Goal: Task Accomplishment & Management: Manage account settings

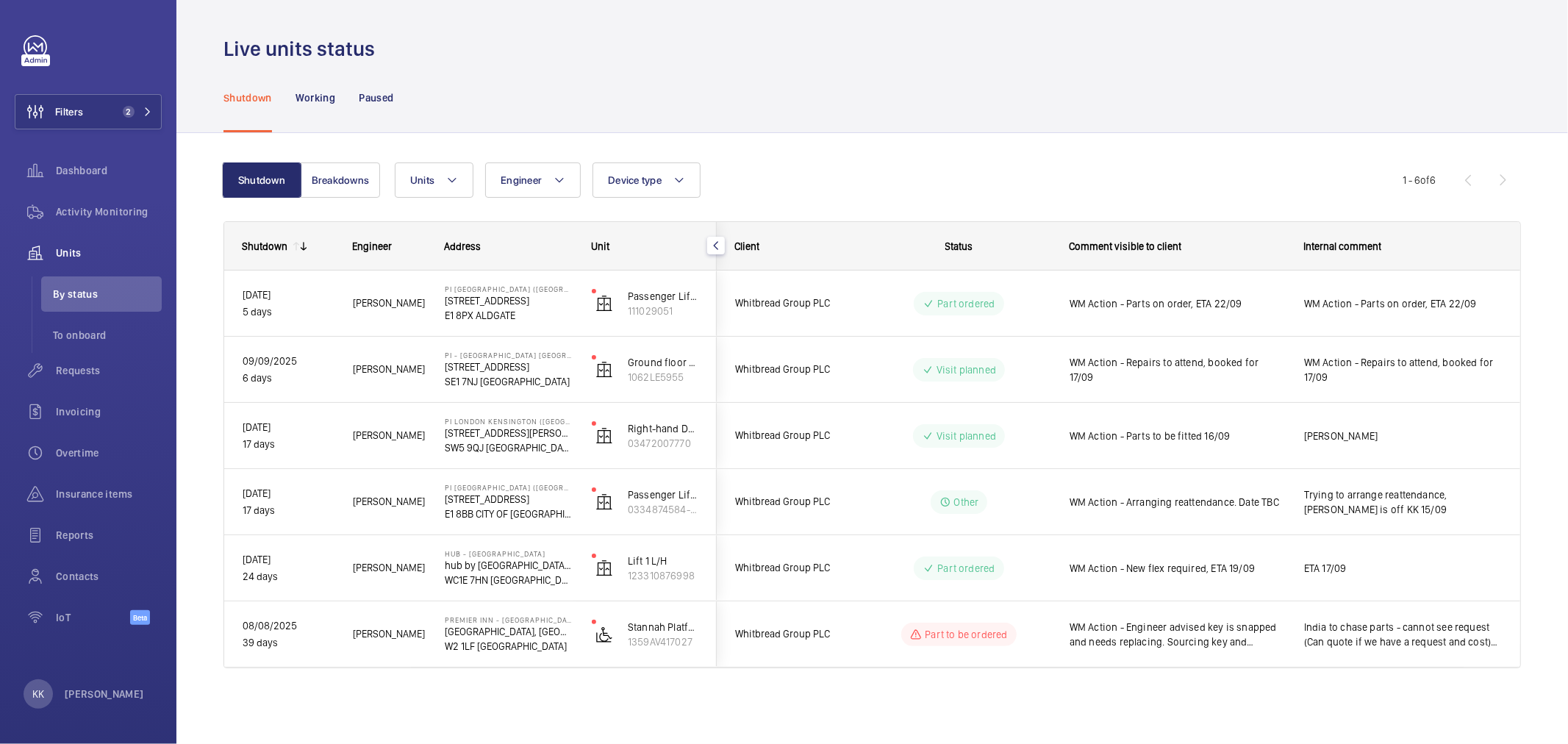
click at [928, 160] on div "Shutdown Breakdowns Units Engineer Device type More filters Reset all filters 1…" at bounding box center [872, 422] width 1298 height 565
click at [137, 111] on span "2" at bounding box center [134, 112] width 35 height 12
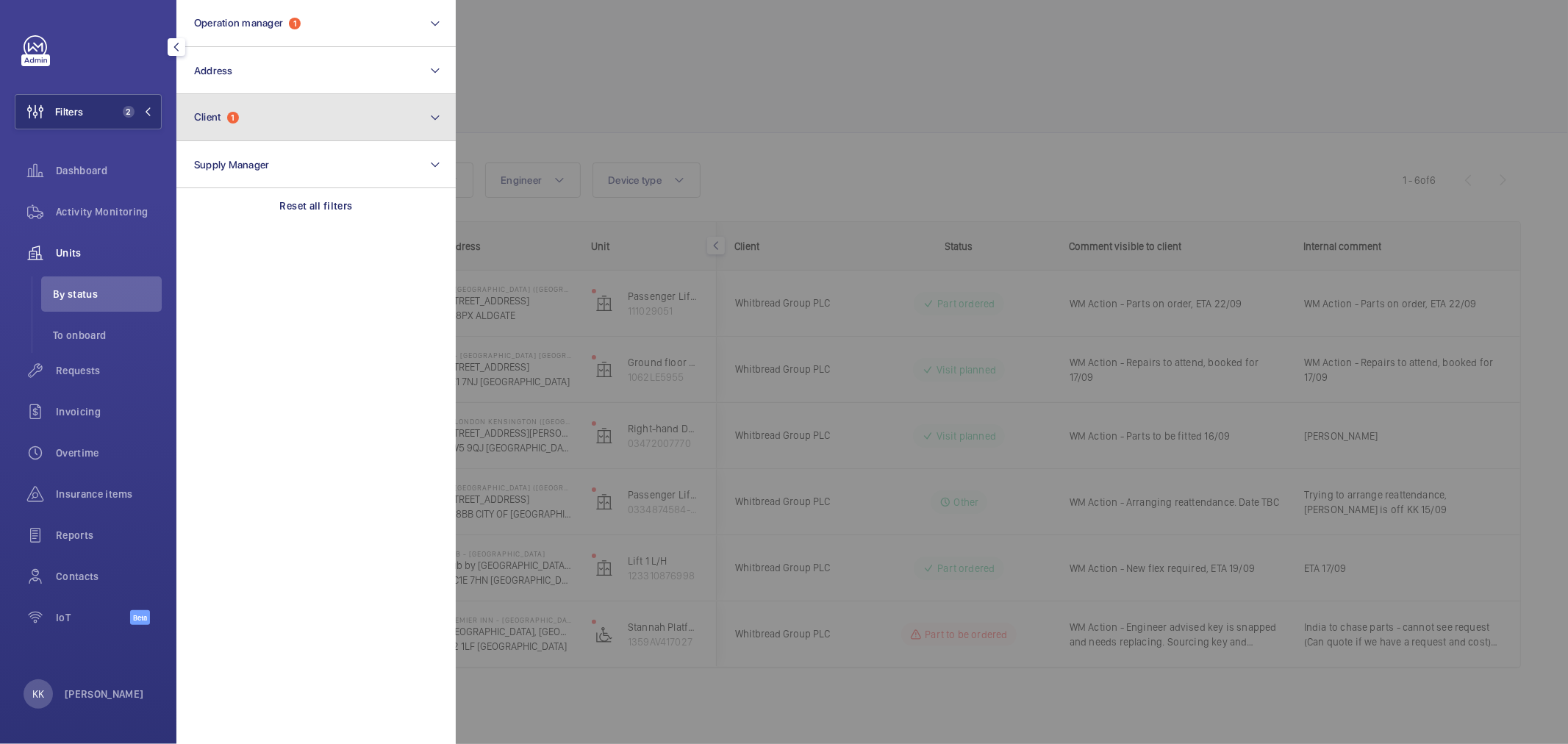
click at [282, 114] on button "Client 1" at bounding box center [315, 117] width 279 height 47
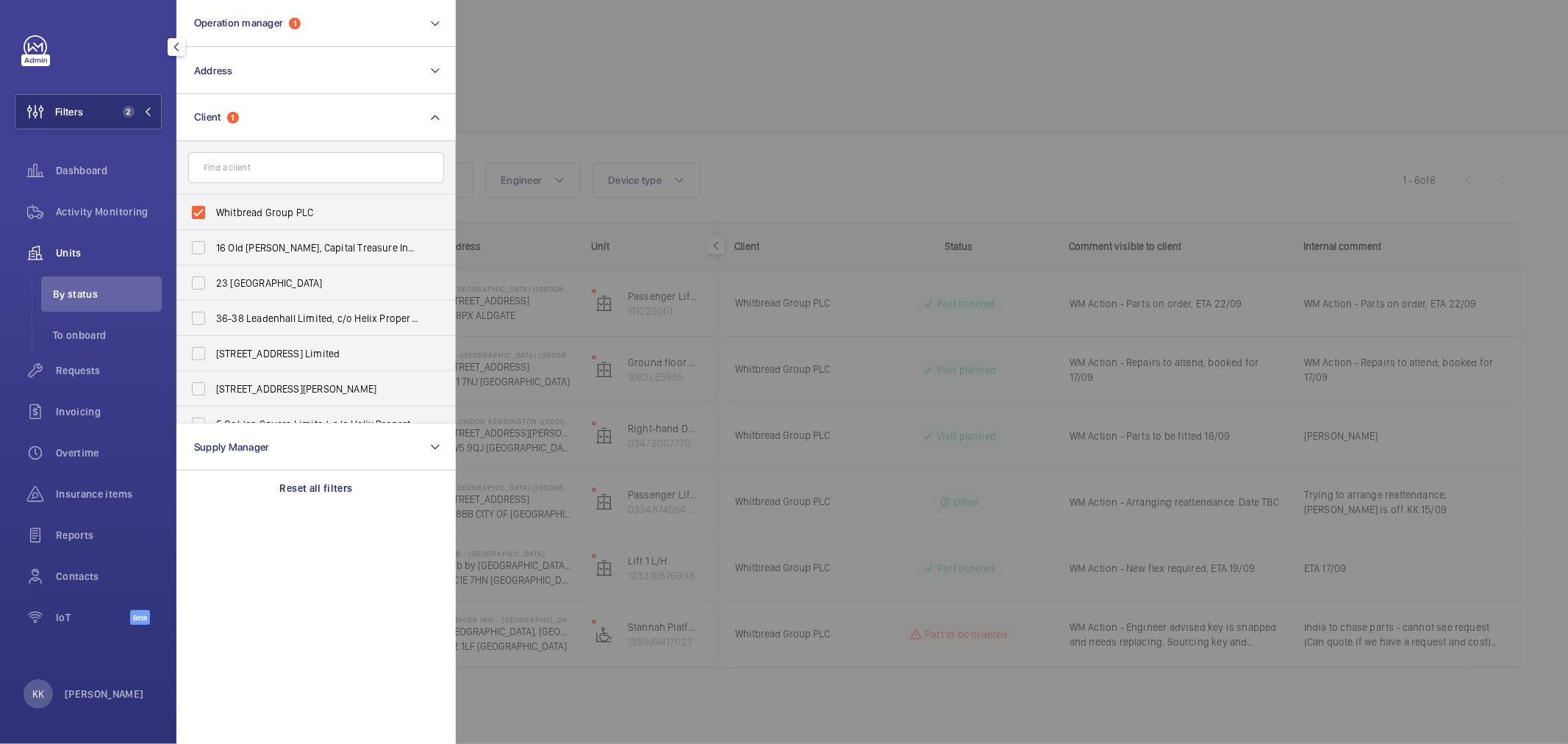
click at [976, 154] on div at bounding box center [1239, 372] width 1568 height 744
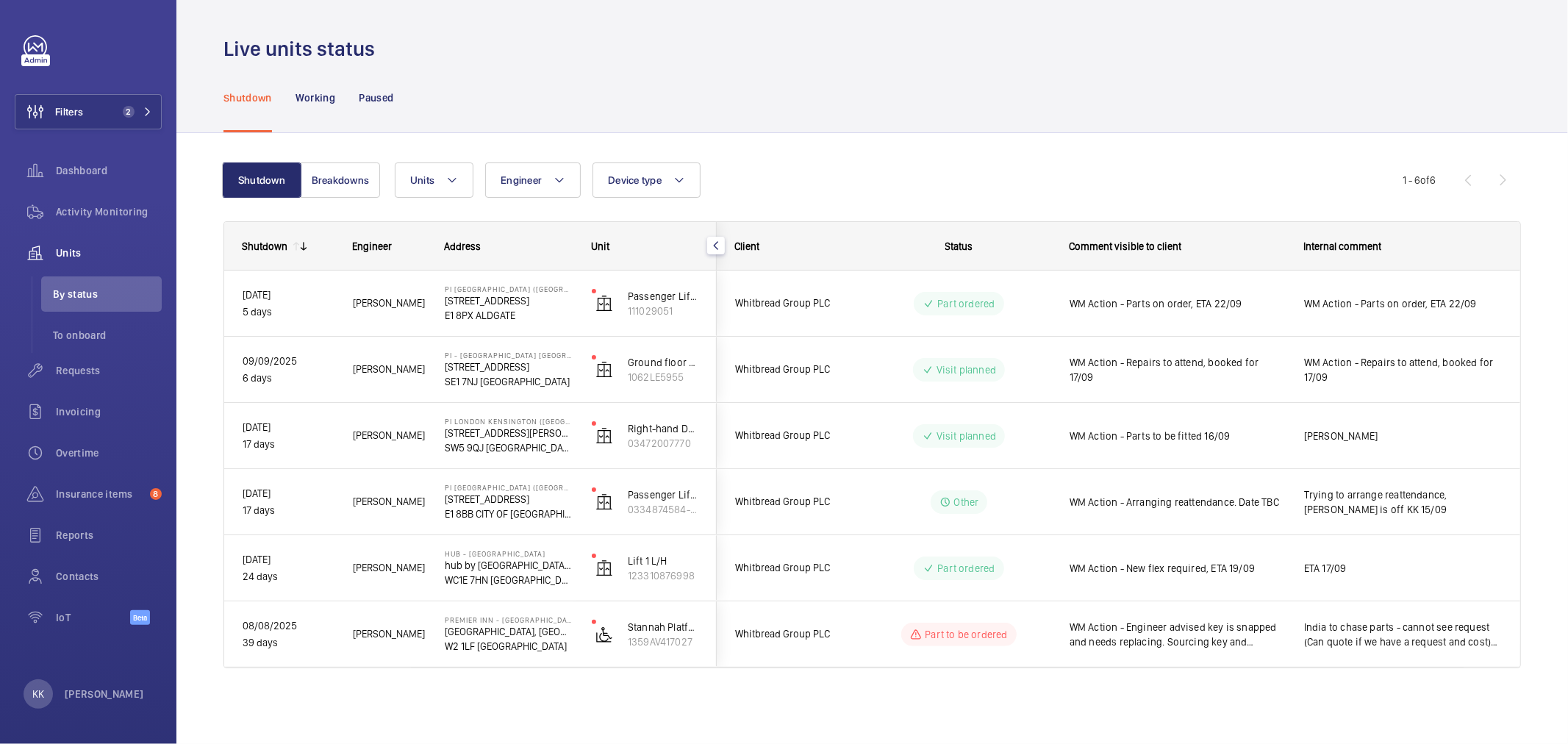
click at [1304, 122] on div "Shutdown Working Paused" at bounding box center [872, 97] width 1298 height 70
click at [1090, 179] on div "Units Engineer Device type More filters Reset all filters" at bounding box center [898, 180] width 1008 height 35
click at [826, 700] on div "Shutdown Engineer Address Unit Client" at bounding box center [872, 463] width 1298 height 483
click at [1153, 150] on div "Shutdown Breakdowns Units Engineer Device type More filters Reset all filters 1…" at bounding box center [872, 422] width 1298 height 565
click at [847, 168] on div "Units Engineer Device type More filters Reset all filters" at bounding box center [898, 180] width 1008 height 35
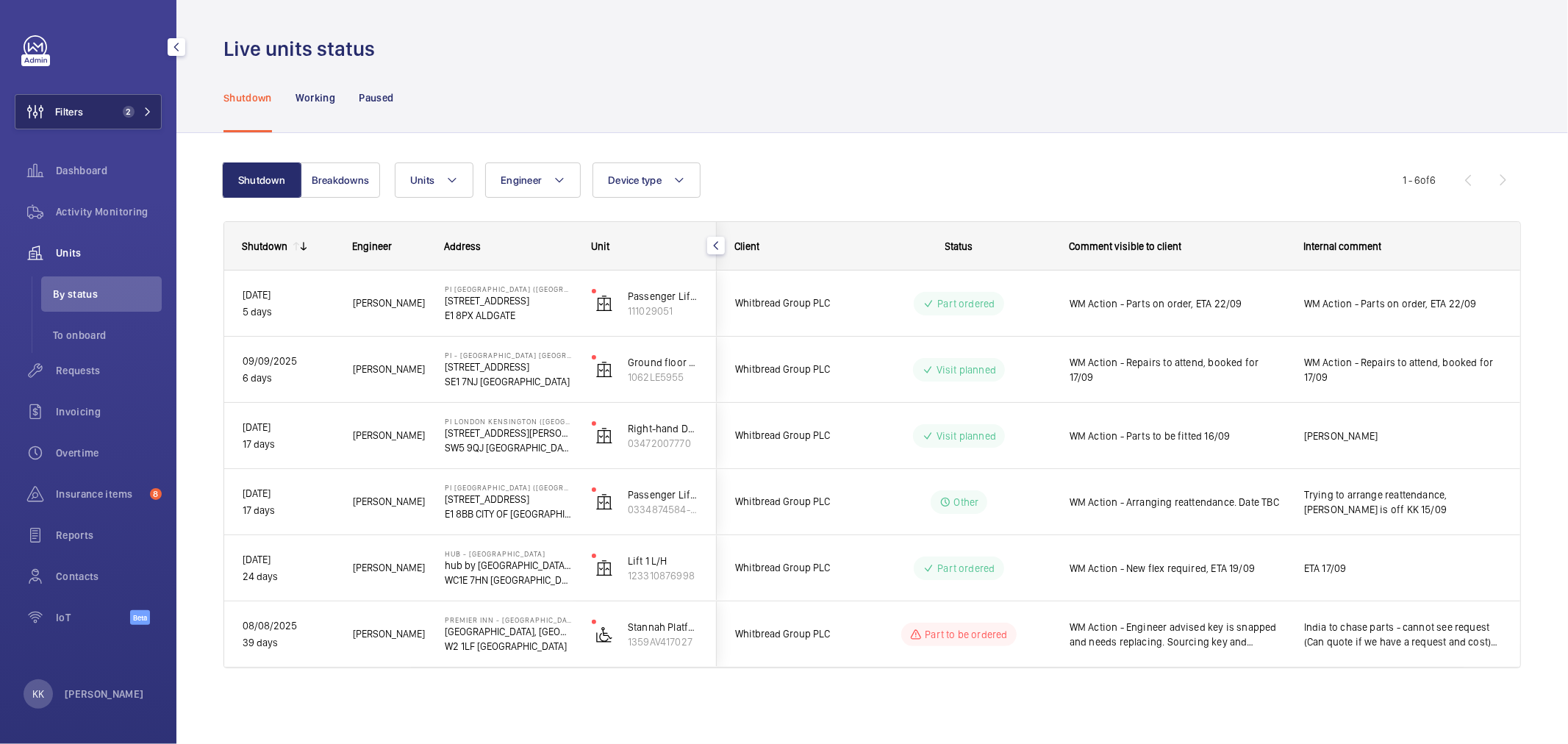
click at [141, 106] on span "2" at bounding box center [134, 112] width 35 height 12
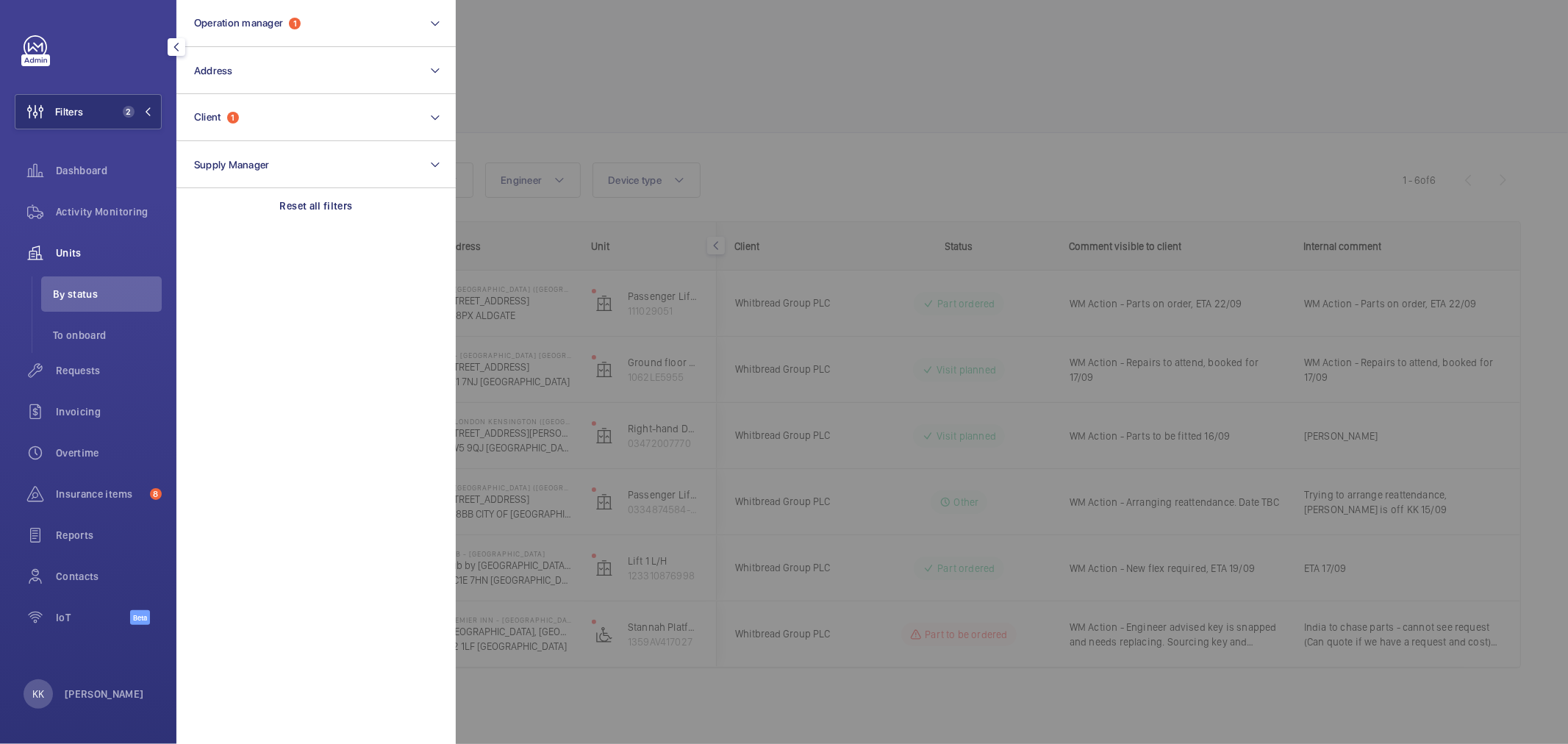
click at [668, 91] on div at bounding box center [1239, 372] width 1568 height 744
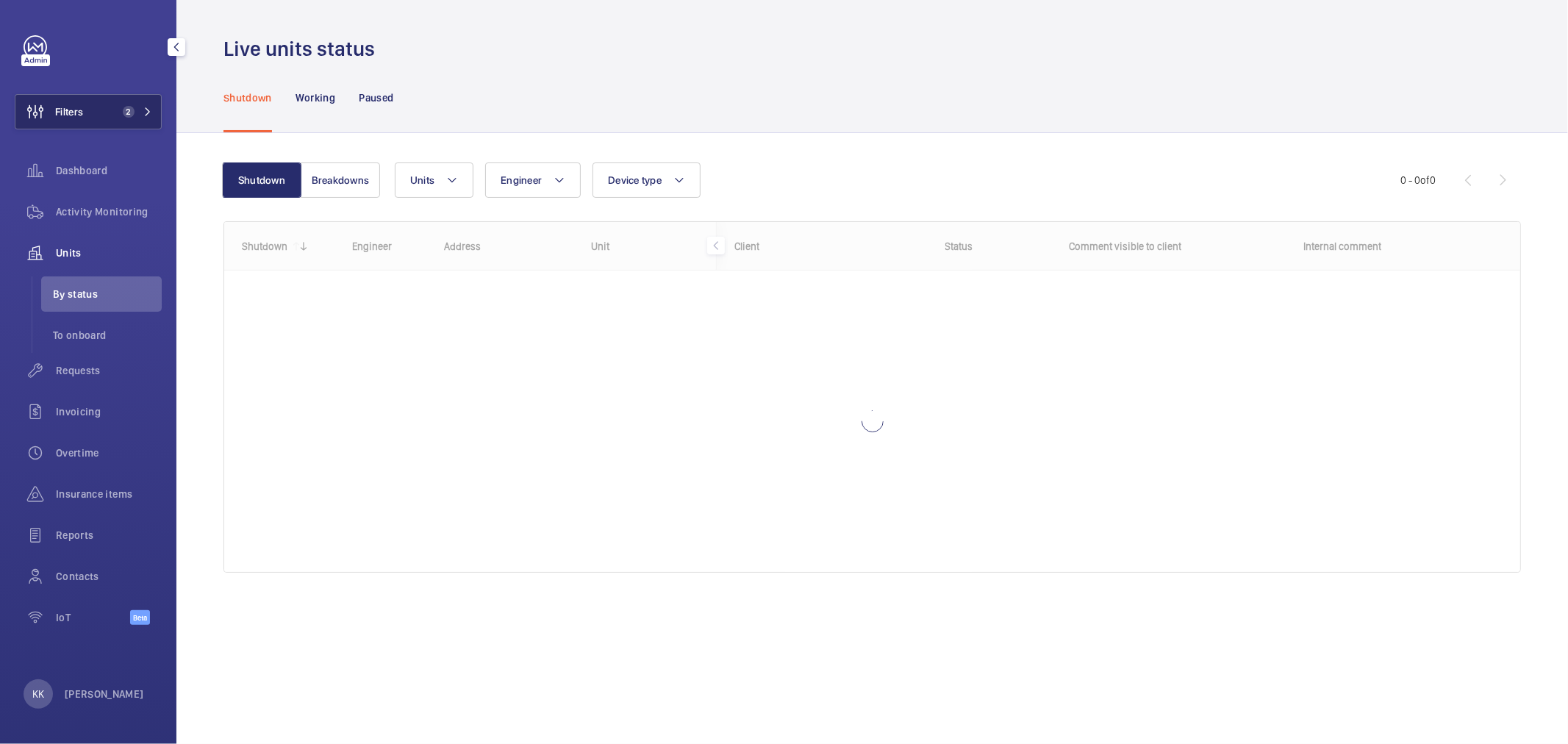
click at [84, 119] on button "Filters 2" at bounding box center [88, 111] width 147 height 35
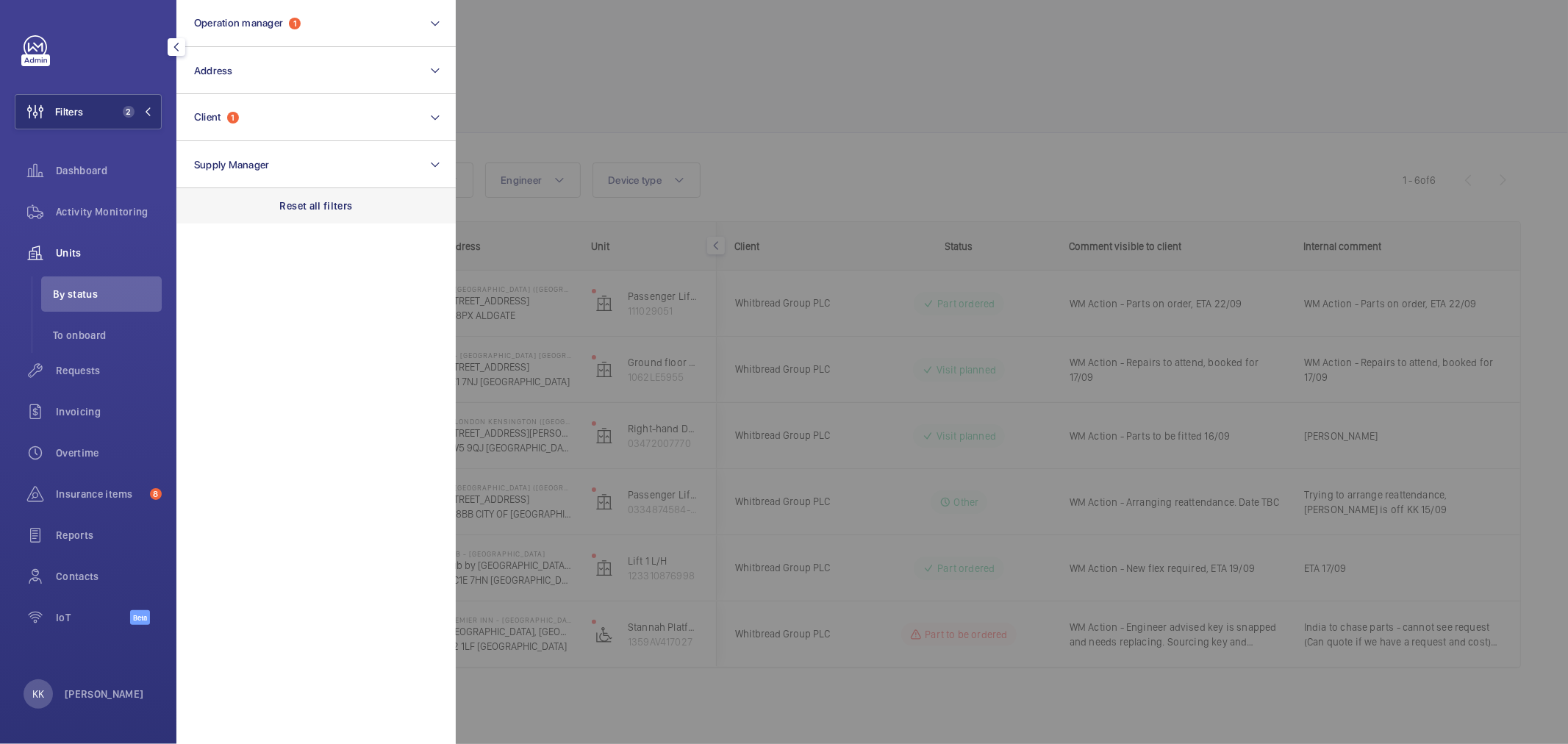
click at [298, 204] on p "Reset all filters" at bounding box center [316, 206] width 72 height 15
click at [661, 89] on div at bounding box center [1239, 372] width 1568 height 744
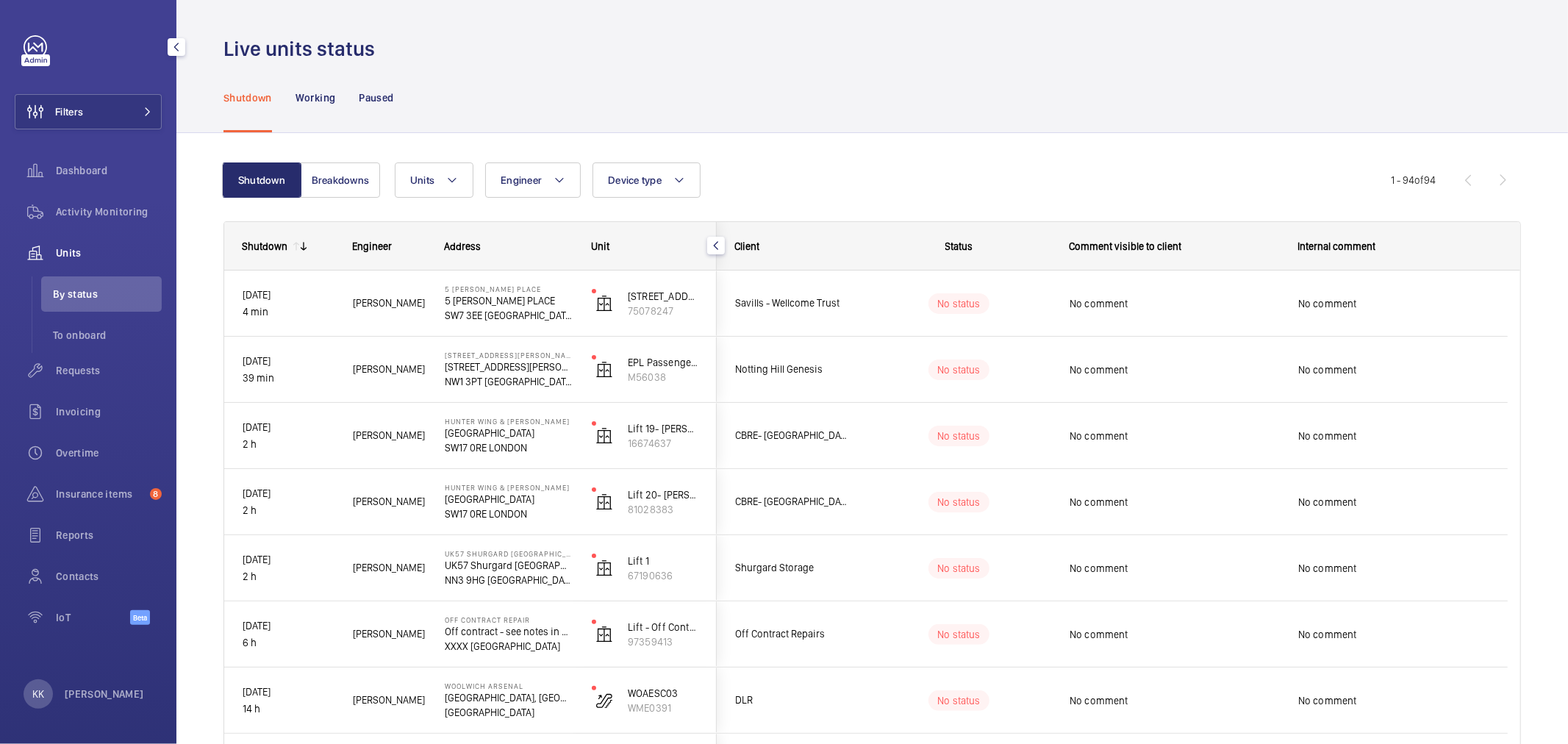
click at [890, 162] on div "Units Engineer Device type More filters Reset all filters" at bounding box center [893, 180] width 996 height 35
click at [787, 178] on div "Units Engineer Device type More filters Reset all filters" at bounding box center [893, 180] width 996 height 35
click at [133, 122] on button "Filters" at bounding box center [88, 111] width 147 height 35
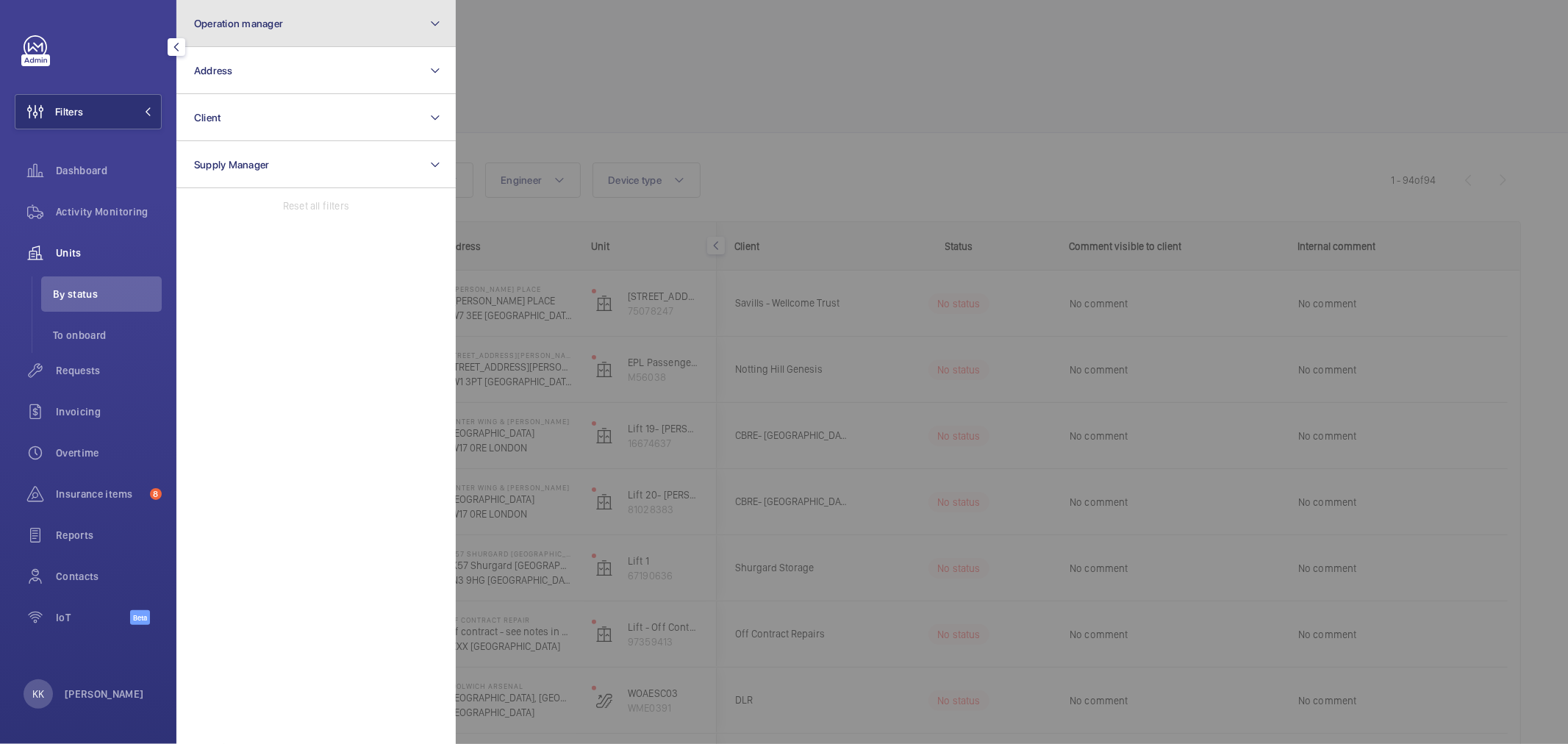
click at [257, 24] on span "Operation manager" at bounding box center [239, 23] width 89 height 12
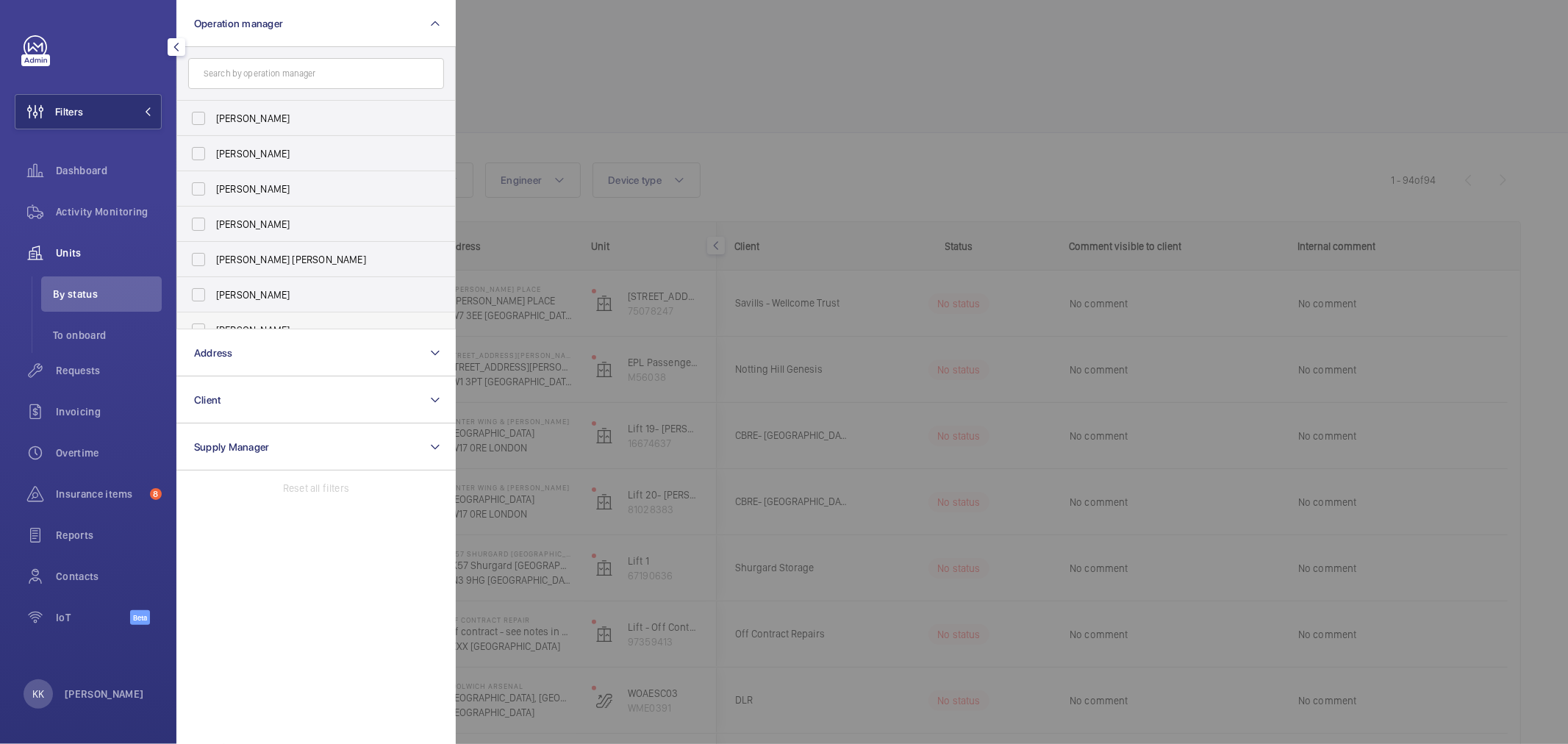
click at [277, 325] on span "[PERSON_NAME]" at bounding box center [316, 330] width 202 height 15
click at [213, 325] on input "[PERSON_NAME]" at bounding box center [198, 330] width 30 height 30
checkbox input "true"
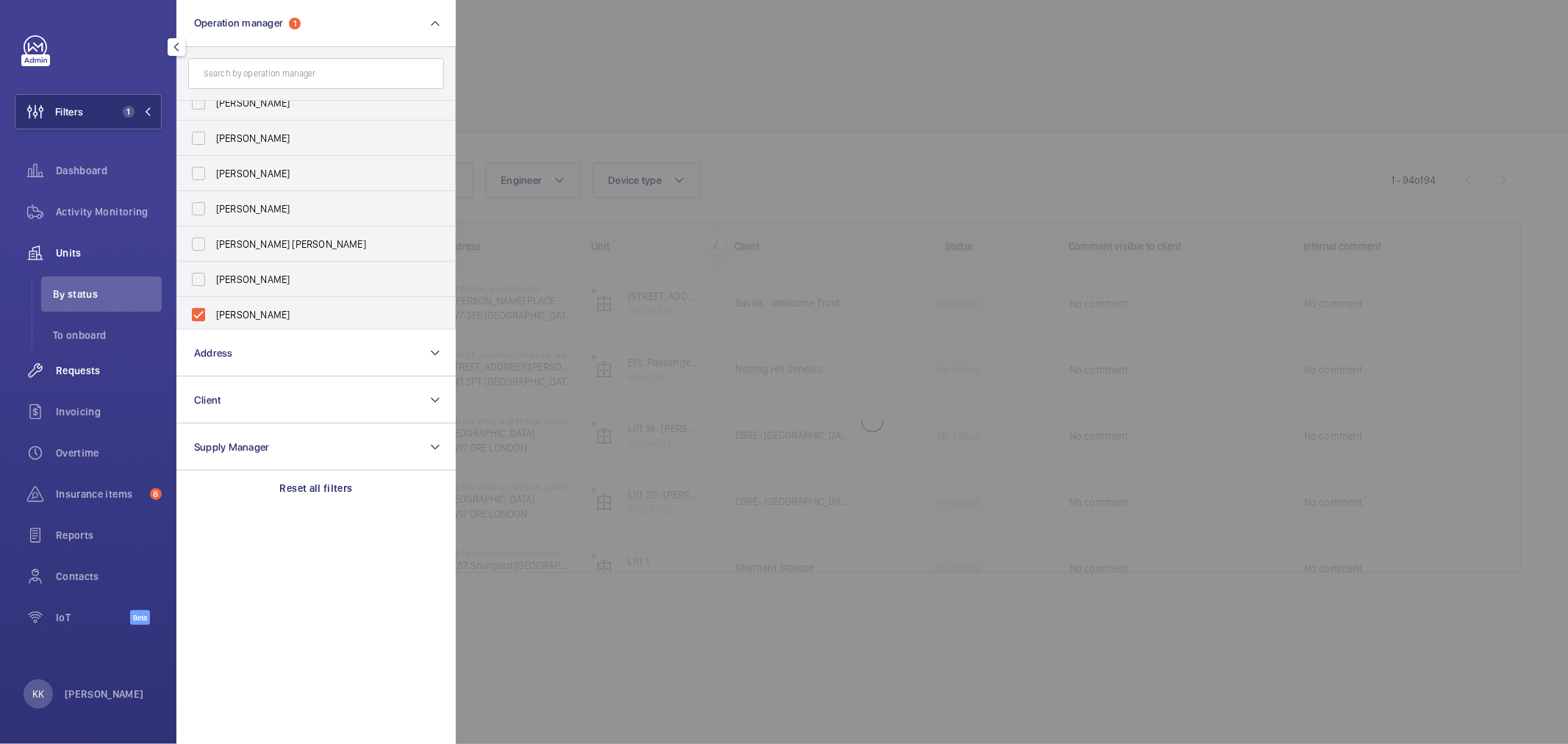
click at [91, 367] on span "Requests" at bounding box center [109, 371] width 106 height 15
click at [693, 104] on div at bounding box center [1239, 372] width 1568 height 744
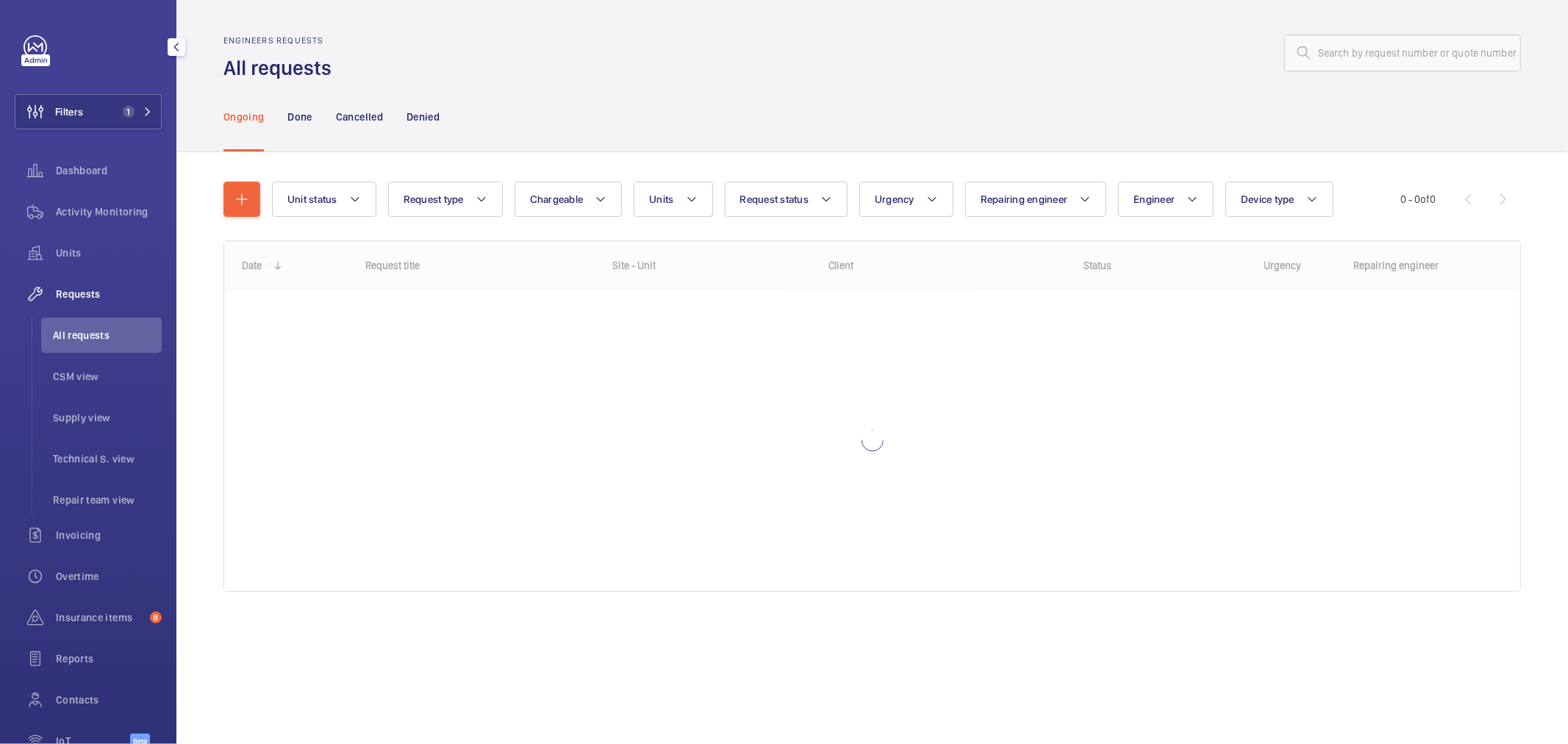
click at [682, 96] on div "Ongoing Done Cancelled Denied" at bounding box center [872, 116] width 1298 height 70
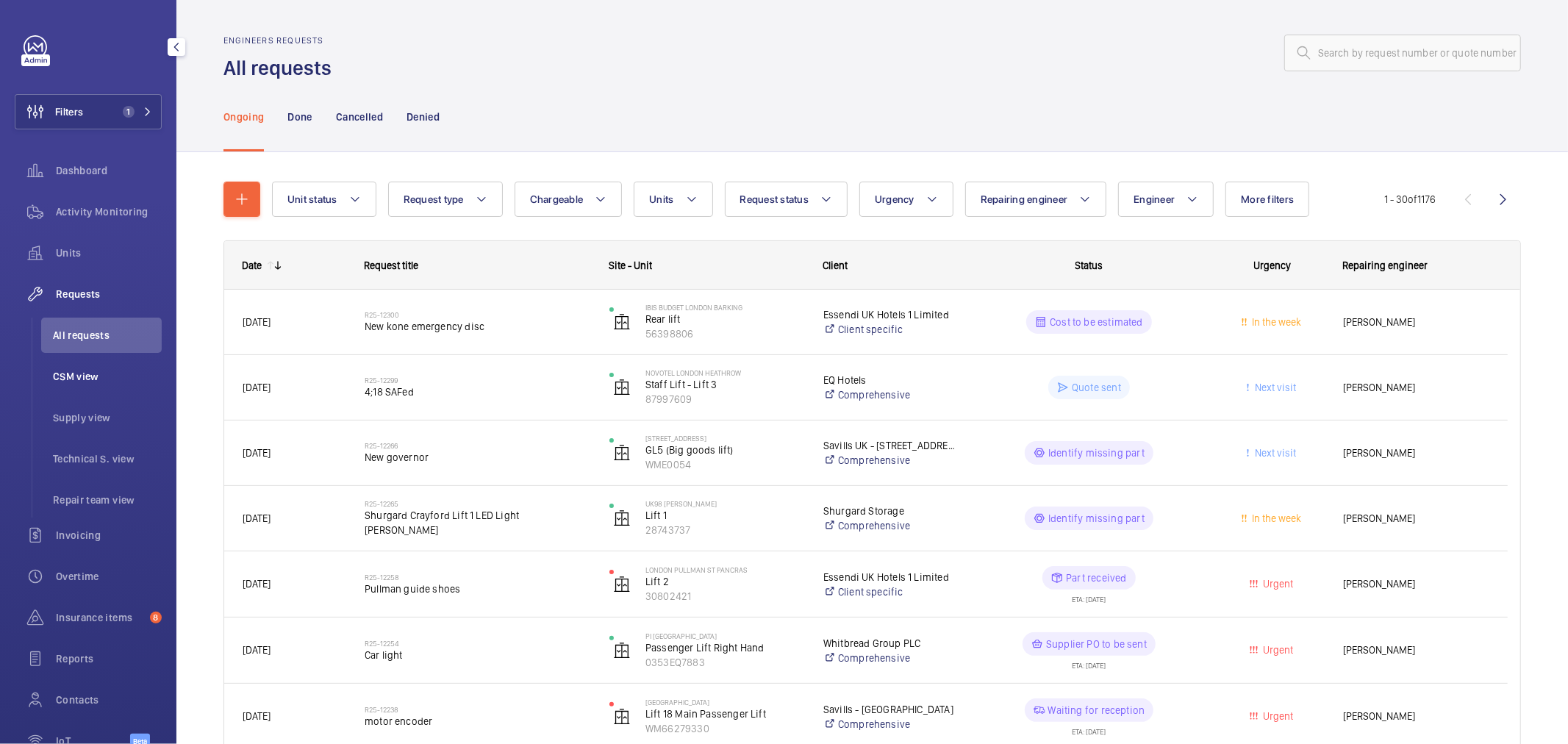
click at [89, 394] on li "CSM view" at bounding box center [101, 377] width 120 height 35
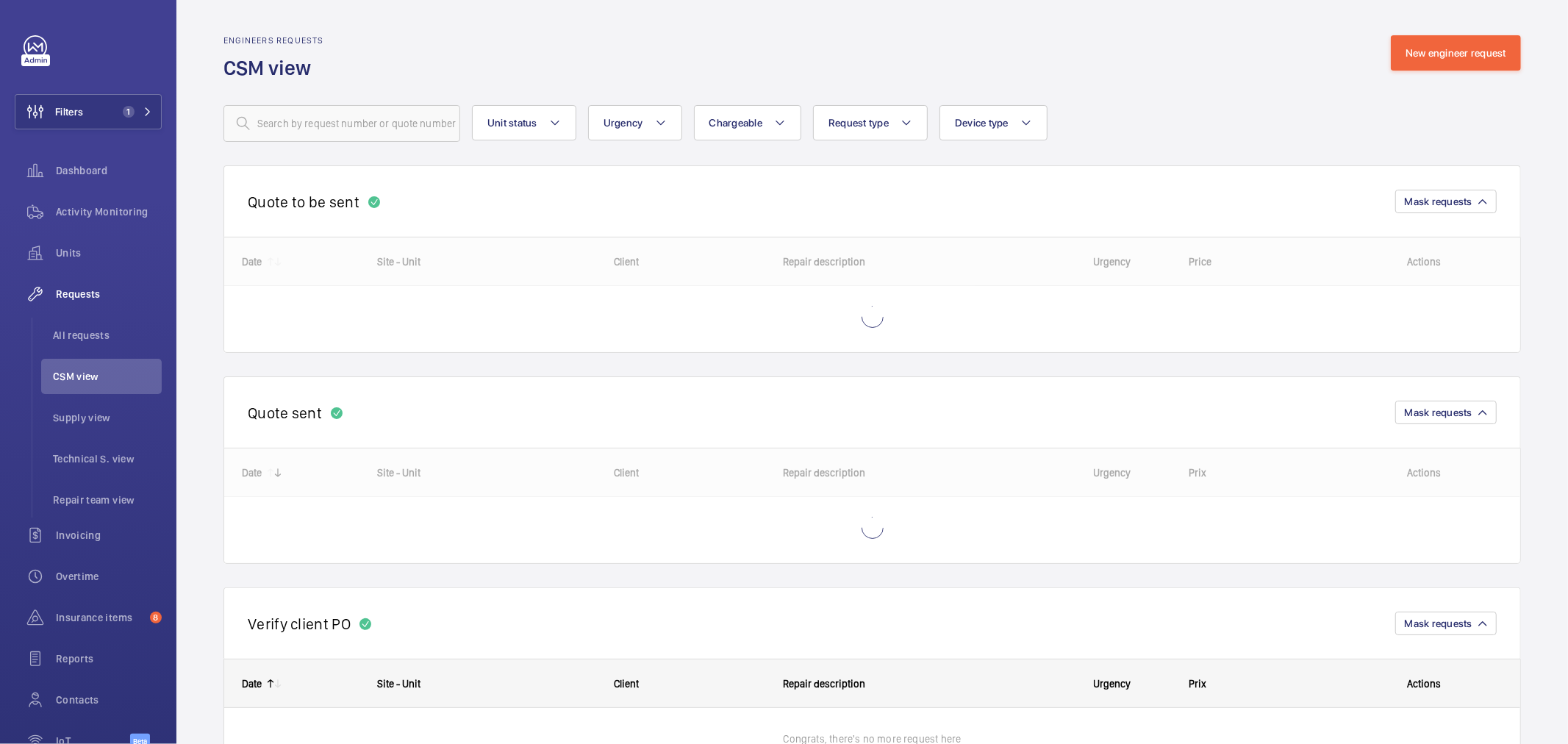
click at [1100, 189] on div "Quote to be sent Mask requests" at bounding box center [872, 201] width 1298 height 72
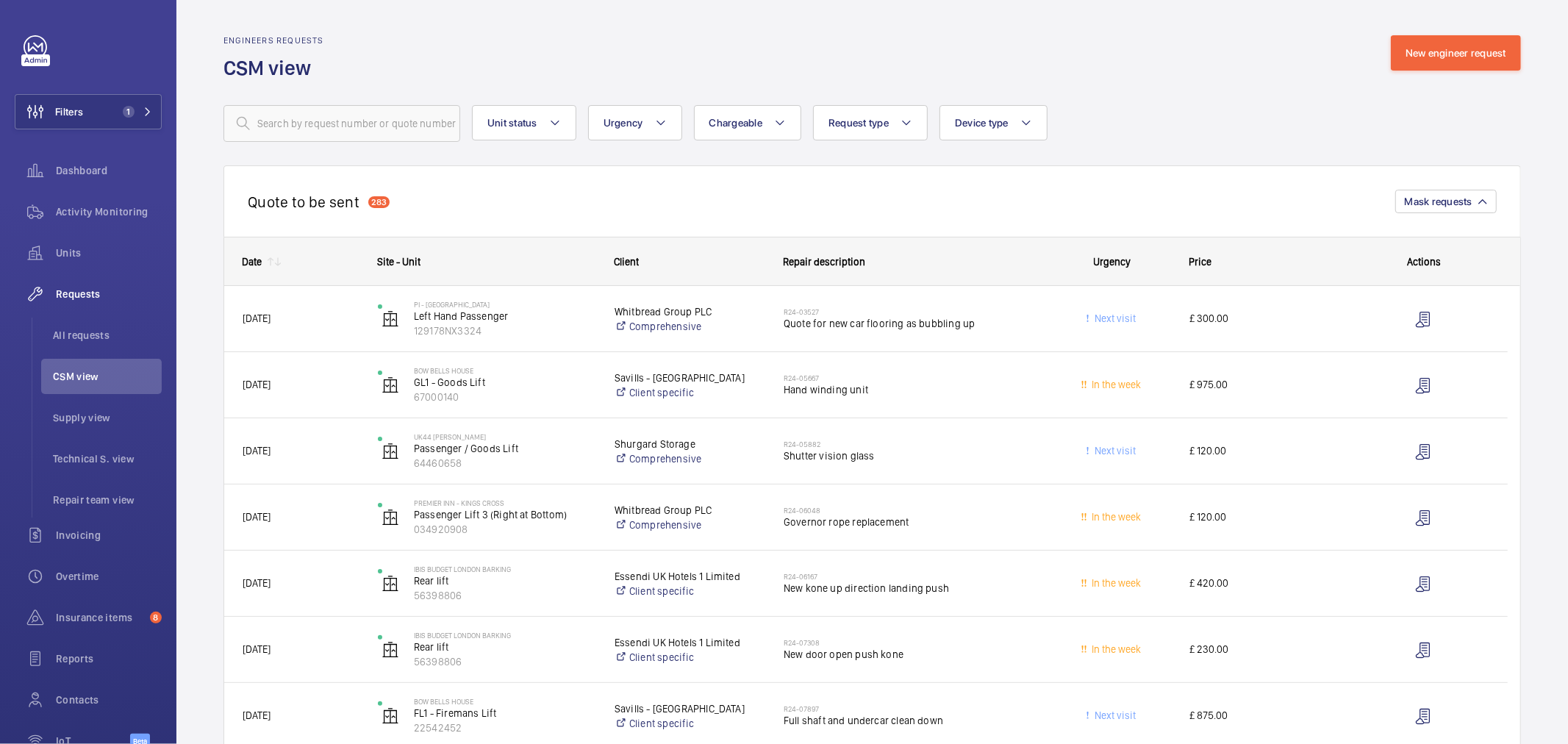
click at [338, 201] on h2 "Quote to be sent" at bounding box center [304, 202] width 112 height 18
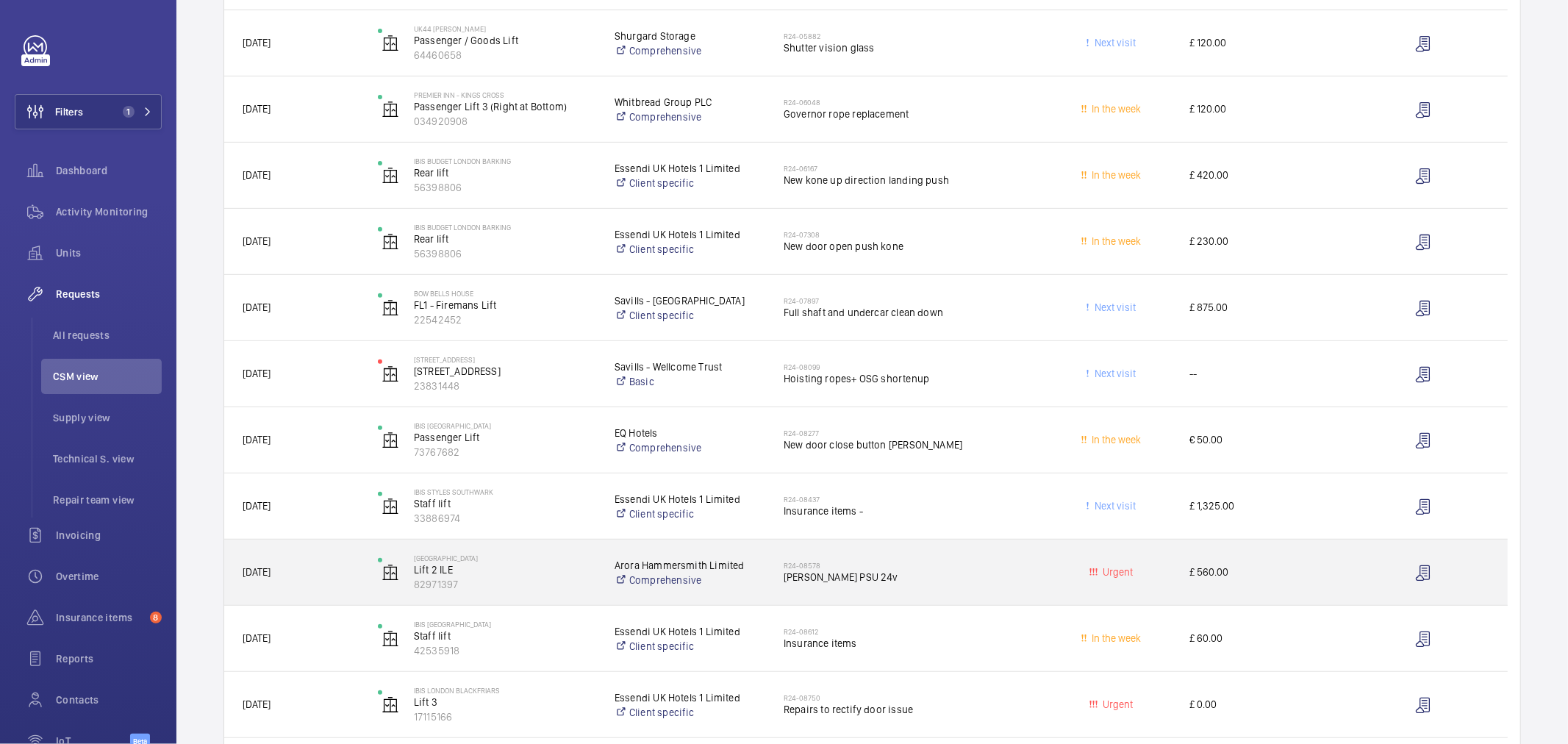
scroll to position [490, 0]
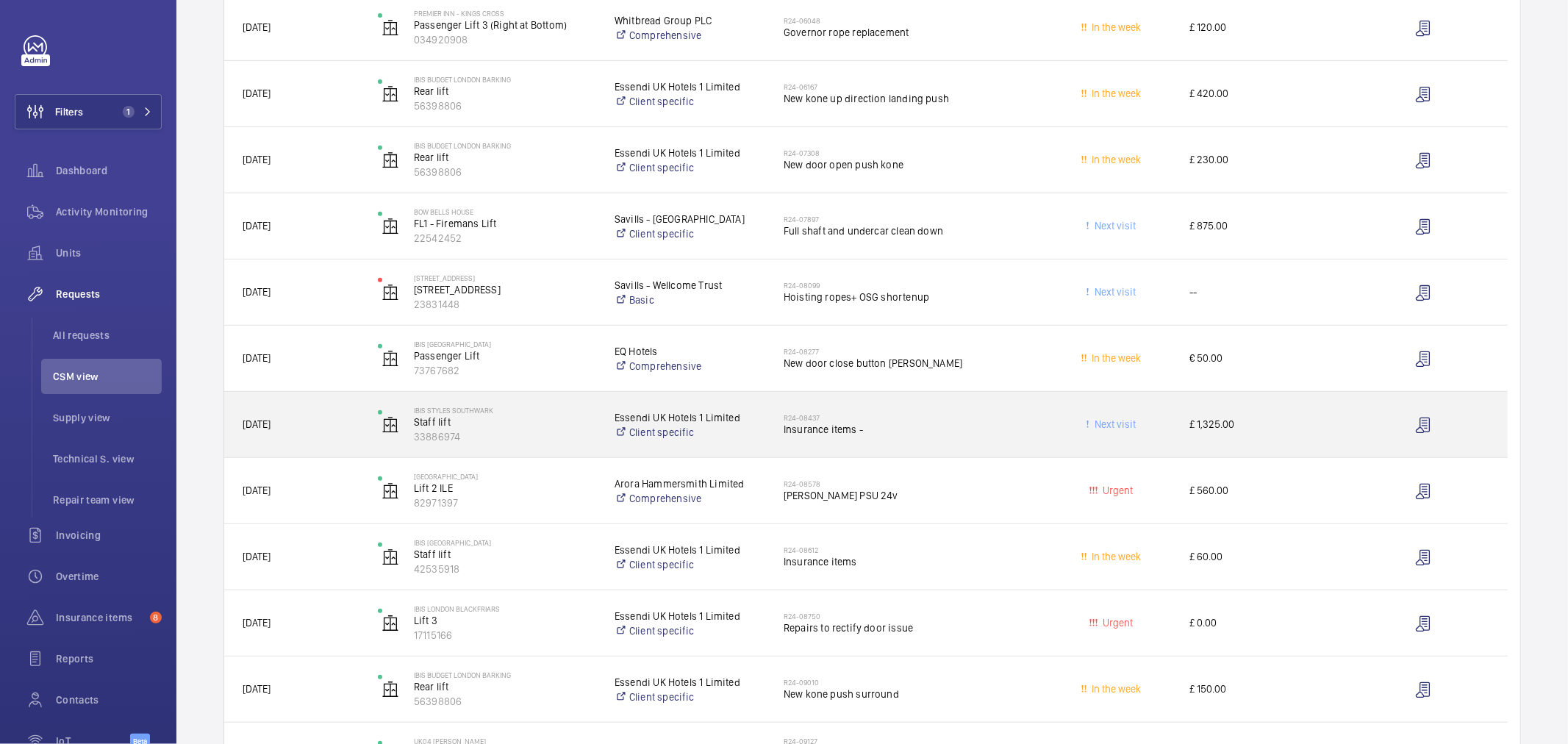
click at [841, 443] on div "R24-08437 Insurance items -" at bounding box center [909, 425] width 251 height 43
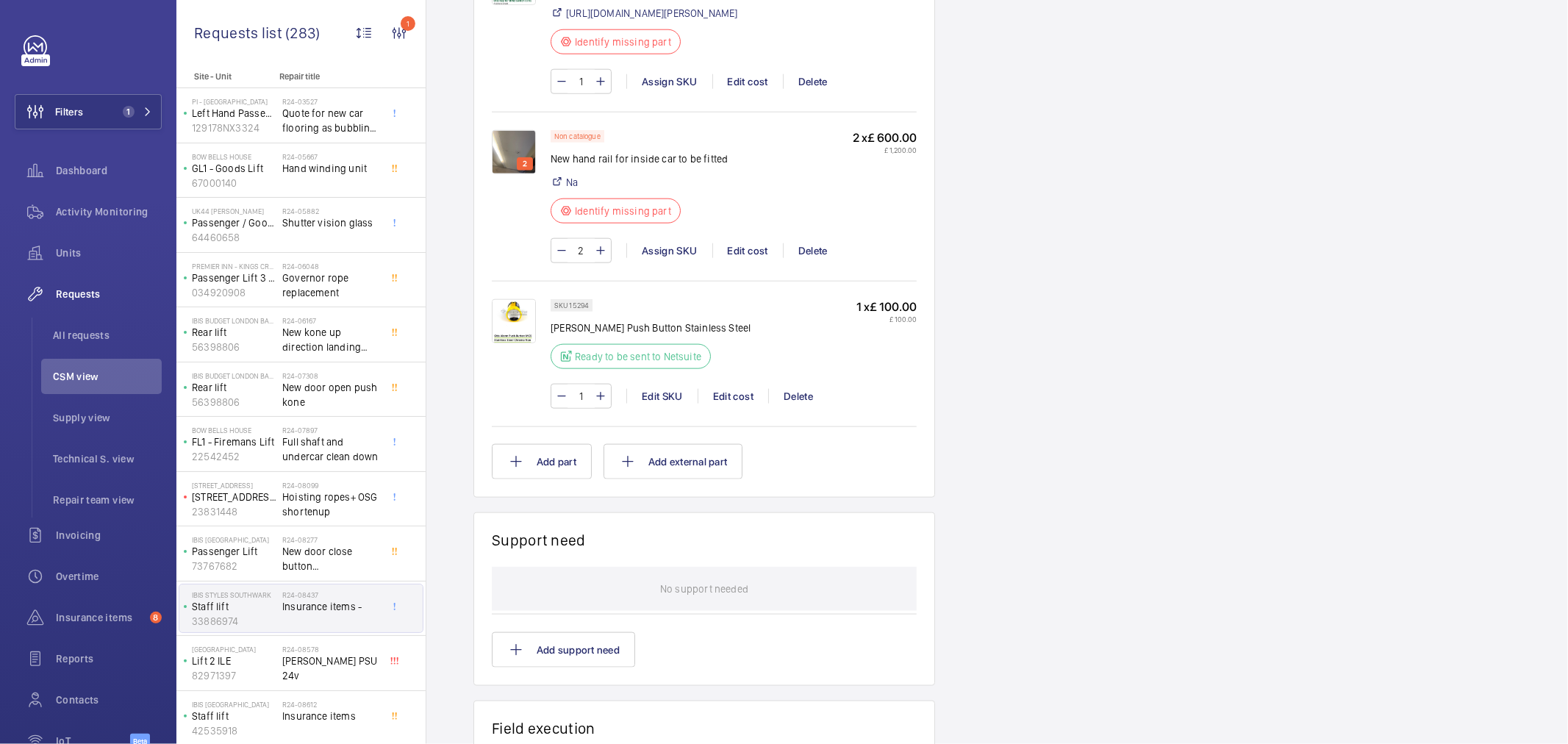
scroll to position [1388, 0]
click at [284, 660] on span "Drucegrove PSU 24v" at bounding box center [331, 669] width 97 height 30
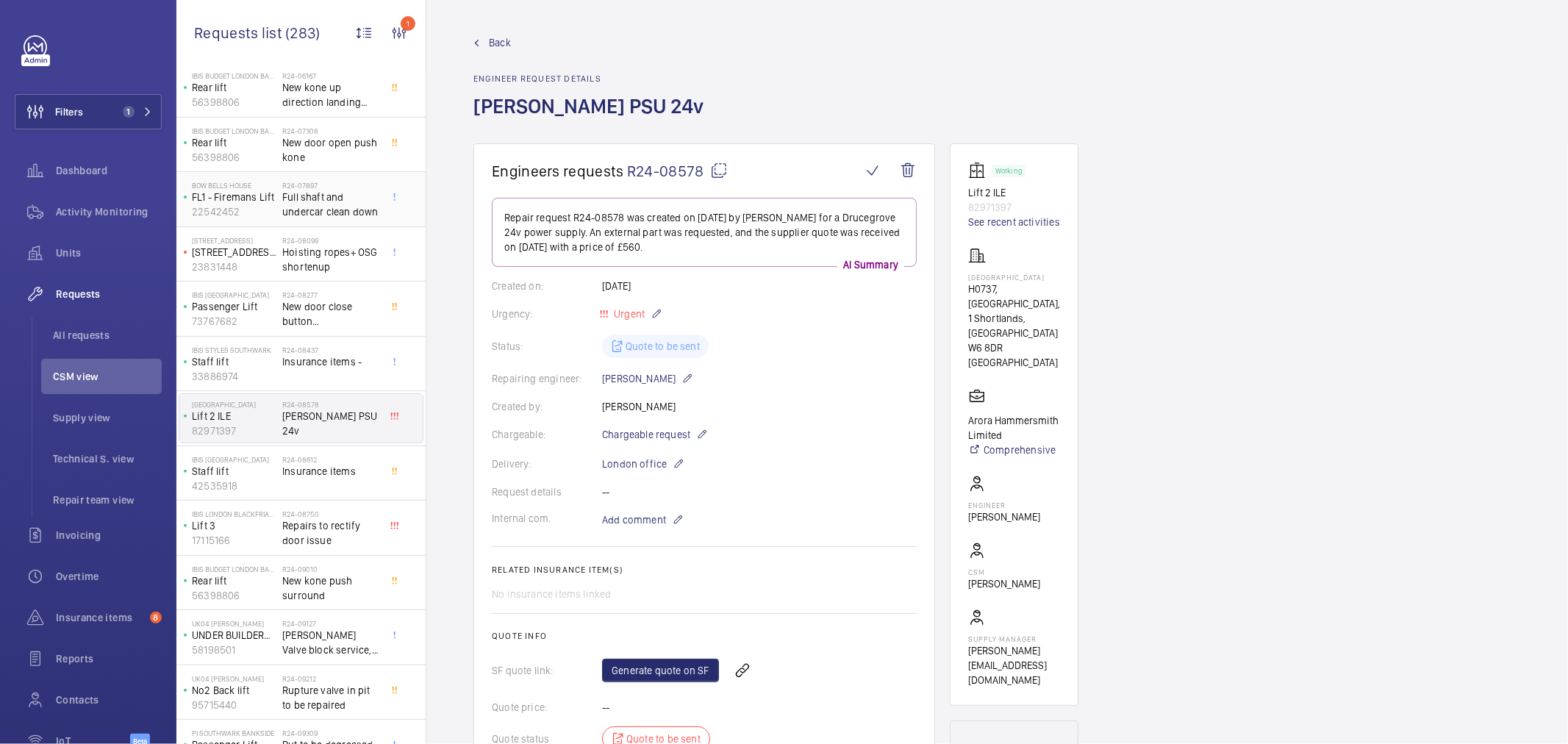
scroll to position [408, 0]
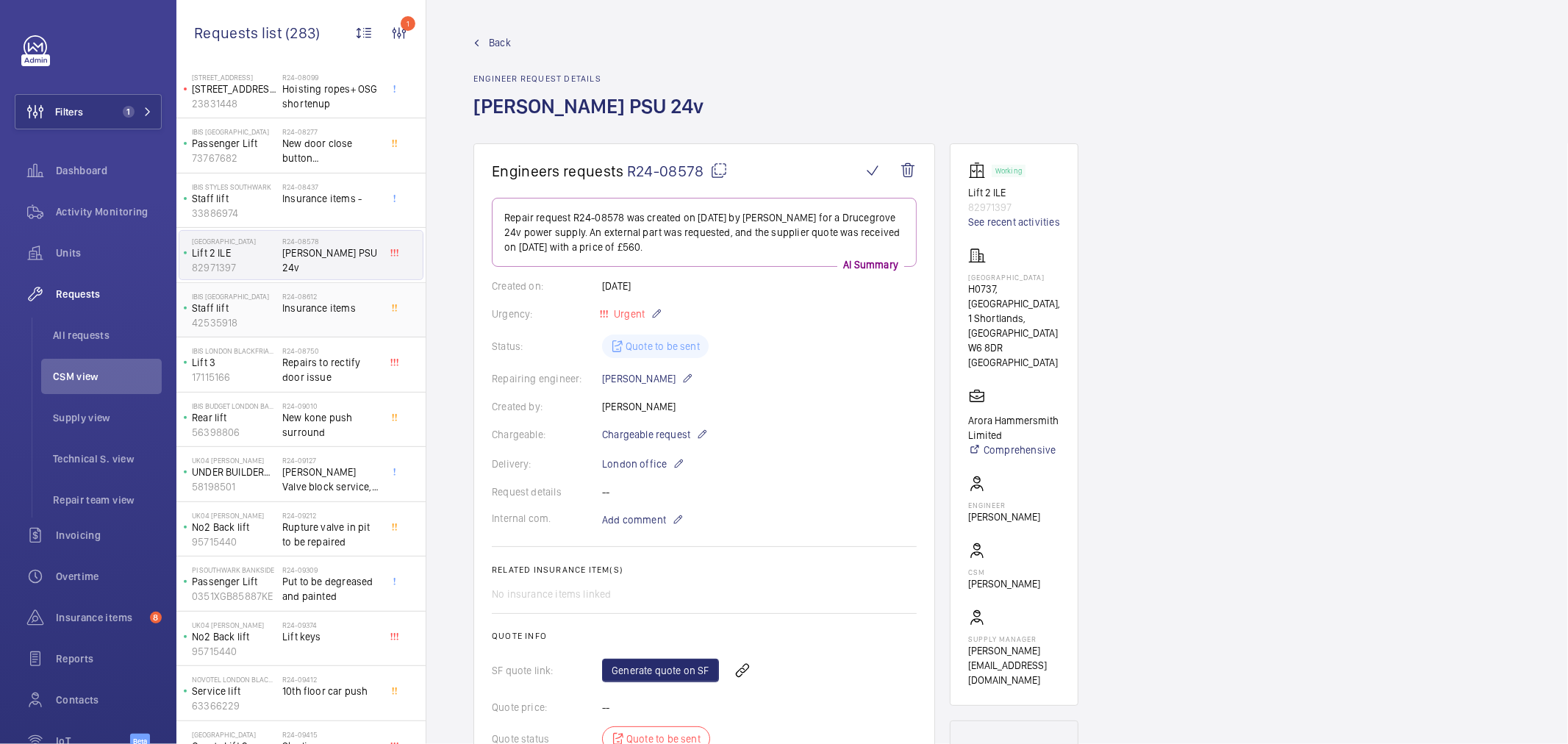
click at [237, 321] on p "42535918" at bounding box center [234, 323] width 85 height 15
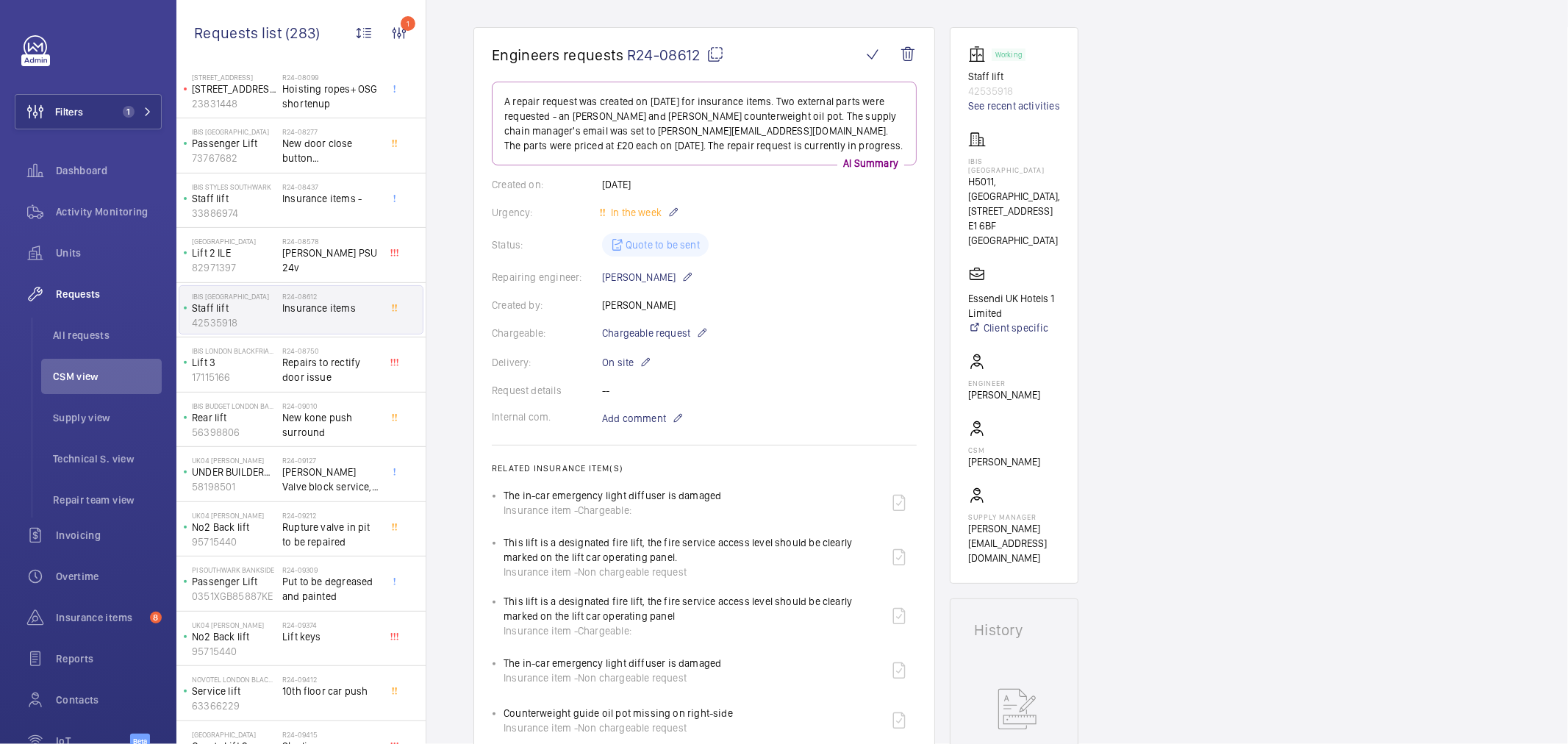
scroll to position [82, 0]
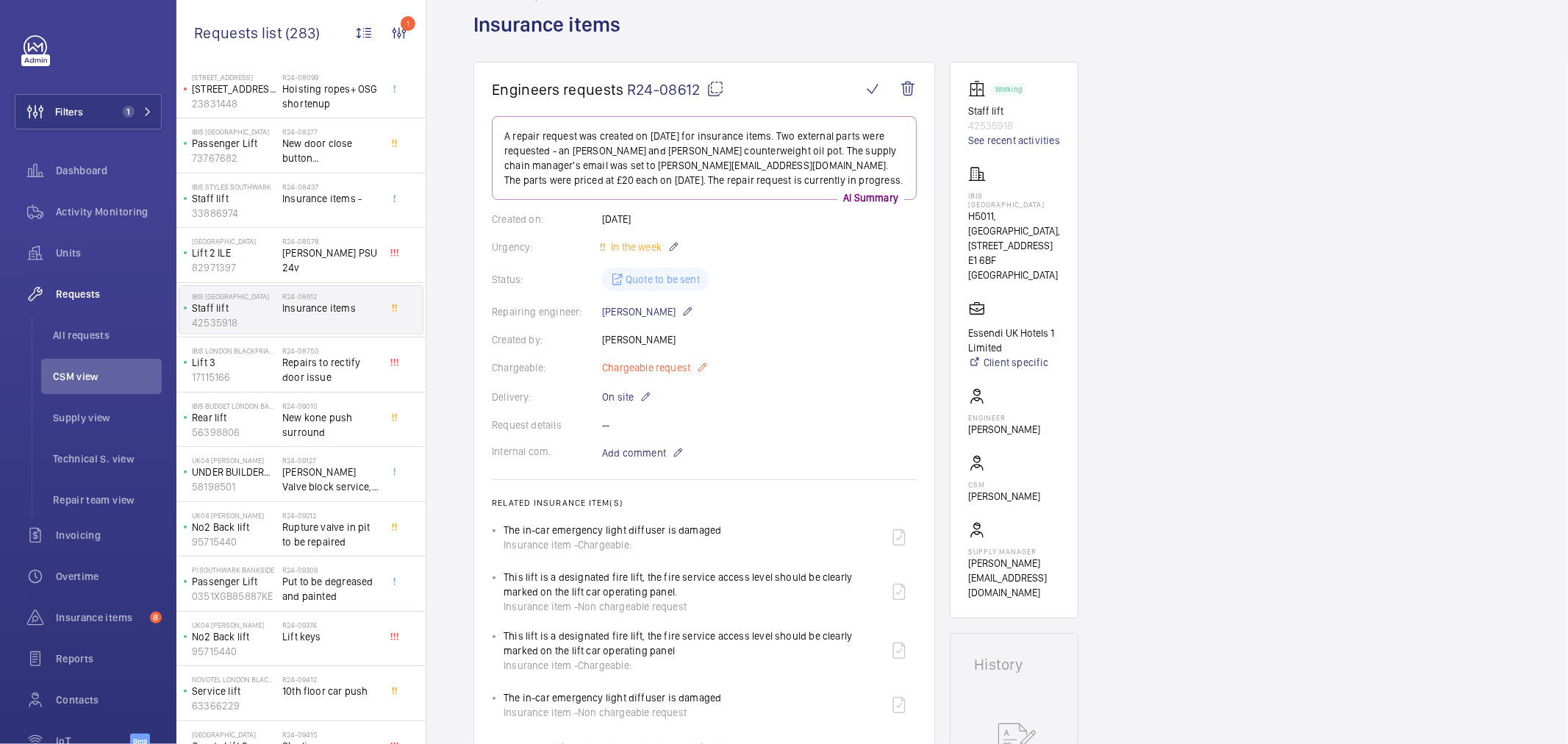
click at [641, 368] on span "Chargeable request" at bounding box center [646, 367] width 88 height 15
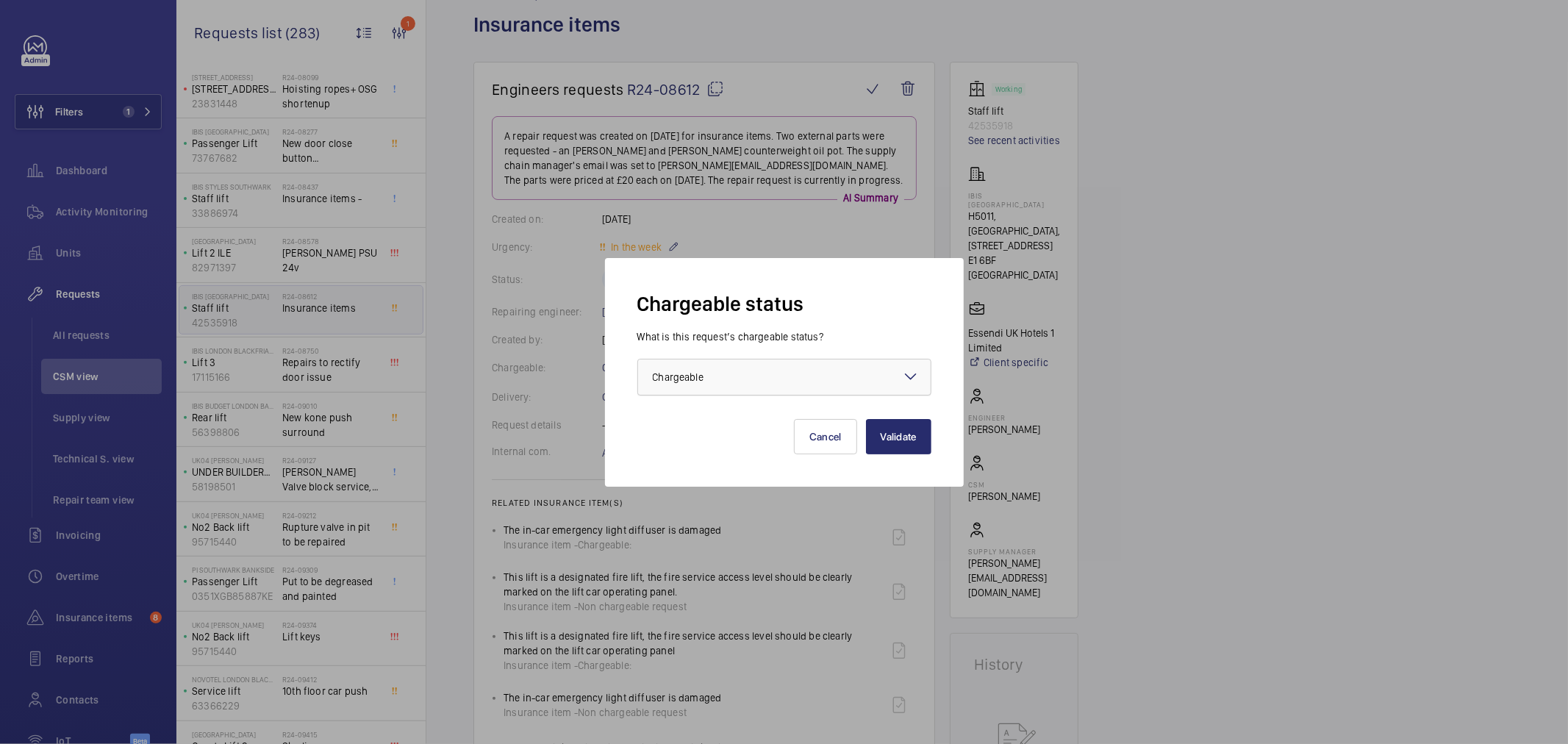
click at [733, 366] on div at bounding box center [784, 377] width 292 height 35
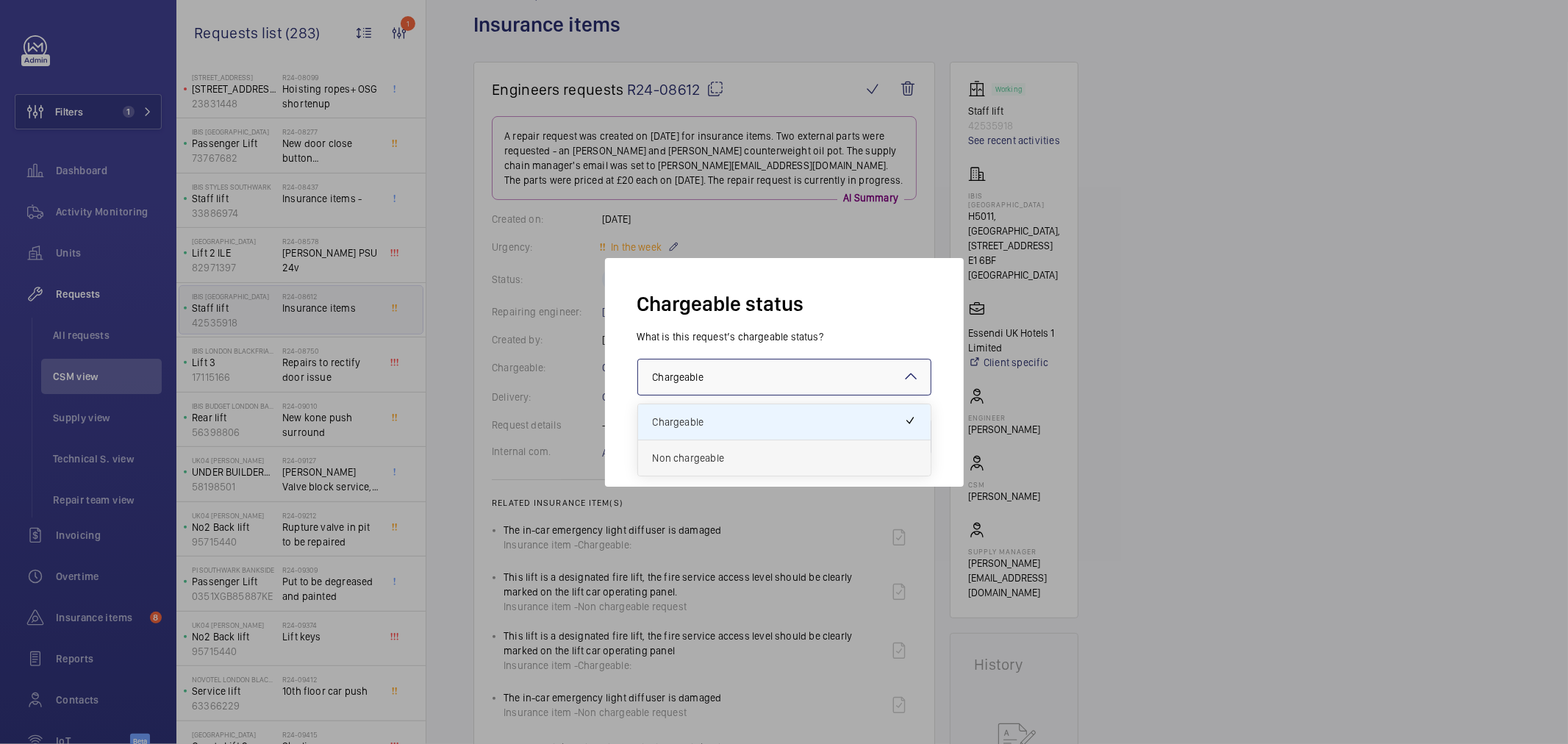
click at [741, 454] on span "Non chargeable" at bounding box center [785, 458] width 264 height 15
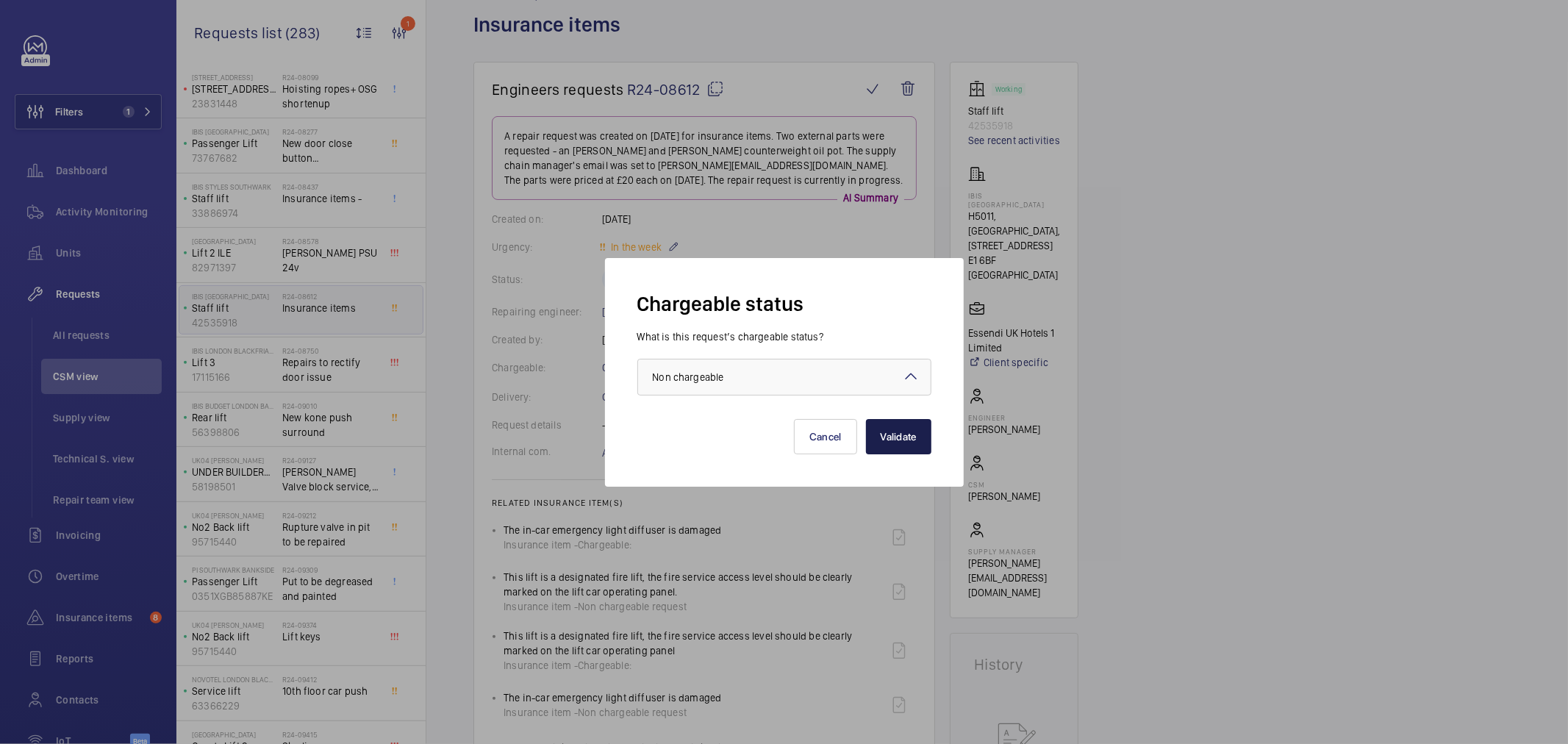
click at [901, 435] on button "Validate" at bounding box center [898, 437] width 65 height 35
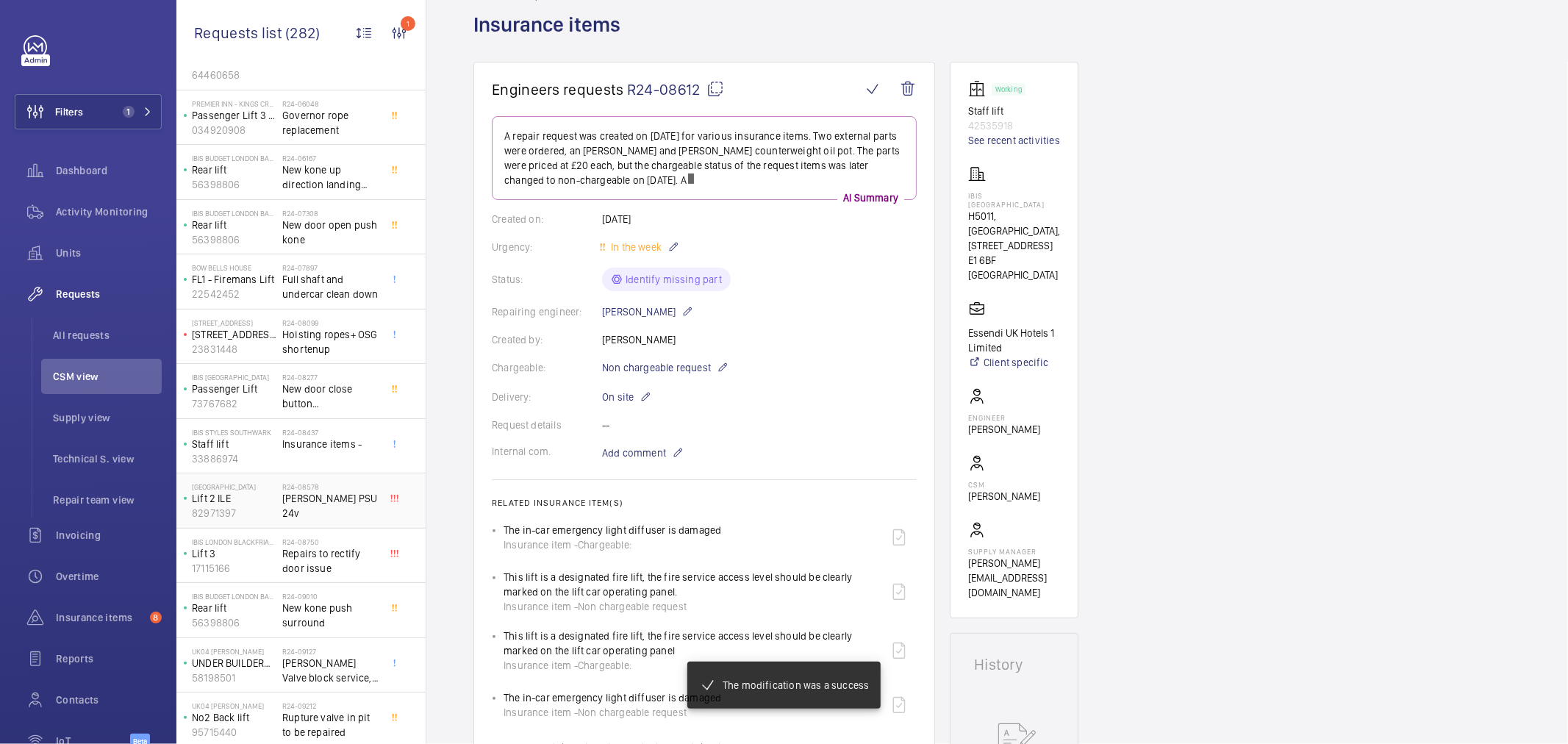
scroll to position [163, 0]
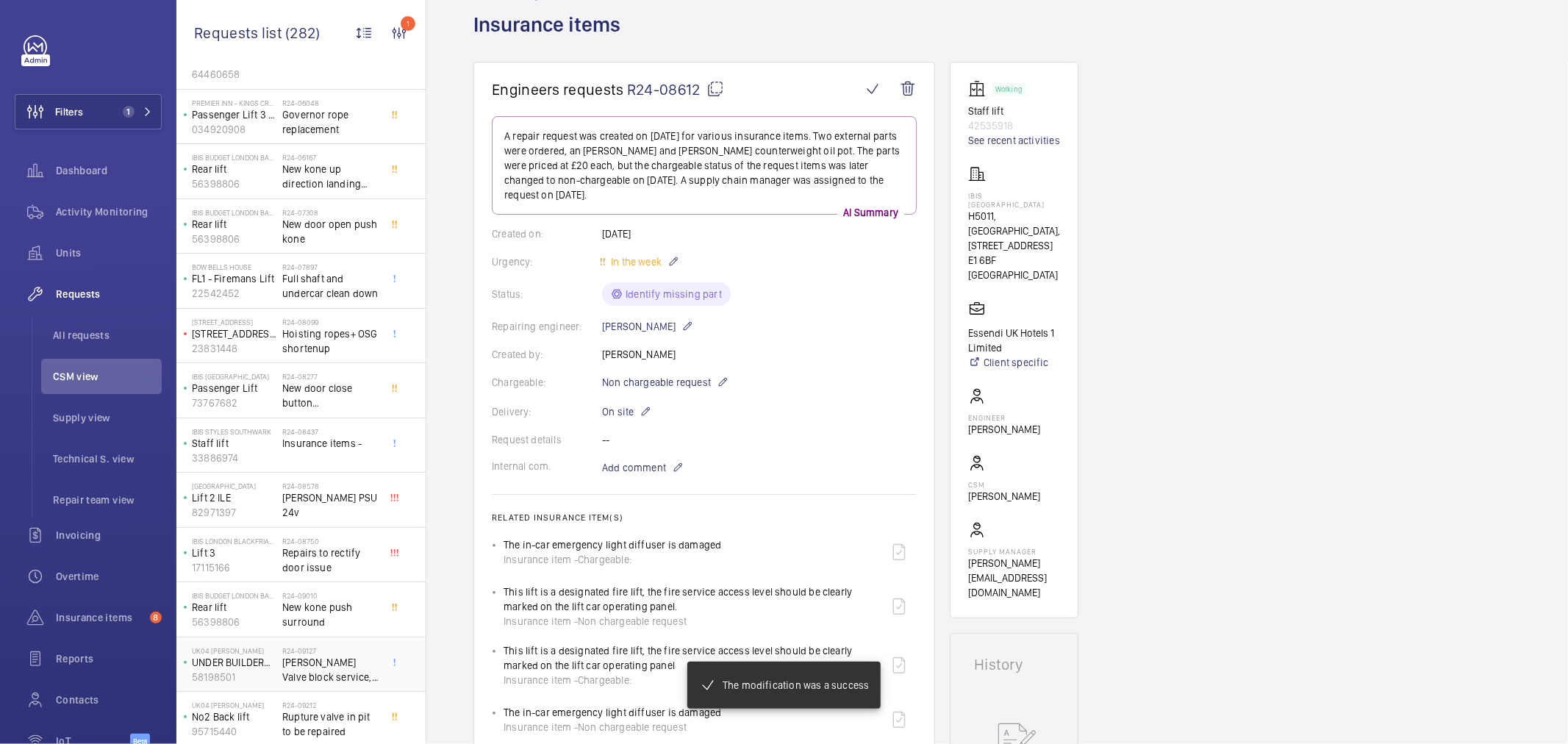
click at [315, 669] on span "Shurgard hayes Valve block service, tension weight shorten up" at bounding box center [331, 670] width 97 height 30
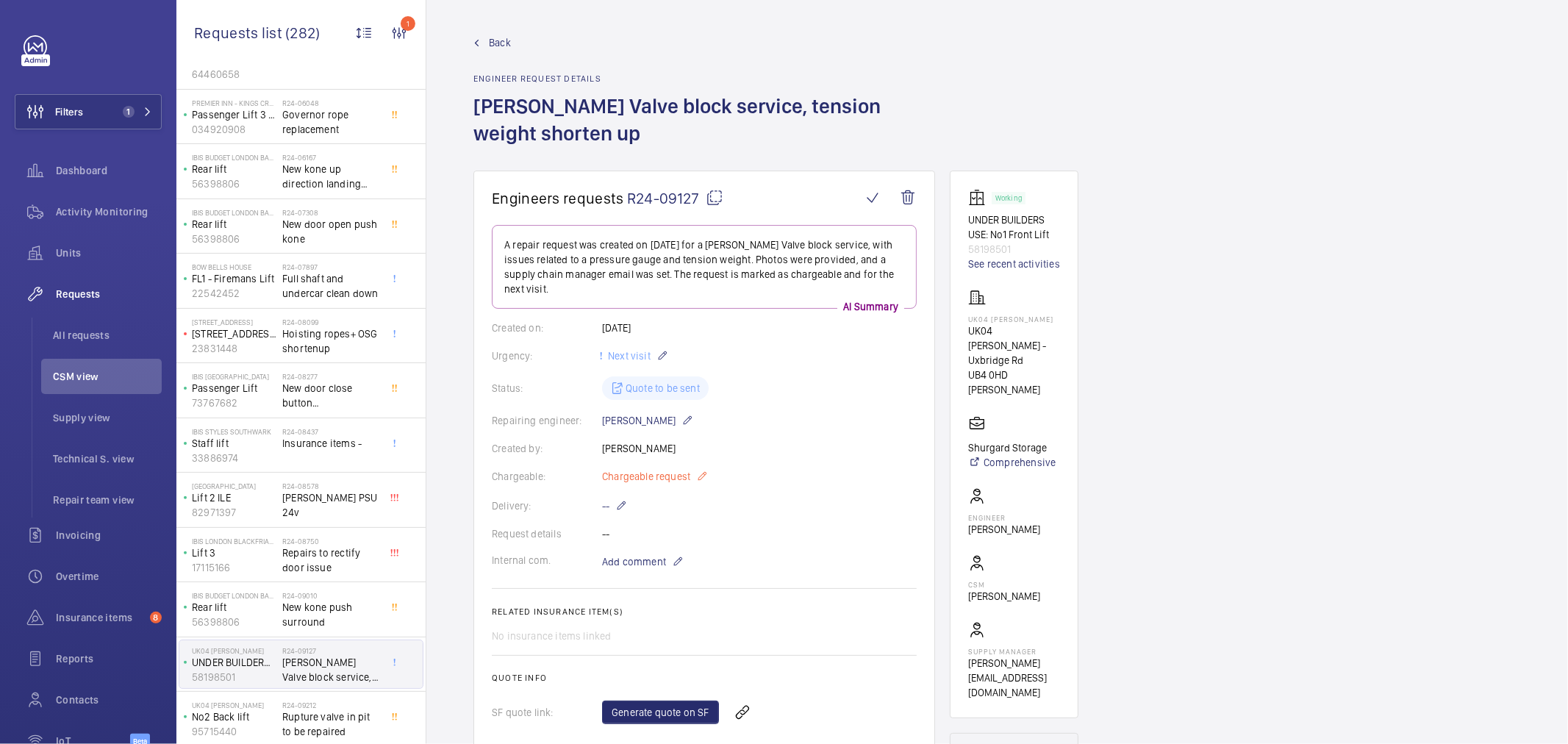
click at [665, 470] on span "Chargeable request" at bounding box center [646, 477] width 88 height 15
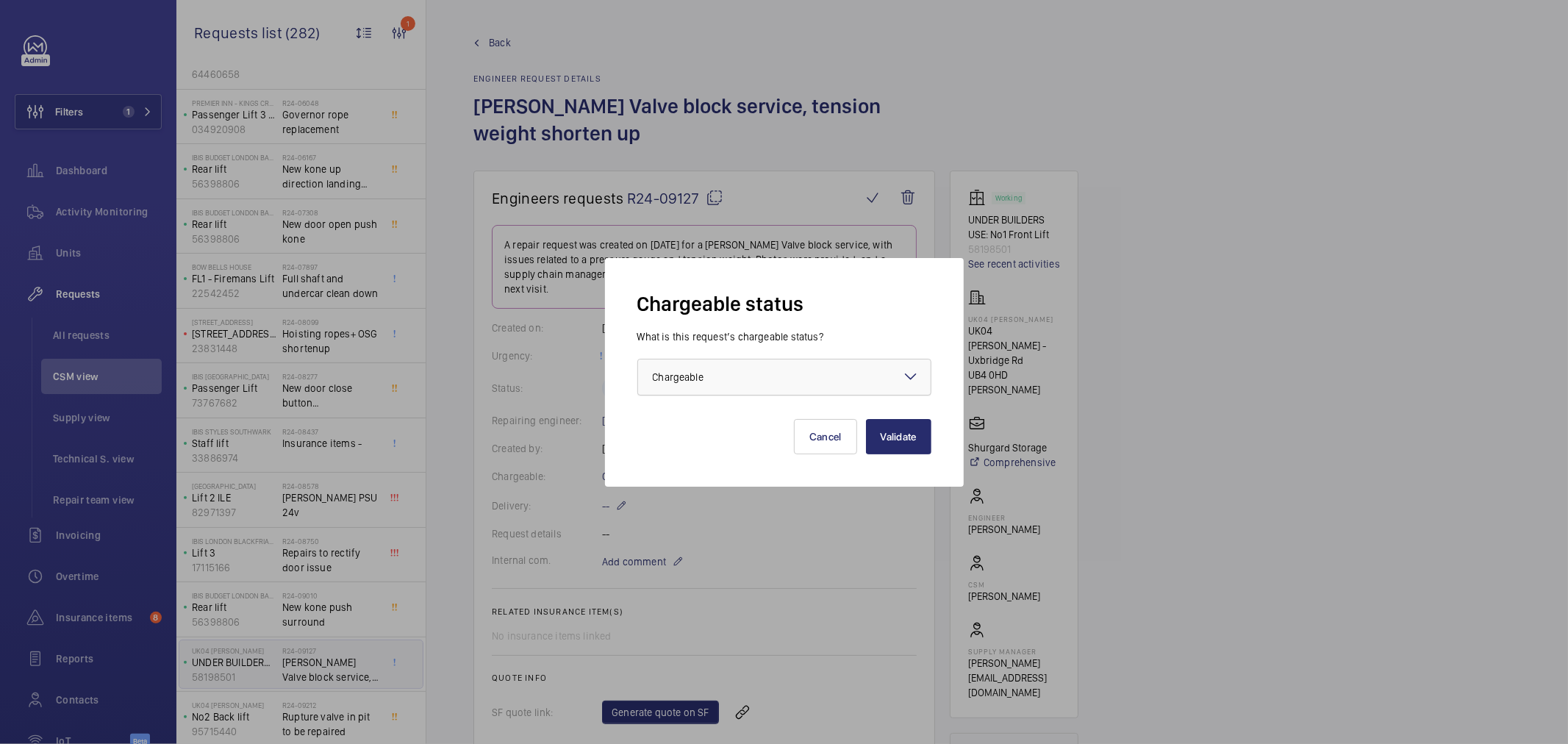
click at [734, 380] on div "× Chargeable" at bounding box center [697, 377] width 87 height 15
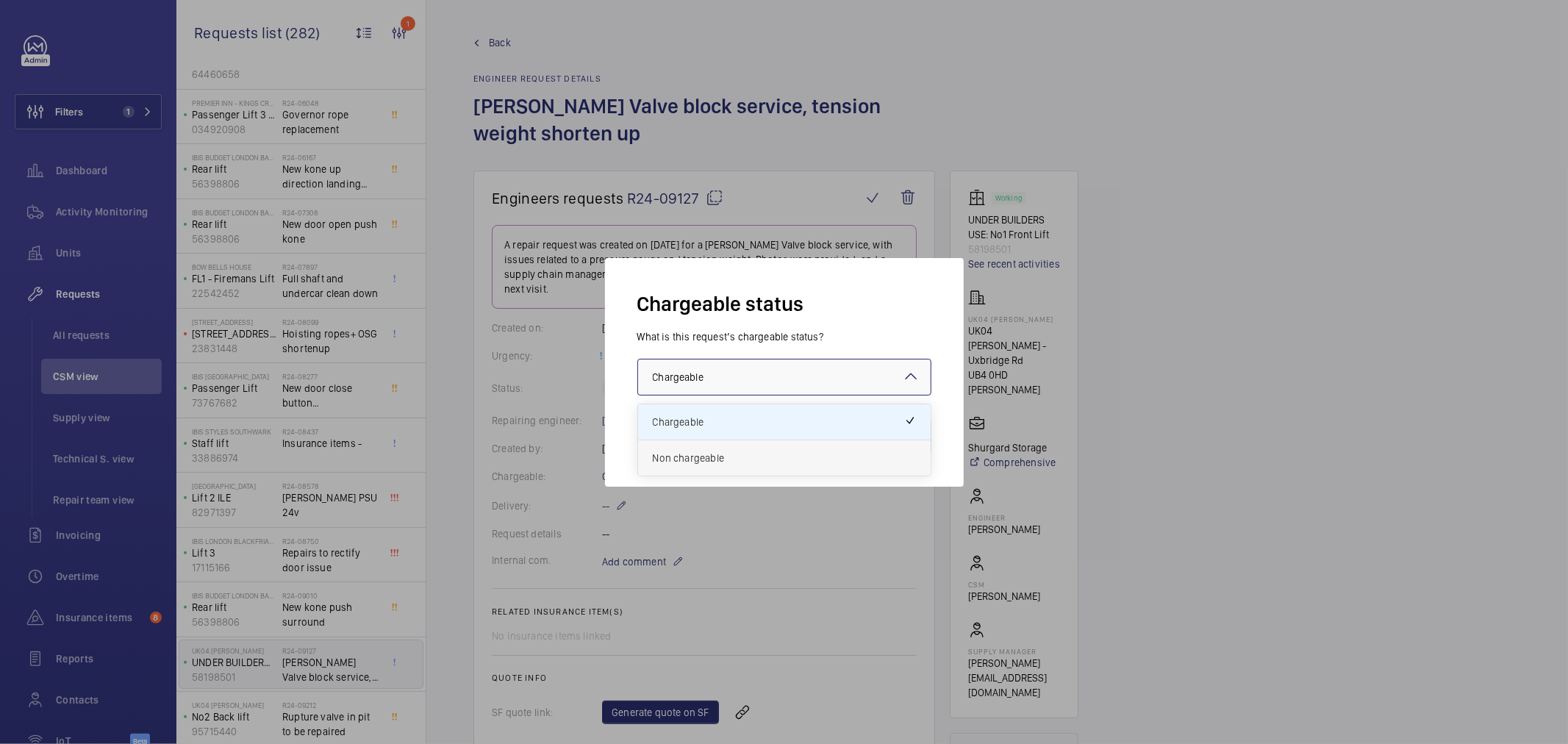
click at [735, 460] on span "Non chargeable" at bounding box center [785, 458] width 264 height 15
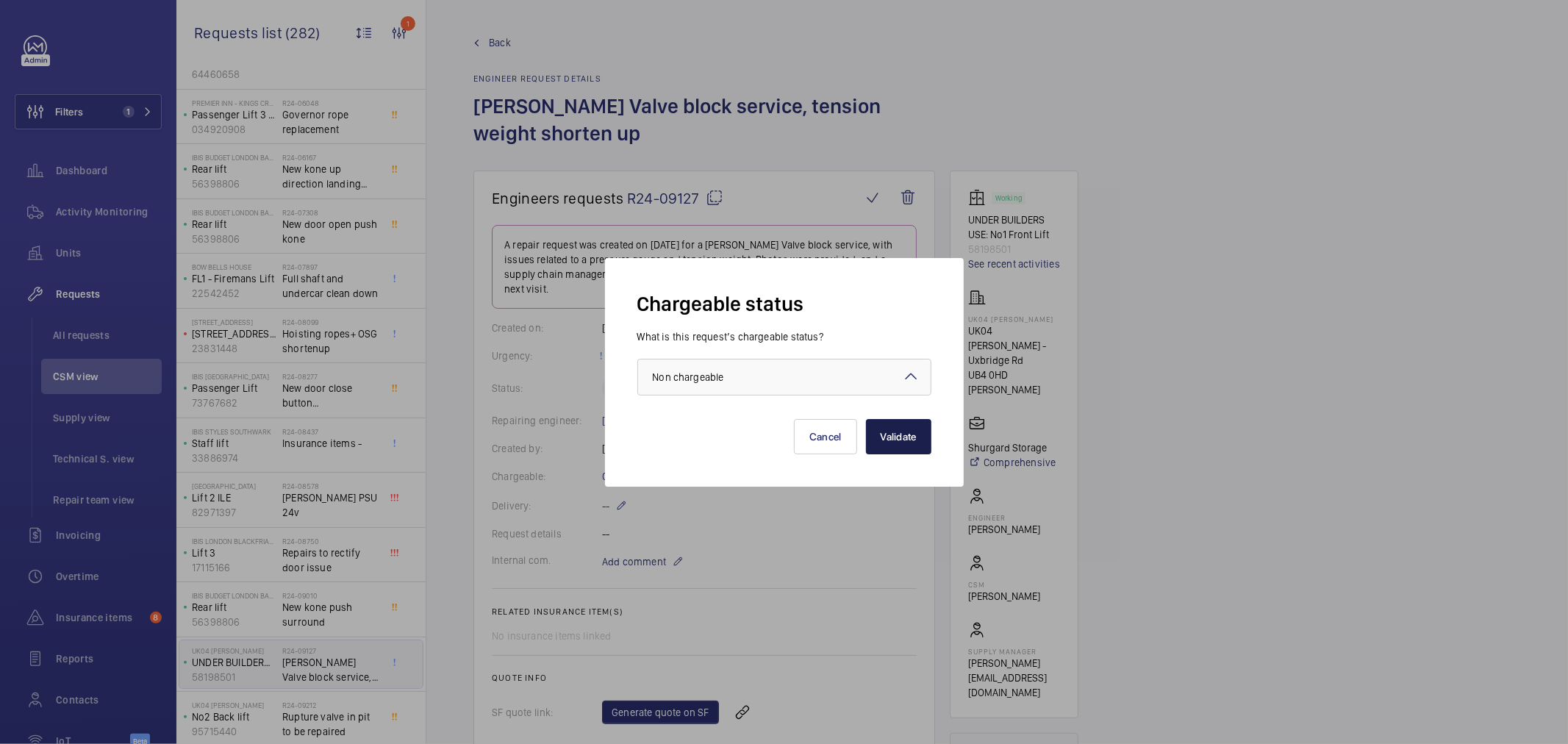
click at [887, 431] on button "Validate" at bounding box center [898, 437] width 65 height 35
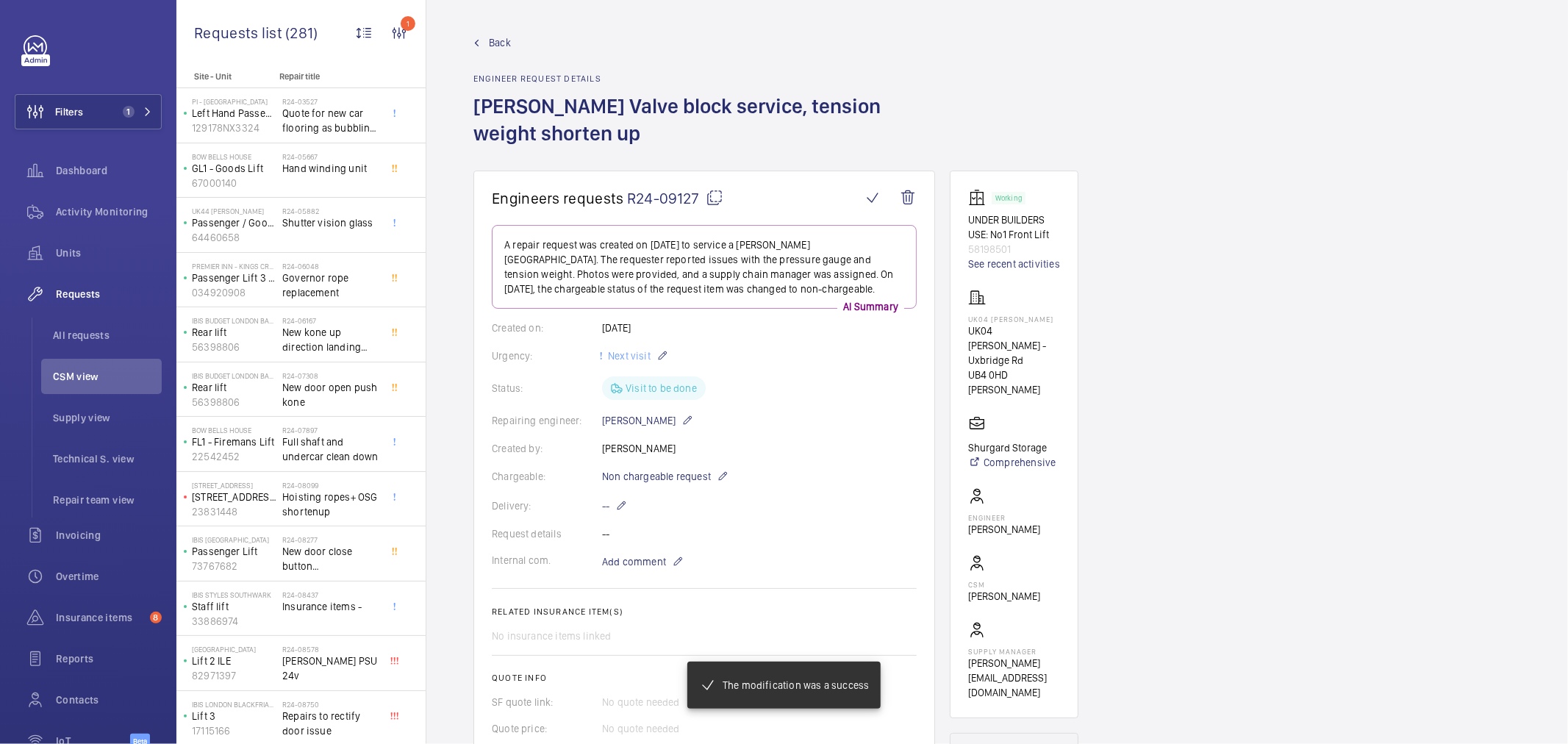
click at [511, 37] on link "Back" at bounding box center [704, 43] width 462 height 15
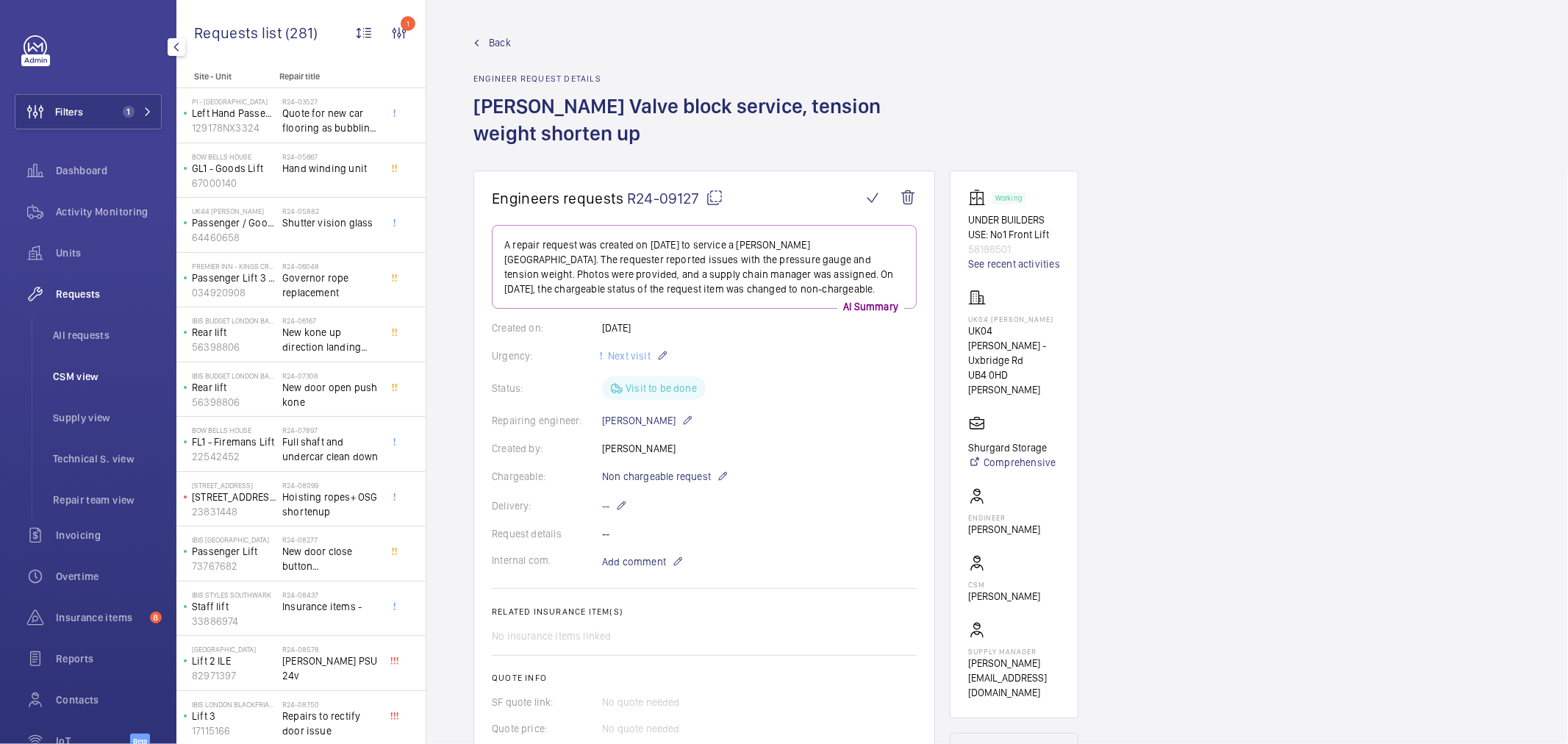
click at [116, 363] on li "CSM view" at bounding box center [101, 377] width 120 height 35
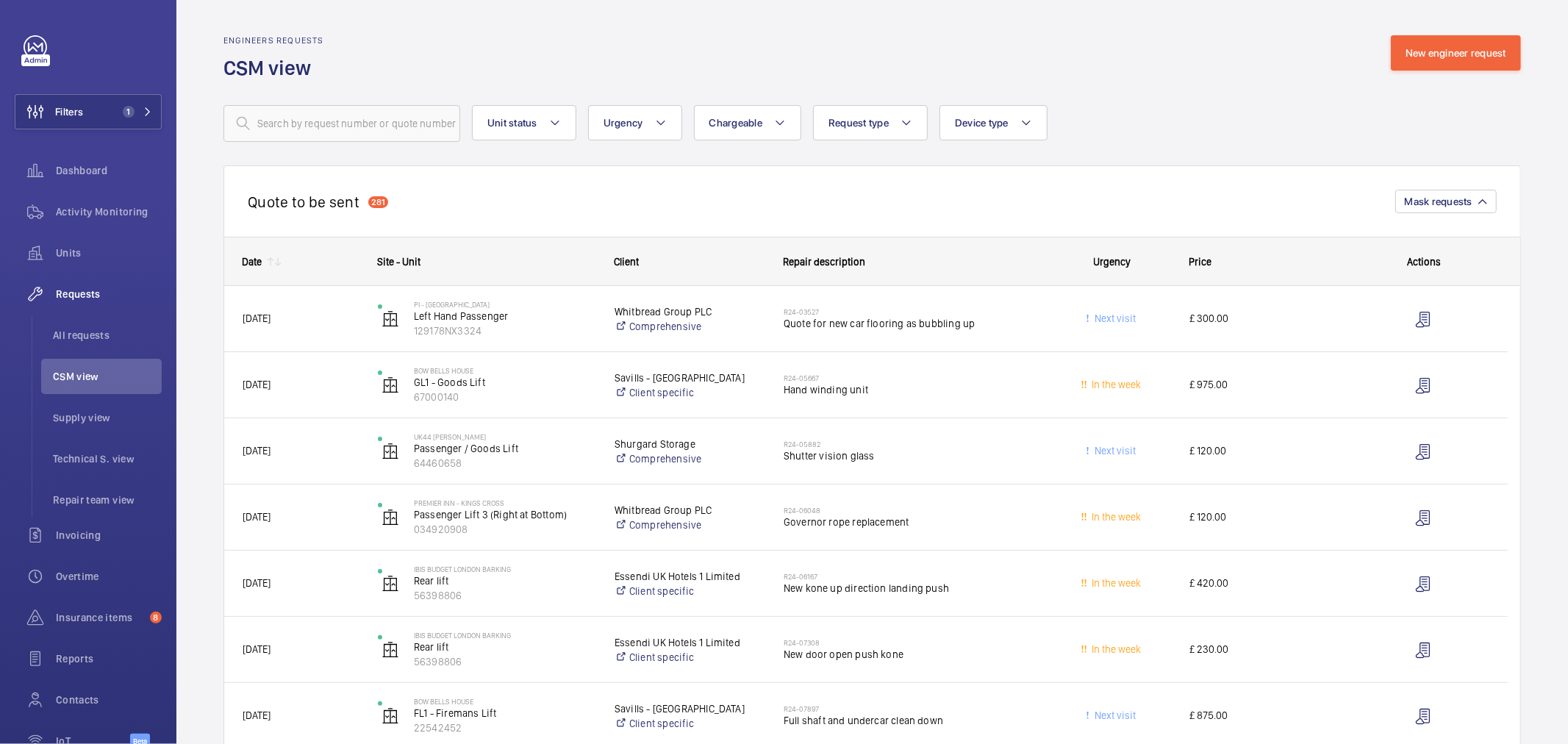
click at [262, 256] on div at bounding box center [273, 262] width 22 height 12
click at [255, 262] on div "Date" at bounding box center [252, 262] width 20 height 12
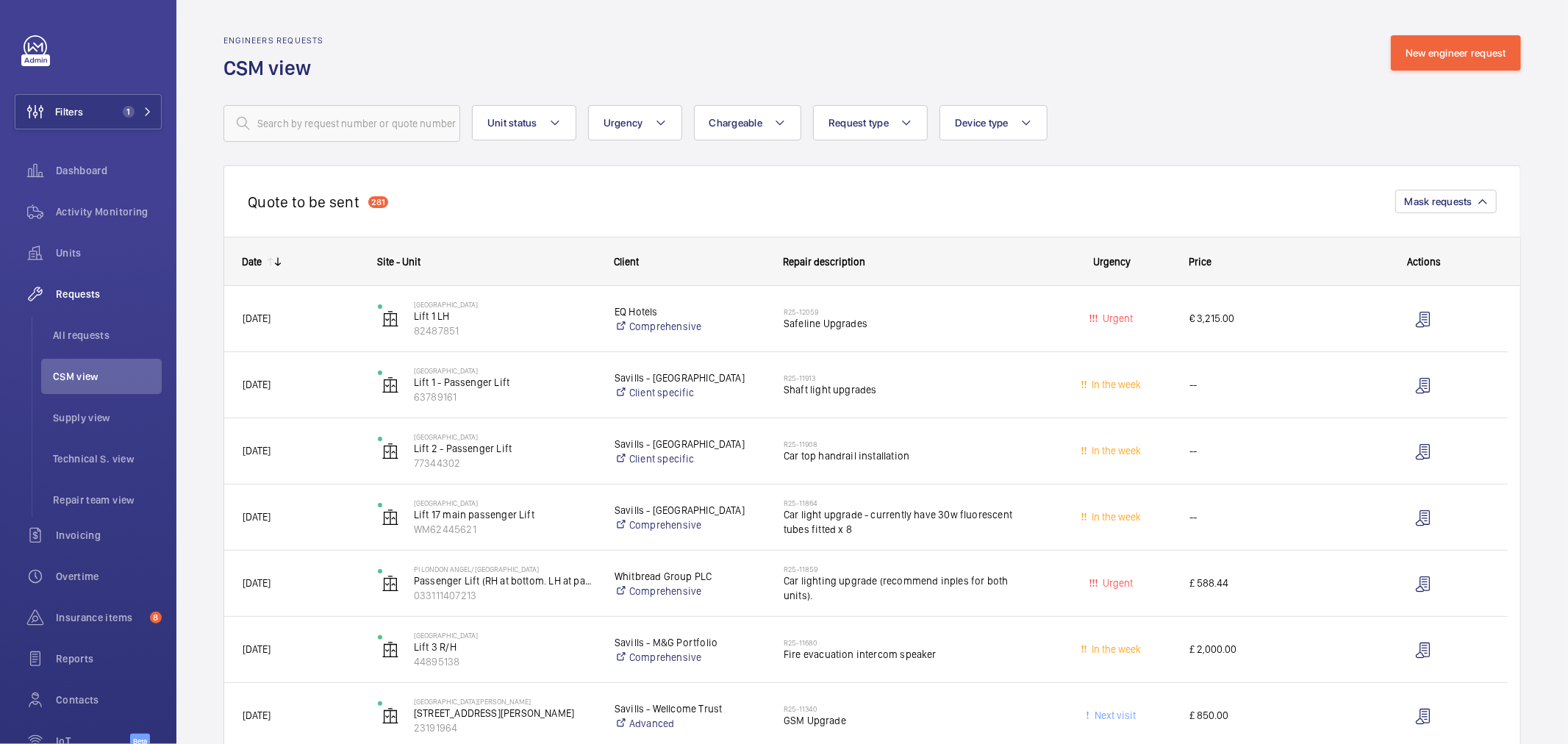
click at [255, 261] on div "Date" at bounding box center [252, 262] width 20 height 12
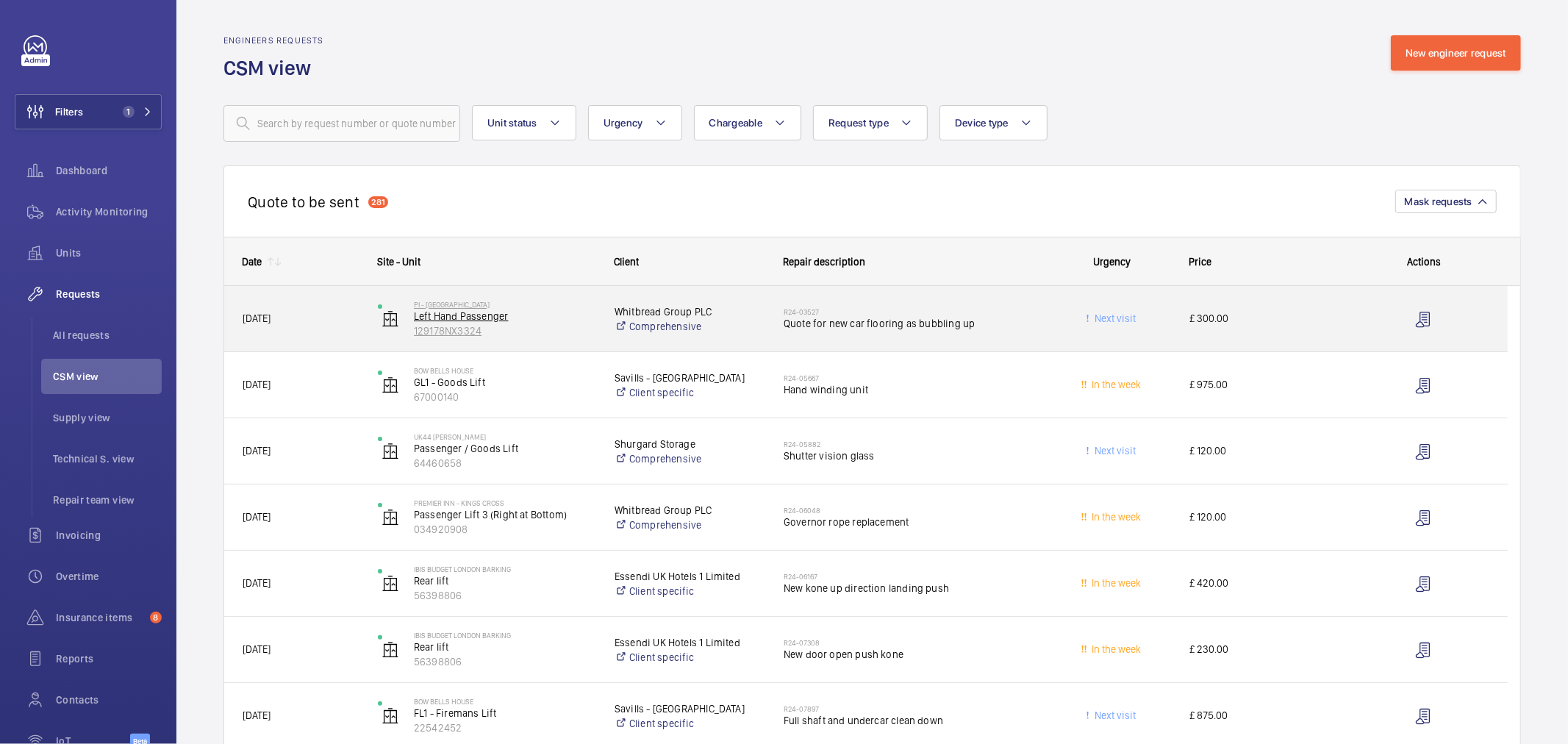
click at [564, 335] on p "129178NX3324" at bounding box center [505, 331] width 181 height 15
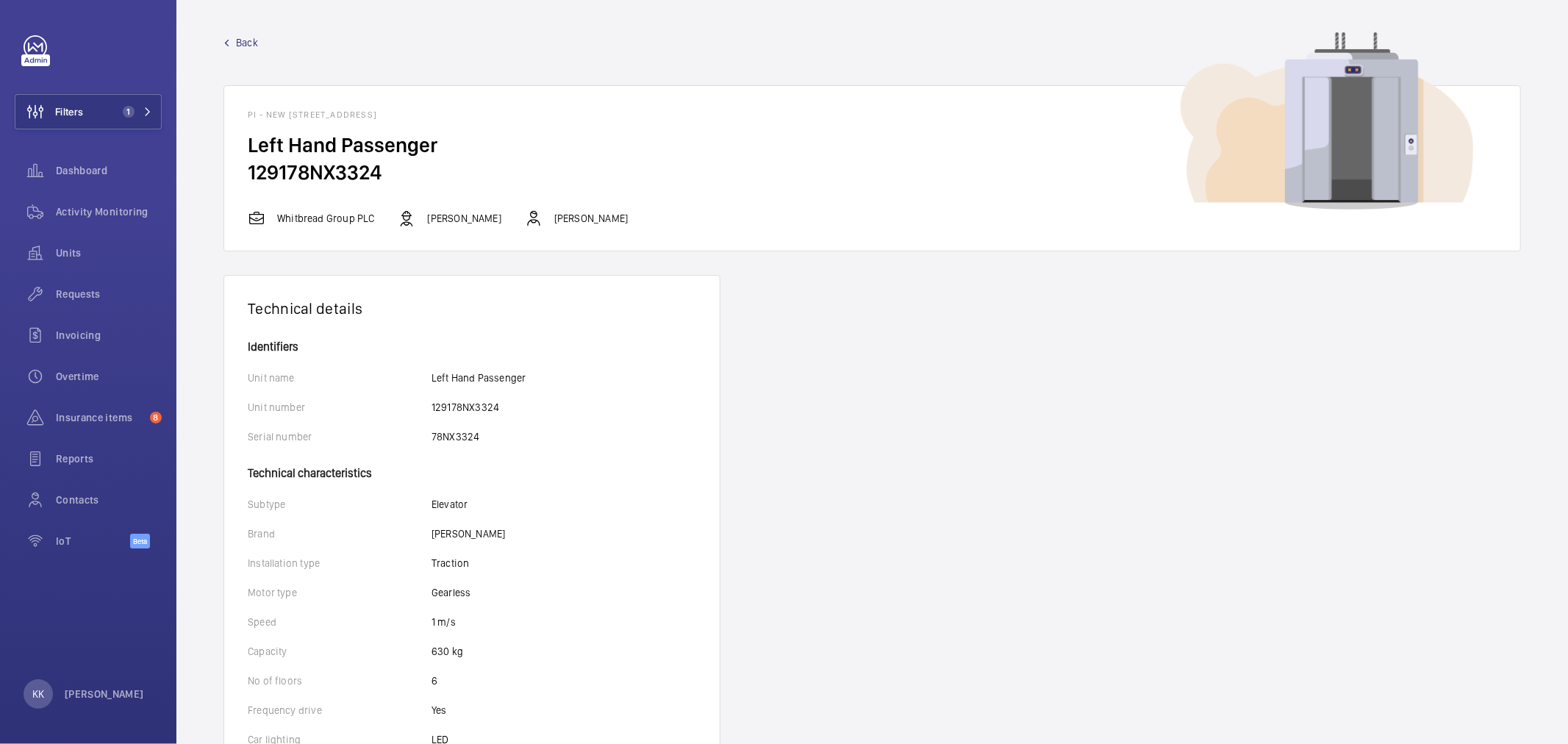
click at [236, 50] on div "Back PI - New Southgate - Ladderswood Way, Arnos Grove, N11 1FH LONDON Left Han…" at bounding box center [872, 143] width 1298 height 216
click at [245, 48] on span "Back" at bounding box center [247, 43] width 22 height 15
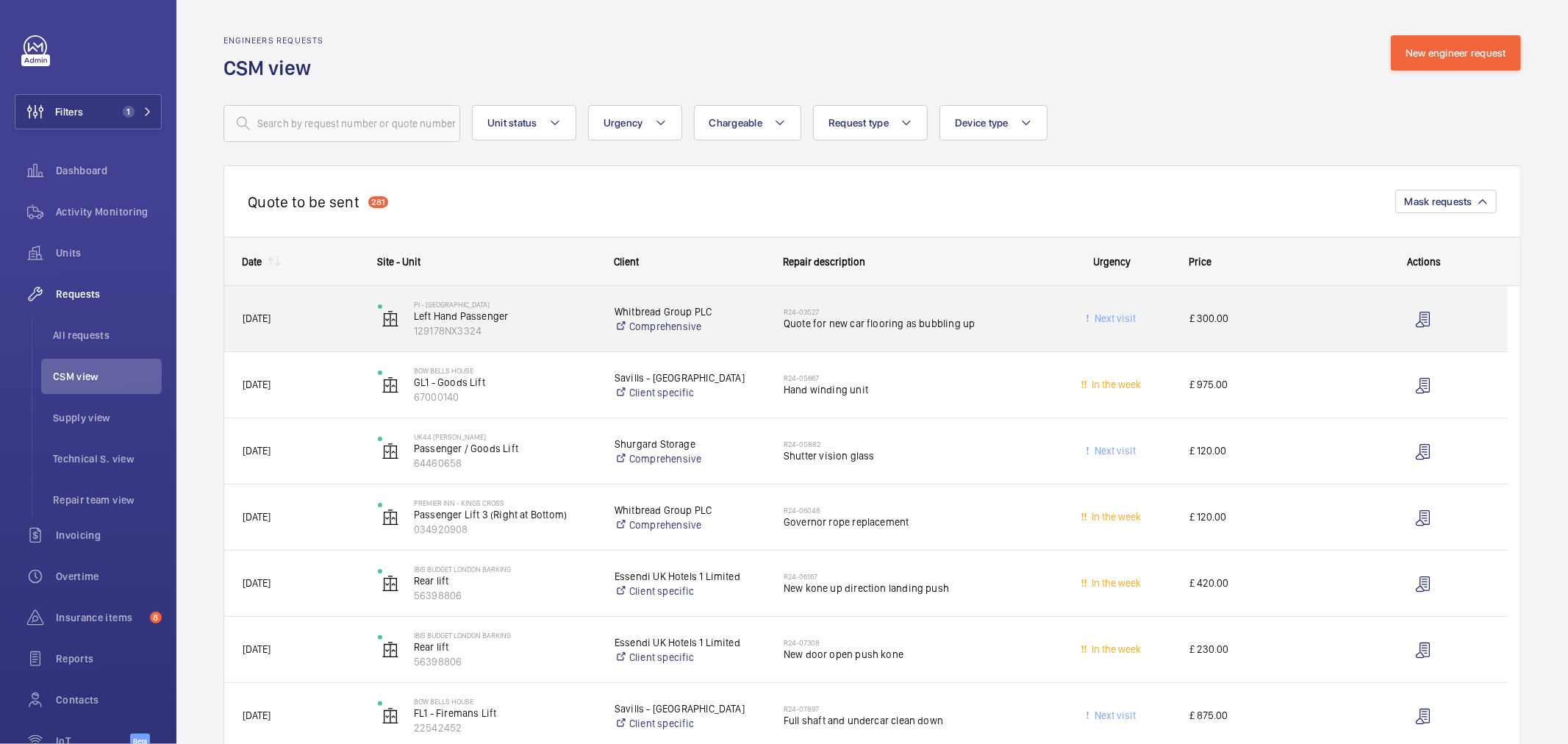
click at [271, 325] on span "10/04/2024" at bounding box center [257, 318] width 28 height 12
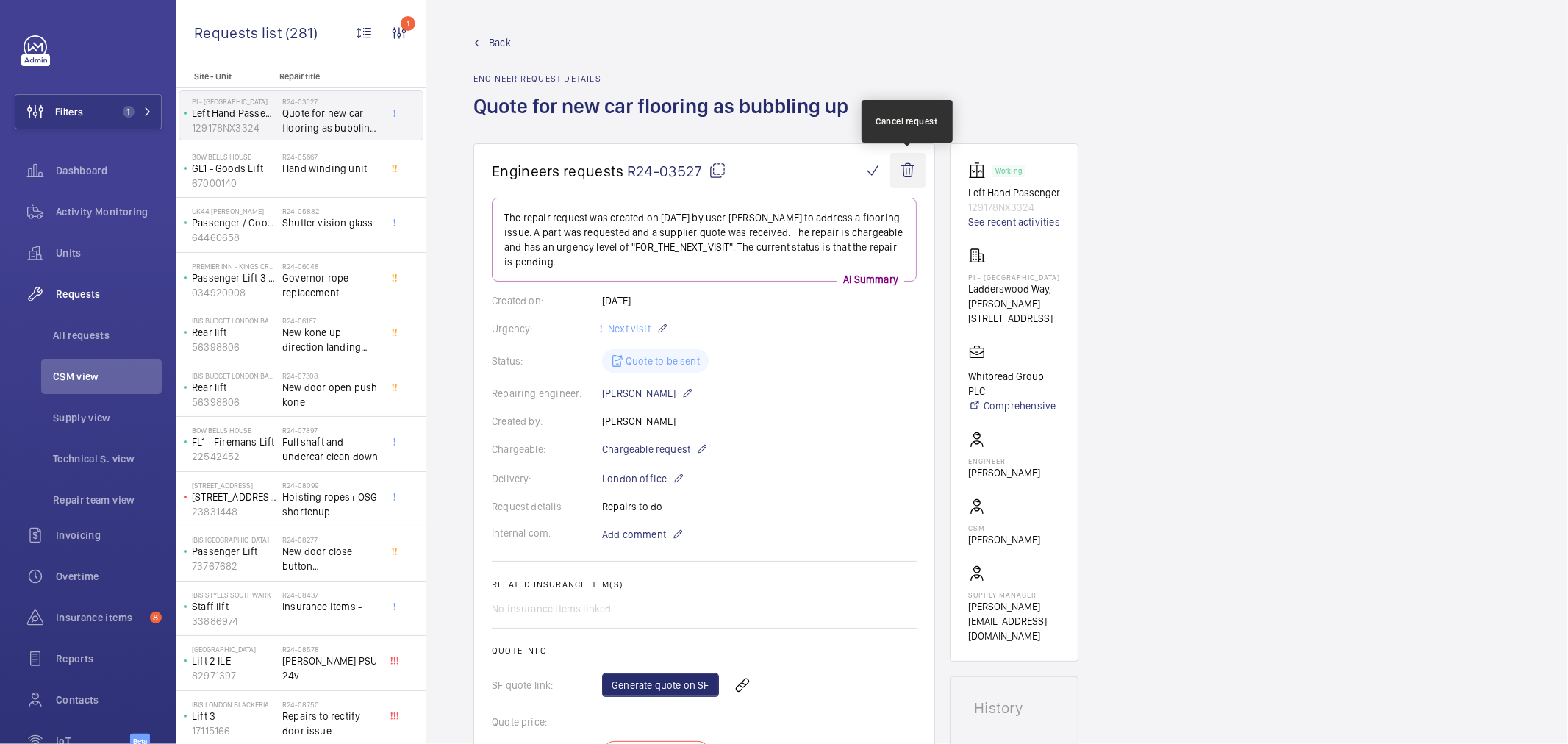
click at [910, 179] on wm-front-icon-button at bounding box center [908, 171] width 35 height 35
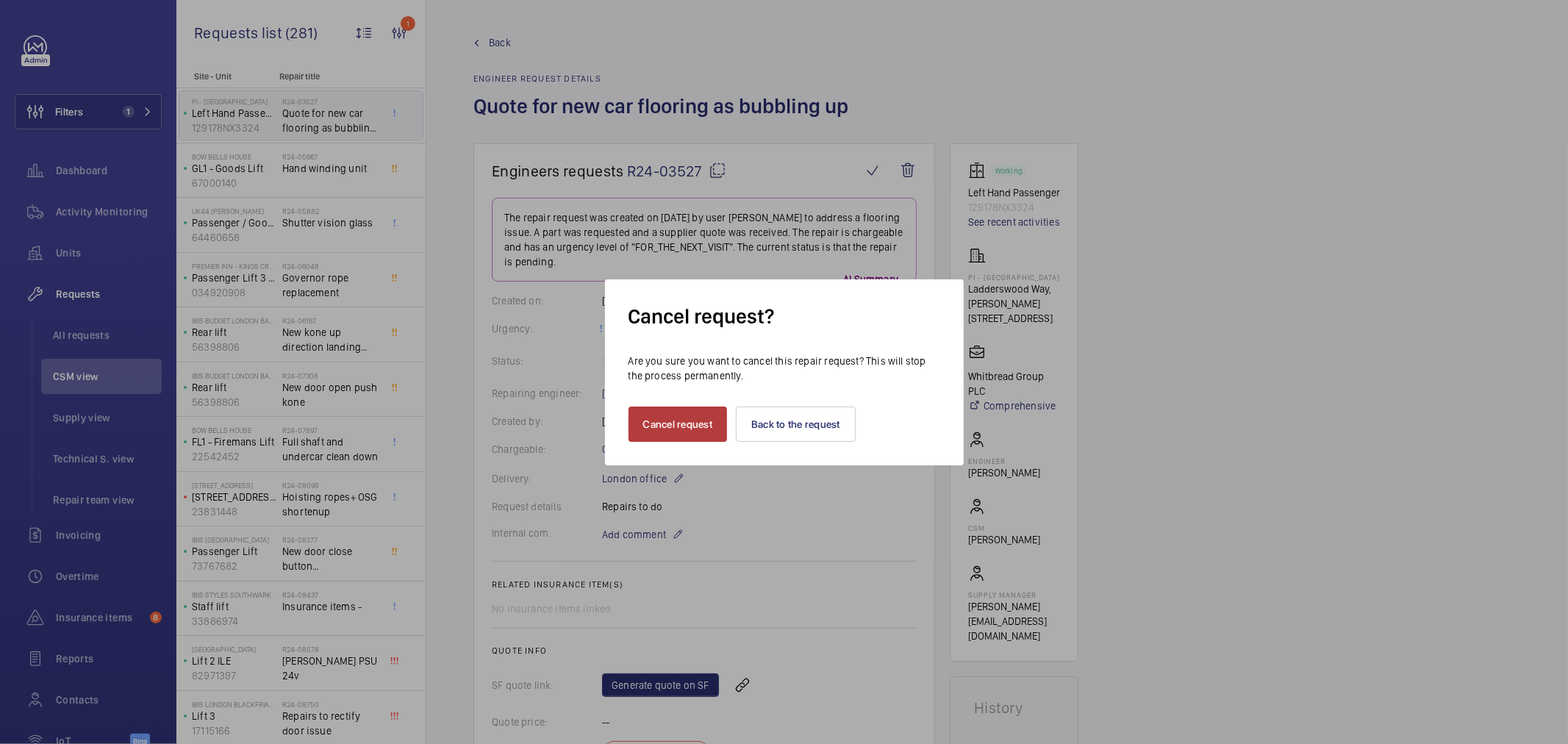
click at [688, 427] on button "Cancel request" at bounding box center [678, 424] width 100 height 35
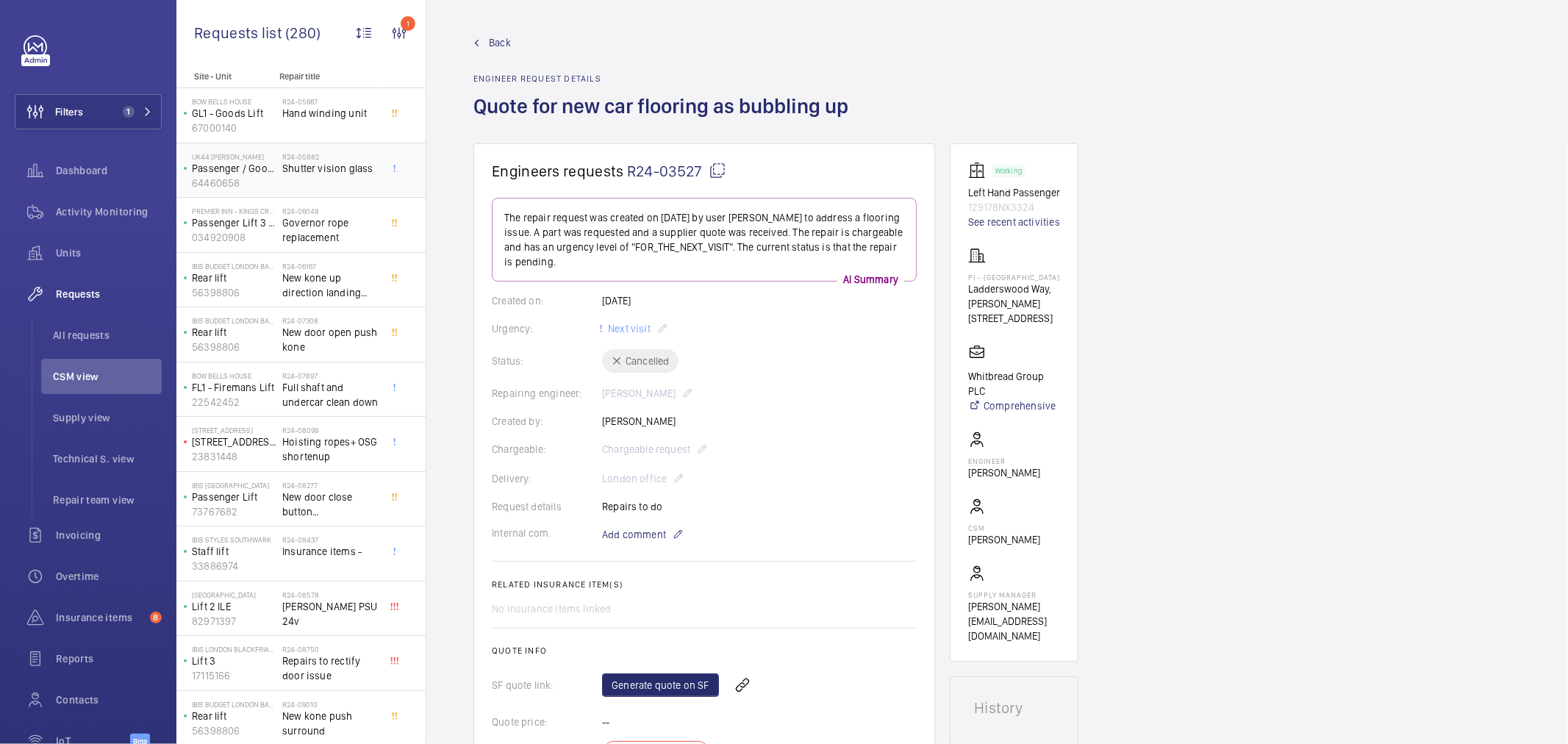
click at [316, 171] on span "Shutter vision glass" at bounding box center [331, 169] width 97 height 15
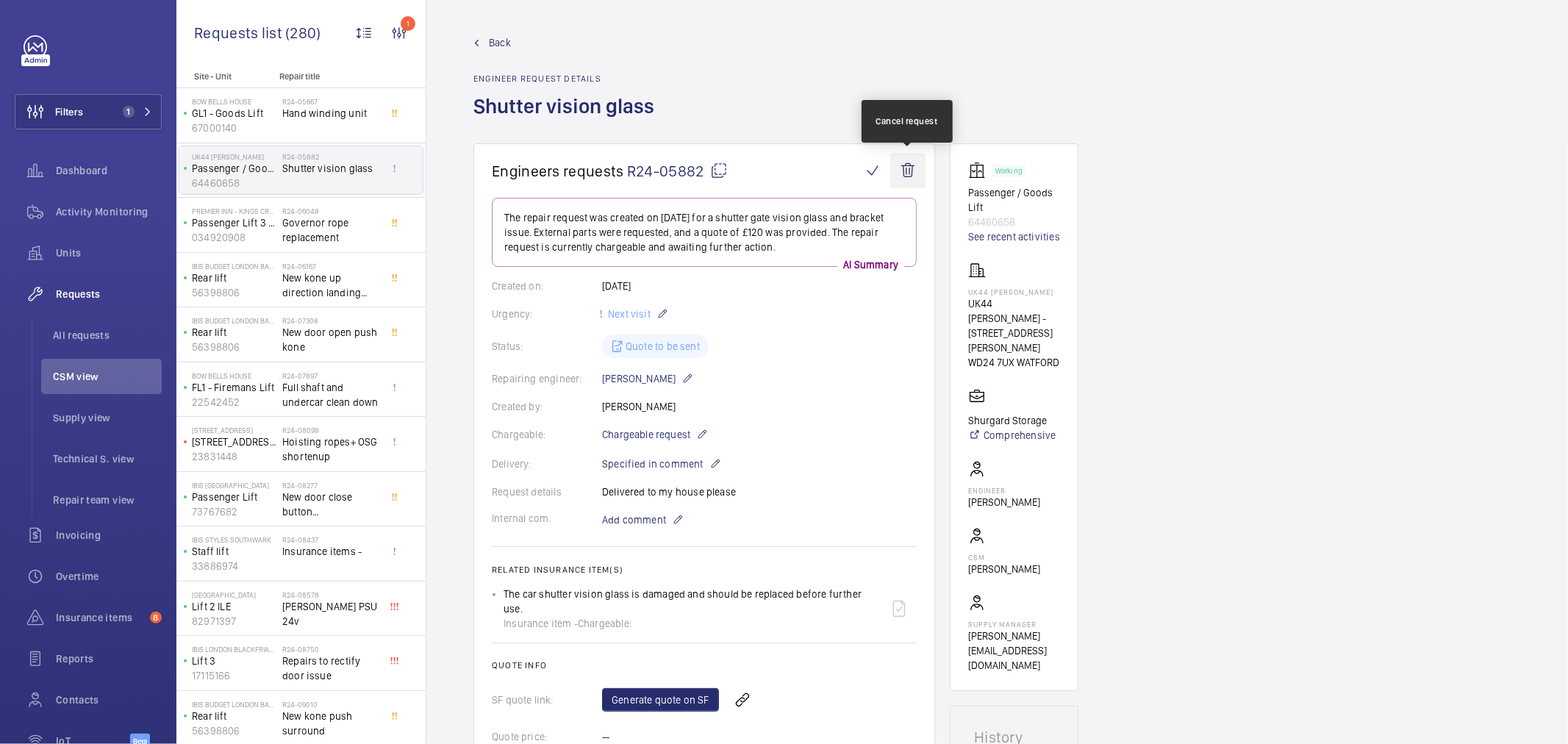
click at [917, 178] on wm-front-icon-button at bounding box center [908, 171] width 35 height 35
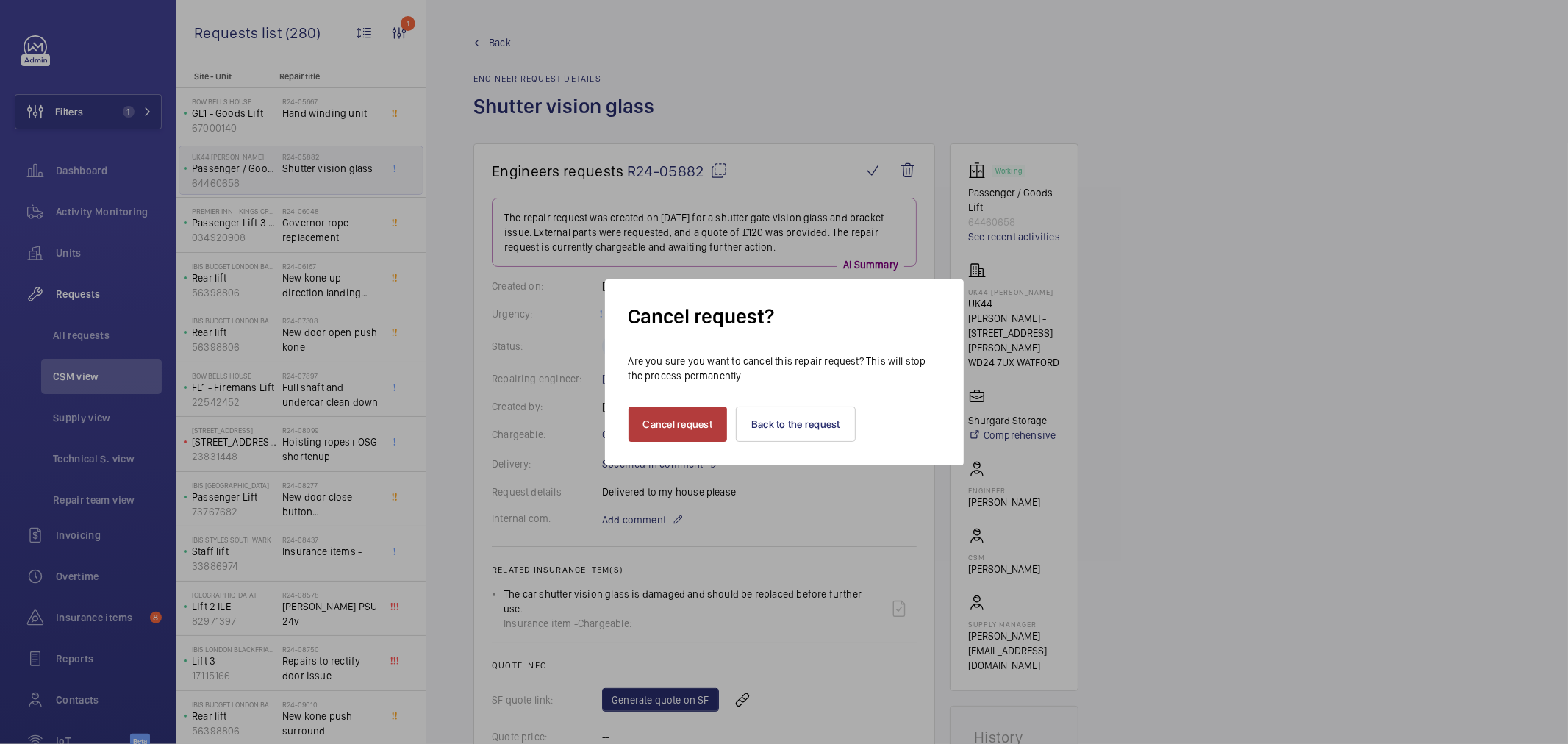
click at [656, 438] on button "Cancel request" at bounding box center [678, 424] width 100 height 35
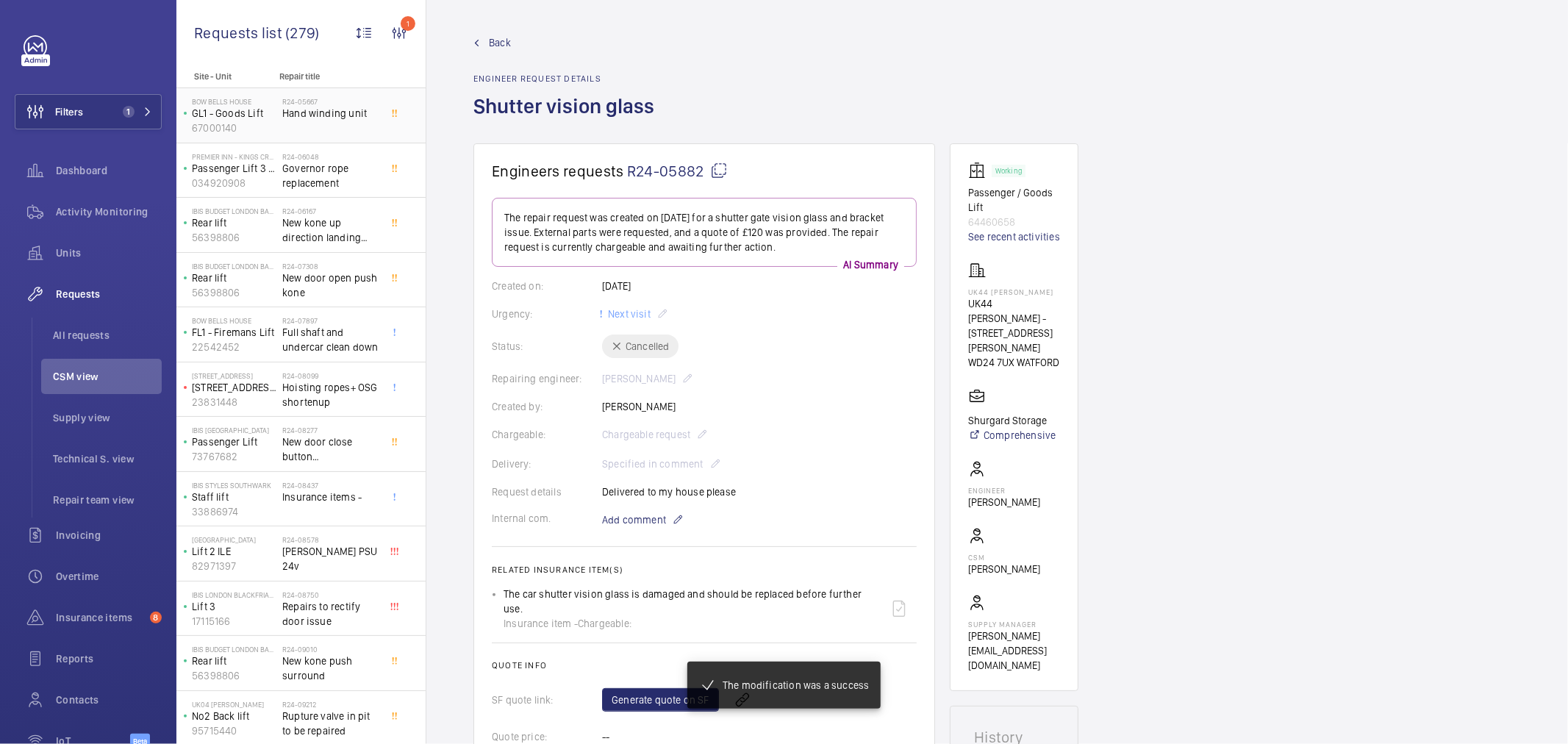
click at [343, 127] on div "R24-05667 Hand winding unit" at bounding box center [331, 119] width 97 height 43
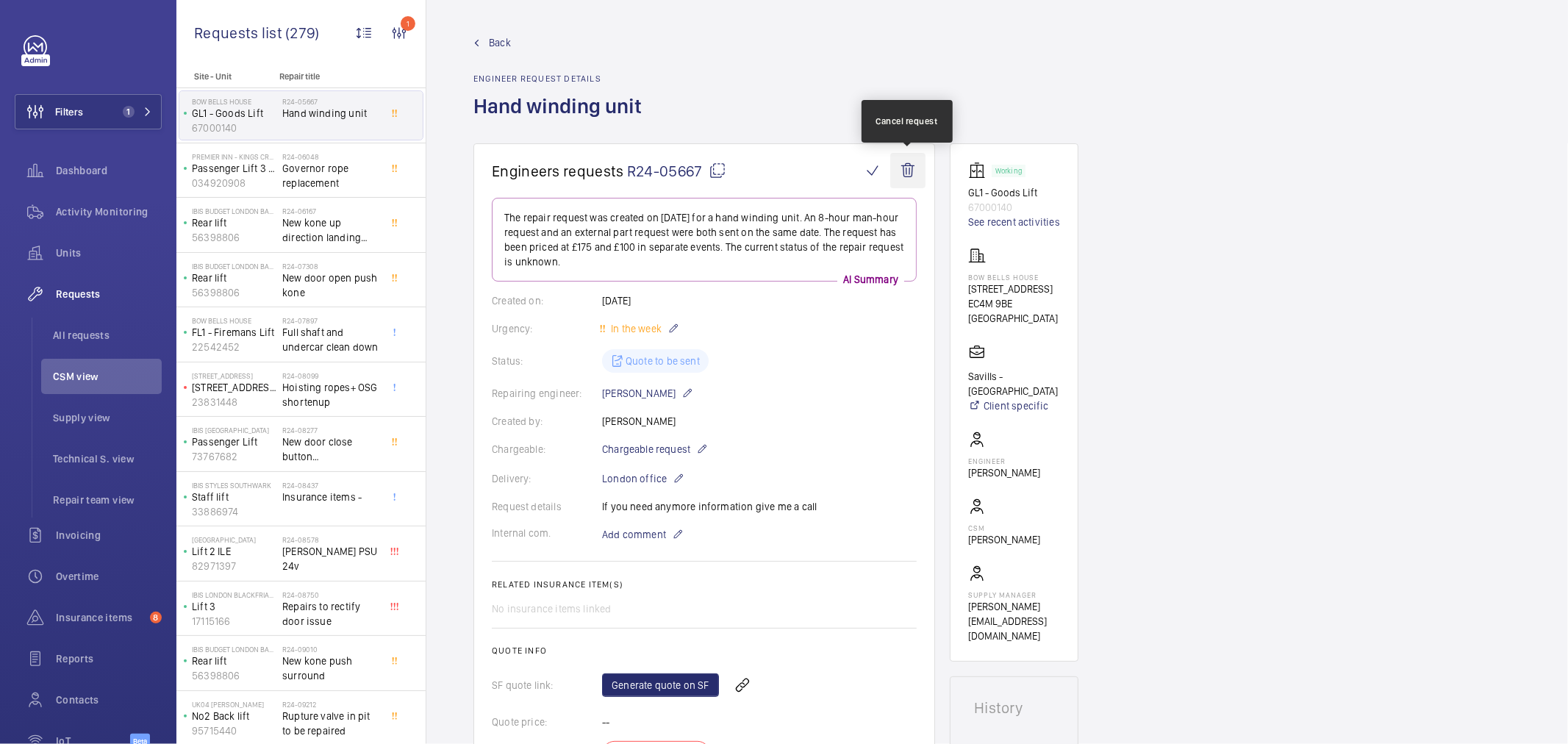
click at [901, 180] on wm-front-icon-button at bounding box center [908, 171] width 35 height 35
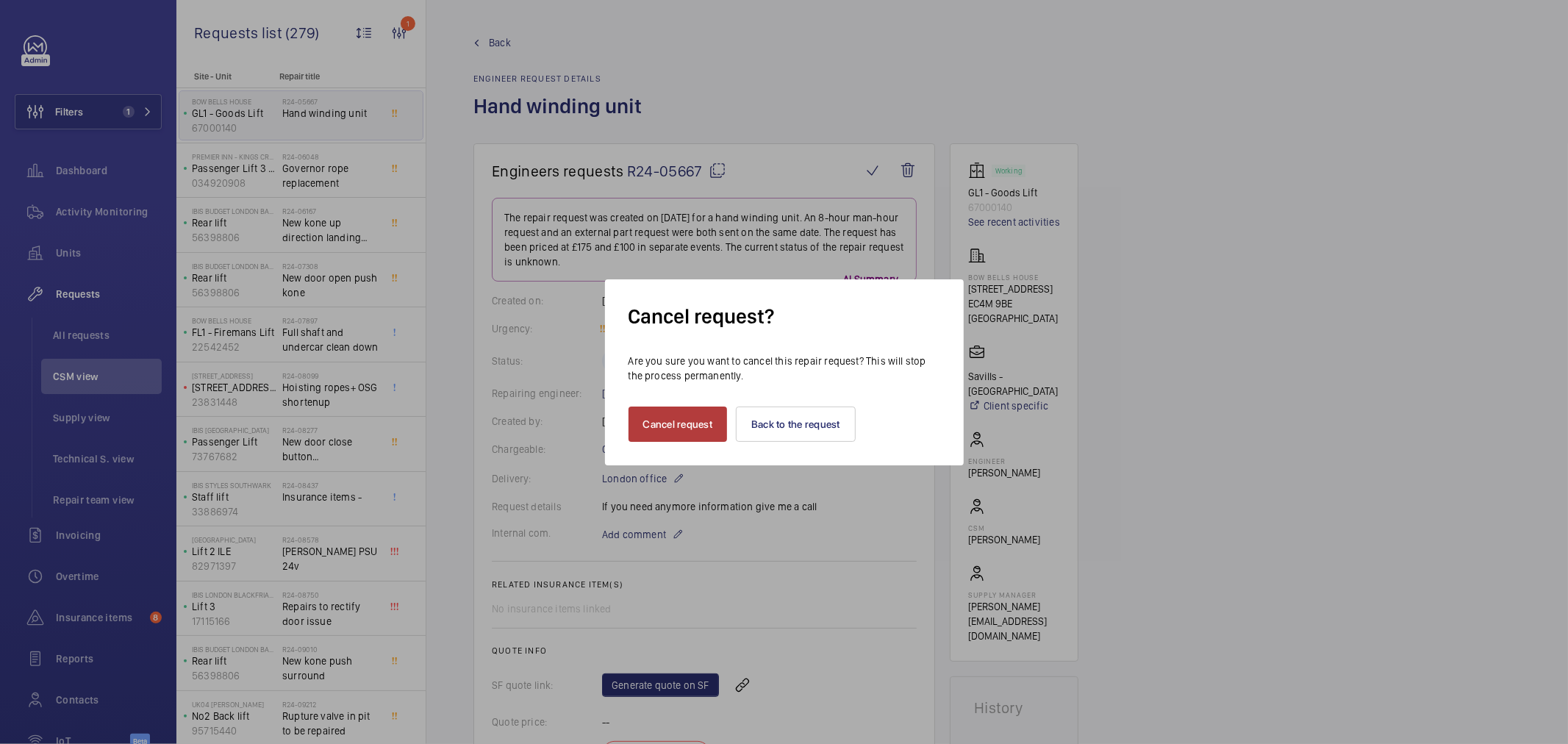
click at [672, 420] on button "Cancel request" at bounding box center [678, 424] width 100 height 35
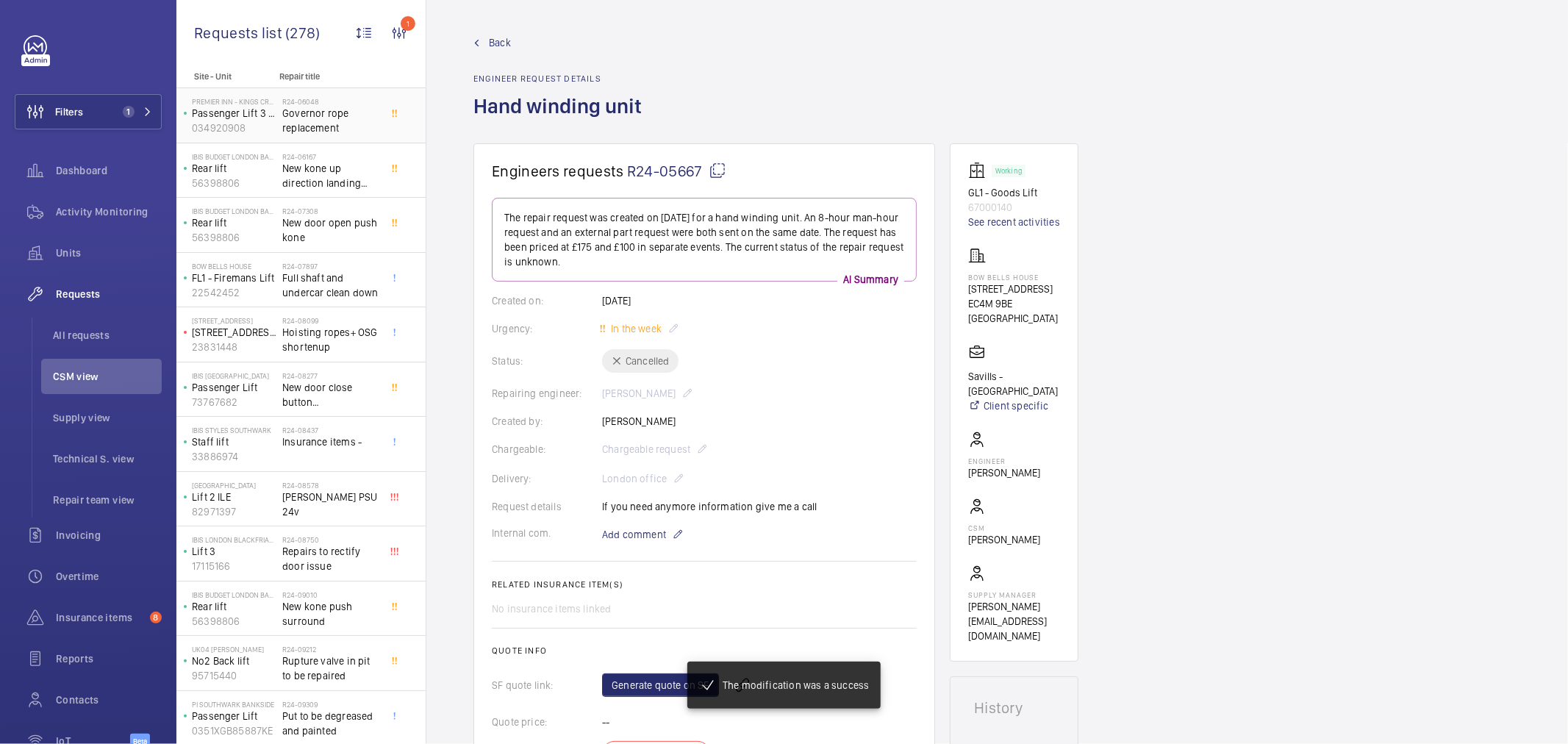
click at [290, 119] on span "Governor rope replacement" at bounding box center [331, 121] width 97 height 30
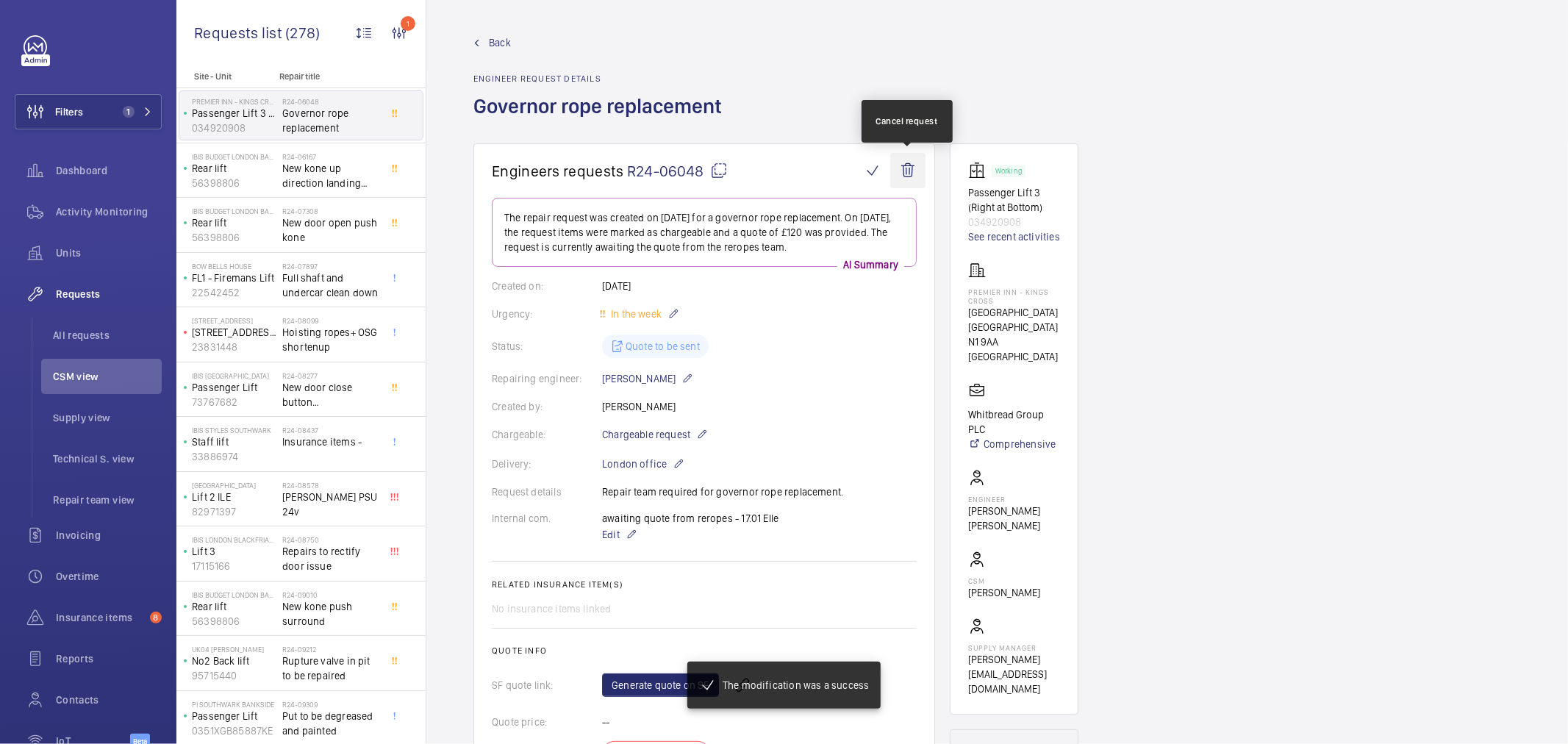
click at [895, 166] on wm-front-icon-button at bounding box center [908, 171] width 35 height 35
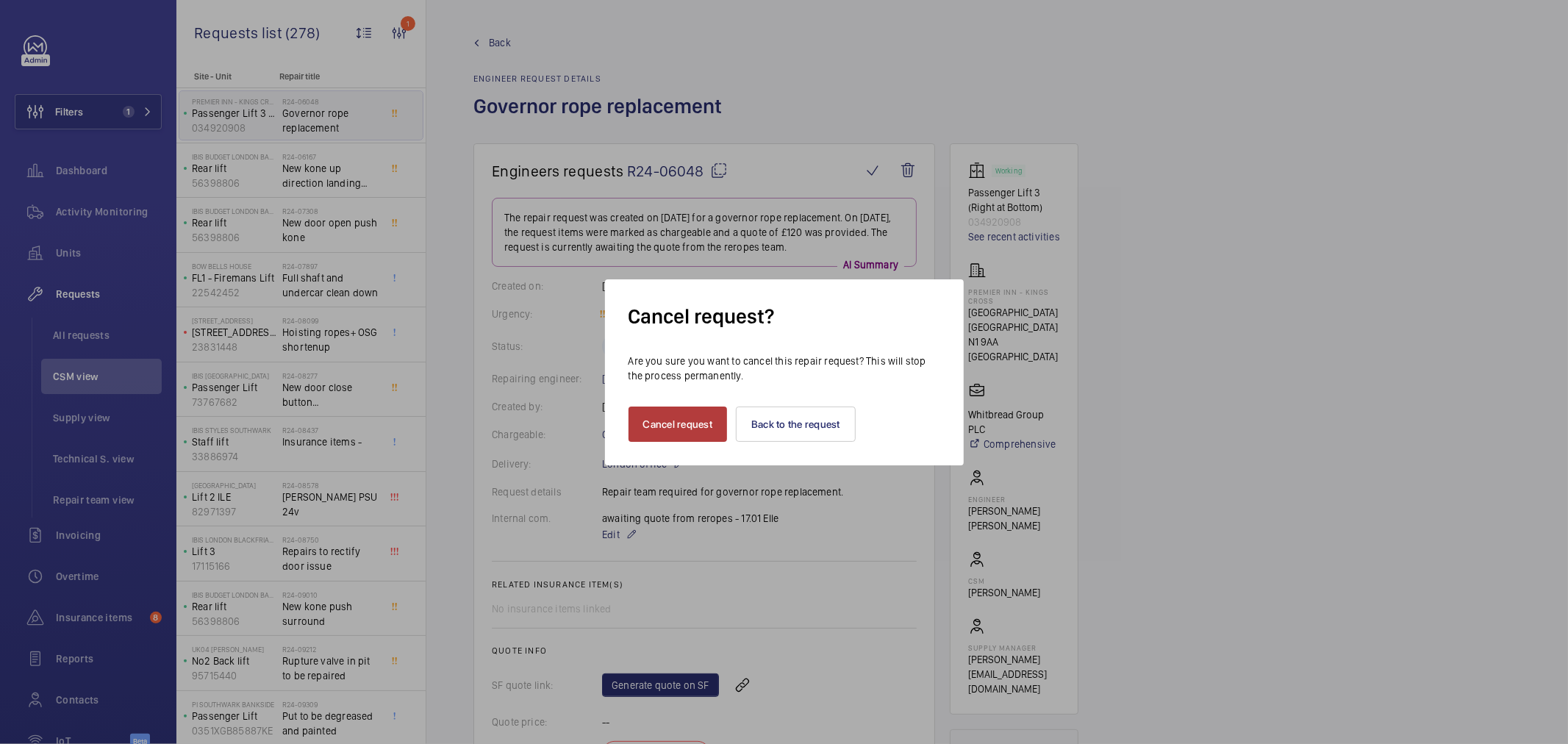
click at [673, 429] on button "Cancel request" at bounding box center [678, 424] width 100 height 35
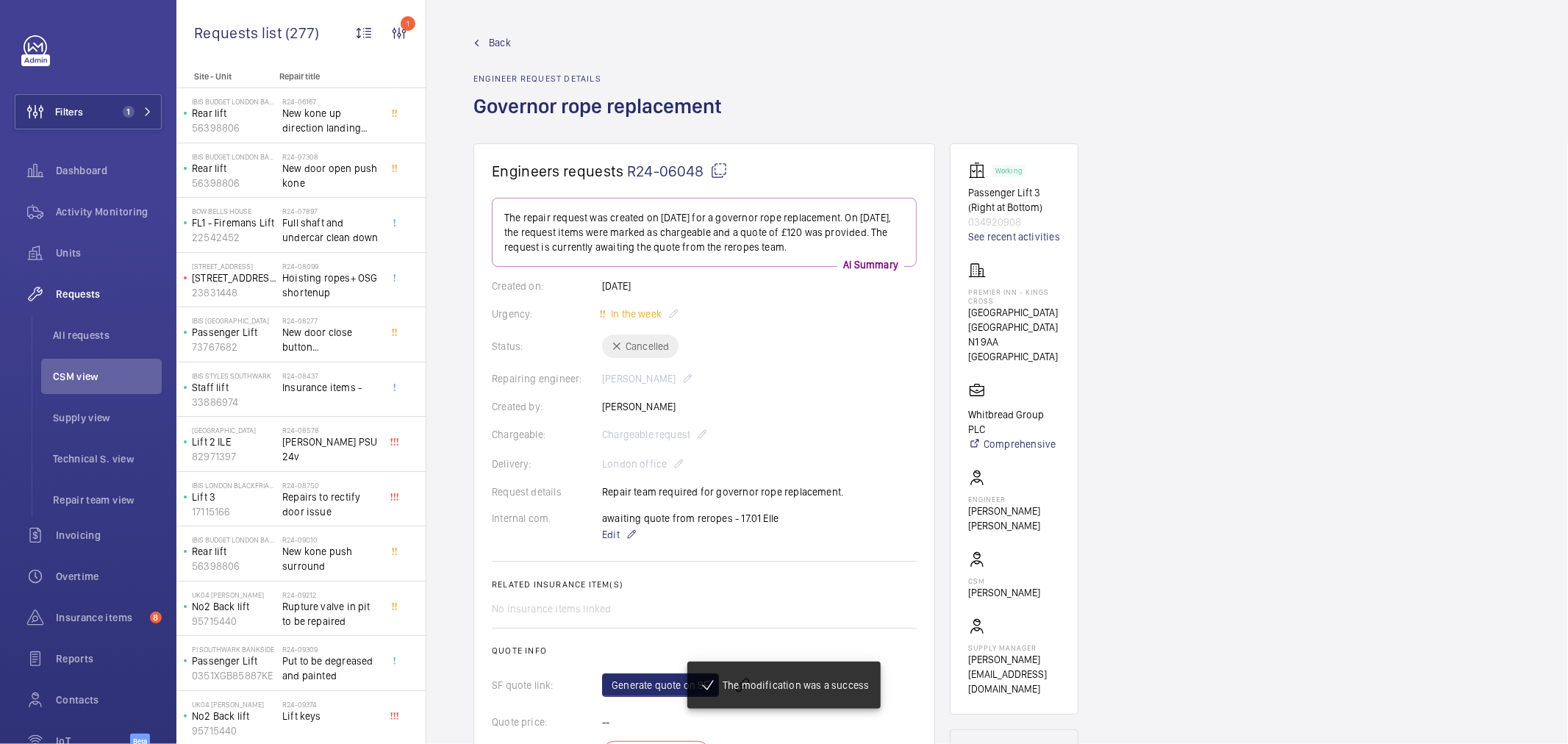
click at [314, 129] on span "New kone up direction landing push" at bounding box center [331, 121] width 97 height 30
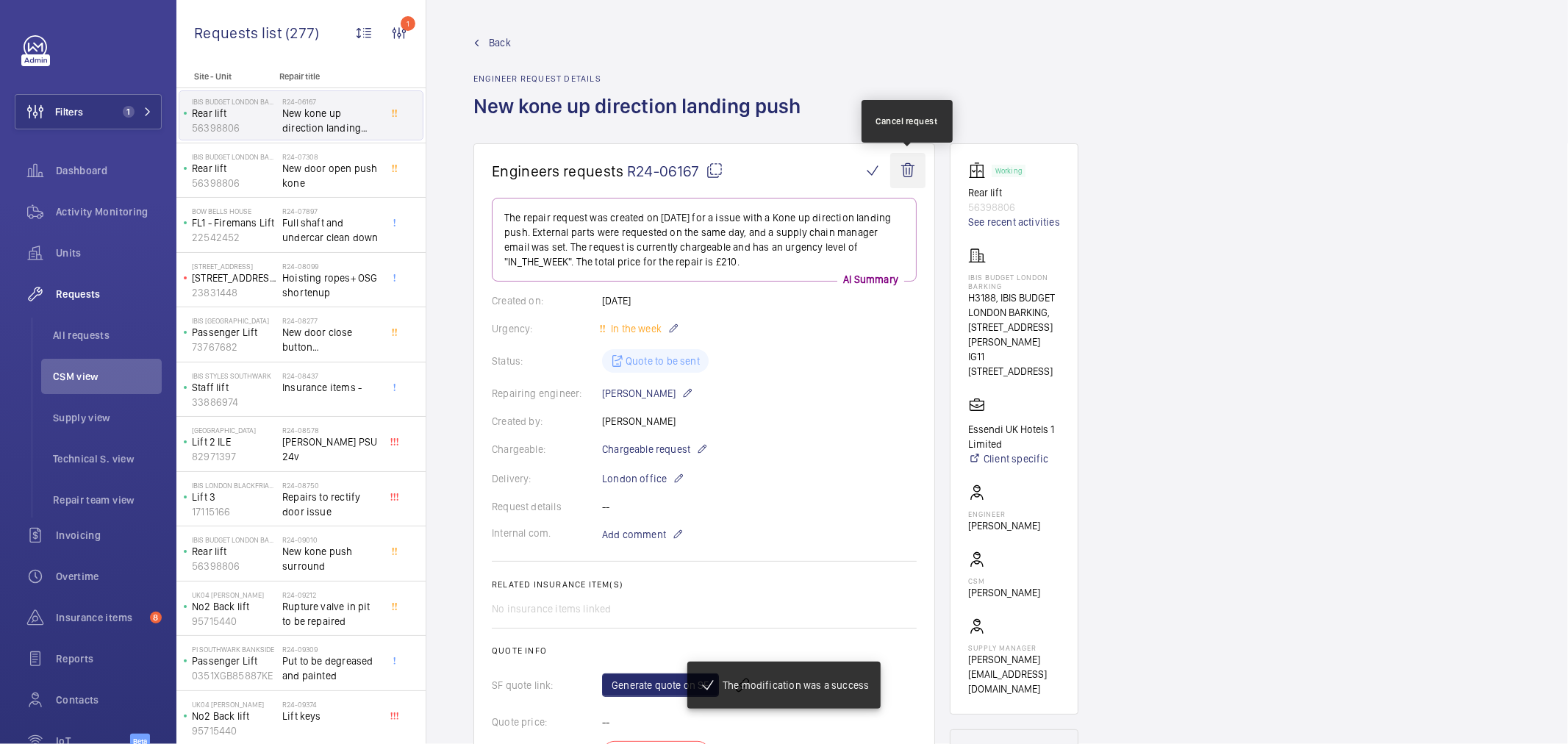
click at [901, 173] on wm-front-icon-button at bounding box center [908, 171] width 35 height 35
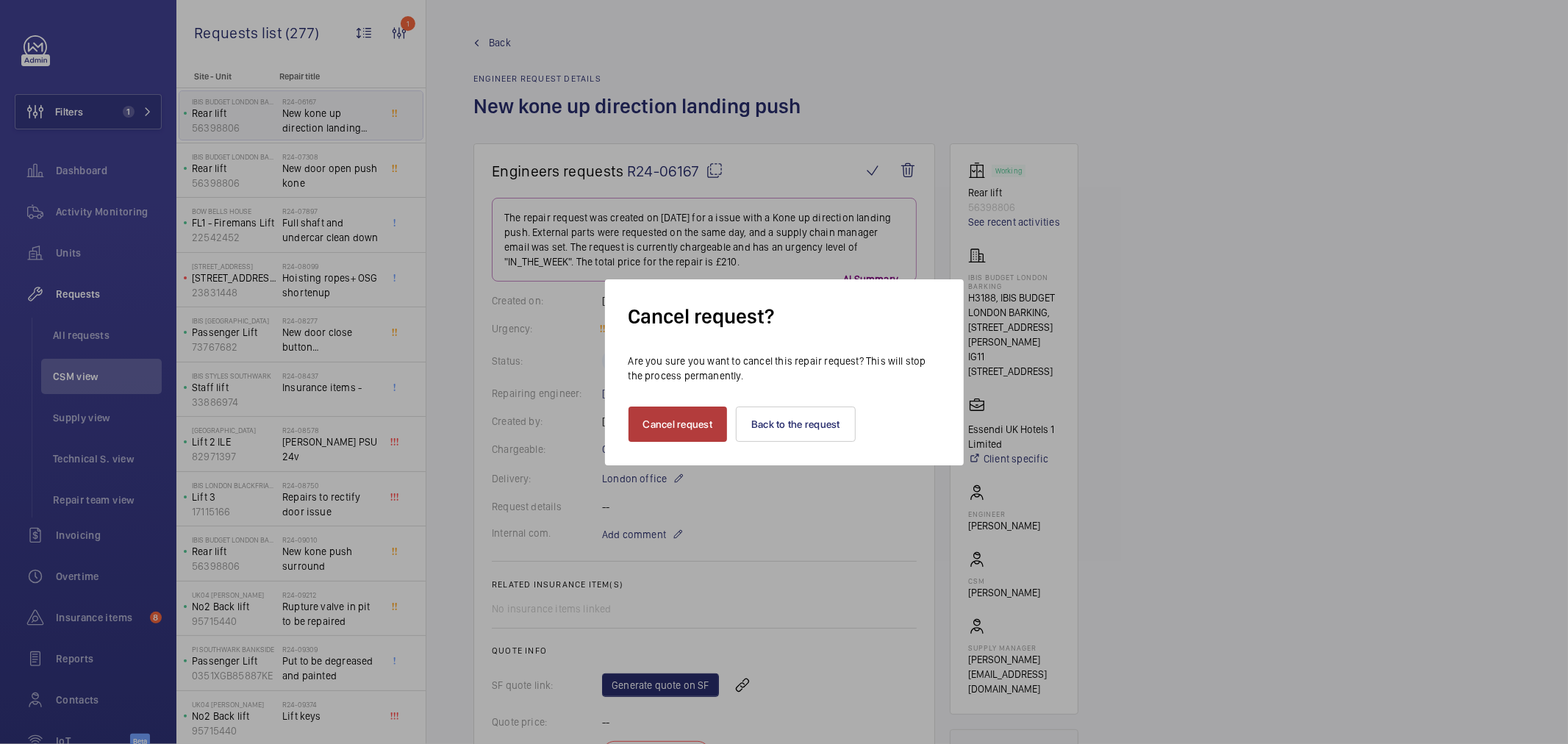
click at [649, 423] on button "Cancel request" at bounding box center [678, 424] width 100 height 35
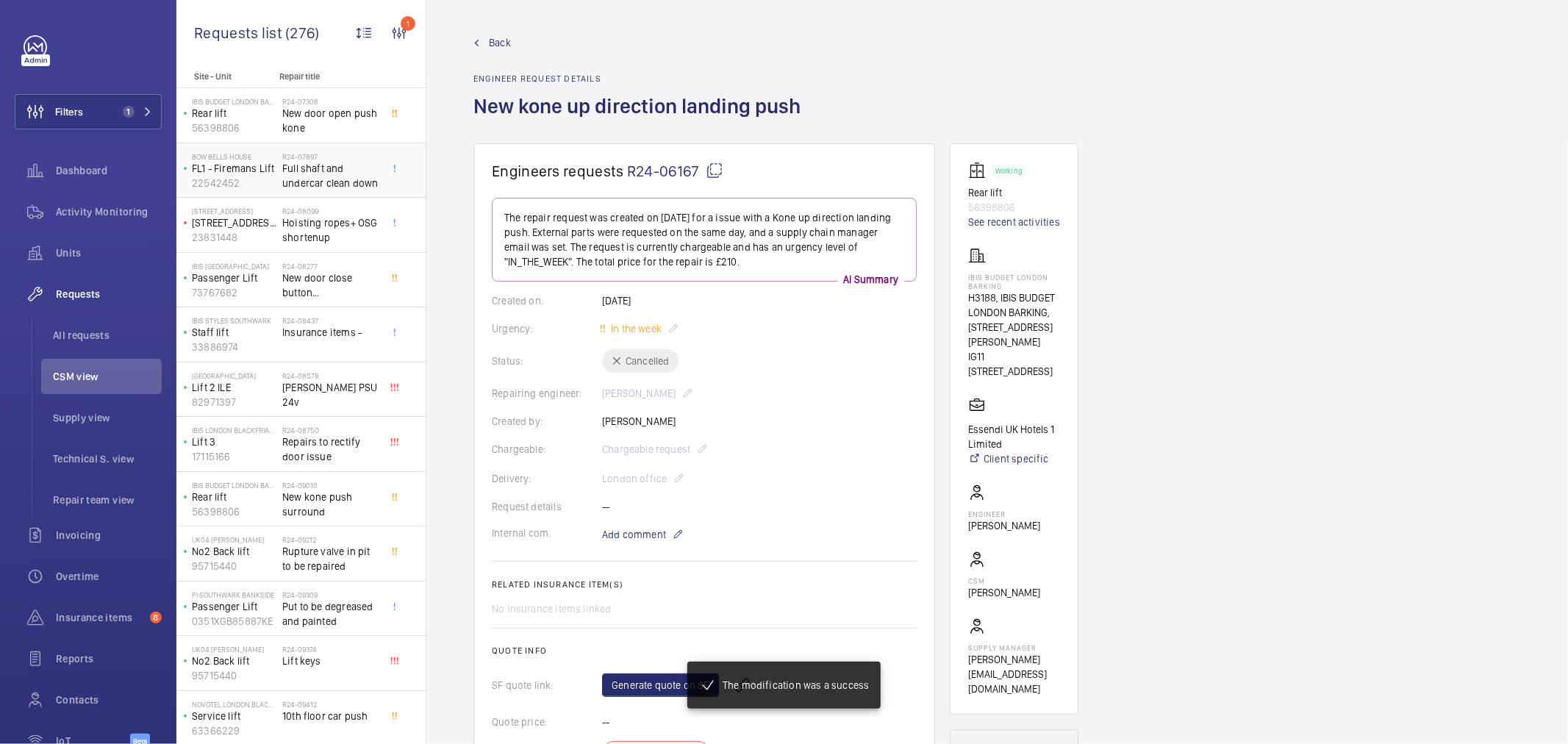
click at [334, 156] on h2 "R24-07897" at bounding box center [331, 157] width 97 height 9
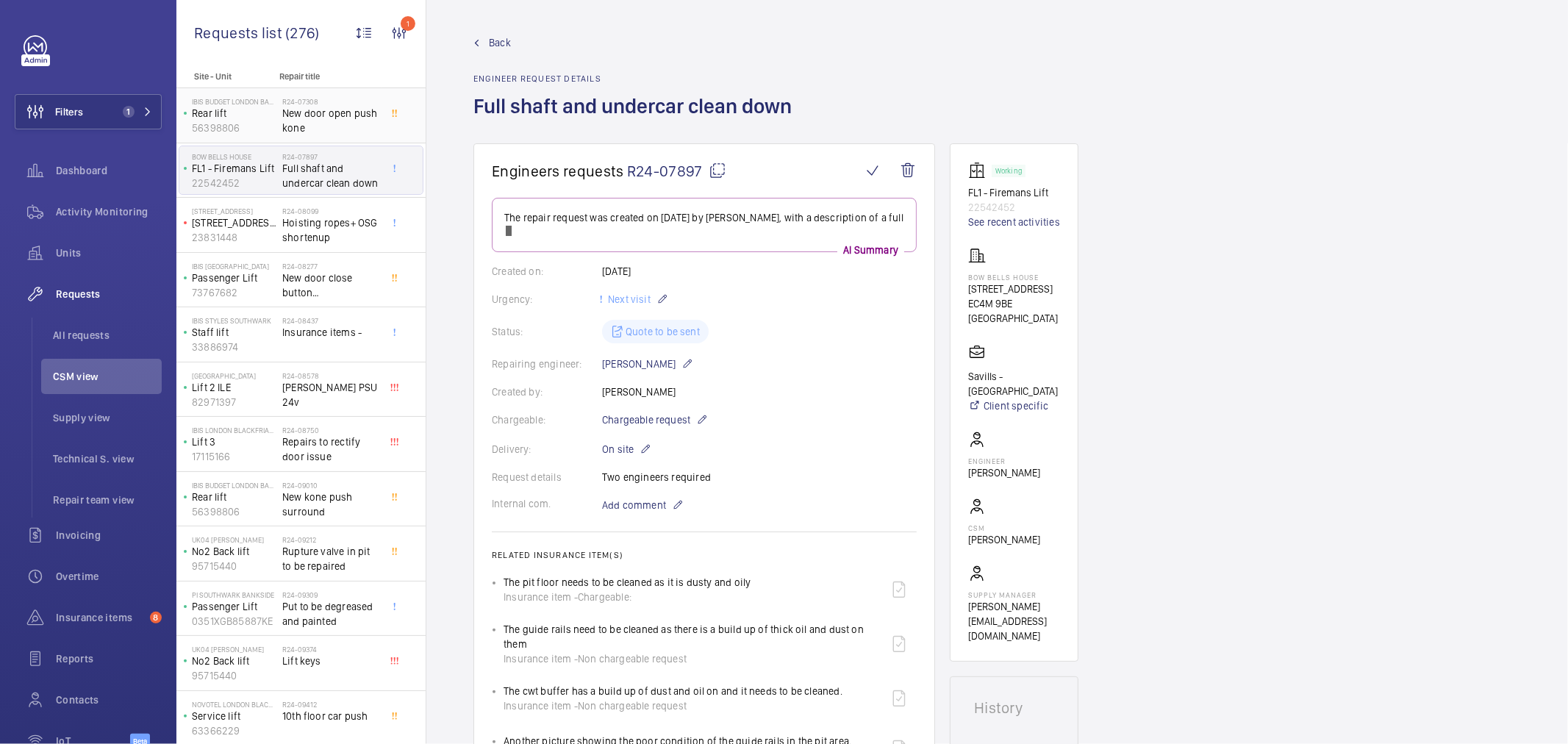
click at [334, 122] on span "New door open push kone" at bounding box center [331, 121] width 97 height 30
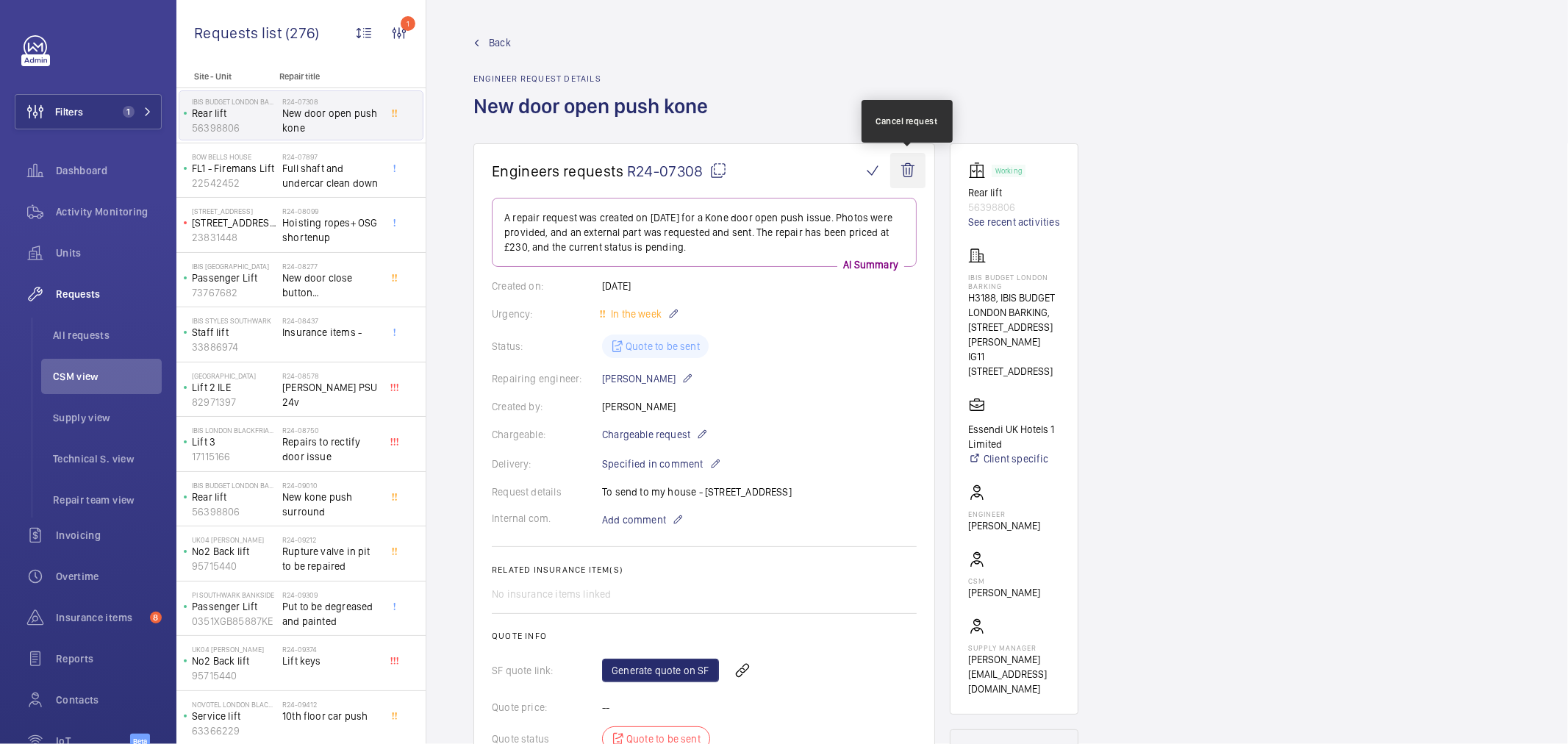
click at [915, 179] on wm-front-icon-button at bounding box center [908, 171] width 35 height 35
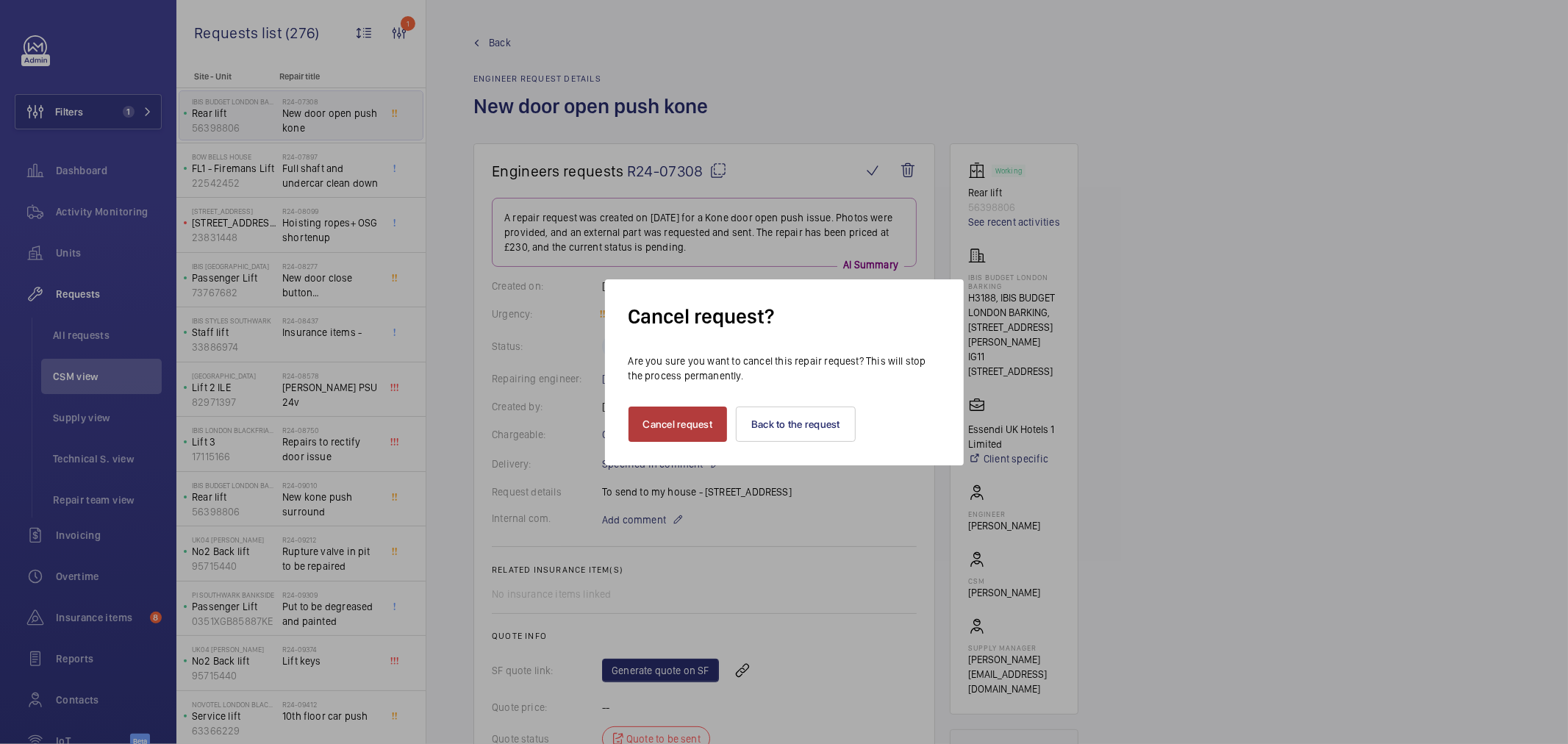
click at [667, 418] on button "Cancel request" at bounding box center [678, 424] width 100 height 35
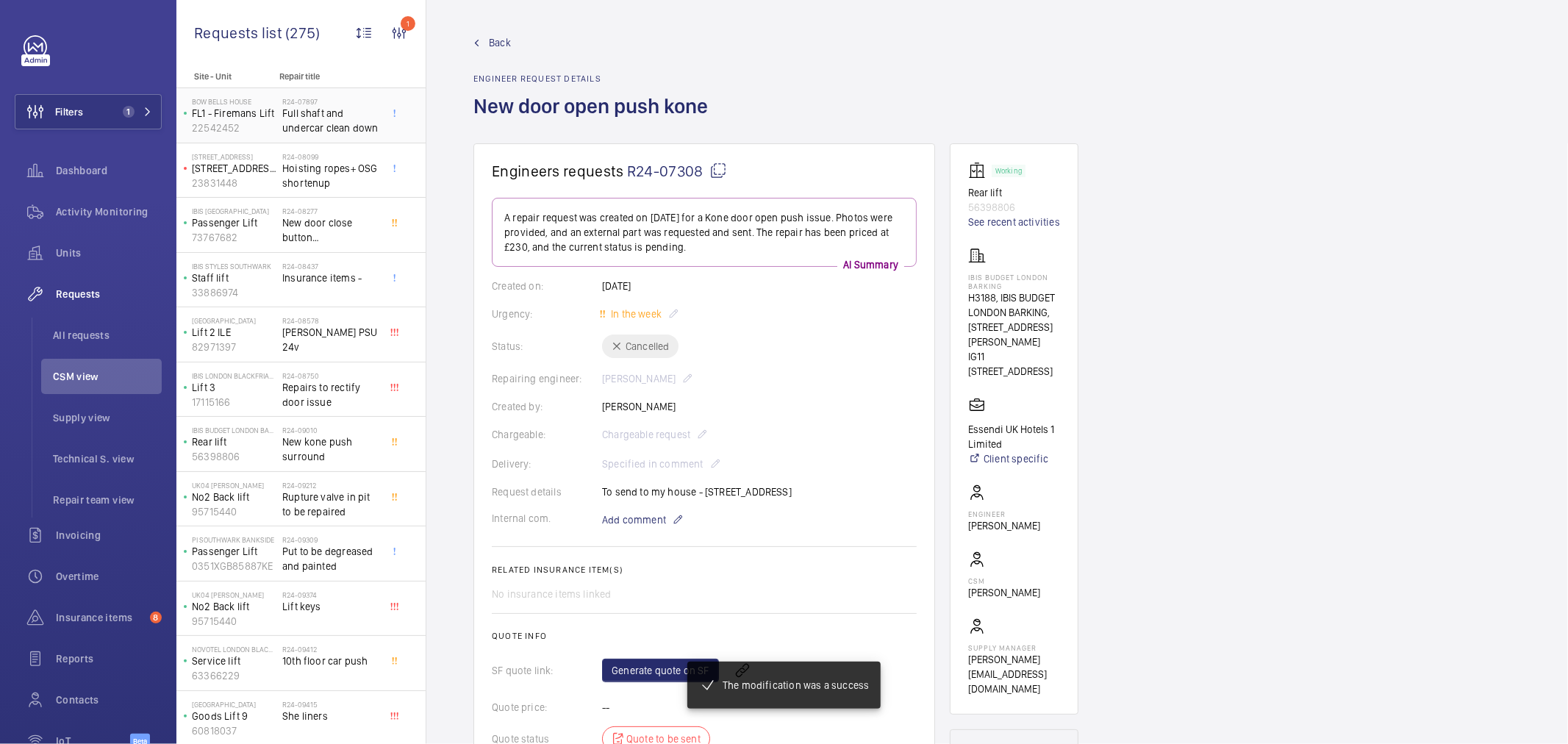
click at [349, 120] on span "Full shaft and undercar clean down" at bounding box center [331, 121] width 97 height 30
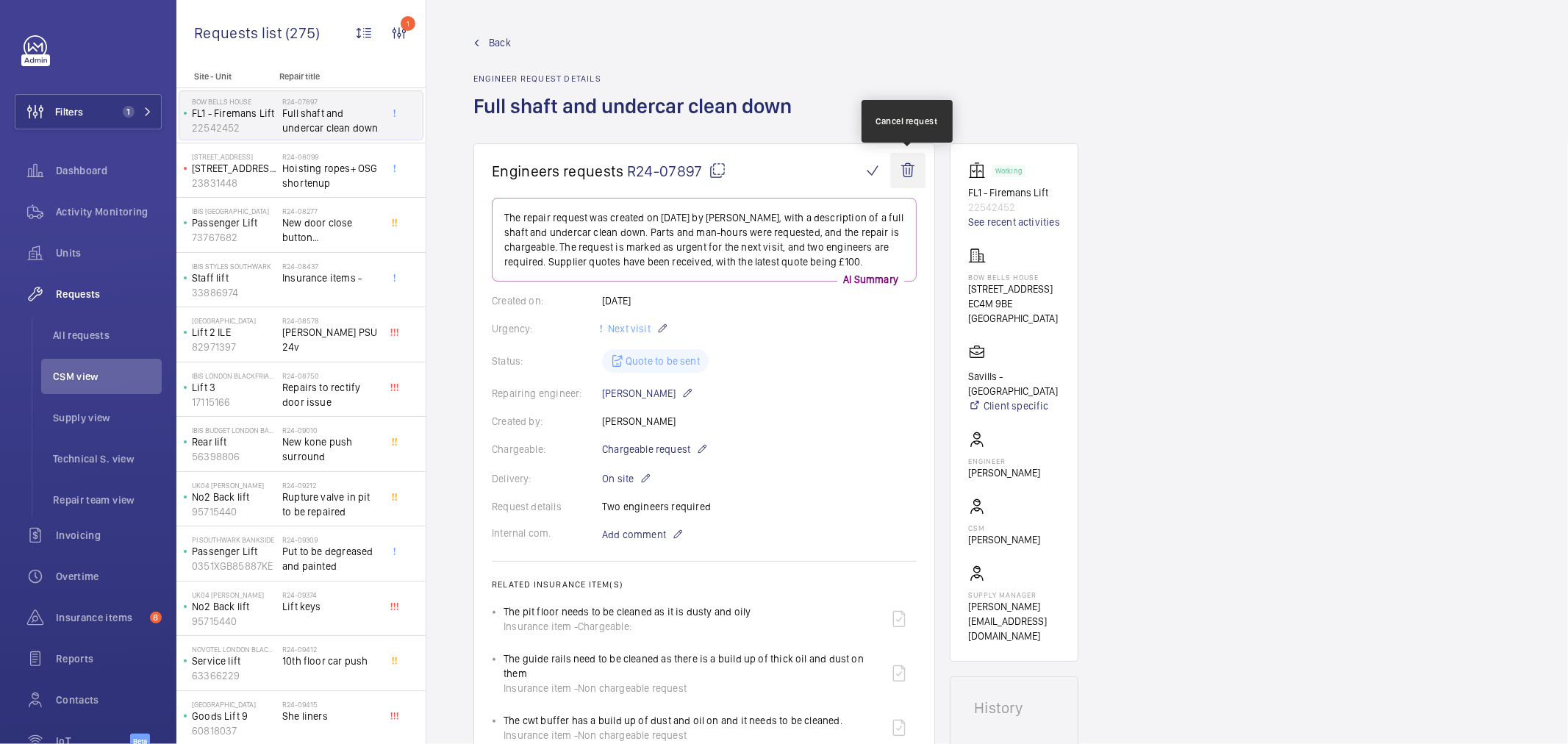
click at [909, 166] on wm-front-icon-button at bounding box center [908, 171] width 35 height 35
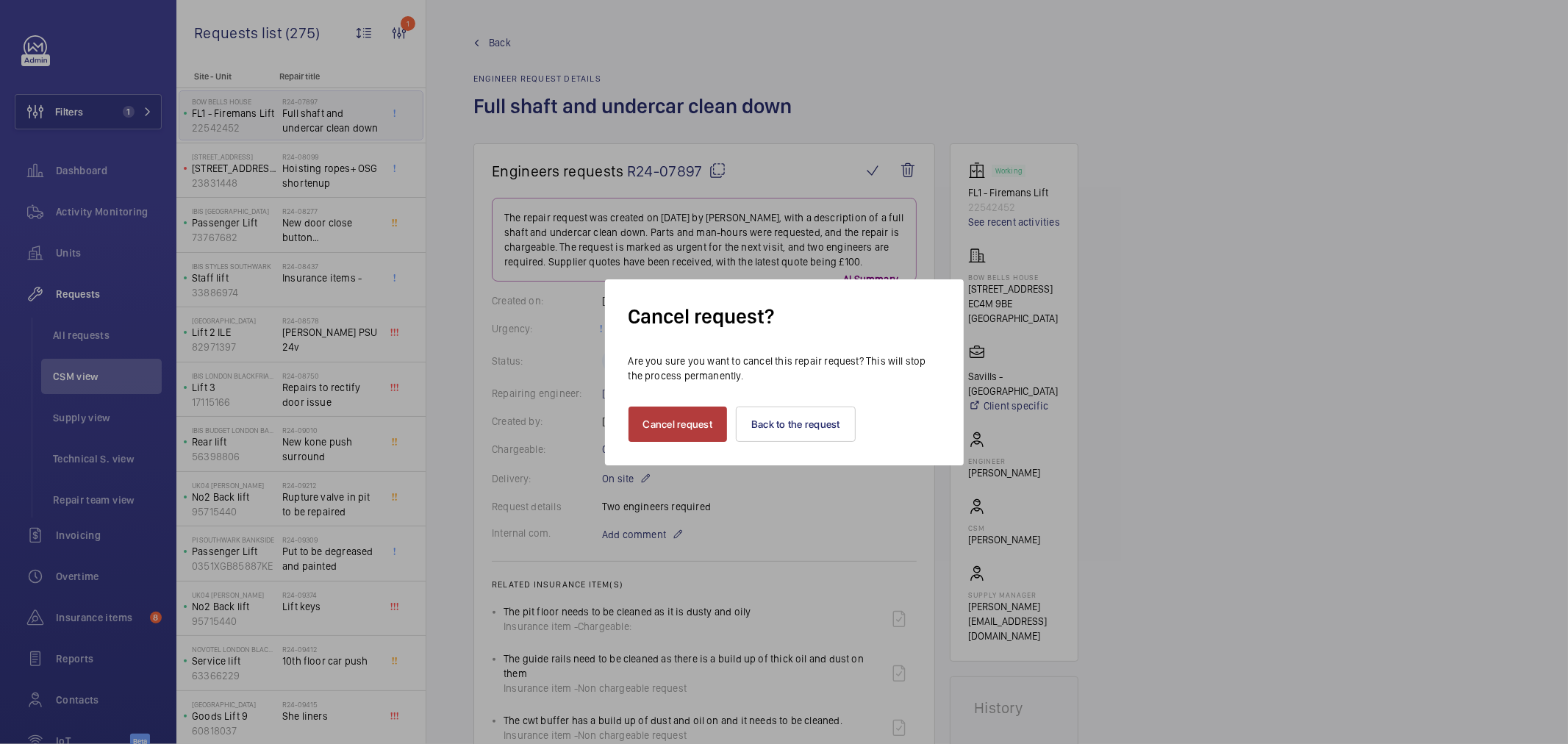
click at [682, 418] on button "Cancel request" at bounding box center [678, 424] width 100 height 35
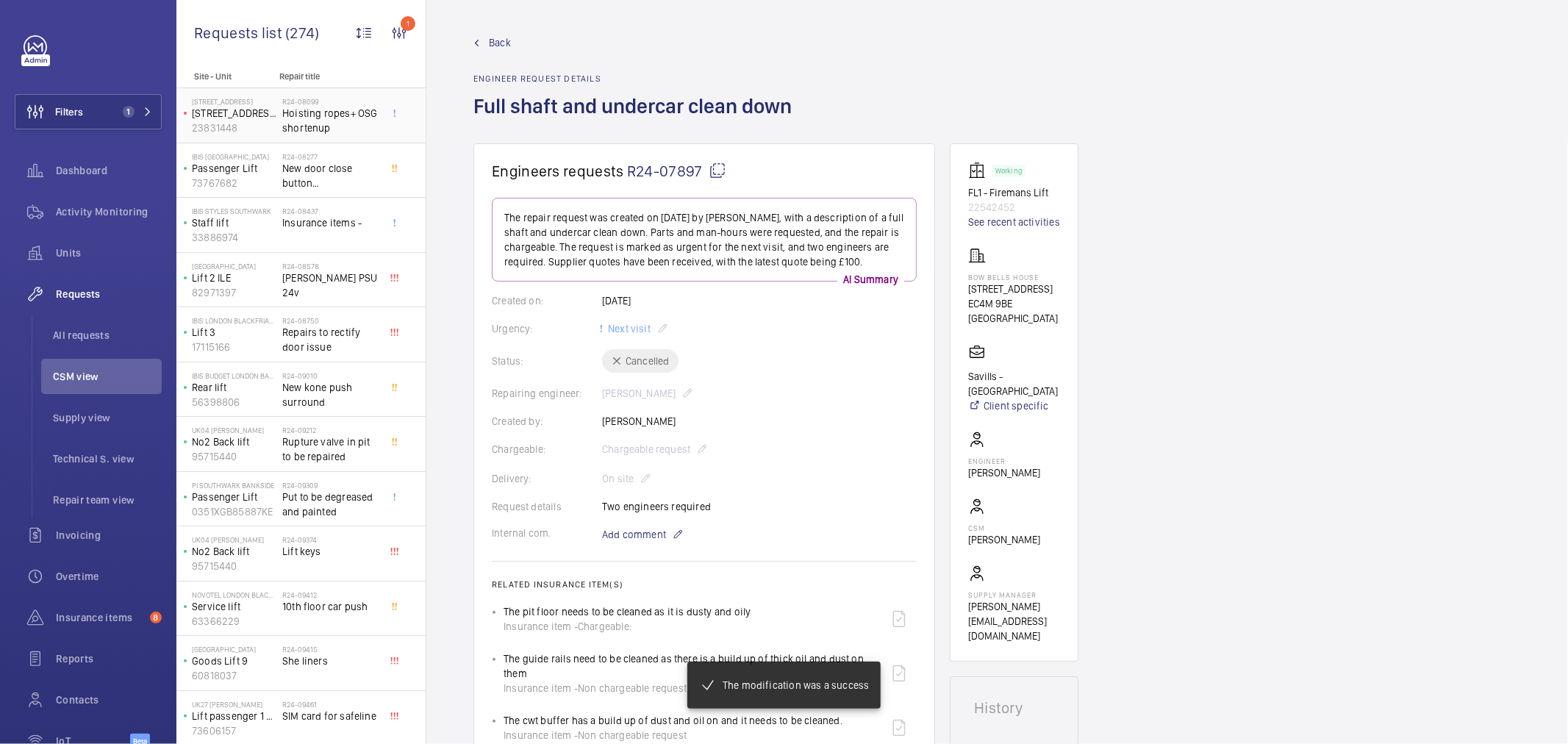
click at [333, 116] on span "Hoisting ropes+ OSG shortenup" at bounding box center [331, 121] width 97 height 30
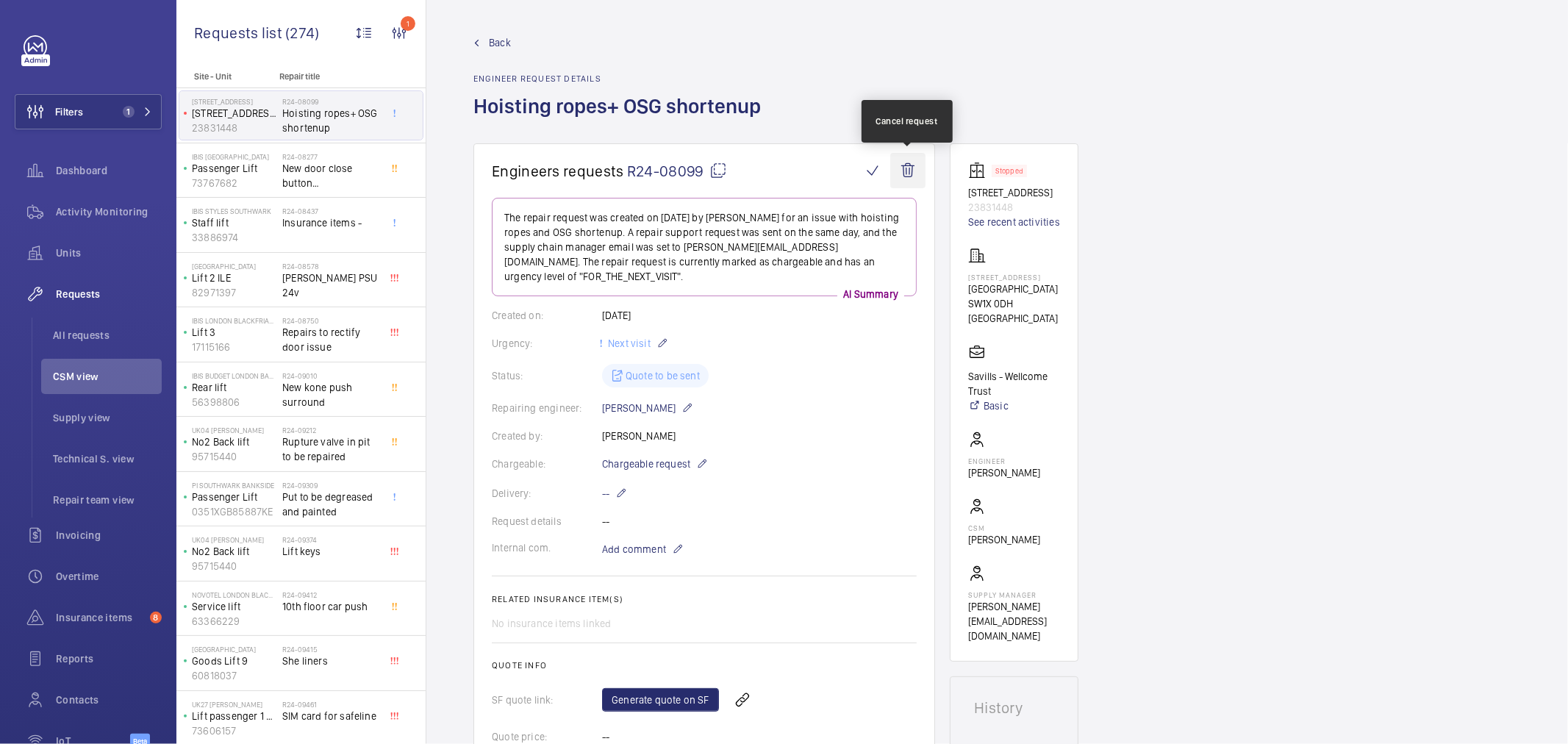
click at [903, 169] on wm-front-icon-button at bounding box center [908, 171] width 35 height 35
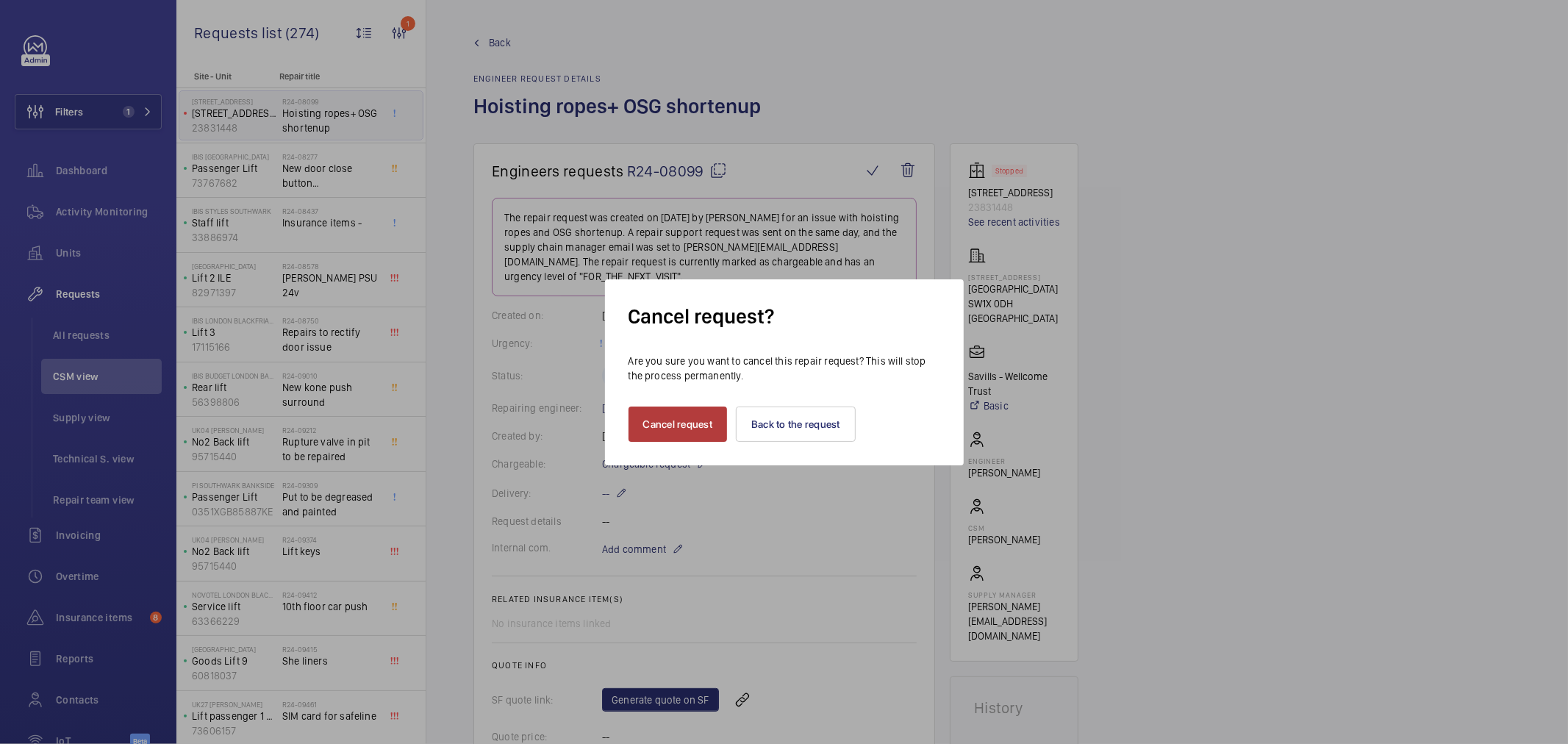
click at [688, 408] on button "Cancel request" at bounding box center [678, 424] width 100 height 35
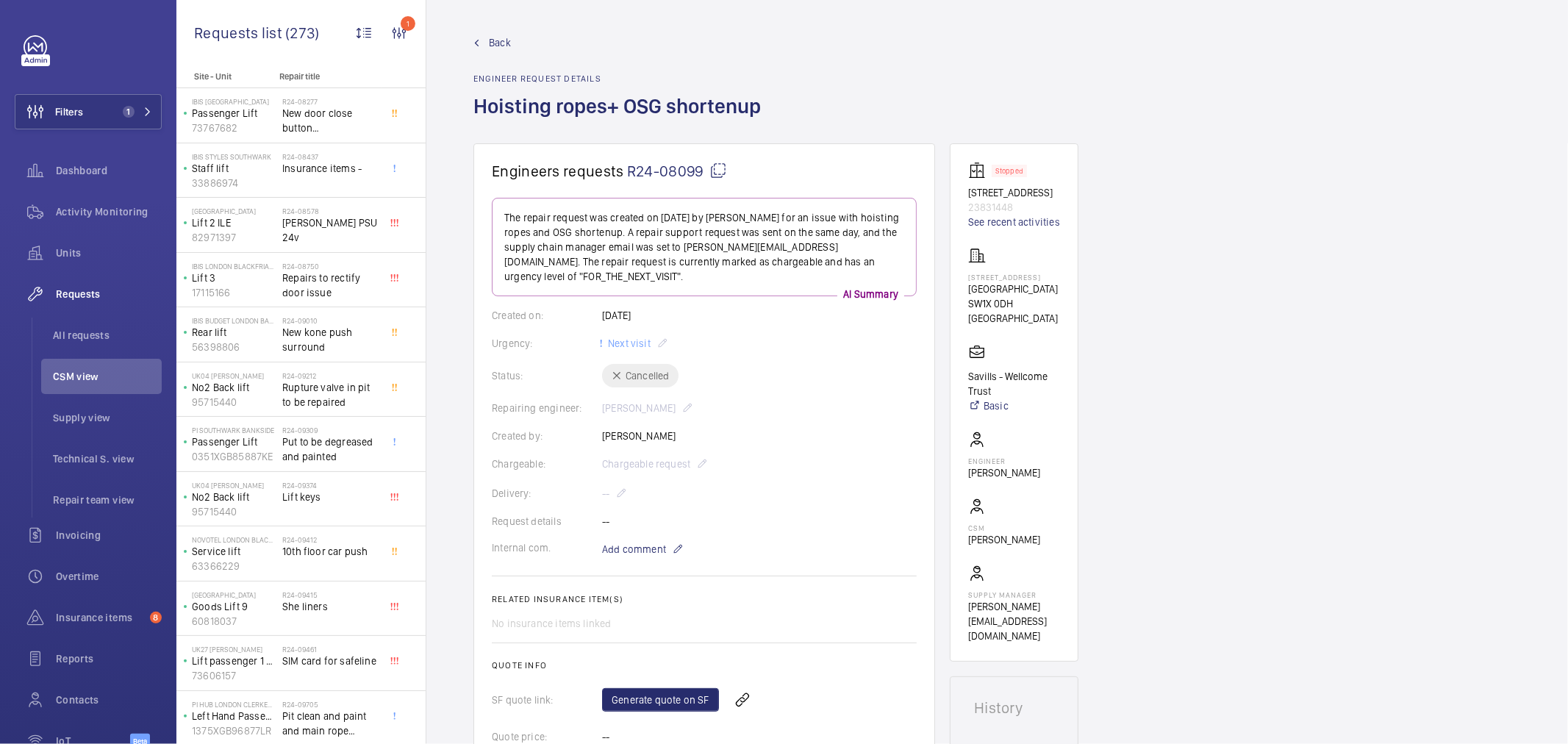
click at [754, 409] on div "Repairing engineer: Gianluca Storti" at bounding box center [704, 408] width 425 height 17
click at [333, 119] on span "New door close button Otis" at bounding box center [331, 121] width 97 height 30
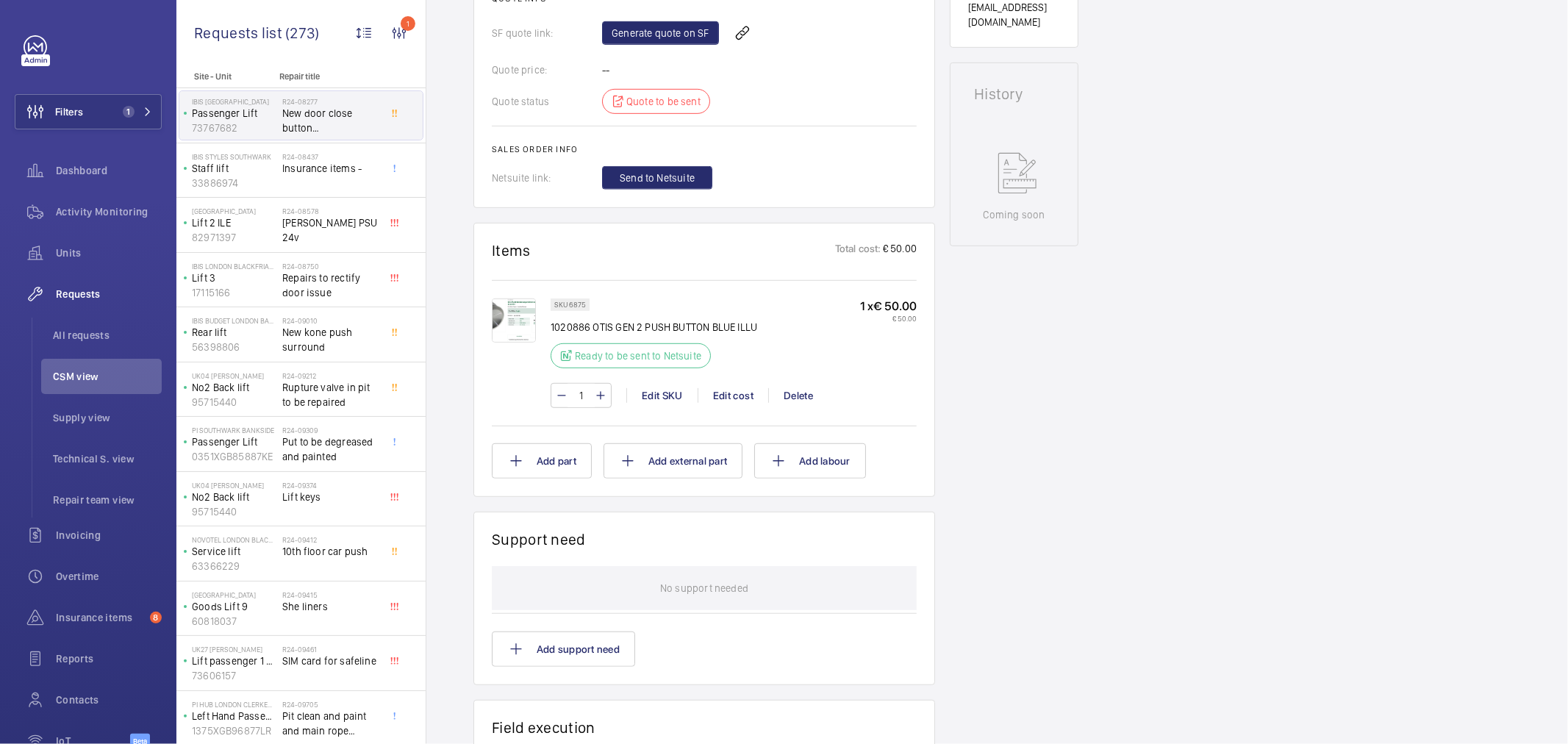
scroll to position [653, 0]
click at [266, 195] on div "IBIS STYLES SOUTHWARK Staff lift 33886974 R24-08437 Insurance items -" at bounding box center [301, 171] width 250 height 55
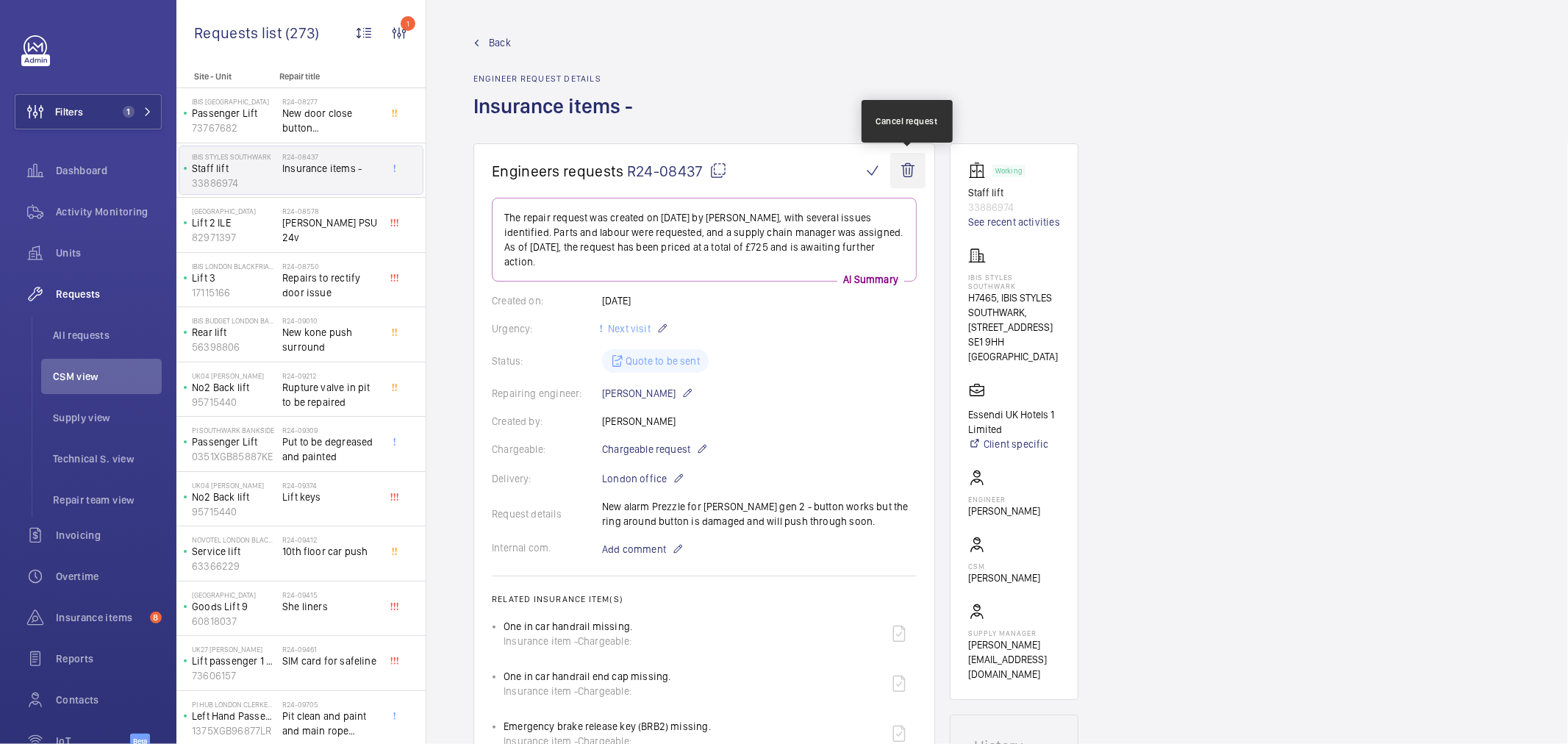
click at [897, 171] on wm-front-icon-button at bounding box center [908, 171] width 35 height 35
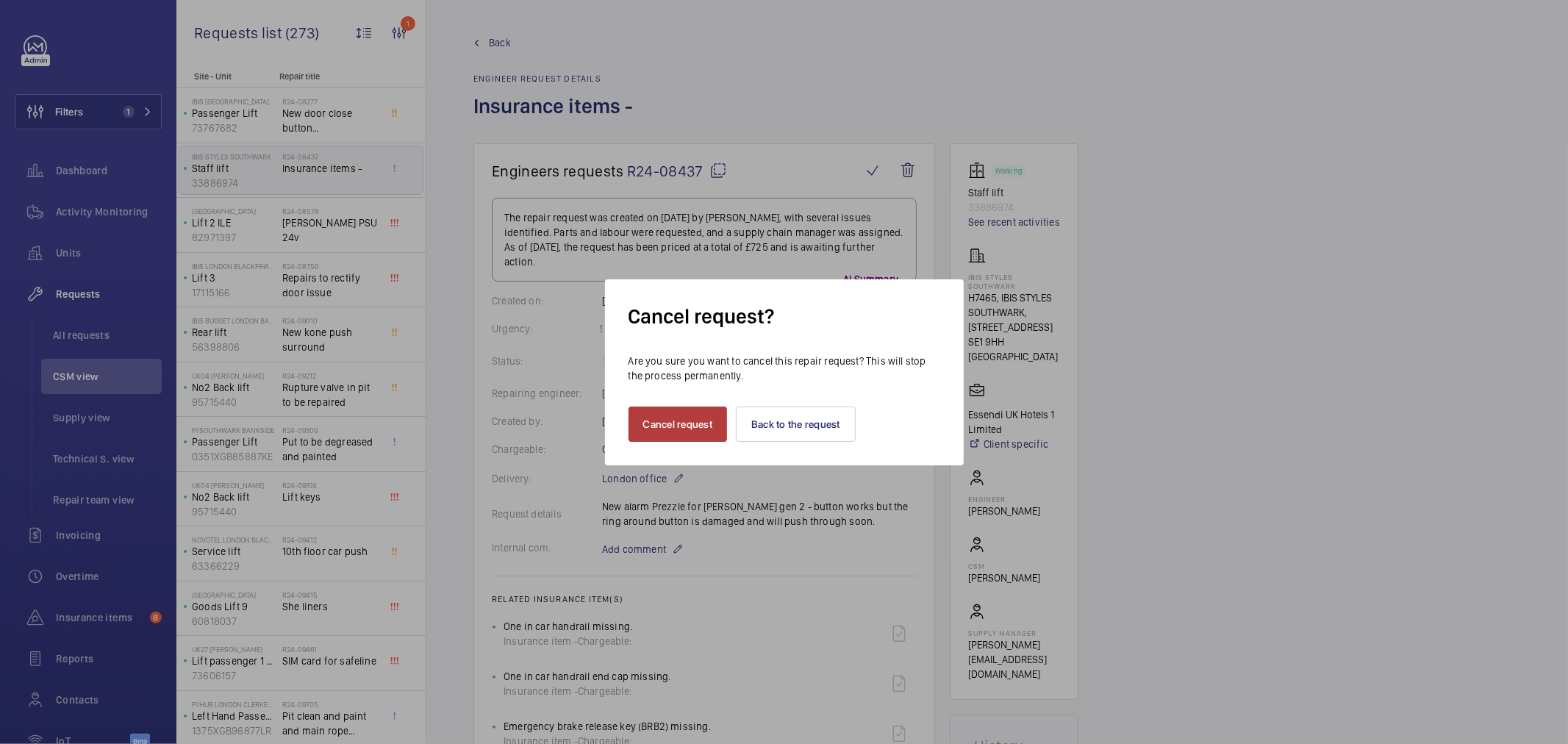
click at [686, 421] on button "Cancel request" at bounding box center [678, 424] width 100 height 35
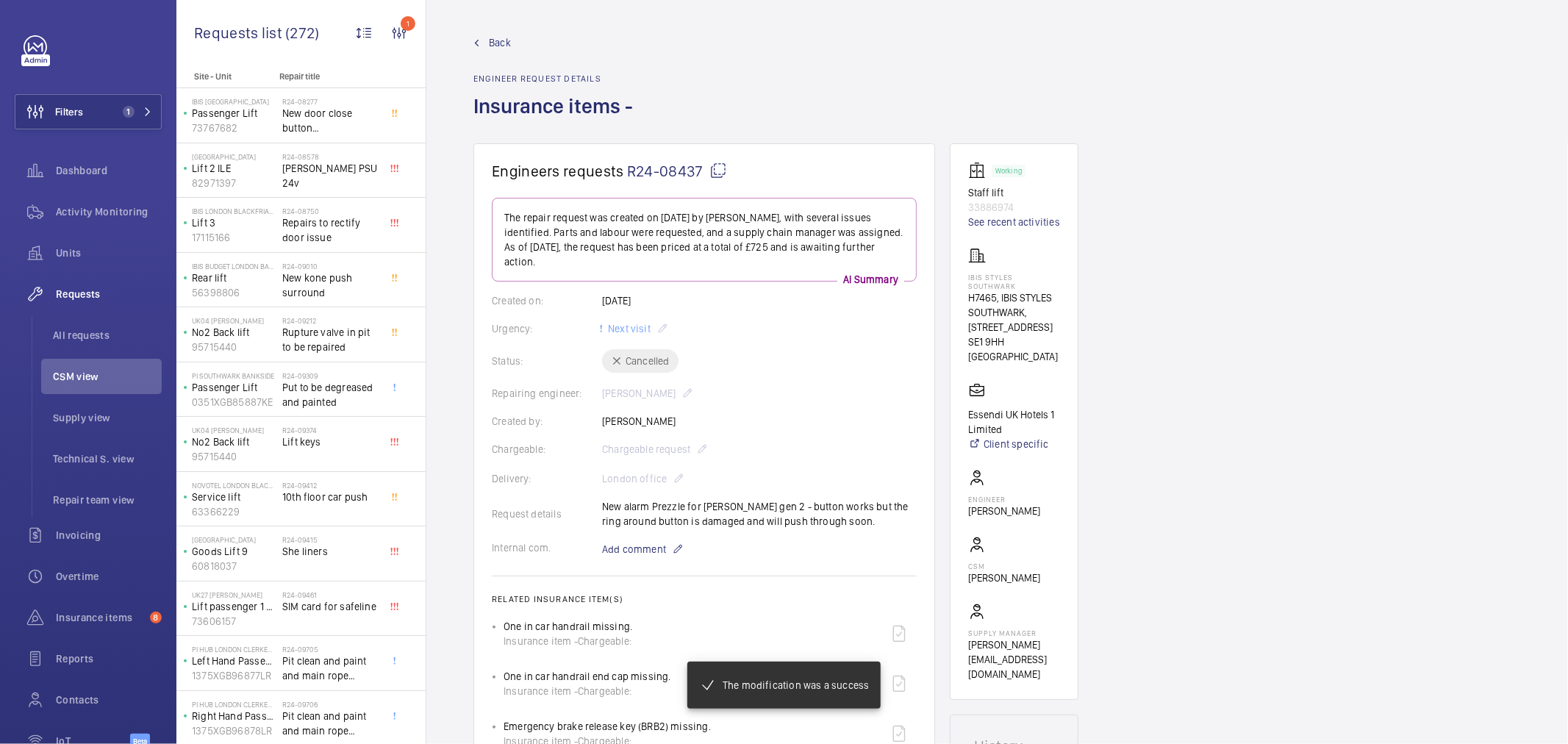
click at [329, 133] on span "New door close button Otis" at bounding box center [331, 121] width 97 height 30
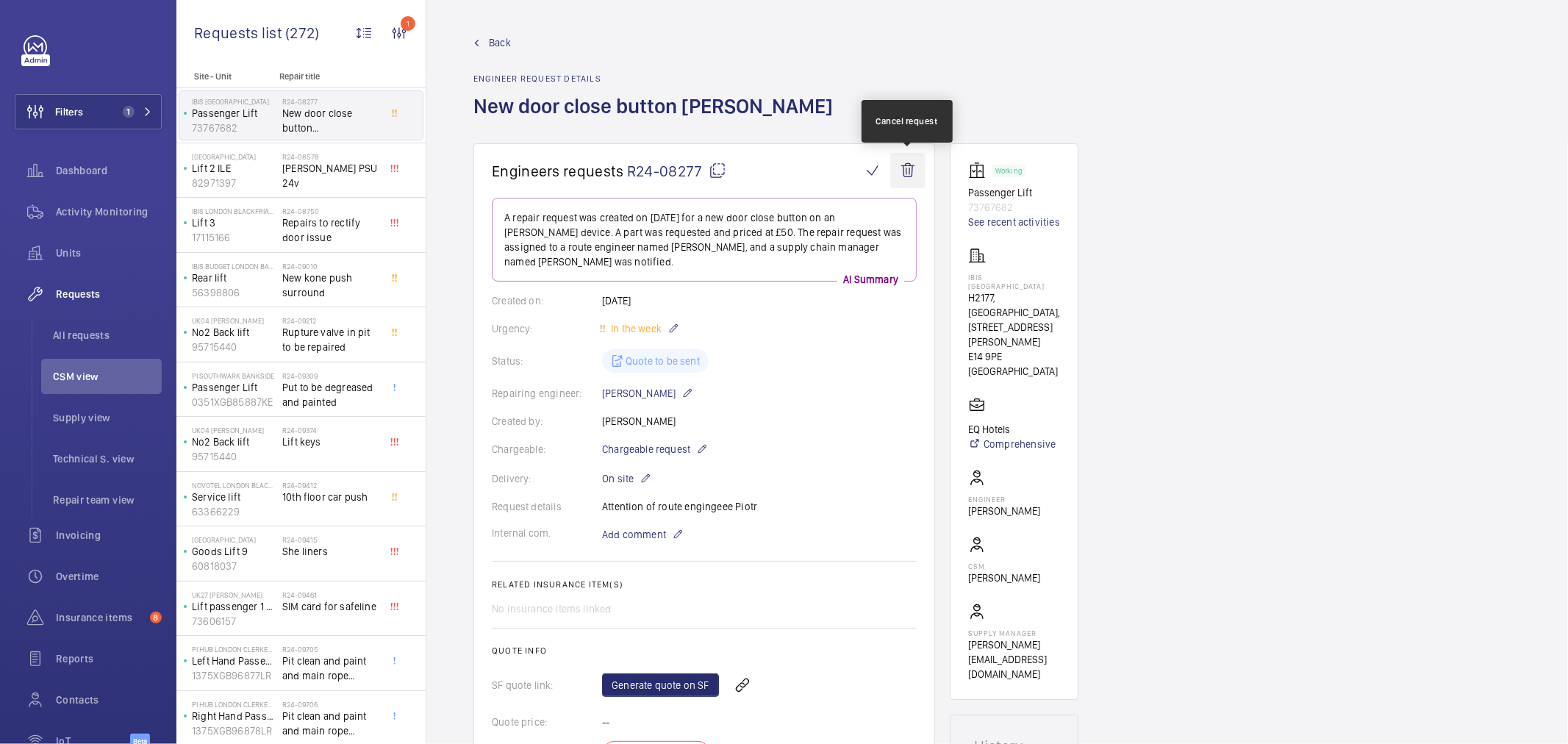
click at [912, 174] on wm-front-icon-button at bounding box center [908, 171] width 35 height 35
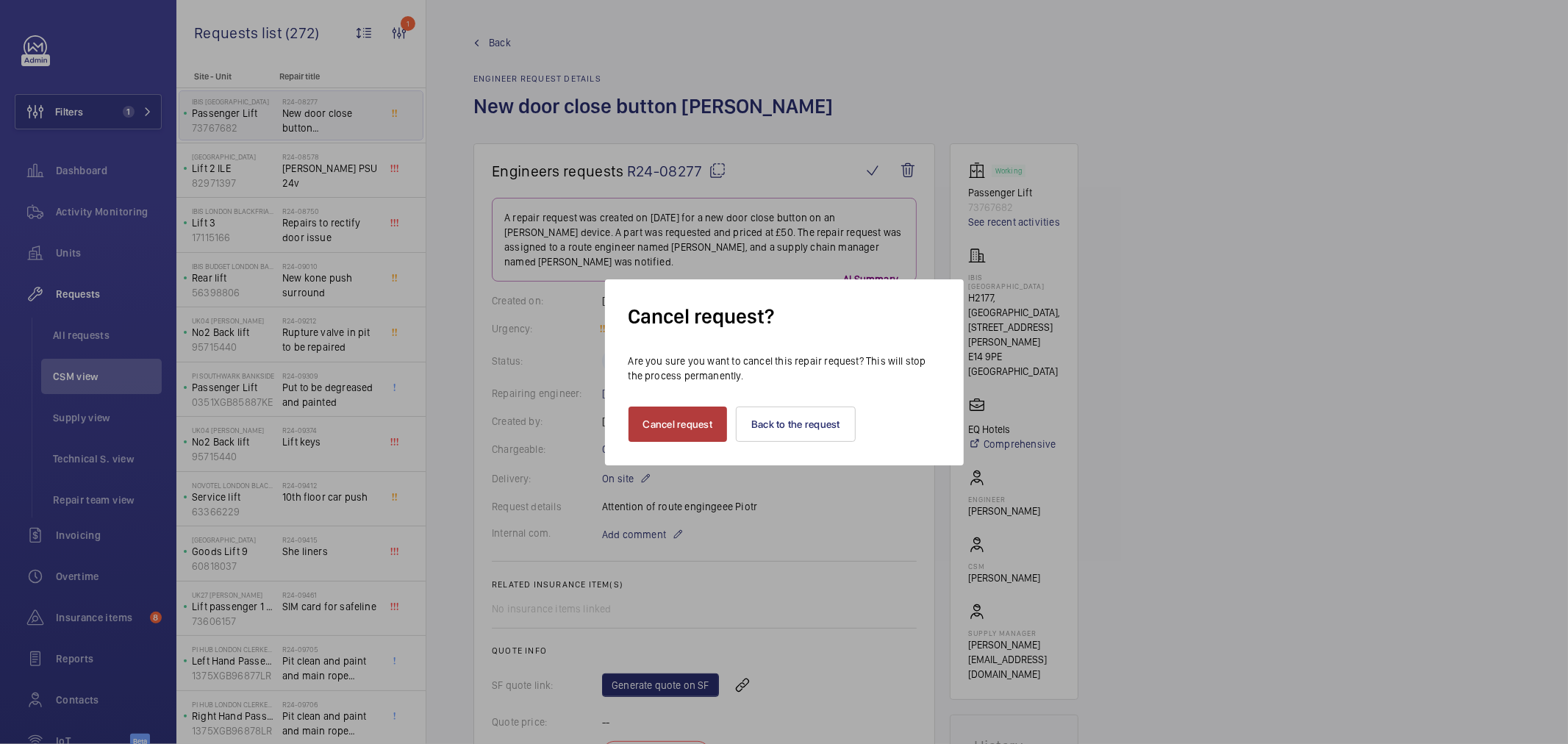
click at [700, 421] on button "Cancel request" at bounding box center [678, 424] width 100 height 35
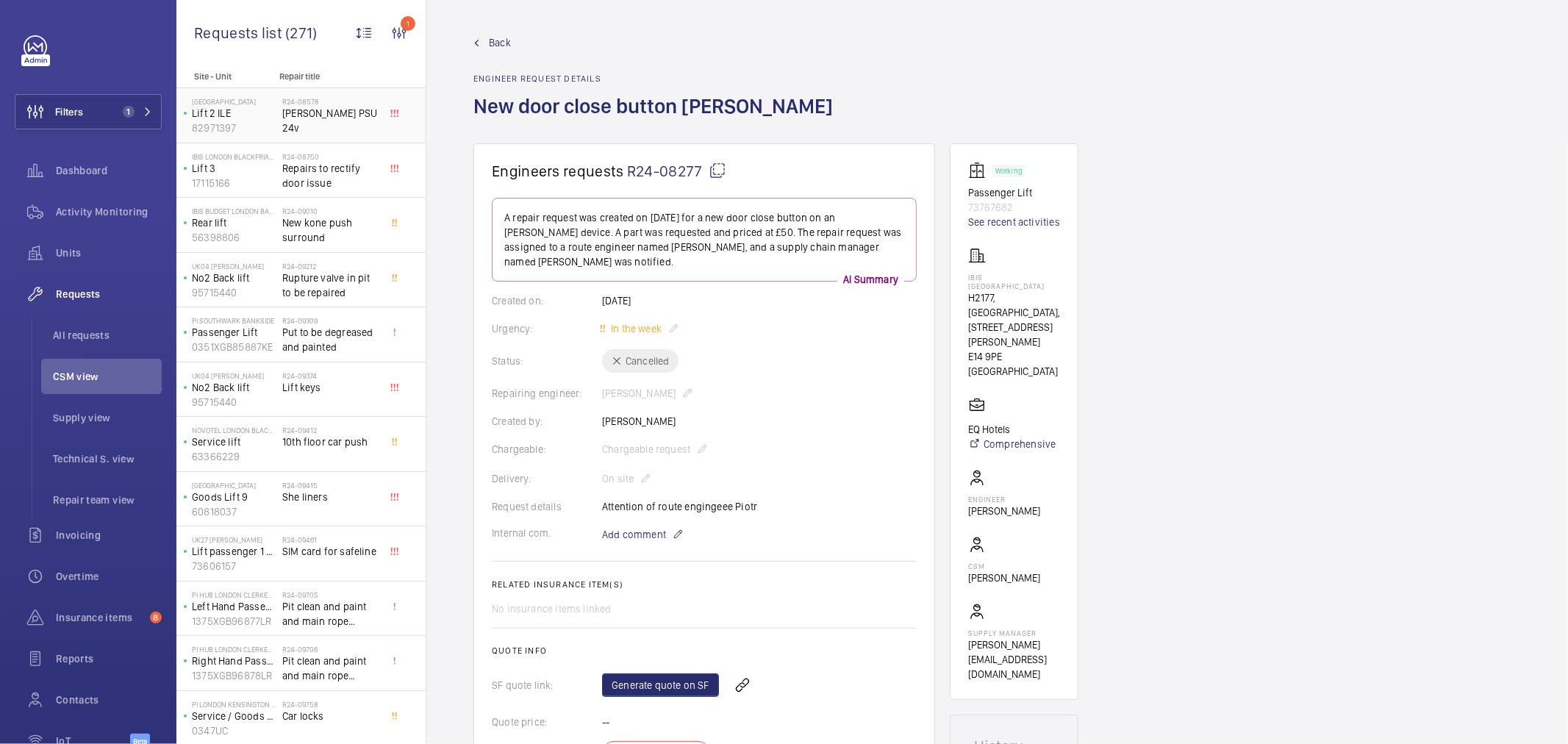
click at [292, 128] on div "R24-08578 Drucegrove PSU 24v" at bounding box center [331, 119] width 97 height 43
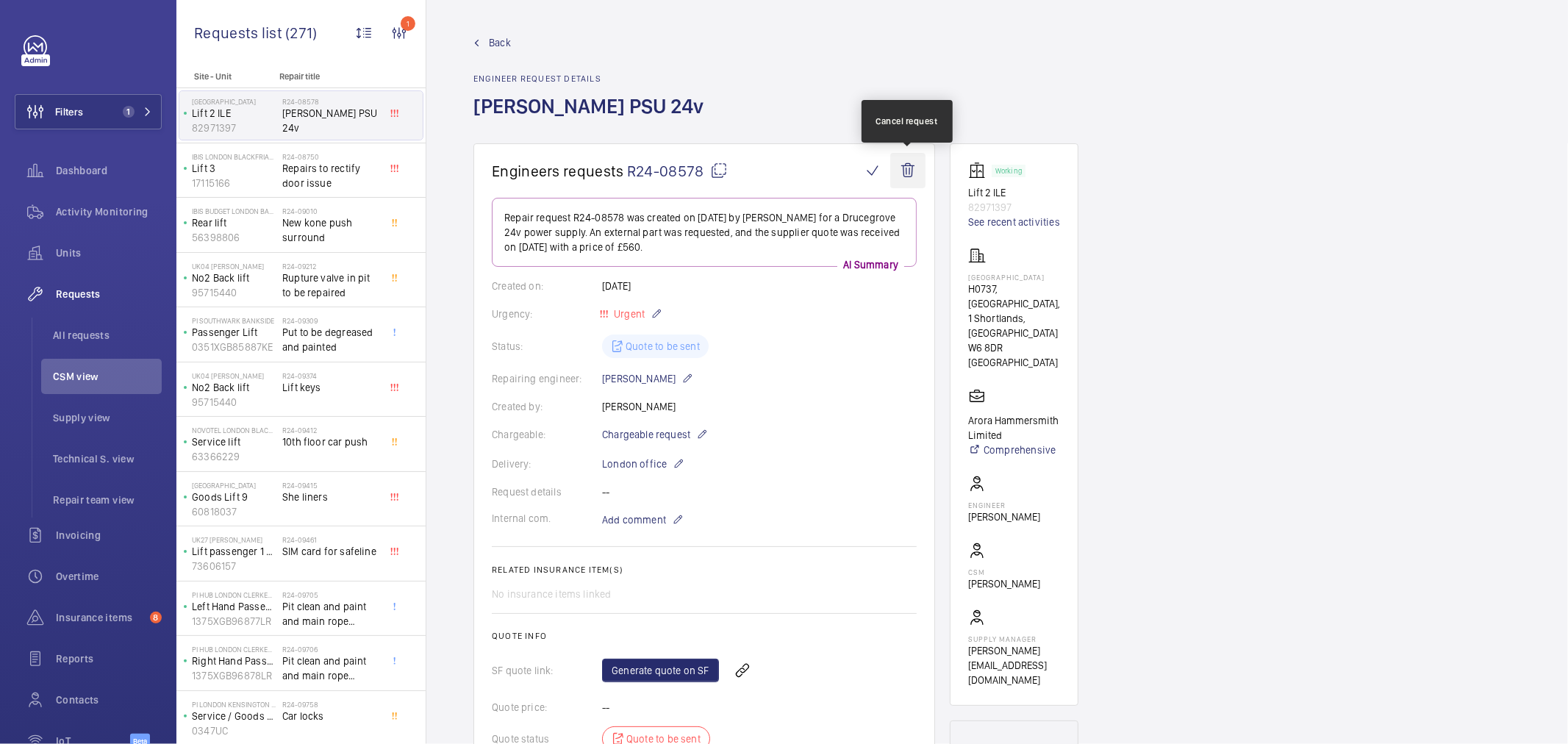
click at [909, 169] on wm-front-icon-button at bounding box center [908, 171] width 35 height 35
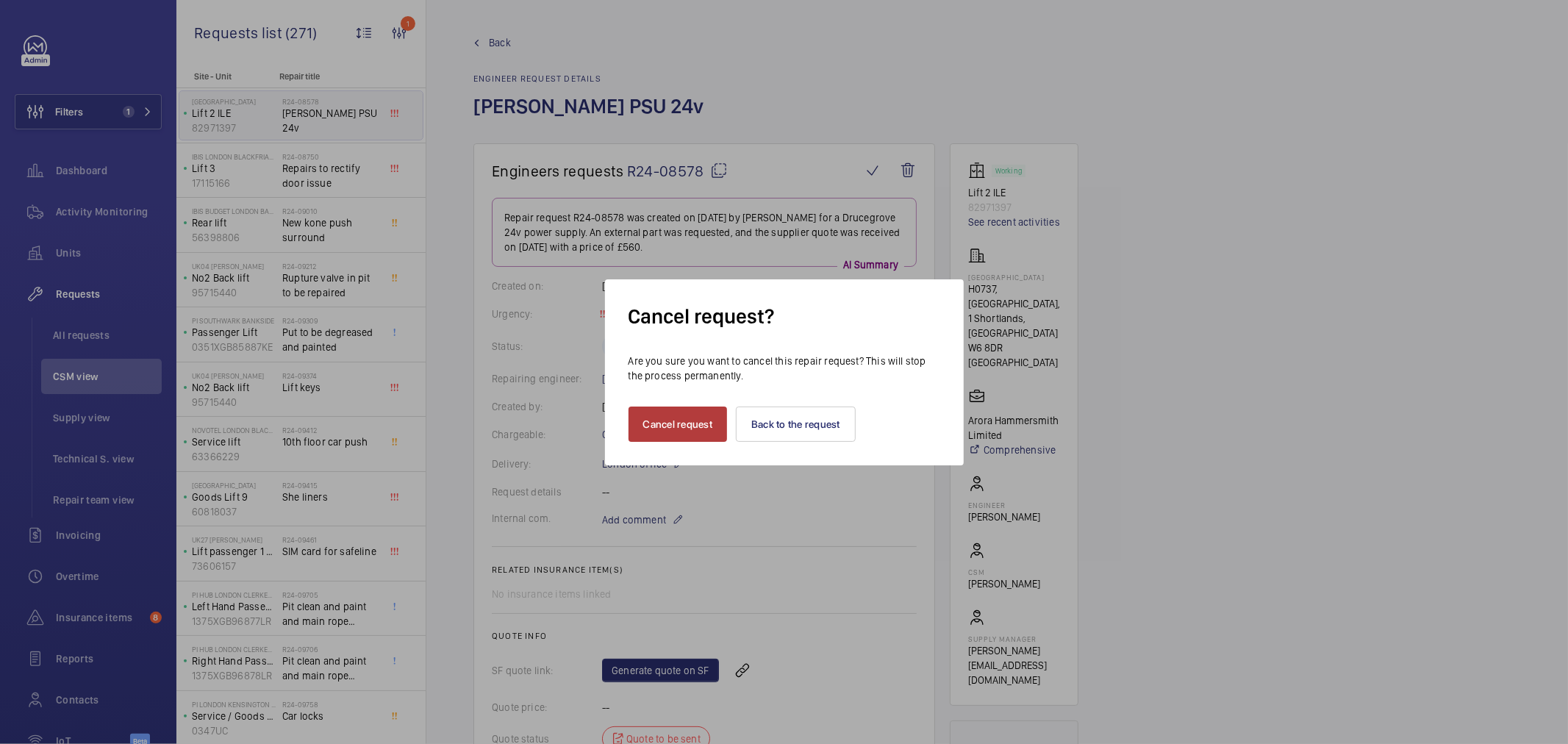
click at [665, 424] on button "Cancel request" at bounding box center [678, 424] width 100 height 35
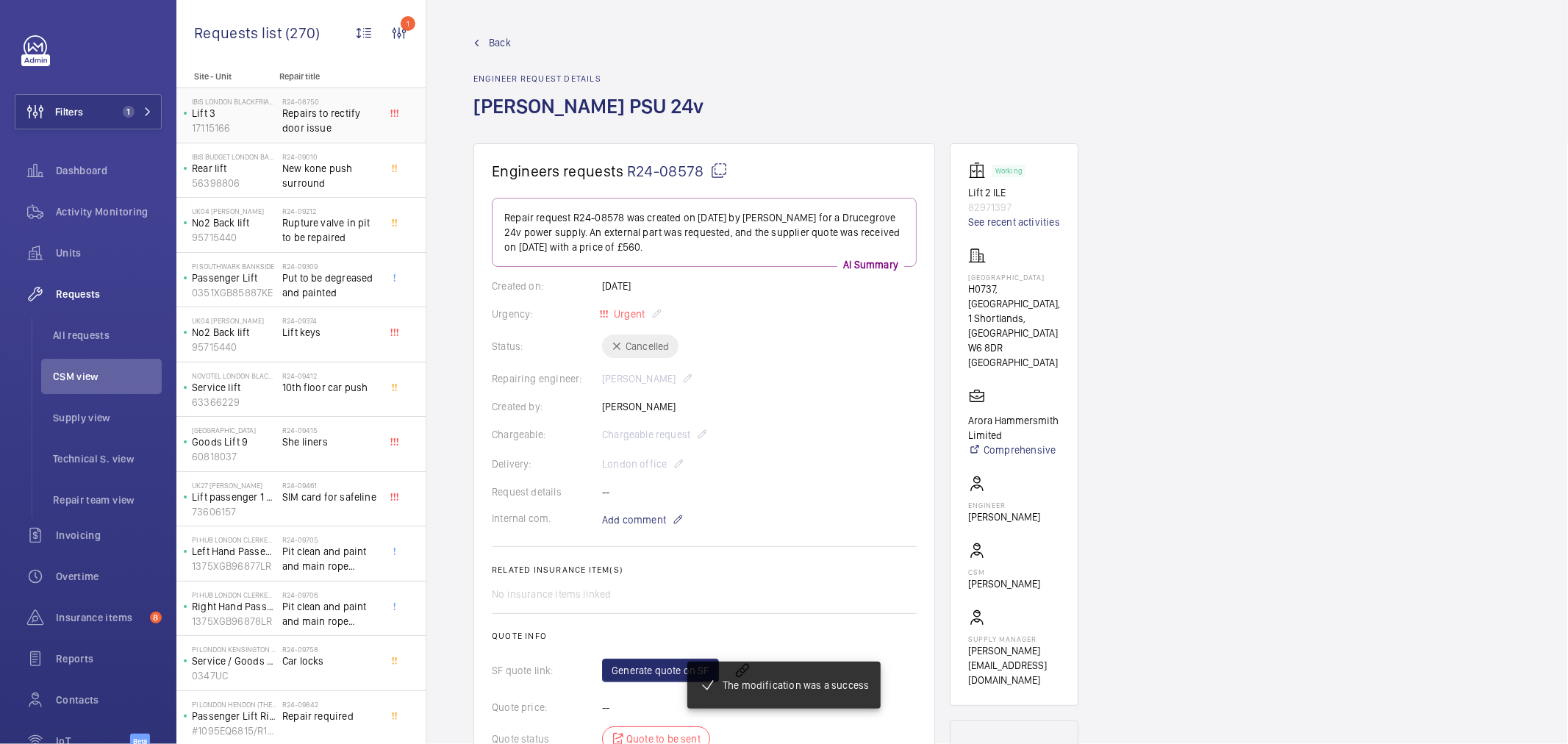
click at [317, 138] on div "R24-08750 Repairs to rectify door issue" at bounding box center [331, 119] width 97 height 43
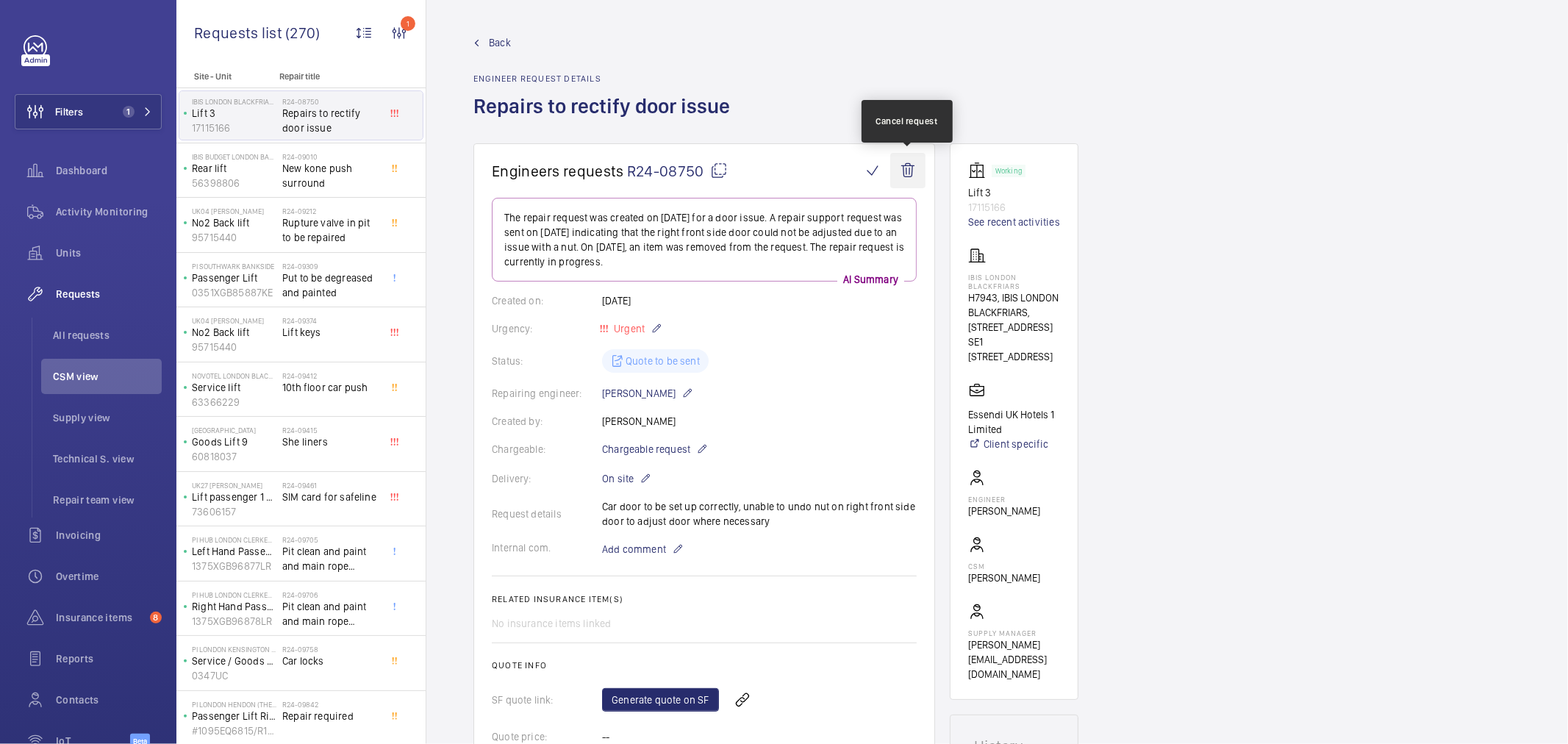
click at [916, 180] on wm-front-icon-button at bounding box center [908, 171] width 35 height 35
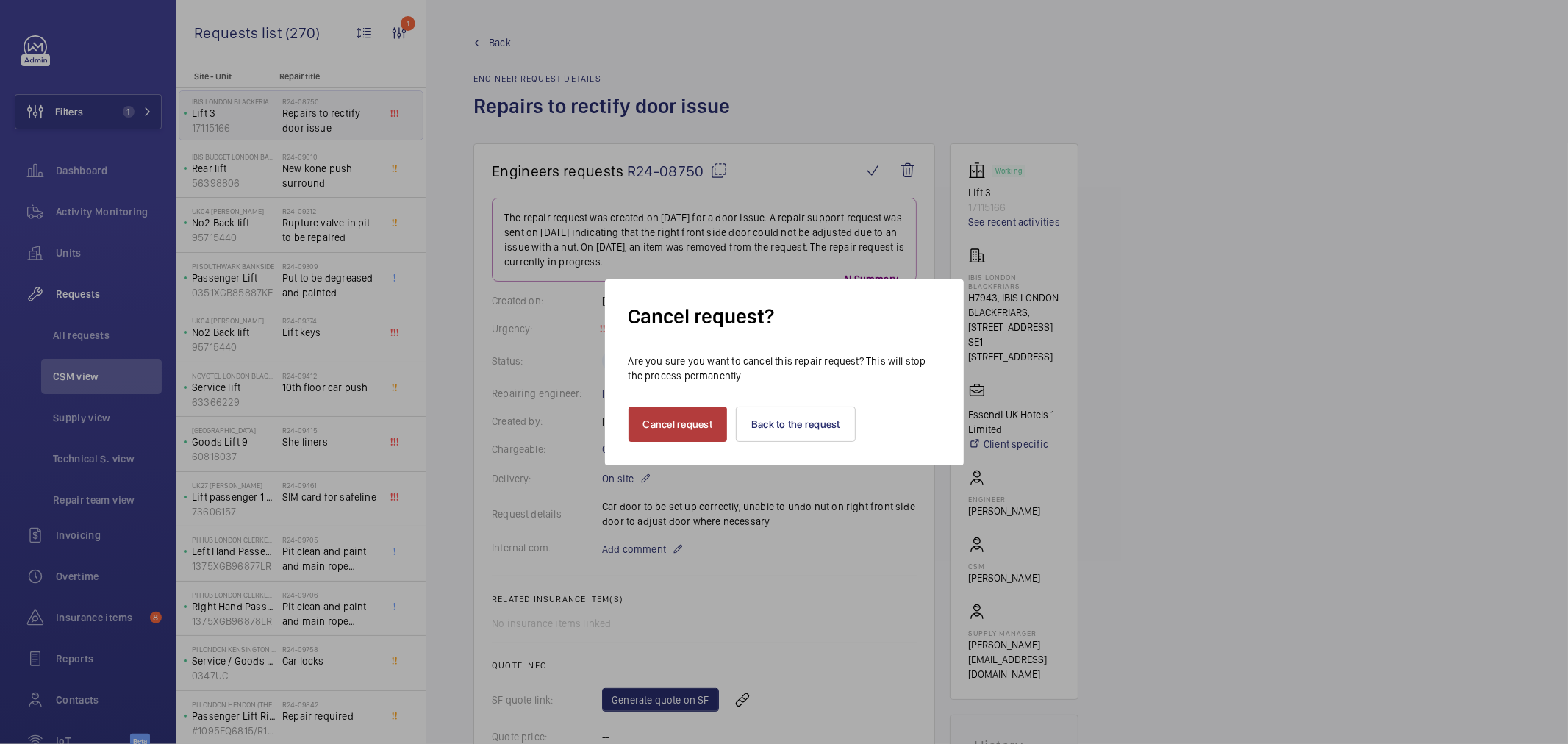
click at [702, 429] on button "Cancel request" at bounding box center [678, 424] width 100 height 35
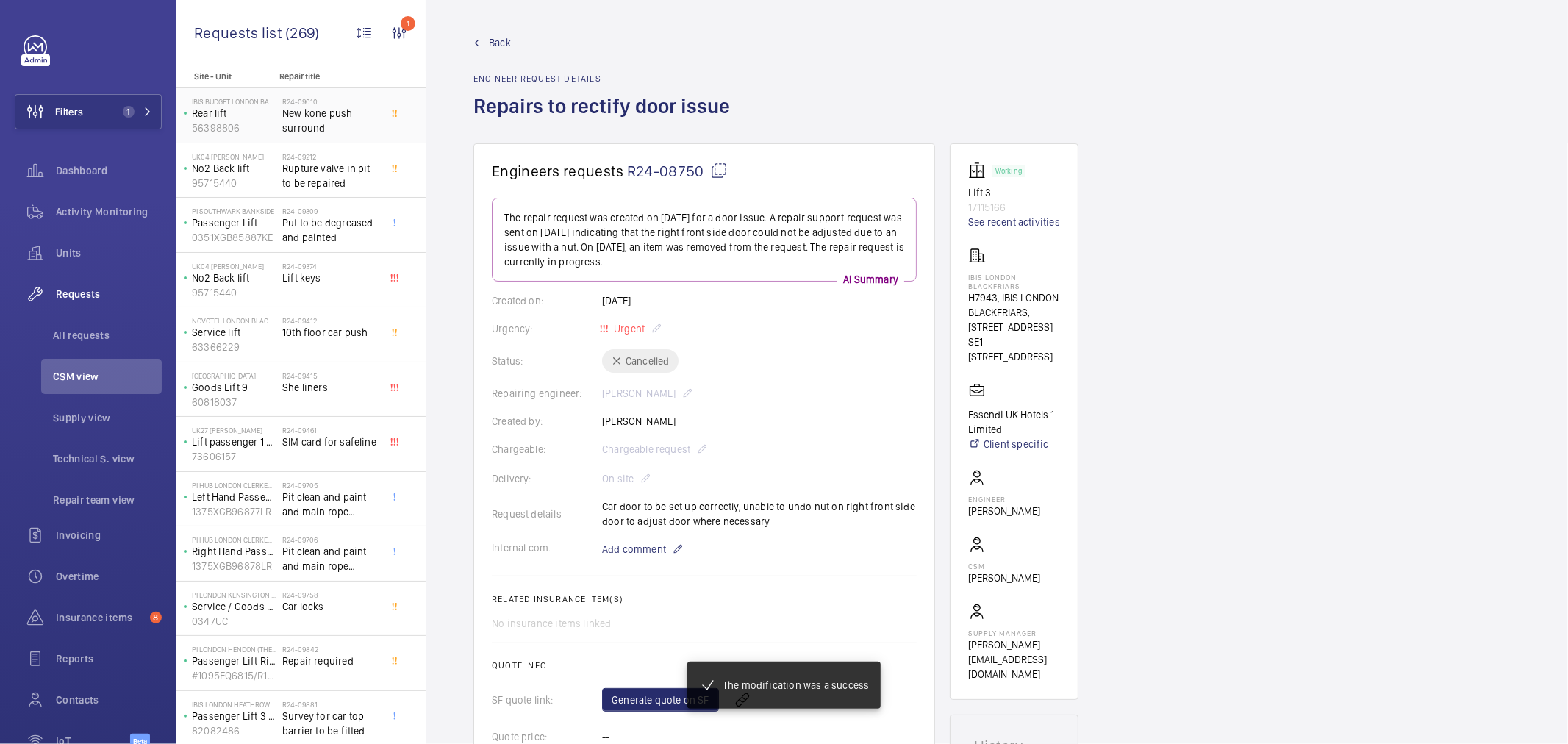
click at [324, 128] on span "New kone push surround" at bounding box center [331, 121] width 97 height 30
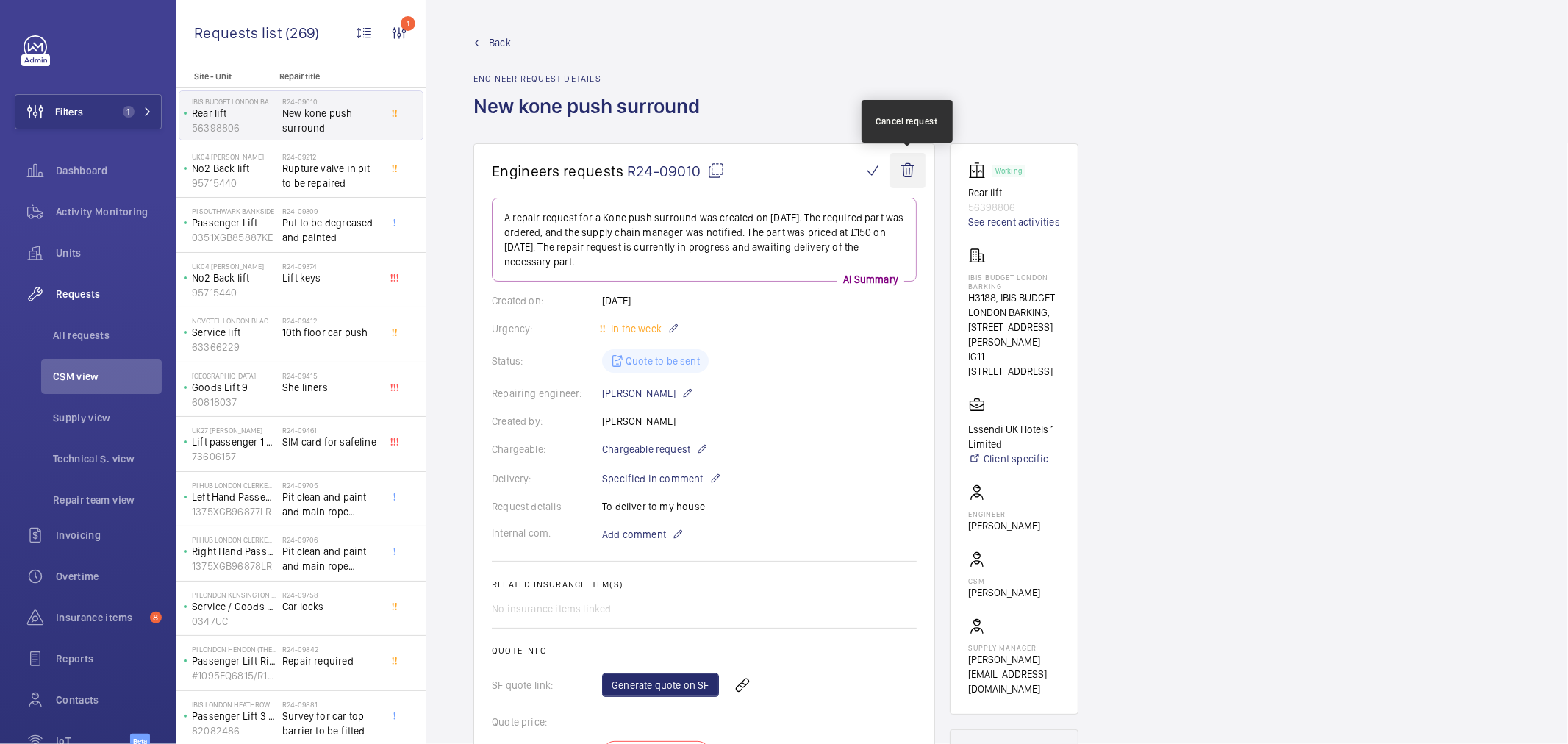
click at [910, 178] on wm-front-icon-button at bounding box center [908, 171] width 35 height 35
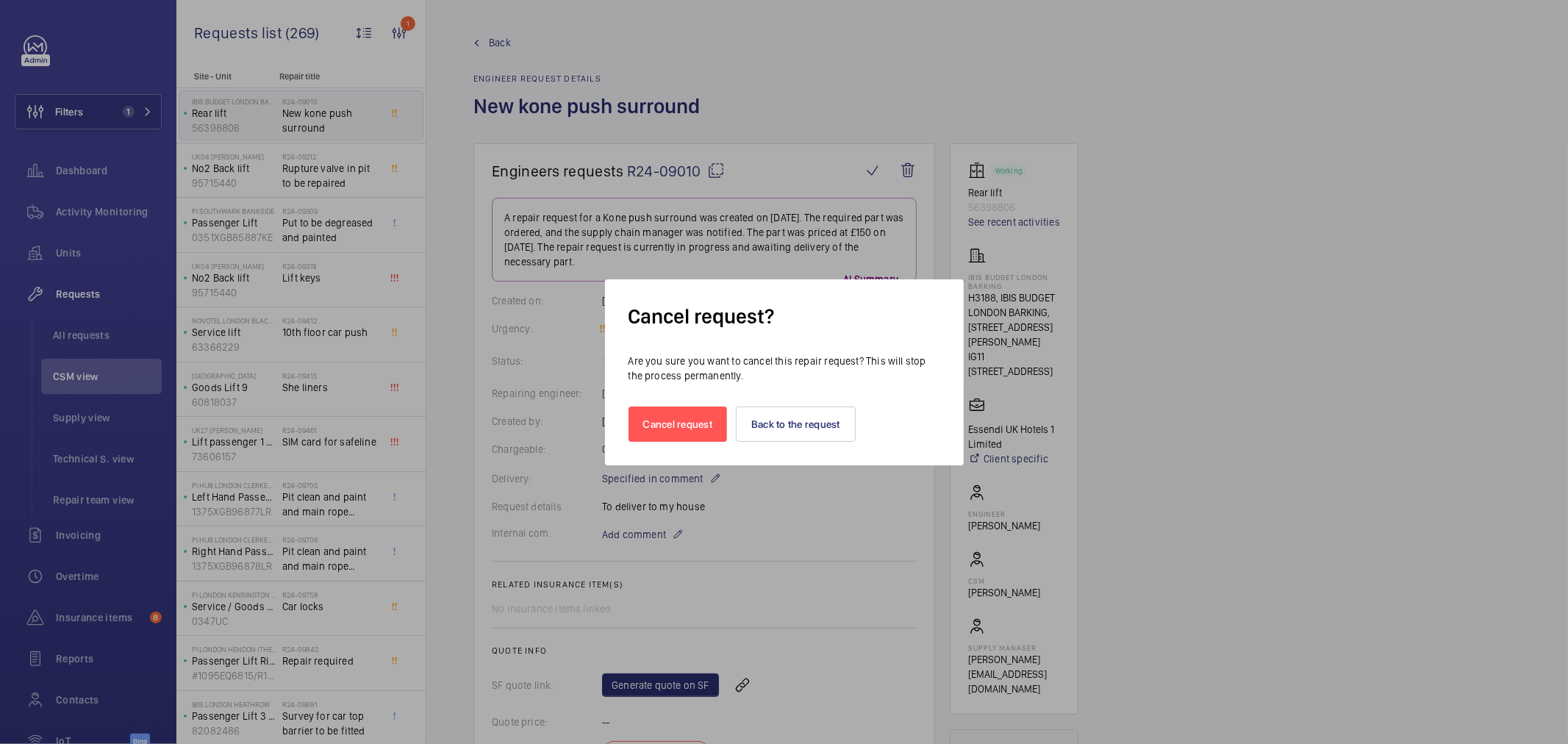
click at [763, 519] on div at bounding box center [784, 372] width 1568 height 744
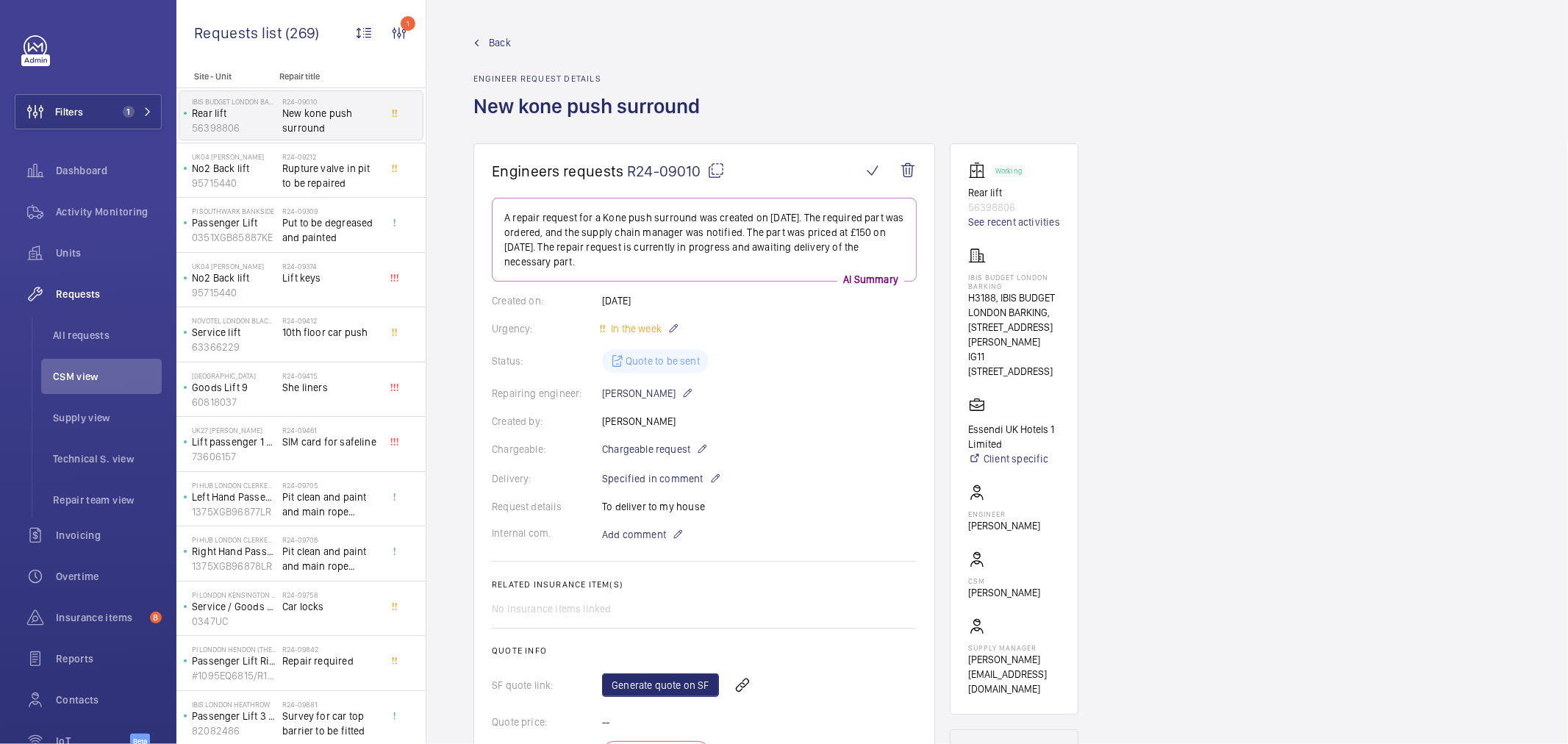
scroll to position [326, 0]
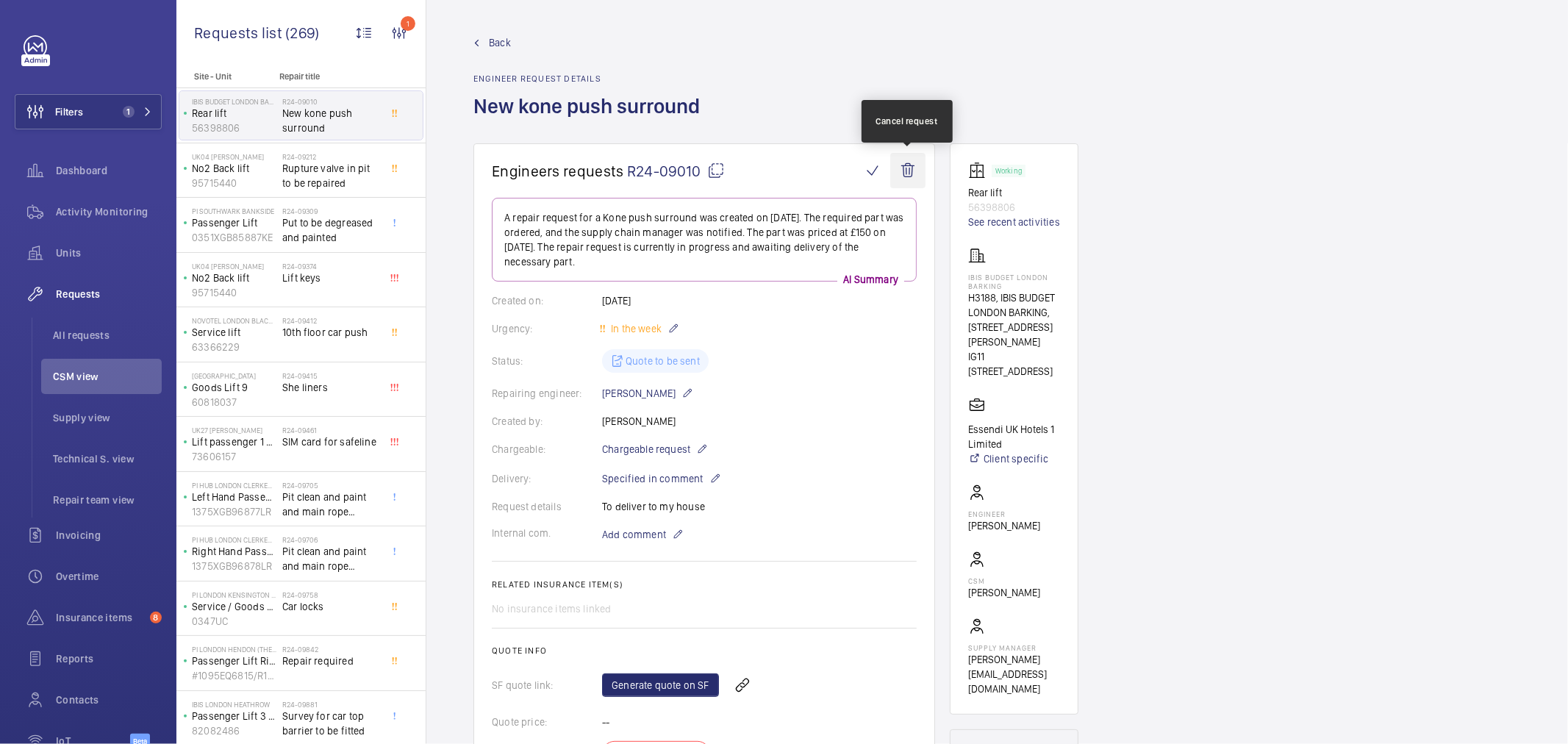
click at [912, 166] on wm-front-icon-button at bounding box center [908, 171] width 35 height 35
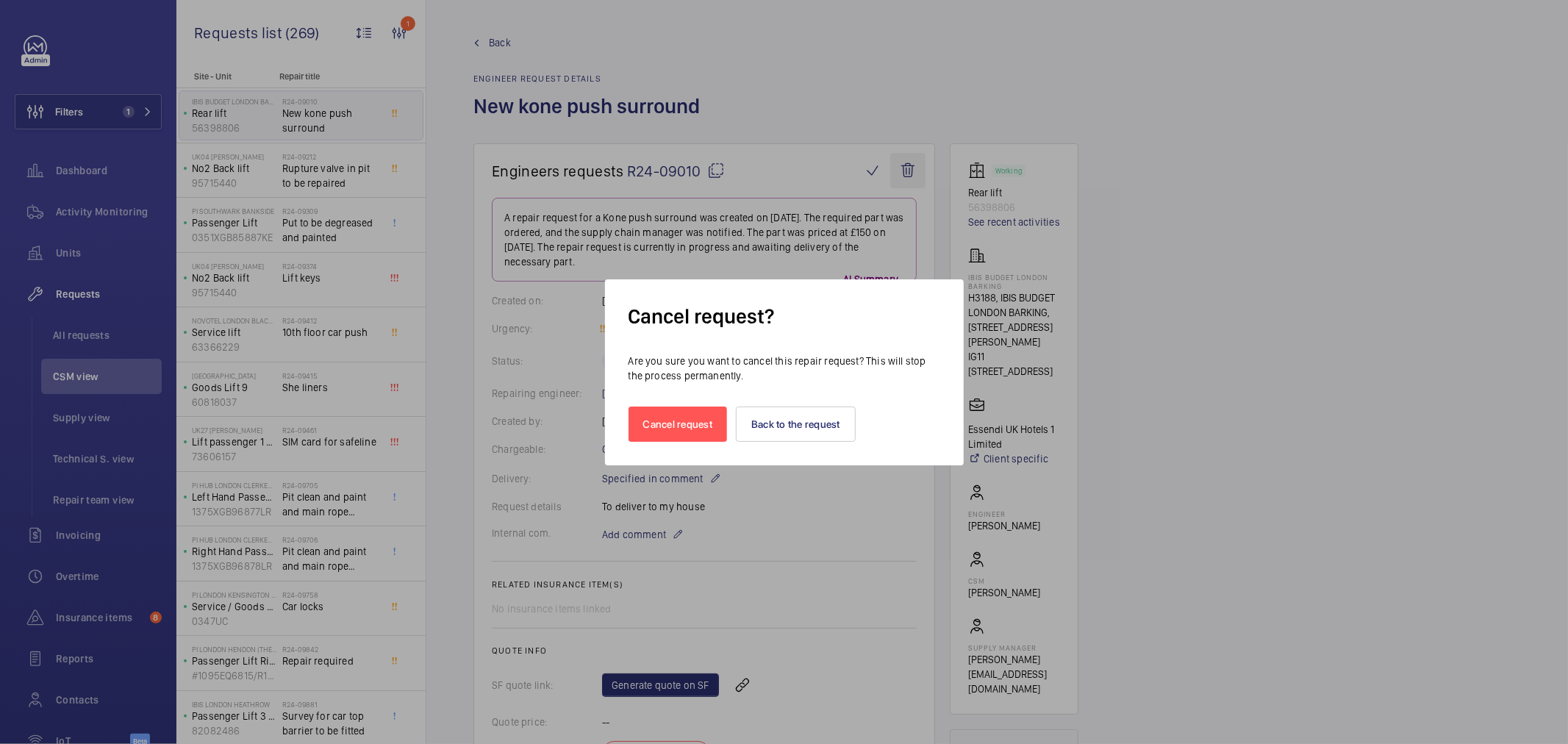
click at [908, 171] on div at bounding box center [784, 372] width 1568 height 744
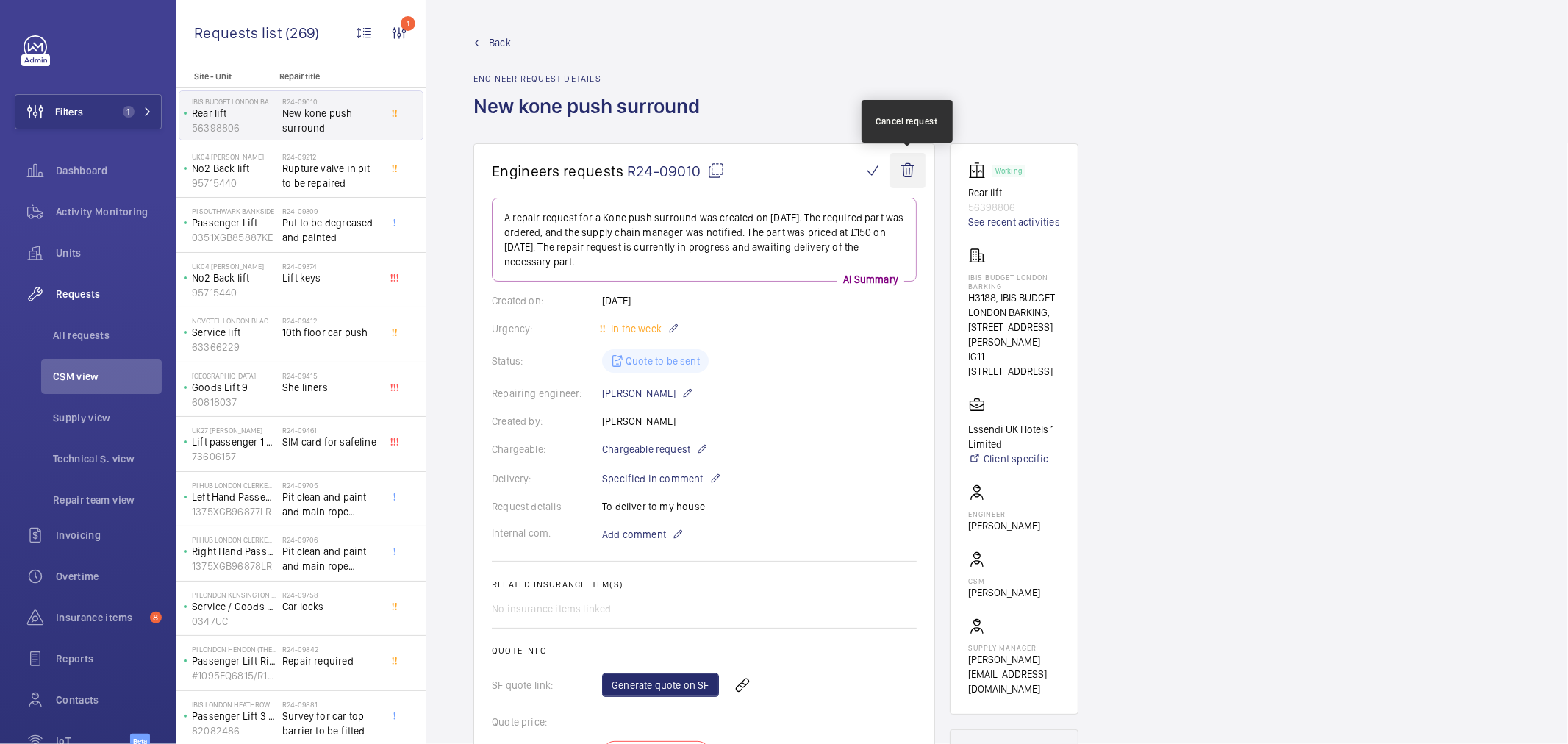
click at [904, 168] on wm-front-icon-button at bounding box center [908, 171] width 35 height 35
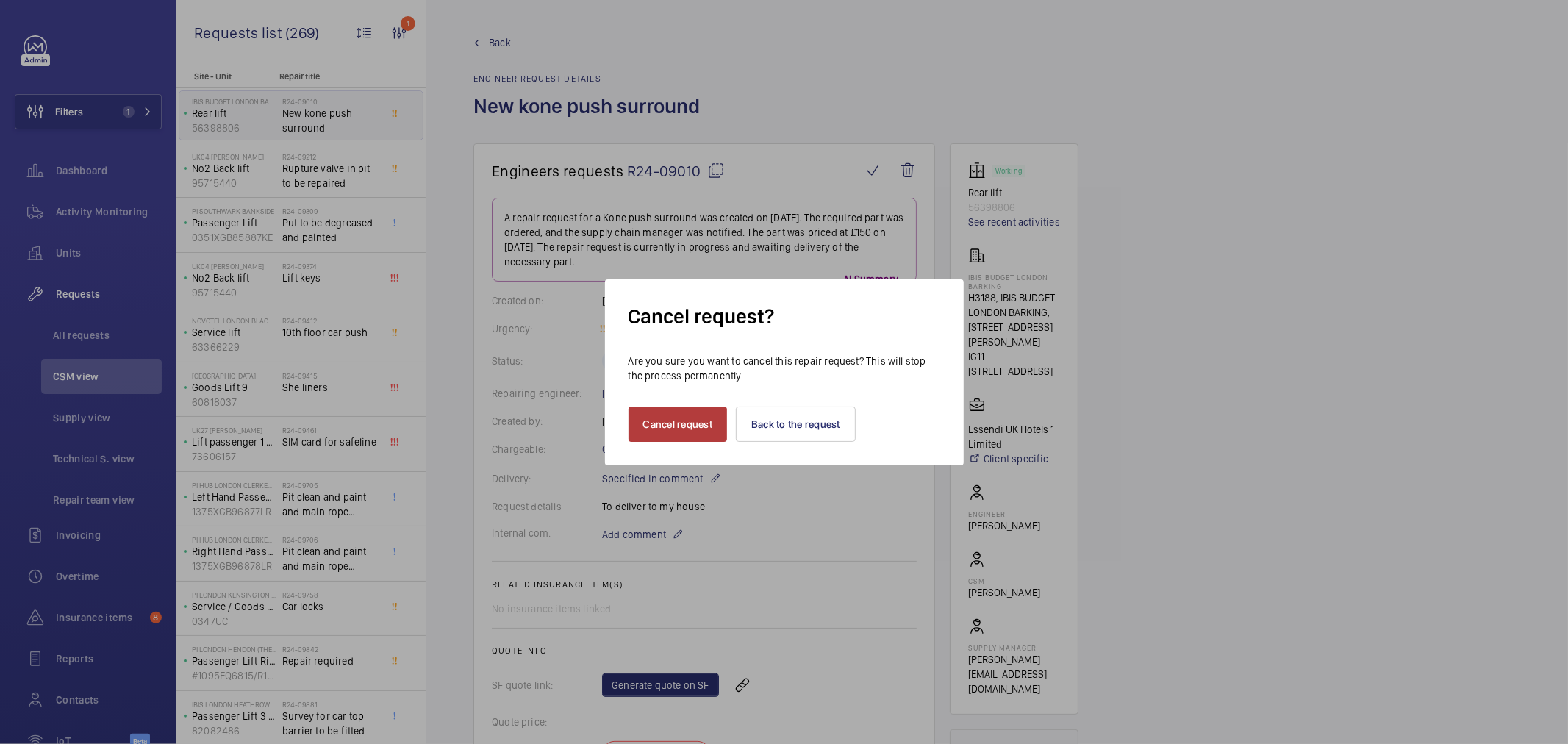
click at [693, 414] on button "Cancel request" at bounding box center [678, 424] width 100 height 35
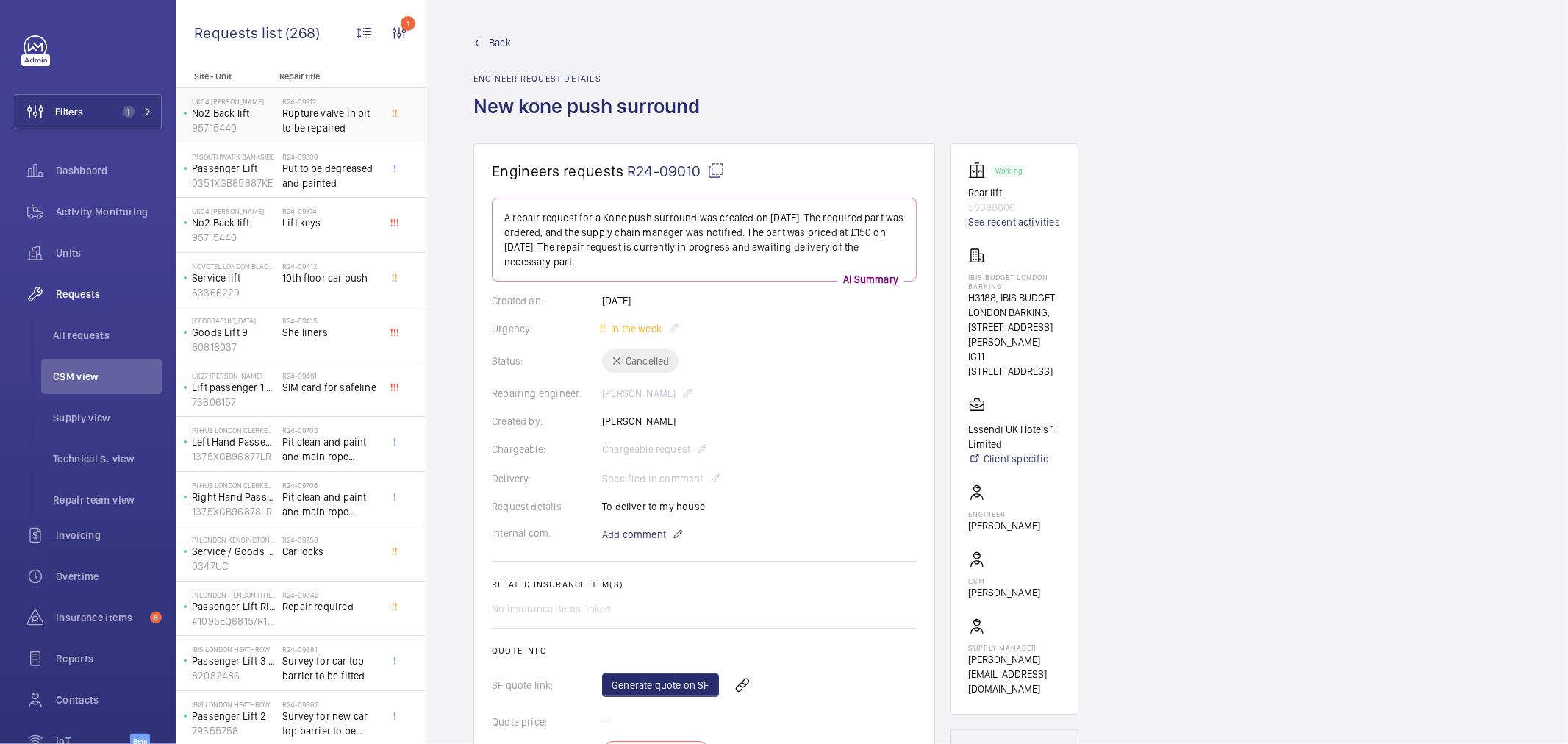
click at [343, 128] on span "Rupture valve in pit to be repaired" at bounding box center [331, 121] width 97 height 30
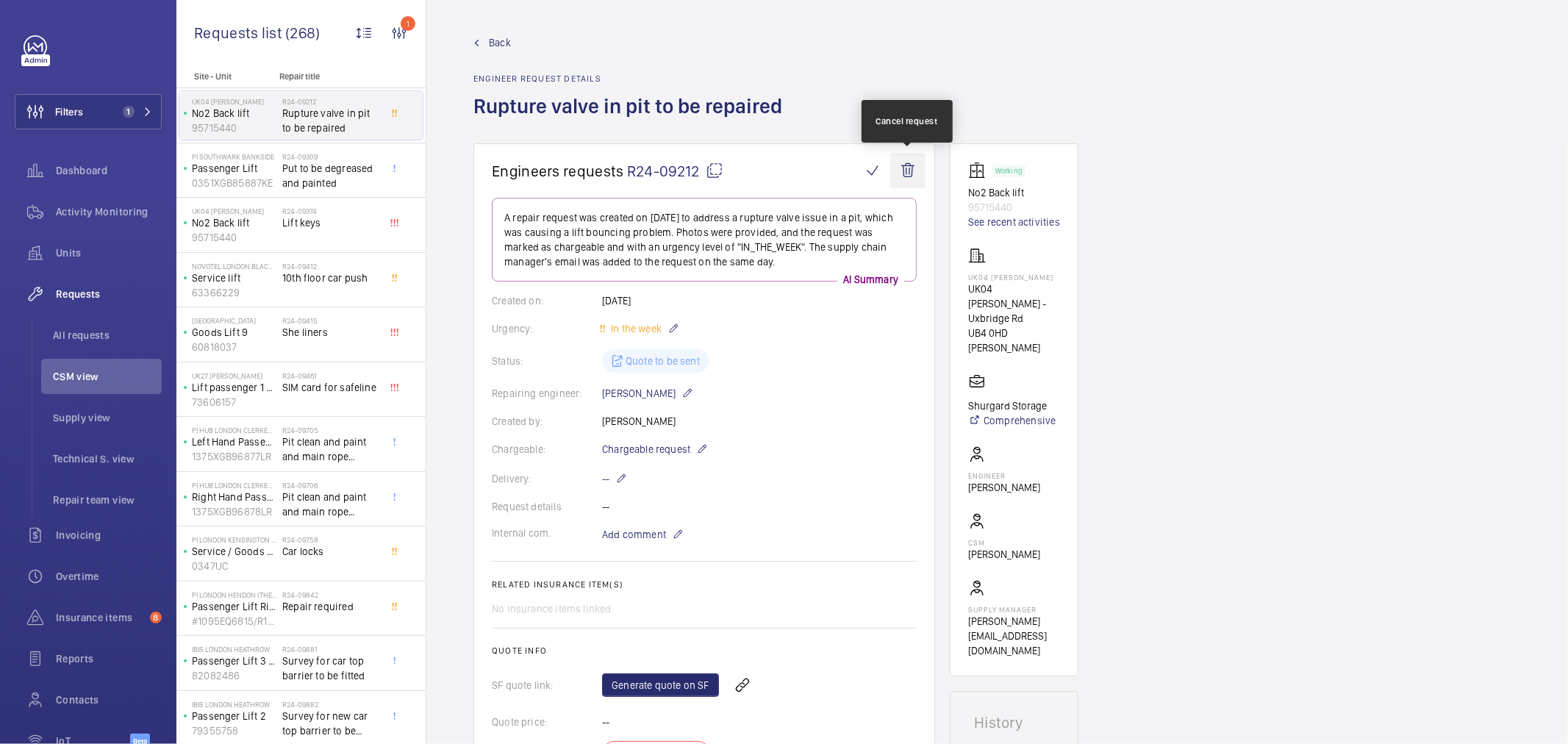
click at [914, 179] on wm-front-icon-button at bounding box center [908, 171] width 35 height 35
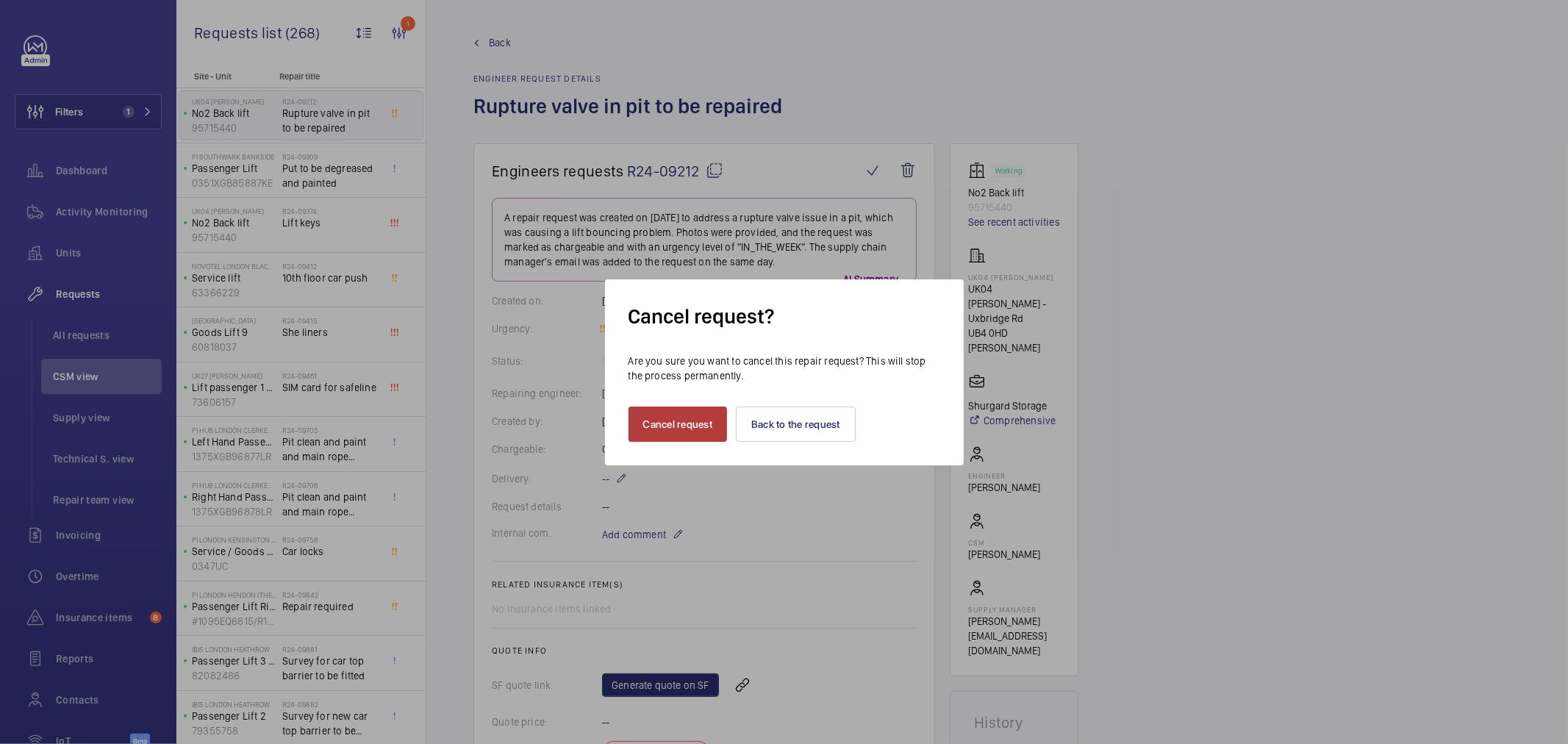
click at [665, 417] on button "Cancel request" at bounding box center [678, 424] width 100 height 35
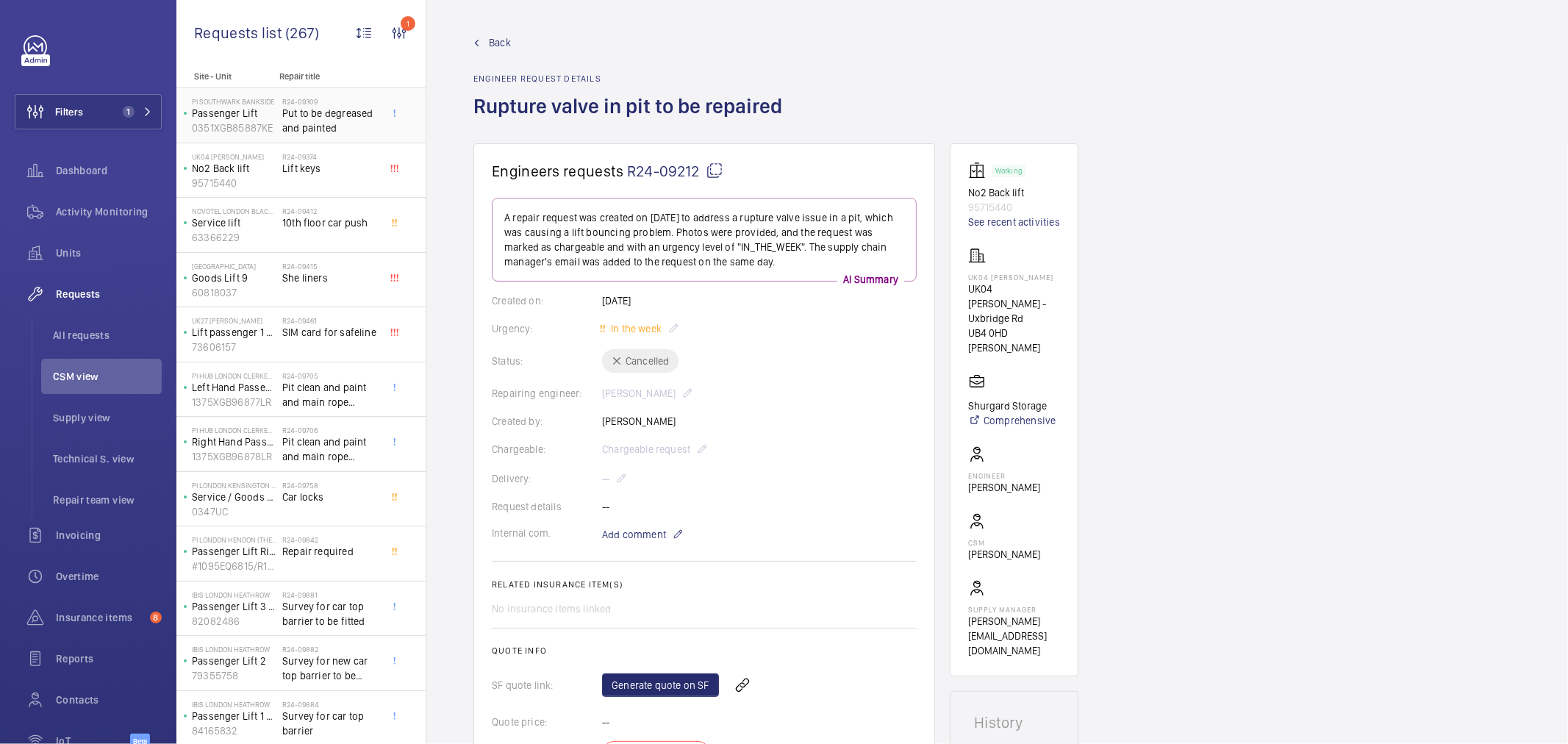
click at [329, 129] on span "Put to be degreased and painted" at bounding box center [331, 121] width 97 height 30
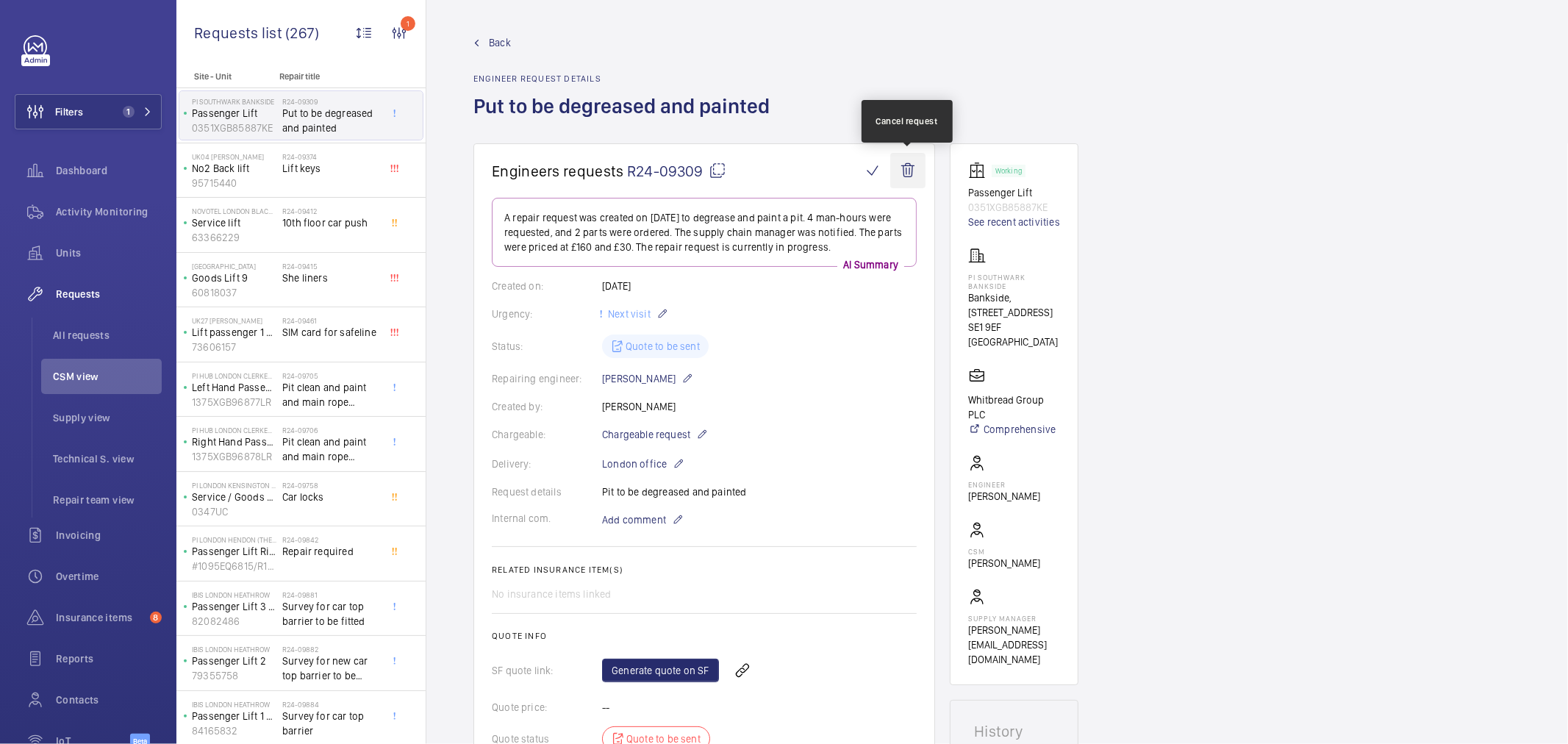
click at [907, 174] on wm-front-icon-button at bounding box center [908, 171] width 35 height 35
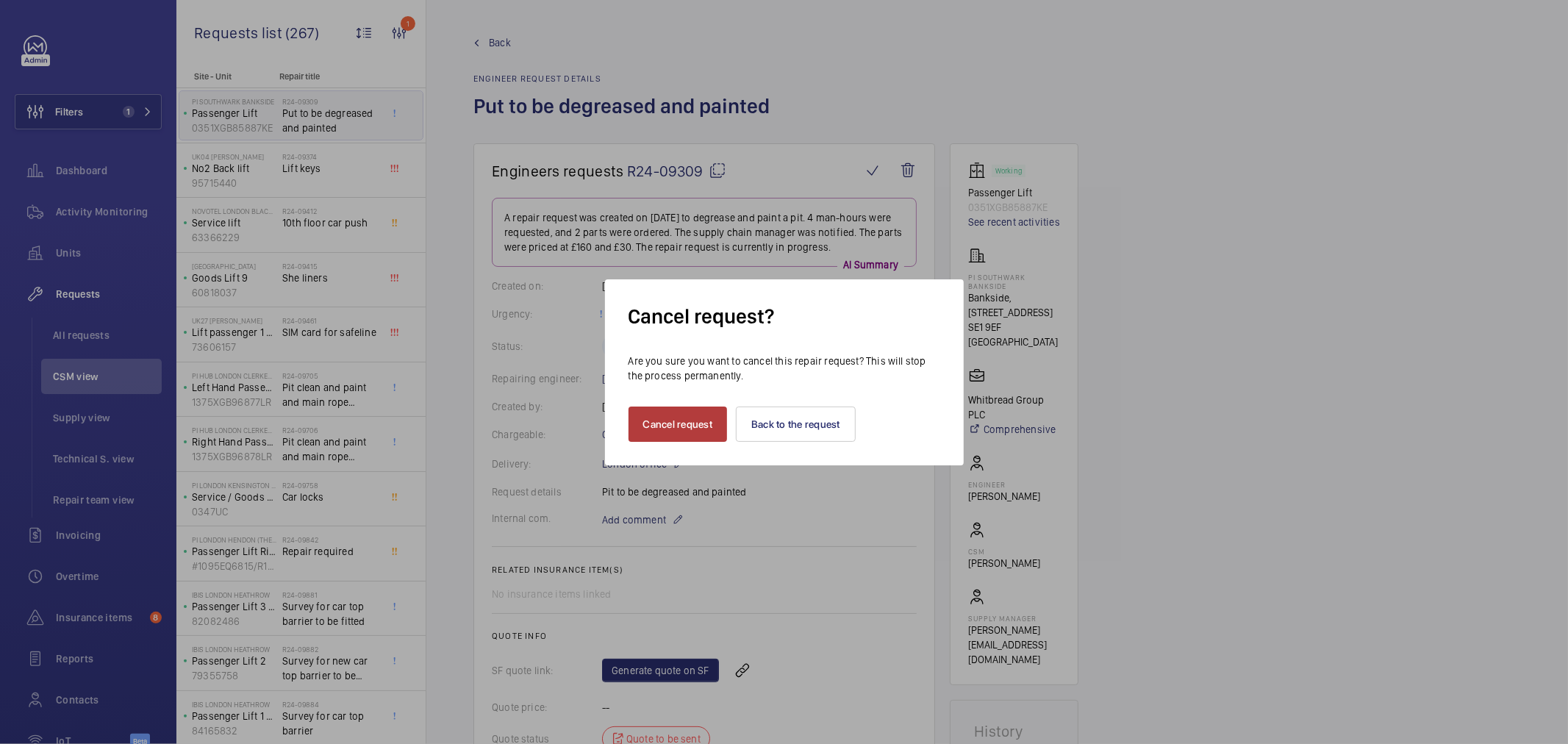
click at [672, 425] on button "Cancel request" at bounding box center [678, 424] width 100 height 35
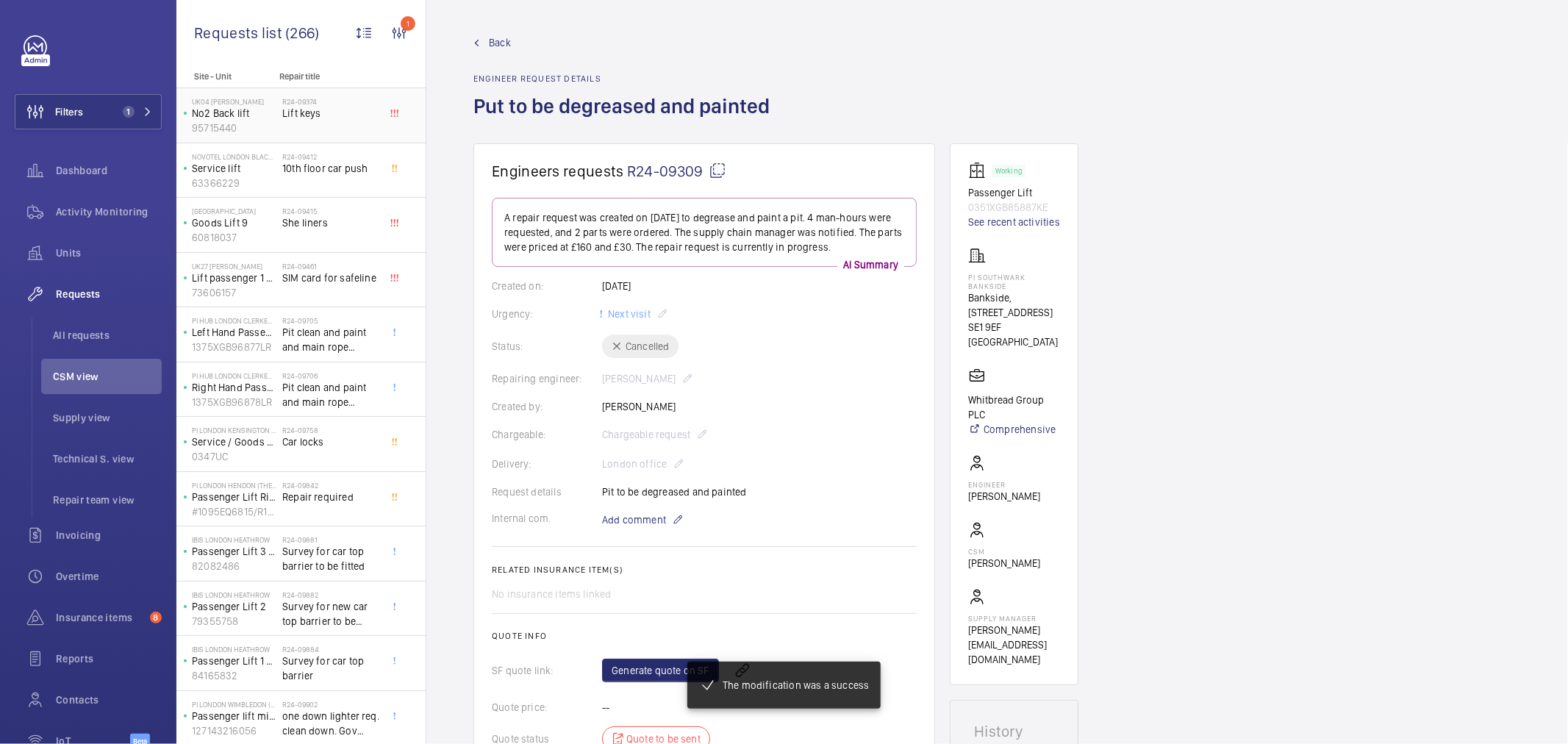
click at [288, 115] on span "Lift keys" at bounding box center [331, 114] width 97 height 15
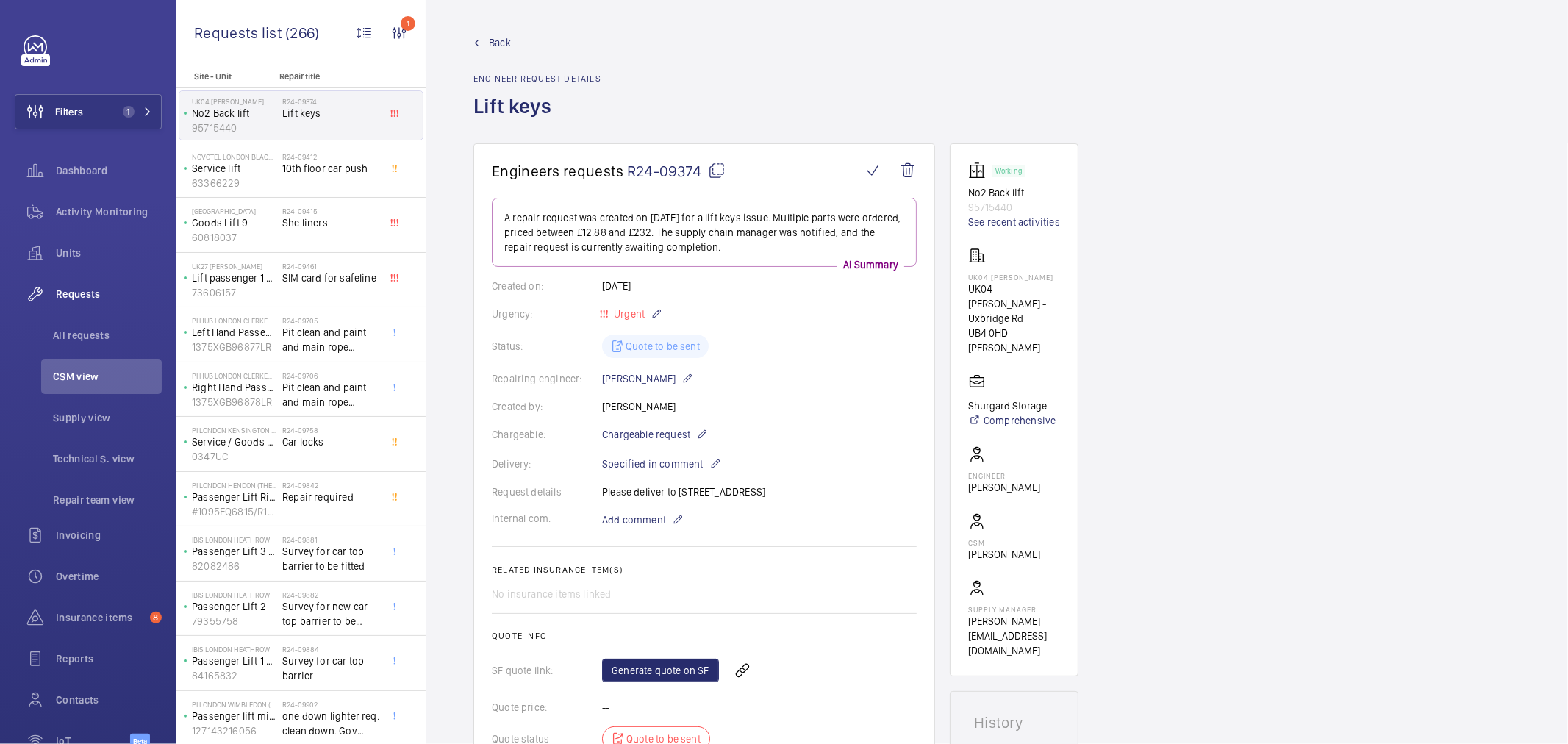
click at [730, 44] on div "Back Engineer request details Lift keys" at bounding box center [997, 89] width 1048 height 108
click at [870, 431] on div "Chargeable: Chargeable request" at bounding box center [704, 434] width 425 height 17
click at [768, 373] on div "Repairing engineer: Solomon Francis" at bounding box center [704, 378] width 425 height 17
click at [766, 387] on div "Repairing engineer: Solomon Francis" at bounding box center [704, 378] width 425 height 17
click at [856, 377] on div "Repairing engineer: Solomon Francis" at bounding box center [704, 378] width 425 height 17
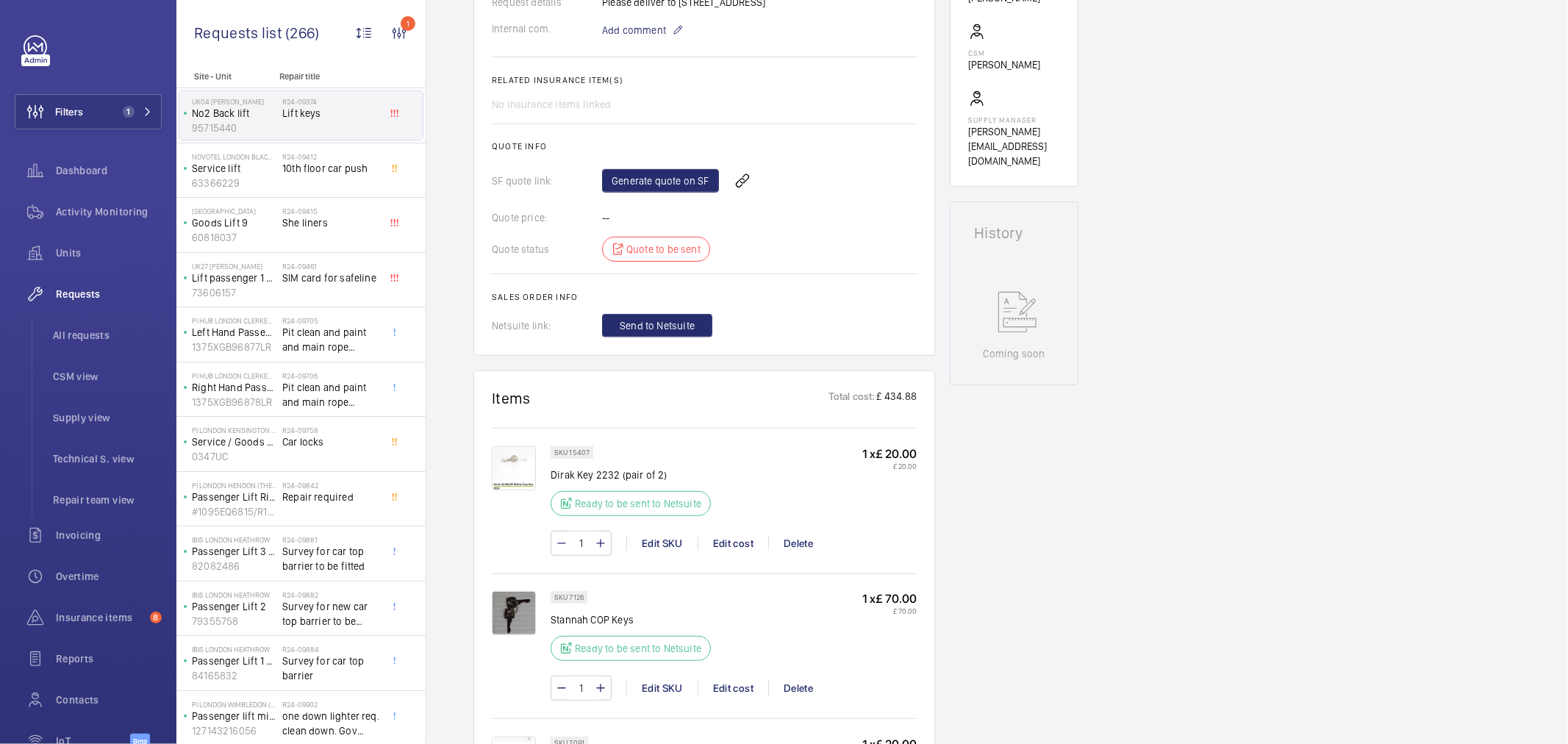
scroll to position [899, 0]
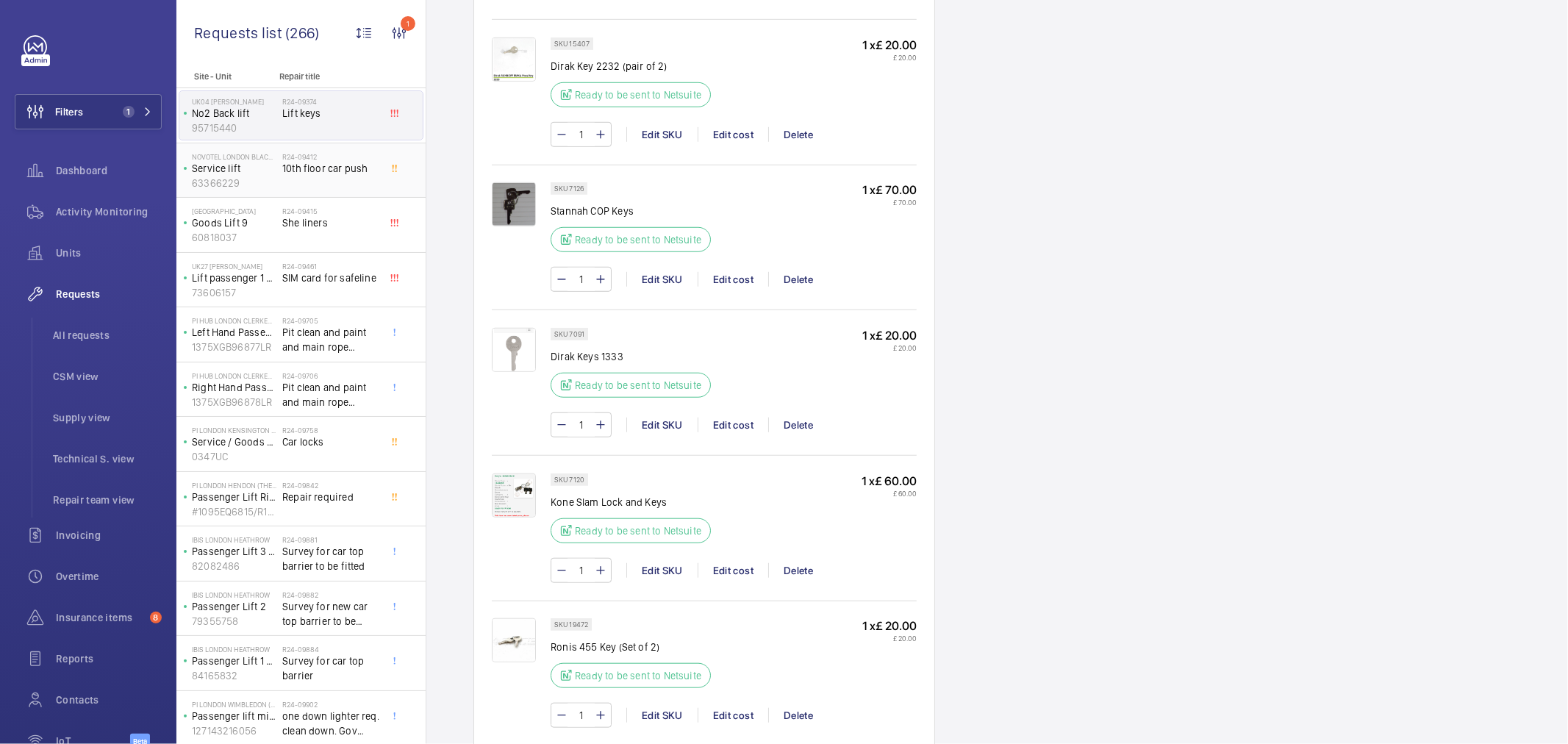
click at [325, 162] on span "10th floor car push" at bounding box center [331, 169] width 97 height 15
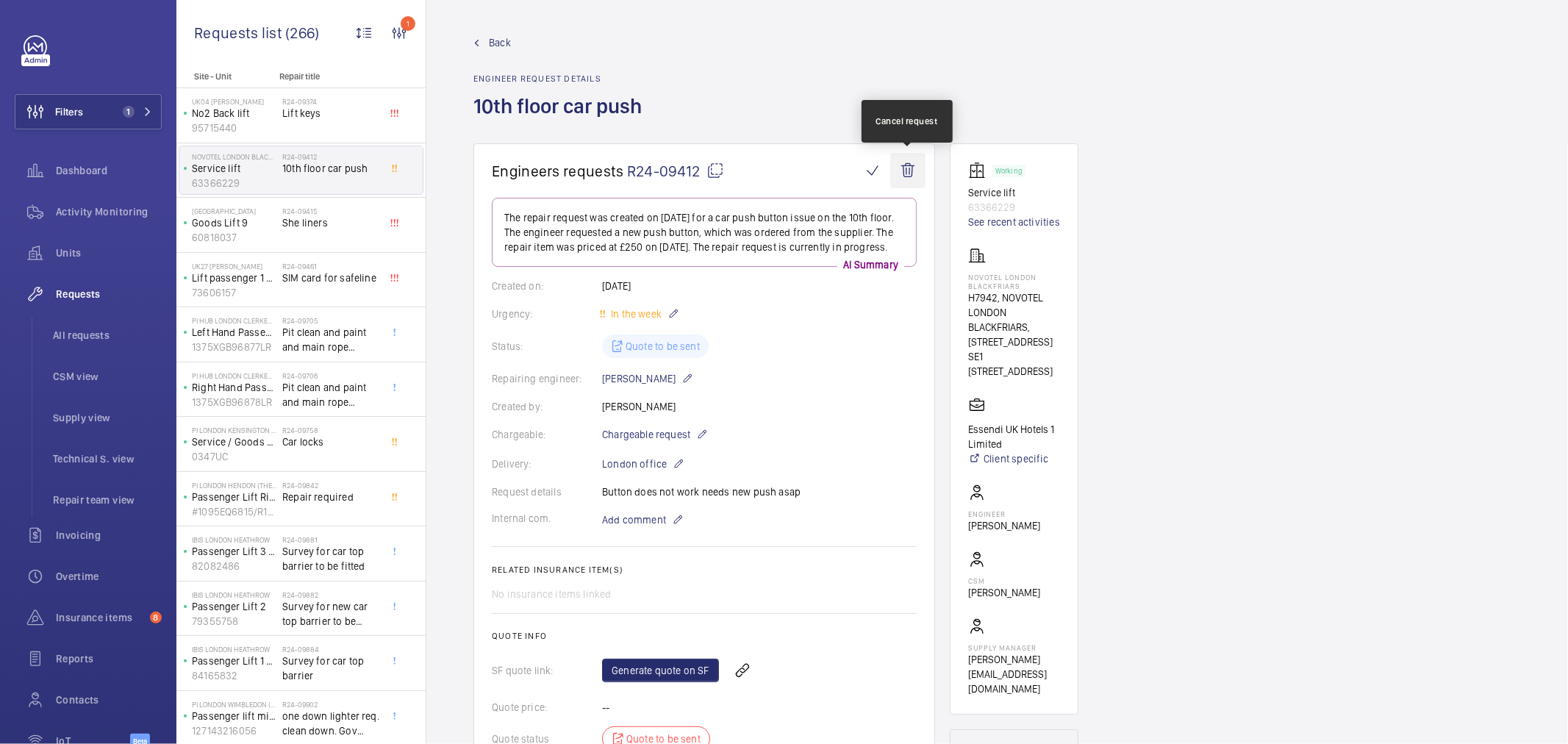
click at [902, 175] on wm-front-icon-button at bounding box center [908, 171] width 35 height 35
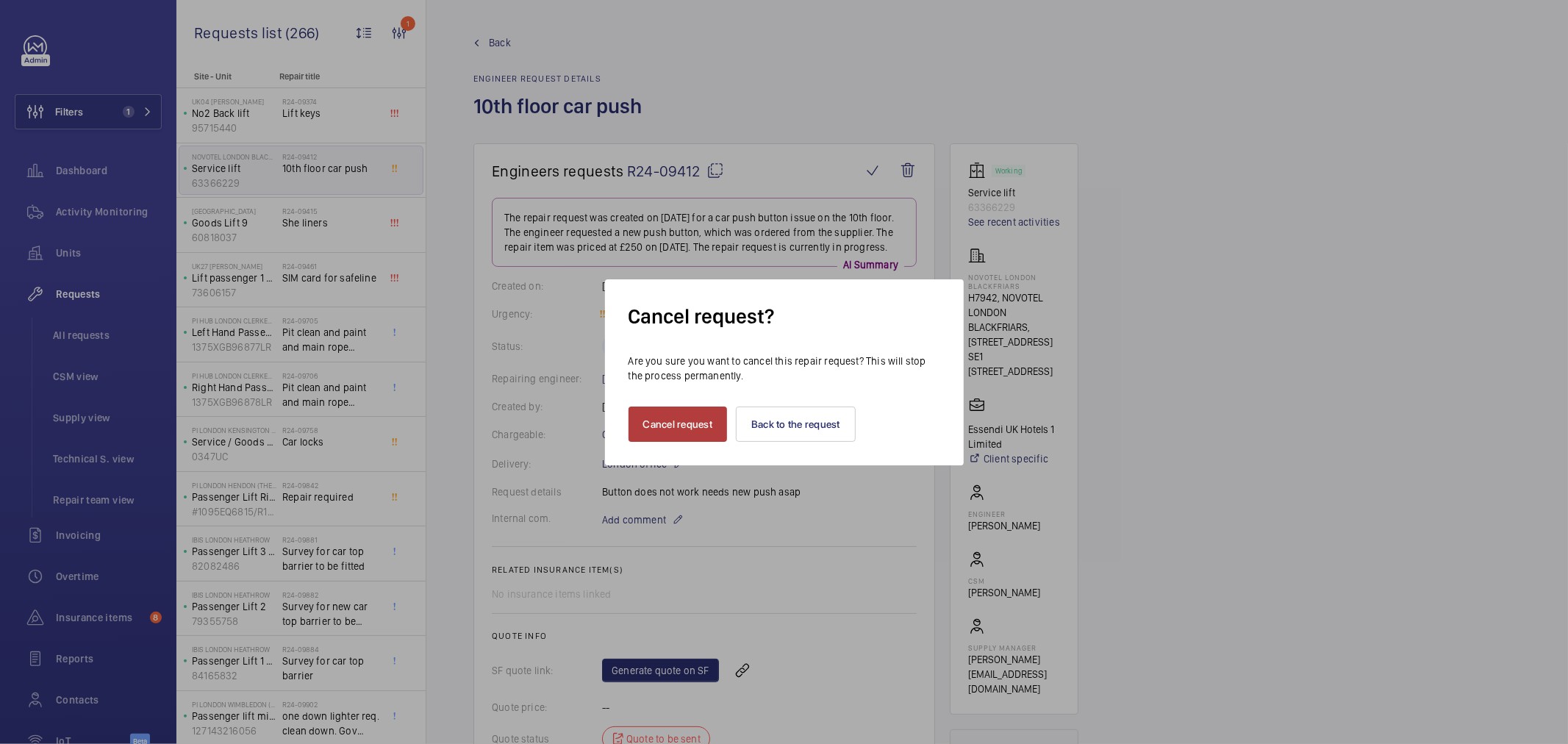
click at [655, 427] on button "Cancel request" at bounding box center [678, 424] width 100 height 35
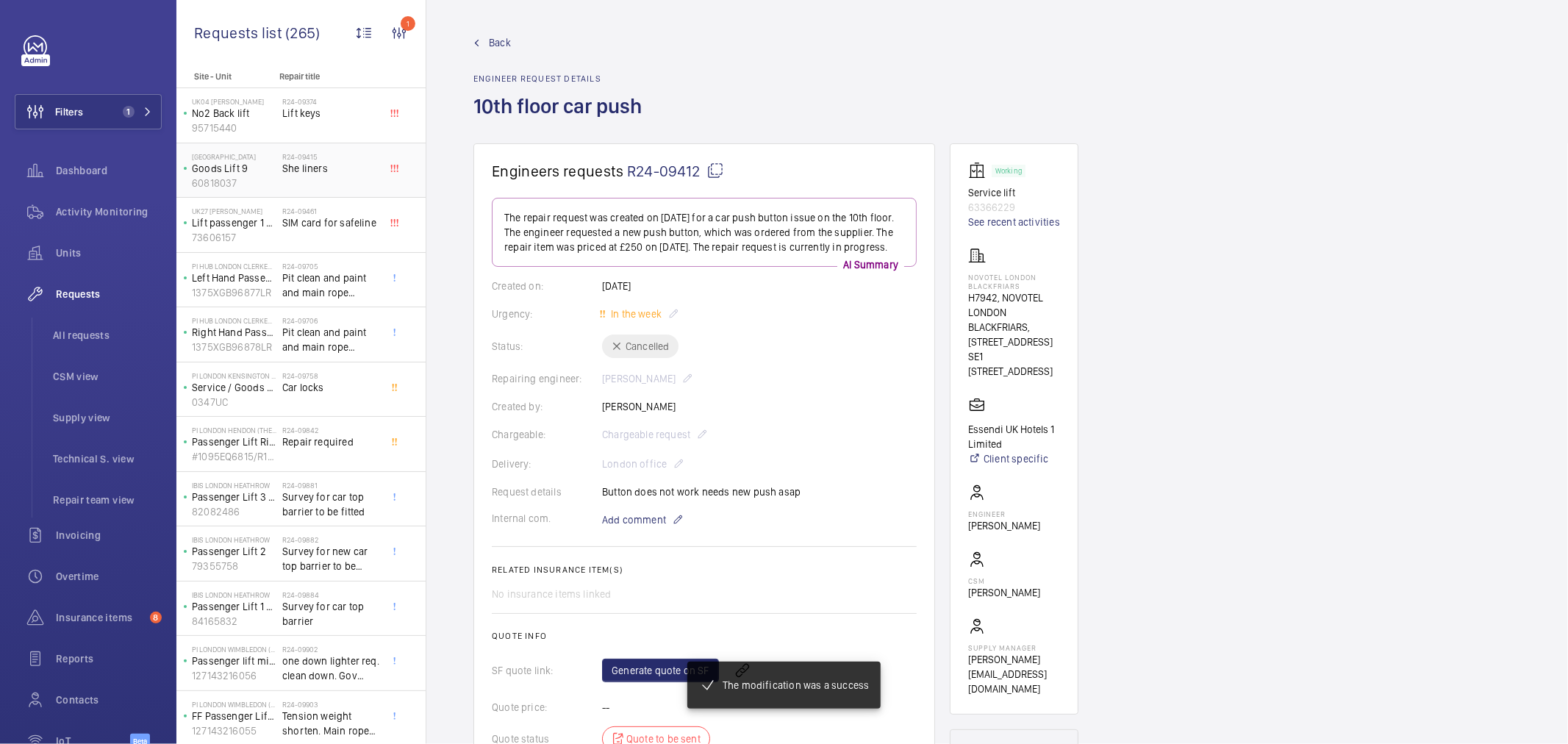
click at [329, 192] on div "R24-09415 She liners" at bounding box center [331, 174] width 97 height 43
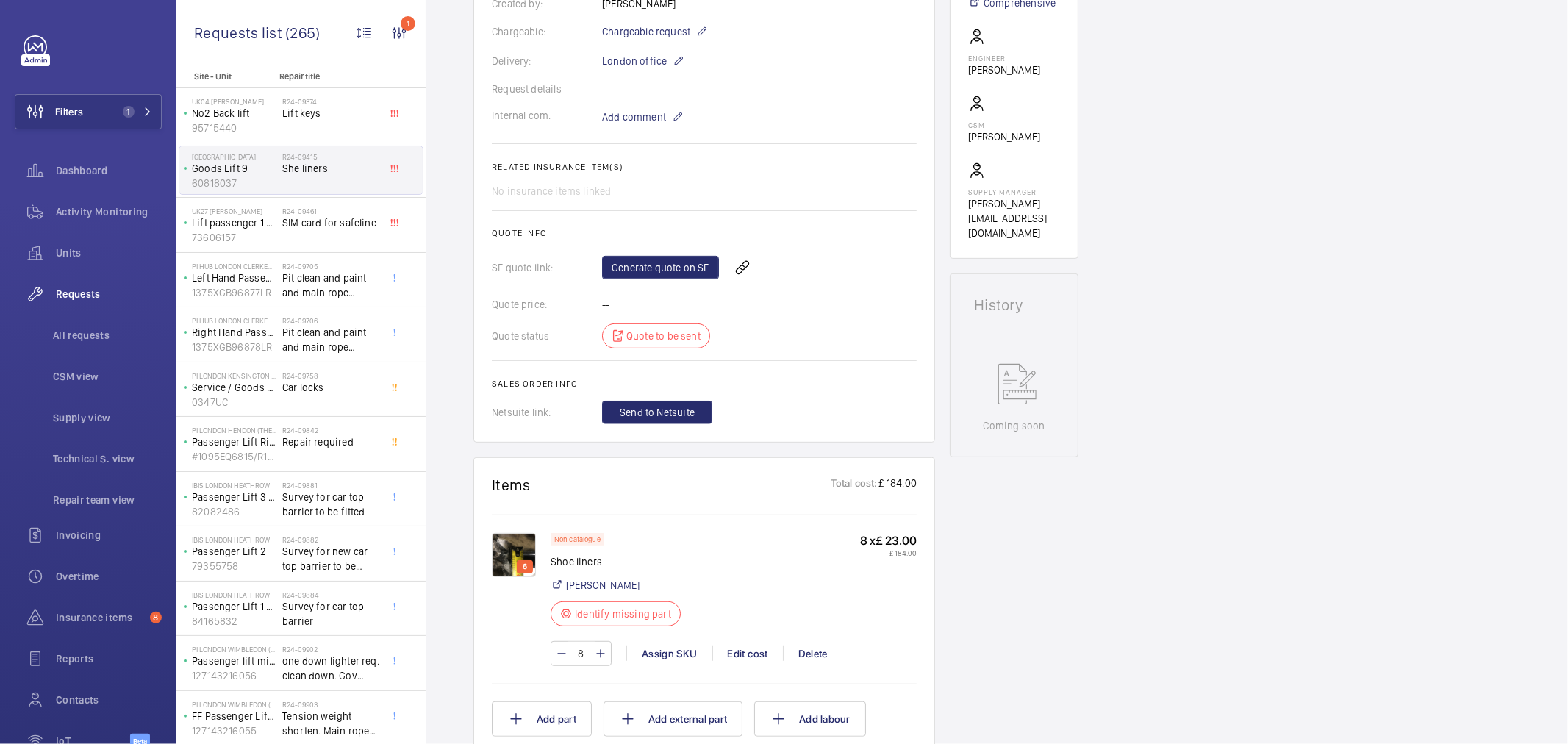
scroll to position [163, 0]
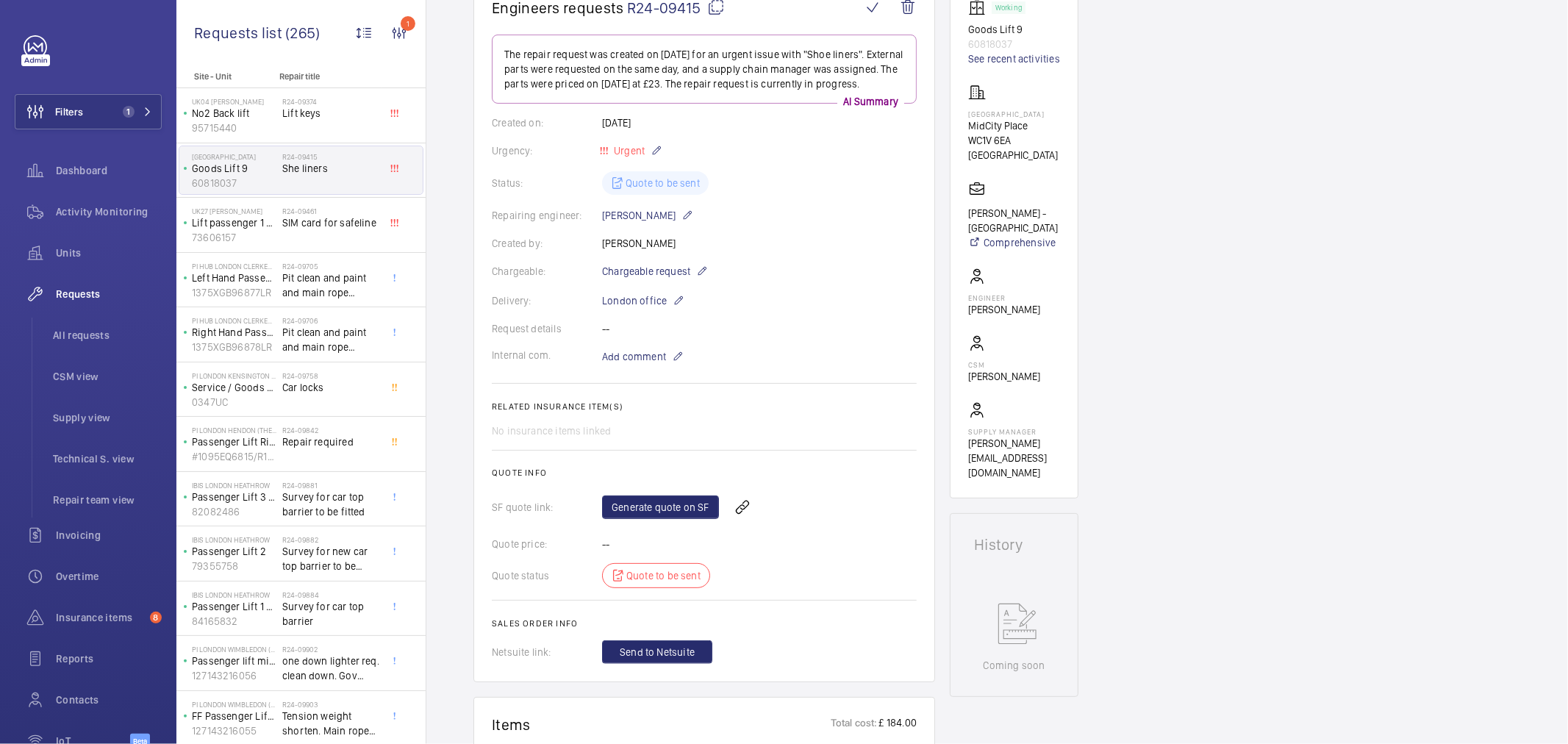
click at [812, 336] on div "Request details --" at bounding box center [704, 329] width 425 height 15
click at [295, 240] on div "R24-09461 SIM card for safeline" at bounding box center [331, 228] width 97 height 43
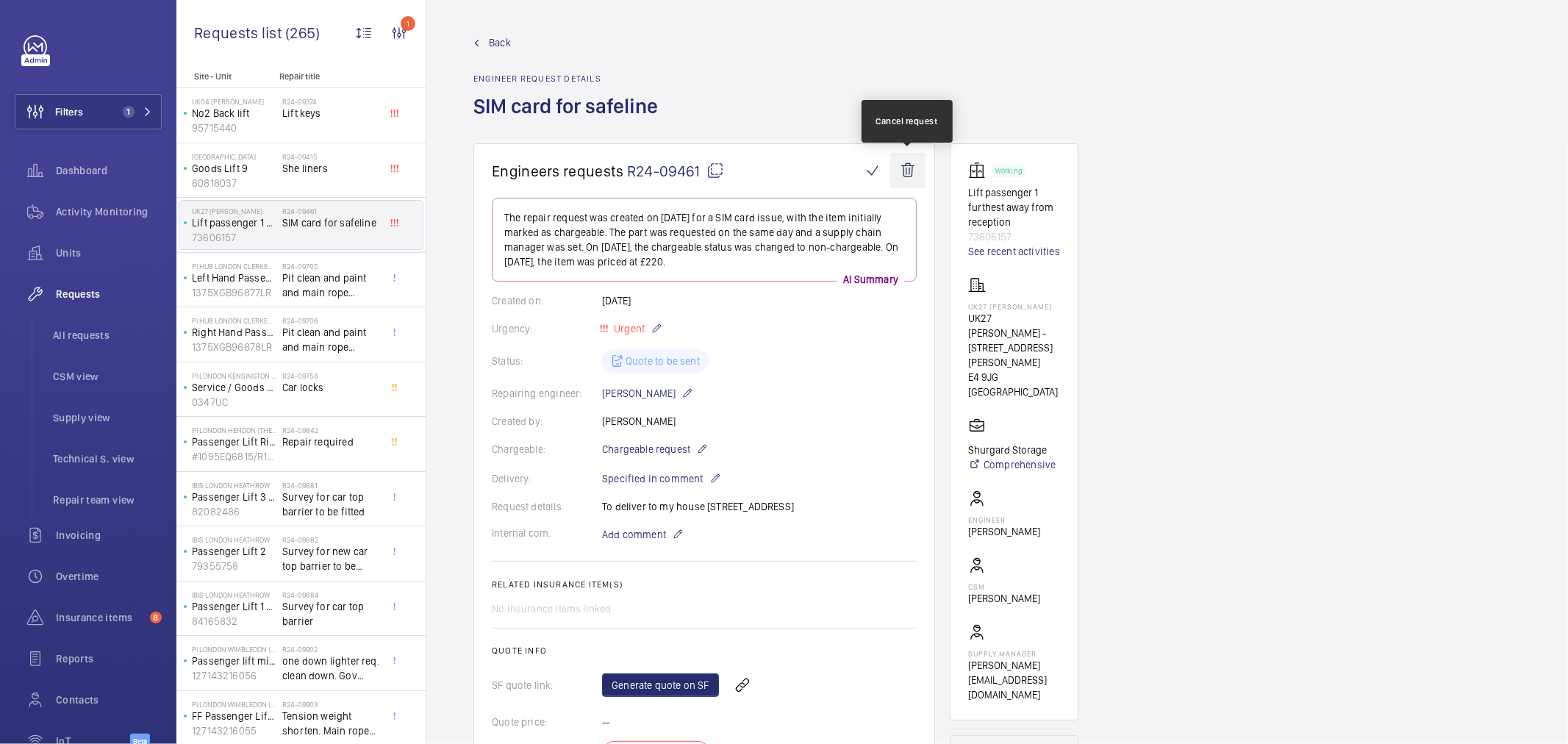
click at [916, 166] on wm-front-icon-button at bounding box center [908, 171] width 35 height 35
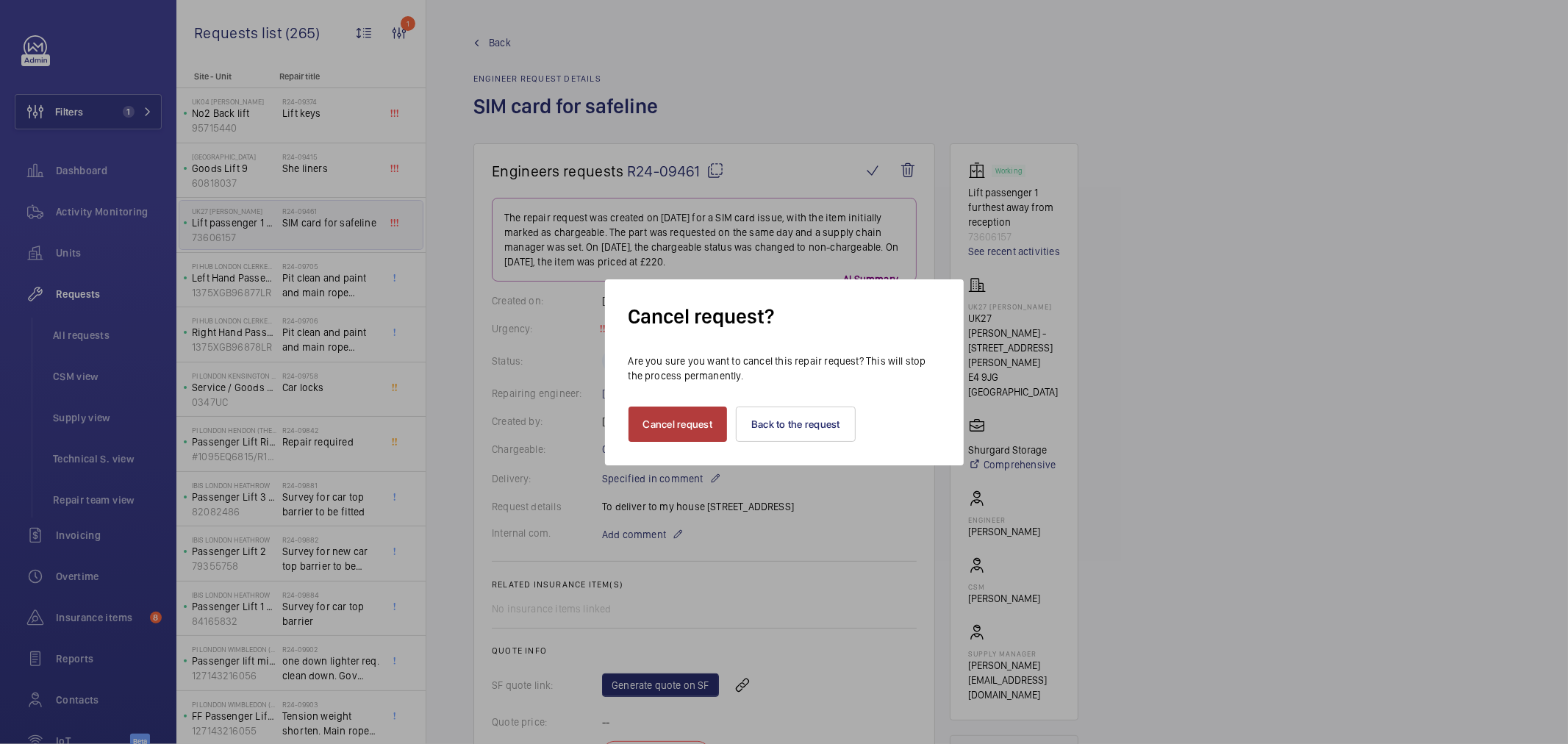
click at [674, 435] on button "Cancel request" at bounding box center [678, 424] width 100 height 35
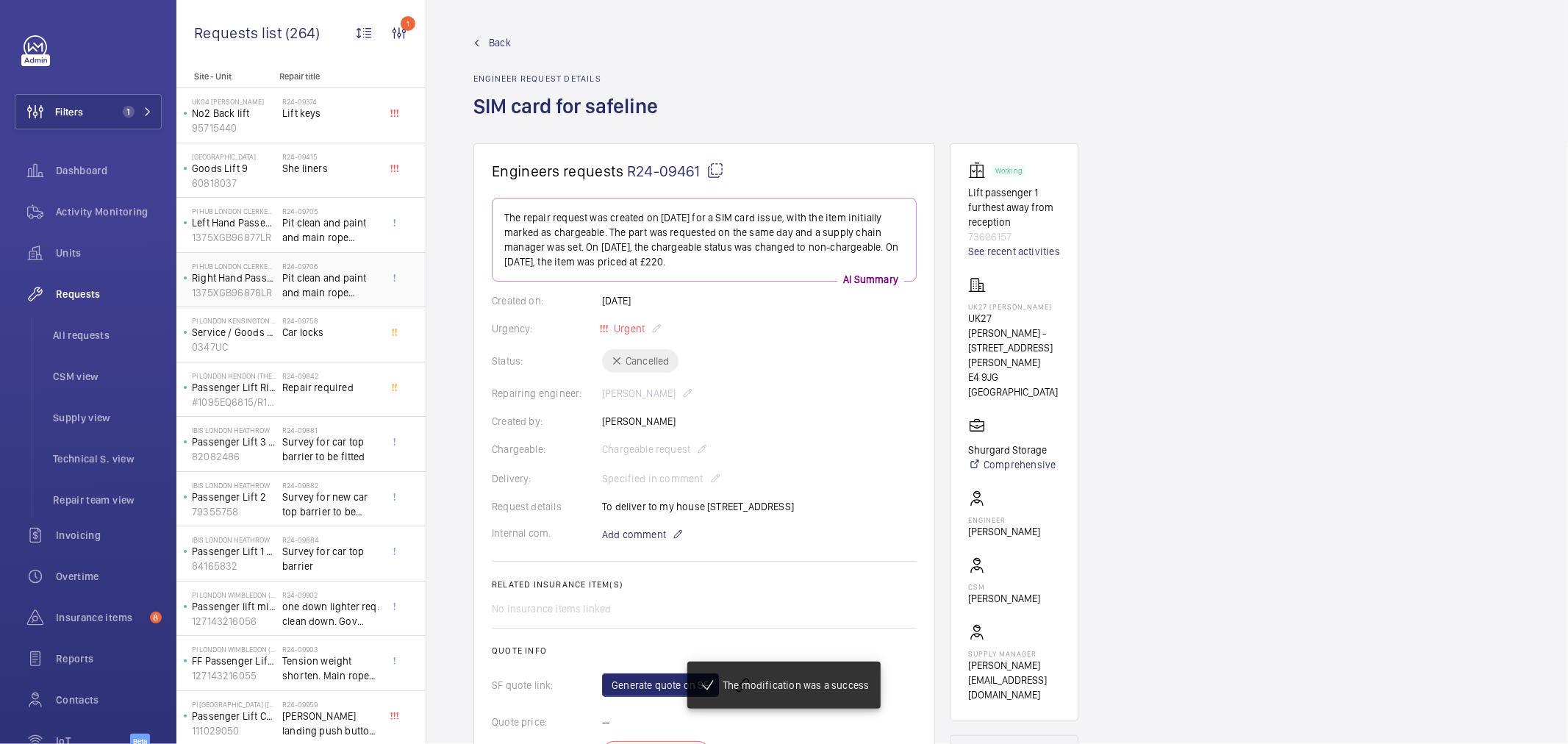
click at [319, 265] on h2 "R24-09706" at bounding box center [331, 266] width 97 height 9
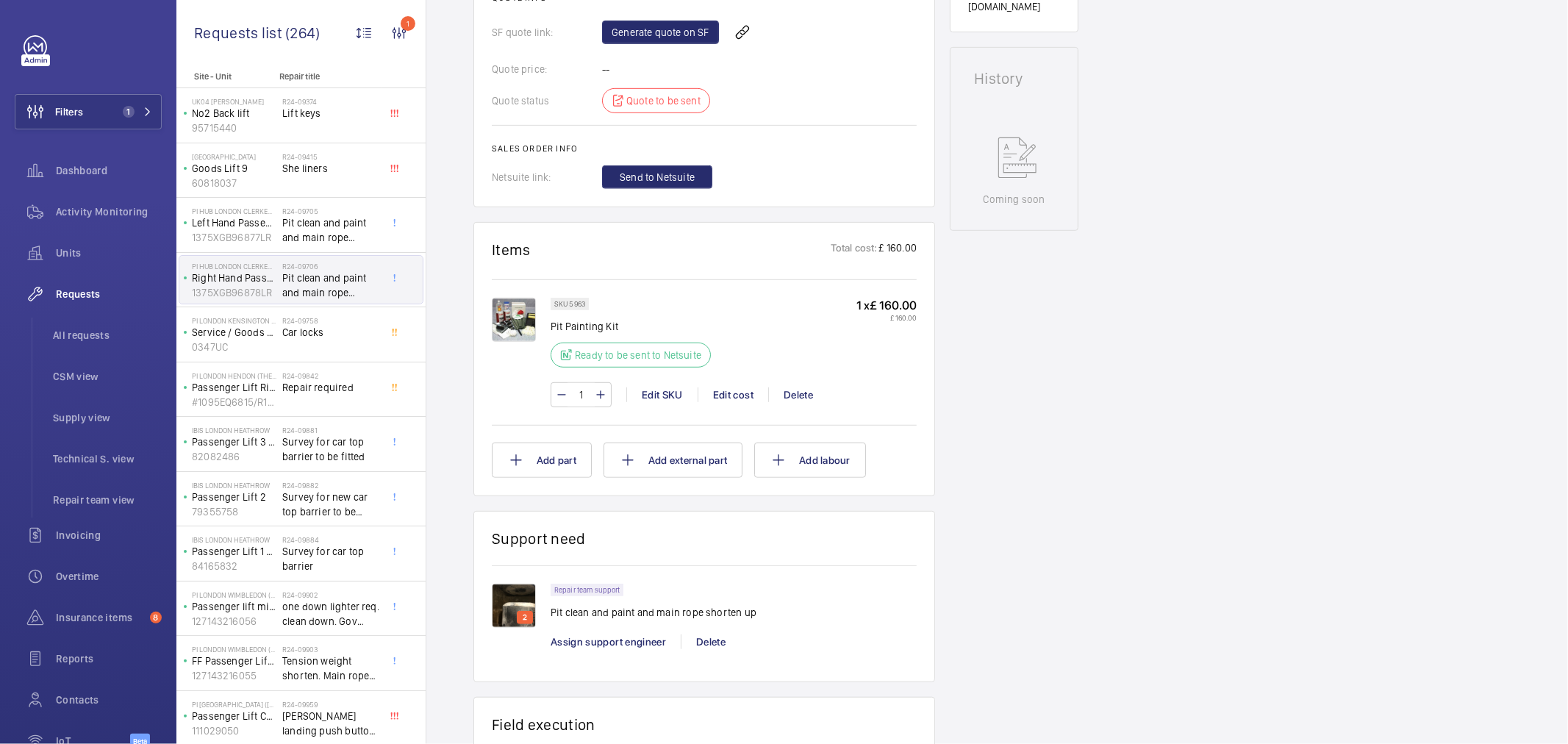
scroll to position [82, 0]
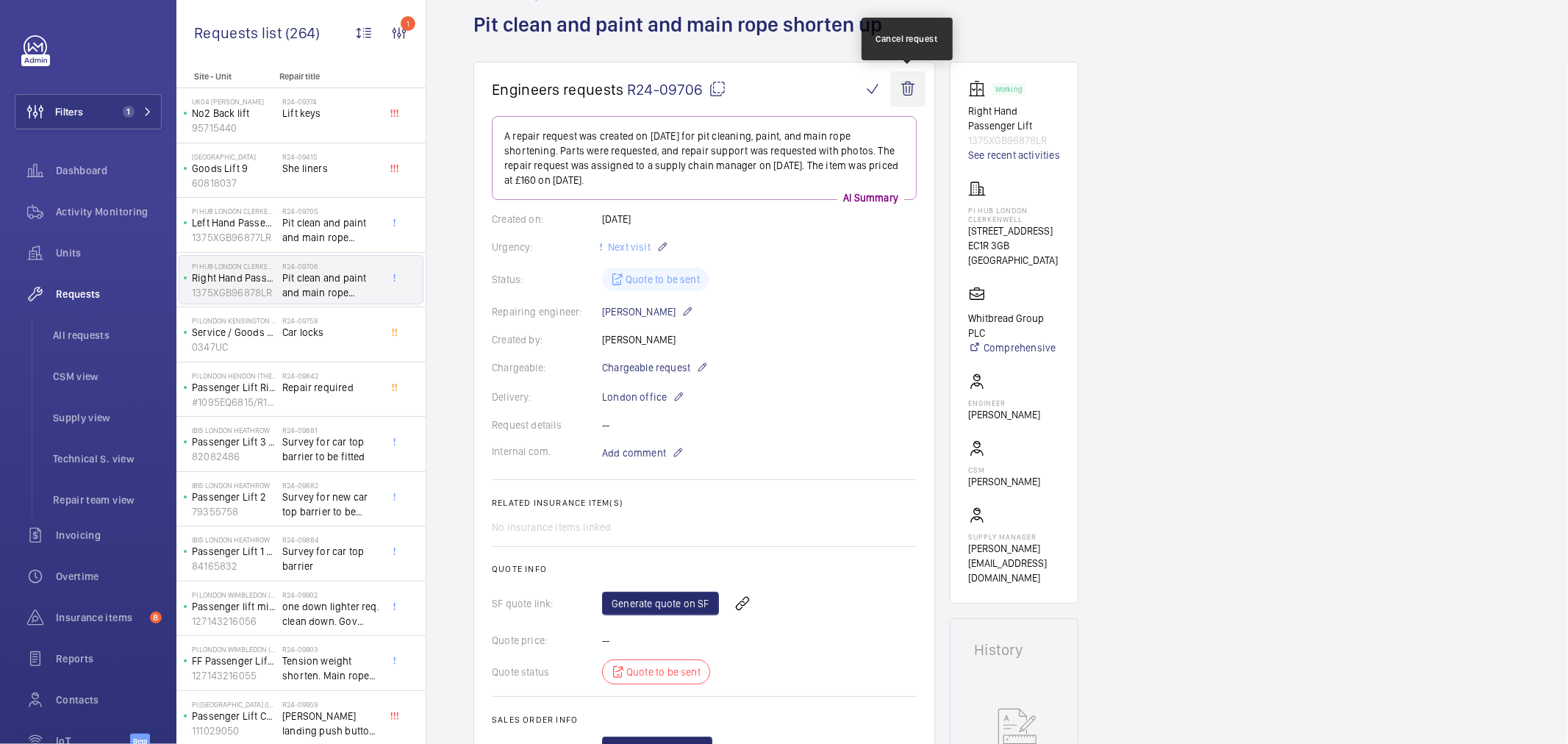
click at [905, 89] on wm-front-icon-button at bounding box center [908, 89] width 35 height 35
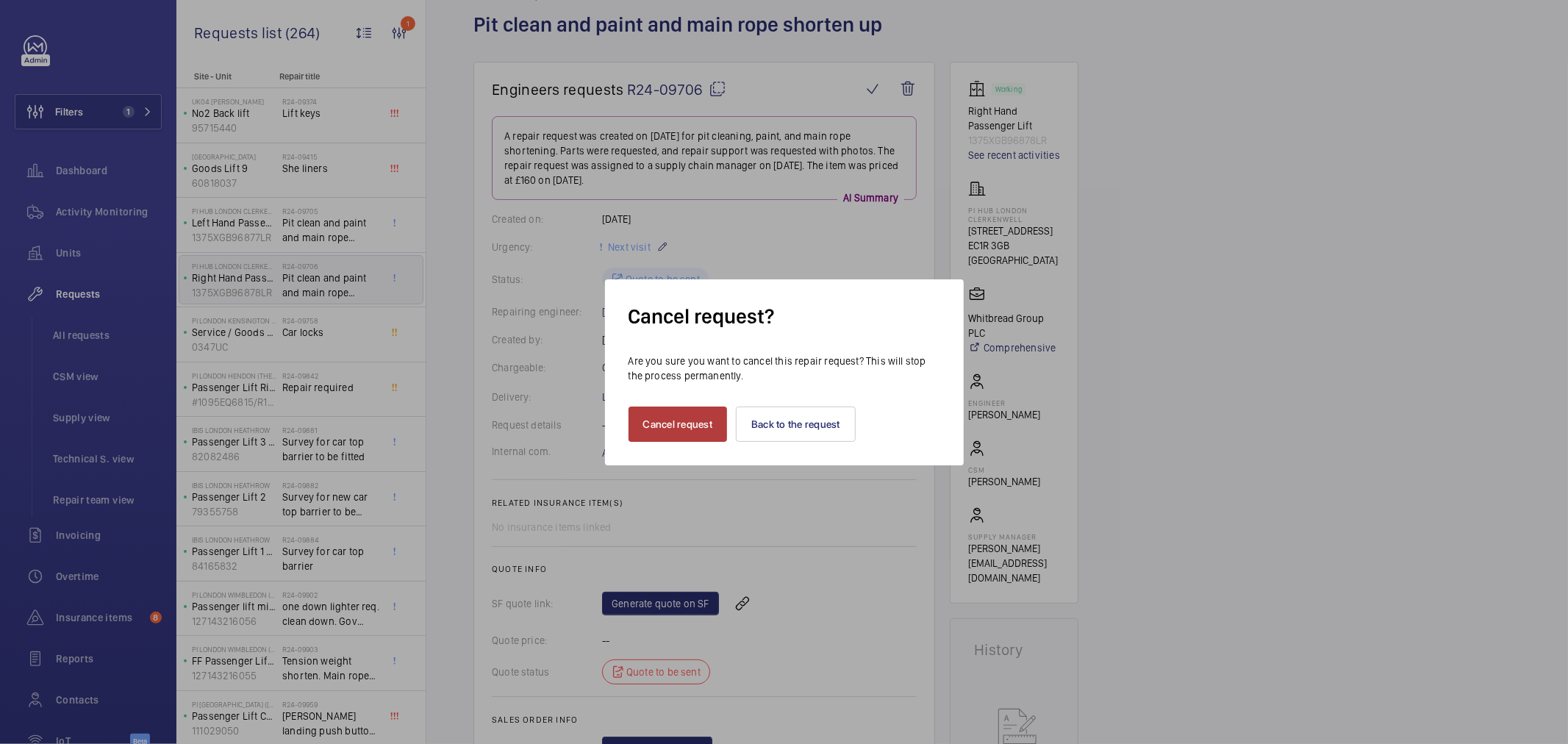
click at [672, 420] on button "Cancel request" at bounding box center [678, 424] width 100 height 35
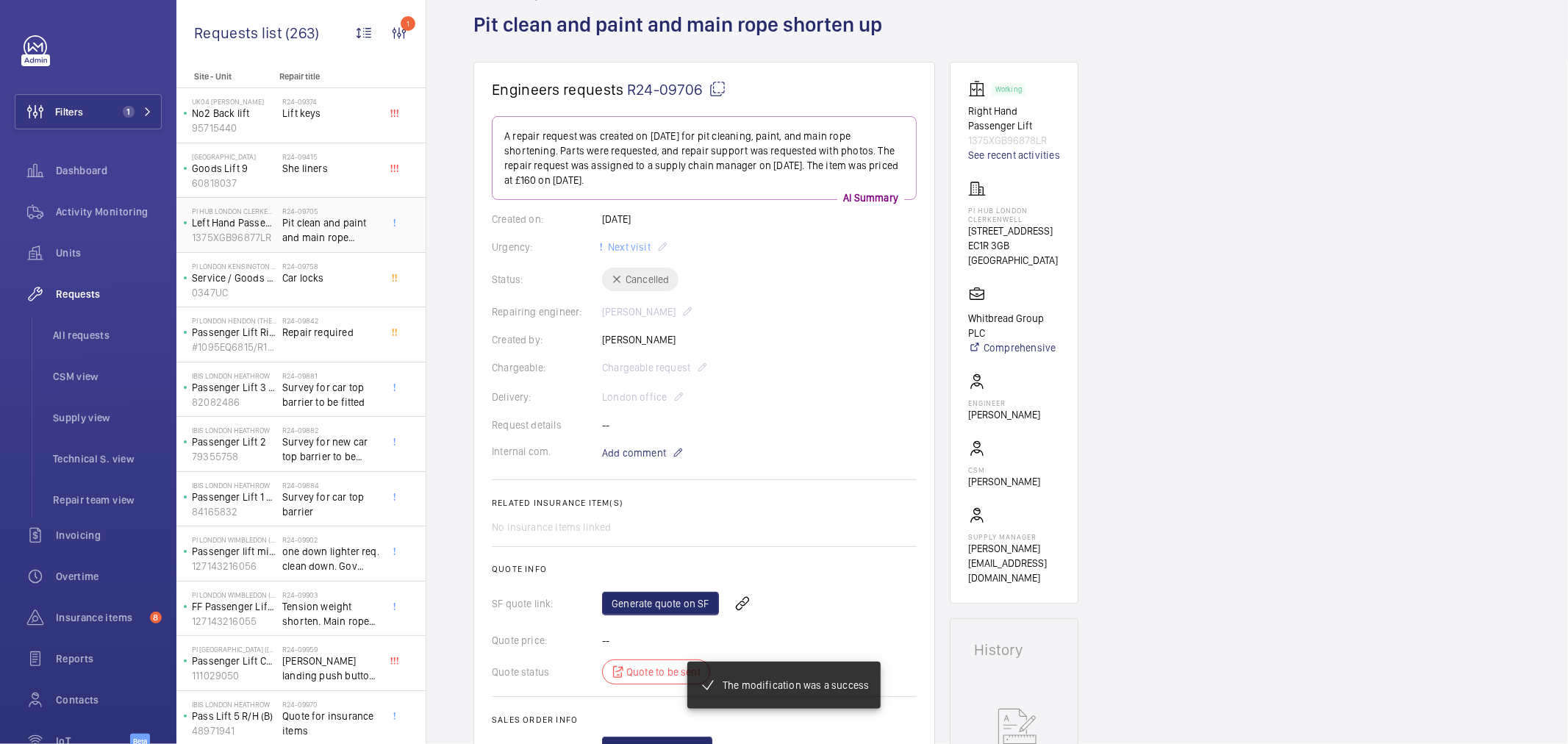
click at [329, 236] on span "Pit clean and paint and main rope shorten up" at bounding box center [331, 231] width 97 height 30
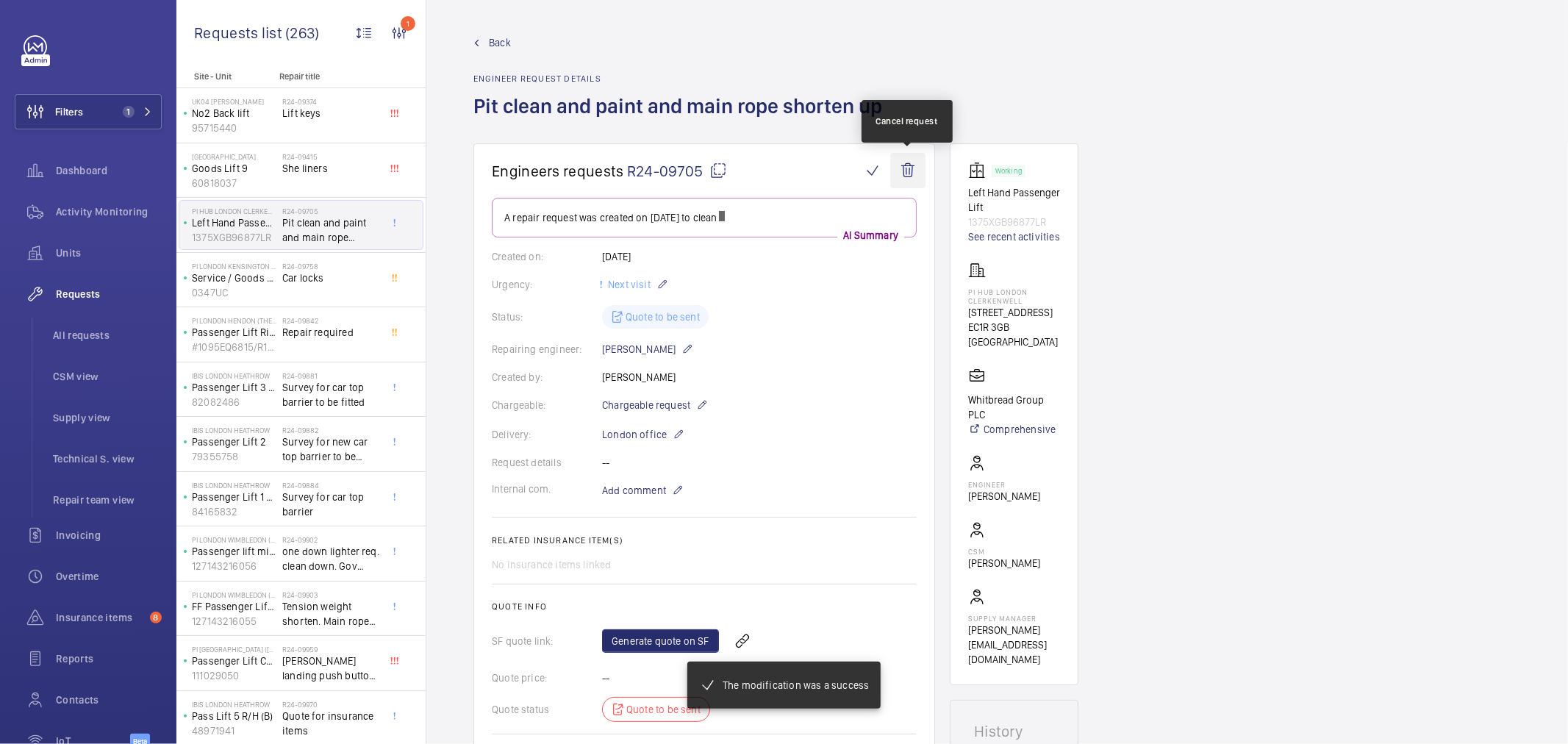
click at [915, 161] on wm-front-icon-button at bounding box center [908, 171] width 35 height 35
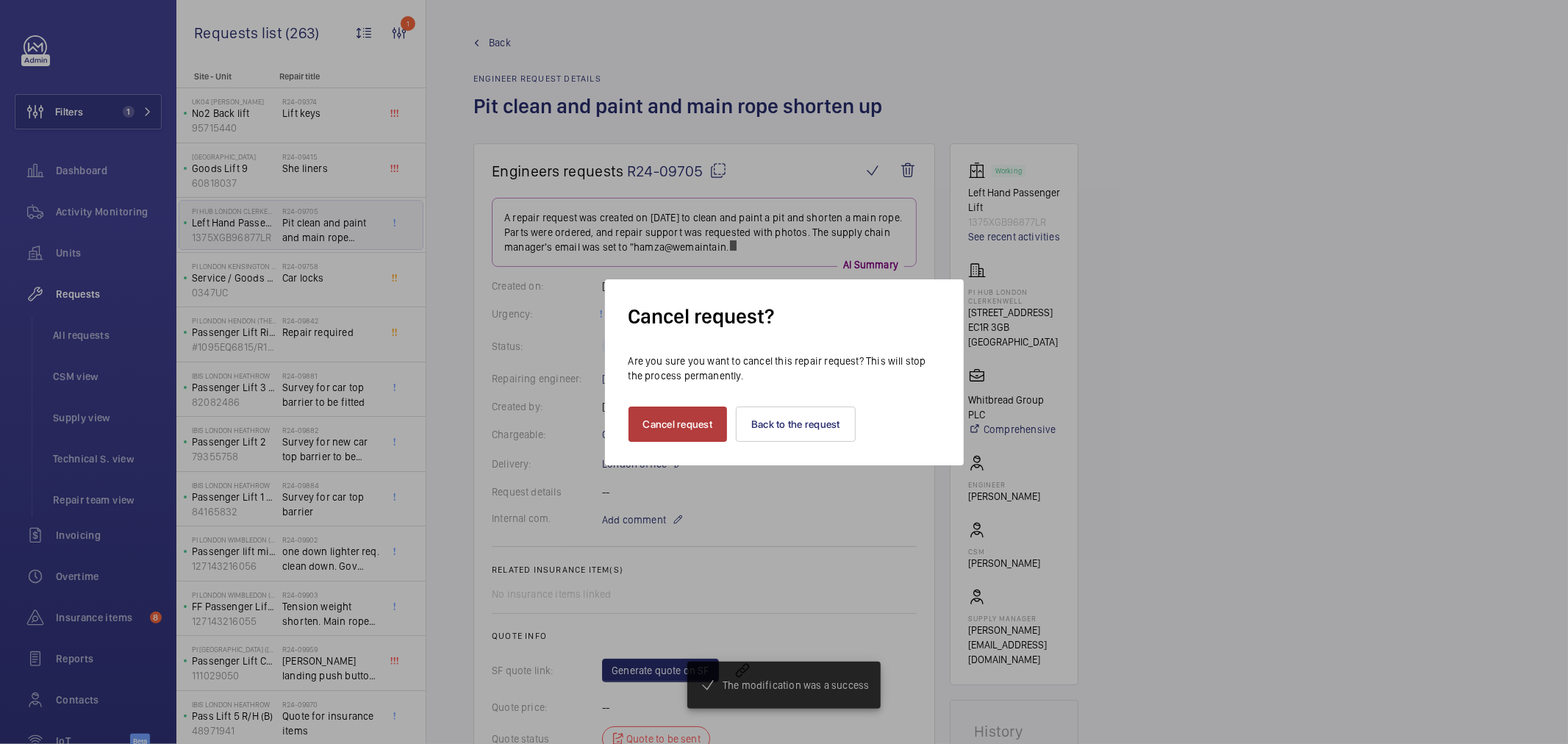
click at [693, 431] on button "Cancel request" at bounding box center [678, 424] width 100 height 35
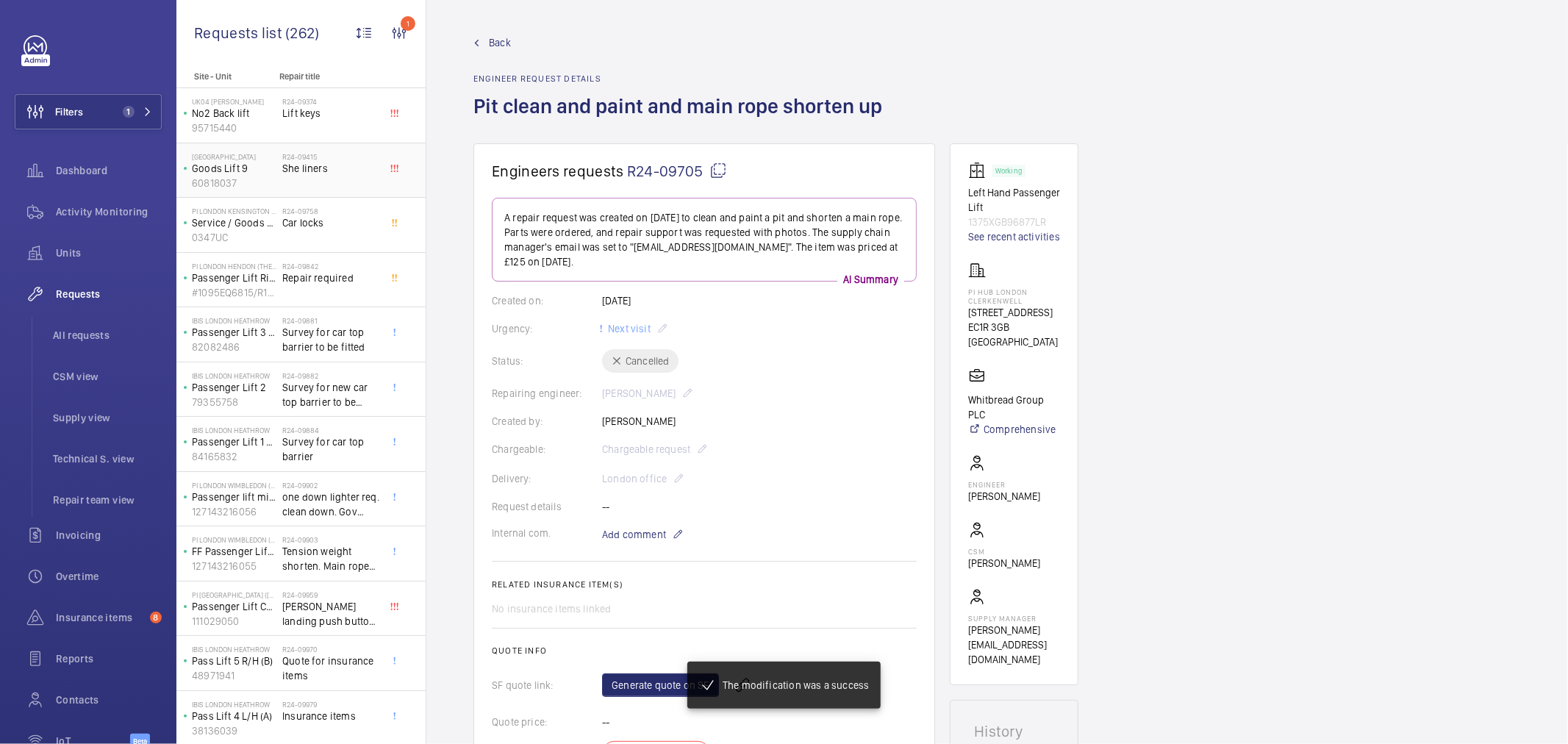
click at [310, 194] on div "R24-09415 She liners" at bounding box center [331, 174] width 97 height 43
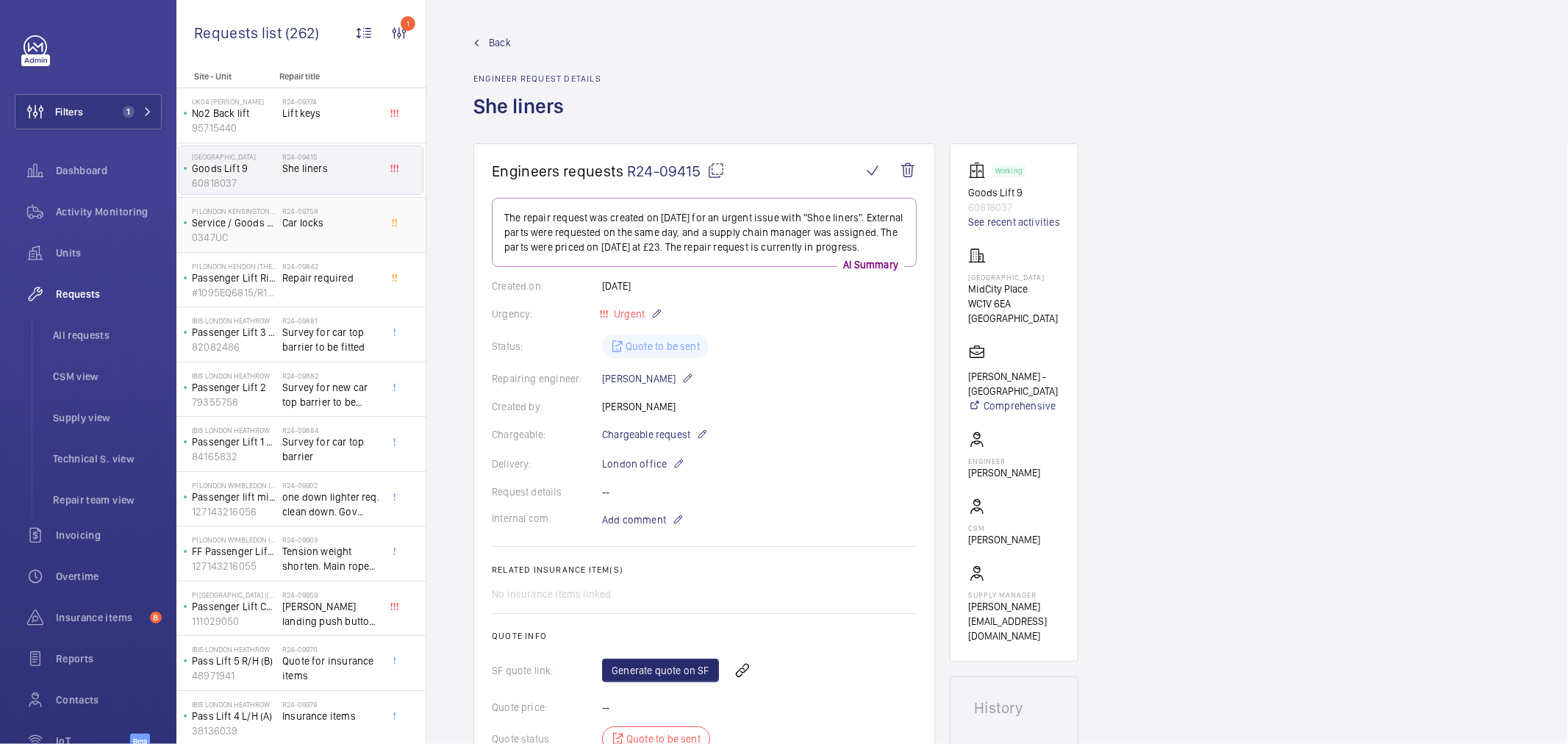
click at [334, 243] on div "R24-09758 Car locks" at bounding box center [331, 228] width 97 height 43
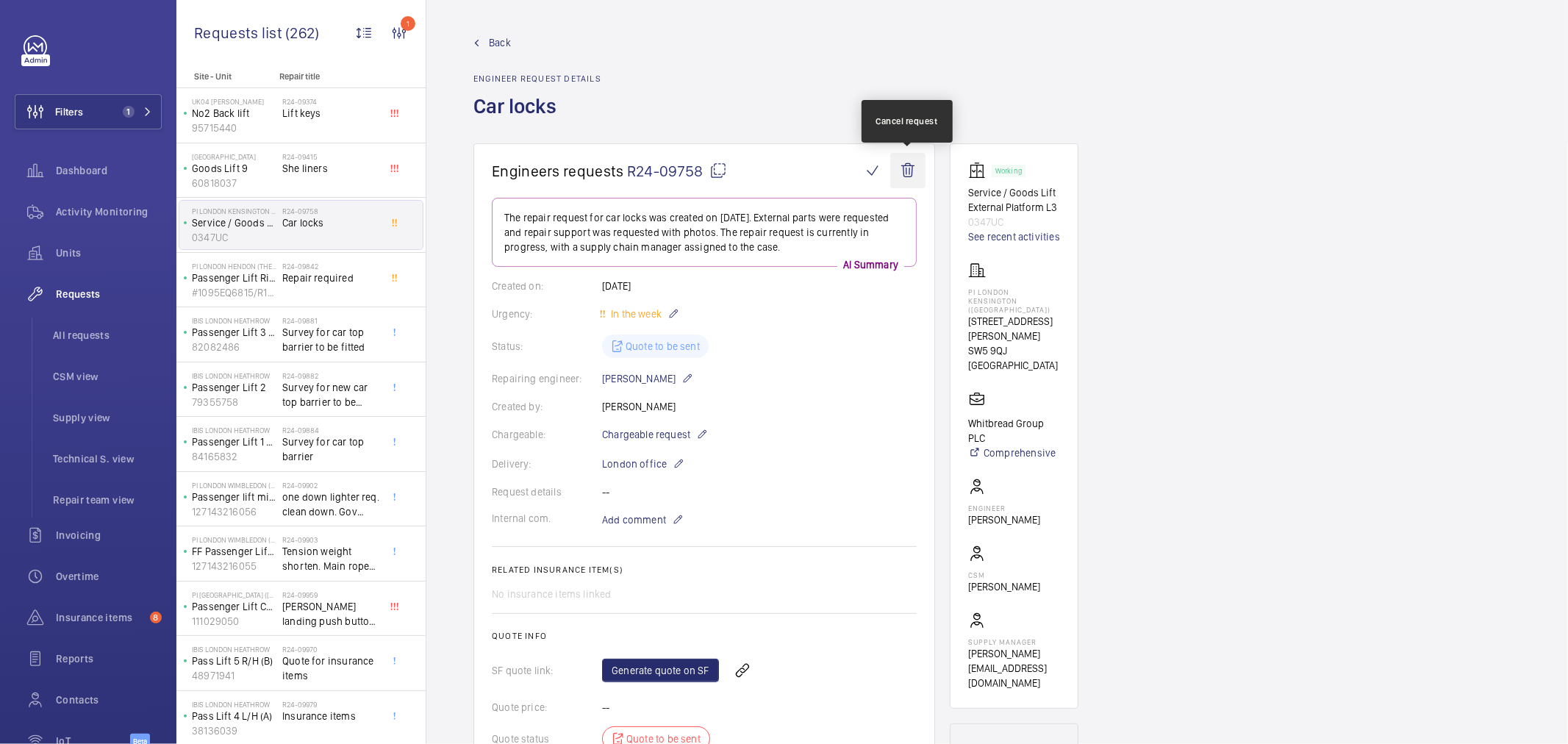
click at [913, 171] on wm-front-icon-button at bounding box center [908, 171] width 35 height 35
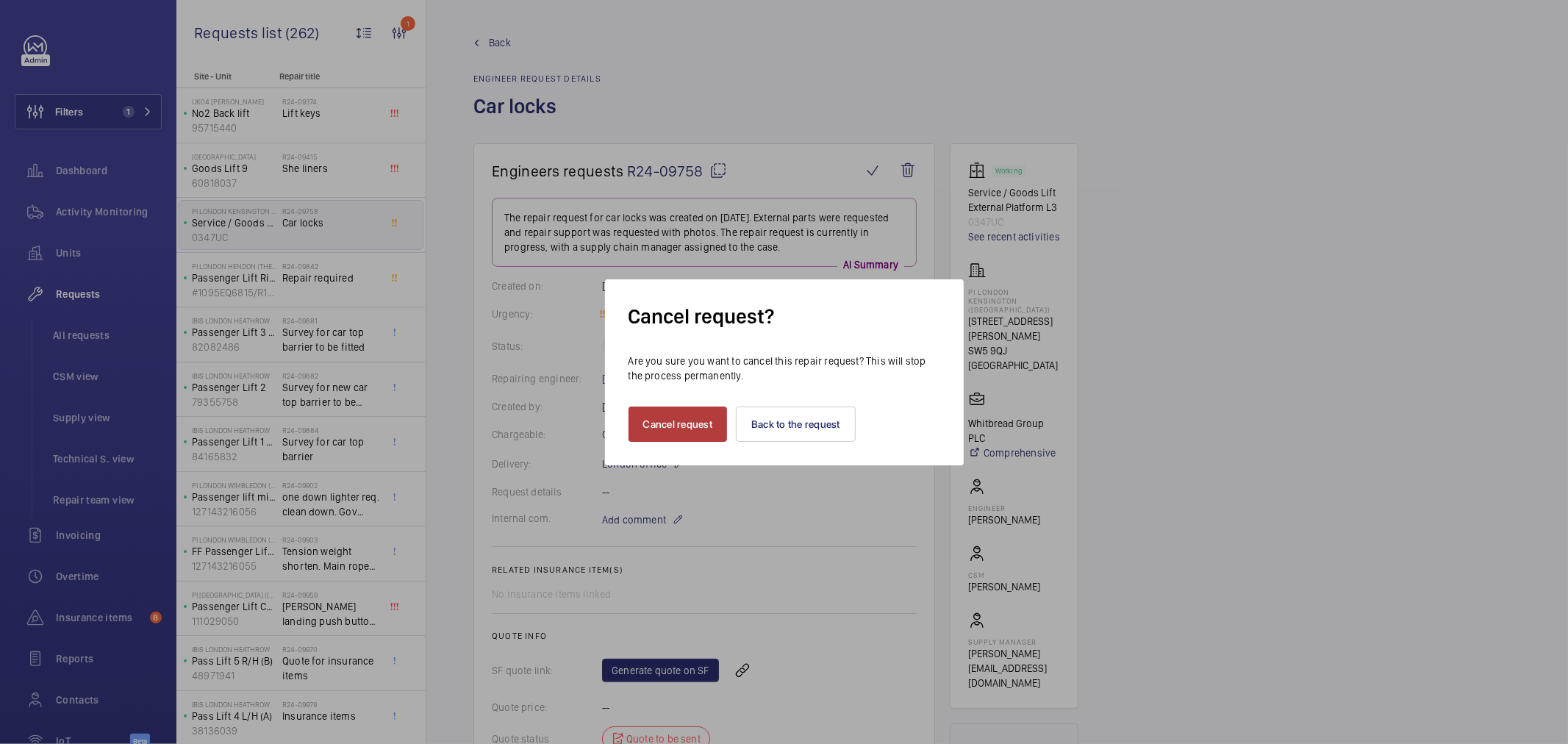
click at [656, 434] on button "Cancel request" at bounding box center [678, 424] width 100 height 35
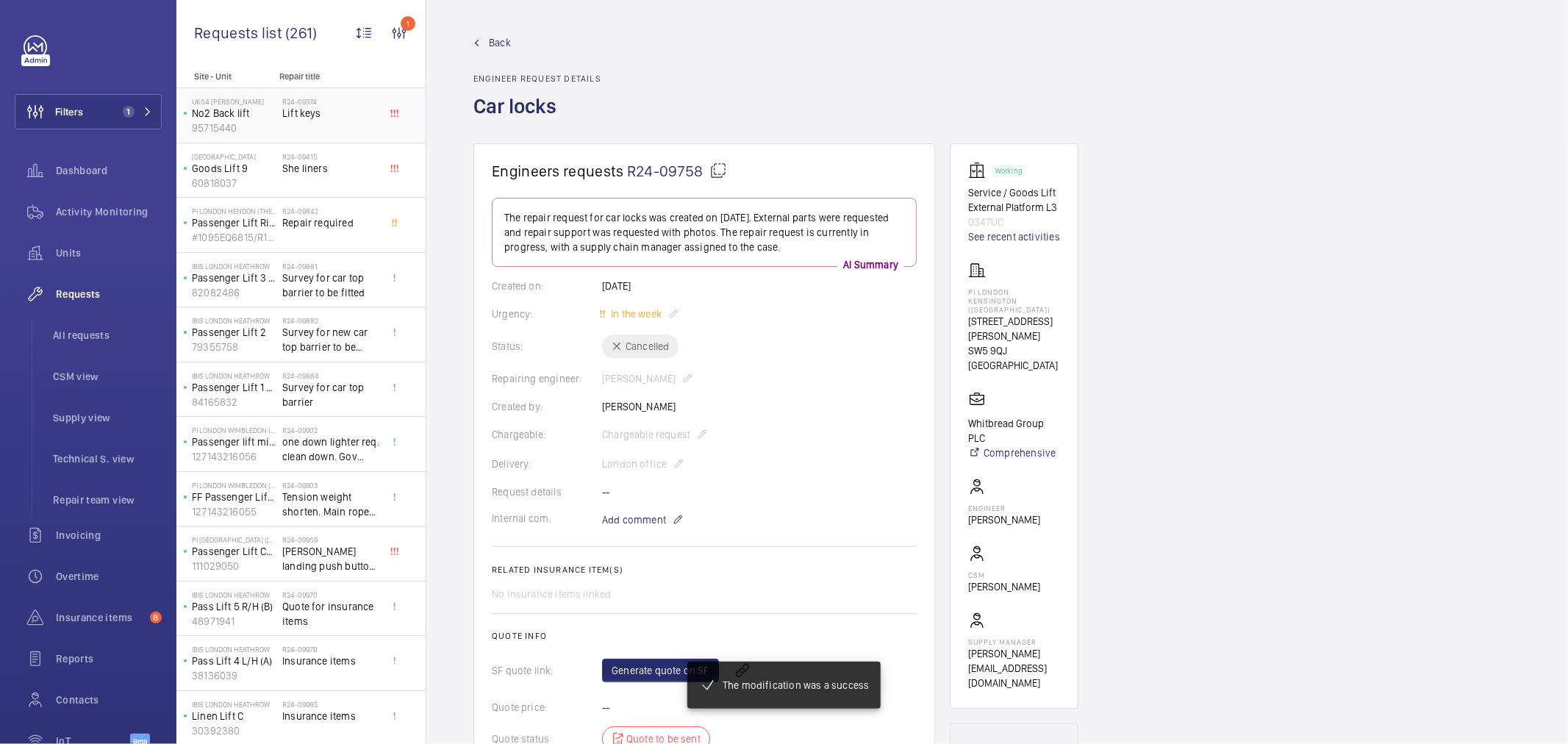
click at [325, 116] on span "Lift keys" at bounding box center [331, 114] width 97 height 15
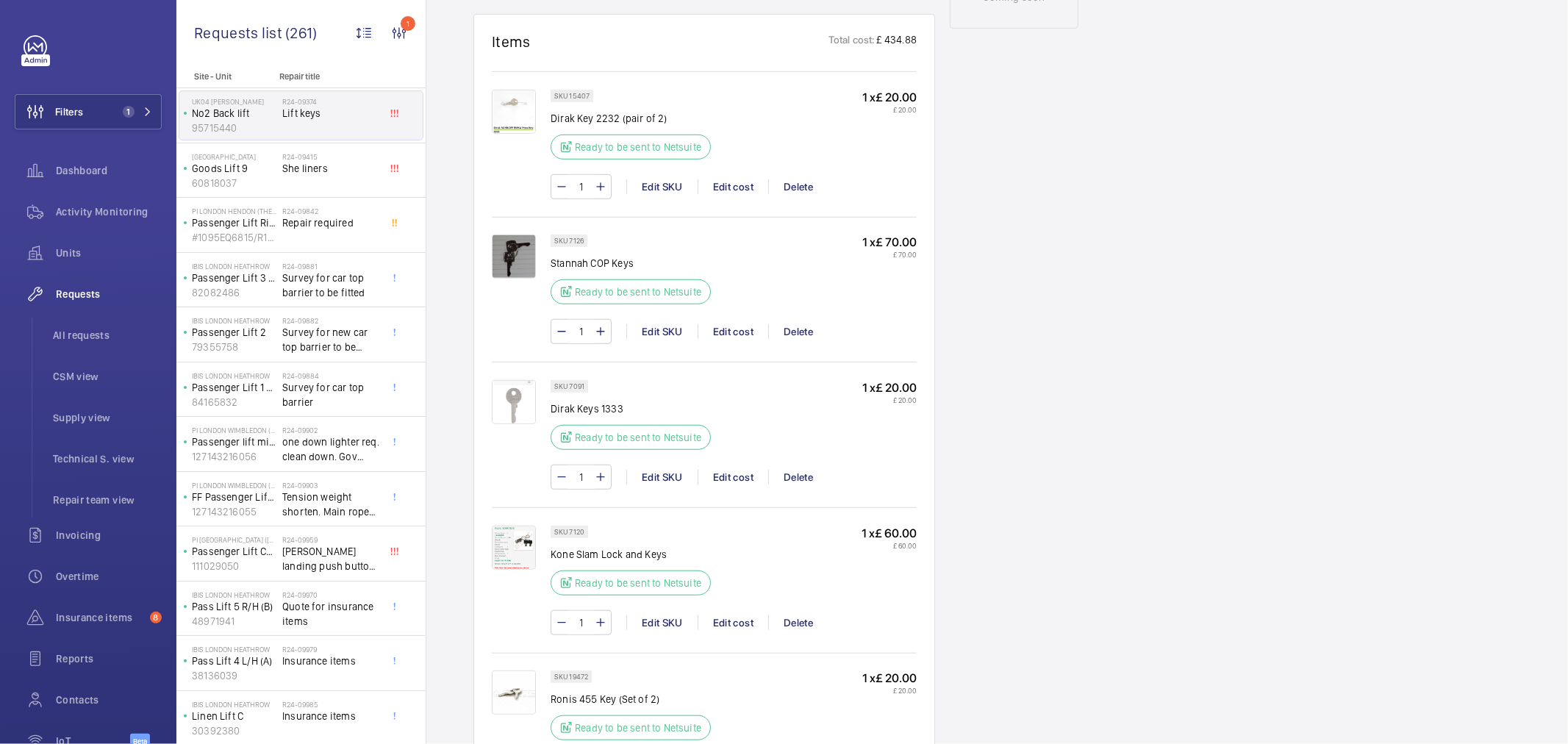
scroll to position [899, 0]
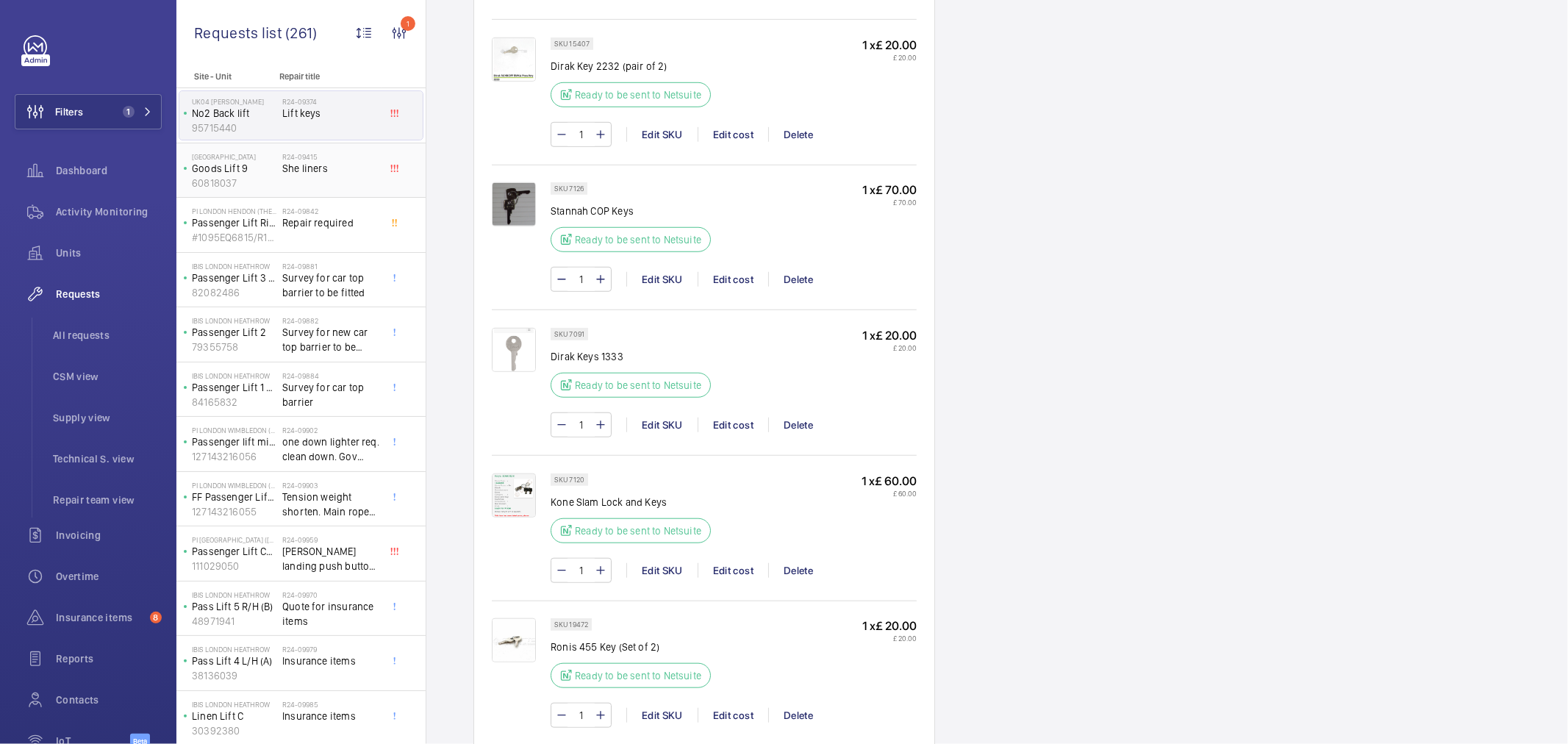
click at [294, 158] on h2 "R24-09415" at bounding box center [331, 157] width 97 height 9
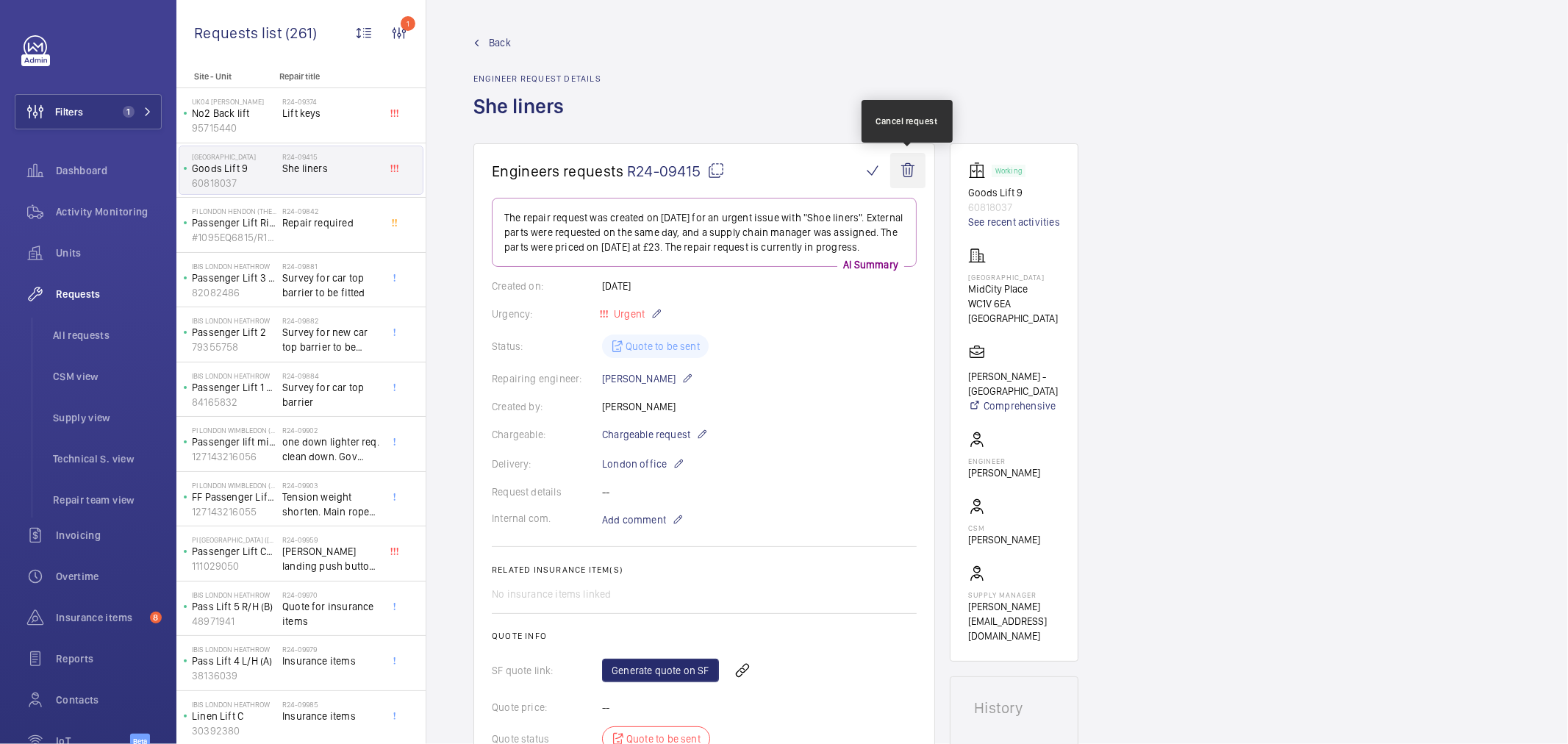
click at [903, 162] on wm-front-icon-button at bounding box center [908, 171] width 35 height 35
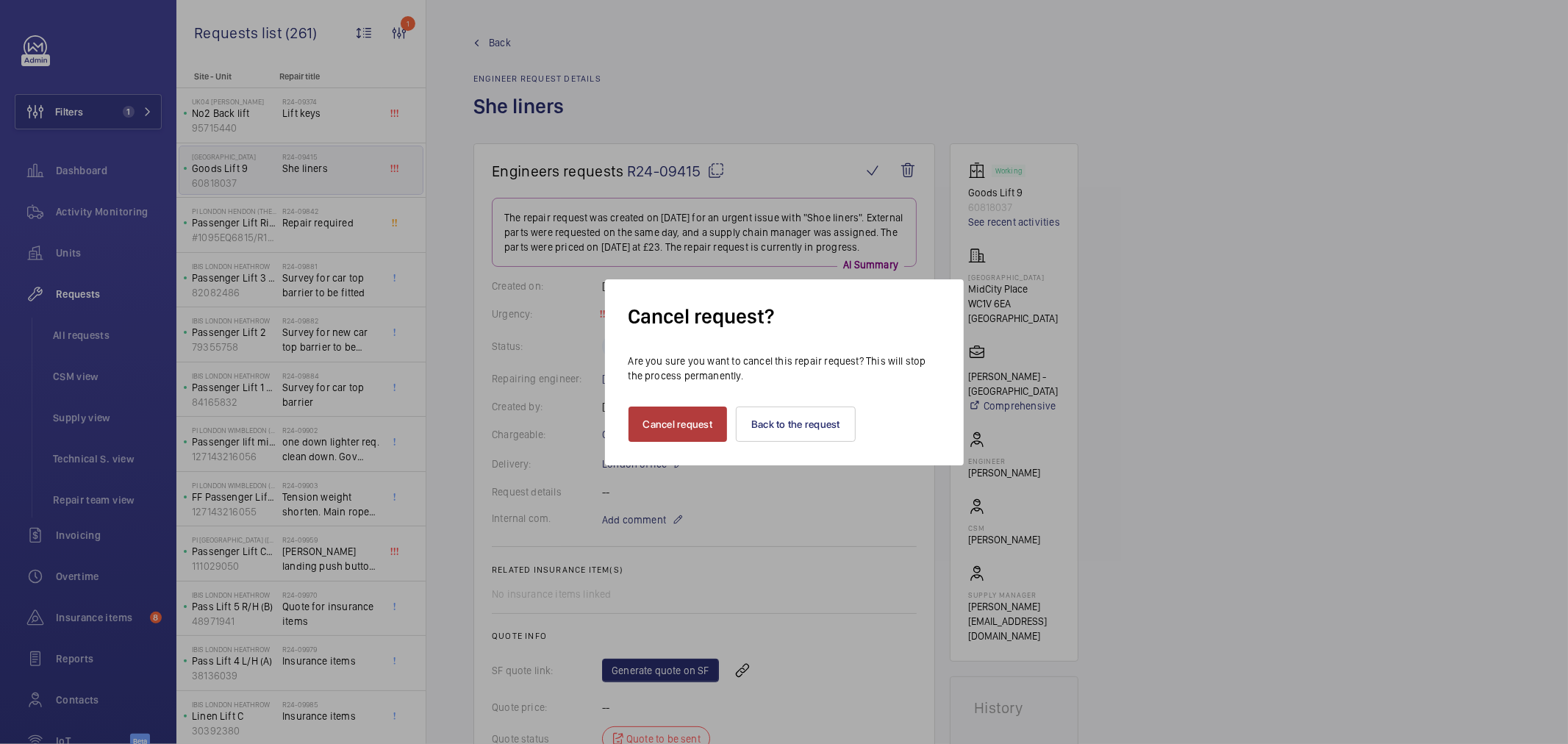
click at [666, 431] on button "Cancel request" at bounding box center [678, 424] width 100 height 35
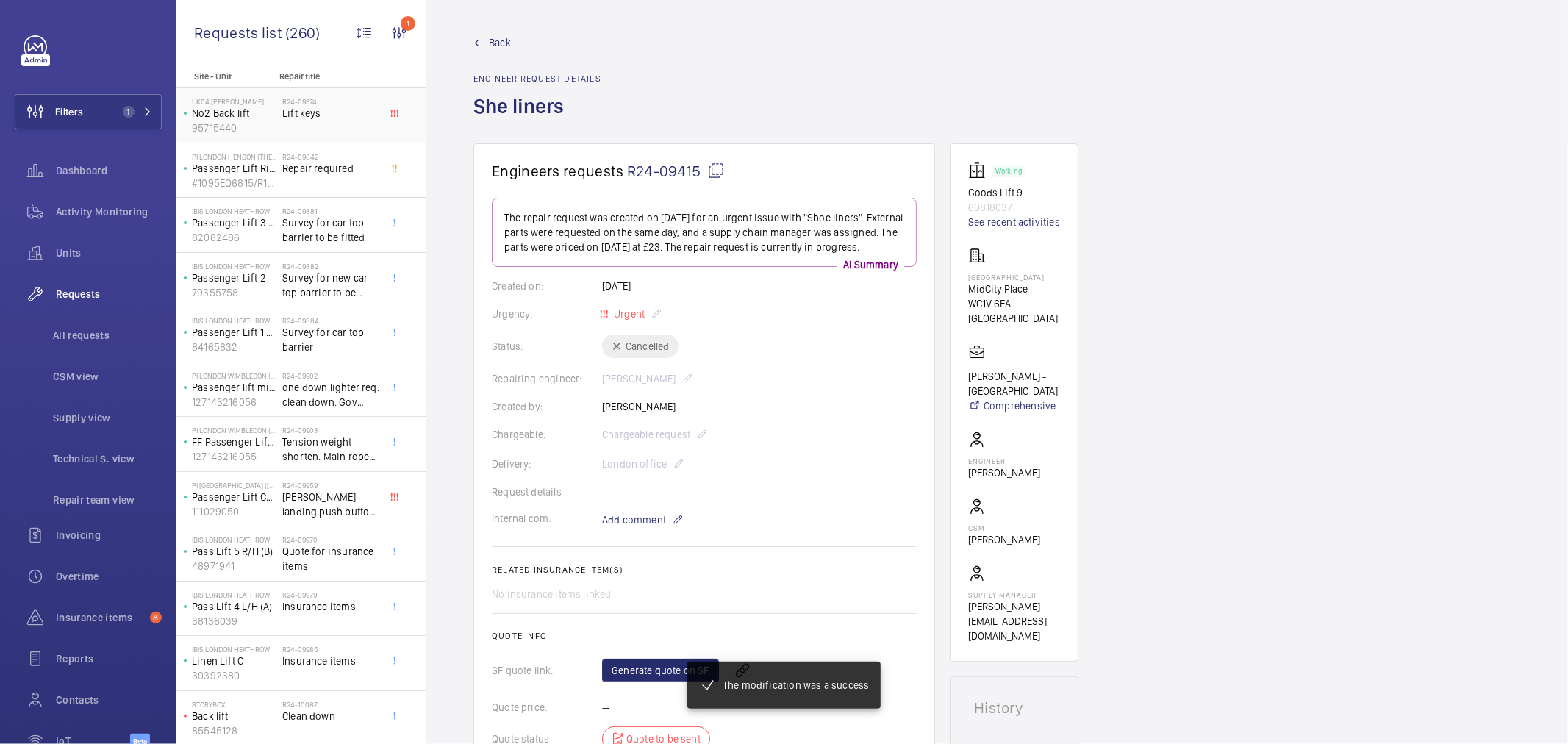
click at [335, 116] on span "Lift keys" at bounding box center [331, 114] width 97 height 15
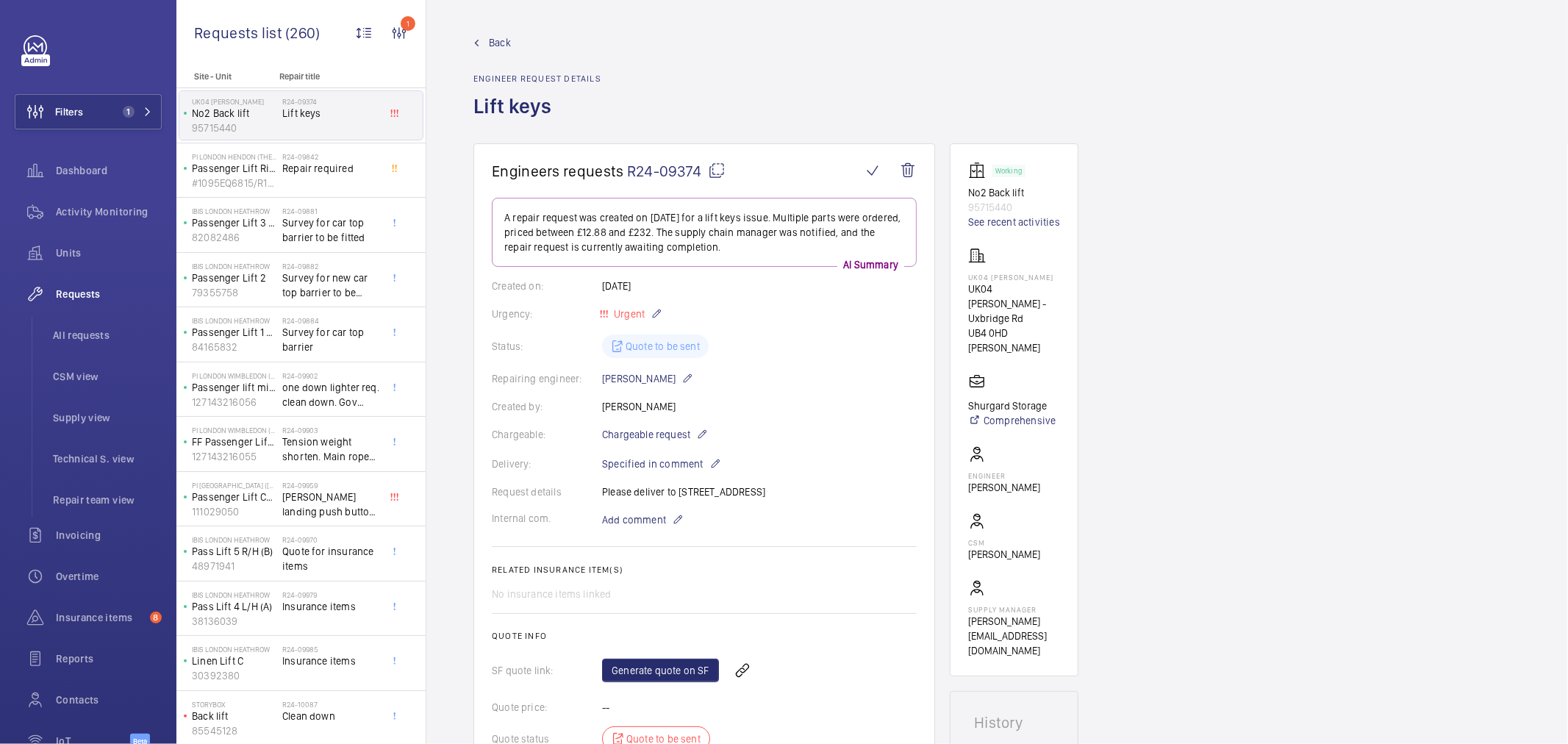
click at [856, 422] on wm-front-card-body "A repair request was created on 2024-09-09 for a lift keys issue. Multiple part…" at bounding box center [704, 512] width 425 height 629
click at [912, 176] on wm-front-icon-button at bounding box center [908, 171] width 35 height 35
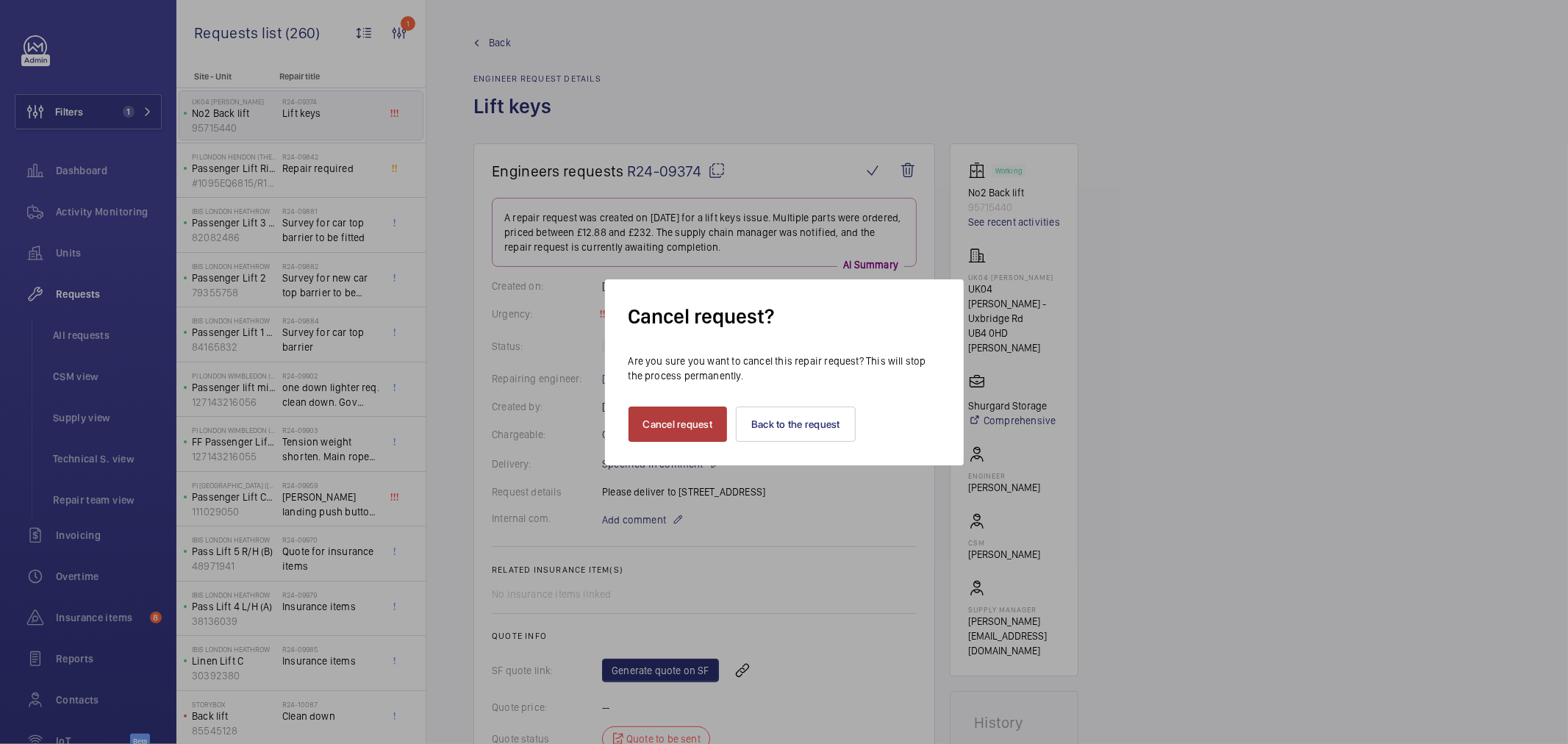
click at [688, 428] on button "Cancel request" at bounding box center [678, 424] width 100 height 35
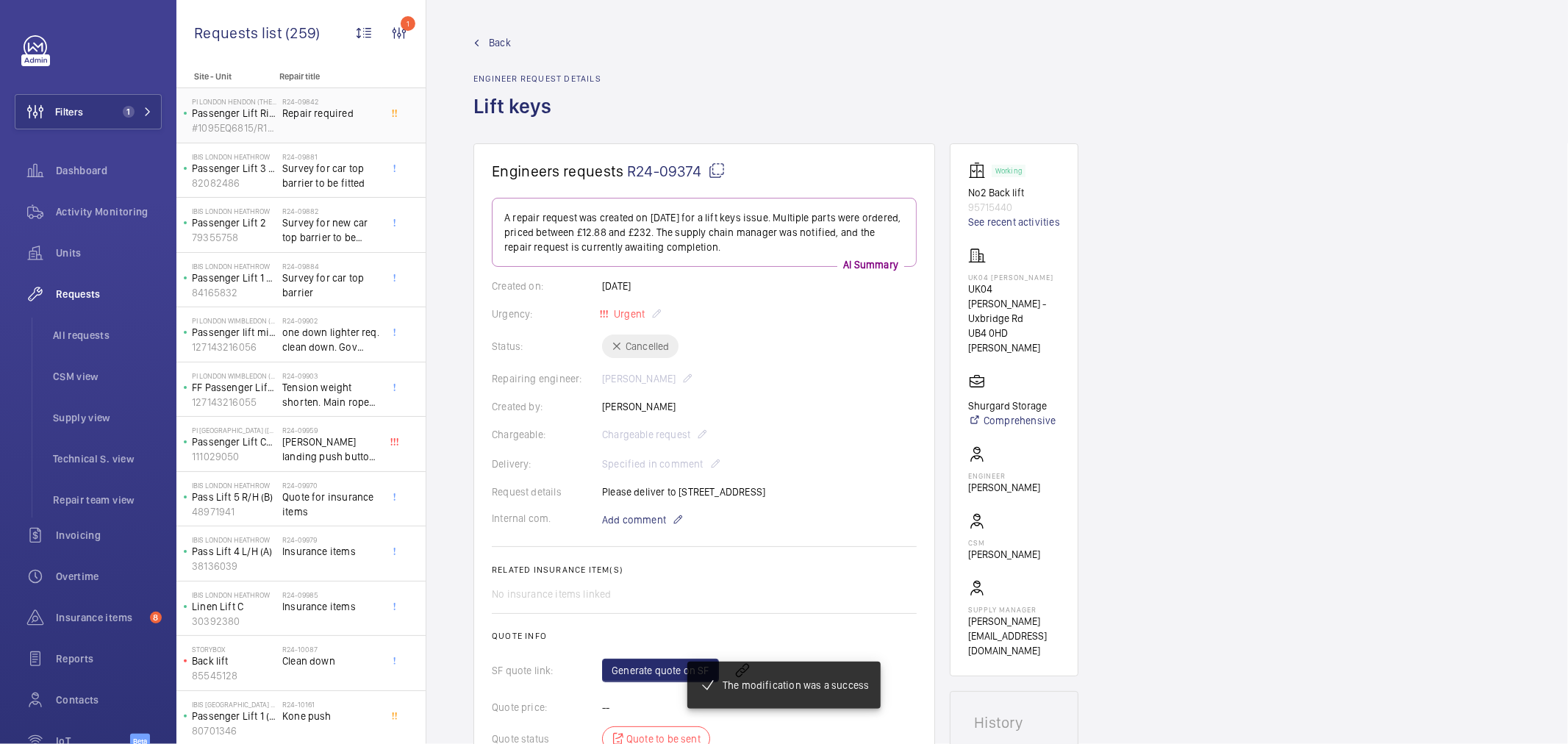
click at [316, 120] on span "Repair required" at bounding box center [331, 114] width 97 height 15
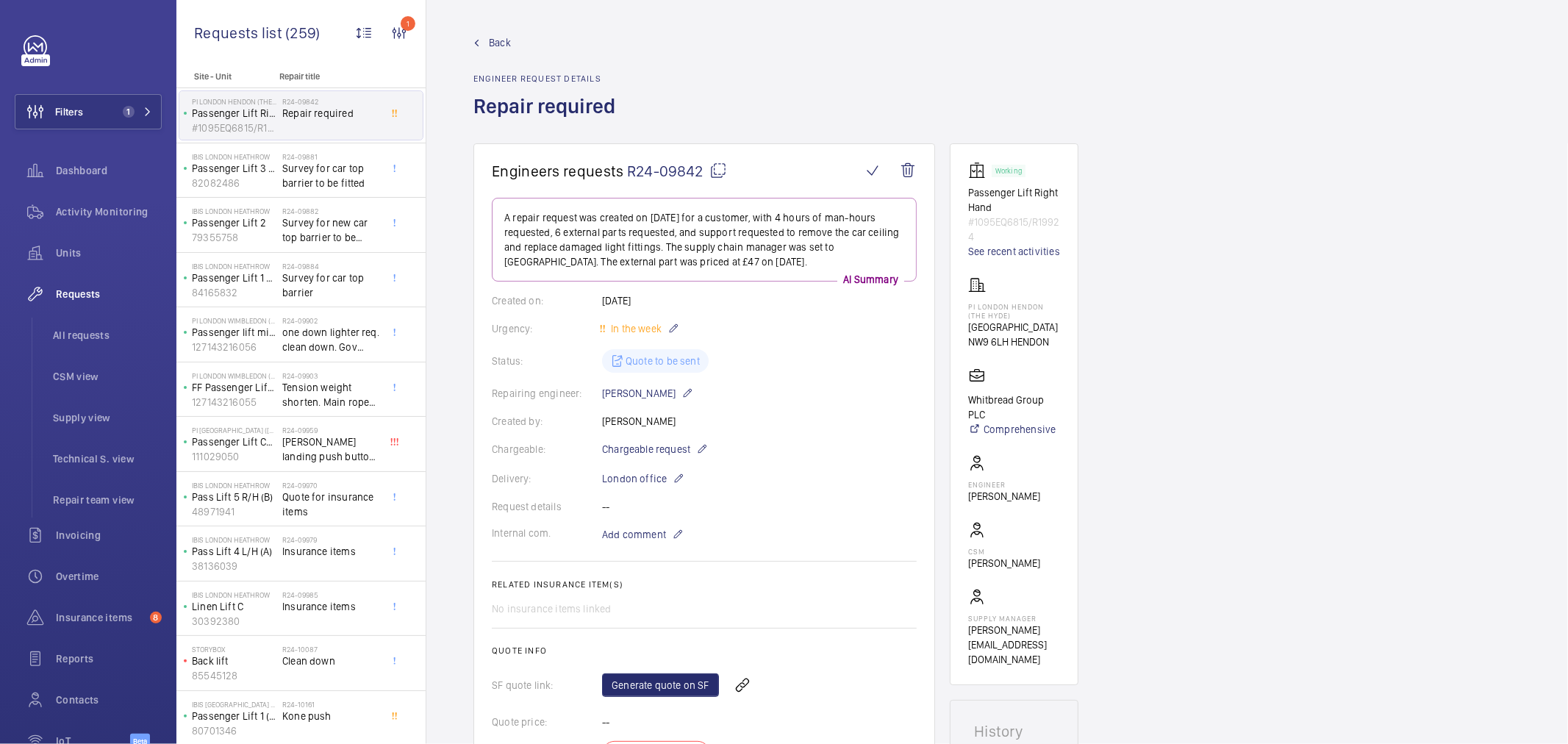
click at [864, 424] on div "Created by: Ian Thompson" at bounding box center [704, 422] width 425 height 15
click at [812, 371] on div "Status: Quote to be sent" at bounding box center [704, 361] width 425 height 24
click at [908, 172] on wm-front-icon-button at bounding box center [908, 171] width 35 height 35
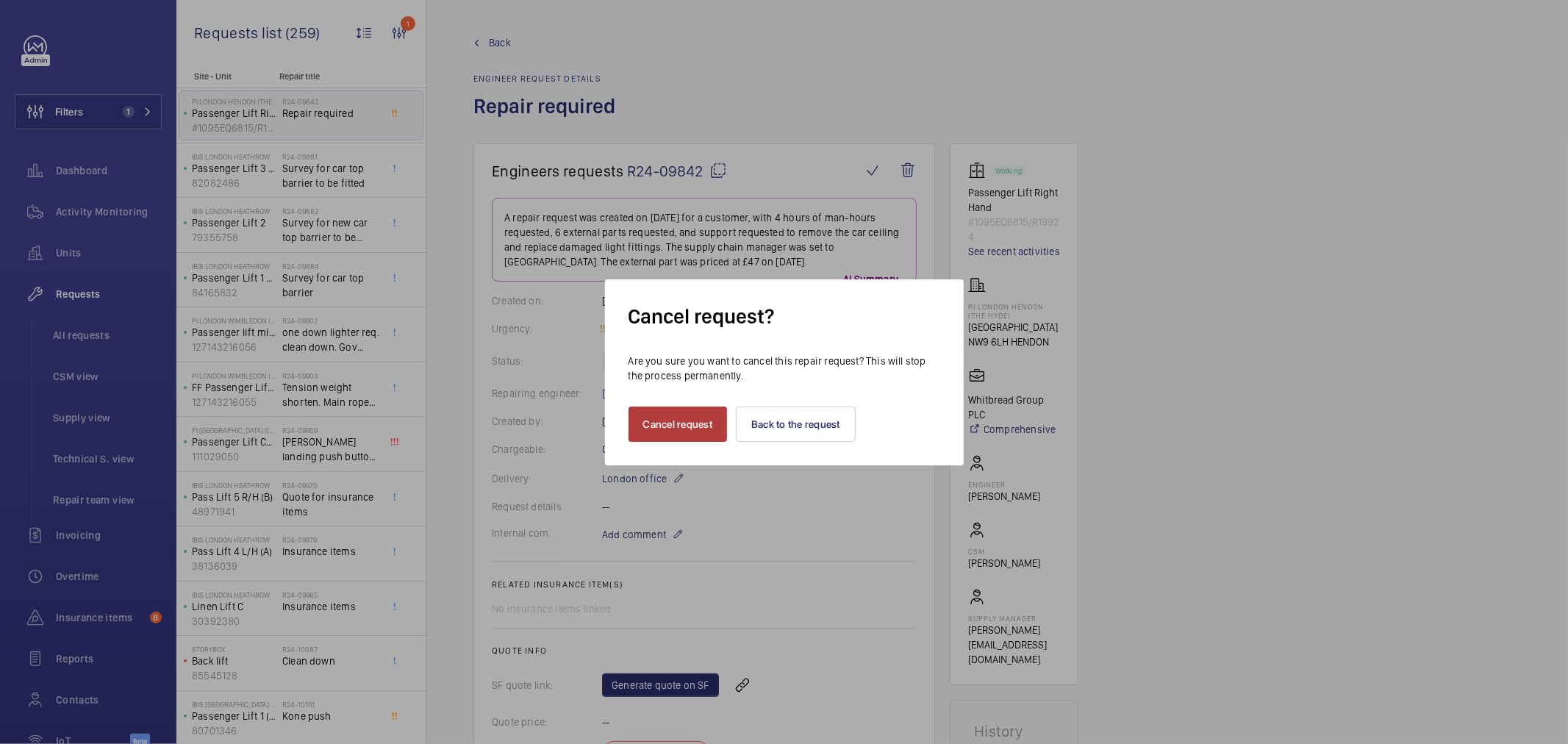
click at [649, 413] on button "Cancel request" at bounding box center [678, 424] width 100 height 35
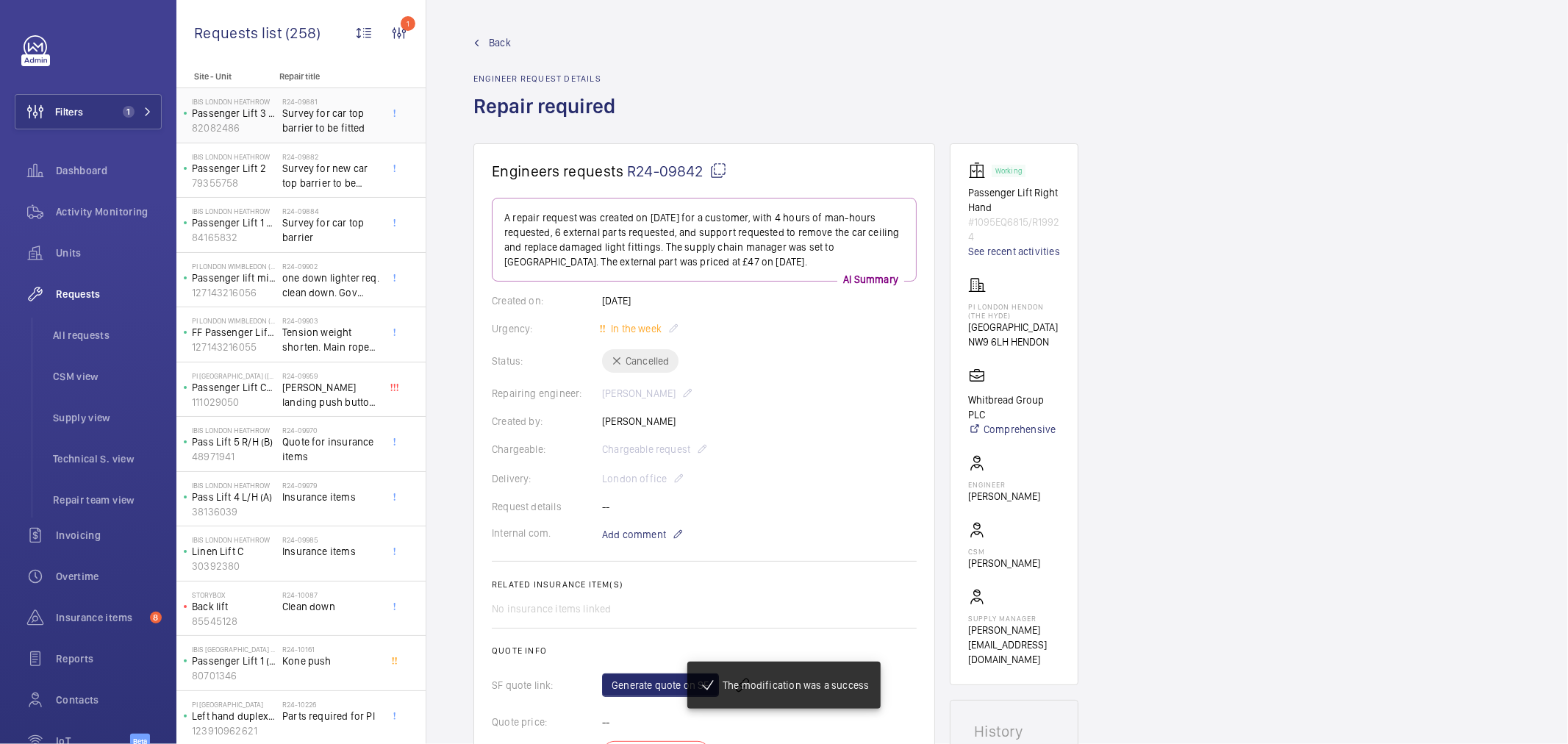
click at [358, 101] on h2 "R24-09881" at bounding box center [331, 101] width 97 height 9
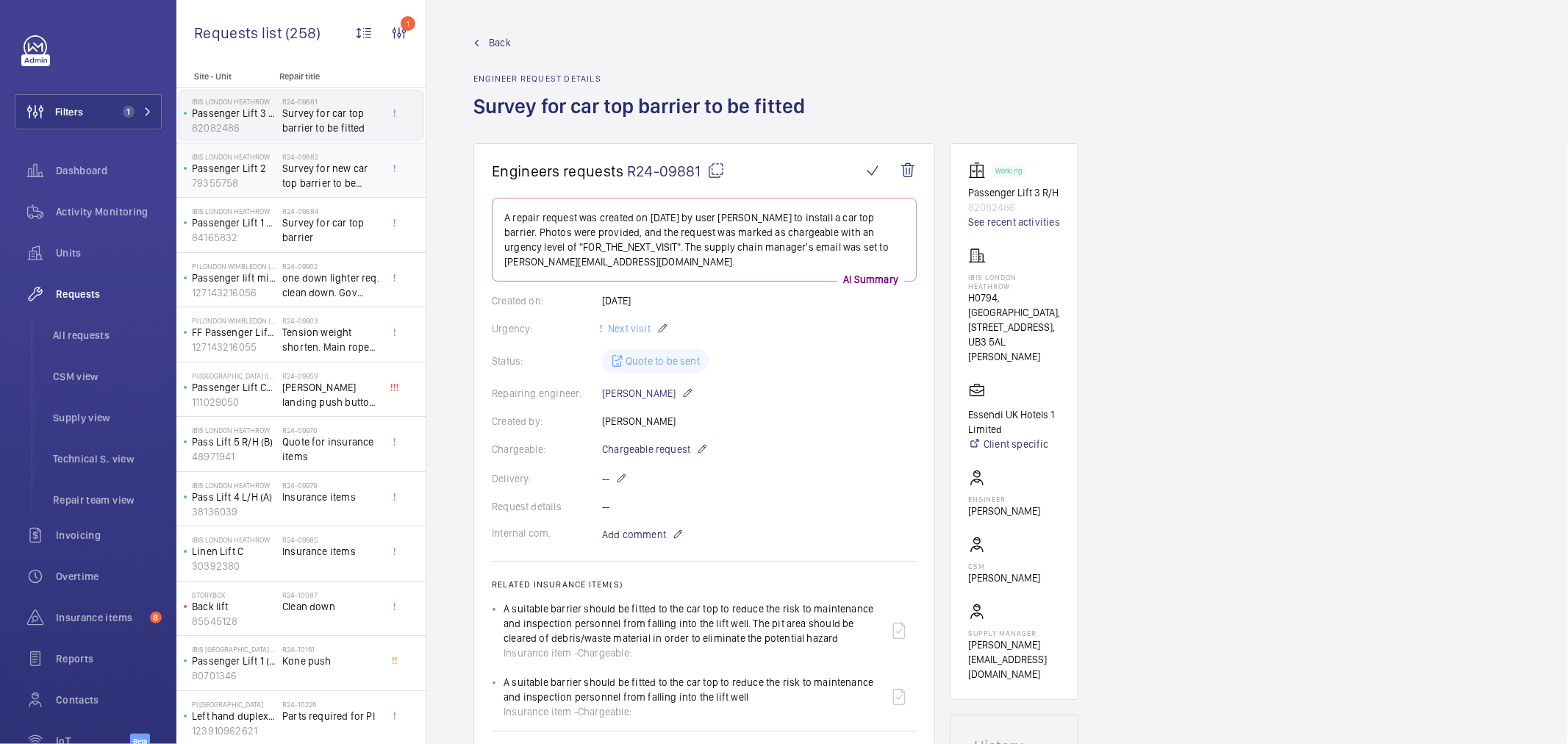
click at [333, 175] on span "Survey for new car top barrier to be fitted" at bounding box center [331, 176] width 97 height 30
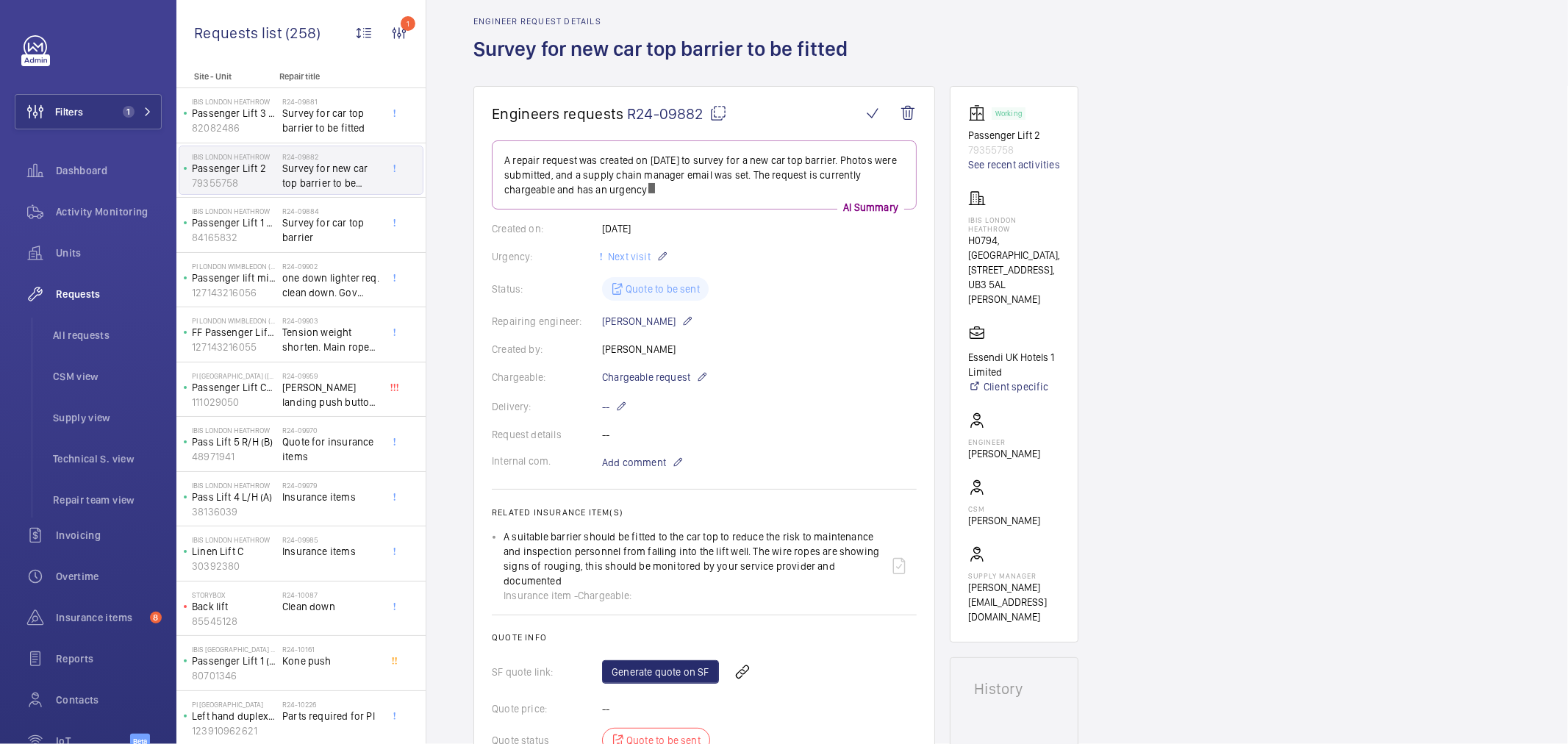
scroll to position [82, 0]
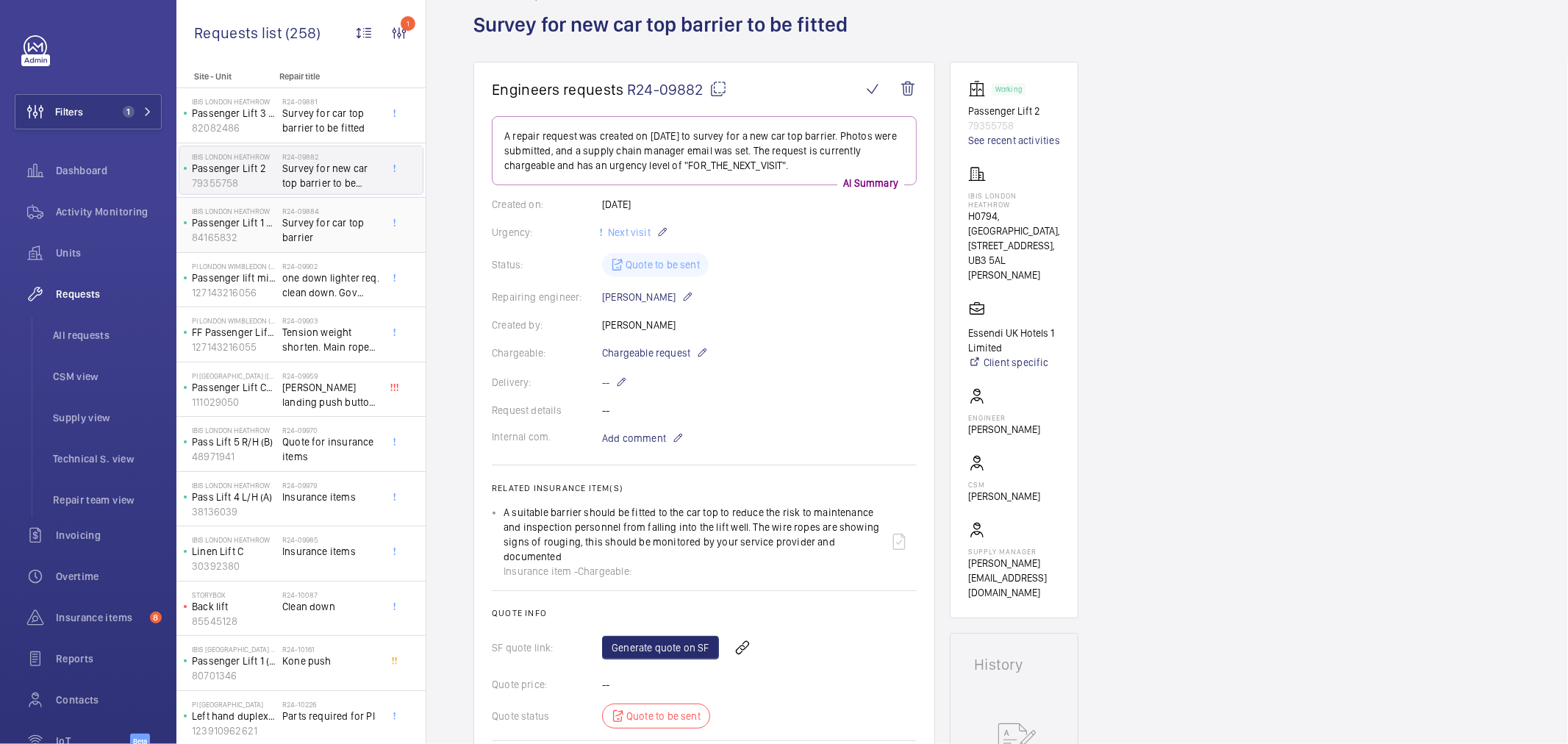
click at [298, 232] on span "Survey for car top barrier" at bounding box center [331, 231] width 97 height 30
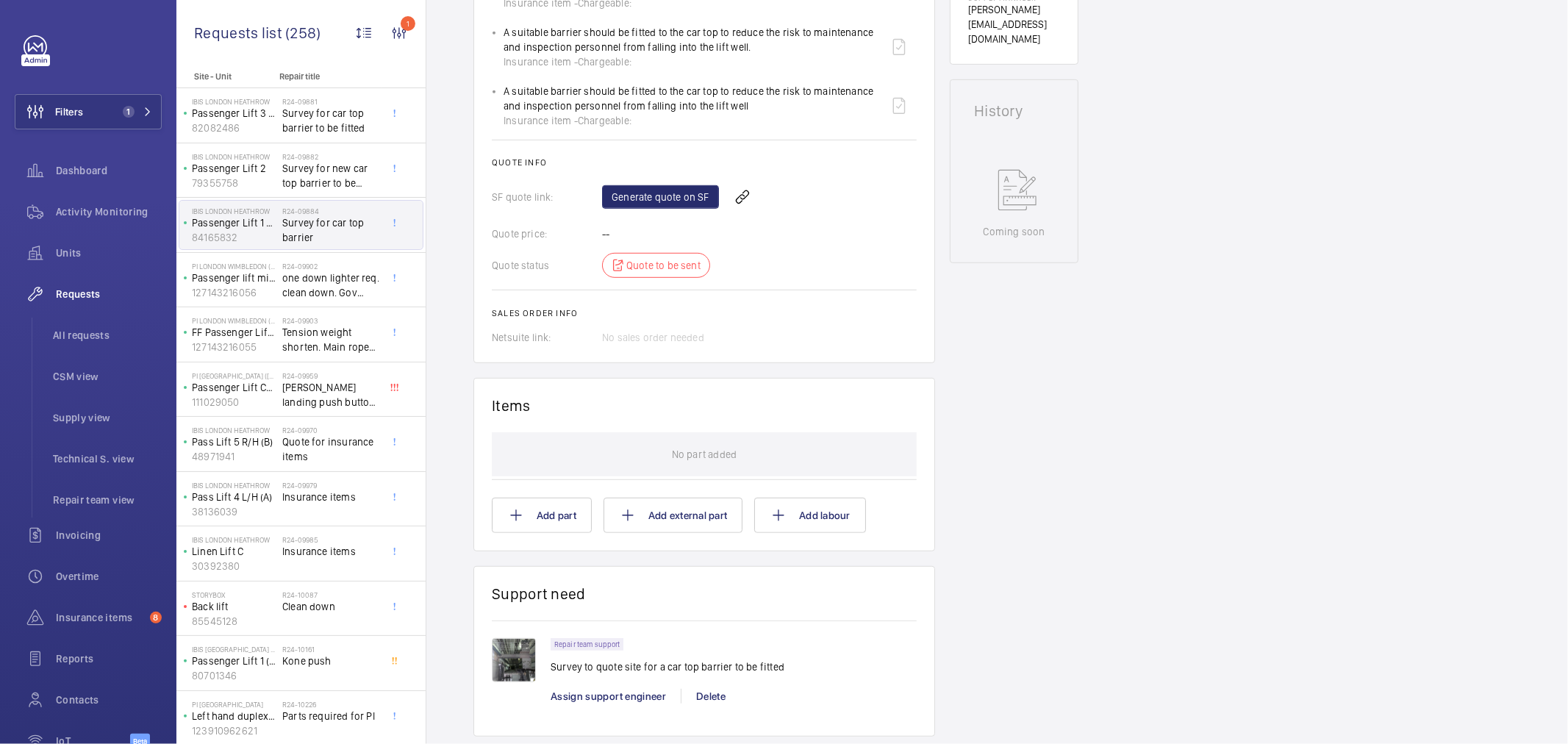
scroll to position [817, 0]
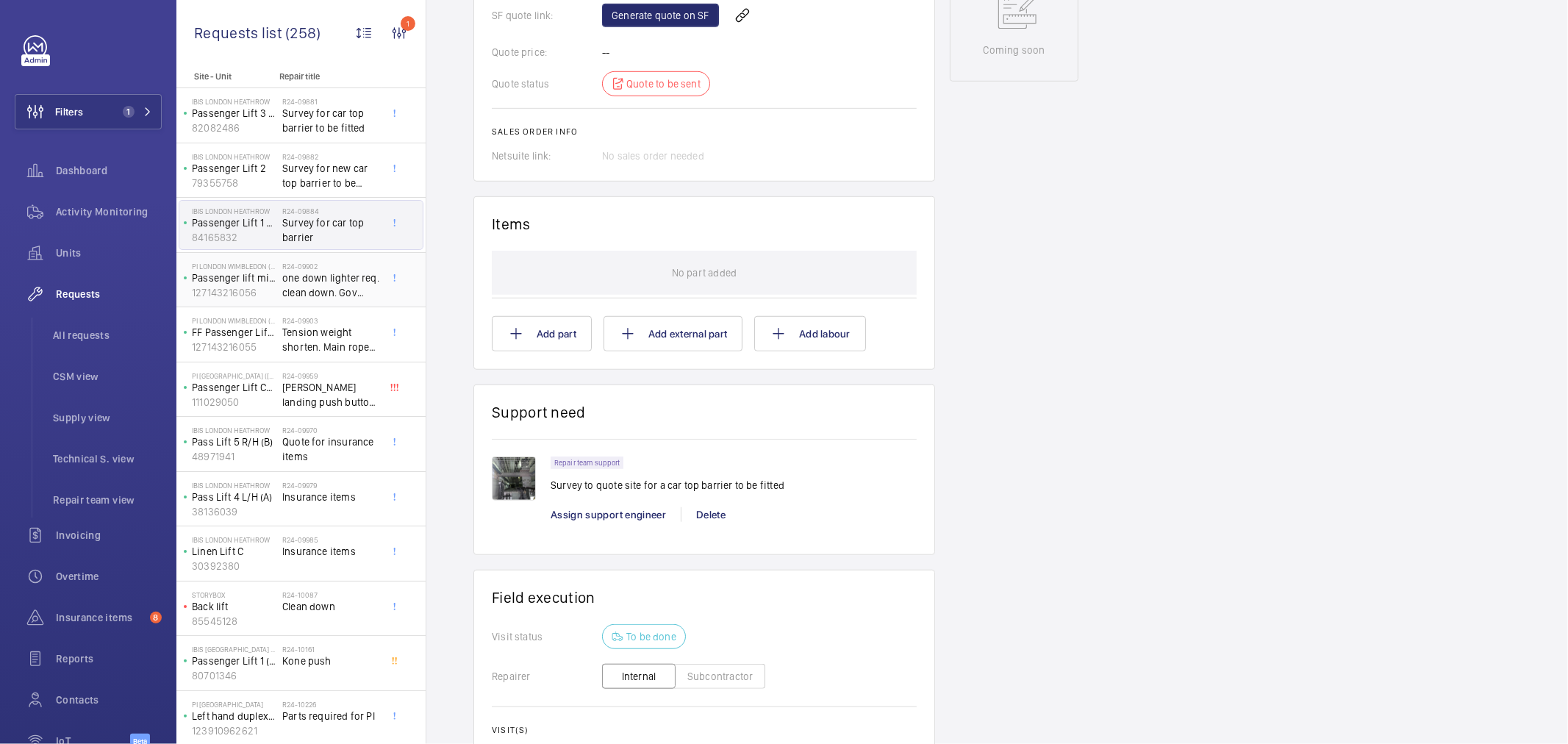
click at [318, 292] on span "one down lighter req. clean down. Gov rope shorten. Main rope shorten. 415 sign…" at bounding box center [331, 286] width 97 height 30
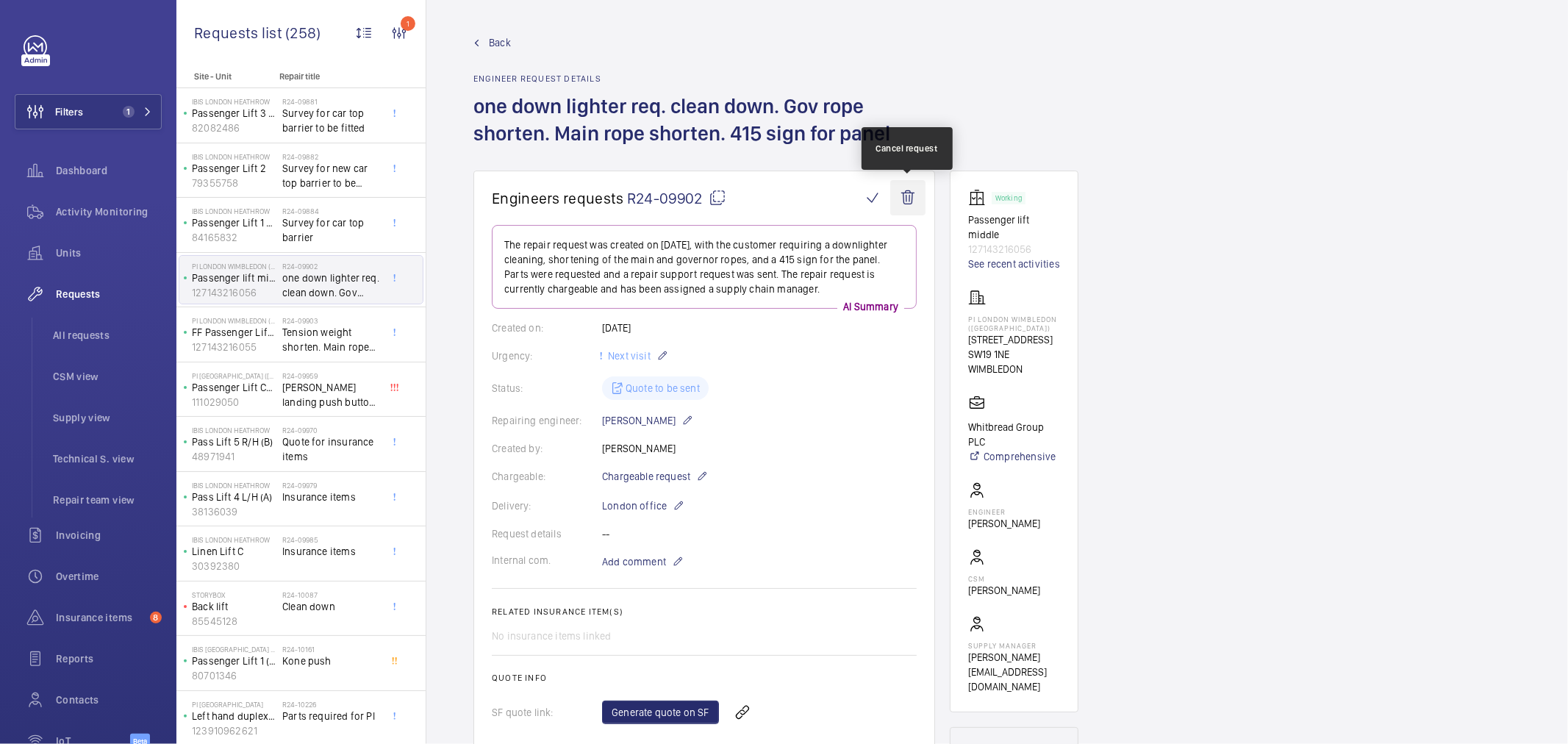
click at [908, 200] on wm-front-icon-button at bounding box center [908, 198] width 35 height 35
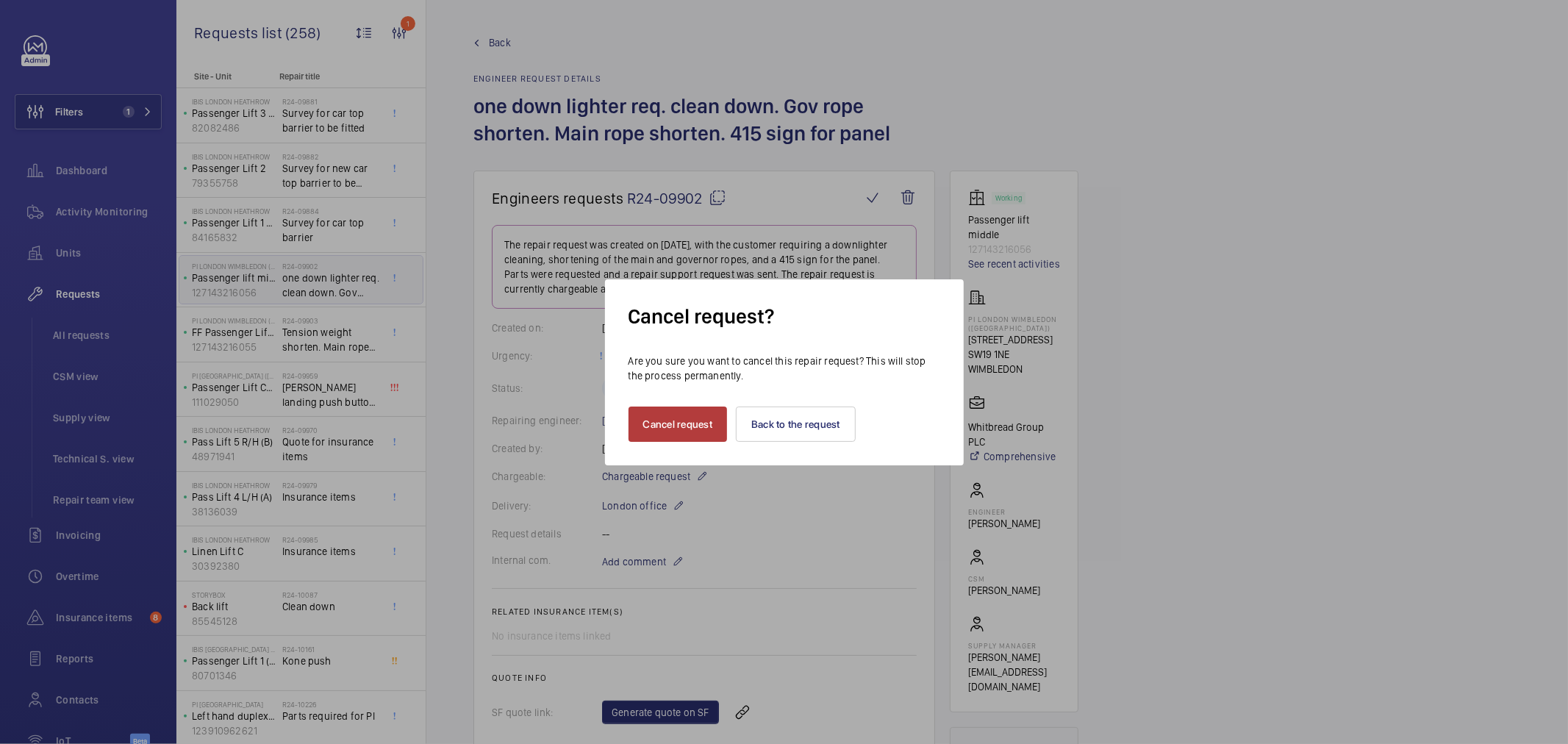
drag, startPoint x: 650, startPoint y: 417, endPoint x: 660, endPoint y: 432, distance: 18.0
click at [647, 418] on button "Cancel request" at bounding box center [678, 424] width 100 height 35
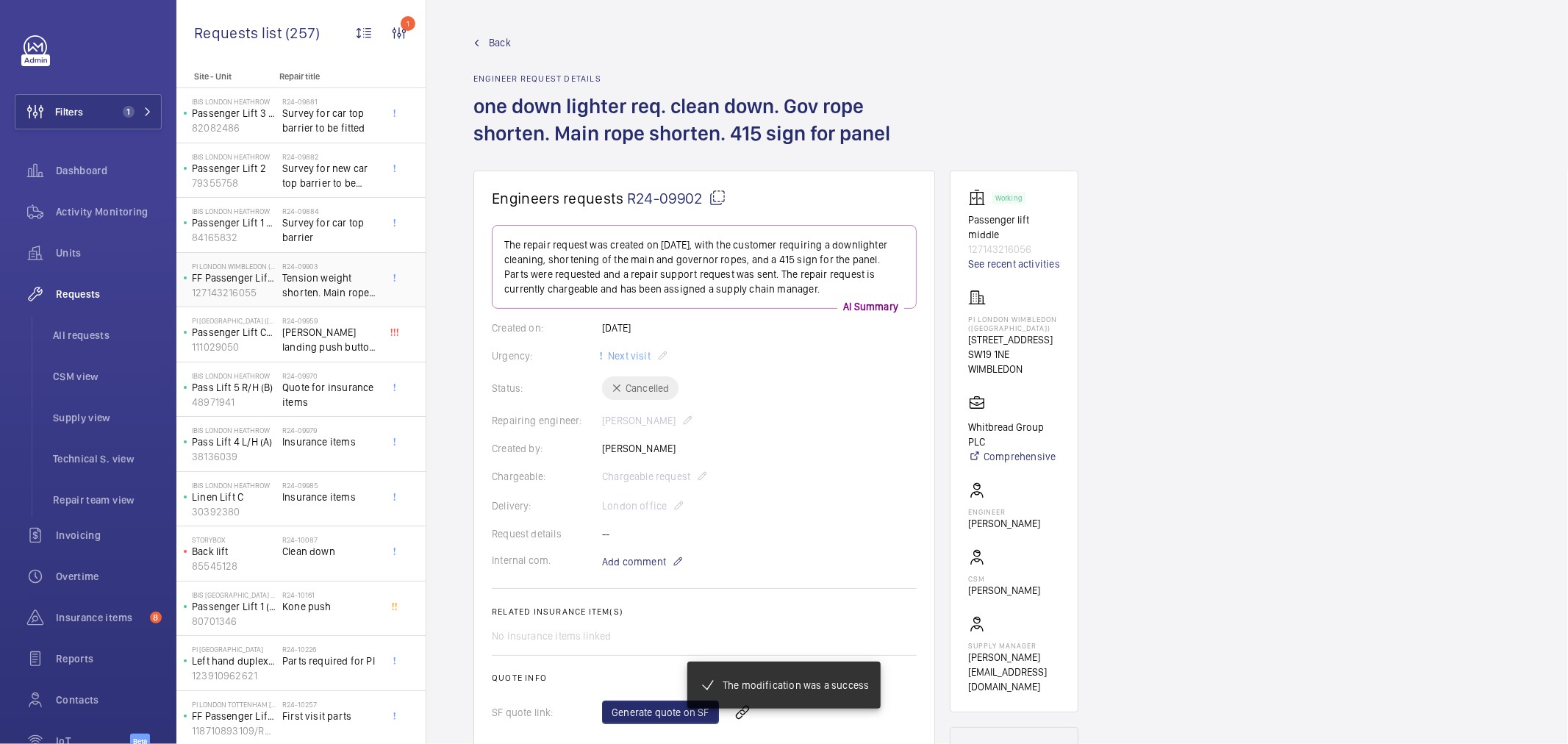
click at [332, 269] on h2 "R24-09903" at bounding box center [331, 266] width 97 height 9
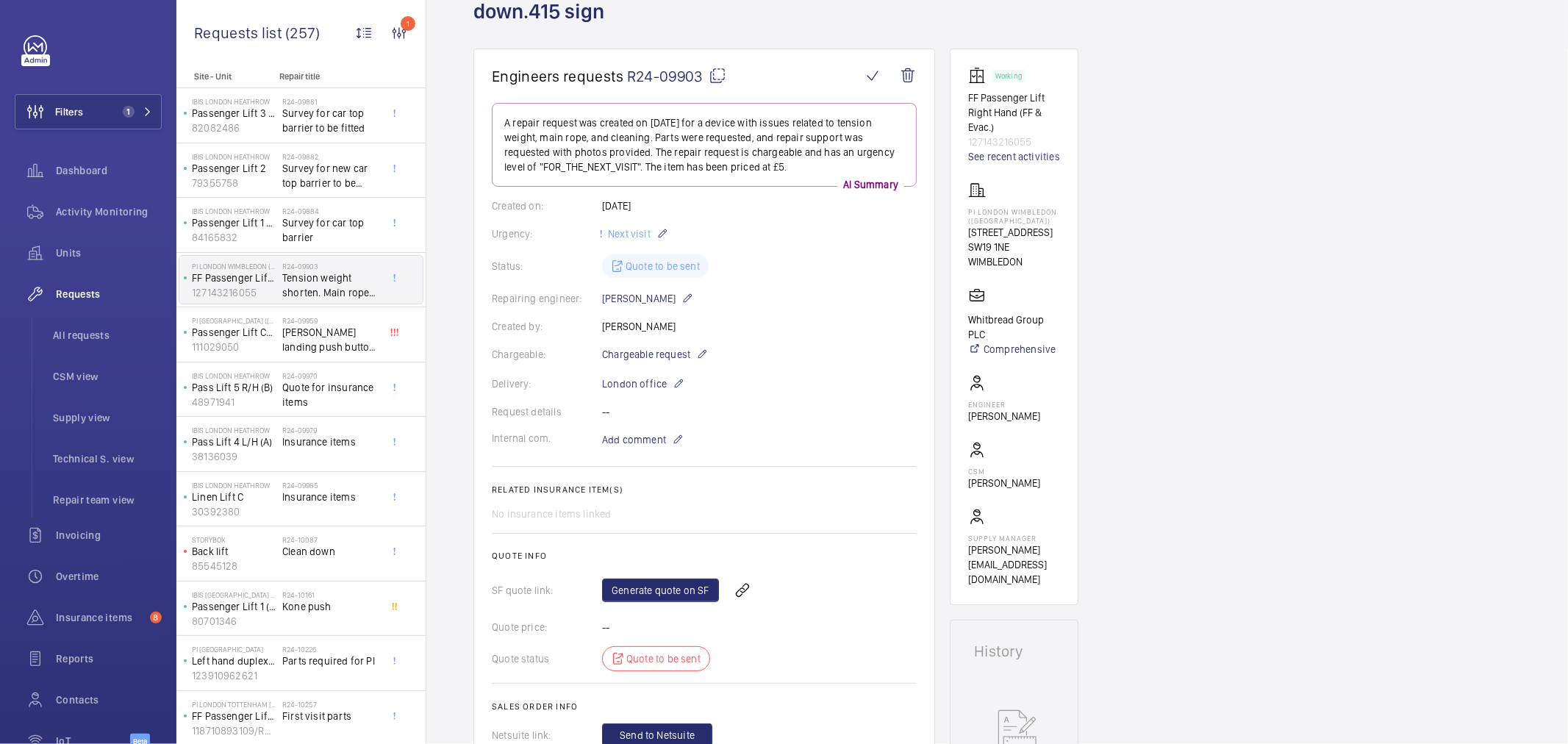
scroll to position [82, 0]
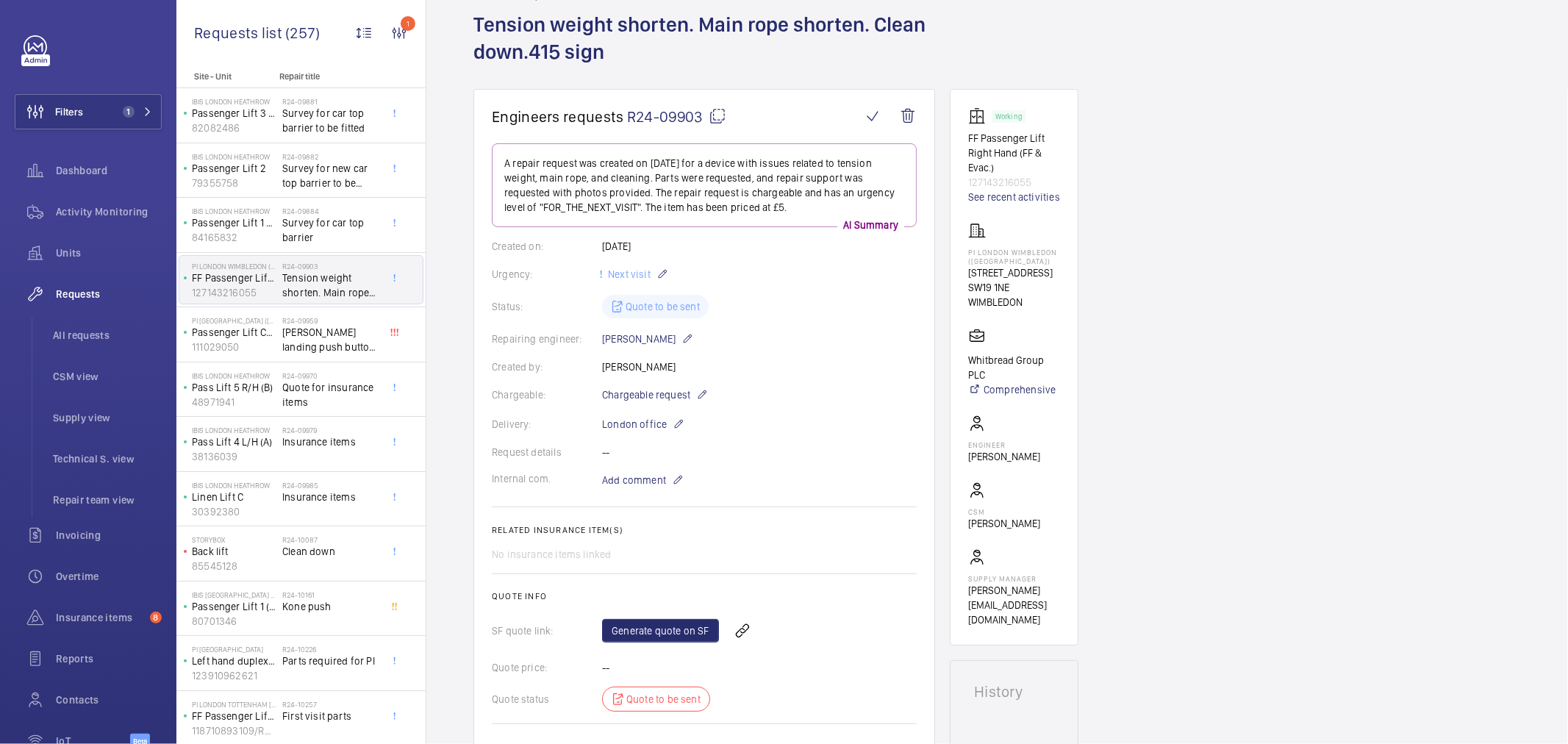
click at [859, 376] on wm-front-card-body "A repair request was created on 2024-09-18 for a device with issues related to …" at bounding box center [704, 466] width 425 height 644
click at [898, 115] on wm-front-icon-button at bounding box center [908, 116] width 35 height 35
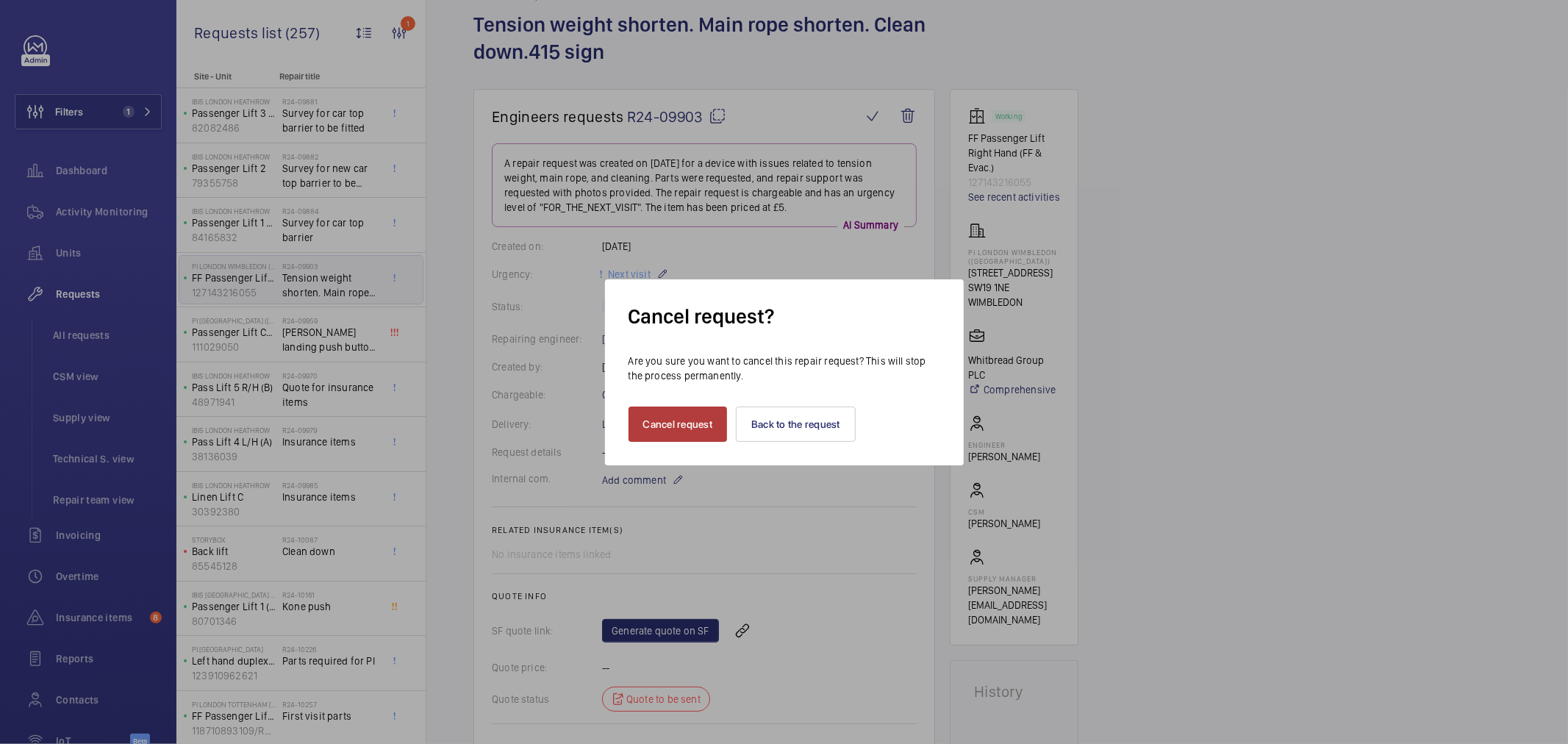
click at [646, 414] on button "Cancel request" at bounding box center [678, 424] width 100 height 35
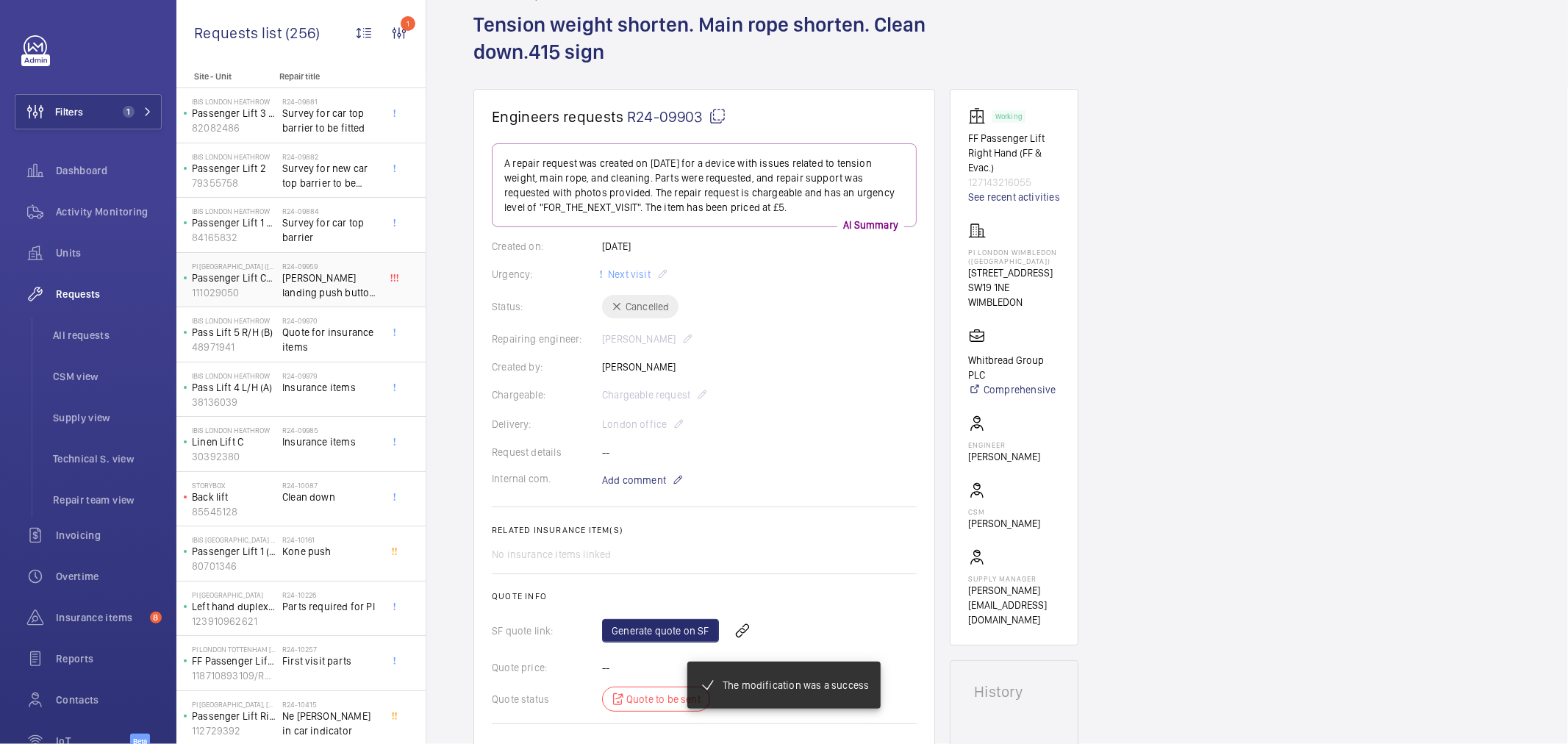
click at [326, 284] on span "Orona landing push button station" at bounding box center [331, 286] width 97 height 30
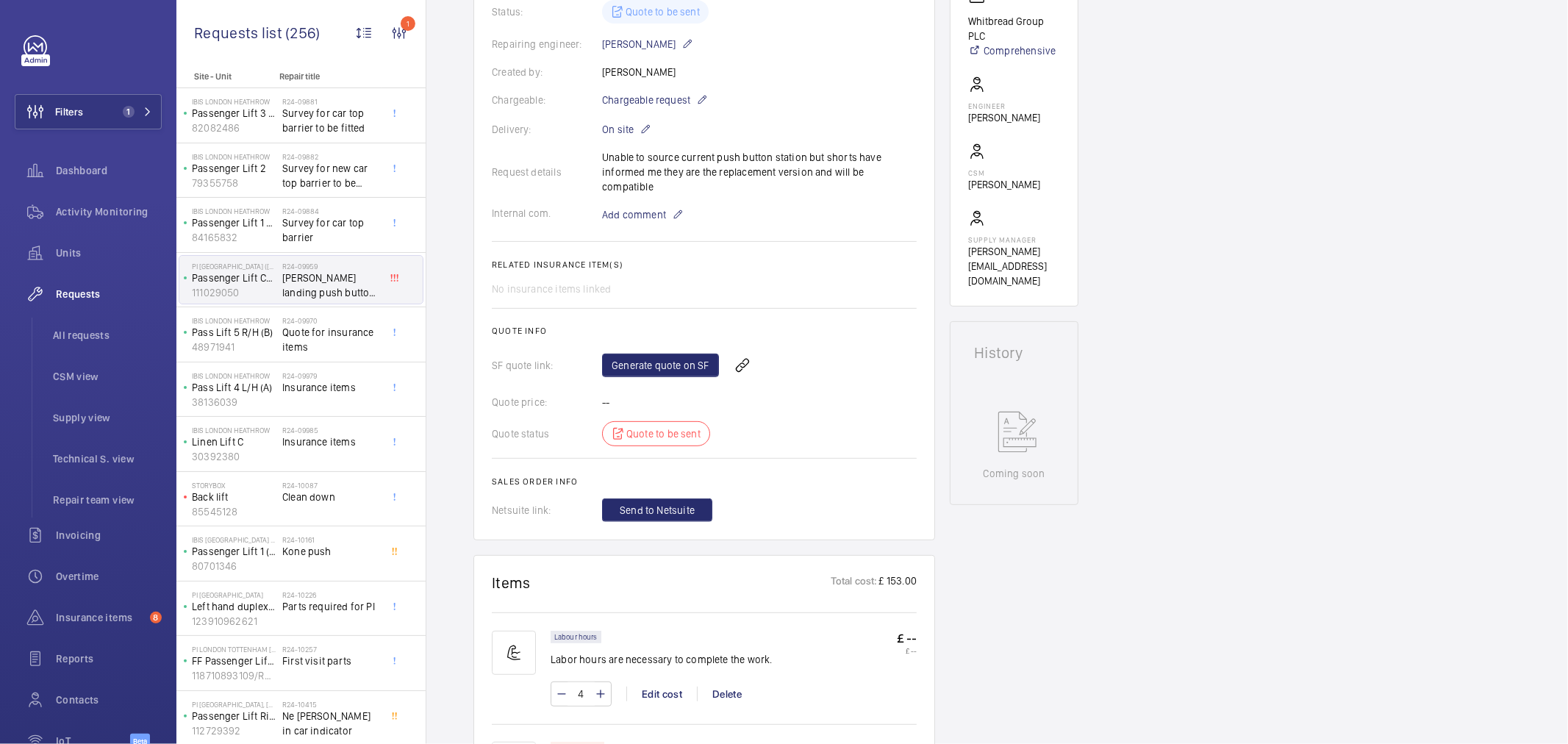
scroll to position [201, 0]
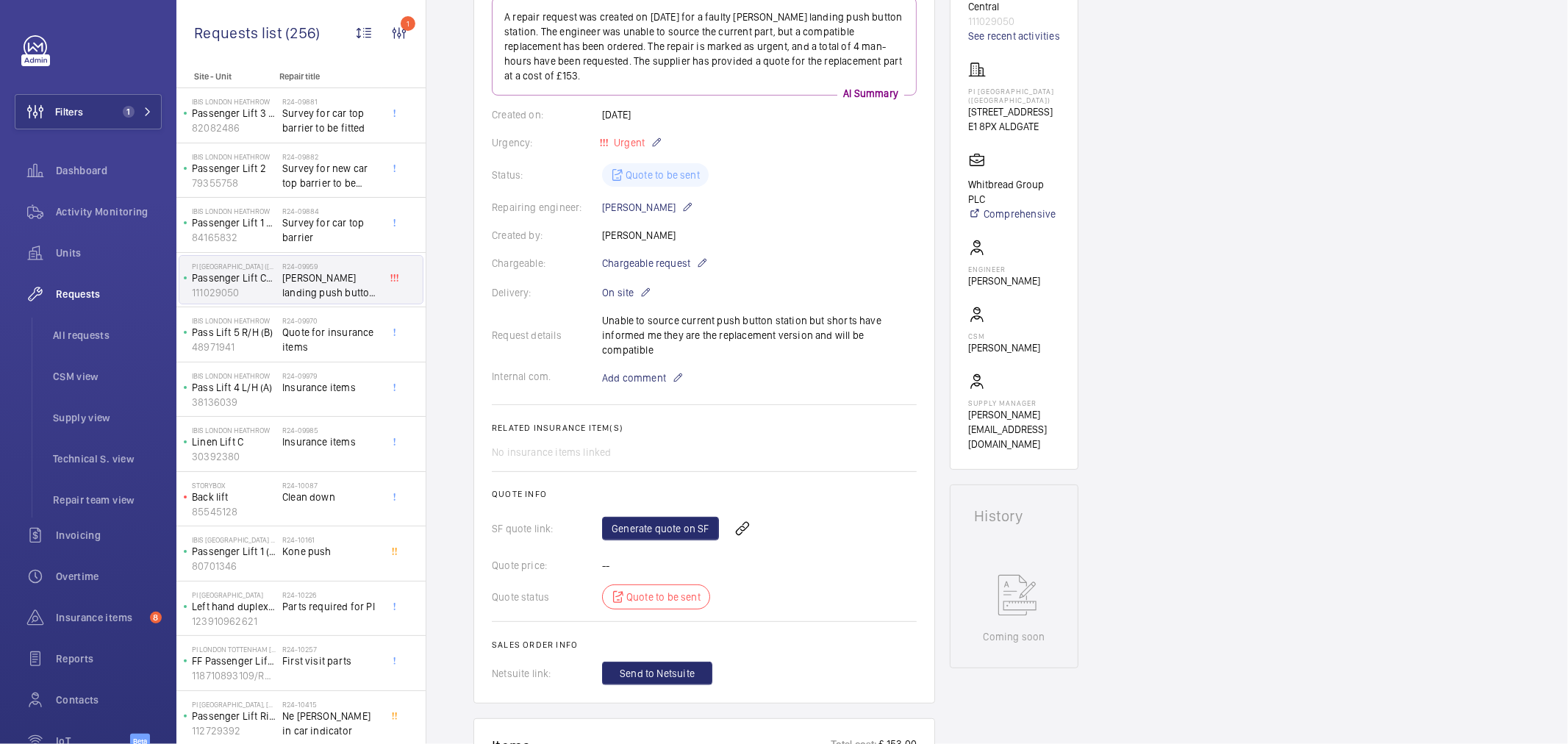
click at [870, 222] on wm-front-card-body "A repair request was created on 2024-09-19 for a faulty Orona landing push butt…" at bounding box center [704, 341] width 425 height 689
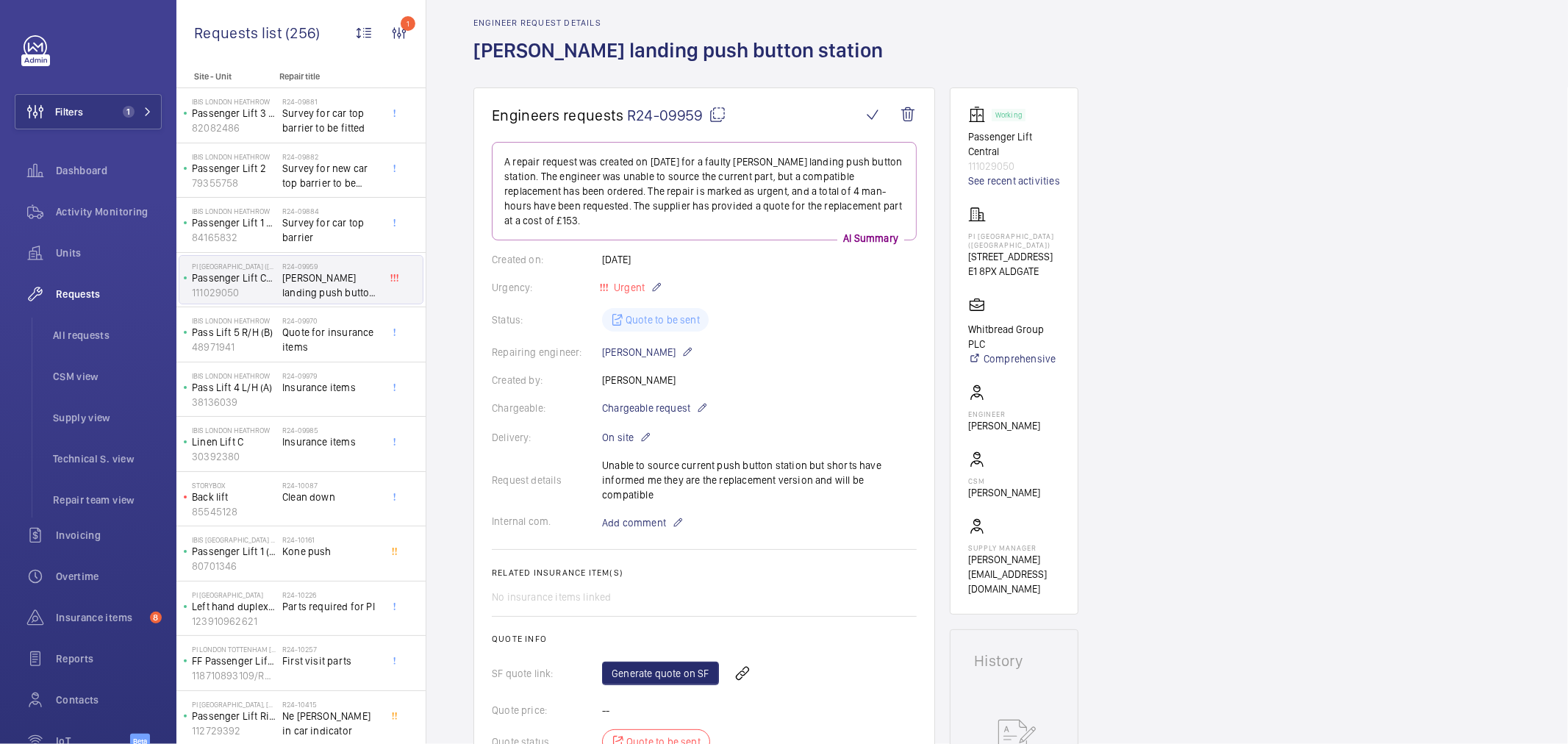
scroll to position [0, 0]
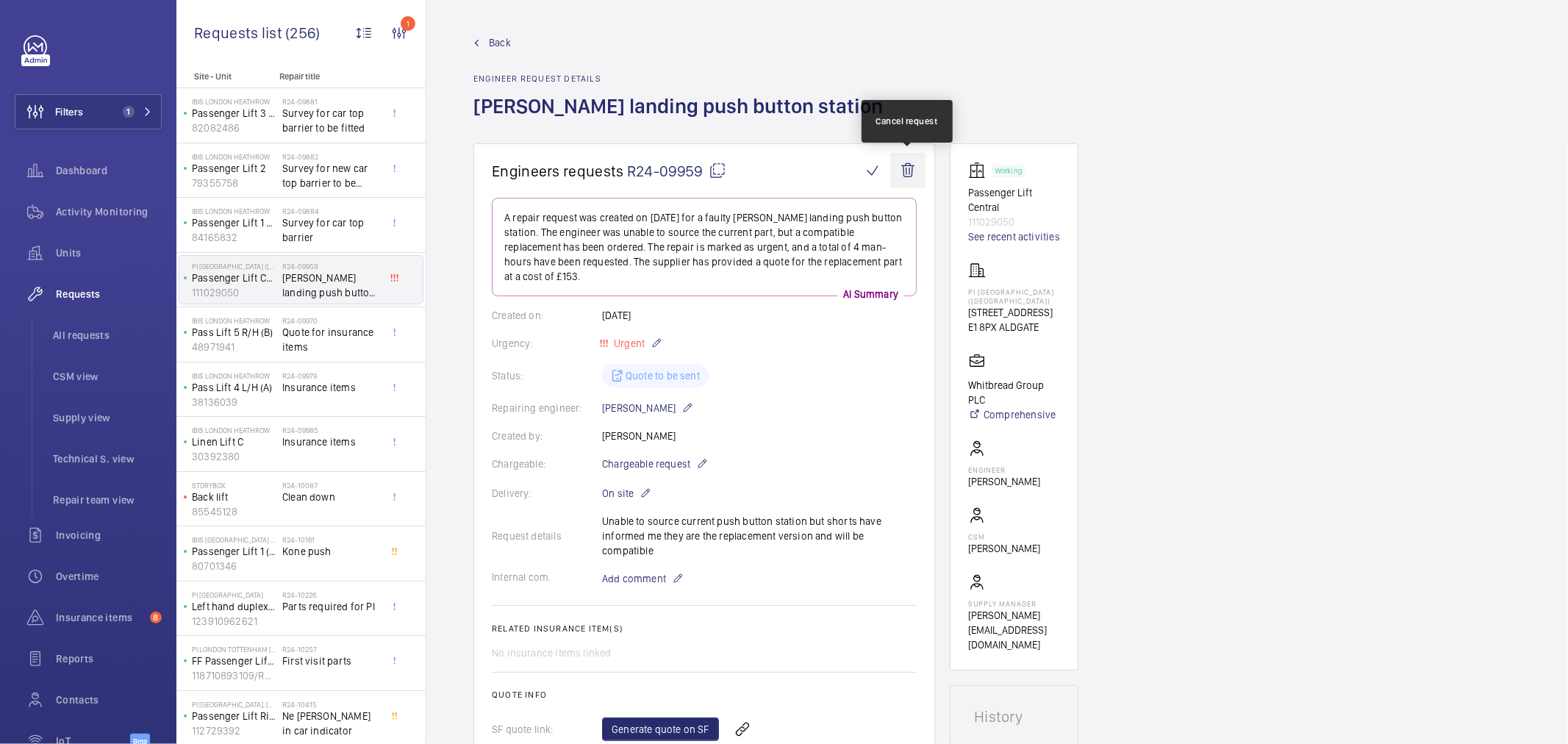
click at [899, 178] on wm-front-icon-button at bounding box center [908, 171] width 35 height 35
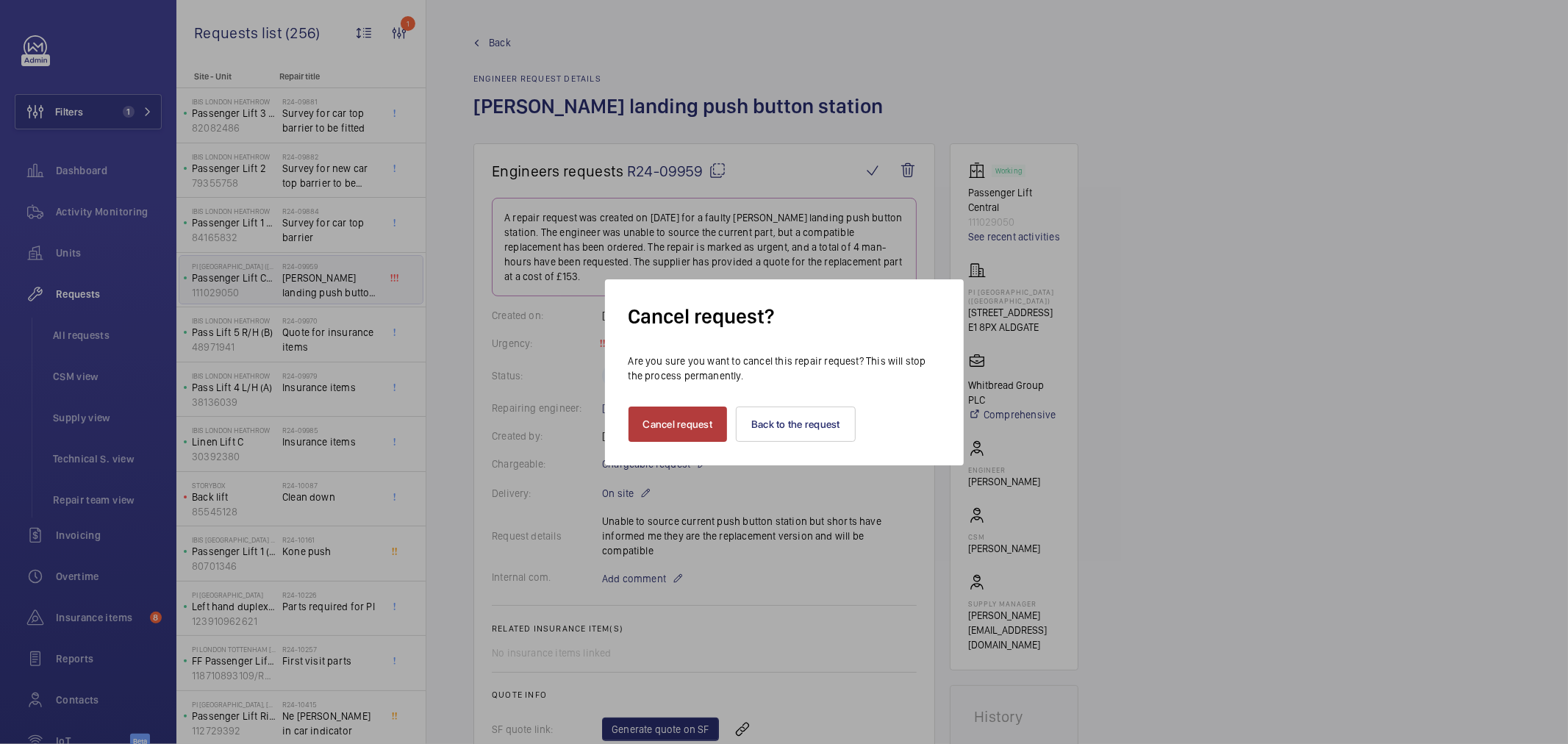
click at [685, 435] on button "Cancel request" at bounding box center [678, 424] width 100 height 35
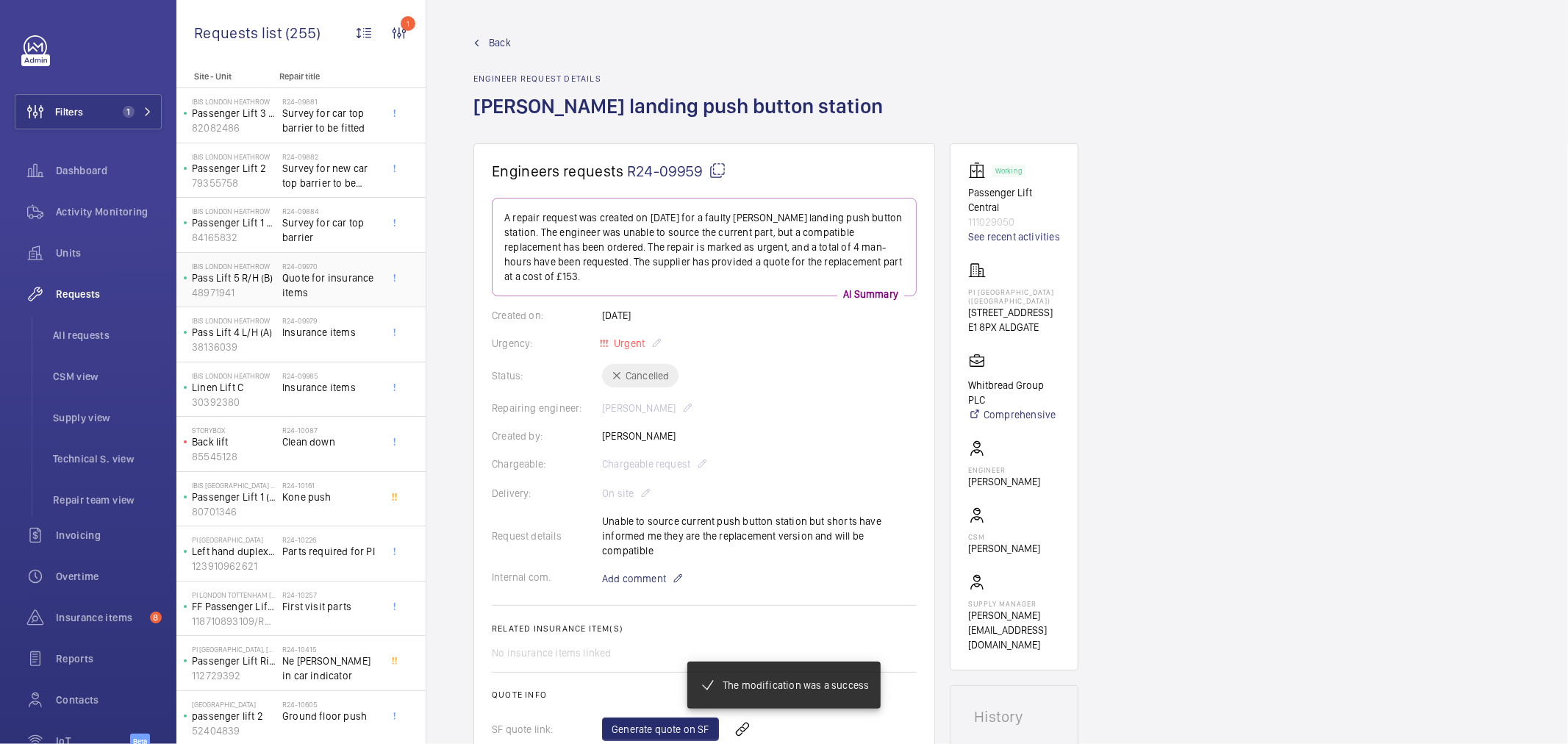
click at [338, 274] on span "Quote for insurance items" at bounding box center [331, 286] width 97 height 30
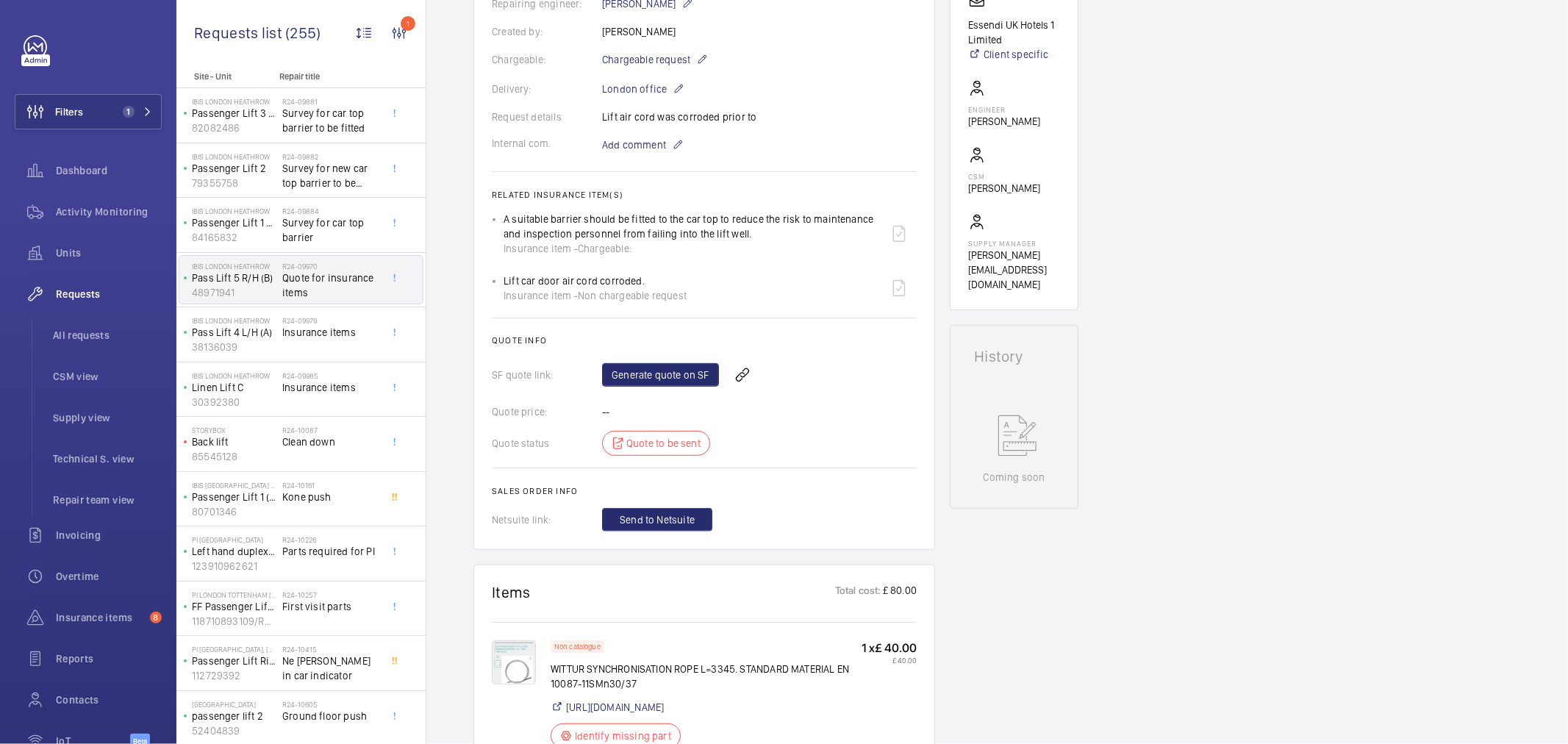
scroll to position [82, 0]
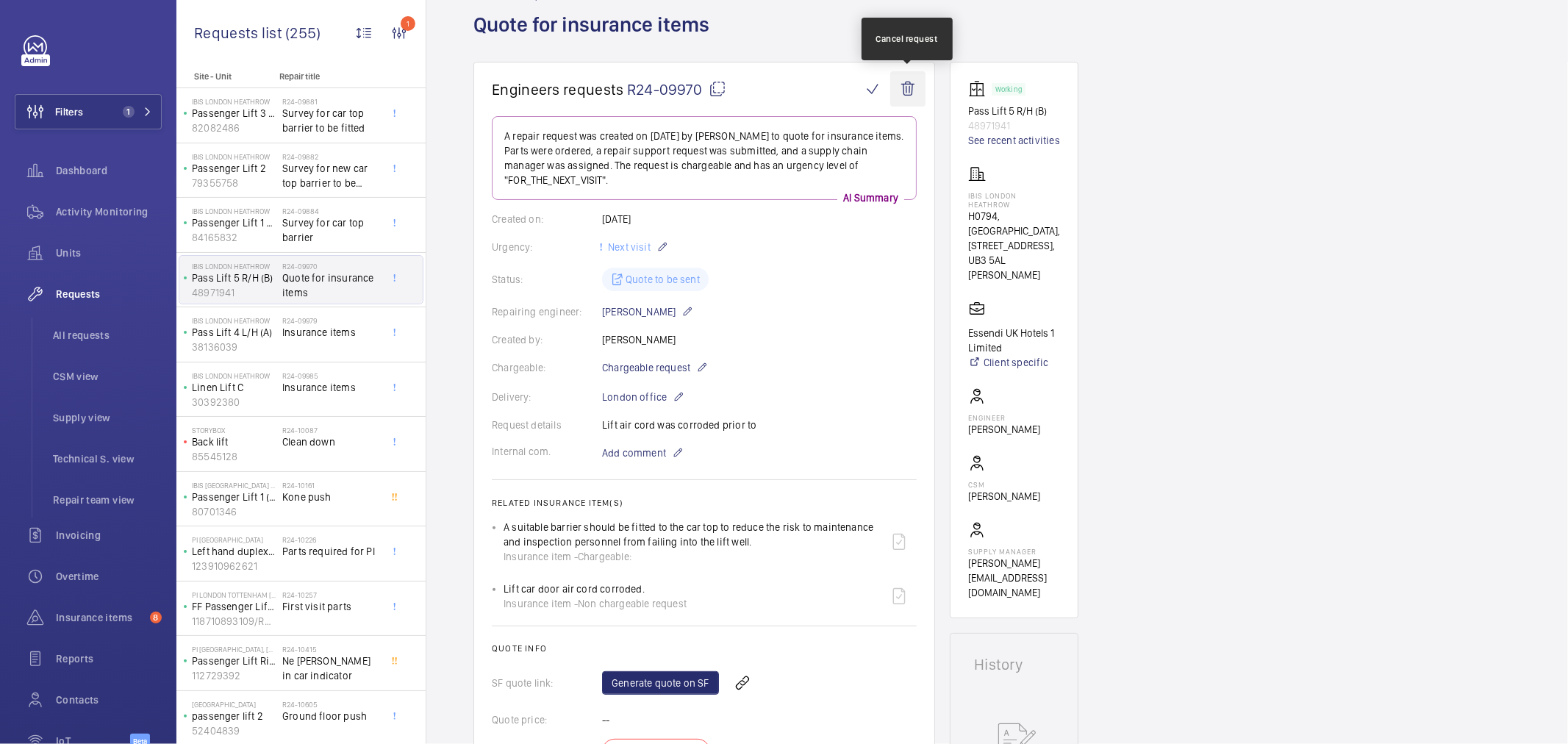
click at [907, 91] on wm-front-icon-button at bounding box center [908, 89] width 35 height 35
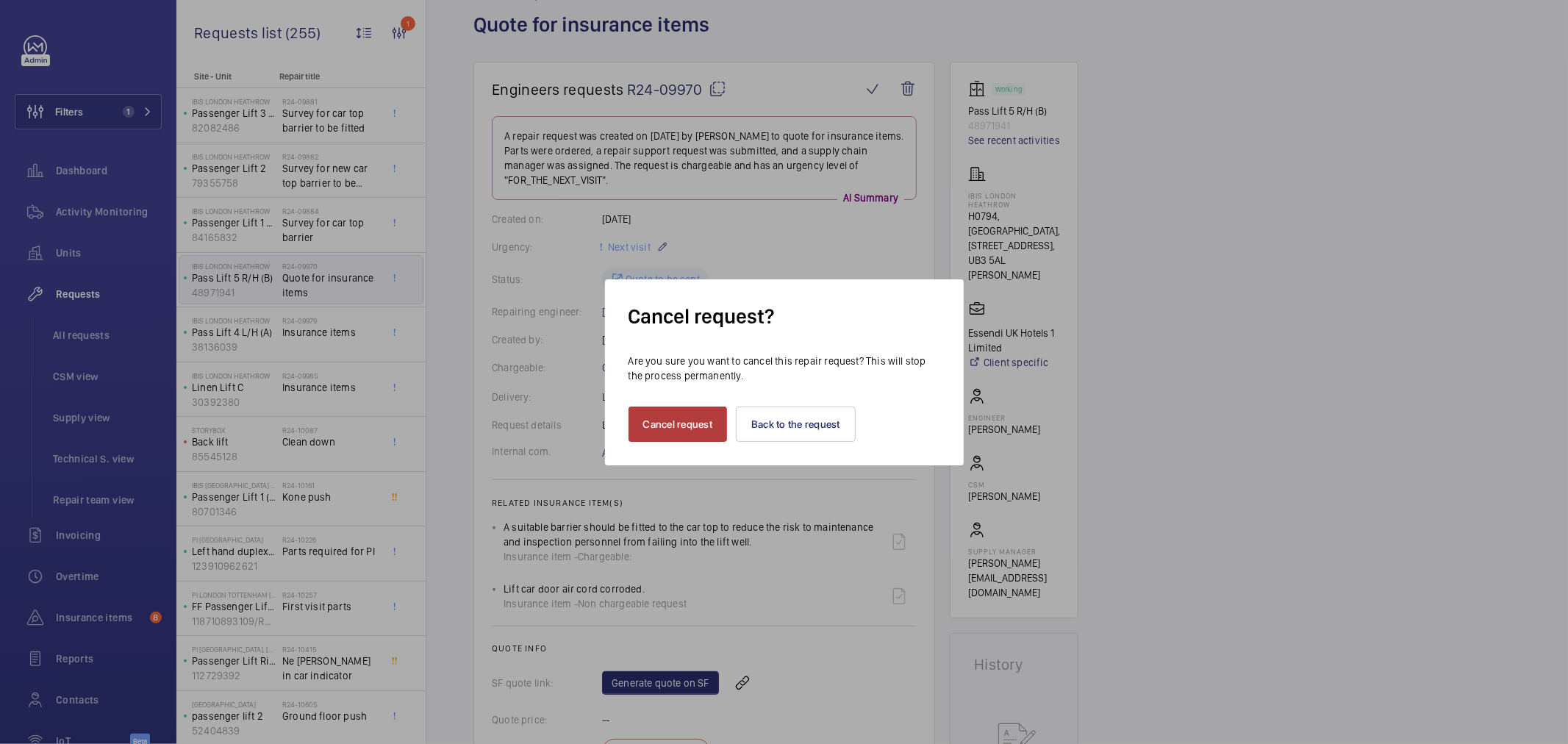
click at [674, 431] on button "Cancel request" at bounding box center [678, 424] width 100 height 35
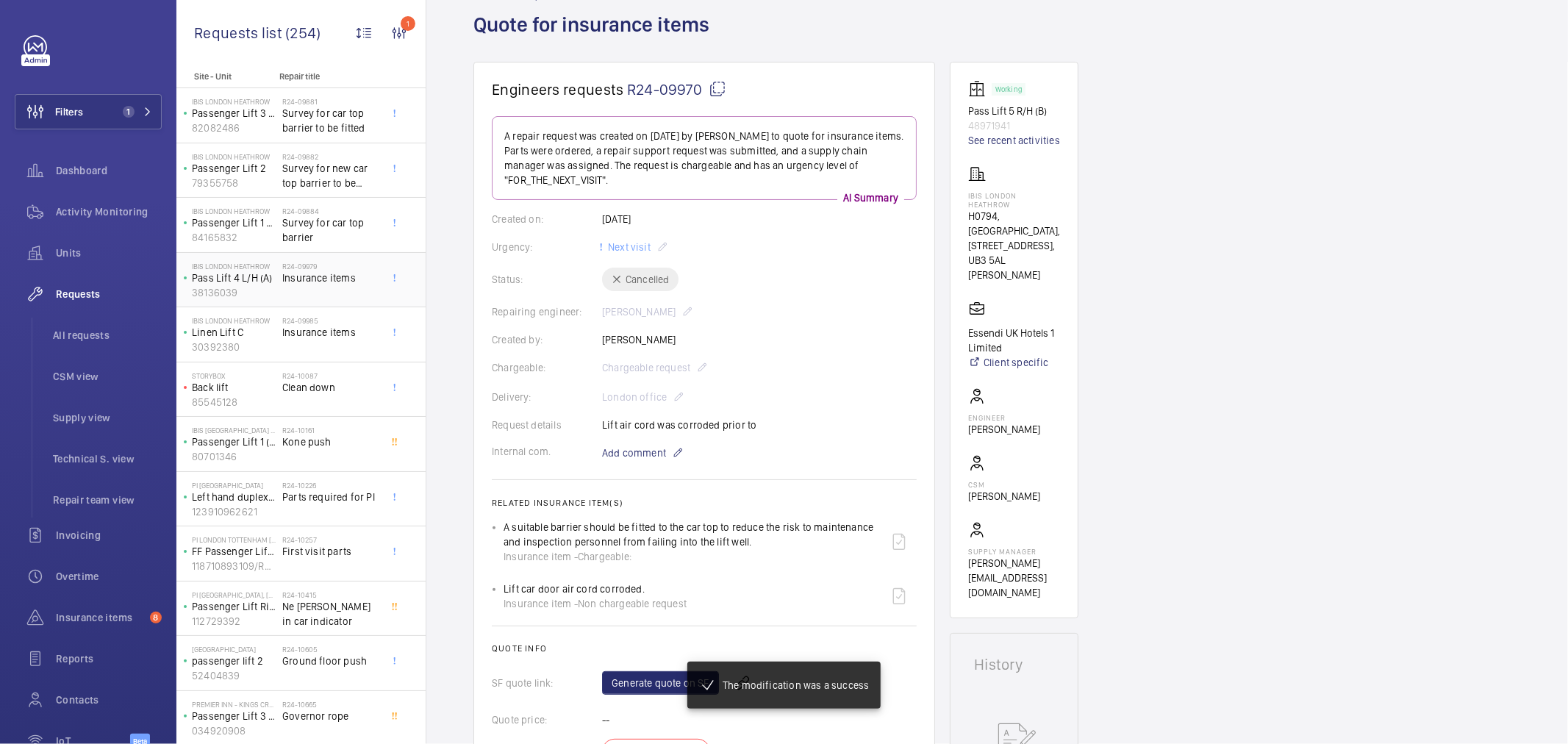
click at [317, 261] on div "R24-09979 Insurance items" at bounding box center [334, 280] width 103 height 49
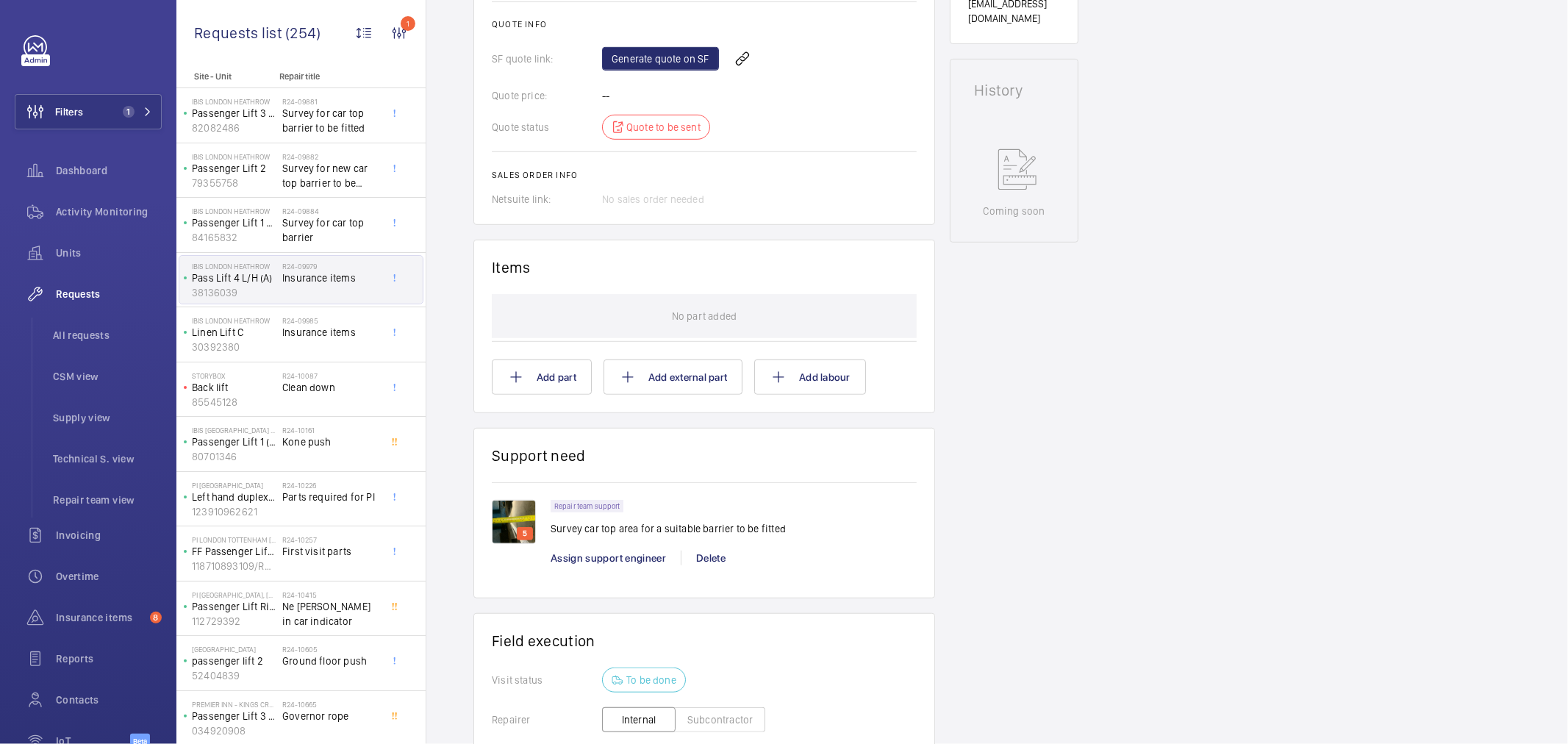
scroll to position [490, 0]
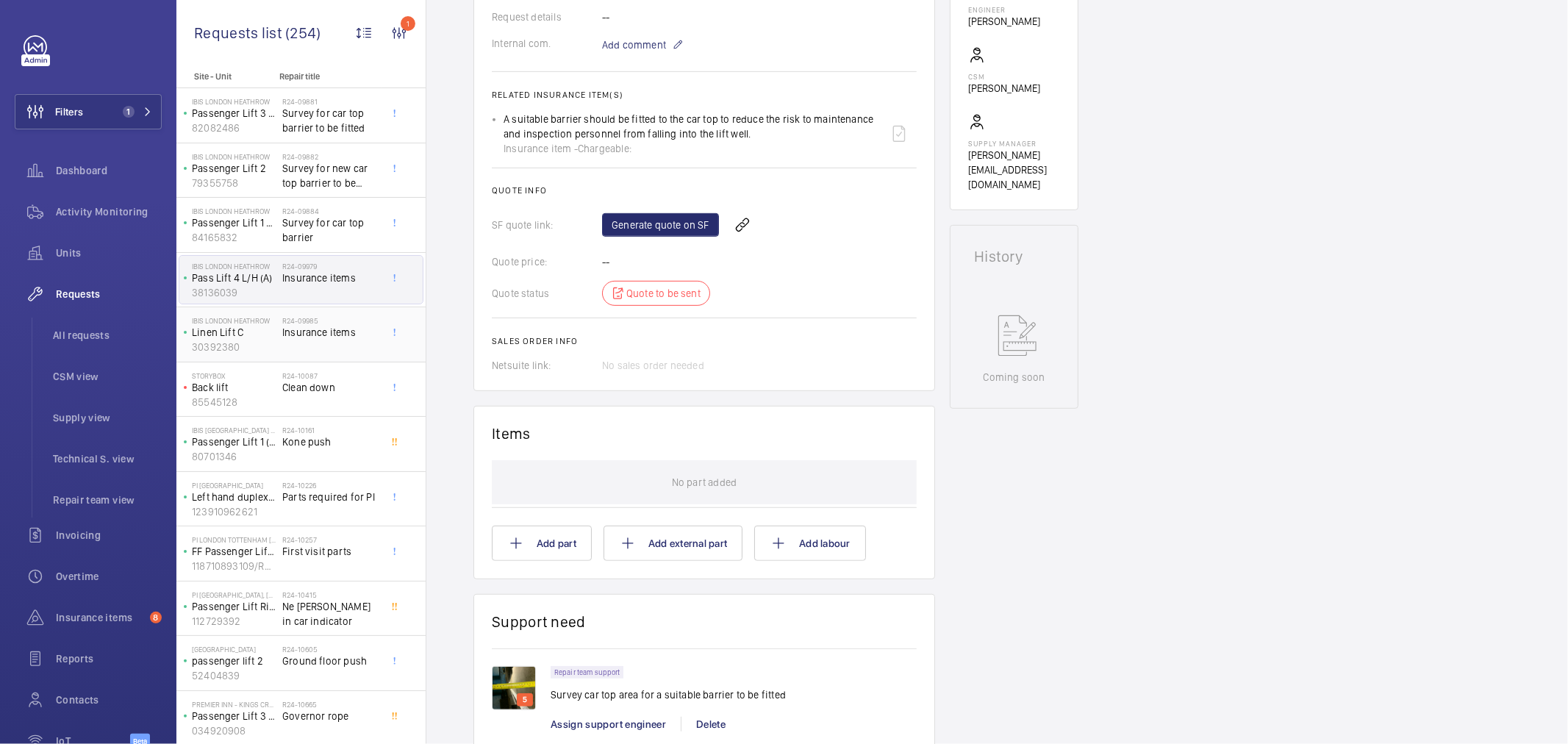
click at [281, 329] on div "IBIS LONDON HEATHROW Linen Lift C 30392380" at bounding box center [231, 335] width 103 height 49
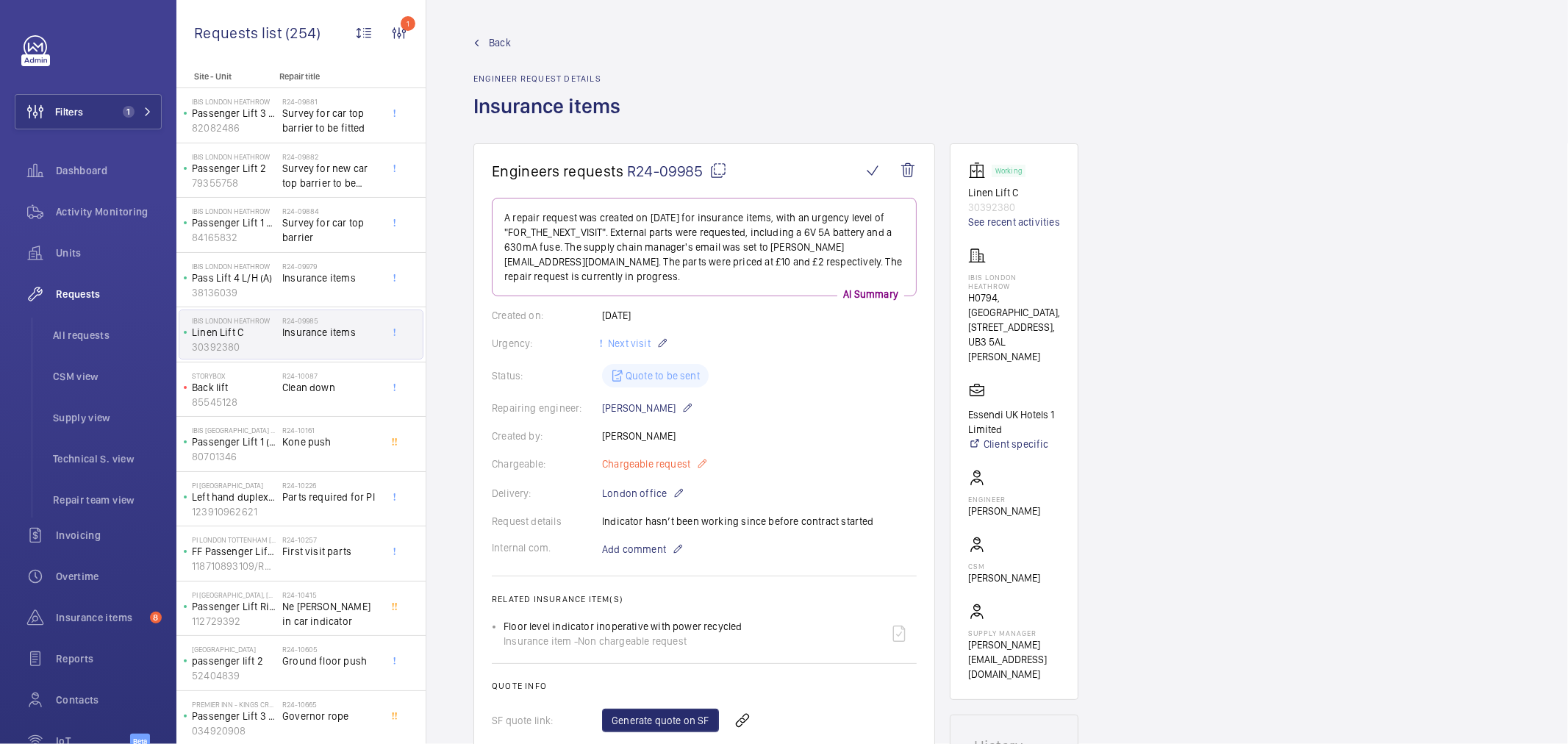
click at [655, 456] on span "Chargeable request" at bounding box center [646, 464] width 88 height 15
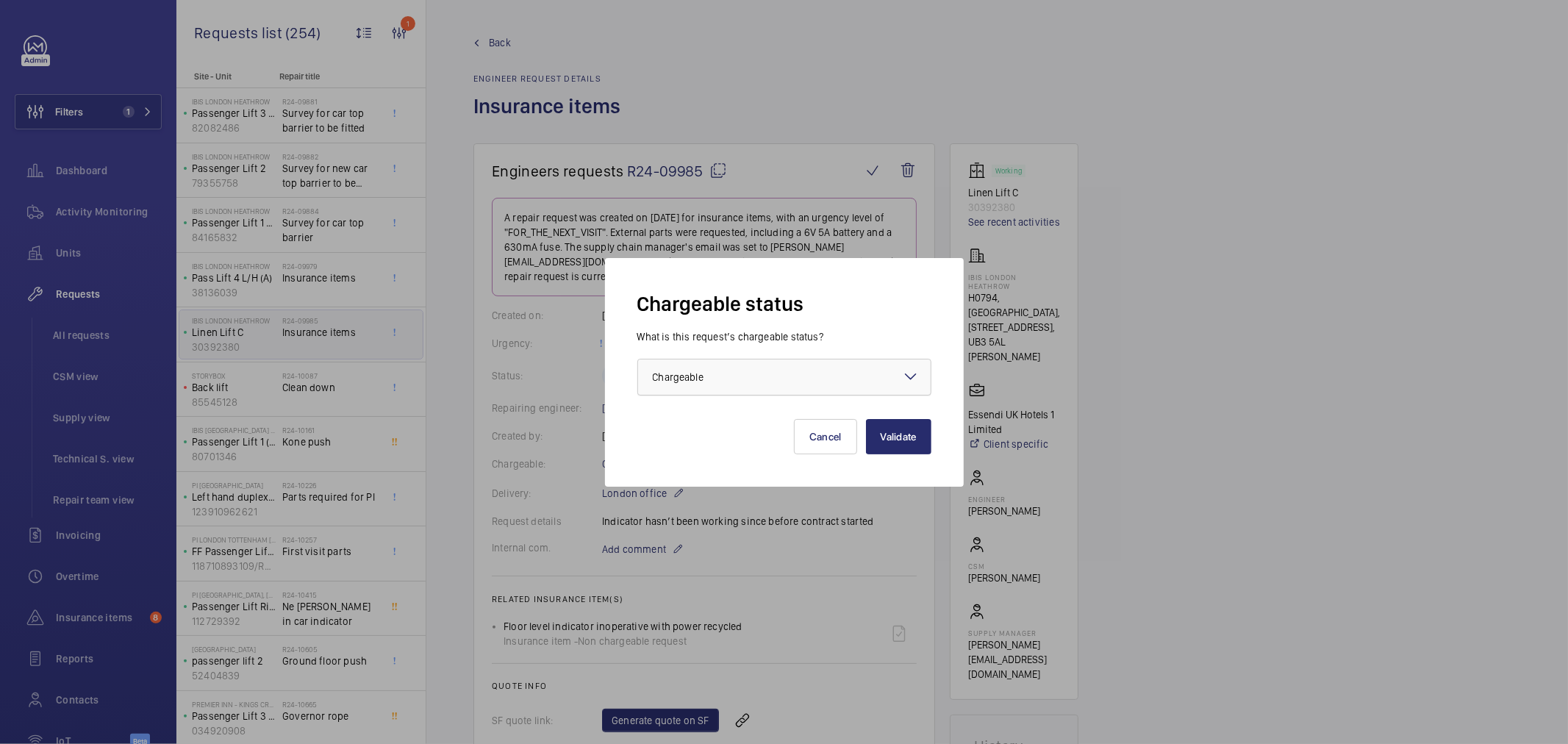
click at [712, 372] on div "× Chargeable" at bounding box center [697, 377] width 87 height 15
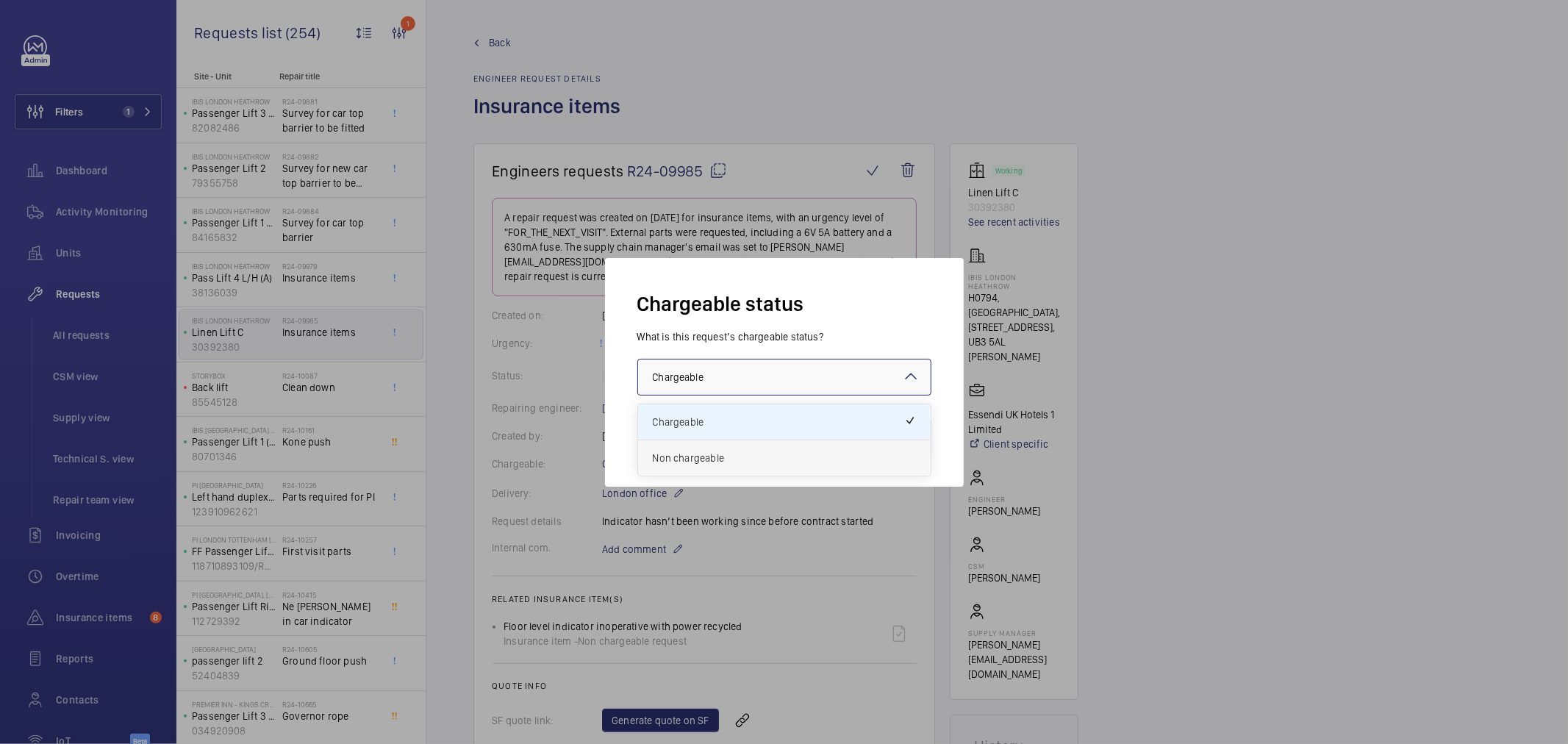
click at [726, 453] on span "Non chargeable" at bounding box center [785, 458] width 264 height 15
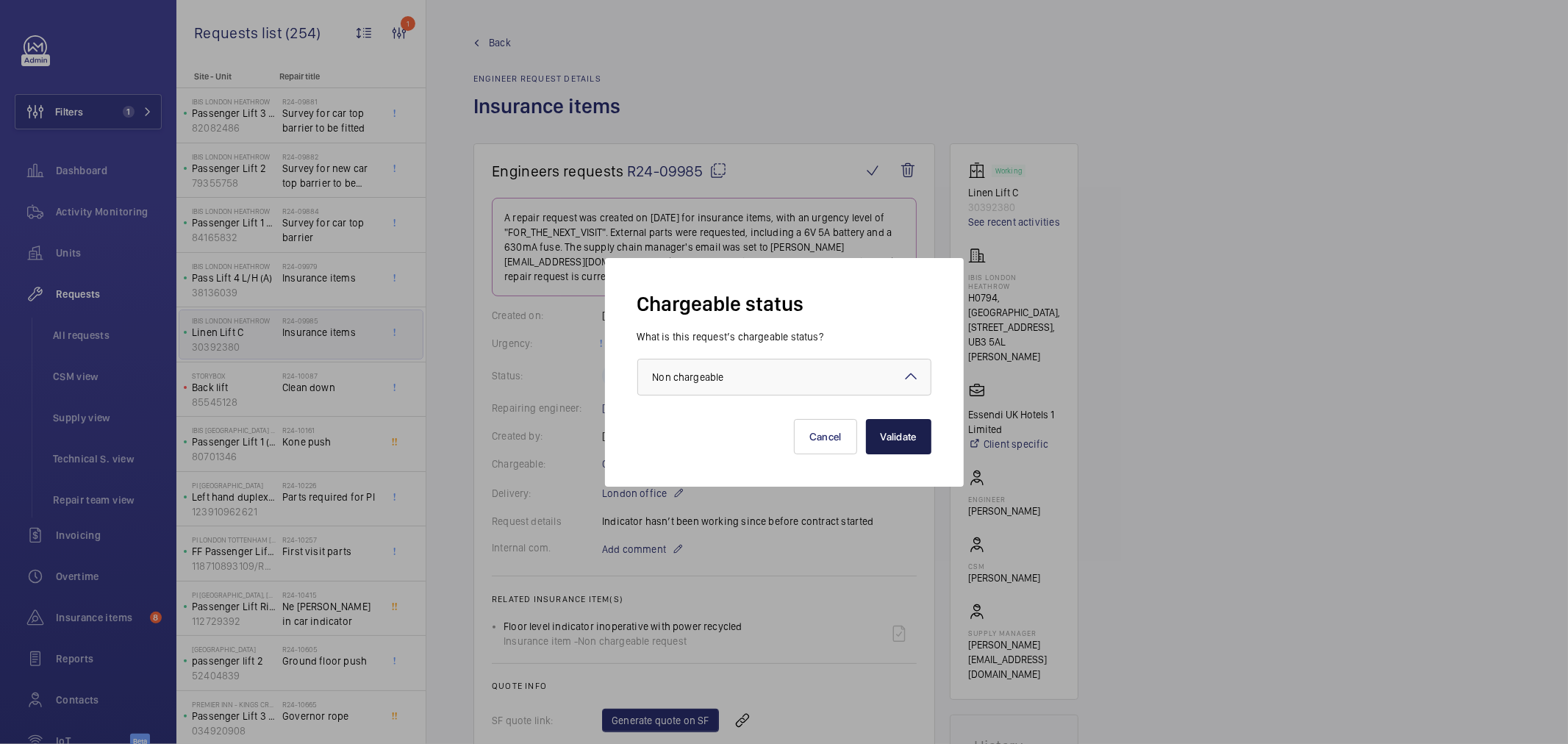
click at [913, 440] on button "Validate" at bounding box center [898, 437] width 65 height 35
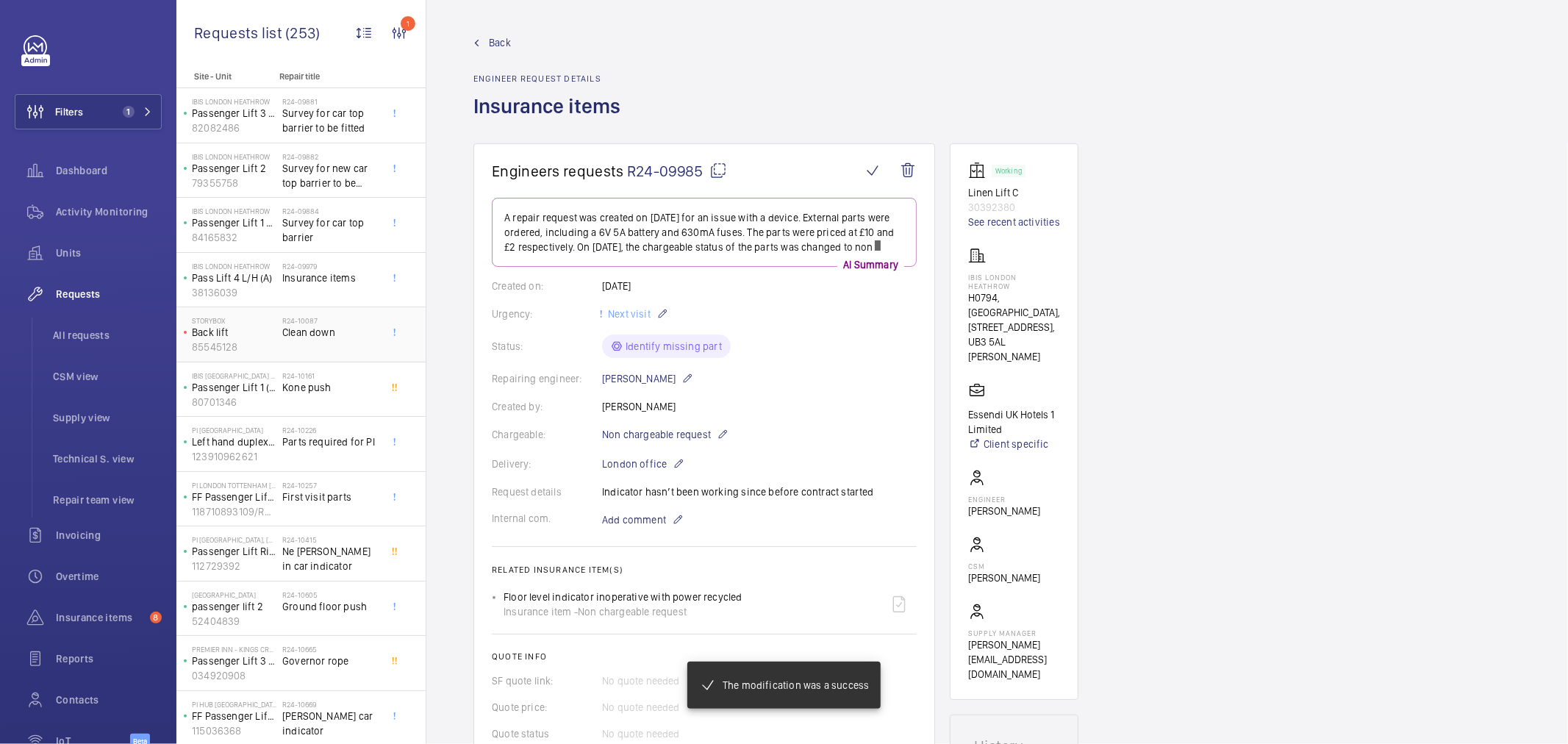
click at [320, 336] on span "Clean down" at bounding box center [331, 333] width 97 height 15
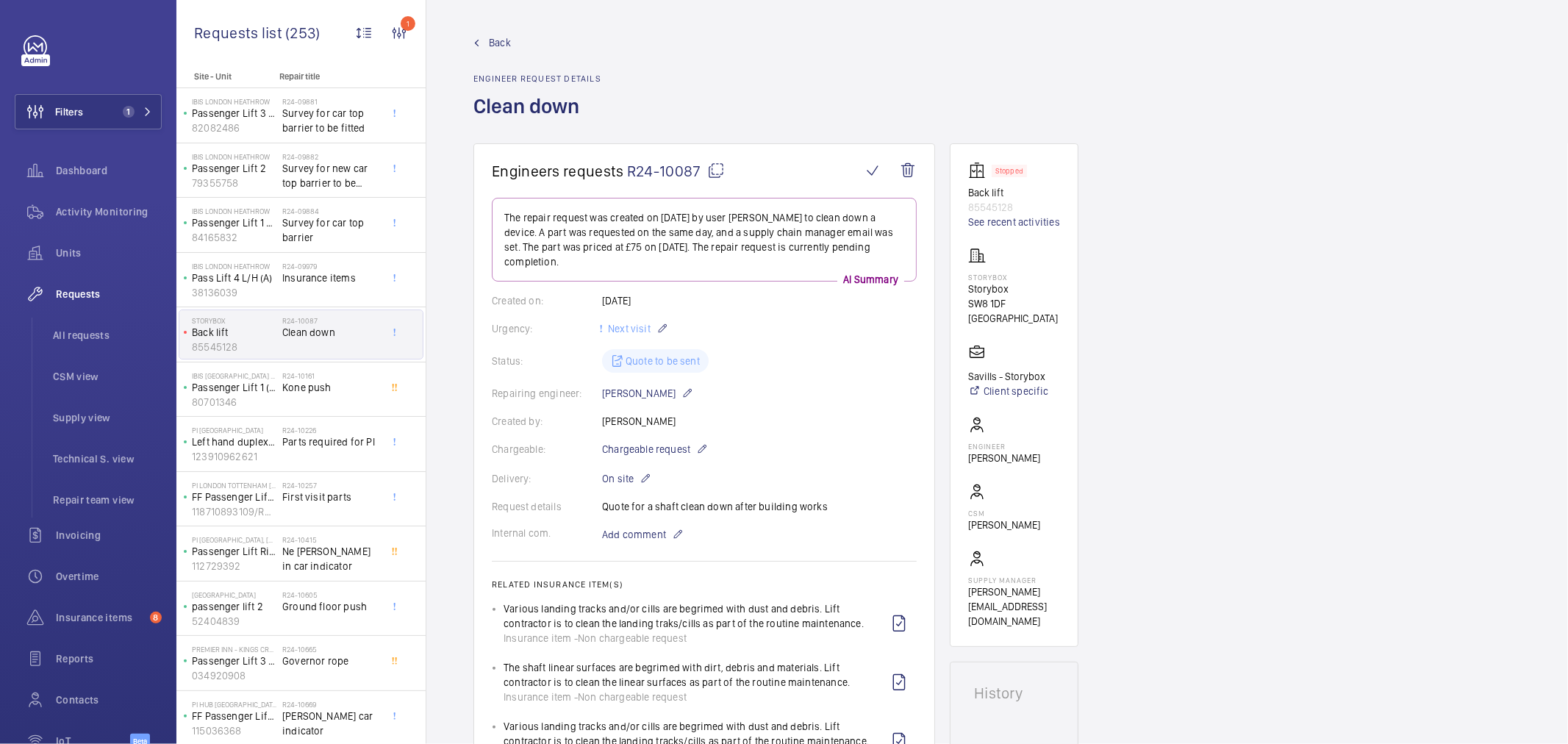
scroll to position [163, 0]
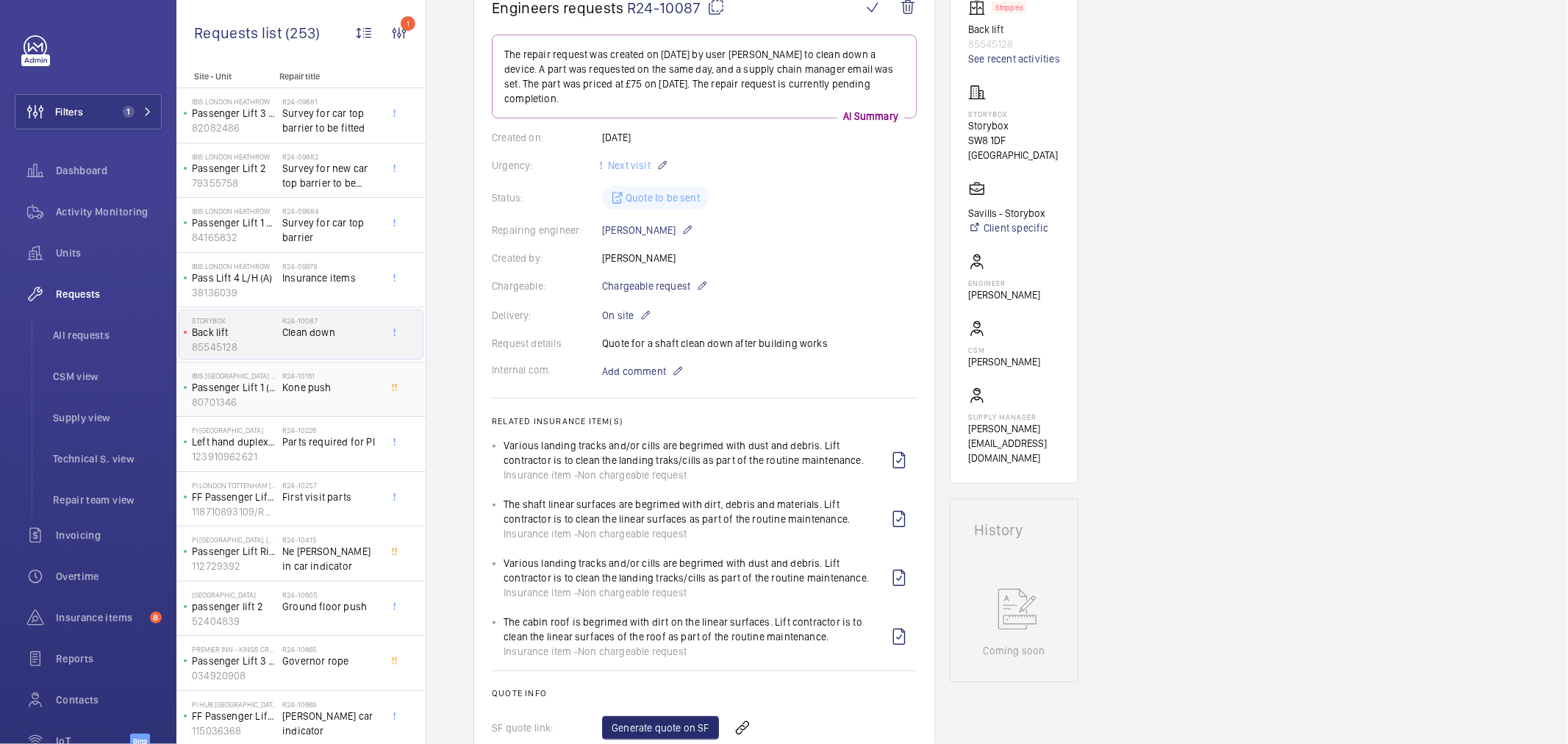
click at [250, 400] on p "80701346" at bounding box center [234, 402] width 85 height 15
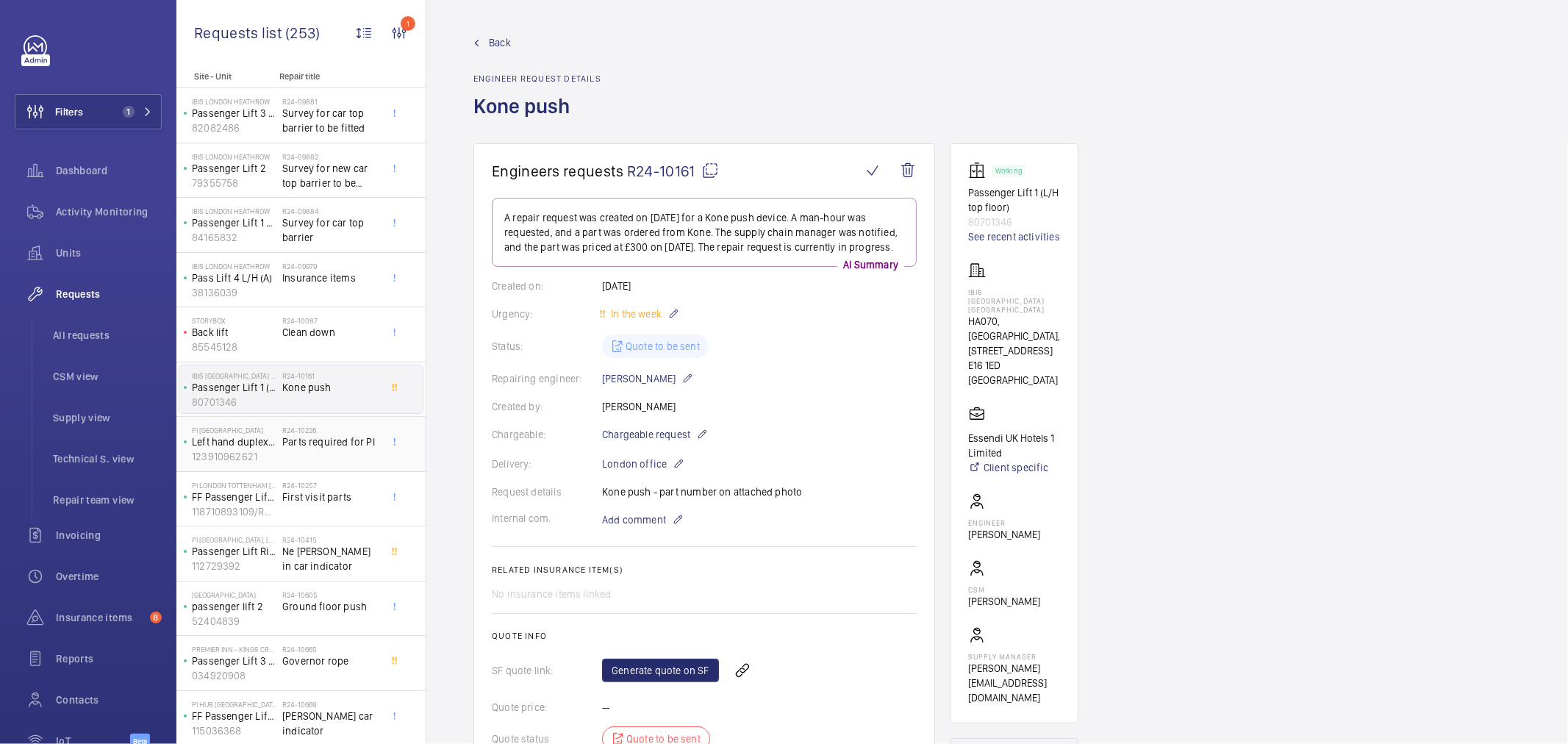
click at [315, 449] on span "Parts required for PI" at bounding box center [331, 442] width 97 height 15
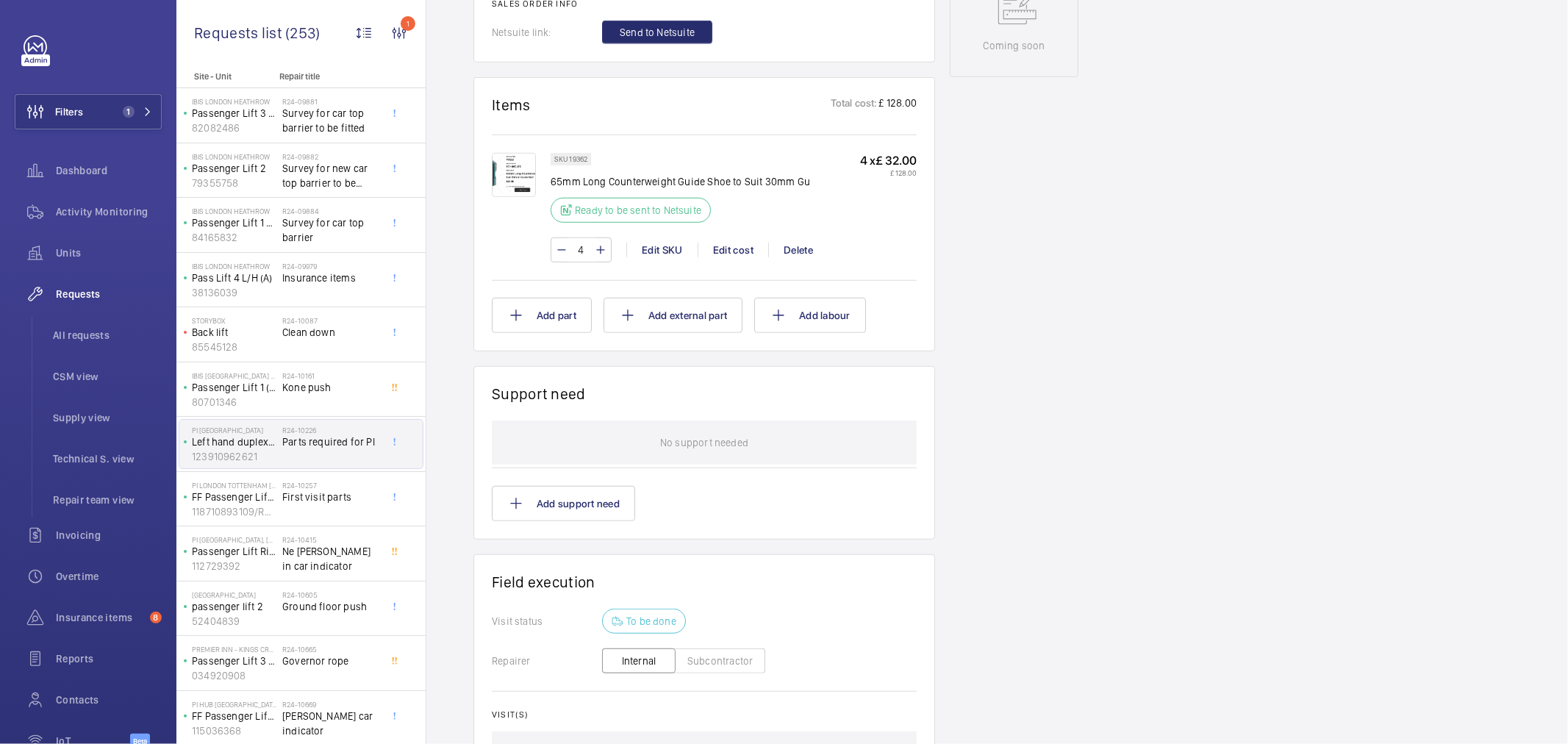
scroll to position [899, 0]
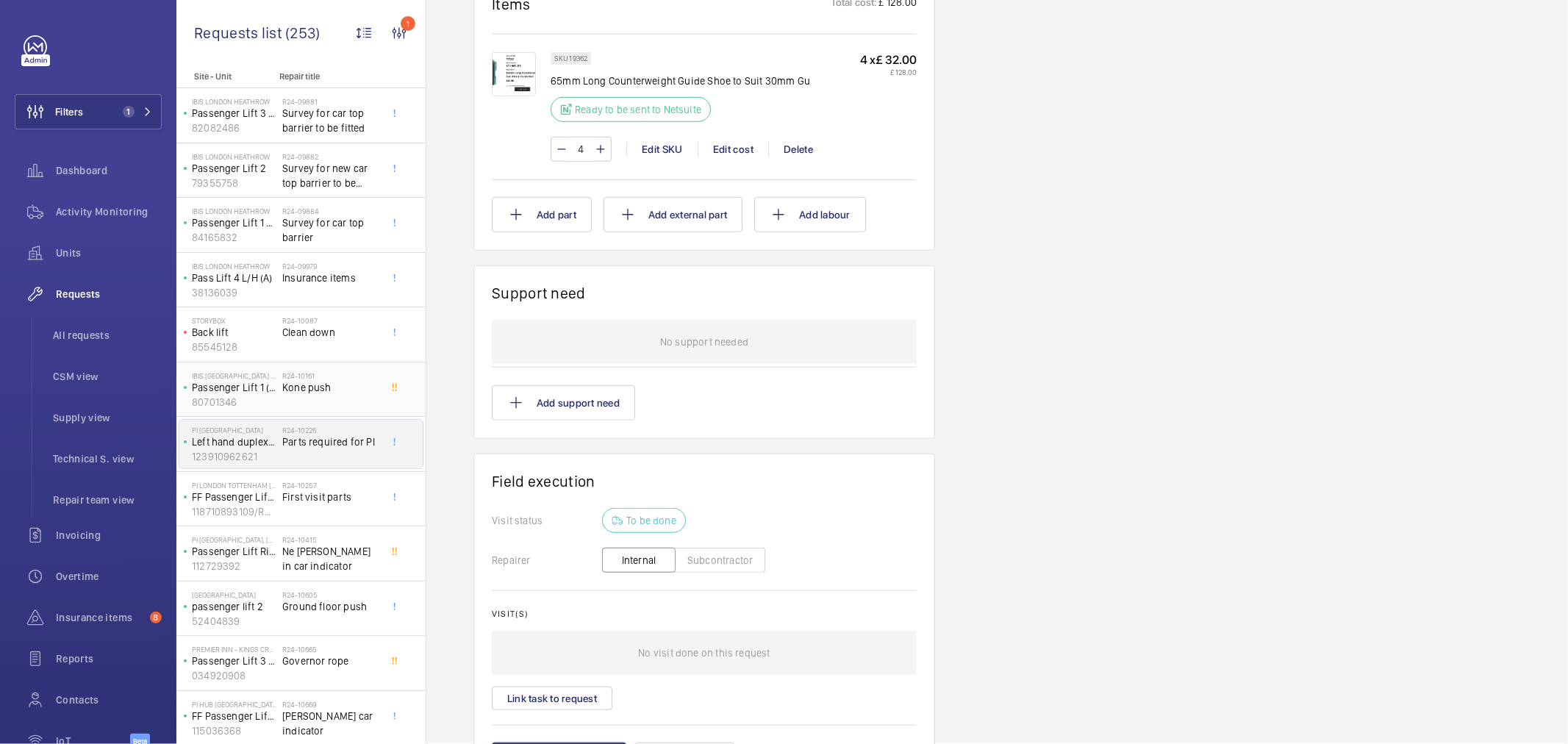
click at [313, 392] on span "Kone push" at bounding box center [331, 388] width 97 height 15
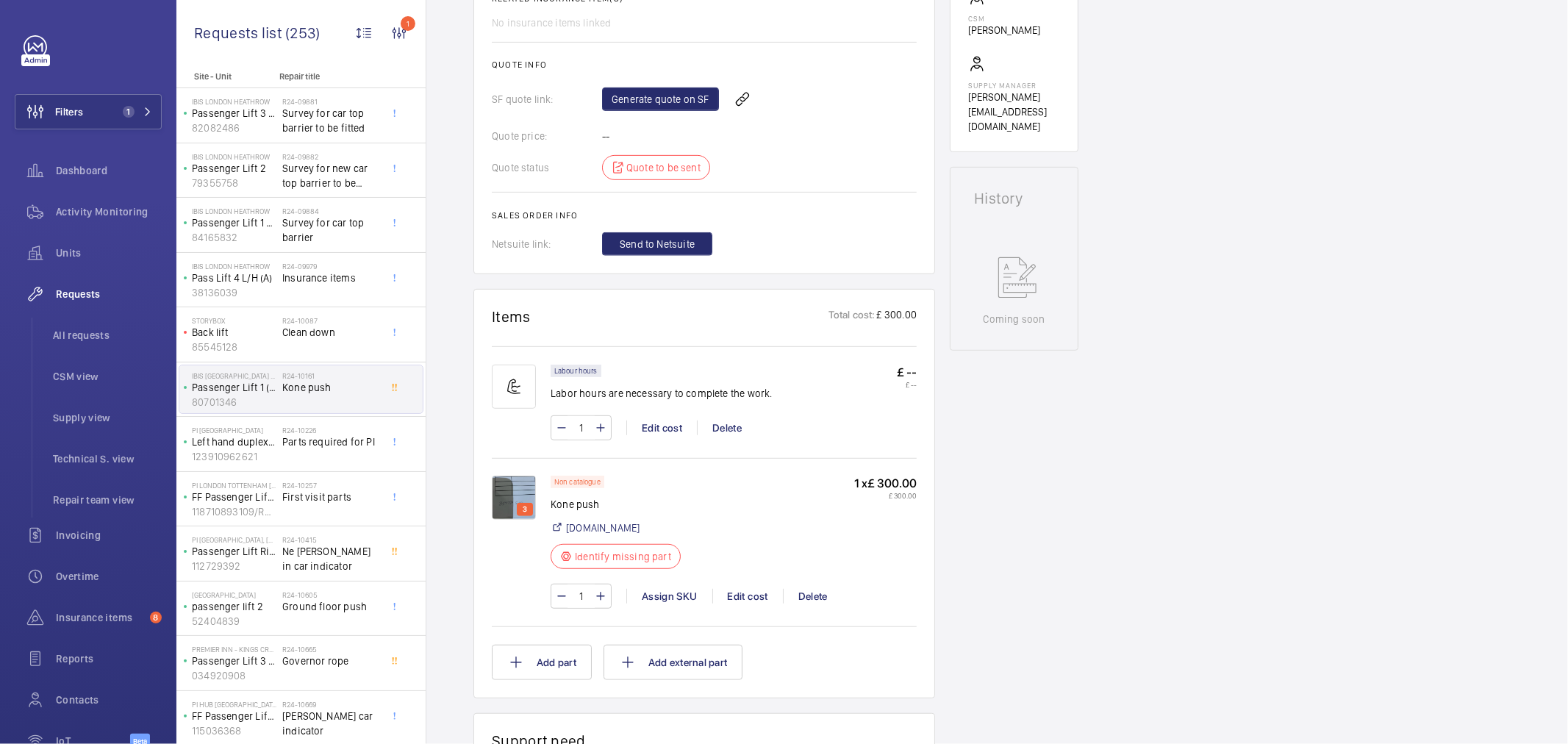
scroll to position [615, 0]
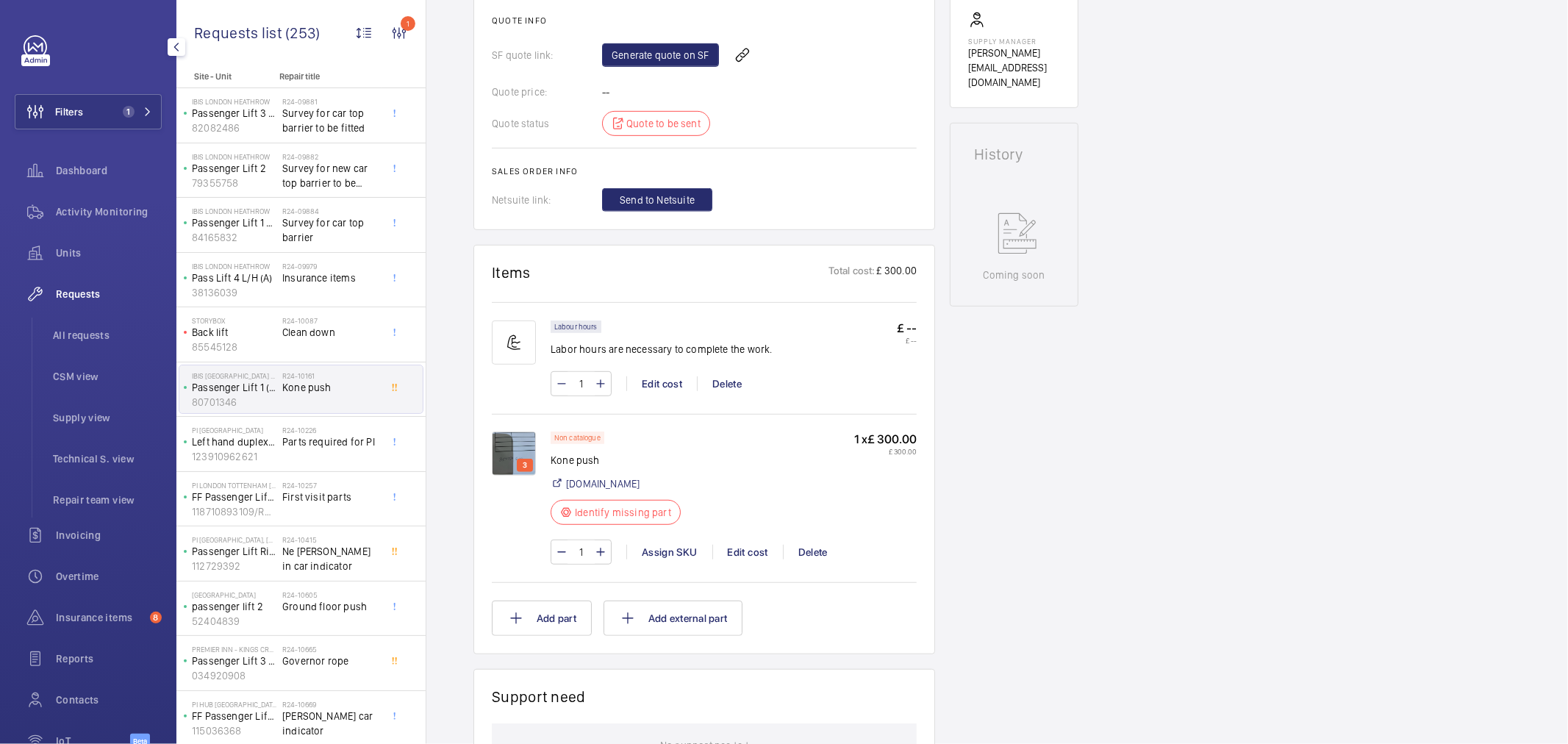
click at [440, 427] on div "Engineers requests R24-10161 A repair request was created on 2024-09-24 for a K…" at bounding box center [997, 387] width 1141 height 1720
click at [291, 455] on div "R24-10226 Parts required for PI" at bounding box center [331, 447] width 97 height 43
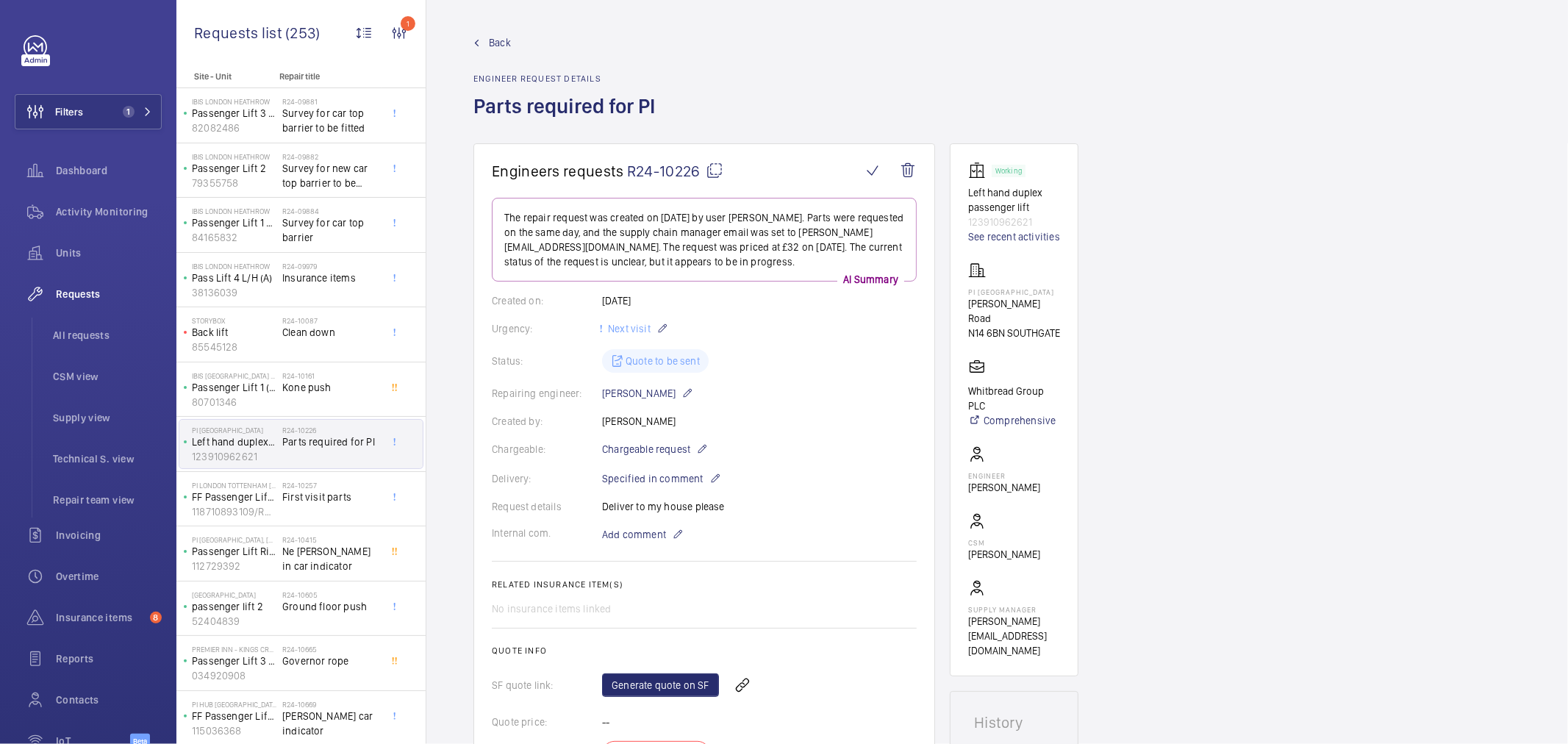
scroll to position [82, 0]
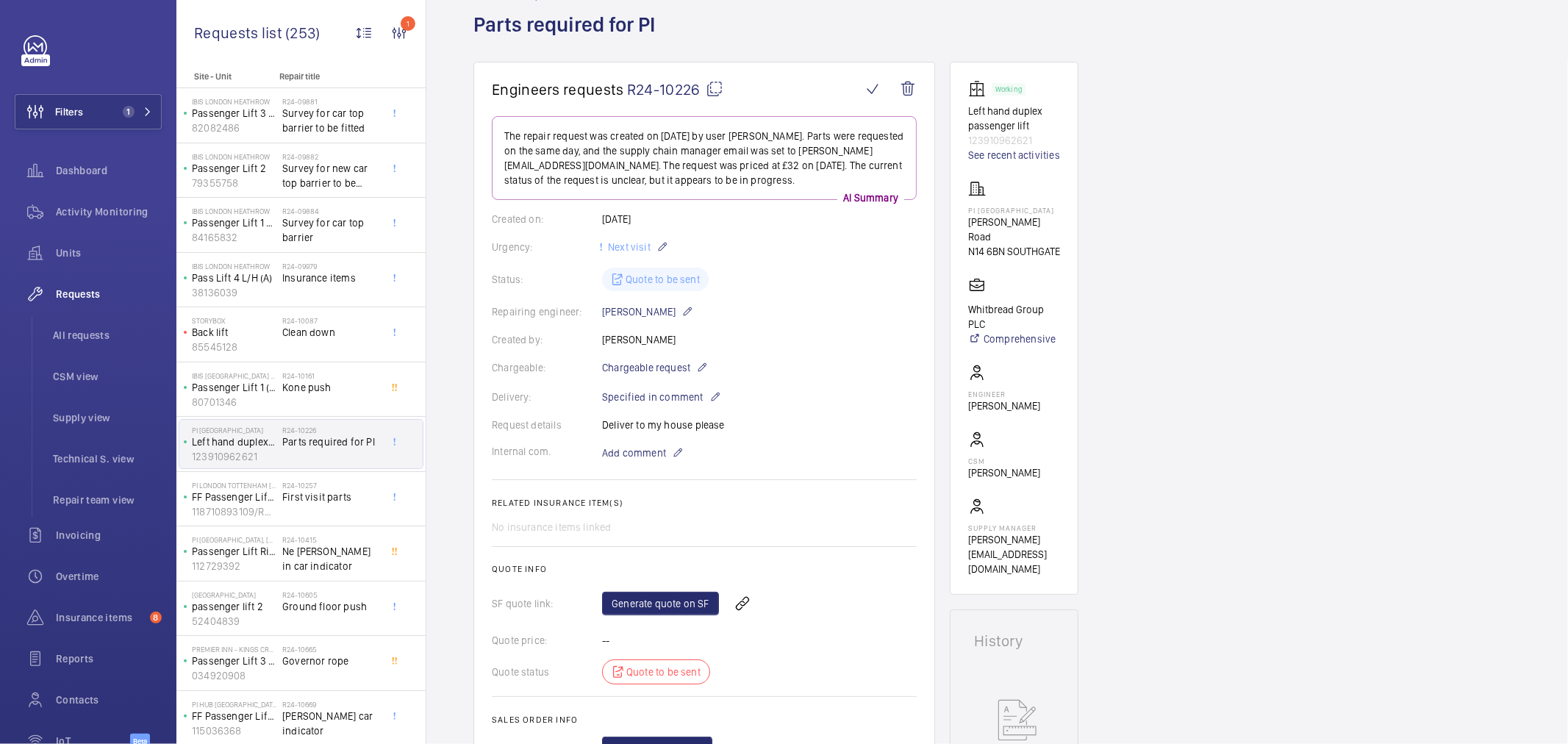
click at [847, 401] on div "Delivery: Specified in comment" at bounding box center [704, 396] width 425 height 17
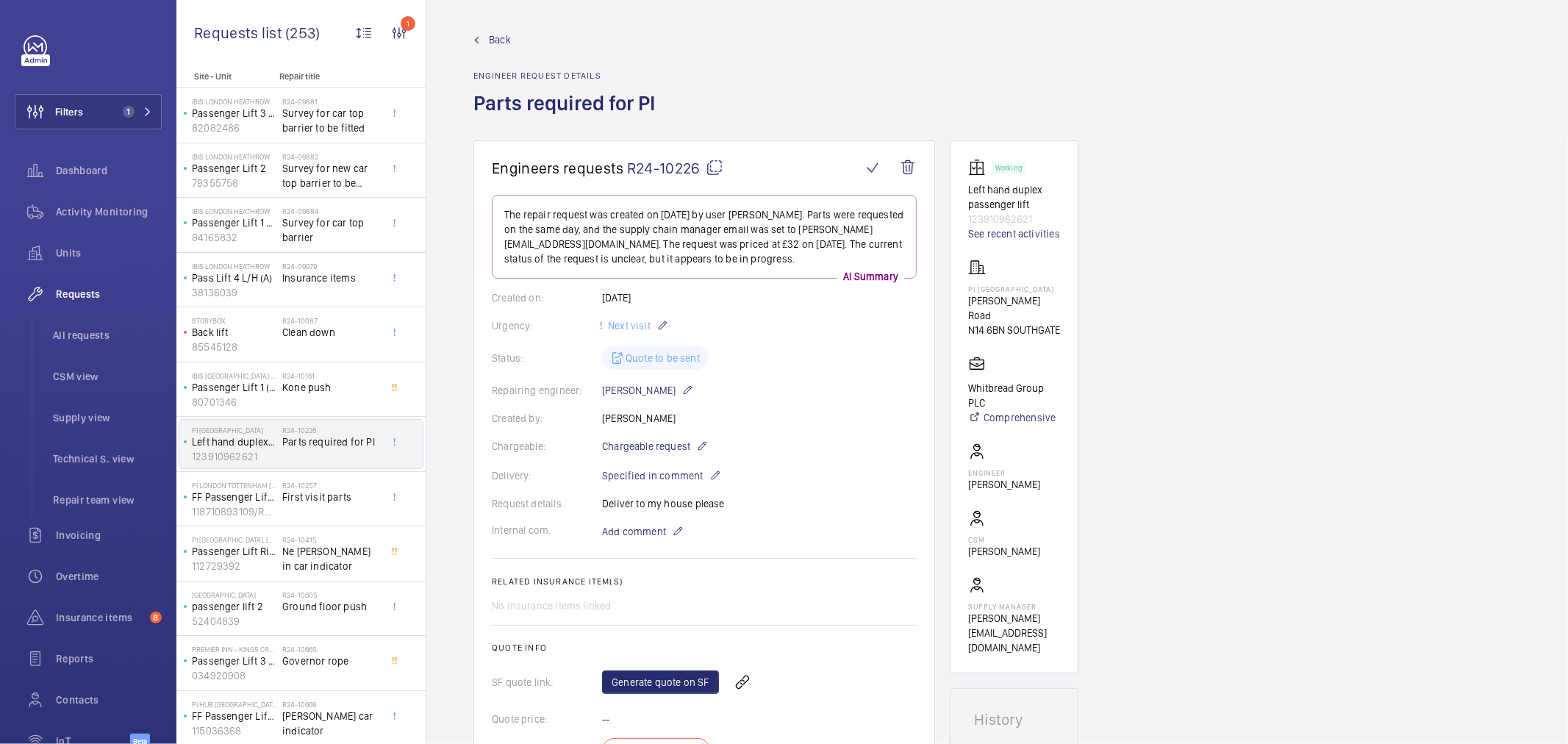
scroll to position [0, 0]
click at [810, 401] on div "Repairing engineer: David Clifford" at bounding box center [704, 393] width 425 height 17
click at [846, 413] on wm-front-card-body "The repair request was created on 2024-09-26 by user David Clifford. Parts were…" at bounding box center [704, 520] width 425 height 644
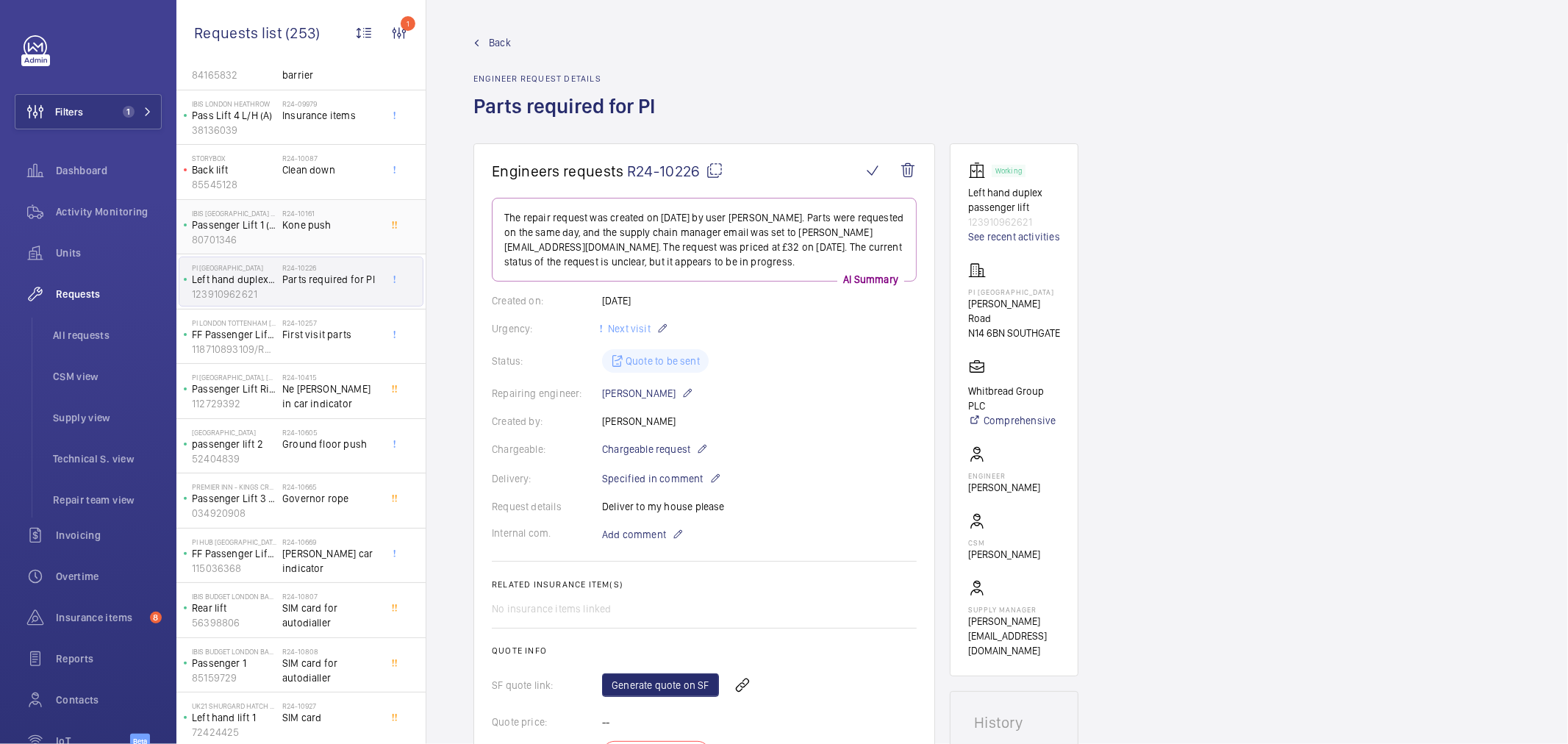
scroll to position [163, 0]
click at [326, 333] on span "First visit parts" at bounding box center [331, 334] width 97 height 15
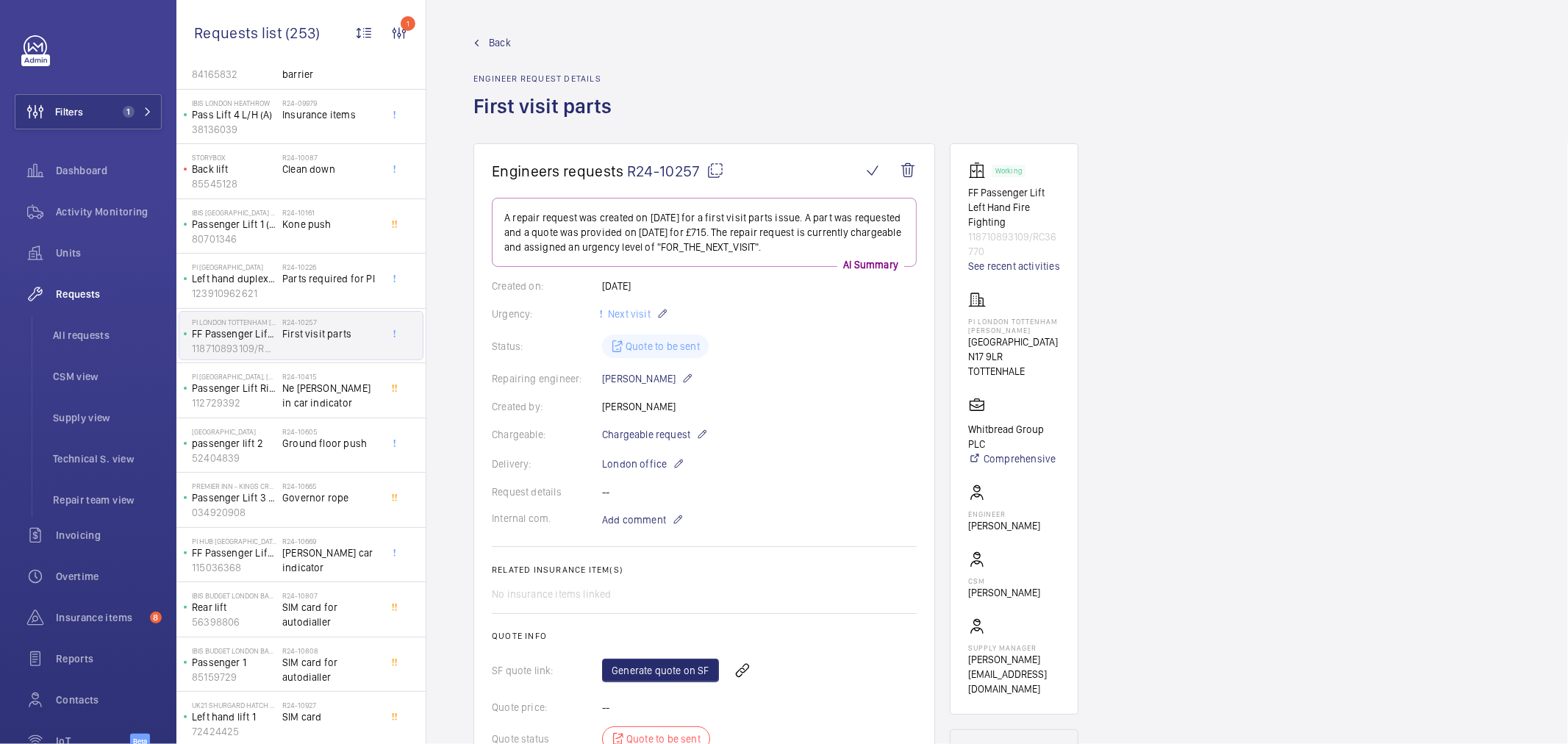
click at [820, 344] on div "Status: Quote to be sent" at bounding box center [704, 346] width 425 height 24
click at [316, 620] on span "SIM card for autodialler" at bounding box center [331, 615] width 97 height 30
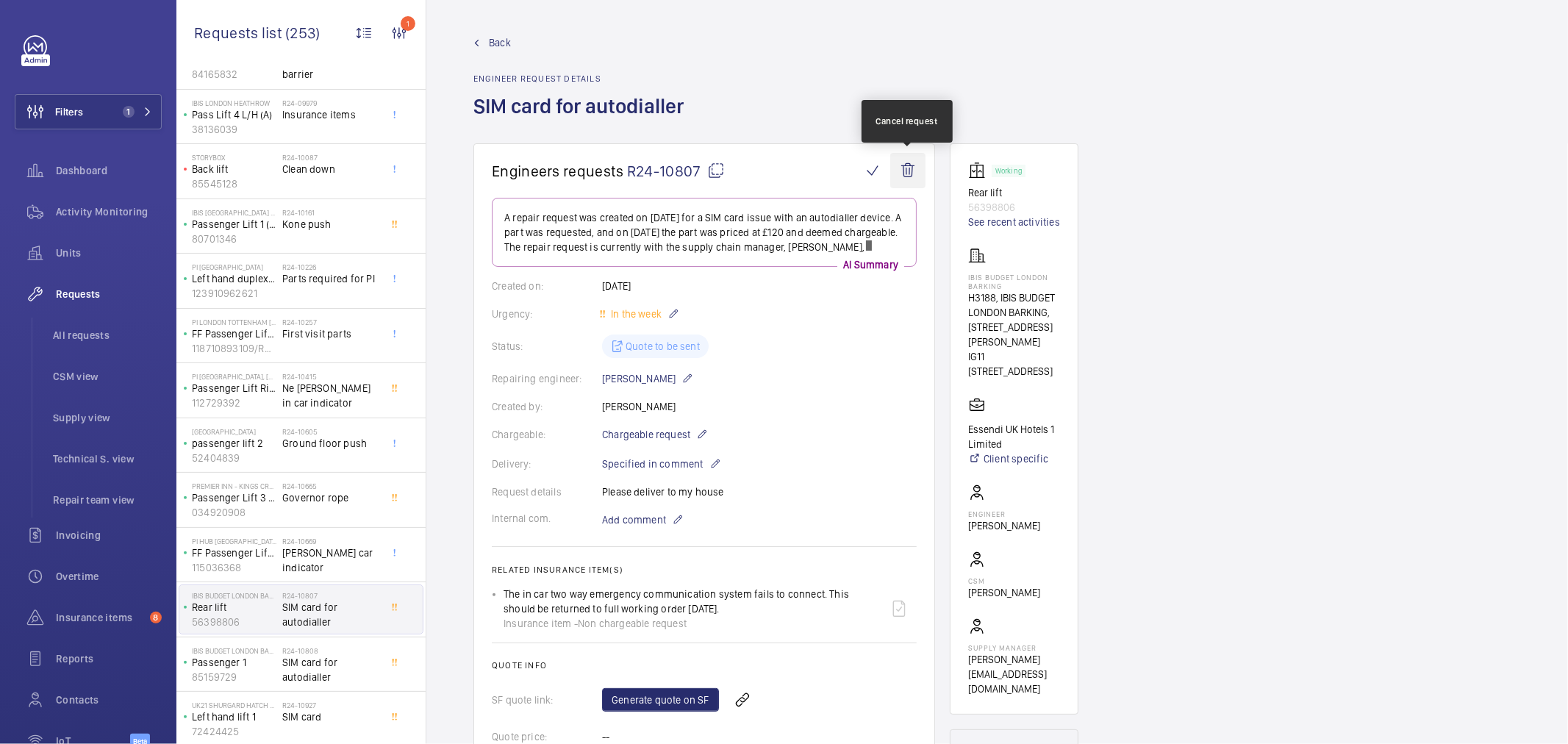
click at [903, 177] on wm-front-icon-button at bounding box center [908, 171] width 35 height 35
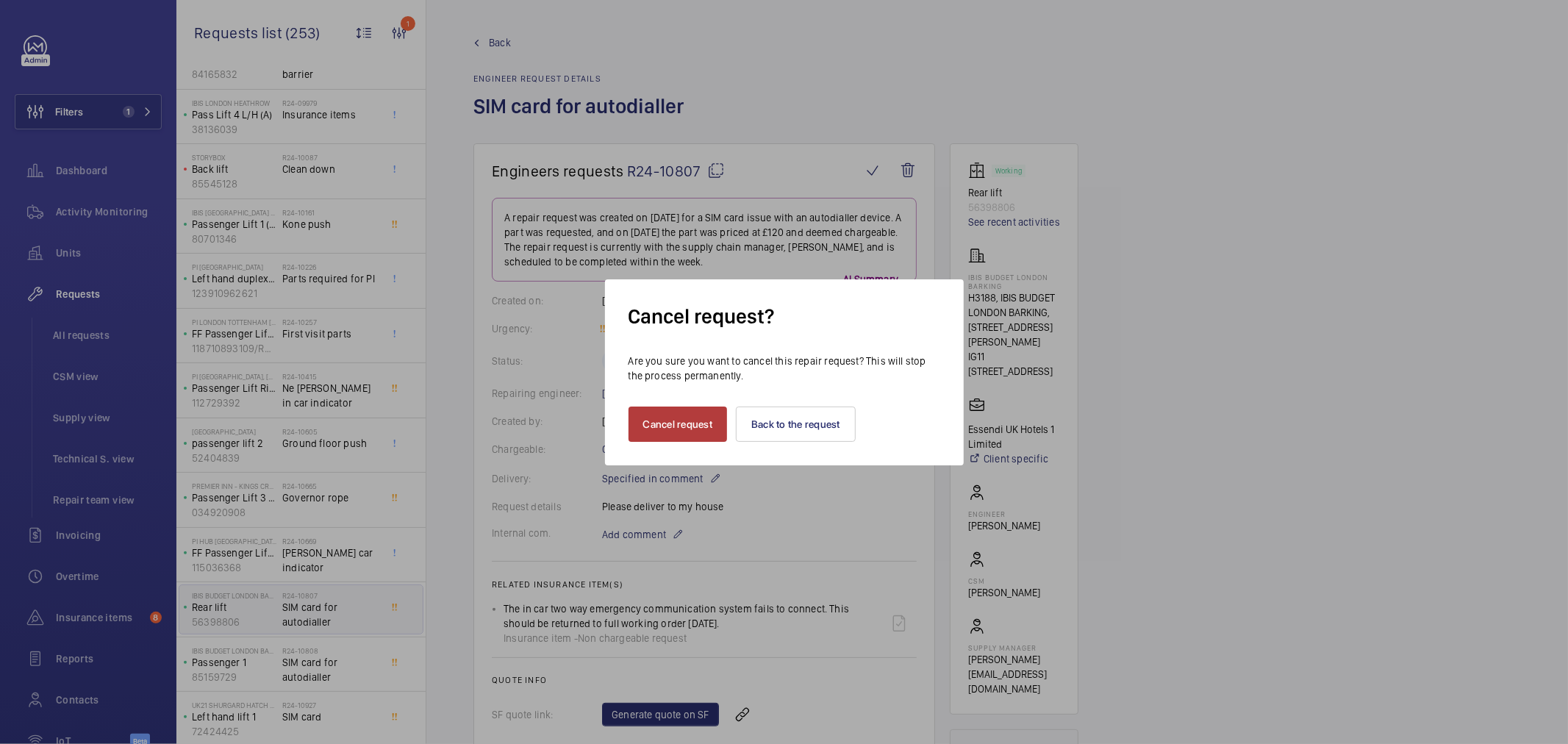
click at [656, 430] on button "Cancel request" at bounding box center [678, 424] width 100 height 35
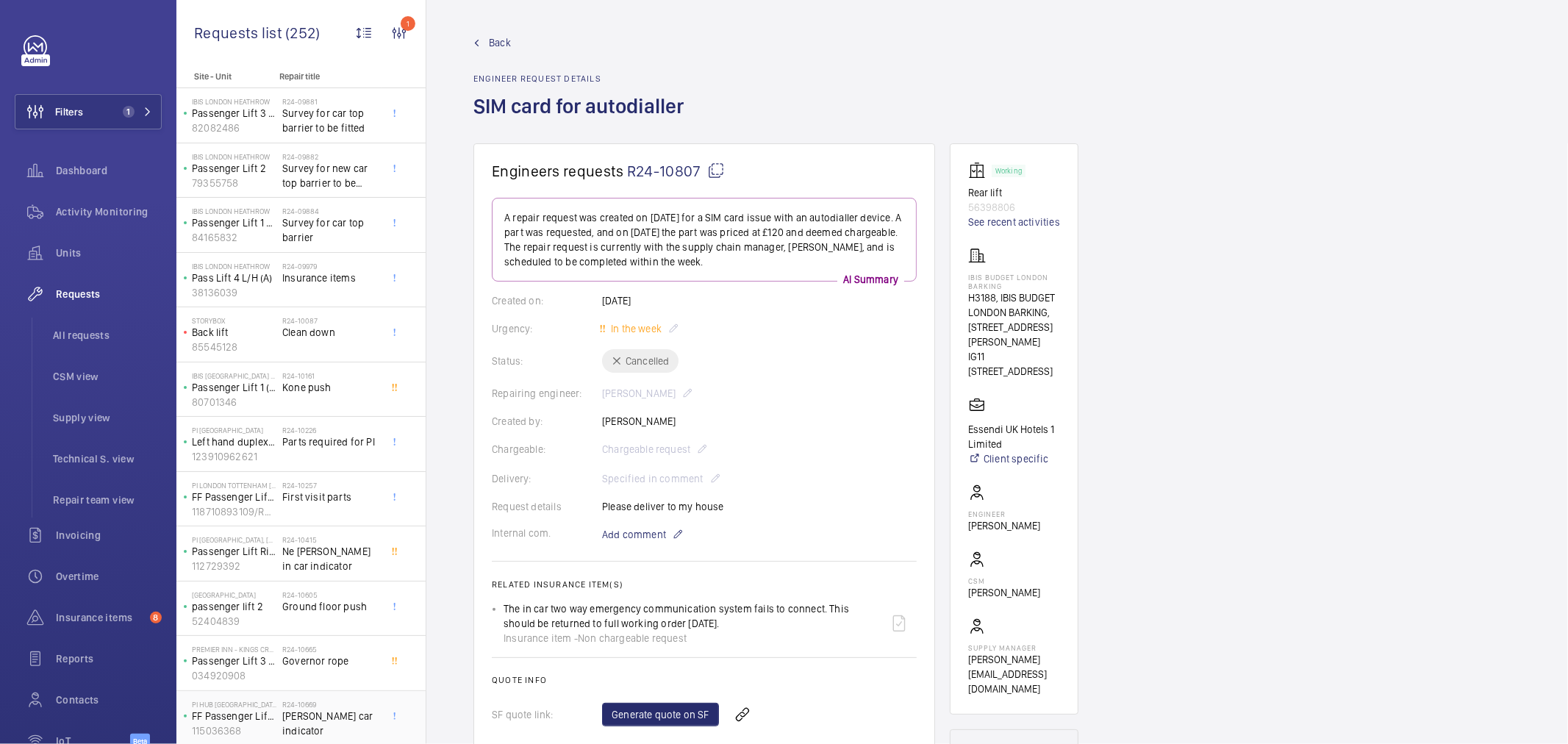
click at [327, 723] on span "Orona car indicator" at bounding box center [331, 724] width 97 height 30
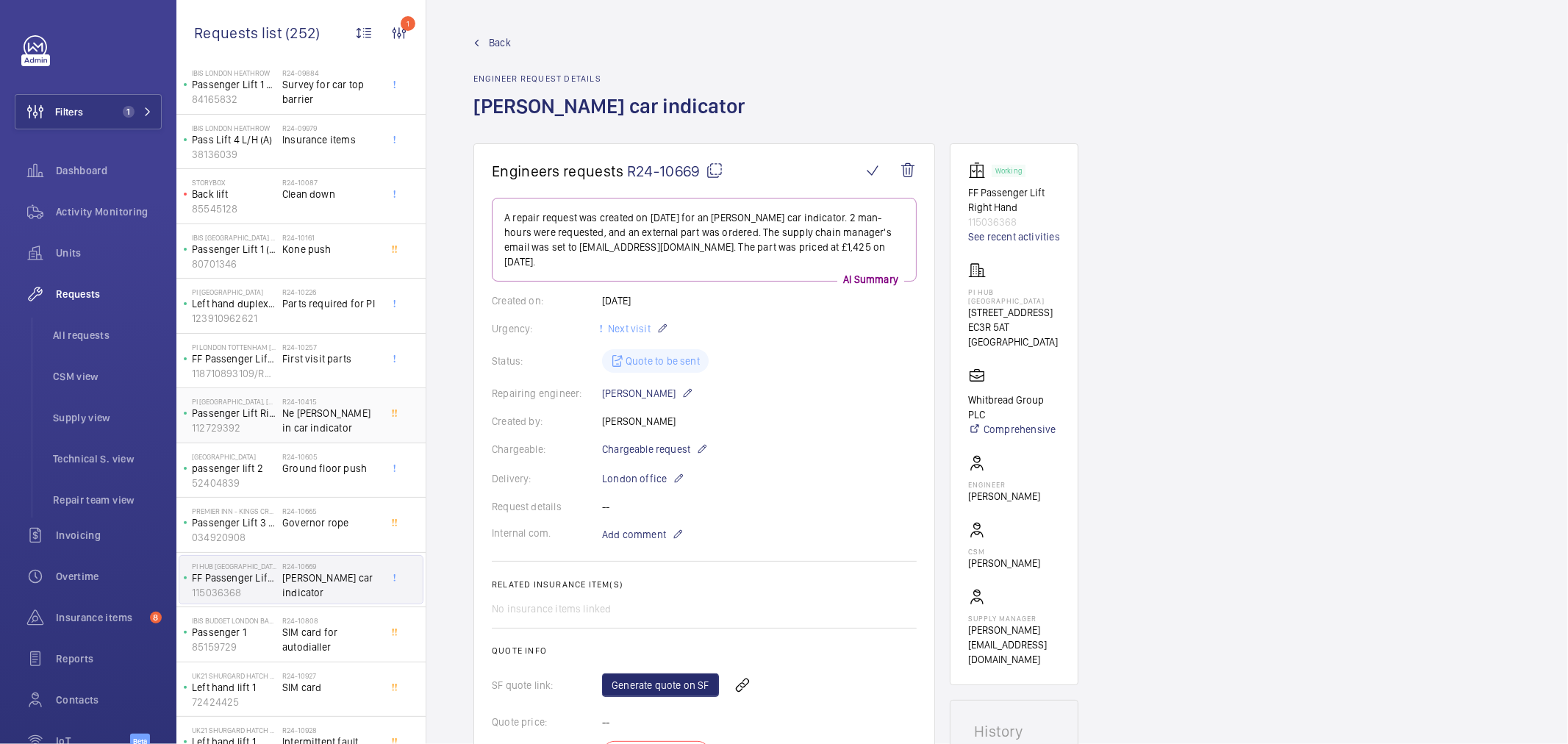
scroll to position [163, 0]
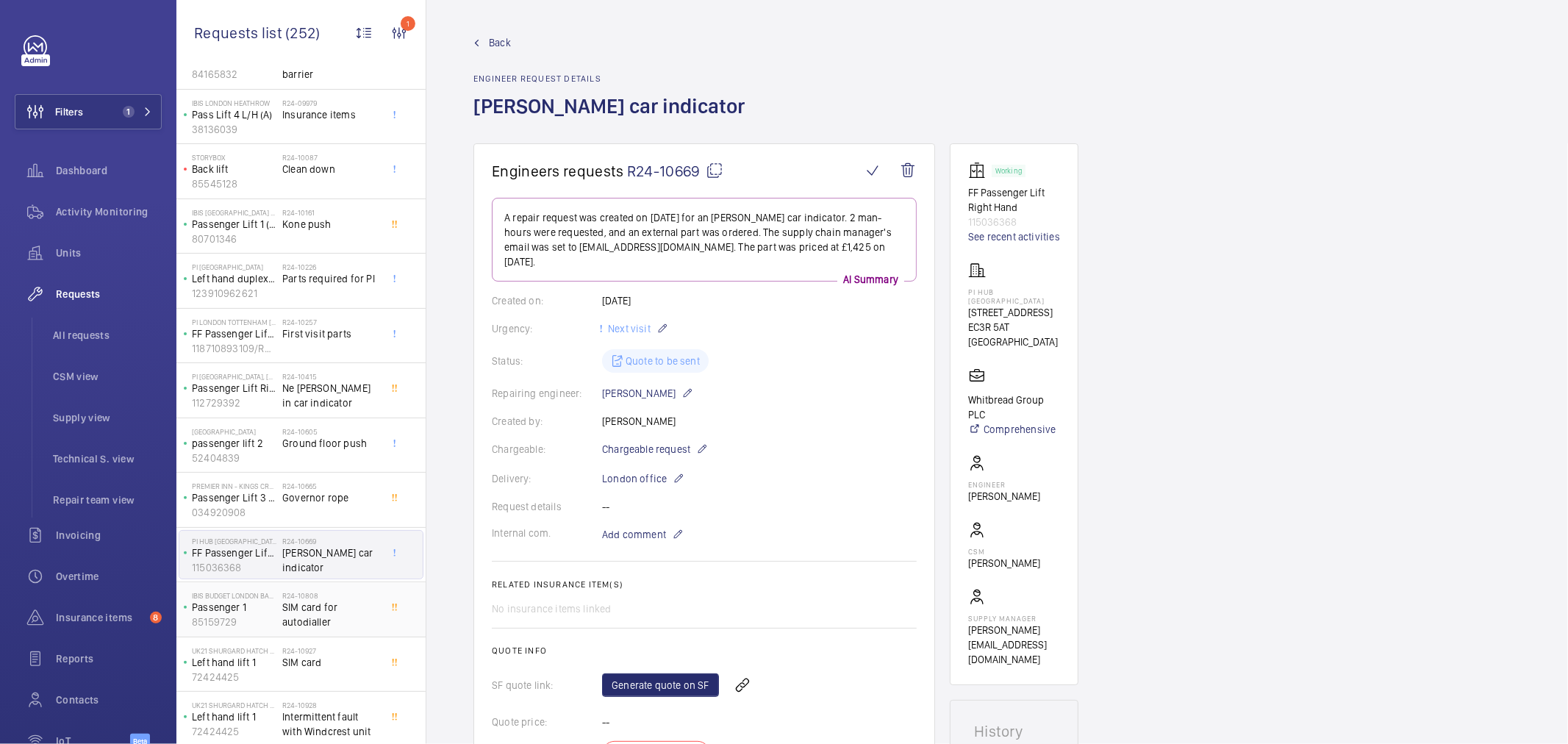
click at [319, 607] on span "SIM card for autodialler" at bounding box center [331, 615] width 97 height 30
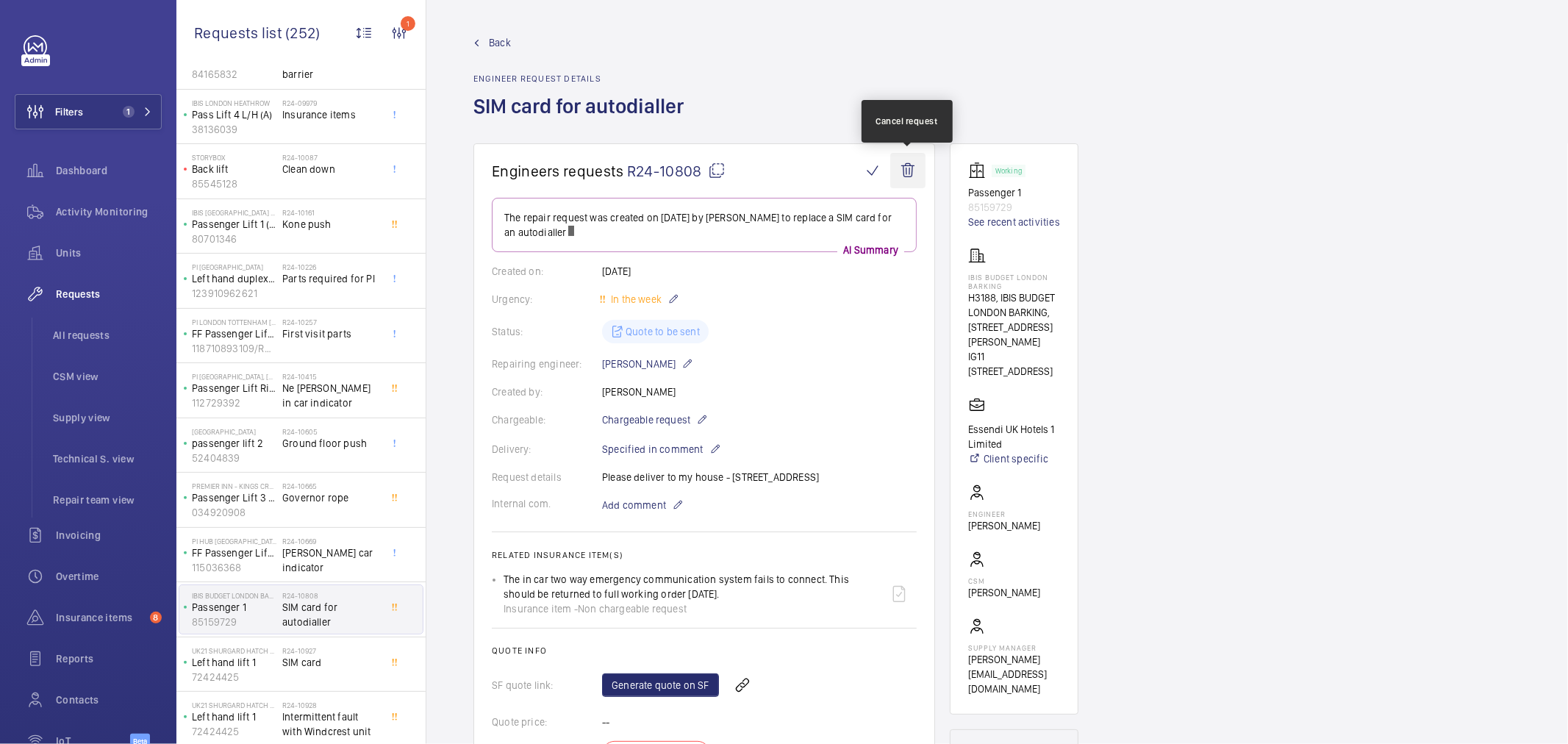
click at [908, 171] on wm-front-icon-button at bounding box center [908, 171] width 35 height 35
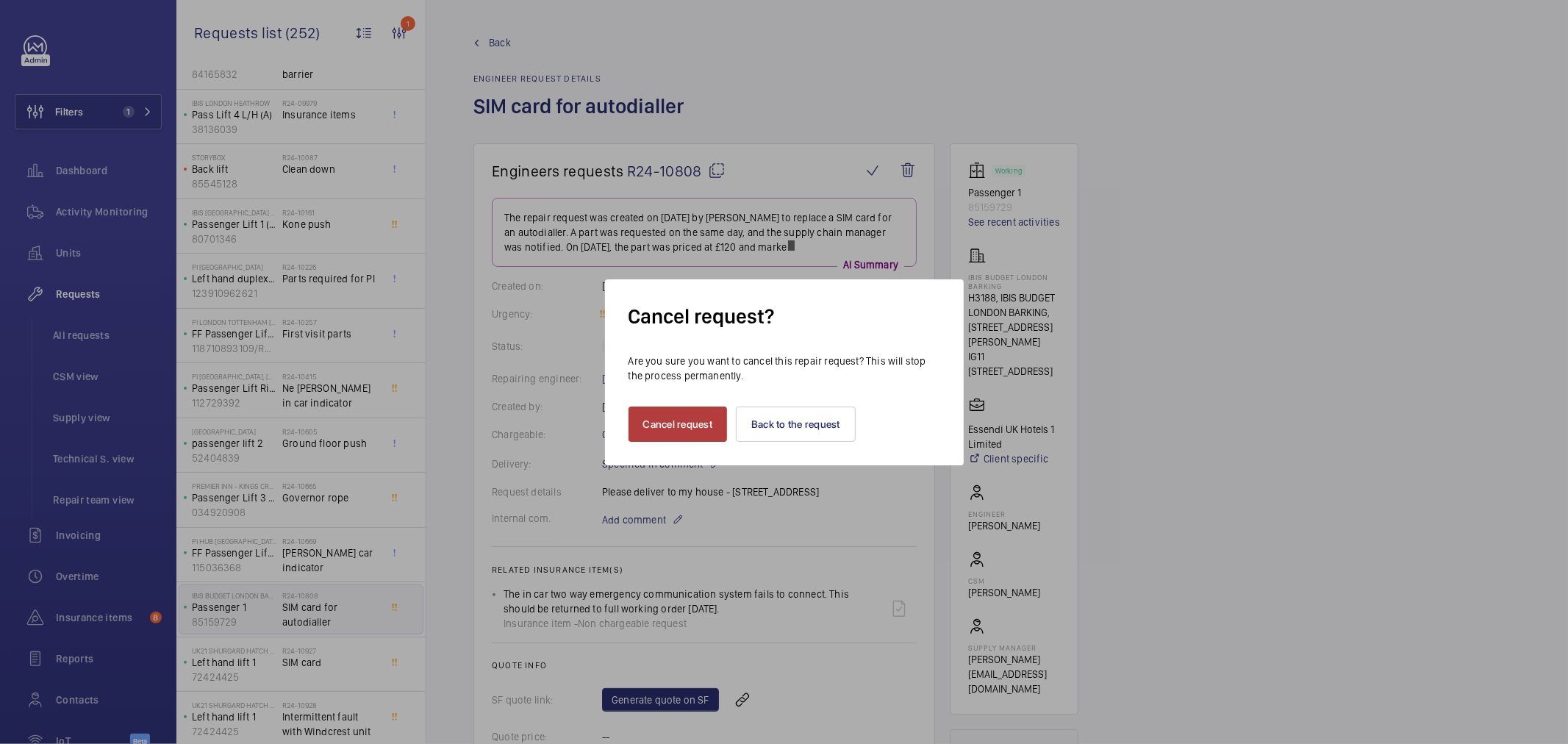
click at [680, 424] on button "Cancel request" at bounding box center [678, 424] width 100 height 35
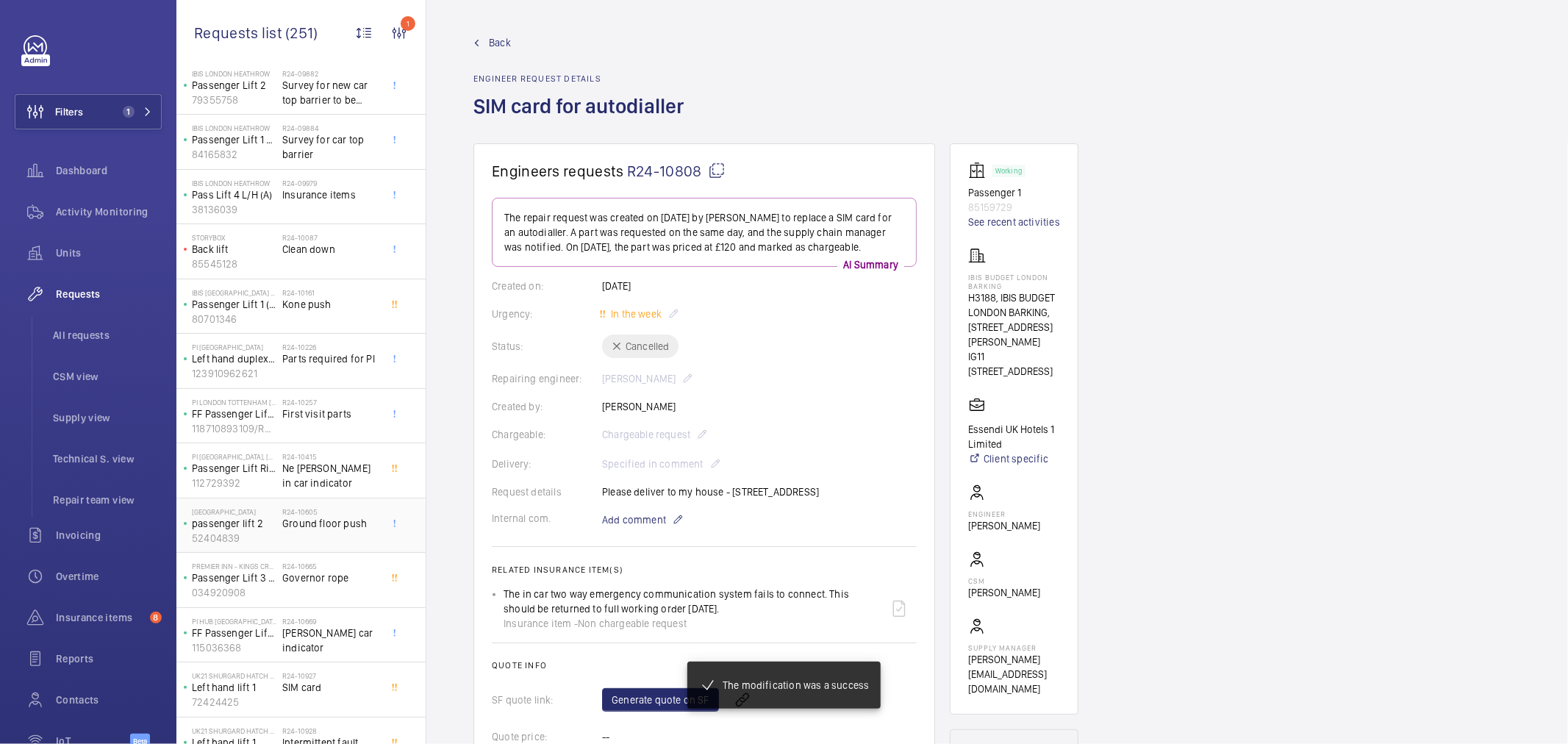
scroll to position [163, 0]
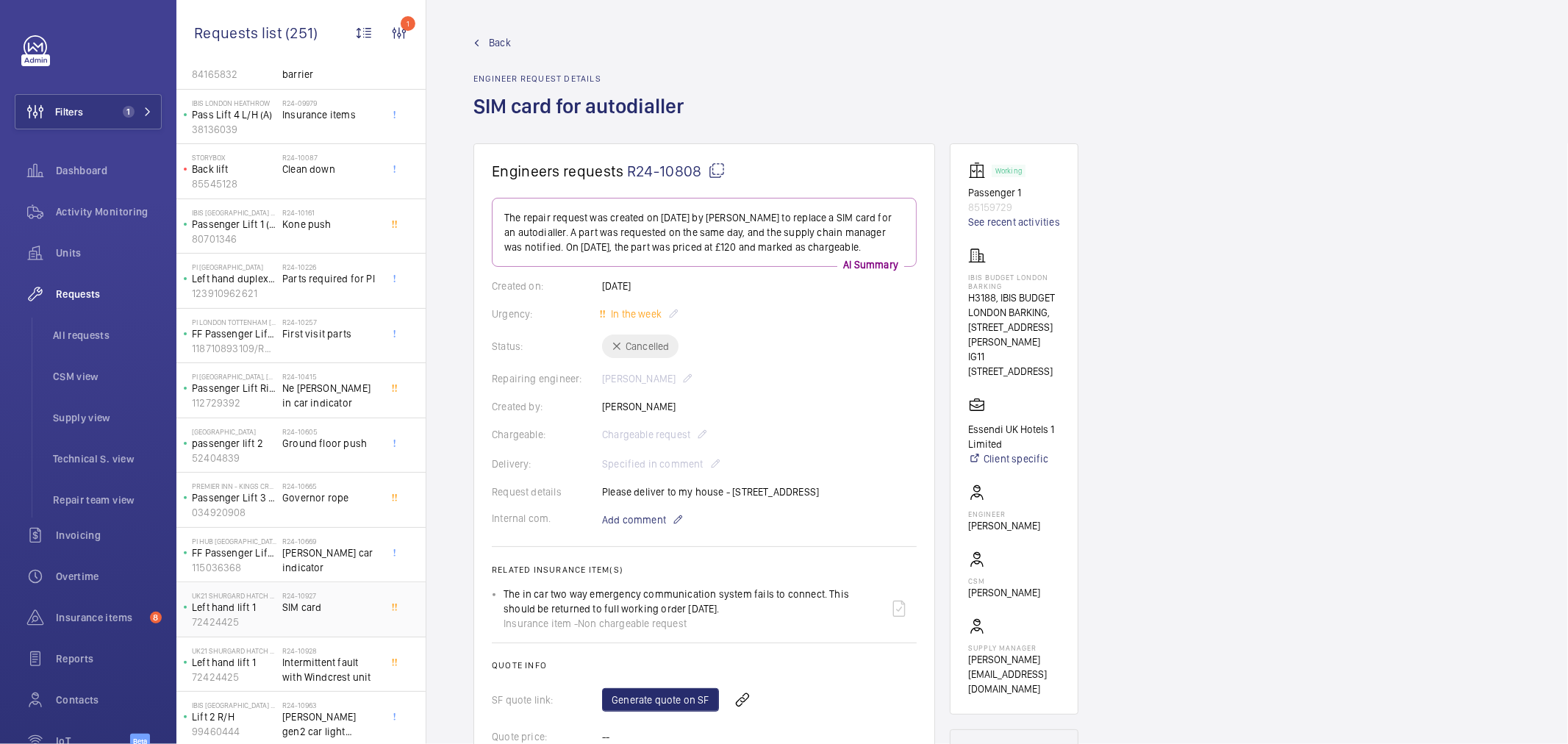
click at [336, 611] on span "SIM card" at bounding box center [331, 607] width 97 height 15
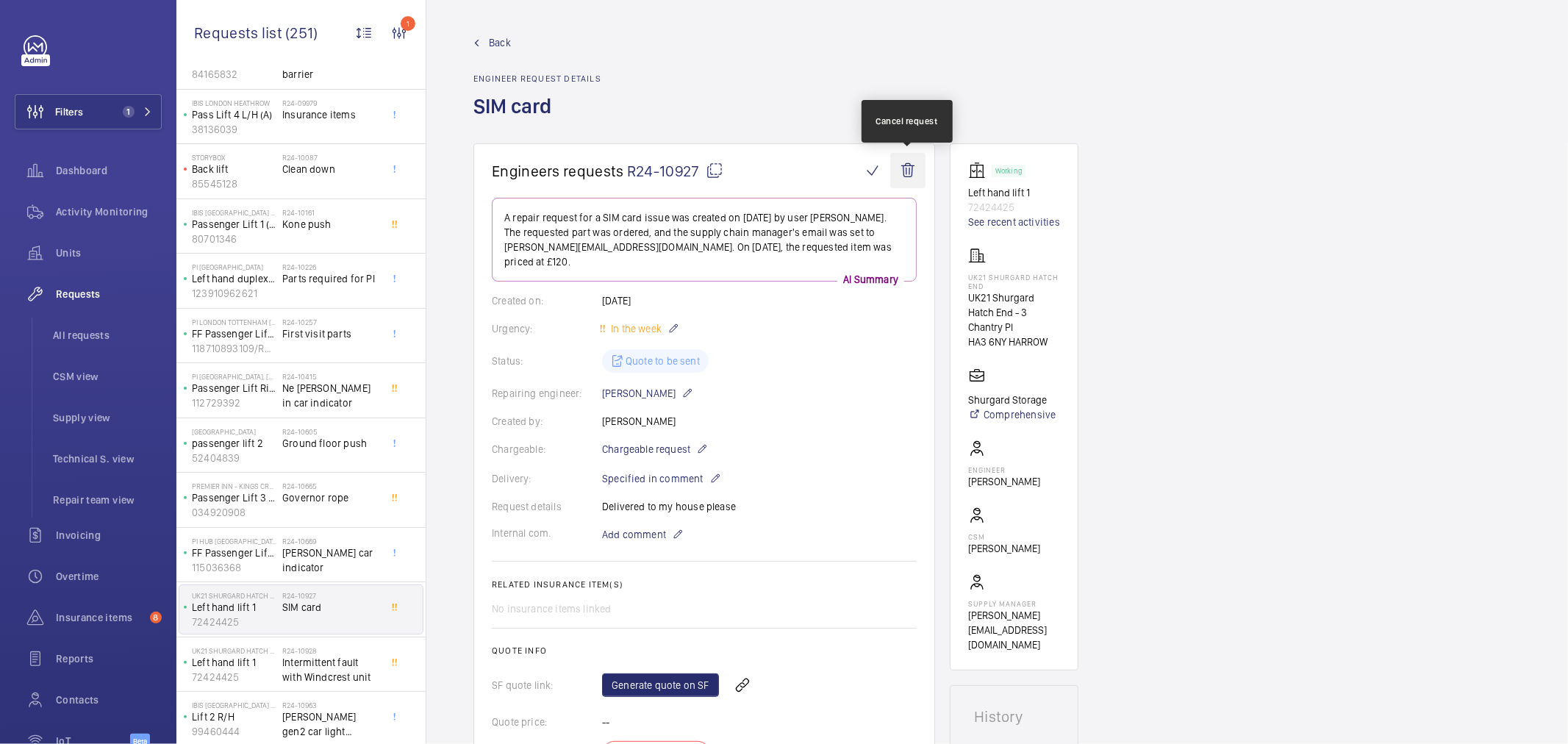
click at [901, 167] on wm-front-icon-button at bounding box center [908, 171] width 35 height 35
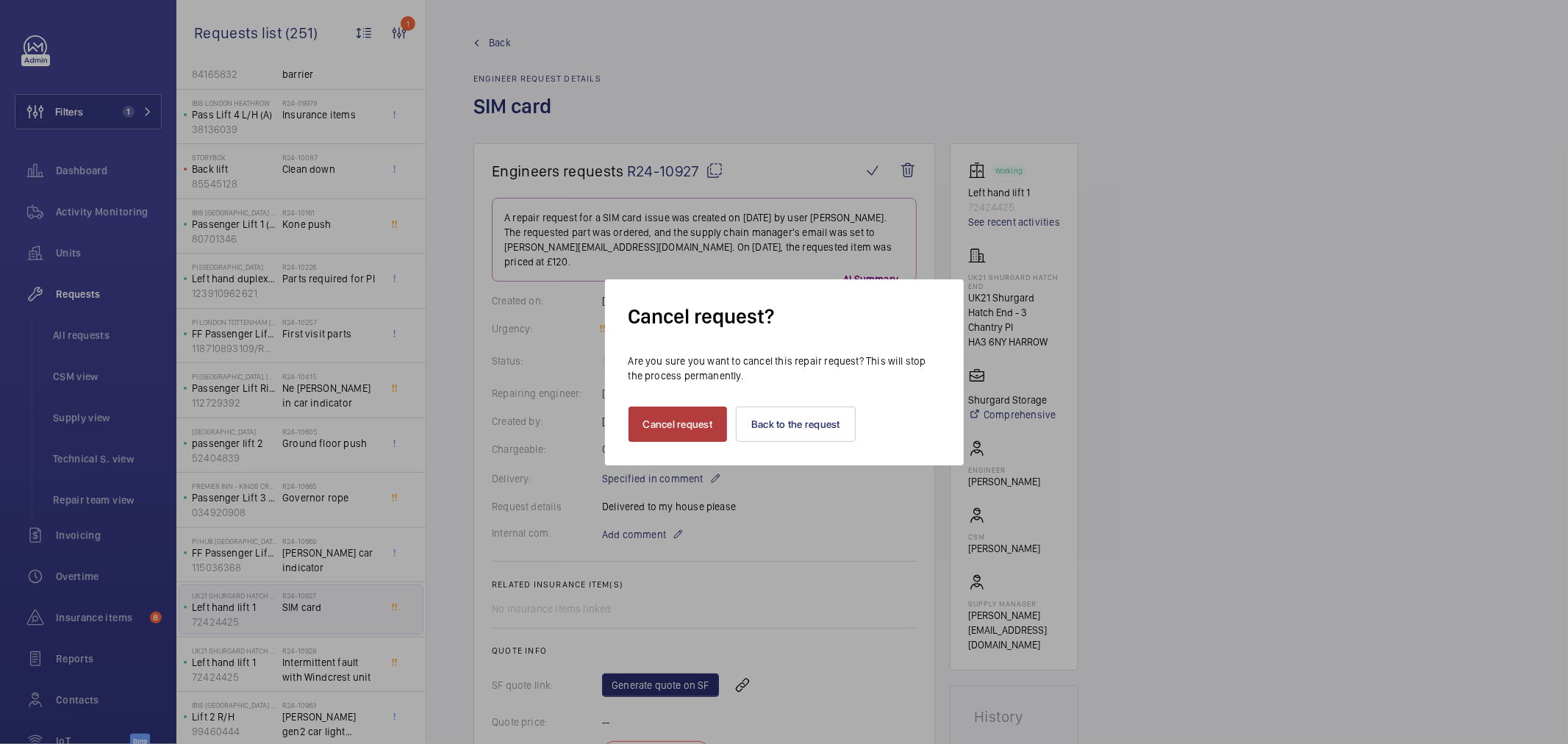
click at [674, 425] on button "Cancel request" at bounding box center [678, 424] width 100 height 35
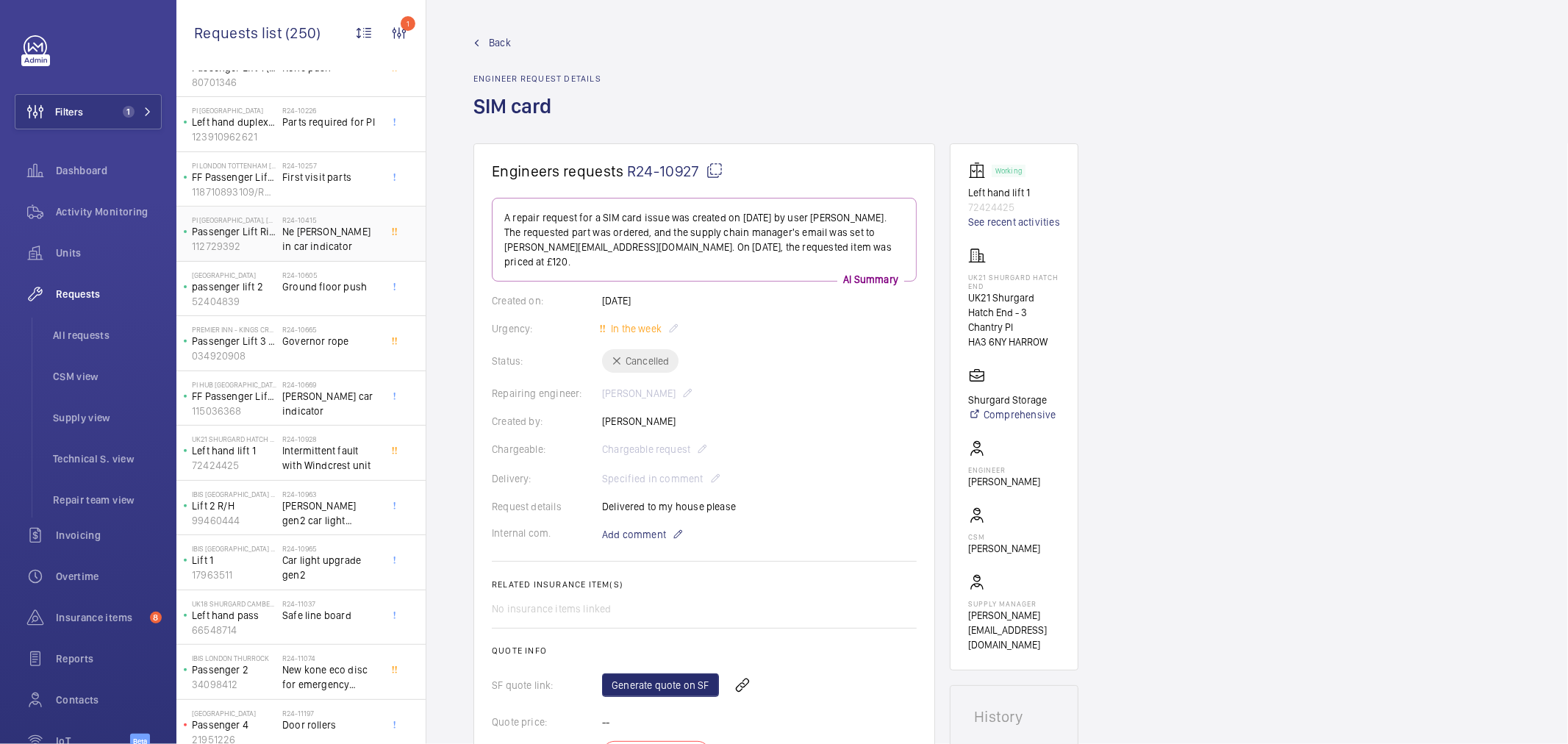
scroll to position [326, 0]
click at [329, 615] on span "Safe line board" at bounding box center [331, 609] width 97 height 15
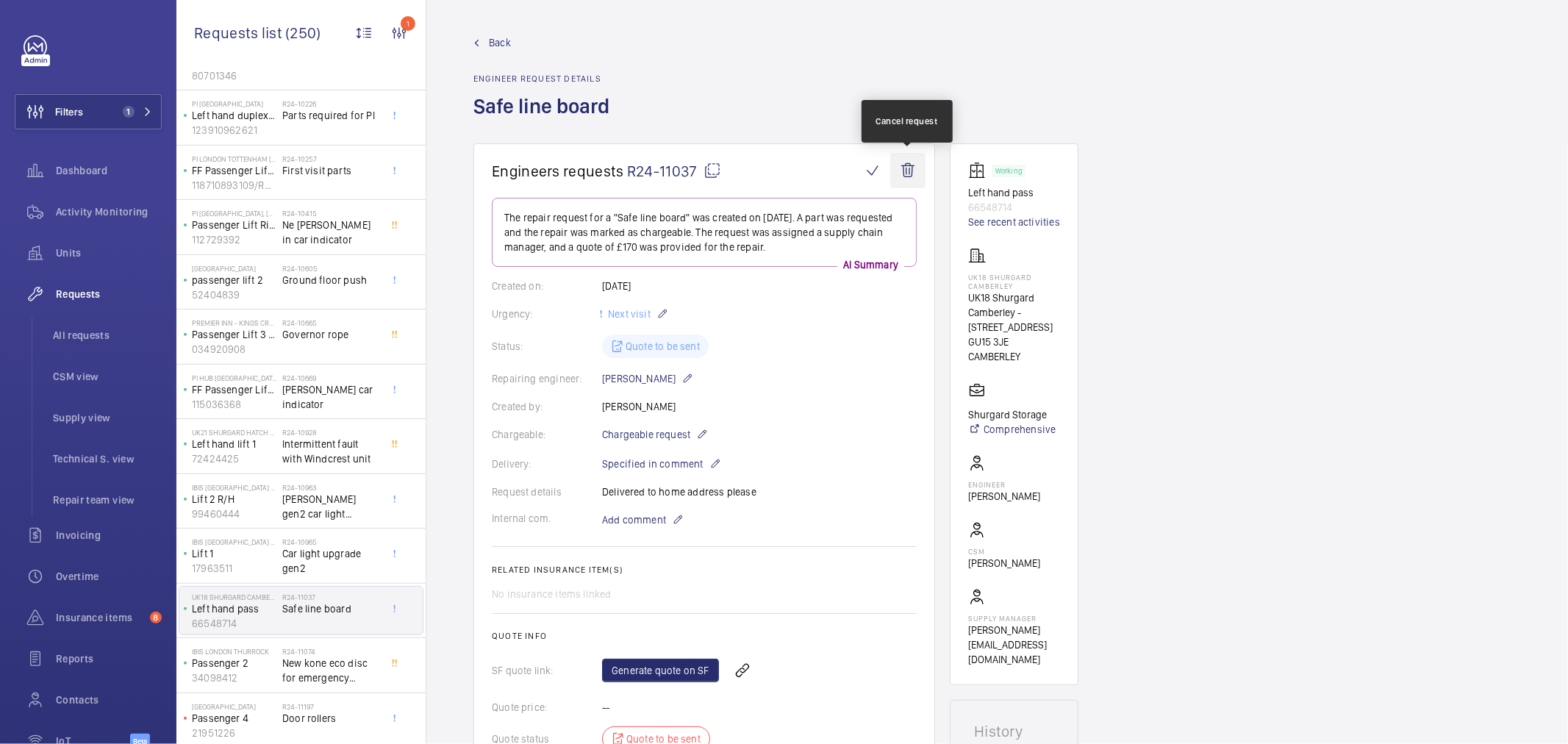
click at [912, 175] on wm-front-icon-button at bounding box center [908, 171] width 35 height 35
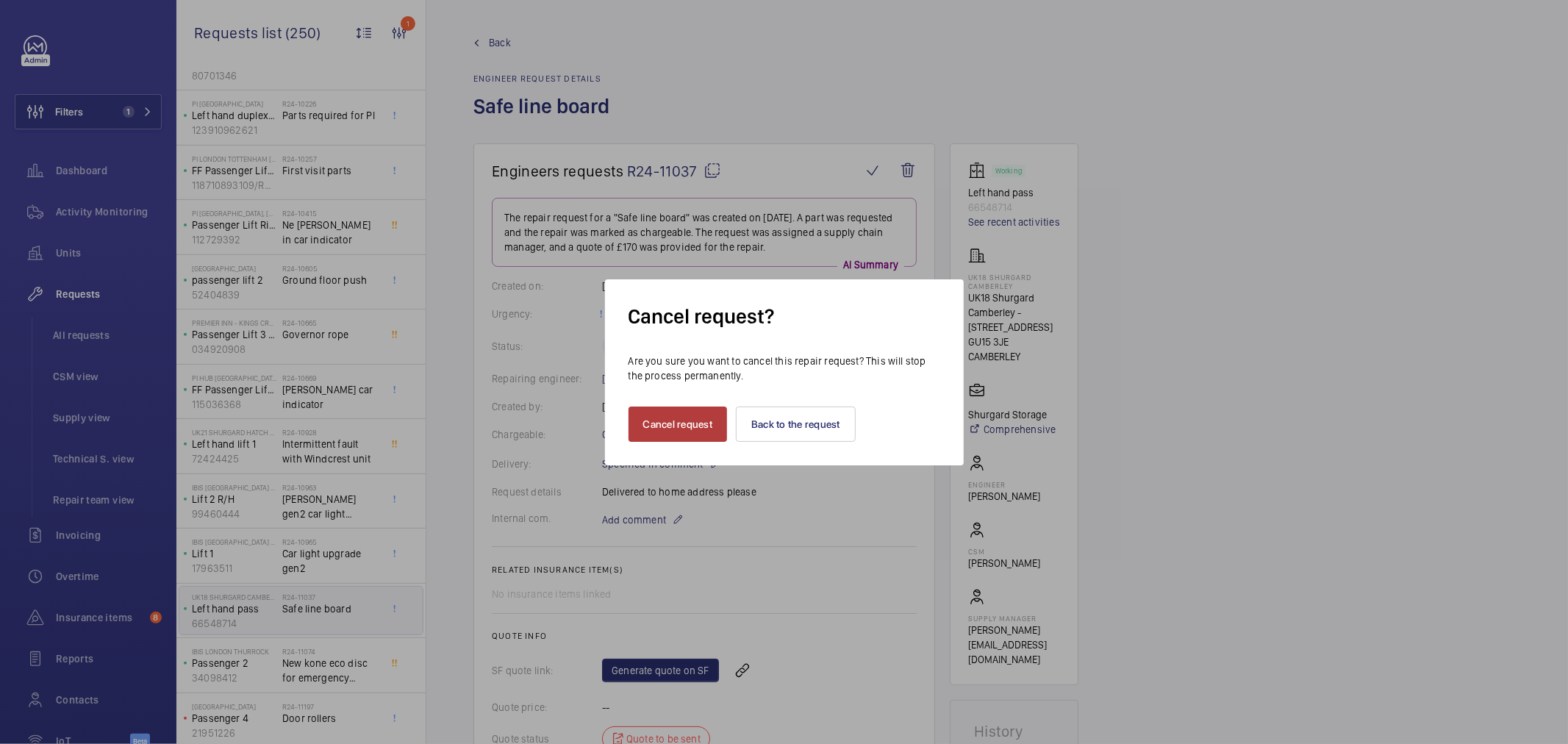
click at [662, 428] on button "Cancel request" at bounding box center [678, 424] width 100 height 35
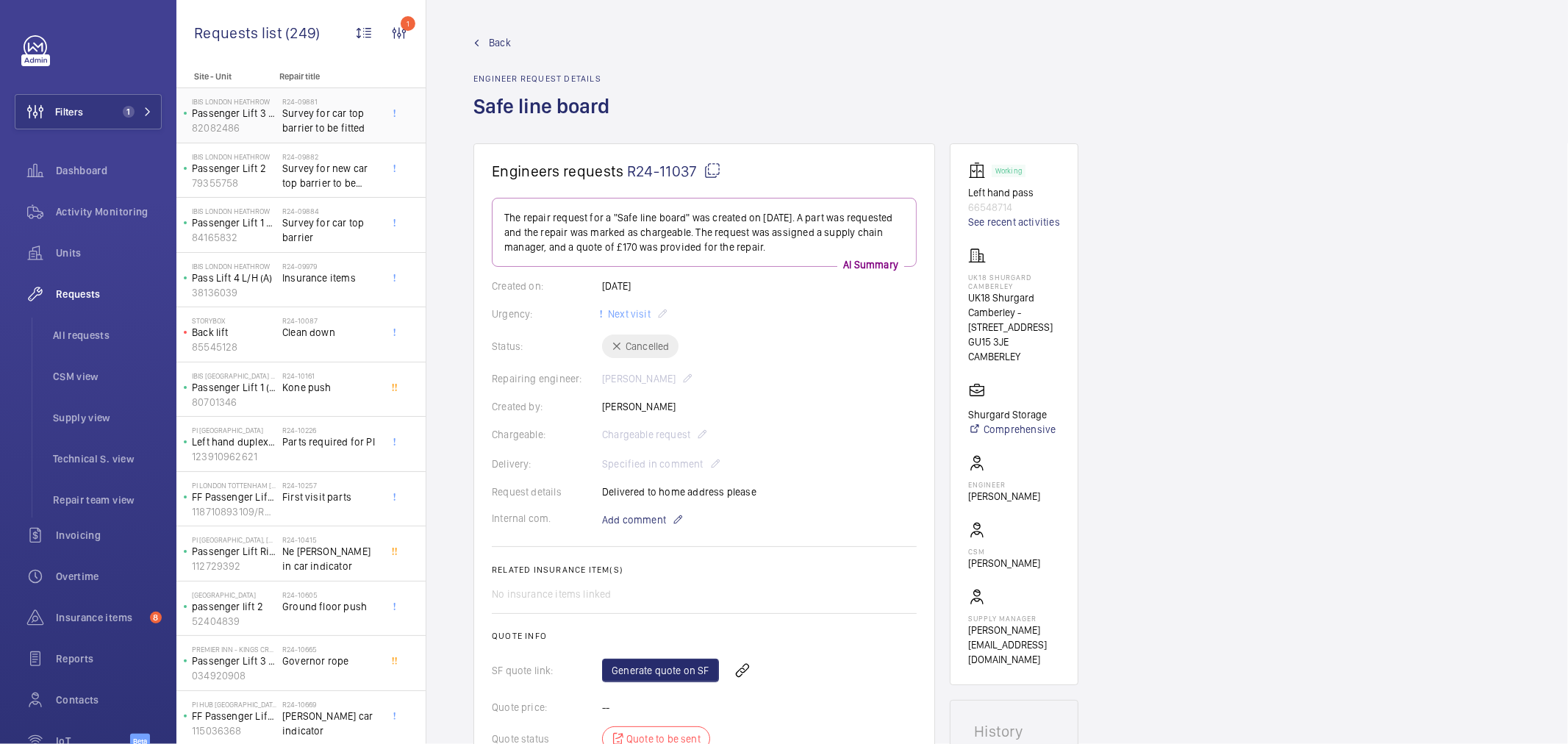
click at [341, 129] on span "Survey for car top barrier to be fitted" at bounding box center [331, 121] width 97 height 30
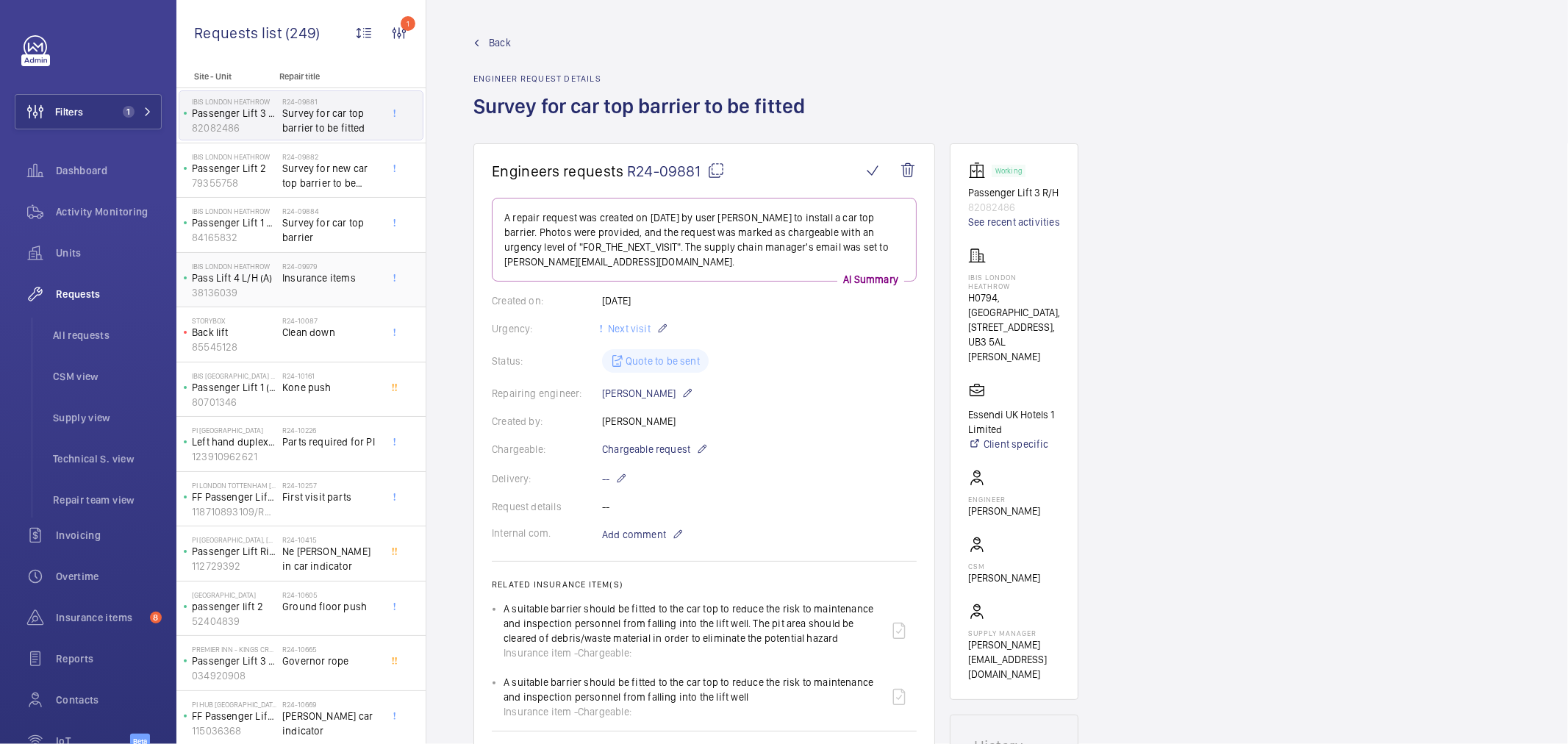
click at [352, 278] on span "Insurance items" at bounding box center [331, 278] width 97 height 15
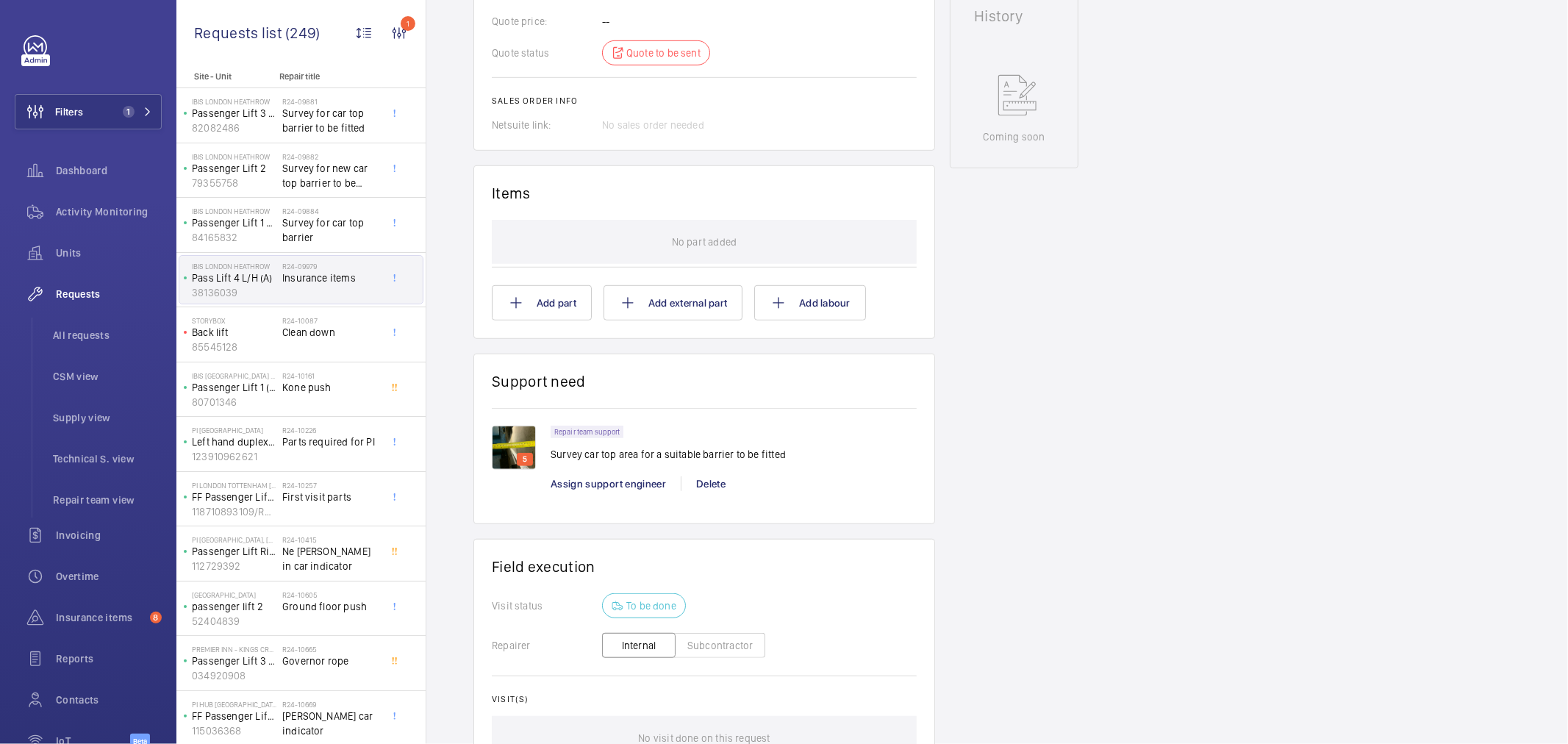
scroll to position [736, 0]
click at [318, 342] on div "R24-10087 Clean down" at bounding box center [331, 338] width 97 height 43
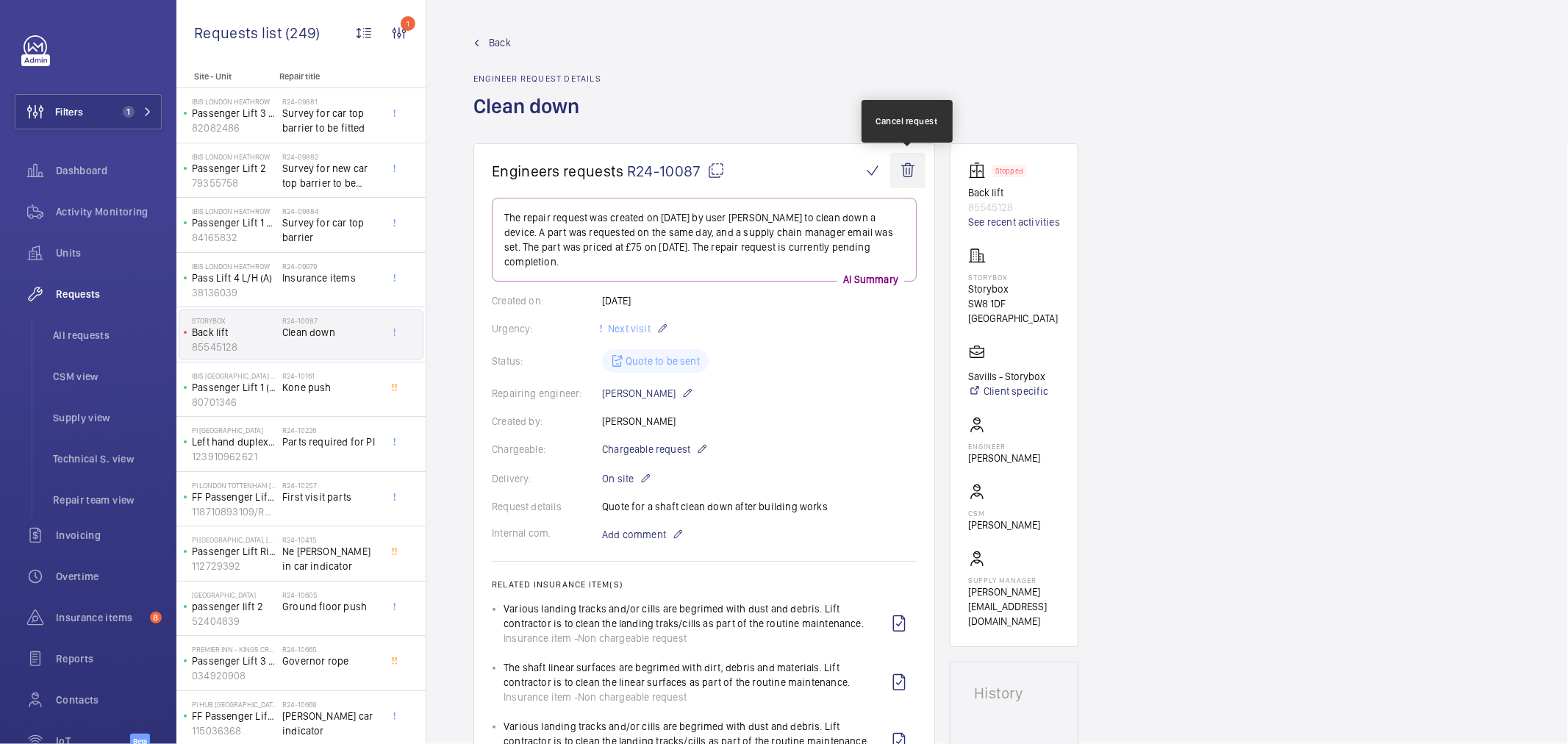
click at [907, 175] on wm-front-icon-button at bounding box center [908, 171] width 35 height 35
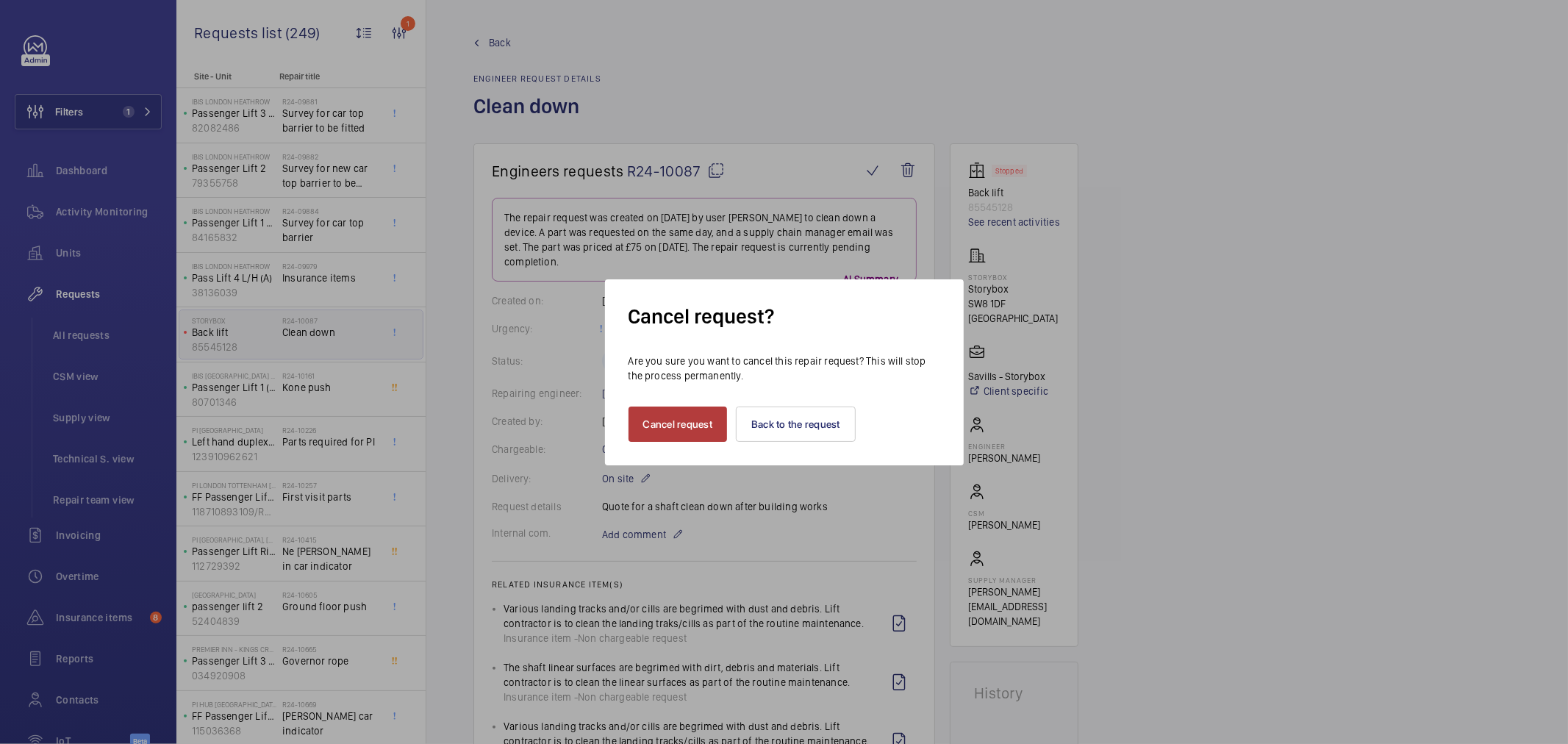
click at [685, 422] on button "Cancel request" at bounding box center [678, 424] width 100 height 35
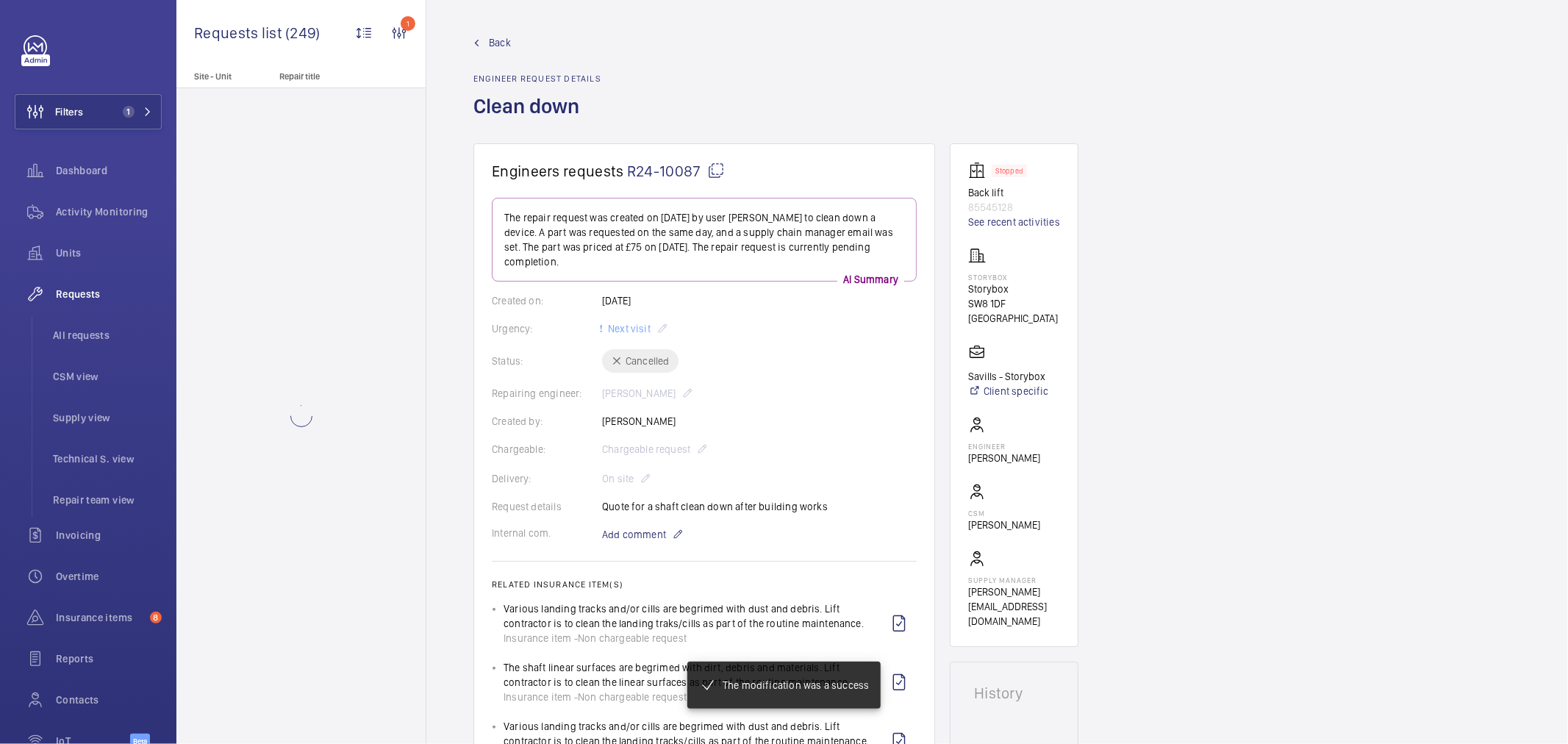
scroll to position [736, 0]
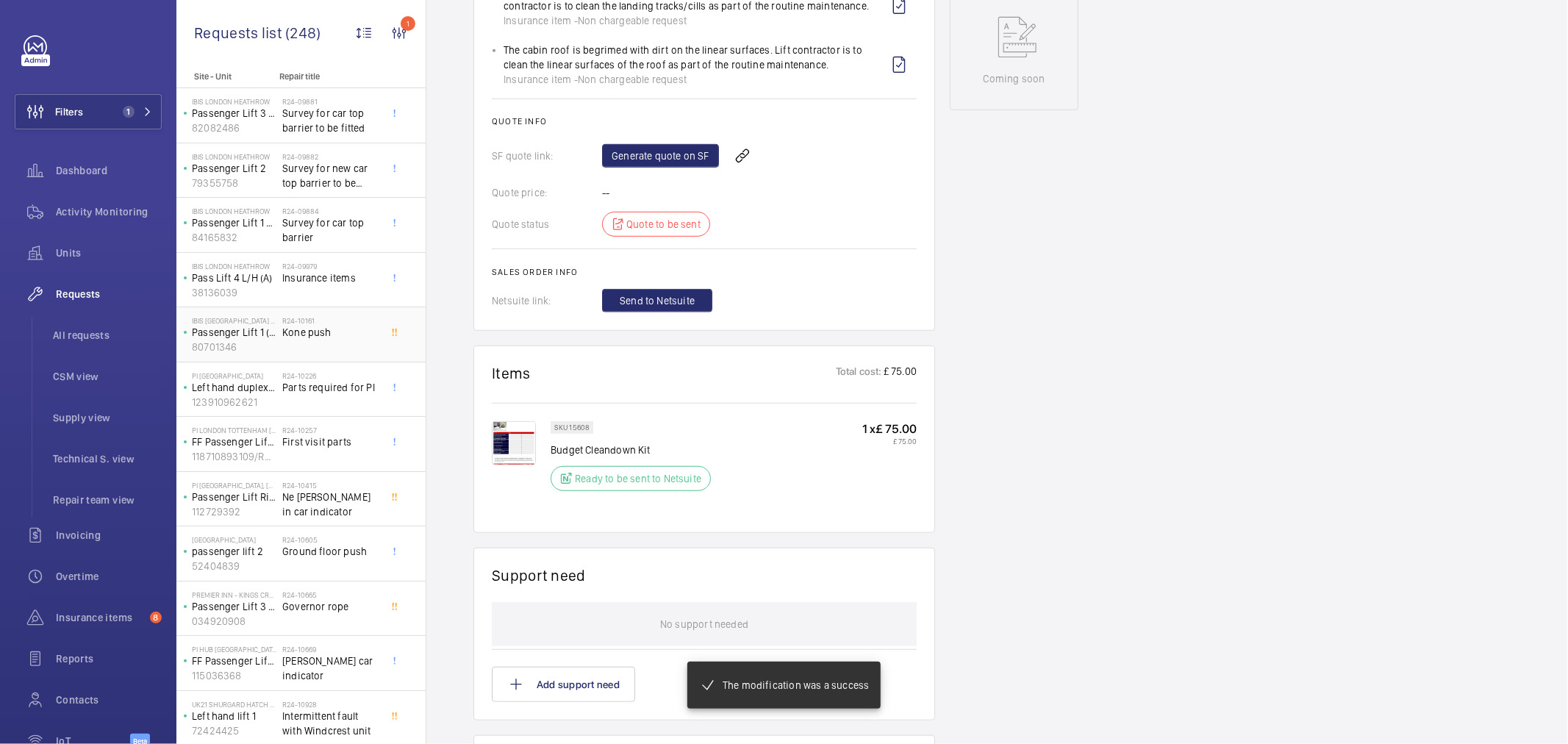
click at [318, 348] on div "R24-10161 Kone push" at bounding box center [331, 338] width 97 height 43
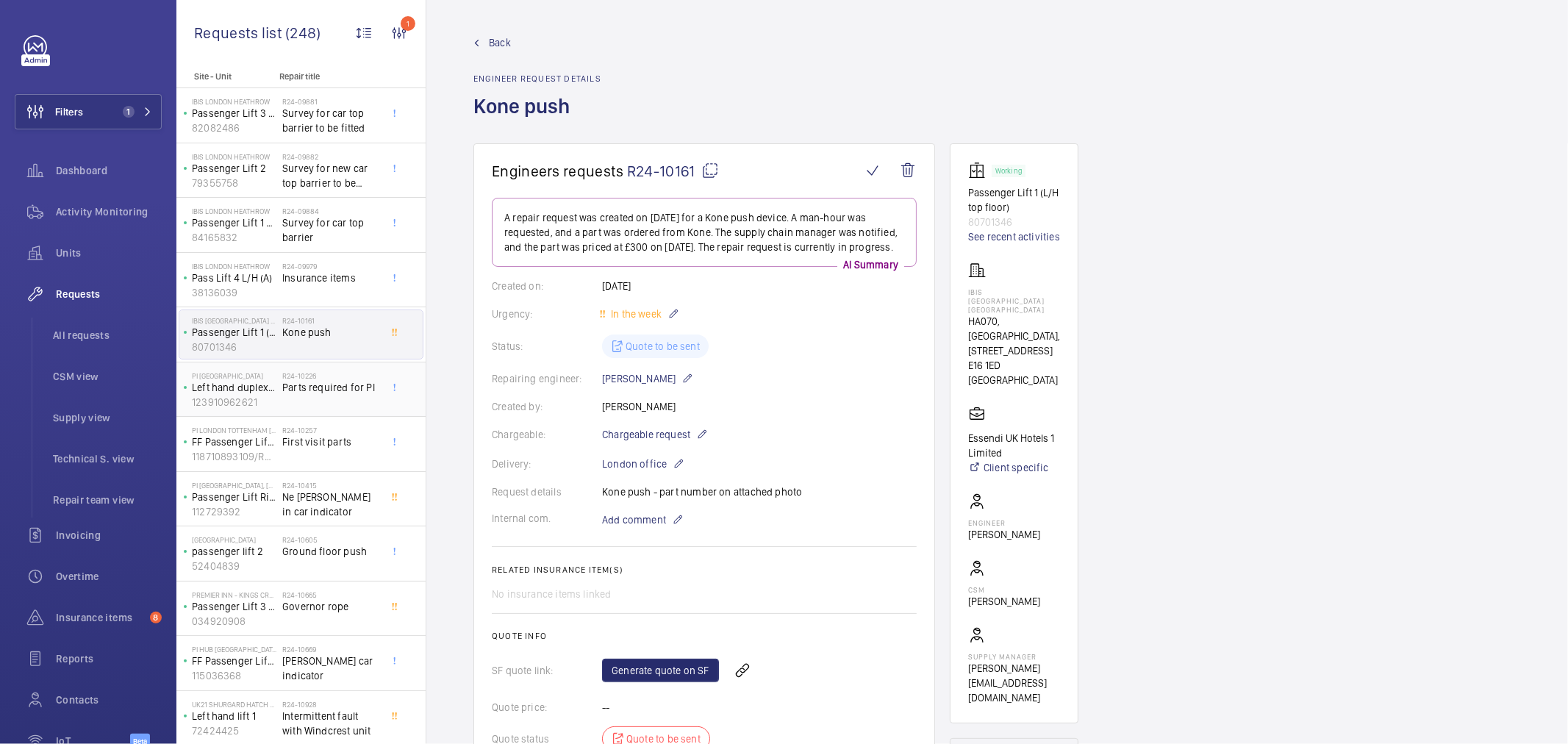
click at [313, 398] on div "R24-10226 Parts required for PI" at bounding box center [331, 393] width 97 height 43
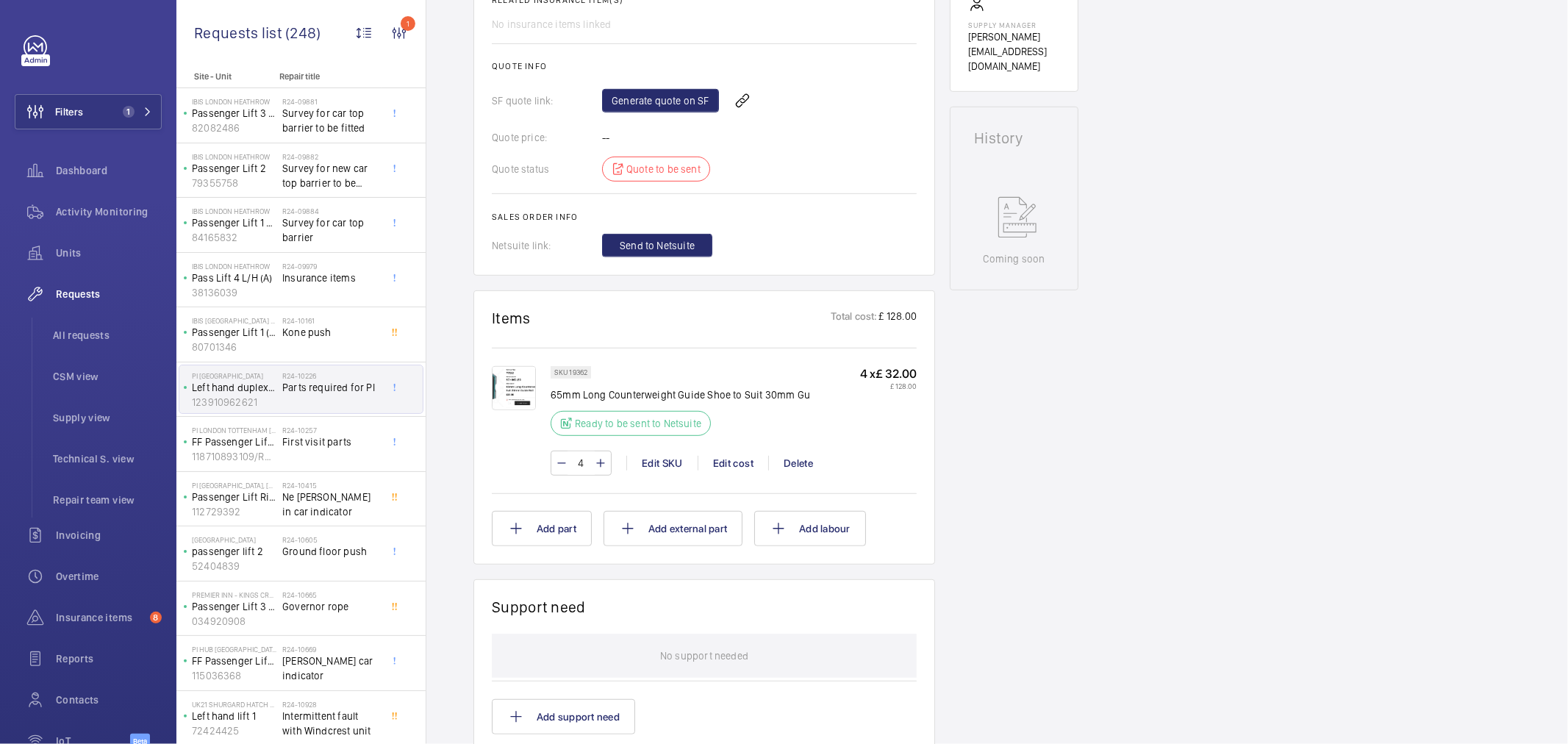
scroll to position [736, 0]
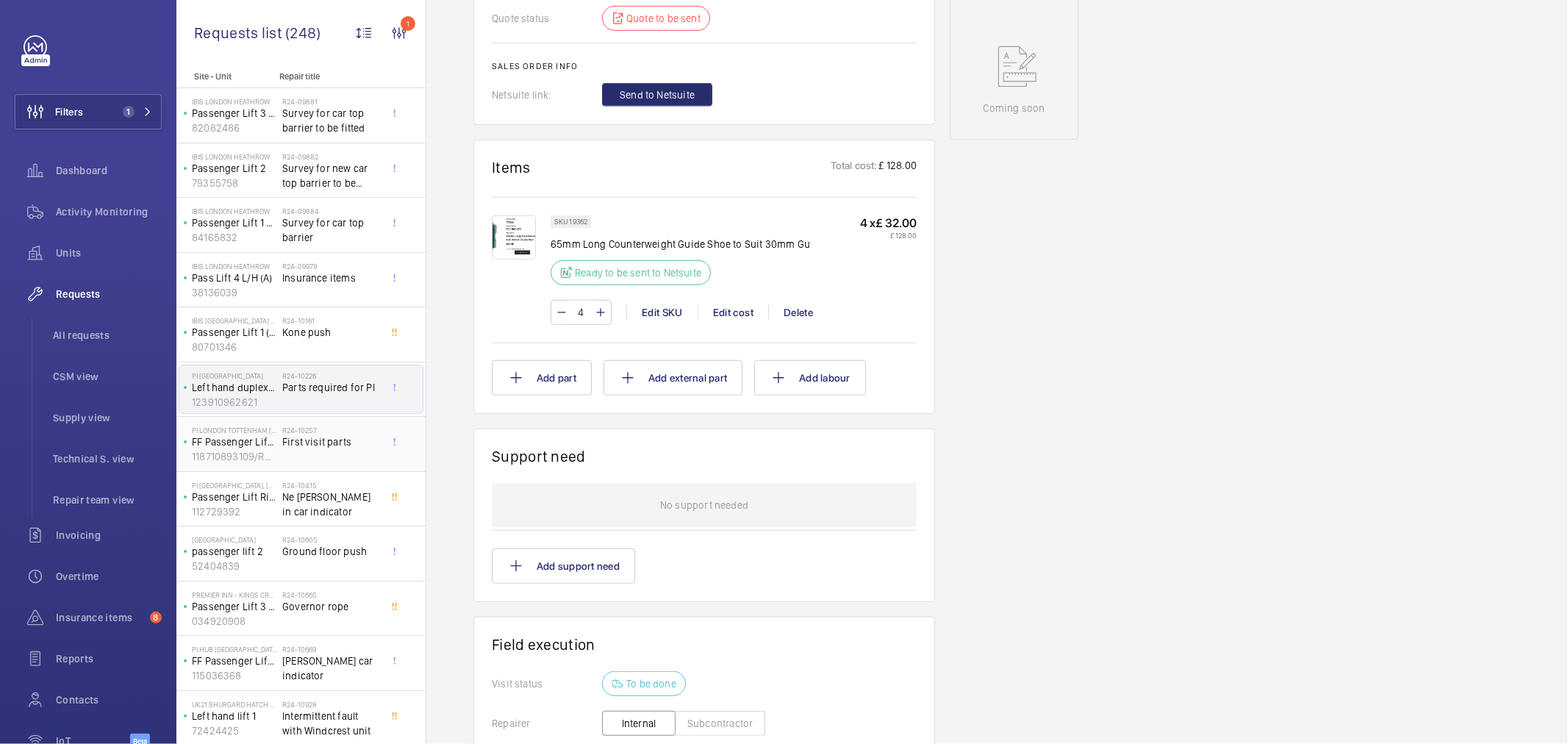
click at [377, 449] on span "First visit parts" at bounding box center [331, 442] width 97 height 15
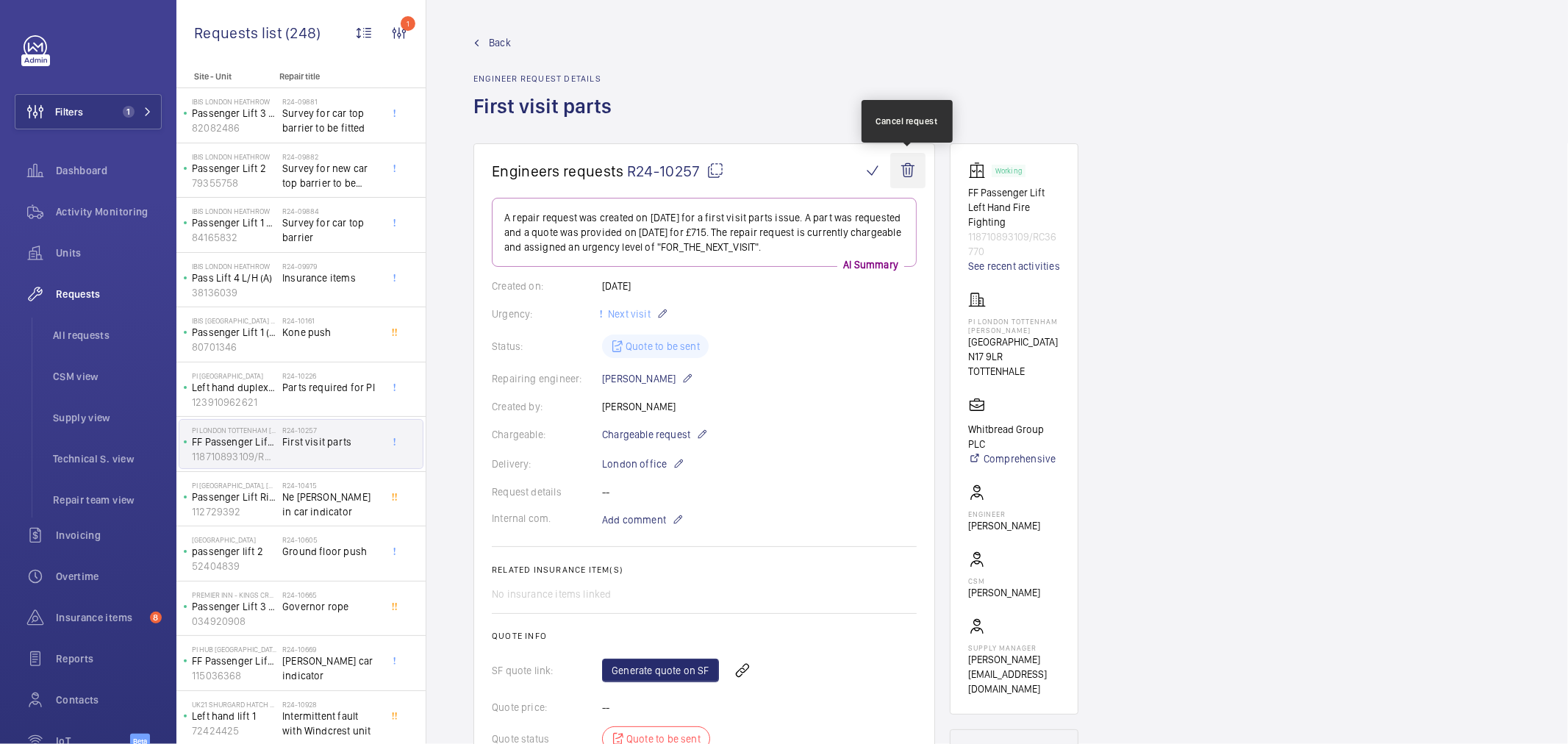
click at [902, 175] on wm-front-icon-button at bounding box center [908, 171] width 35 height 35
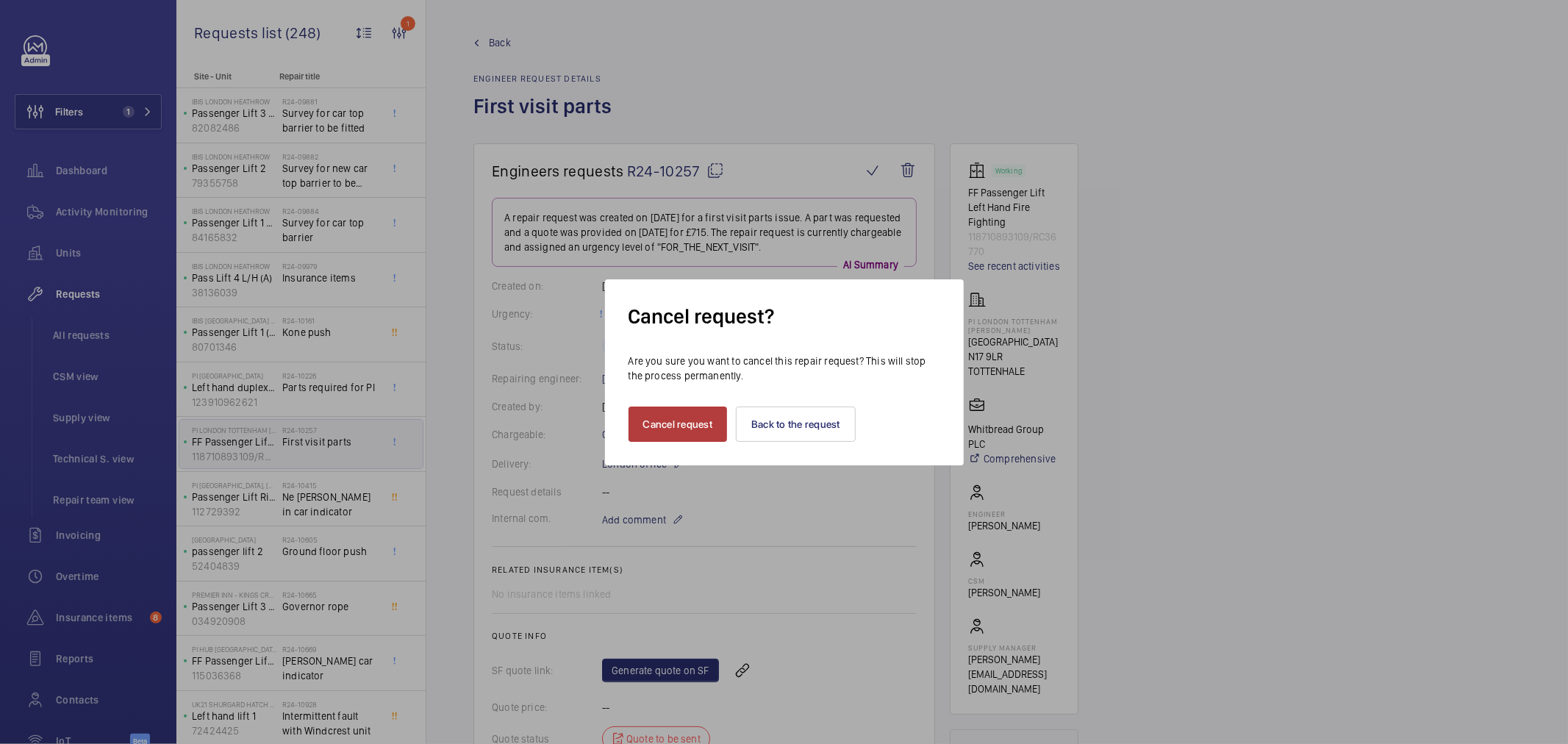
click at [680, 433] on button "Cancel request" at bounding box center [678, 424] width 100 height 35
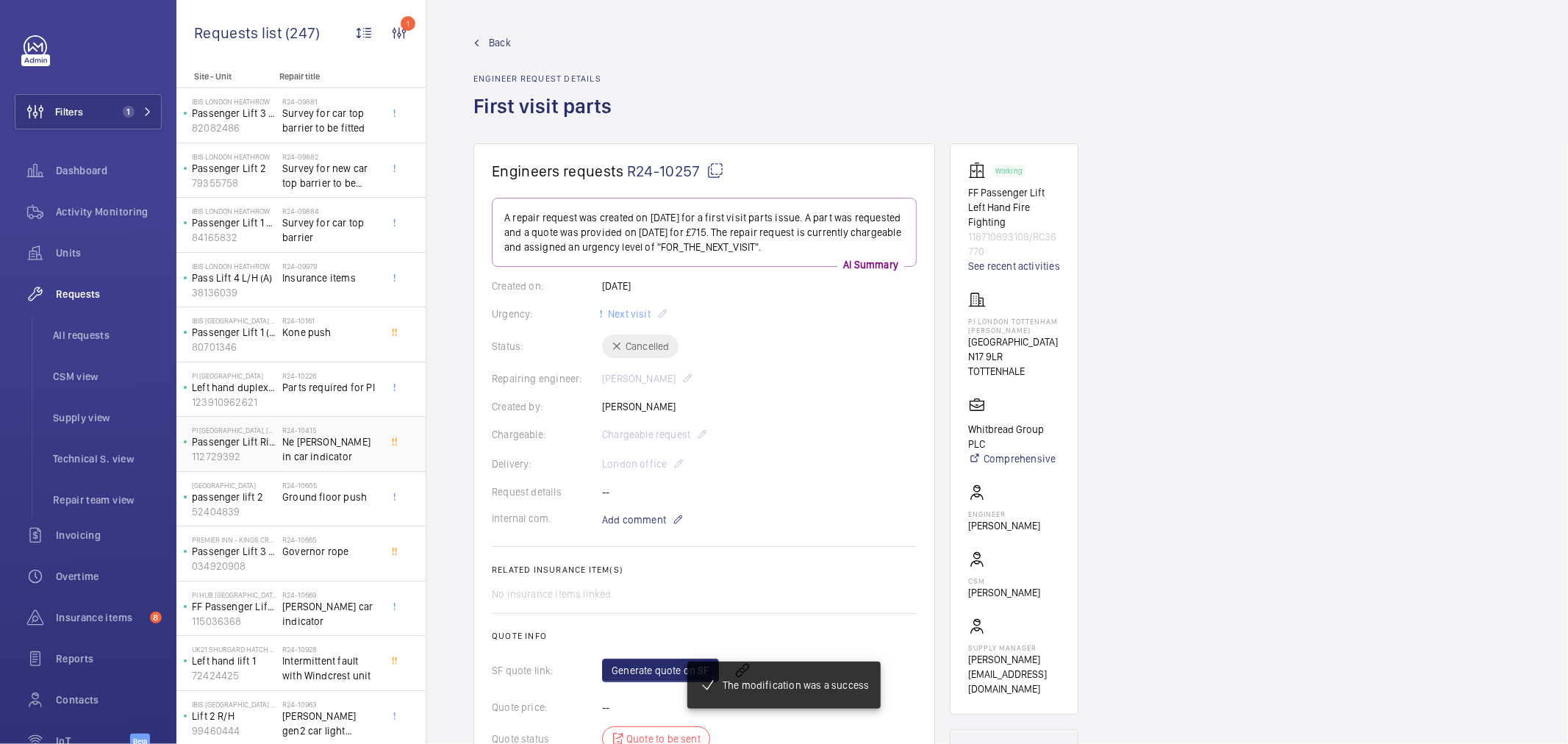
click at [338, 456] on span "Ne orona in car indicator" at bounding box center [331, 450] width 97 height 30
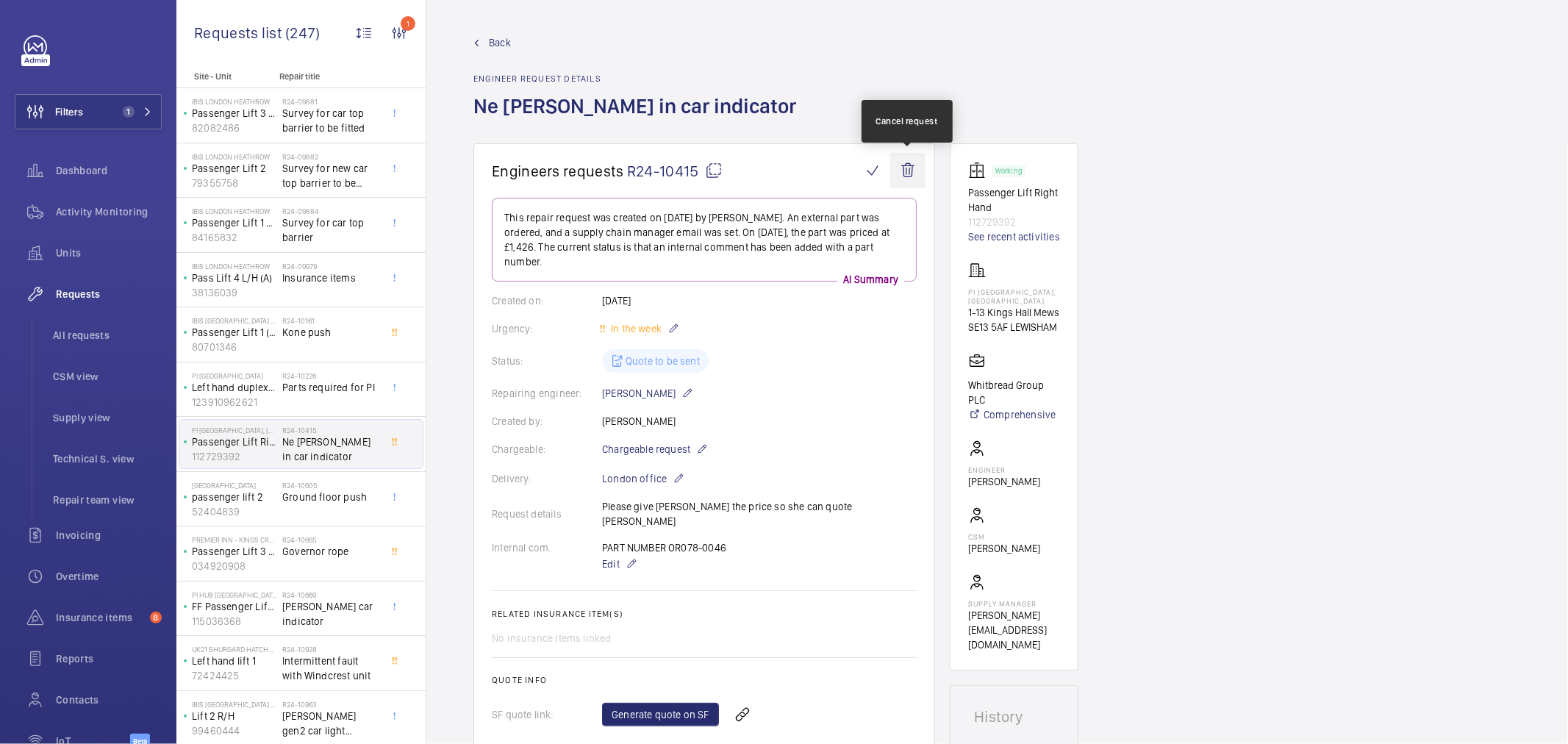
click at [913, 166] on wm-front-icon-button at bounding box center [908, 171] width 35 height 35
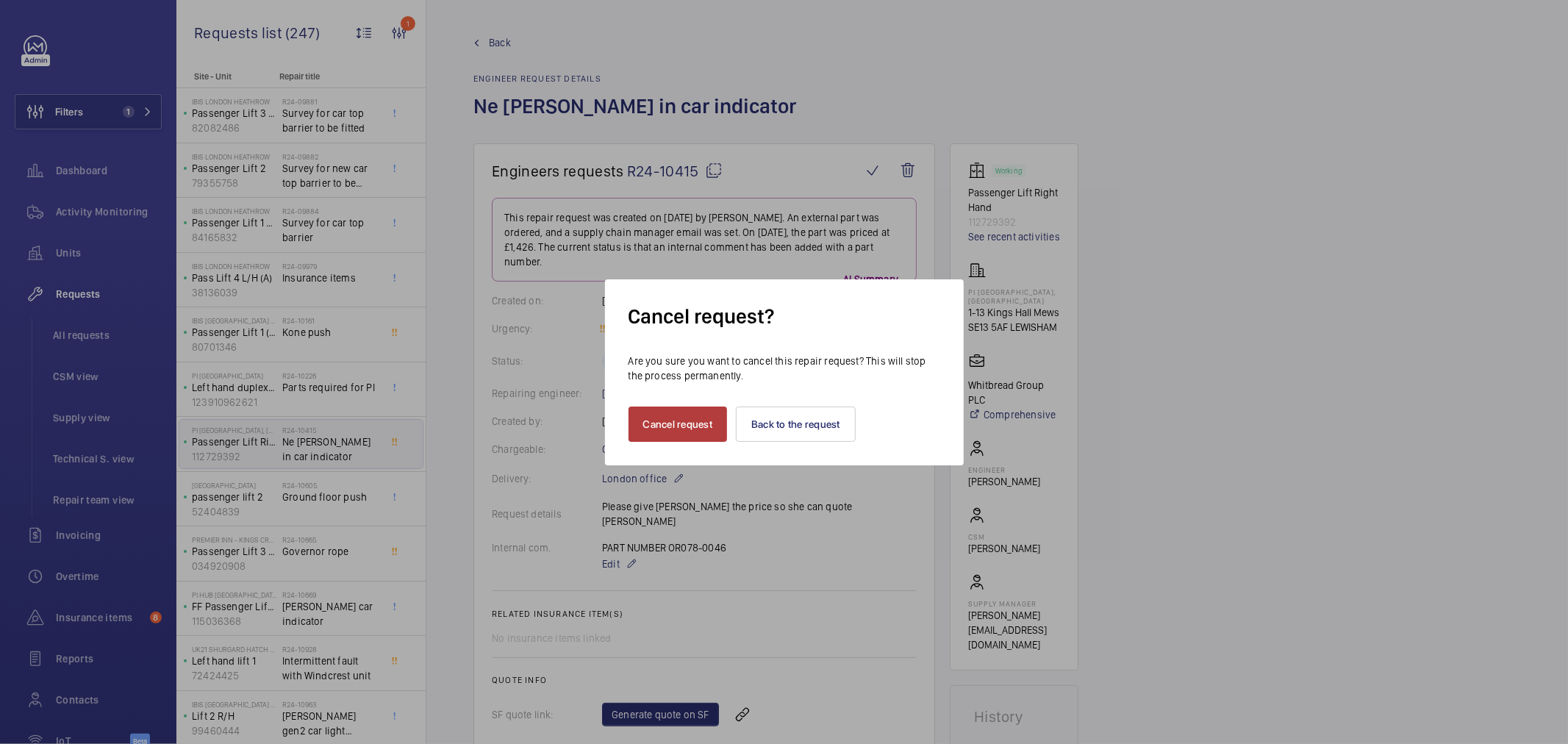
click at [651, 419] on button "Cancel request" at bounding box center [678, 424] width 100 height 35
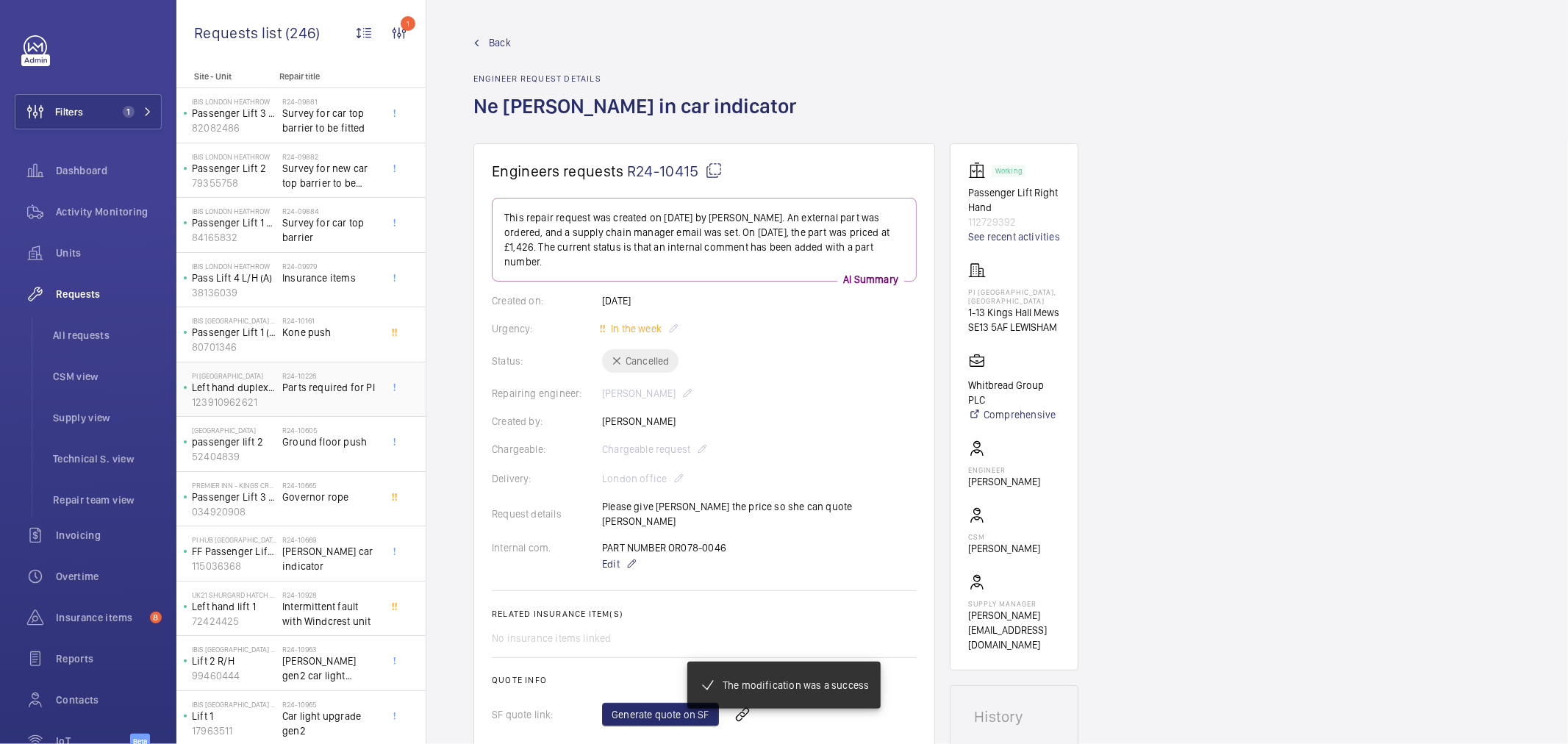
click at [337, 409] on div "R24-10226 Parts required for PI" at bounding box center [331, 393] width 97 height 43
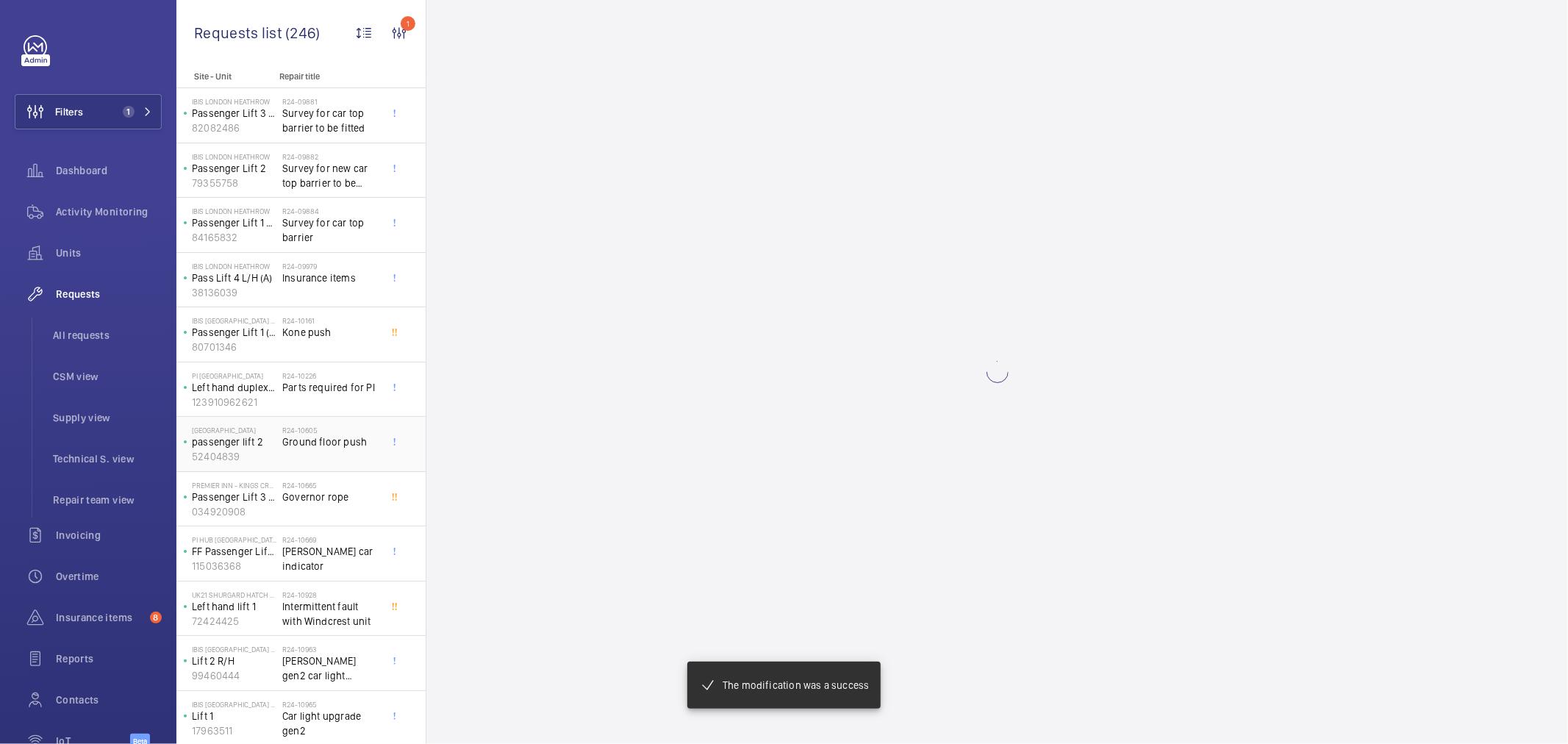
click at [335, 460] on div "R24-10605 Ground floor push" at bounding box center [331, 447] width 97 height 43
click at [339, 508] on div "R24-10665 Governor rope" at bounding box center [331, 503] width 97 height 43
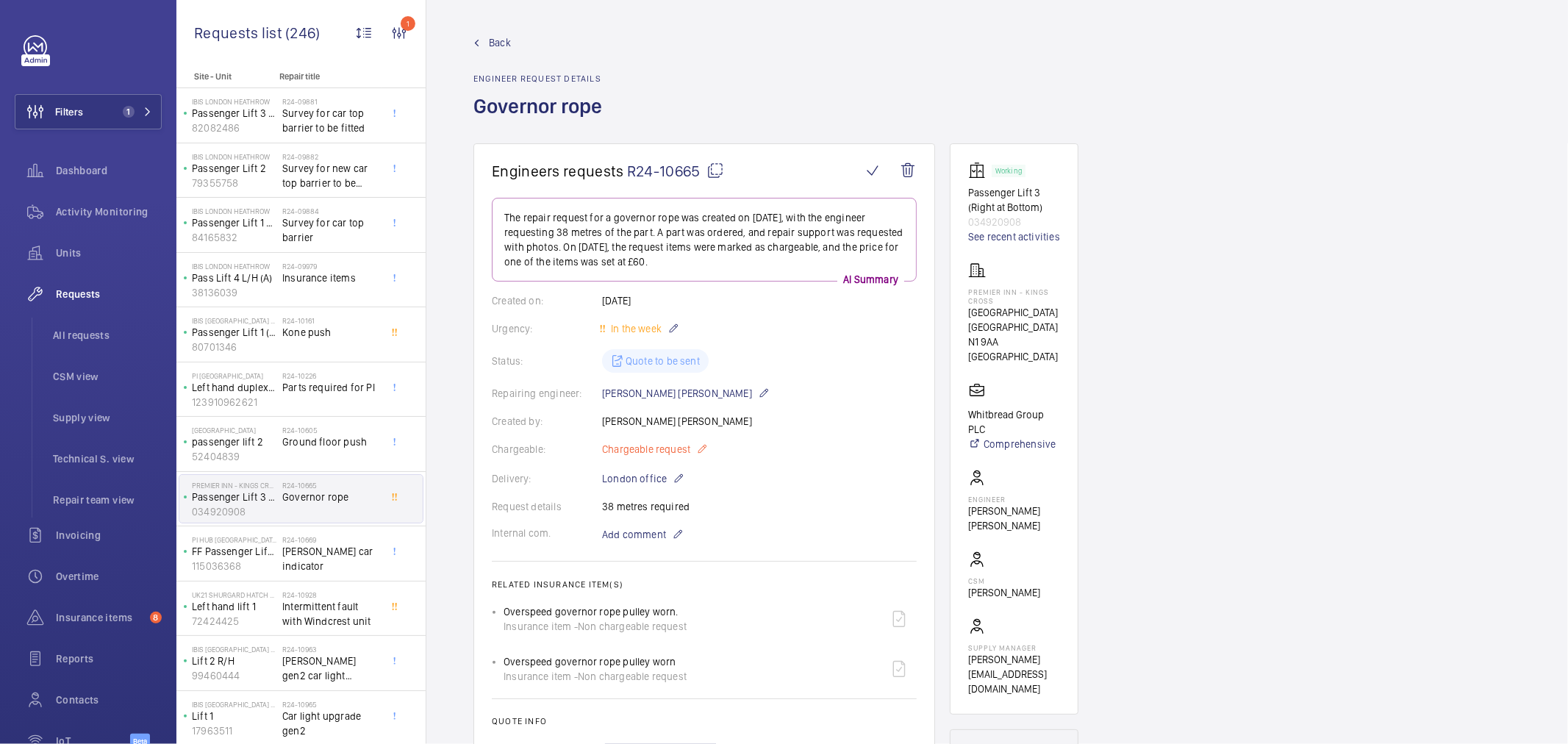
click at [655, 451] on span "Chargeable request" at bounding box center [646, 450] width 88 height 15
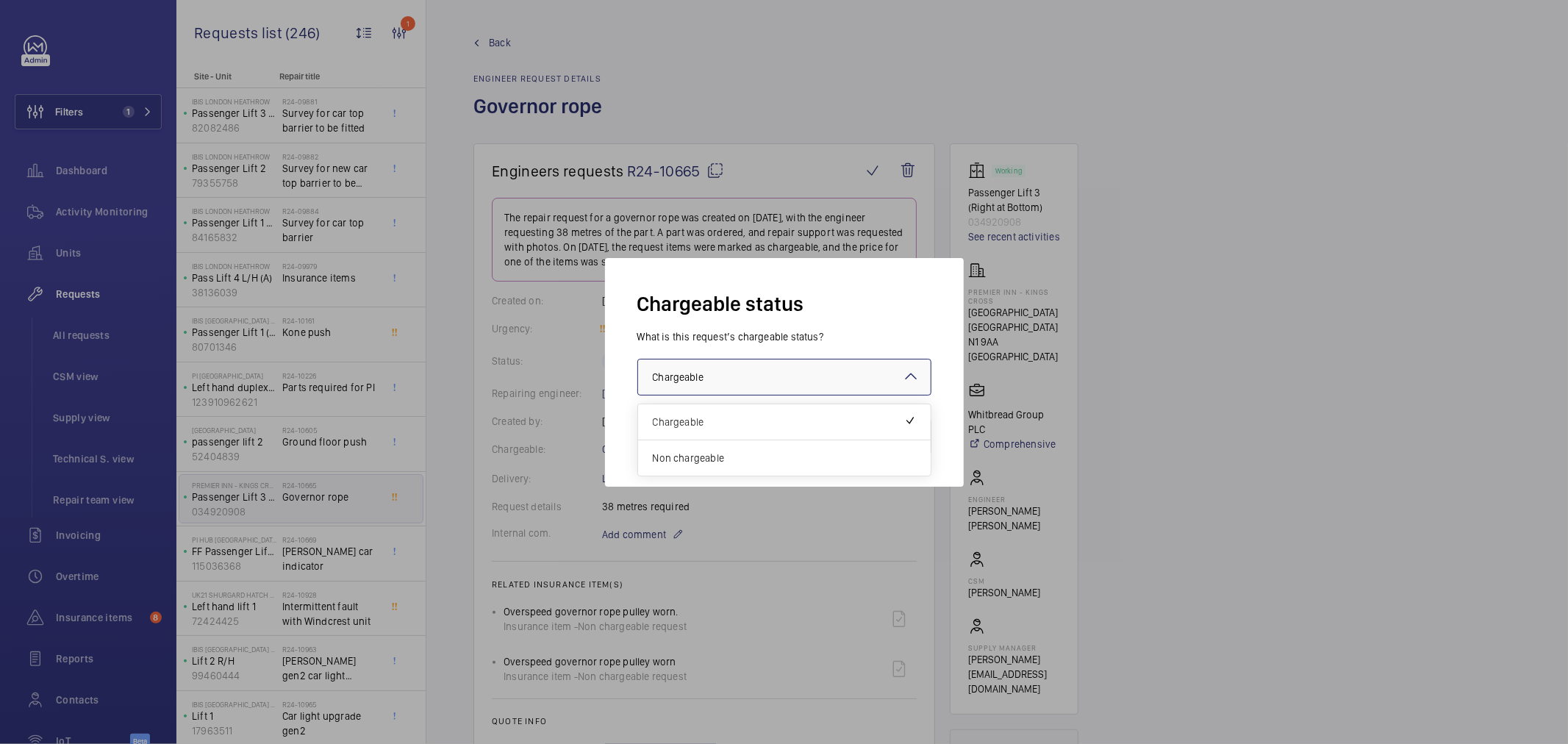
click at [695, 363] on div at bounding box center [784, 377] width 292 height 35
click at [716, 452] on span "Non chargeable" at bounding box center [785, 458] width 264 height 15
click at [920, 438] on button "Validate" at bounding box center [898, 437] width 65 height 35
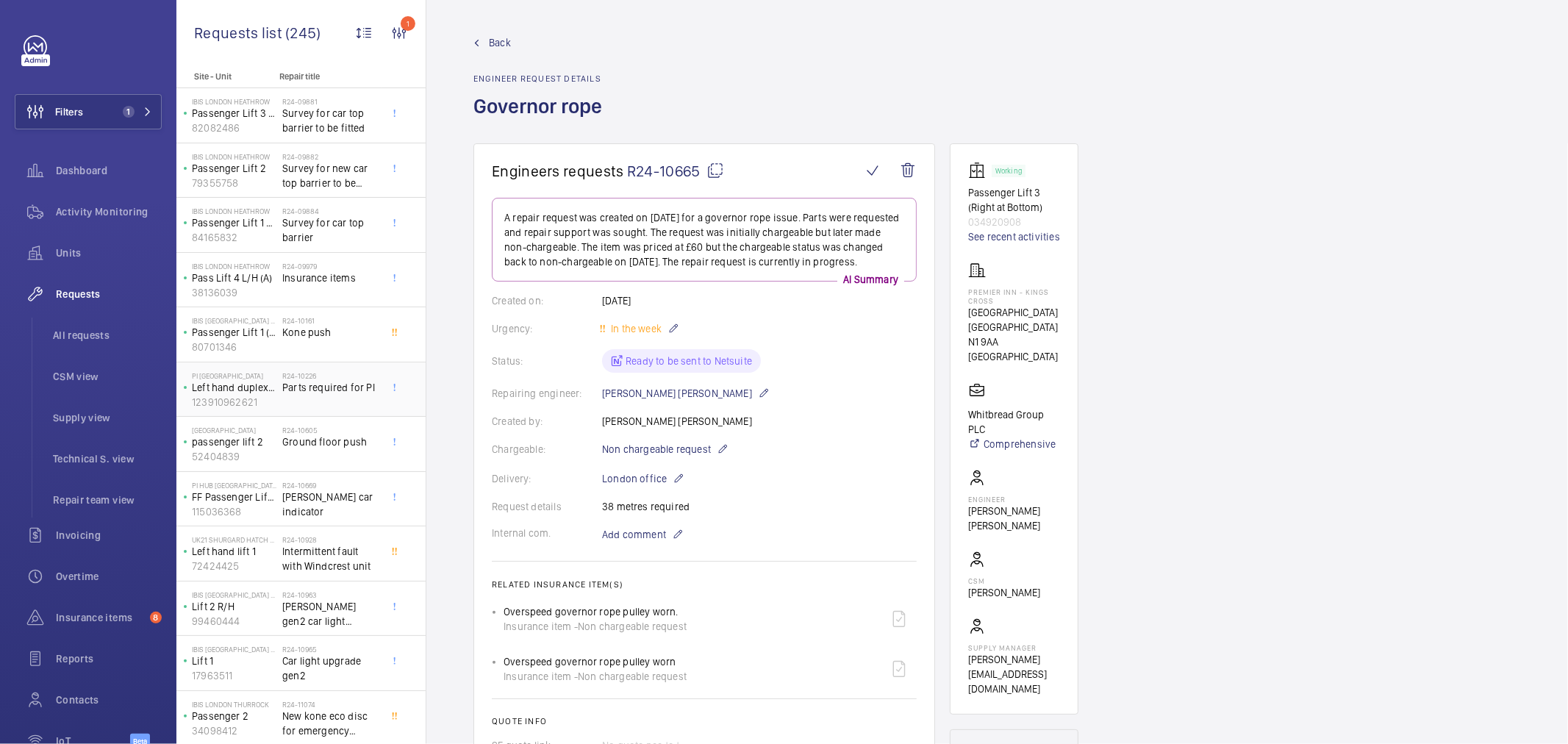
click at [344, 395] on div "R24-10226 Parts required for PI" at bounding box center [331, 393] width 97 height 43
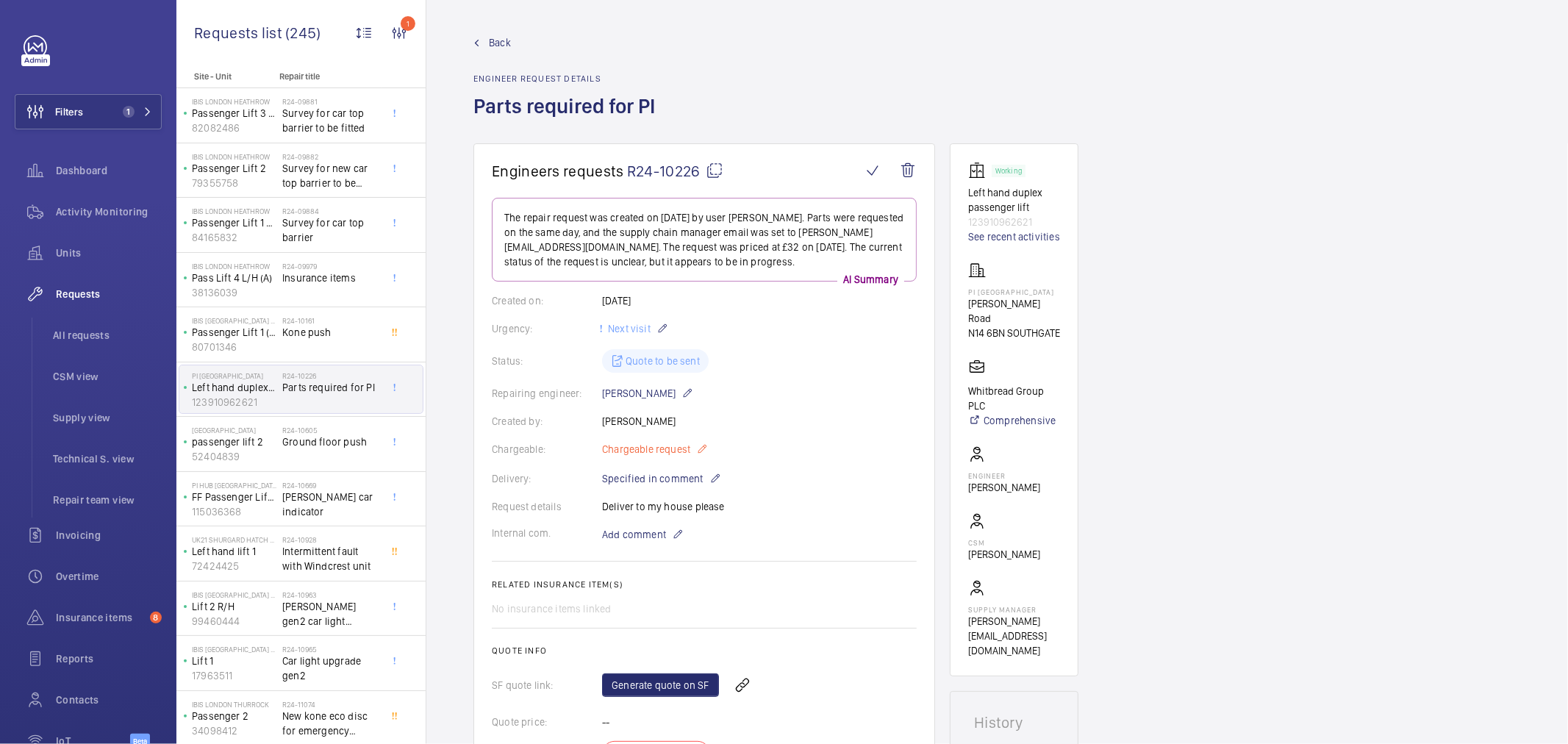
click at [646, 453] on span "Chargeable request" at bounding box center [646, 450] width 88 height 15
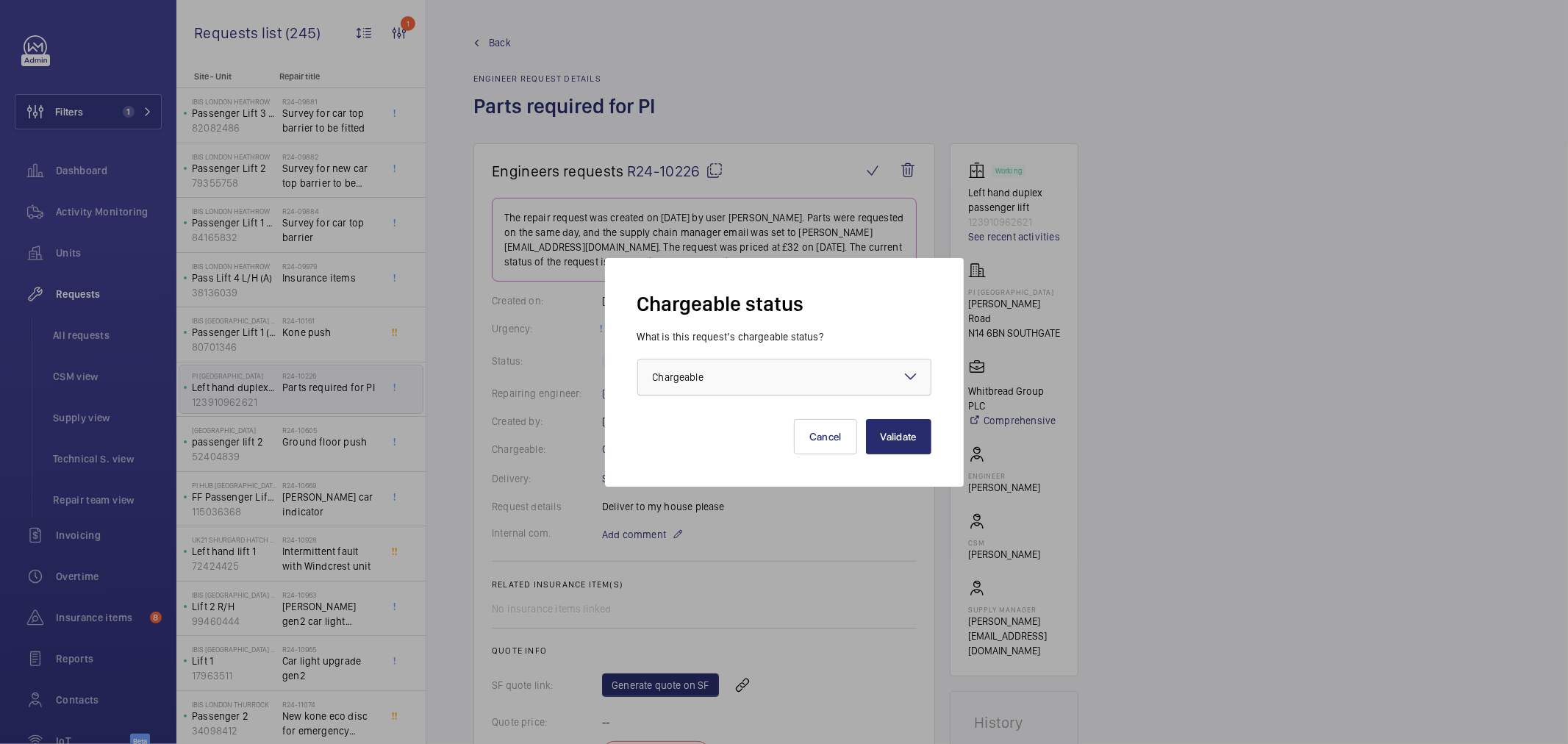
click at [709, 386] on div at bounding box center [784, 377] width 292 height 35
click at [707, 436] on div "Chargeable" at bounding box center [784, 423] width 292 height 36
click at [701, 366] on div at bounding box center [784, 377] width 292 height 35
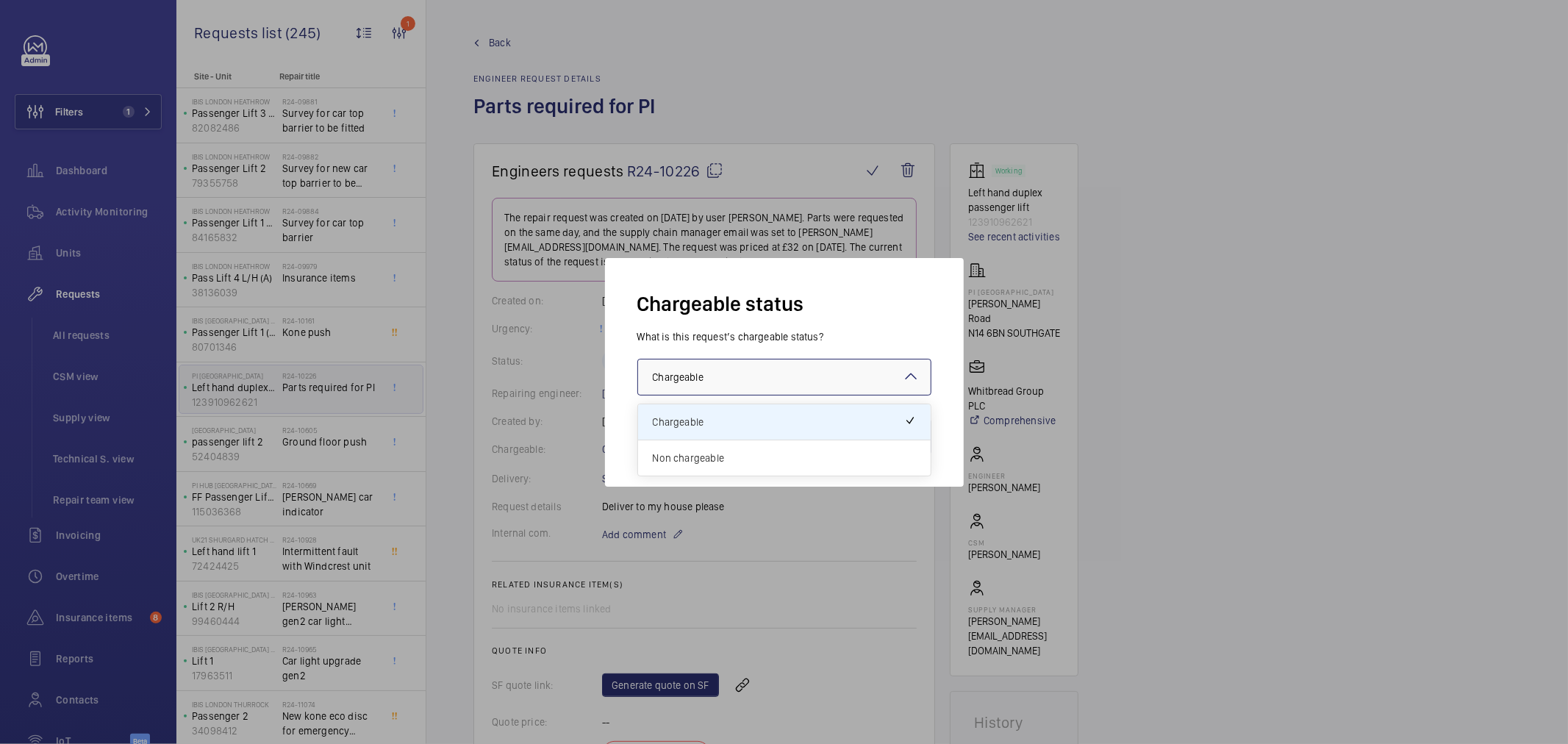
click at [716, 456] on span "Non chargeable" at bounding box center [785, 458] width 264 height 15
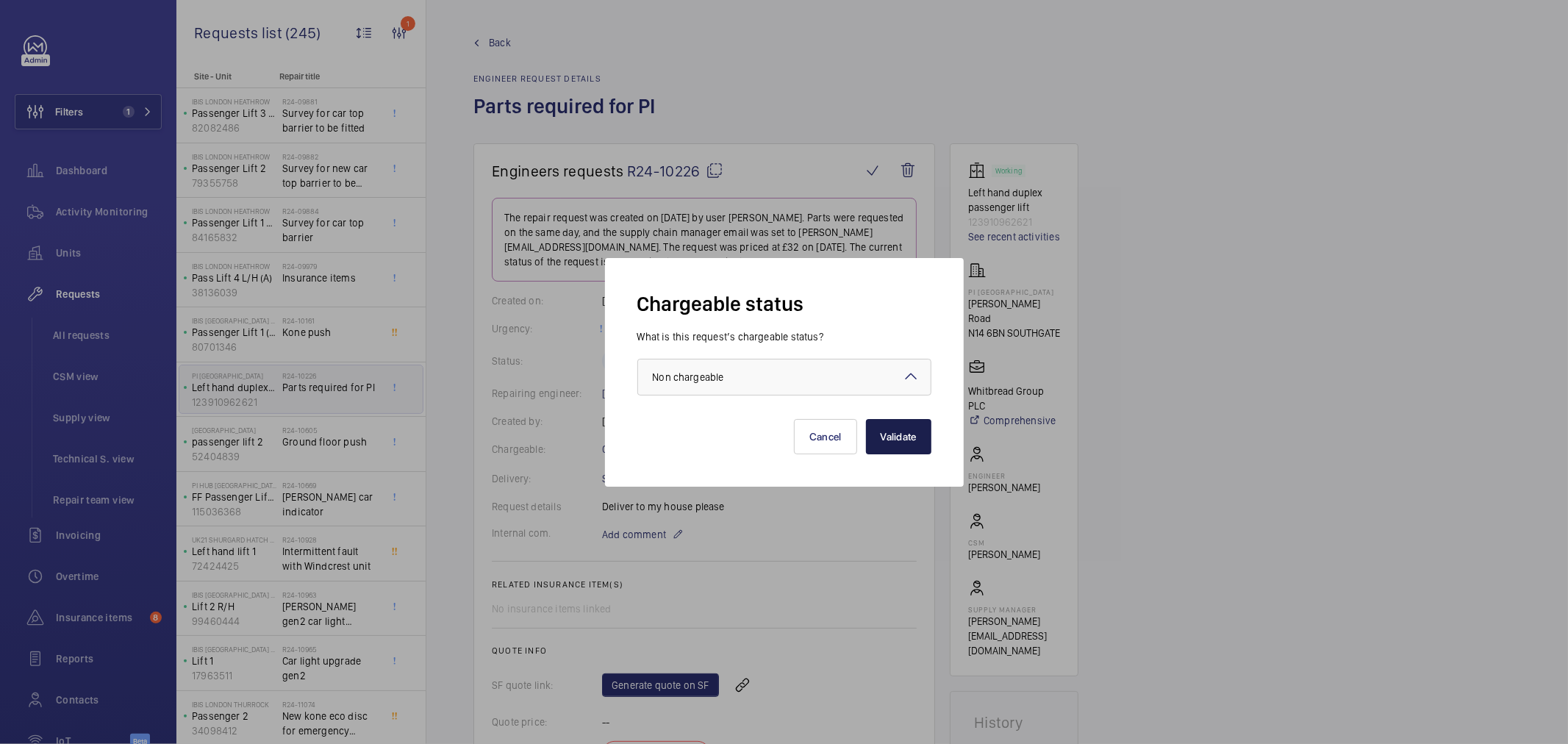
click at [908, 428] on button "Validate" at bounding box center [898, 437] width 65 height 35
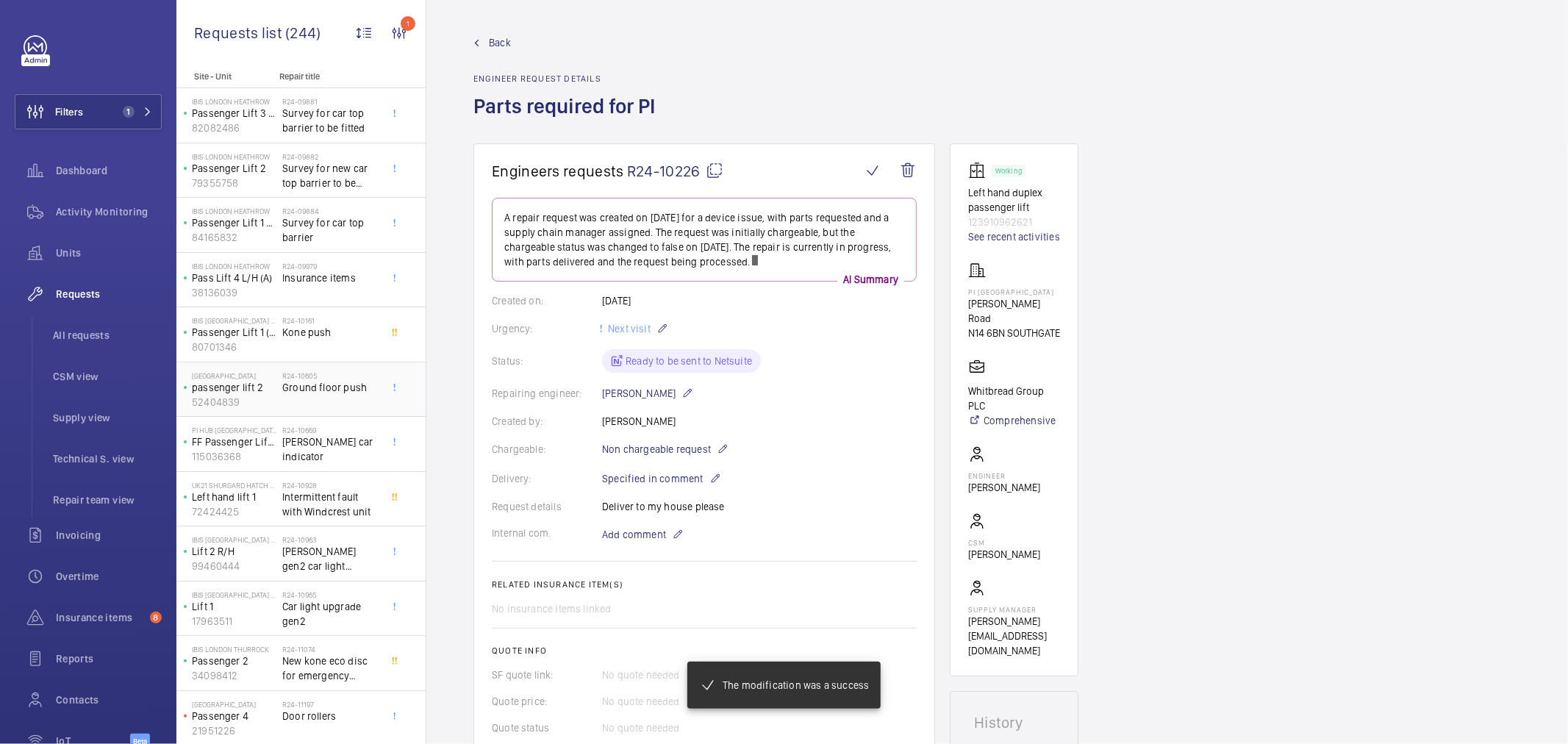
click at [319, 383] on span "Ground floor push" at bounding box center [331, 388] width 97 height 15
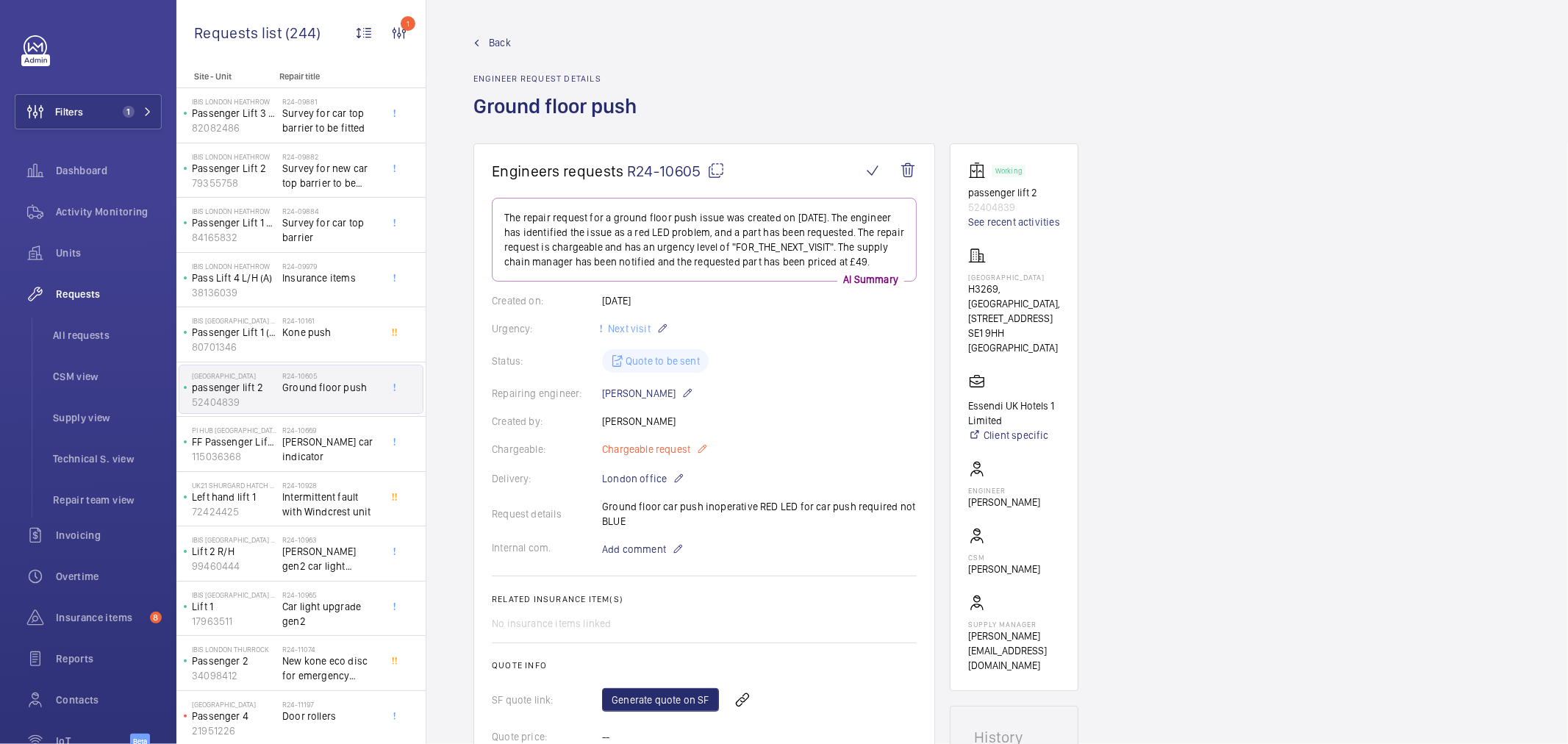
click at [679, 449] on span "Chargeable request" at bounding box center [646, 450] width 88 height 15
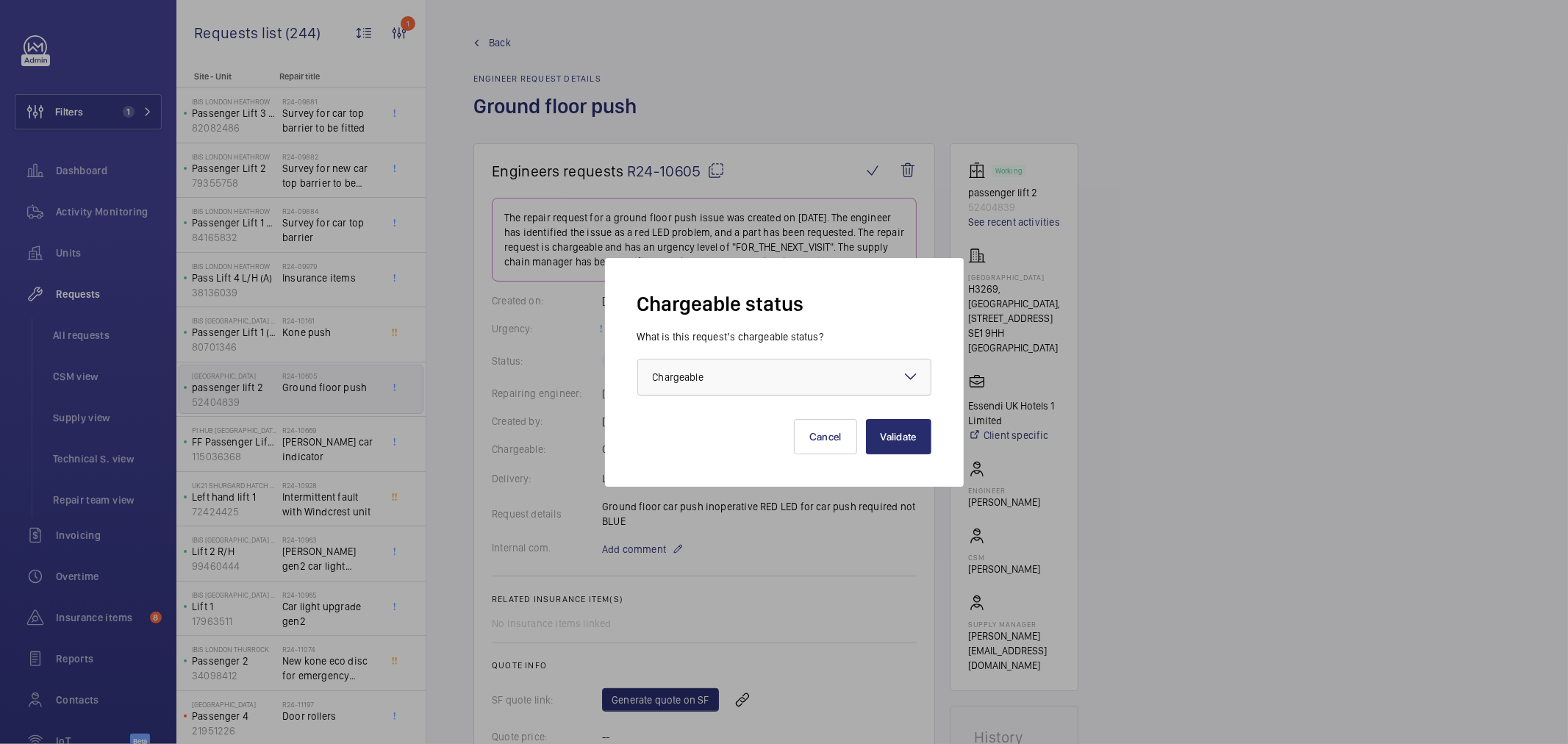
click at [695, 363] on div at bounding box center [784, 377] width 292 height 35
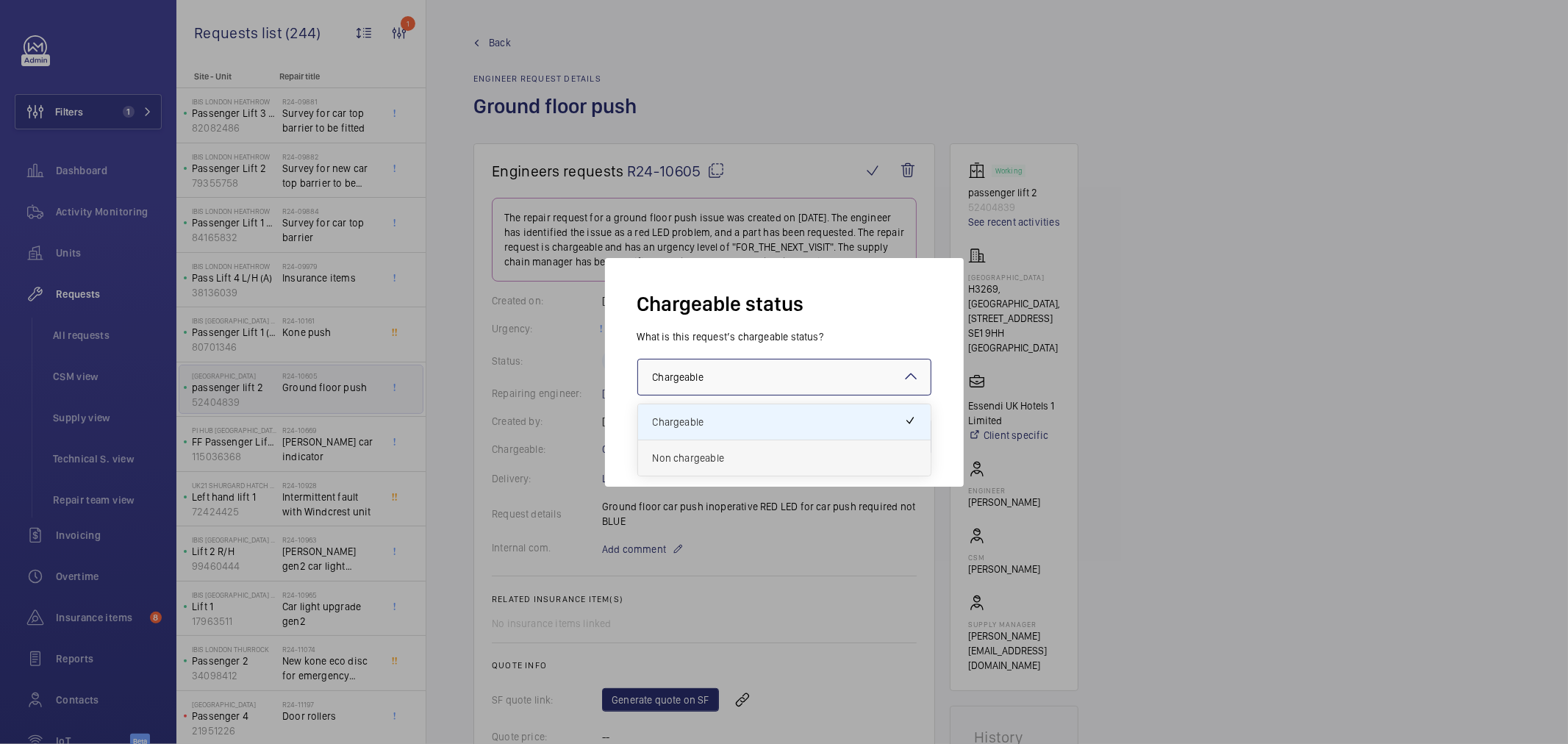
click at [722, 457] on span "Non chargeable" at bounding box center [785, 458] width 264 height 15
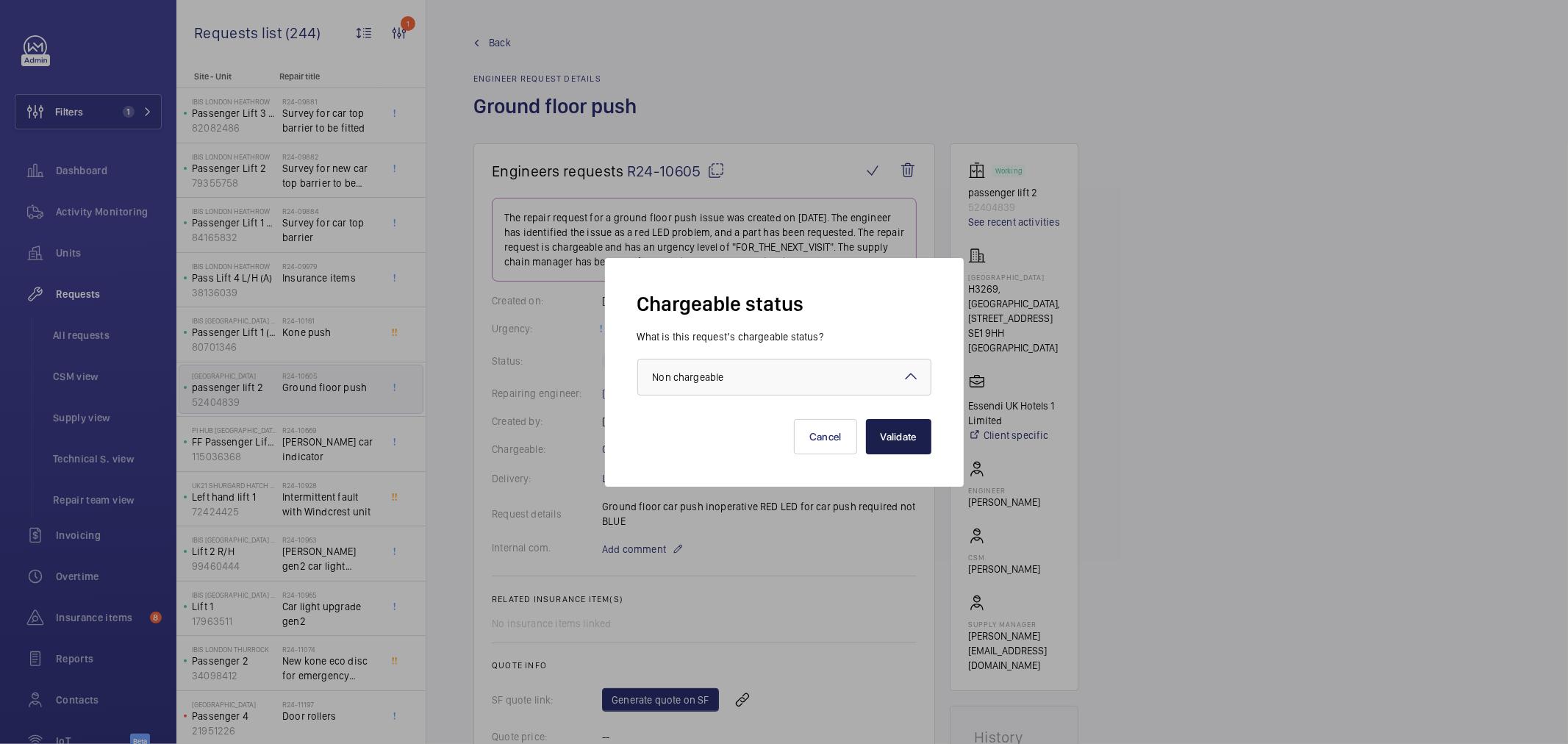
click at [891, 442] on button "Validate" at bounding box center [898, 437] width 65 height 35
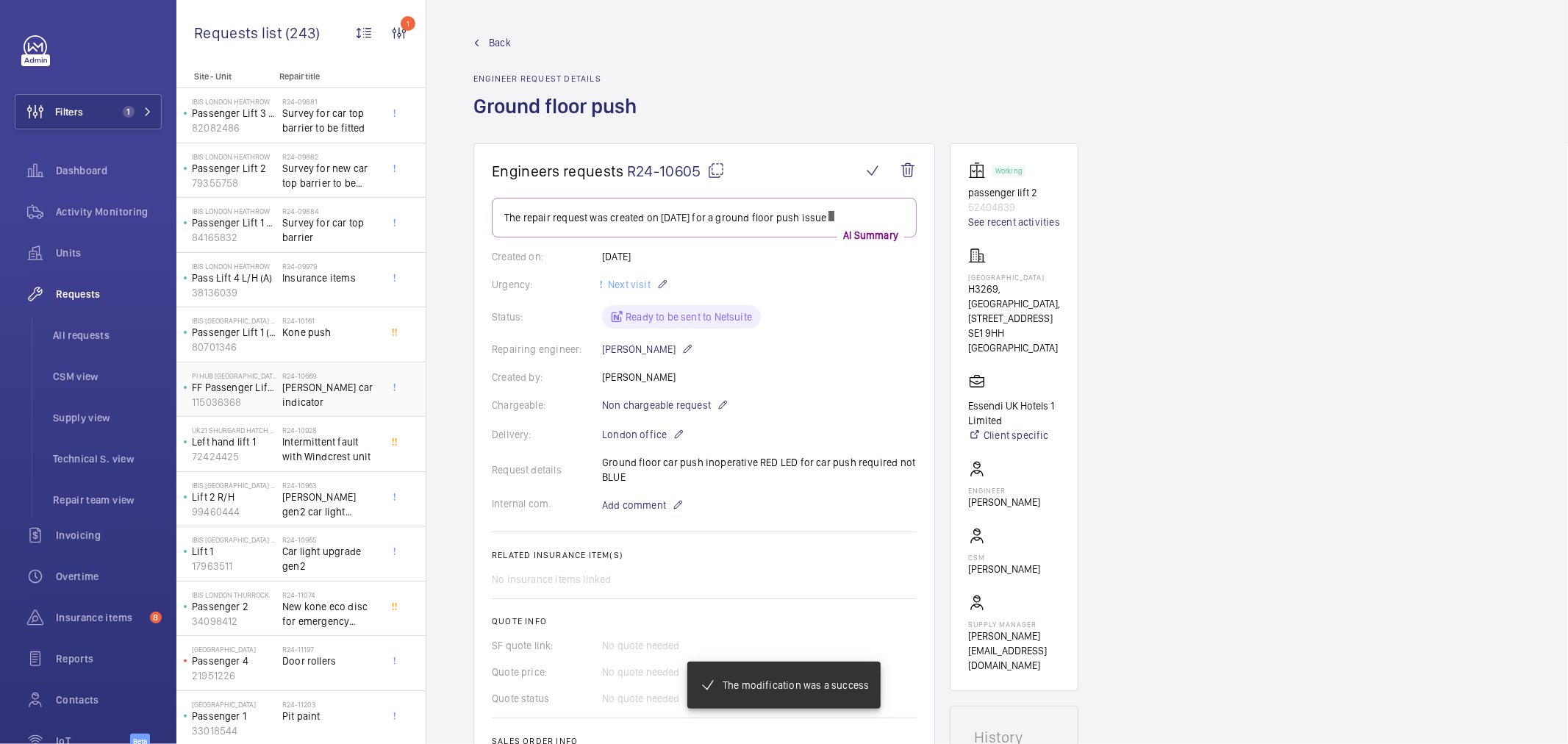
click at [310, 373] on h2 "R24-10669" at bounding box center [331, 376] width 97 height 9
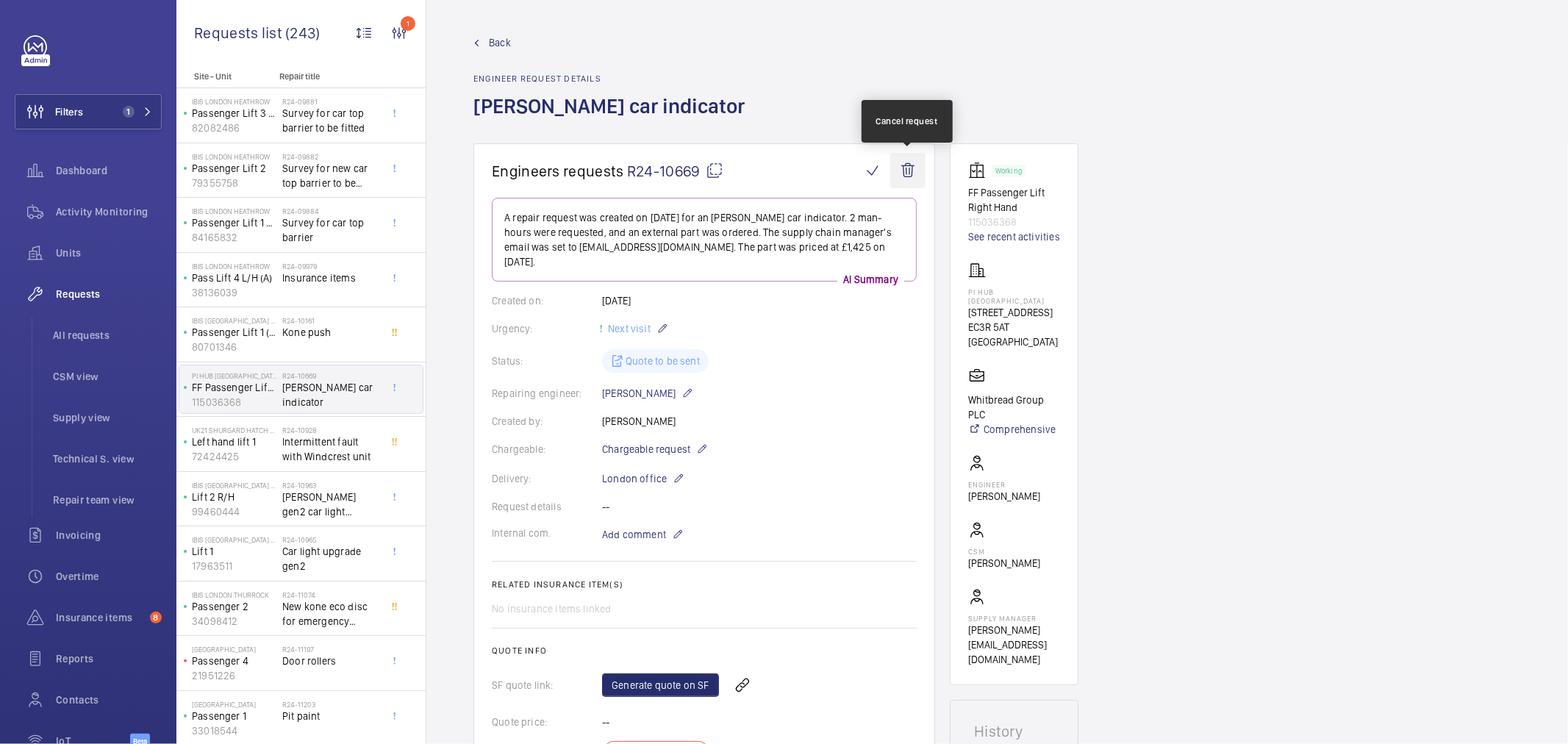
click at [915, 166] on wm-front-icon-button at bounding box center [908, 171] width 35 height 35
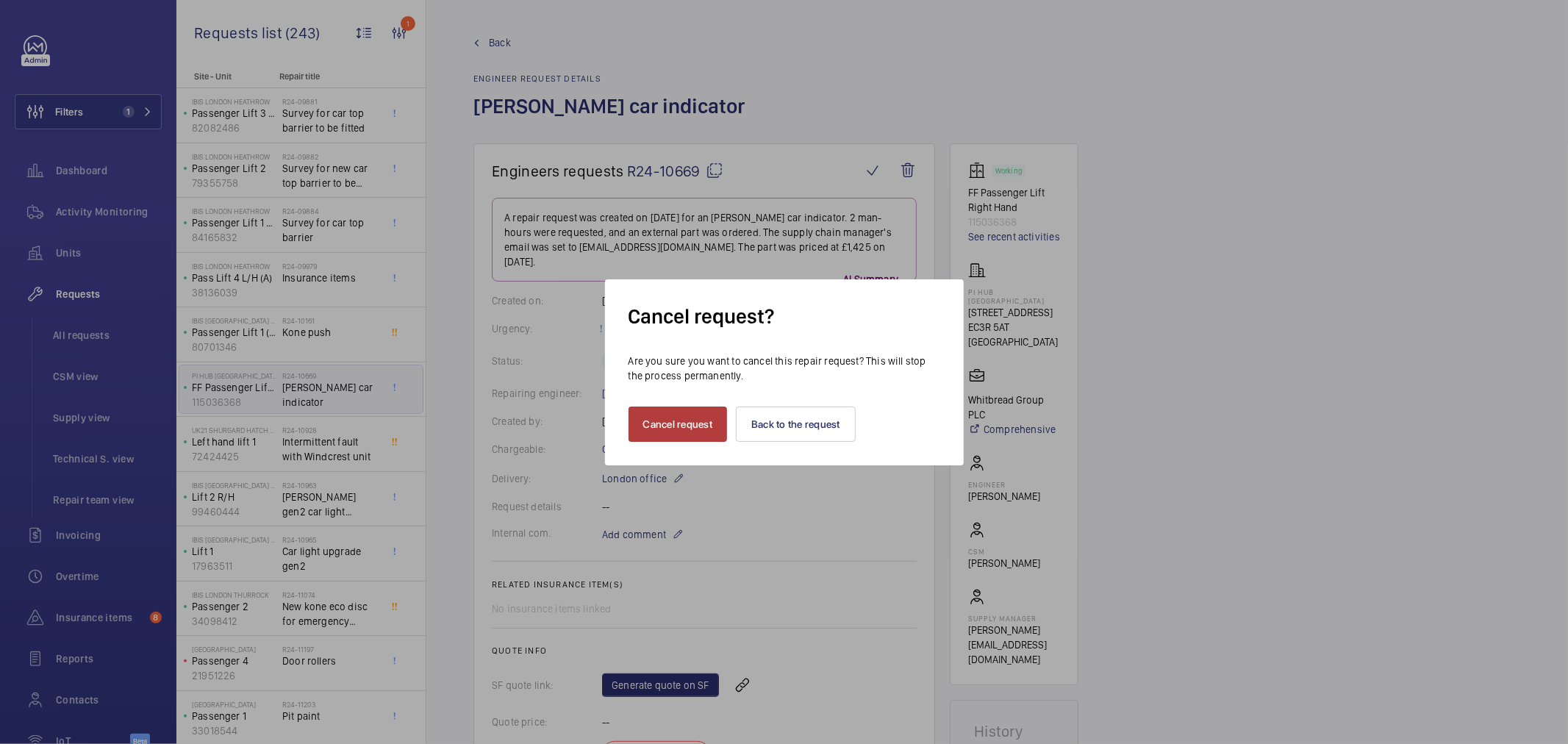
click at [700, 429] on button "Cancel request" at bounding box center [678, 424] width 100 height 35
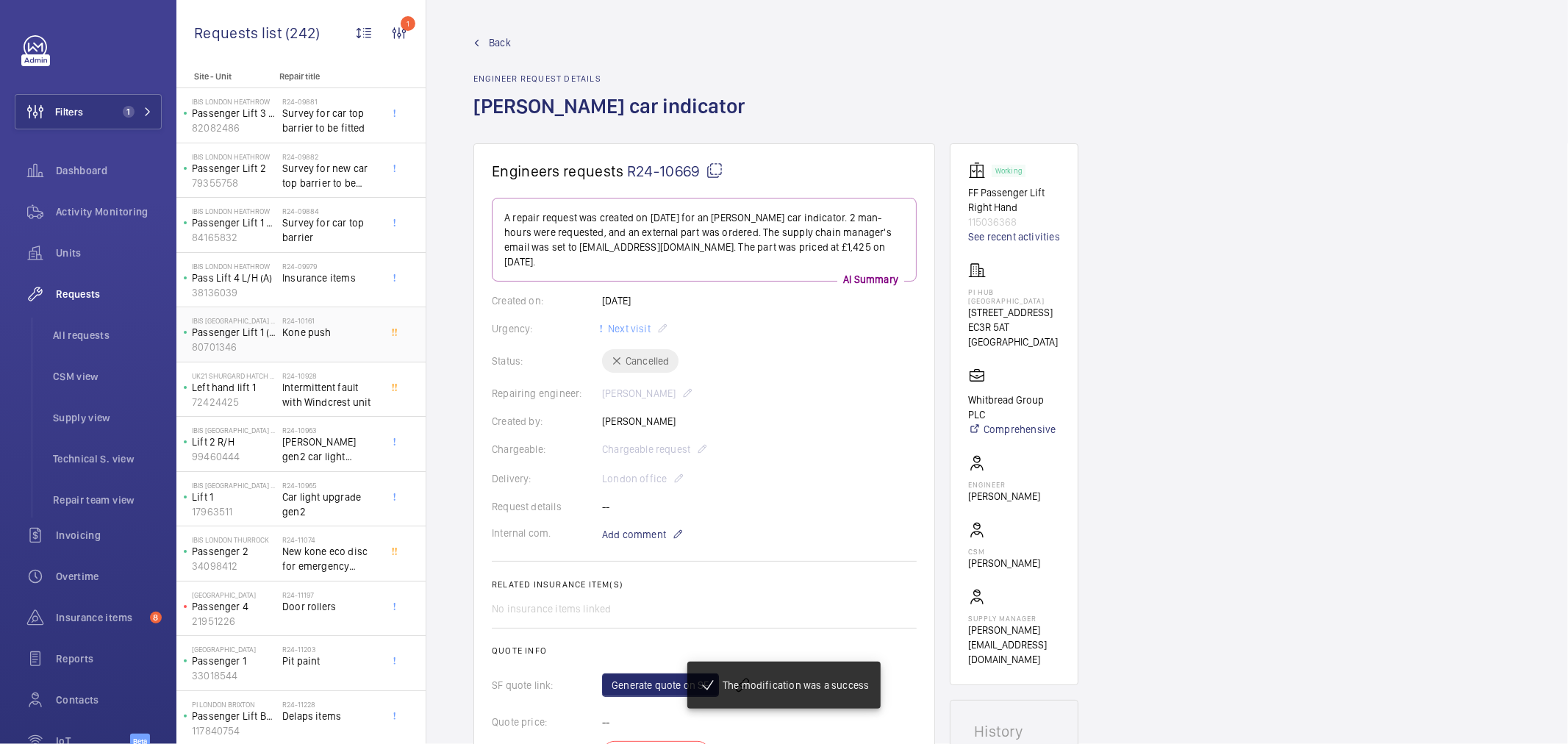
click at [304, 341] on div "R24-10161 Kone push" at bounding box center [331, 338] width 97 height 43
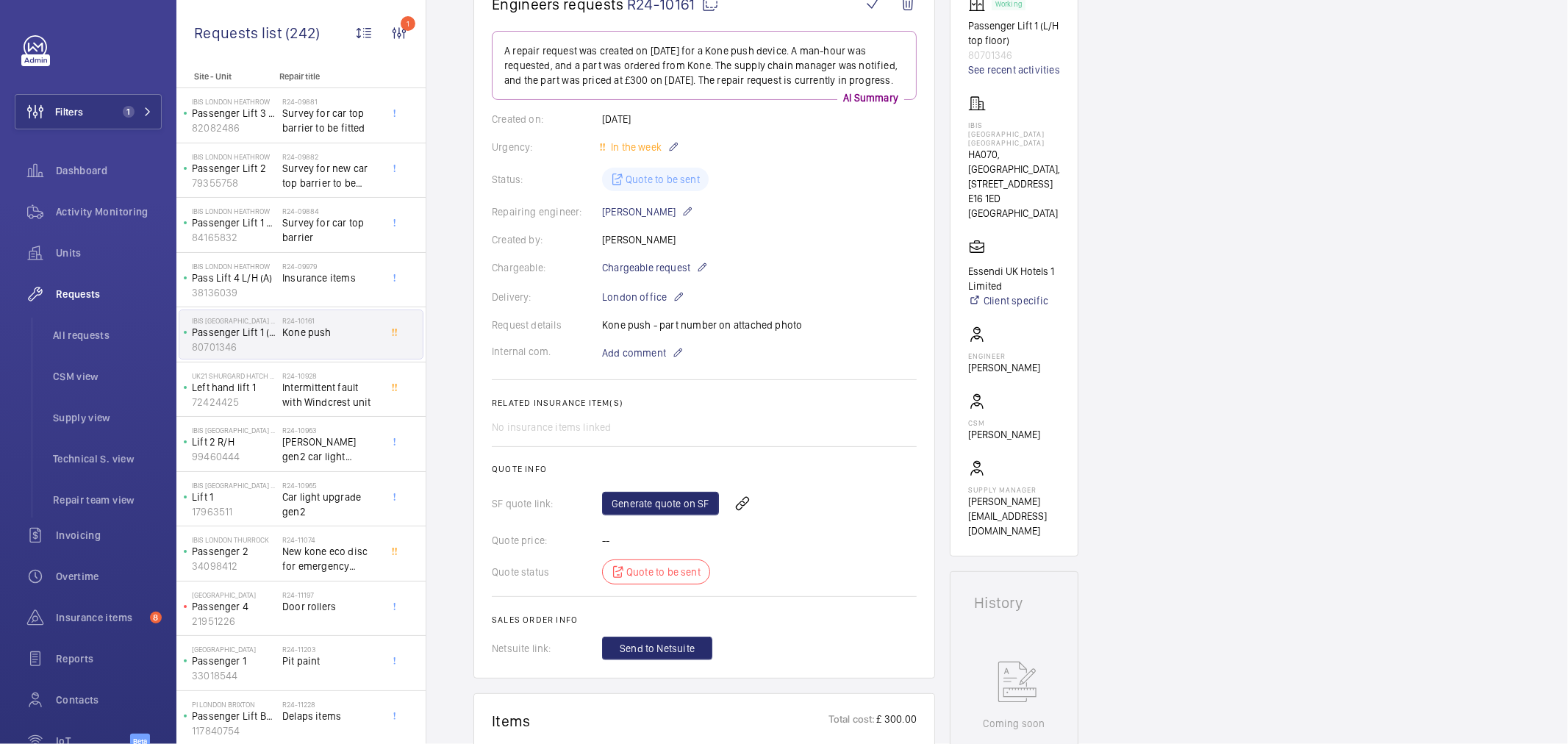
scroll to position [163, 0]
click at [284, 398] on span "Intermittent fault with Windcrest unit" at bounding box center [331, 395] width 97 height 30
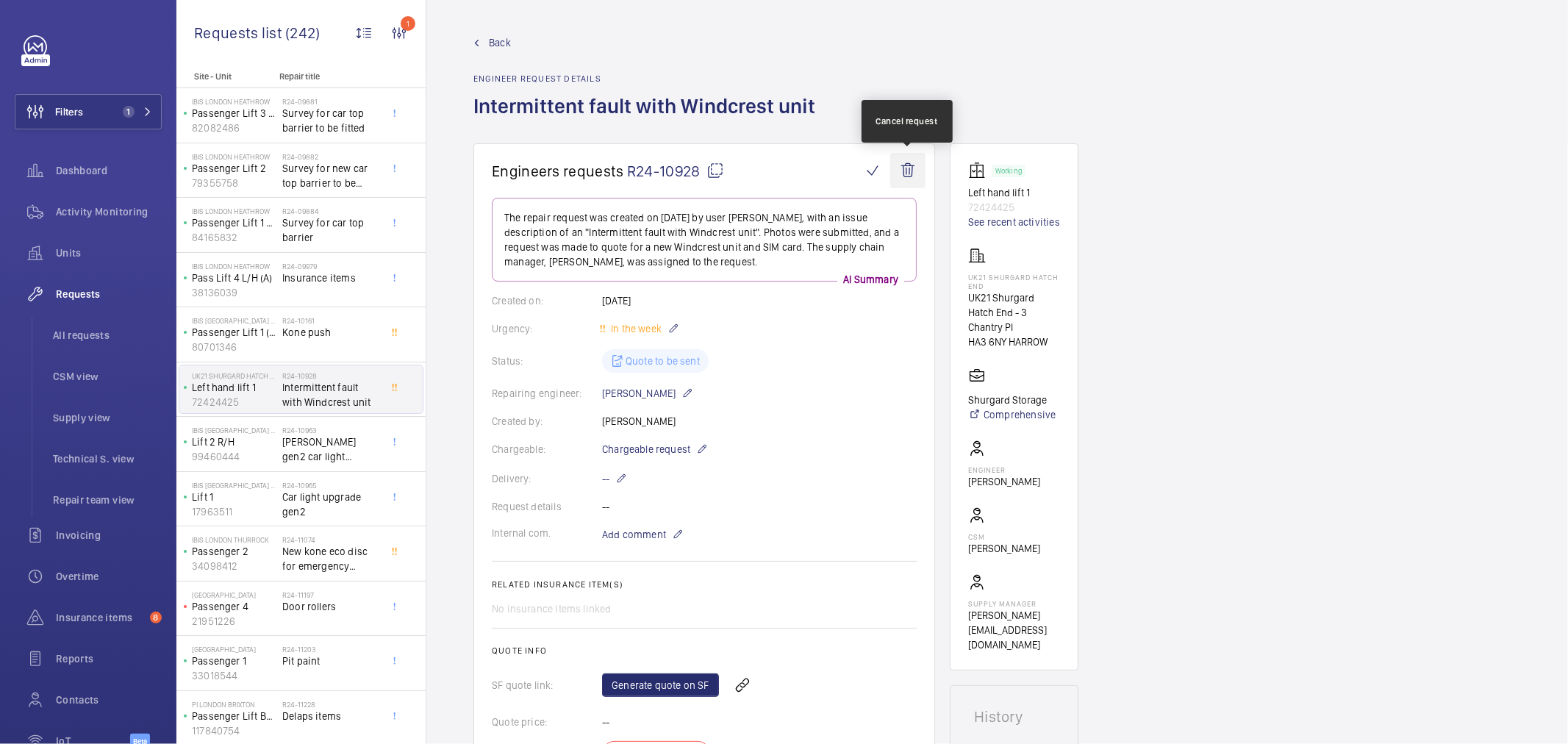
click at [917, 169] on wm-front-icon-button at bounding box center [908, 171] width 35 height 35
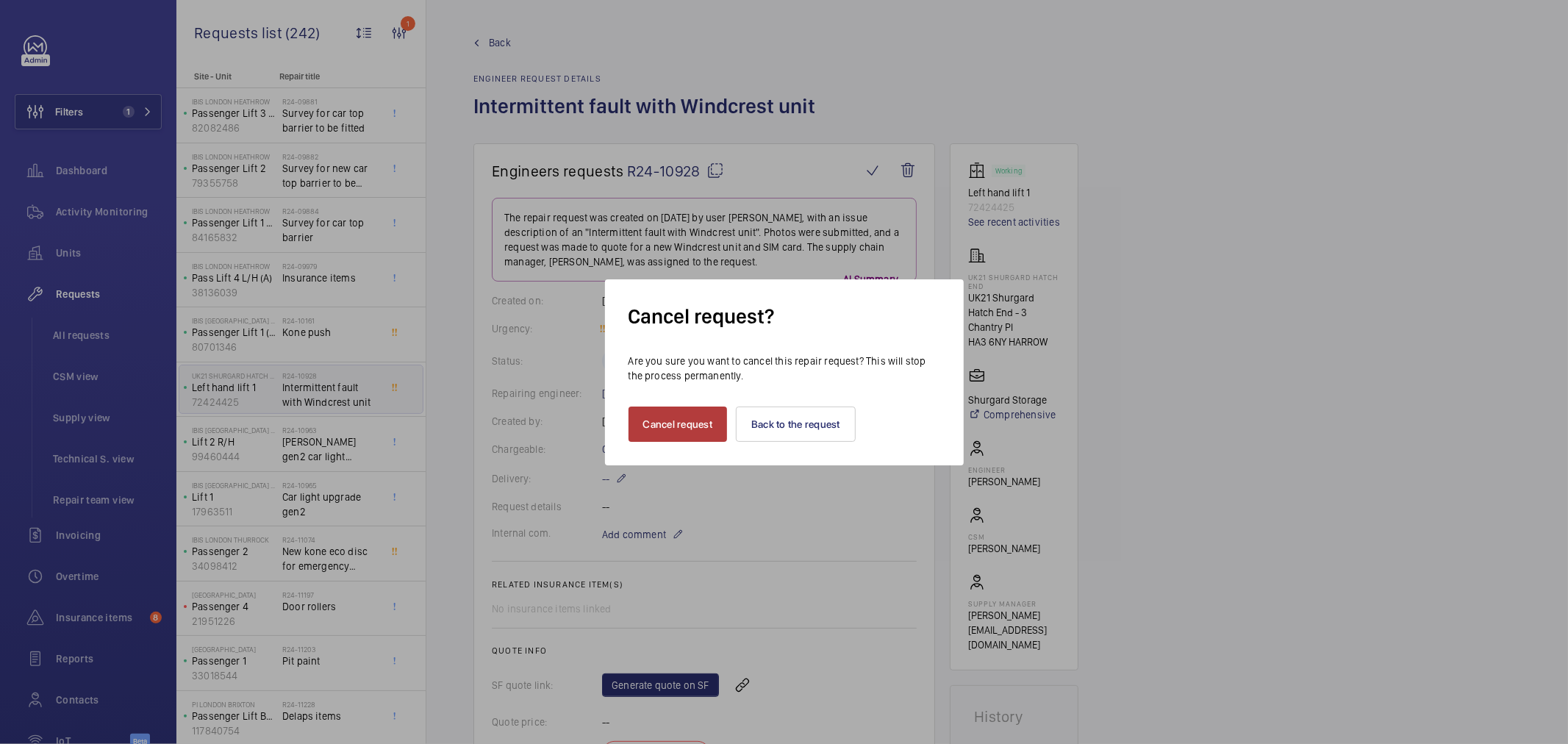
click at [691, 407] on button "Cancel request" at bounding box center [678, 424] width 100 height 35
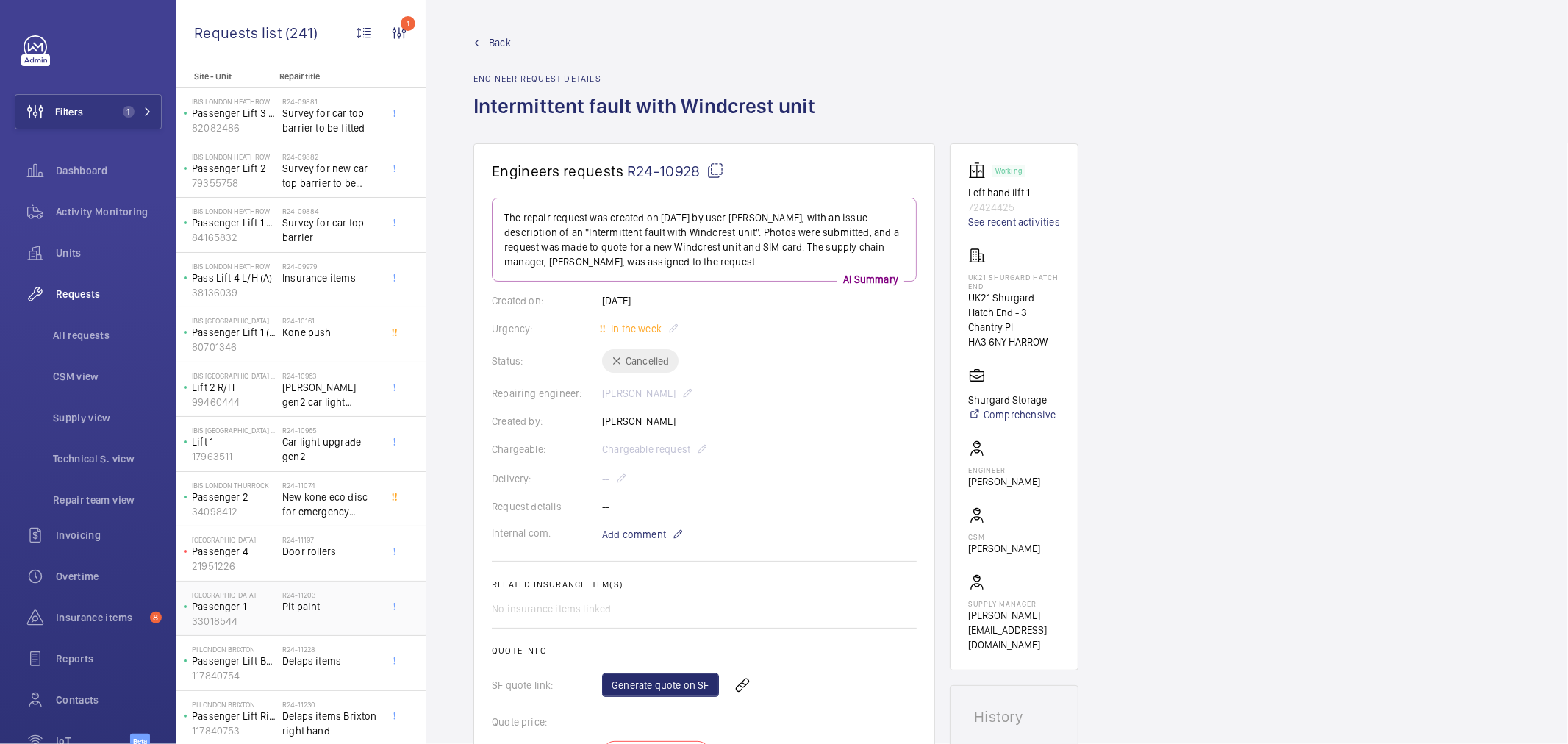
click at [346, 600] on span "Pit paint" at bounding box center [331, 607] width 97 height 15
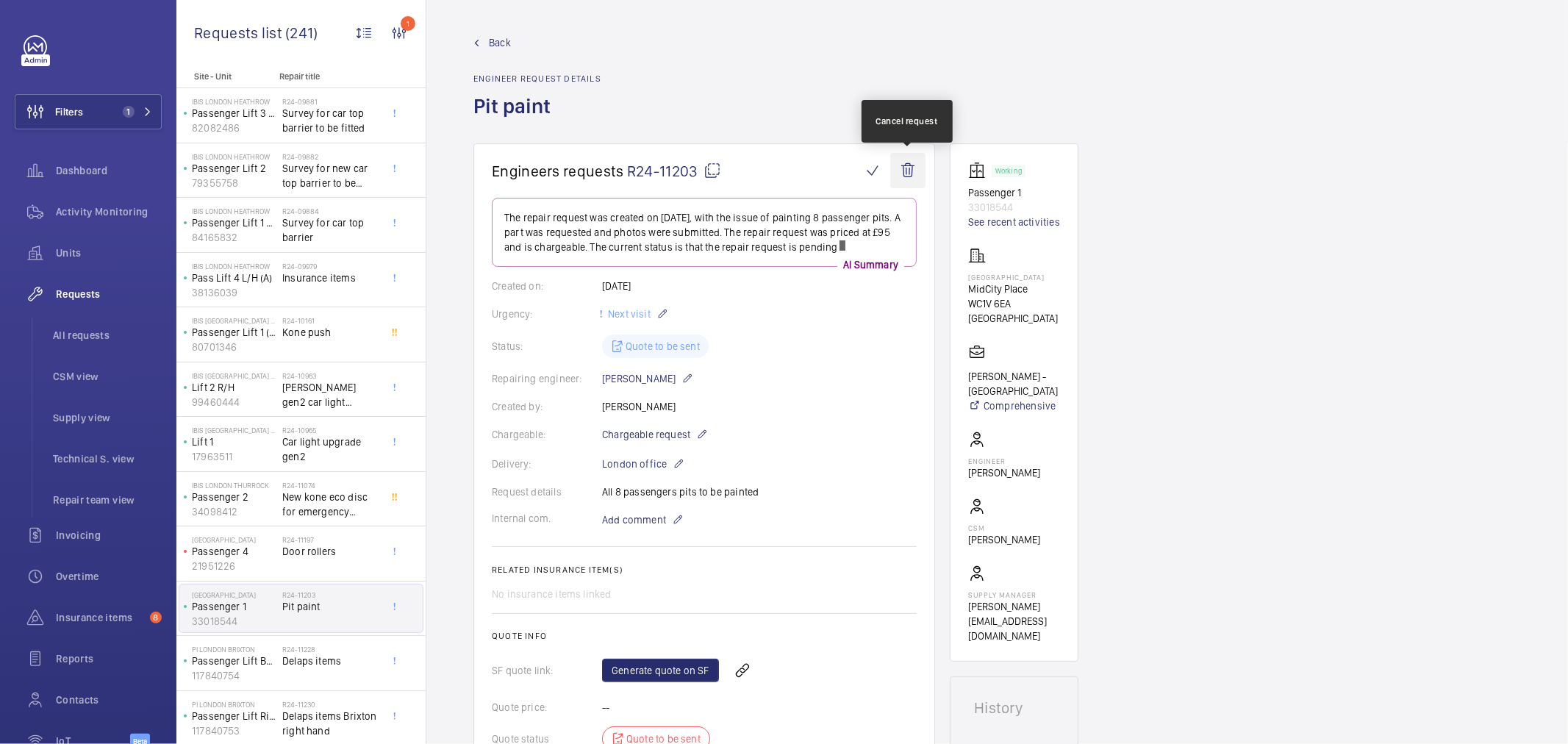
click at [919, 166] on wm-front-icon-button at bounding box center [908, 171] width 35 height 35
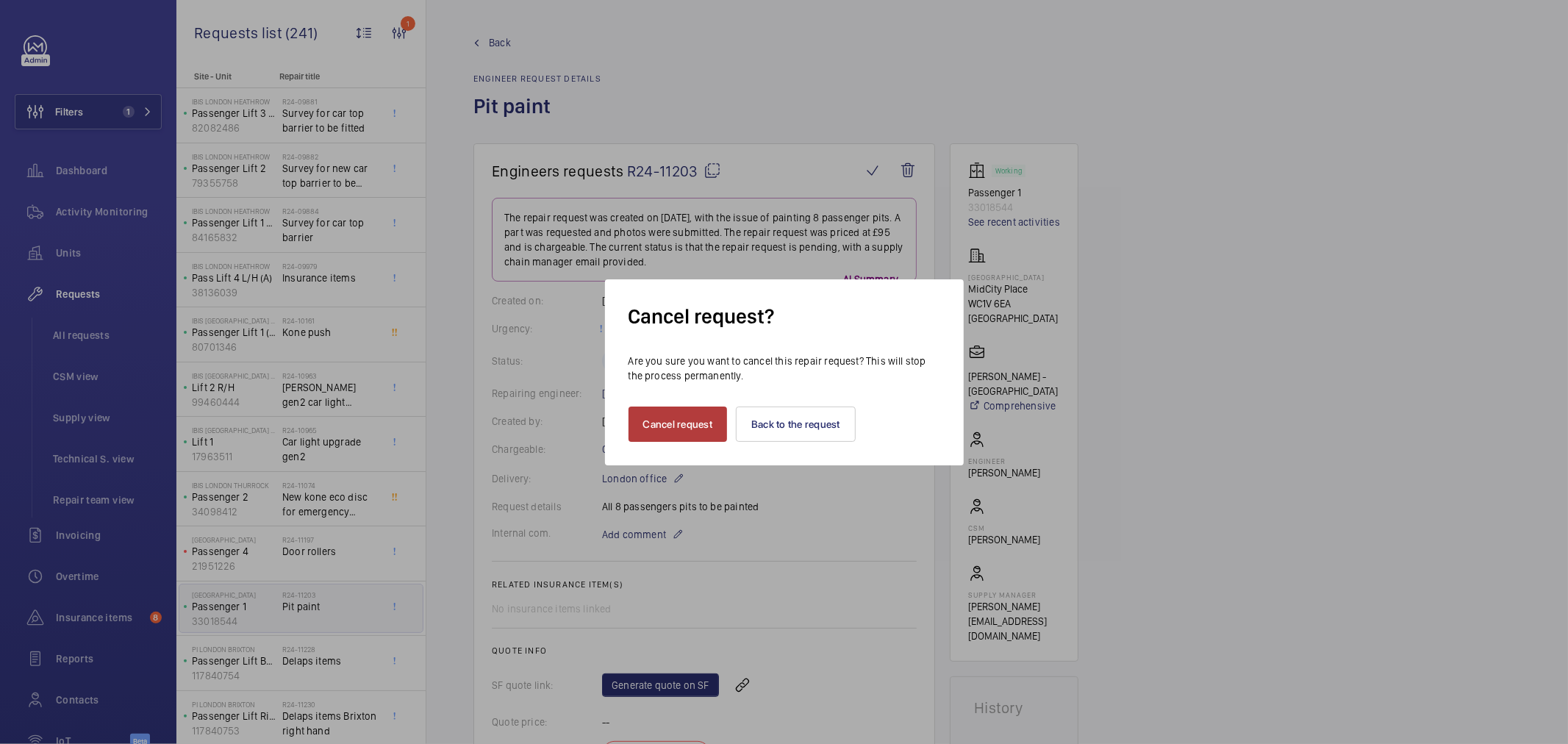
click at [691, 434] on button "Cancel request" at bounding box center [678, 424] width 100 height 35
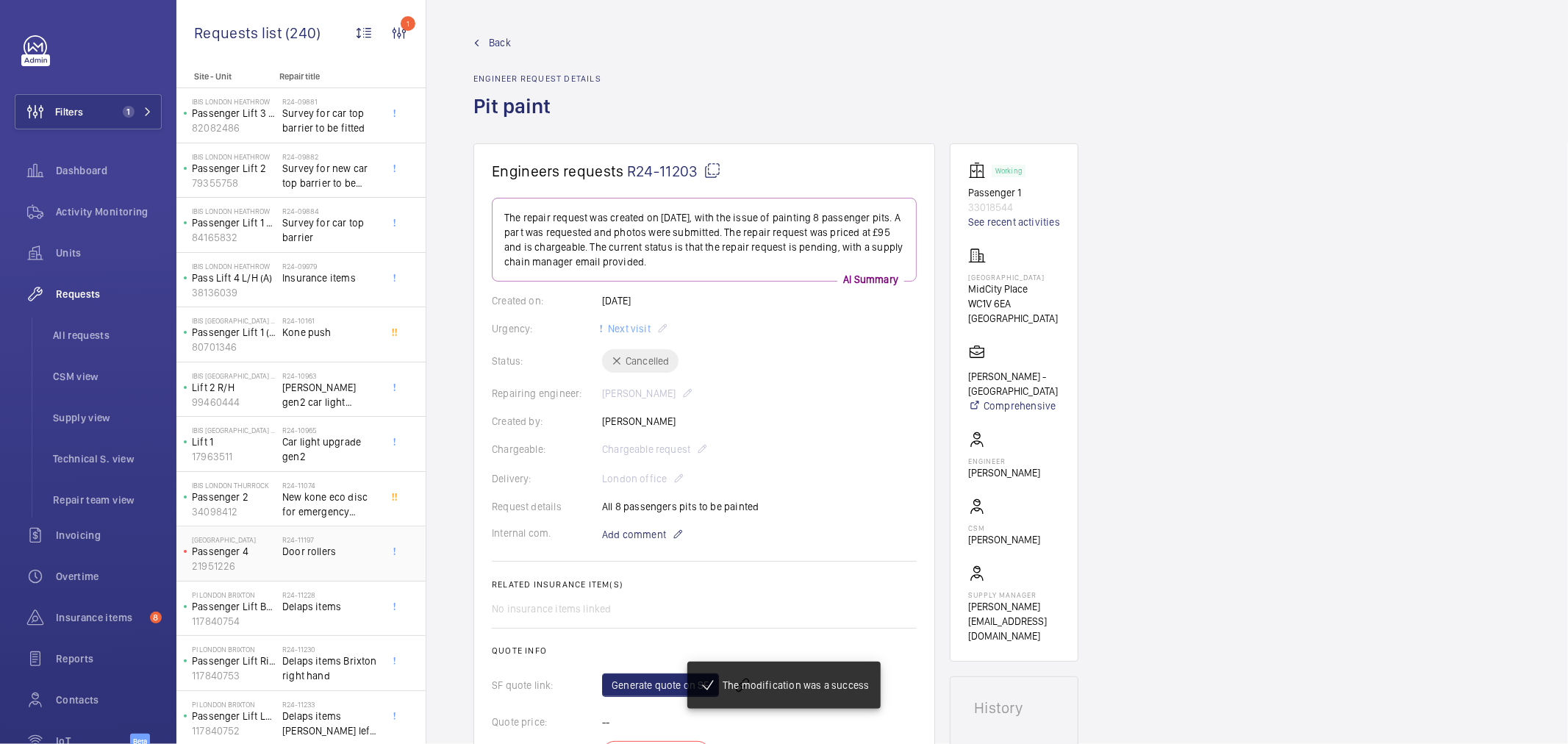
click at [334, 540] on h2 "R24-11197" at bounding box center [331, 540] width 97 height 9
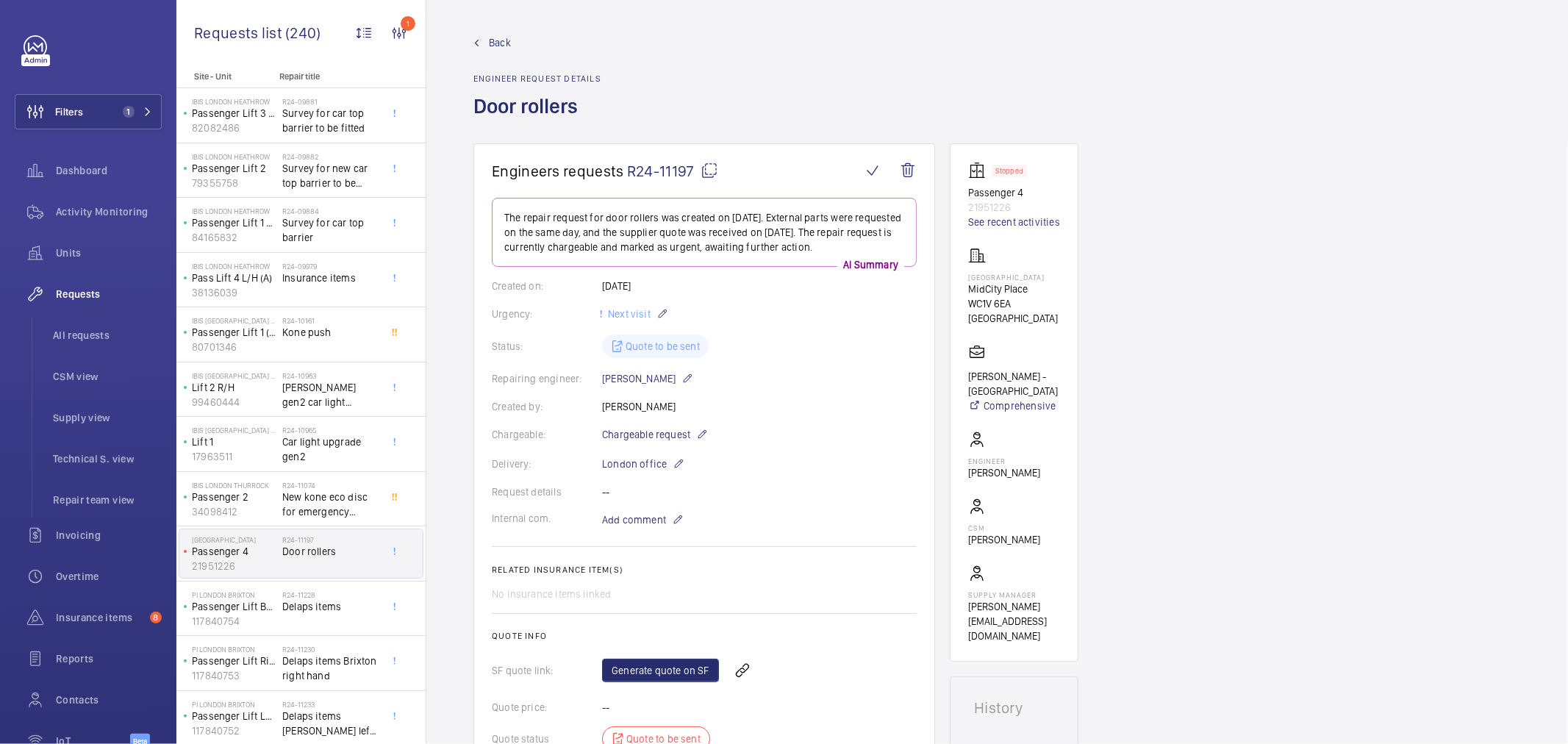
click at [669, 424] on wm-front-card-body "The repair request for door rollers was created on 2024-10-16. External parts w…" at bounding box center [704, 512] width 425 height 629
click at [671, 437] on span "Chargeable request" at bounding box center [646, 435] width 88 height 15
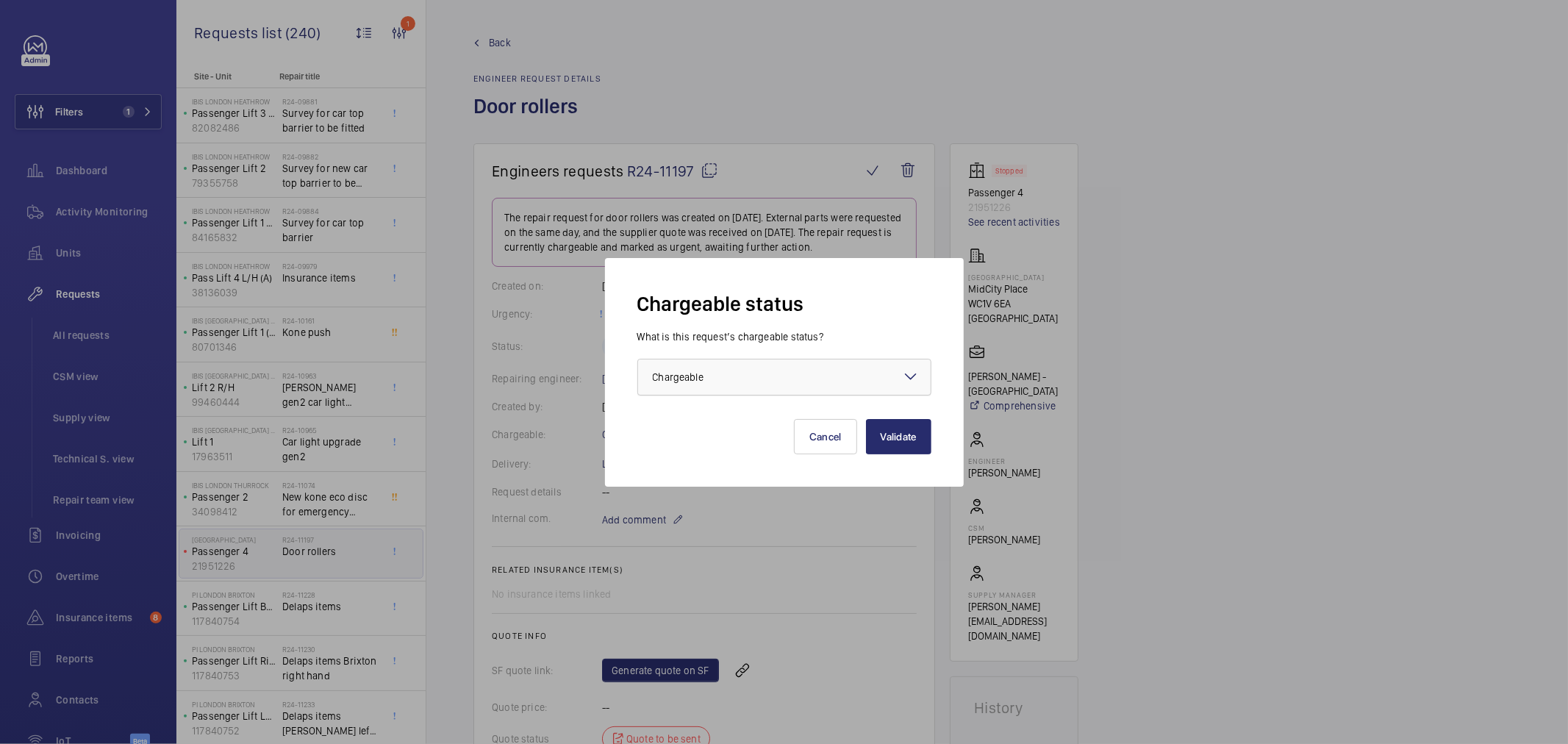
drag, startPoint x: 709, startPoint y: 371, endPoint x: 714, endPoint y: 398, distance: 27.5
click at [709, 371] on div "× Chargeable" at bounding box center [697, 377] width 87 height 15
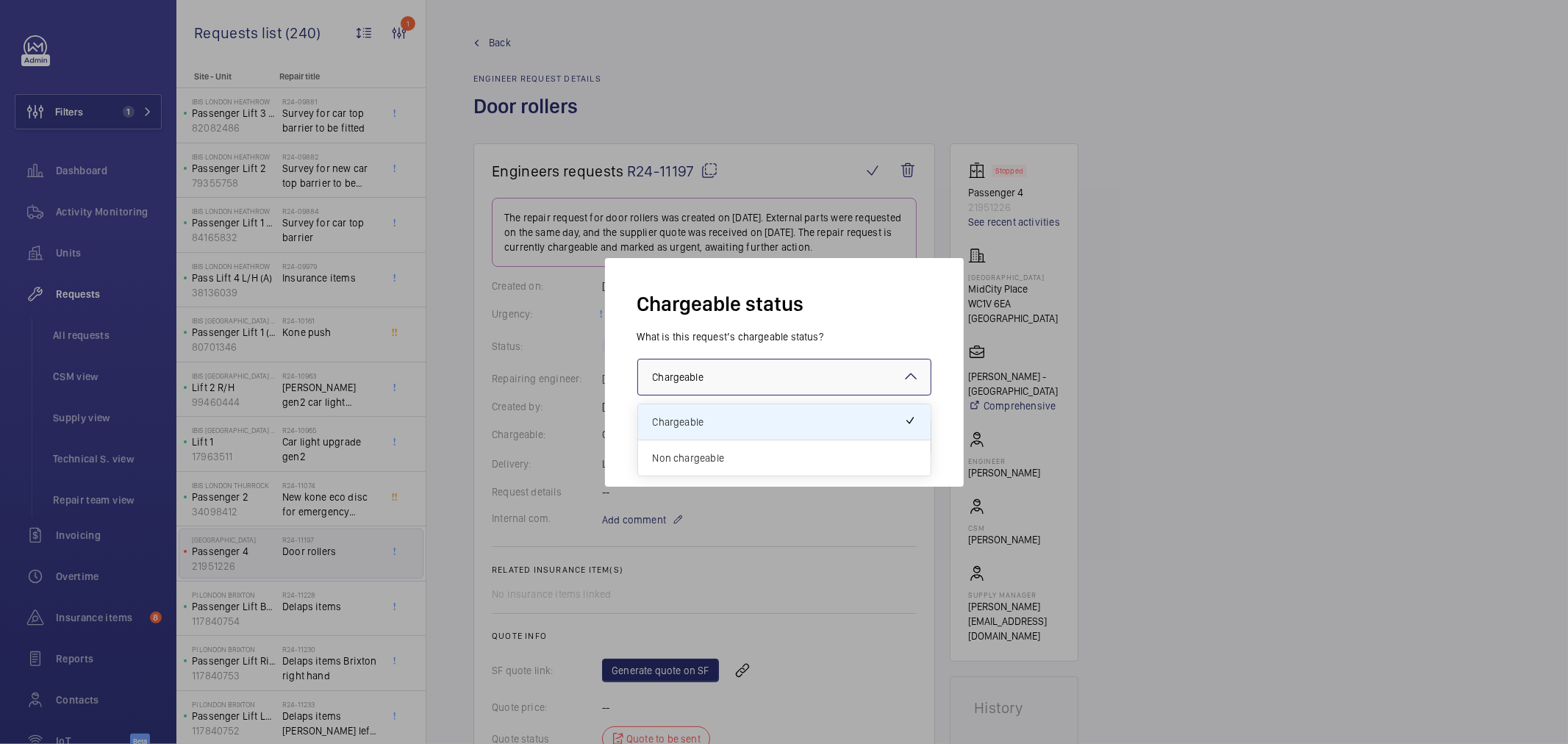
drag, startPoint x: 716, startPoint y: 458, endPoint x: 774, endPoint y: 452, distance: 58.3
click at [714, 458] on span "Non chargeable" at bounding box center [785, 458] width 264 height 15
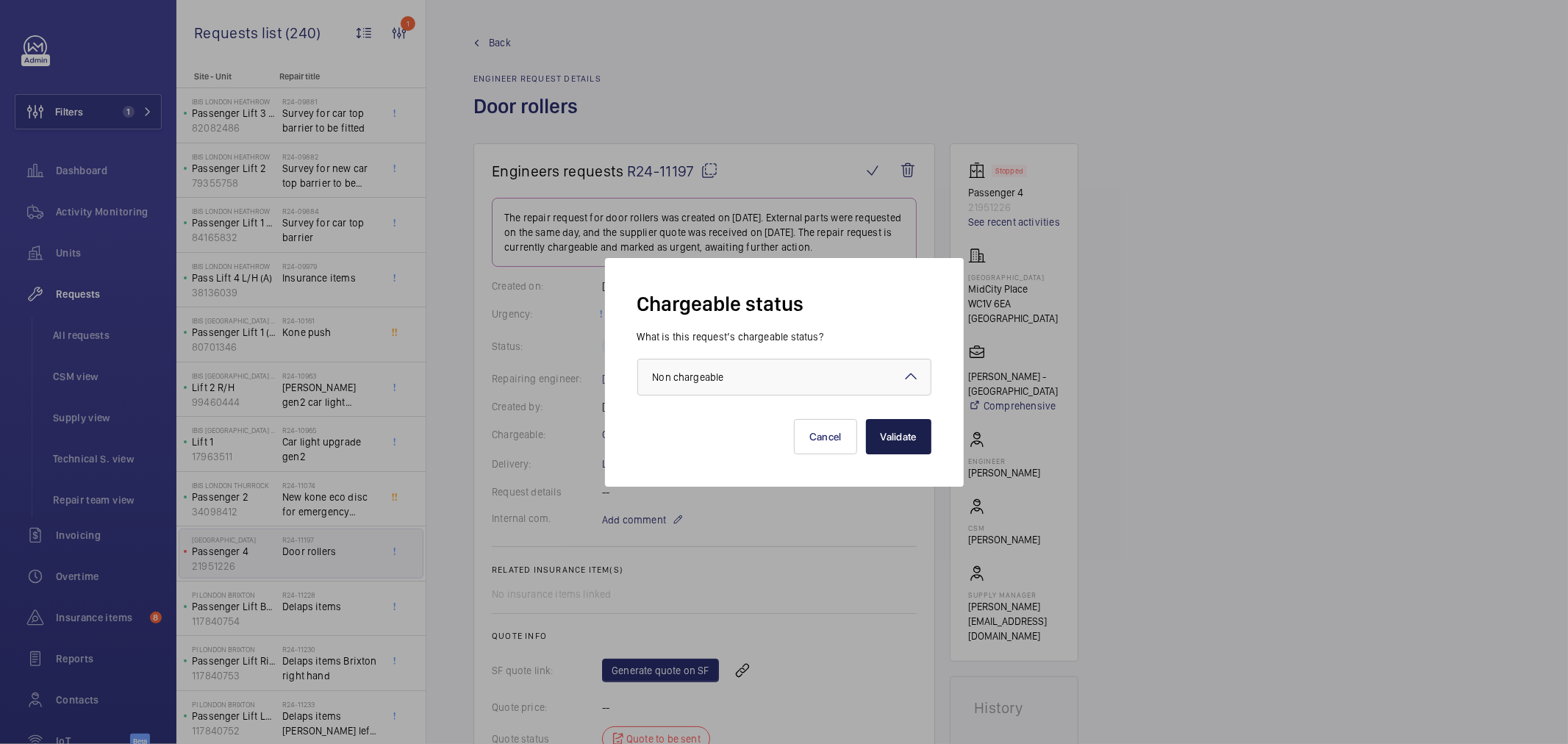
click at [898, 440] on button "Validate" at bounding box center [898, 437] width 65 height 35
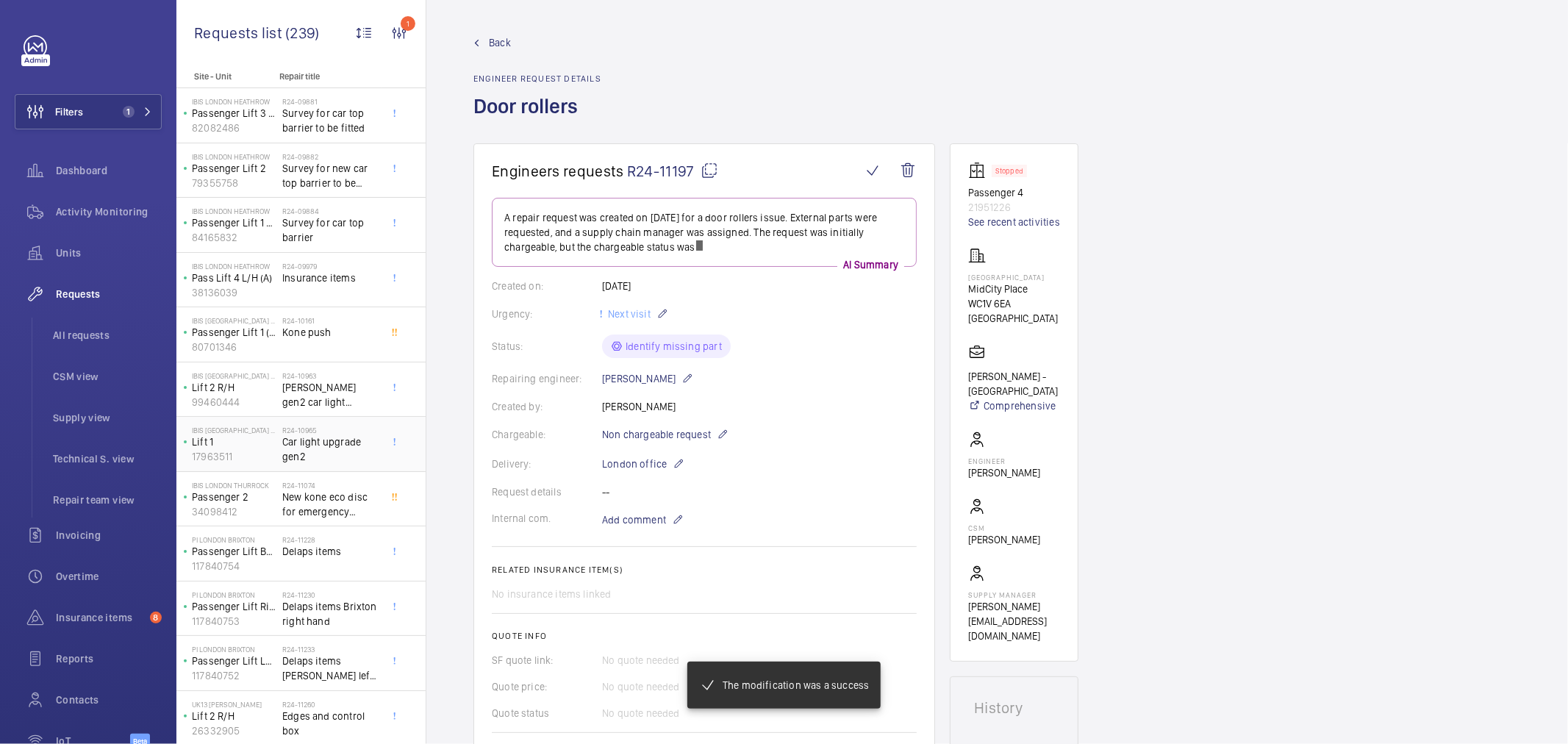
click at [341, 449] on span "Car light upgrade gen2" at bounding box center [331, 450] width 97 height 30
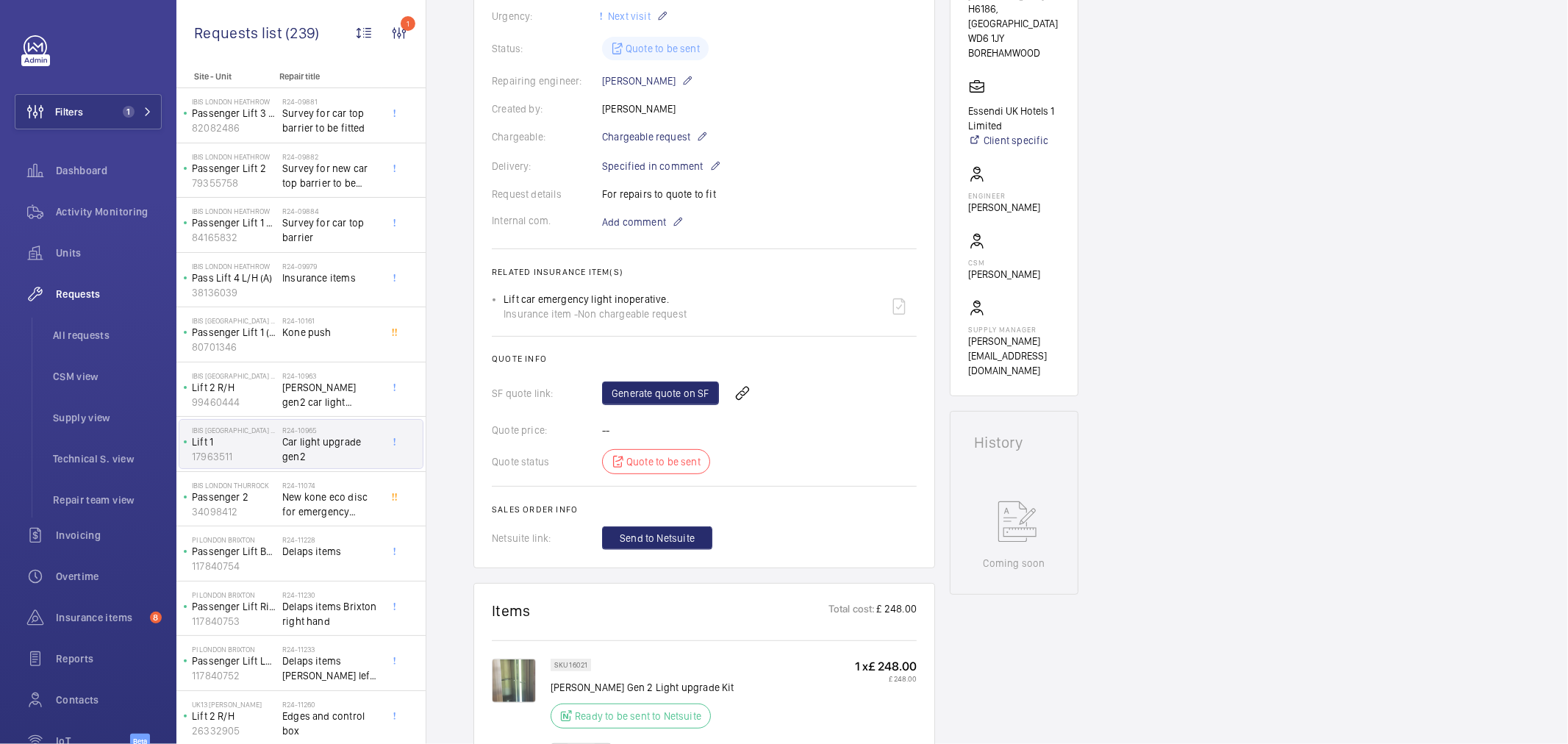
scroll to position [163, 0]
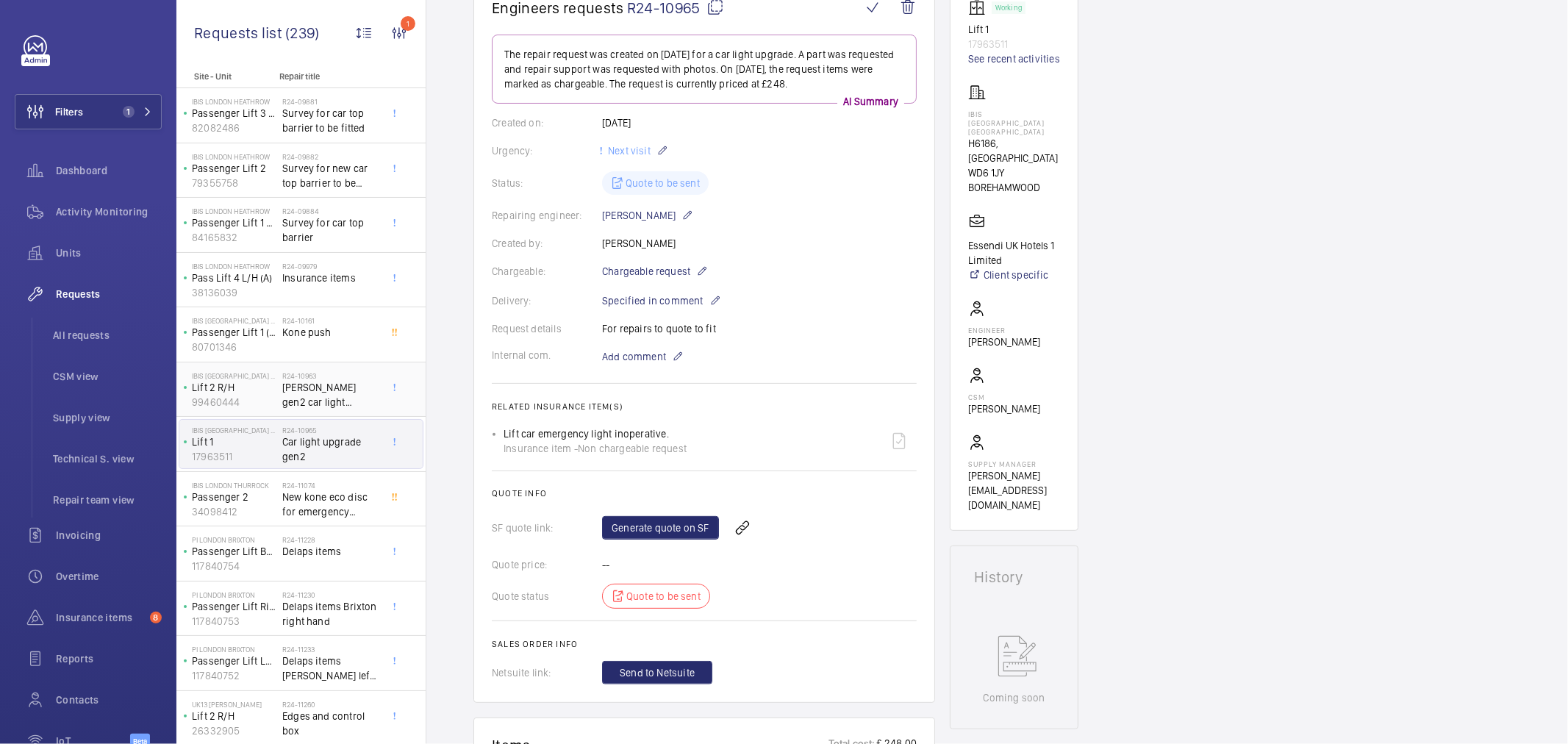
click at [359, 392] on span "[PERSON_NAME] gen2 car light upgrade with emergency" at bounding box center [331, 395] width 97 height 30
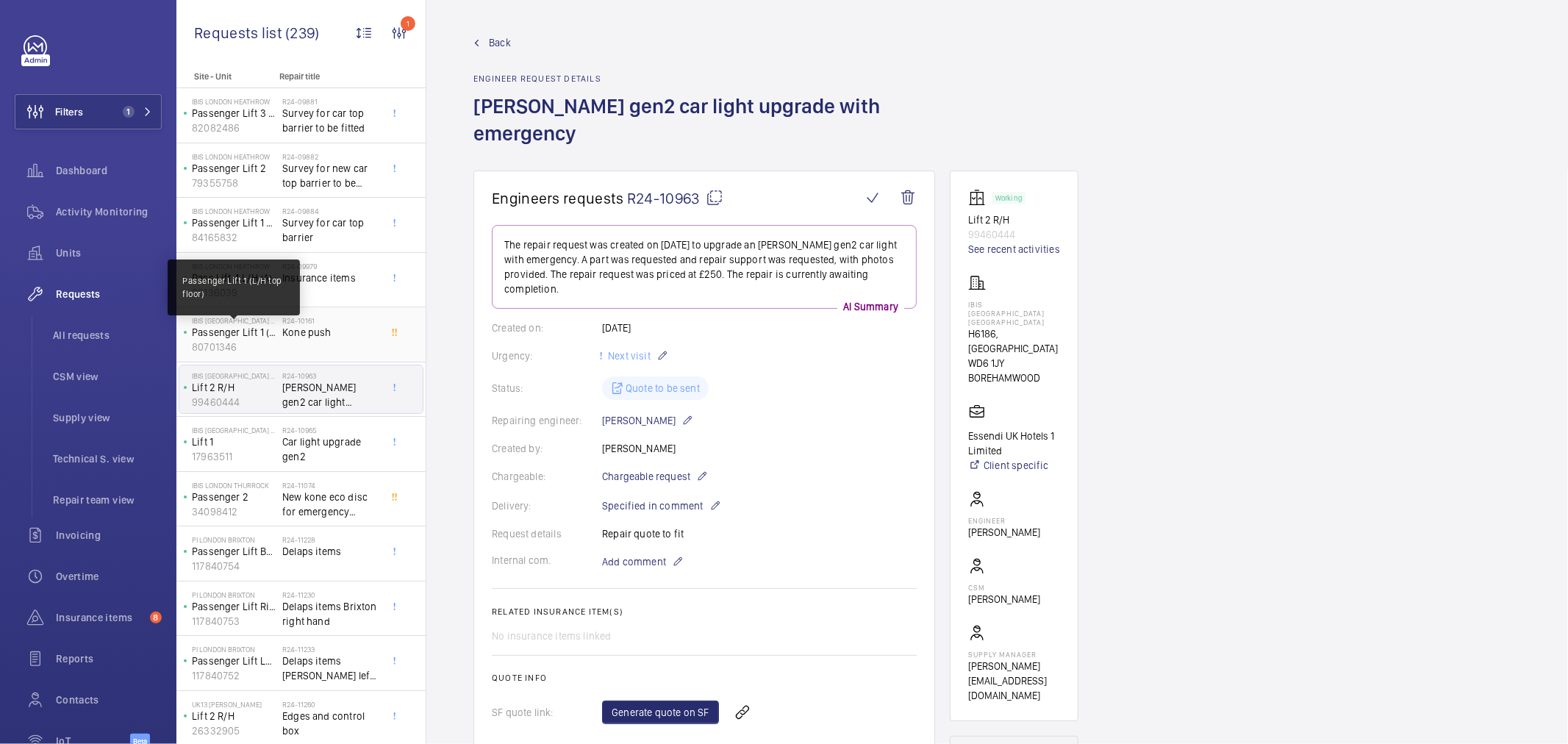
click at [266, 329] on p "Passenger Lift 1 (L/H top floor)" at bounding box center [234, 333] width 85 height 15
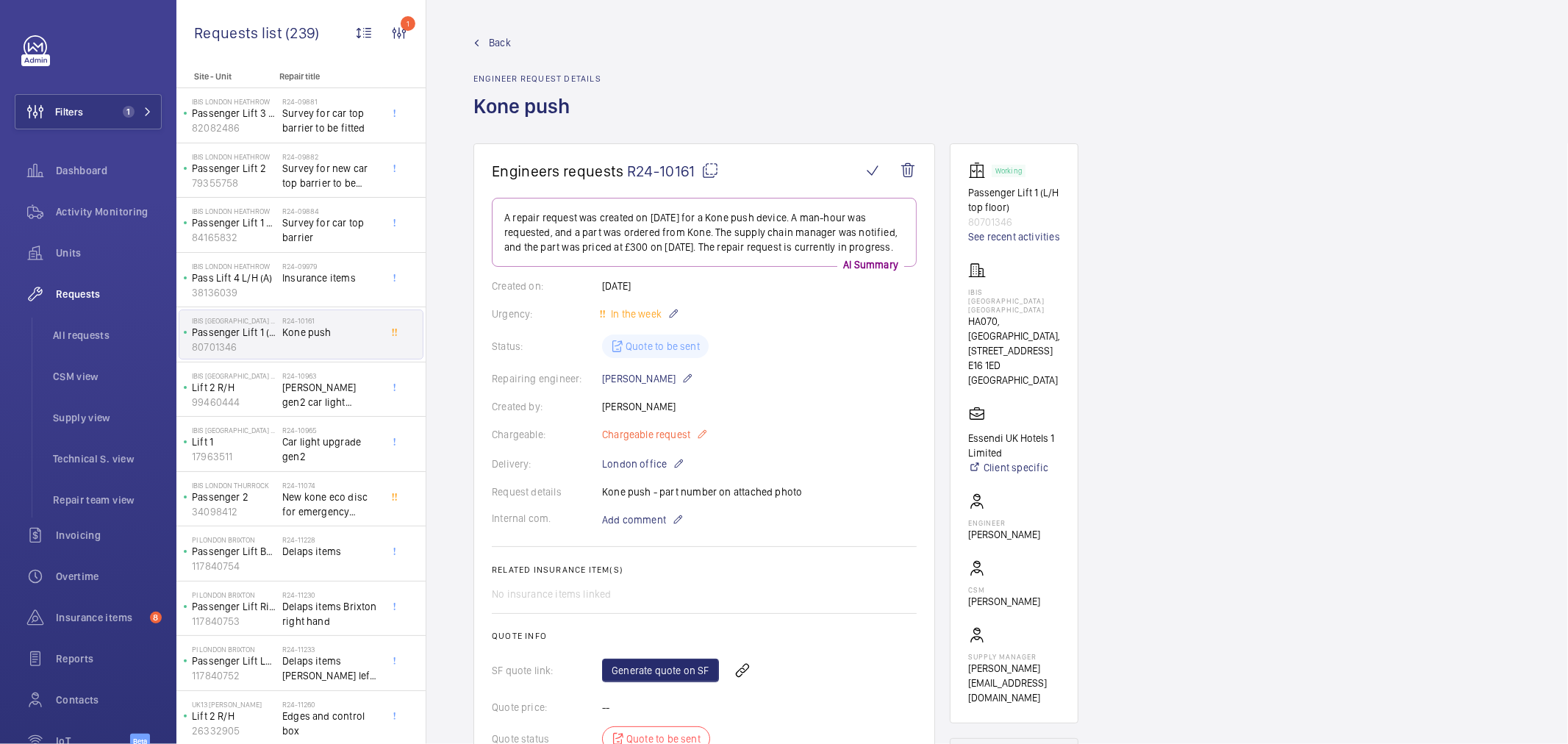
click at [659, 442] on span "Chargeable request" at bounding box center [646, 435] width 88 height 15
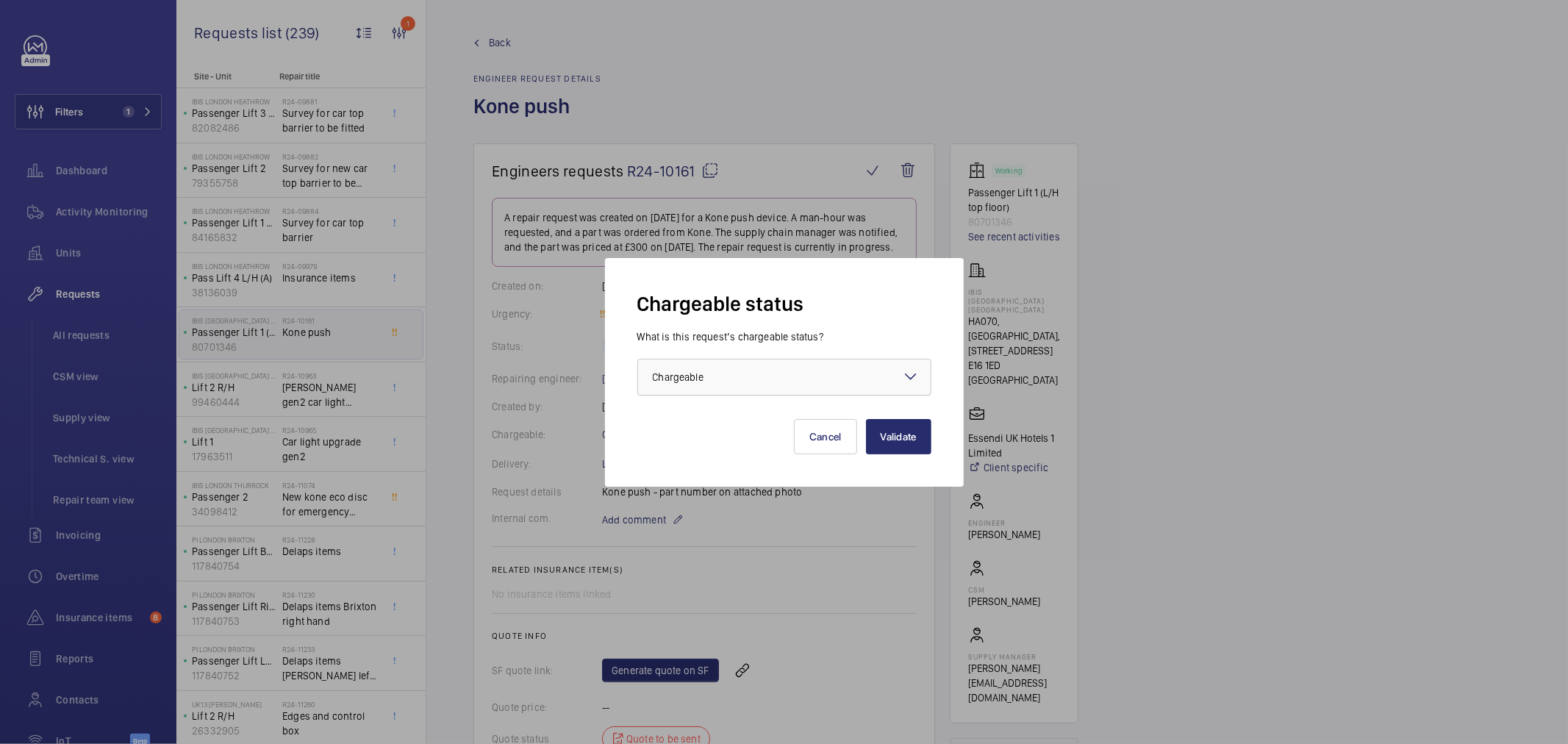
click at [693, 372] on span "Chargeable" at bounding box center [679, 377] width 51 height 12
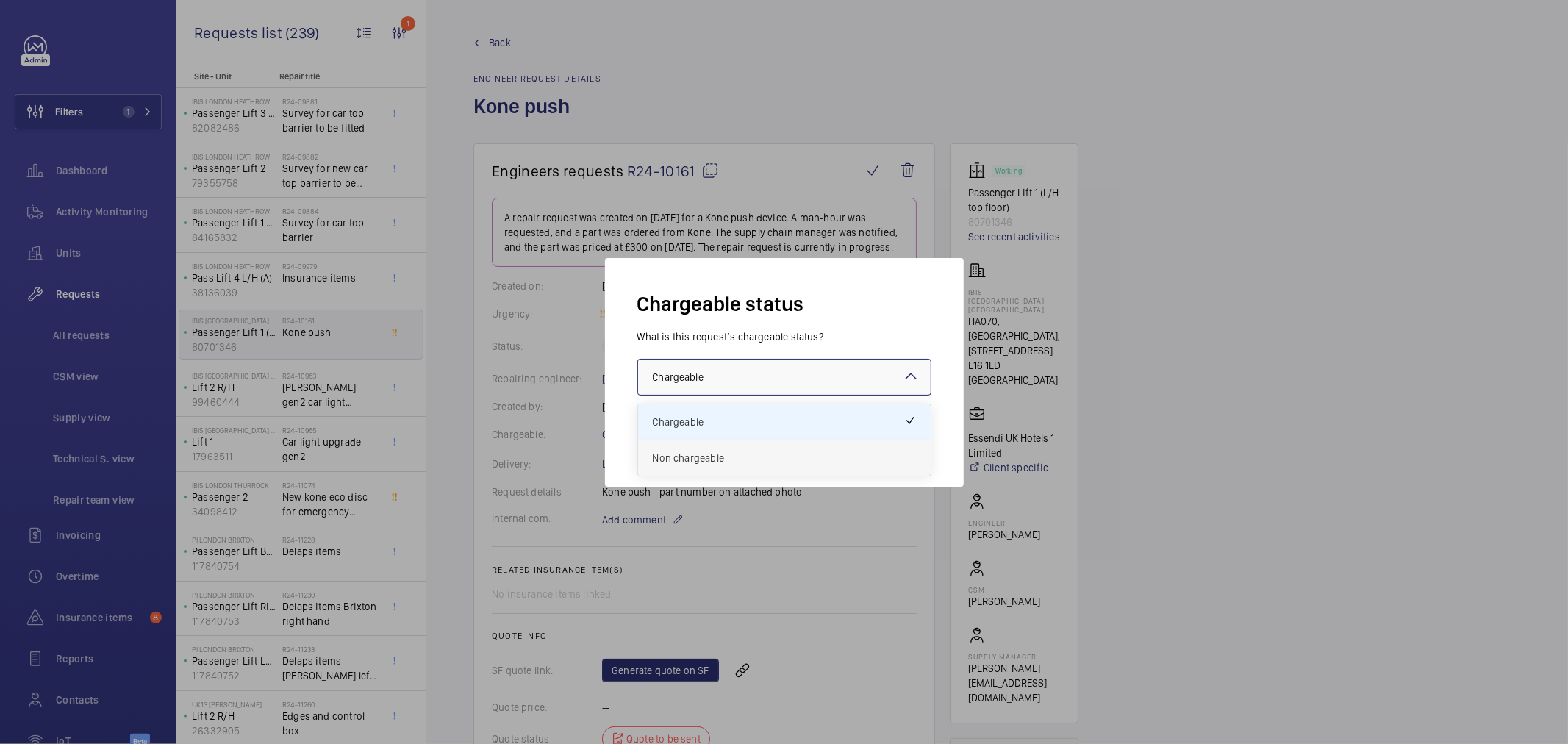
click at [725, 453] on span "Non chargeable" at bounding box center [785, 458] width 264 height 15
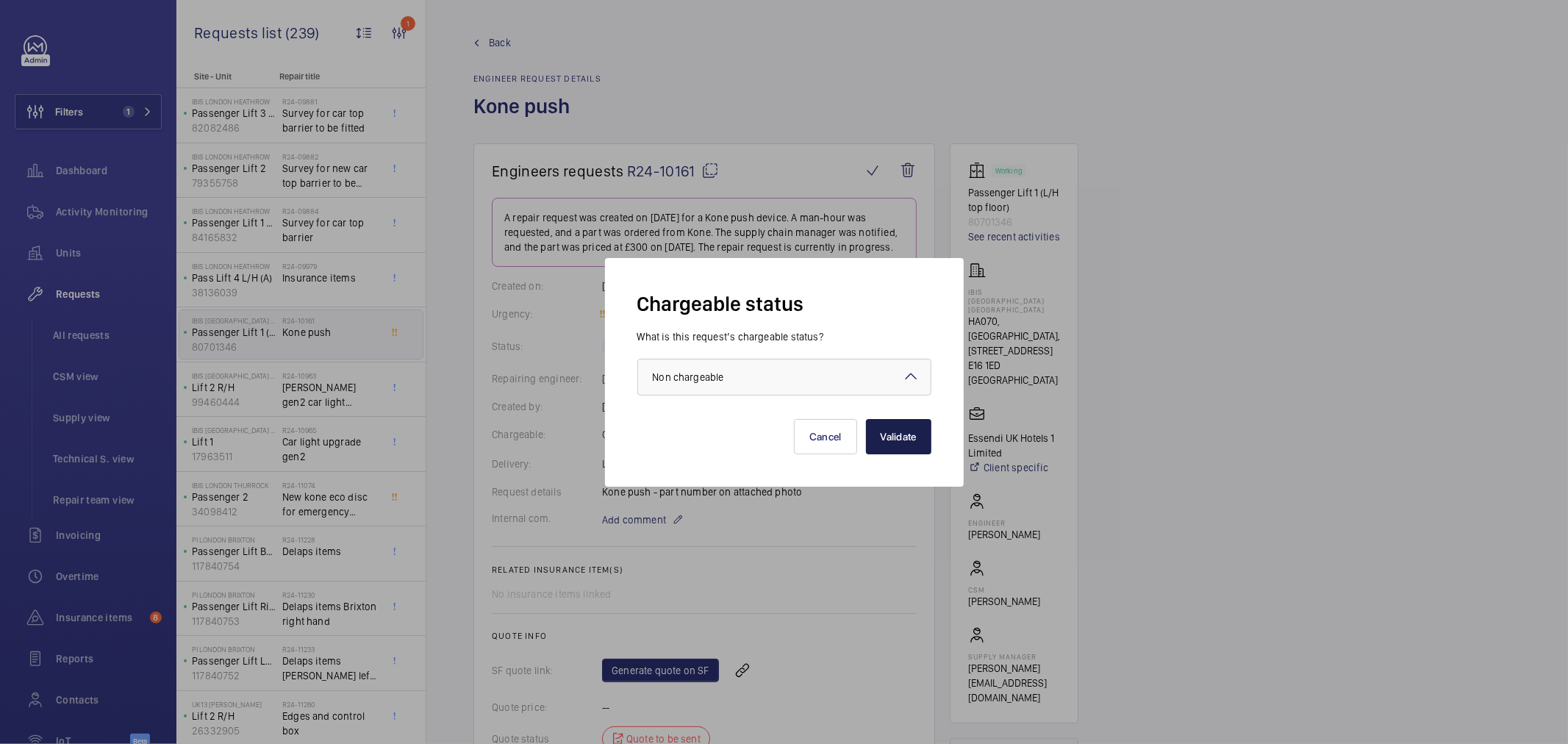
click at [908, 439] on button "Validate" at bounding box center [898, 437] width 65 height 35
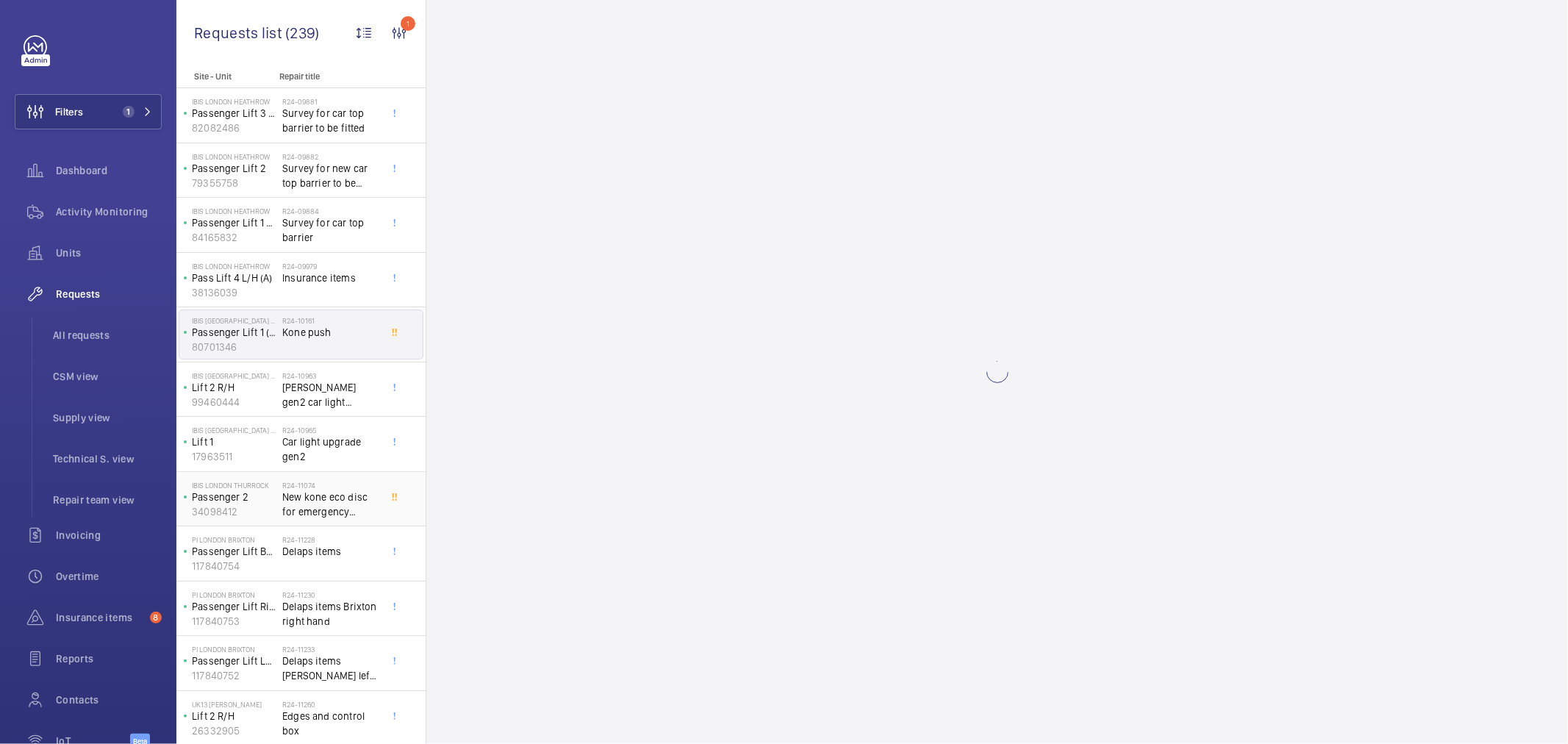
click at [351, 489] on h2 "R24-11074" at bounding box center [331, 485] width 97 height 9
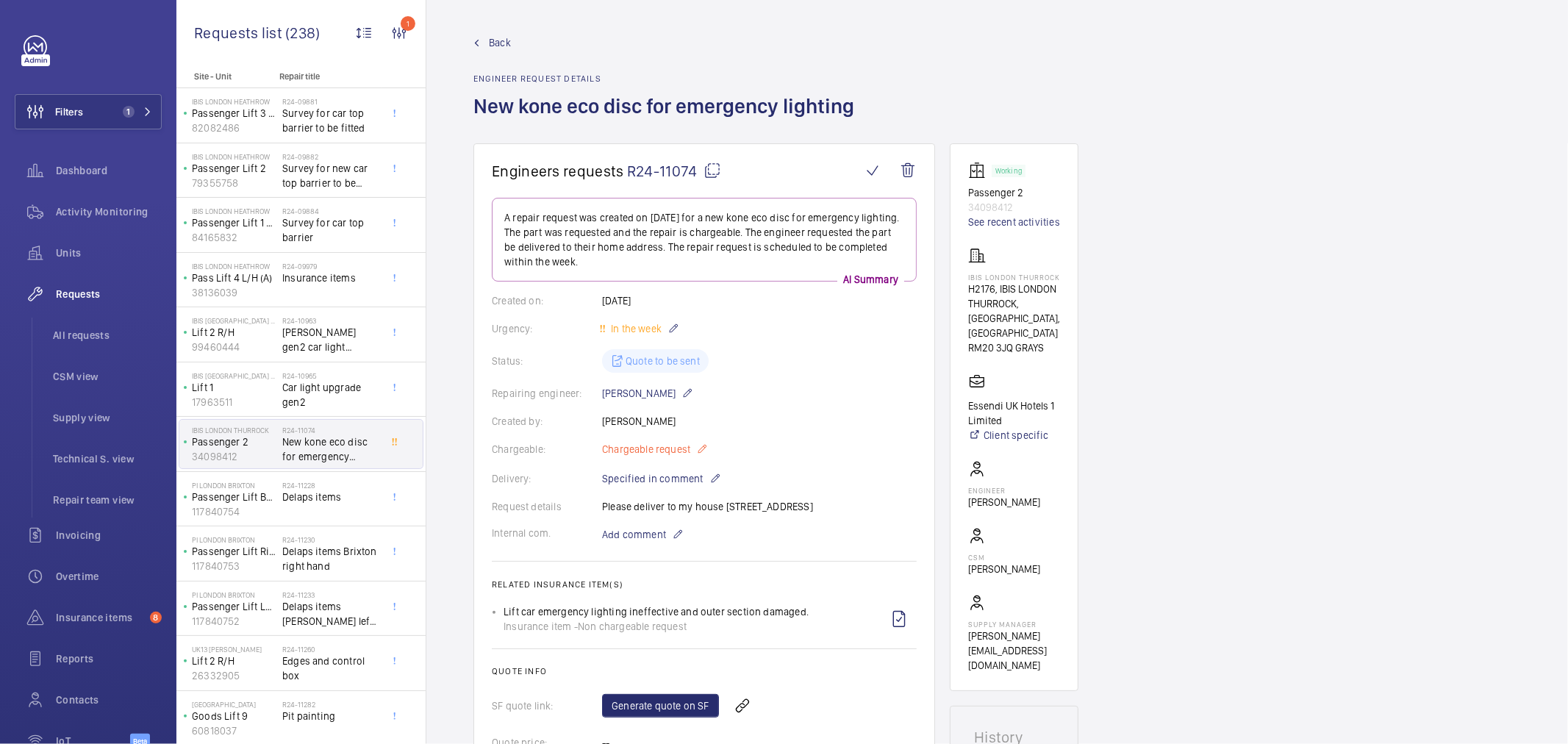
click at [651, 452] on span "Chargeable request" at bounding box center [646, 450] width 88 height 15
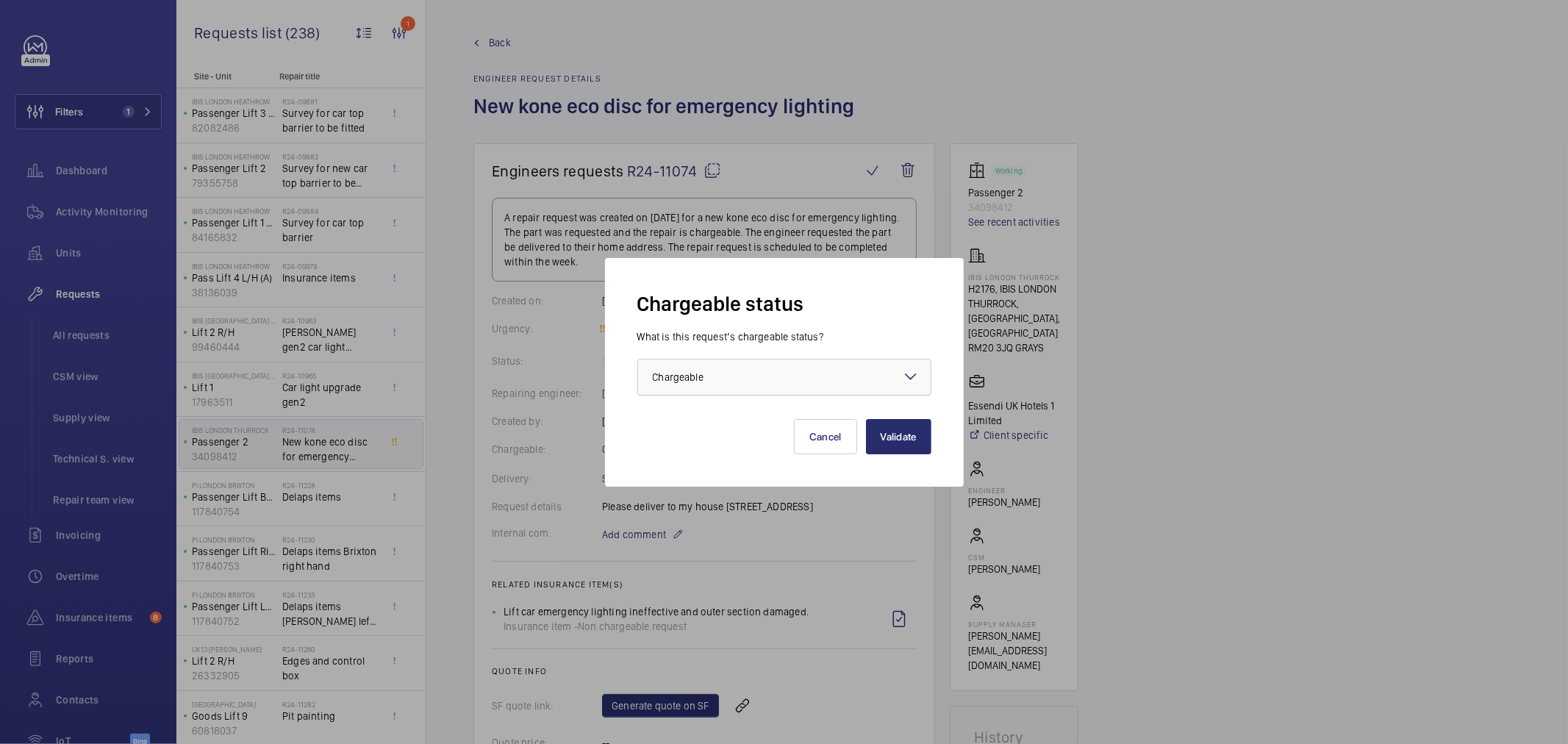
click at [730, 376] on div "× Chargeable" at bounding box center [697, 377] width 87 height 15
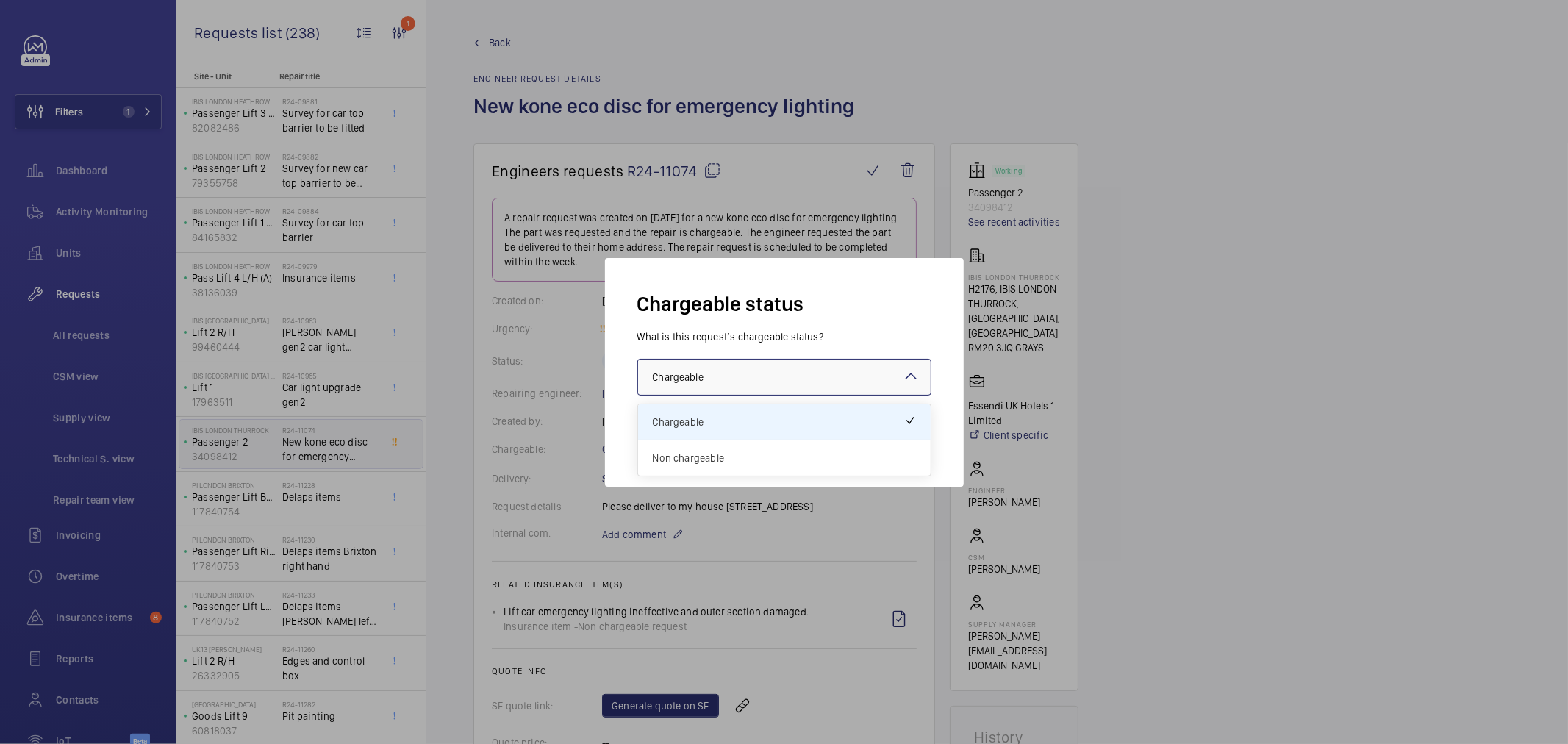
click at [741, 451] on span "Non chargeable" at bounding box center [785, 458] width 264 height 15
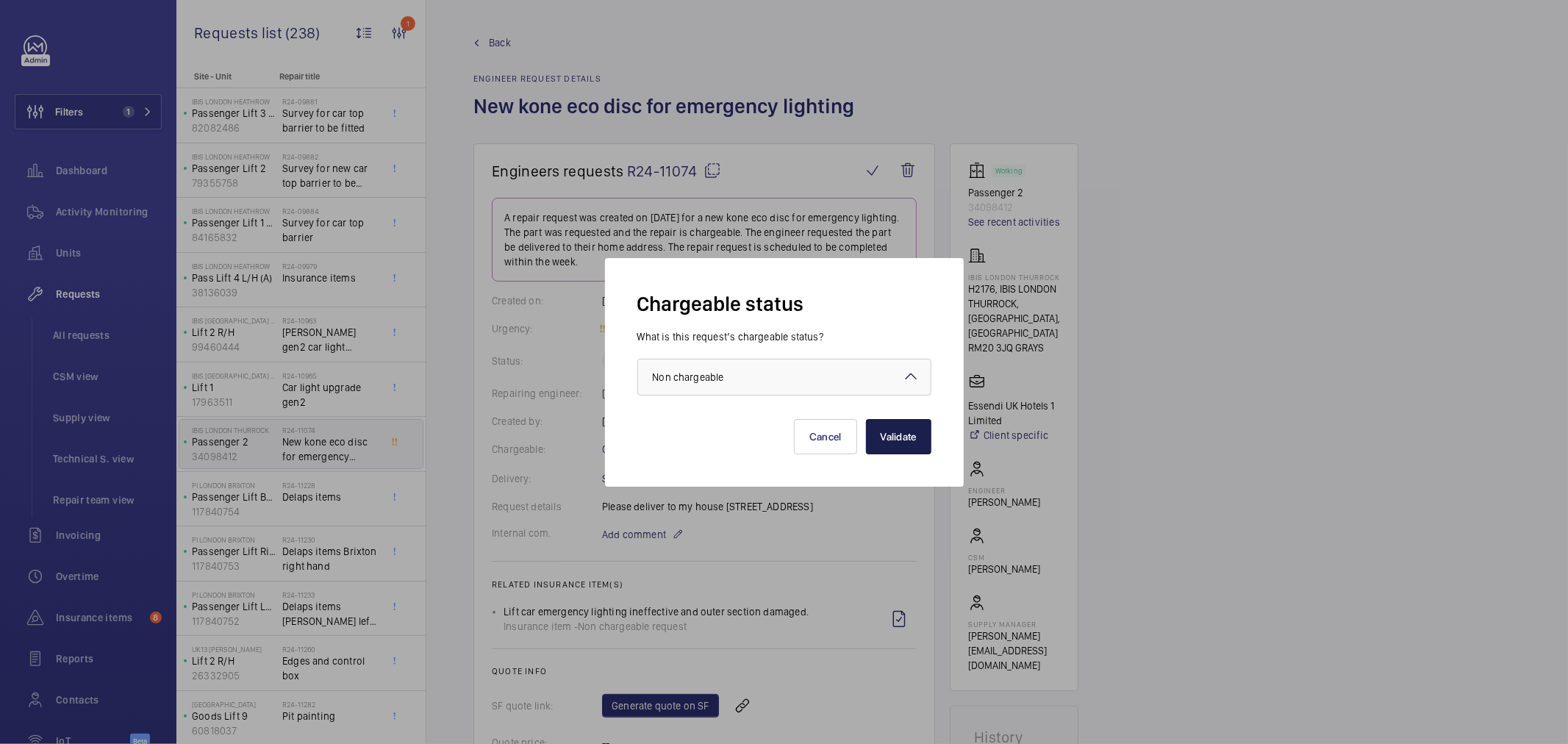
click at [889, 446] on button "Validate" at bounding box center [898, 437] width 65 height 35
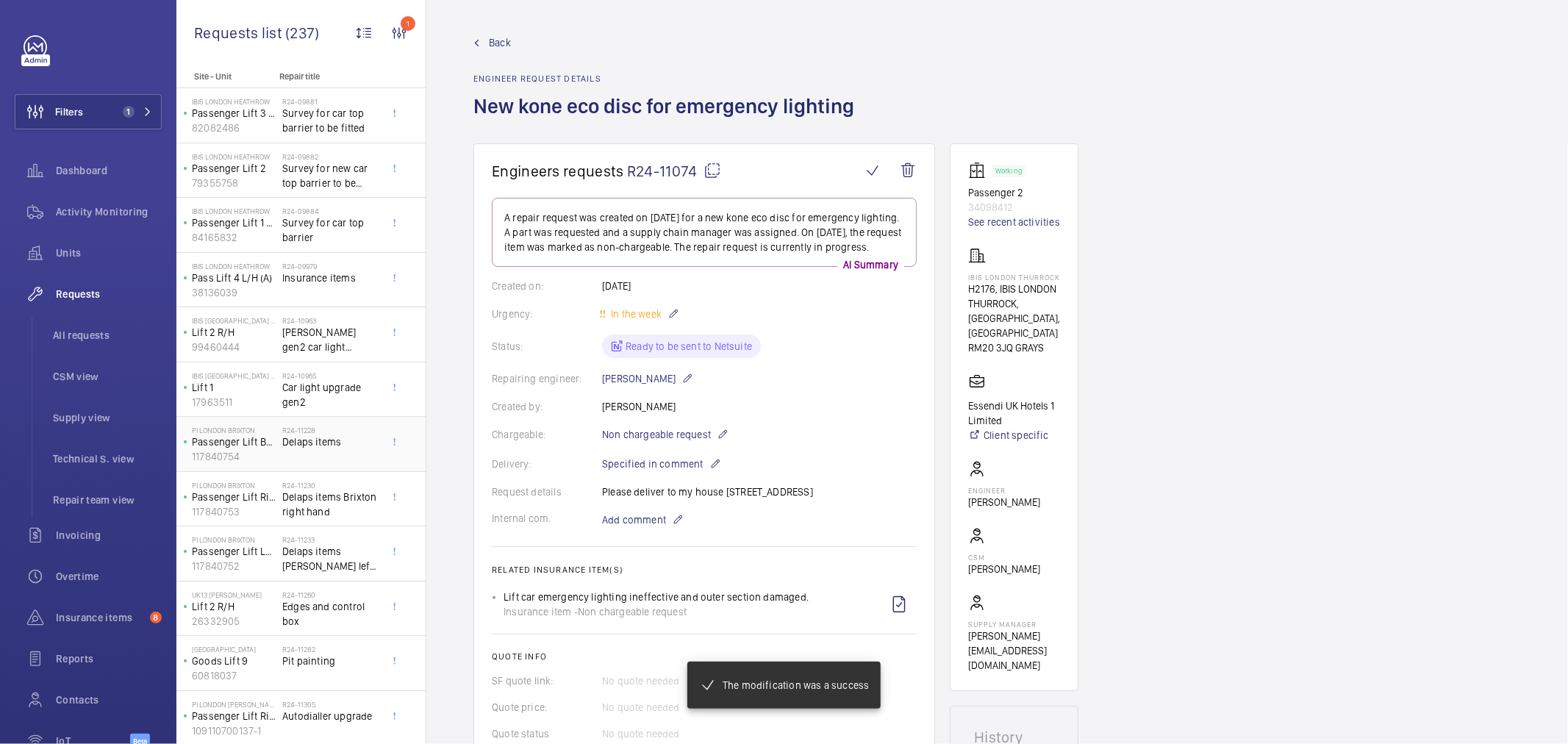
click at [305, 437] on span "Delaps items" at bounding box center [331, 442] width 97 height 15
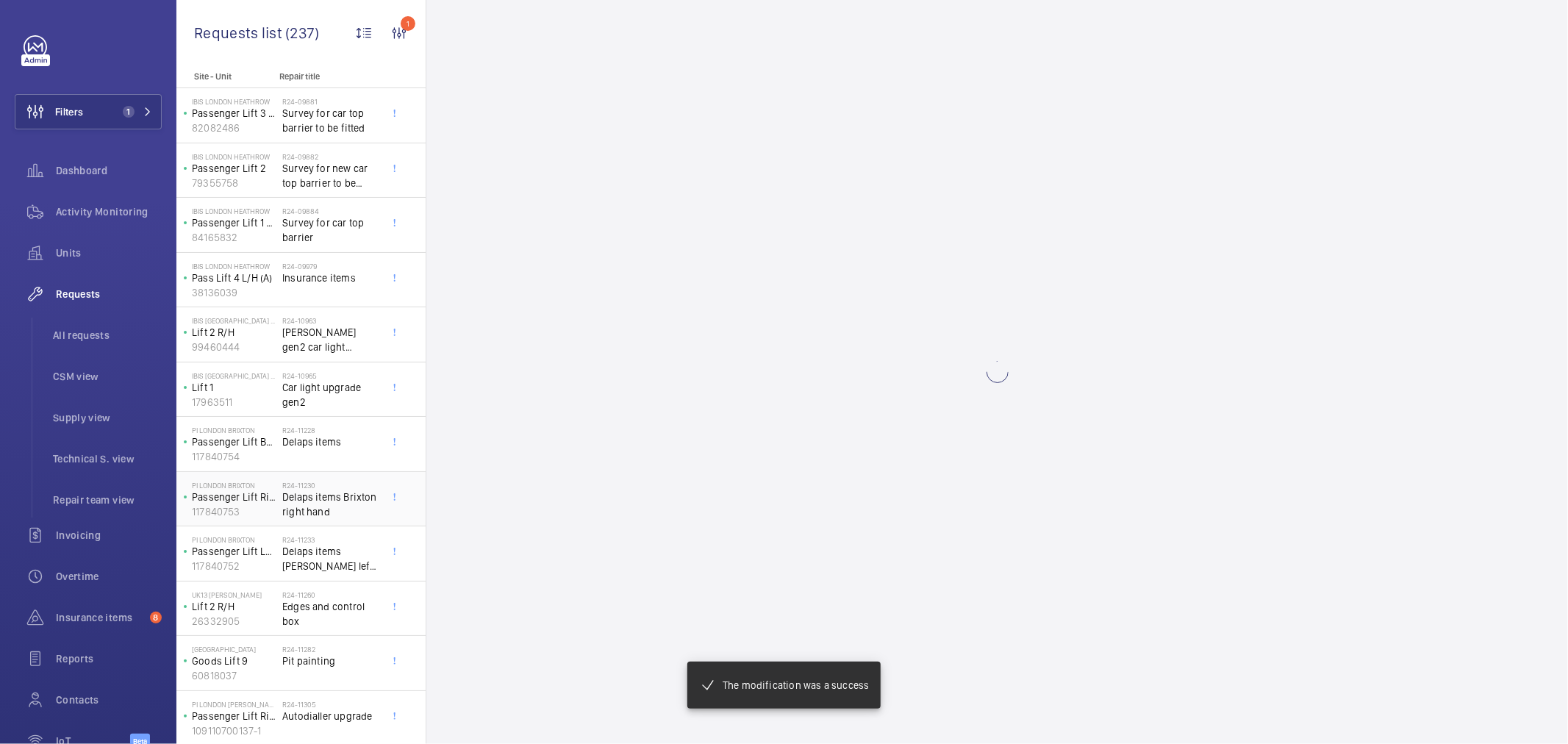
click at [305, 508] on span "Delaps items Brixton right hand" at bounding box center [331, 505] width 97 height 30
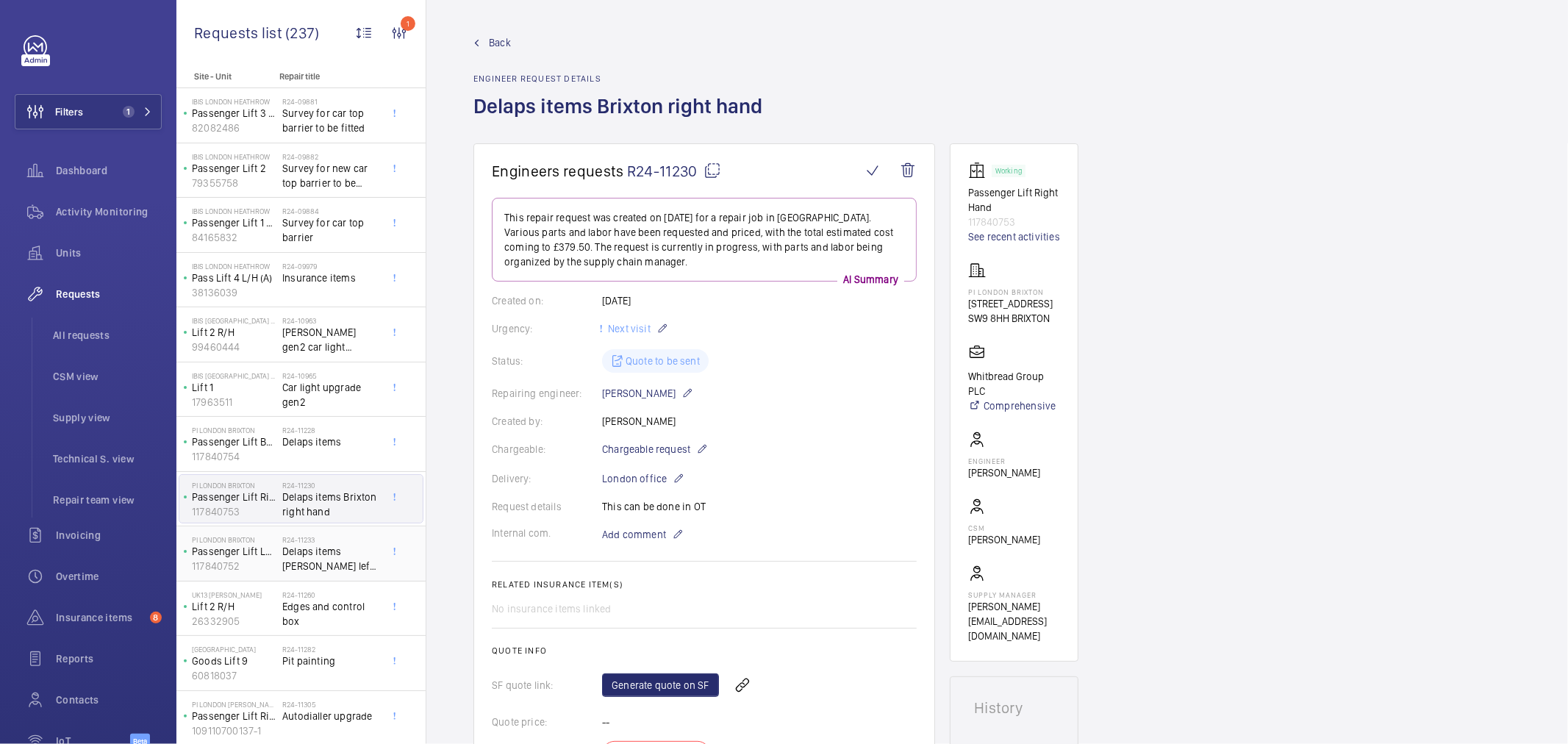
click at [315, 568] on span "Delaps items [PERSON_NAME] left hand pass" at bounding box center [331, 559] width 97 height 30
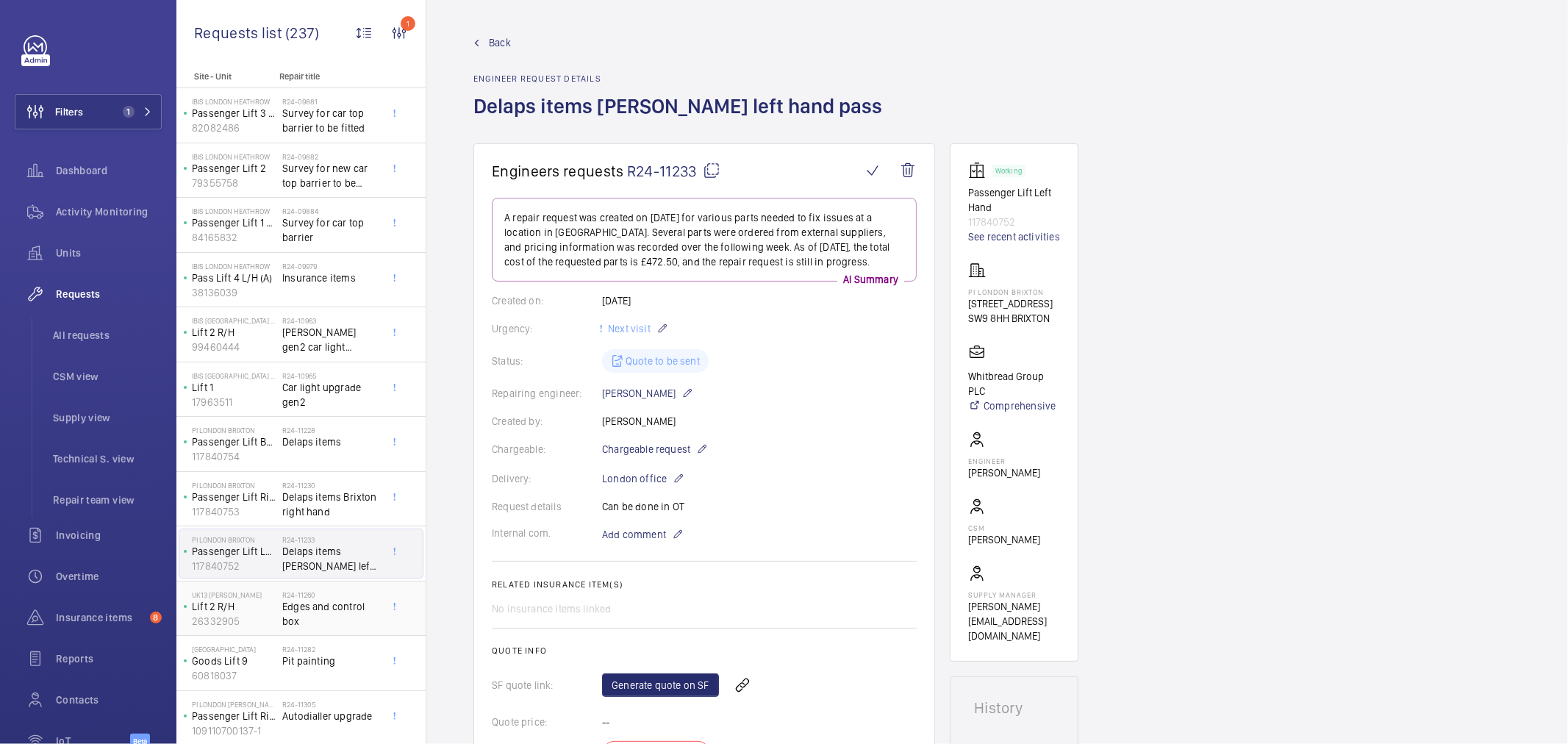
click at [332, 615] on span "Edges and control box" at bounding box center [331, 615] width 97 height 30
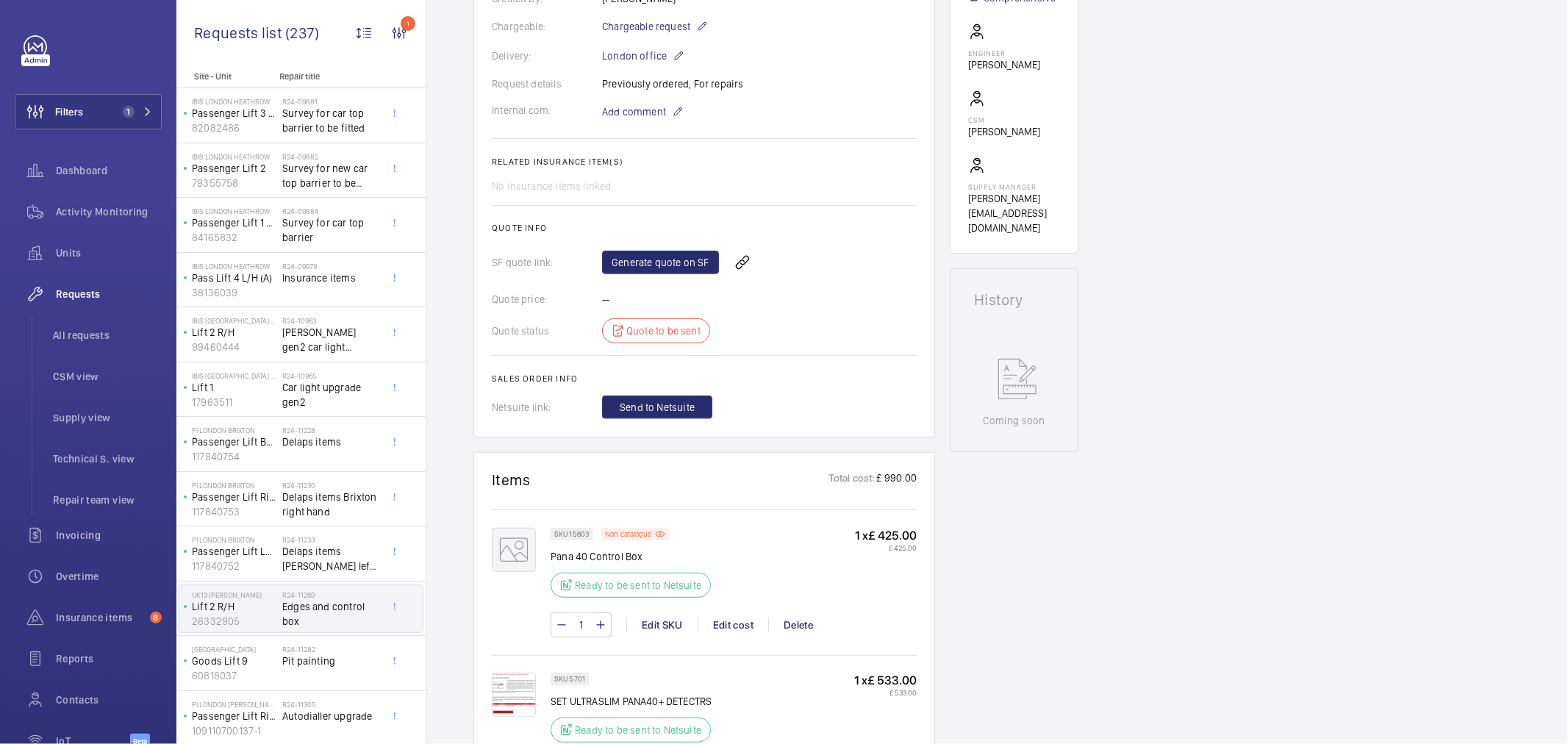
scroll to position [82, 0]
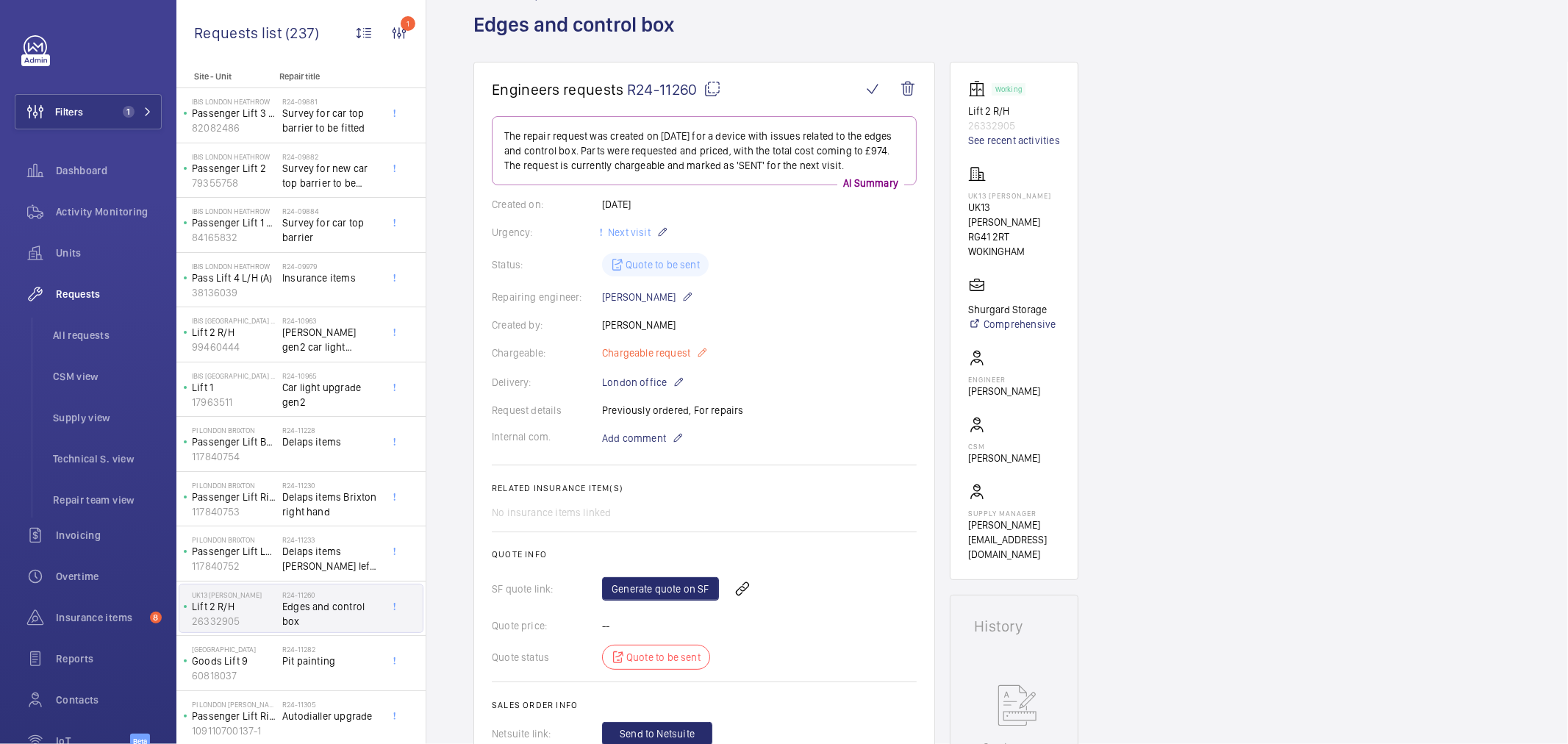
click at [647, 347] on span "Chargeable request" at bounding box center [646, 353] width 88 height 15
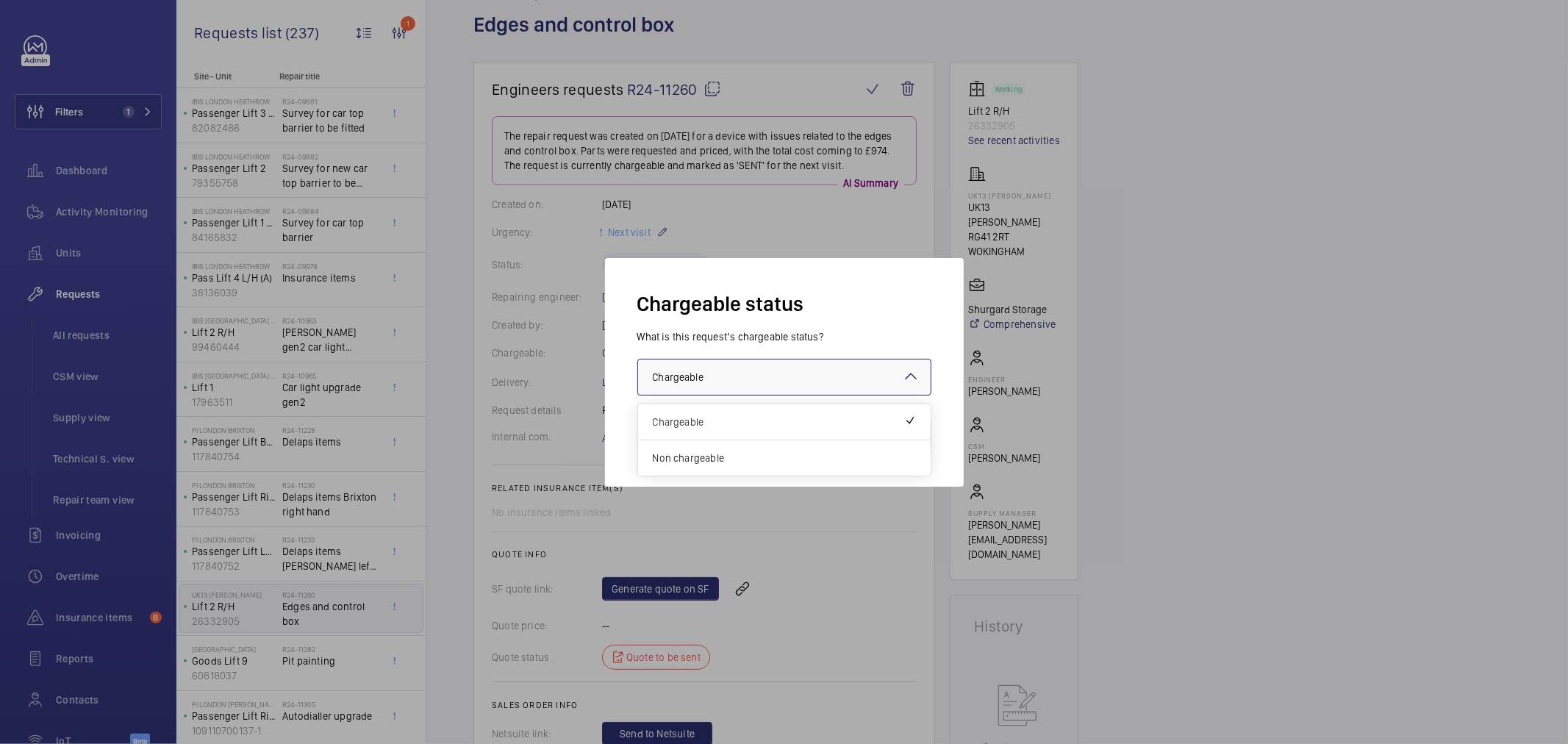
click at [673, 378] on span "Chargeable" at bounding box center [679, 377] width 51 height 12
click at [721, 449] on div "Non chargeable" at bounding box center [784, 458] width 292 height 35
click at [695, 367] on div at bounding box center [784, 377] width 292 height 35
click at [804, 455] on span "Non chargeable" at bounding box center [778, 458] width 251 height 15
click at [904, 446] on button "Validate" at bounding box center [898, 437] width 65 height 35
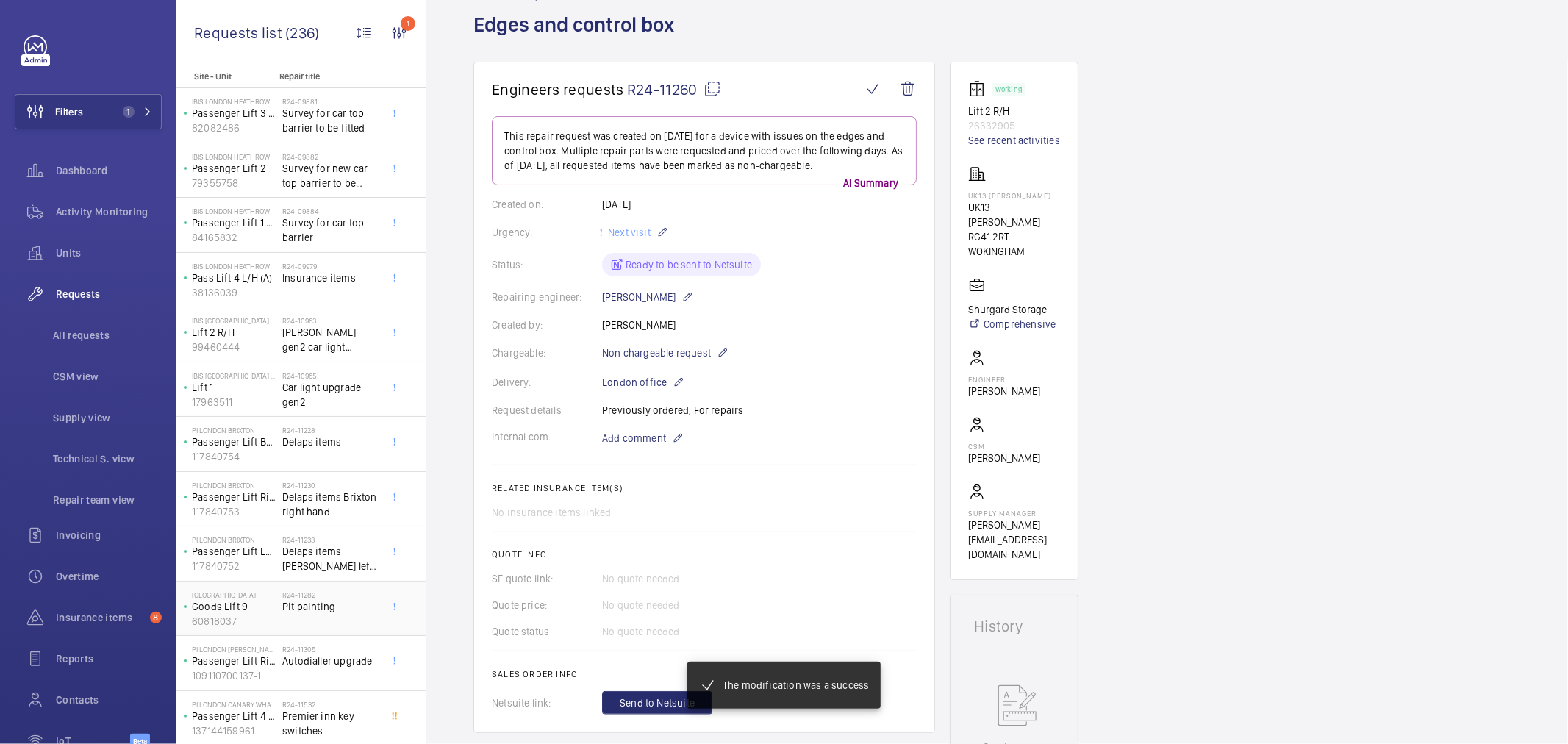
click at [265, 606] on p "Goods Lift 9" at bounding box center [234, 607] width 85 height 15
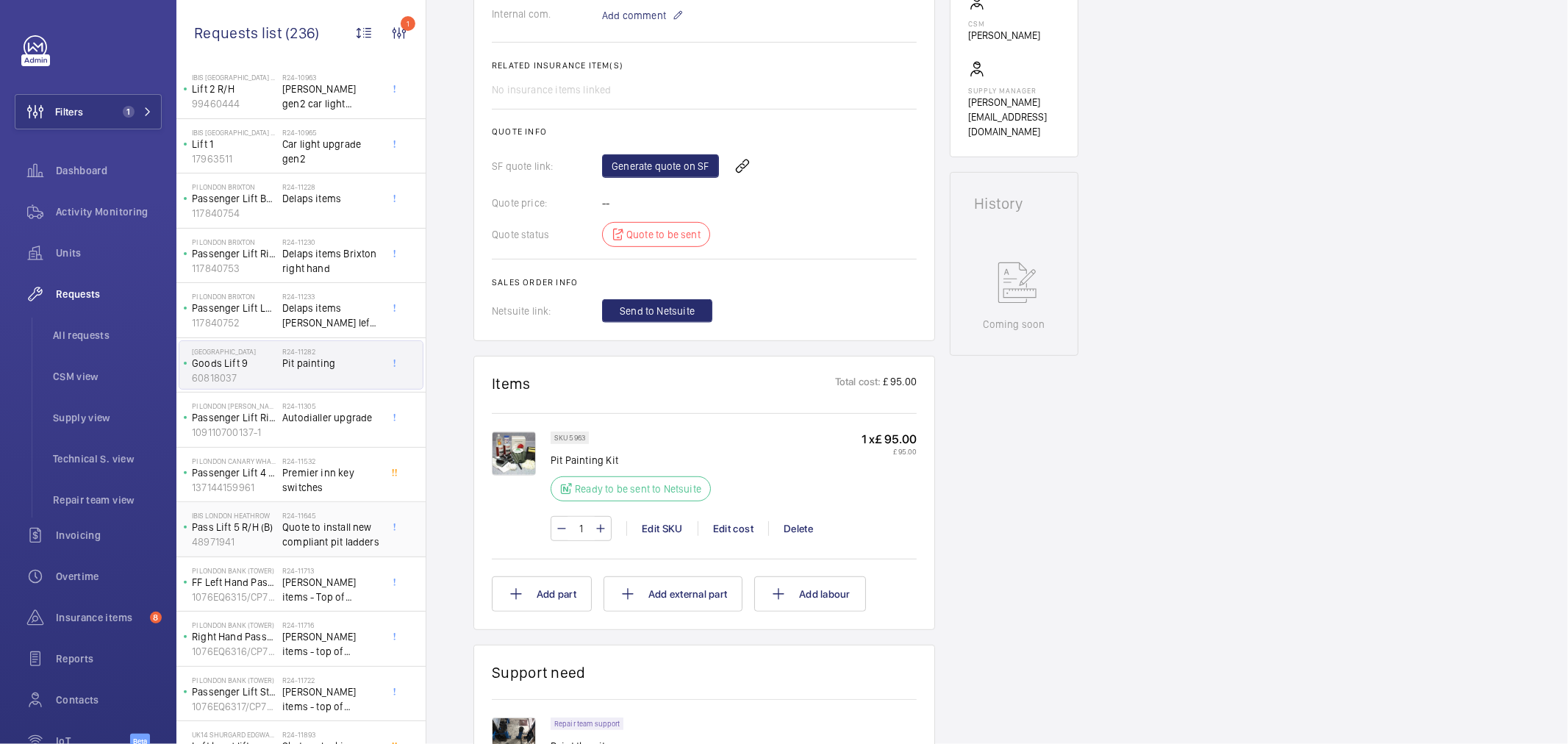
scroll to position [245, 0]
click at [294, 422] on span "Autodialler upgrade" at bounding box center [331, 416] width 97 height 15
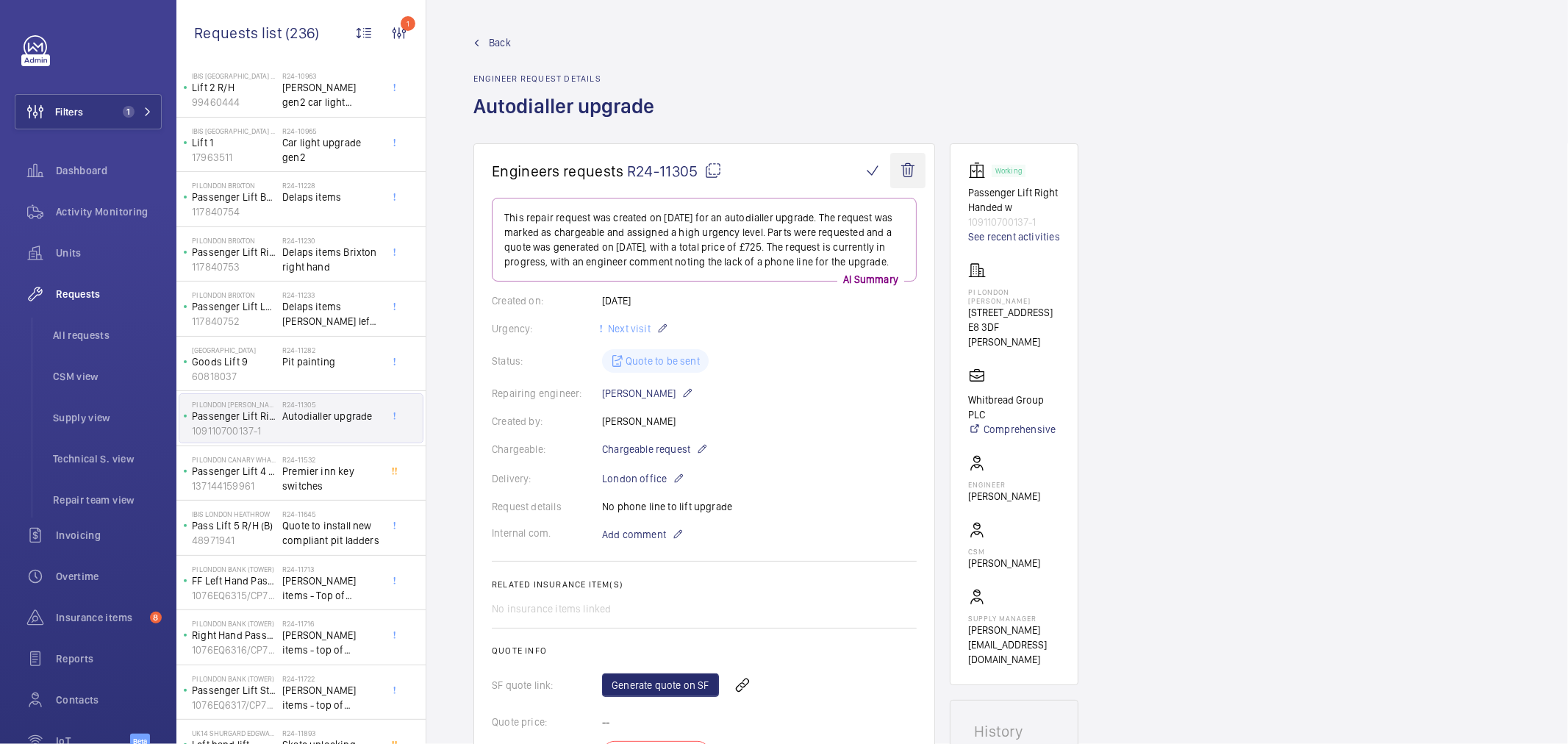
click at [922, 167] on wm-front-icon-button at bounding box center [908, 171] width 35 height 35
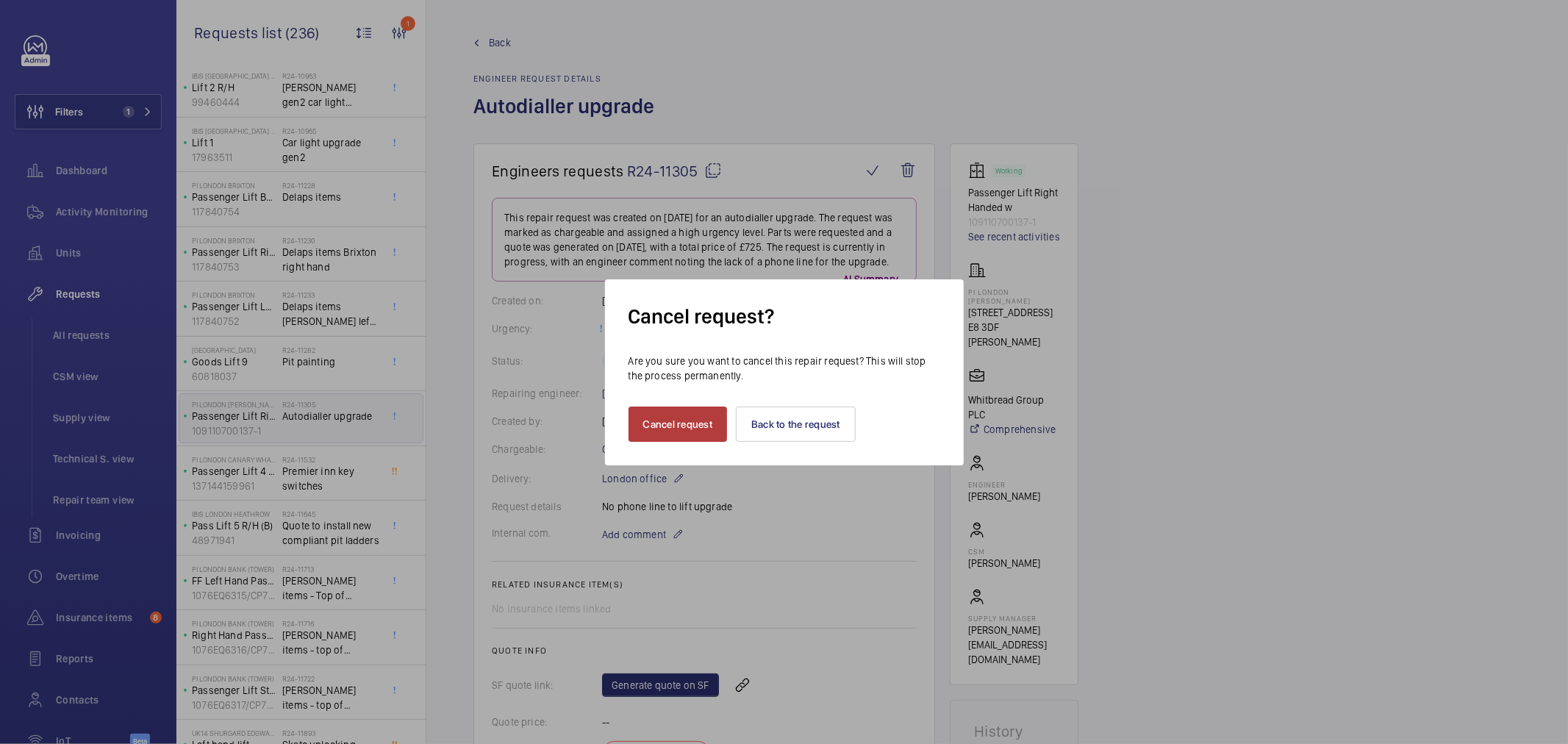
click at [669, 434] on button "Cancel request" at bounding box center [678, 424] width 100 height 35
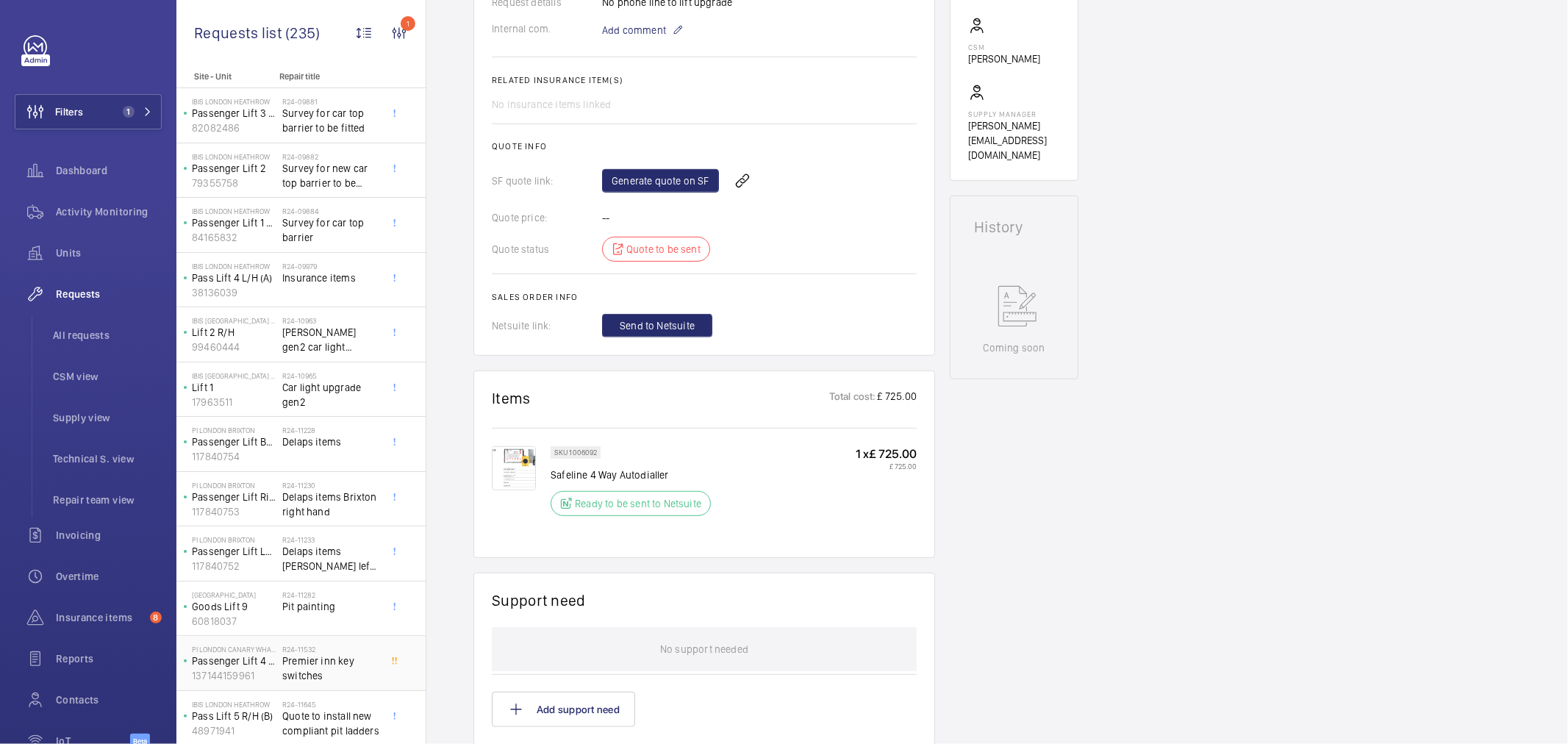
click at [313, 667] on span "Premier inn key switches" at bounding box center [331, 669] width 97 height 30
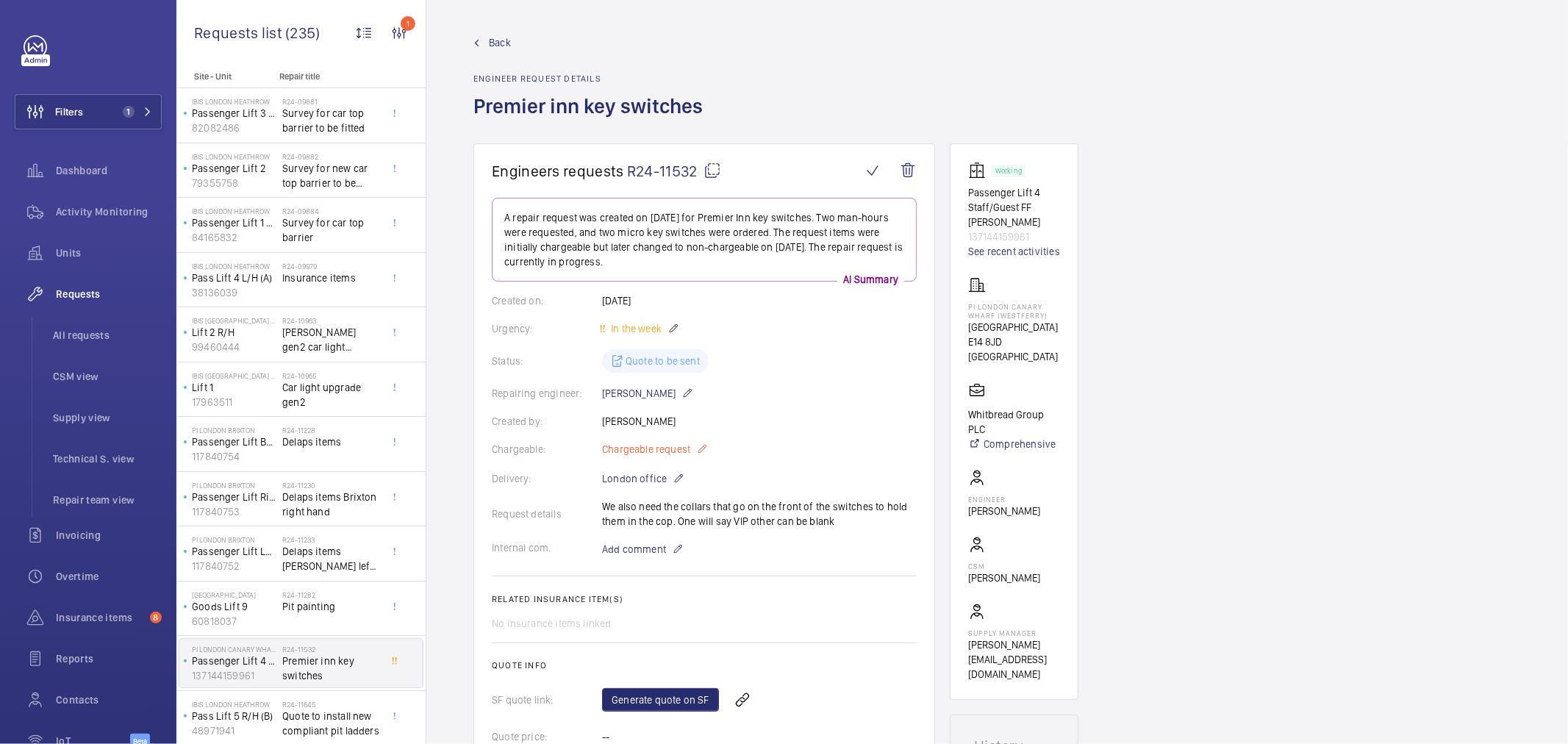
click at [641, 449] on span "Chargeable request" at bounding box center [646, 450] width 88 height 15
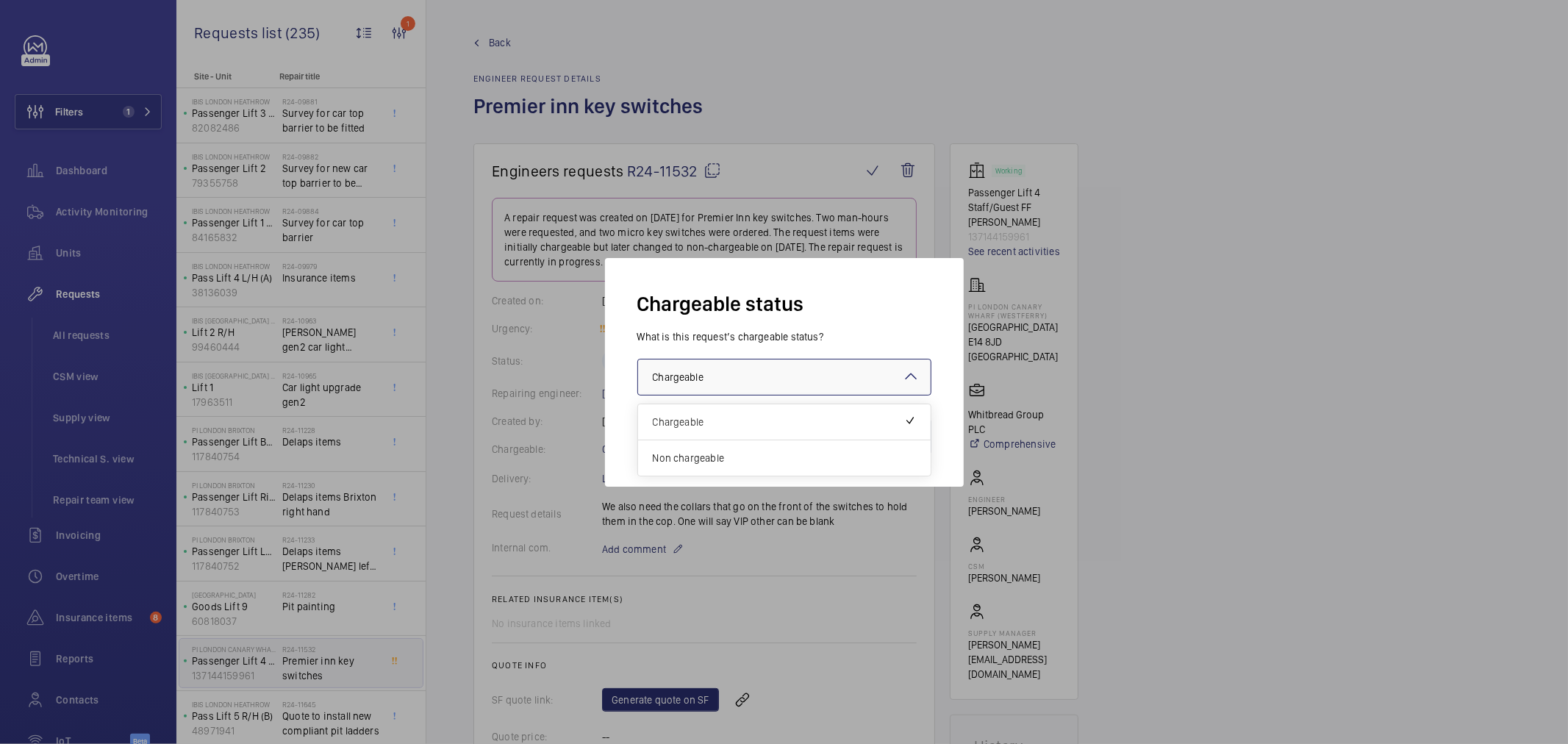
click at [684, 387] on div at bounding box center [784, 377] width 292 height 35
click at [702, 455] on span "Non chargeable" at bounding box center [785, 458] width 264 height 15
click at [894, 428] on button "Validate" at bounding box center [898, 437] width 65 height 35
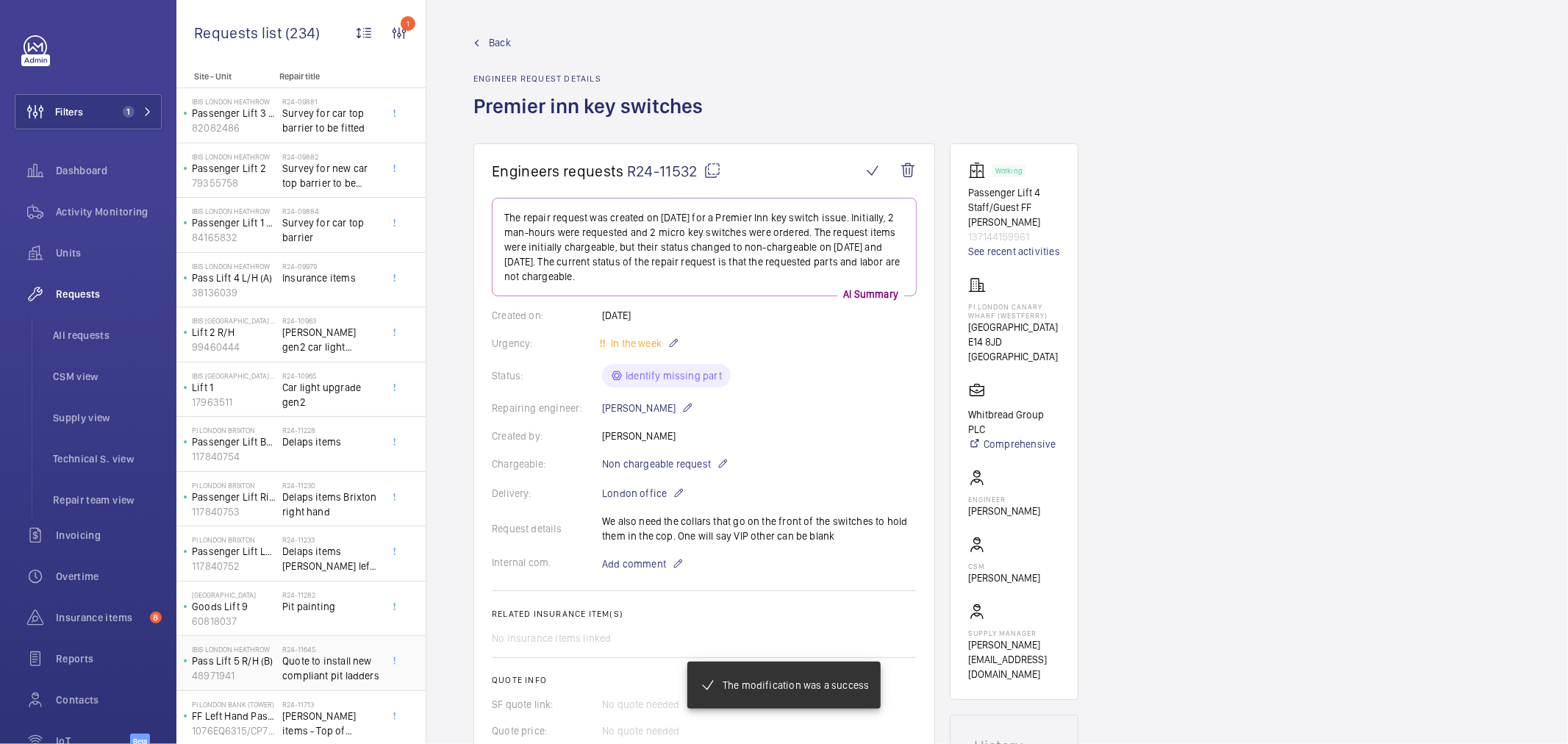
click at [294, 677] on span "Quote to install new compliant pit ladders" at bounding box center [331, 669] width 97 height 30
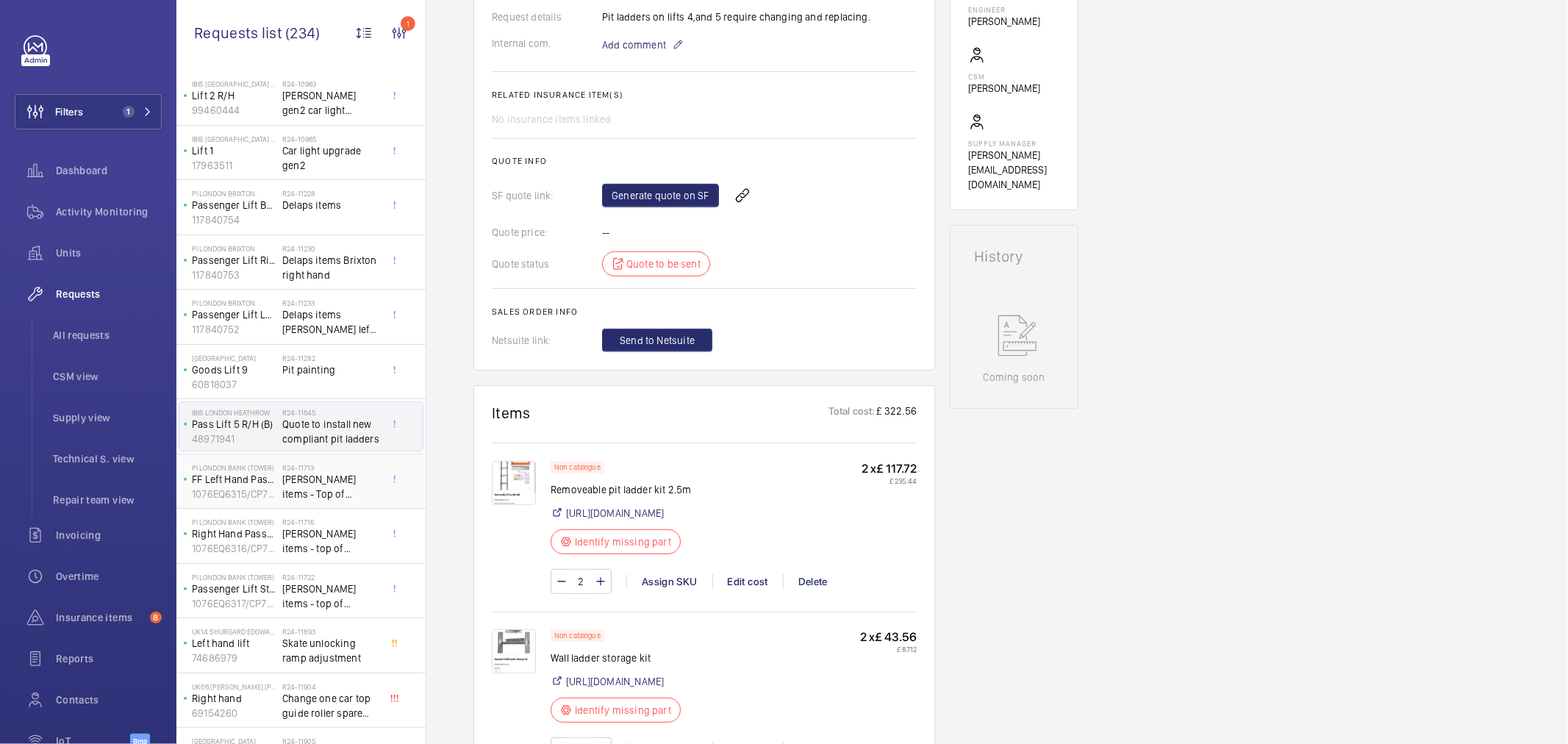
scroll to position [245, 0]
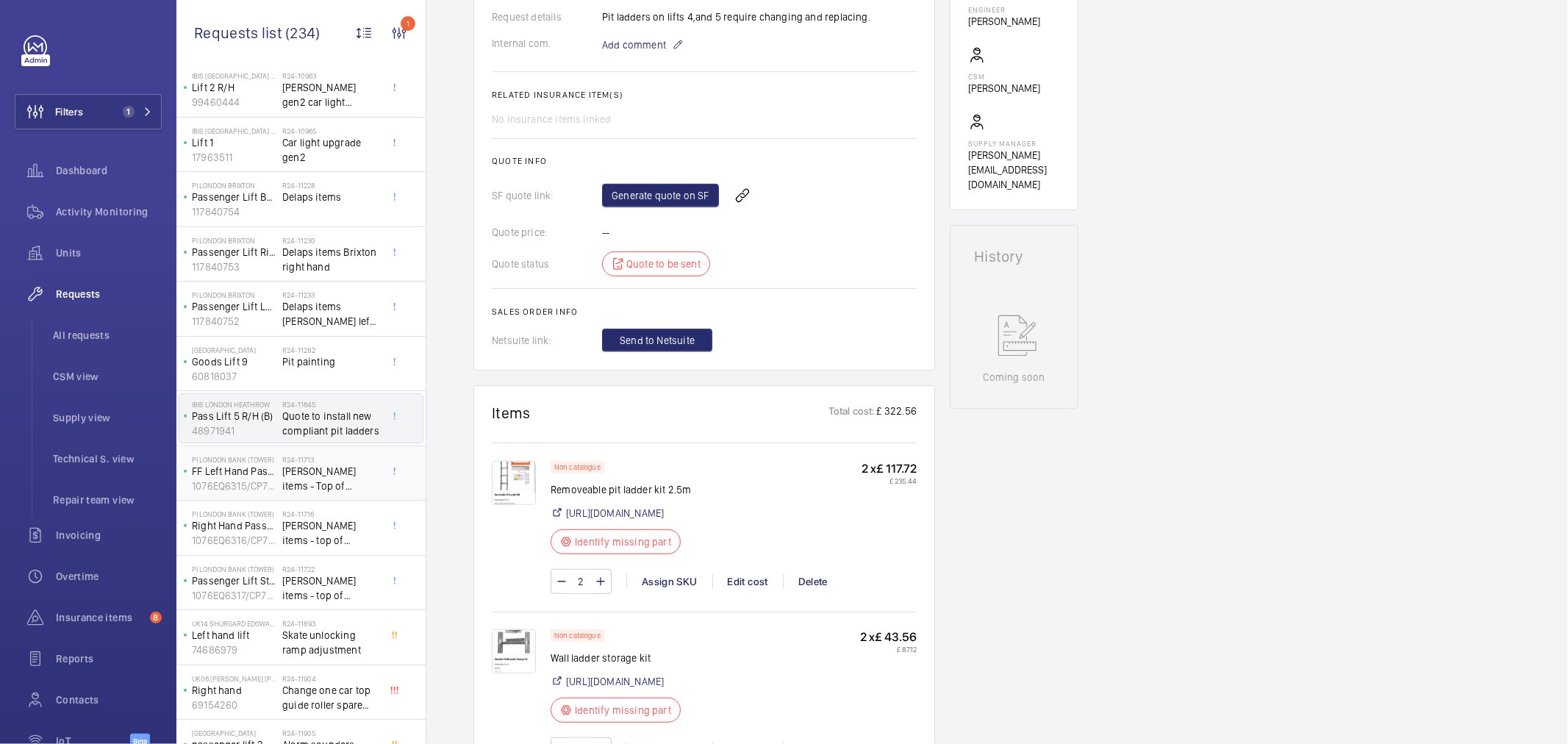
click at [315, 480] on span "Delap items - Top of car/shaft & pit clean down & OSG rope shorten up" at bounding box center [331, 479] width 97 height 30
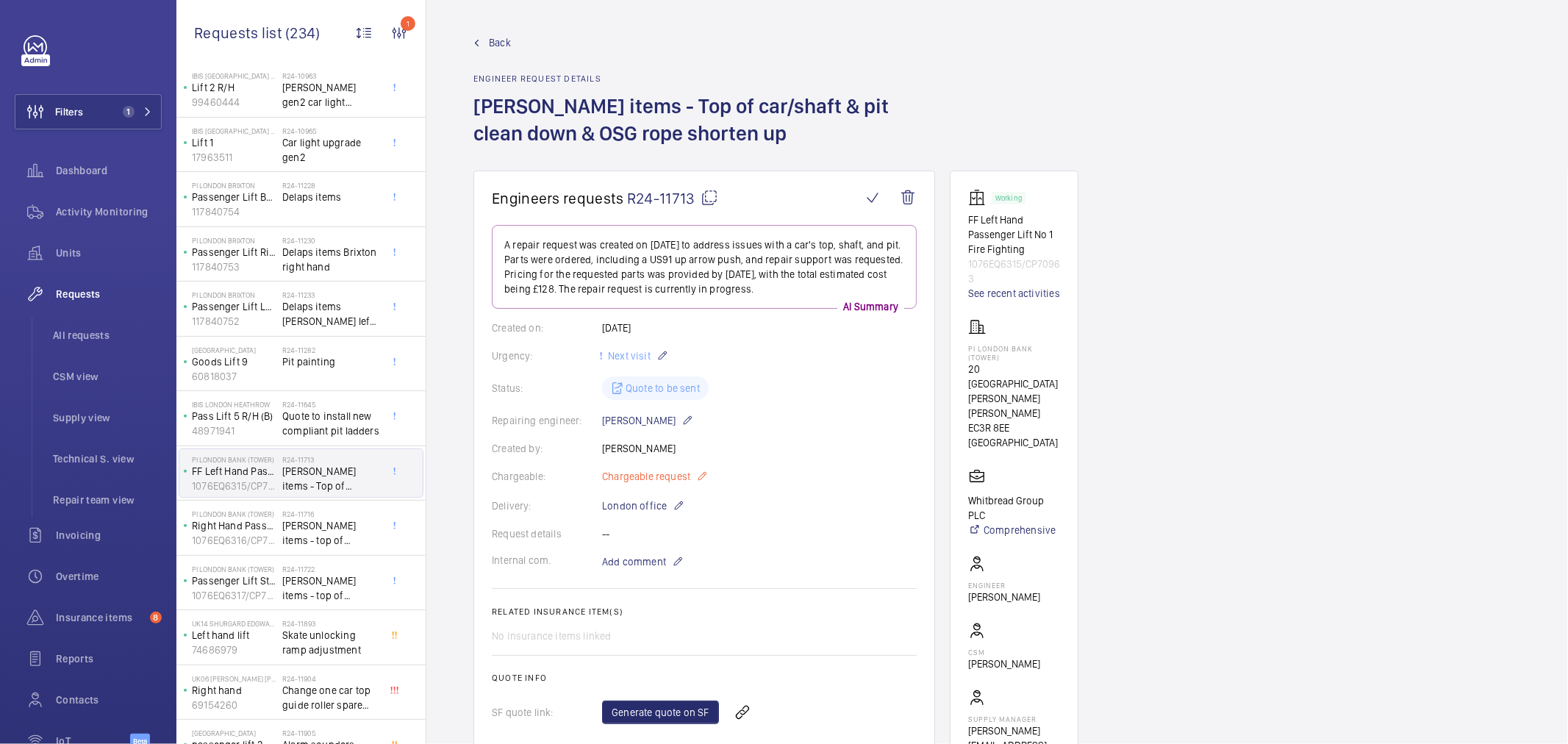
click at [653, 475] on span "Chargeable request" at bounding box center [646, 477] width 88 height 15
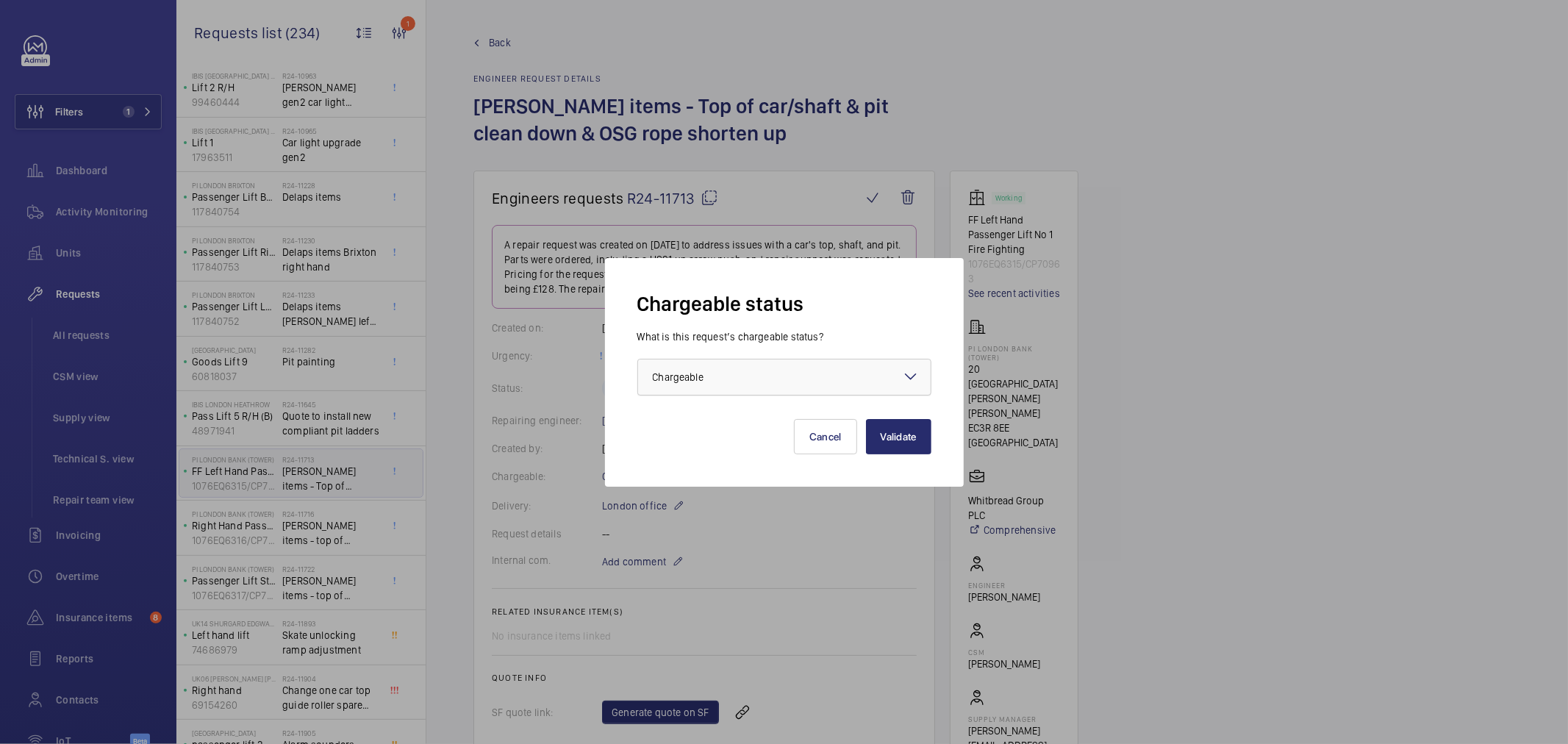
click at [704, 378] on div "× Chargeable" at bounding box center [697, 377] width 87 height 15
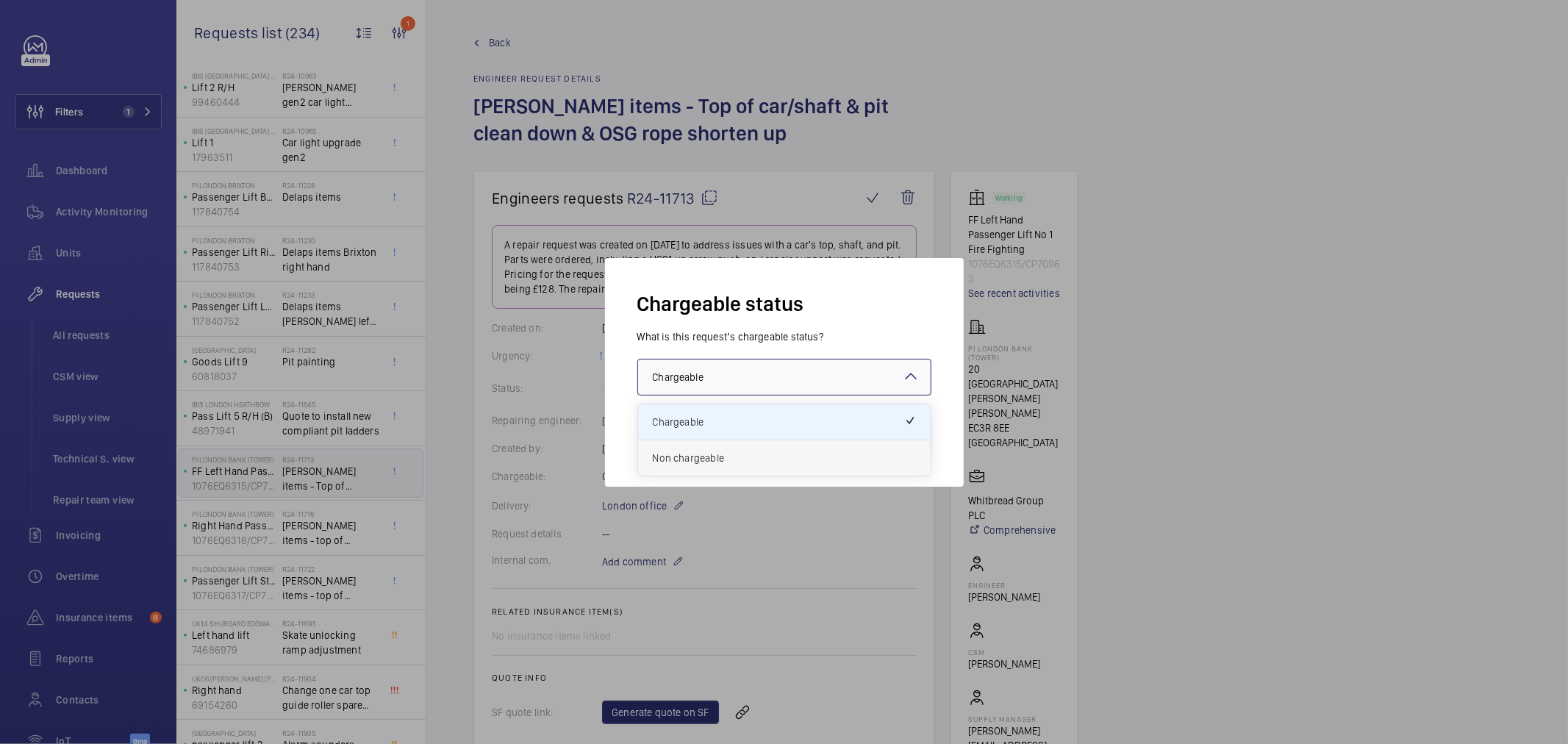
click at [736, 461] on span "Non chargeable" at bounding box center [785, 458] width 264 height 15
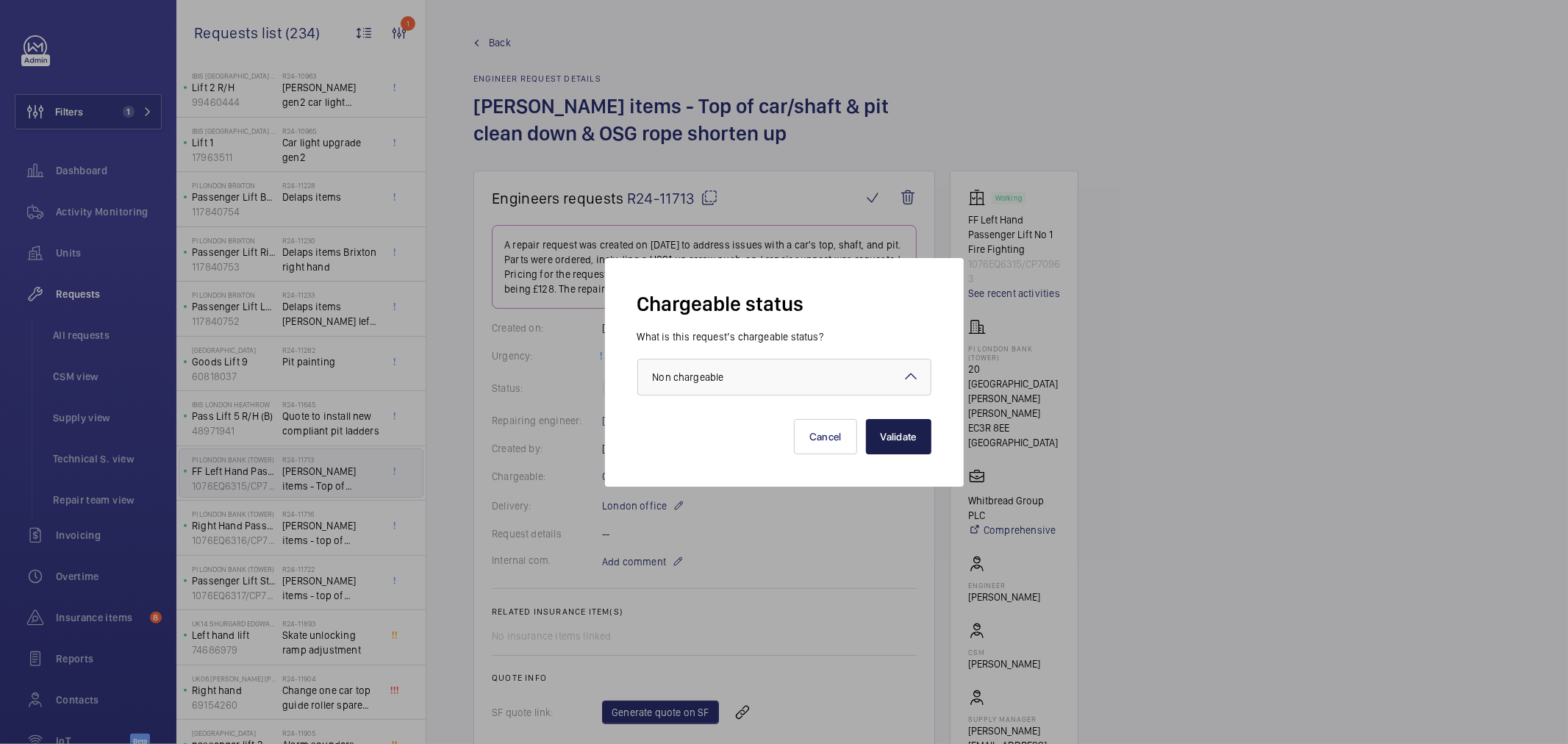
click at [906, 437] on button "Validate" at bounding box center [898, 437] width 65 height 35
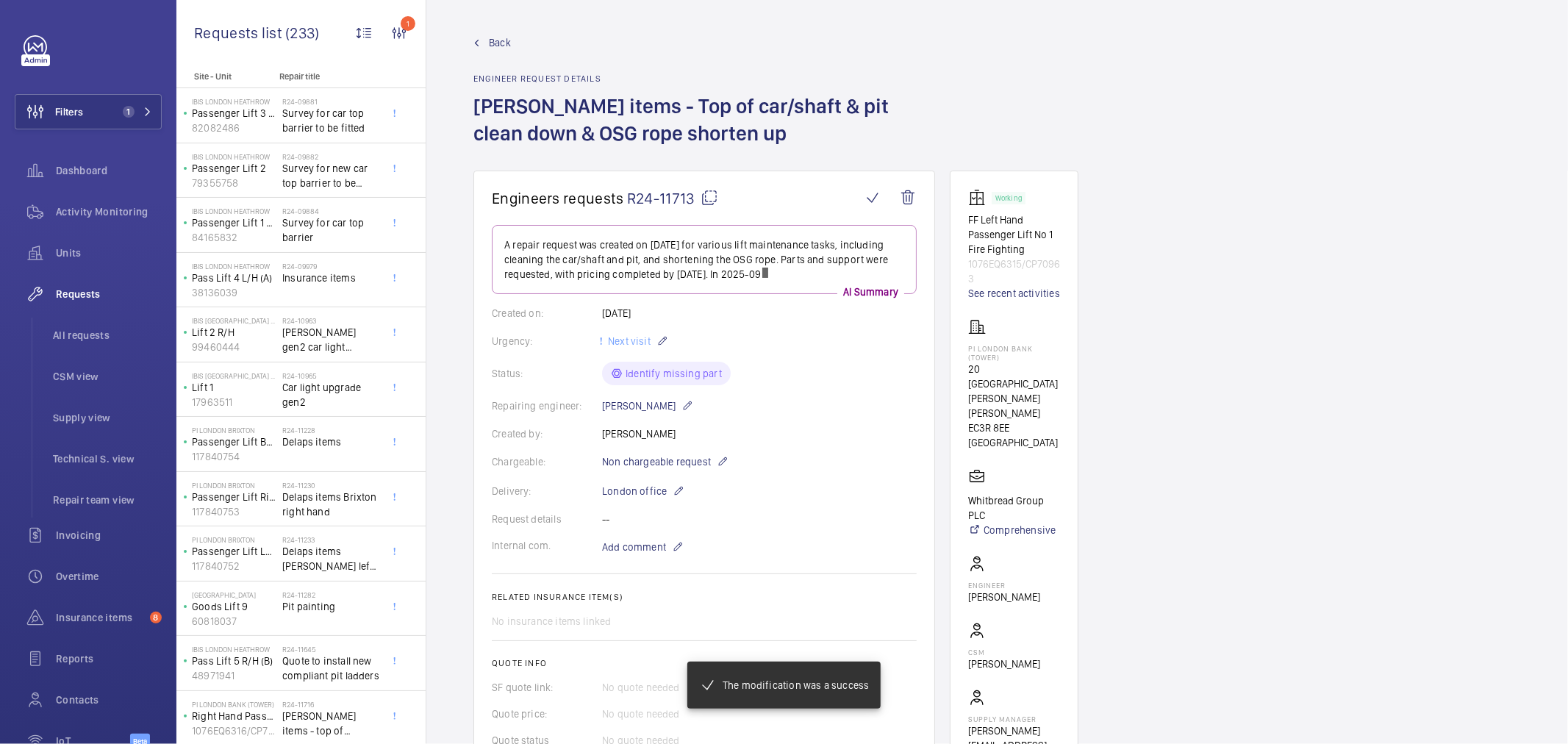
click at [743, 694] on wm-front-info-message "The modification was a success" at bounding box center [784, 685] width 170 height 17
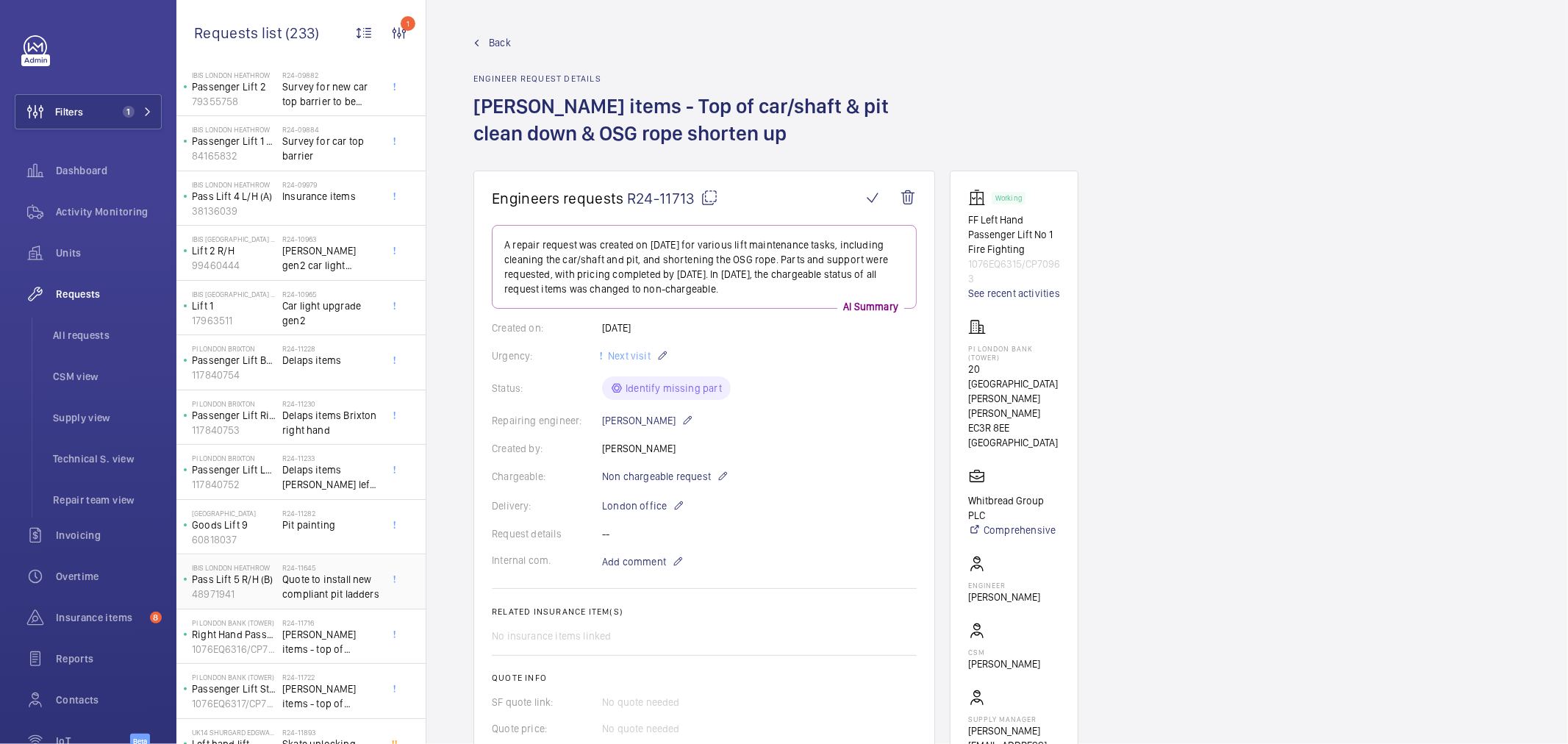
scroll to position [163, 0]
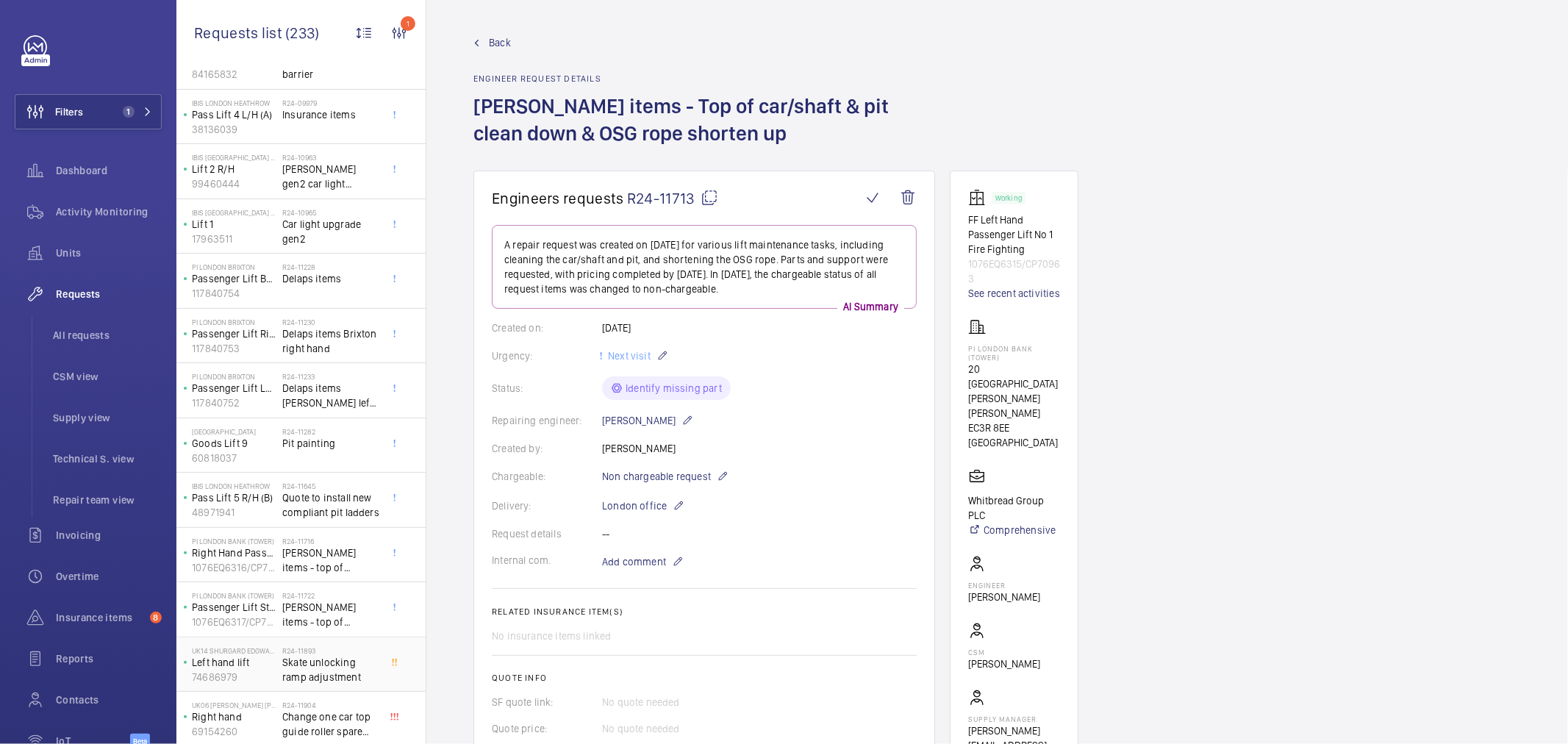
click at [310, 676] on span "Skate unlocking ramp adjustment" at bounding box center [331, 670] width 97 height 30
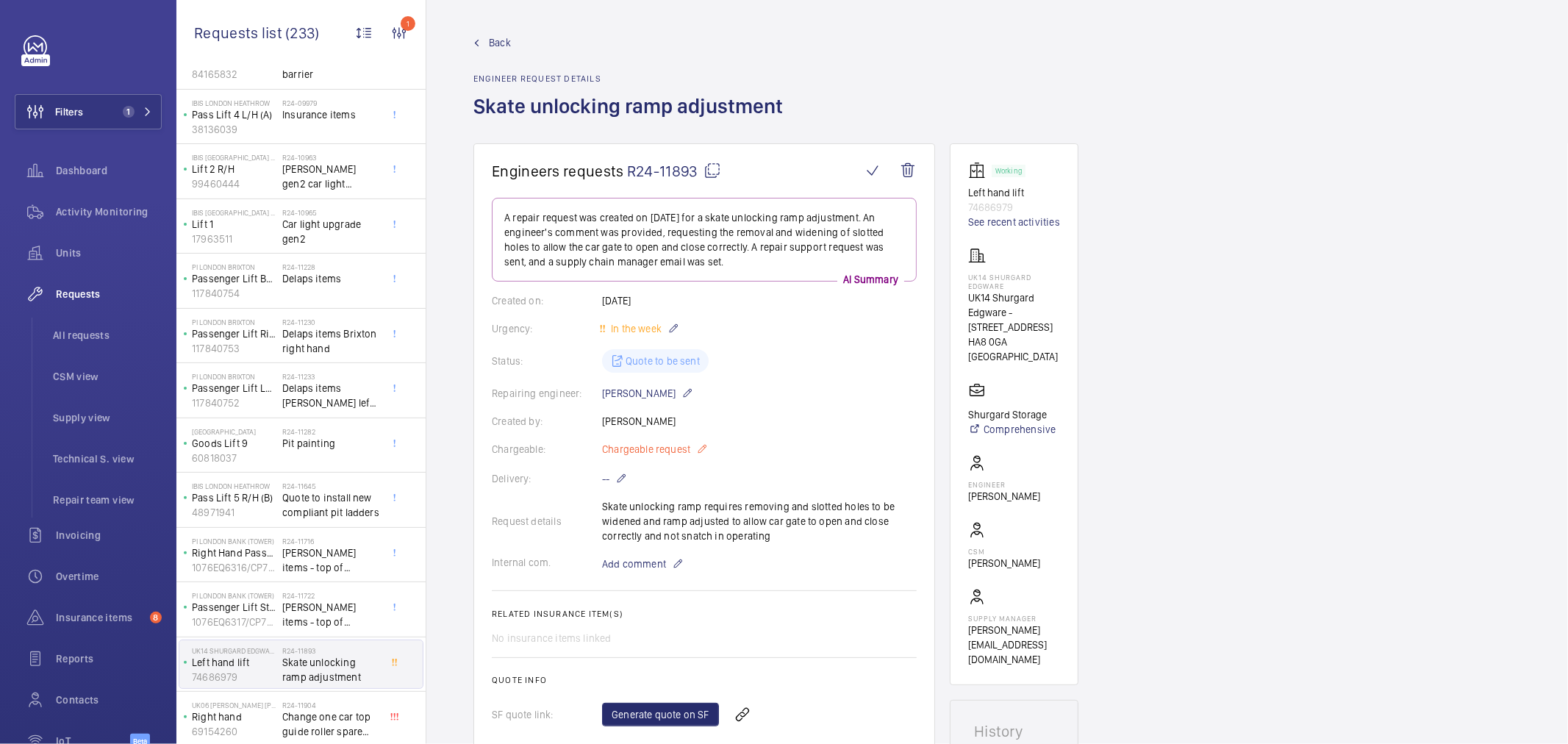
click at [623, 447] on span "Chargeable request" at bounding box center [646, 450] width 88 height 15
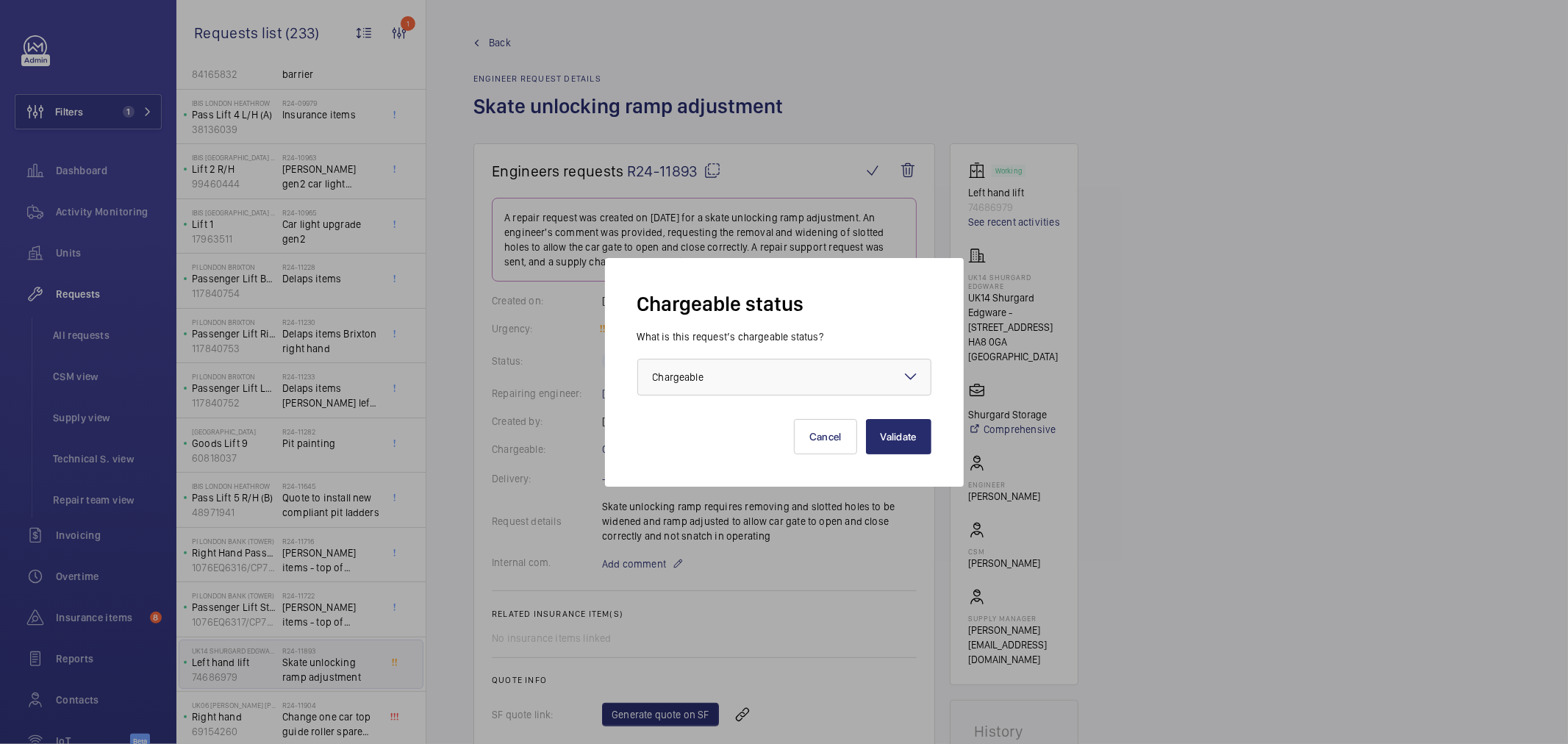
click at [691, 350] on div "What is this request’s chargeable status? Choose one option × Chargeable ×" at bounding box center [784, 363] width 294 height 66
click at [704, 376] on div "× Chargeable" at bounding box center [697, 377] width 87 height 15
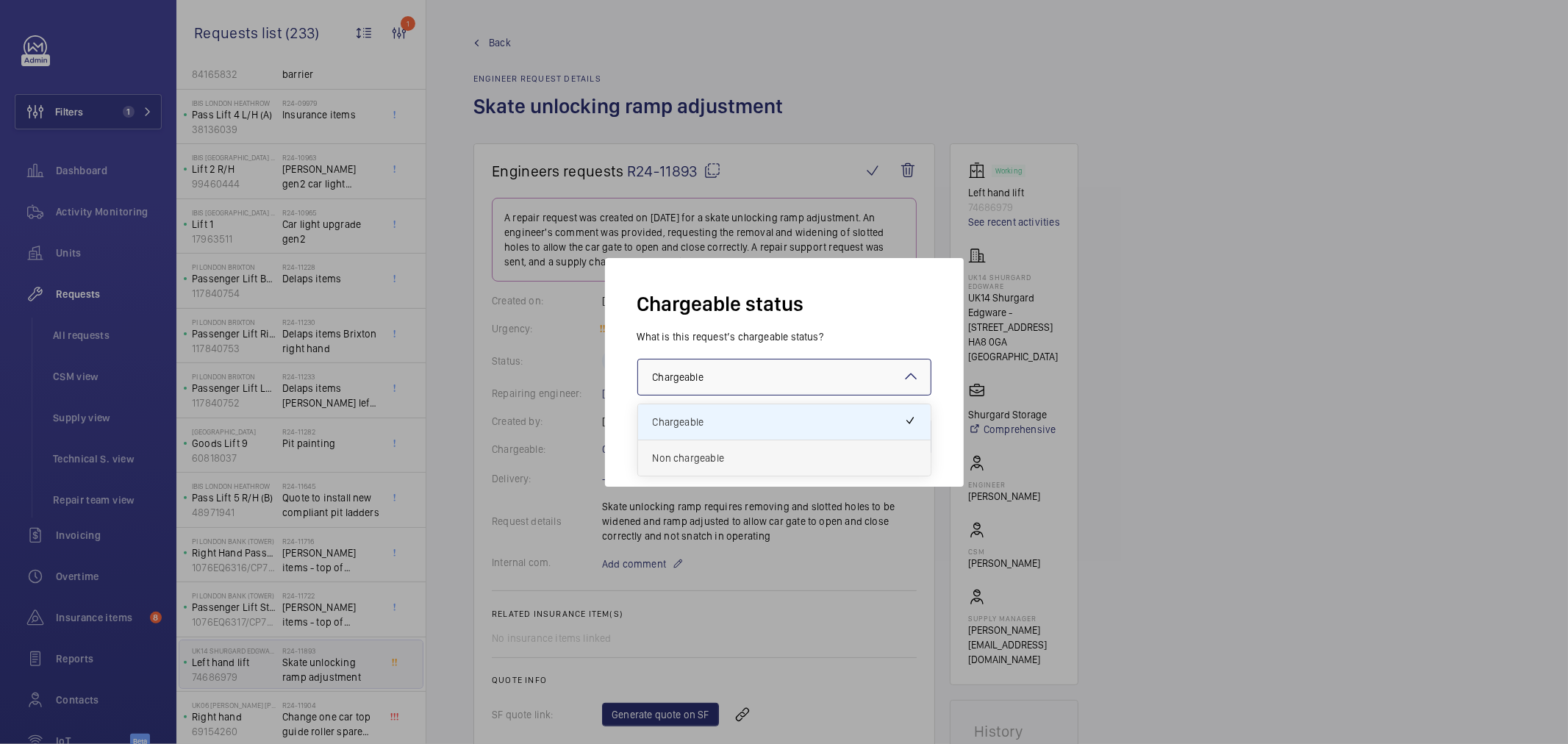
click at [755, 451] on span "Non chargeable" at bounding box center [785, 458] width 264 height 15
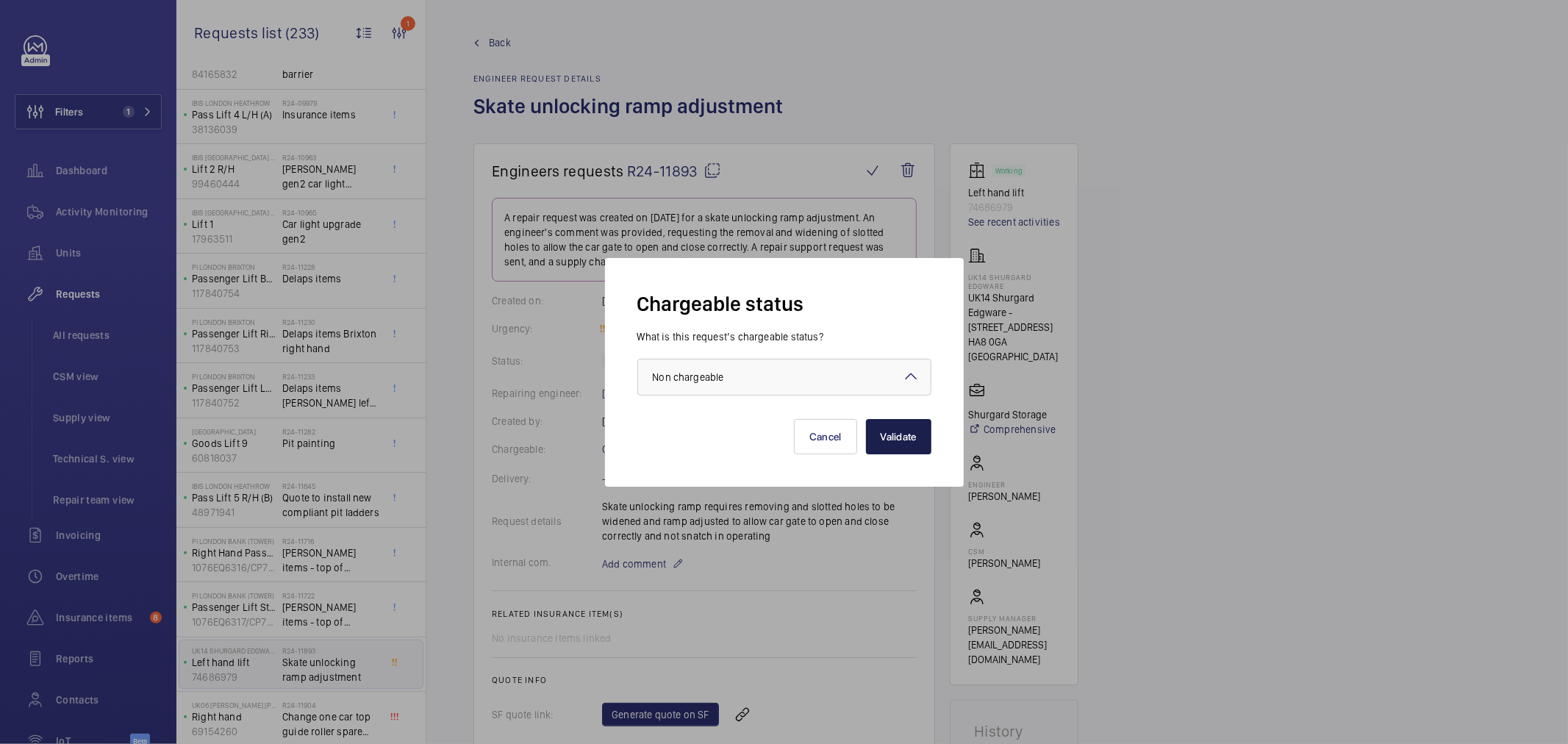
click at [898, 438] on button "Validate" at bounding box center [898, 437] width 65 height 35
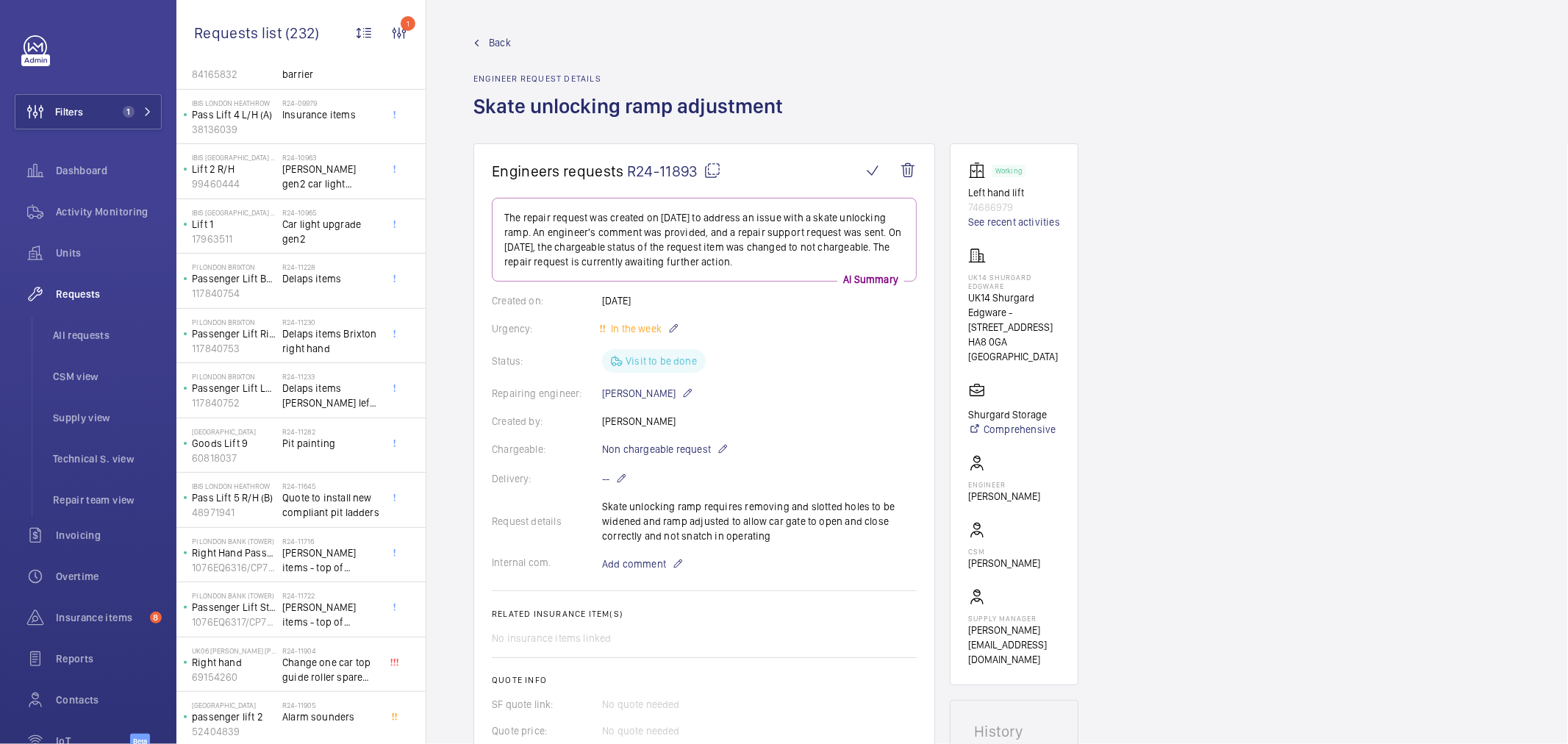
click at [319, 655] on span "Change one car top guide roller spare roller on site" at bounding box center [331, 670] width 97 height 30
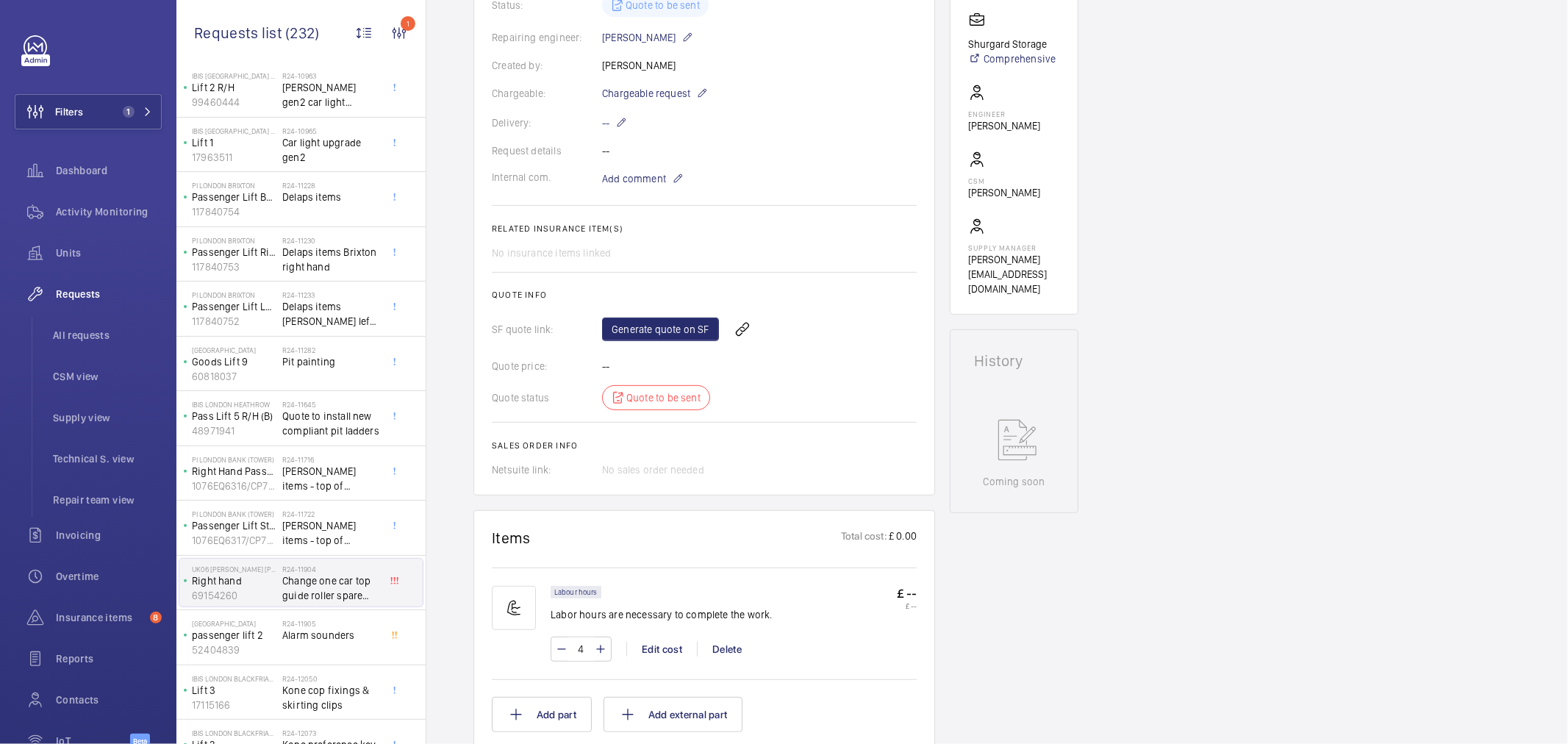
scroll to position [82, 0]
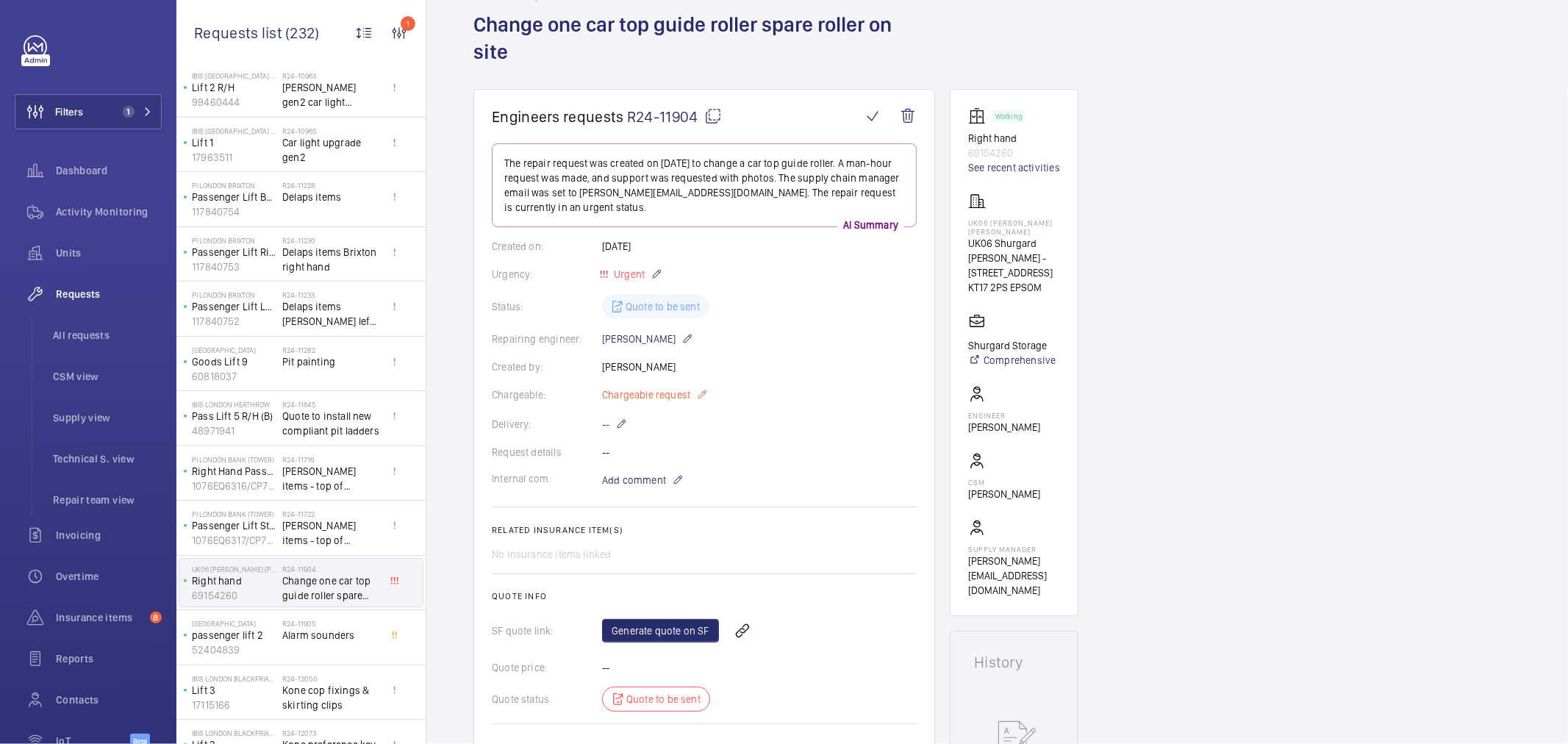
click at [677, 399] on span "Chargeable request" at bounding box center [646, 395] width 88 height 15
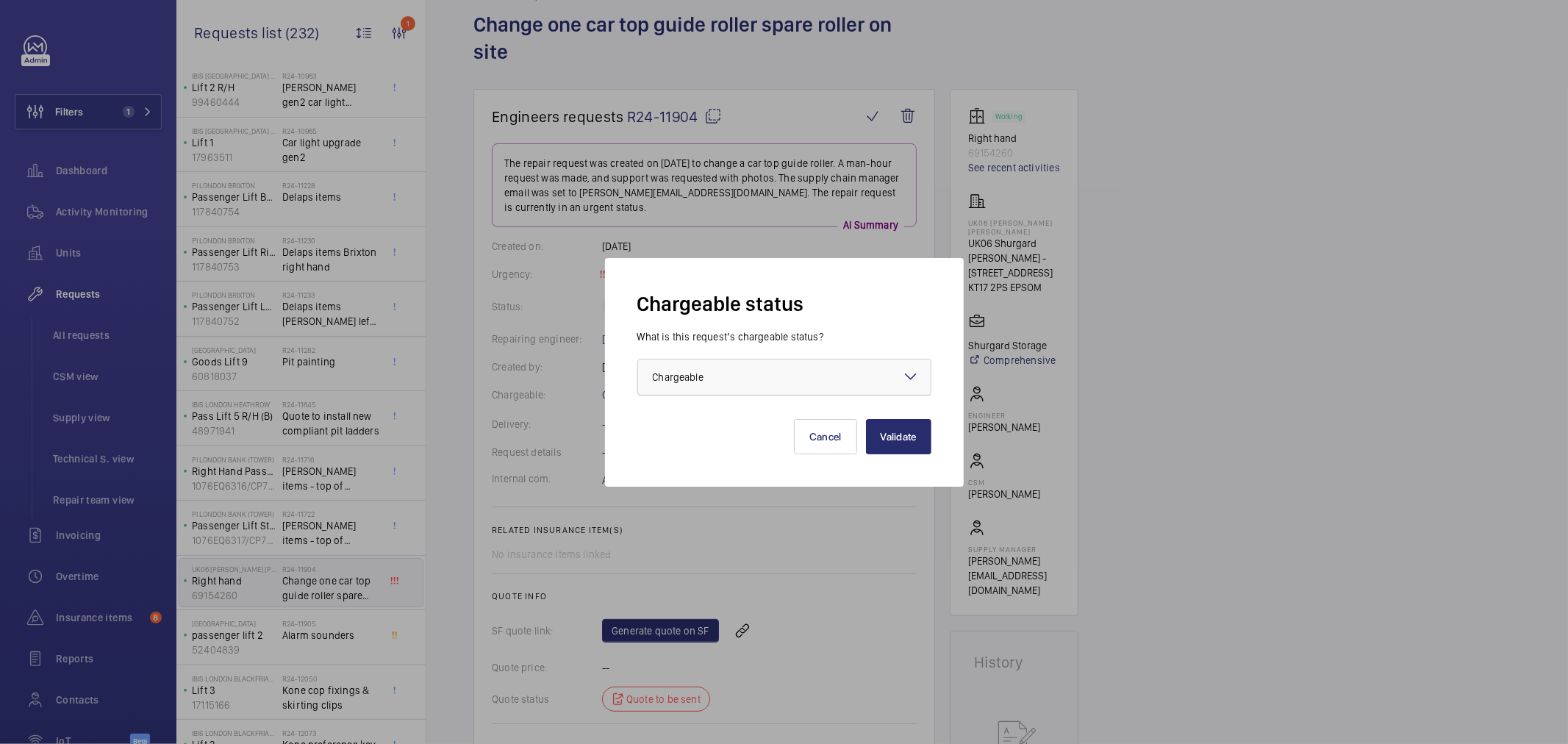
click at [676, 377] on span "Chargeable" at bounding box center [679, 377] width 51 height 12
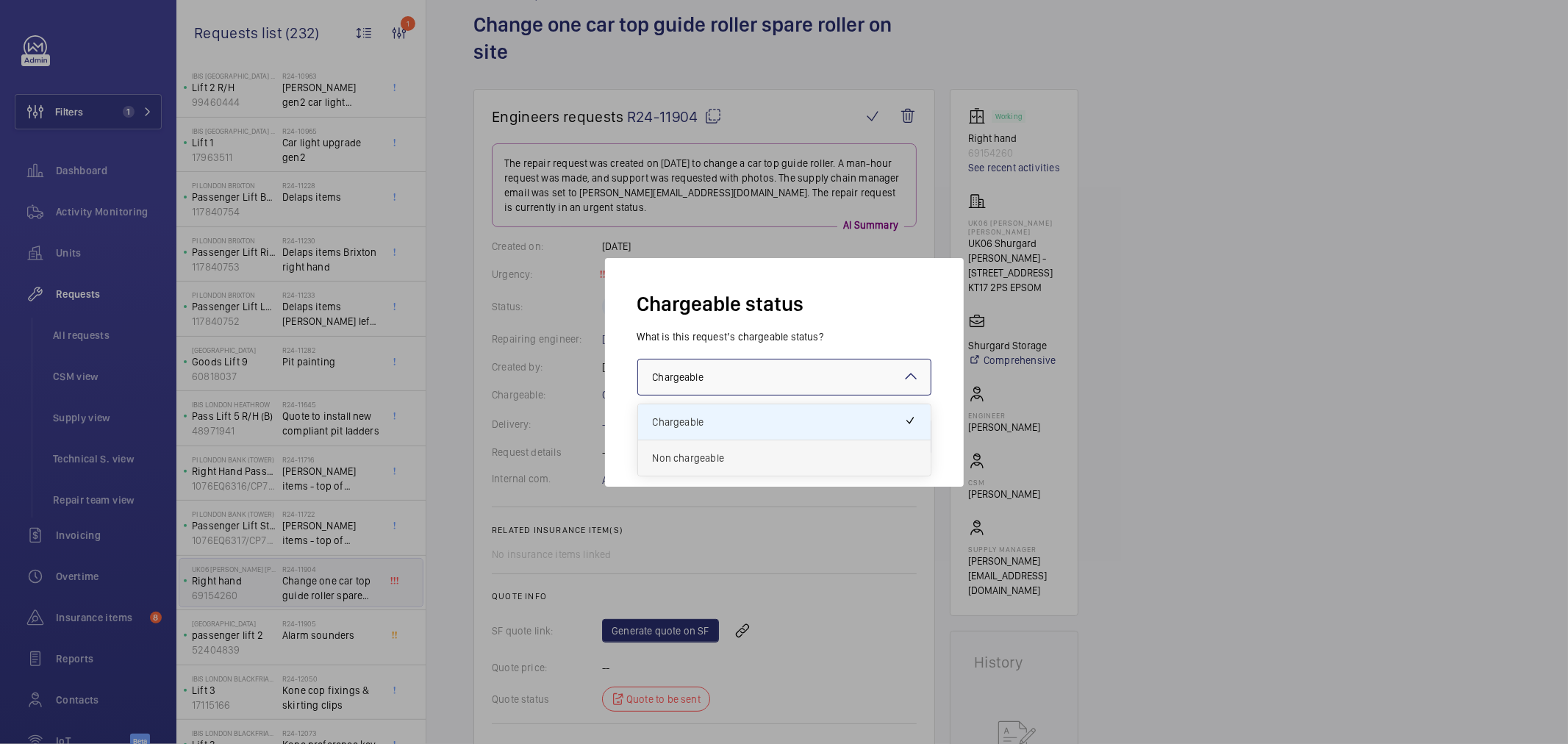
click at [687, 443] on div "Non chargeable" at bounding box center [784, 458] width 292 height 35
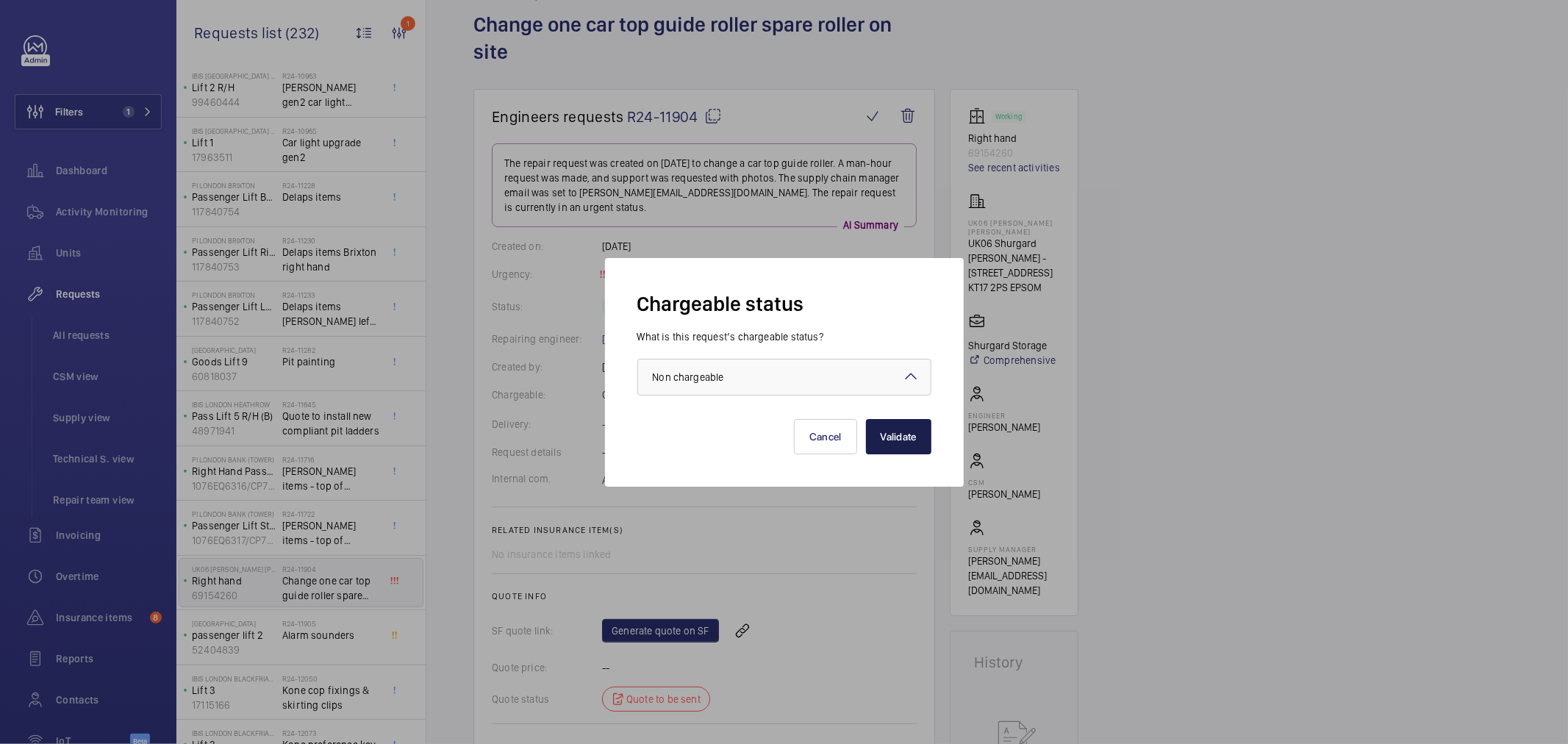
click at [870, 440] on button "Validate" at bounding box center [898, 437] width 65 height 35
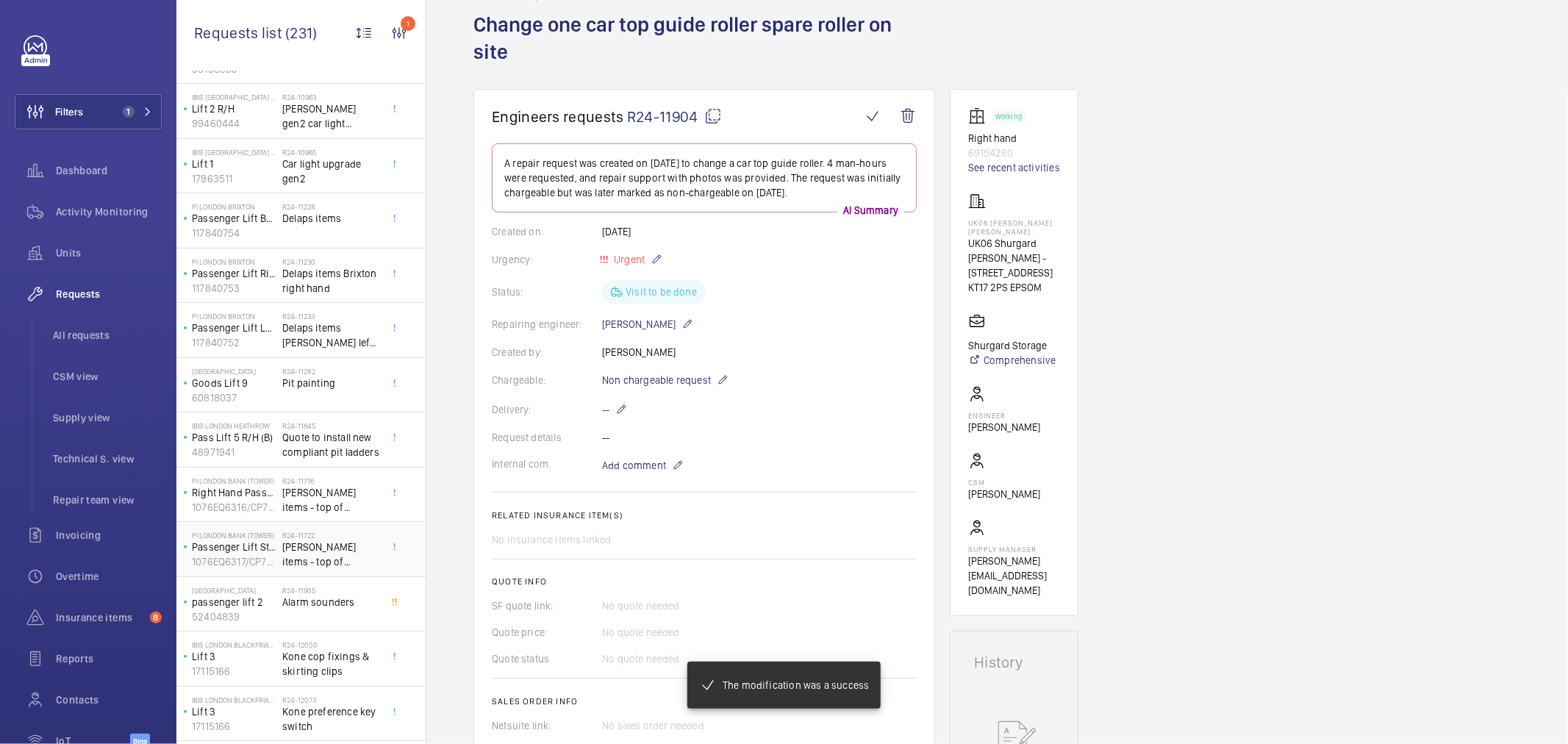
scroll to position [326, 0]
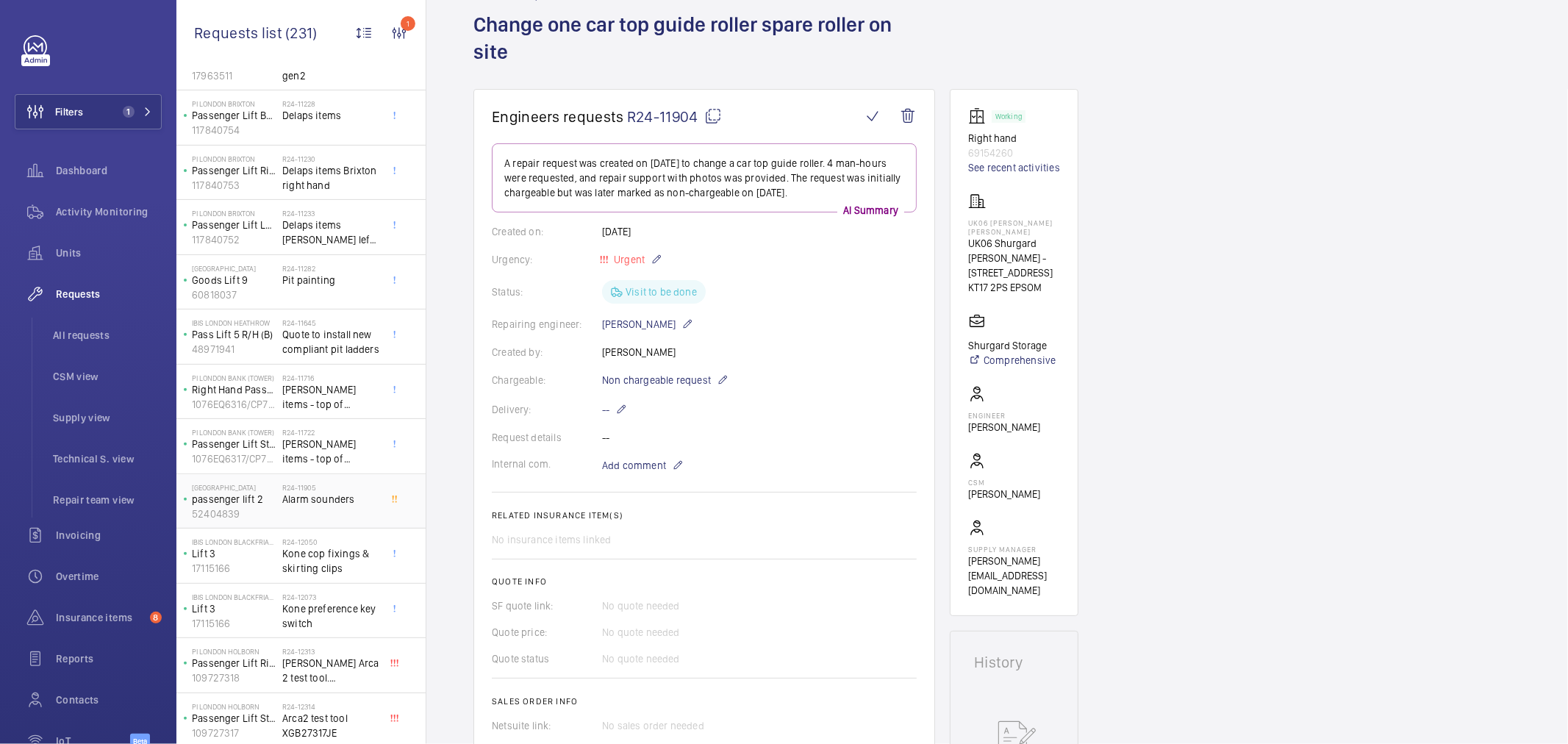
click at [335, 504] on span "Alarm sounders" at bounding box center [331, 499] width 97 height 15
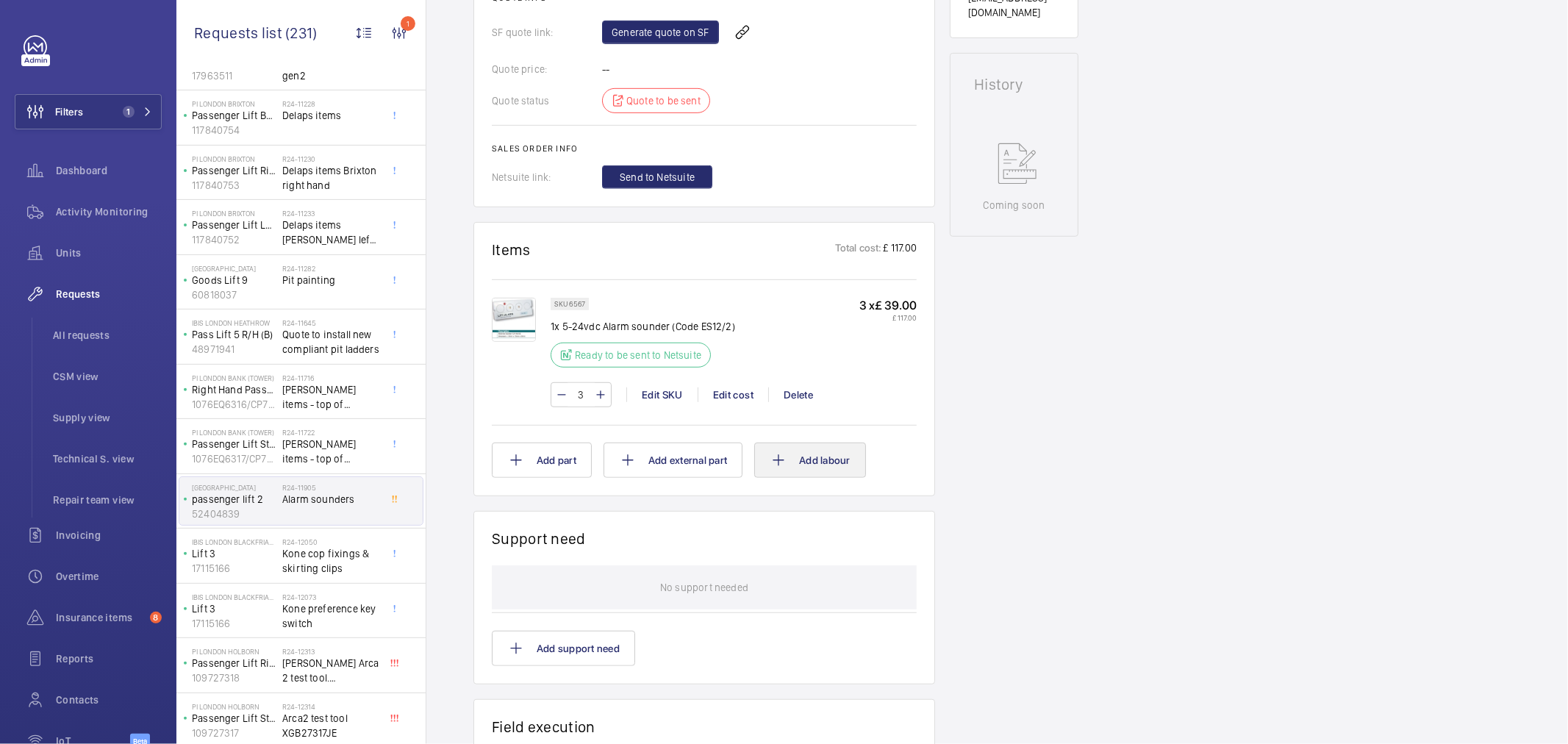
scroll to position [82, 0]
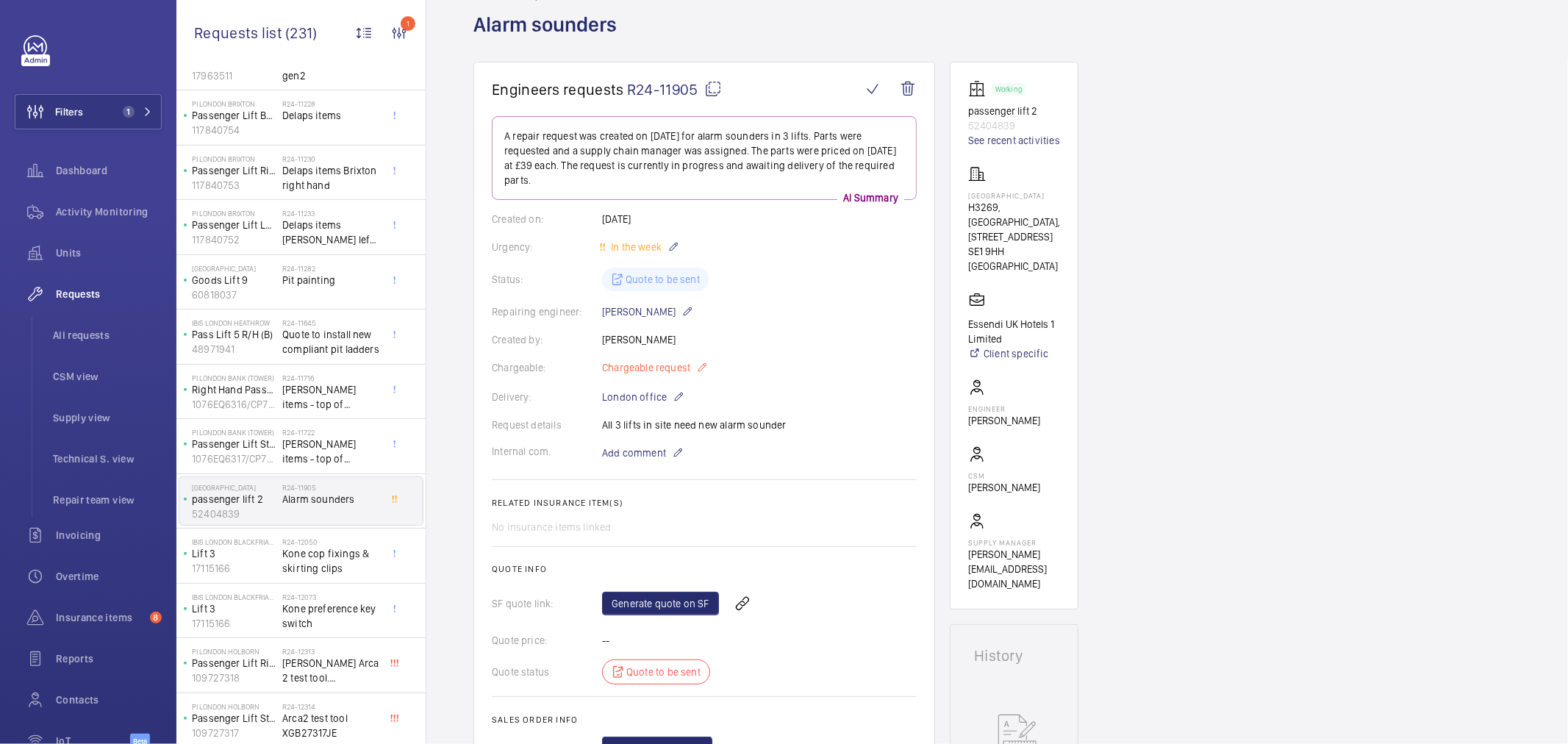
click at [638, 369] on span "Chargeable request" at bounding box center [646, 367] width 88 height 15
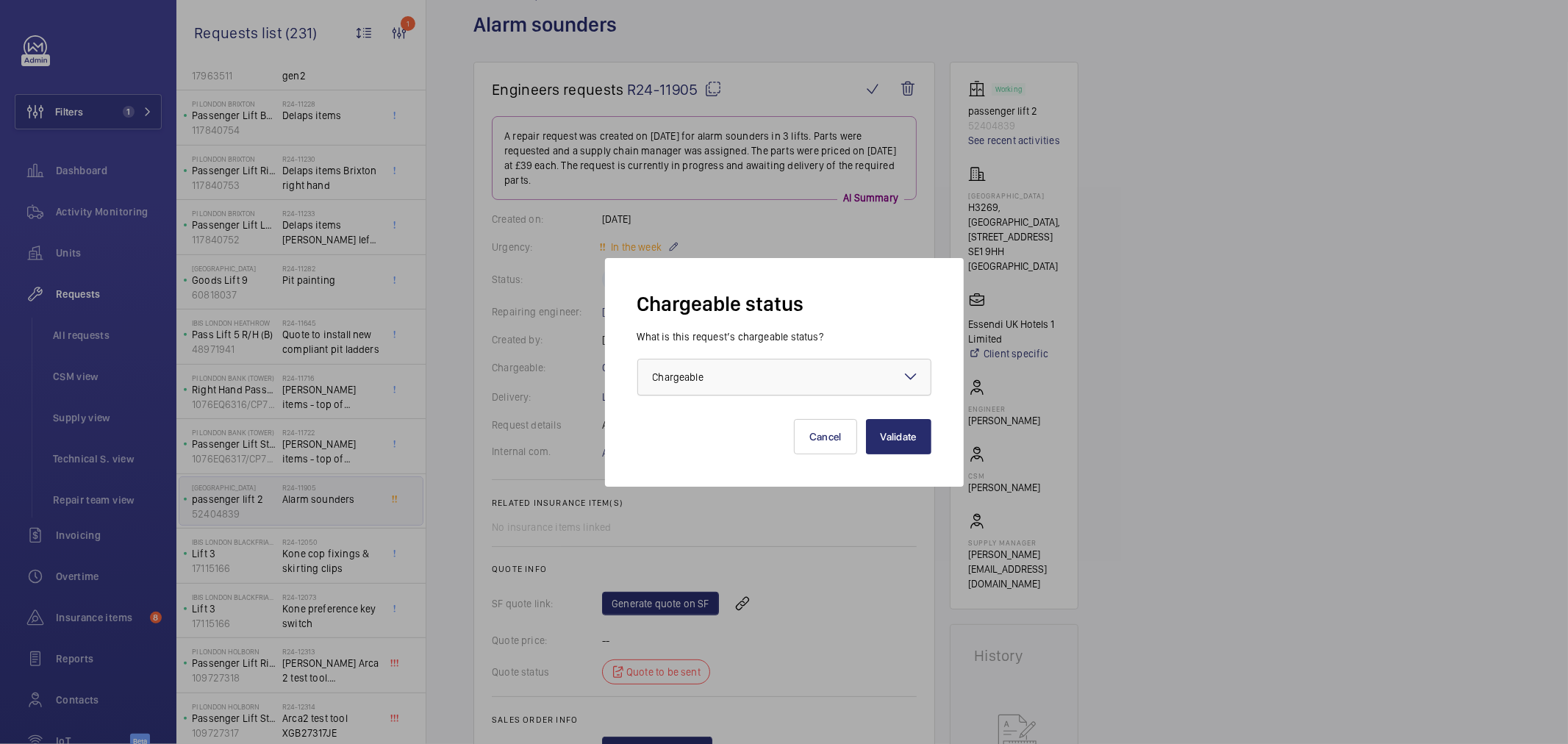
click at [681, 377] on span "Chargeable" at bounding box center [679, 377] width 51 height 12
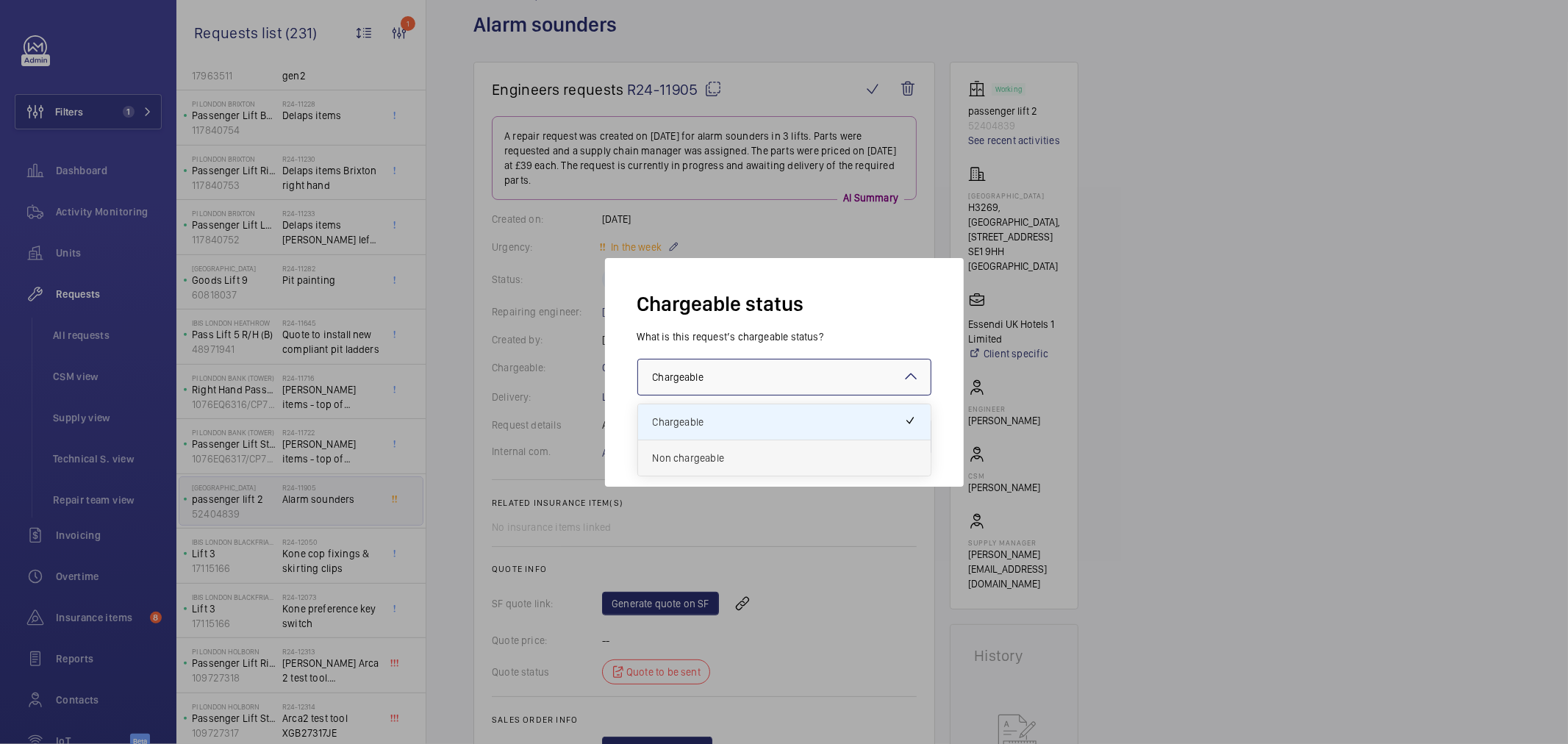
click at [693, 449] on div "Non chargeable" at bounding box center [784, 458] width 292 height 35
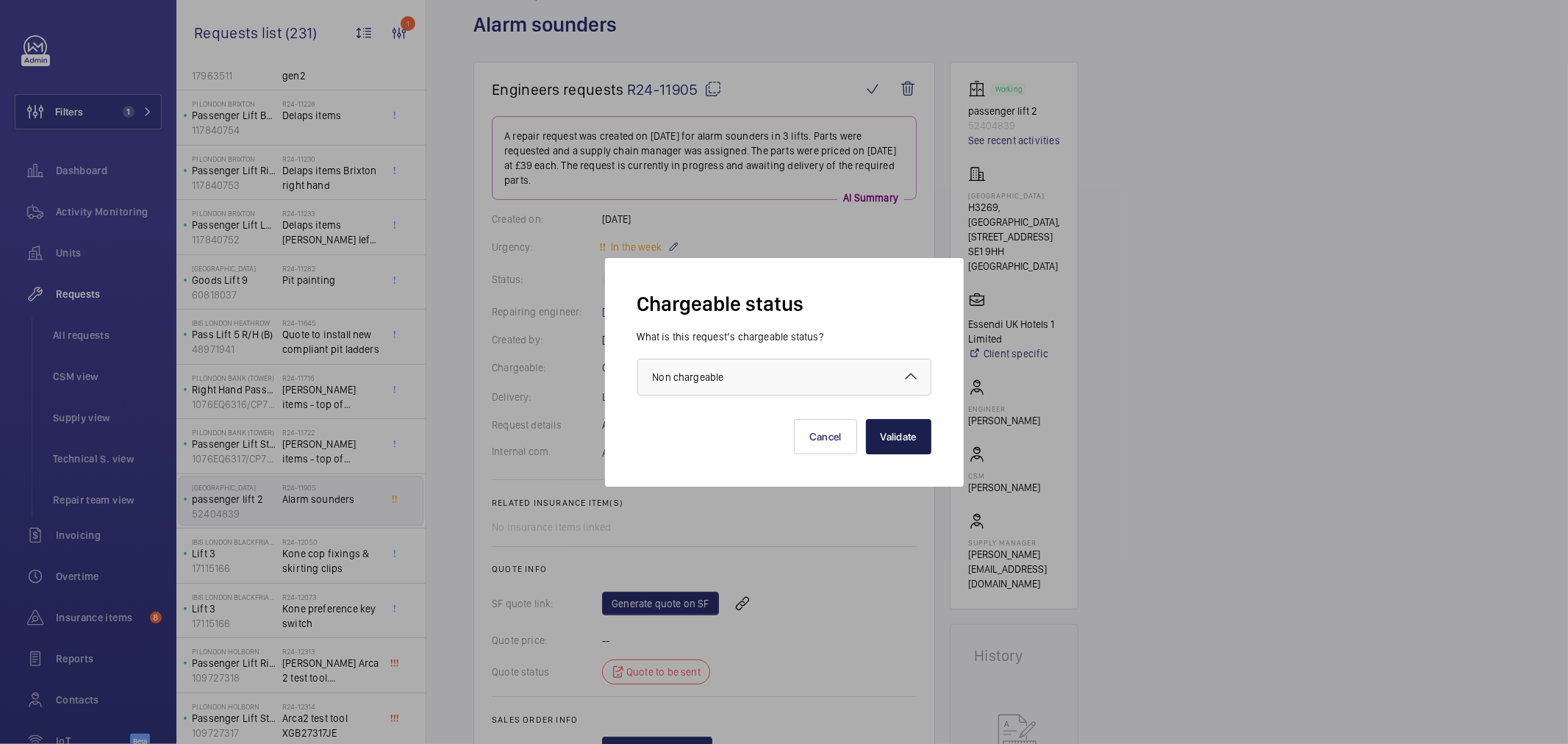
click at [884, 437] on button "Validate" at bounding box center [898, 437] width 65 height 35
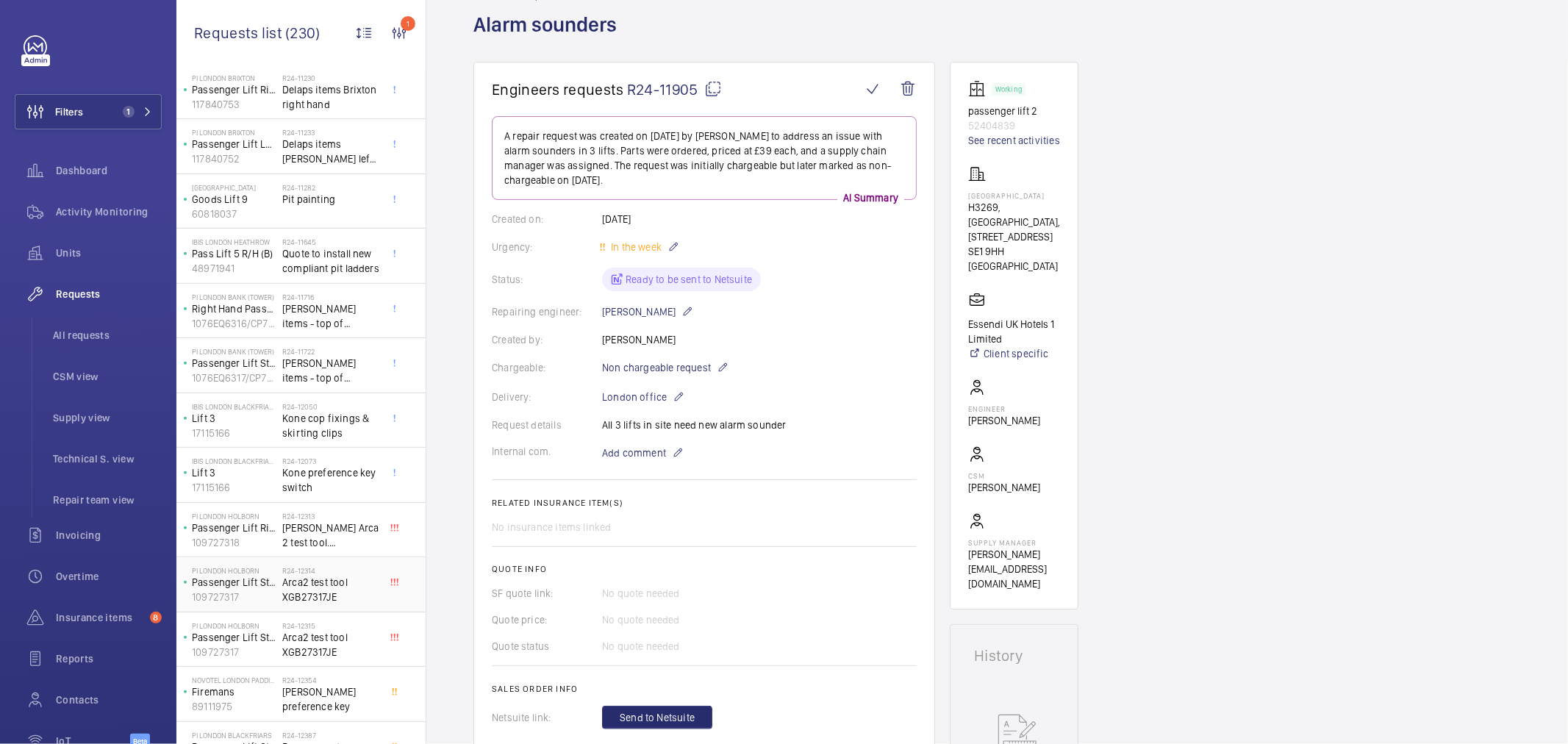
scroll to position [408, 0]
click at [336, 422] on span "Kone cop fixings & skirting clips" at bounding box center [331, 425] width 97 height 30
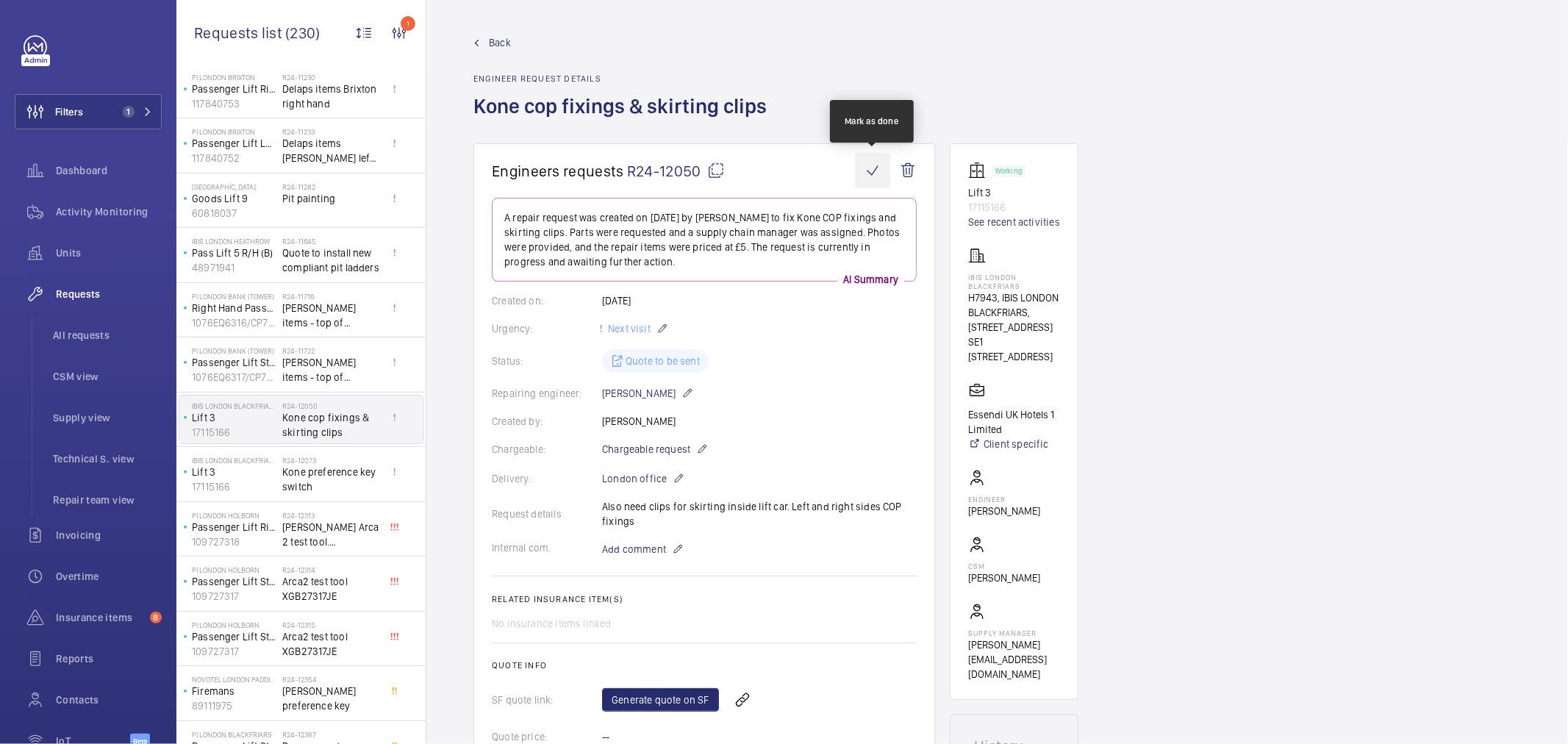
click at [874, 170] on wm-front-icon-button at bounding box center [872, 171] width 35 height 35
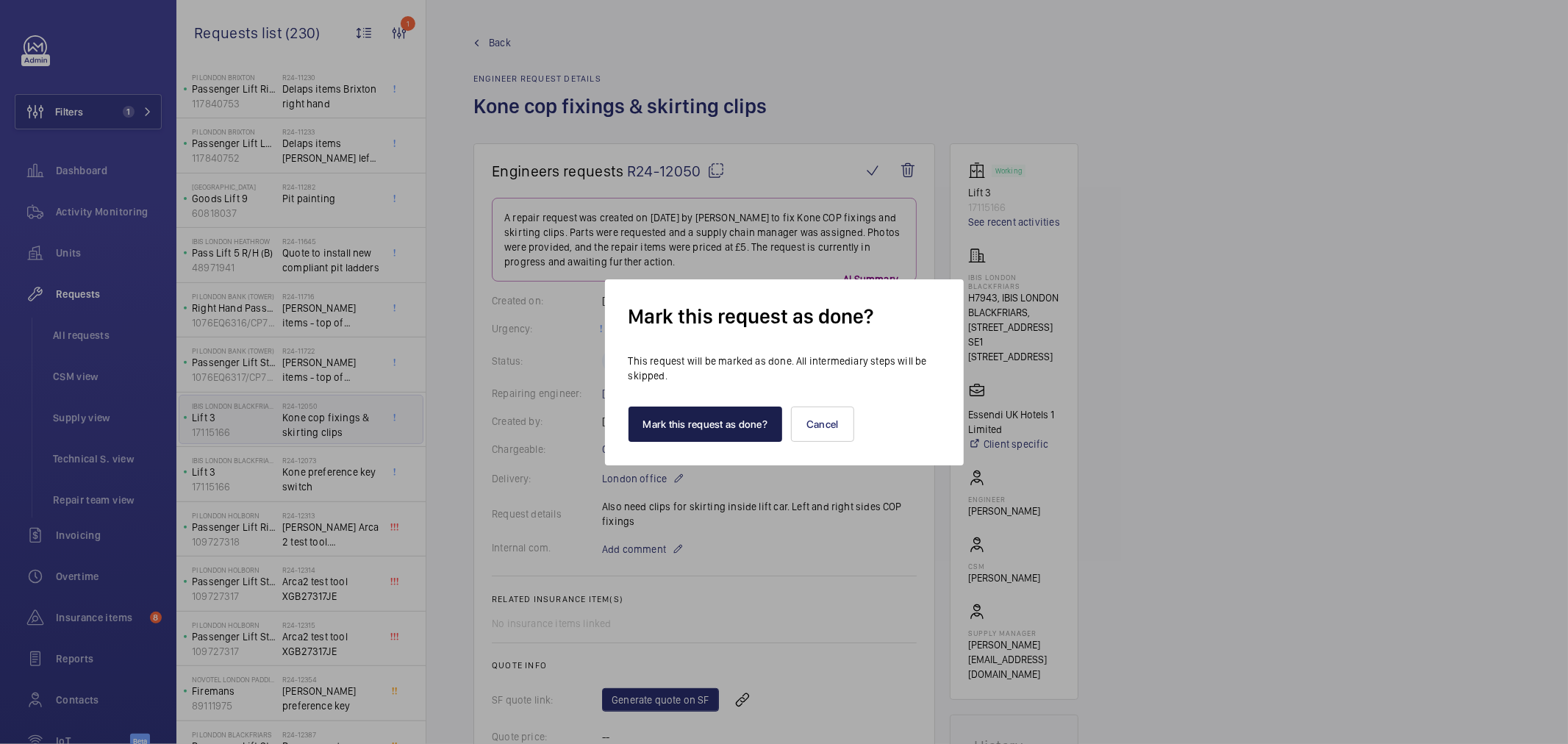
click at [658, 415] on button "Mark this request as done?" at bounding box center [705, 424] width 154 height 35
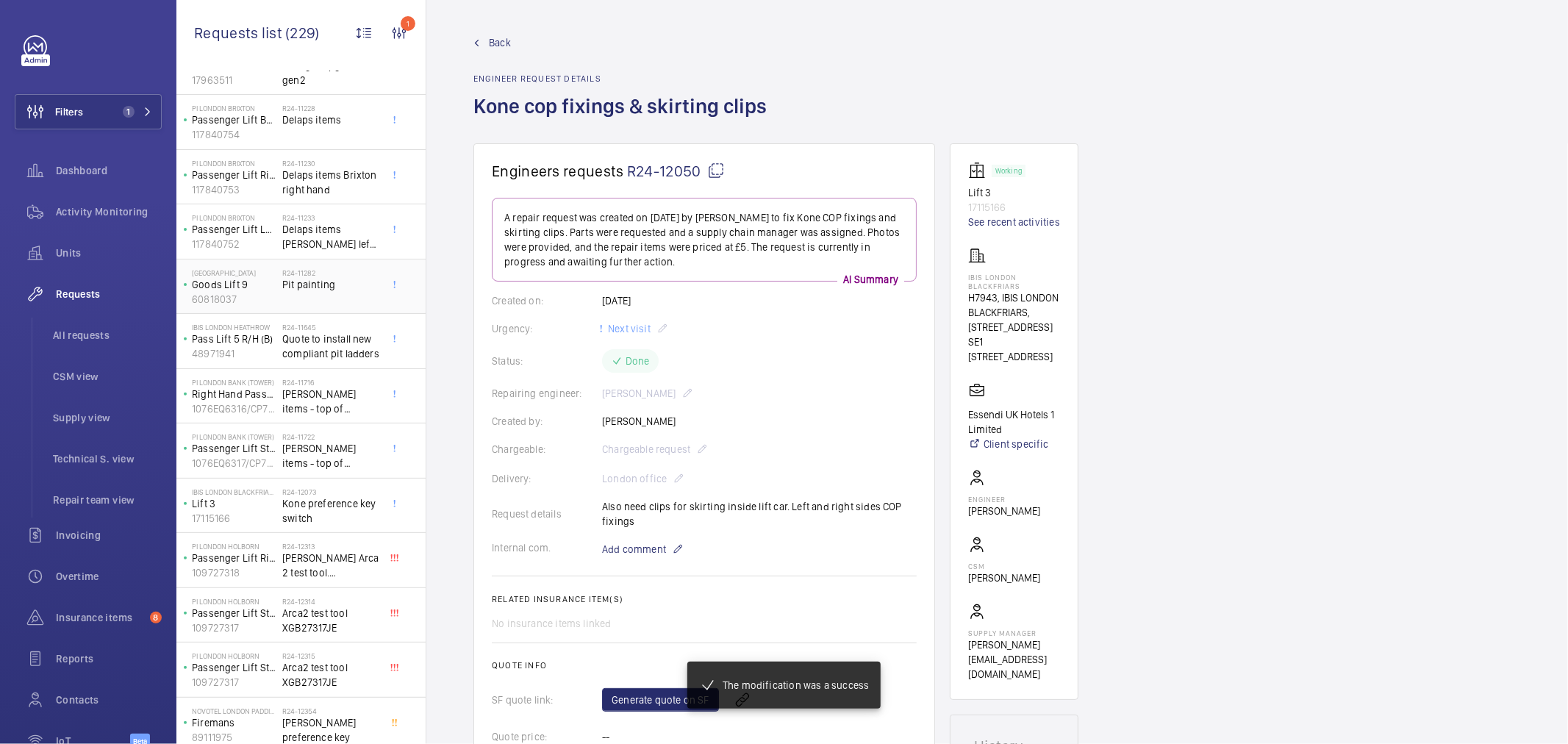
scroll to position [326, 0]
click at [340, 500] on span "Kone preference key switch" at bounding box center [331, 507] width 97 height 30
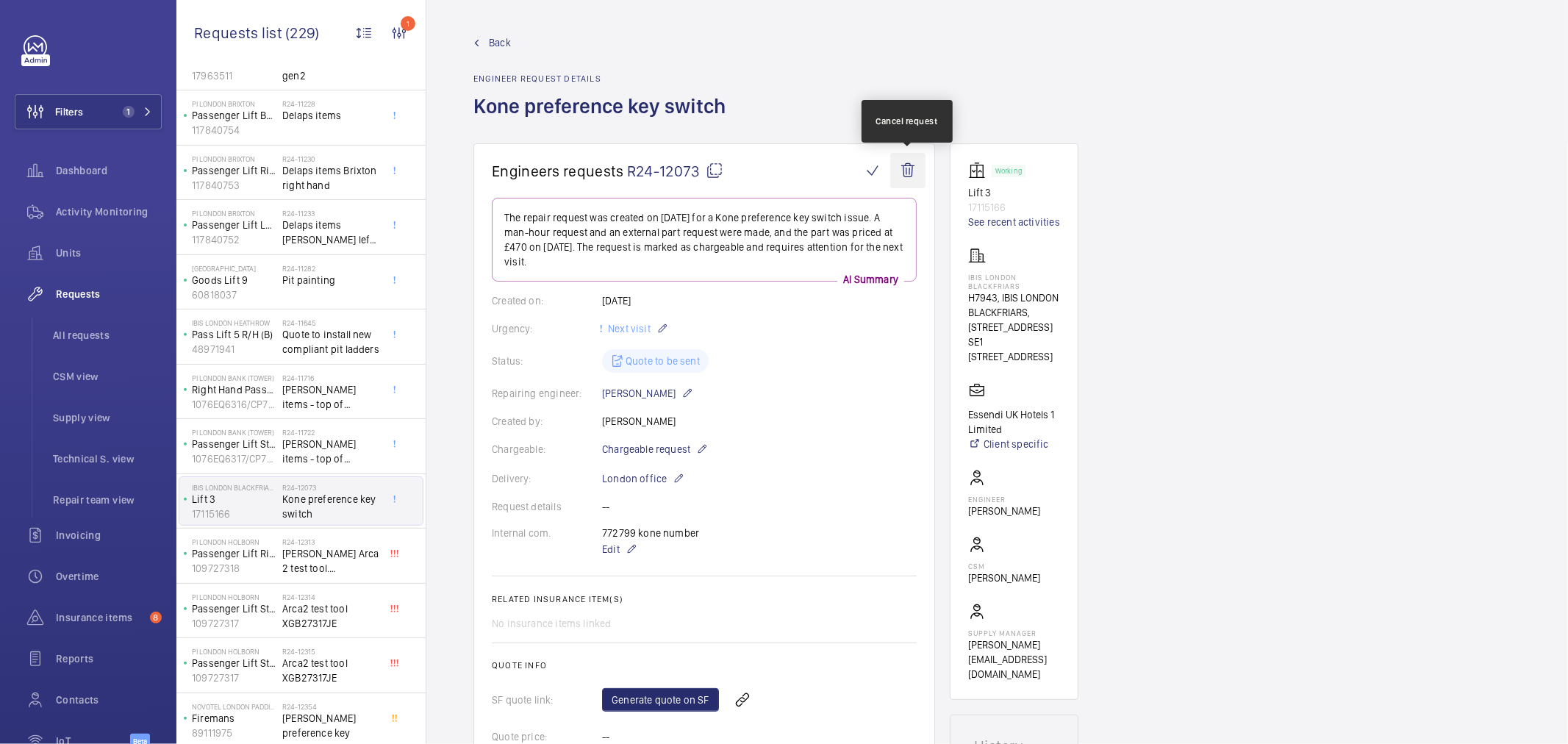
click at [917, 160] on wm-front-icon-button at bounding box center [908, 171] width 35 height 35
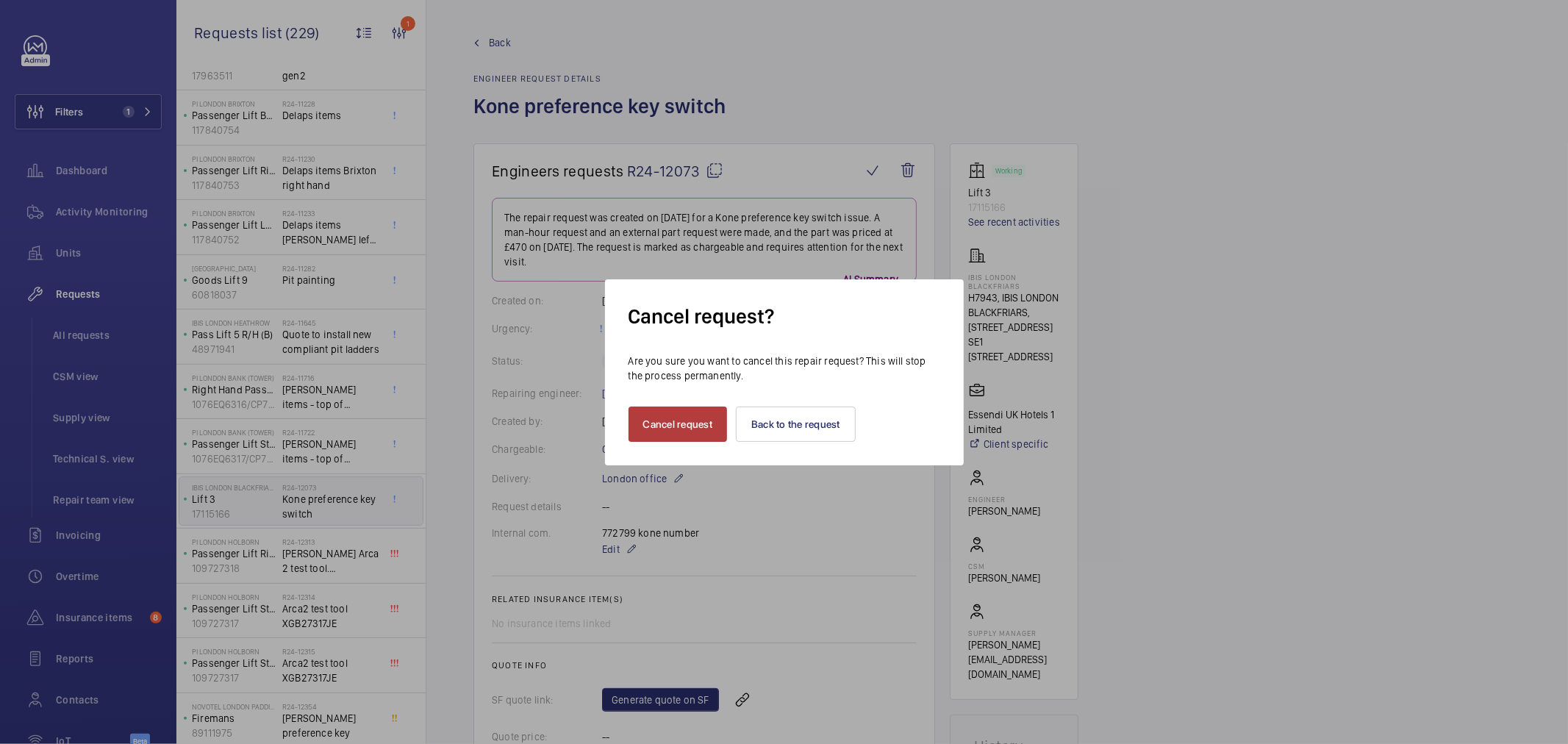
click at [656, 425] on button "Cancel request" at bounding box center [678, 424] width 100 height 35
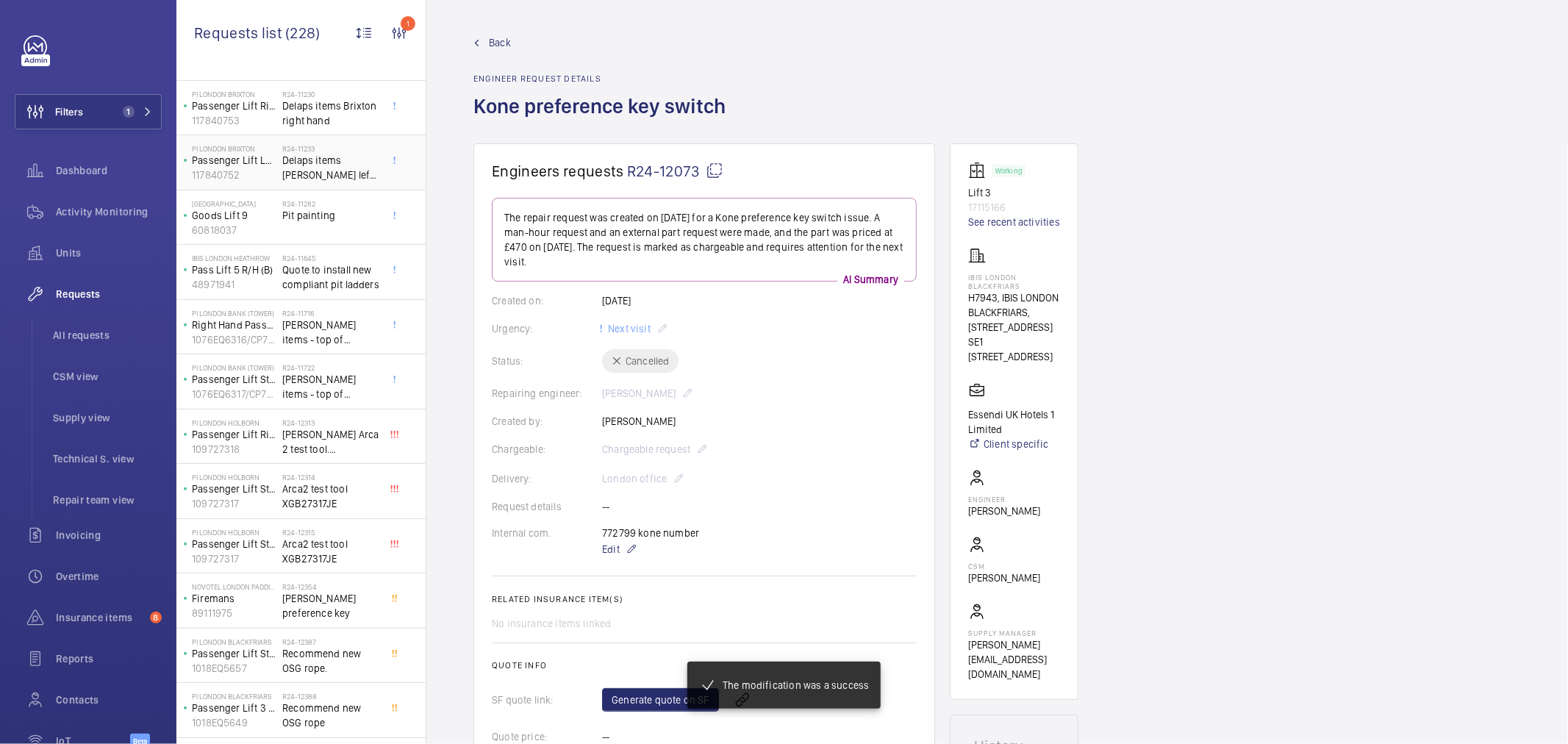
scroll to position [408, 0]
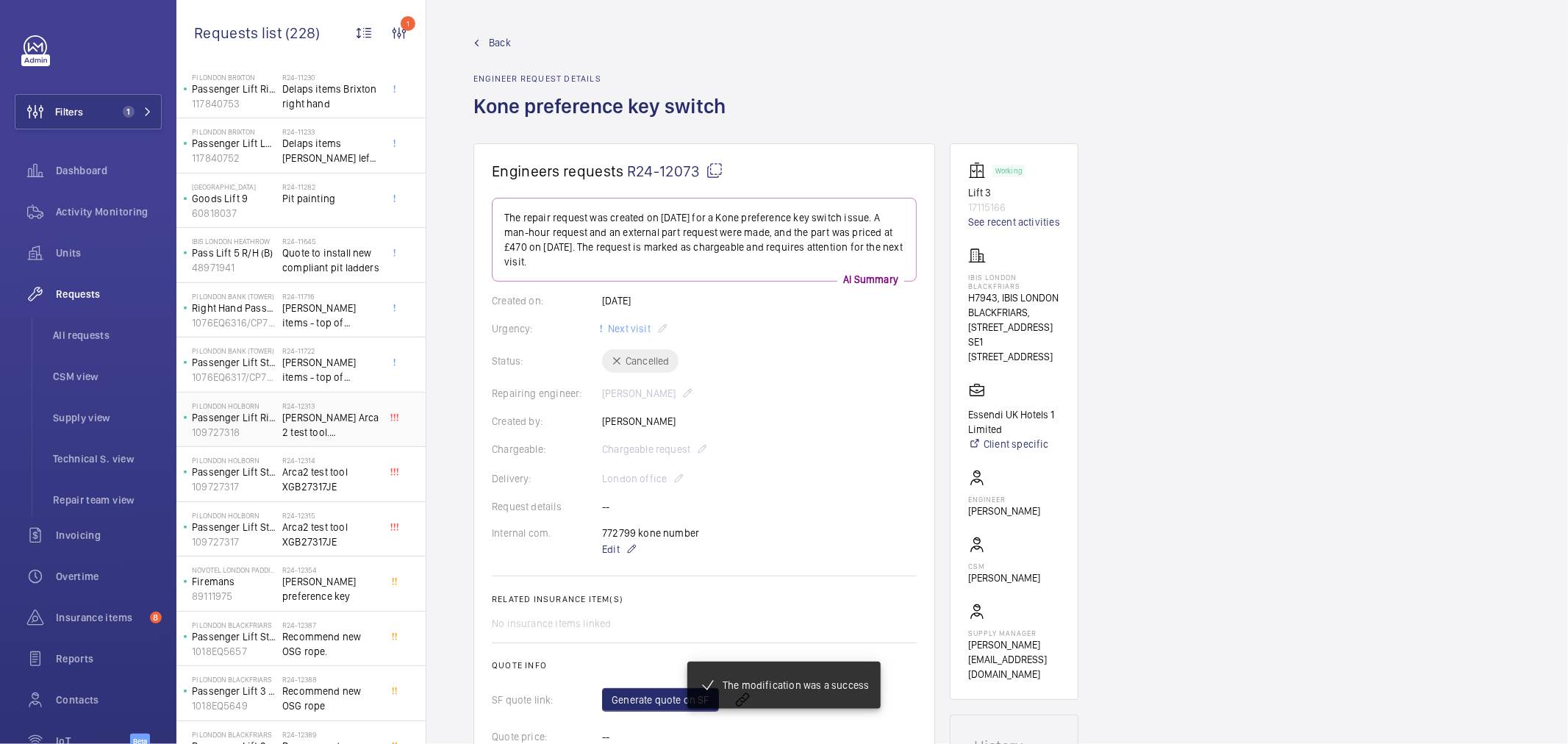
click at [333, 422] on span "[PERSON_NAME] Arca 2 test tool. XGB.27318 KE" at bounding box center [331, 425] width 97 height 30
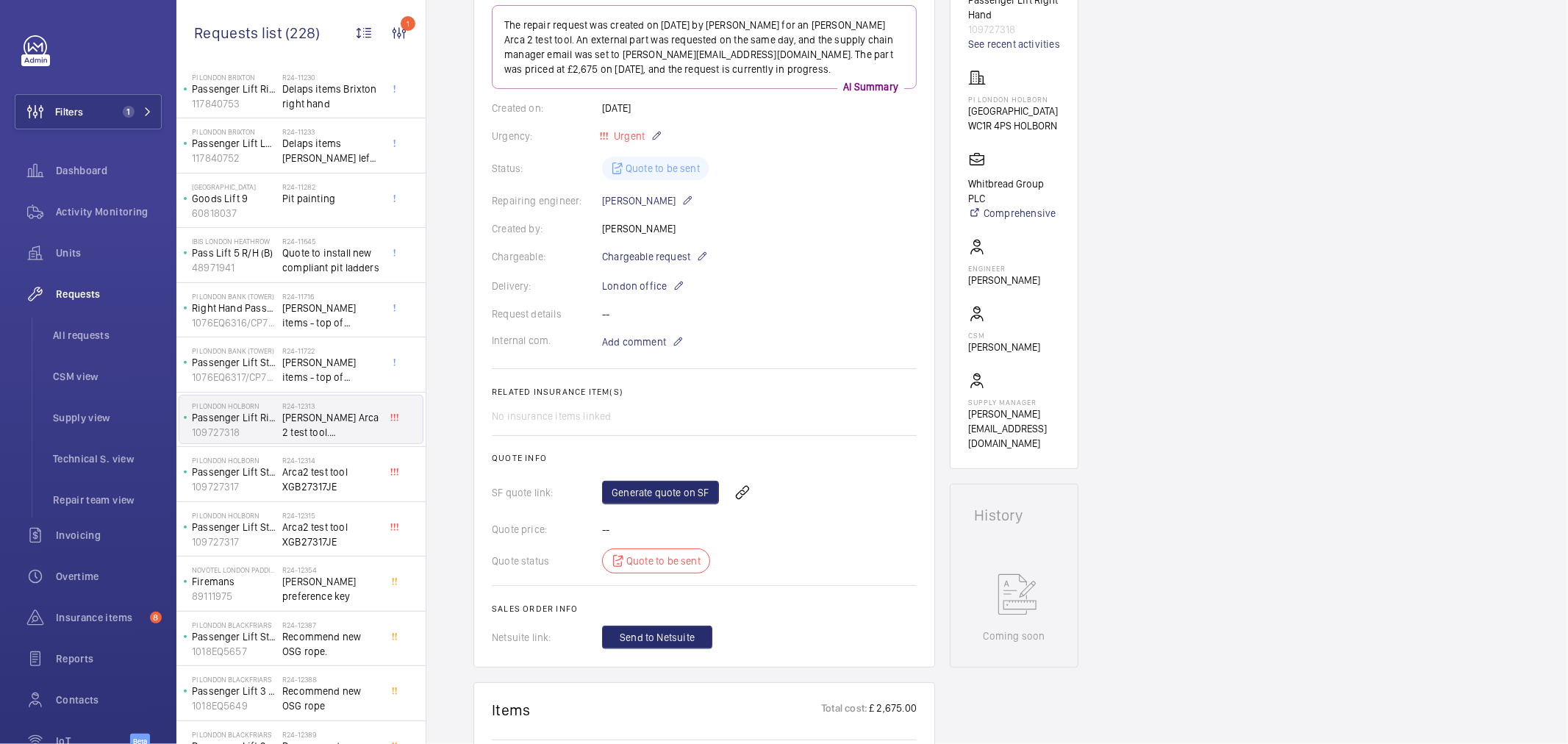
scroll to position [30, 0]
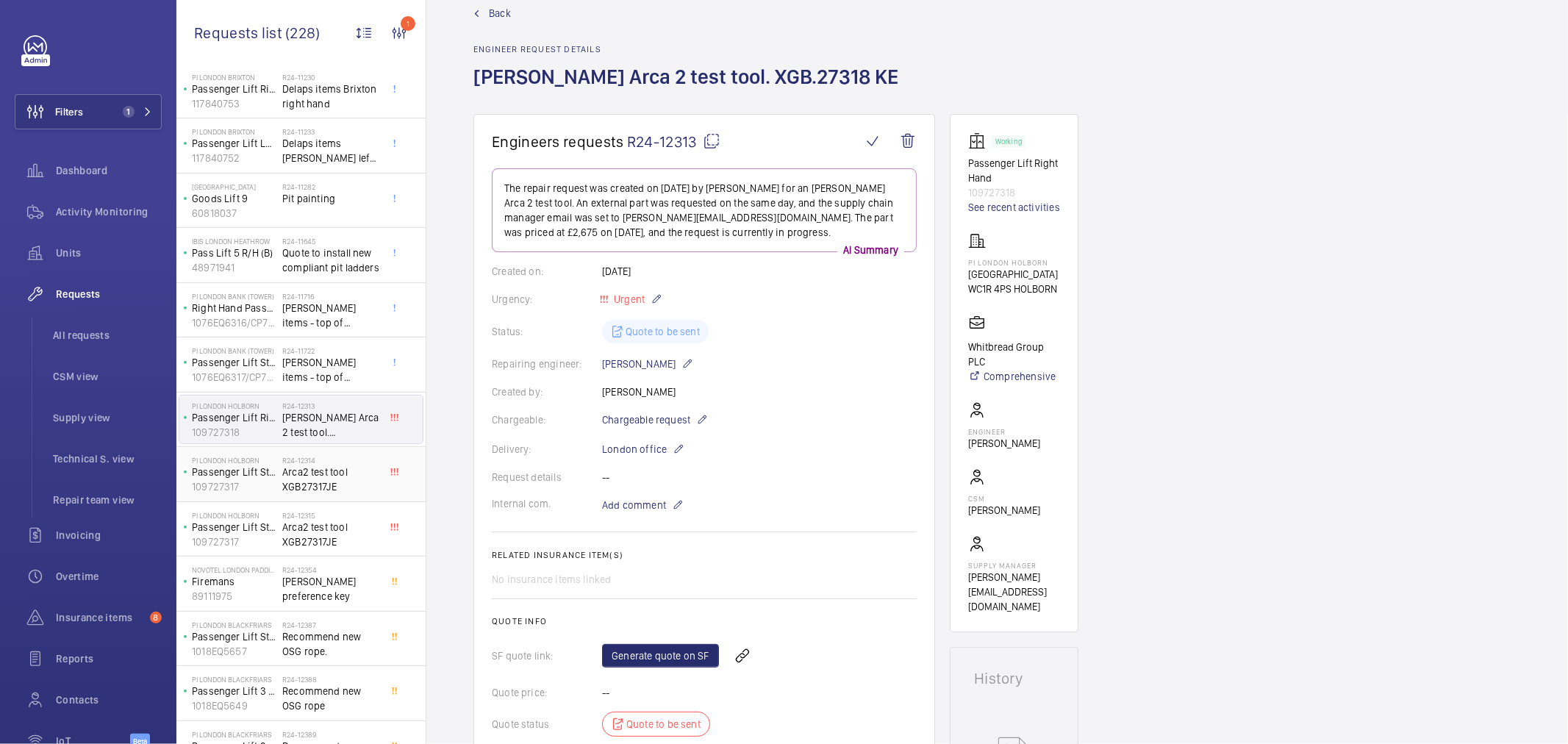
click at [306, 484] on span "Arca2 test tool XGB27317JE" at bounding box center [331, 480] width 97 height 30
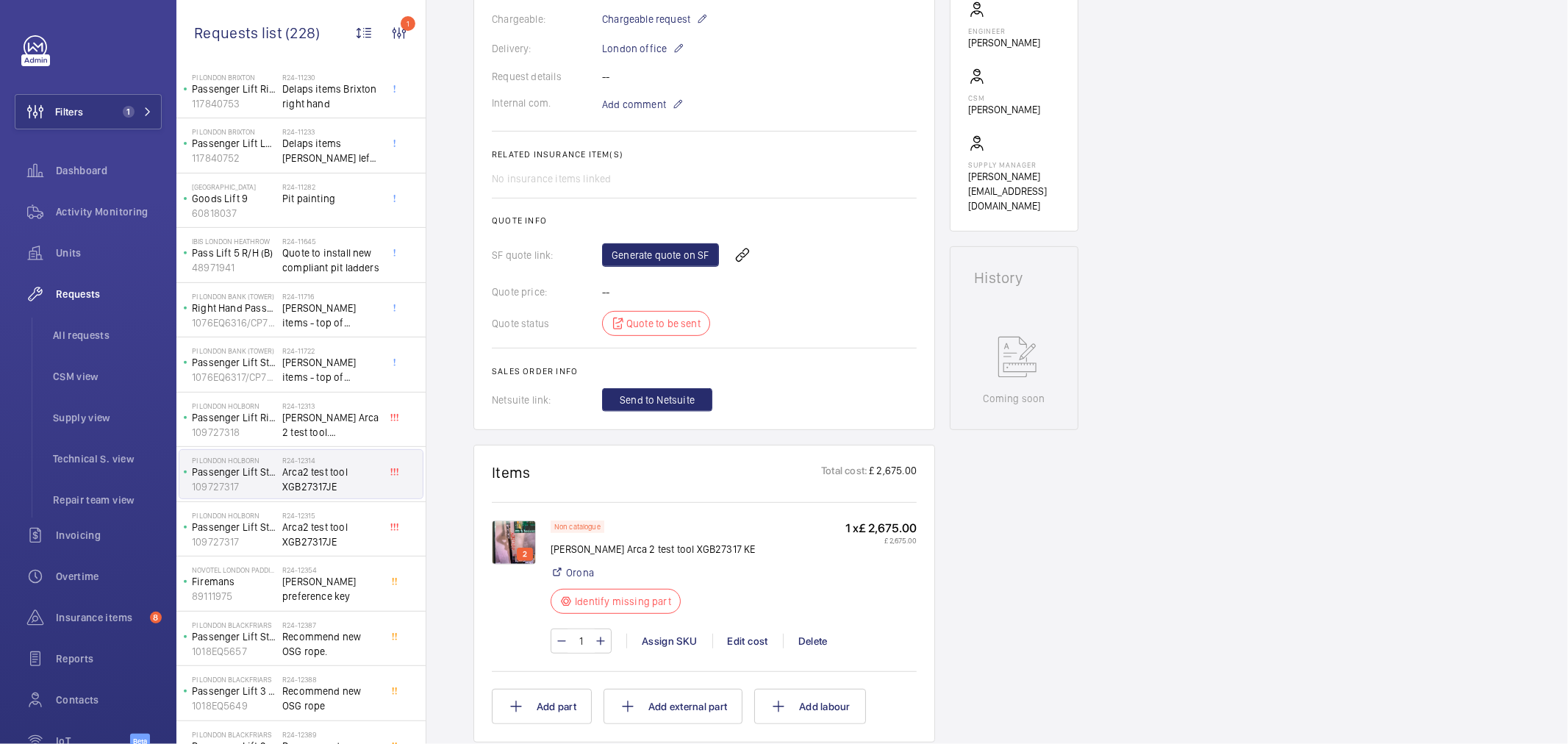
scroll to position [519, 0]
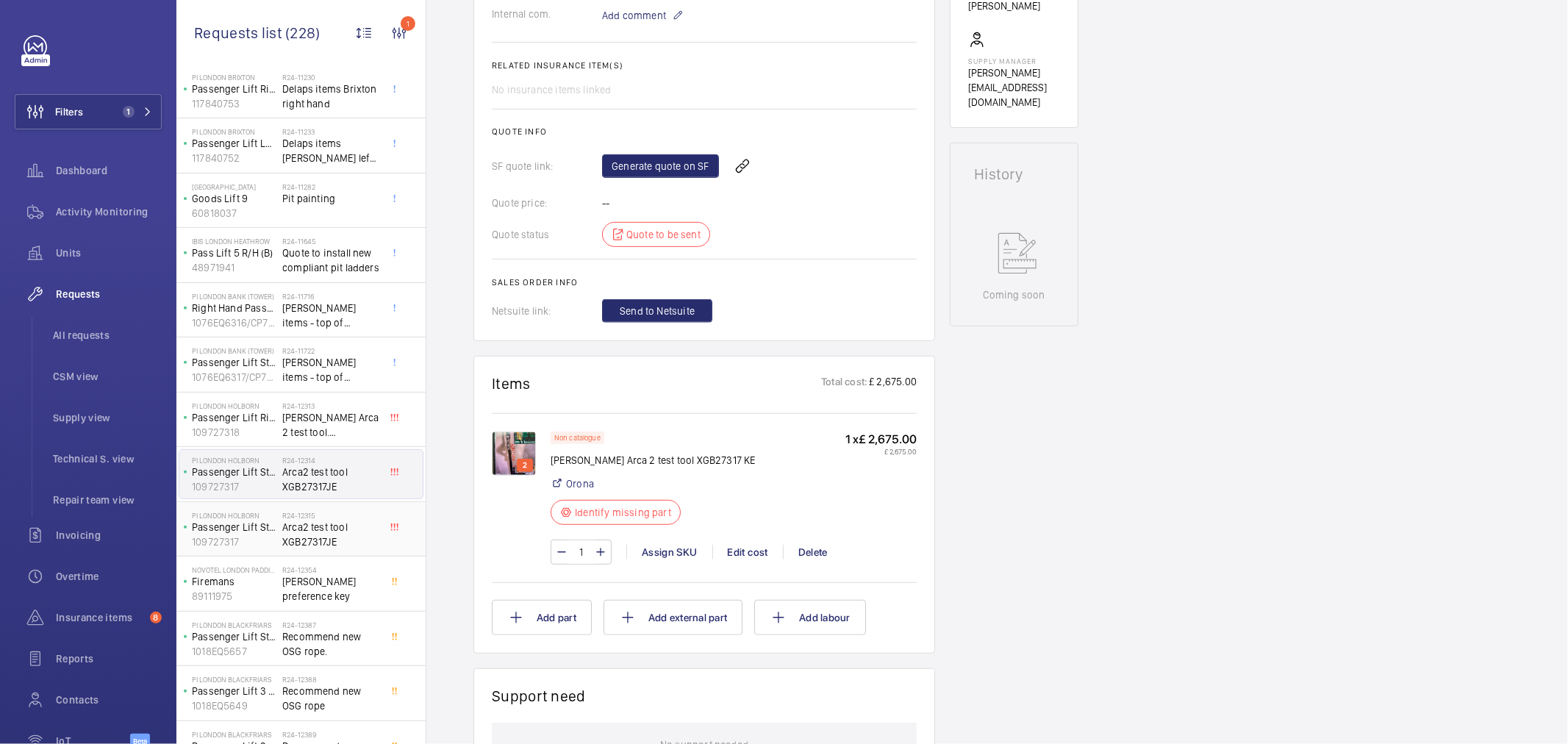
click at [310, 528] on span "Arca2 test tool XGB27317JE" at bounding box center [331, 535] width 97 height 30
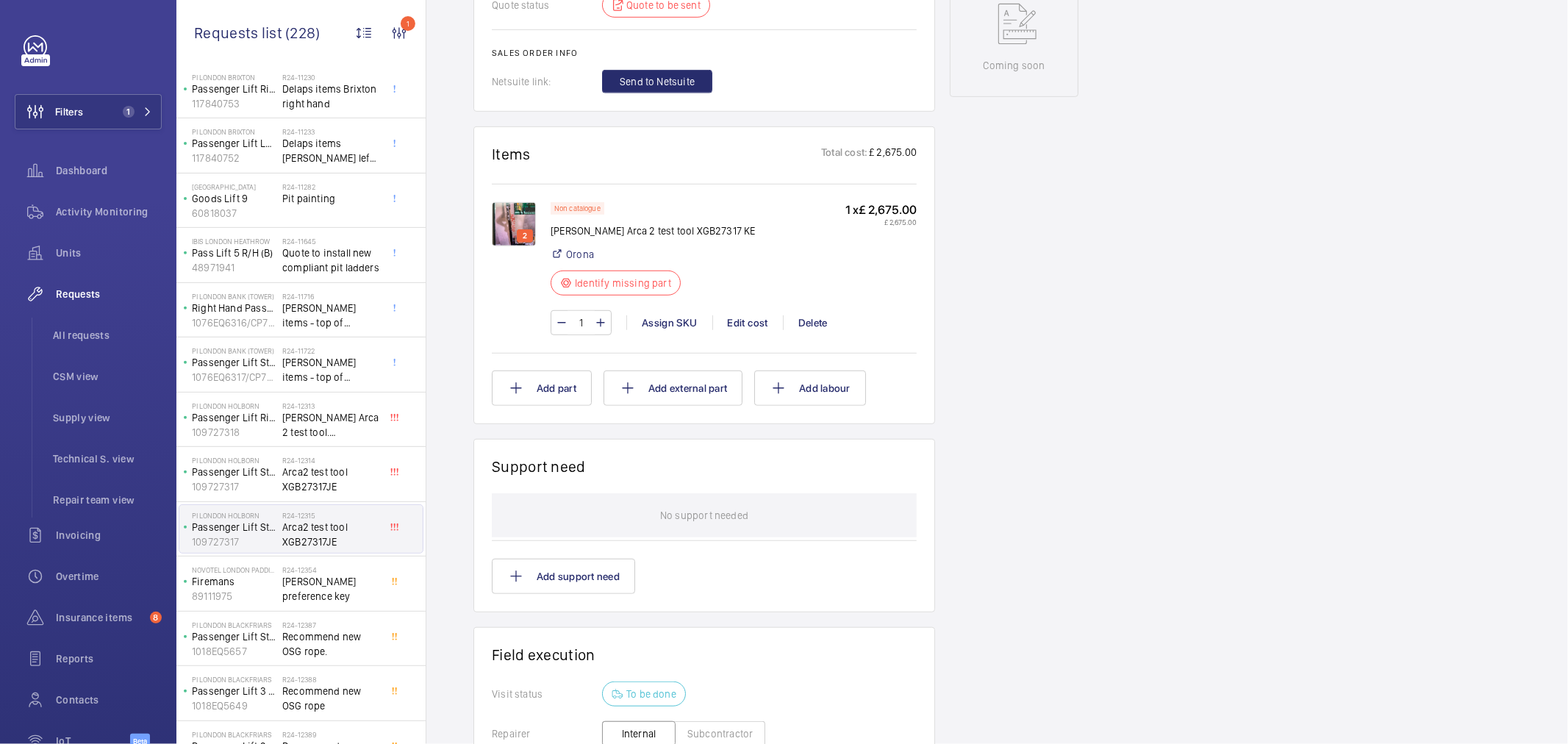
scroll to position [751, 0]
click at [357, 578] on span "Otis preference key" at bounding box center [331, 589] width 97 height 30
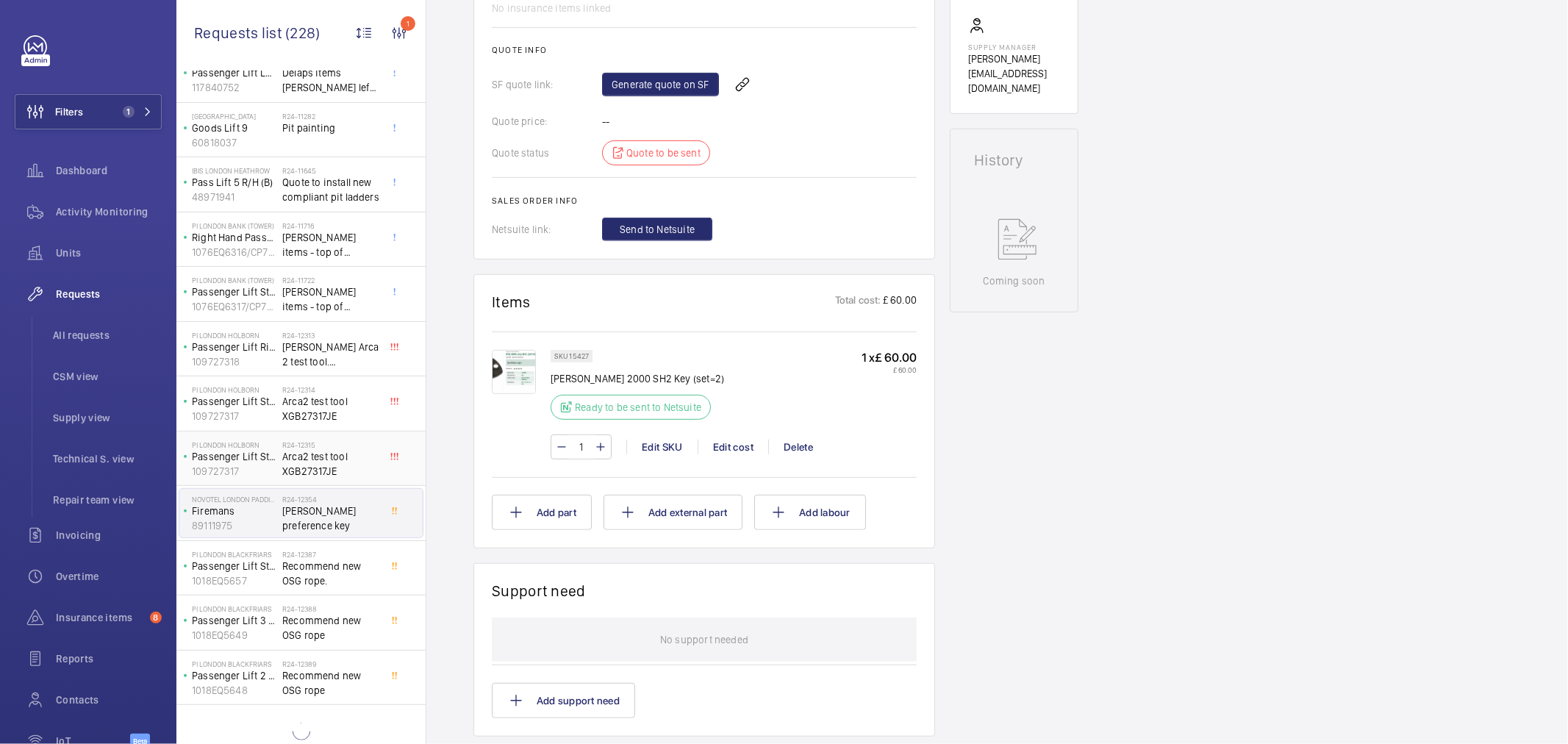
scroll to position [495, 0]
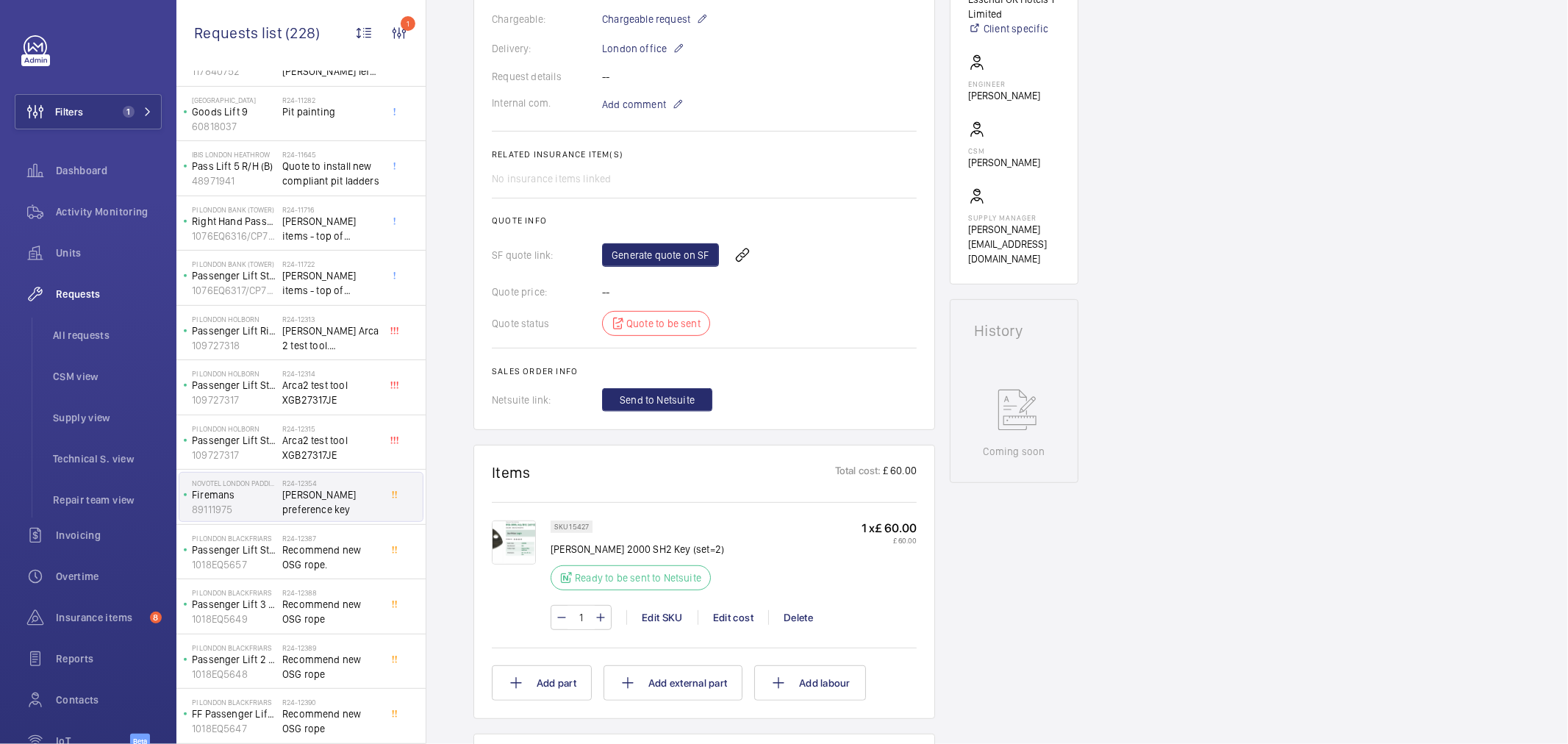
scroll to position [7, 0]
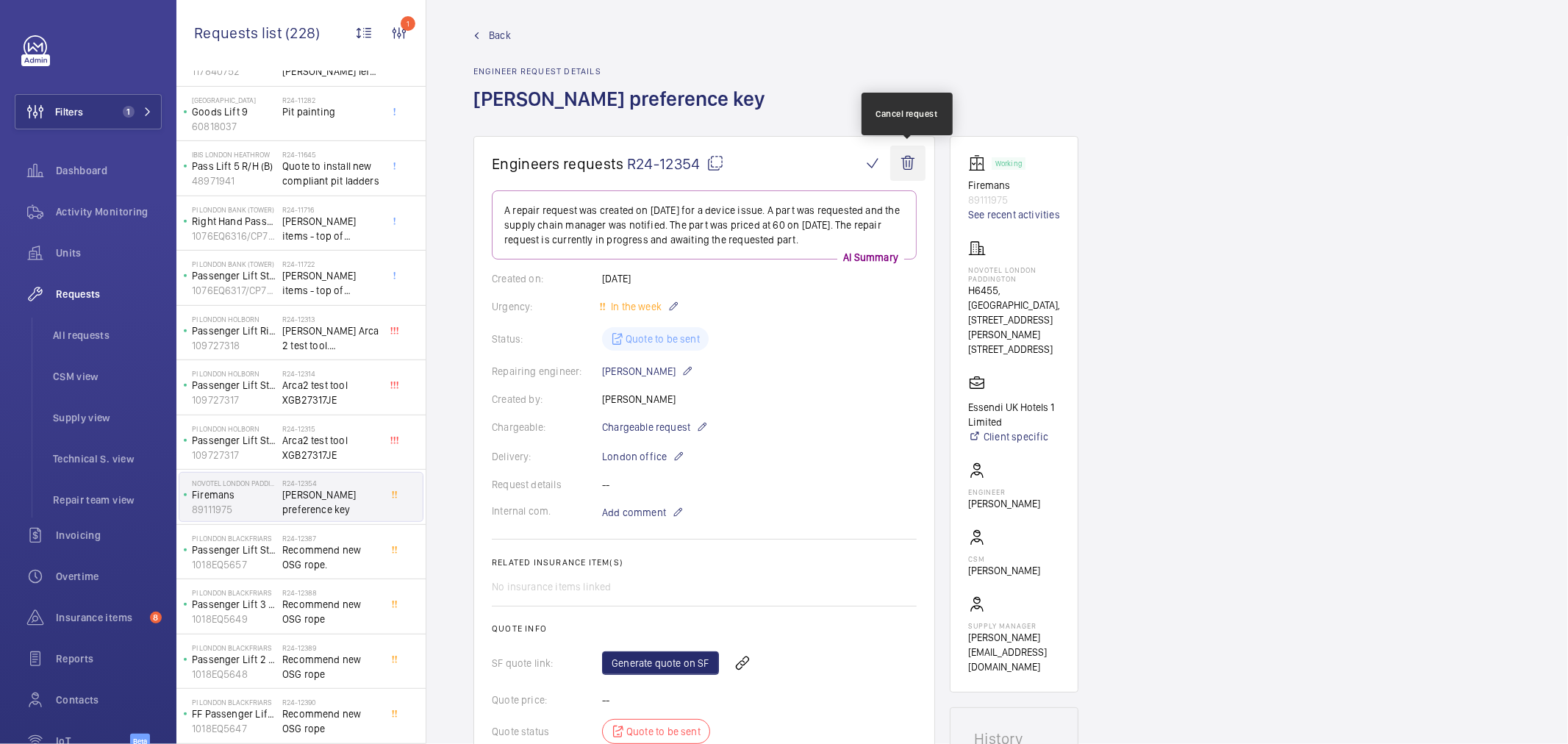
click at [903, 158] on wm-front-icon-button at bounding box center [908, 163] width 35 height 35
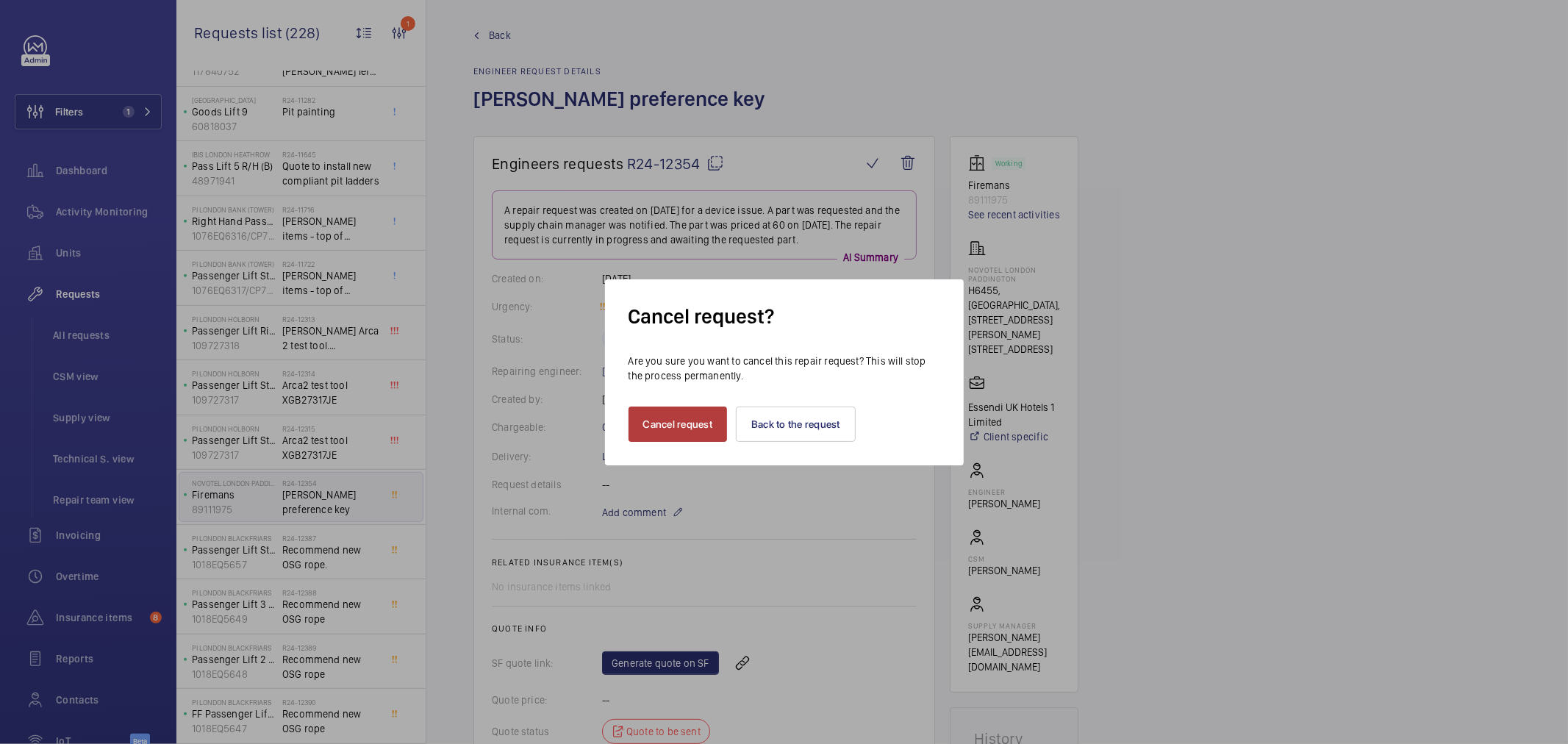
click at [678, 417] on button "Cancel request" at bounding box center [678, 424] width 100 height 35
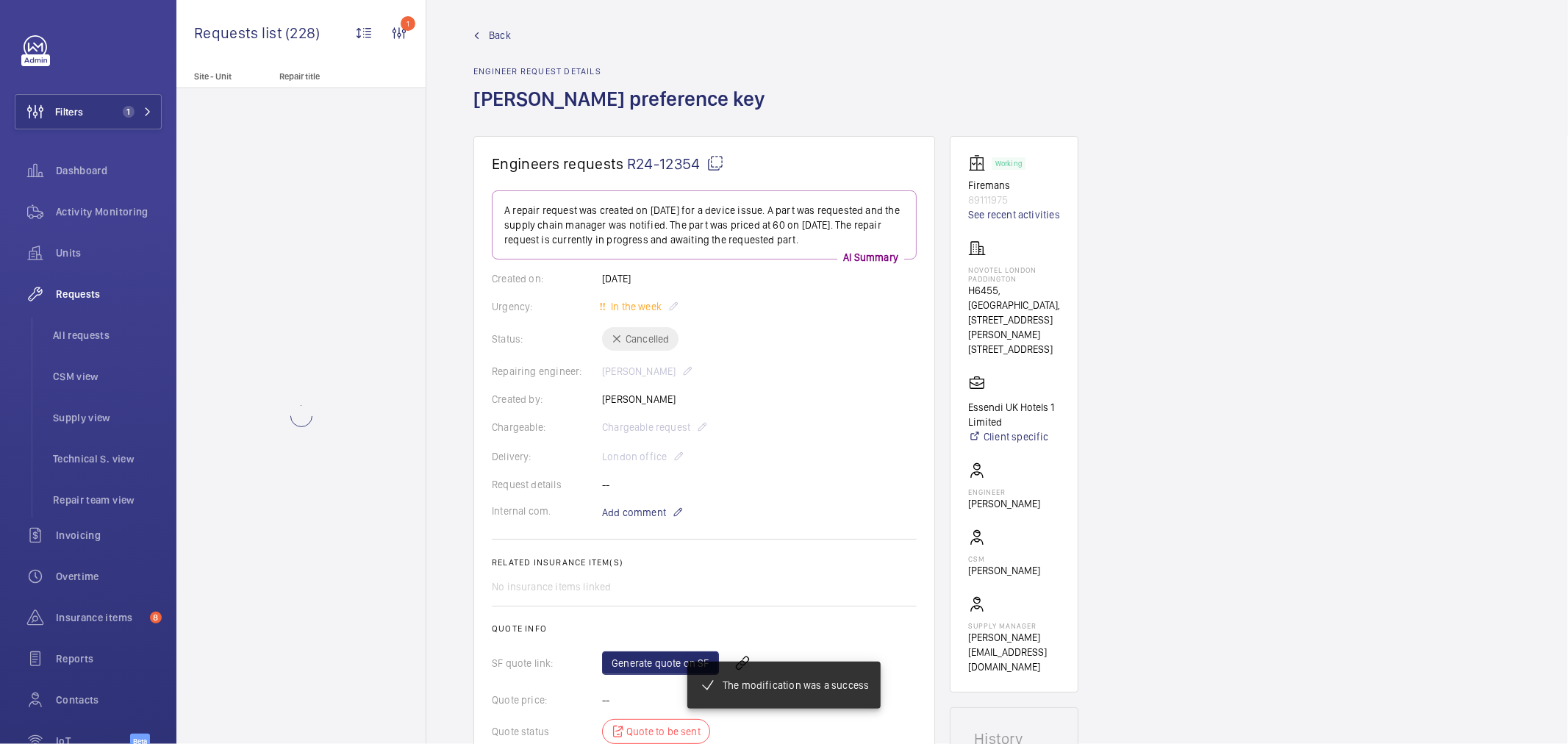
scroll to position [0, 0]
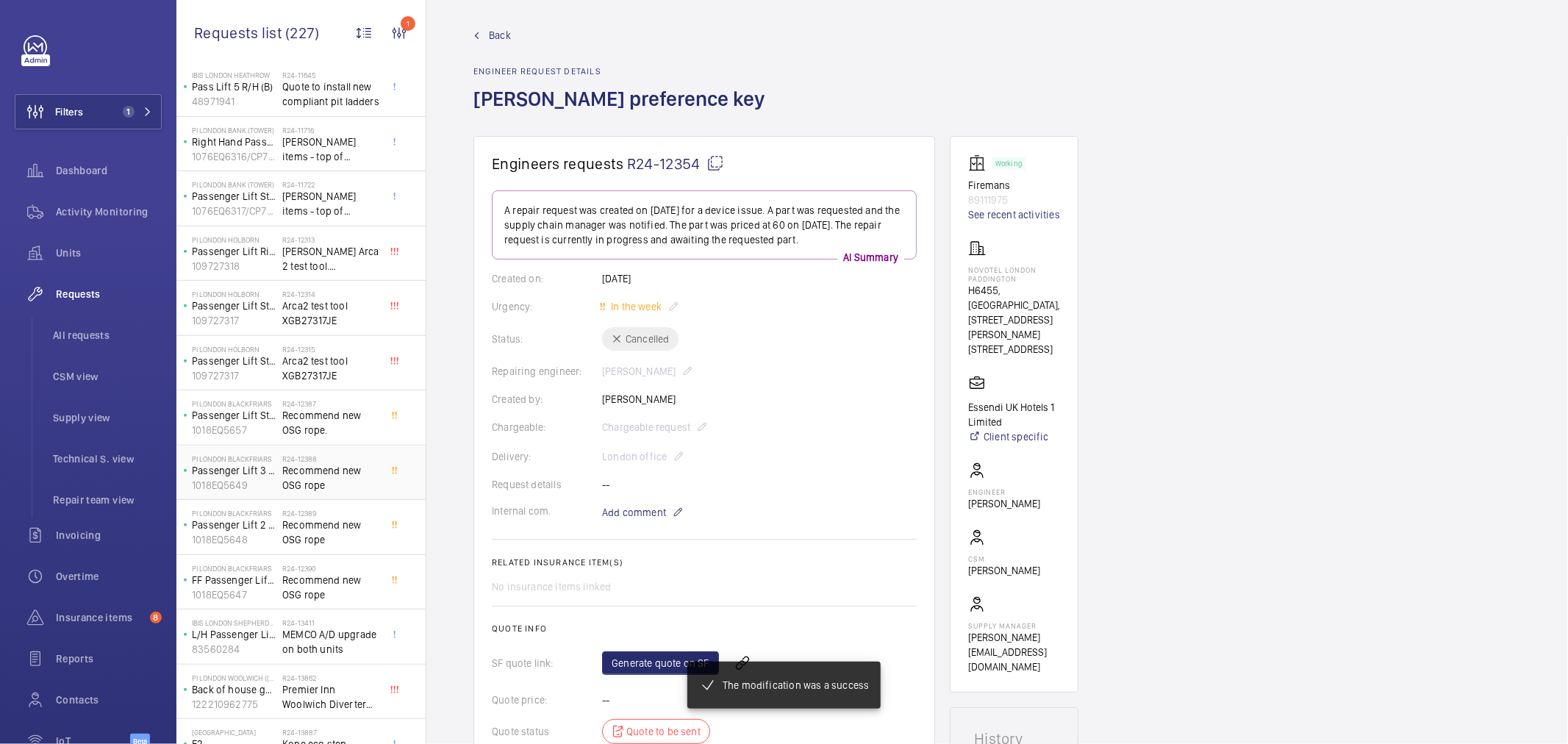
scroll to position [653, 0]
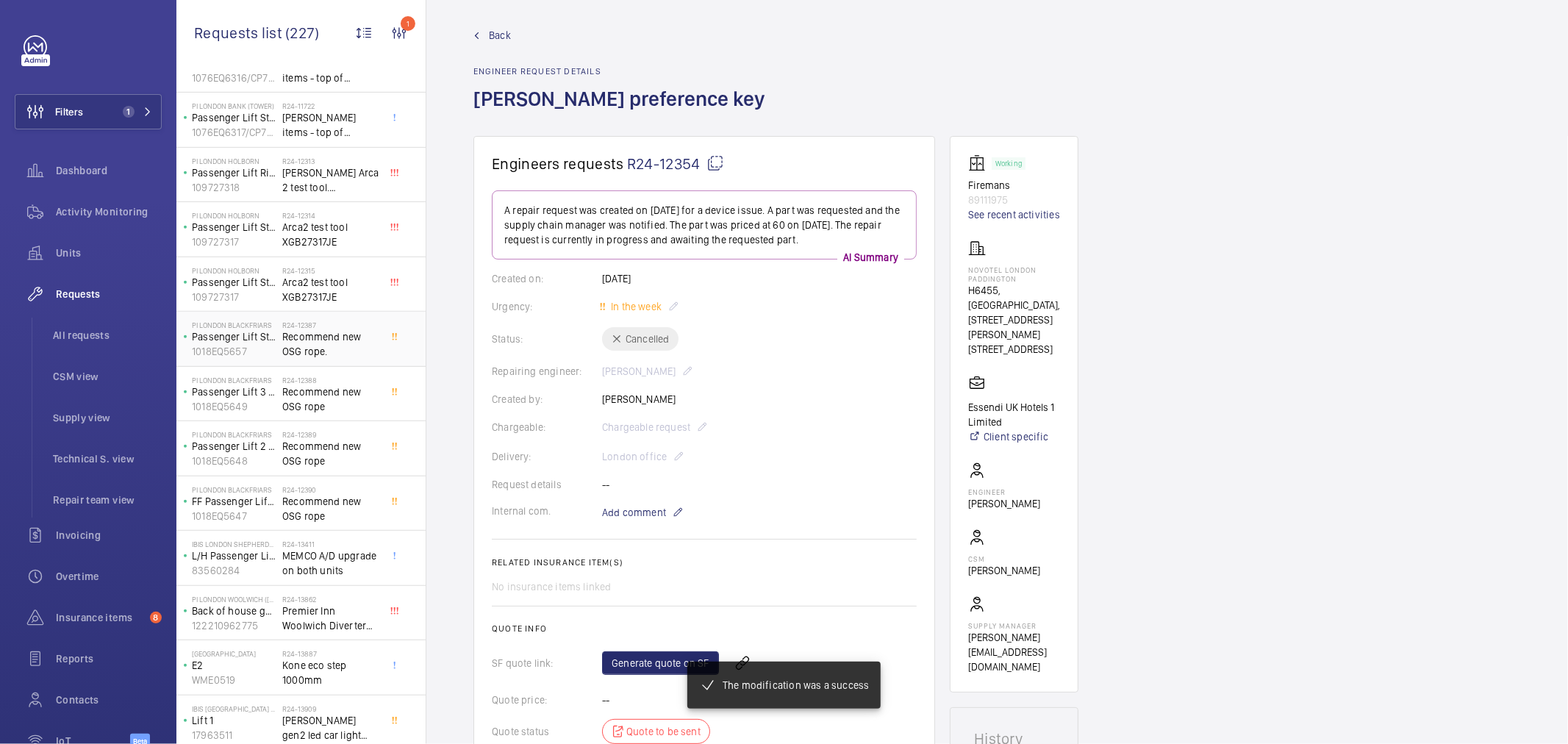
click at [328, 340] on span "Recommend new OSG rope." at bounding box center [331, 344] width 97 height 30
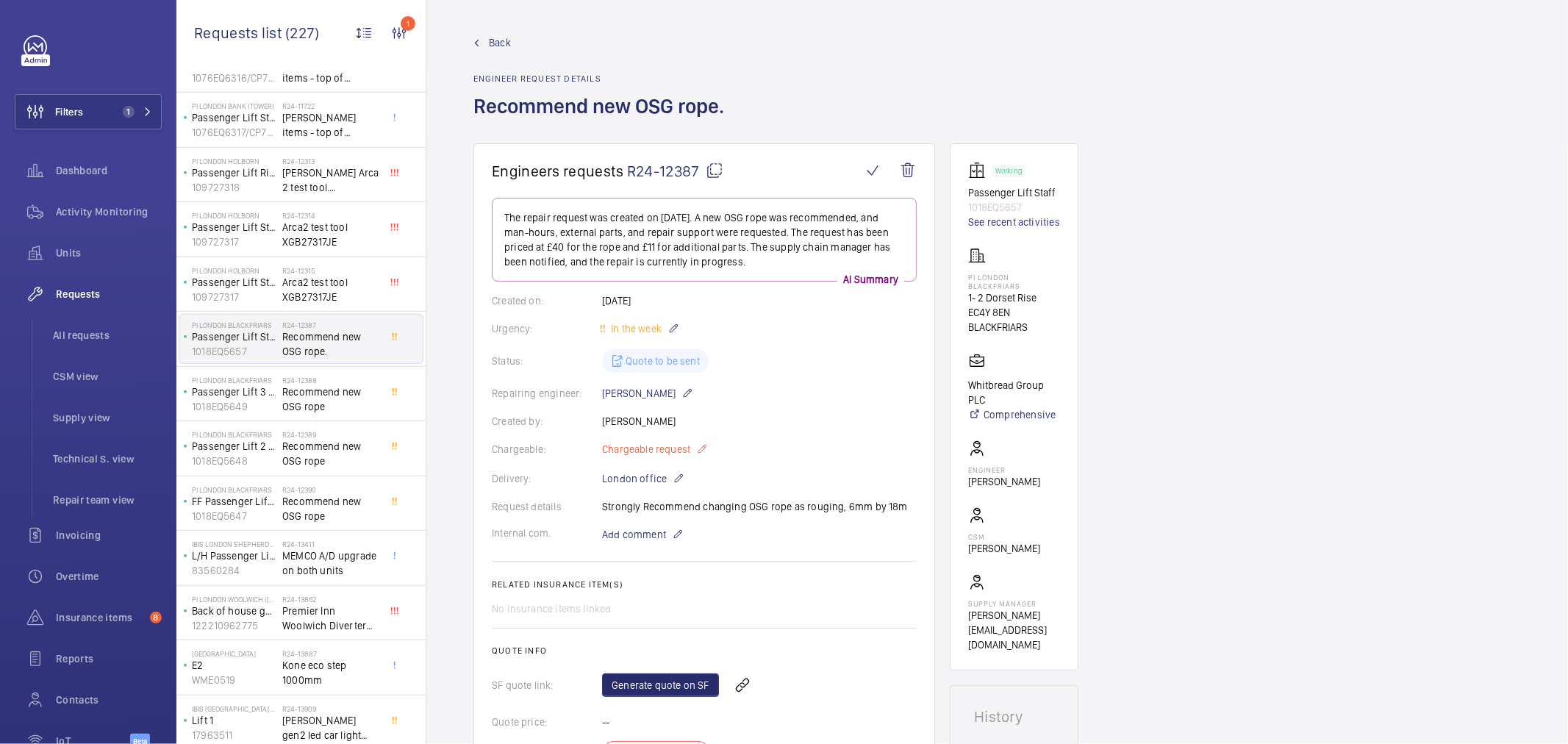
click at [670, 452] on span "Chargeable request" at bounding box center [646, 450] width 88 height 15
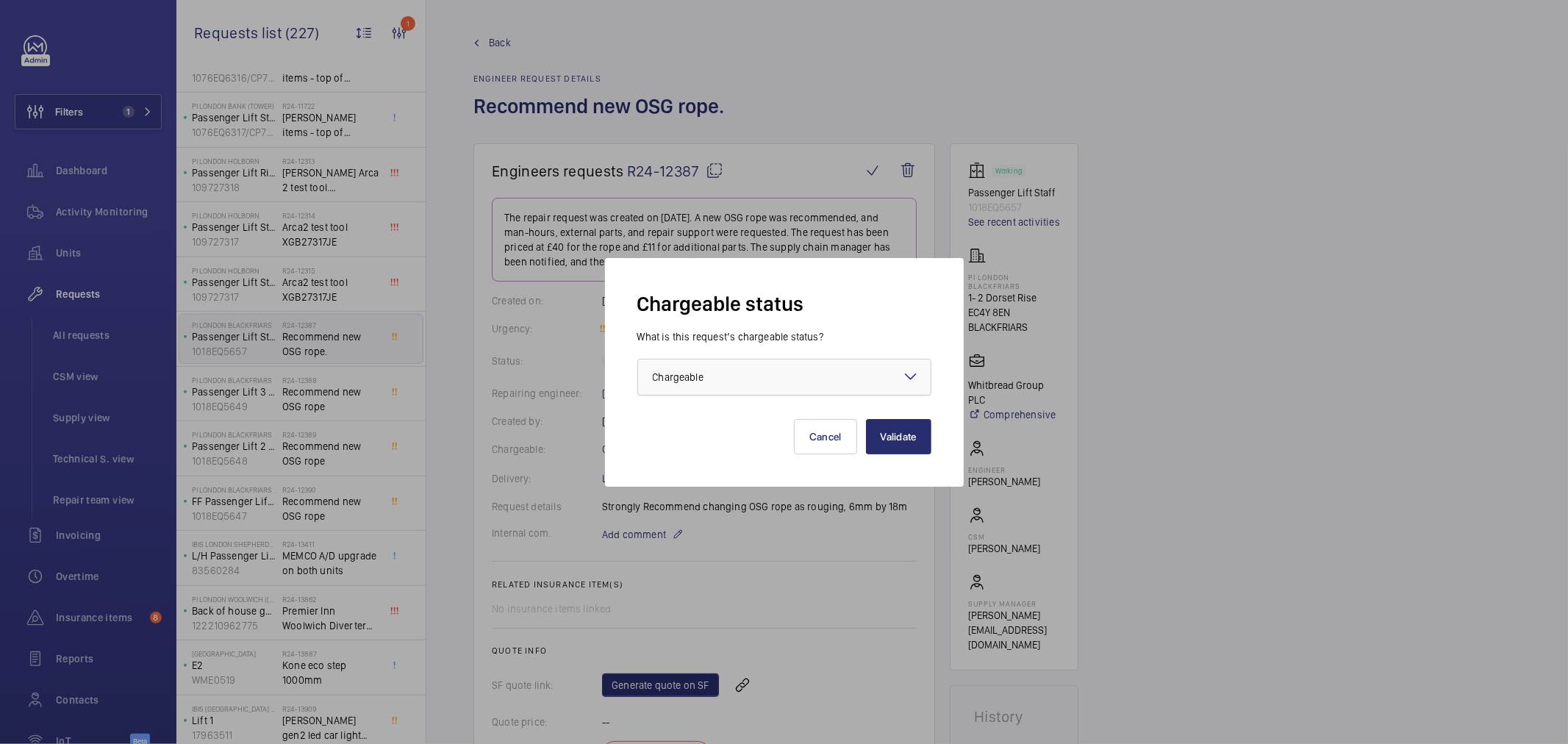
click at [685, 380] on span "Chargeable" at bounding box center [679, 377] width 51 height 12
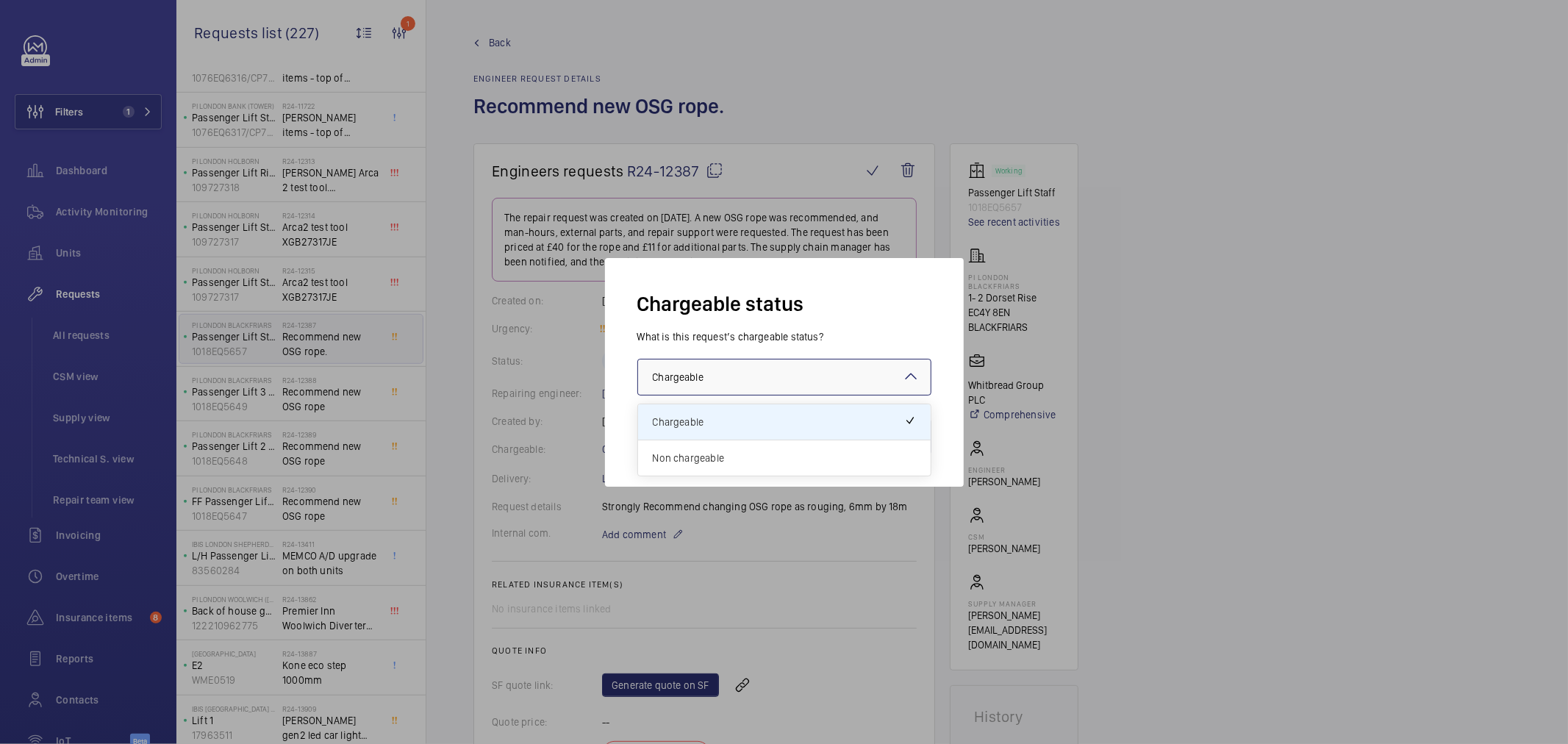
drag, startPoint x: 702, startPoint y: 456, endPoint x: 722, endPoint y: 455, distance: 20.0
click at [702, 456] on span "Non chargeable" at bounding box center [785, 458] width 264 height 15
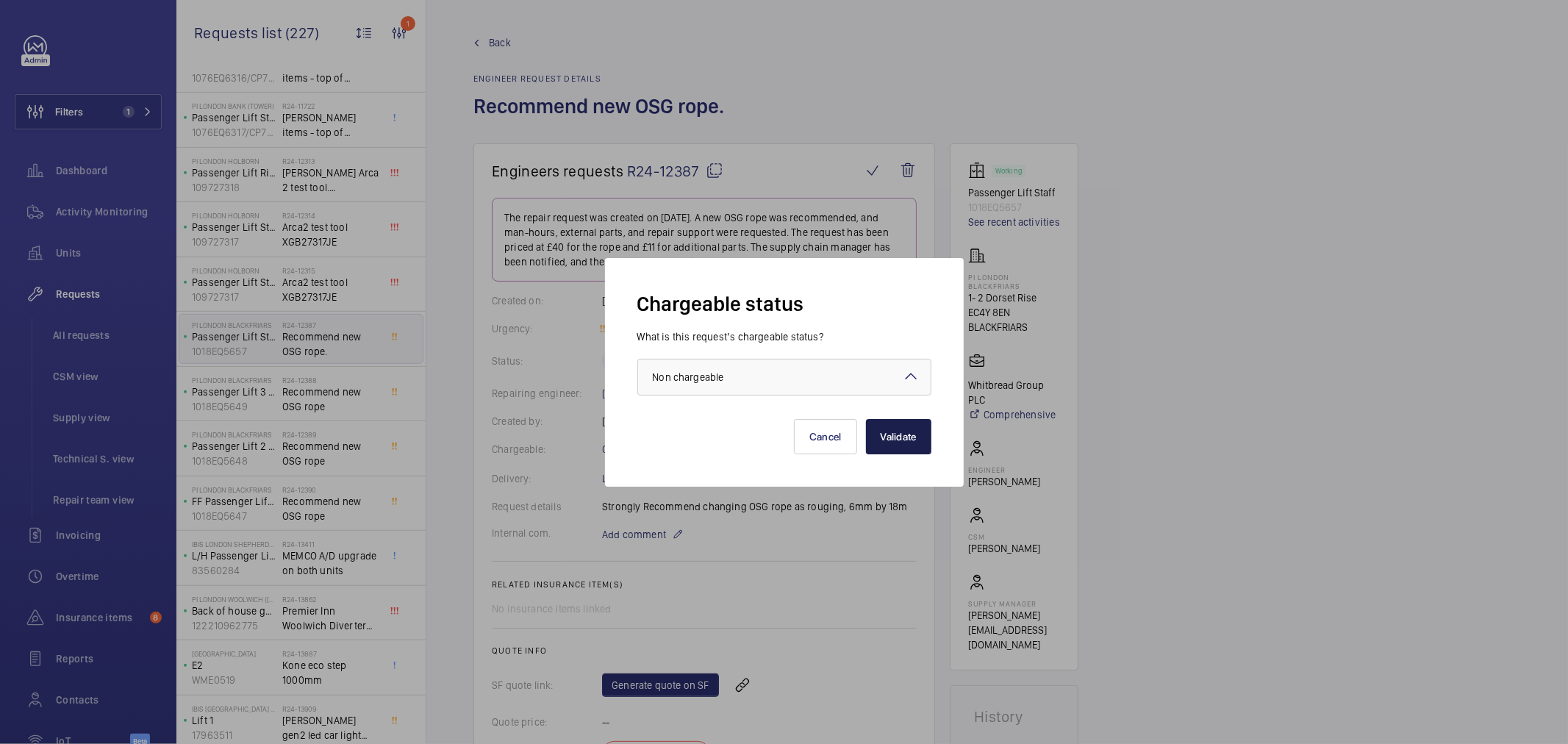
click at [910, 437] on button "Validate" at bounding box center [898, 437] width 65 height 35
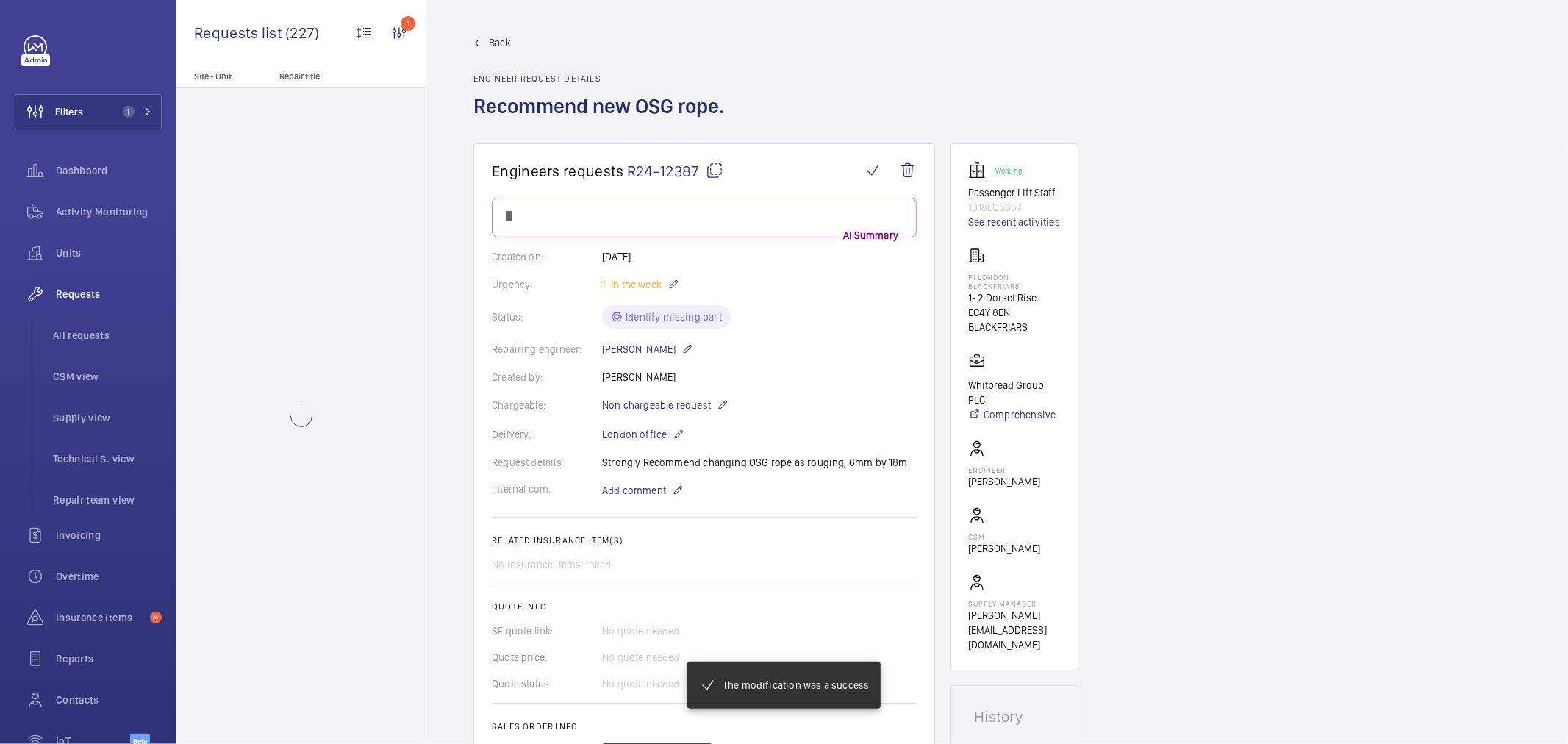
scroll to position [7, 0]
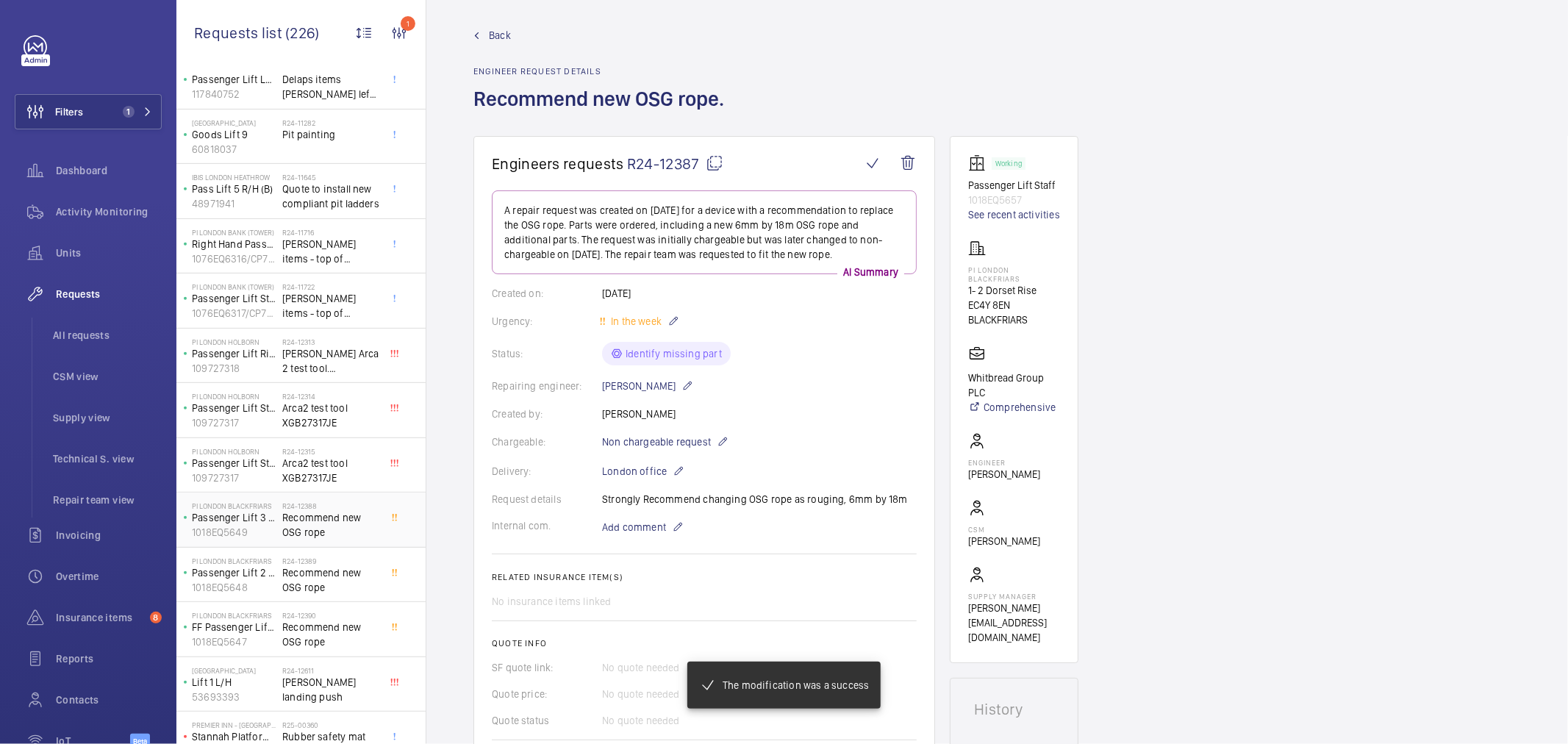
scroll to position [490, 0]
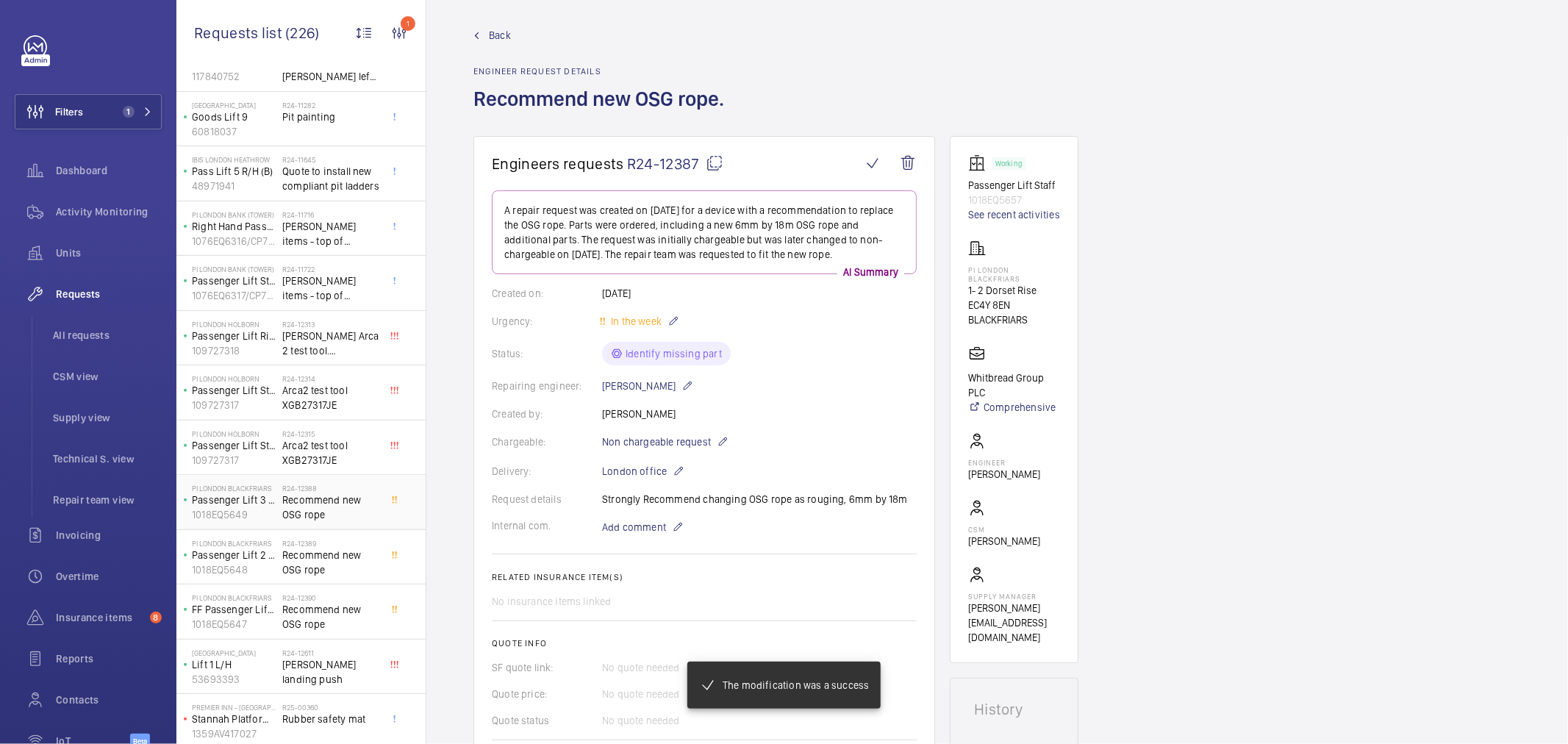
click at [324, 497] on span "Recommend new OSG rope" at bounding box center [331, 508] width 97 height 30
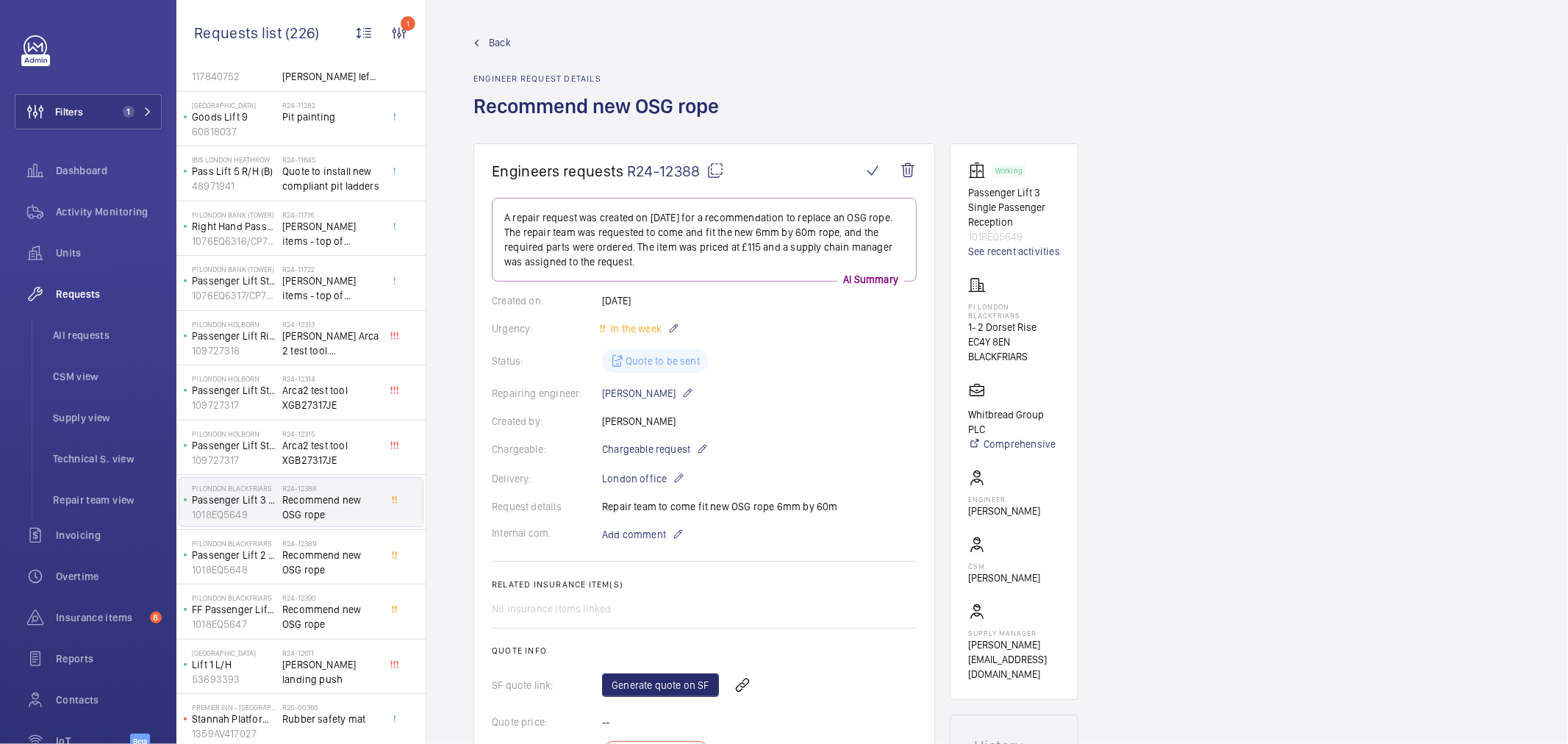
scroll to position [326, 0]
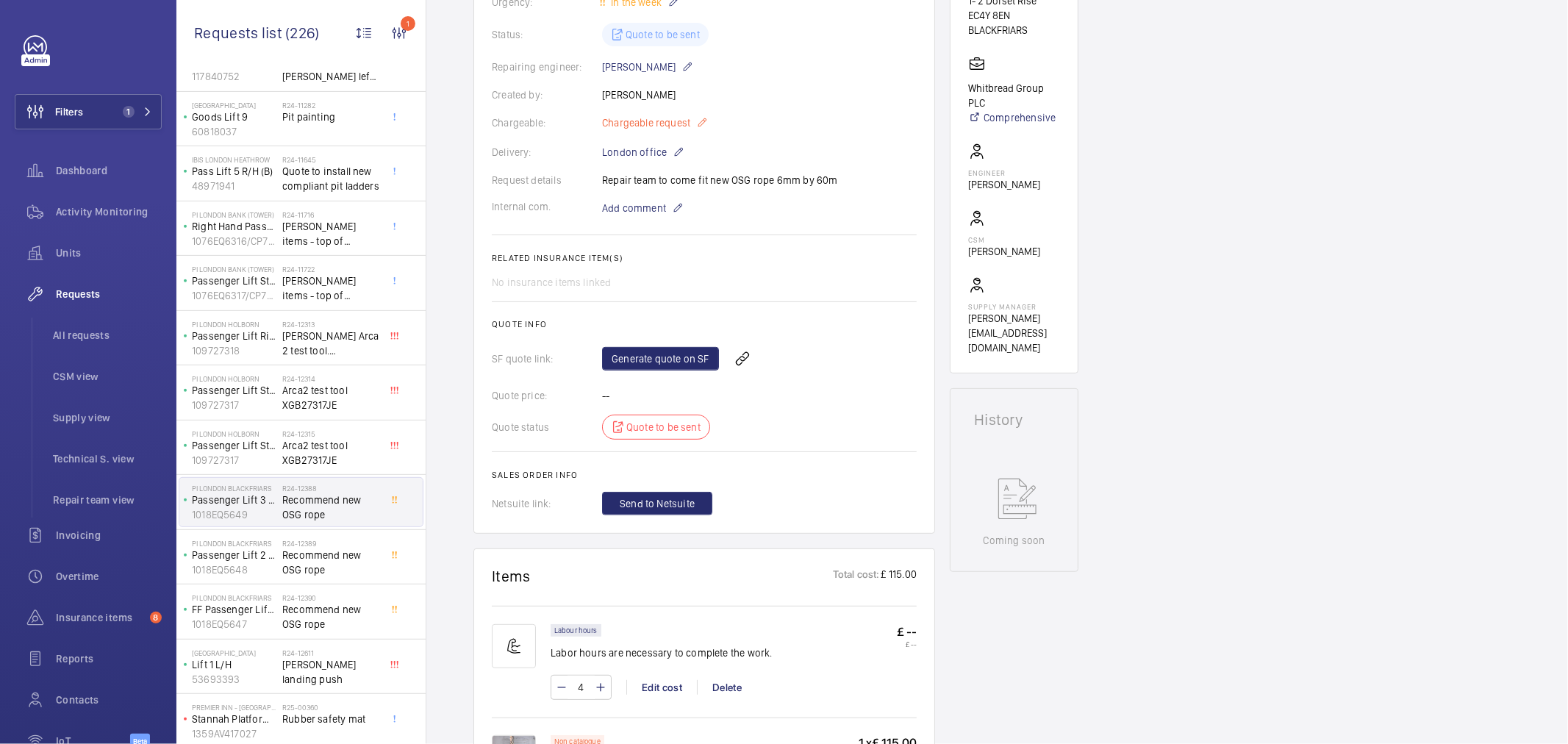
click at [670, 113] on wm-front-card-body "A repair request was created on 2024-11-11 for a recommendation to replace an O…" at bounding box center [704, 194] width 425 height 644
click at [674, 119] on span "Chargeable request" at bounding box center [646, 123] width 88 height 15
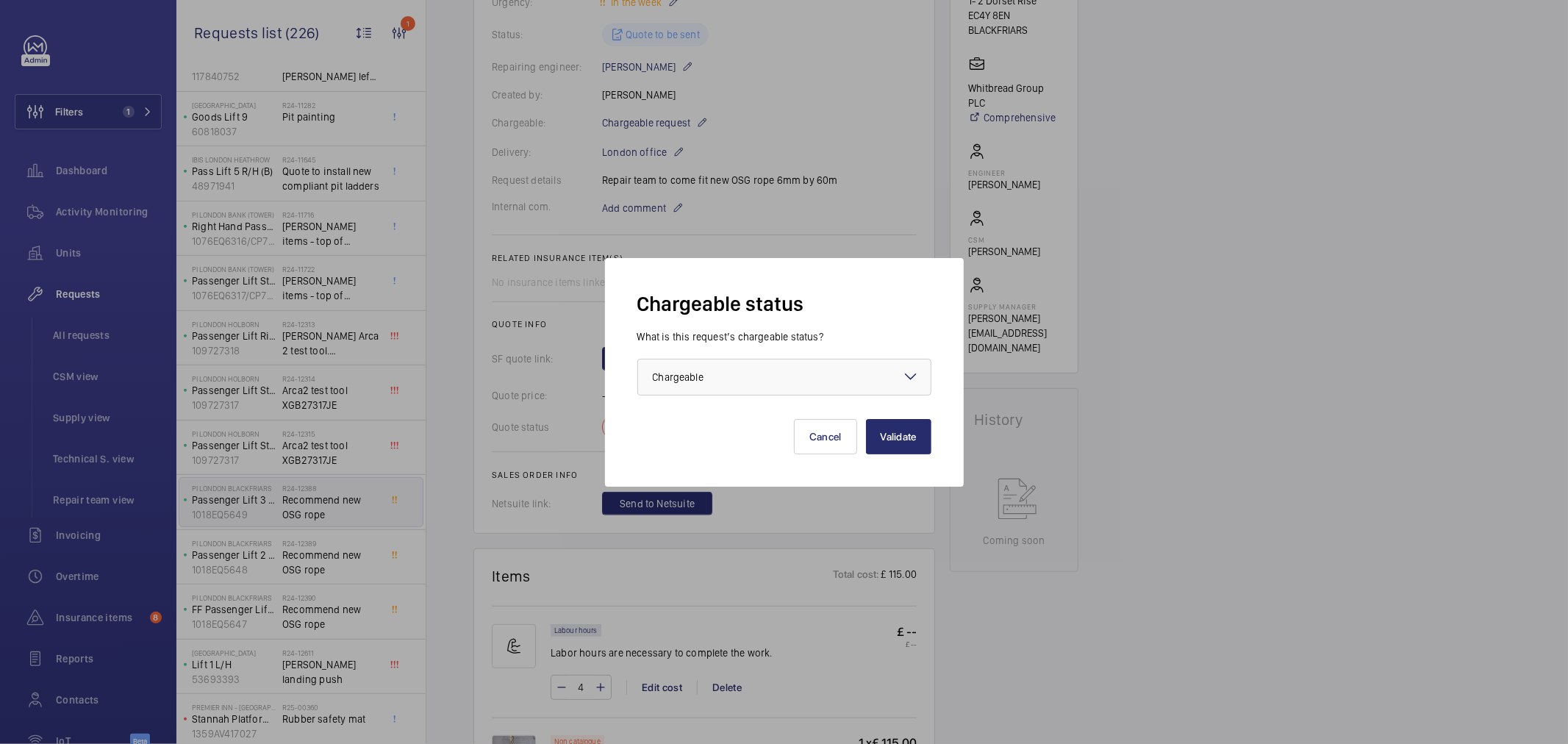
click at [692, 353] on div "What is this request’s chargeable status? Choose one option × Chargeable ×" at bounding box center [784, 363] width 294 height 66
click at [709, 387] on div at bounding box center [784, 377] width 292 height 35
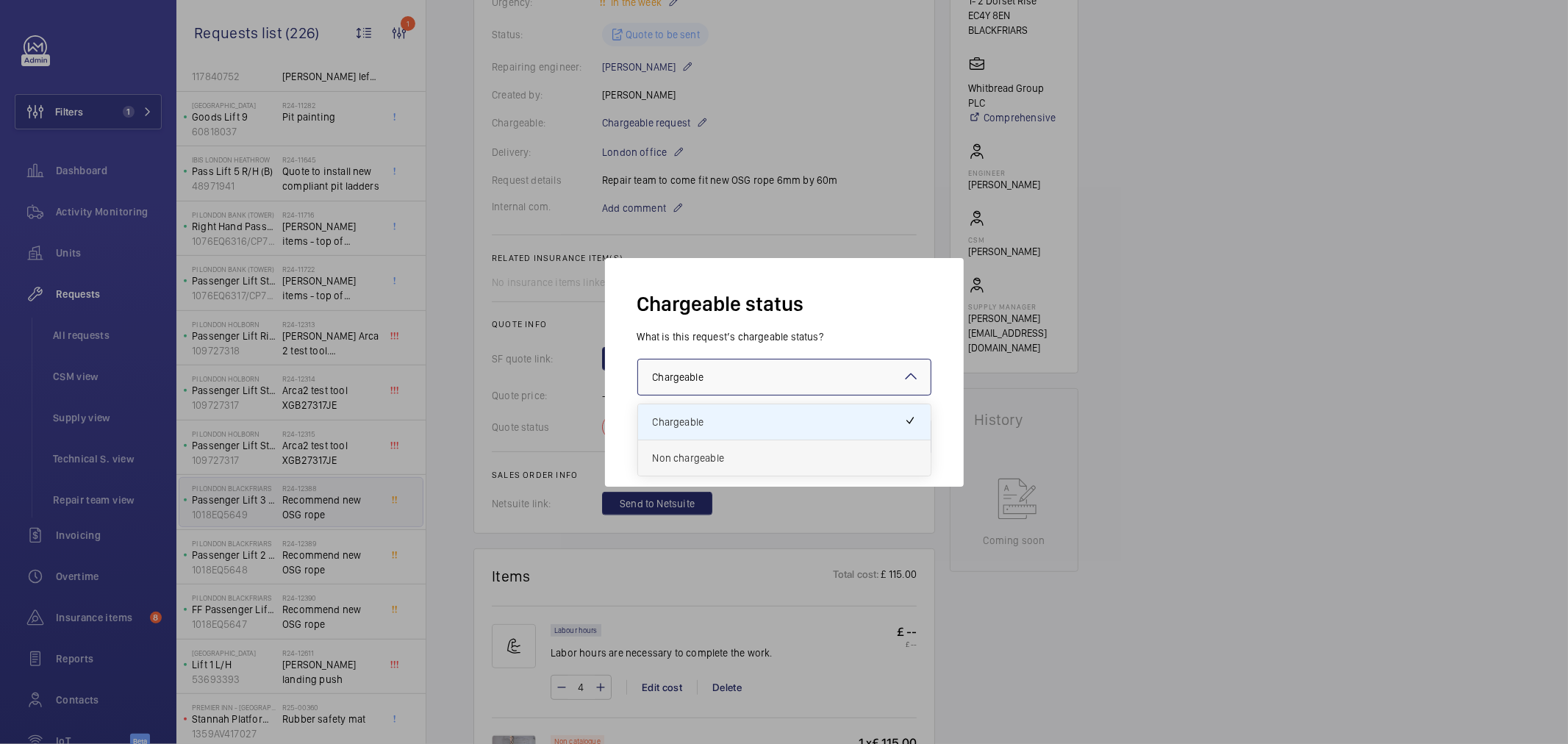
click at [730, 443] on div "Non chargeable" at bounding box center [784, 458] width 292 height 35
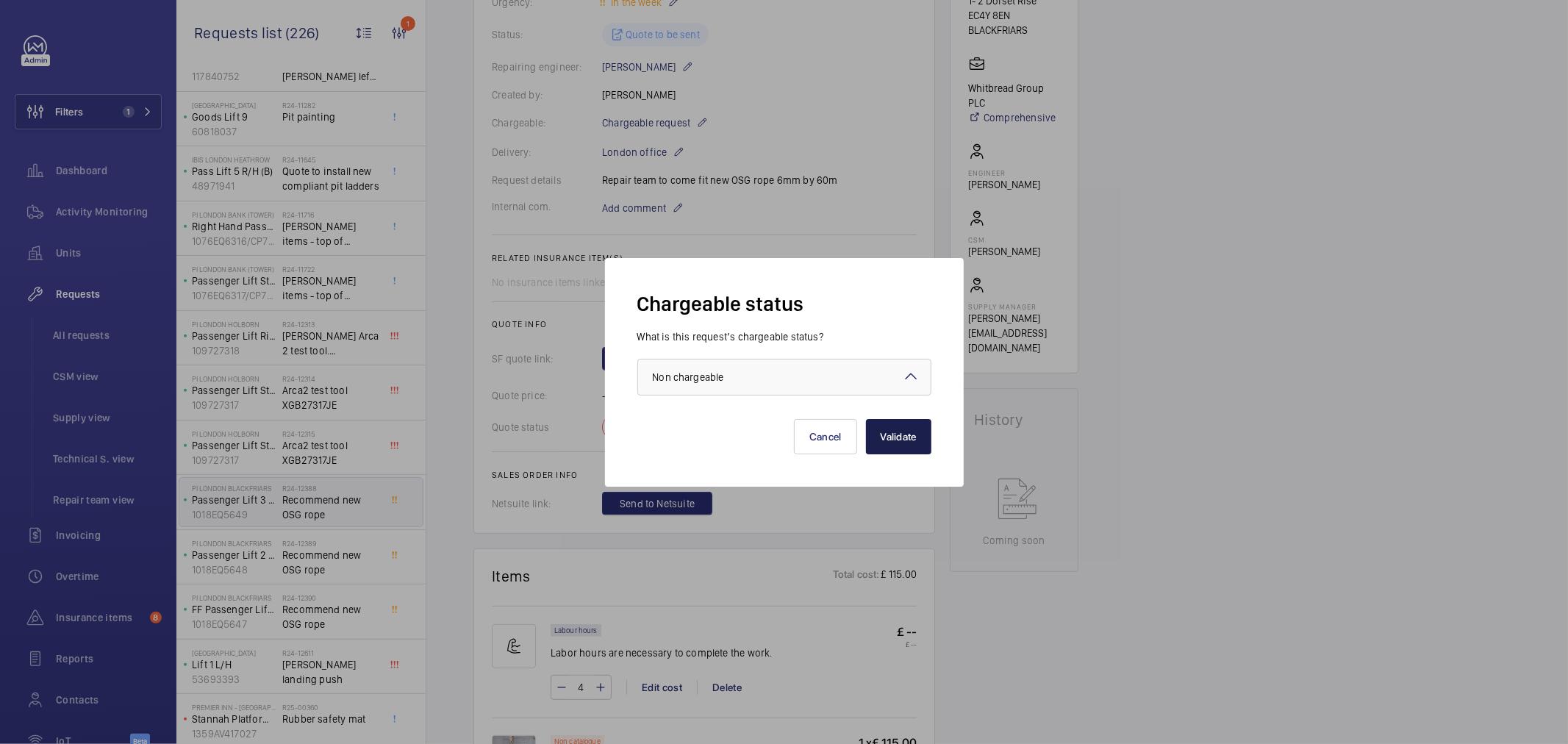
click at [889, 443] on button "Validate" at bounding box center [898, 437] width 65 height 35
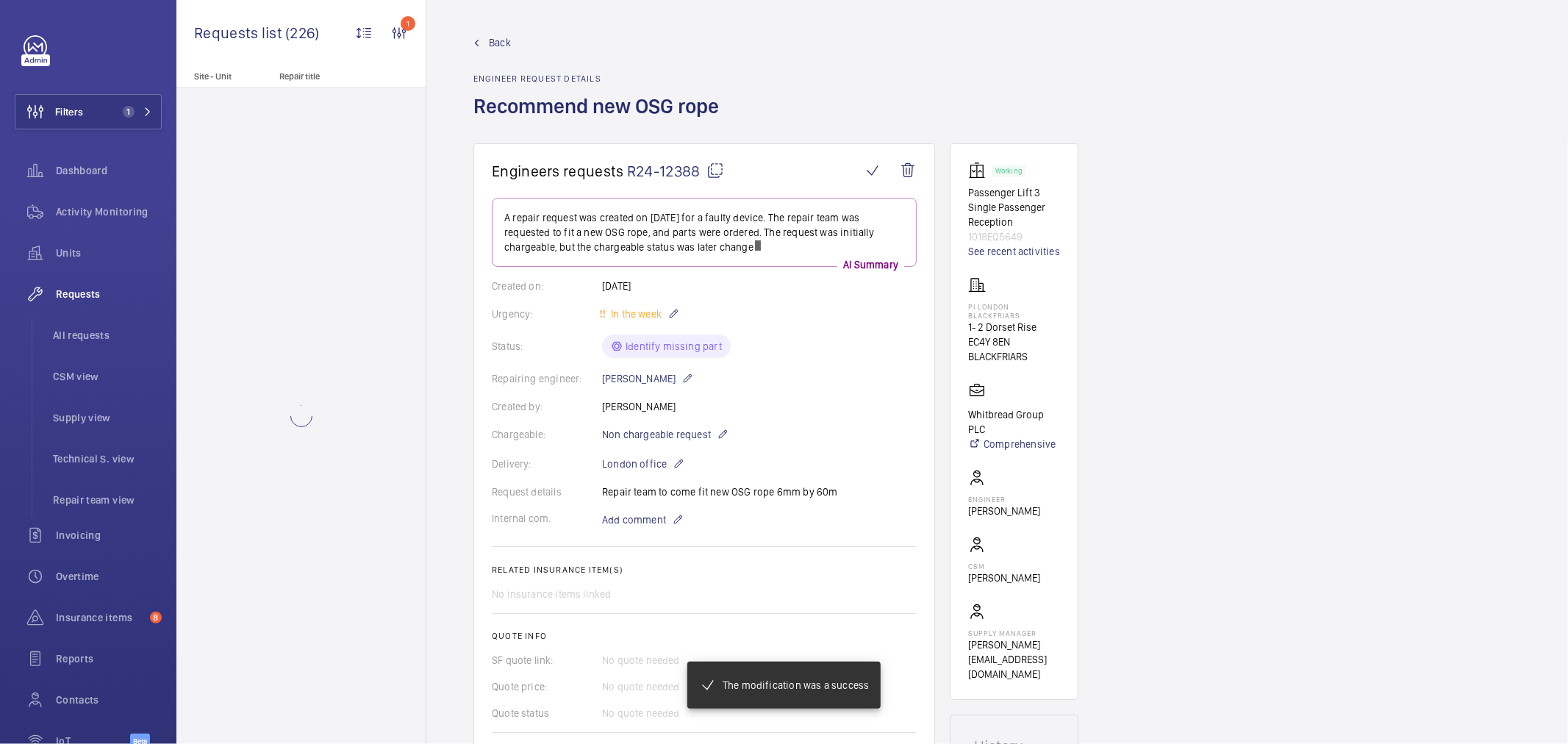
scroll to position [371, 0]
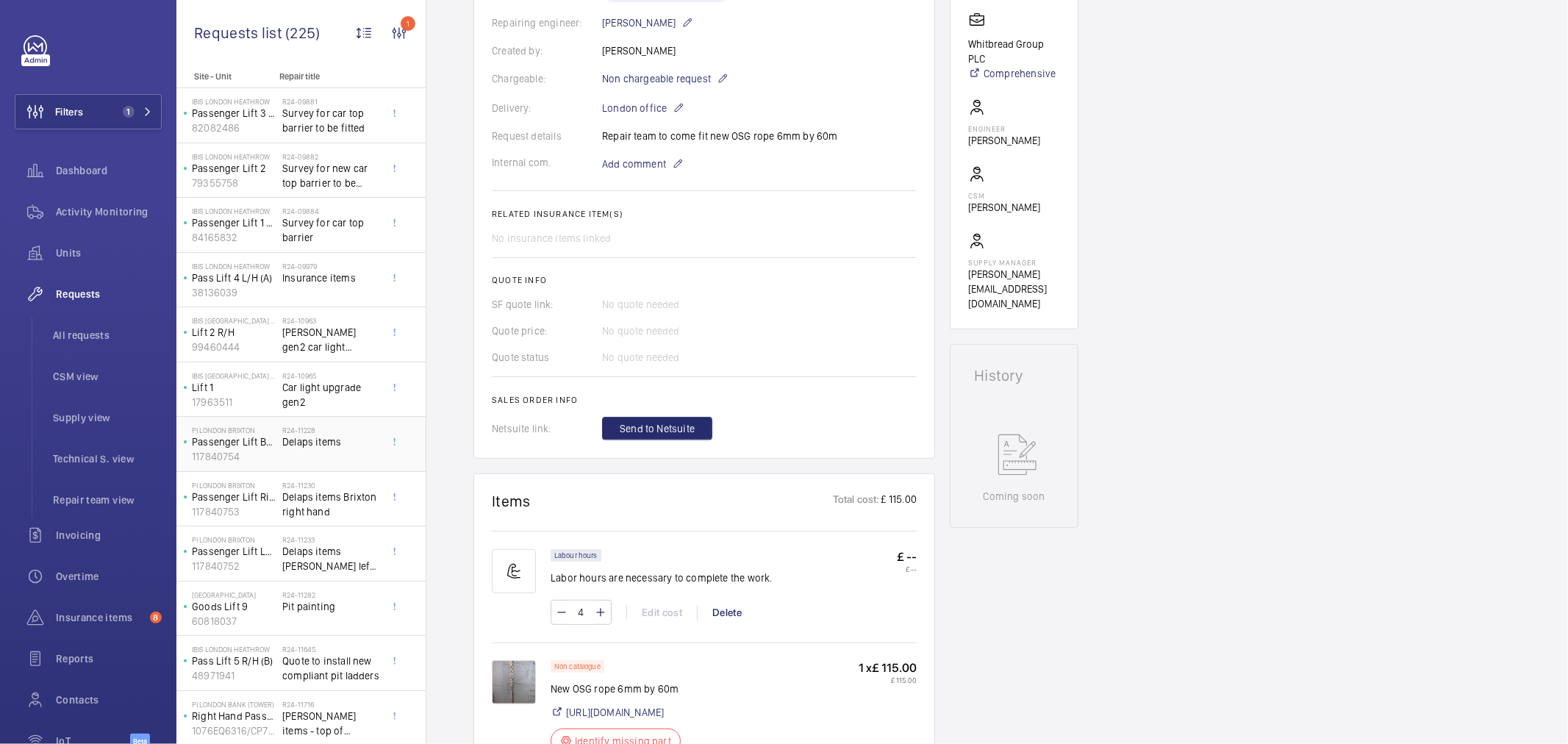
scroll to position [408, 0]
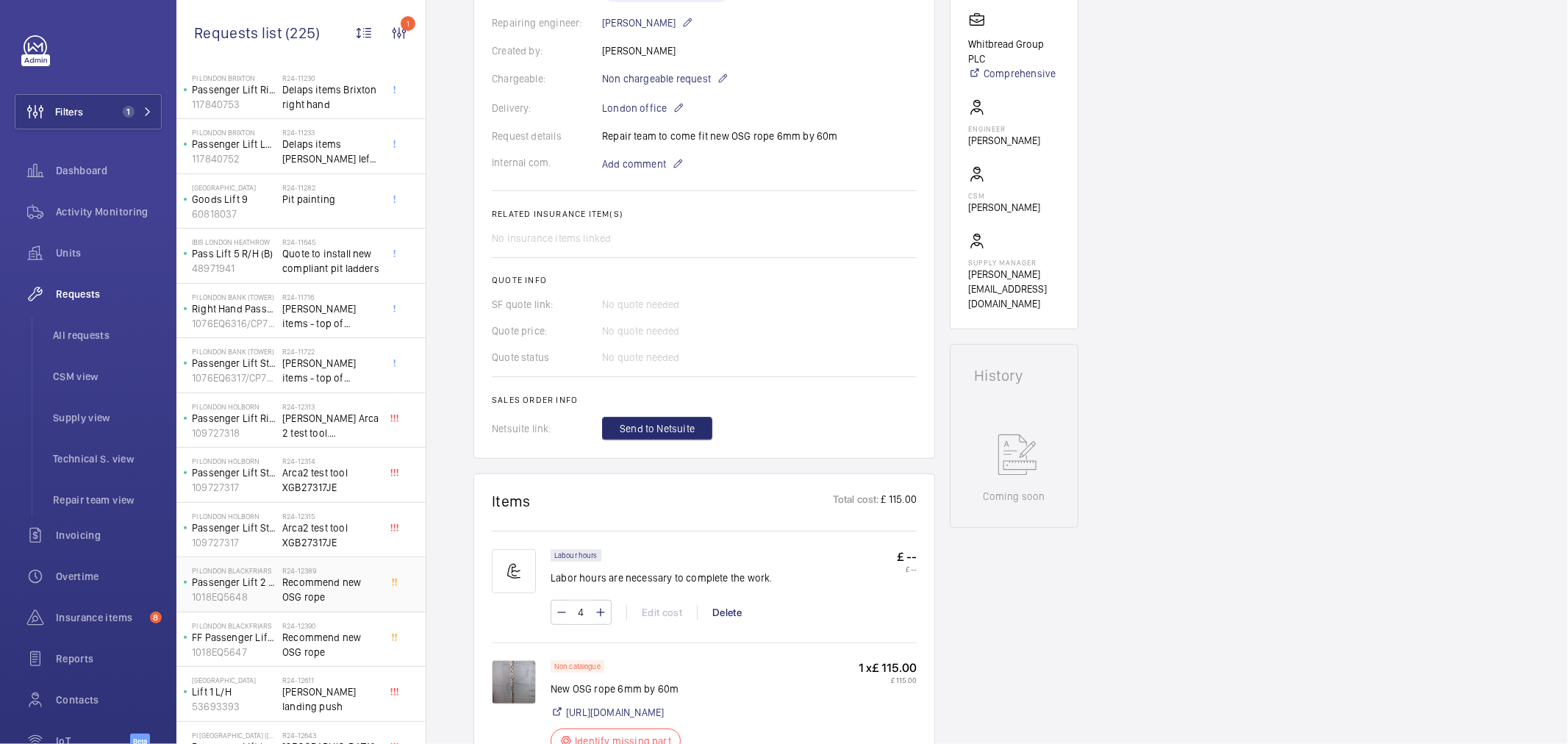
click at [343, 575] on span "Recommend new OSG rope" at bounding box center [331, 590] width 97 height 30
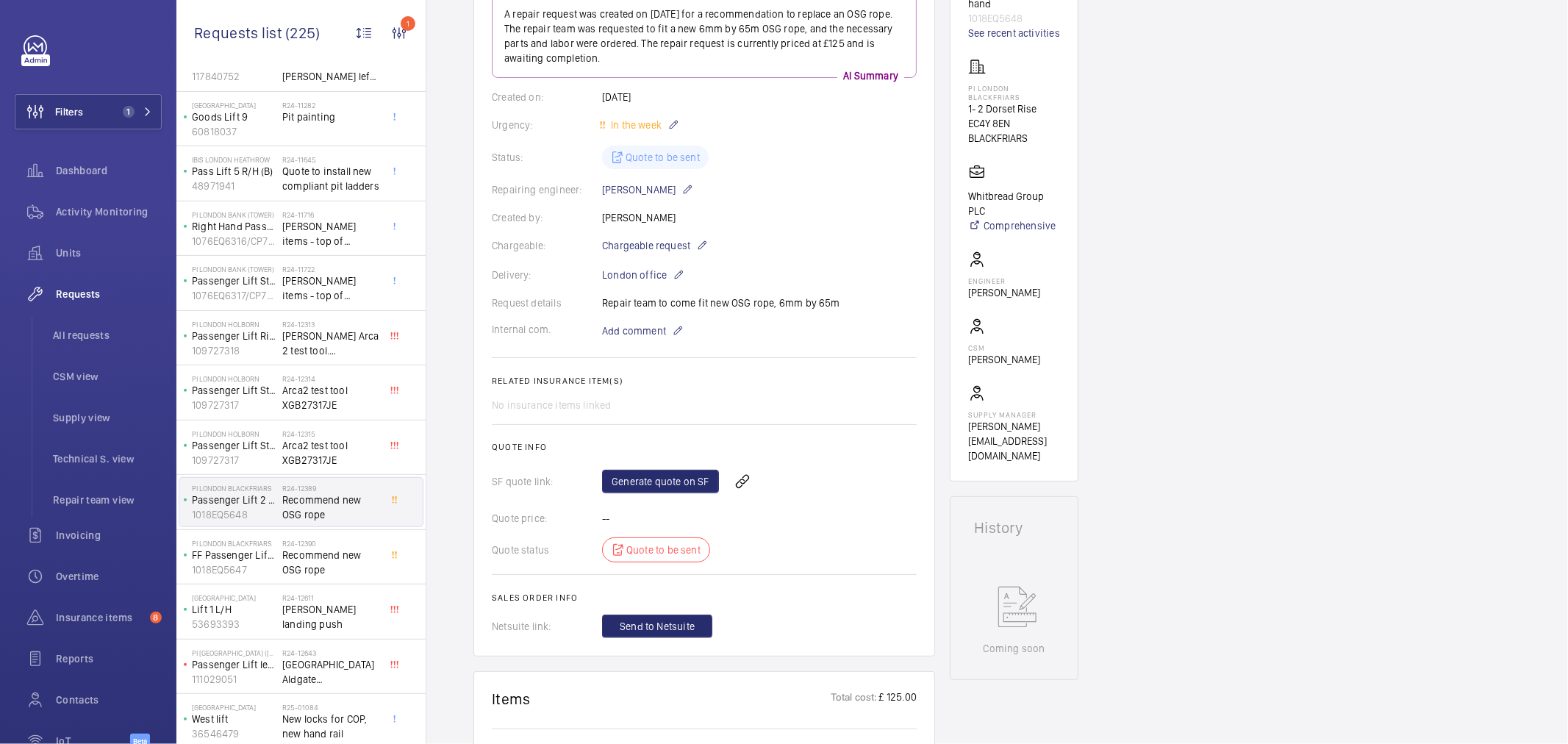
scroll to position [163, 0]
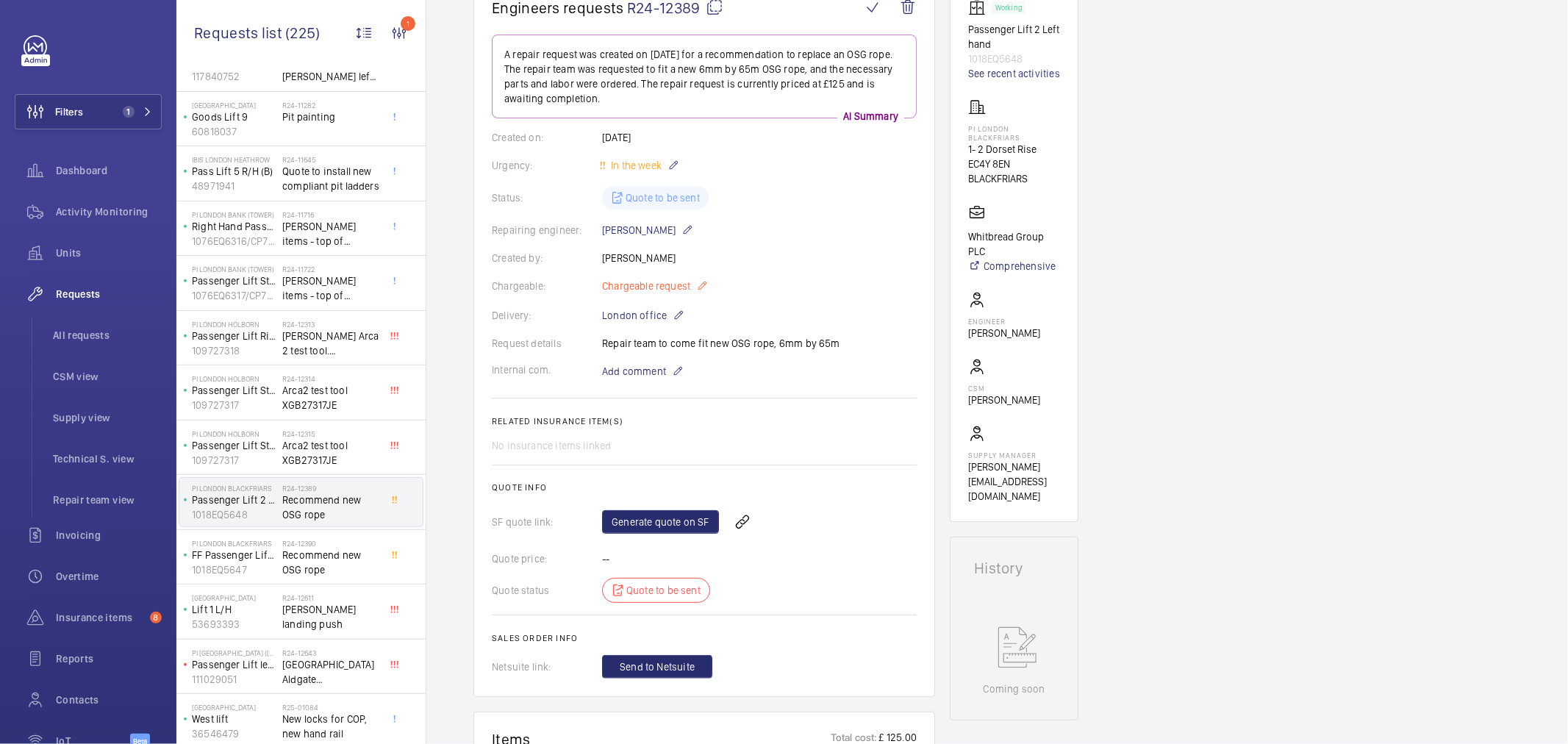
click at [697, 279] on mat-icon at bounding box center [702, 286] width 12 height 17
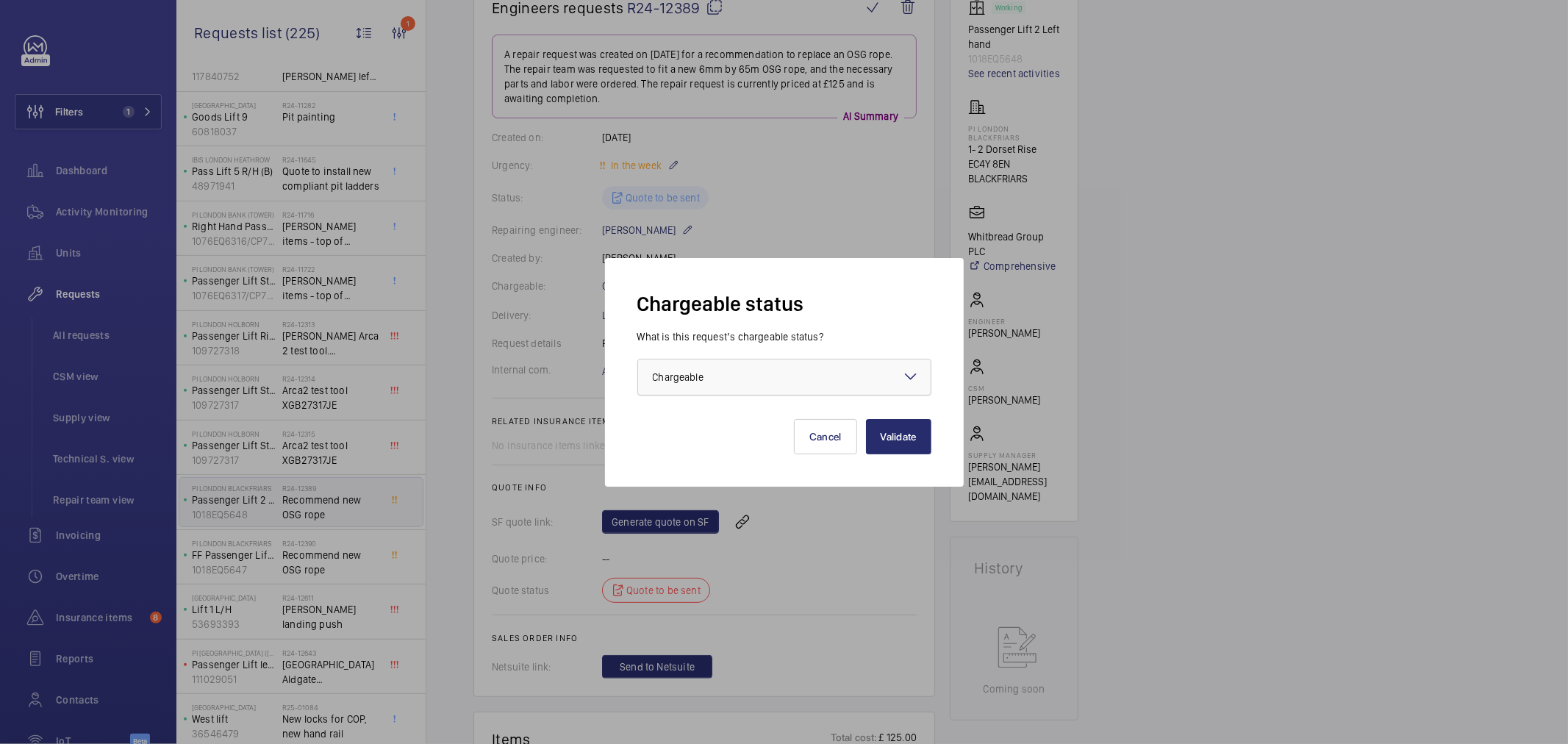
click at [685, 384] on div "× Chargeable" at bounding box center [697, 377] width 87 height 15
click at [729, 452] on span "Non chargeable" at bounding box center [785, 458] width 264 height 15
click at [901, 437] on button "Validate" at bounding box center [898, 437] width 65 height 35
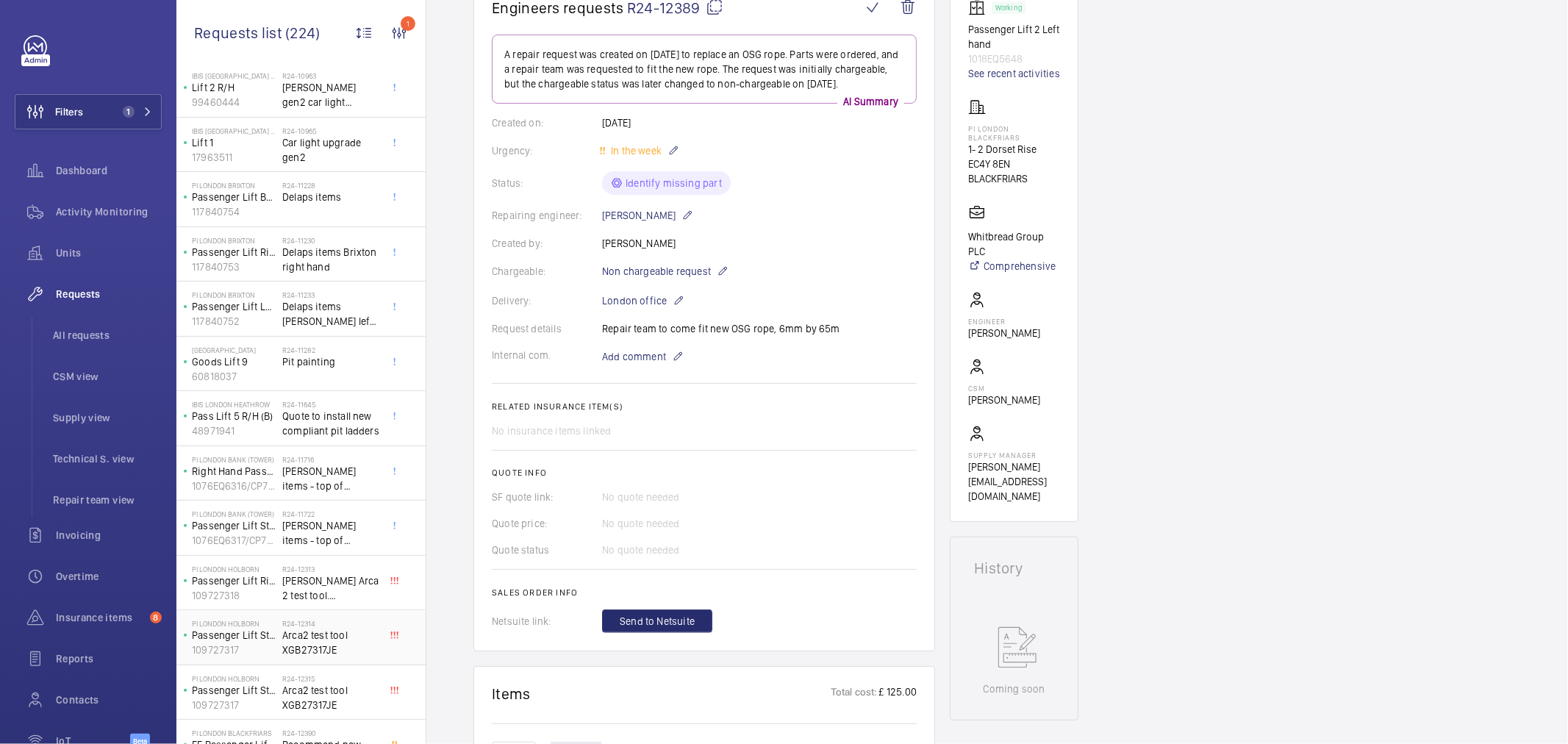
scroll to position [326, 0]
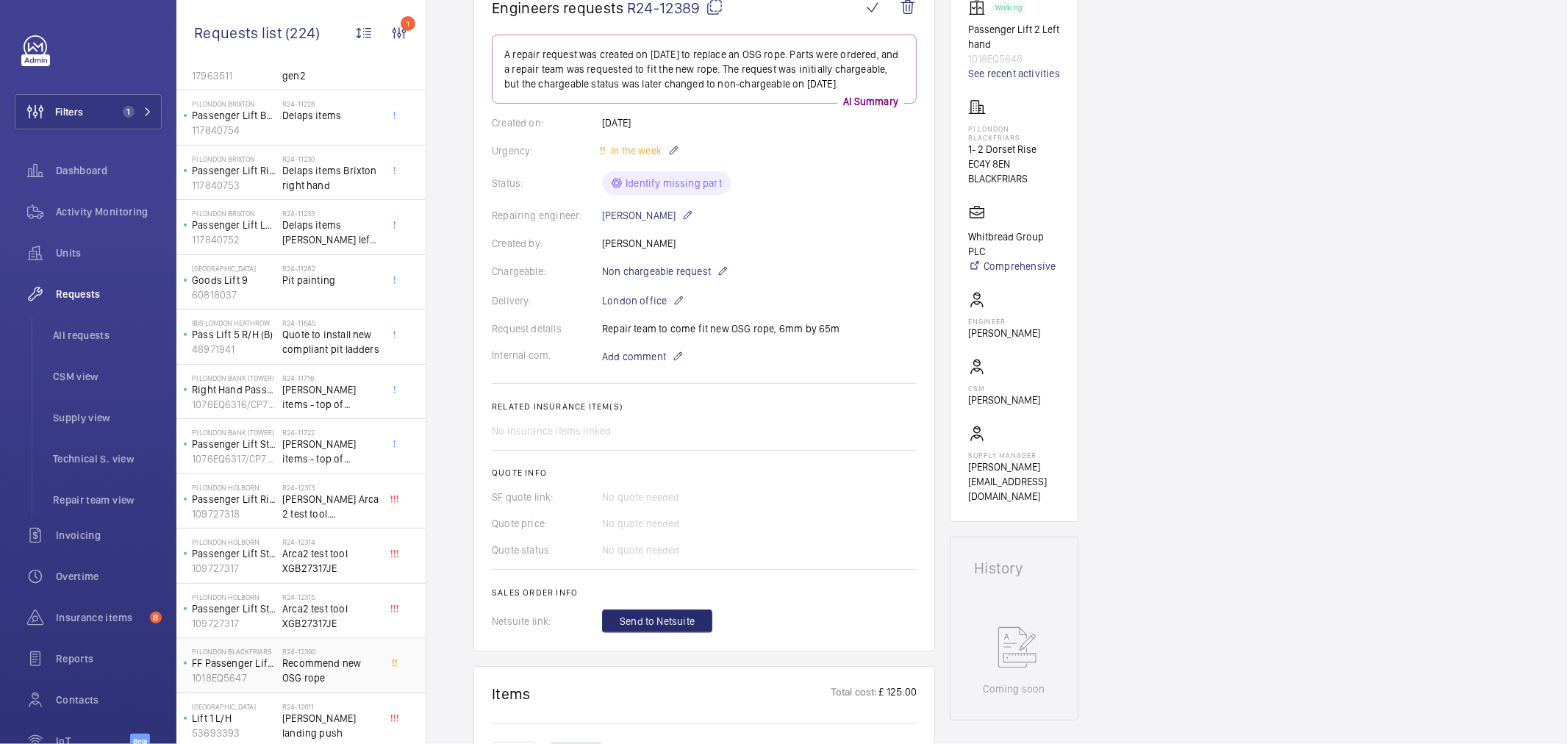
click at [325, 657] on span "Recommend new OSG rope" at bounding box center [331, 671] width 97 height 30
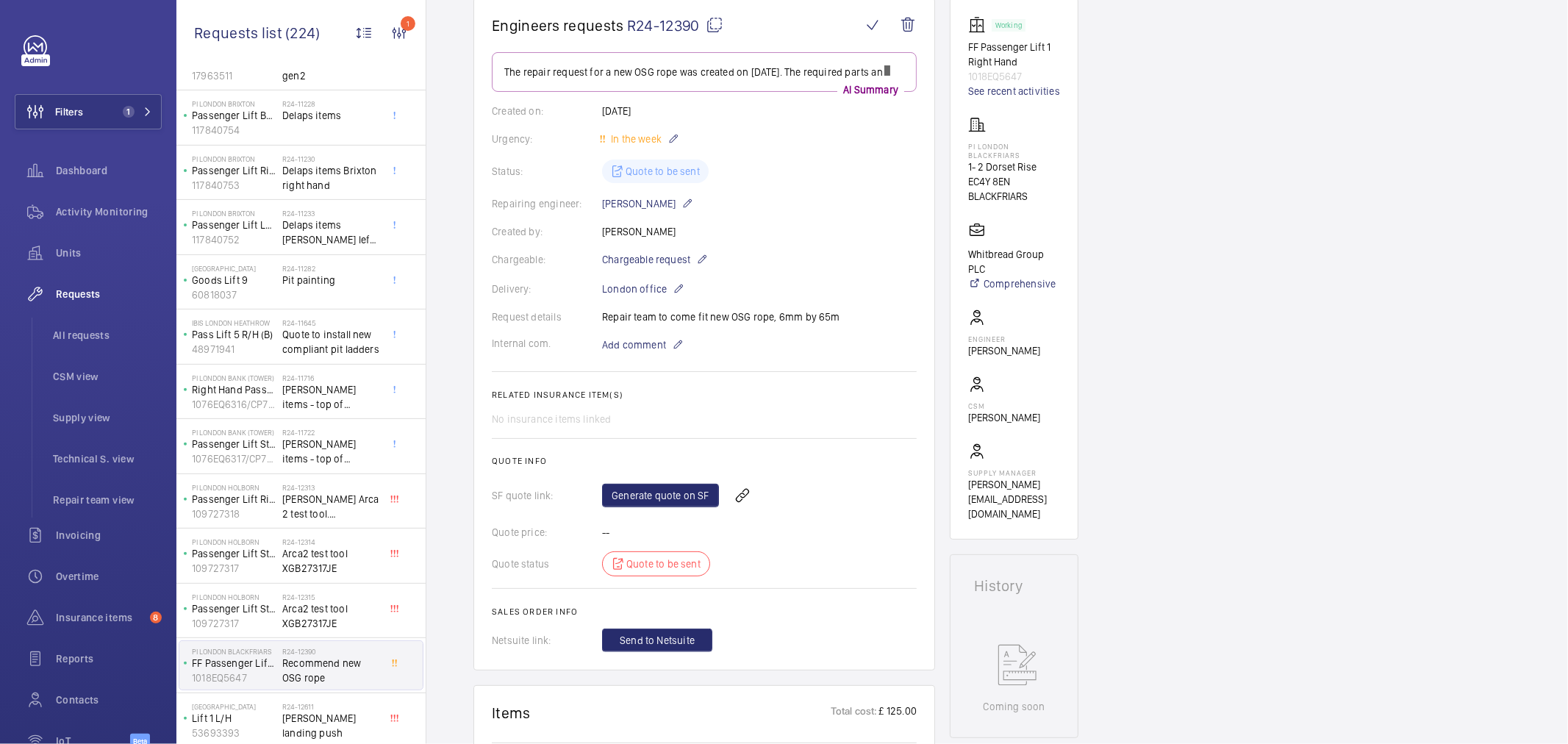
scroll to position [163, 0]
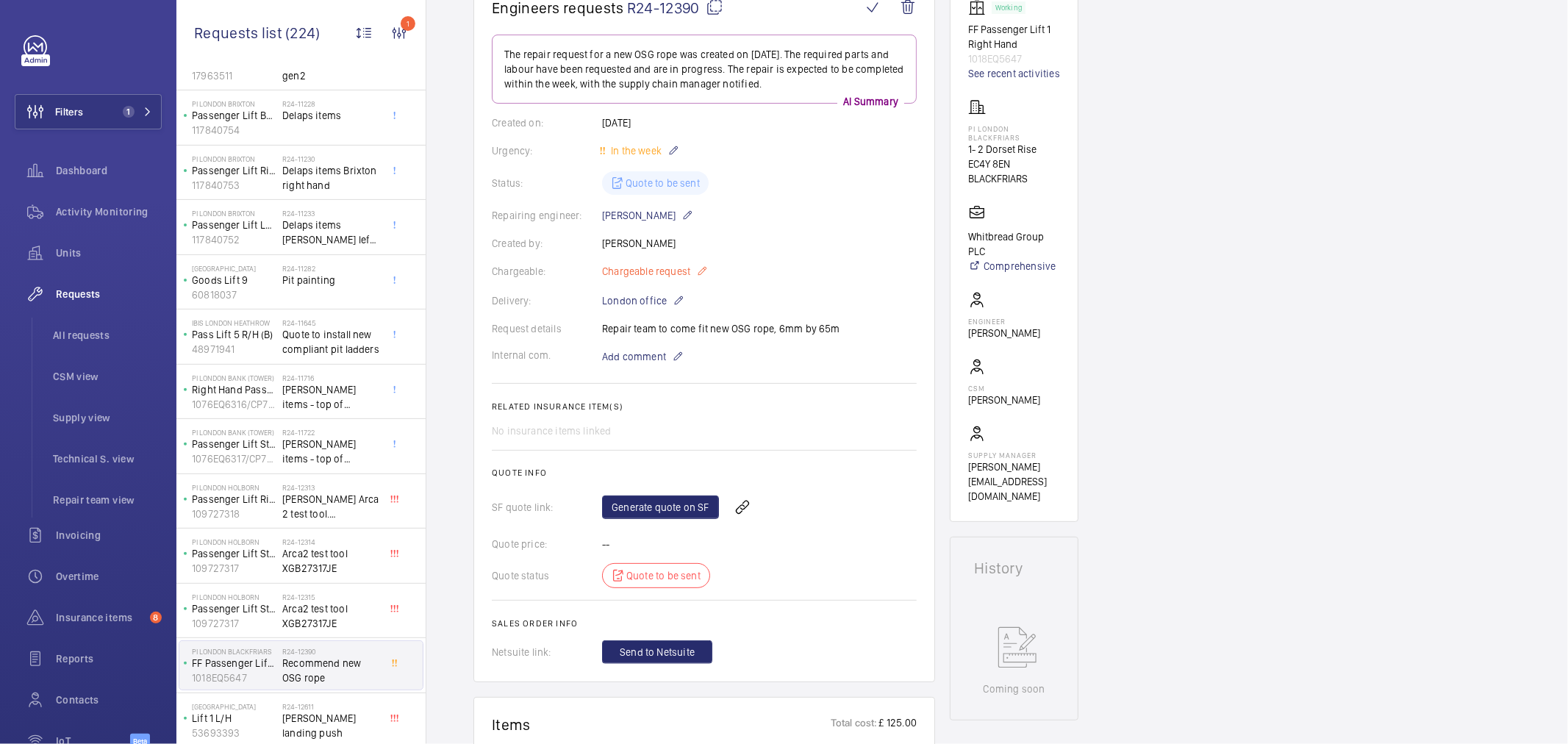
click at [668, 273] on span "Chargeable request" at bounding box center [646, 271] width 88 height 15
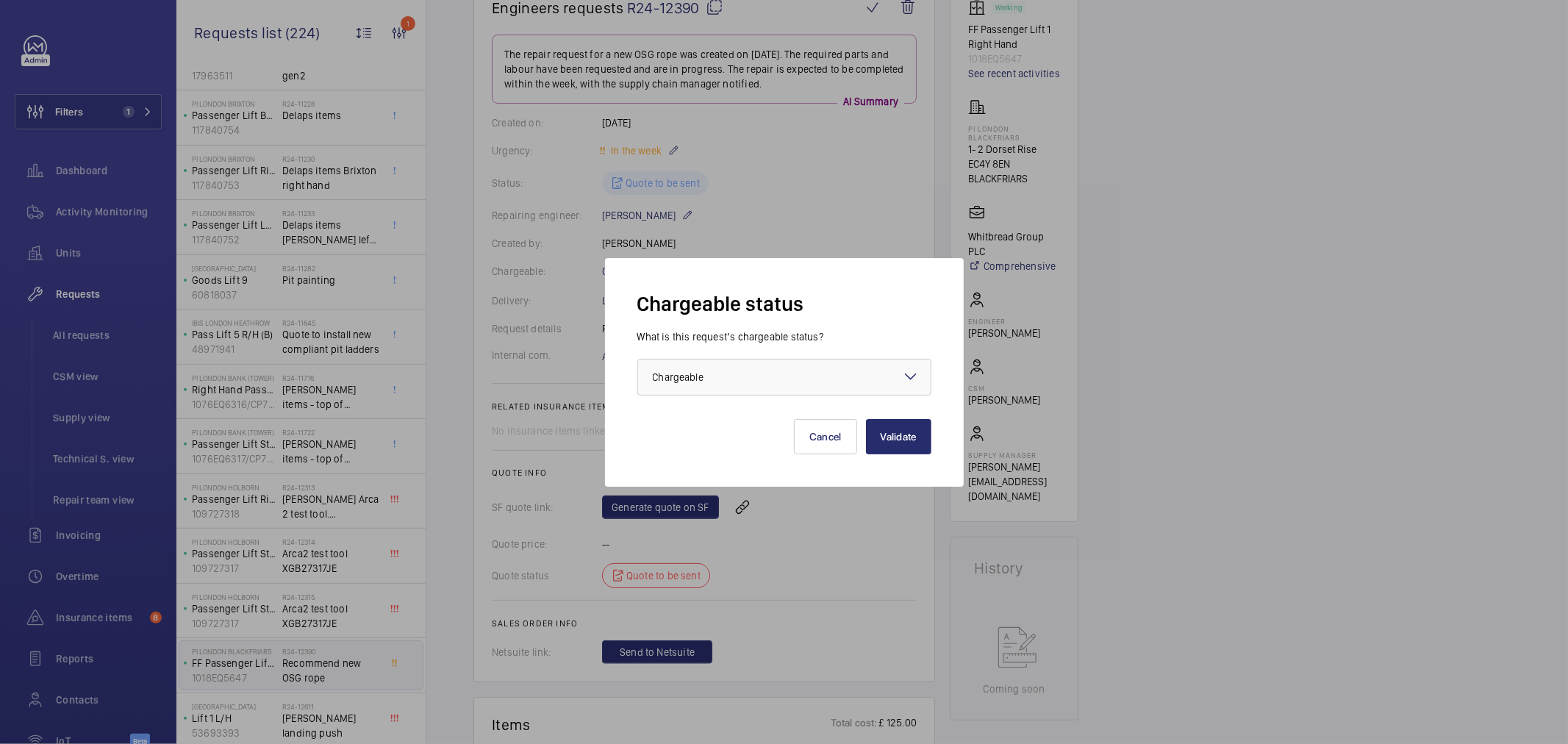
click at [671, 395] on div "Validate Cancel" at bounding box center [784, 424] width 294 height 58
click at [676, 367] on div at bounding box center [784, 377] width 292 height 35
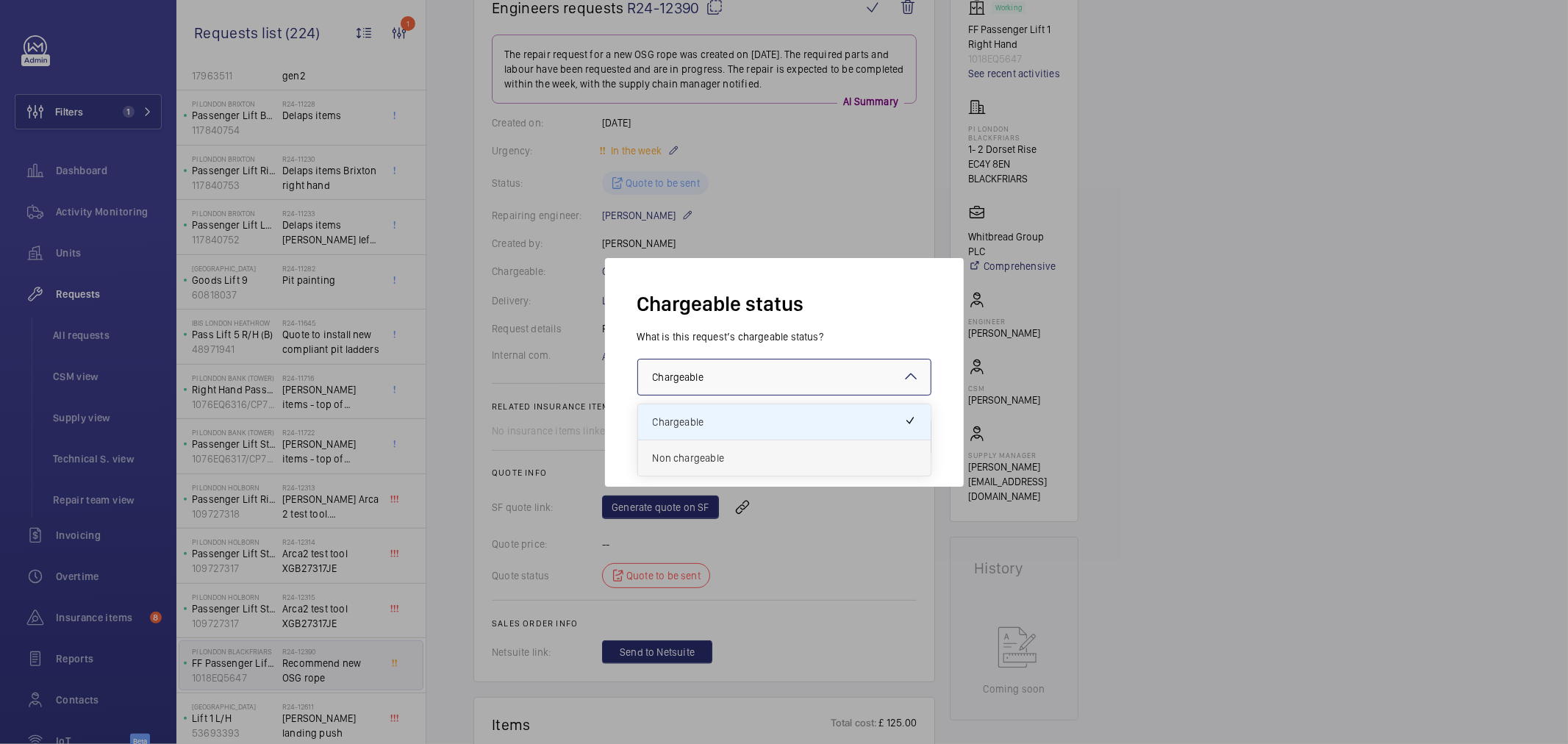
click at [724, 466] on div "Non chargeable" at bounding box center [784, 458] width 292 height 35
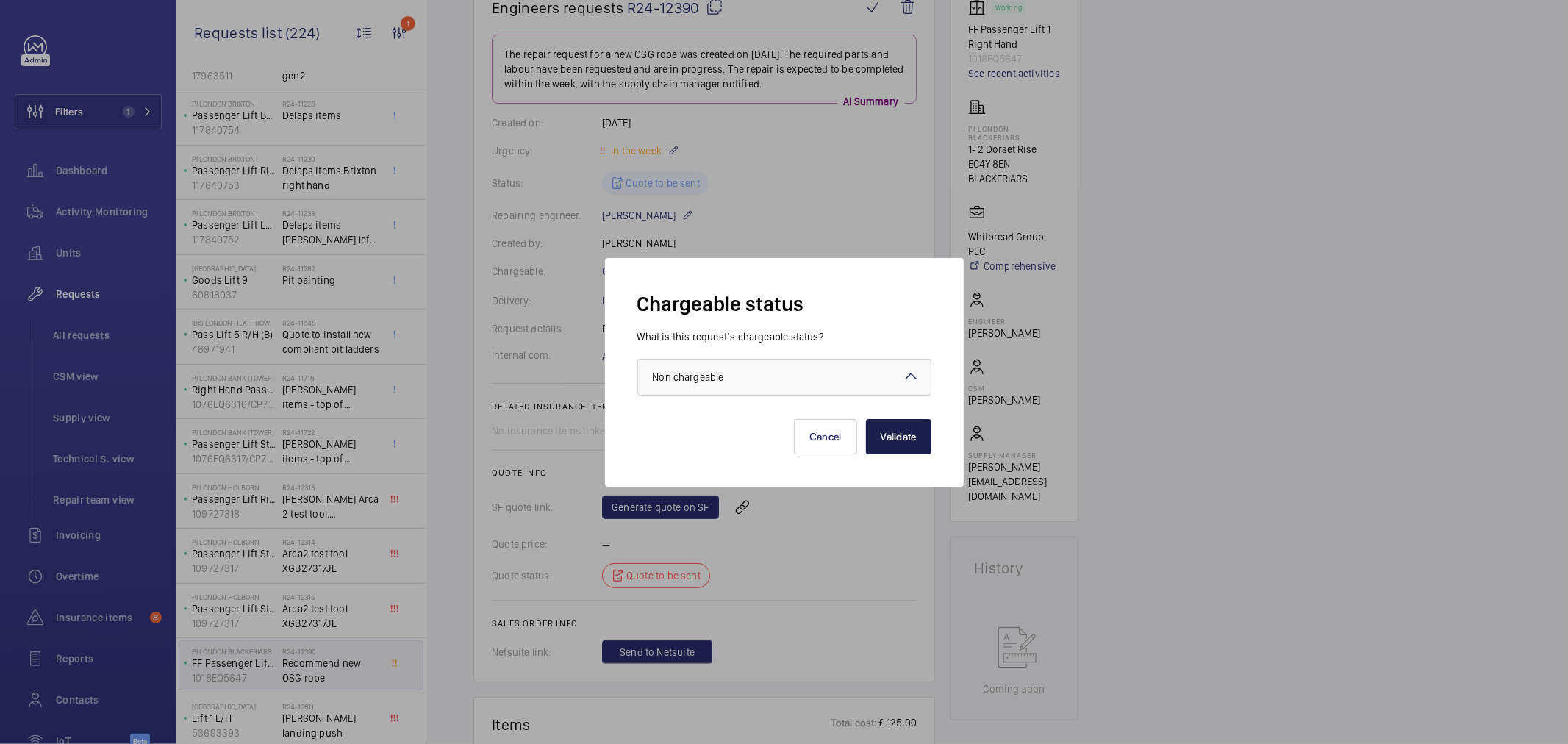
click at [905, 436] on button "Validate" at bounding box center [898, 437] width 65 height 35
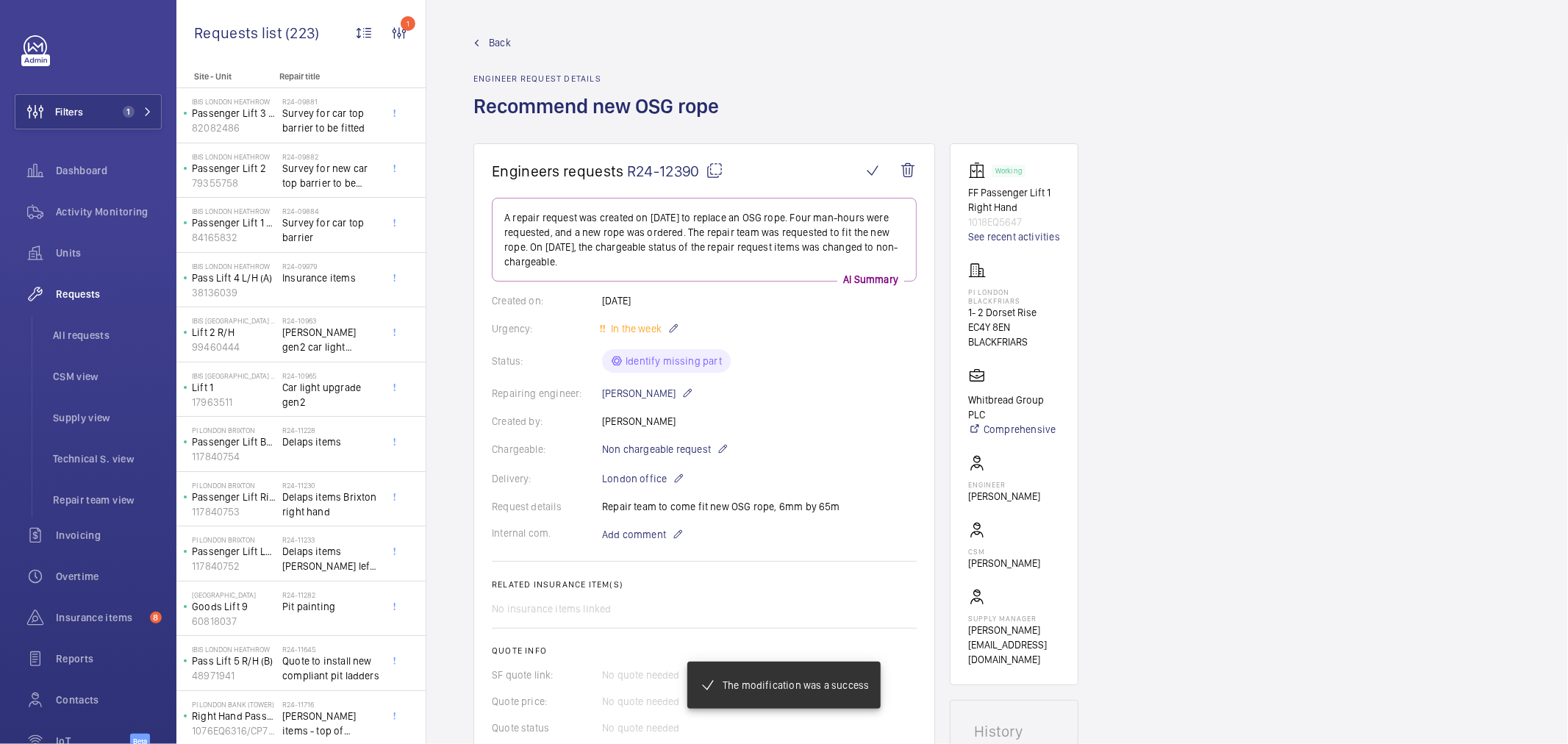
scroll to position [163, 0]
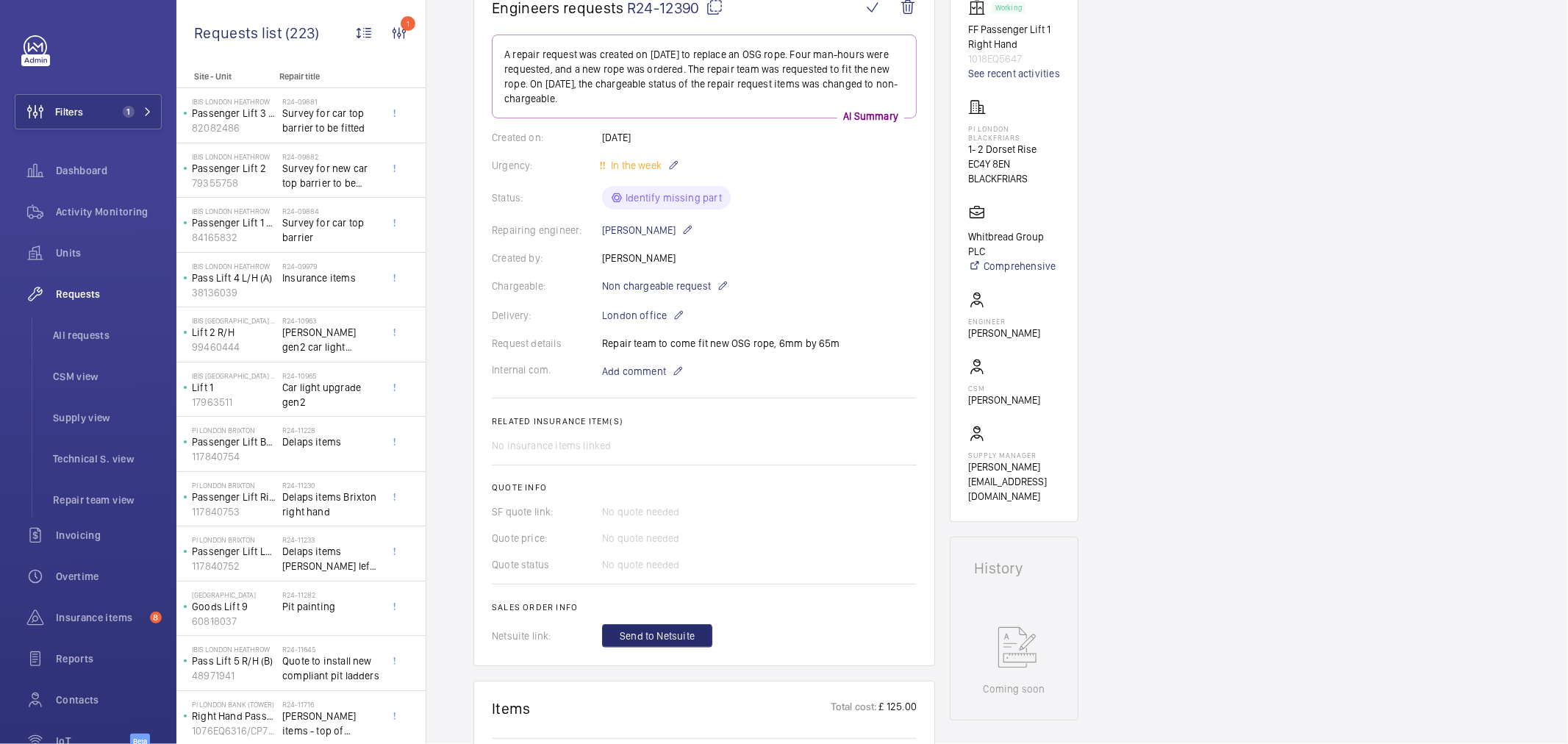
scroll to position [490, 0]
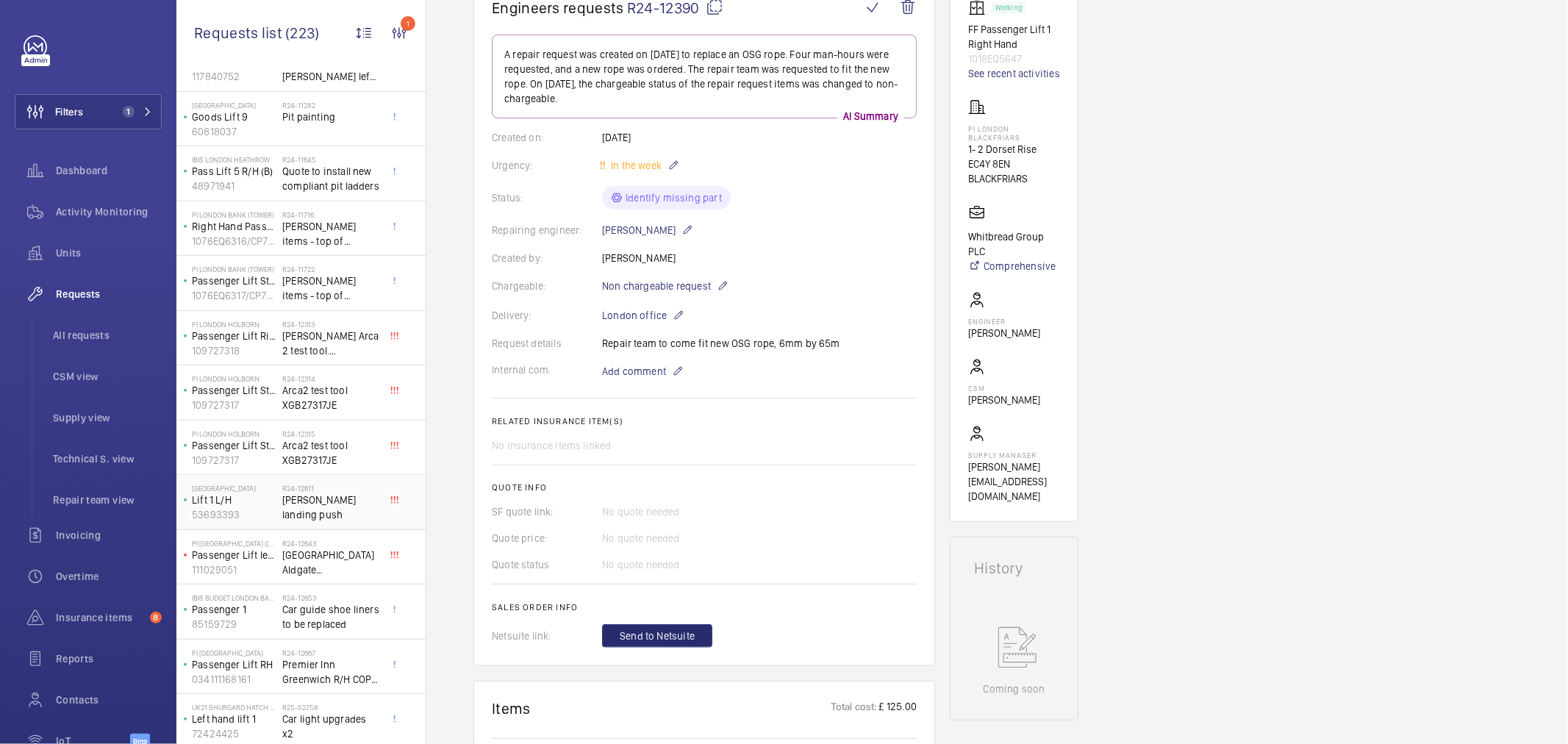
click at [338, 506] on span "Schindler landing push" at bounding box center [331, 508] width 97 height 30
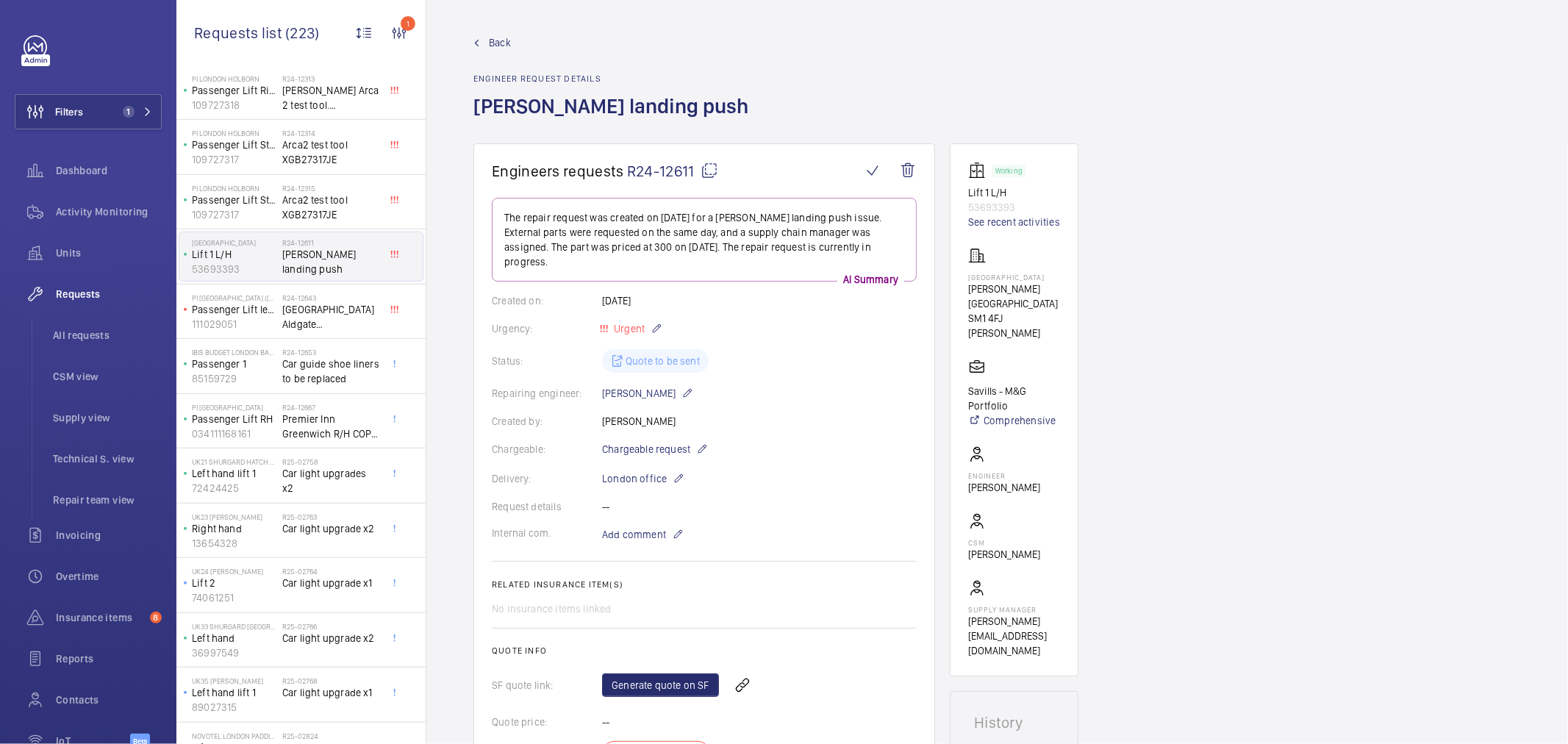
click at [887, 370] on div "Status: Quote to be sent" at bounding box center [704, 361] width 425 height 24
click at [802, 385] on div "Repairing engineer: Jason Brencher" at bounding box center [704, 393] width 425 height 17
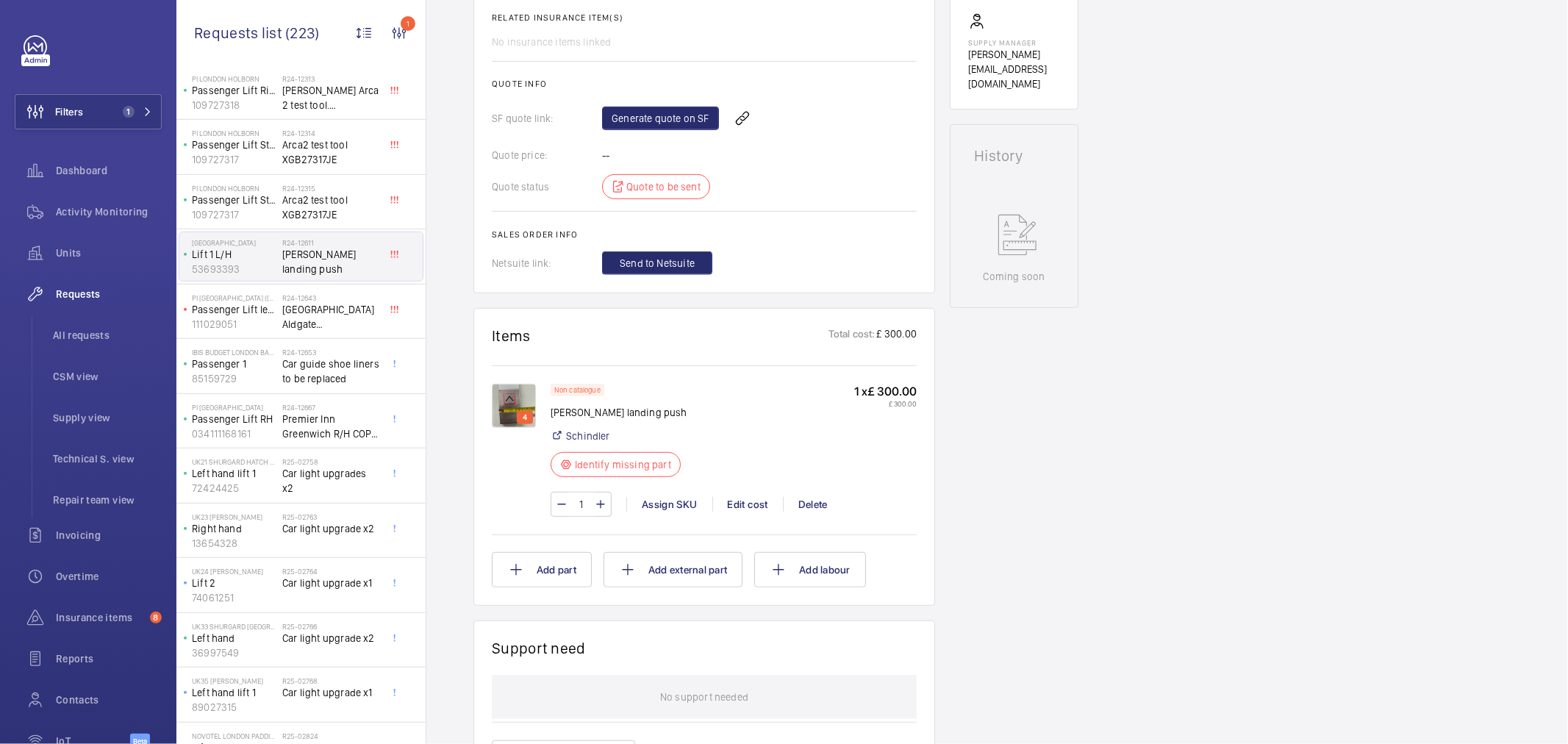
scroll to position [572, 0]
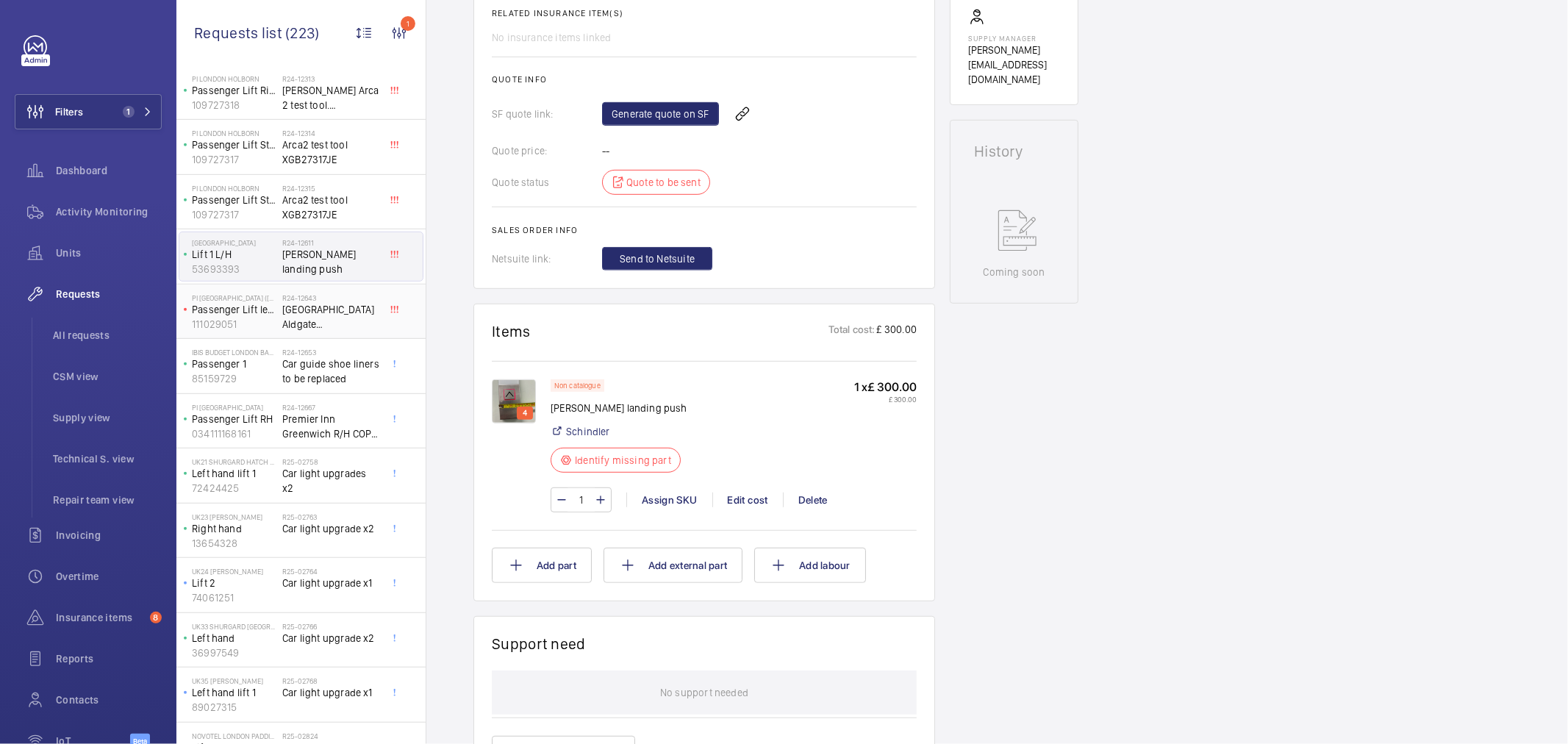
click at [321, 316] on span "Premier Inn Aldgate London City Lift 1 Car Door Repair." at bounding box center [331, 317] width 97 height 30
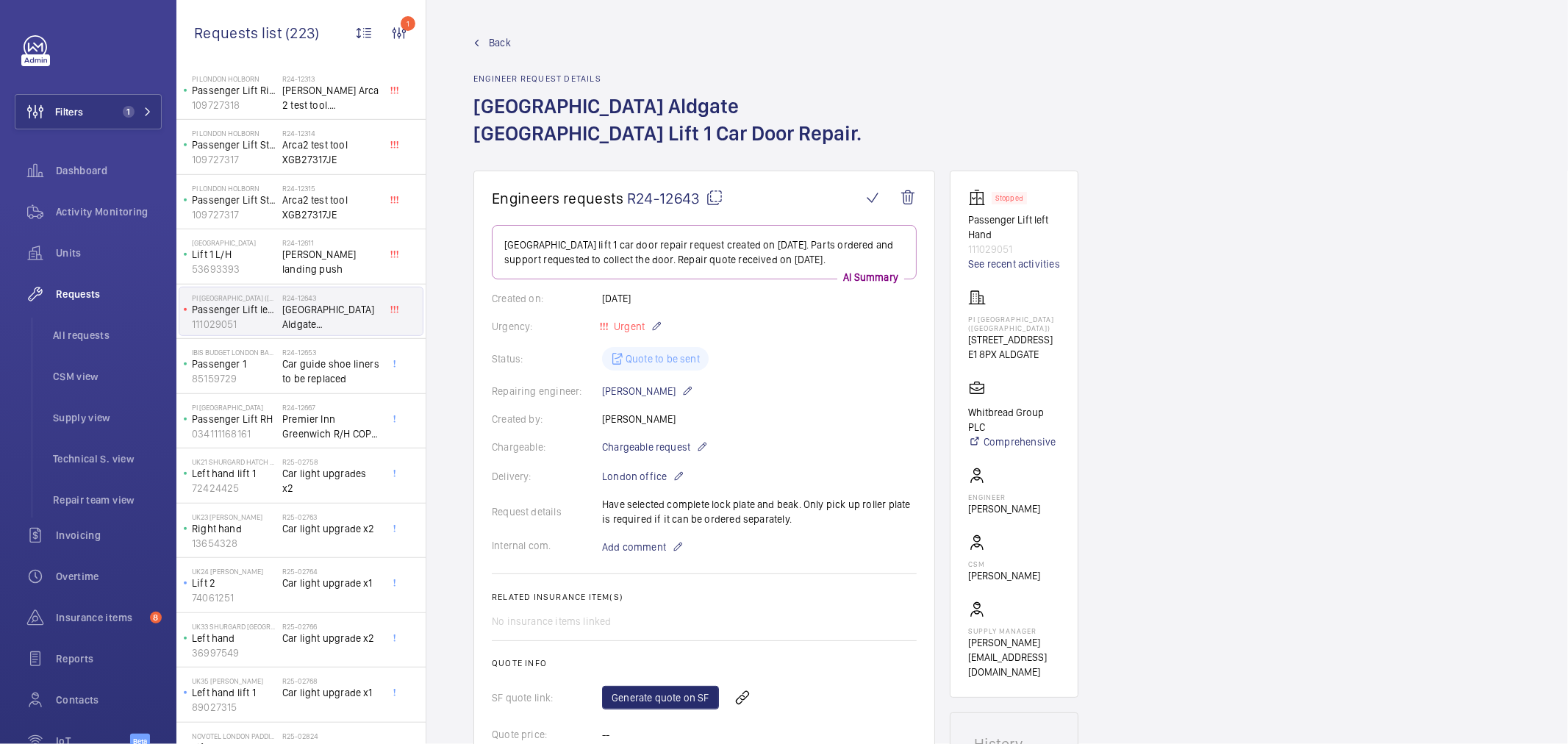
click at [821, 335] on div "Urgency: Urgent" at bounding box center [704, 326] width 425 height 17
click at [653, 455] on span "Chargeable request" at bounding box center [646, 447] width 88 height 15
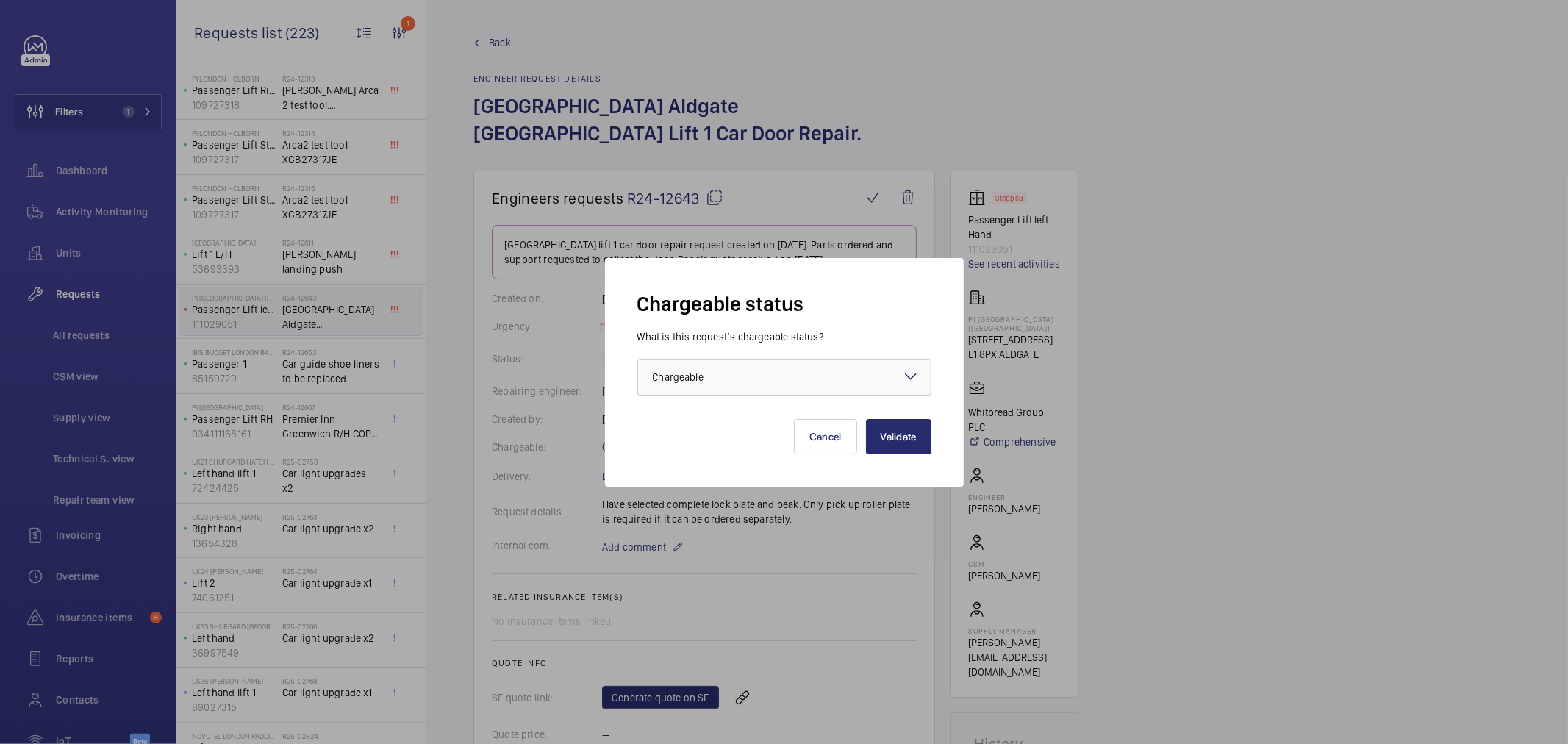
click at [744, 377] on div at bounding box center [784, 377] width 292 height 35
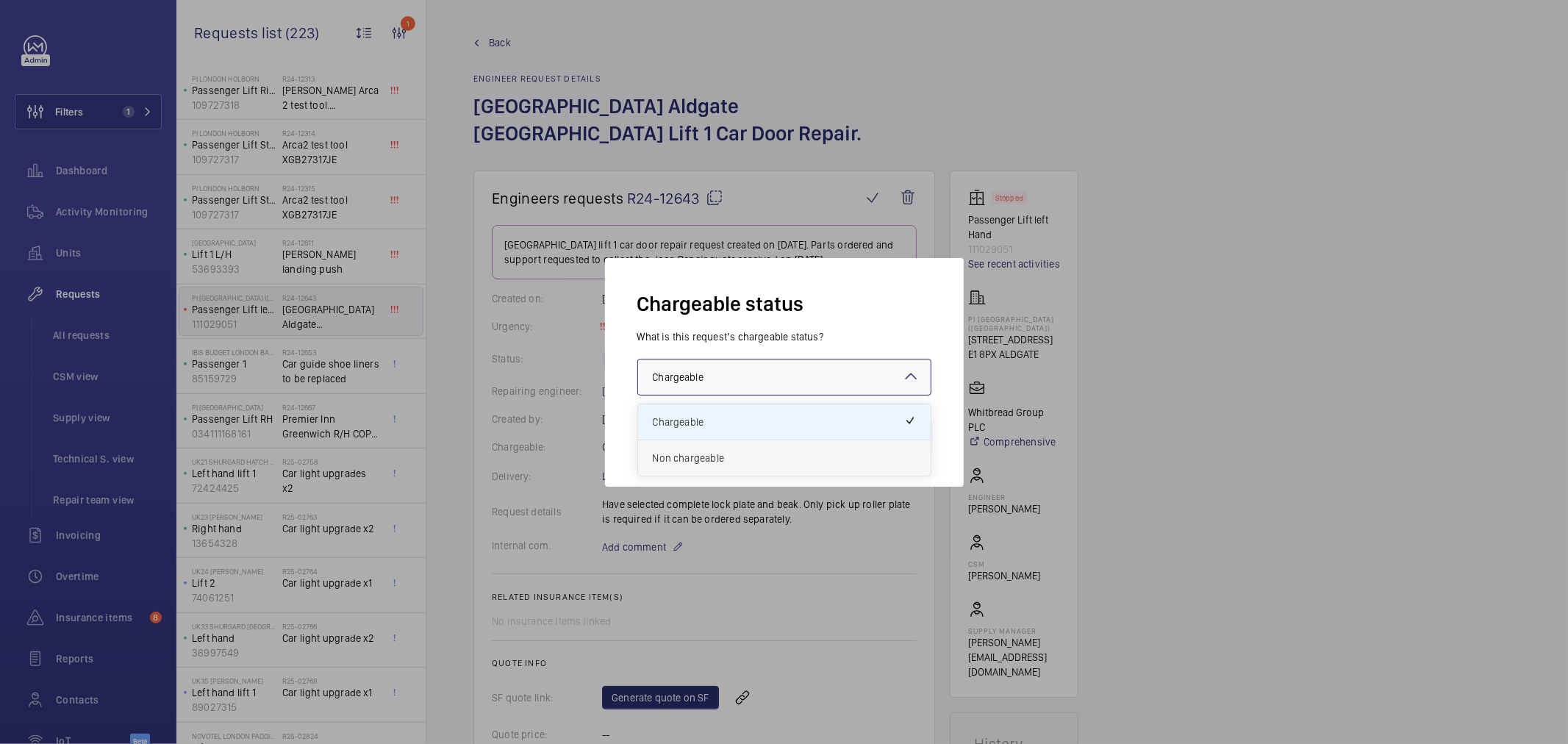
click at [704, 461] on span "Non chargeable" at bounding box center [785, 458] width 264 height 15
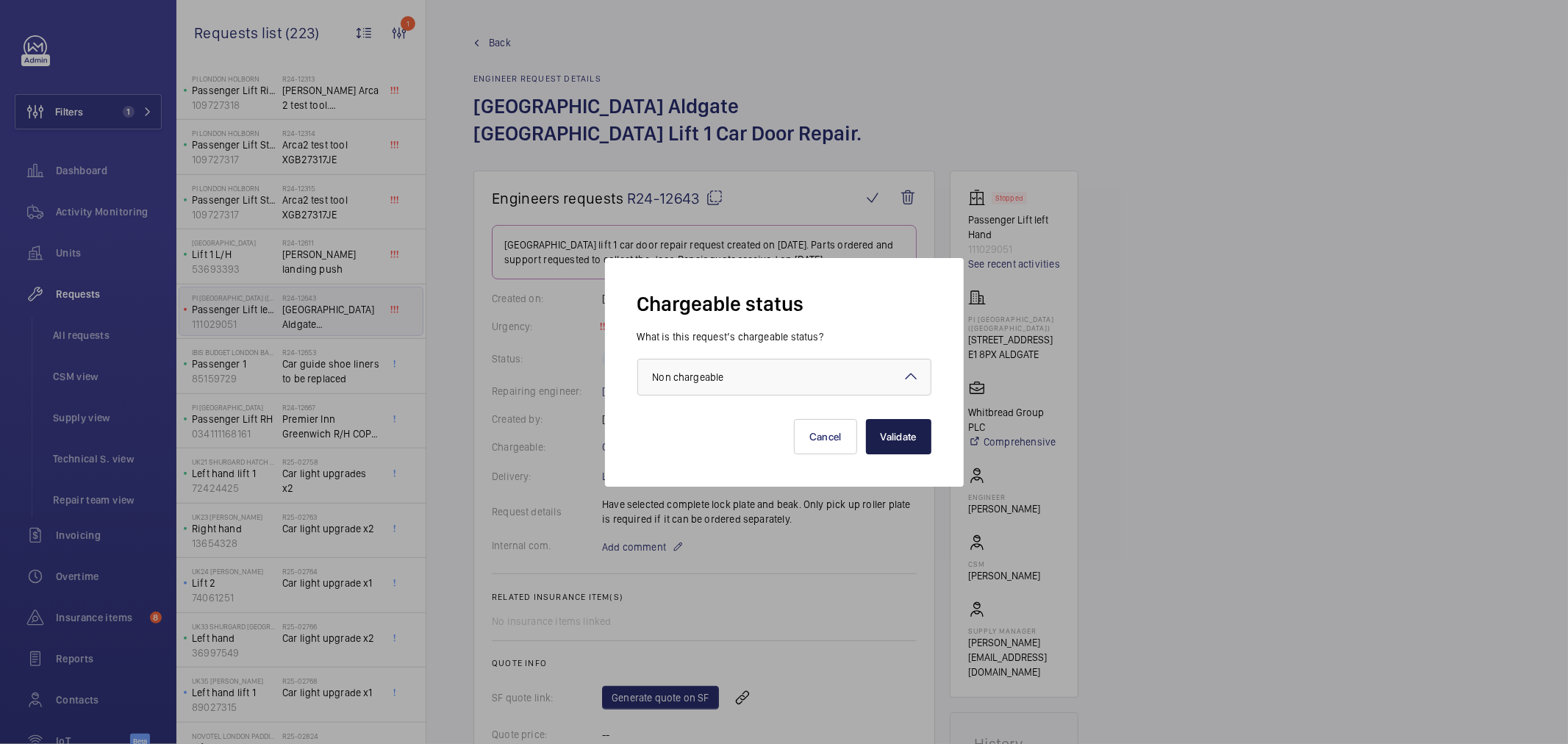
click at [886, 437] on button "Validate" at bounding box center [898, 437] width 65 height 35
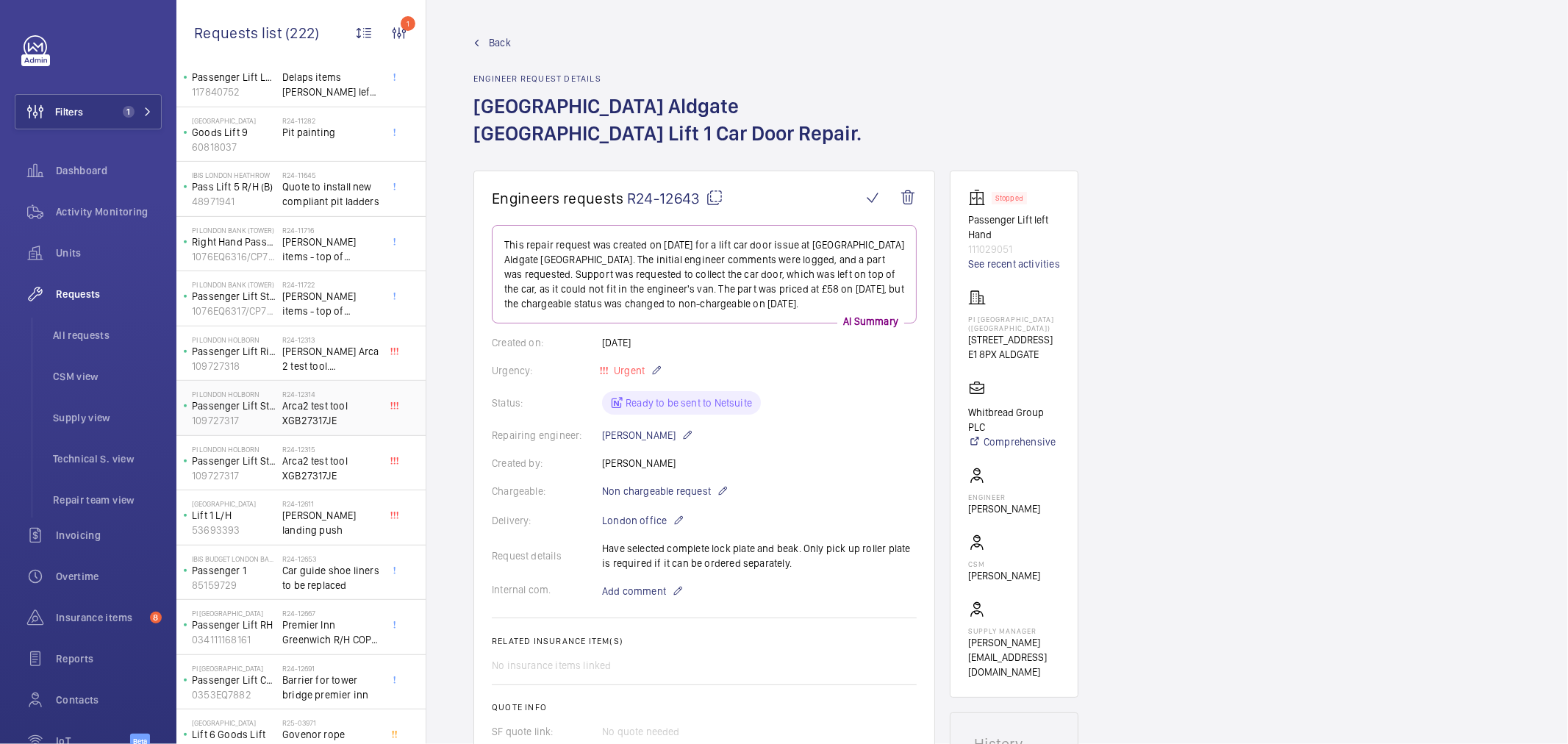
scroll to position [490, 0]
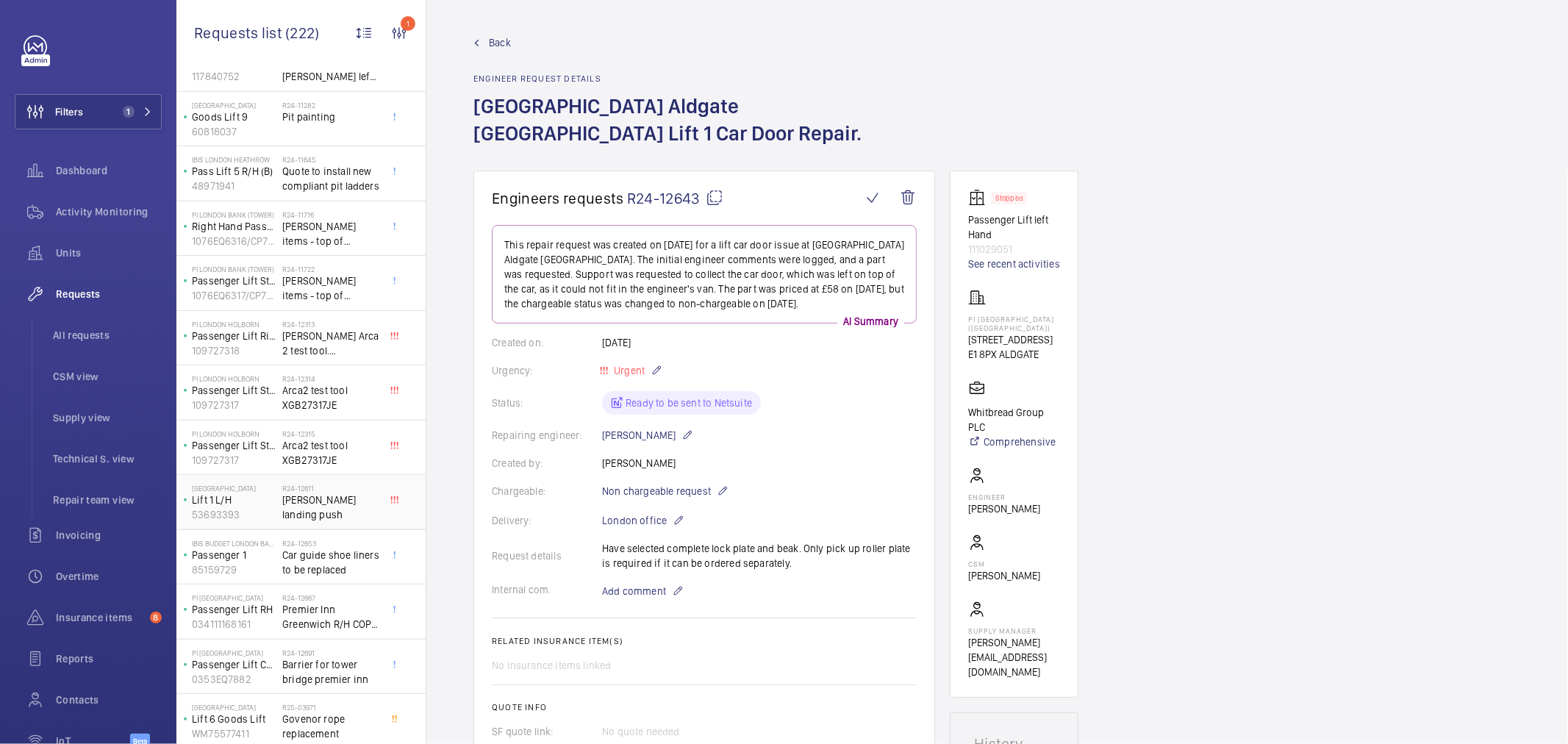
click at [355, 521] on span "Schindler landing push" at bounding box center [331, 508] width 97 height 30
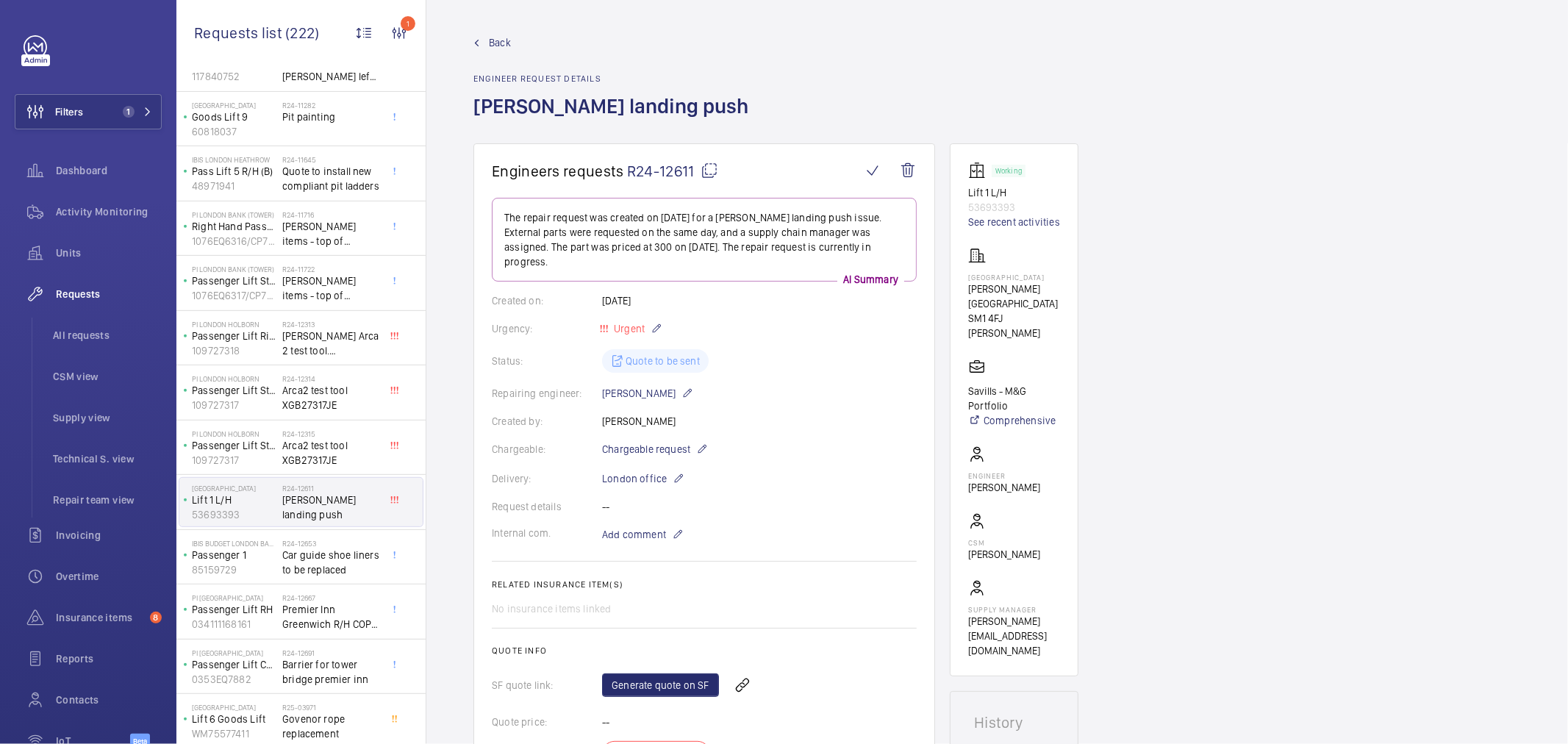
click at [827, 90] on div "Back Engineer request details Schindler landing push" at bounding box center [997, 89] width 1048 height 108
click at [684, 455] on span "Chargeable request" at bounding box center [646, 450] width 88 height 15
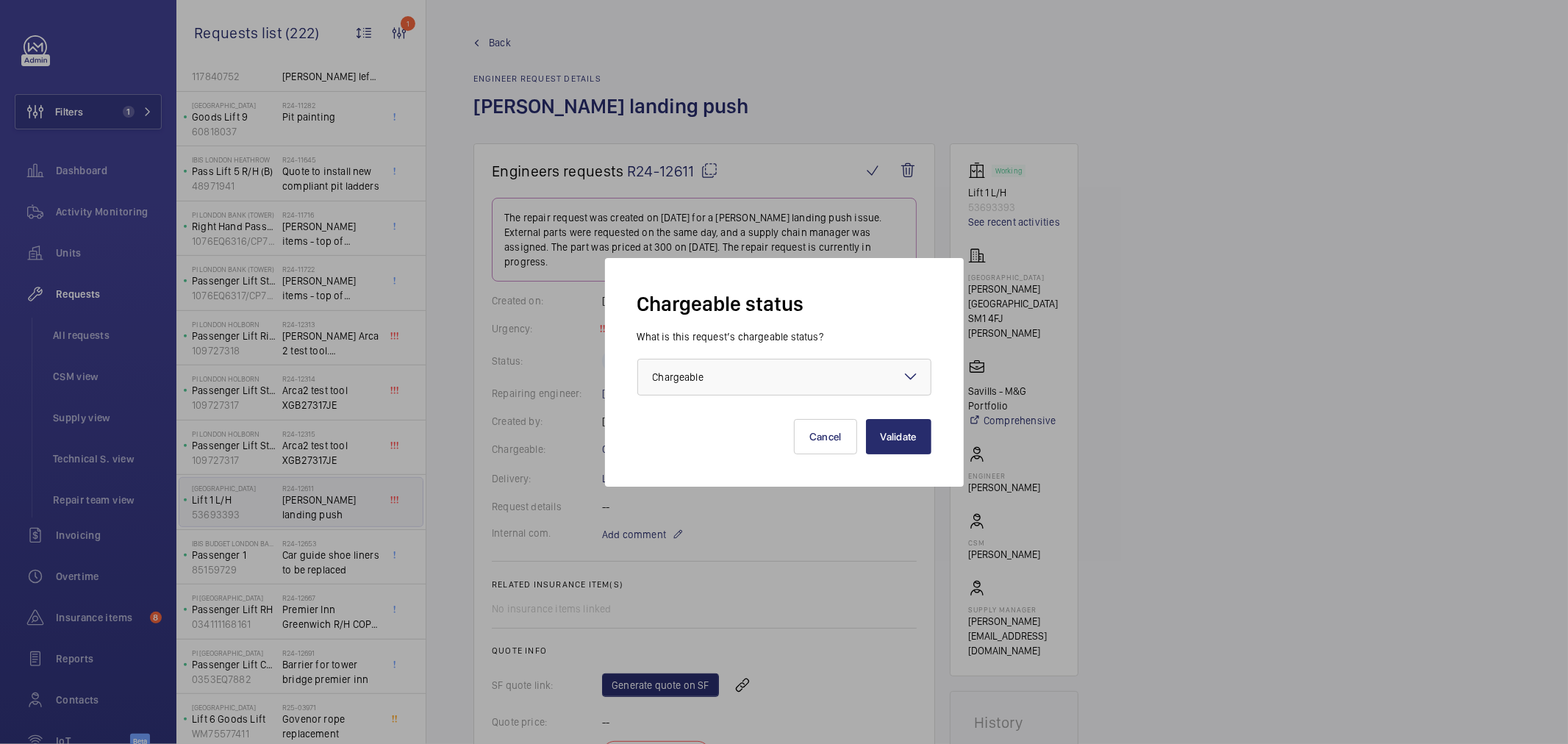
click at [752, 336] on label "What is this request’s chargeable status?" at bounding box center [730, 337] width 186 height 12
click at [752, 383] on div at bounding box center [784, 377] width 292 height 35
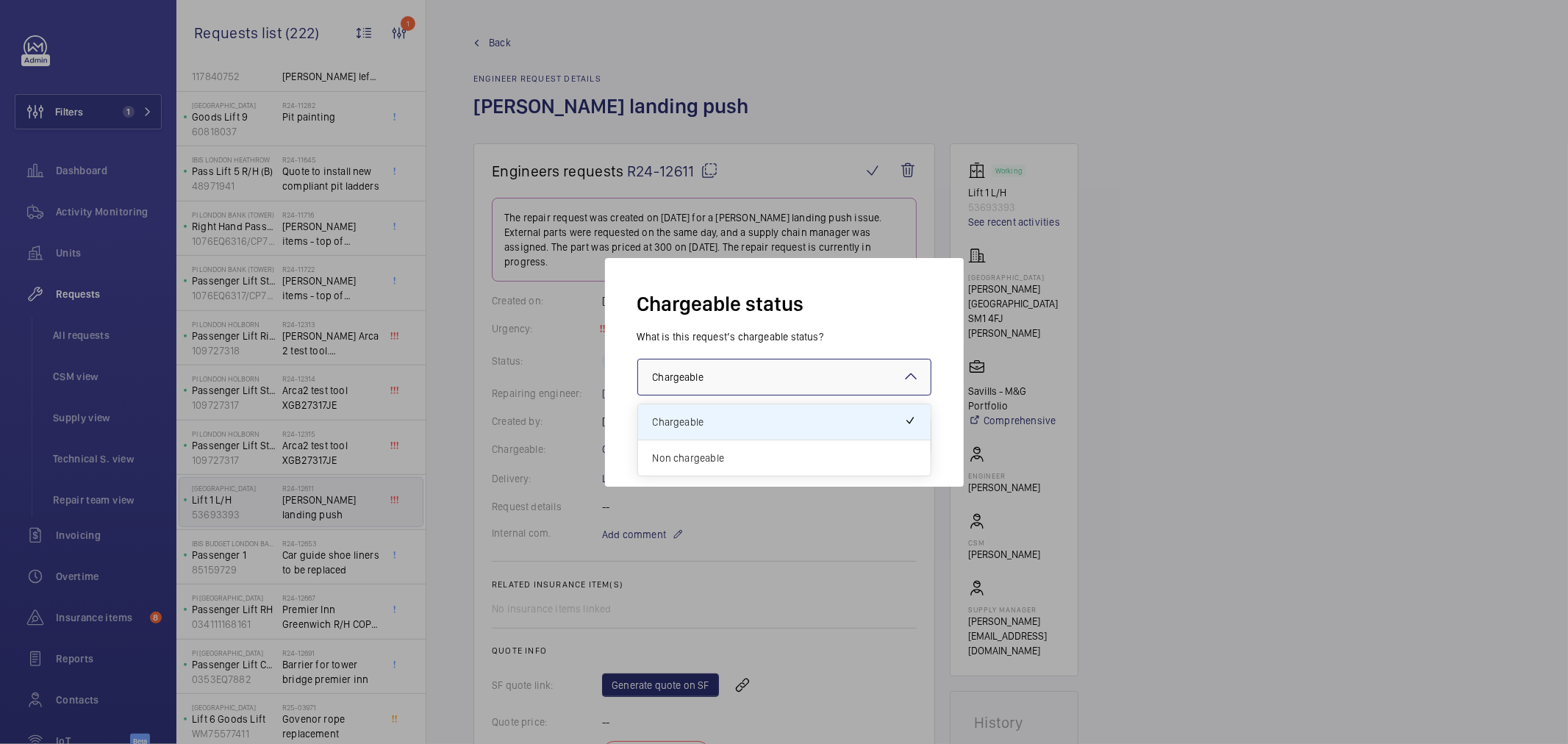
drag, startPoint x: 721, startPoint y: 456, endPoint x: 758, endPoint y: 450, distance: 37.5
click at [718, 456] on span "Non chargeable" at bounding box center [785, 458] width 264 height 15
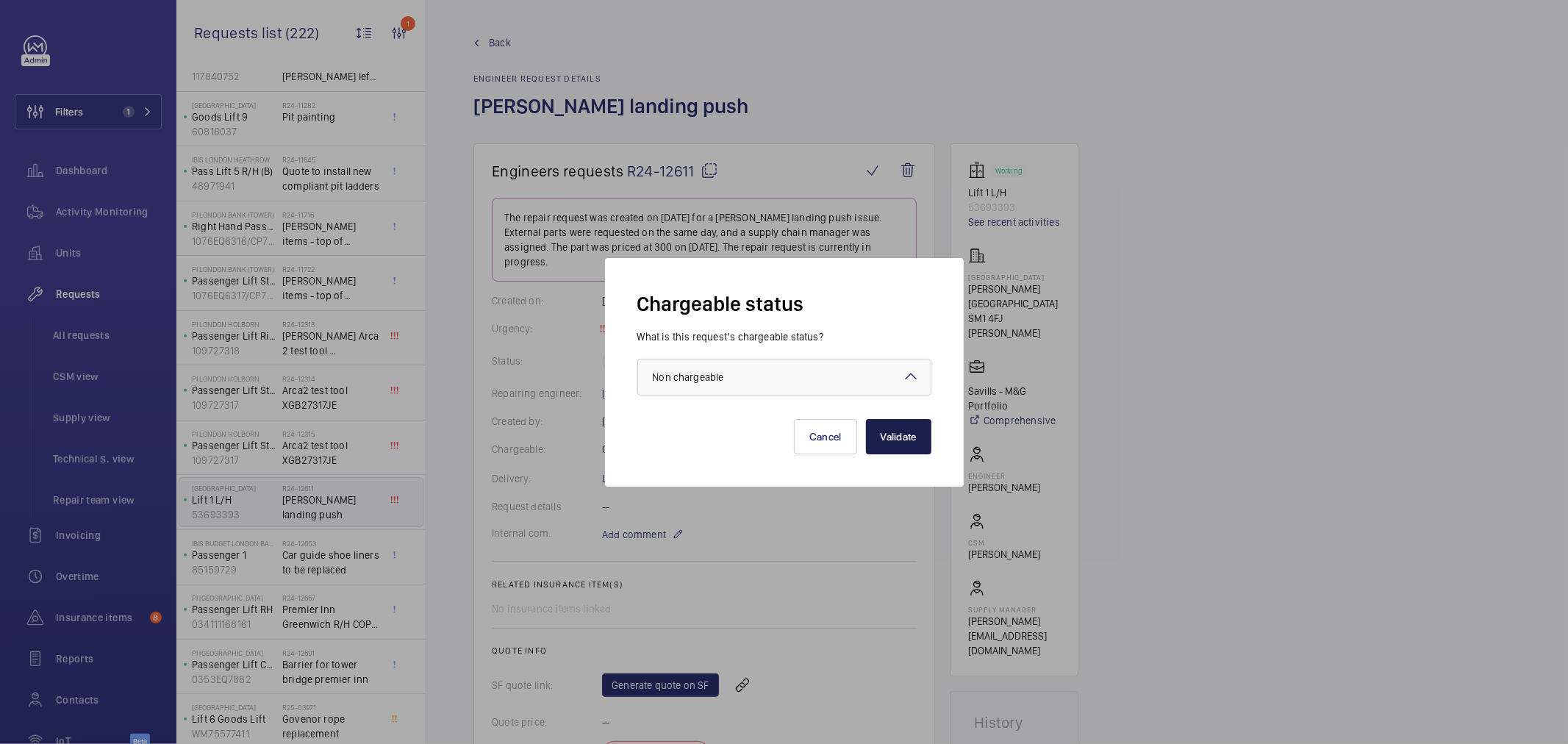
click at [872, 442] on button "Validate" at bounding box center [898, 437] width 65 height 35
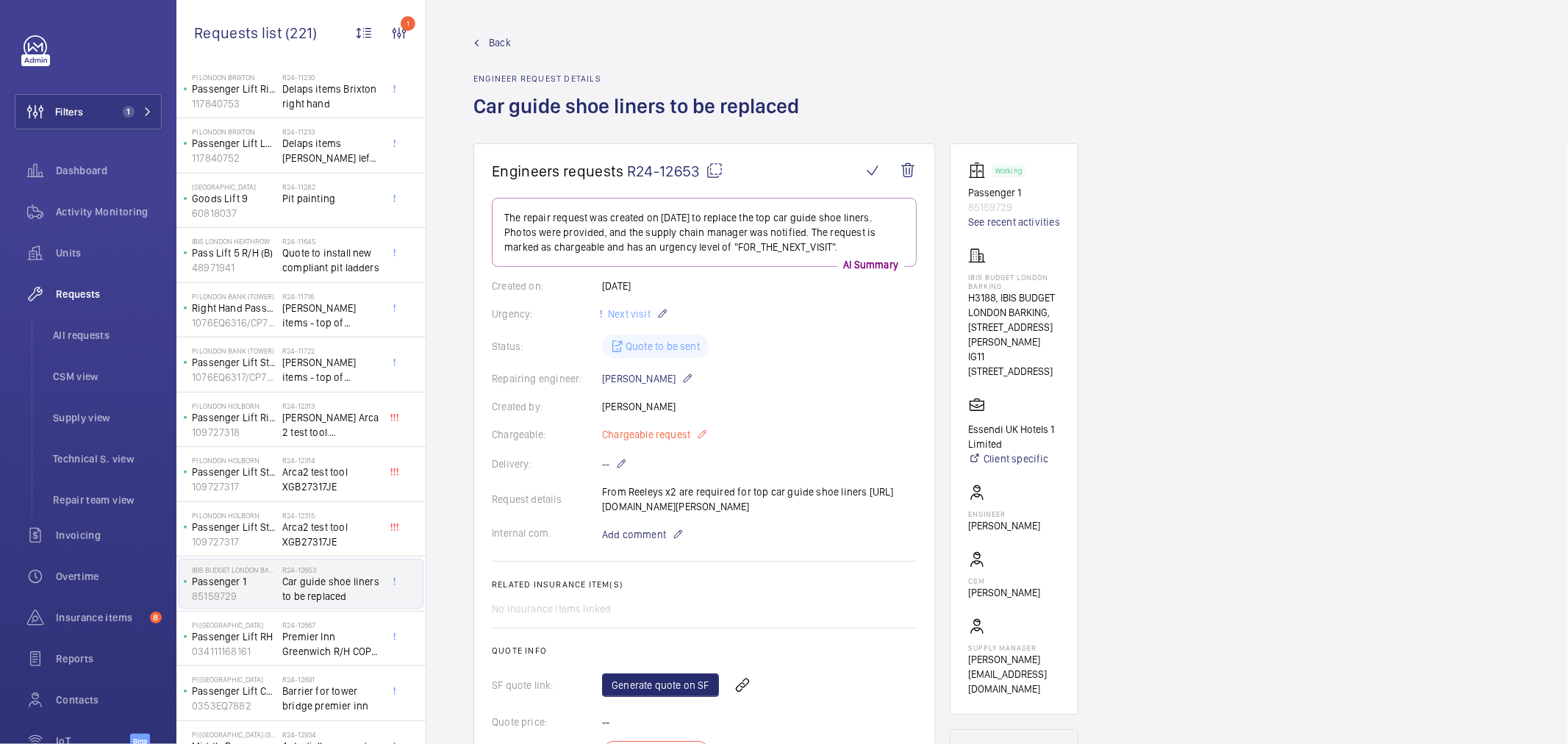
click at [647, 438] on span "Chargeable request" at bounding box center [646, 435] width 88 height 15
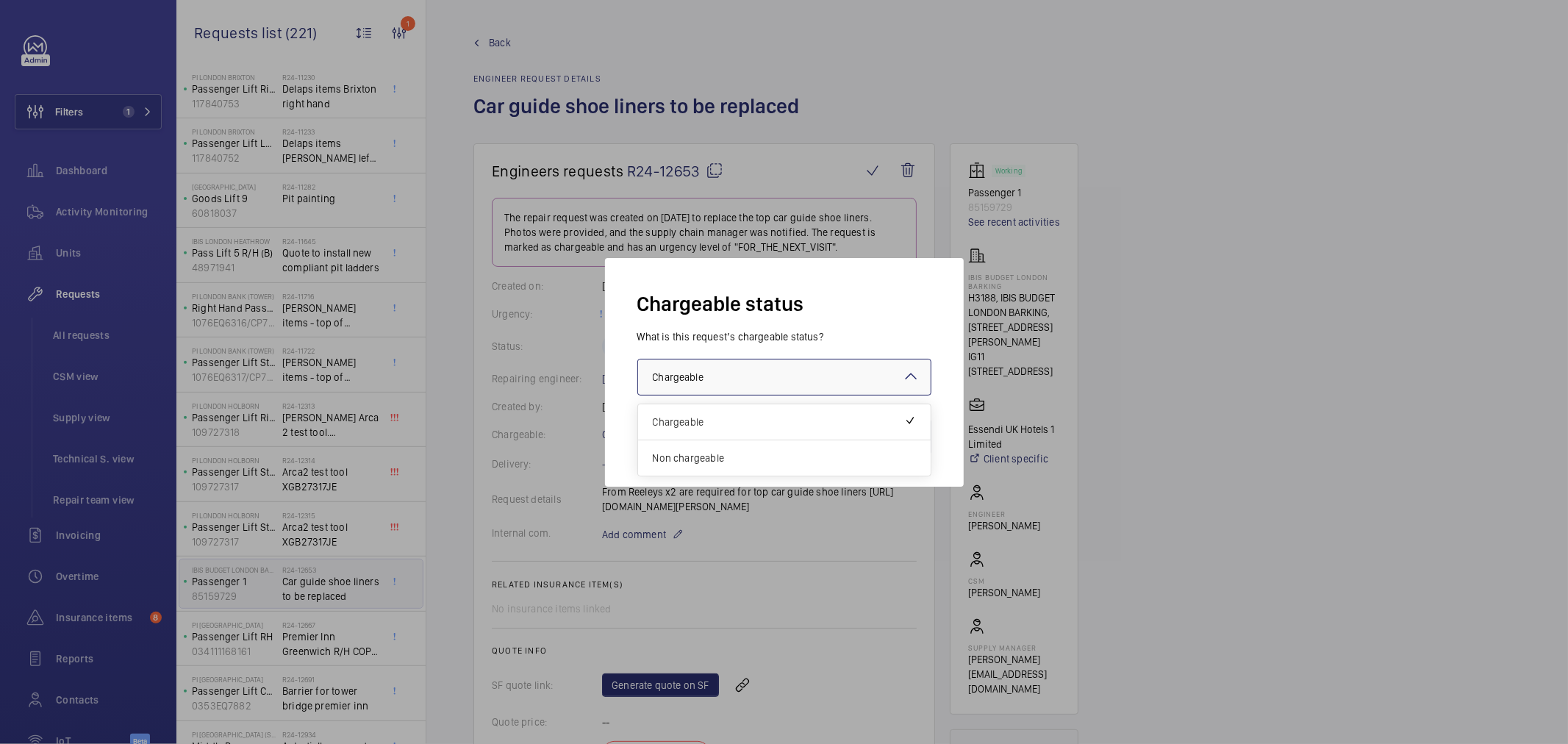
click at [698, 368] on div at bounding box center [784, 377] width 292 height 35
click at [696, 449] on div "Non chargeable" at bounding box center [784, 458] width 292 height 35
click at [897, 444] on button "Validate" at bounding box center [898, 437] width 65 height 35
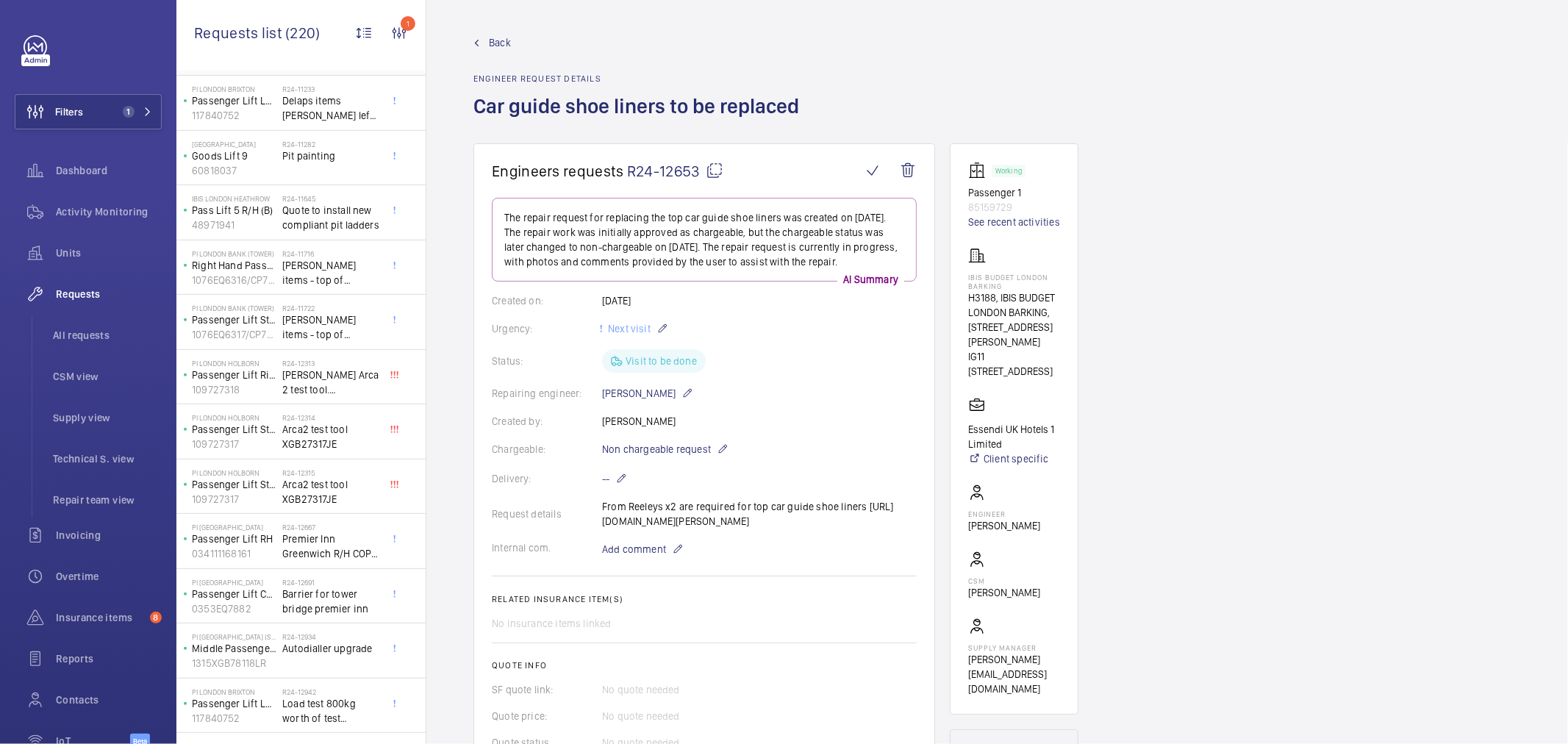
scroll to position [490, 0]
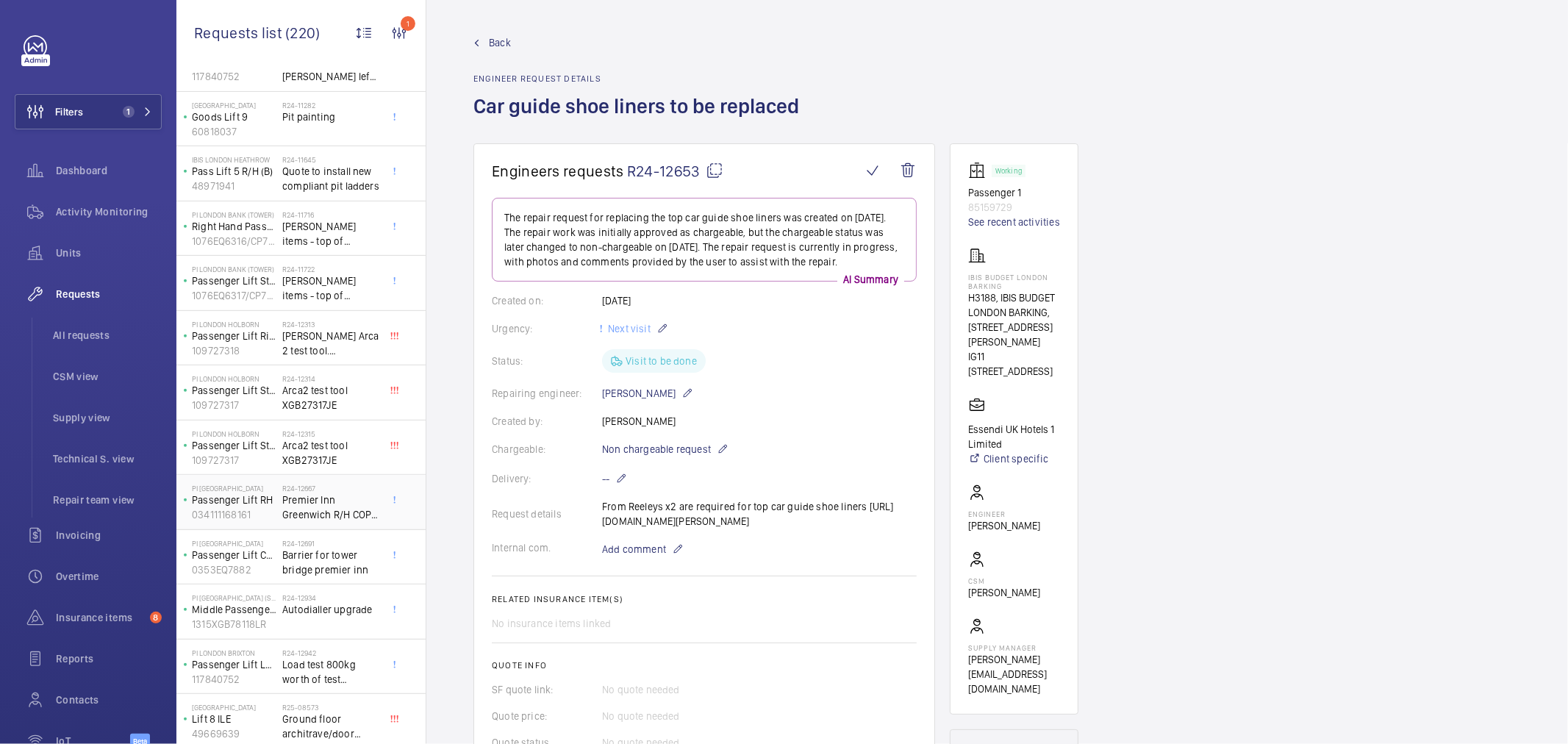
click at [316, 508] on span "Premier Inn Greenwich R/H COP MOD to fit Flush mounted card reader." at bounding box center [331, 508] width 97 height 30
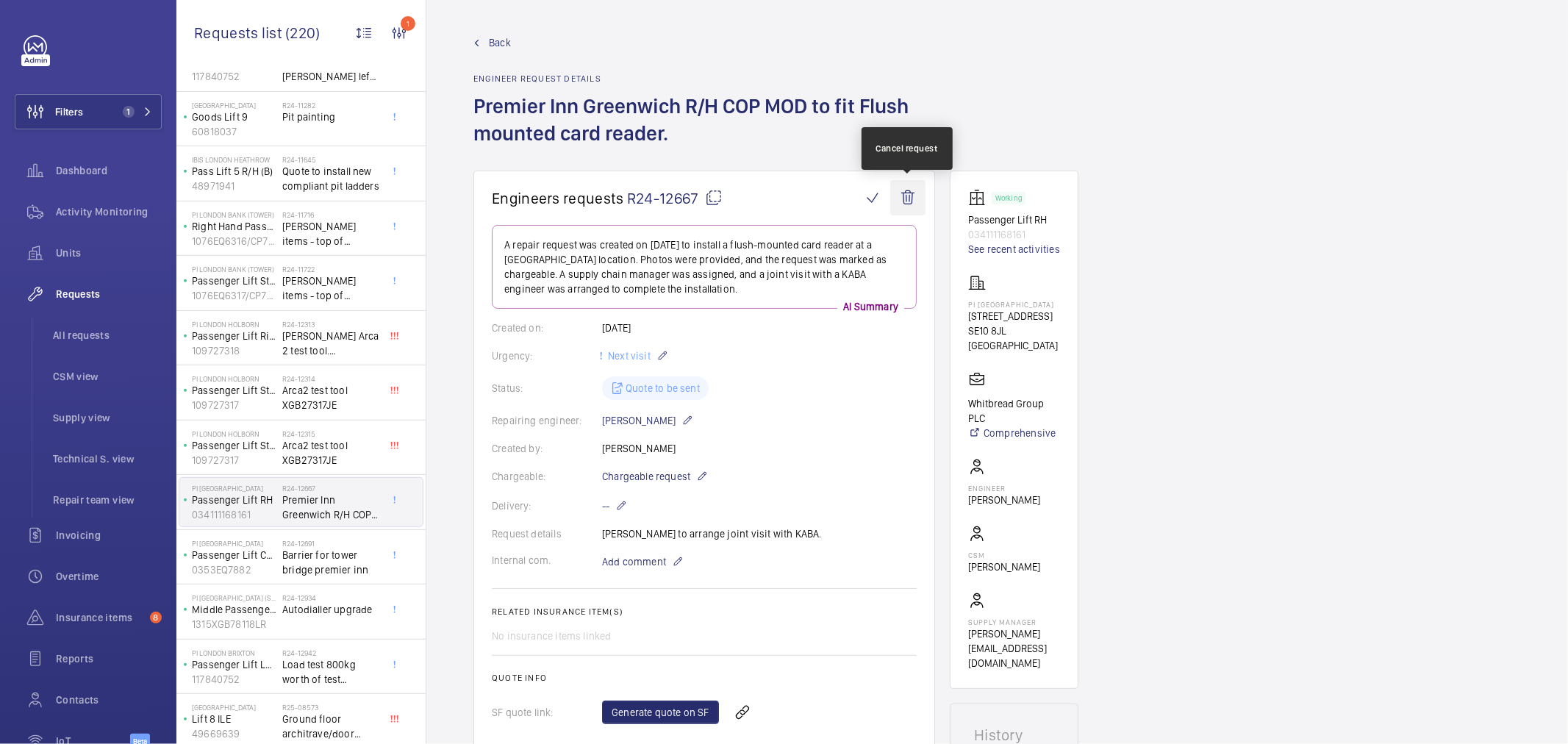
click at [909, 200] on wm-front-icon-button at bounding box center [908, 198] width 35 height 35
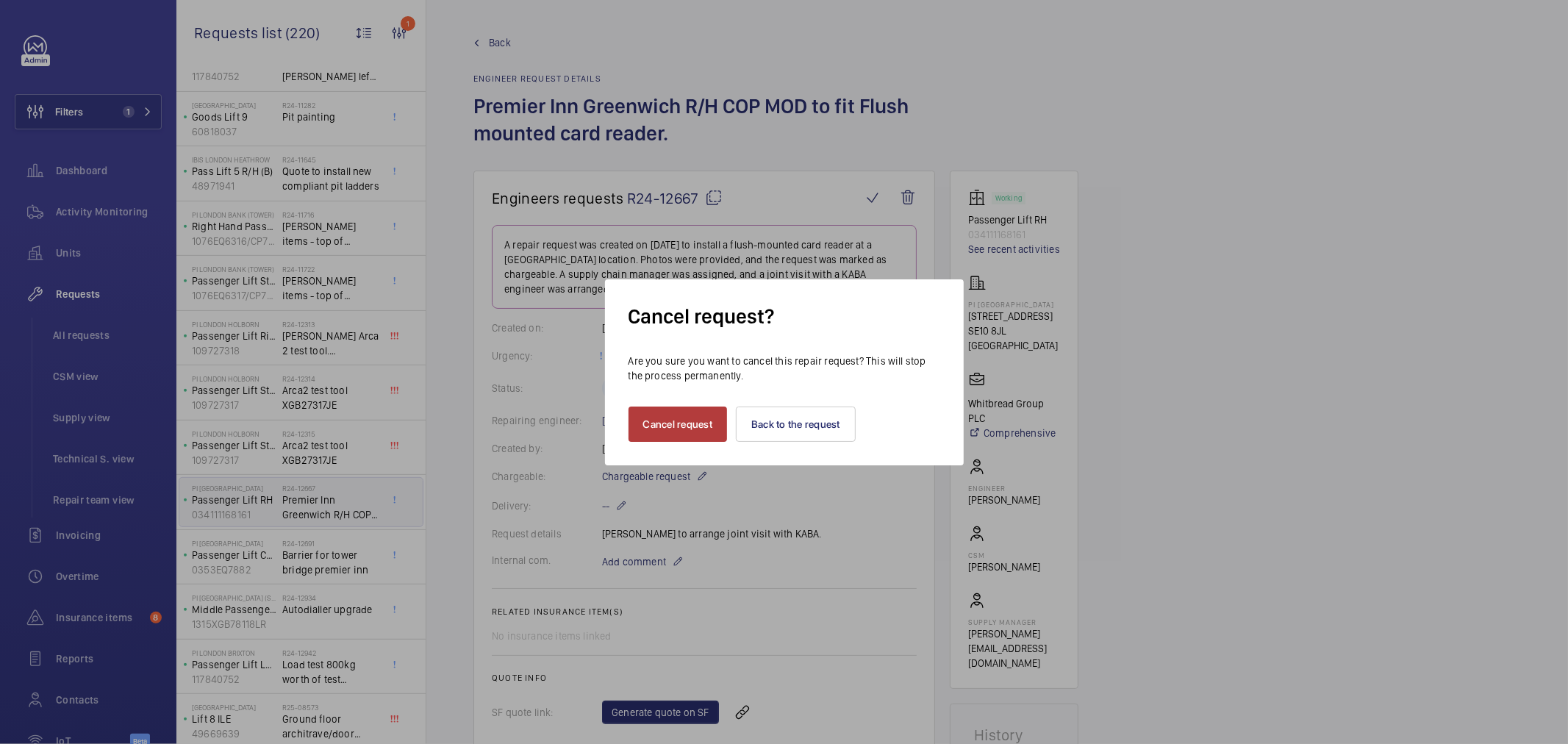
click at [689, 433] on button "Cancel request" at bounding box center [678, 424] width 100 height 35
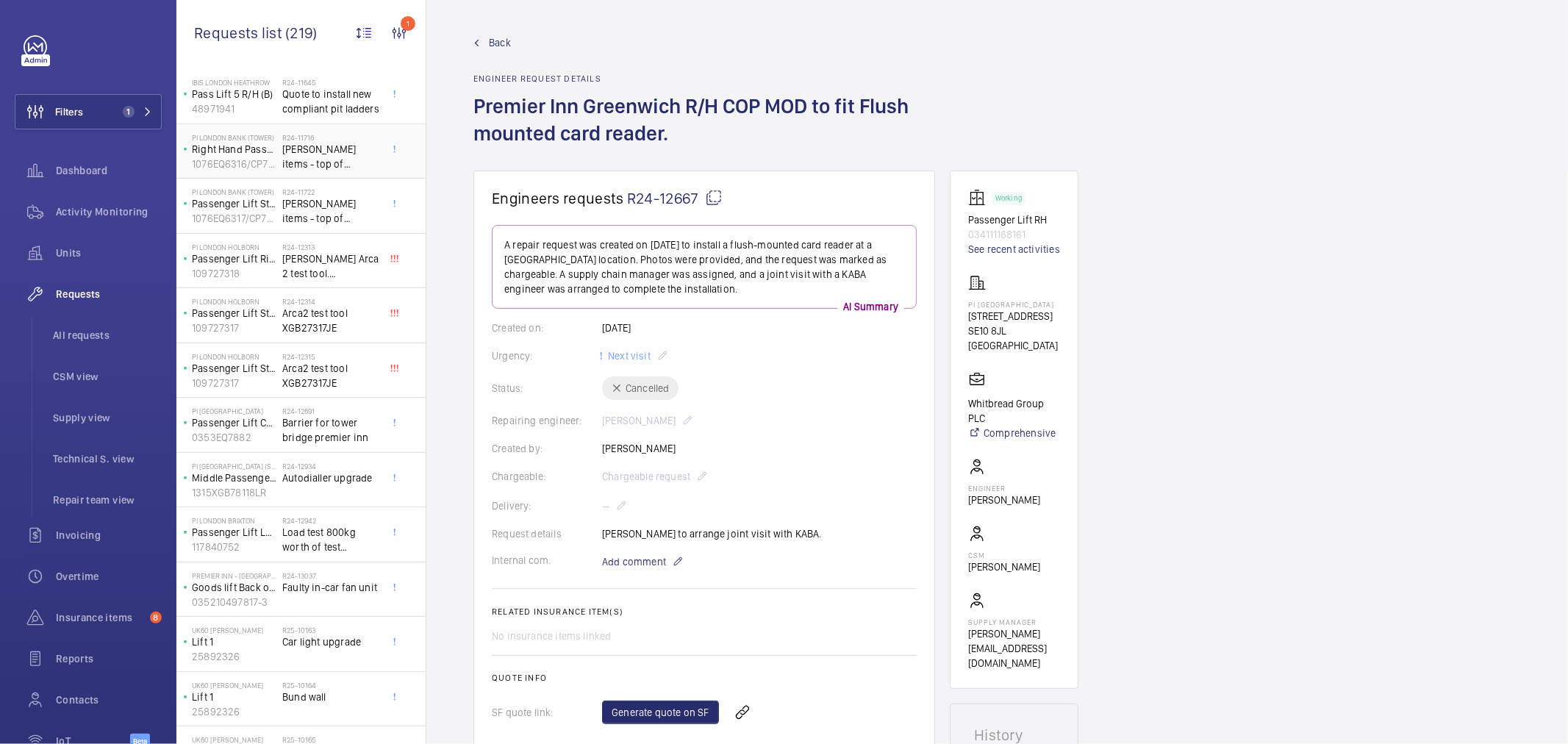
scroll to position [572, 0]
click at [318, 476] on span "Autodialler upgrade" at bounding box center [331, 474] width 97 height 15
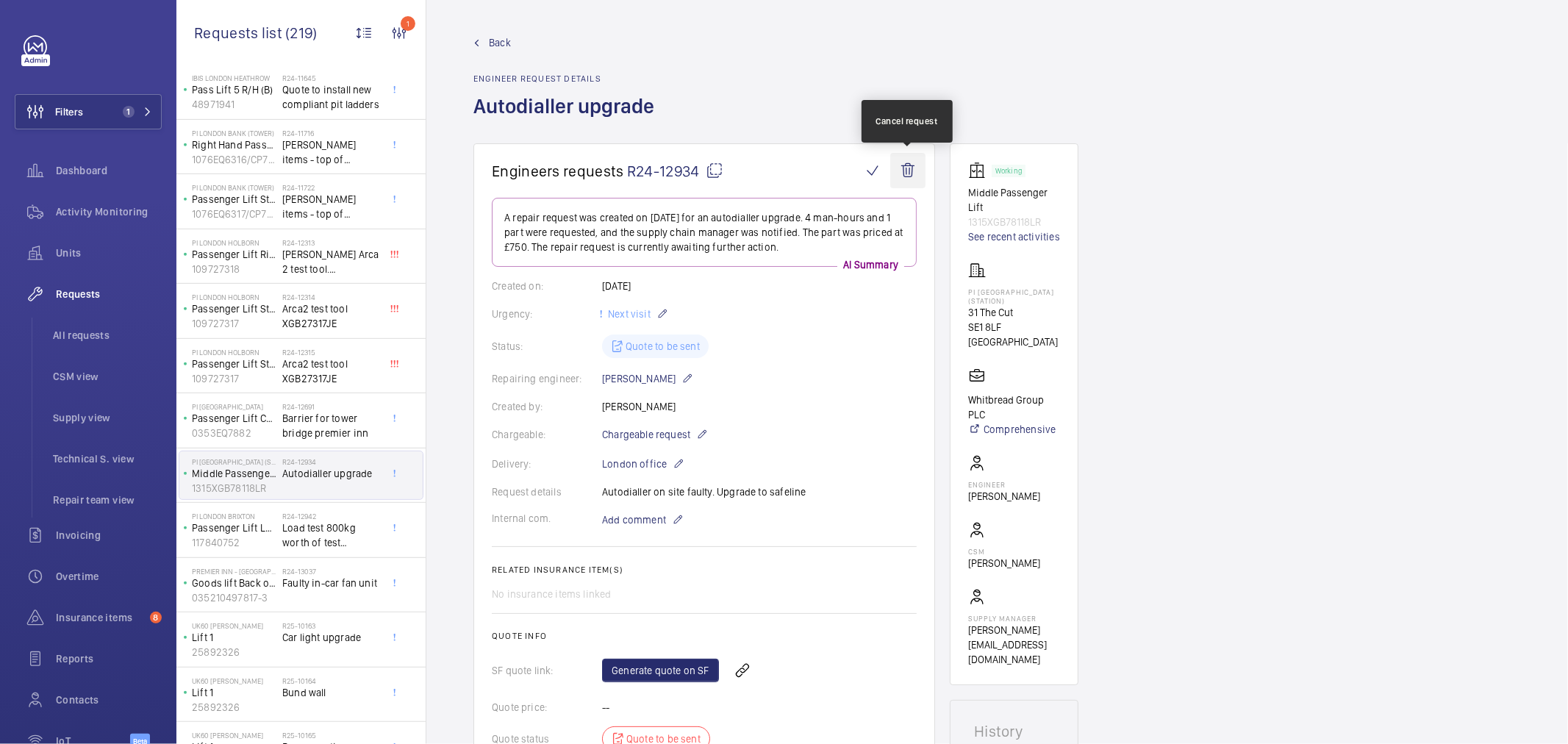
click at [906, 172] on wm-front-icon-button at bounding box center [908, 171] width 35 height 35
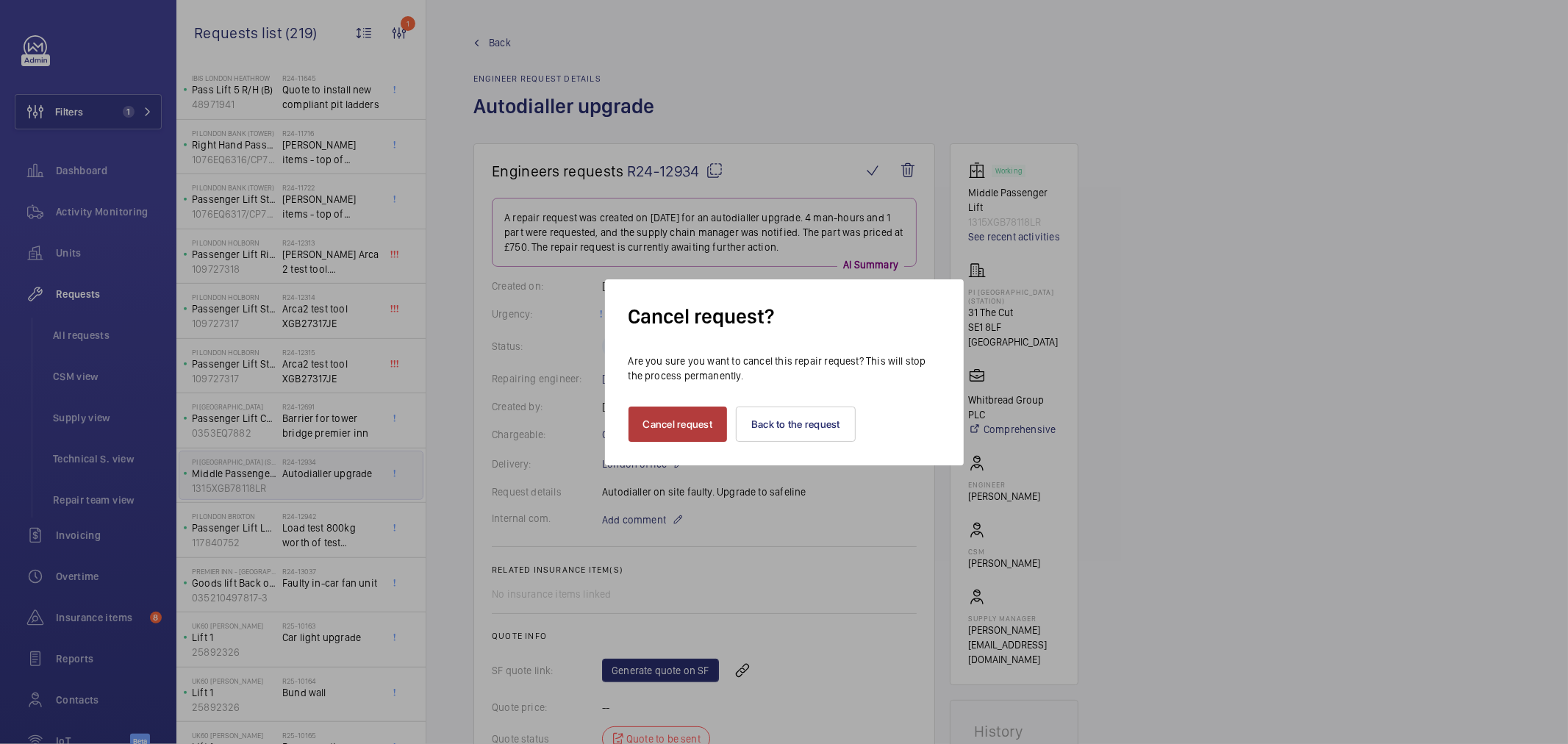
click at [682, 429] on button "Cancel request" at bounding box center [678, 424] width 100 height 35
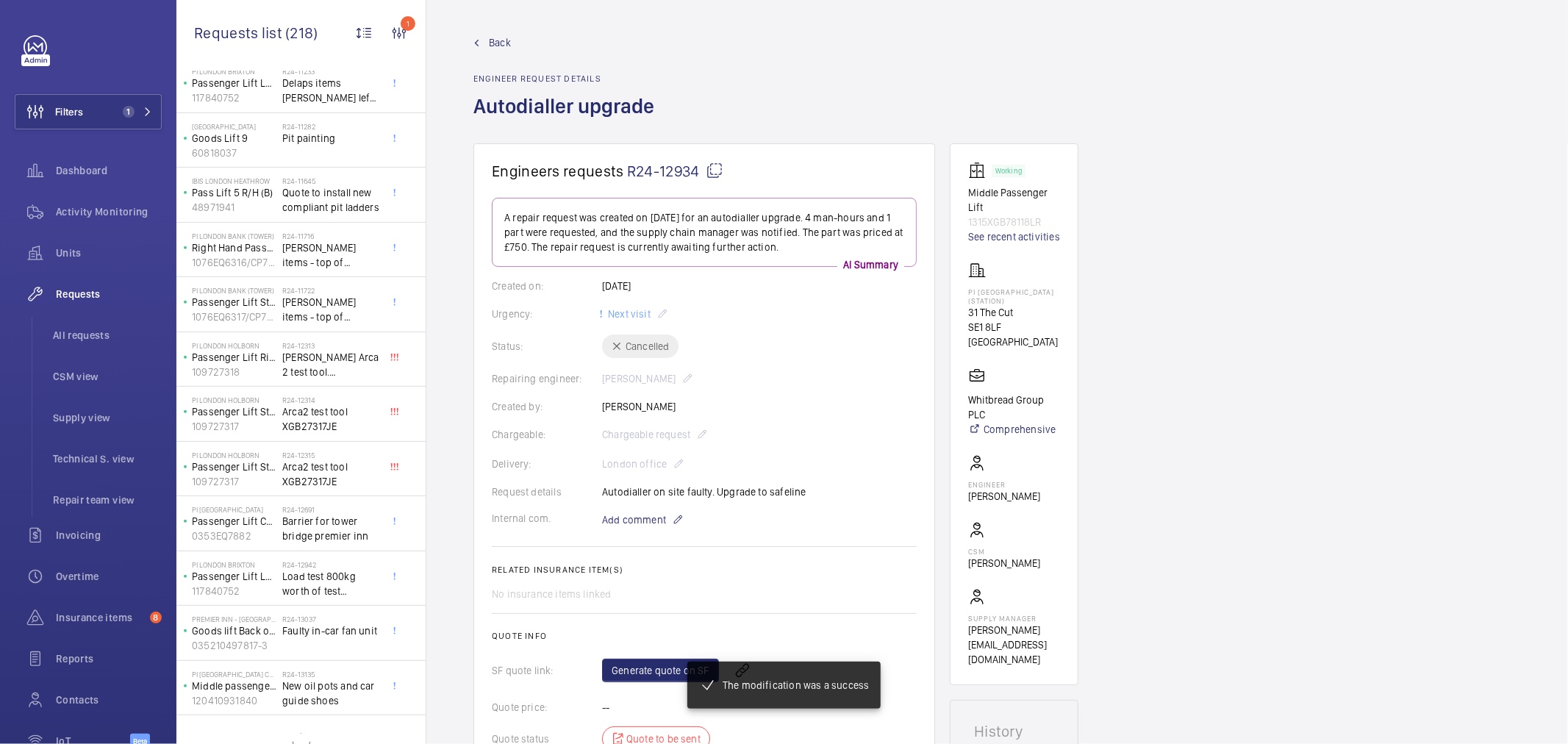
scroll to position [495, 0]
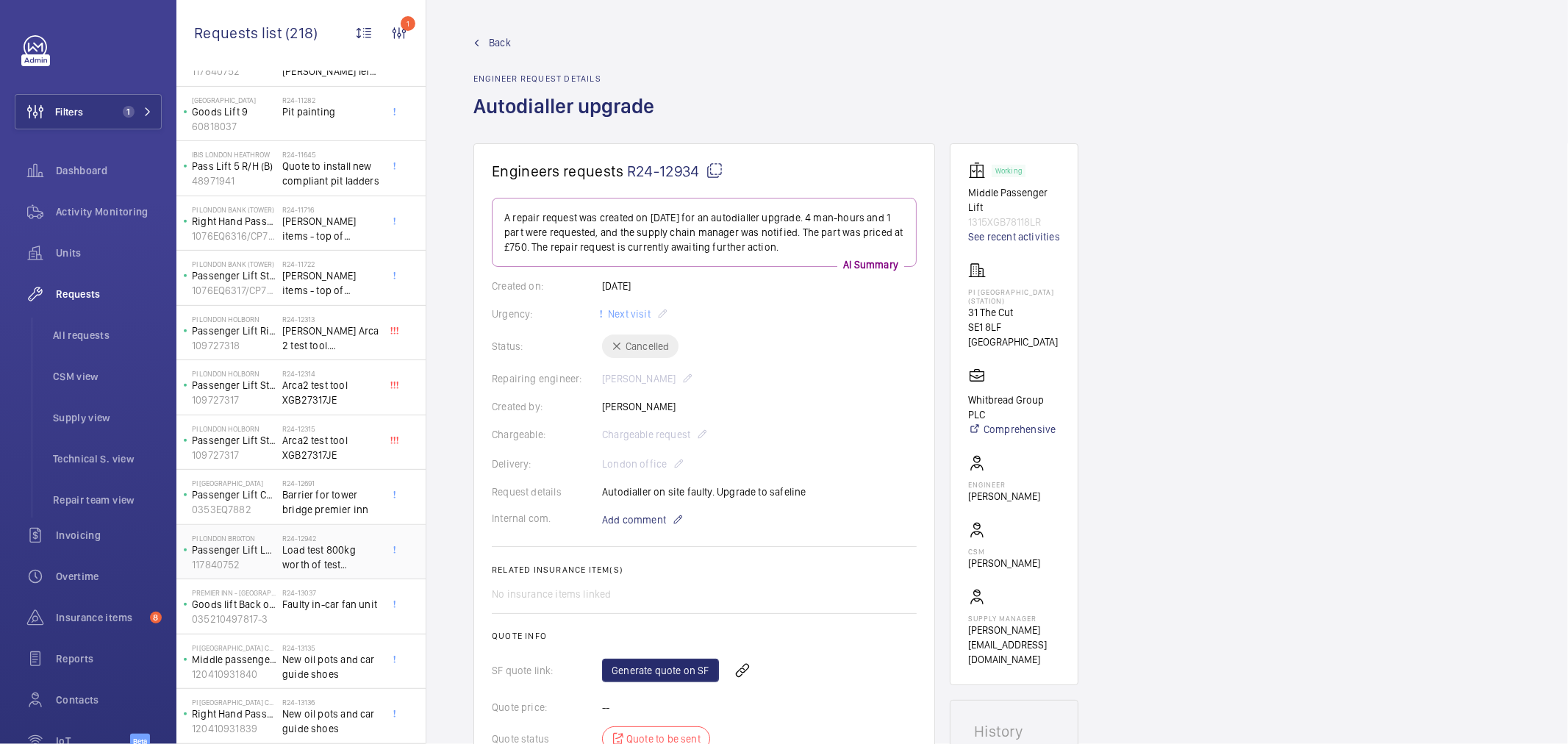
click at [324, 557] on span "Load test 800kg worth of test weights." at bounding box center [331, 558] width 97 height 30
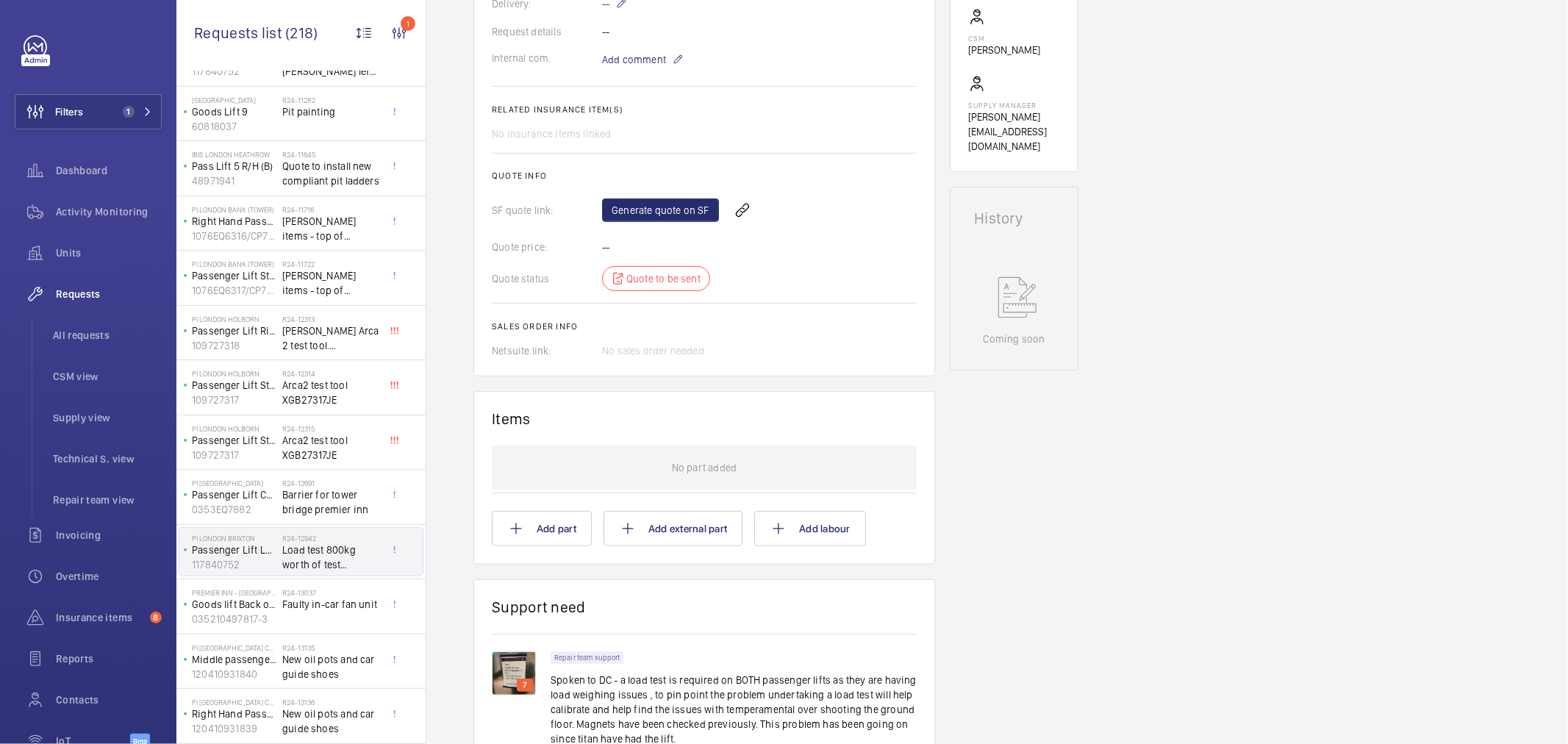
scroll to position [82, 0]
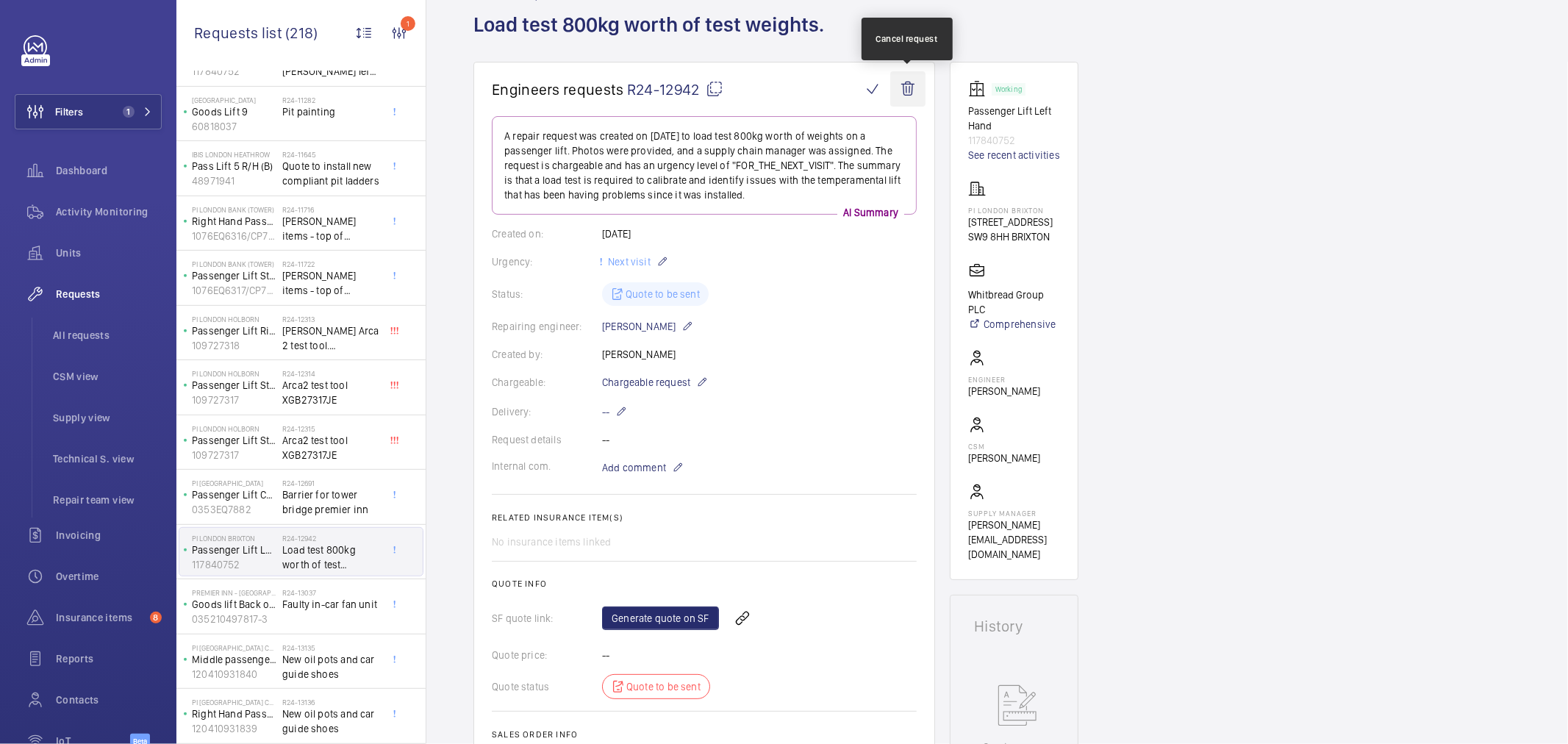
click at [905, 89] on wm-front-icon-button at bounding box center [908, 89] width 35 height 35
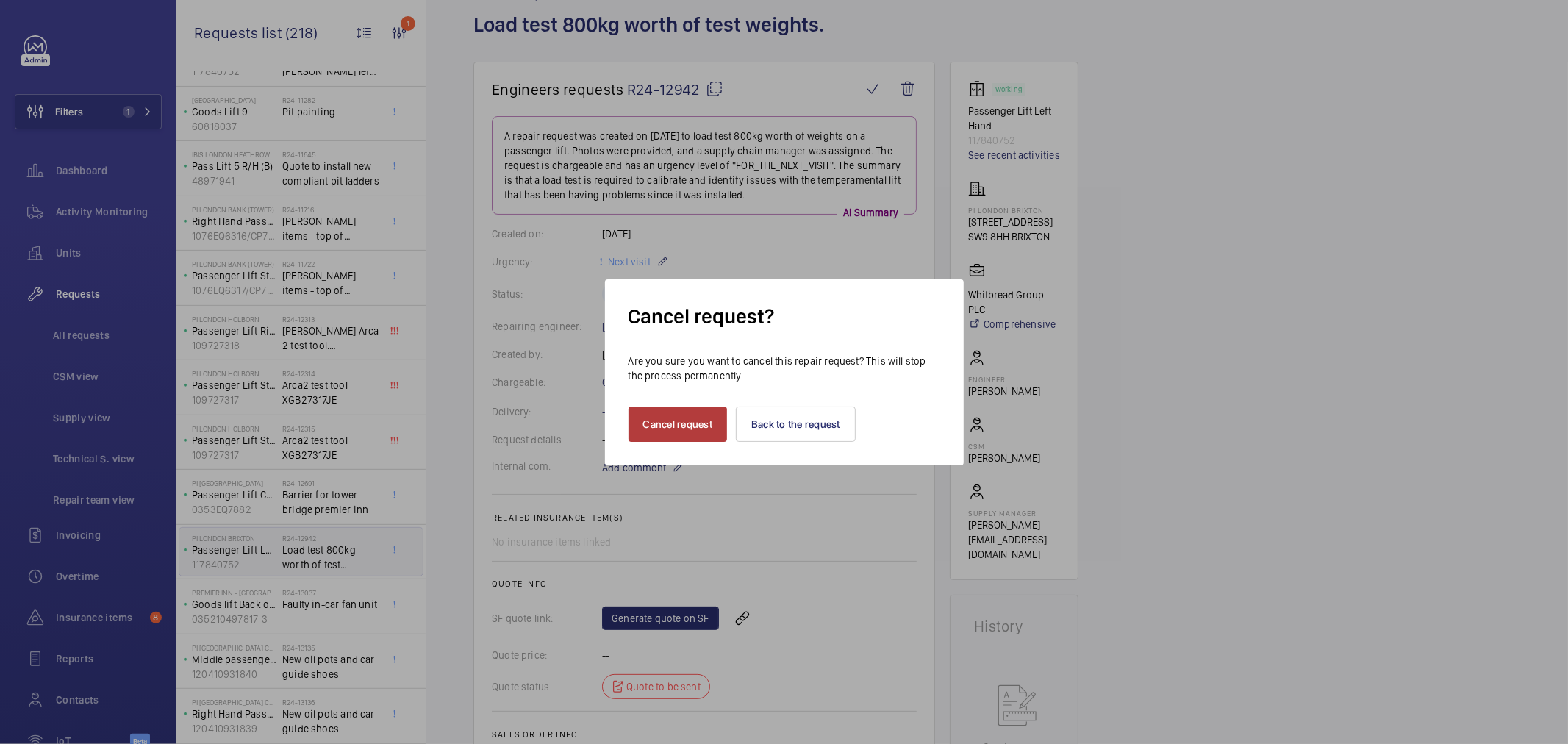
click at [674, 425] on button "Cancel request" at bounding box center [678, 424] width 100 height 35
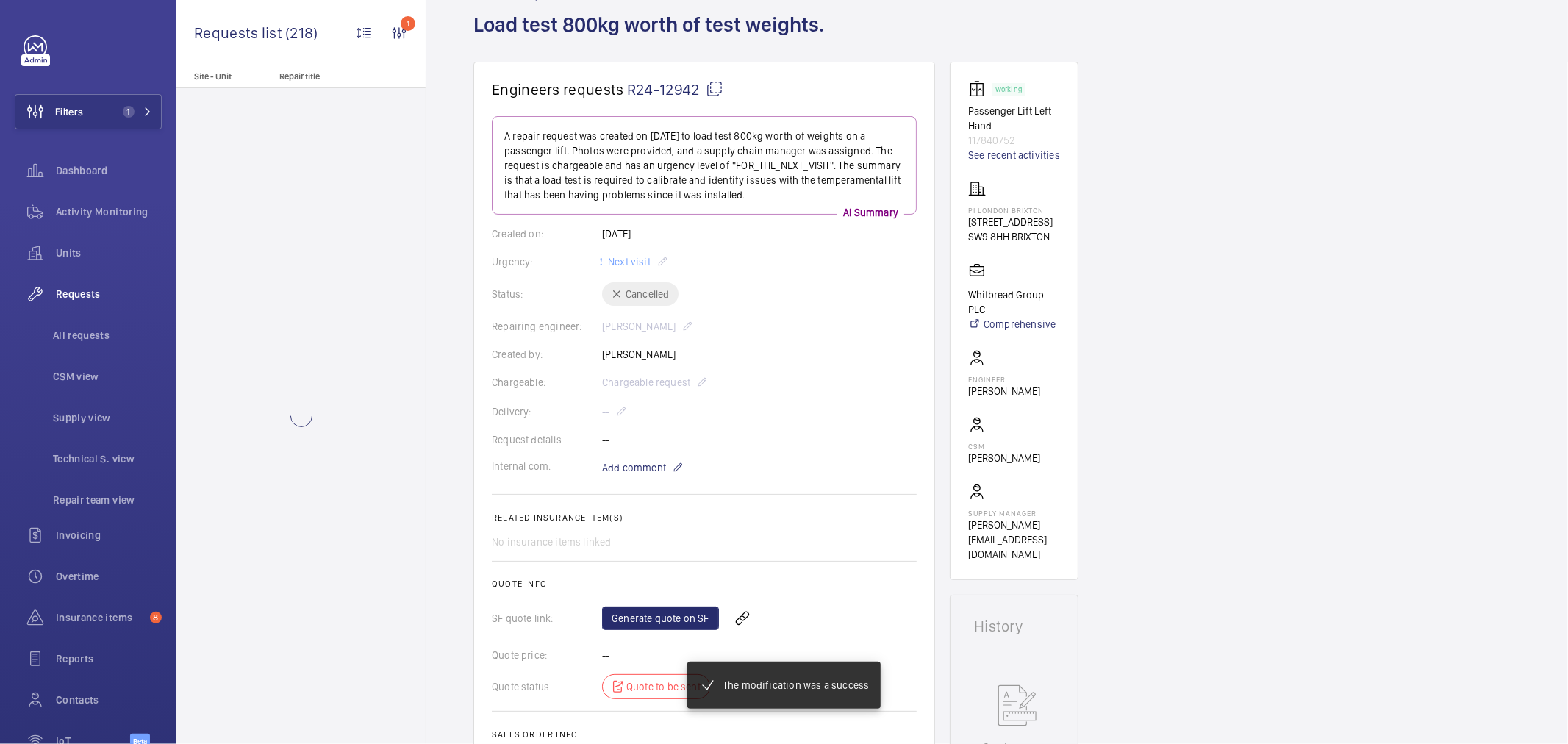
scroll to position [0, 0]
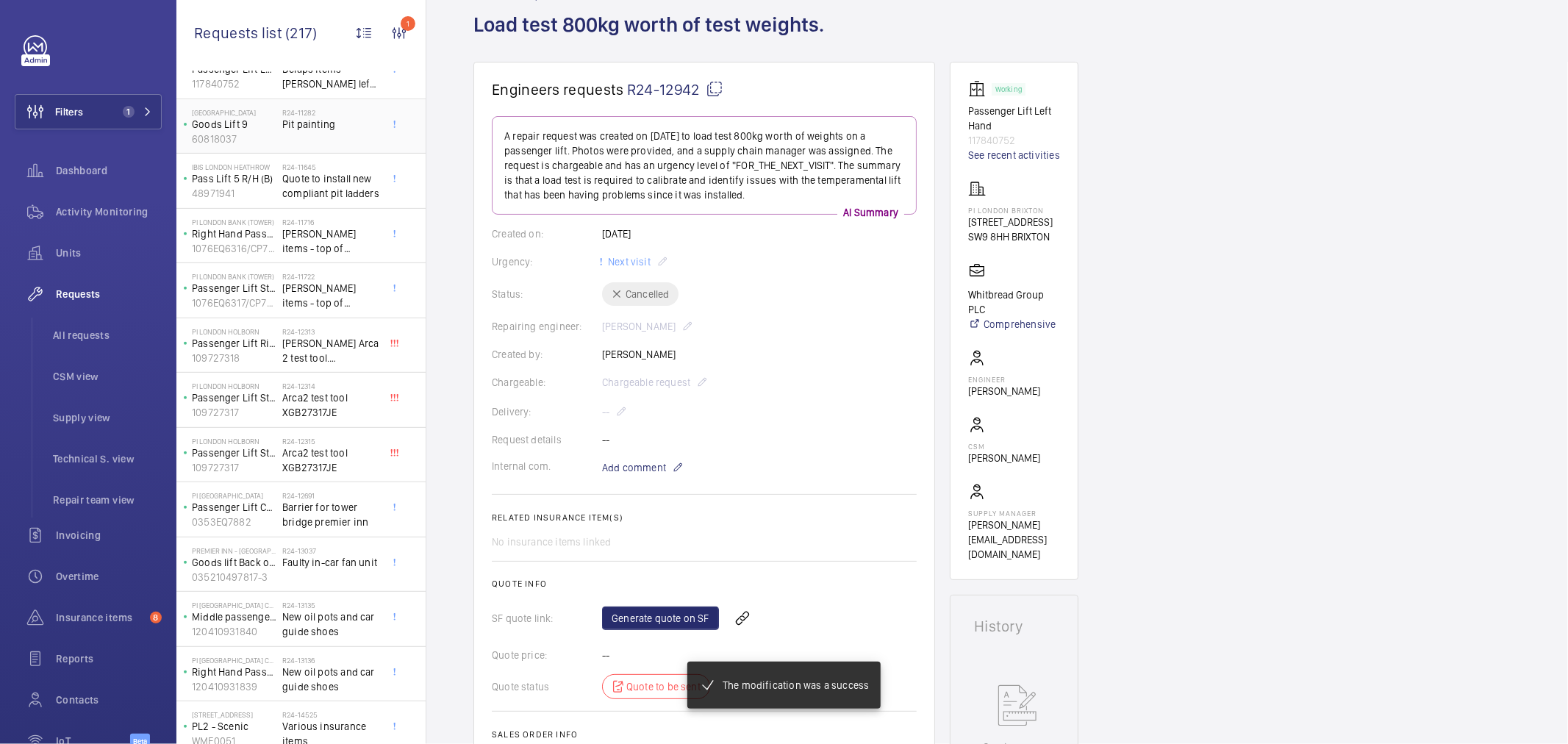
scroll to position [490, 0]
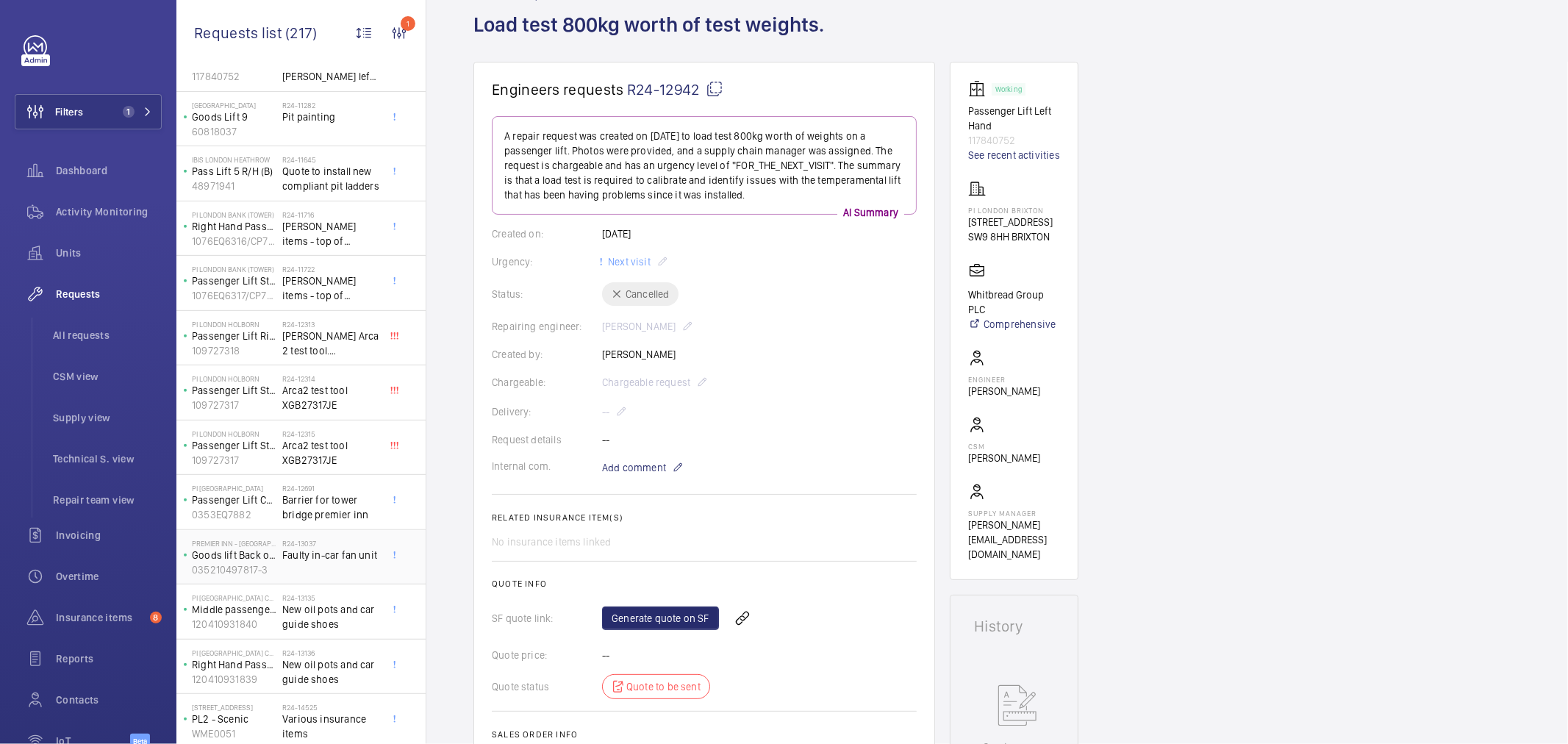
click at [334, 547] on h2 "R24-13037" at bounding box center [331, 543] width 97 height 9
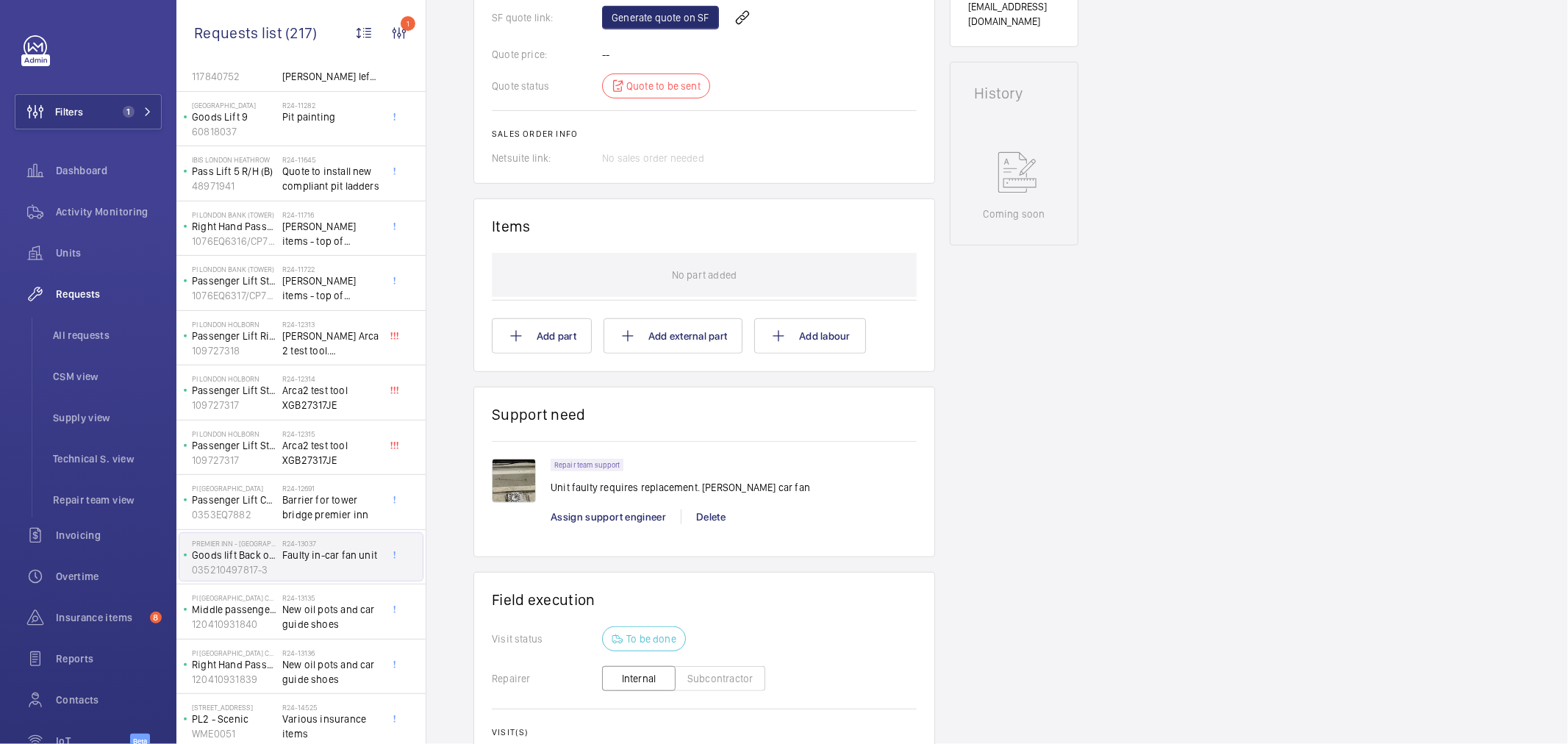
scroll to position [163, 0]
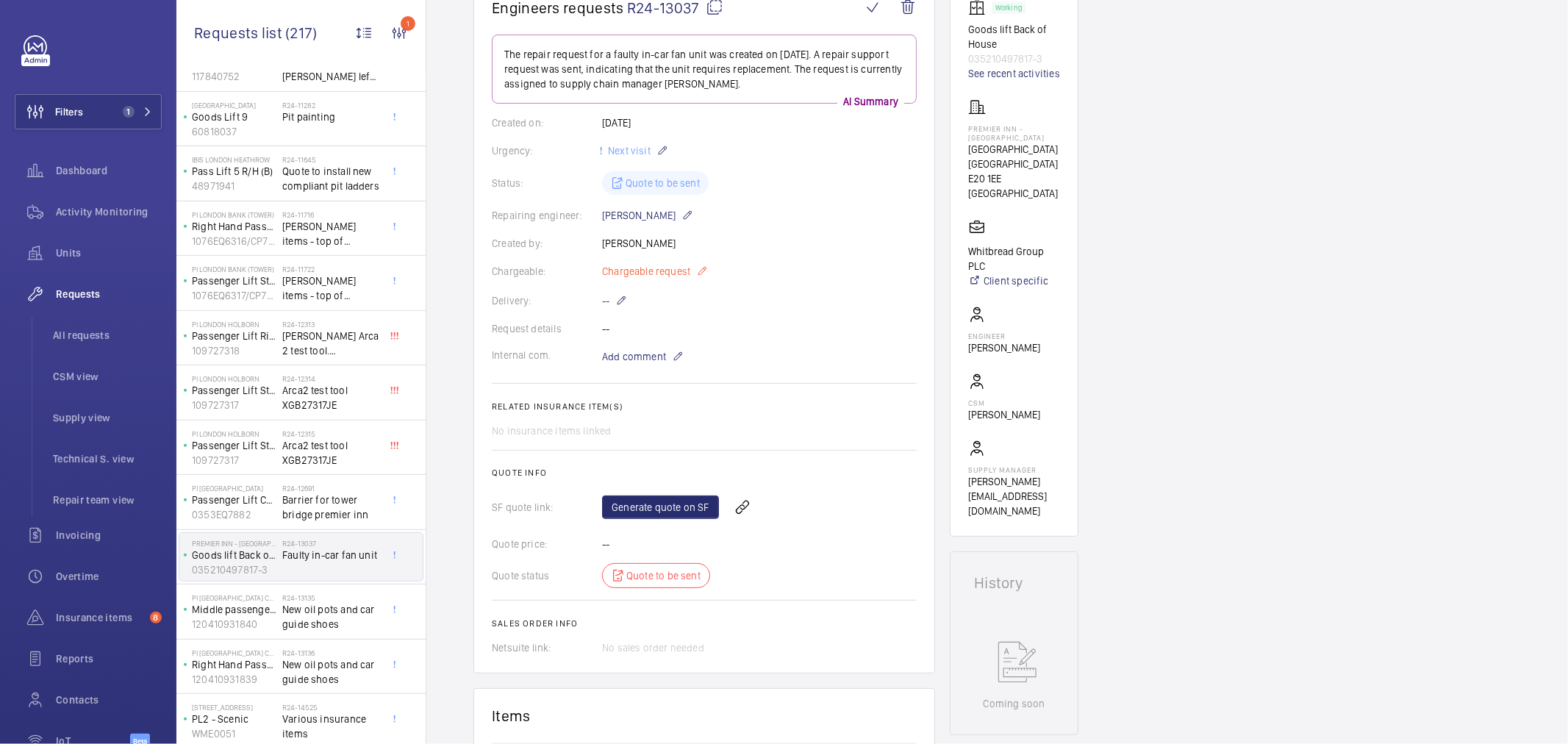
click at [659, 268] on span "Chargeable request" at bounding box center [646, 271] width 88 height 15
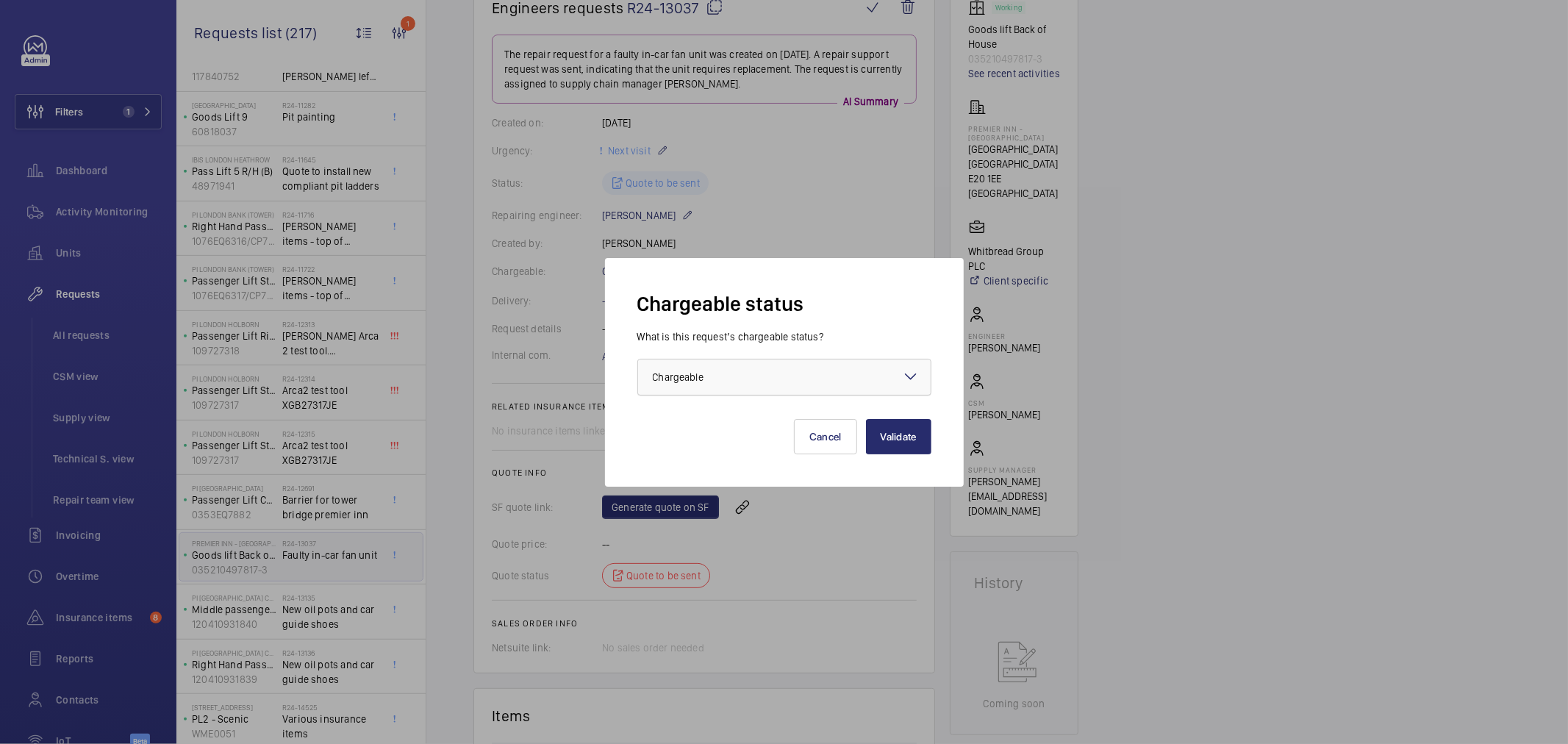
click at [665, 387] on div at bounding box center [784, 377] width 292 height 35
click at [699, 443] on div "Non chargeable" at bounding box center [784, 458] width 292 height 35
click at [920, 429] on button "Validate" at bounding box center [898, 437] width 65 height 35
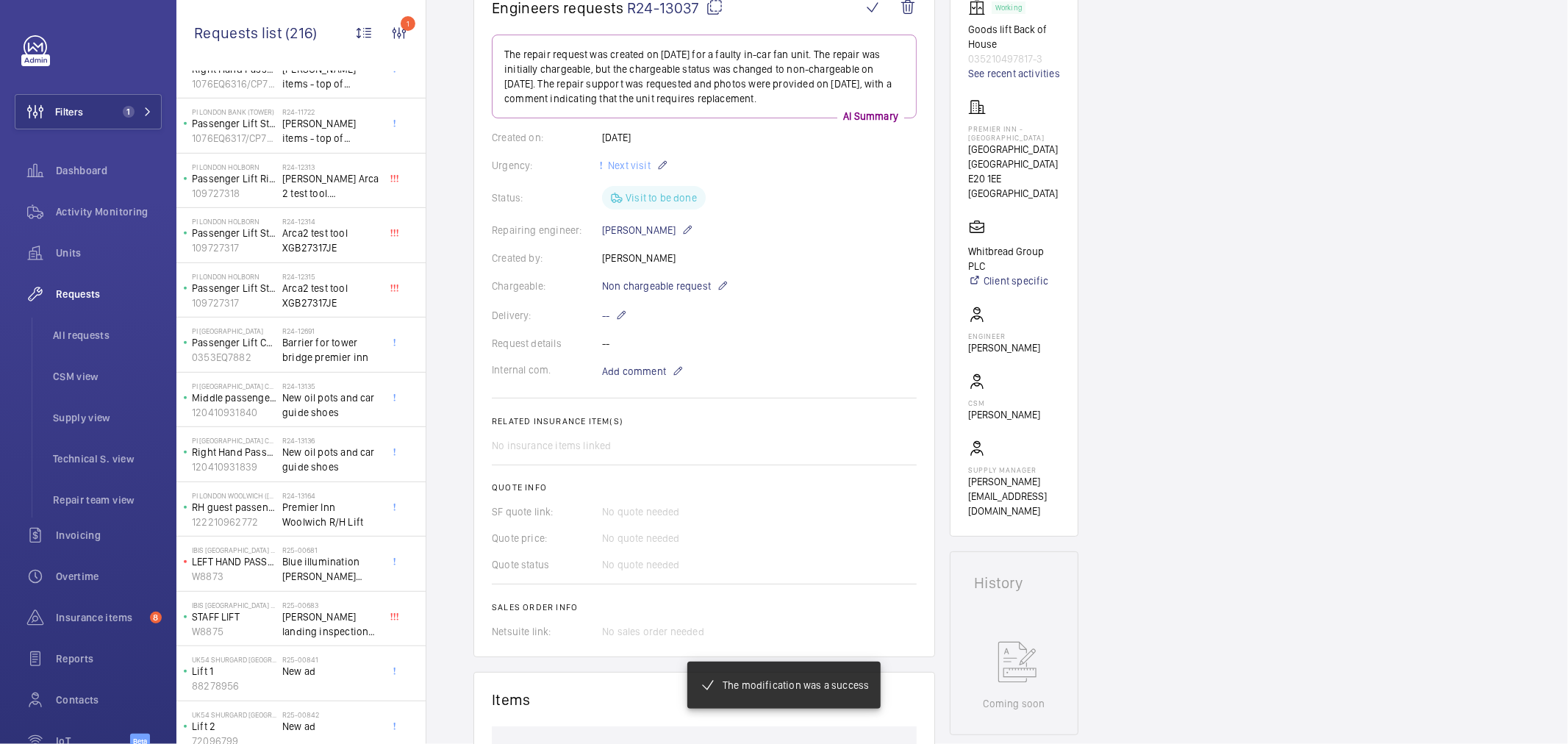
scroll to position [736, 0]
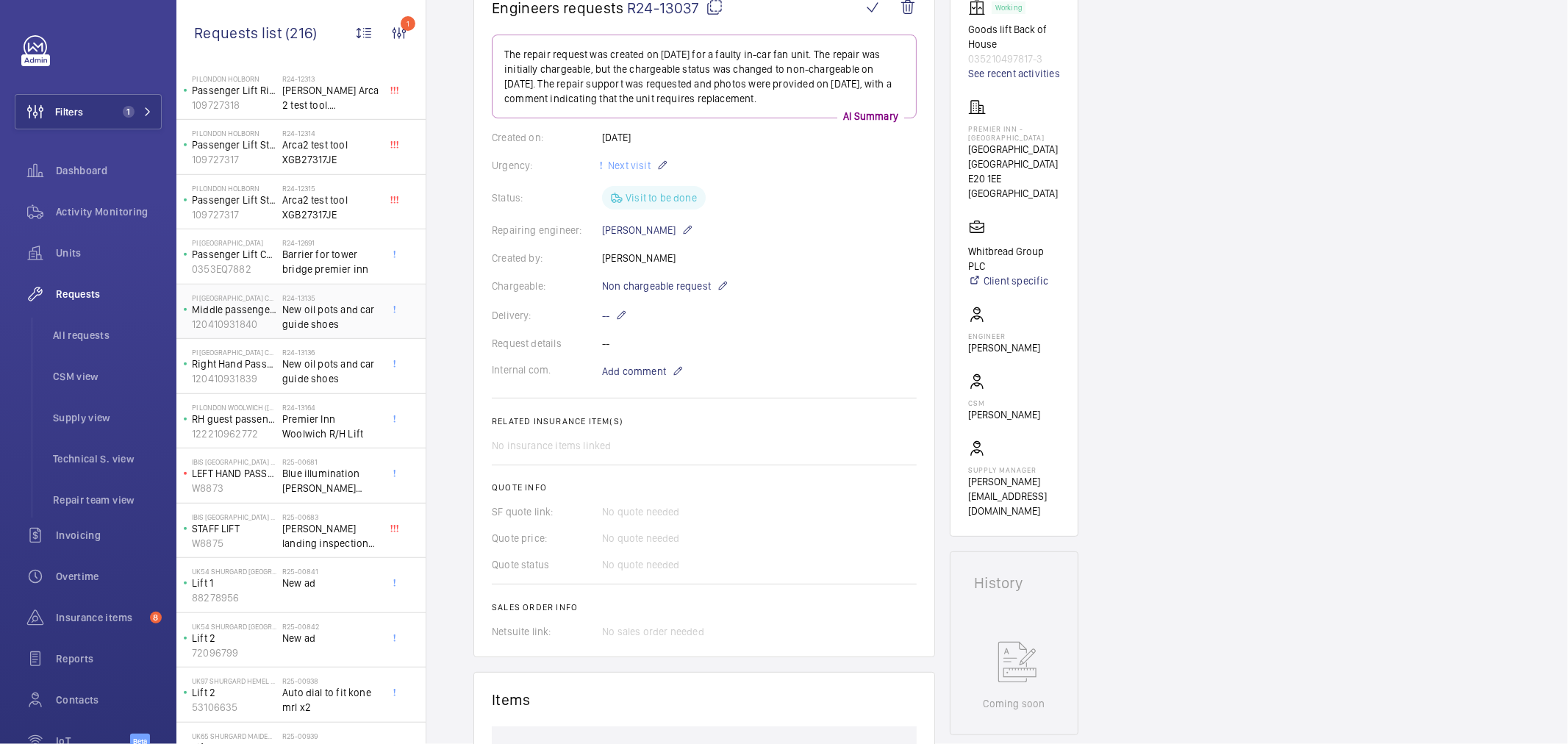
click at [327, 325] on span "New oil pots and car guide shoes" at bounding box center [331, 317] width 97 height 30
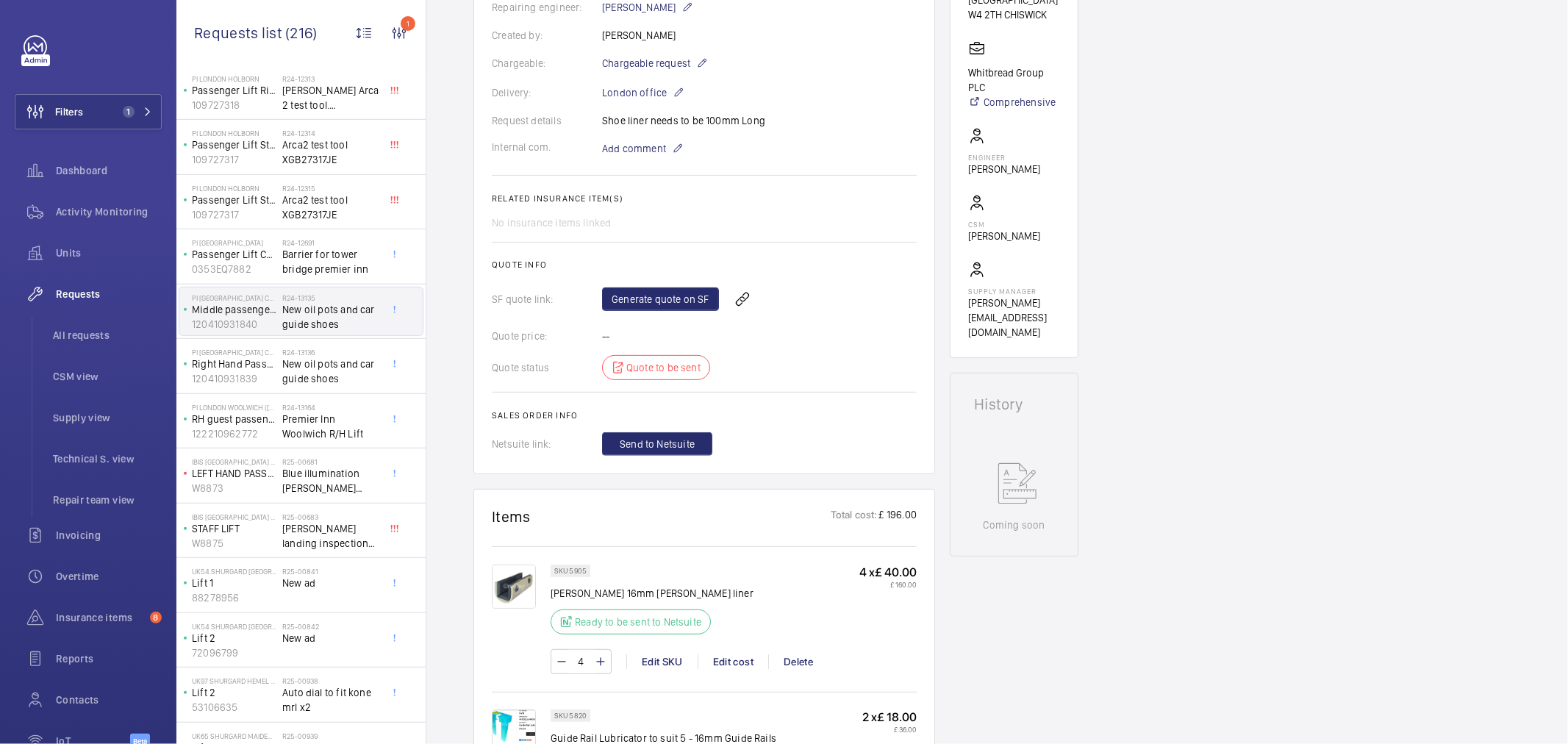
scroll to position [326, 0]
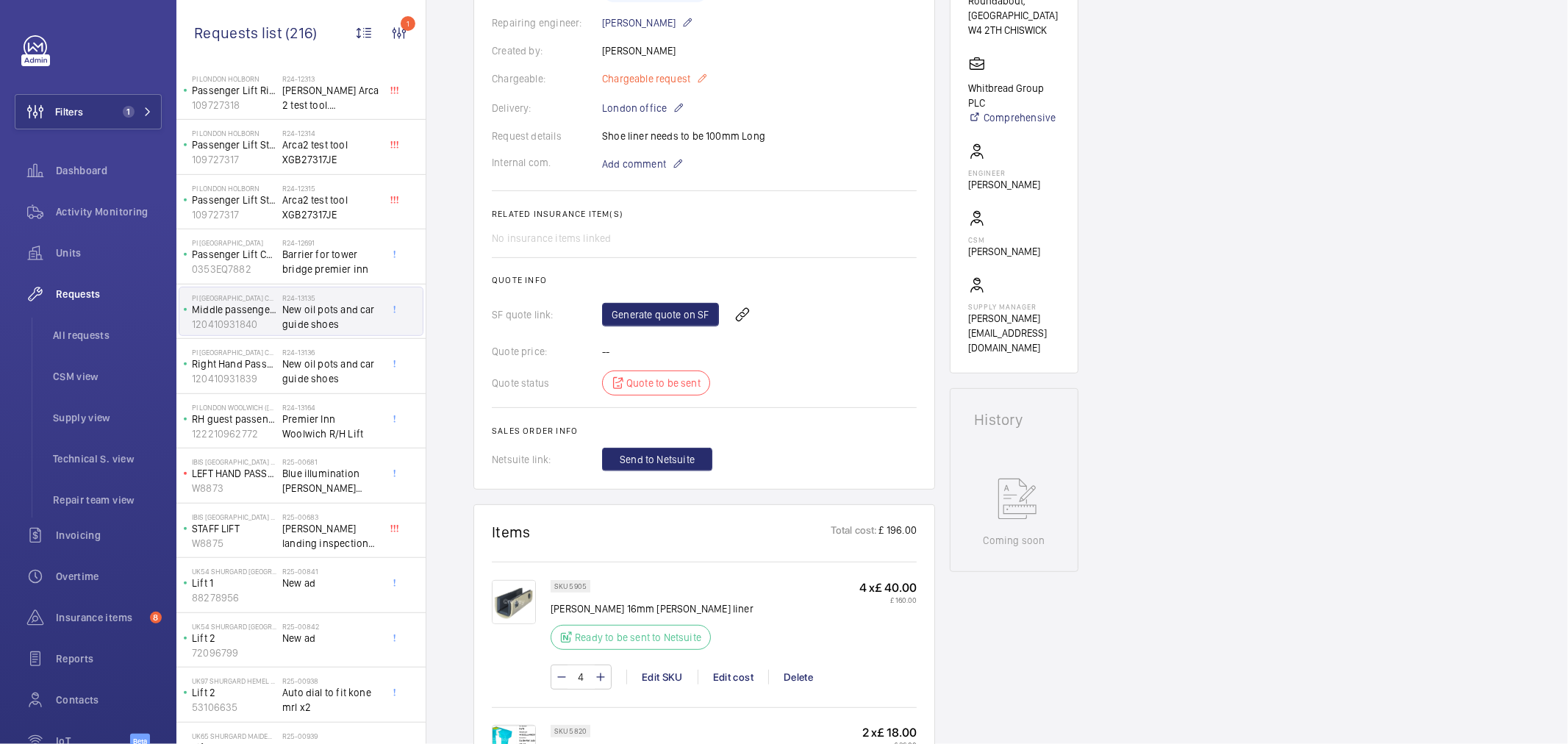
click at [640, 79] on span "Chargeable request" at bounding box center [646, 79] width 88 height 15
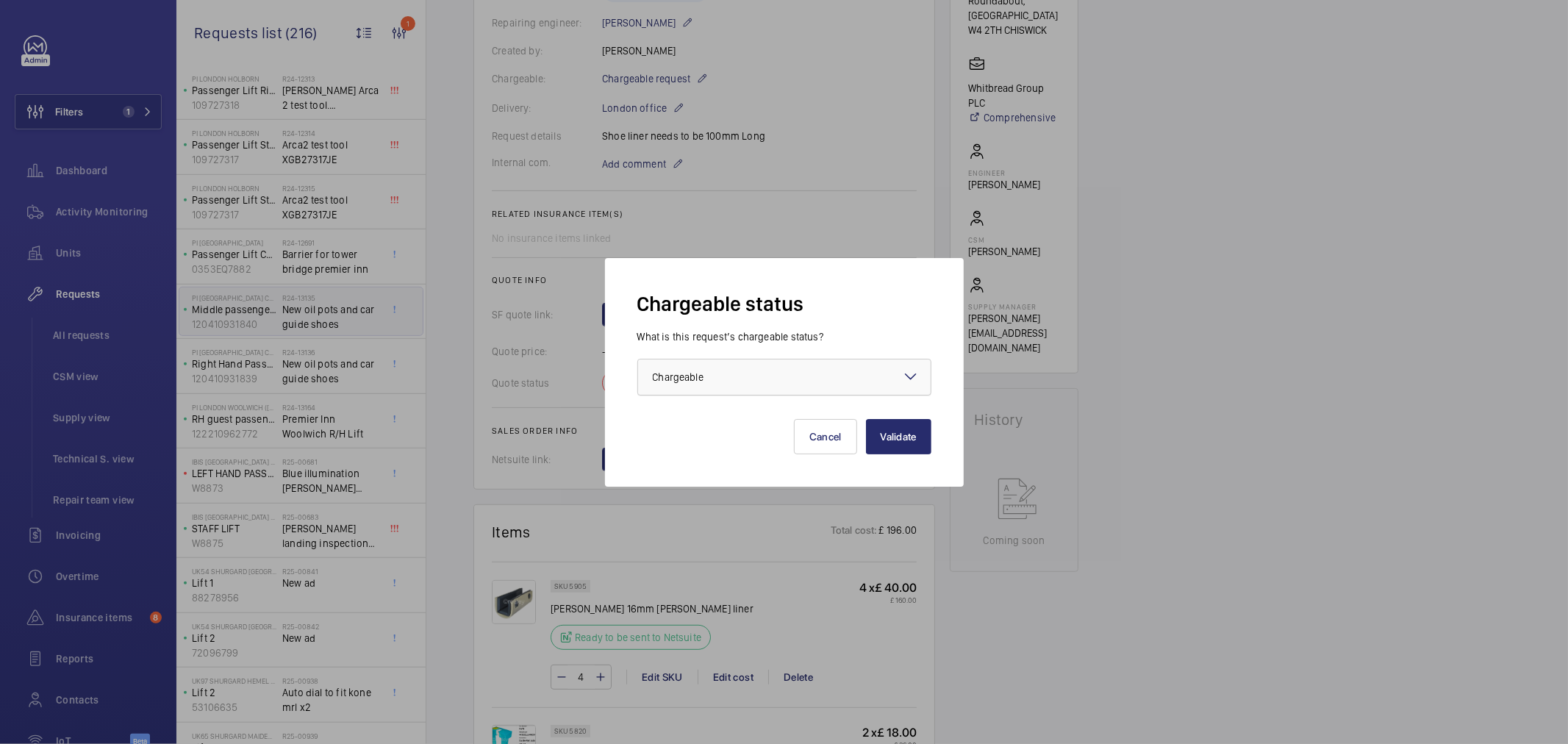
click at [684, 391] on div at bounding box center [784, 377] width 292 height 35
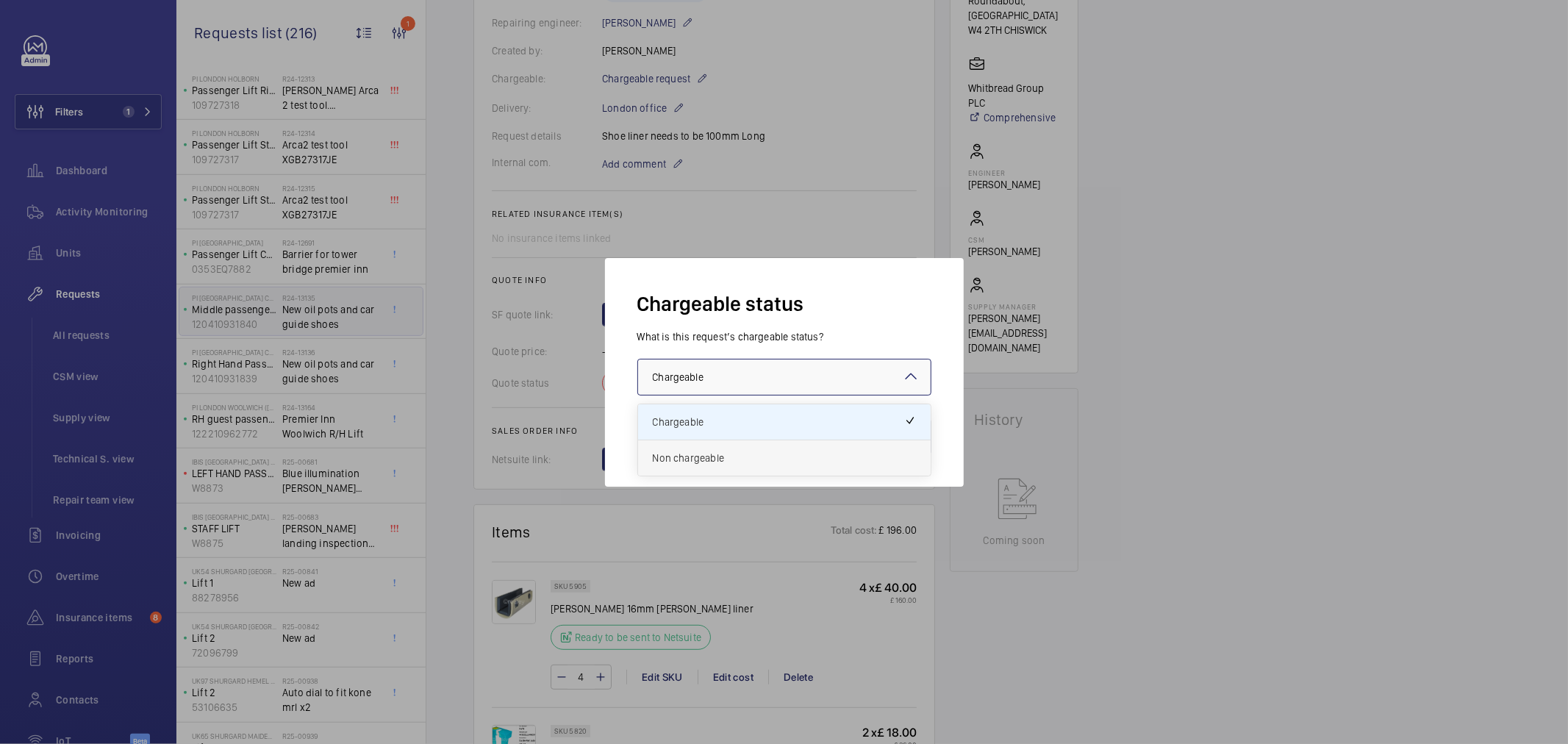
click at [693, 449] on div "Non chargeable" at bounding box center [784, 458] width 292 height 35
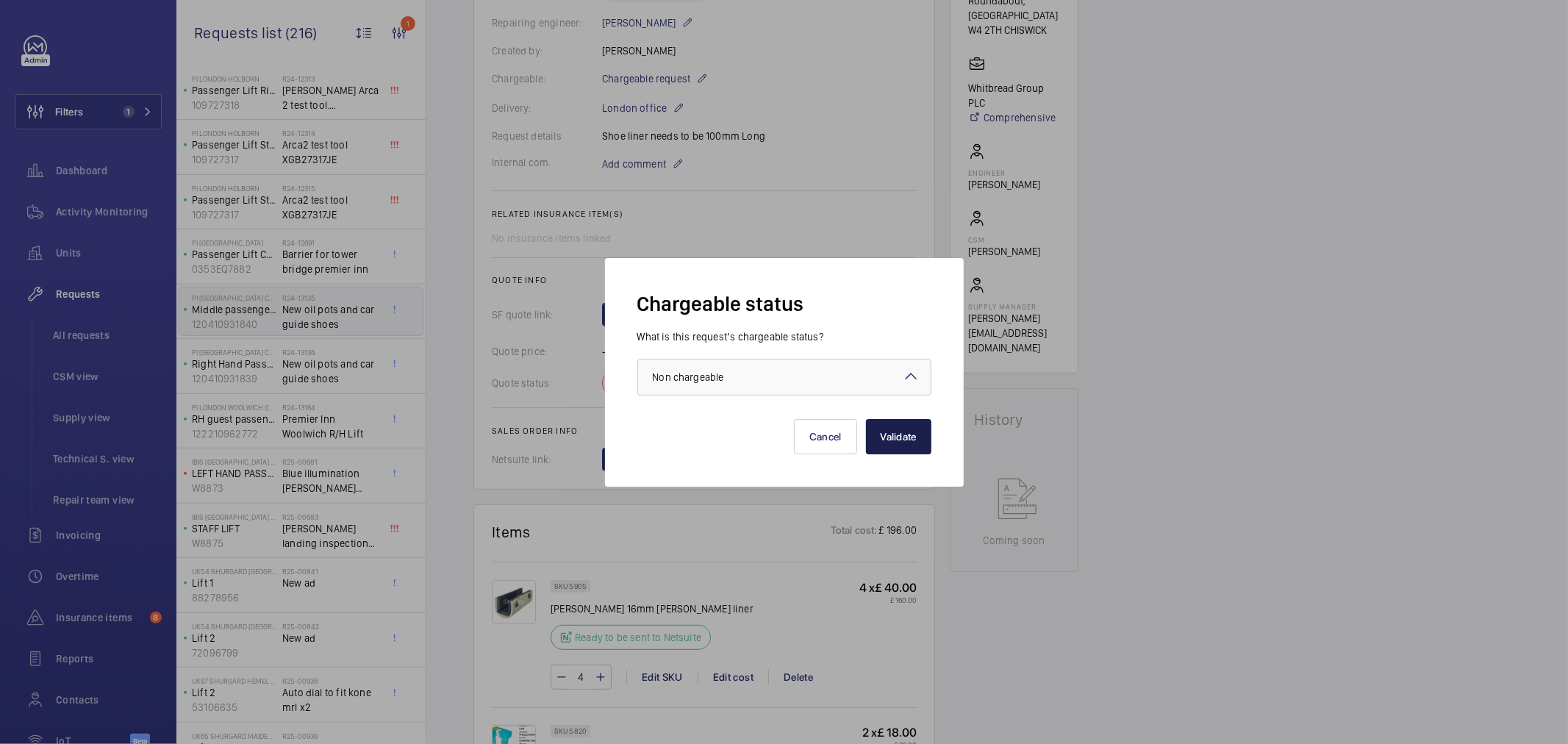
click at [895, 436] on button "Validate" at bounding box center [898, 437] width 65 height 35
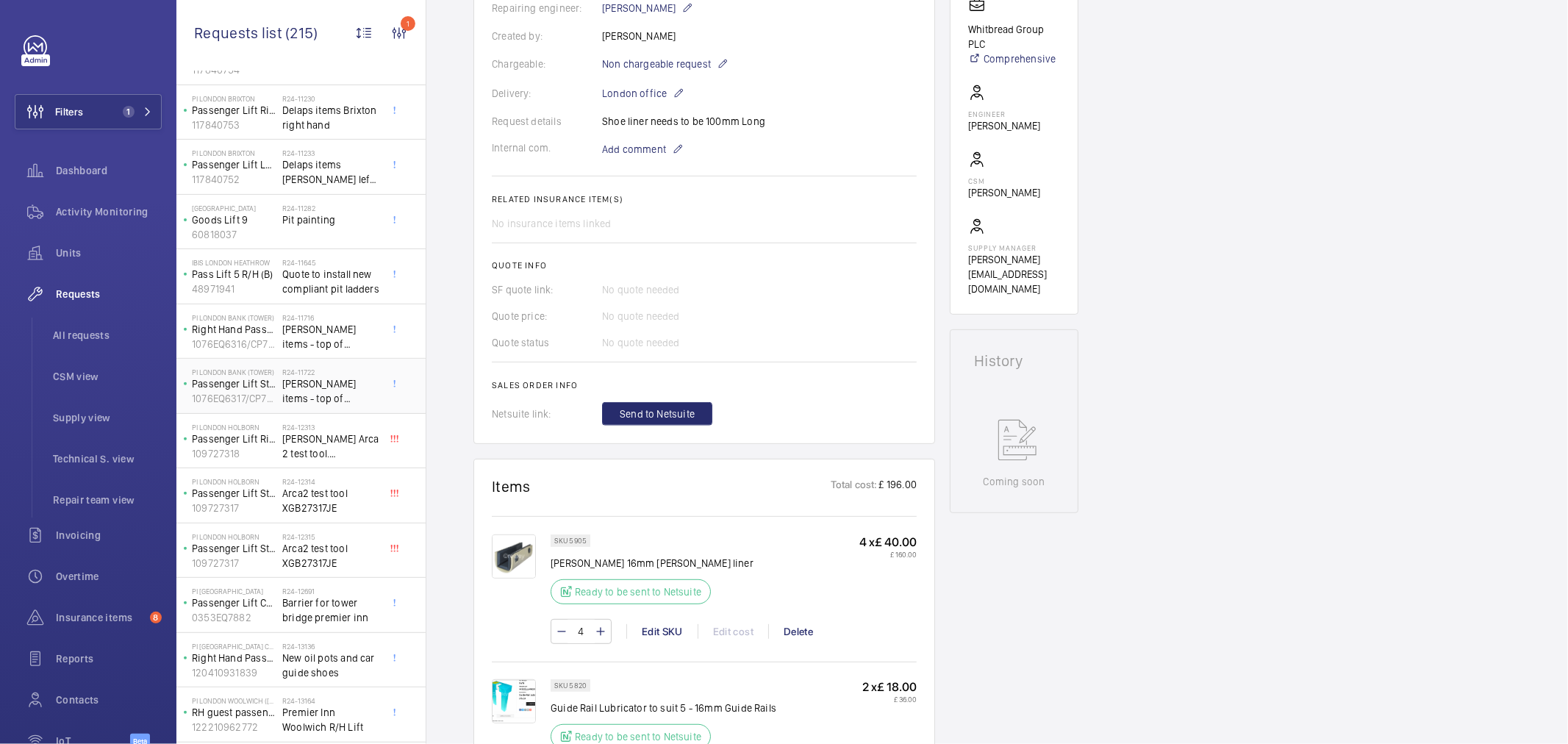
scroll to position [490, 0]
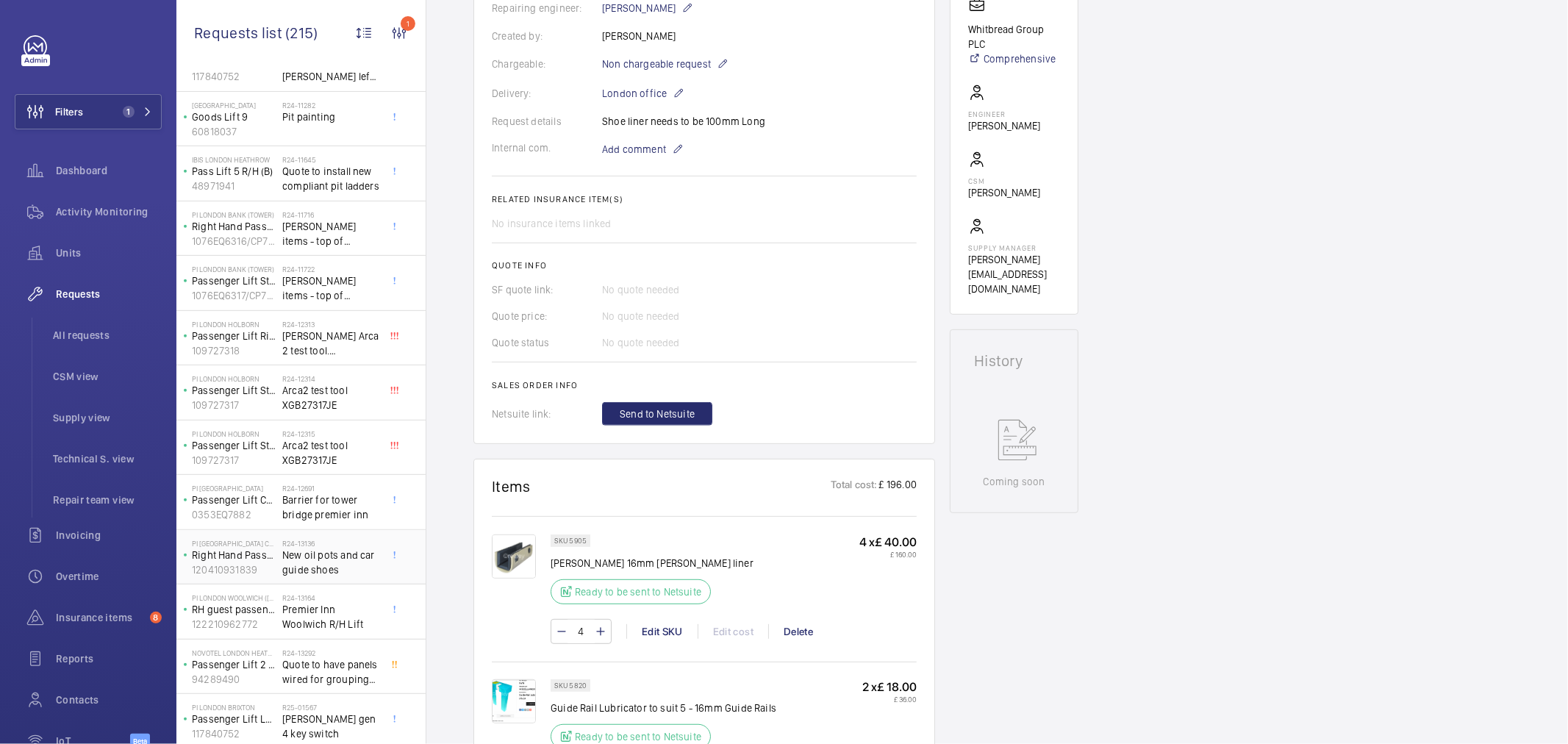
click at [340, 552] on span "New oil pots and car guide shoes" at bounding box center [331, 563] width 97 height 30
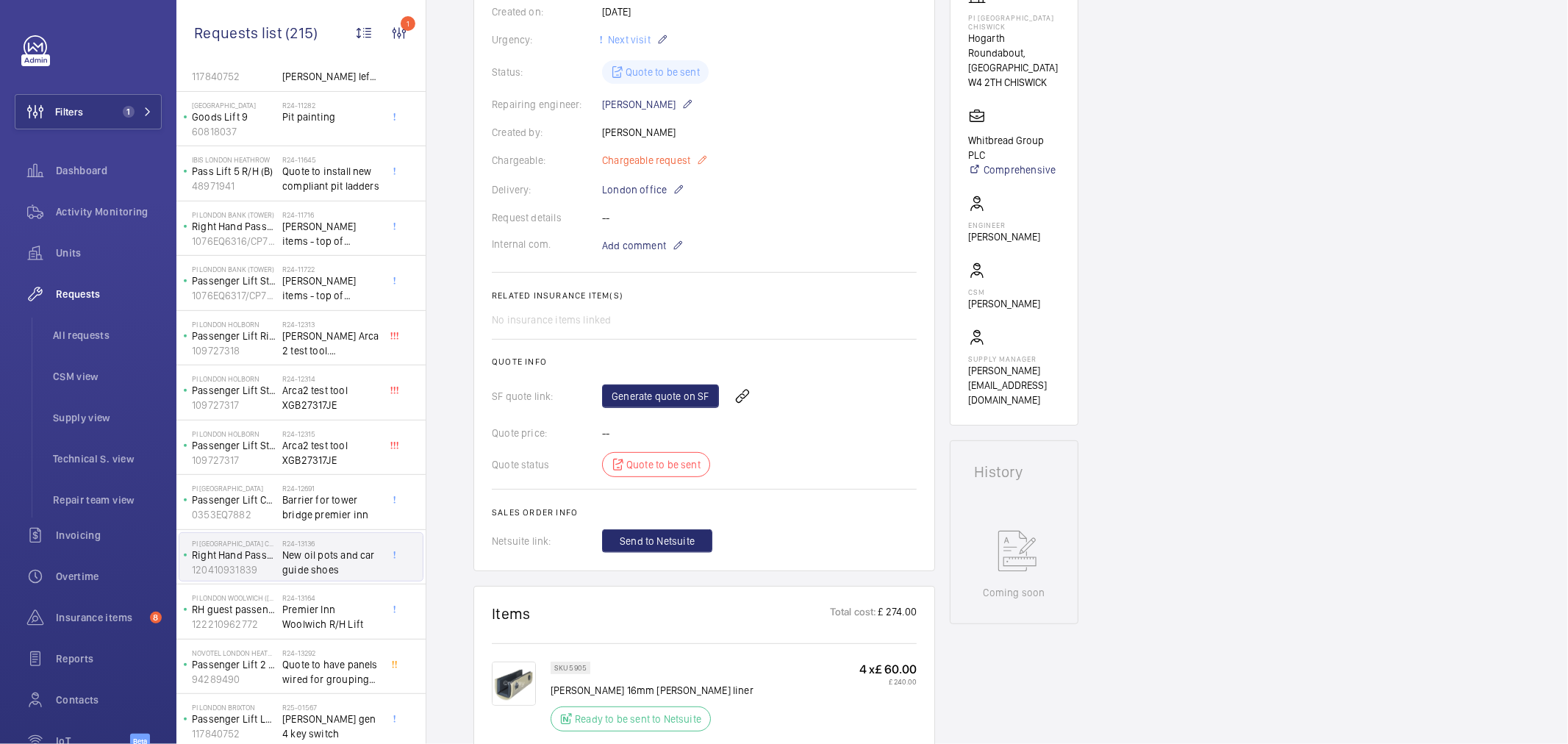
scroll to position [304, 0]
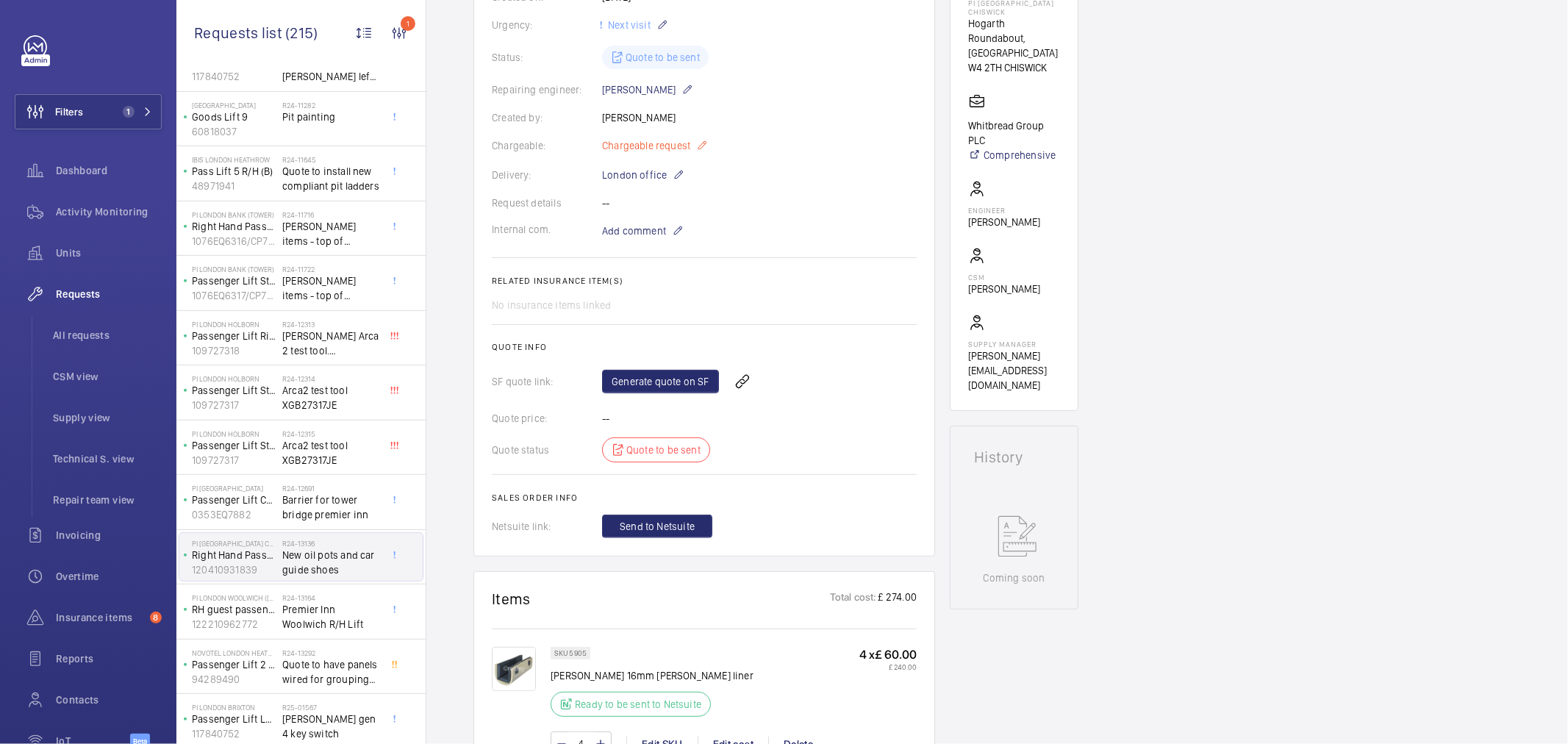
click at [658, 152] on span "Chargeable request" at bounding box center [646, 146] width 88 height 15
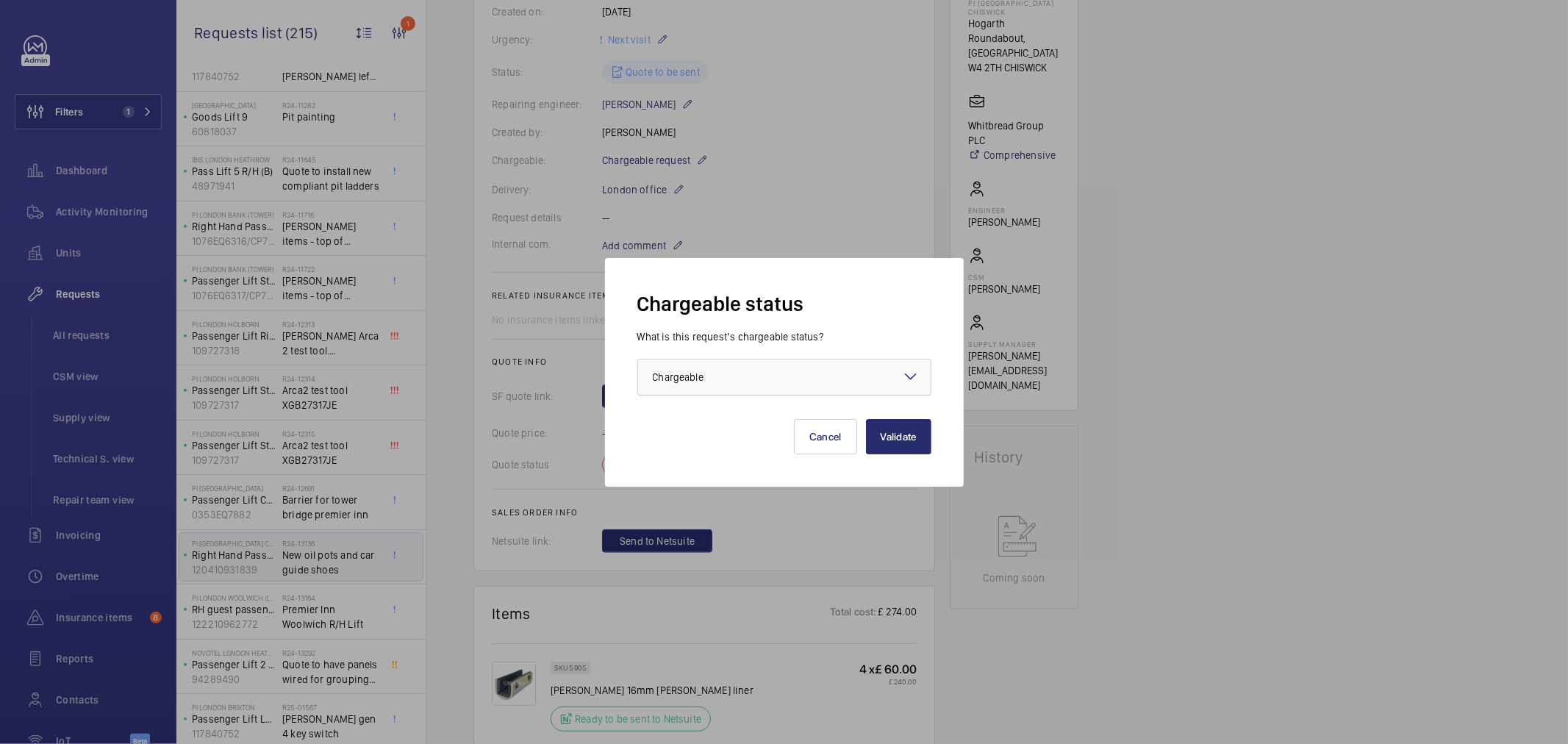
click at [660, 377] on span "Chargeable" at bounding box center [679, 377] width 51 height 12
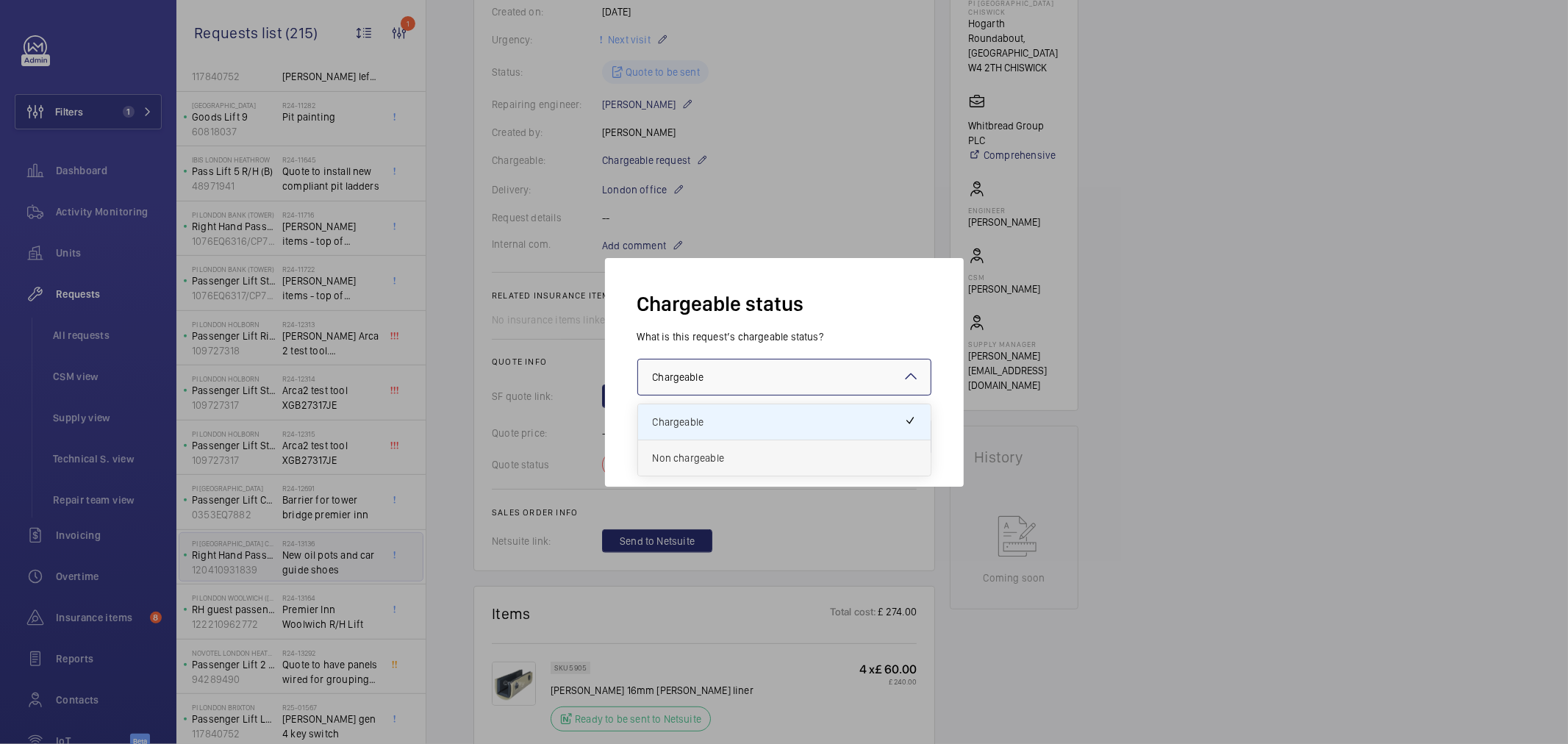
click at [702, 473] on div "Non chargeable" at bounding box center [784, 458] width 292 height 35
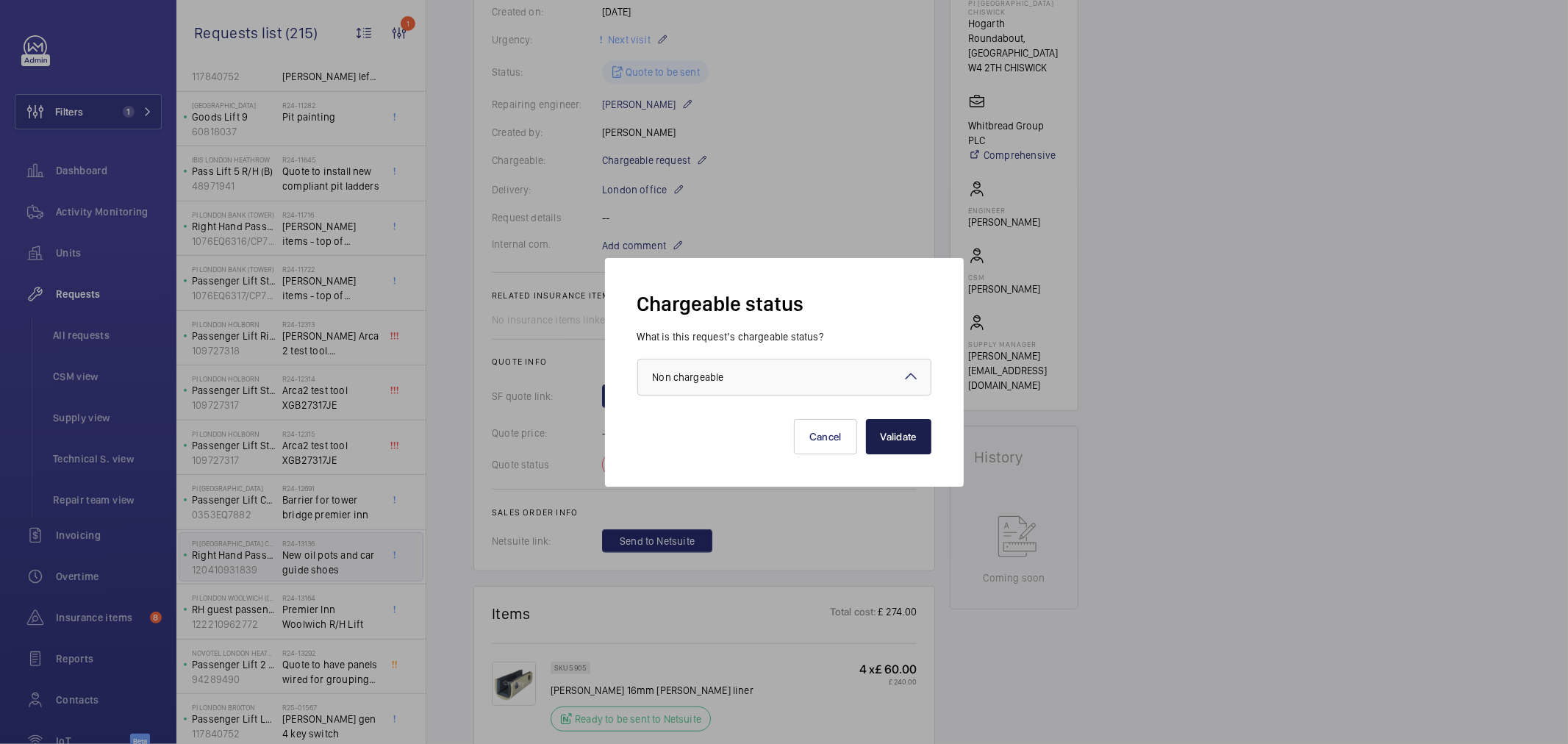
click at [903, 442] on button "Validate" at bounding box center [898, 437] width 65 height 35
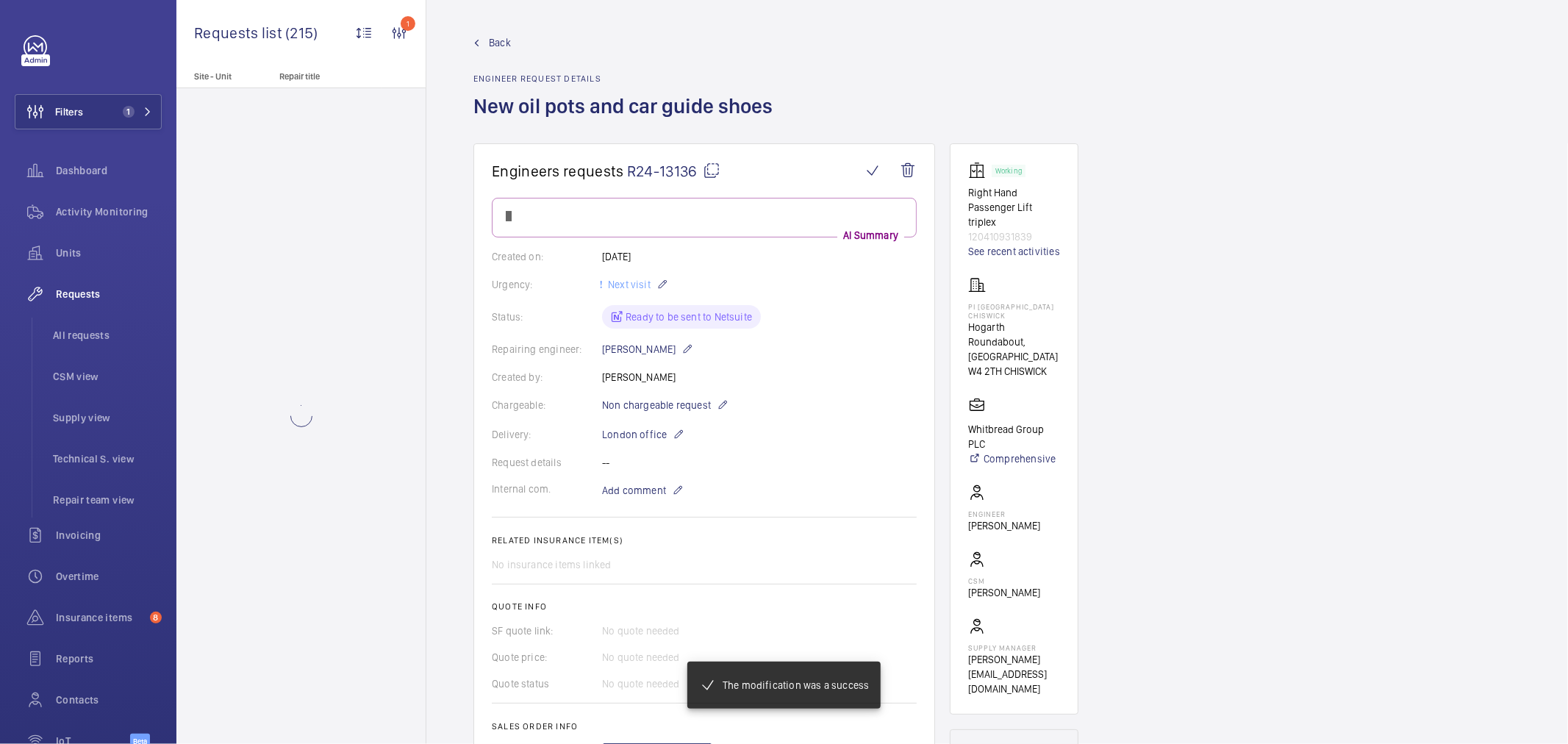
scroll to position [0, 0]
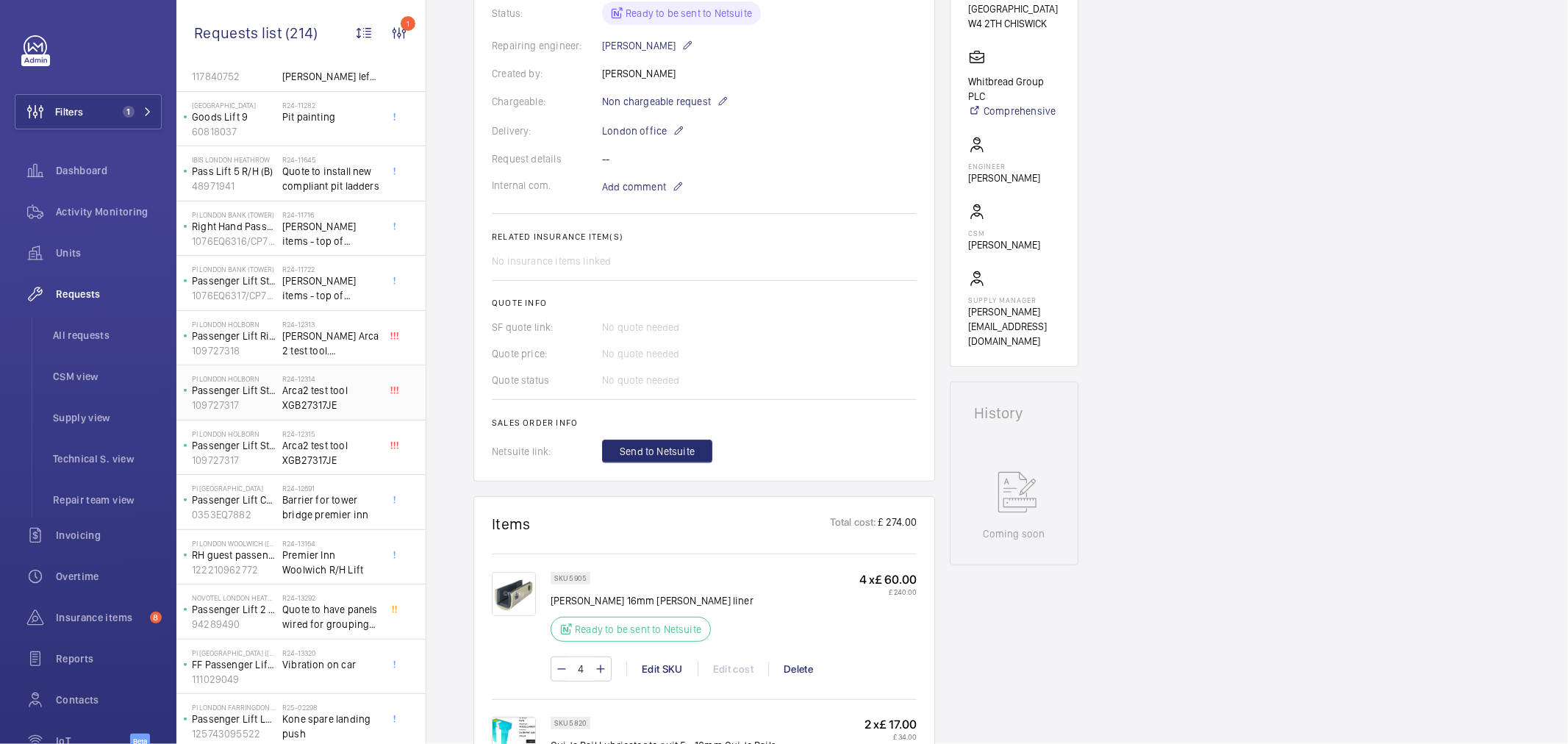
scroll to position [572, 0]
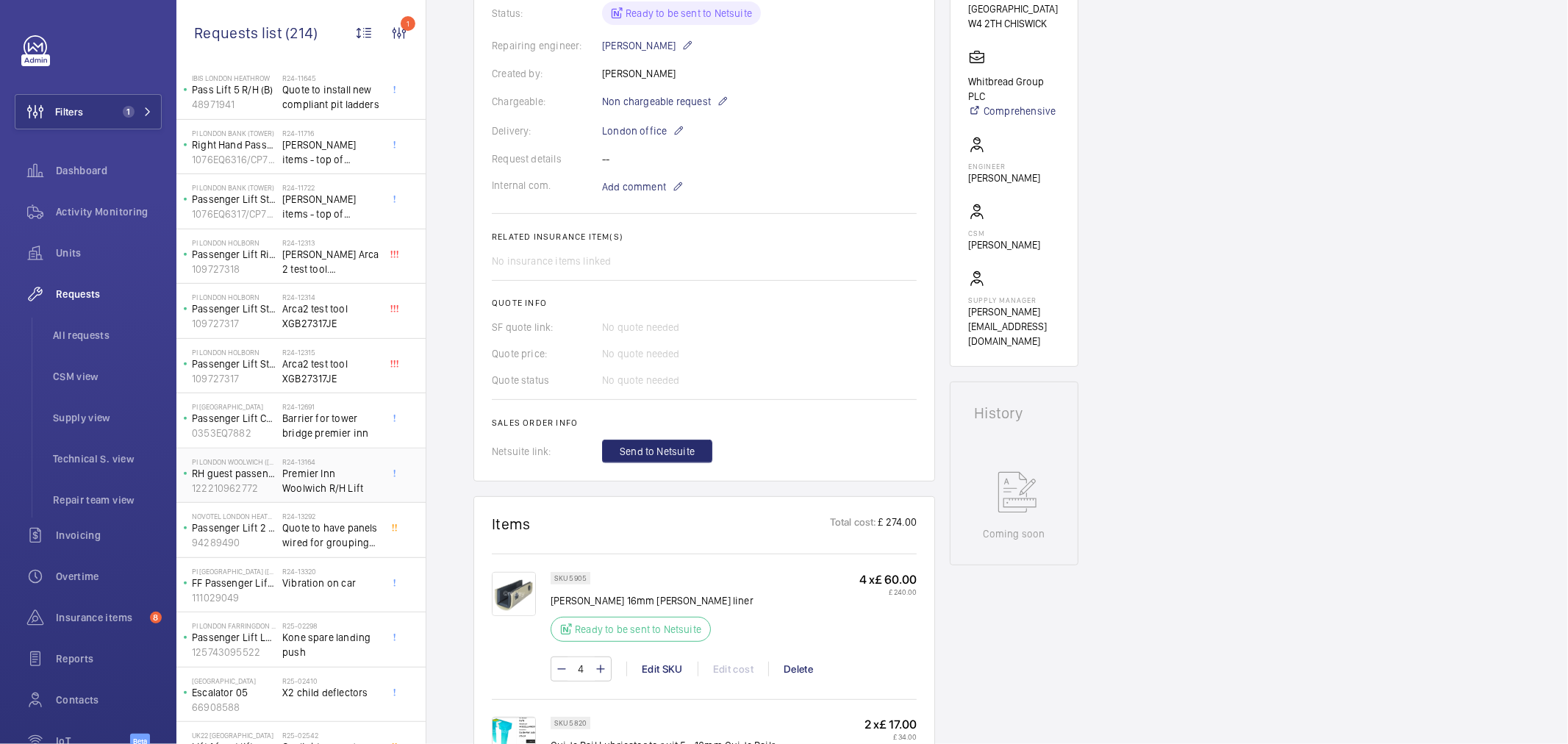
click at [310, 494] on span "Premier Inn Woolwich R/H Lift" at bounding box center [331, 481] width 97 height 30
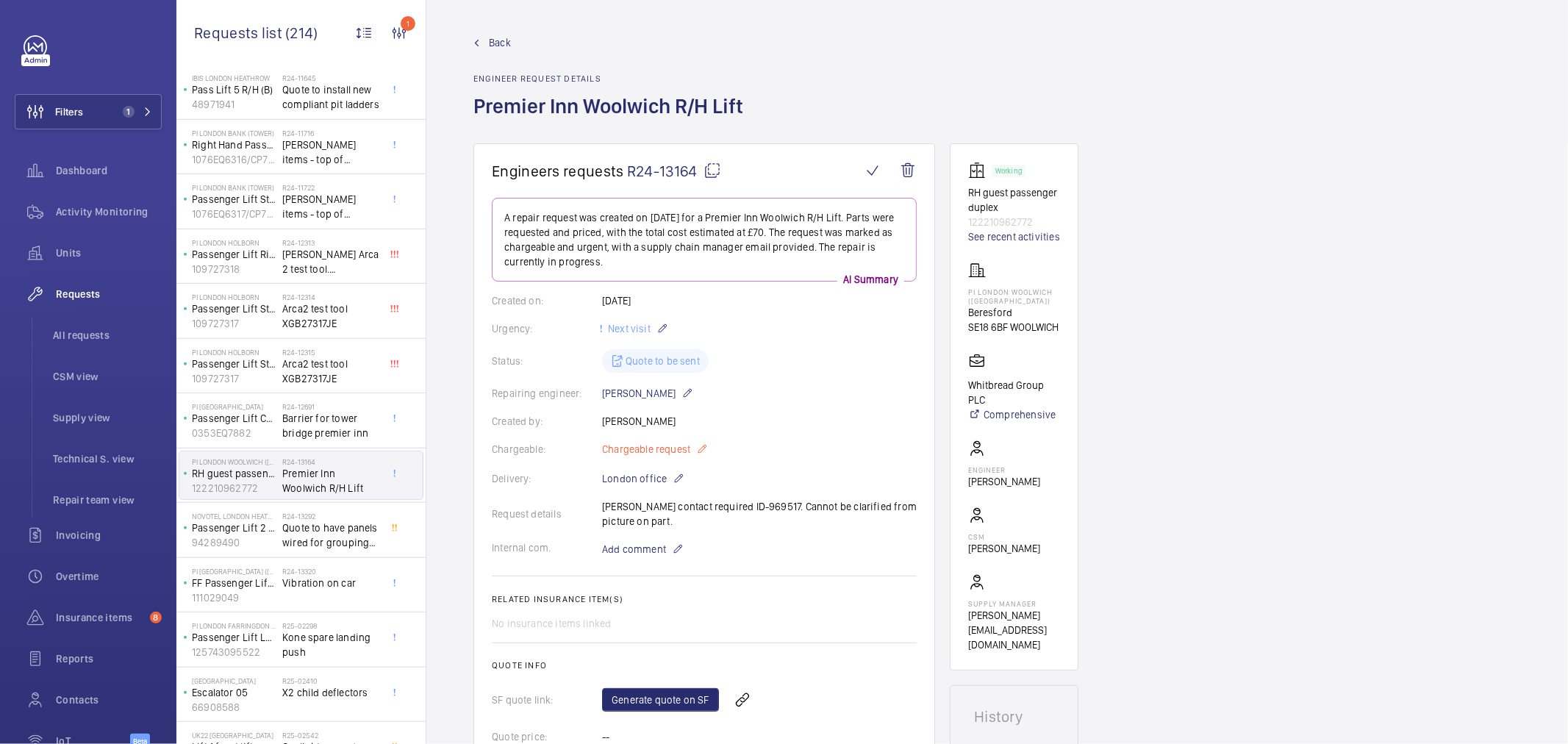
click at [647, 451] on span "Chargeable request" at bounding box center [646, 450] width 88 height 15
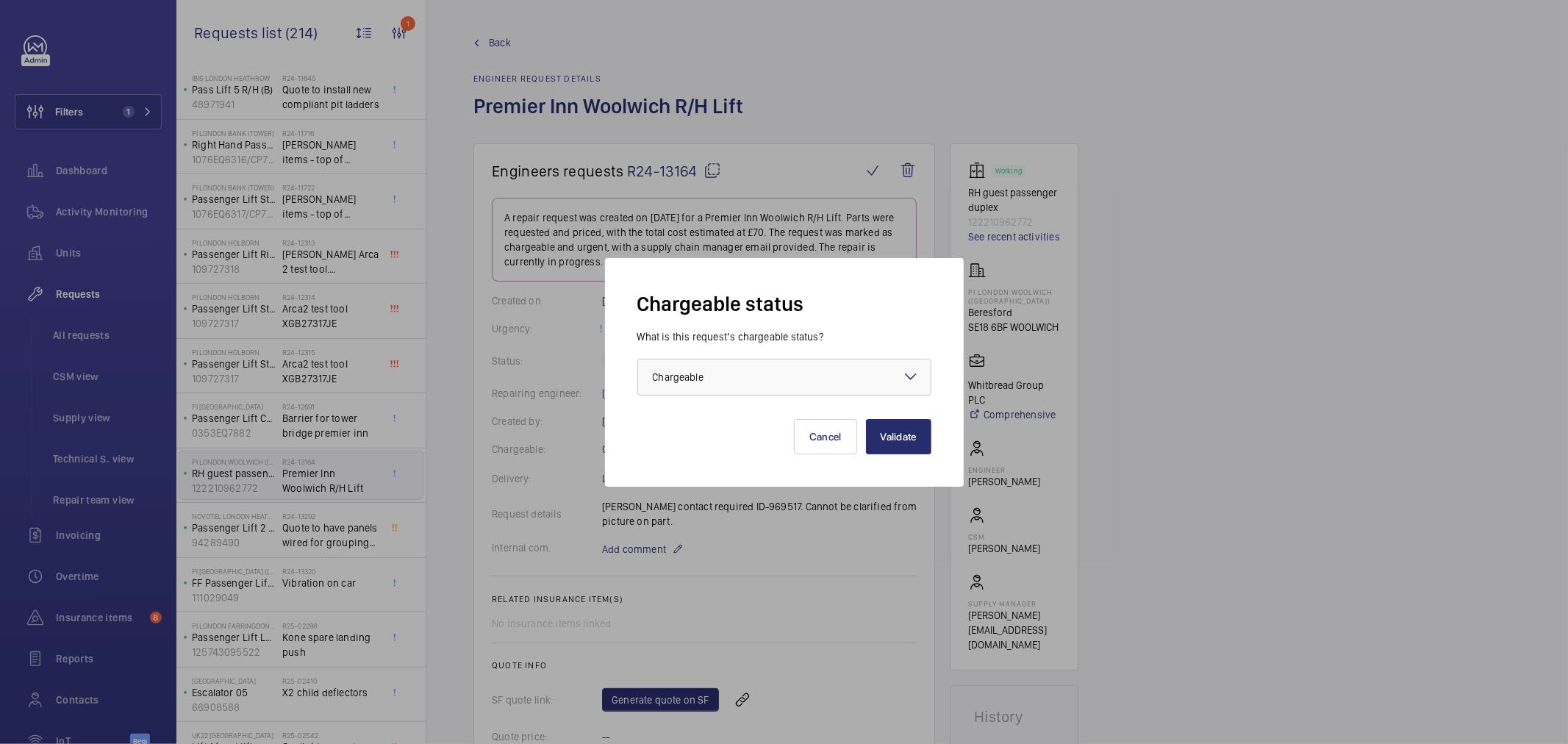
click at [691, 373] on span "Chargeable" at bounding box center [679, 377] width 51 height 12
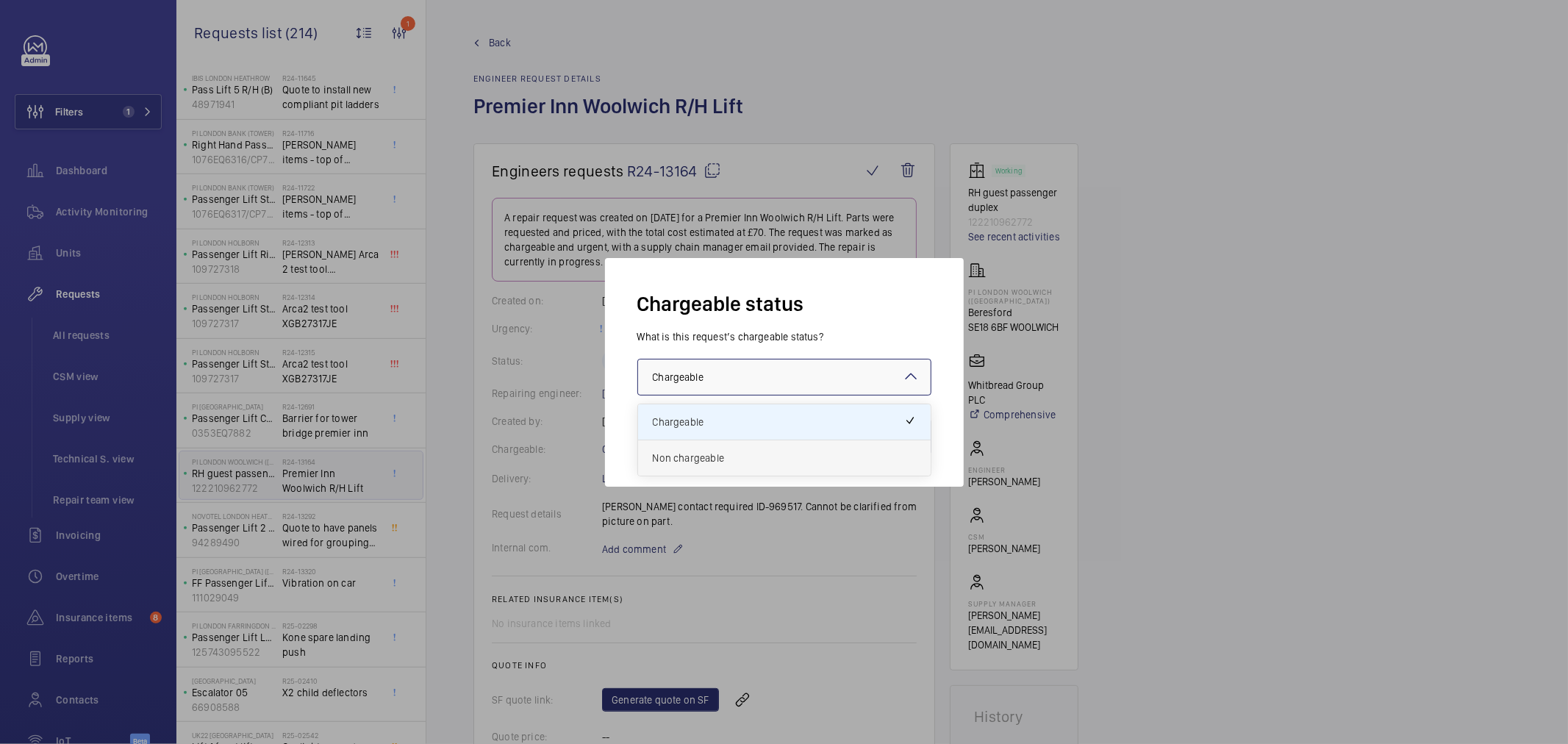
click at [688, 455] on span "Non chargeable" at bounding box center [785, 458] width 264 height 15
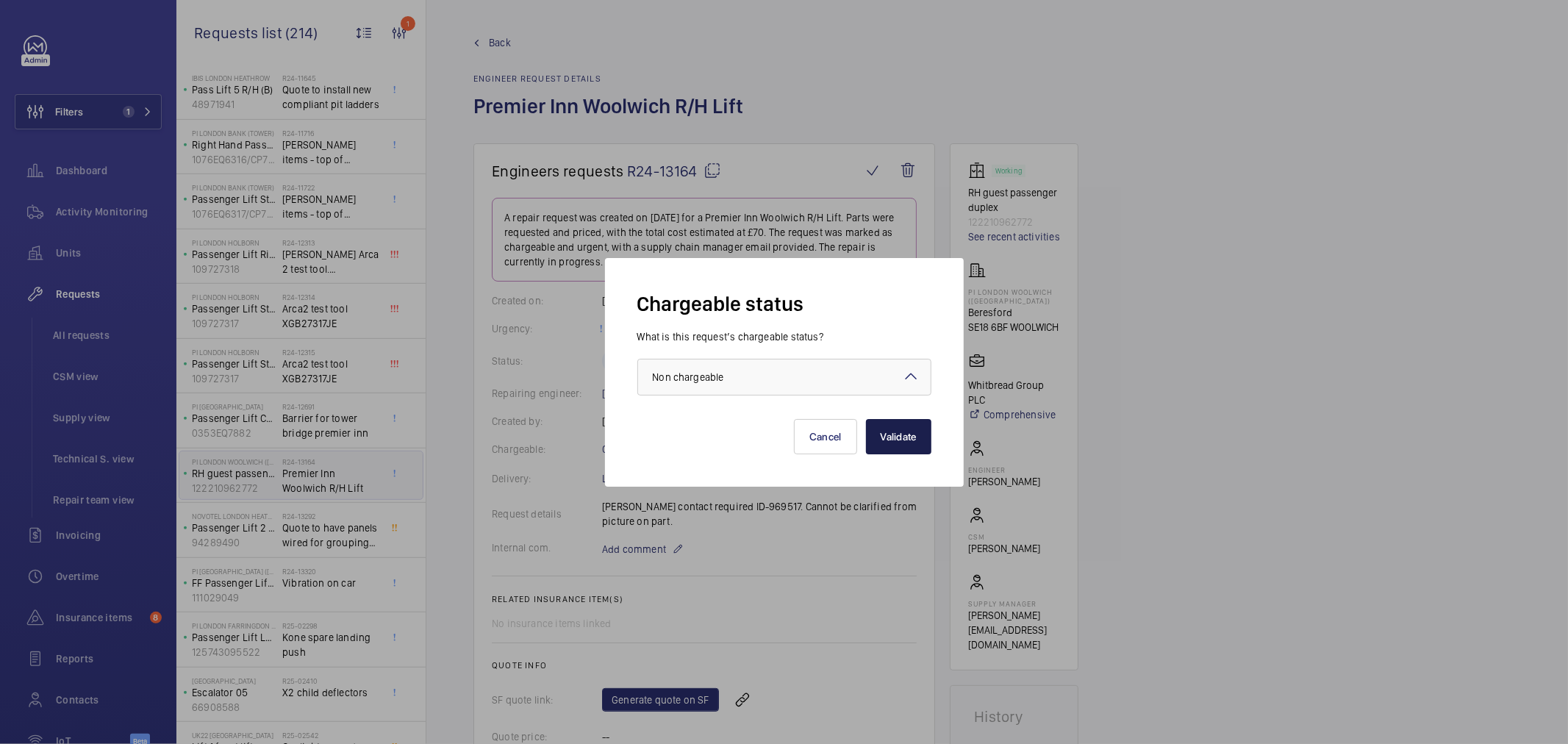
click at [894, 438] on button "Validate" at bounding box center [898, 437] width 65 height 35
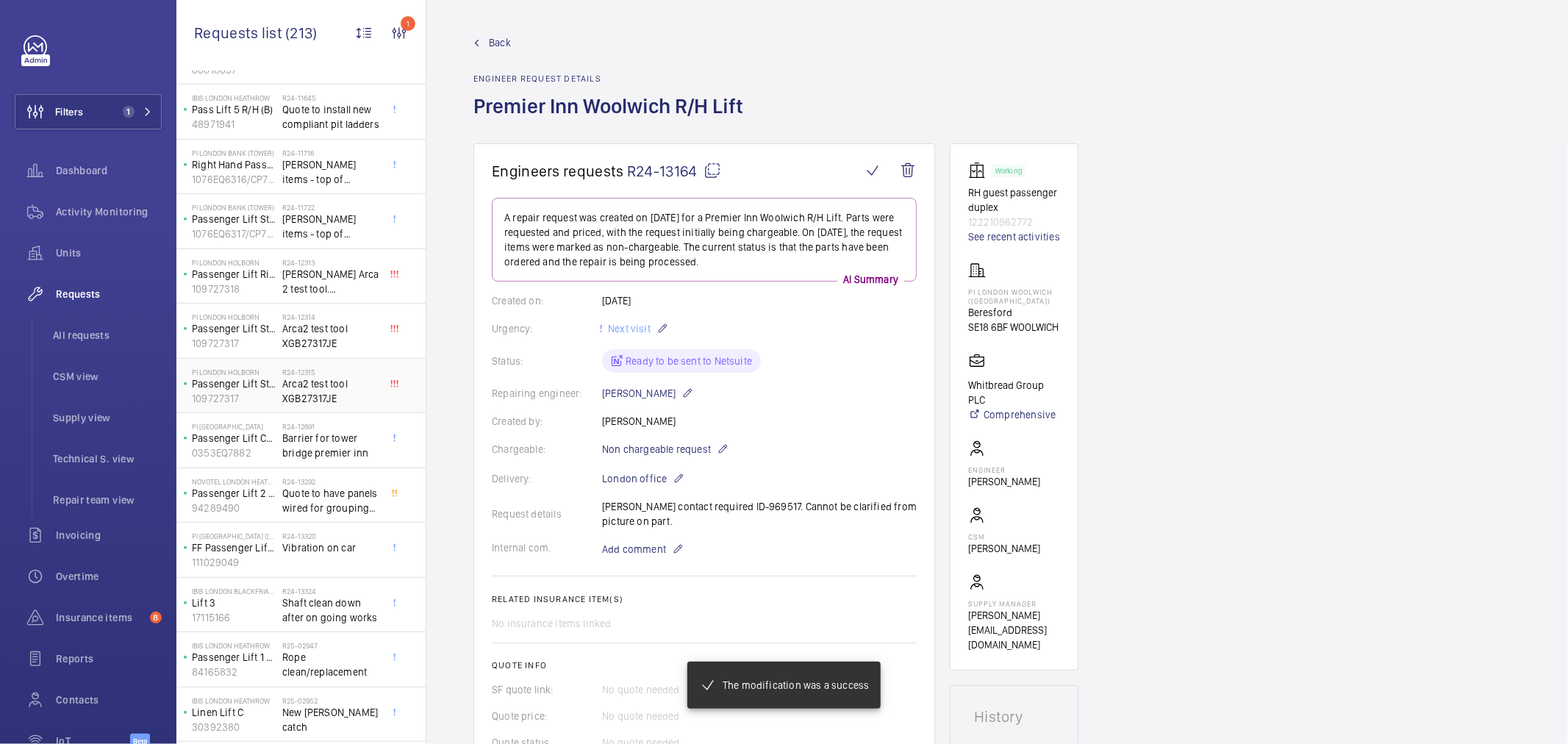
scroll to position [572, 0]
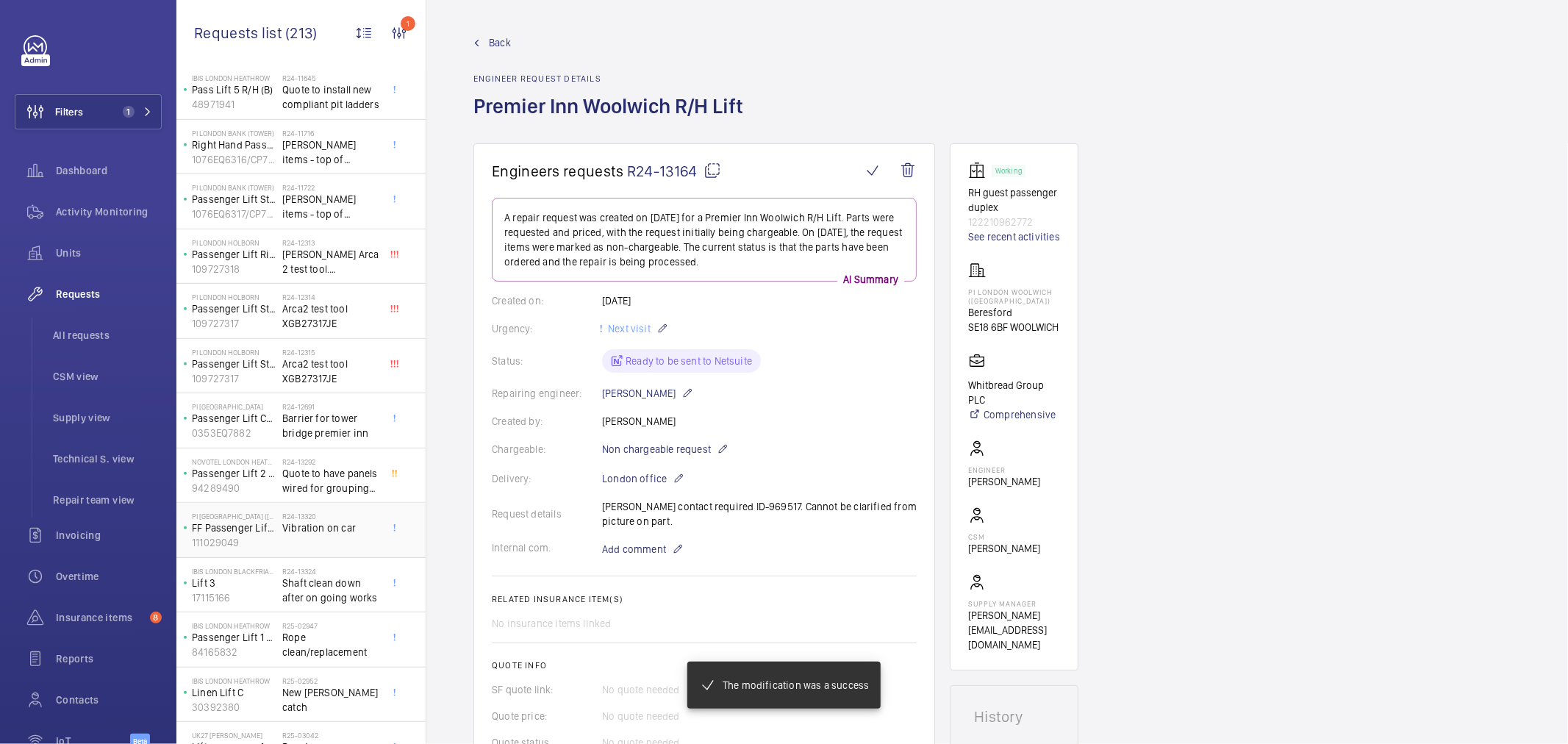
click at [358, 525] on span "Vibration on car" at bounding box center [331, 528] width 97 height 15
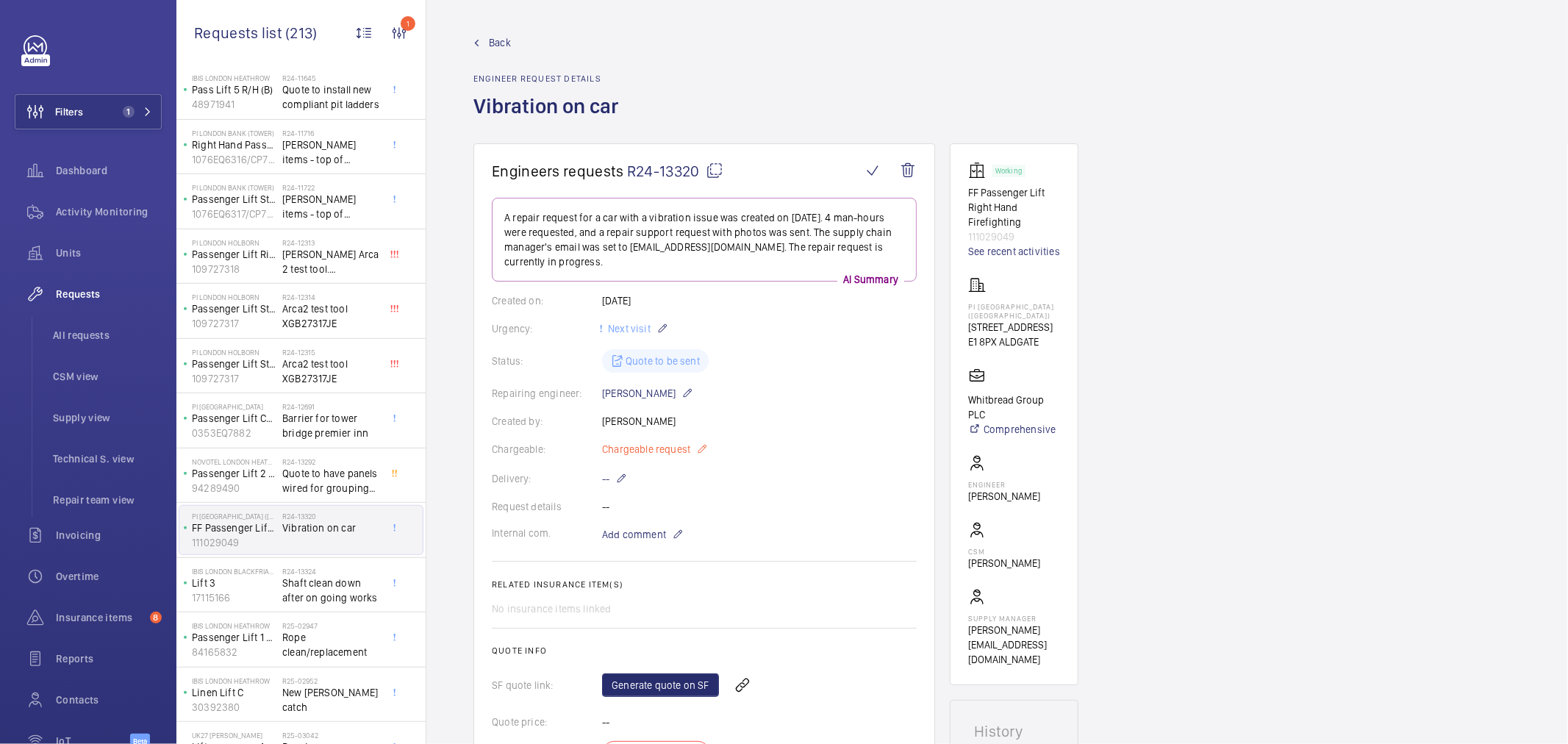
click at [620, 454] on span "Chargeable request" at bounding box center [646, 450] width 88 height 15
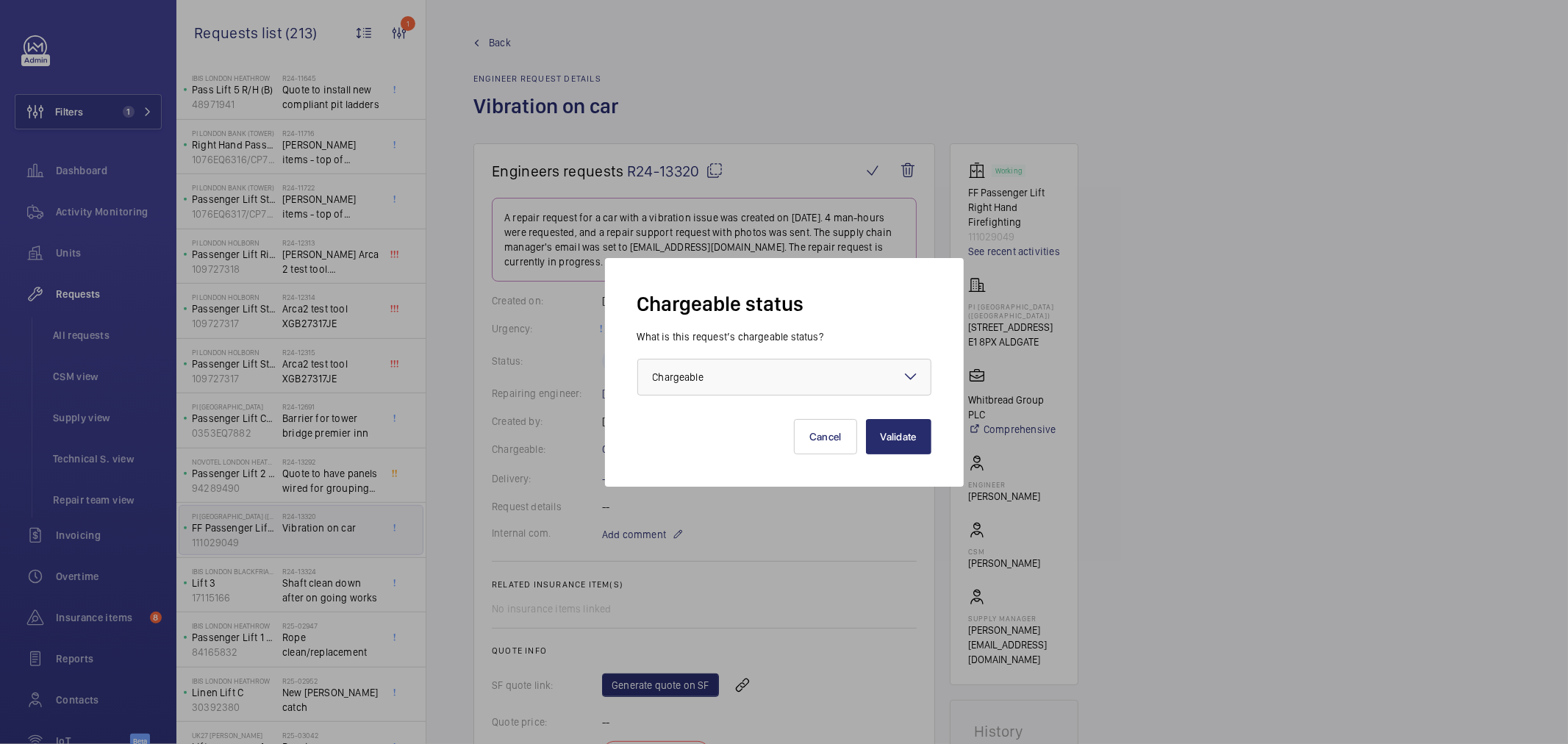
click at [716, 357] on div "What is this request’s chargeable status? Choose one option × Chargeable ×" at bounding box center [784, 363] width 294 height 66
click at [715, 380] on div "× Chargeable" at bounding box center [697, 377] width 87 height 15
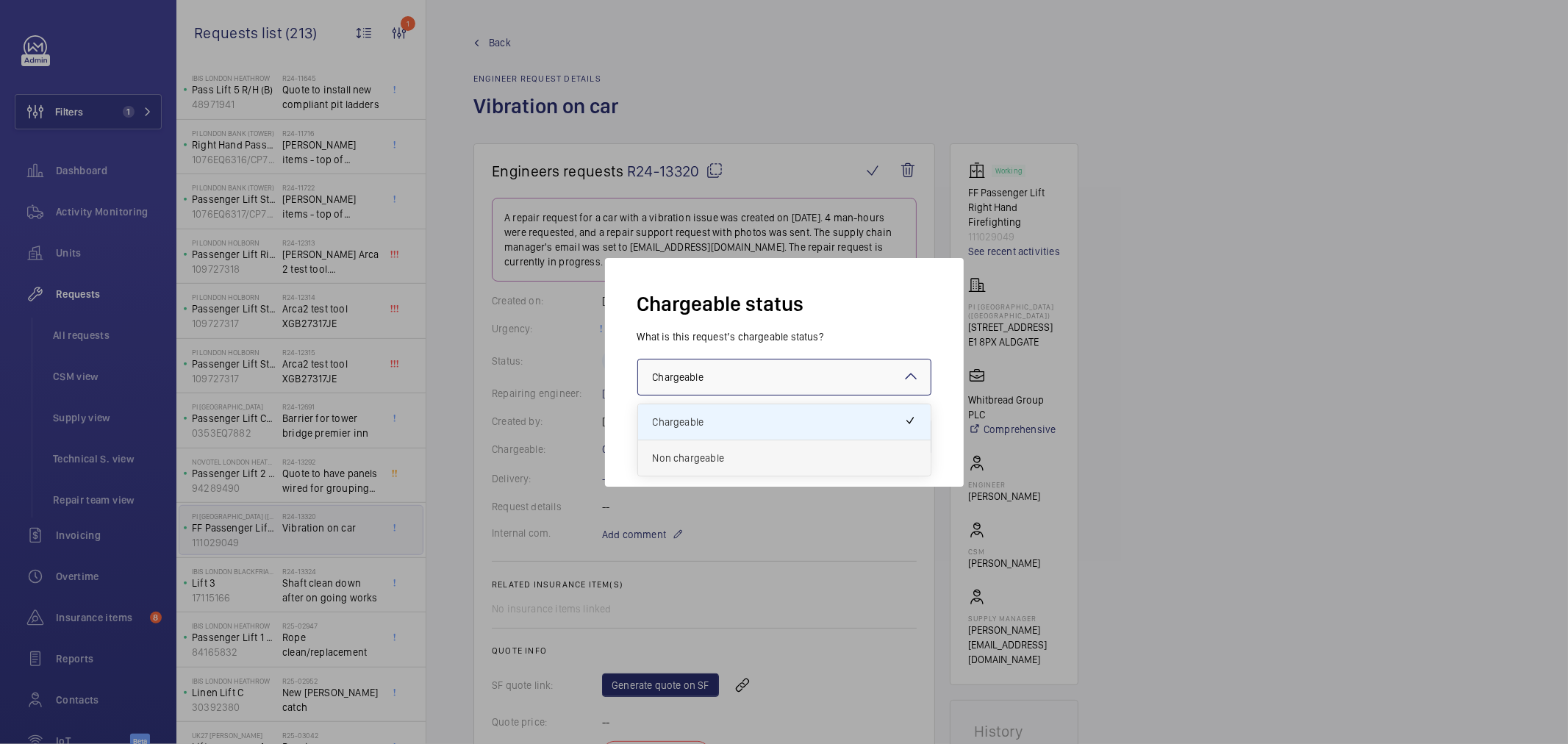
click at [722, 455] on span "Non chargeable" at bounding box center [785, 458] width 264 height 15
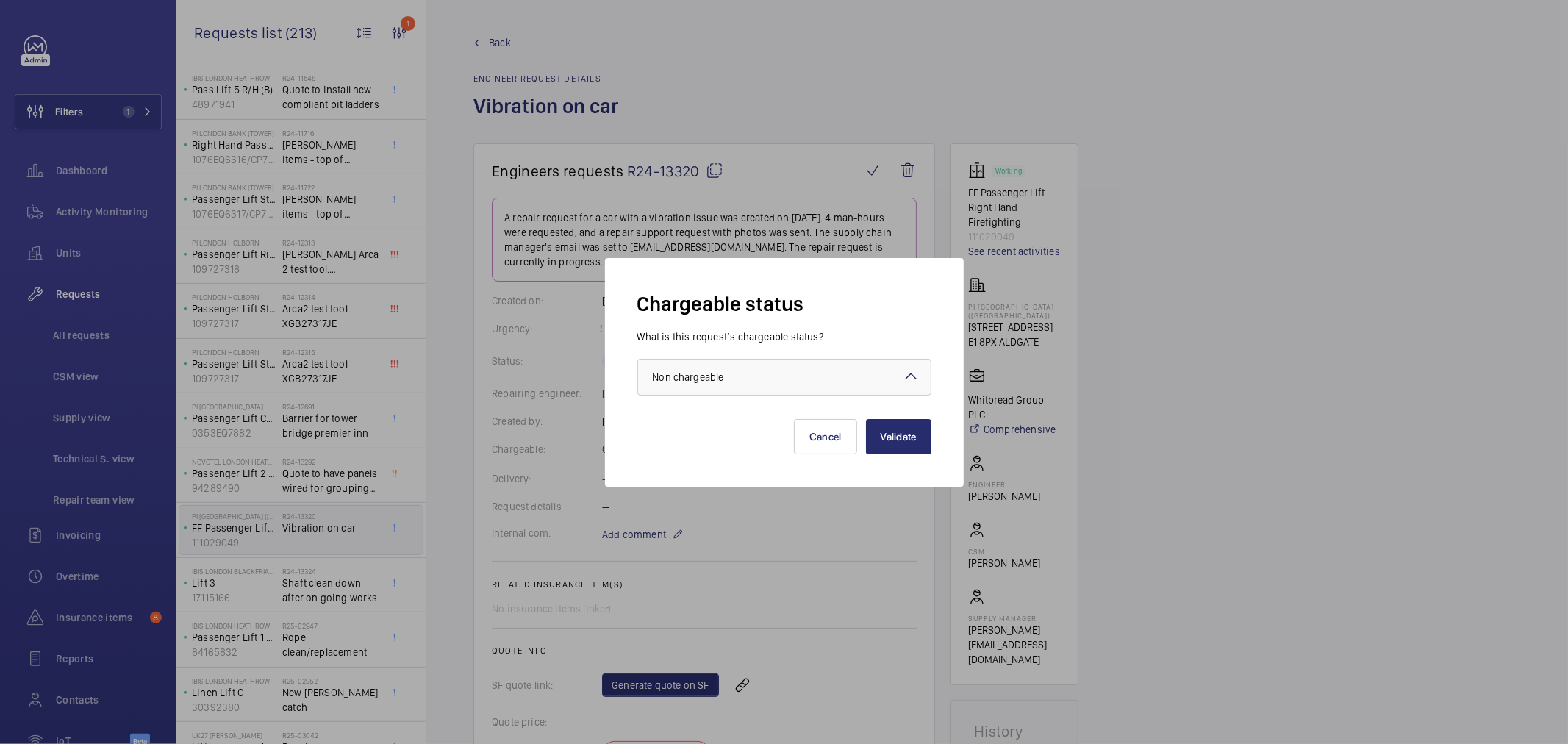
click at [863, 440] on div "Validate Cancel" at bounding box center [784, 424] width 294 height 58
click at [868, 440] on button "Validate" at bounding box center [898, 437] width 65 height 35
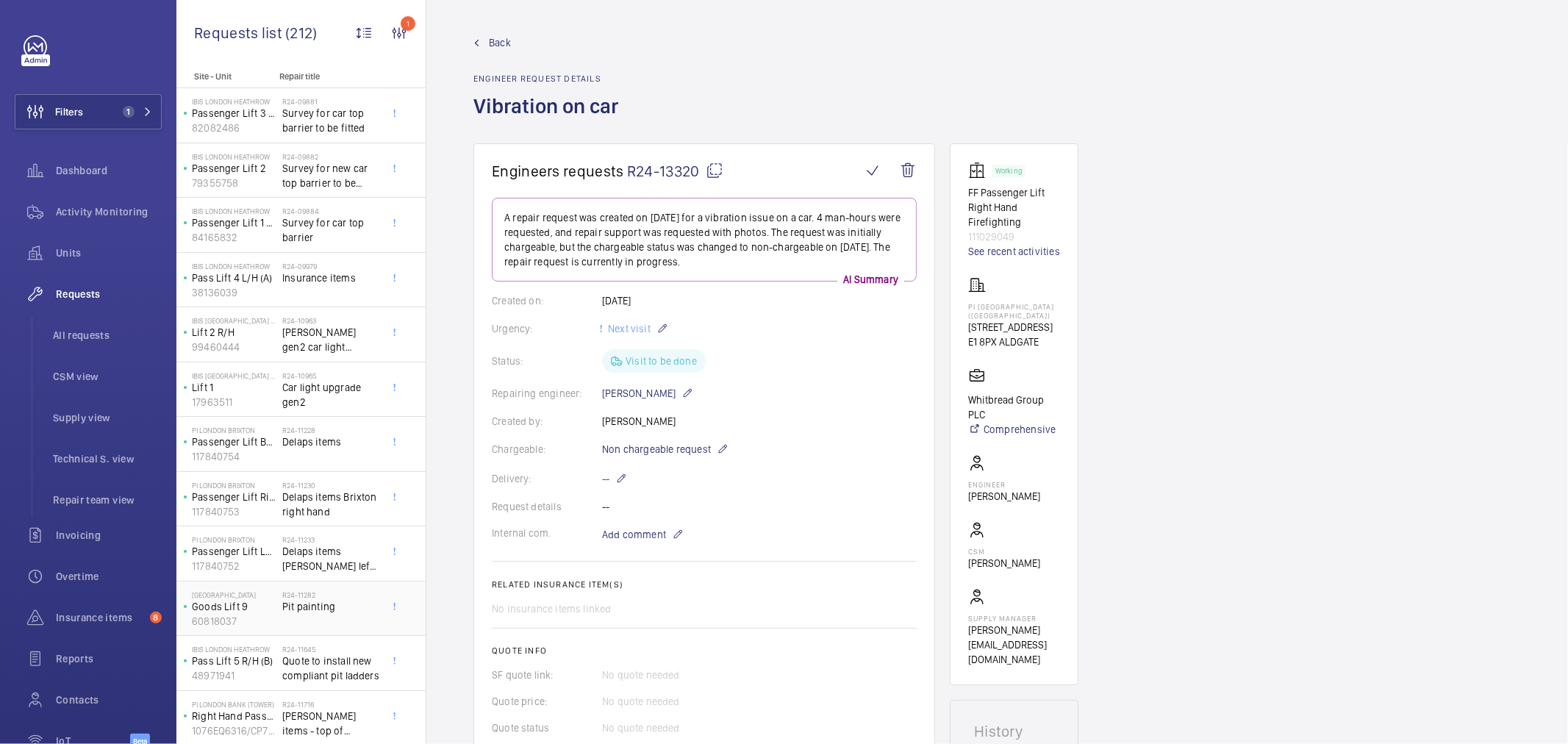
click at [284, 612] on span "Pit painting" at bounding box center [331, 607] width 97 height 15
click at [291, 612] on span "Pit painting" at bounding box center [331, 607] width 97 height 15
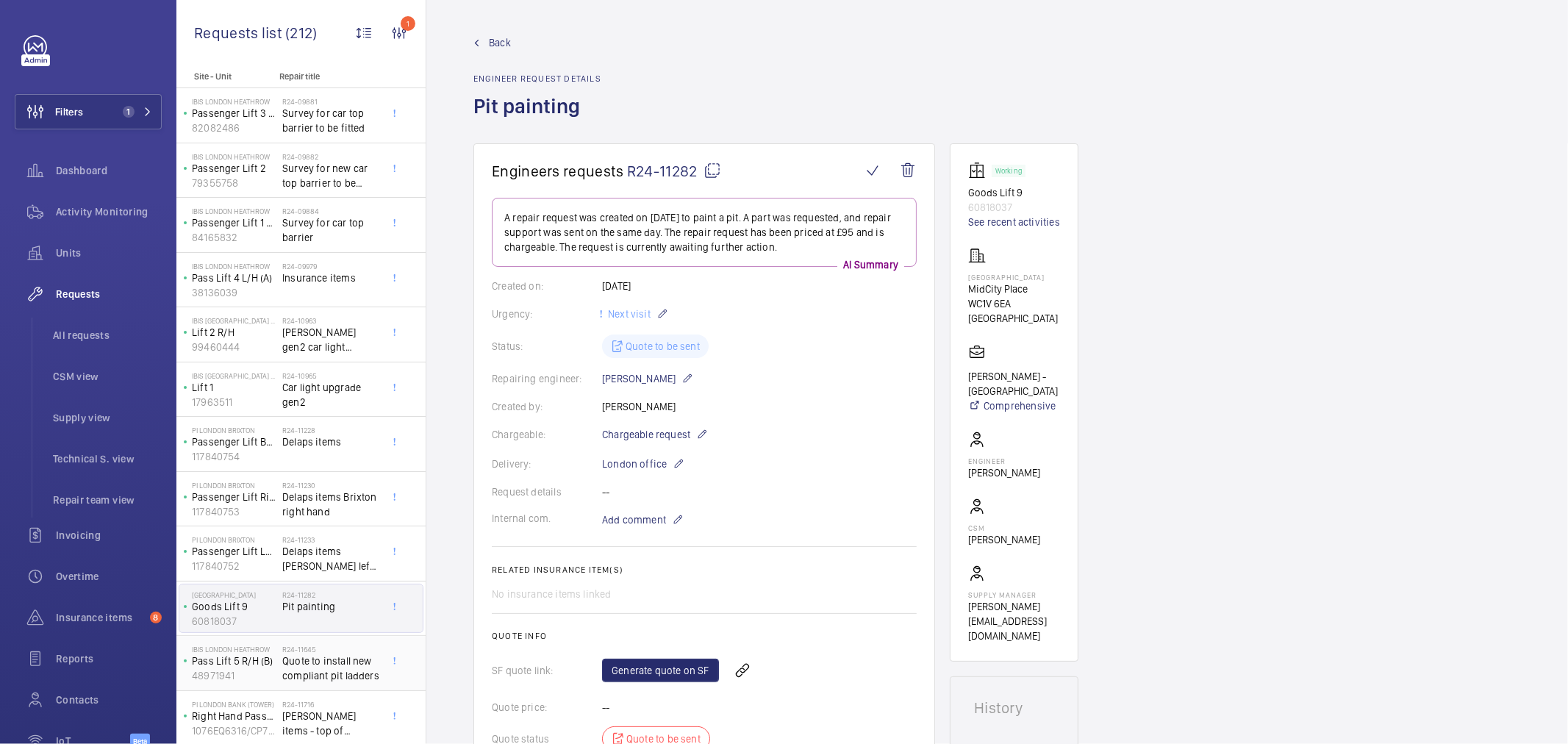
click at [310, 670] on span "Quote to install new compliant pit ladders" at bounding box center [331, 669] width 97 height 30
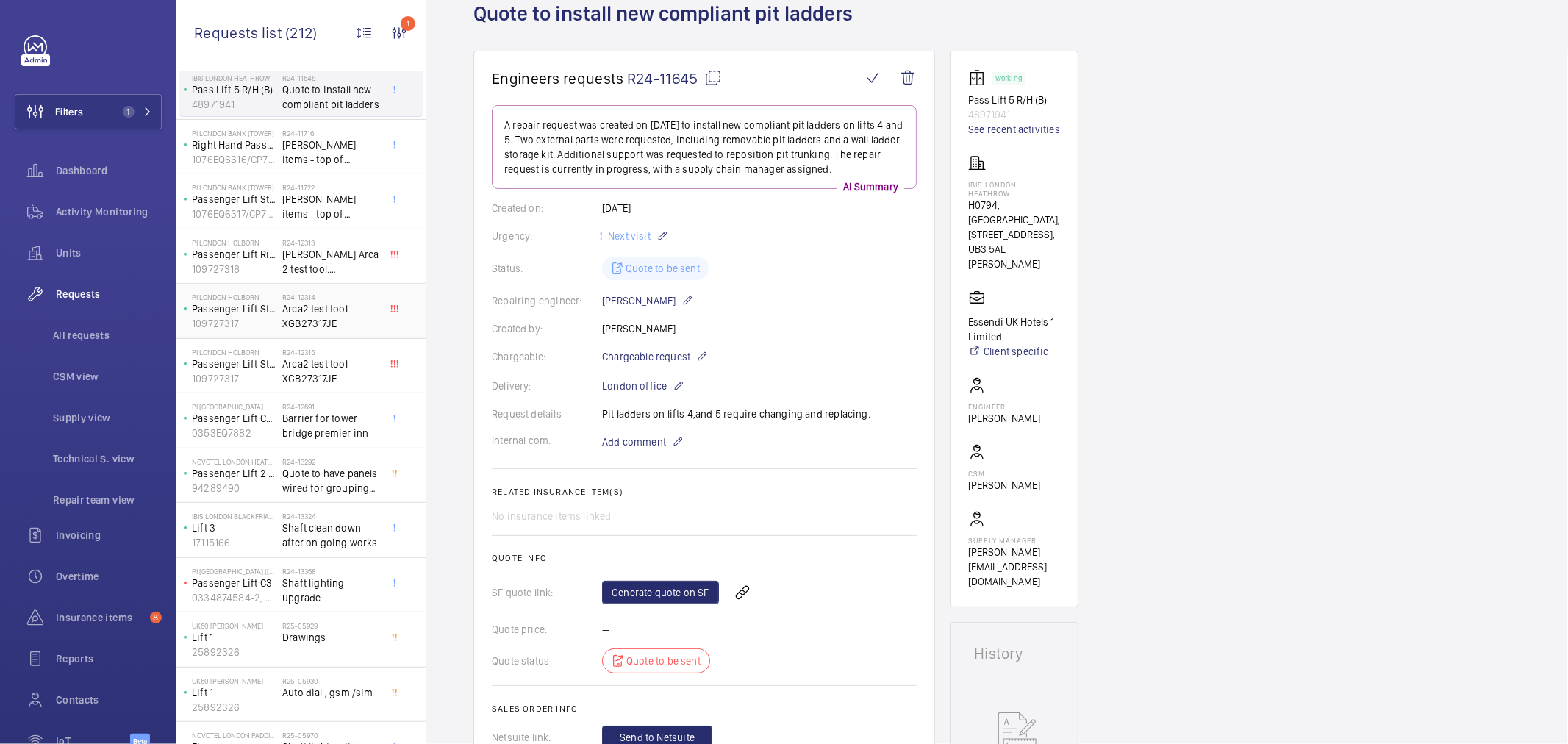
scroll to position [653, 0]
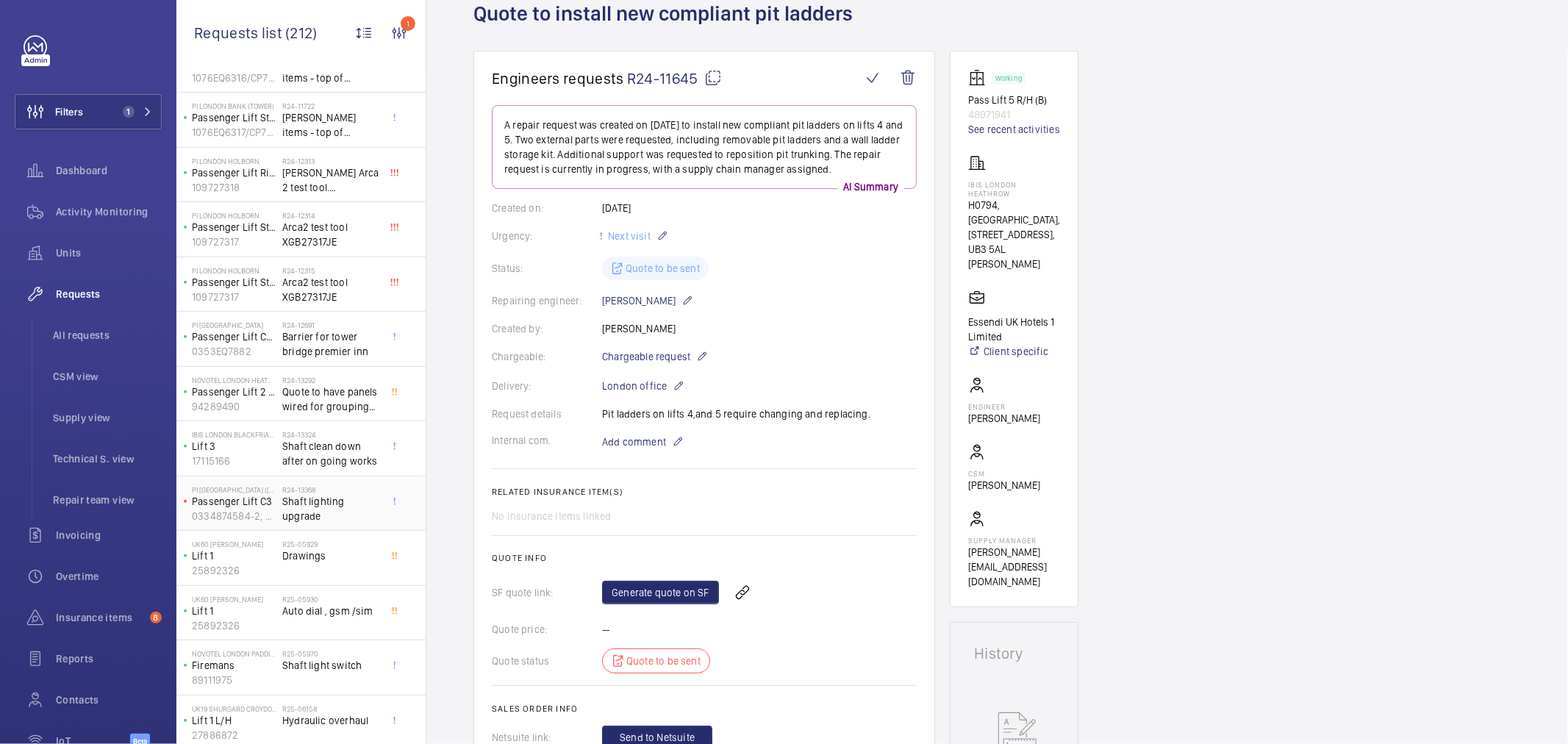
click at [318, 502] on span "Shaft lighting upgrade" at bounding box center [331, 509] width 97 height 30
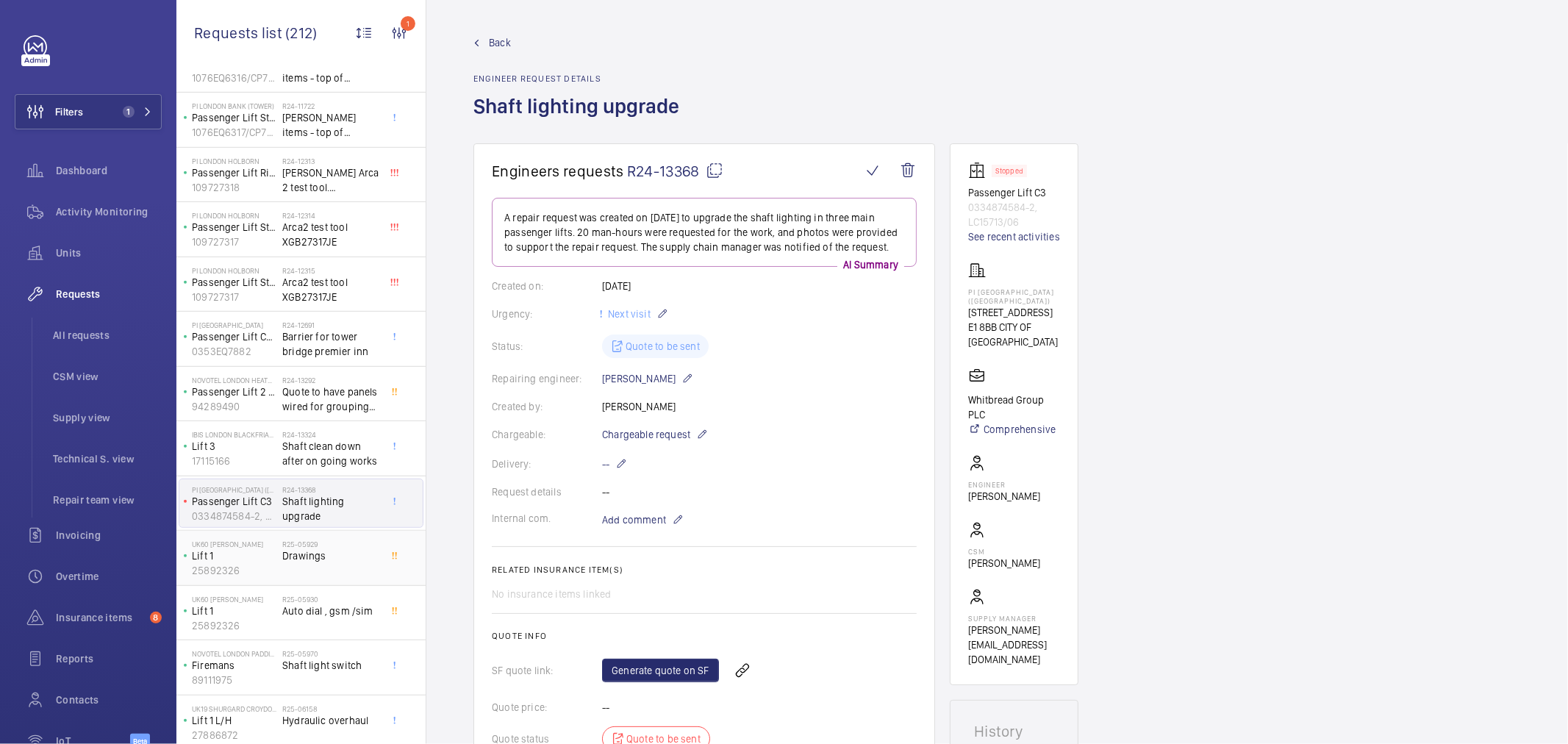
click at [300, 548] on h2 "R25-05929" at bounding box center [331, 544] width 97 height 9
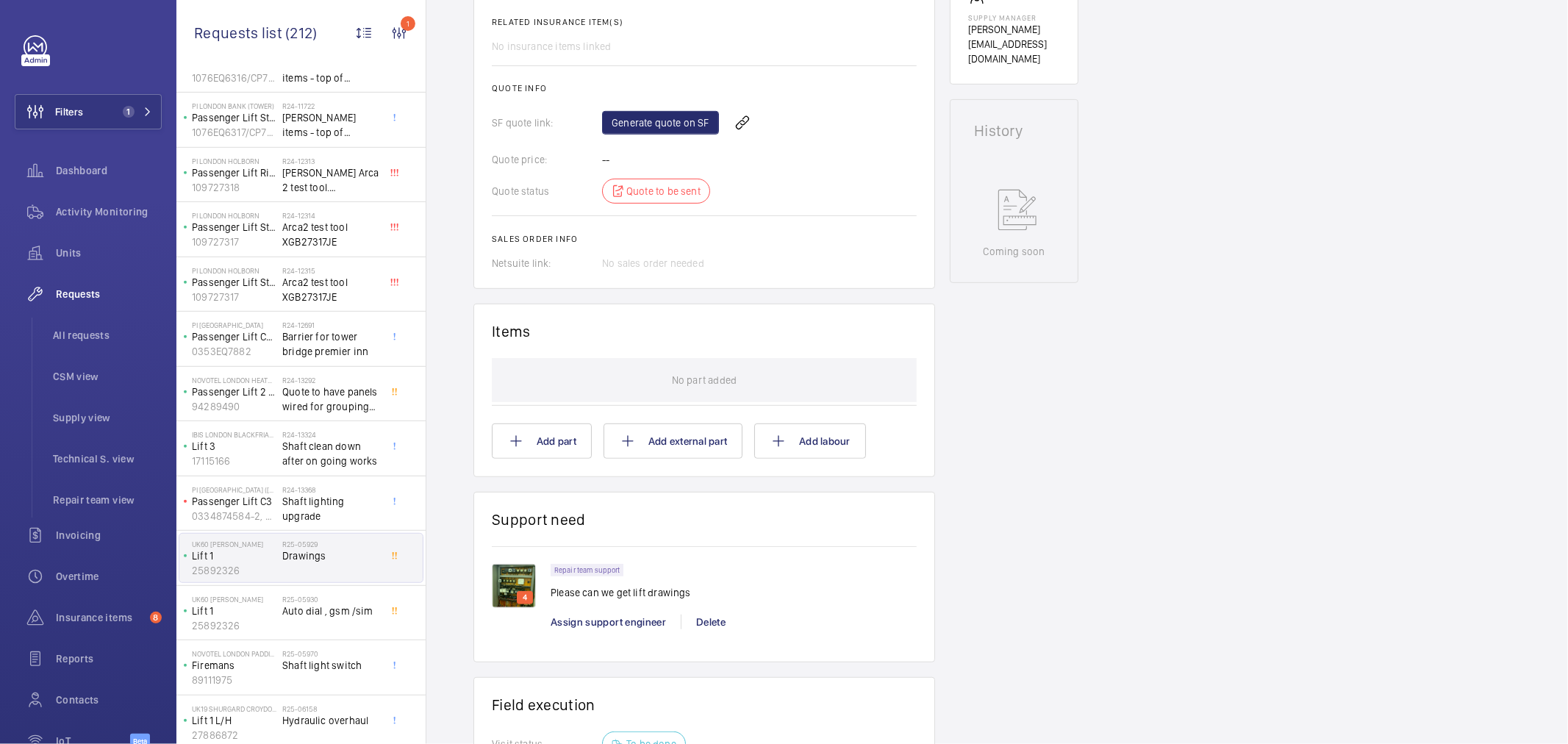
scroll to position [318, 0]
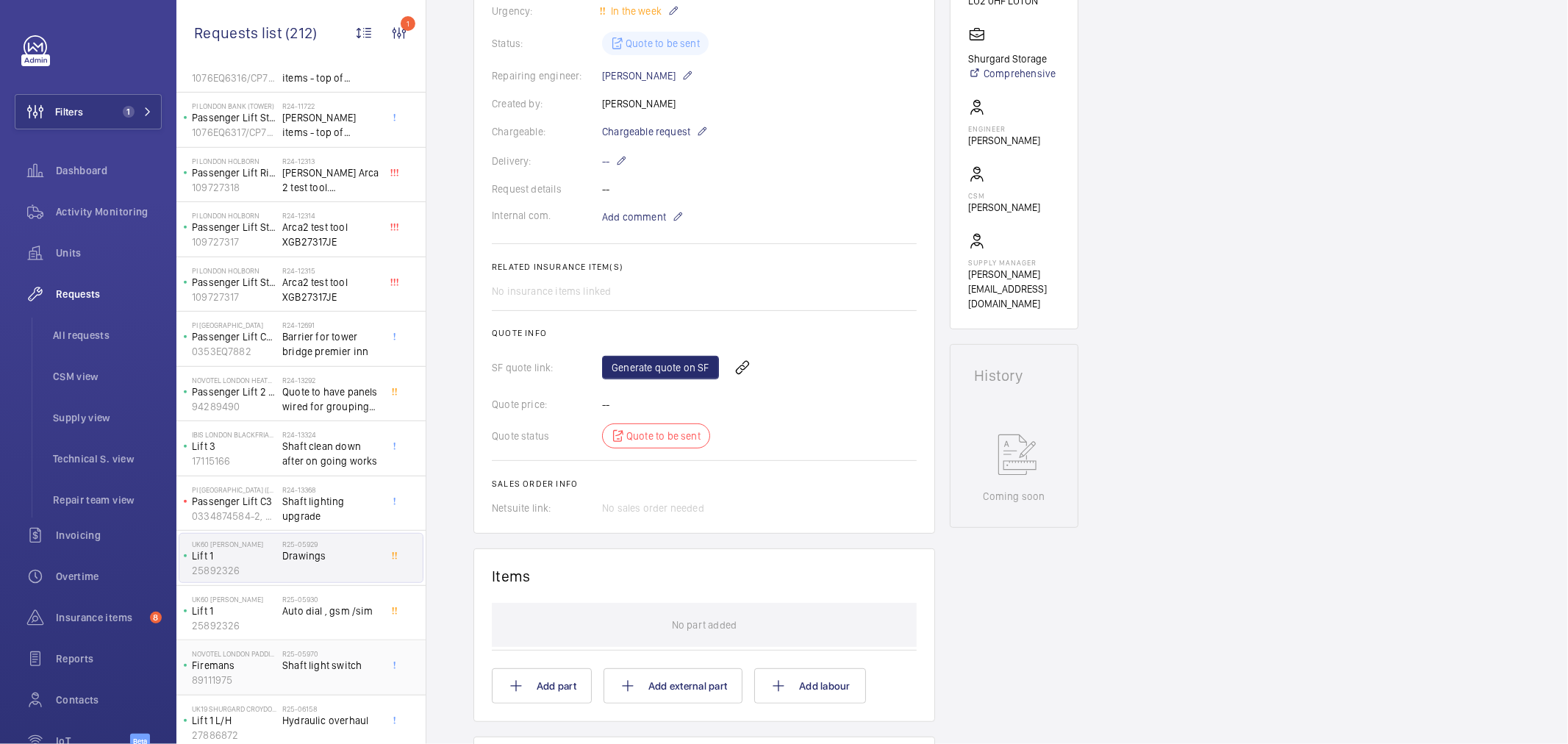
click at [301, 675] on div "R25-05970 Shaft light switch" at bounding box center [331, 671] width 97 height 43
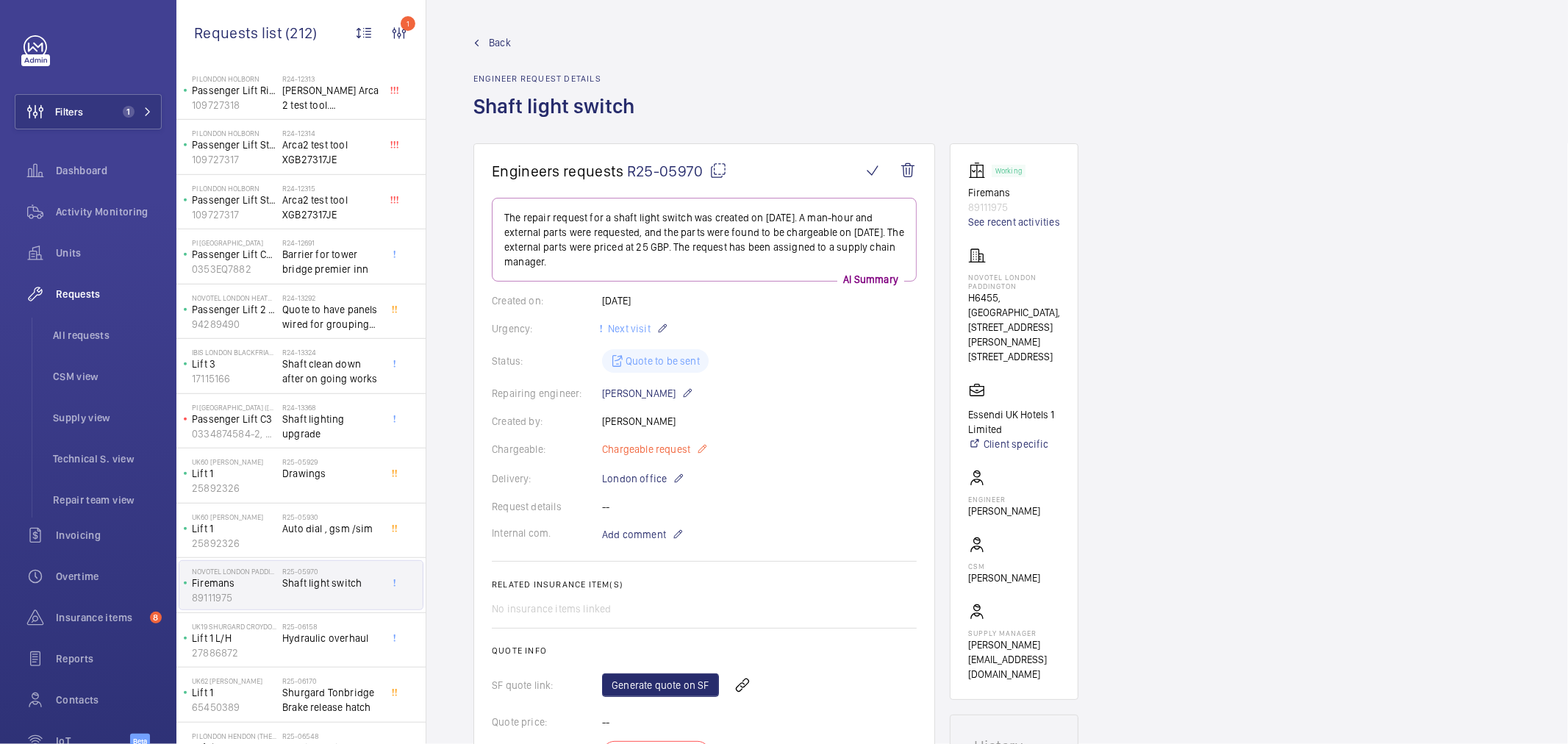
click at [637, 449] on span "Chargeable request" at bounding box center [646, 450] width 88 height 15
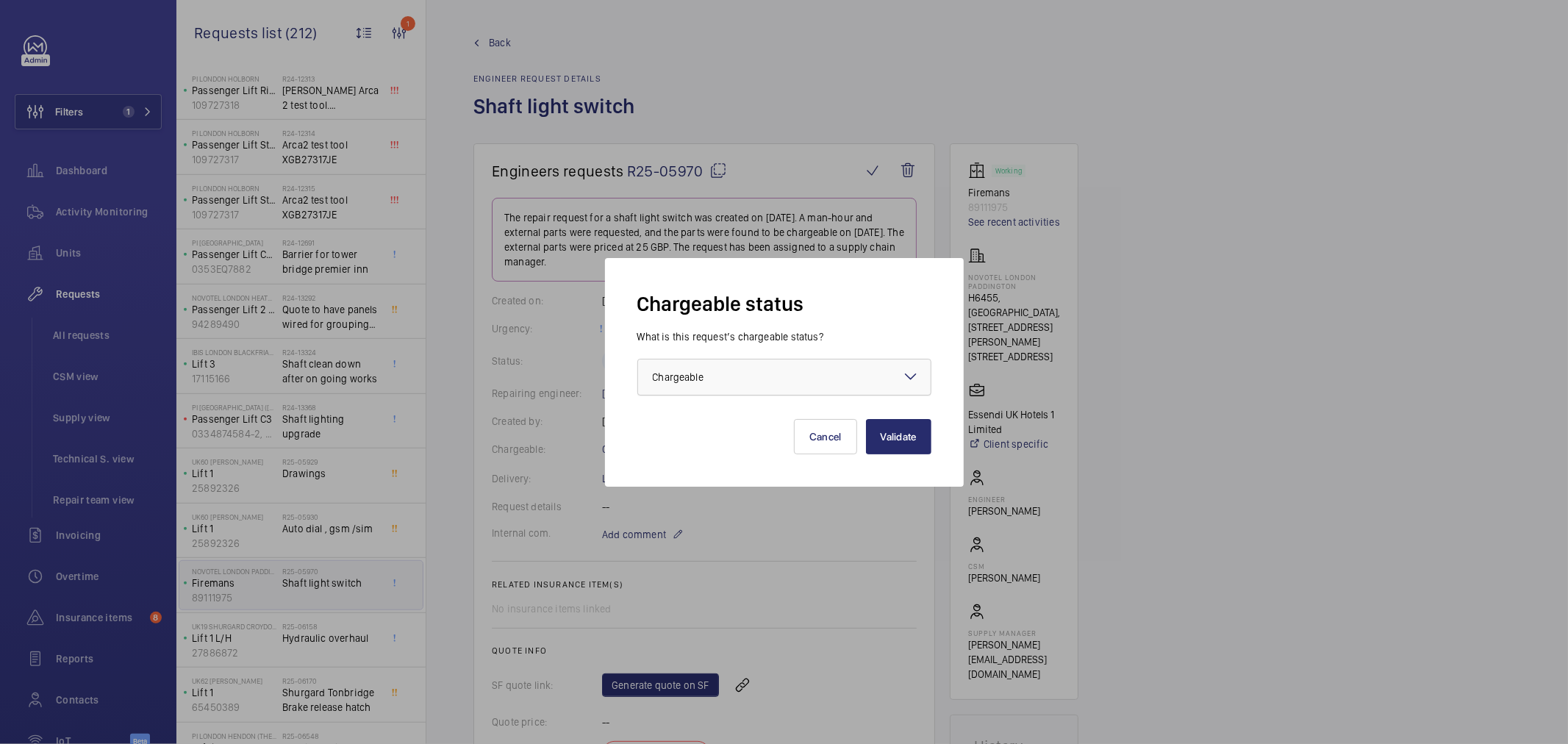
click at [709, 371] on div "× Chargeable" at bounding box center [697, 377] width 87 height 15
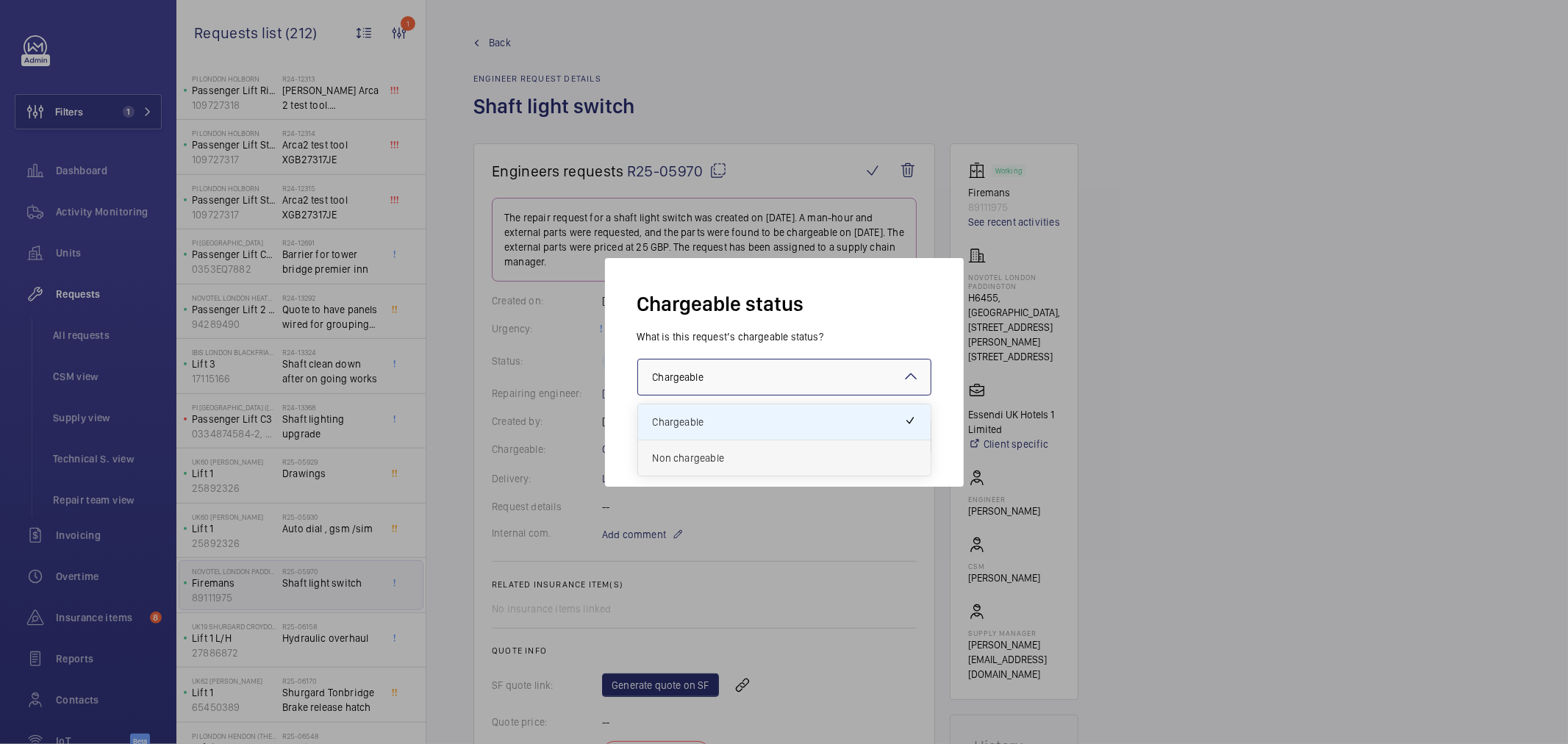
click at [702, 458] on span "Non chargeable" at bounding box center [785, 458] width 264 height 15
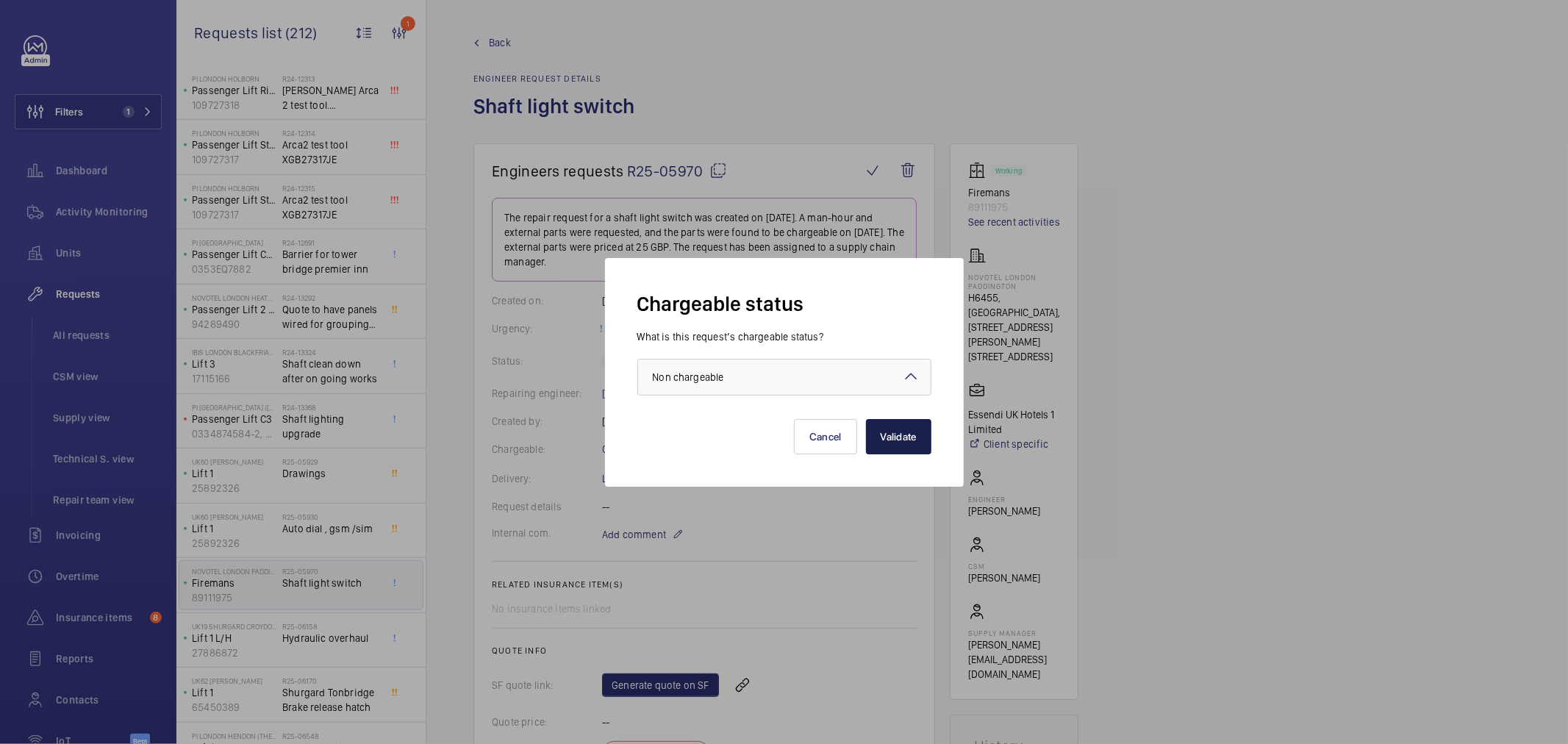
click at [897, 435] on button "Validate" at bounding box center [898, 437] width 65 height 35
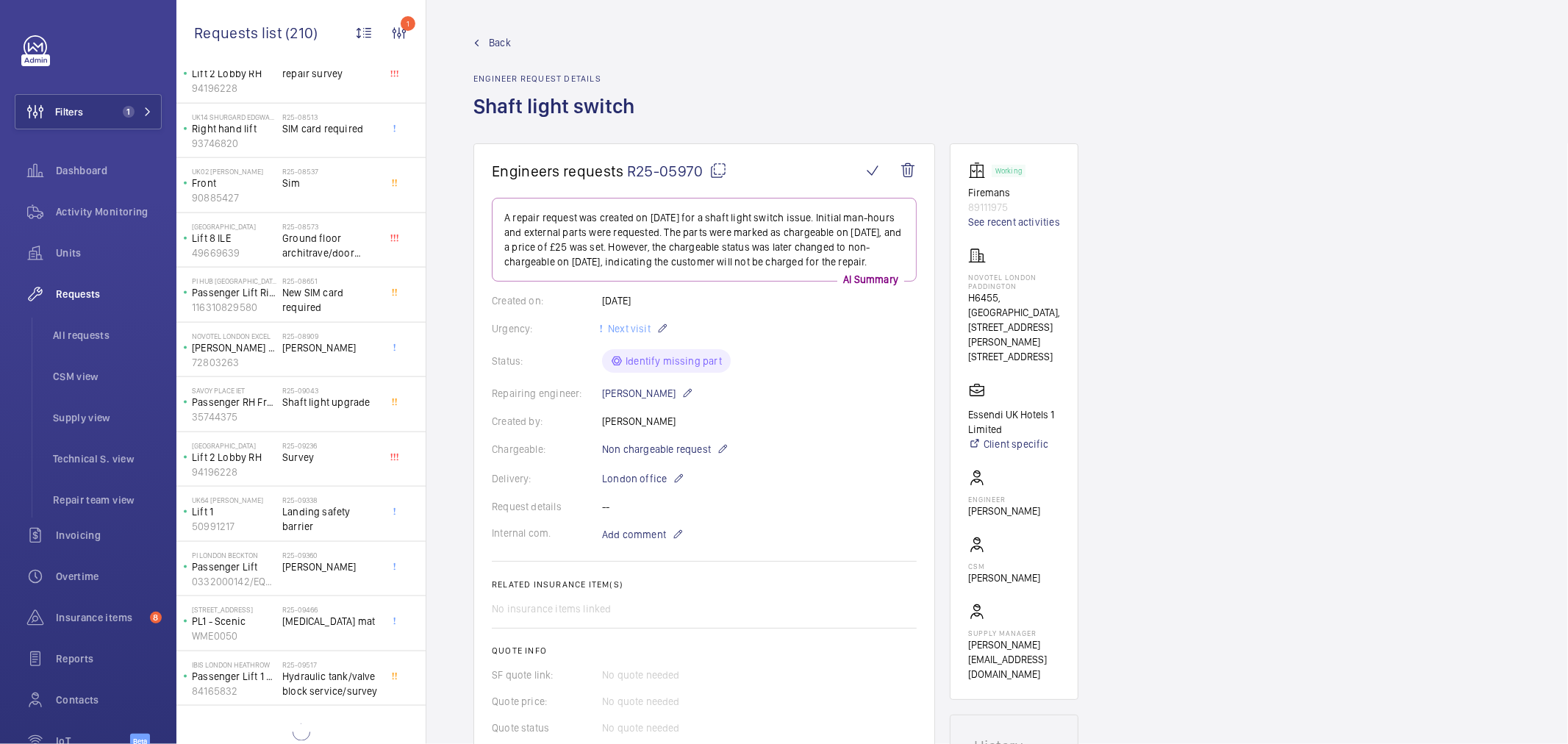
scroll to position [1593, 0]
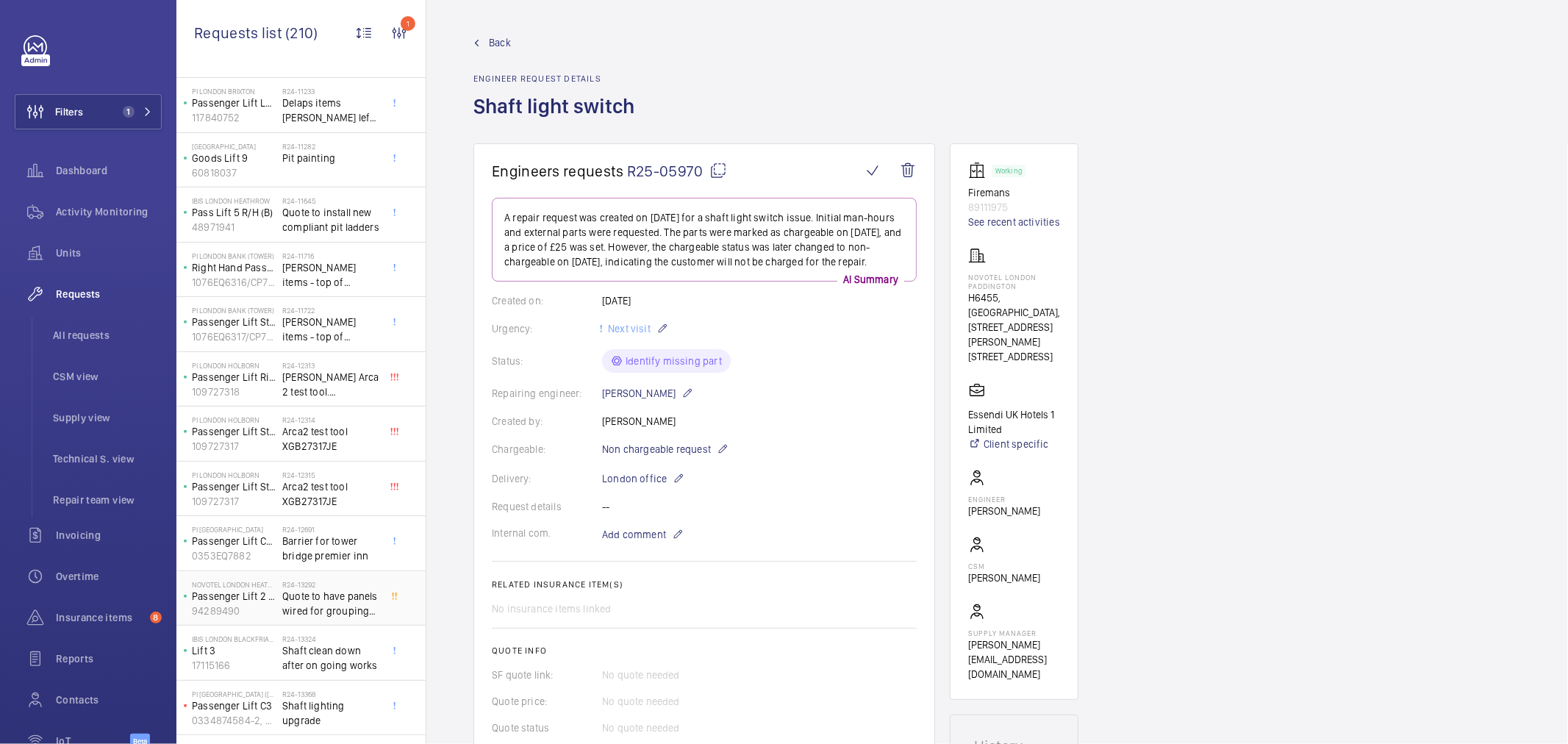
scroll to position [531, 0]
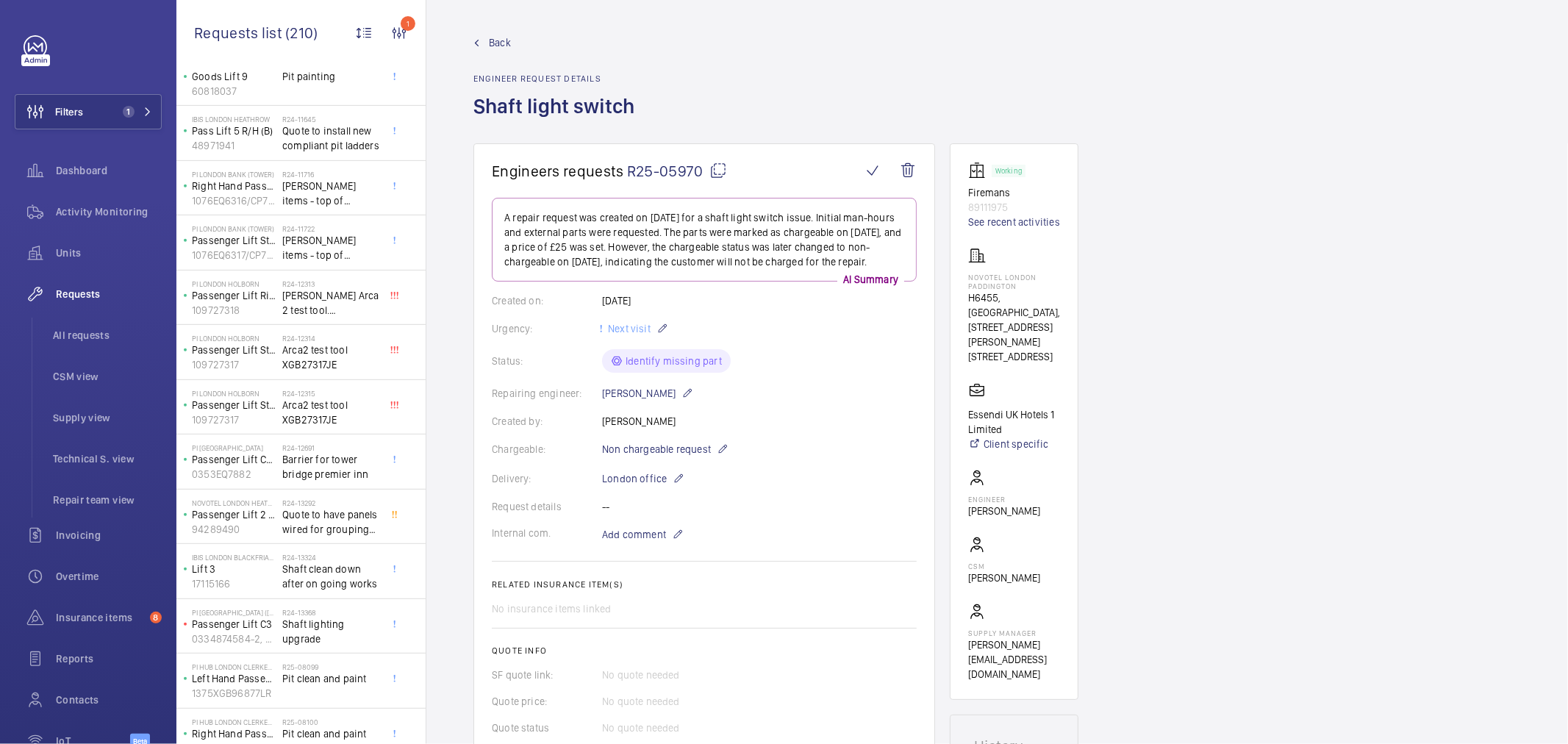
click at [833, 402] on div "Repairing engineer: Piotr Kijo" at bounding box center [704, 393] width 425 height 17
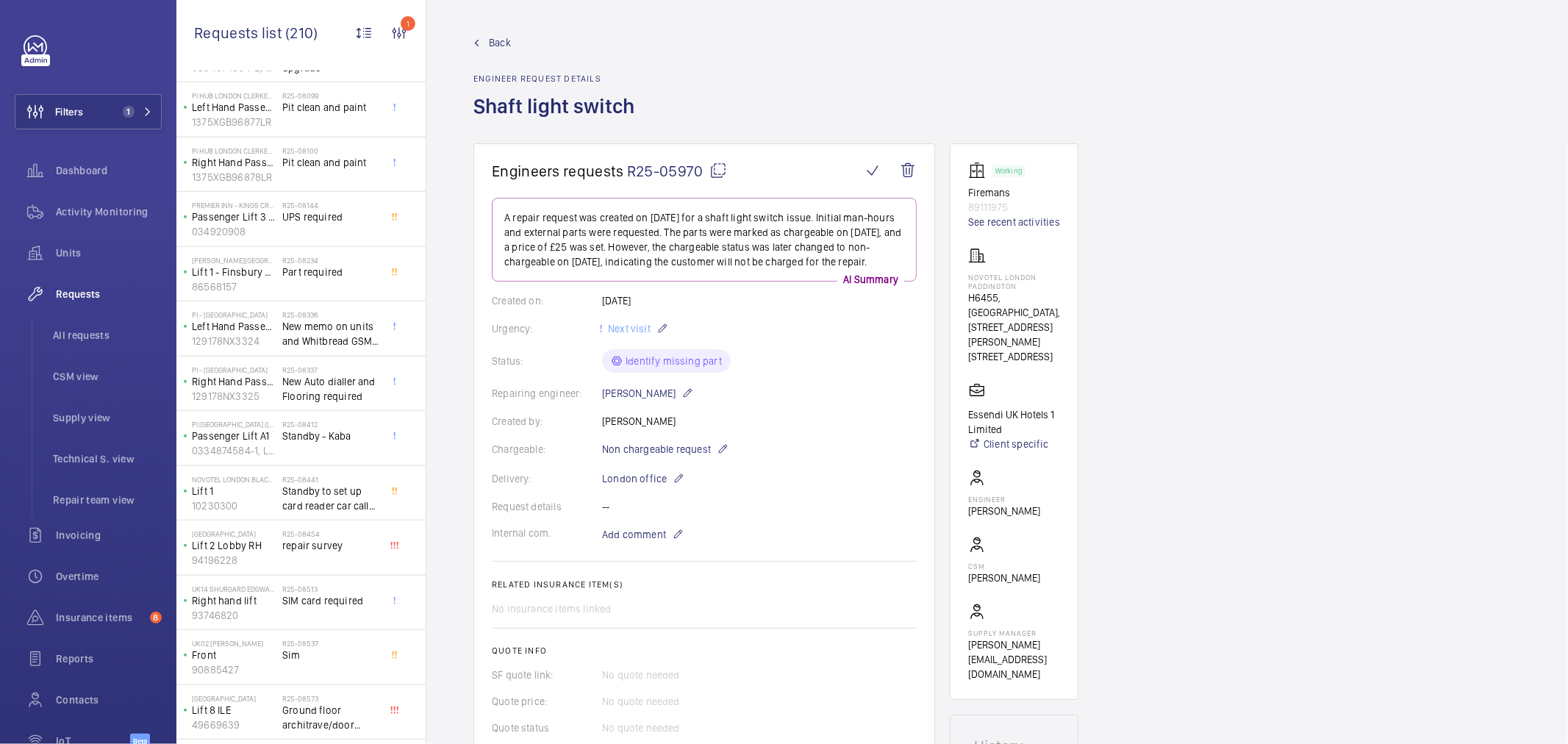
scroll to position [1184, 0]
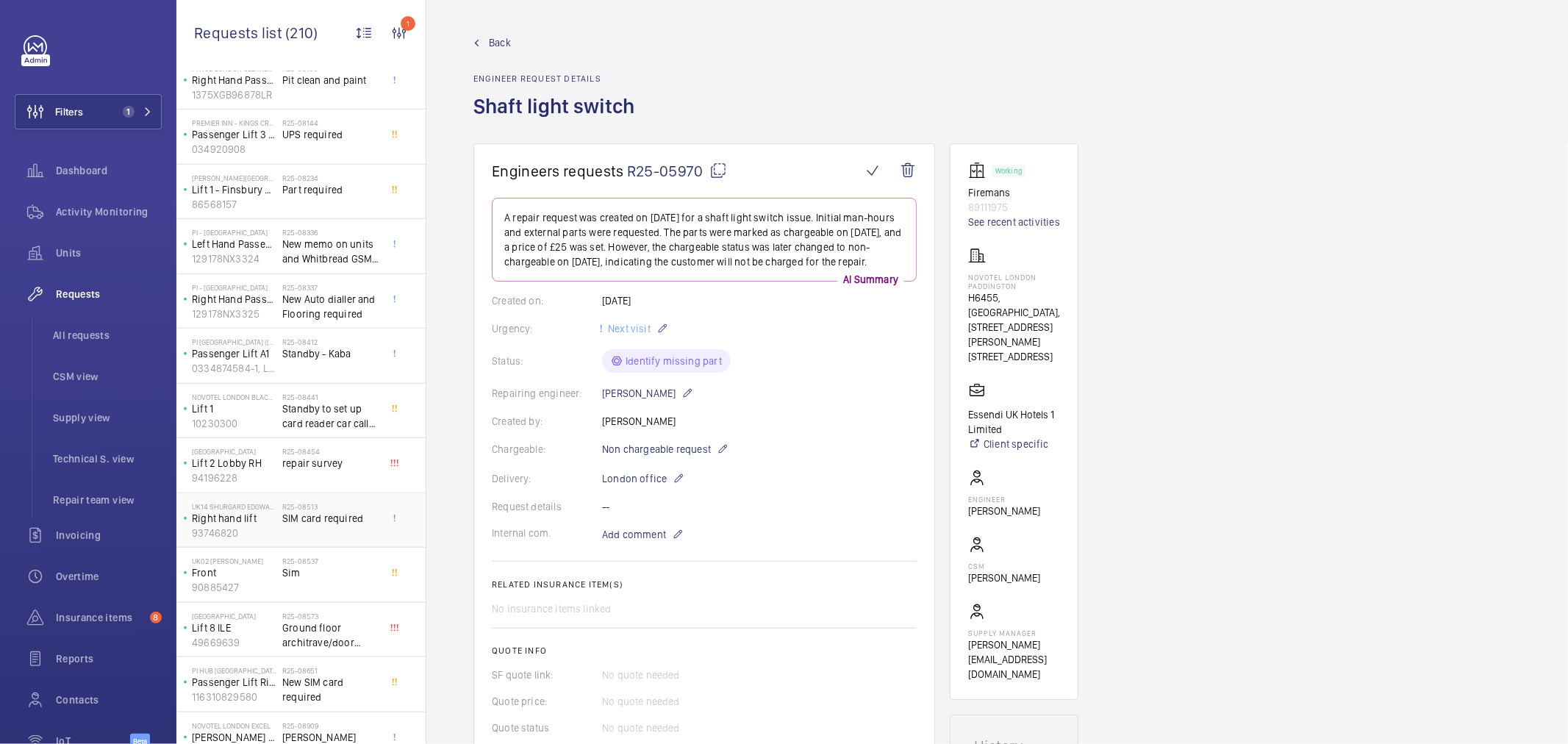
click at [333, 530] on div "R25-08513 SIM card required" at bounding box center [331, 524] width 97 height 43
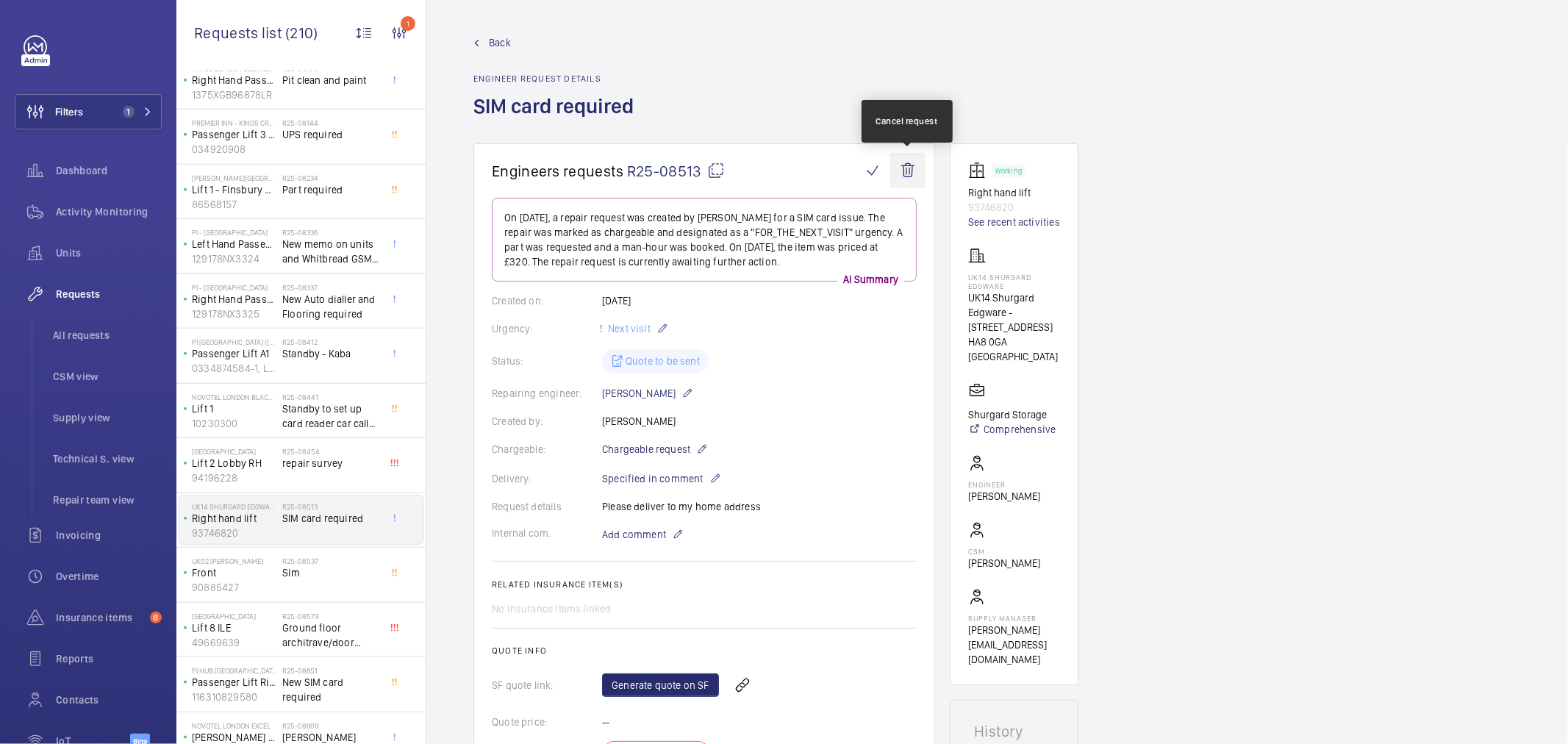
click at [912, 161] on wm-front-icon-button at bounding box center [908, 171] width 35 height 35
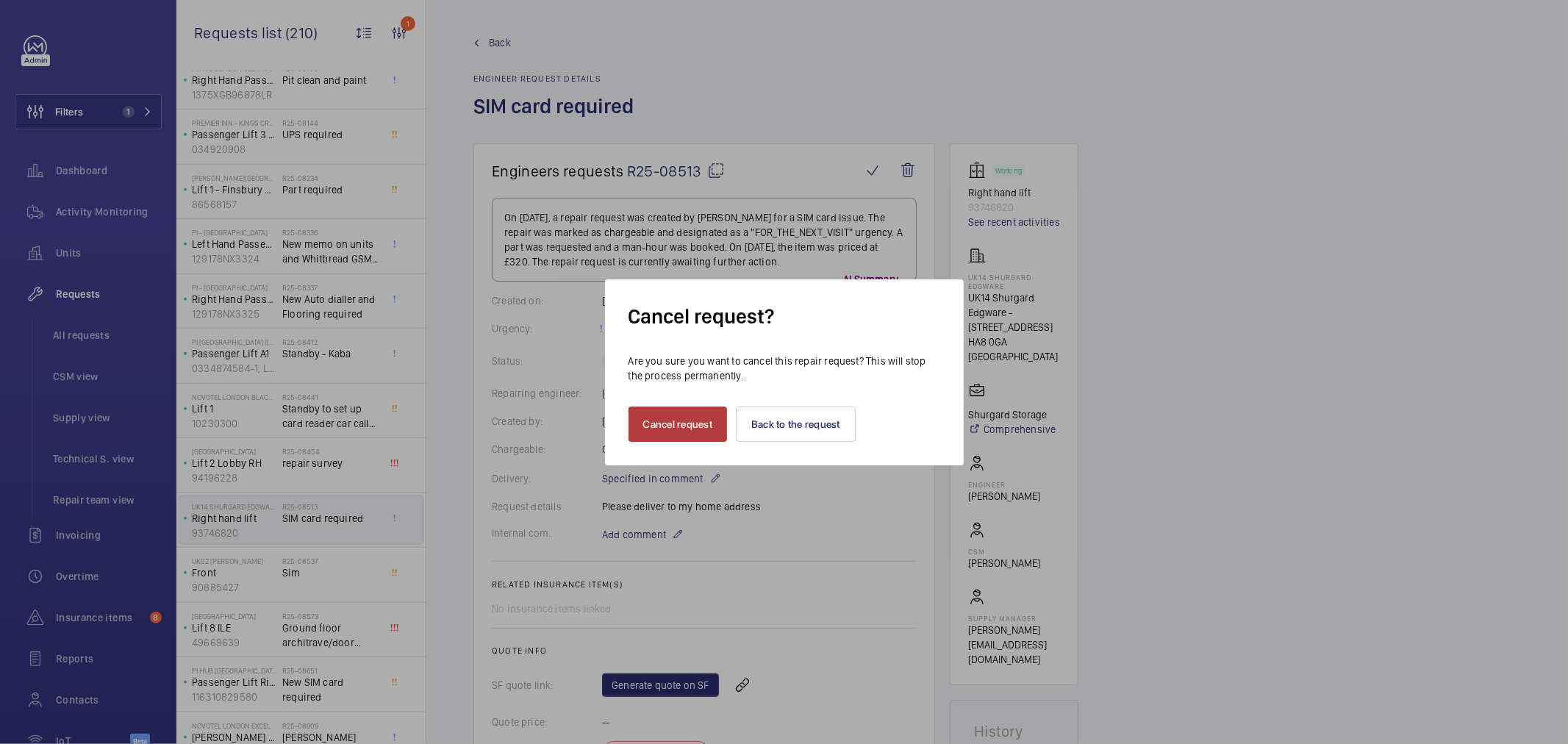
click at [701, 427] on button "Cancel request" at bounding box center [678, 424] width 100 height 35
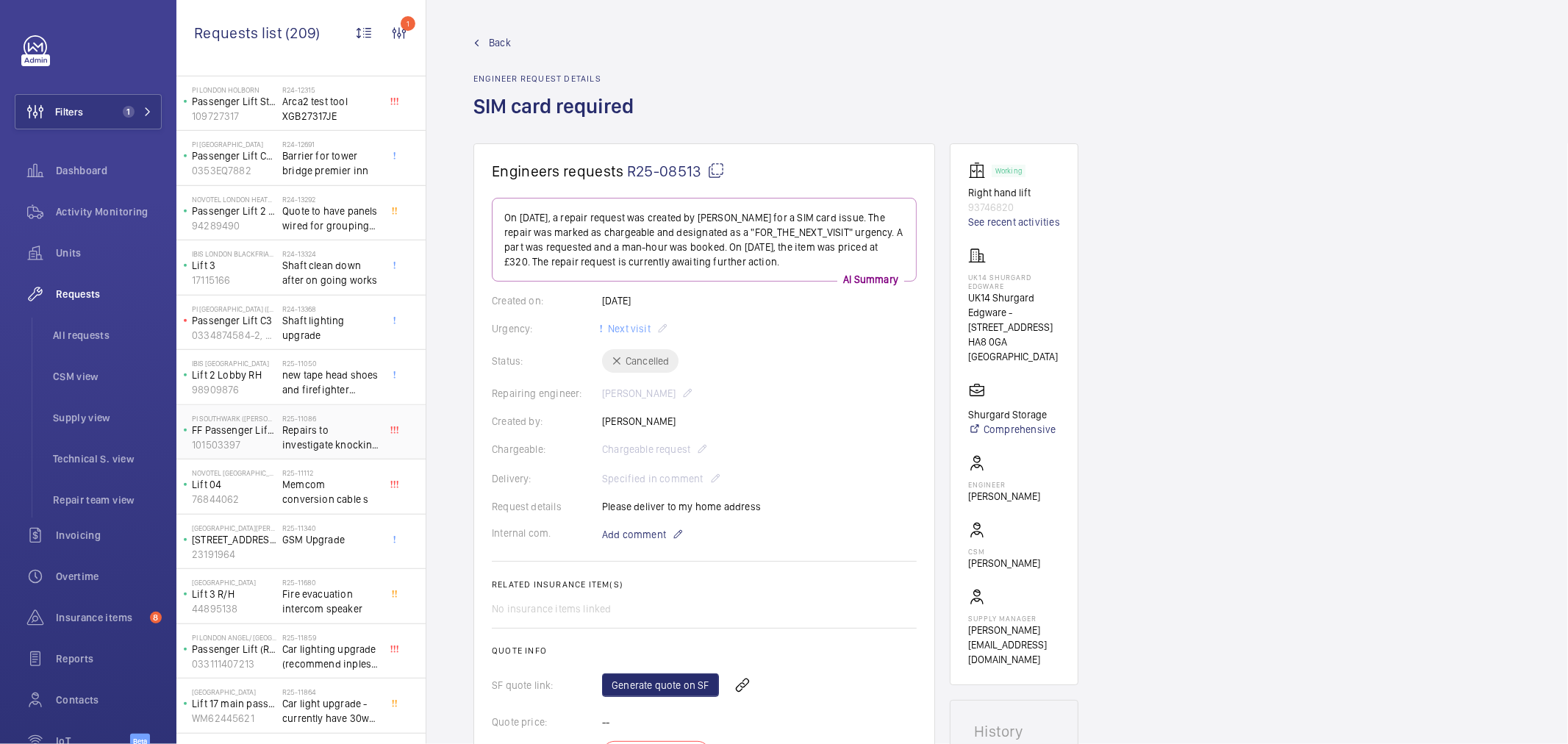
scroll to position [936, 0]
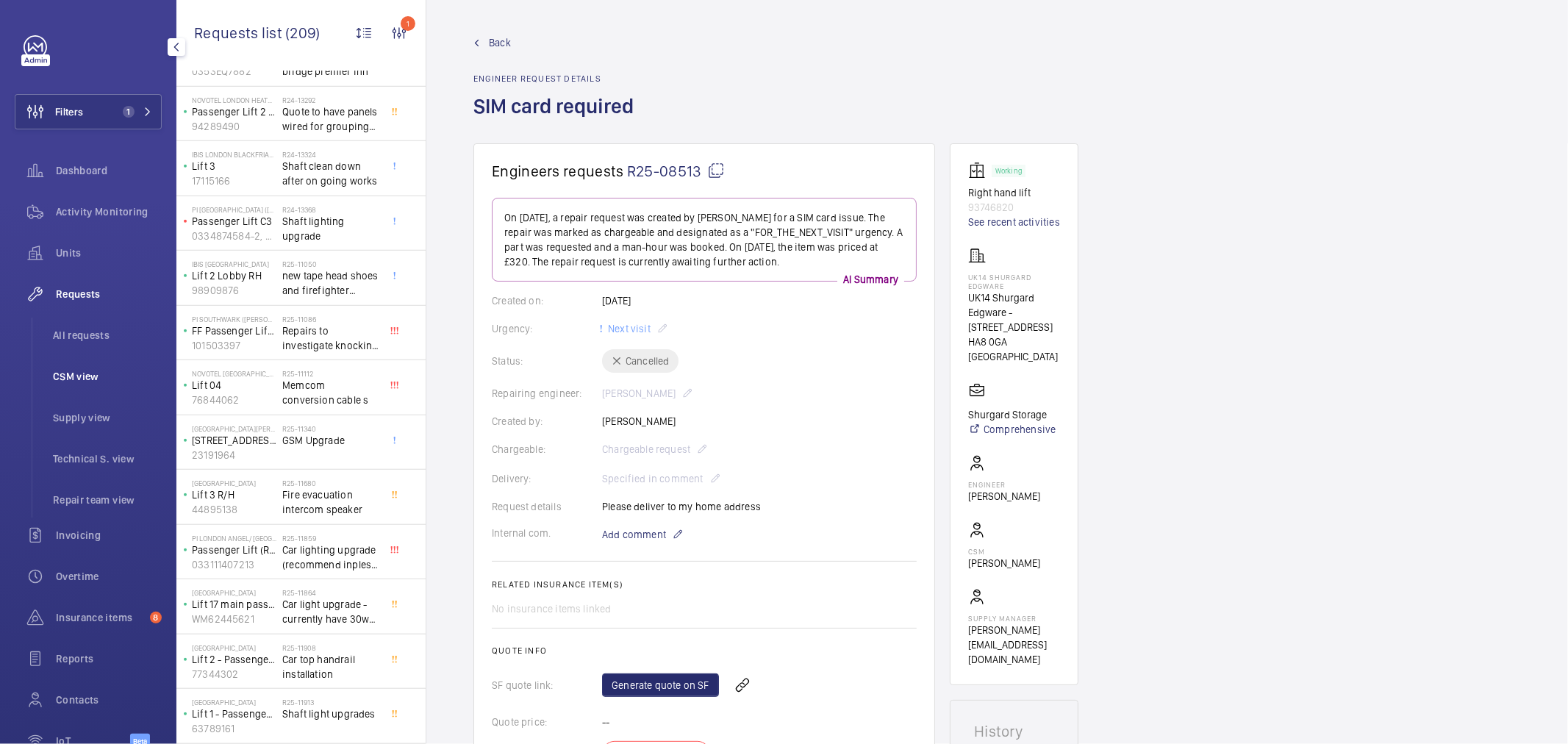
click at [83, 373] on span "CSM view" at bounding box center [107, 377] width 109 height 15
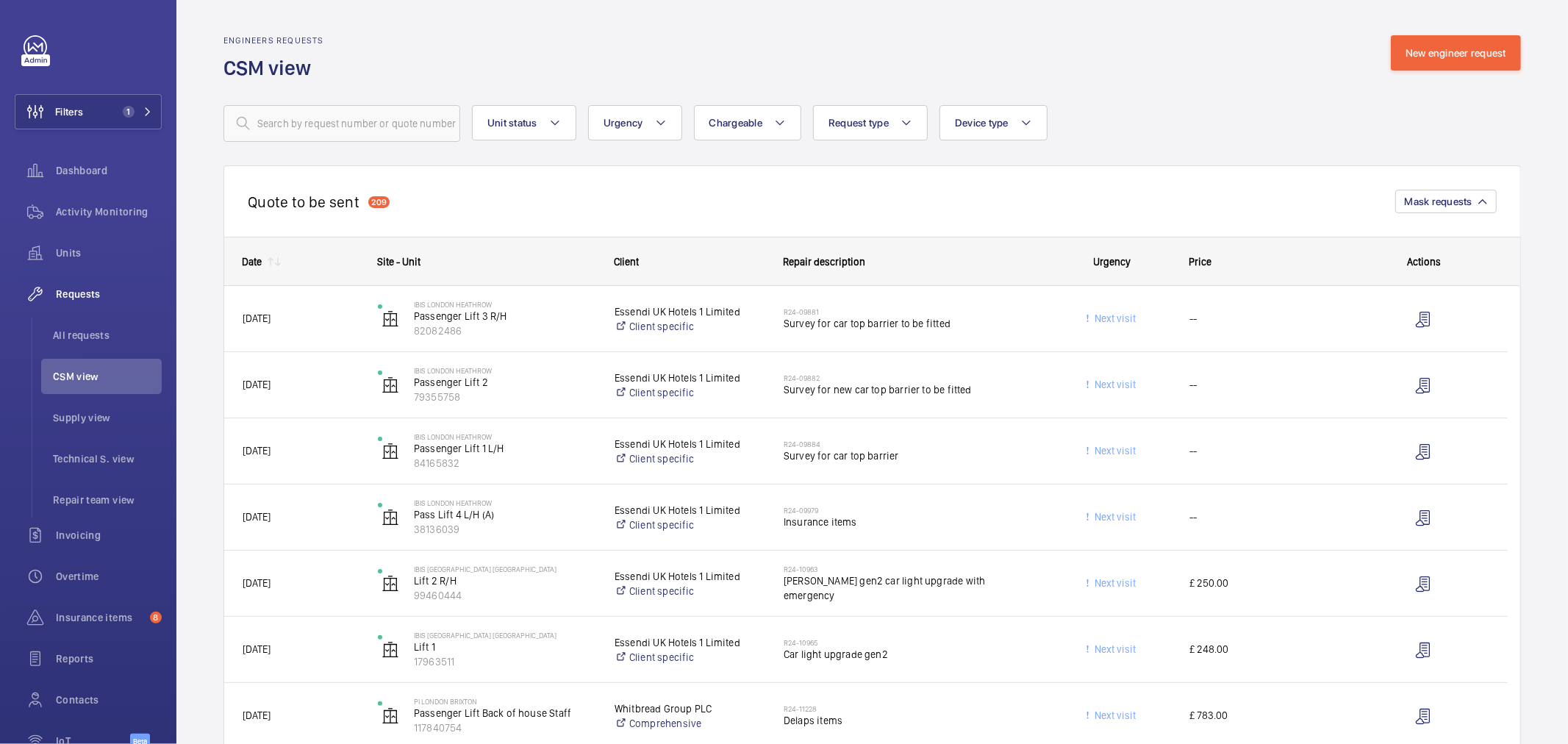
click at [763, 192] on div "Quote to be sent 209 Mask requests" at bounding box center [872, 201] width 1298 height 72
click at [94, 113] on button "Filters 1" at bounding box center [88, 111] width 147 height 35
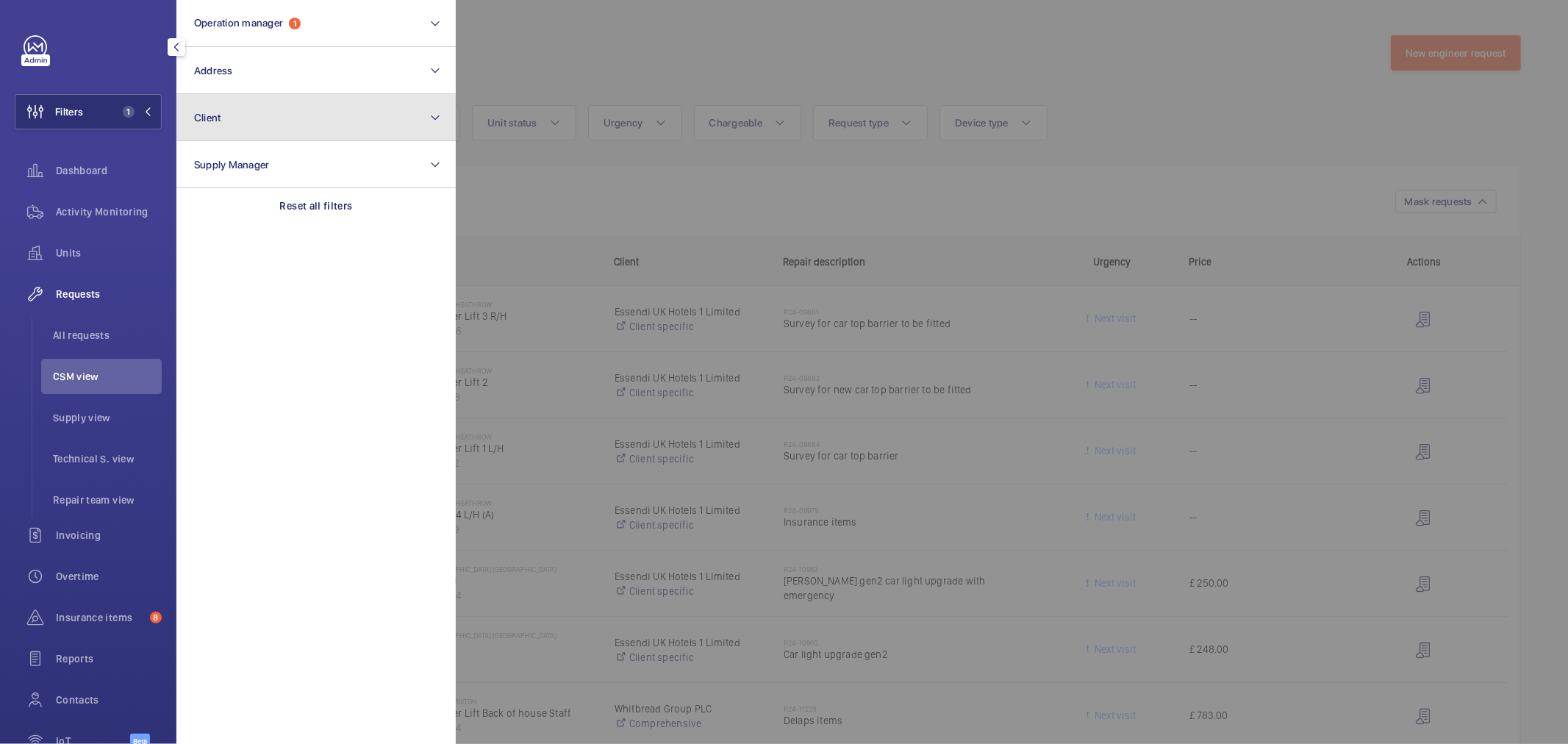
click at [250, 105] on button "Client" at bounding box center [315, 117] width 279 height 47
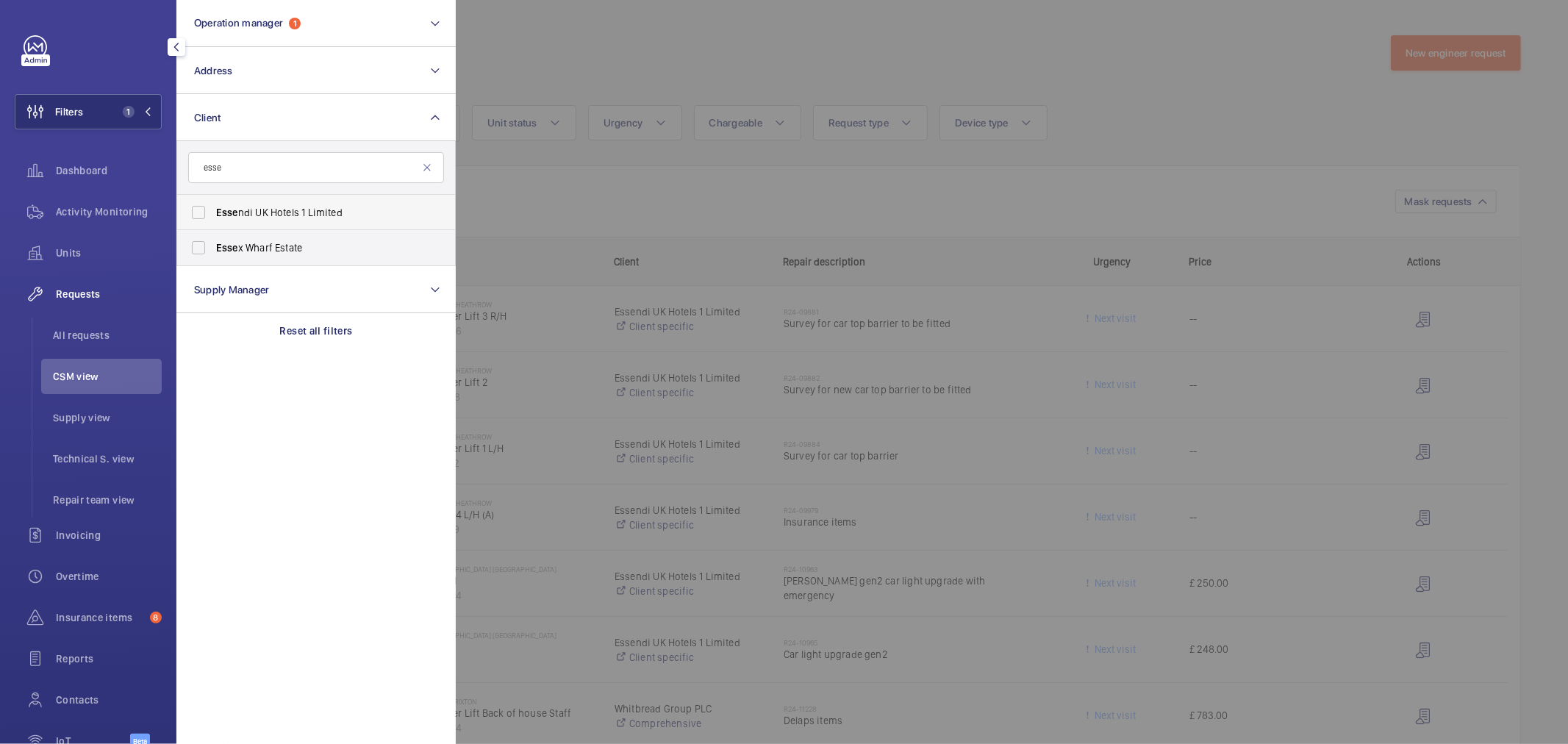
type input "esse"
click at [320, 218] on span "Esse ndi UK Hotels 1 Limited" at bounding box center [316, 213] width 202 height 15
click at [213, 218] on input "Esse ndi UK Hotels 1 Limited" at bounding box center [198, 213] width 30 height 30
checkbox input "true"
click at [716, 181] on div at bounding box center [1239, 372] width 1568 height 744
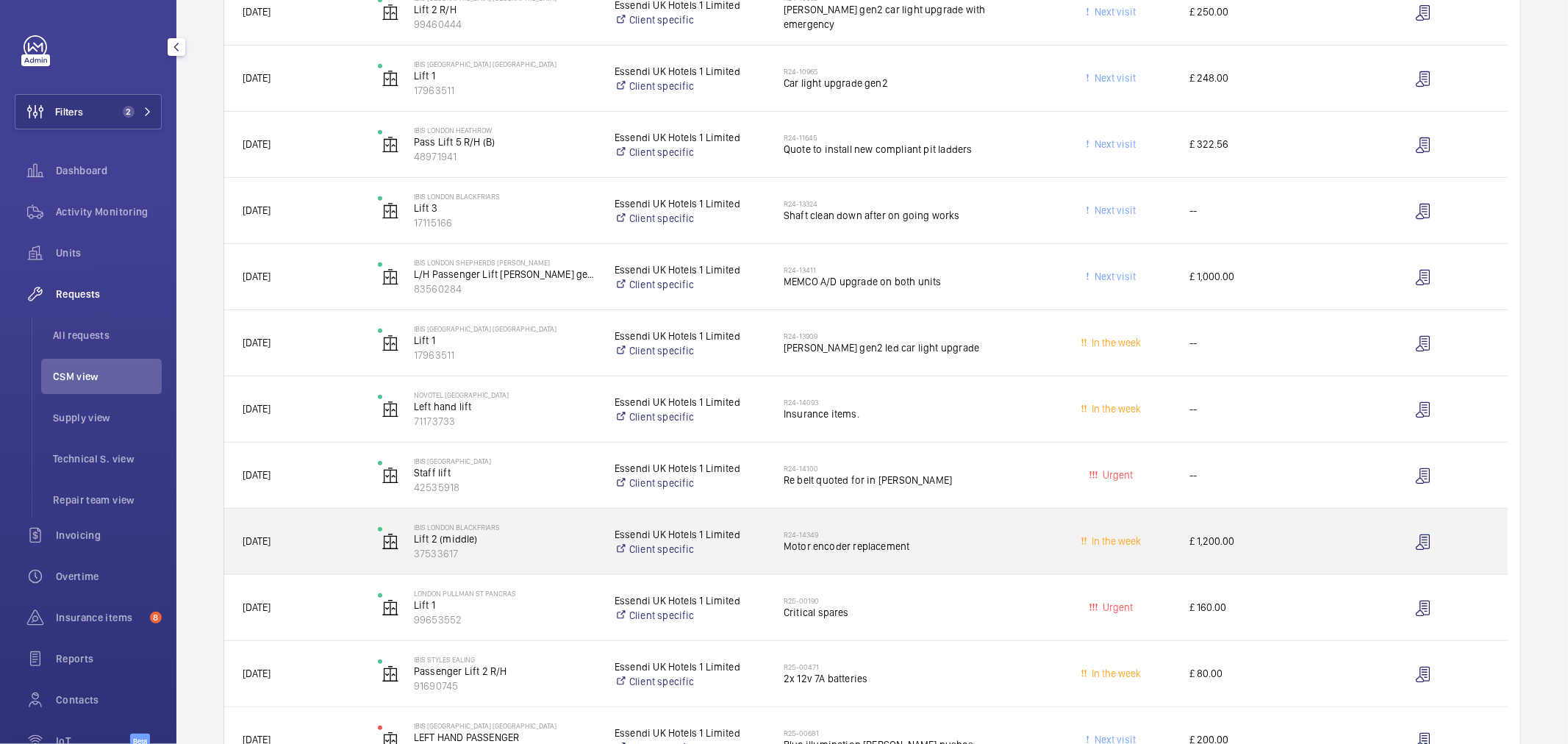
scroll to position [653, 0]
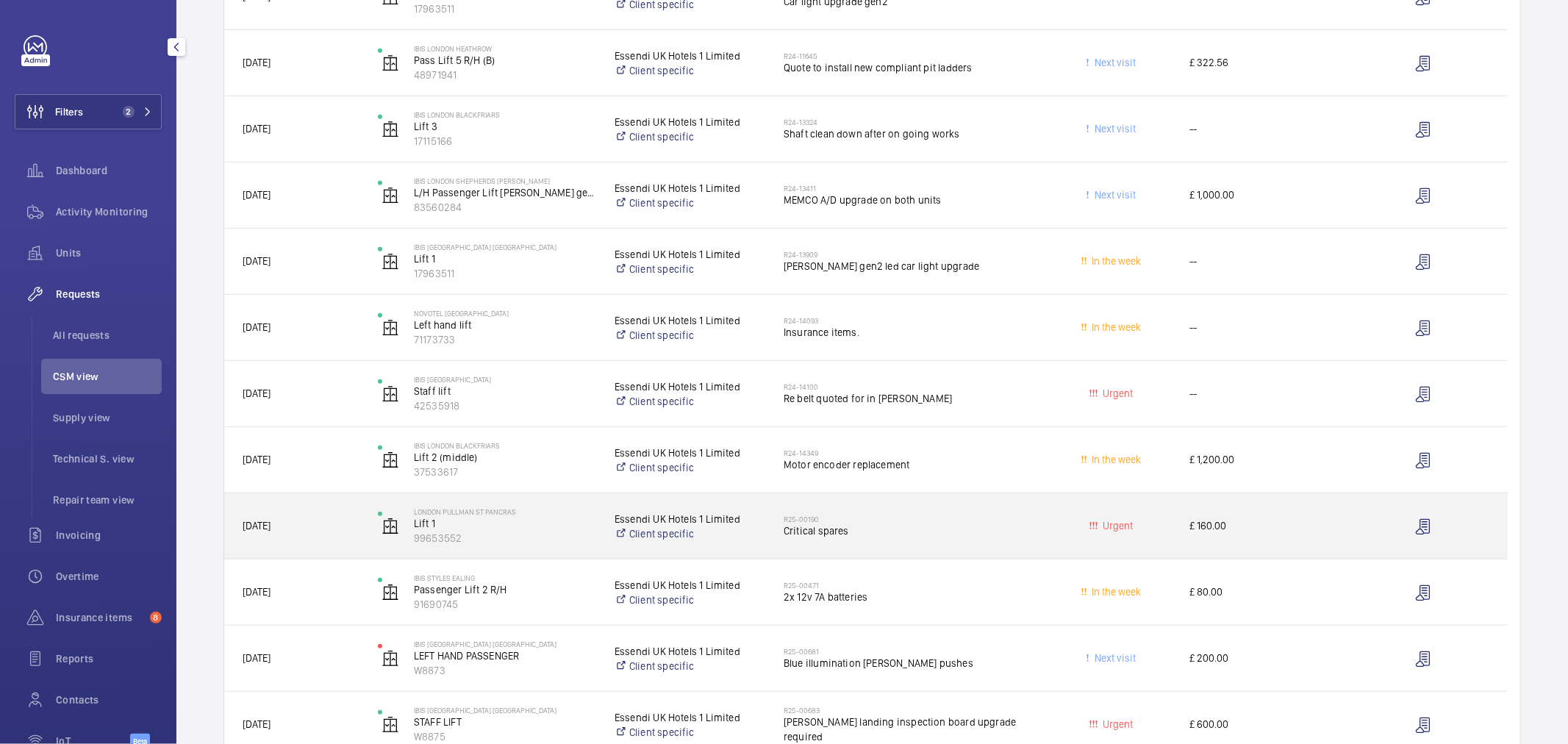
click at [916, 531] on span "Critical spares" at bounding box center [909, 531] width 251 height 15
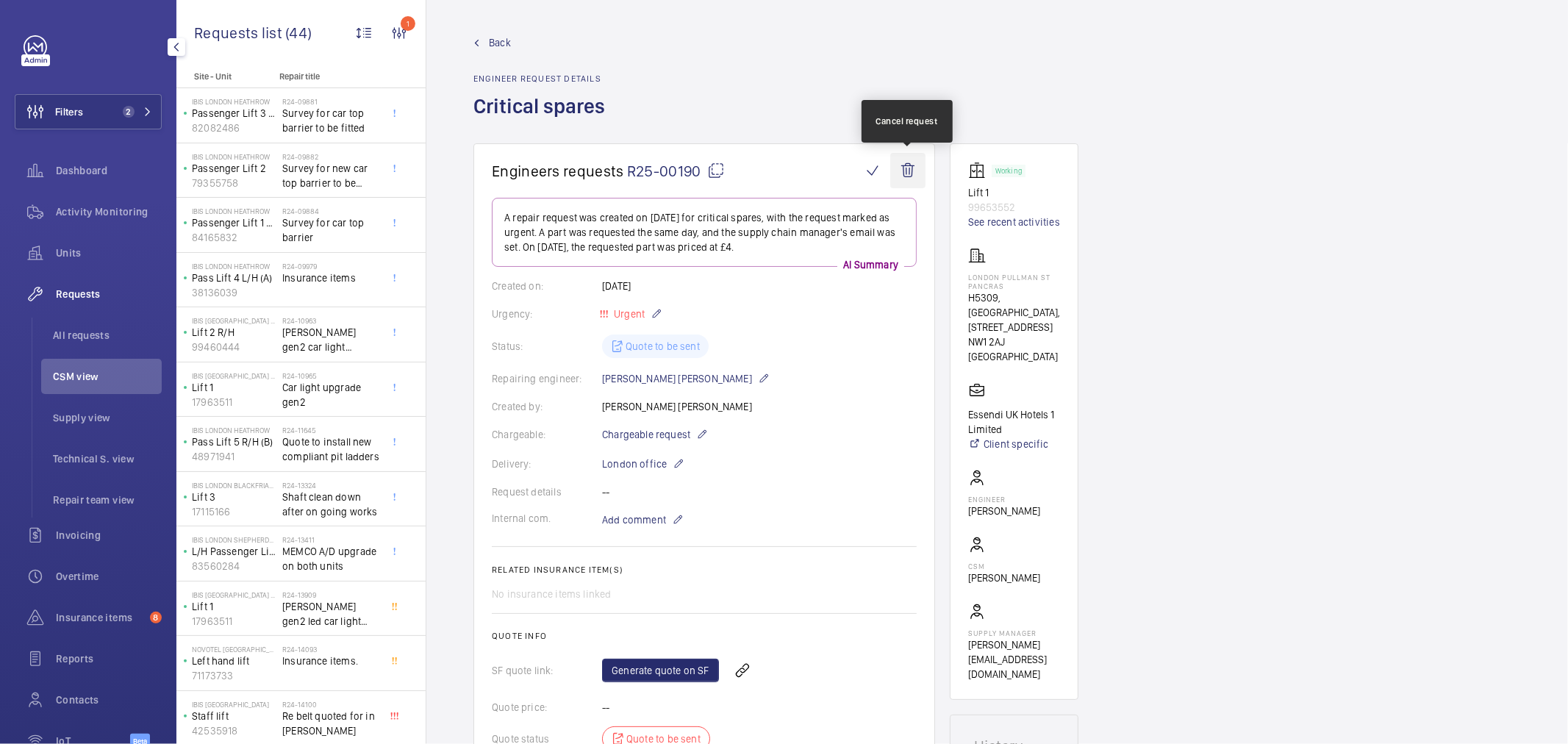
click at [903, 173] on wm-front-icon-button at bounding box center [908, 171] width 35 height 35
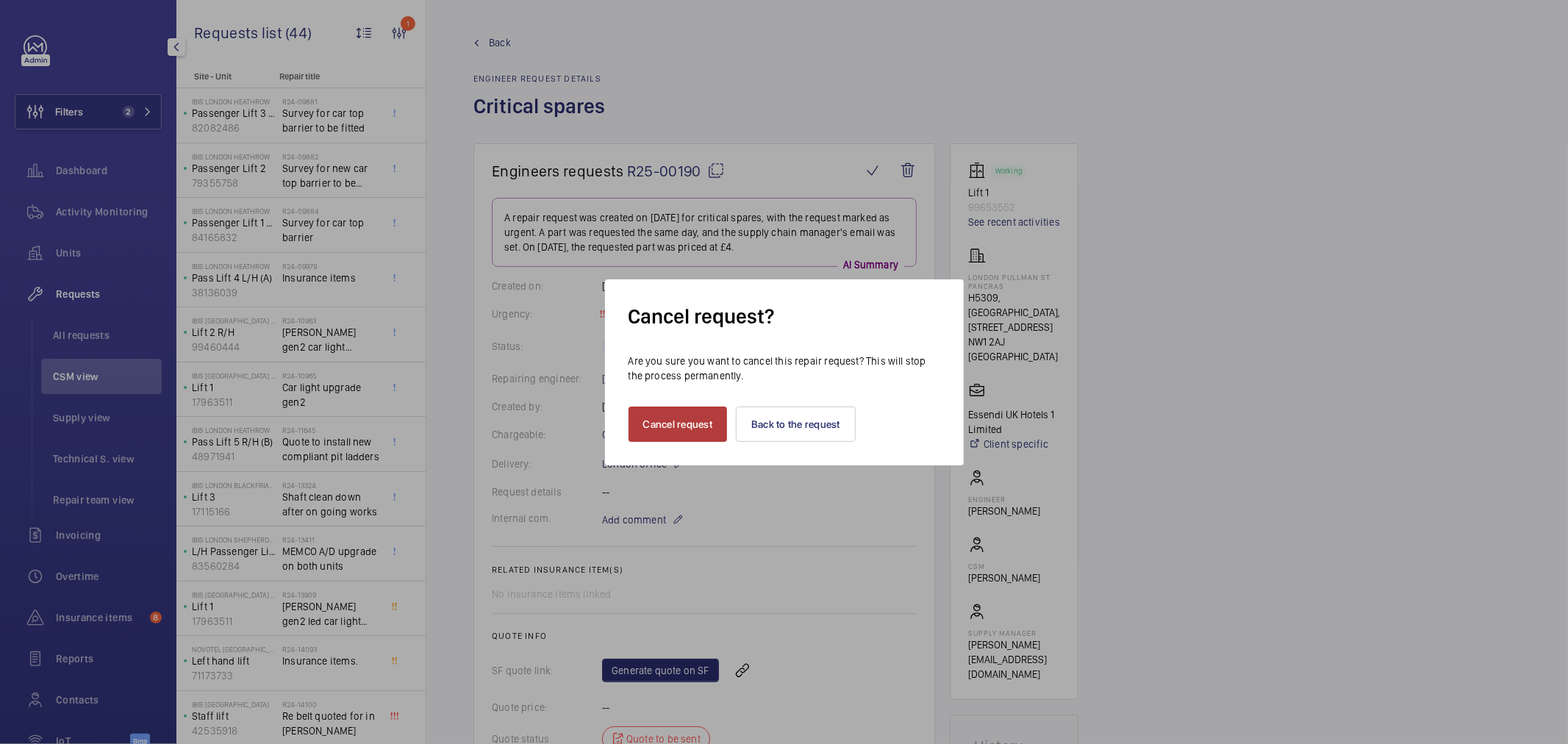
click at [691, 408] on button "Cancel request" at bounding box center [678, 424] width 100 height 35
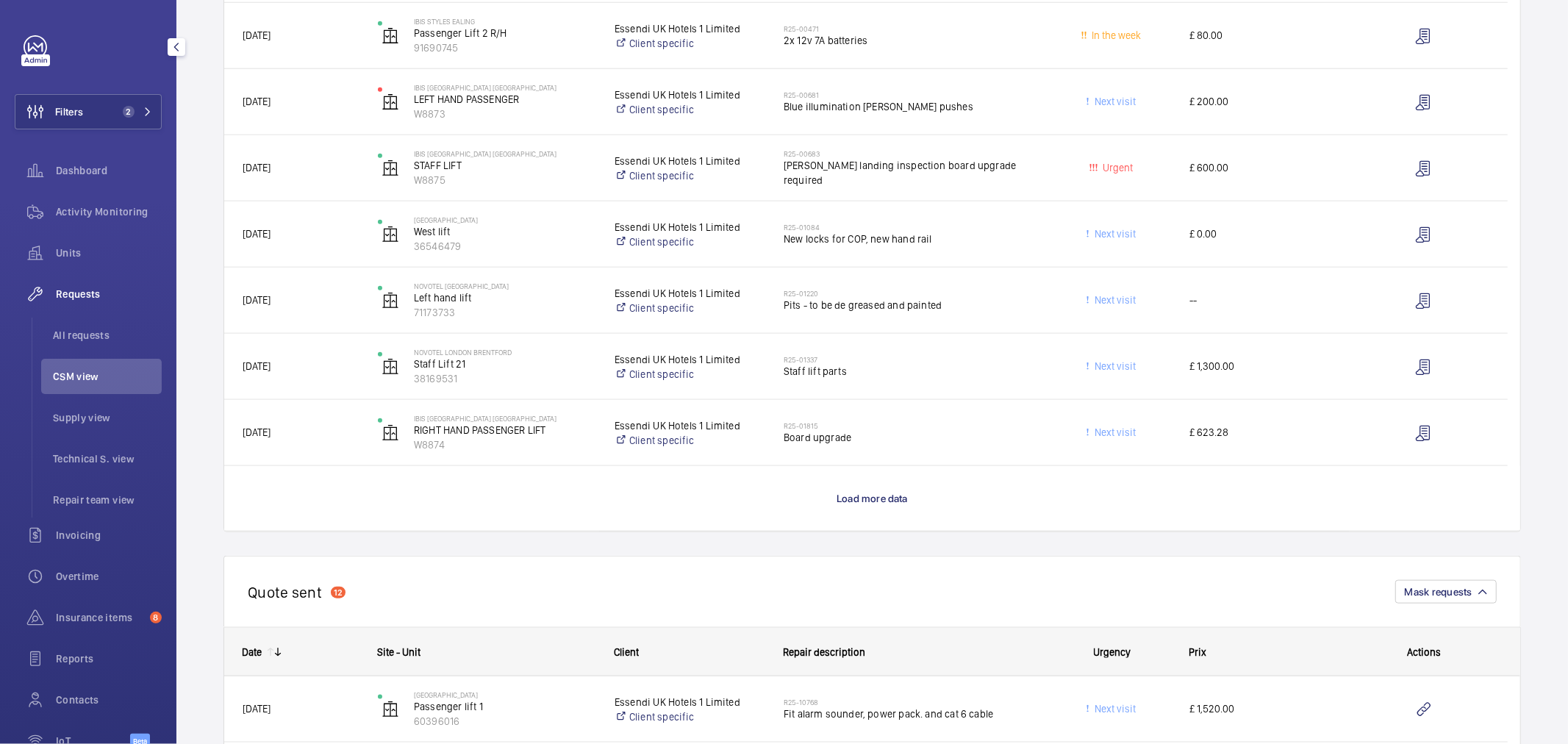
scroll to position [1225, 0]
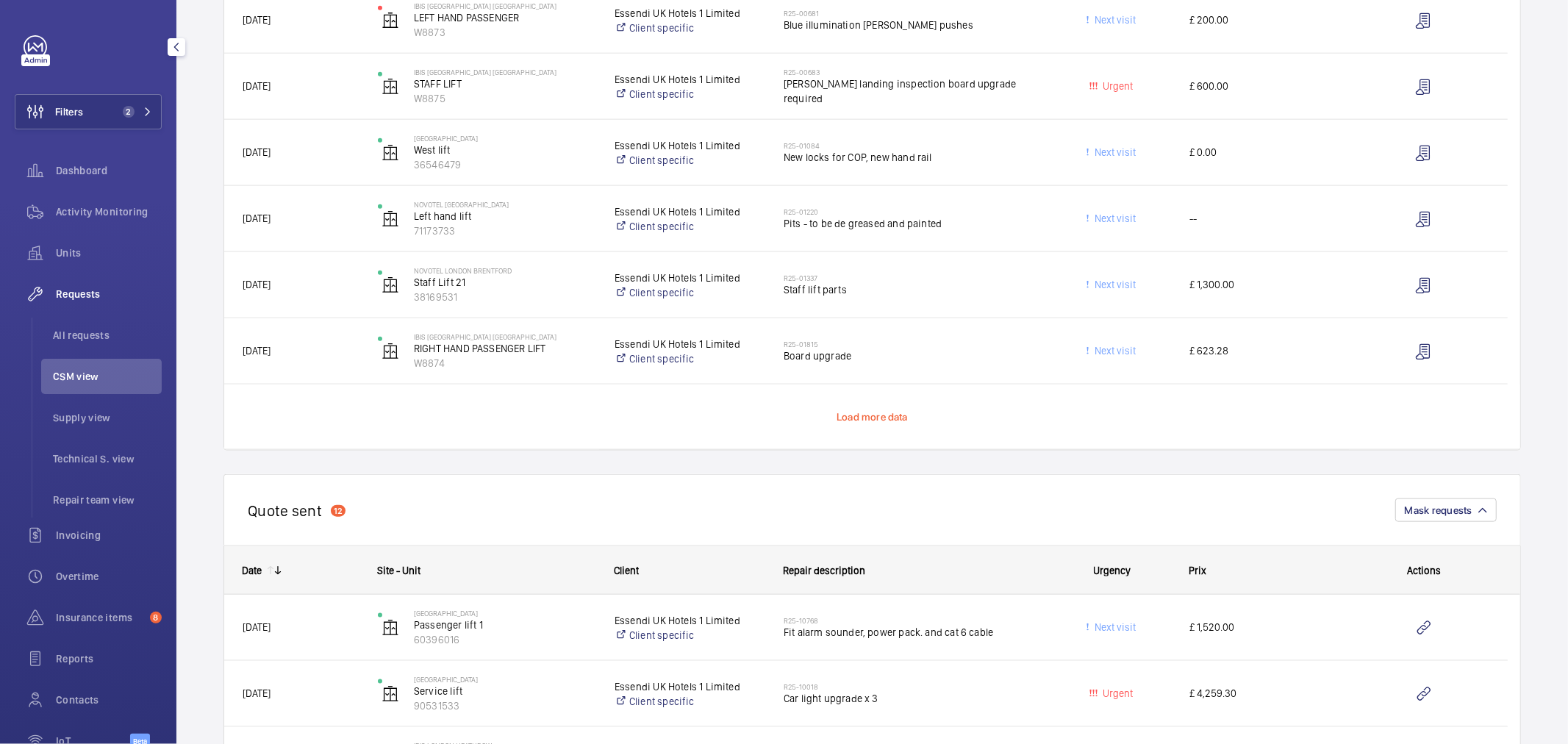
click at [871, 420] on span "Load more data" at bounding box center [872, 417] width 72 height 12
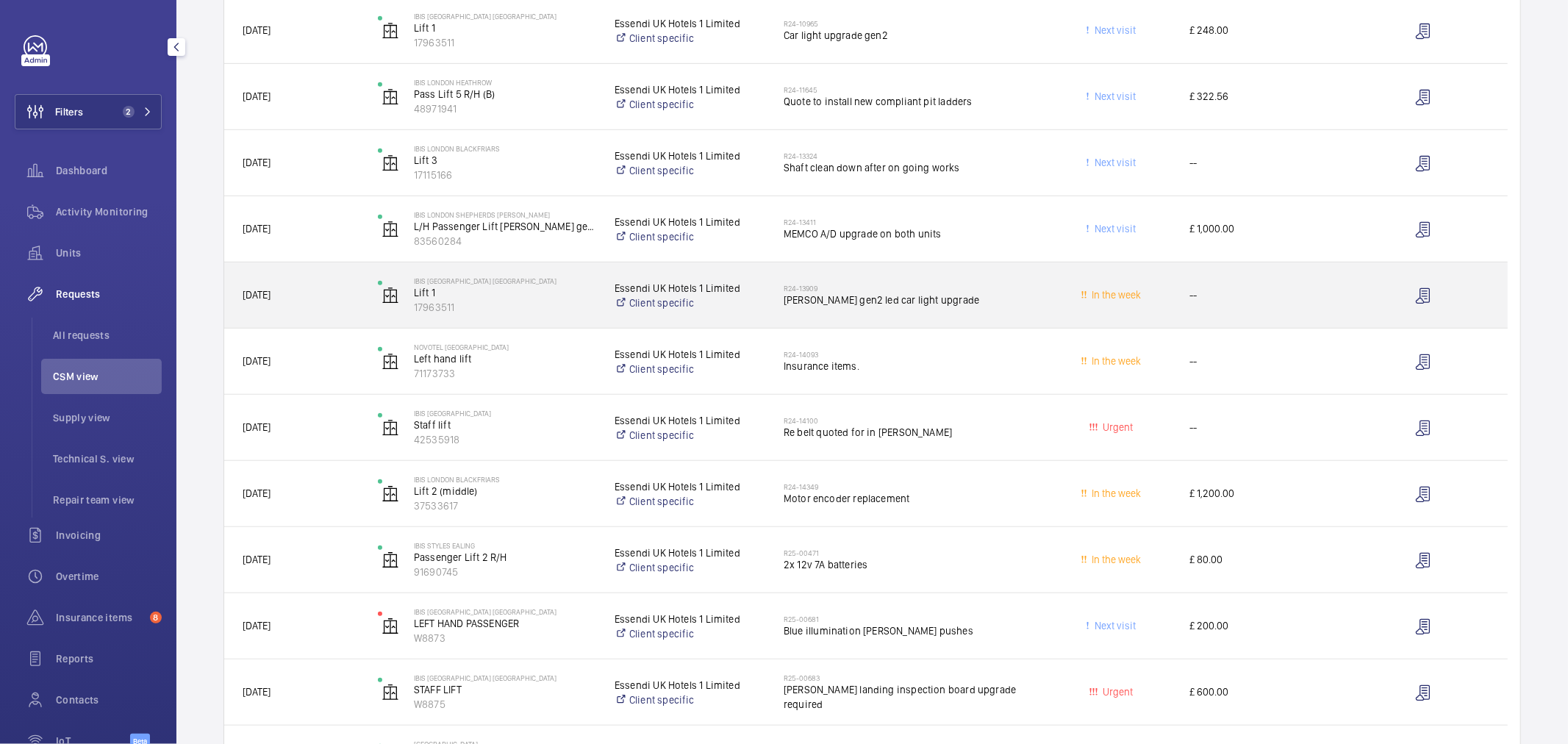
scroll to position [736, 0]
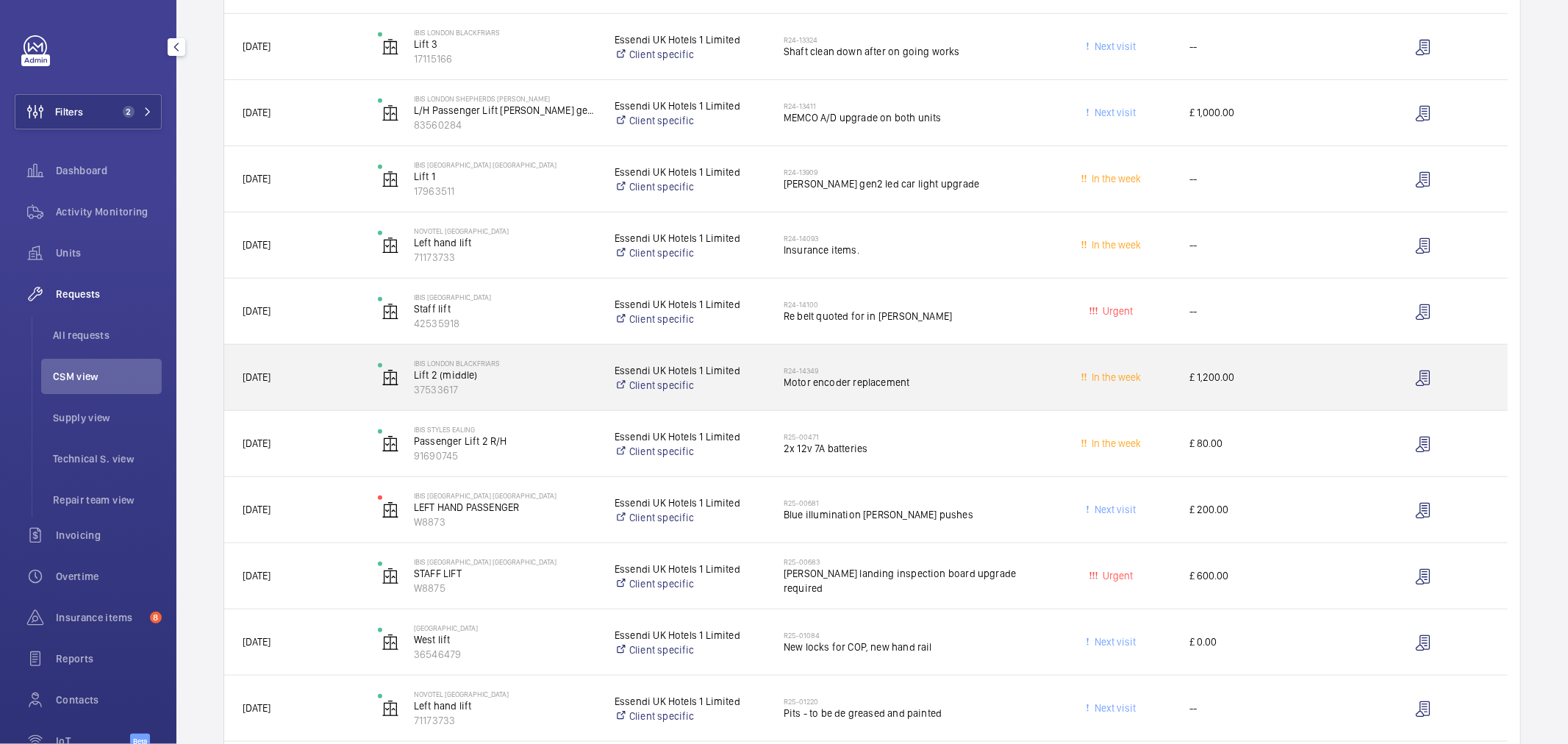
click at [982, 395] on div "R24-14349 Motor encoder replacement" at bounding box center [909, 378] width 251 height 43
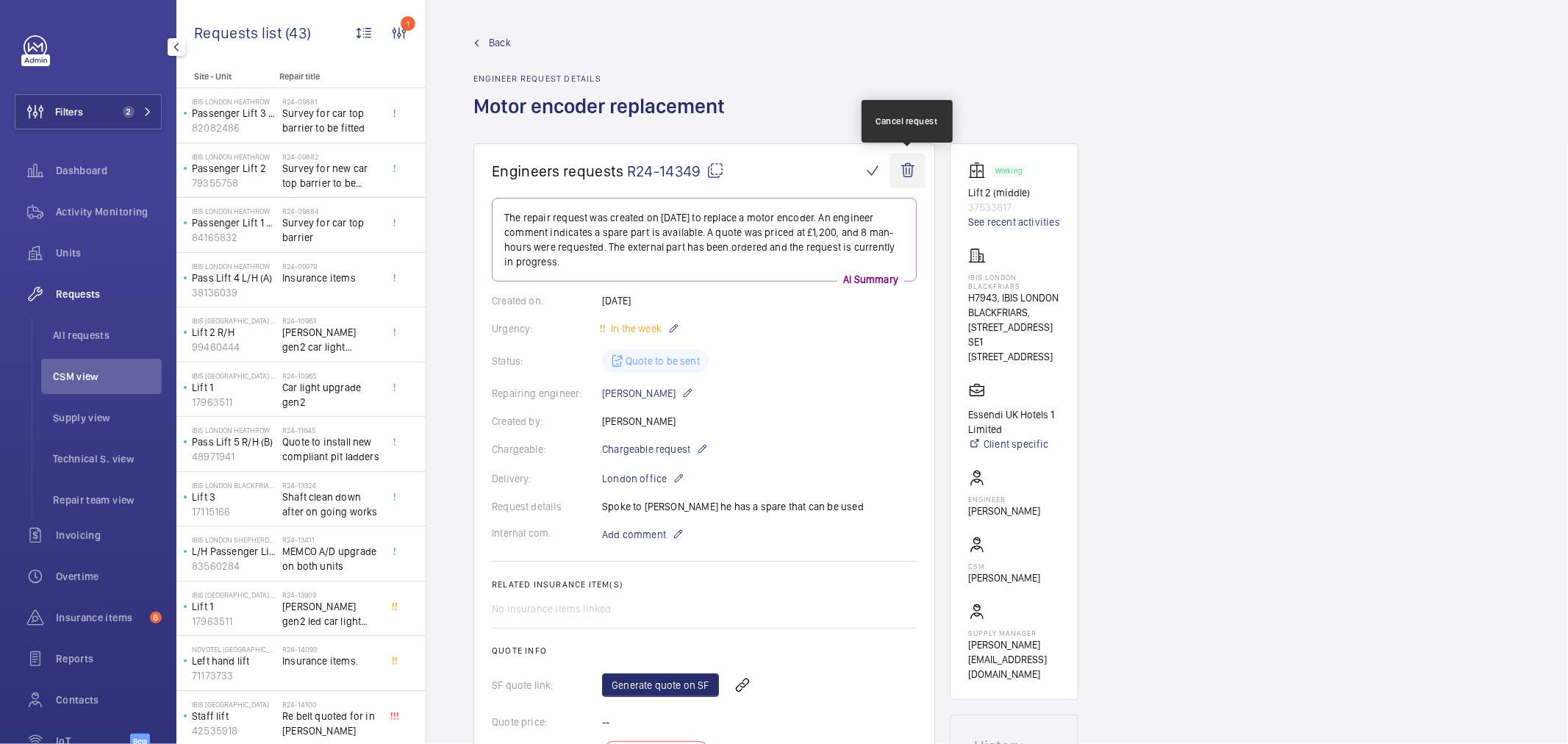
click at [915, 166] on wm-front-icon-button at bounding box center [908, 171] width 35 height 35
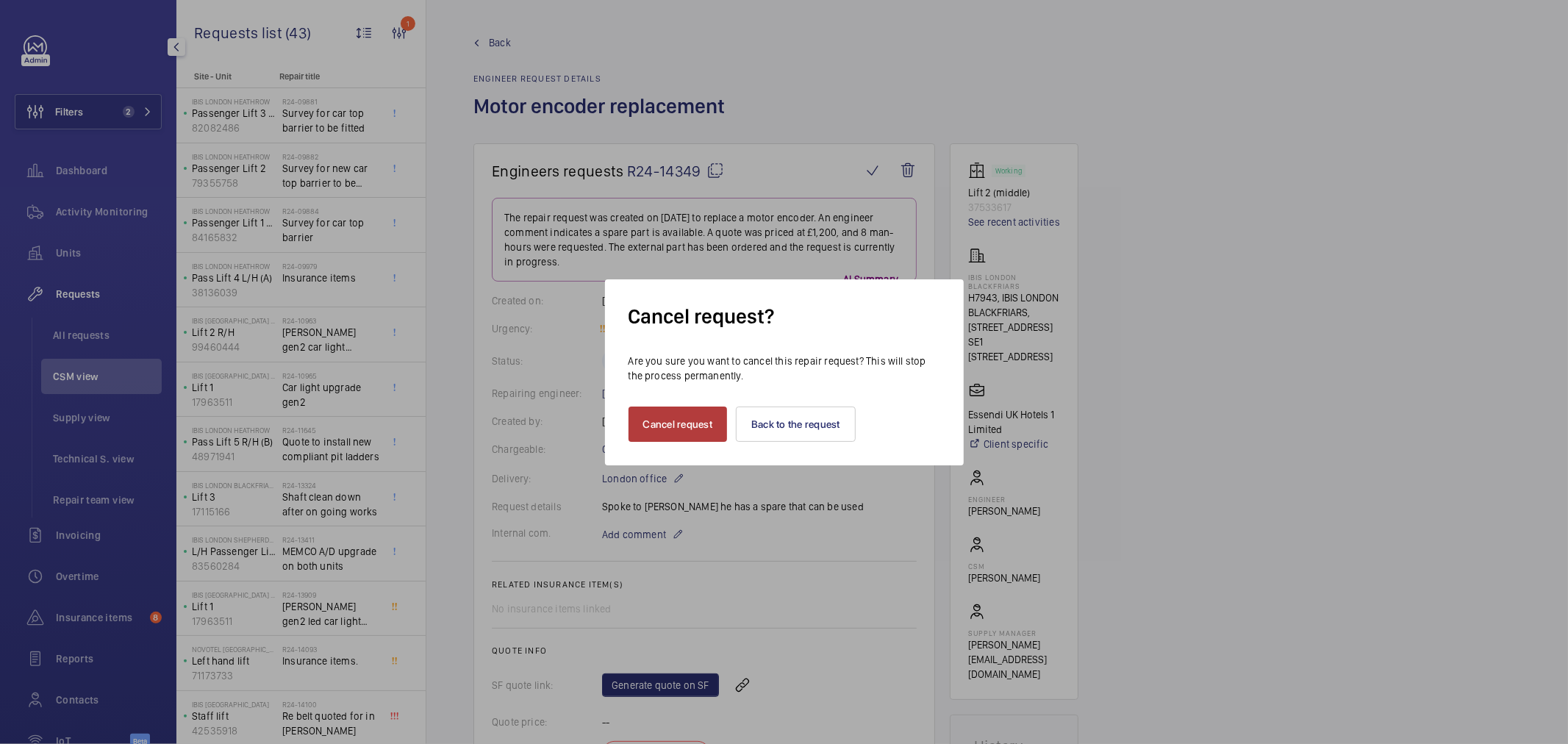
click at [688, 417] on button "Cancel request" at bounding box center [678, 424] width 100 height 35
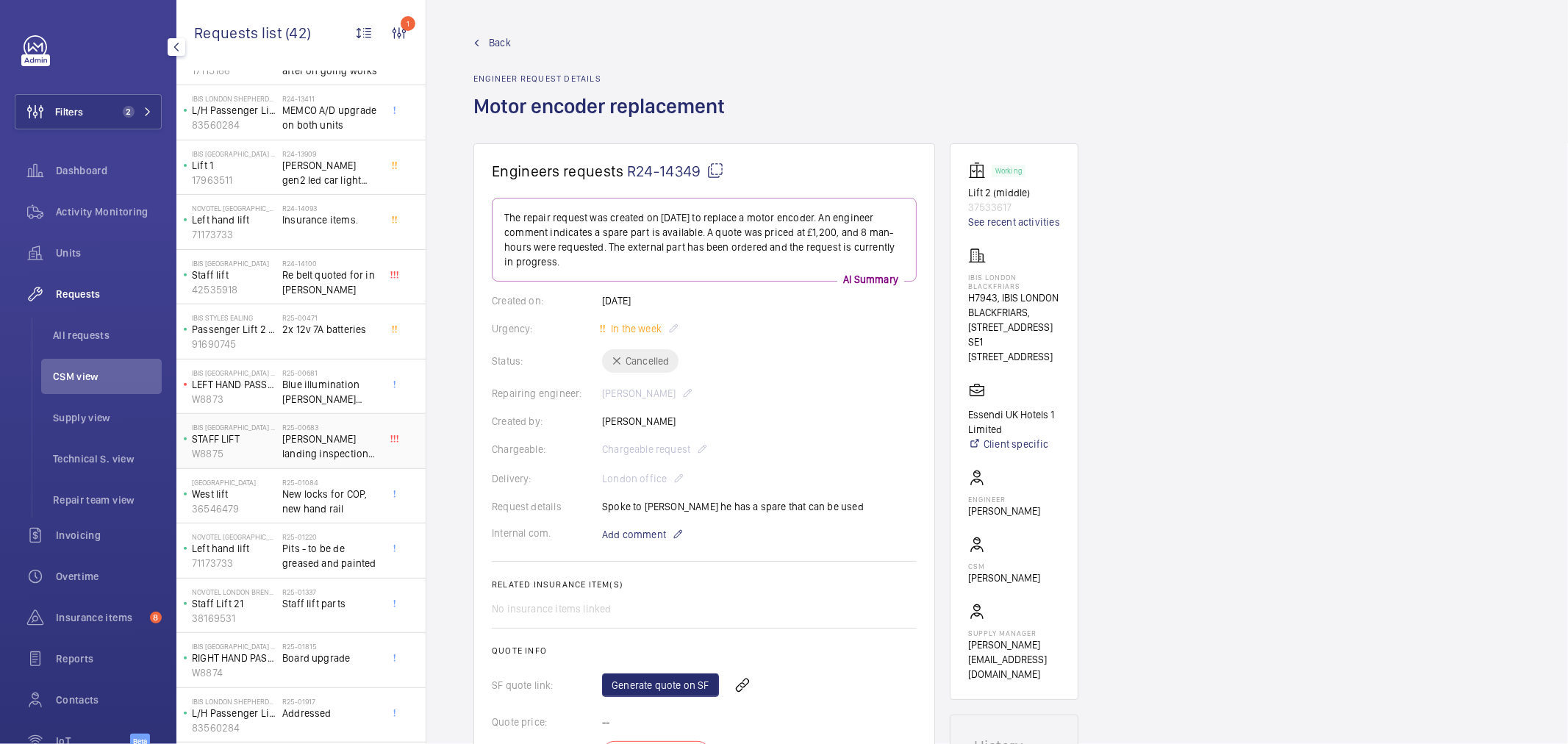
scroll to position [495, 0]
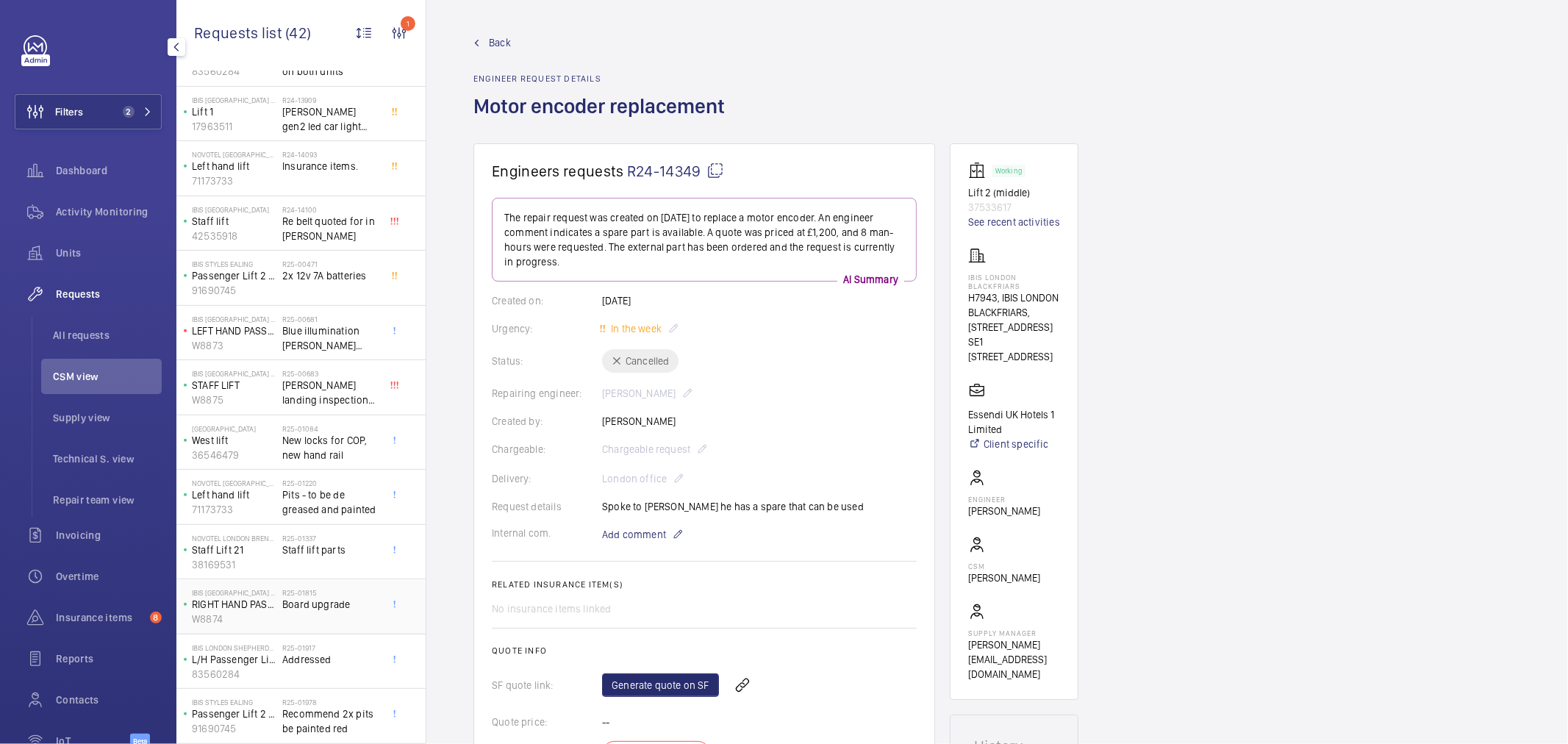
click at [347, 585] on div "R25-01815 Board upgrade" at bounding box center [334, 606] width 103 height 49
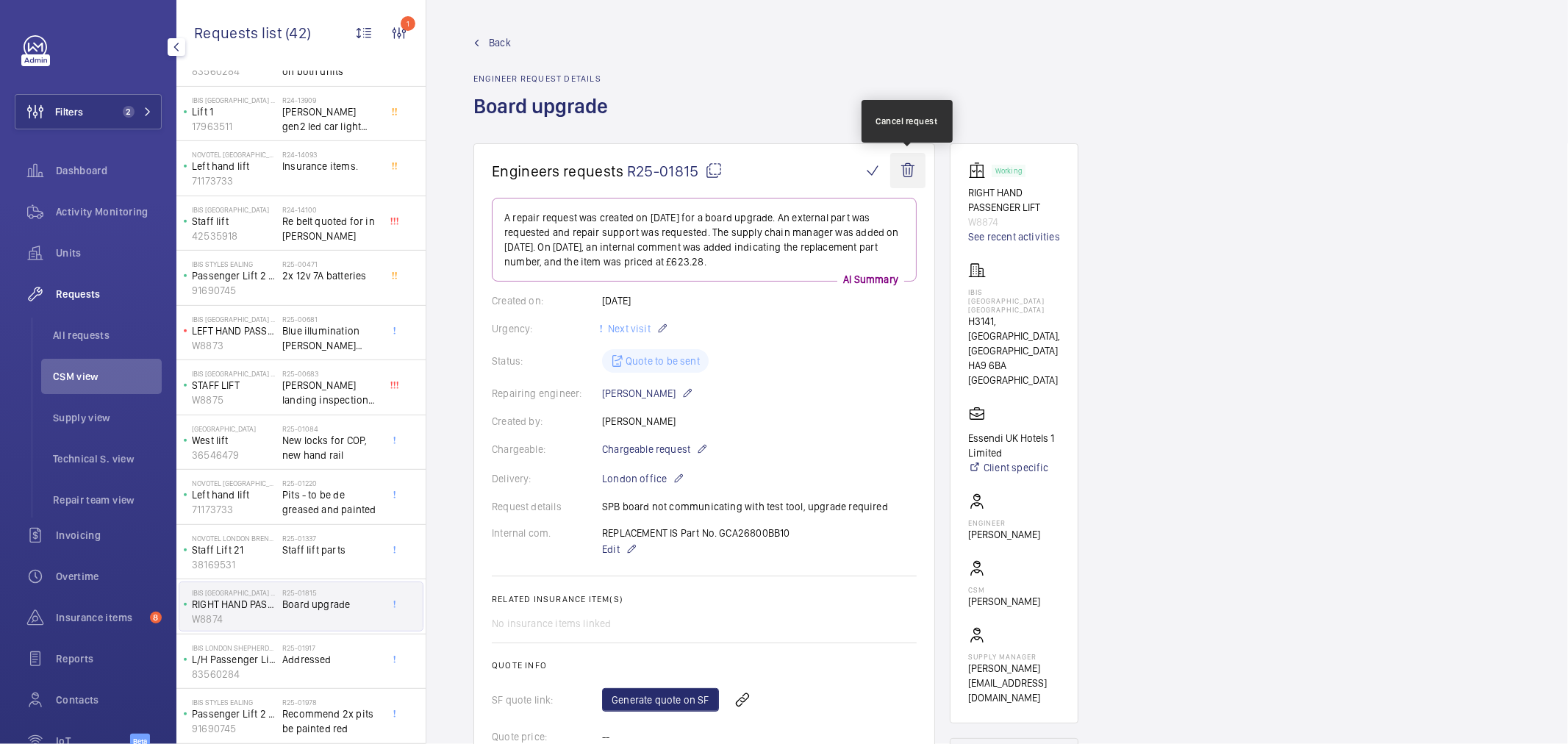
click at [898, 177] on wm-front-icon-button at bounding box center [908, 171] width 35 height 35
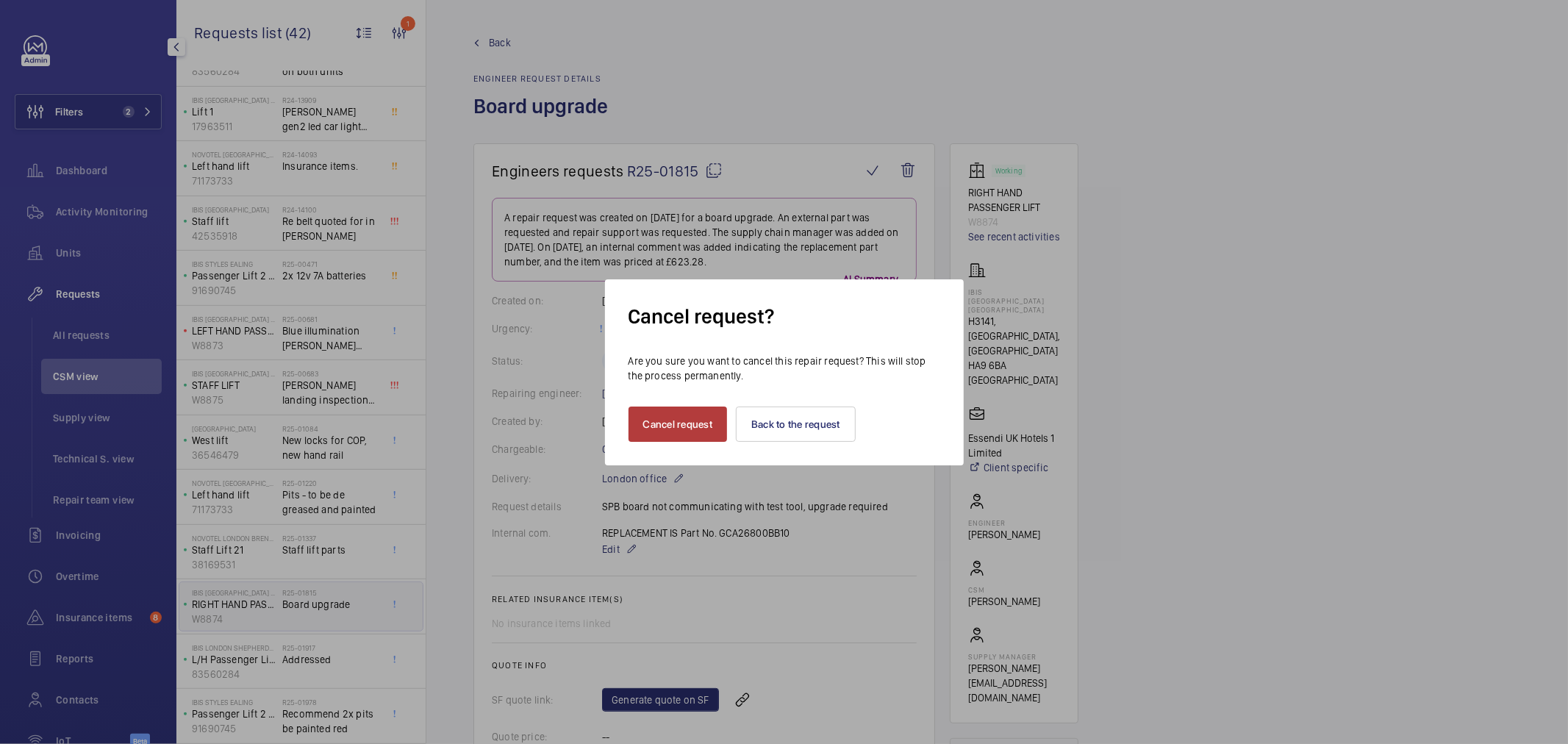
click at [675, 422] on button "Cancel request" at bounding box center [678, 424] width 100 height 35
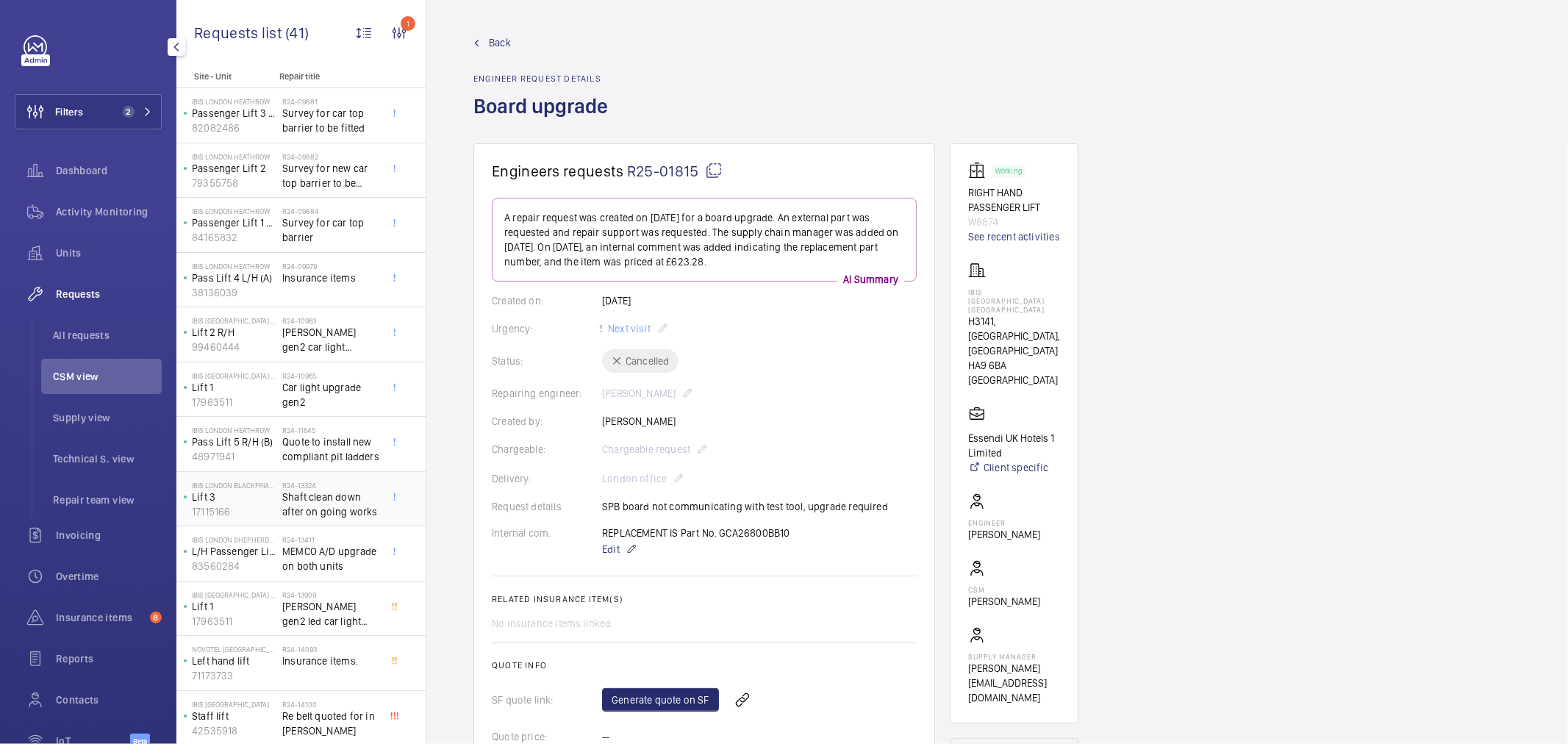
click at [344, 497] on span "Shaft clean down after on going works" at bounding box center [331, 505] width 97 height 30
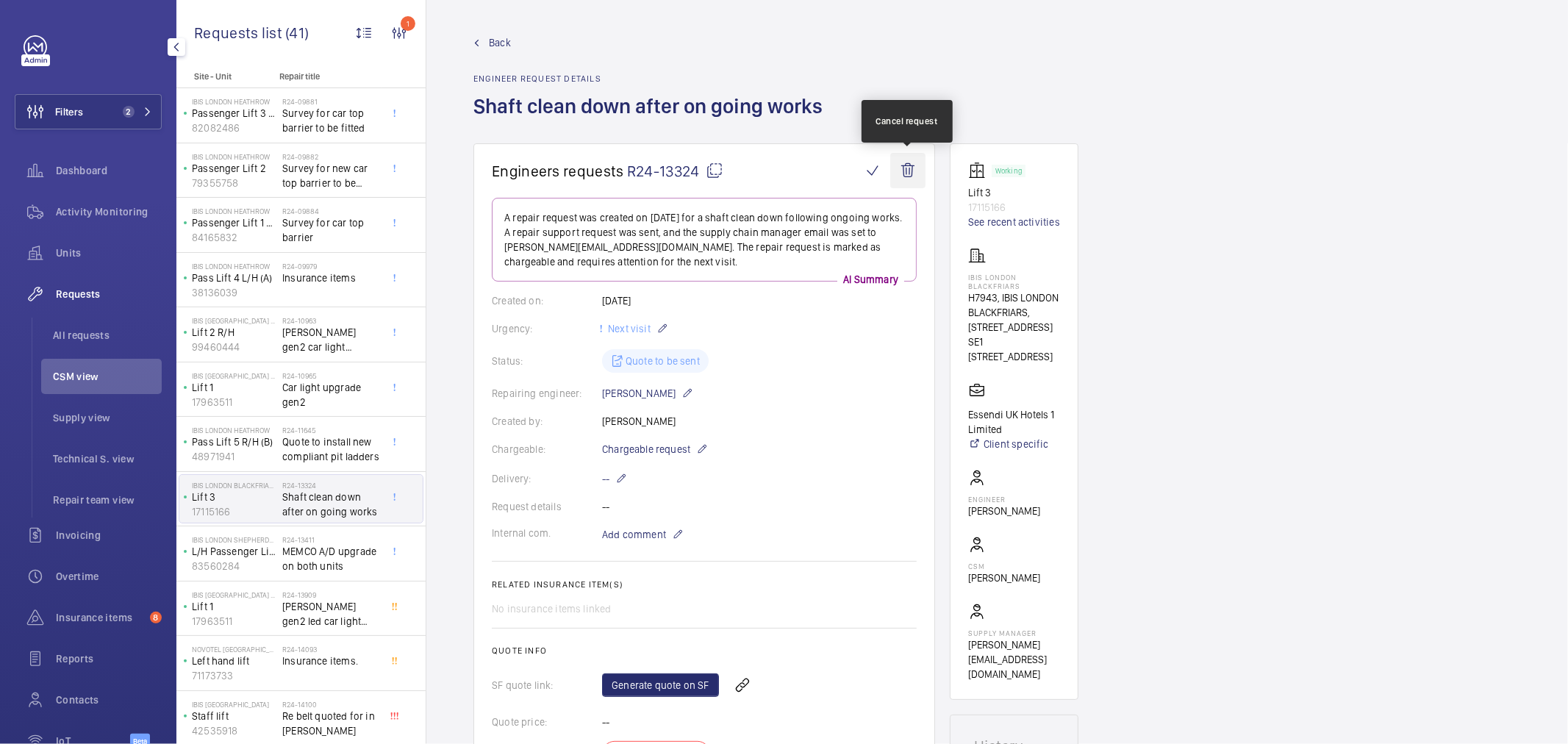
click at [908, 180] on wm-front-icon-button at bounding box center [908, 171] width 35 height 35
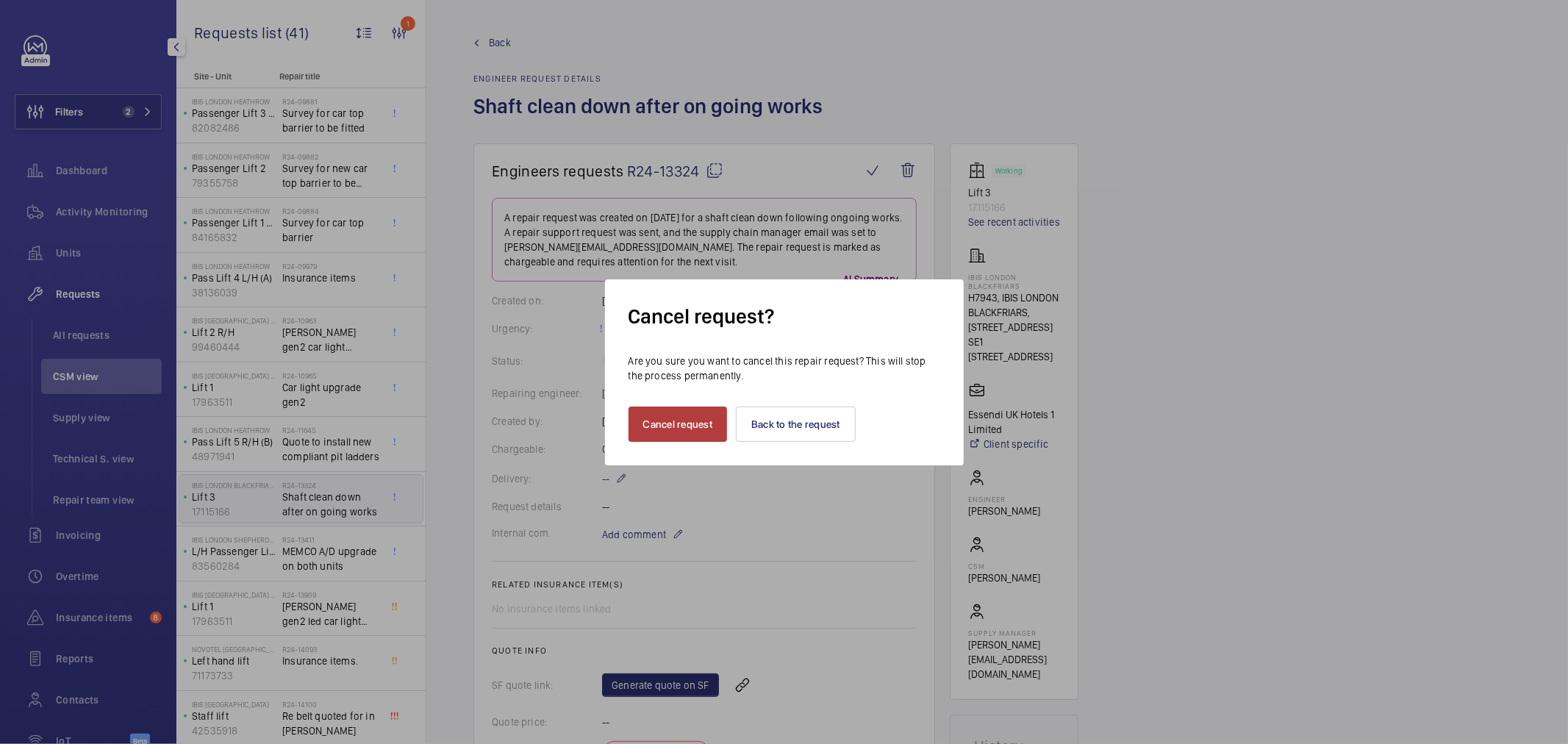
click at [694, 416] on button "Cancel request" at bounding box center [678, 424] width 100 height 35
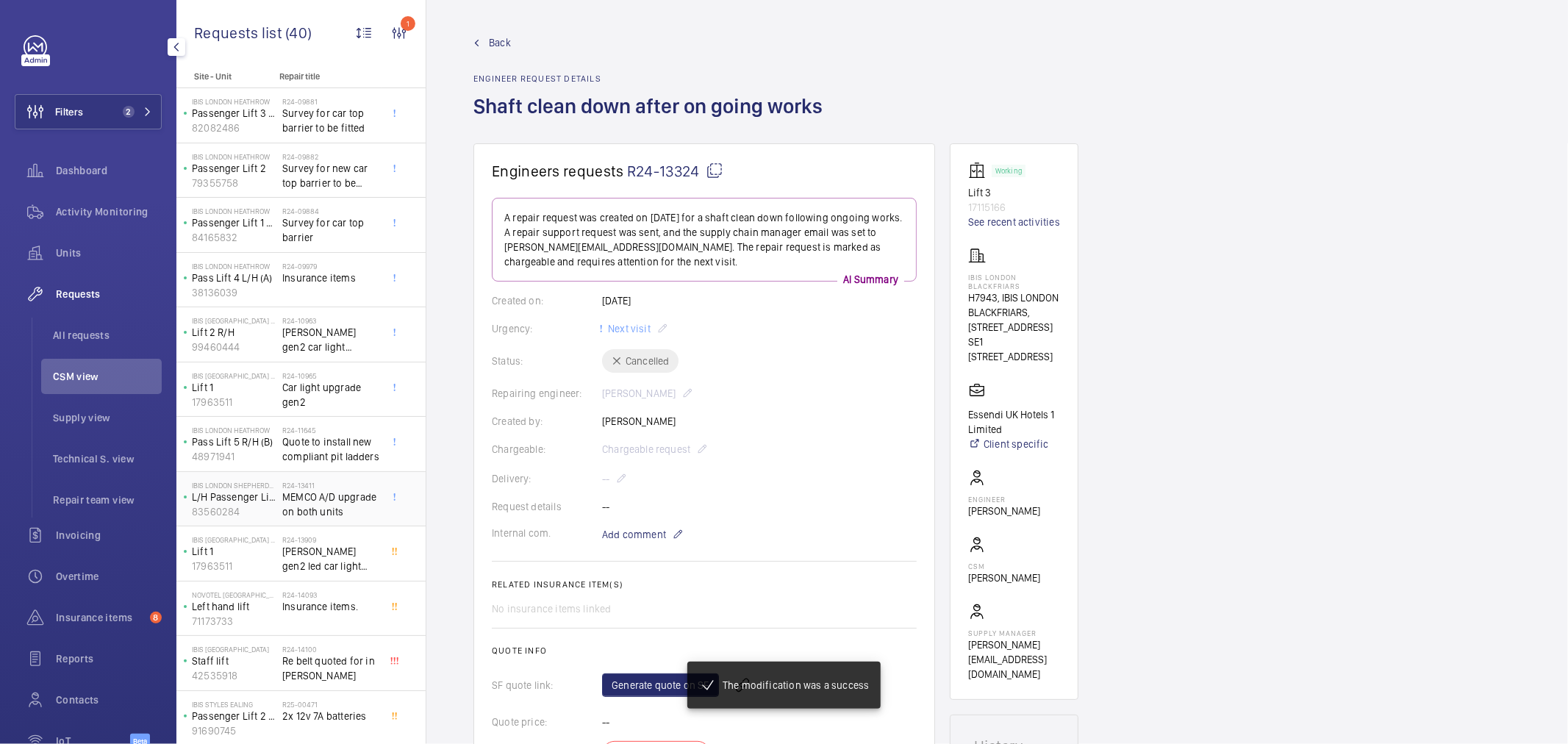
click at [302, 504] on span "MEMCO A/D upgrade on both units" at bounding box center [331, 505] width 97 height 30
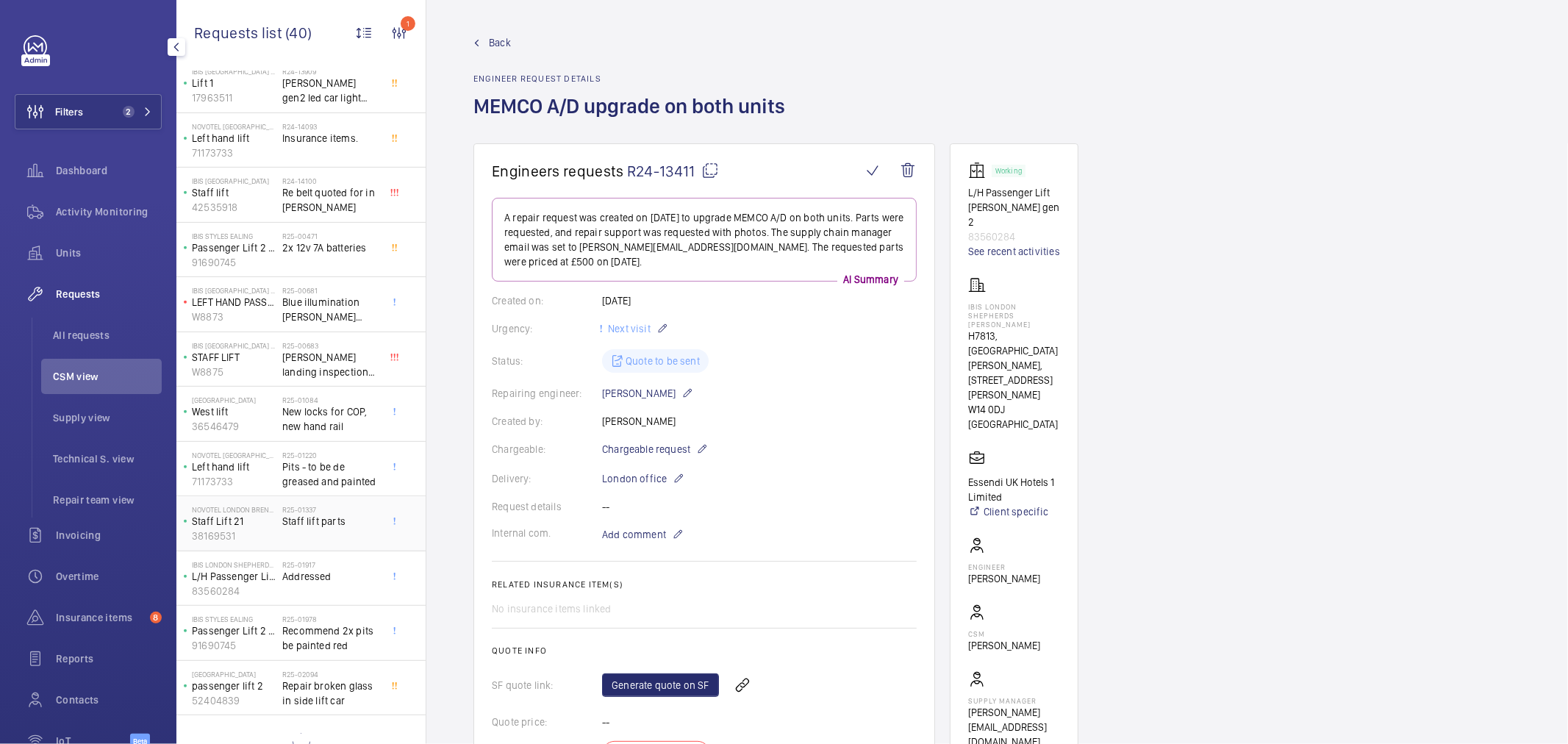
scroll to position [495, 0]
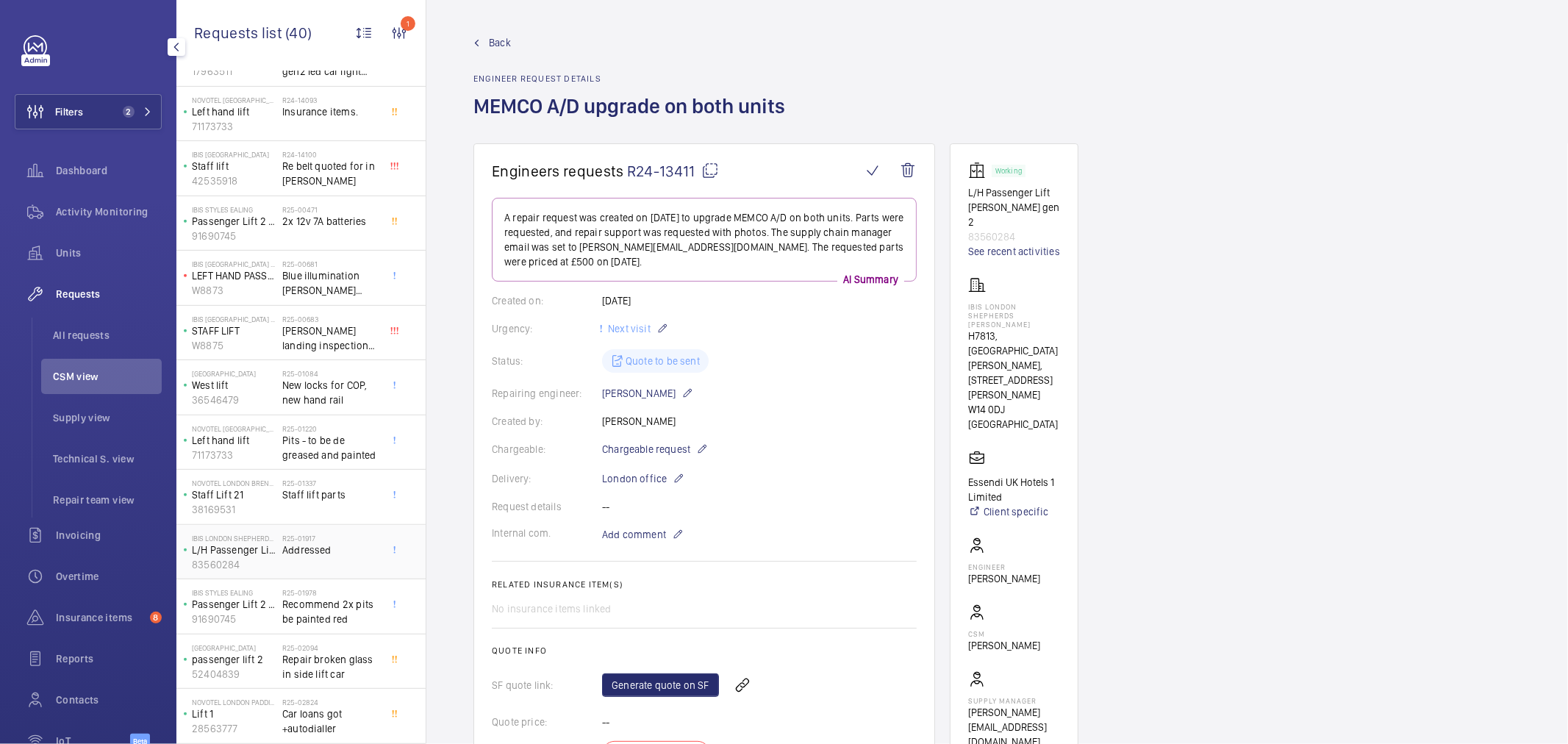
click at [314, 570] on div "R25-01917 Addressed" at bounding box center [331, 555] width 97 height 43
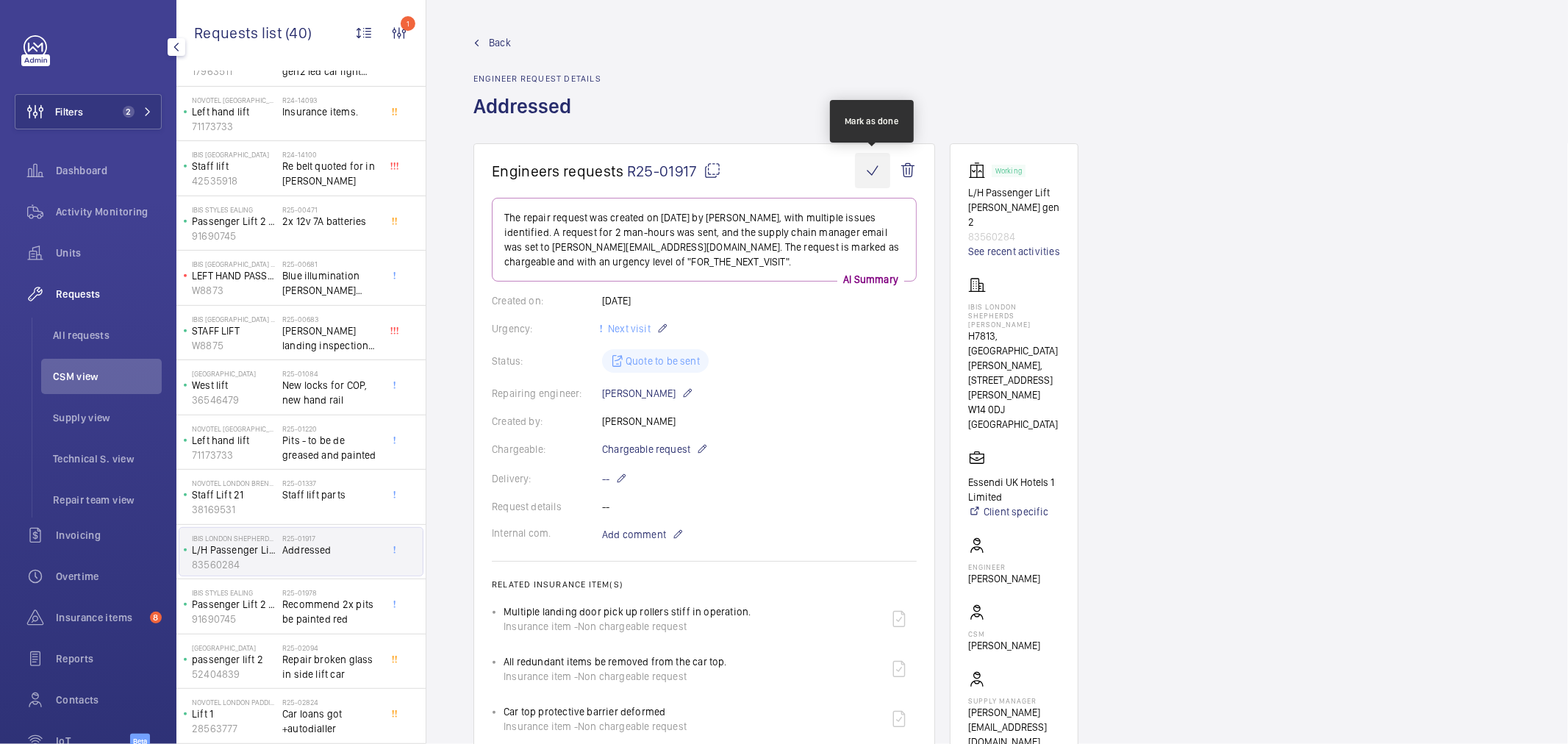
click at [866, 165] on wm-front-icon-button at bounding box center [872, 171] width 35 height 35
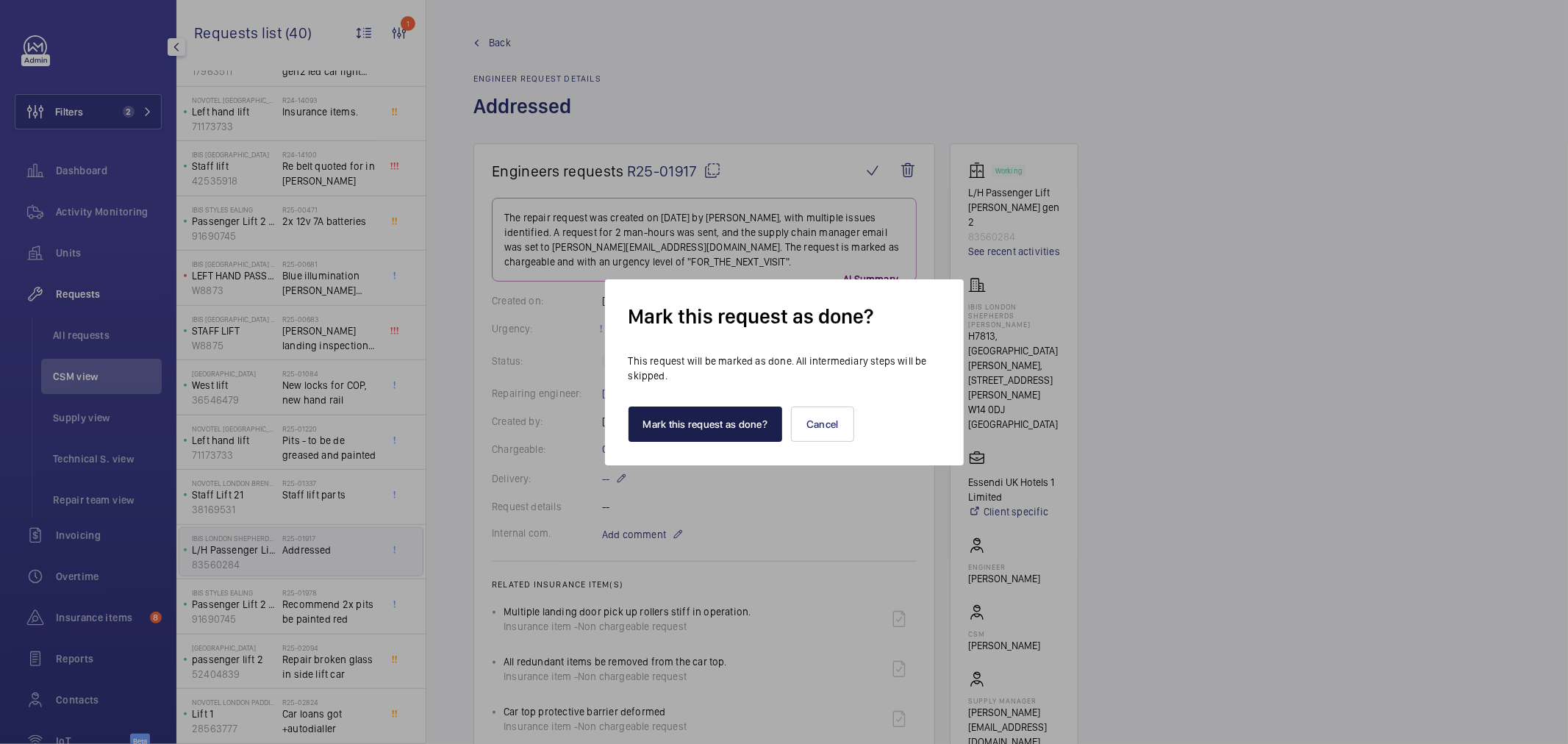
click at [658, 424] on button "Mark this request as done?" at bounding box center [705, 424] width 154 height 35
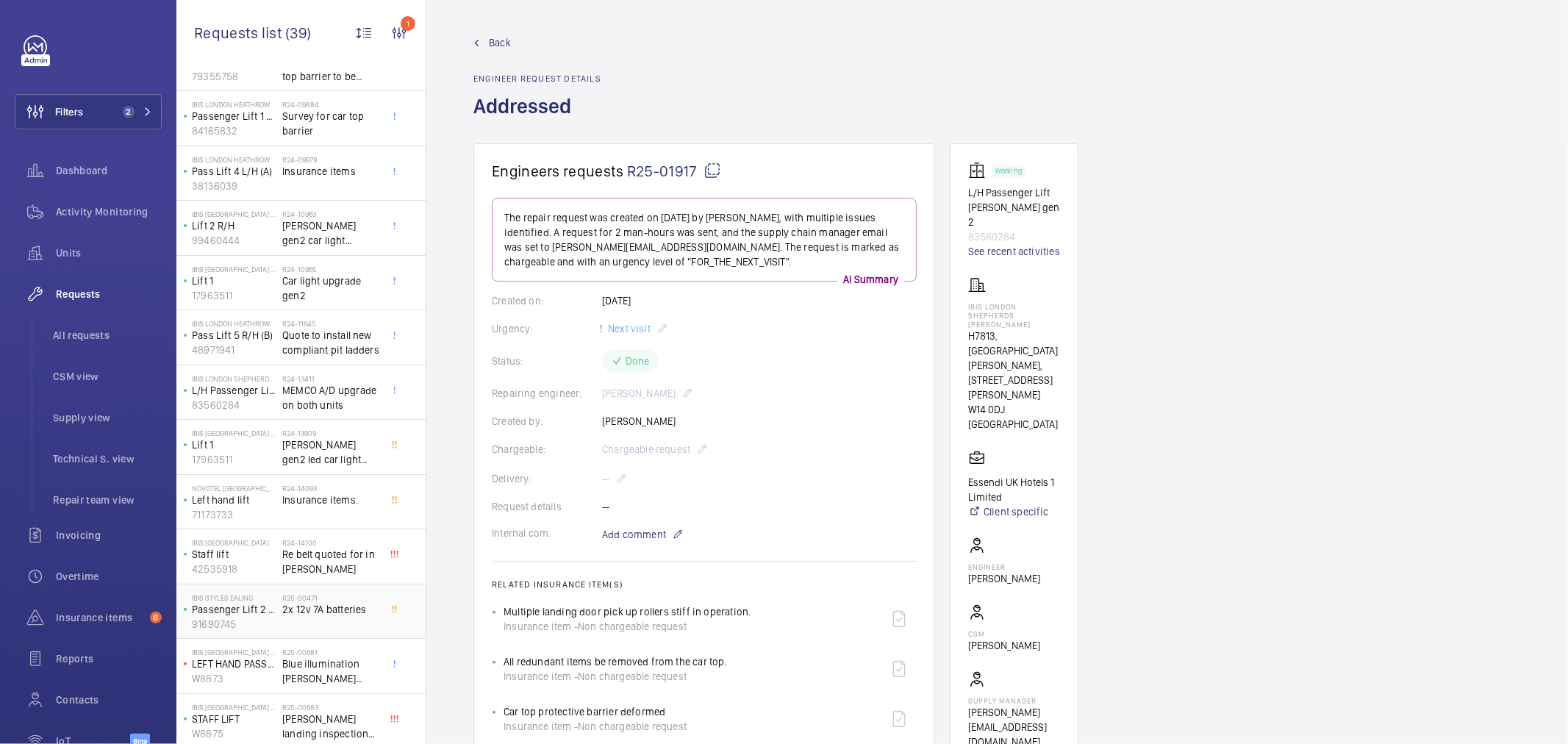
scroll to position [163, 0]
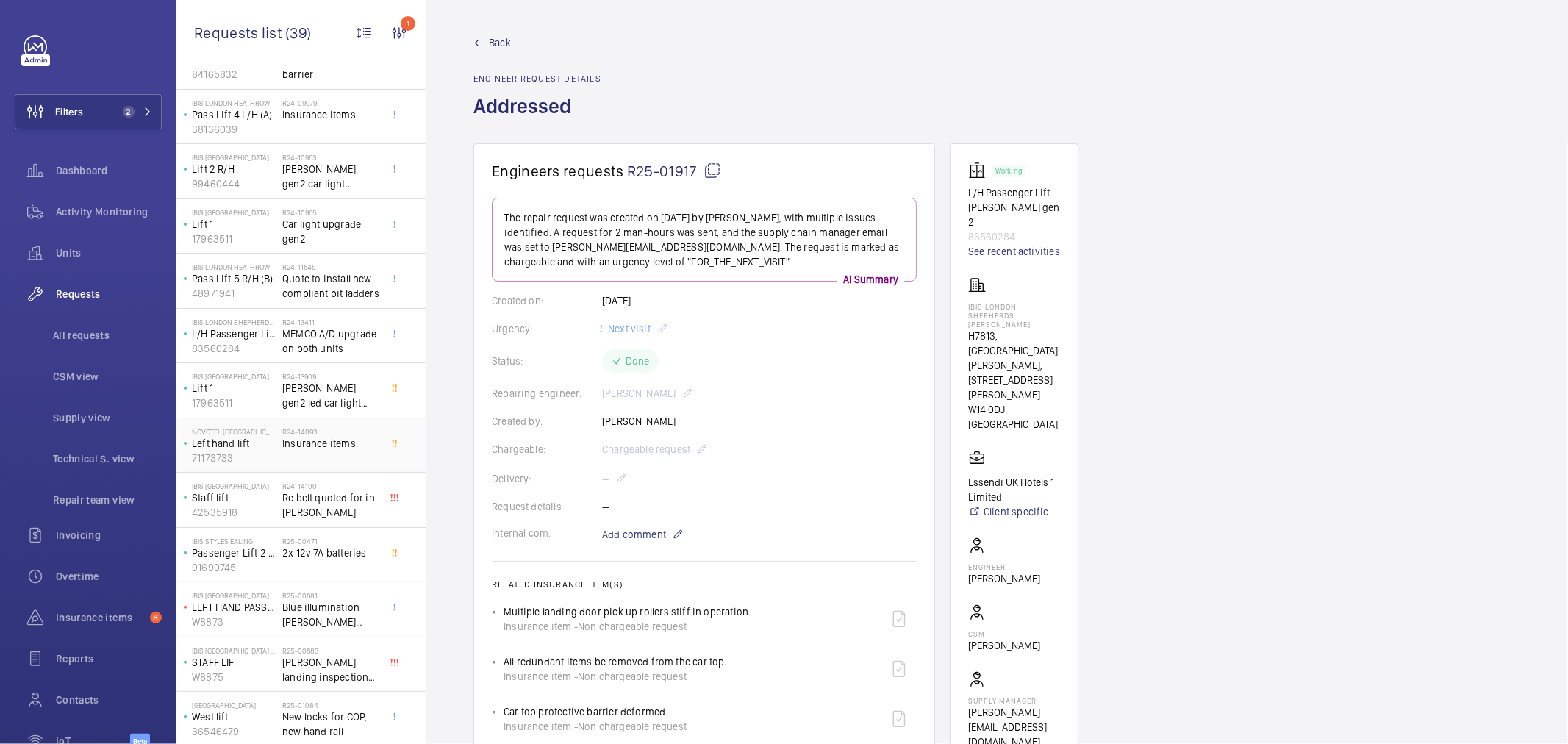
click at [341, 446] on span "Insurance items." at bounding box center [331, 443] width 97 height 15
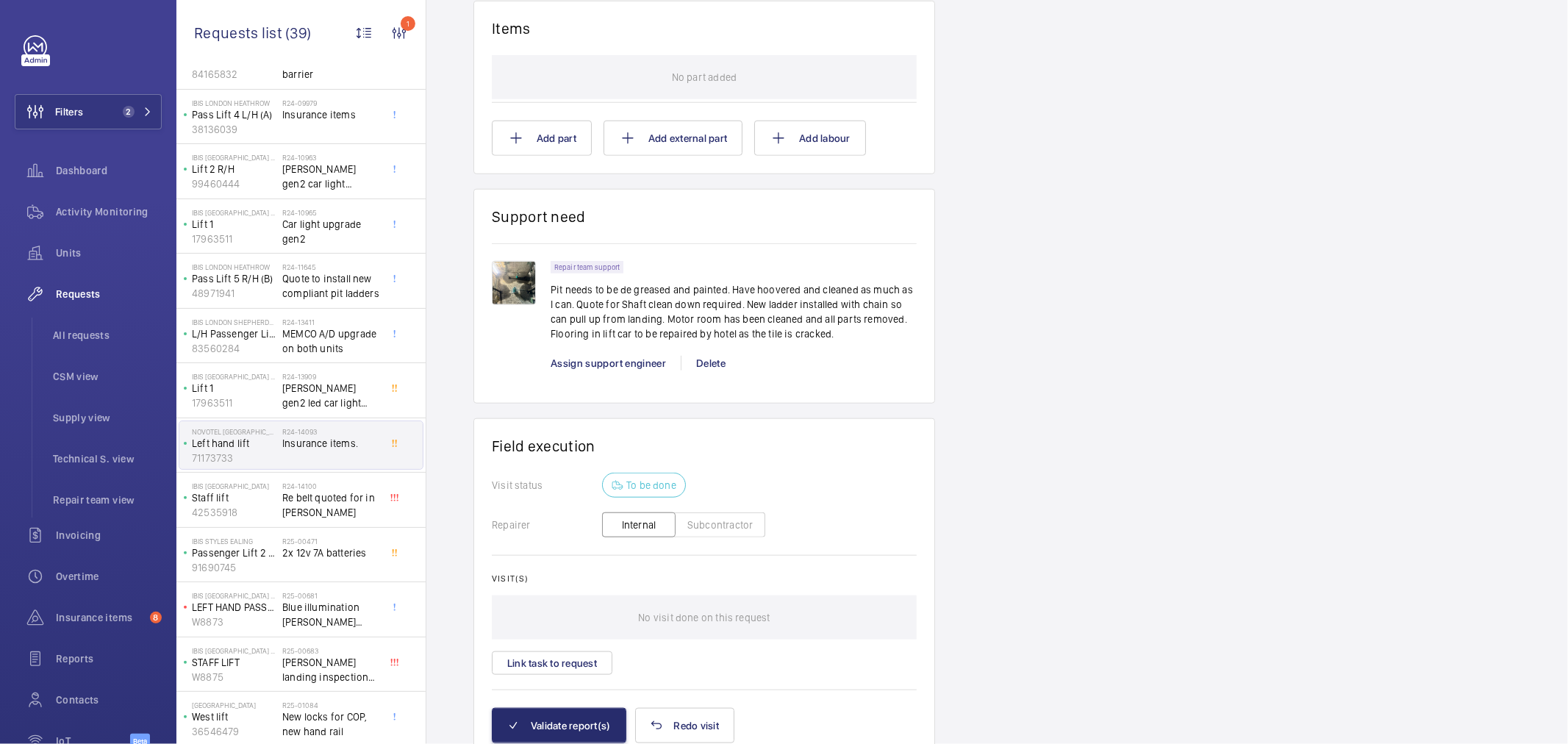
scroll to position [1204, 0]
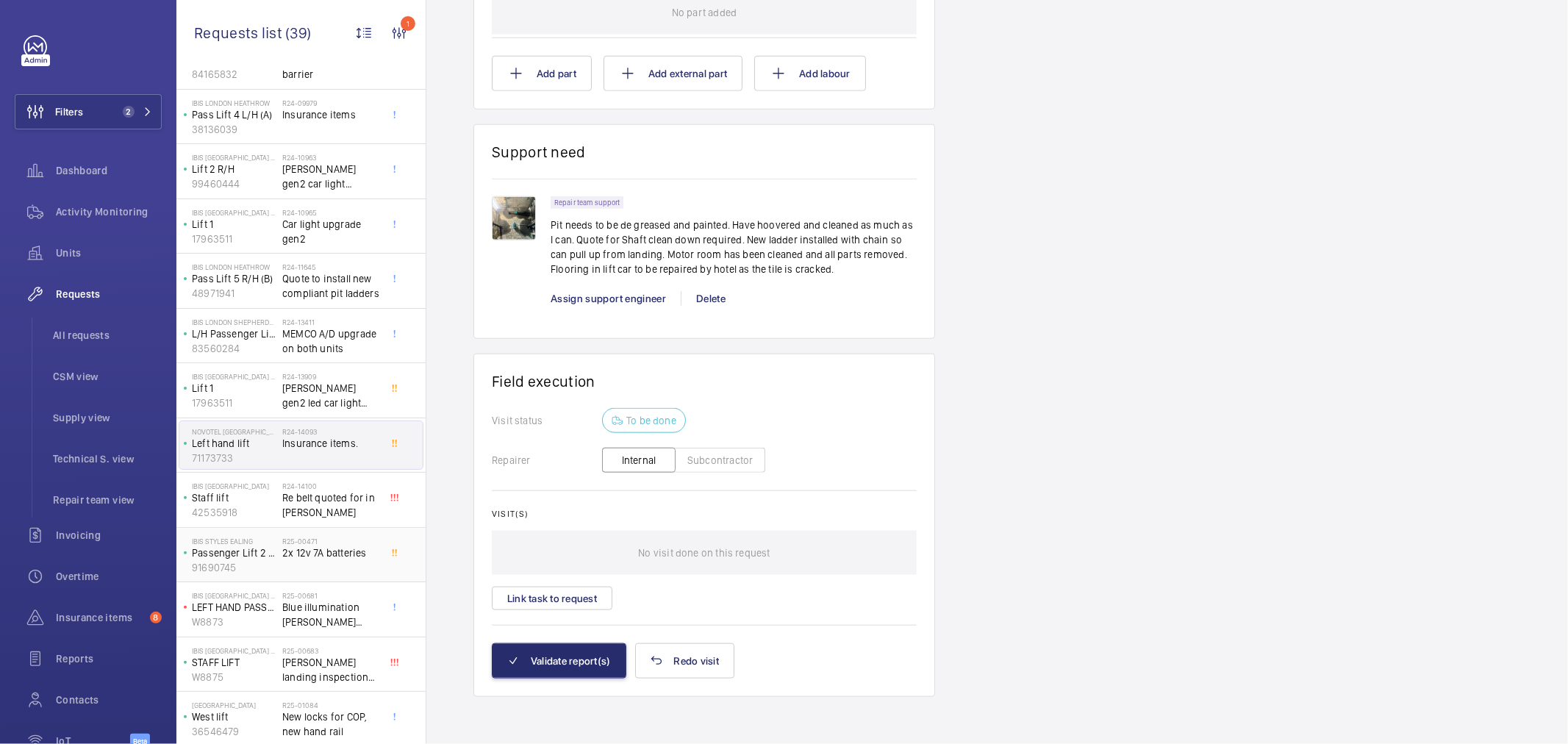
click at [325, 573] on div "R25-00471 2x 12v 7A batteries" at bounding box center [331, 559] width 97 height 43
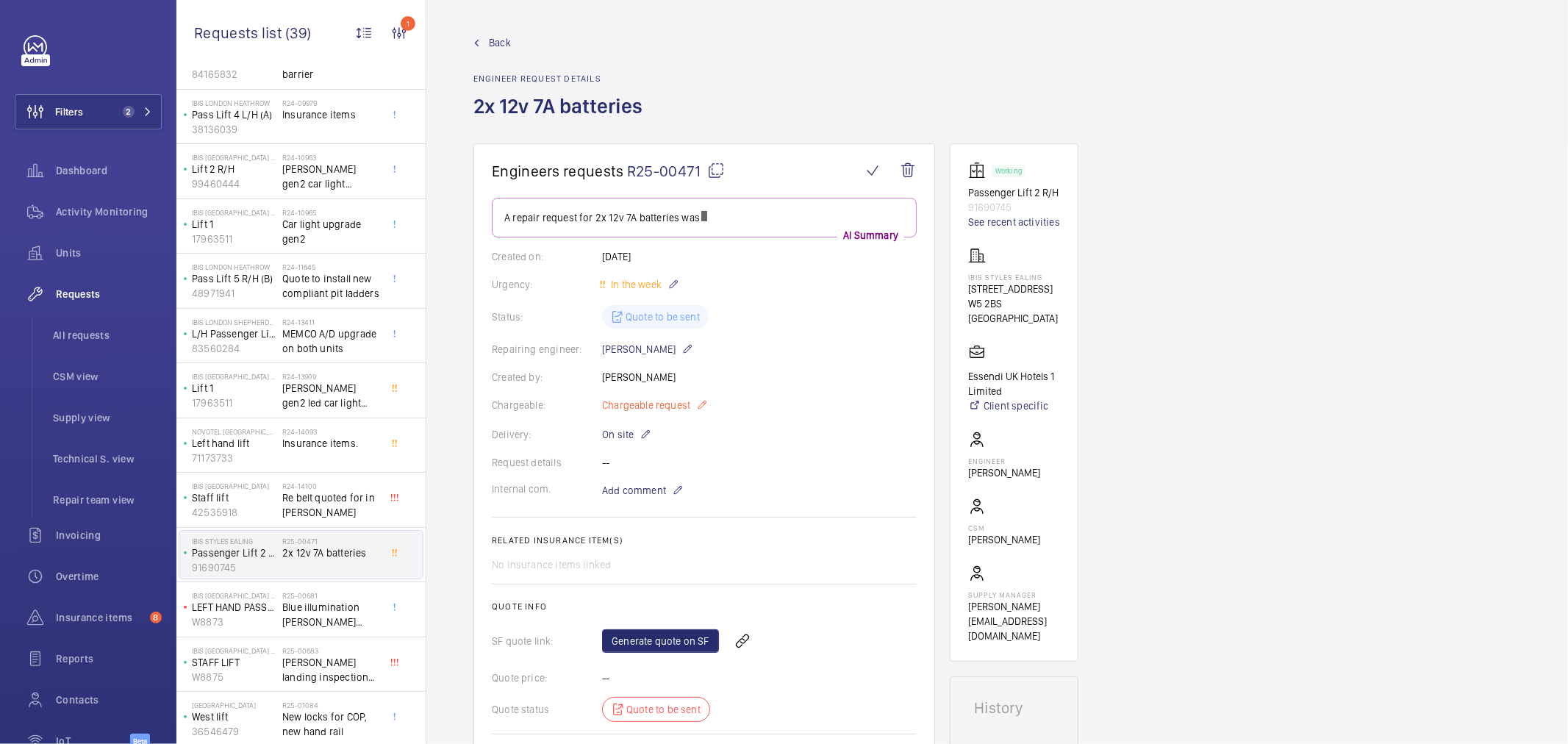
click at [635, 403] on span "Chargeable request" at bounding box center [646, 405] width 88 height 15
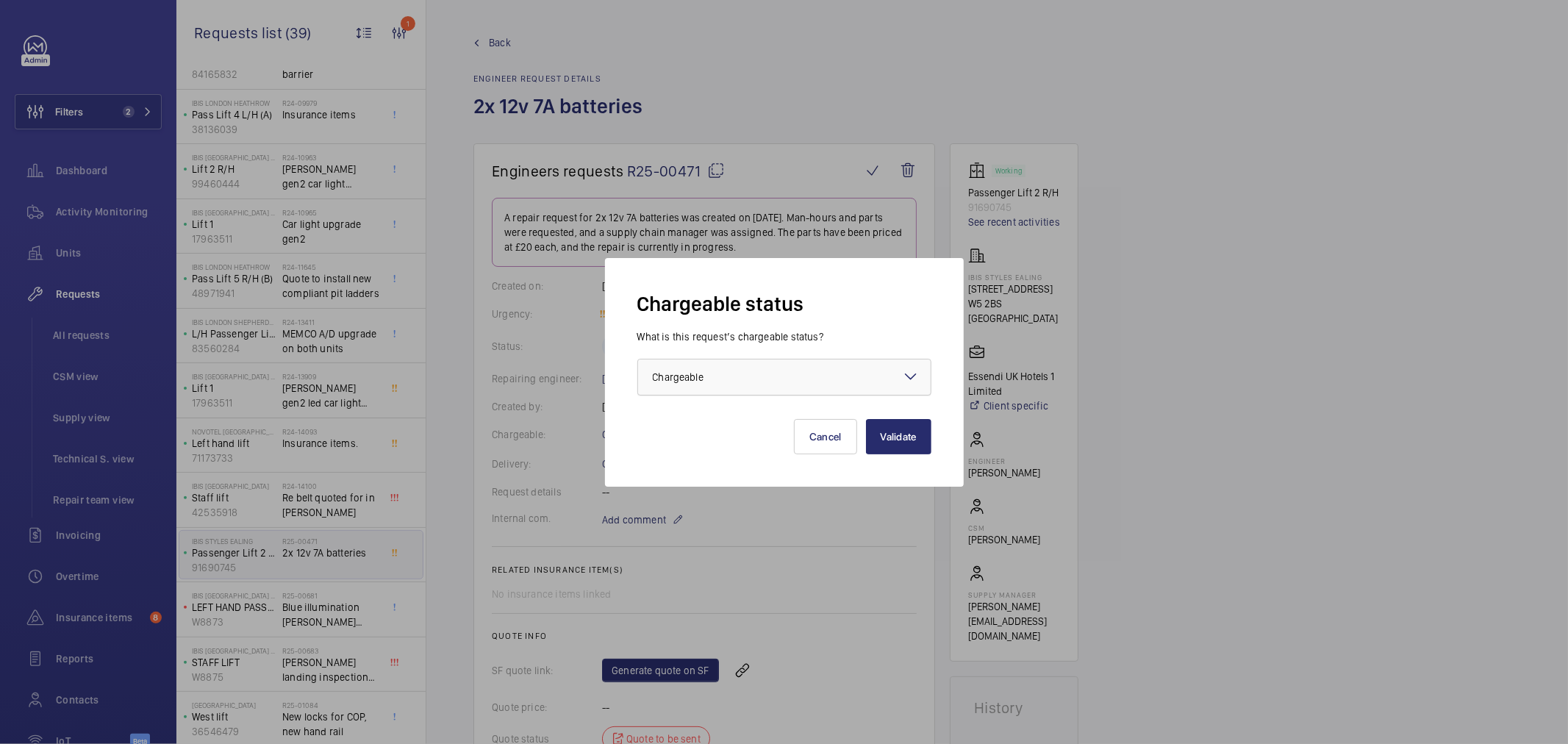
click at [688, 387] on div at bounding box center [784, 377] width 292 height 35
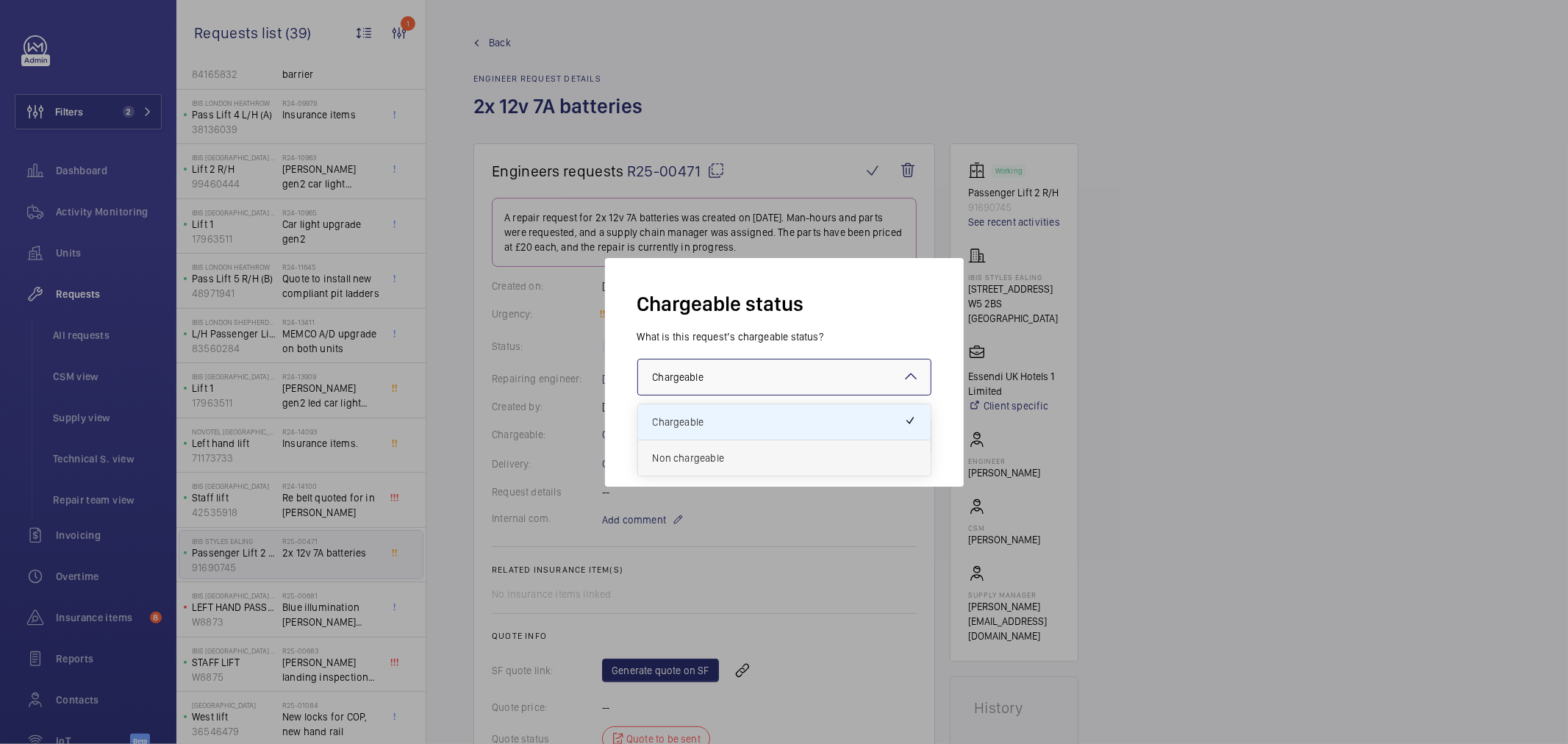
click at [702, 459] on span "Non chargeable" at bounding box center [785, 458] width 264 height 15
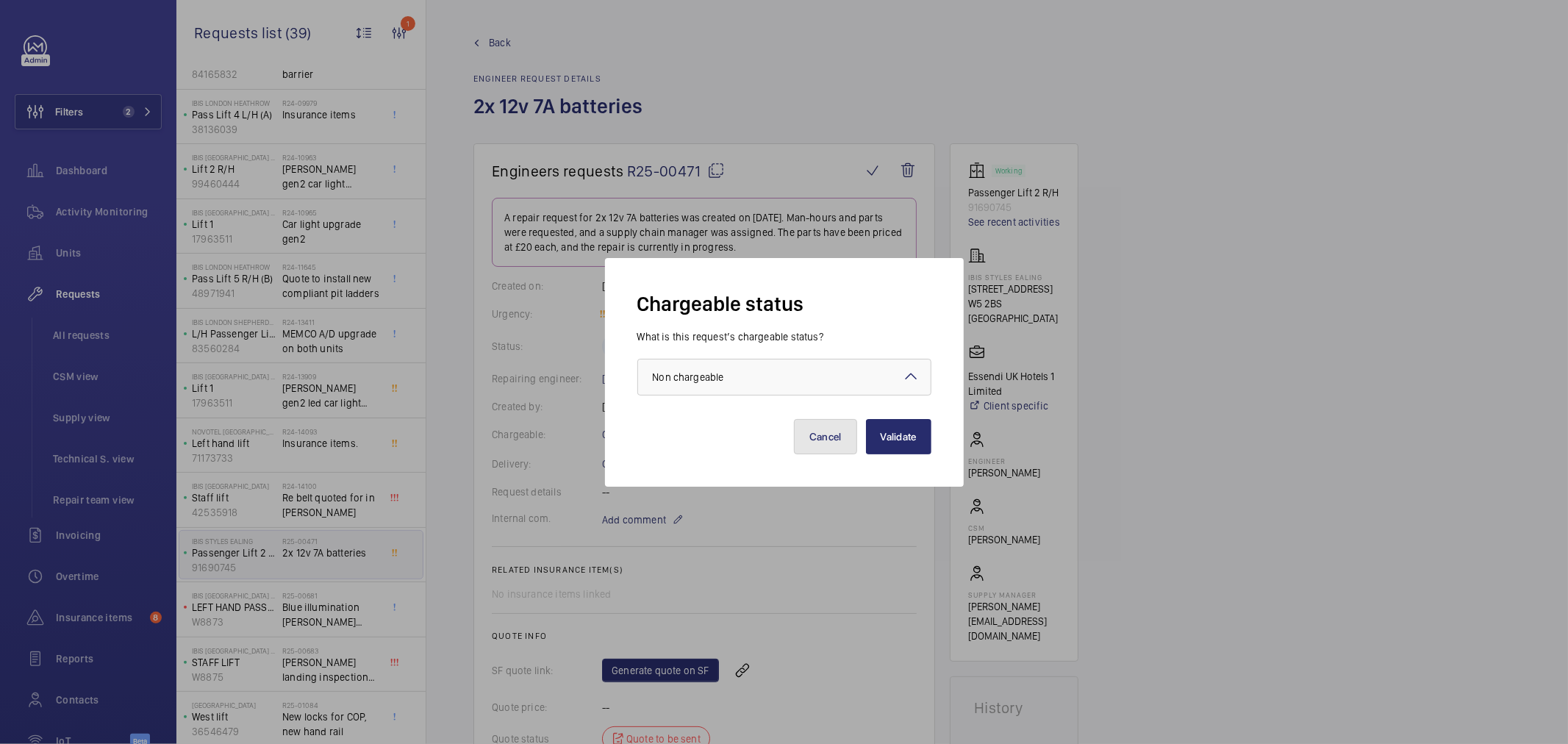
click at [809, 437] on button "Cancel" at bounding box center [825, 437] width 63 height 35
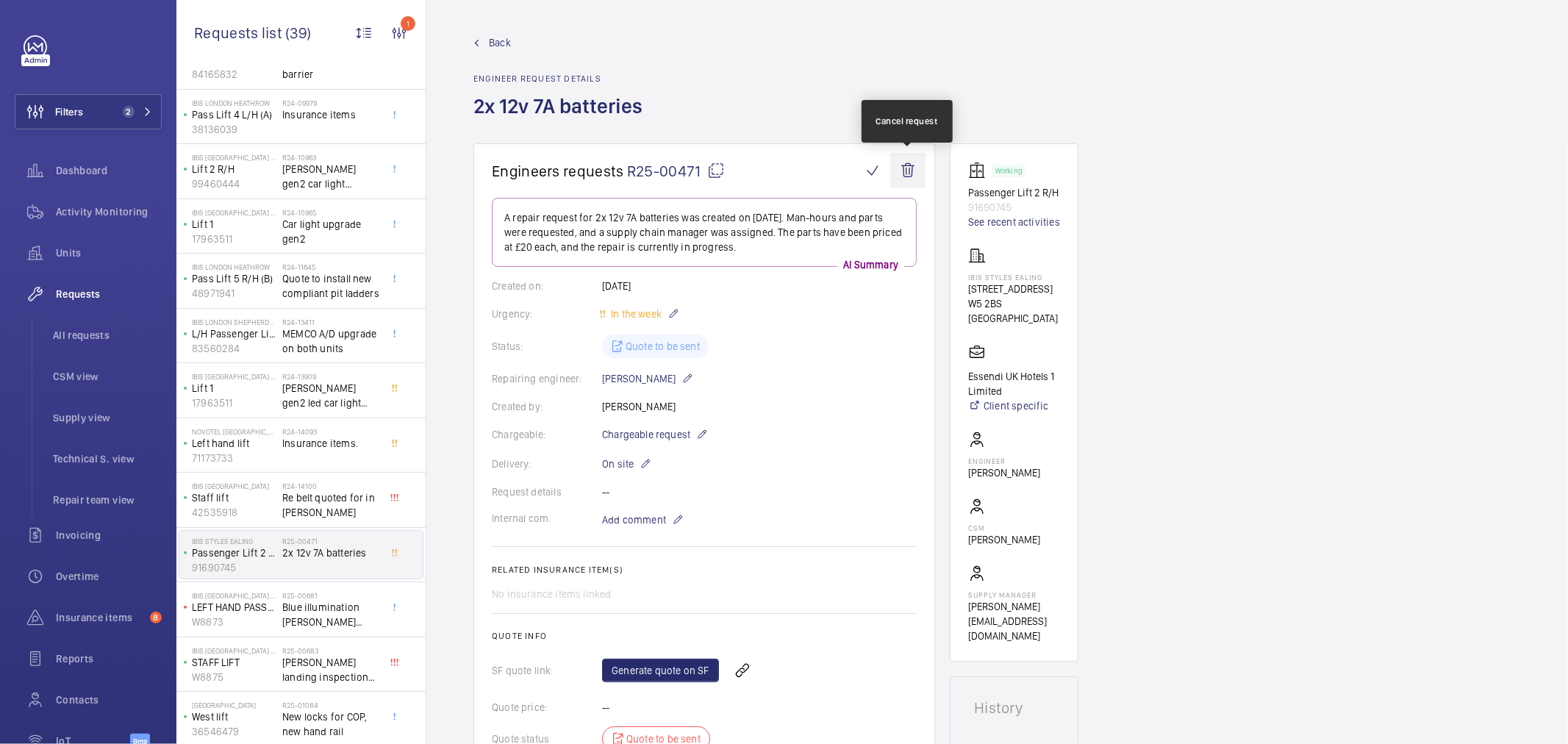
click at [902, 179] on wm-front-icon-button at bounding box center [908, 171] width 35 height 35
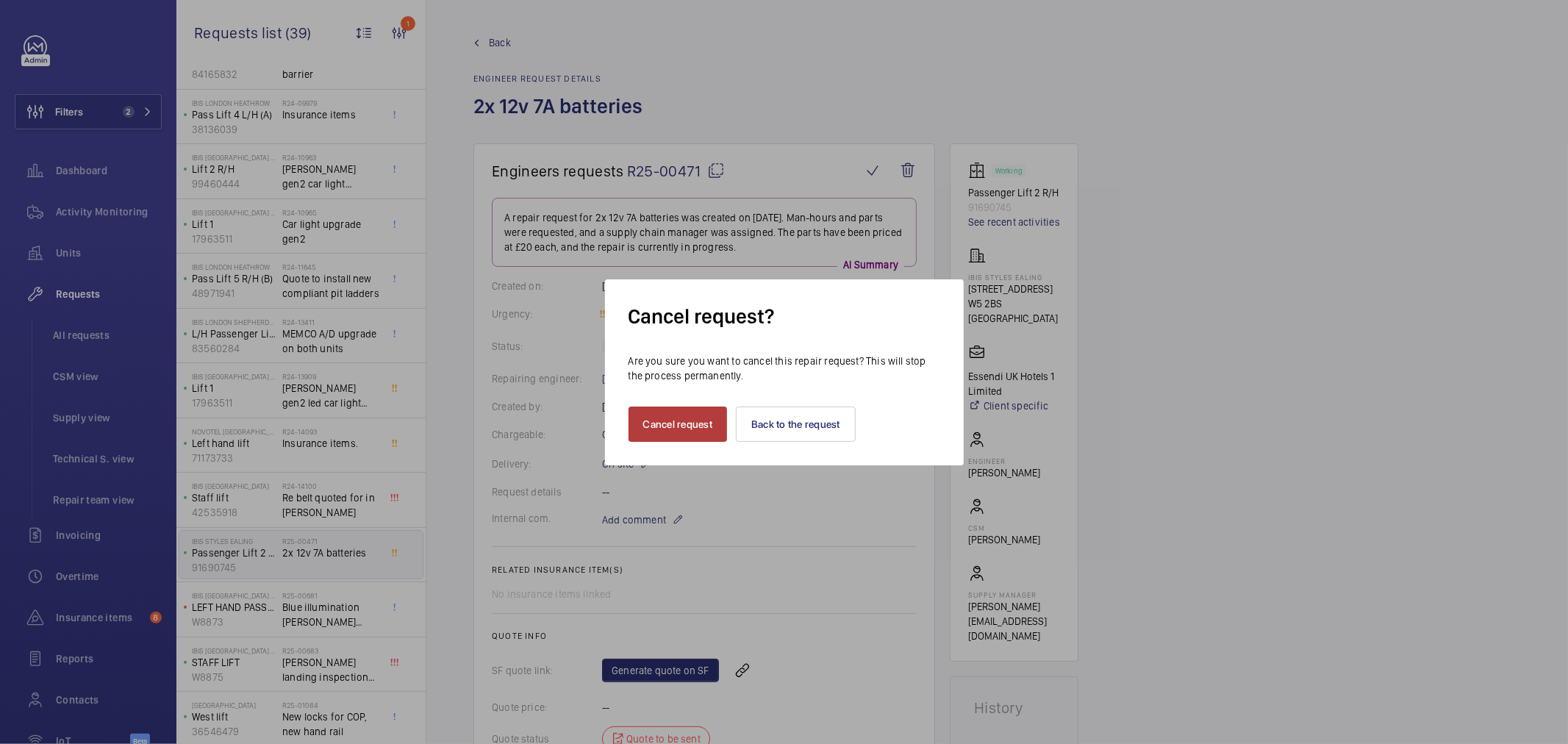
click at [655, 434] on button "Cancel request" at bounding box center [678, 424] width 100 height 35
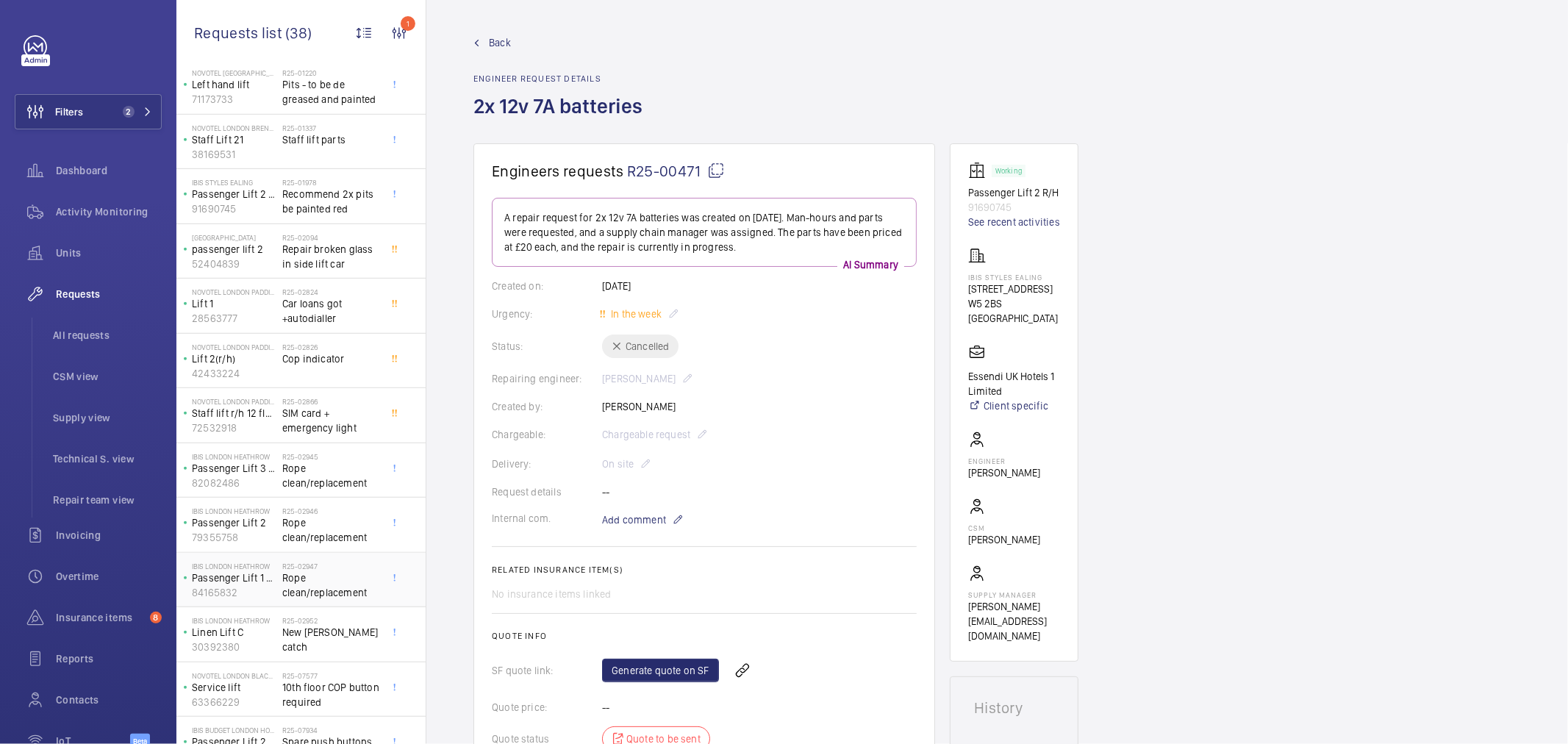
scroll to position [817, 0]
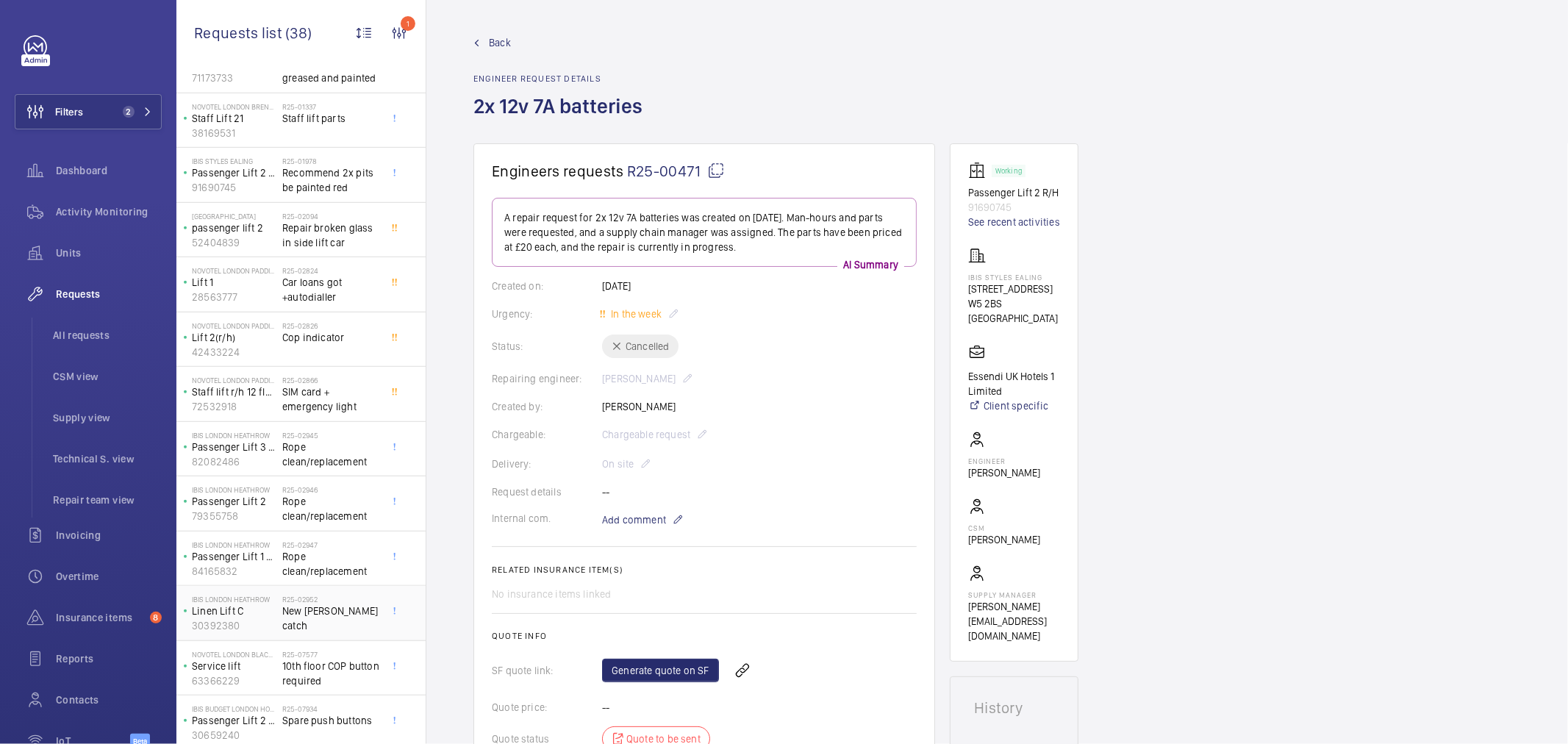
click at [337, 635] on div "R25-02952 New mathews catch" at bounding box center [331, 616] width 97 height 43
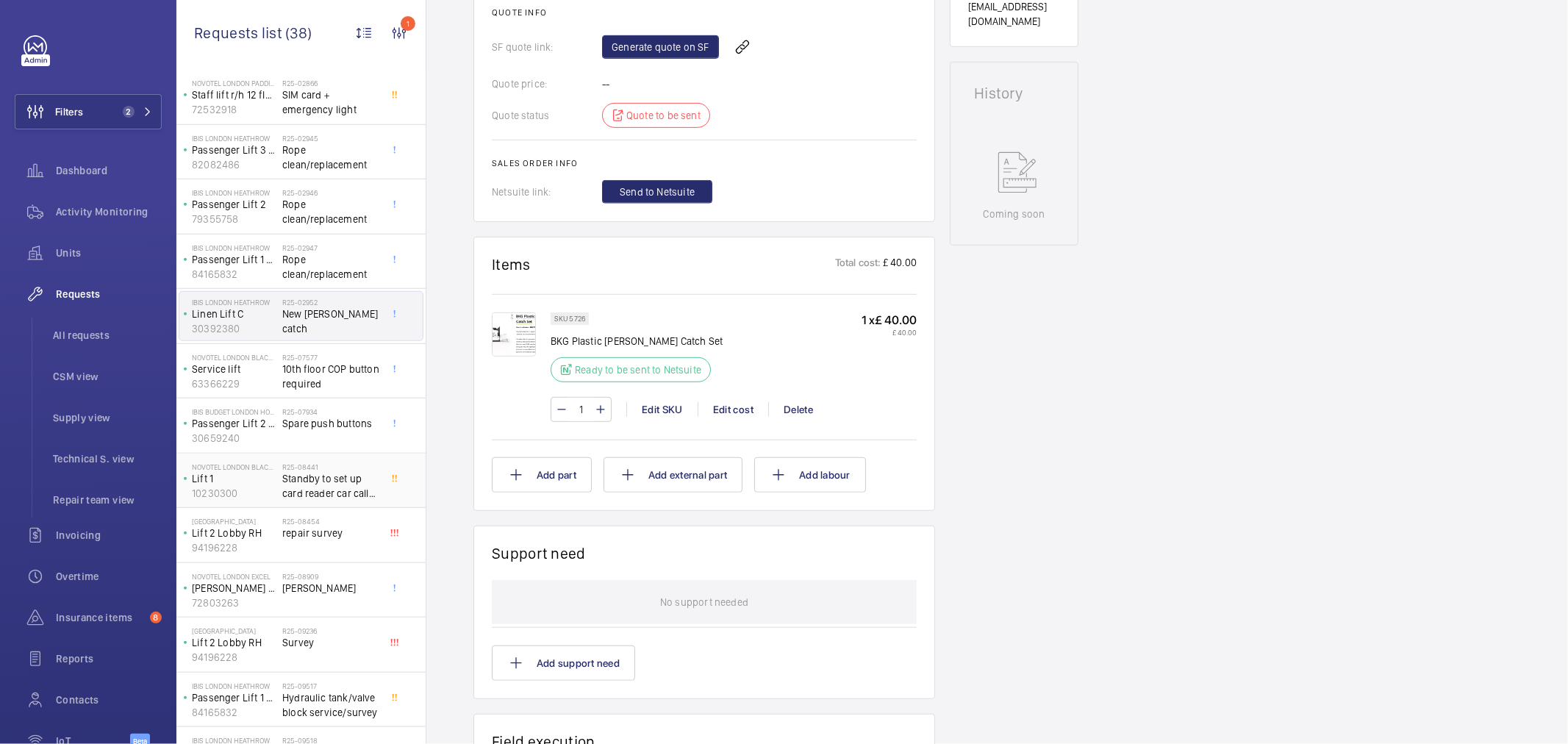
scroll to position [1144, 0]
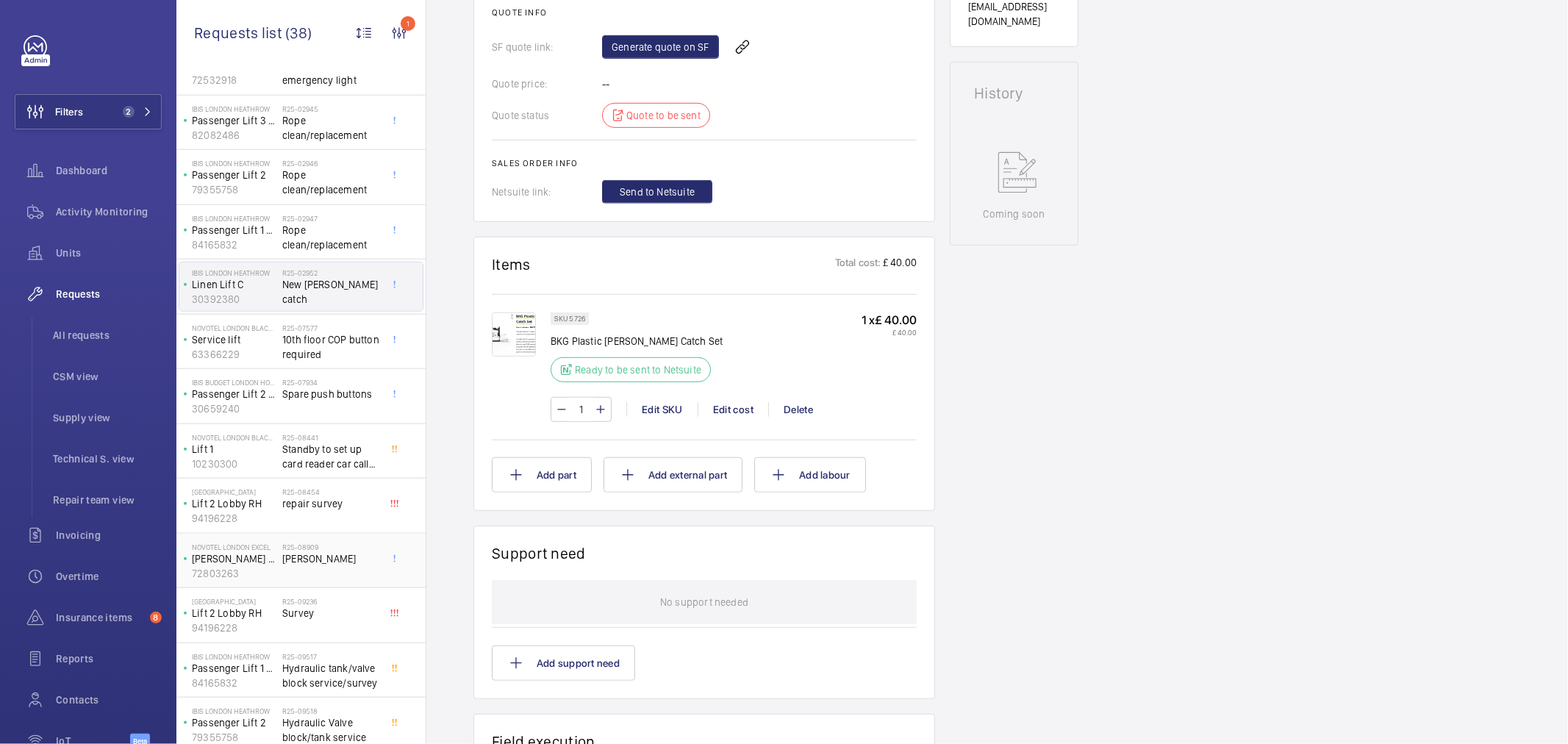
click at [326, 574] on div "R25-08909 Chris Cole" at bounding box center [331, 564] width 97 height 43
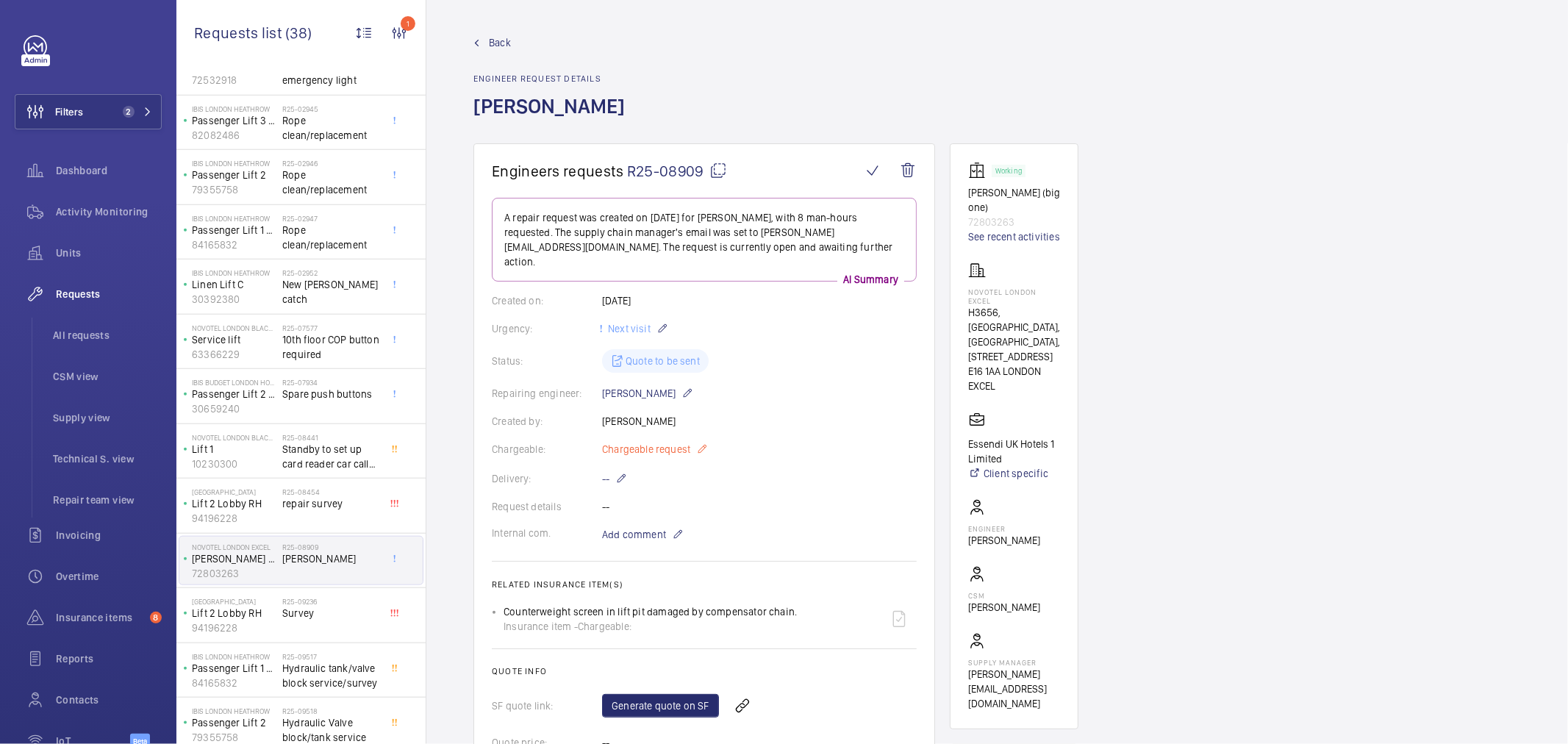
click at [648, 442] on span "Chargeable request" at bounding box center [646, 450] width 88 height 15
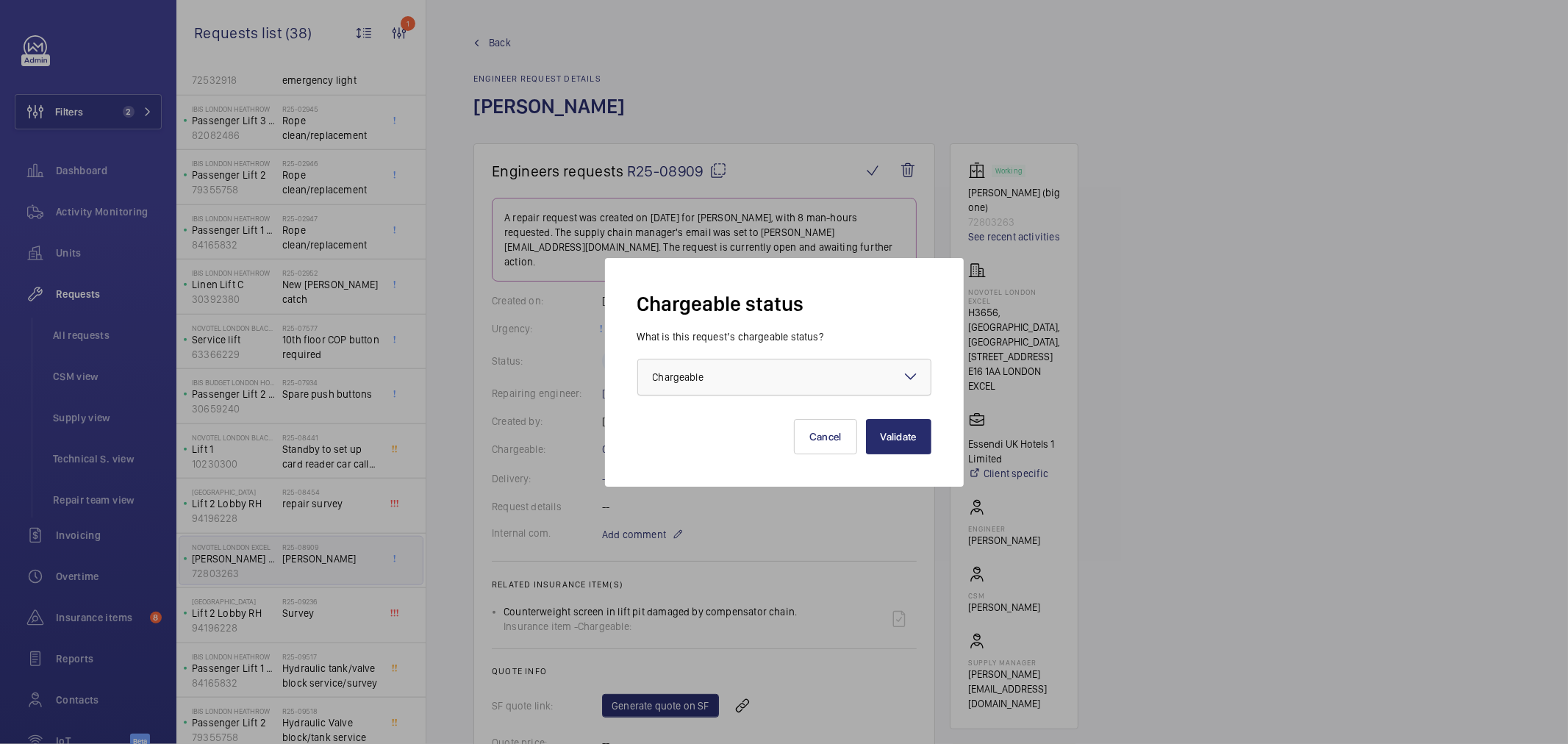
click at [736, 381] on div "× Chargeable" at bounding box center [697, 377] width 87 height 15
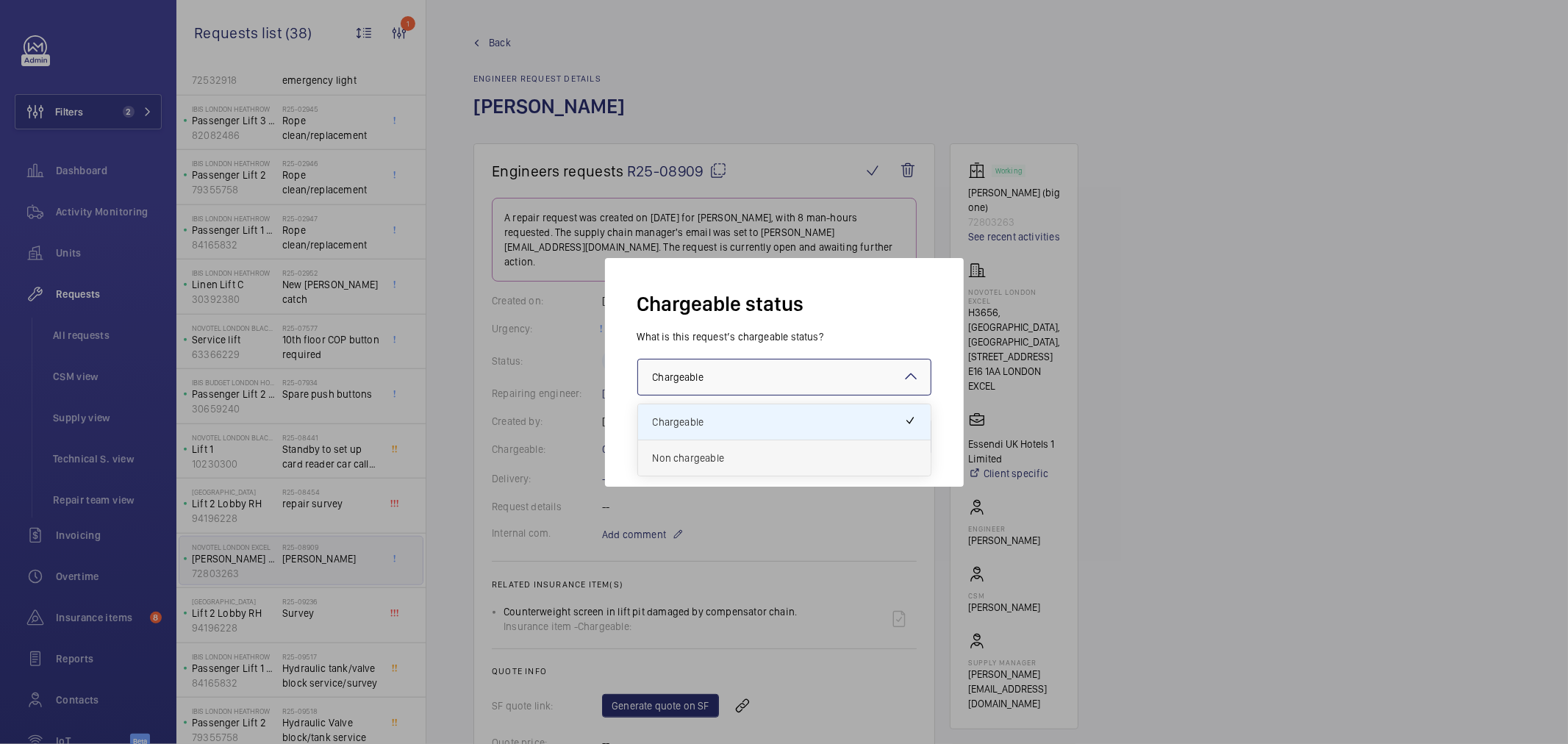
click at [693, 466] on div "Non chargeable" at bounding box center [784, 458] width 292 height 35
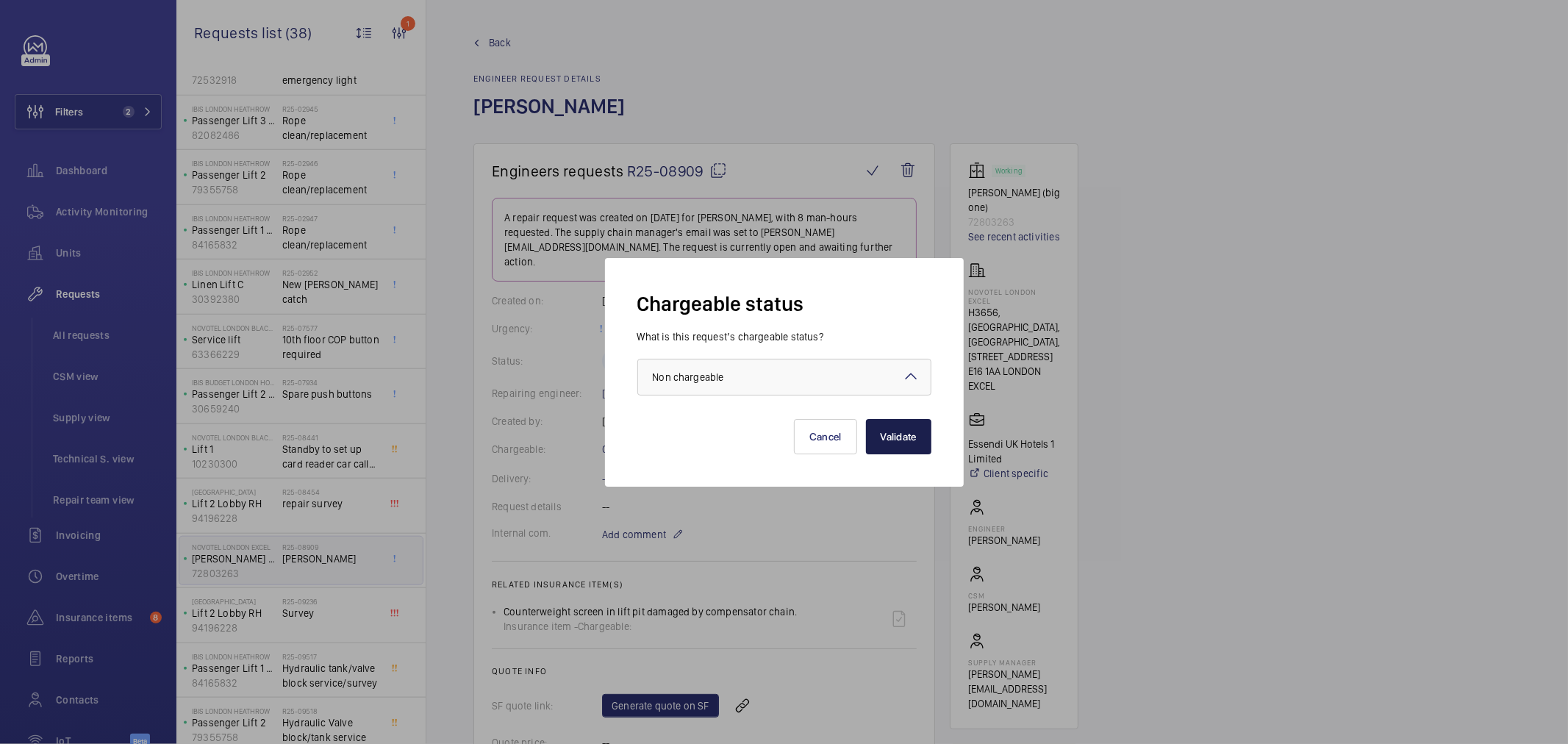
click at [880, 439] on button "Validate" at bounding box center [898, 437] width 65 height 35
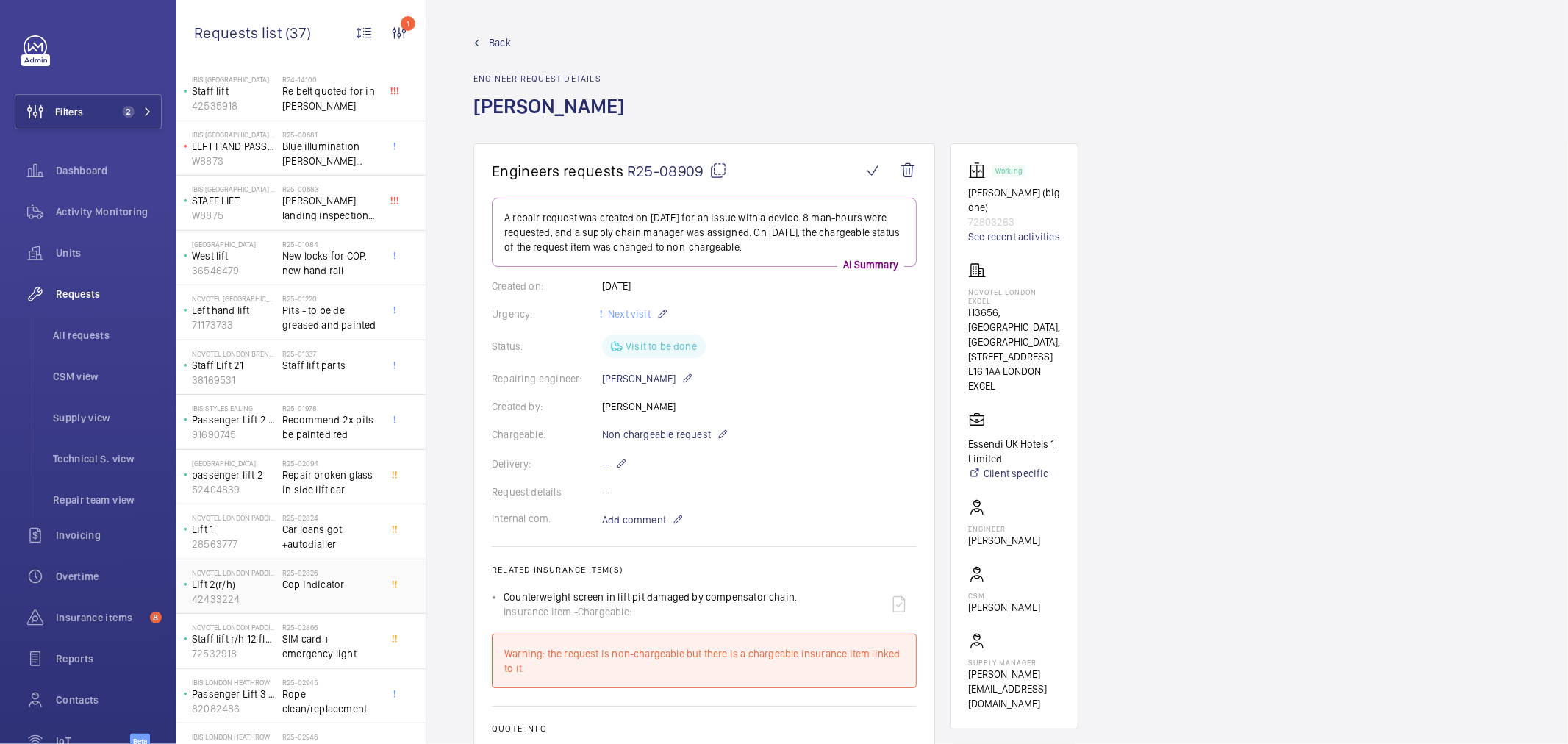
scroll to position [658, 0]
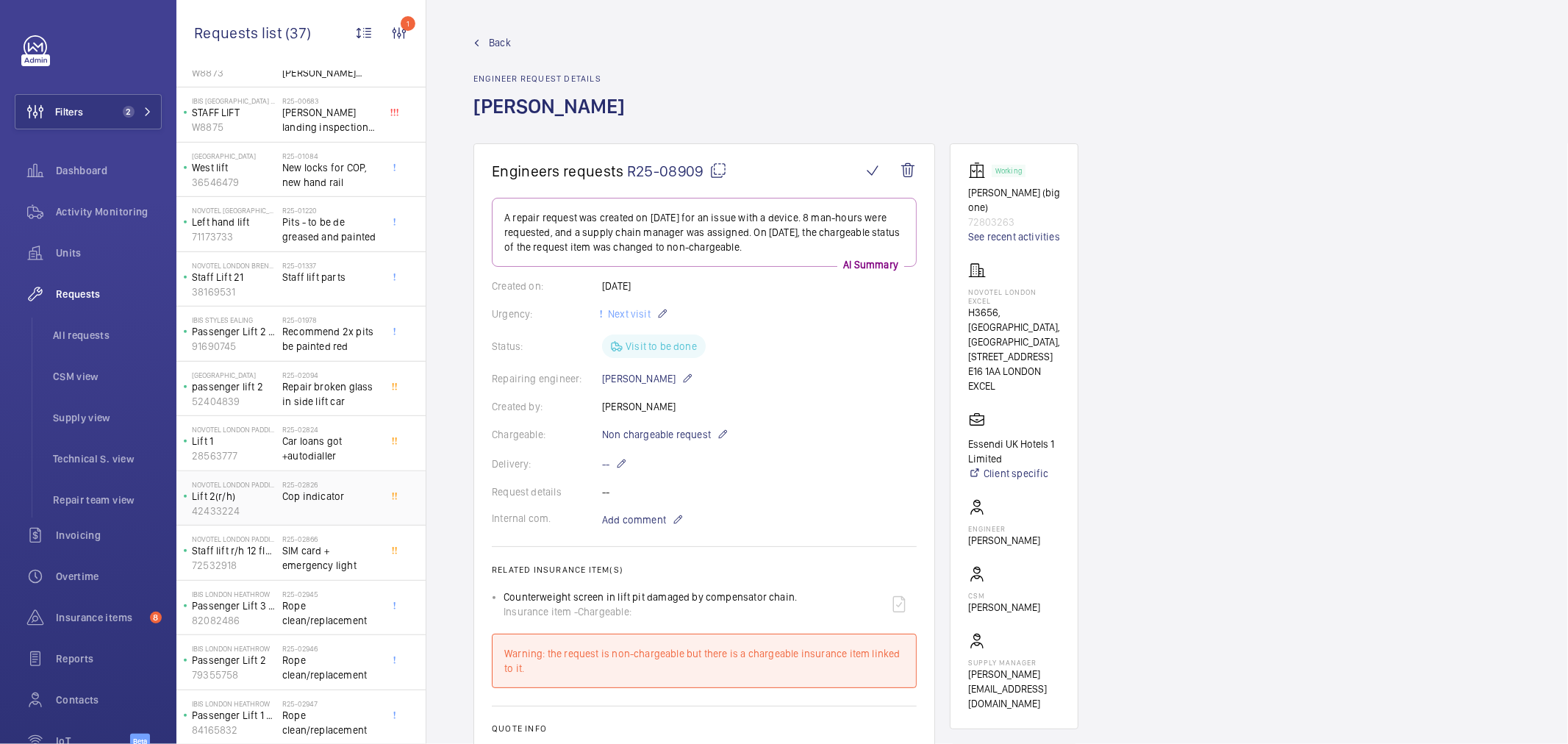
click at [352, 519] on div "R25-02826 Cop indicator" at bounding box center [331, 502] width 97 height 43
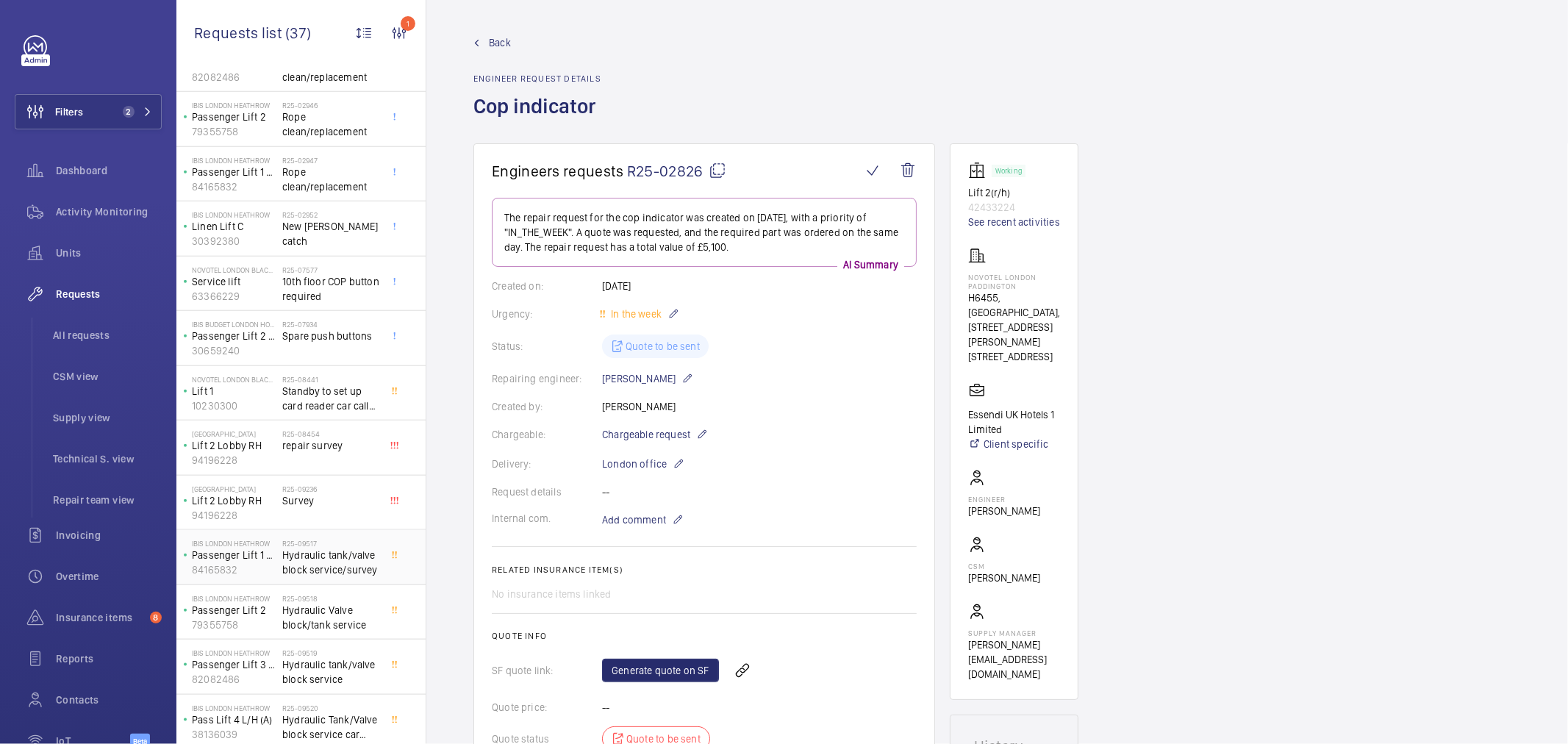
scroll to position [1230, 0]
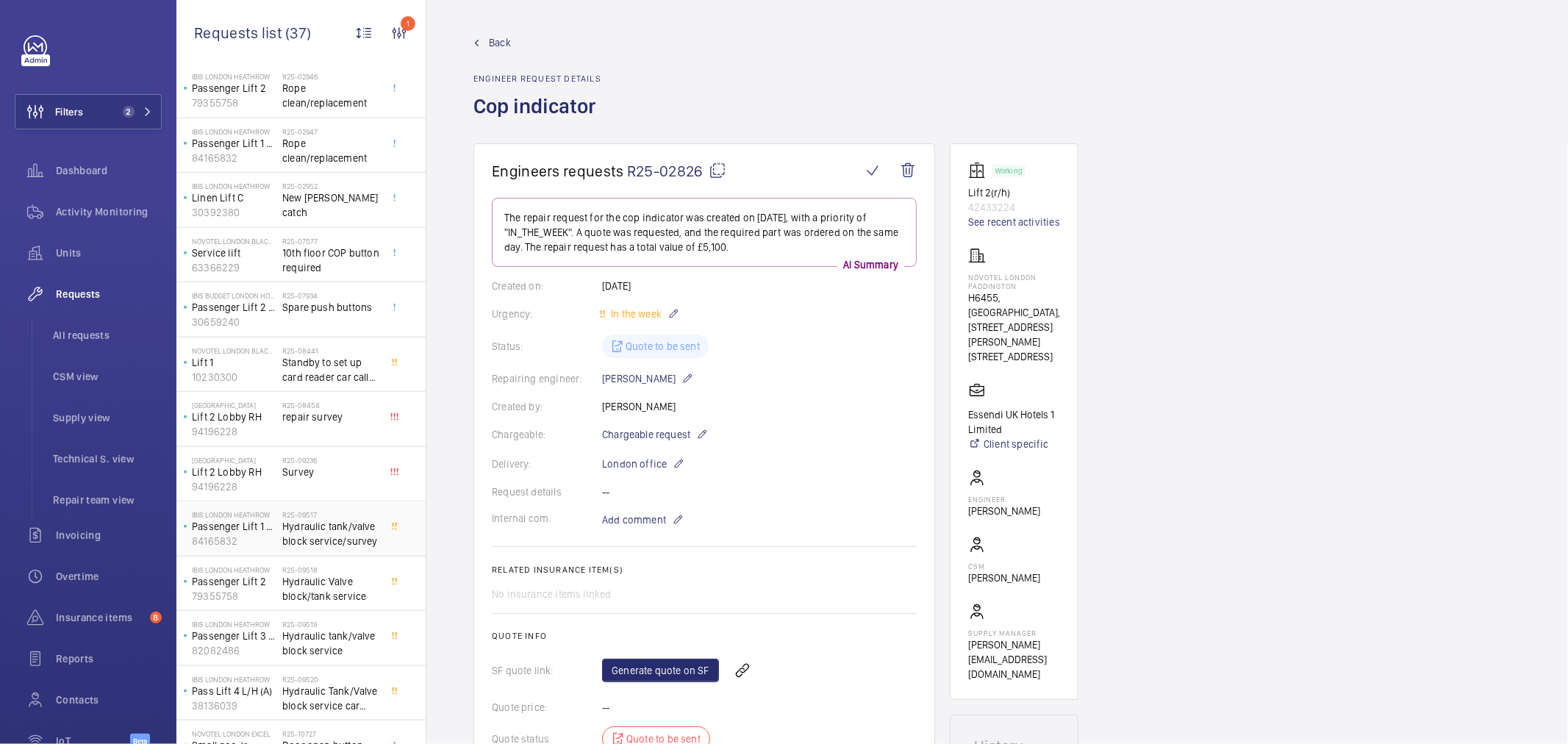
click at [343, 542] on span "Hydraulic tank/valve block service/survey" at bounding box center [331, 534] width 97 height 30
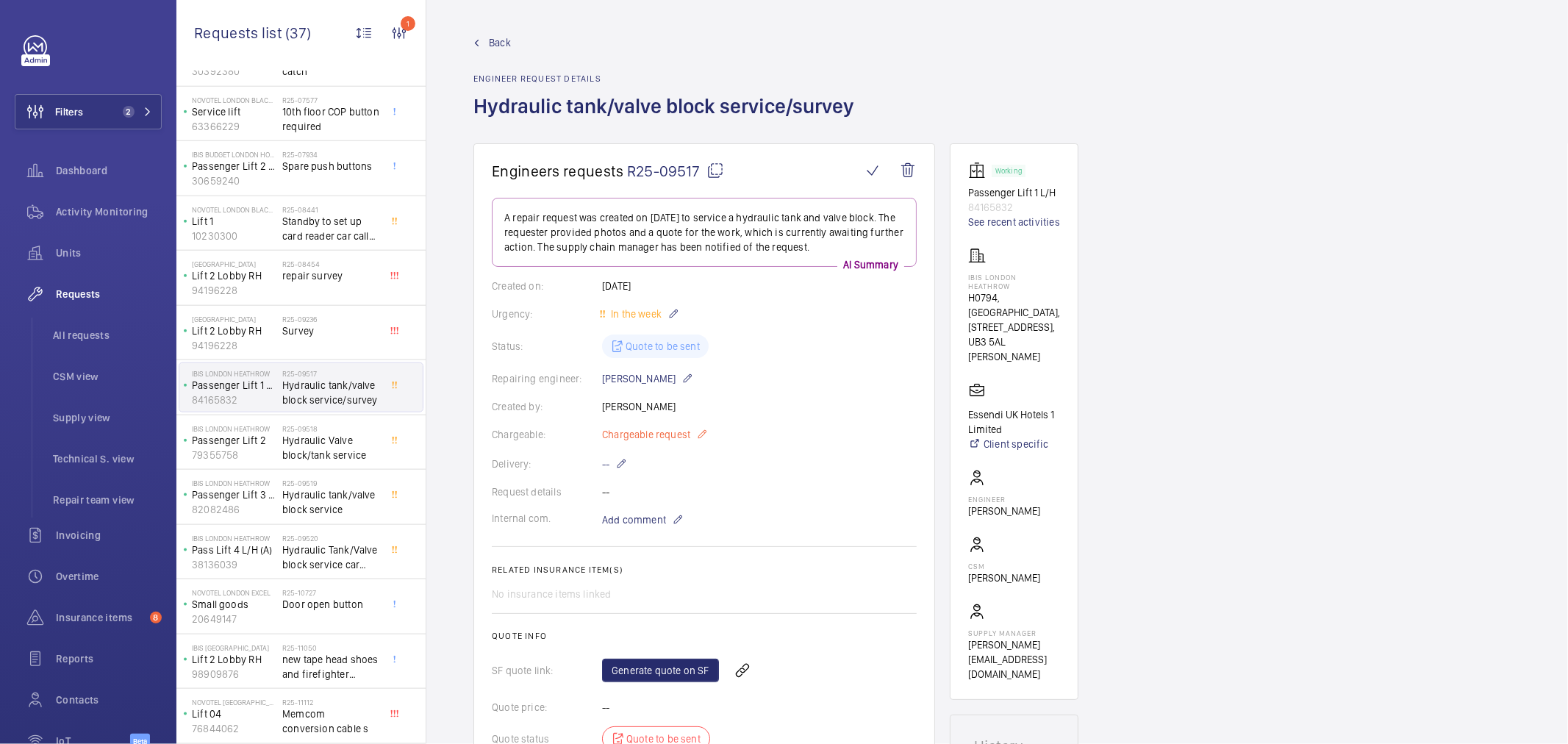
click at [651, 439] on span "Chargeable request" at bounding box center [646, 435] width 88 height 15
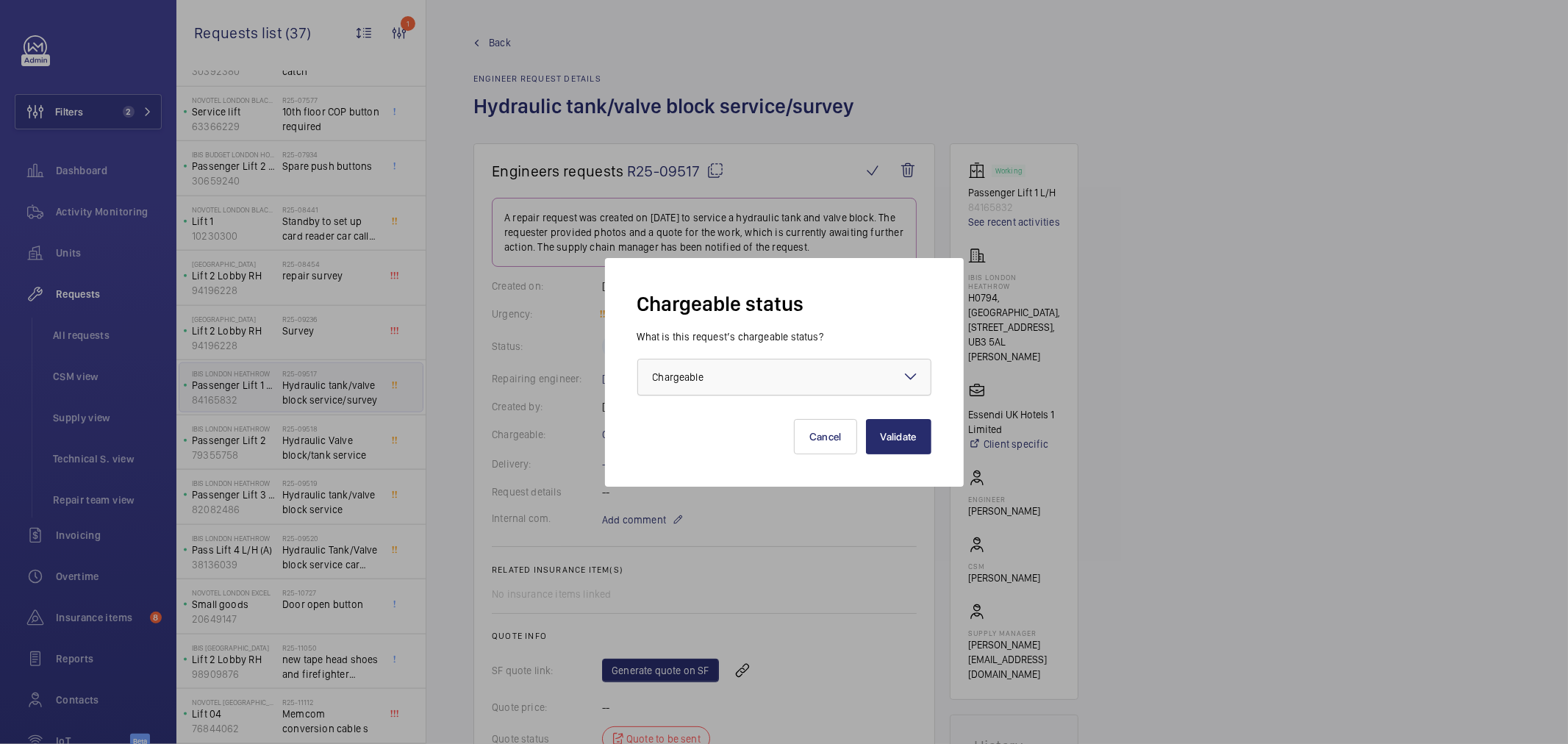
click at [730, 363] on div at bounding box center [784, 377] width 292 height 35
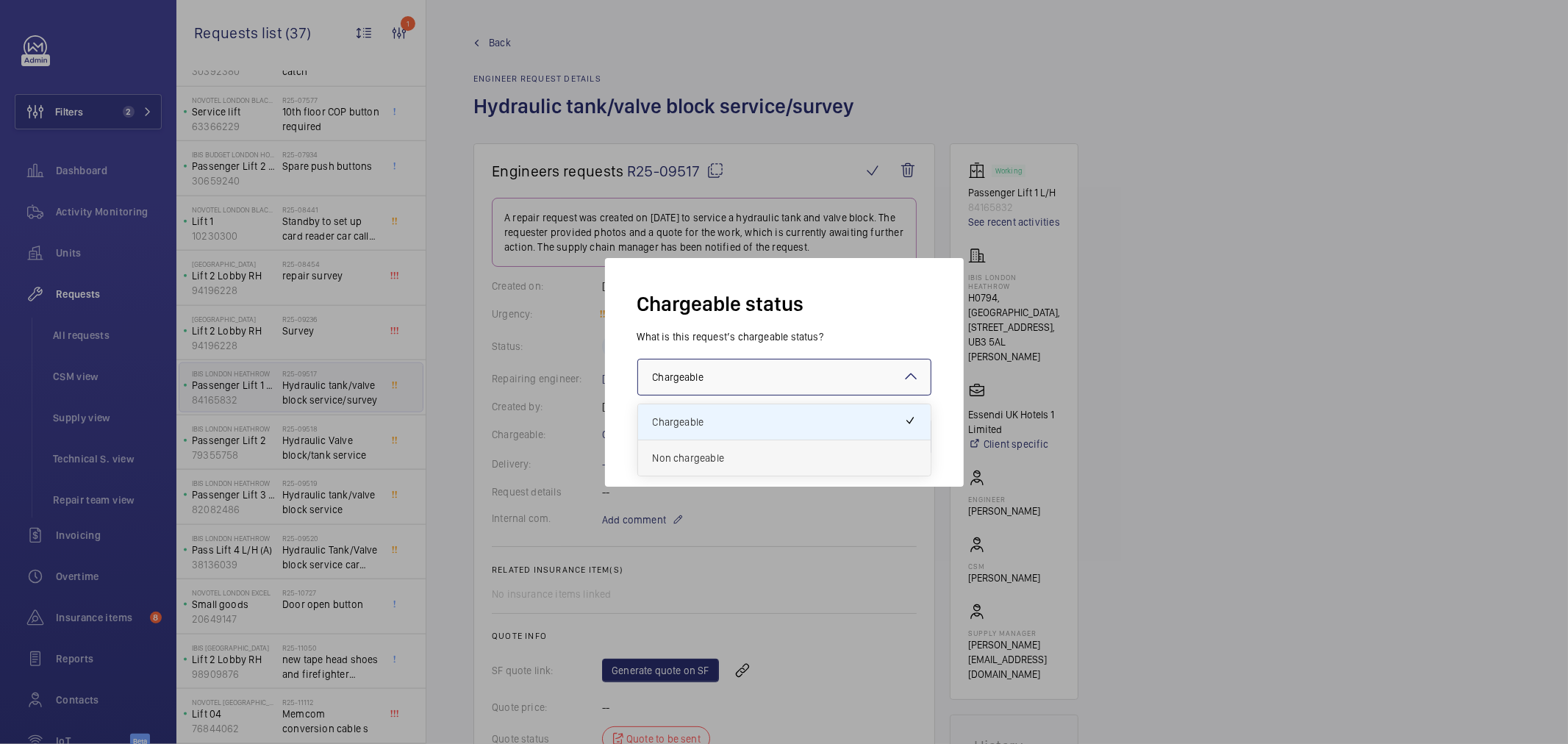
click at [716, 452] on span "Non chargeable" at bounding box center [785, 458] width 264 height 15
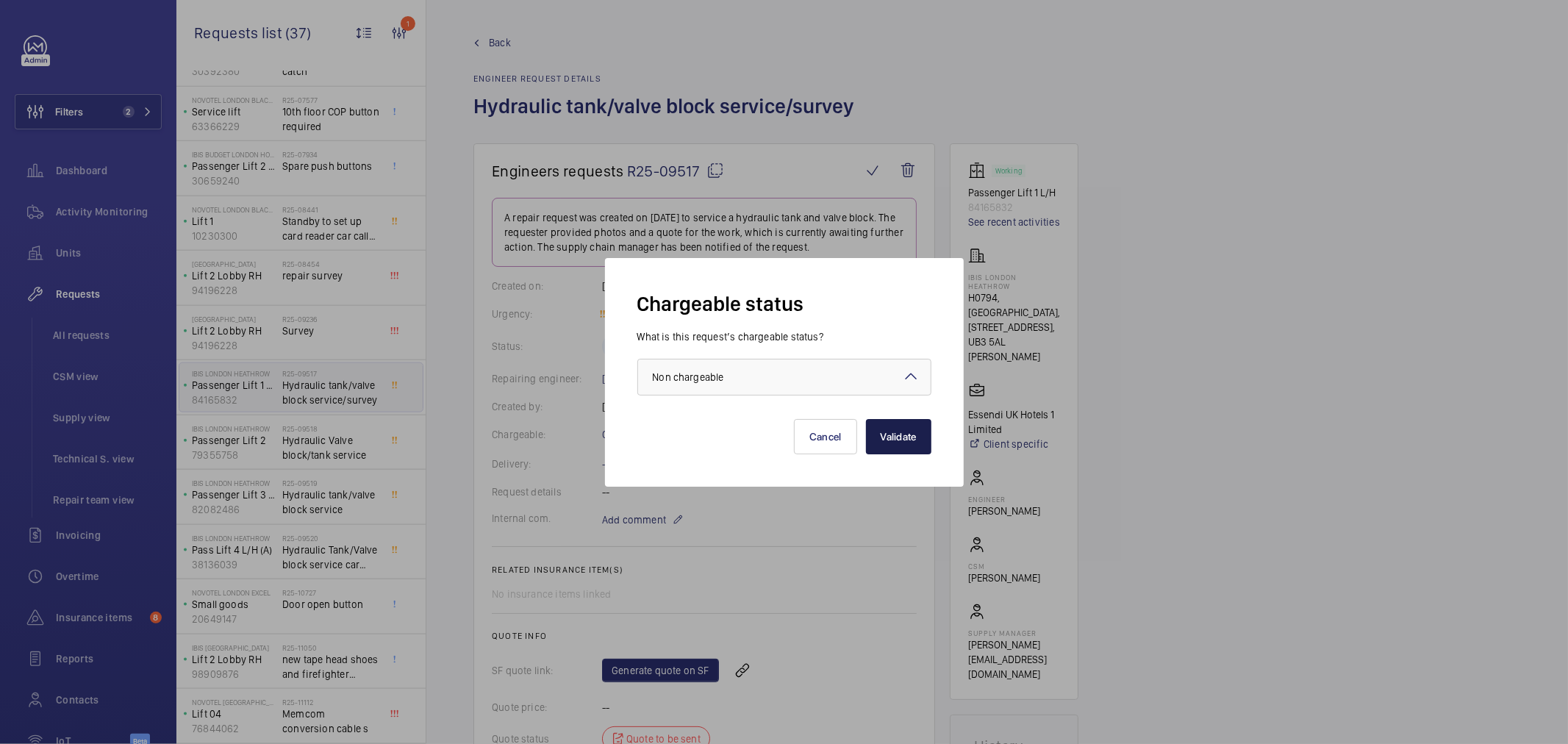
click at [883, 442] on button "Validate" at bounding box center [898, 437] width 65 height 35
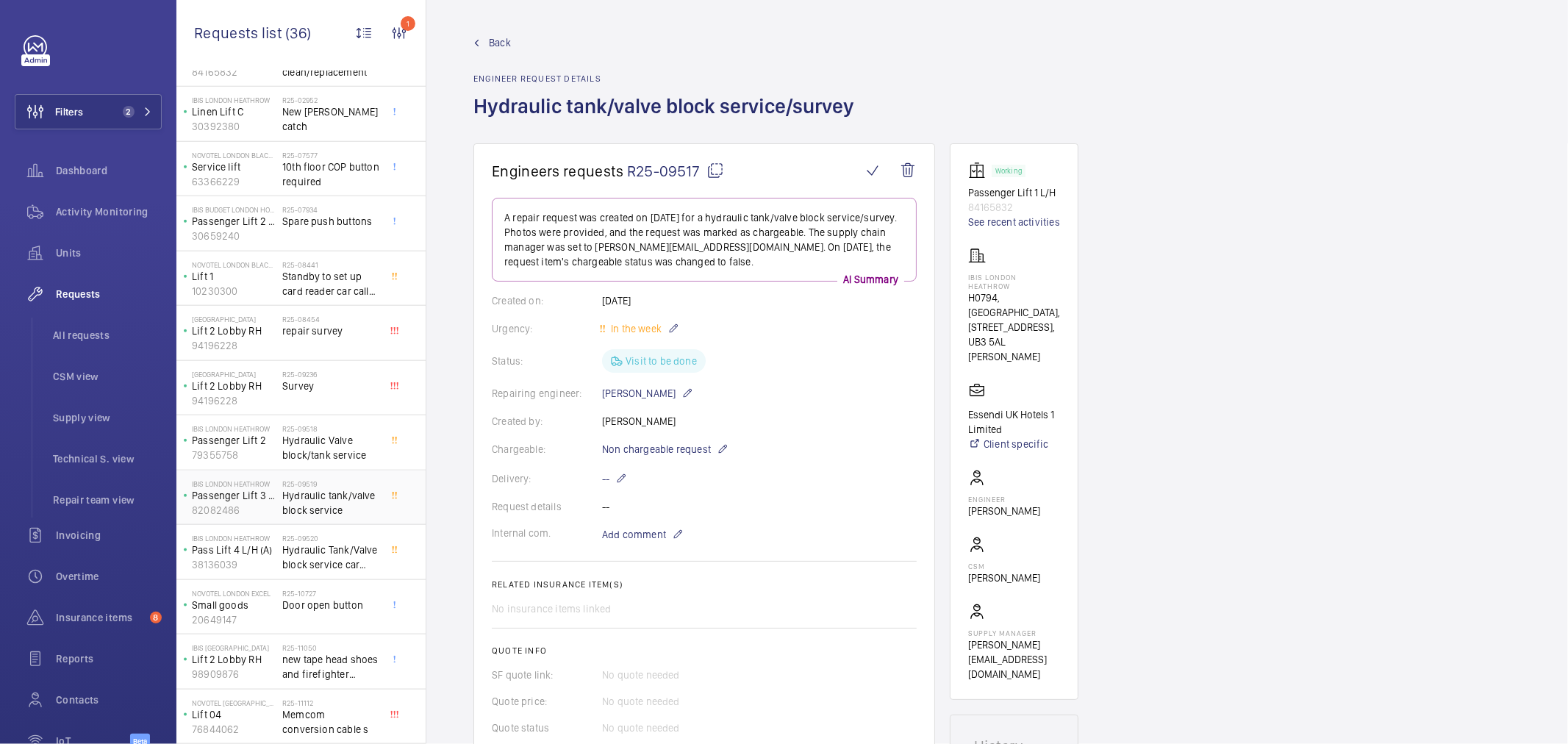
scroll to position [1319, 0]
click at [324, 545] on span "Hydraulic Tank/Valve block service car guide roller replacement" at bounding box center [331, 558] width 97 height 30
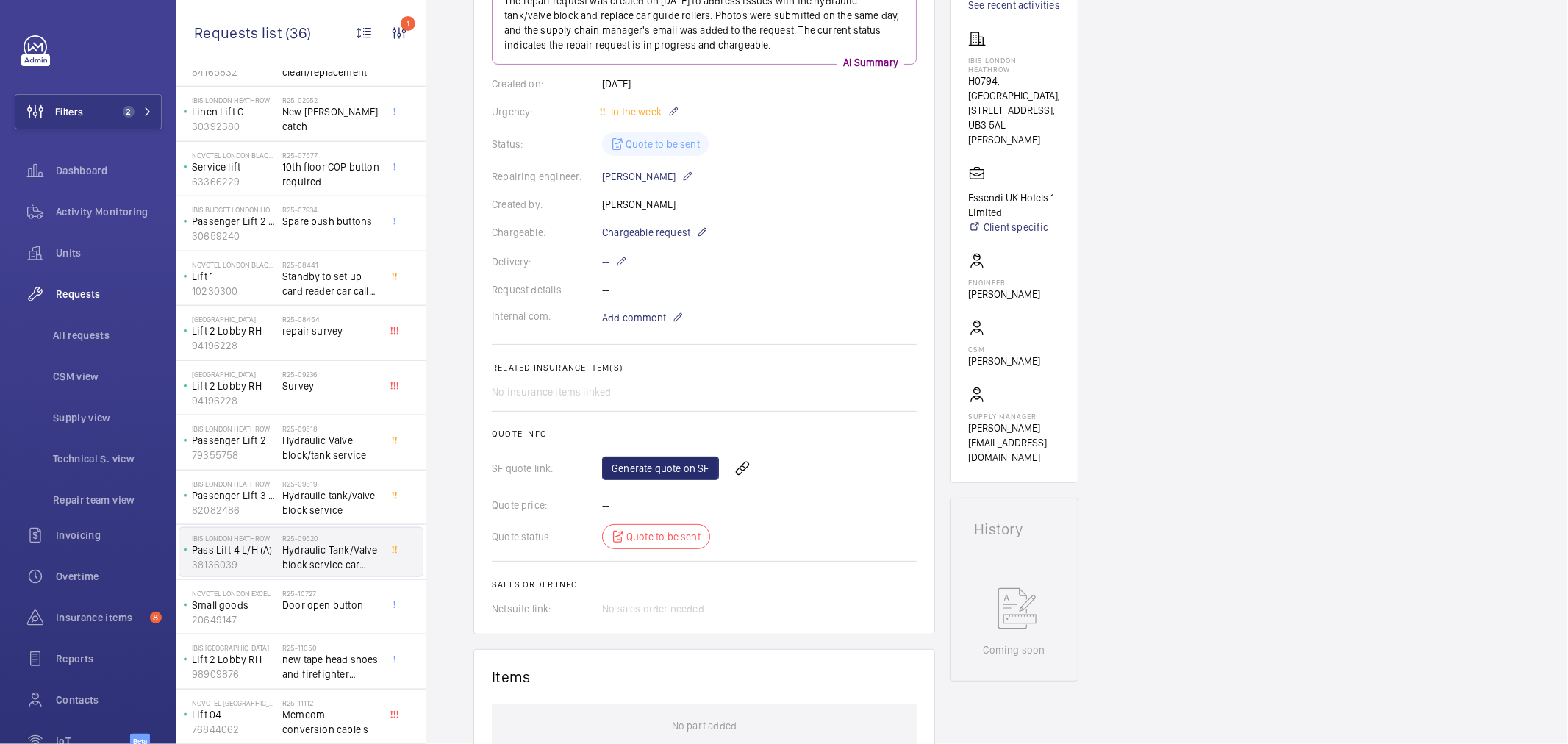
scroll to position [245, 0]
click at [694, 225] on p "Chargeable request" at bounding box center [655, 231] width 106 height 17
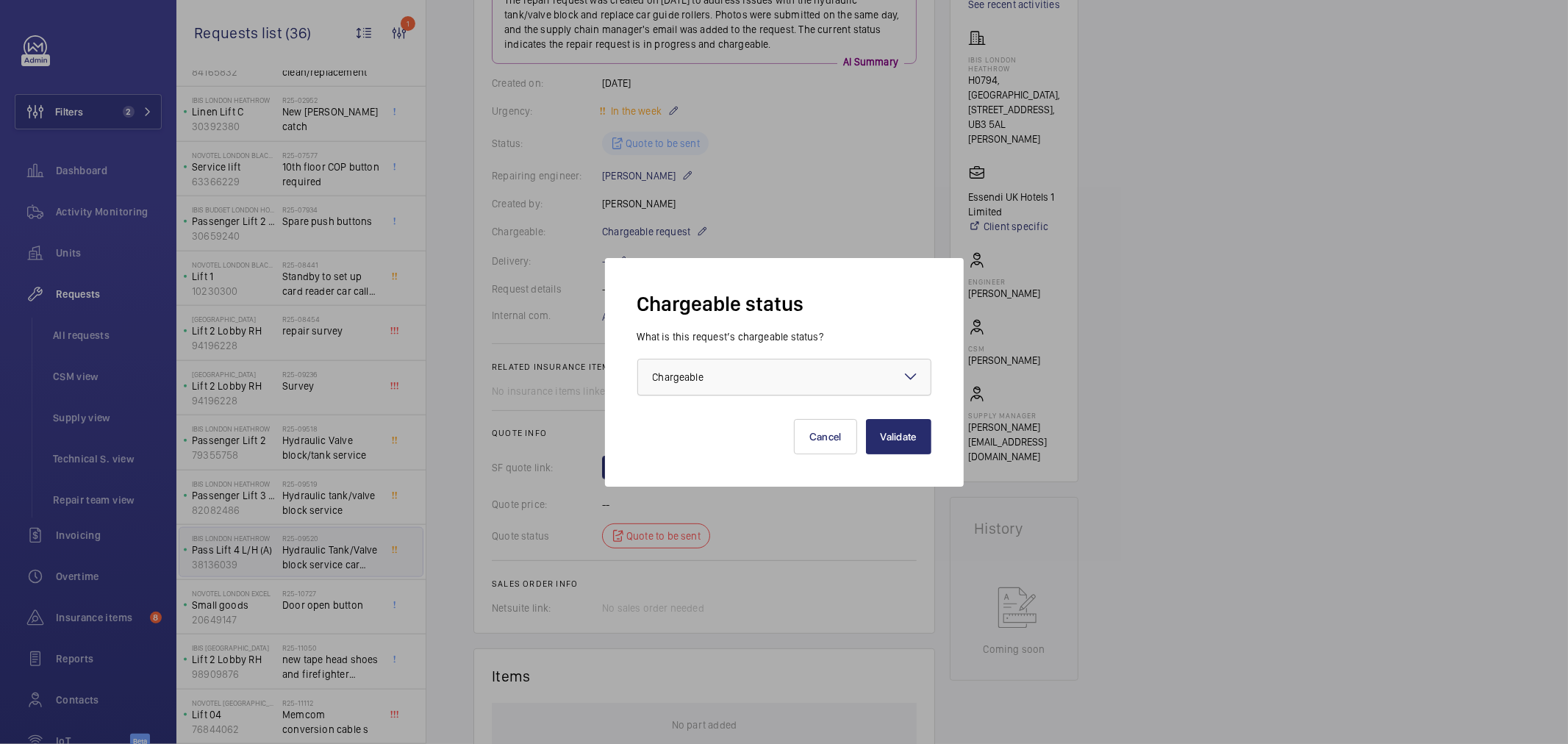
click at [721, 382] on div "× Chargeable" at bounding box center [697, 377] width 87 height 15
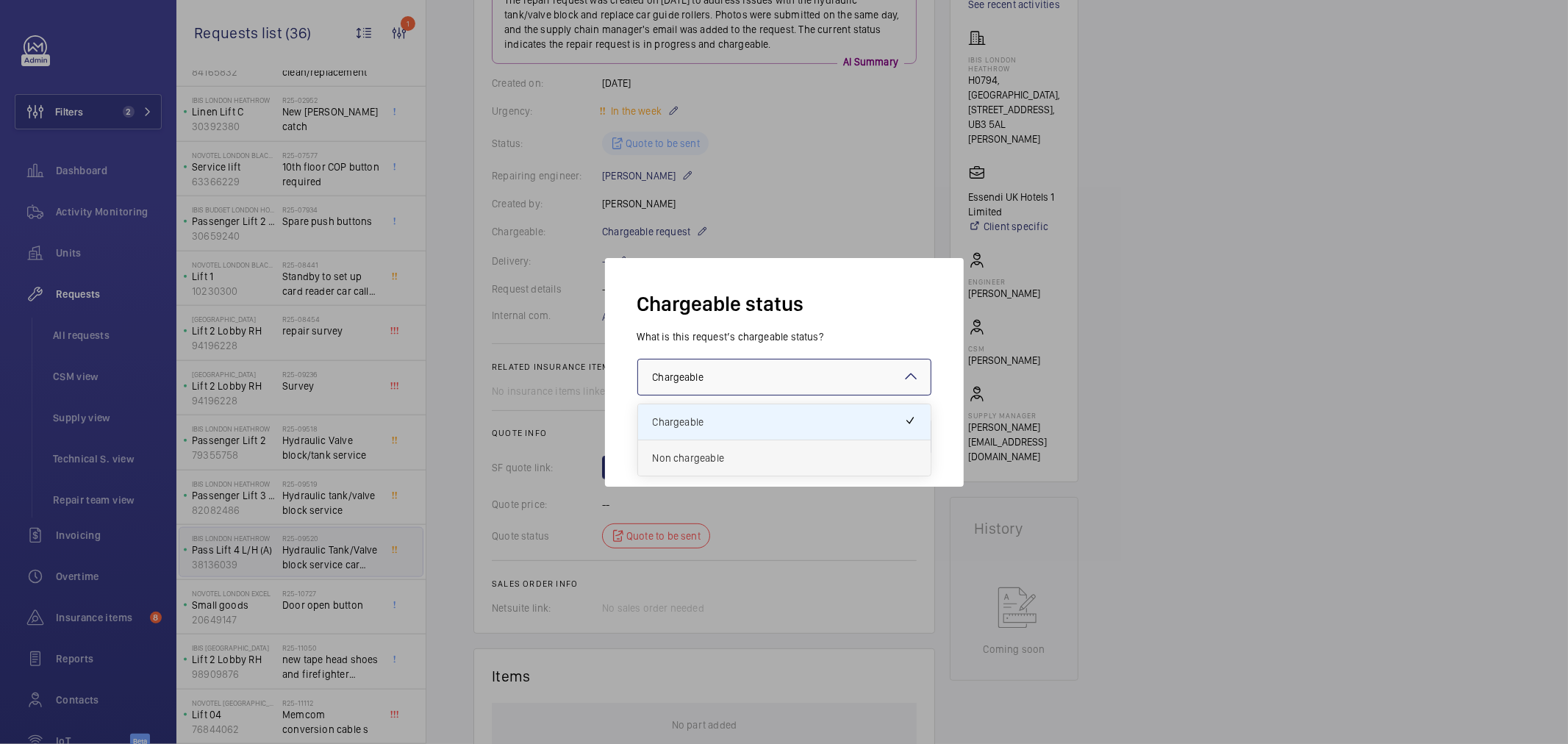
click at [682, 459] on span "Non chargeable" at bounding box center [785, 458] width 264 height 15
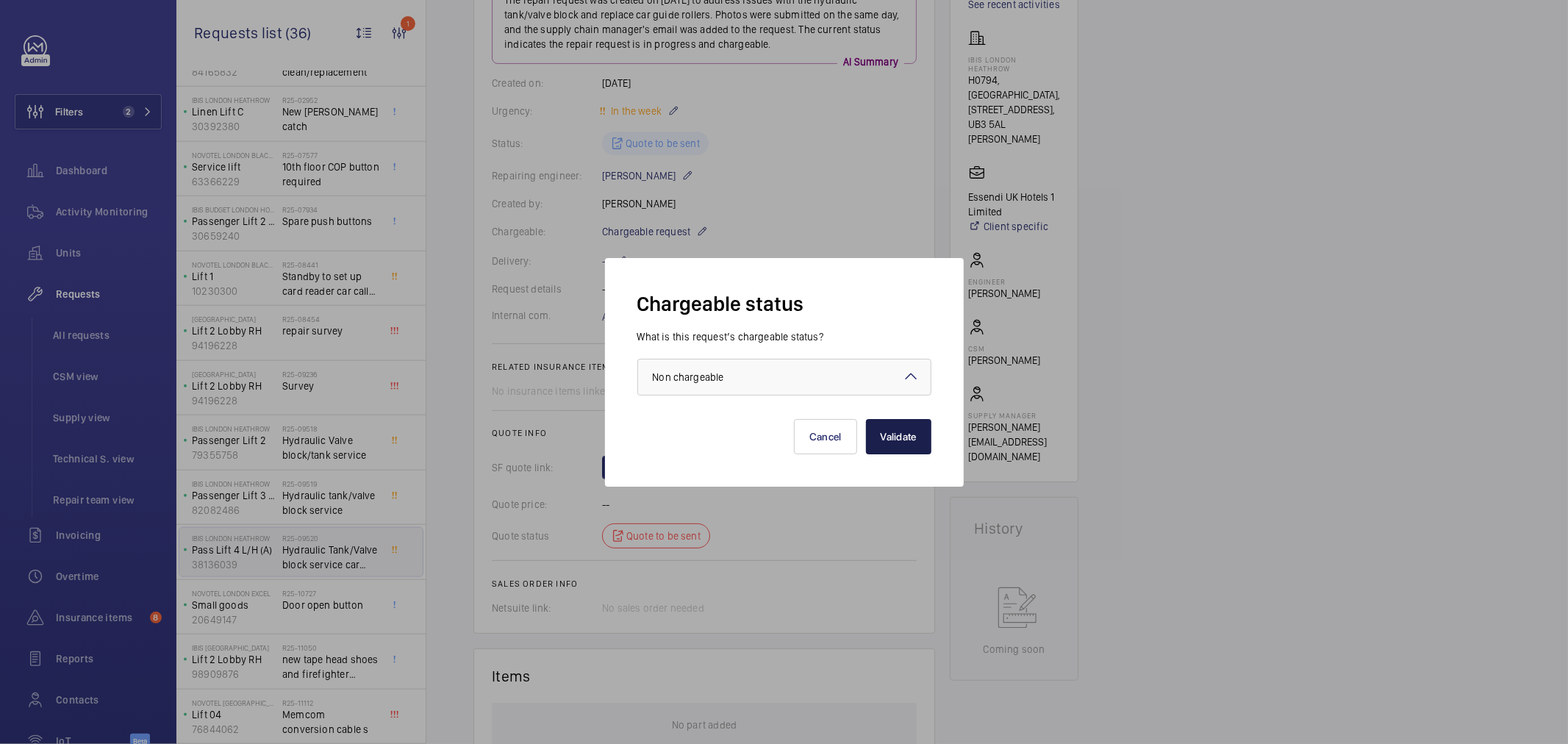
click at [904, 436] on button "Validate" at bounding box center [898, 437] width 65 height 35
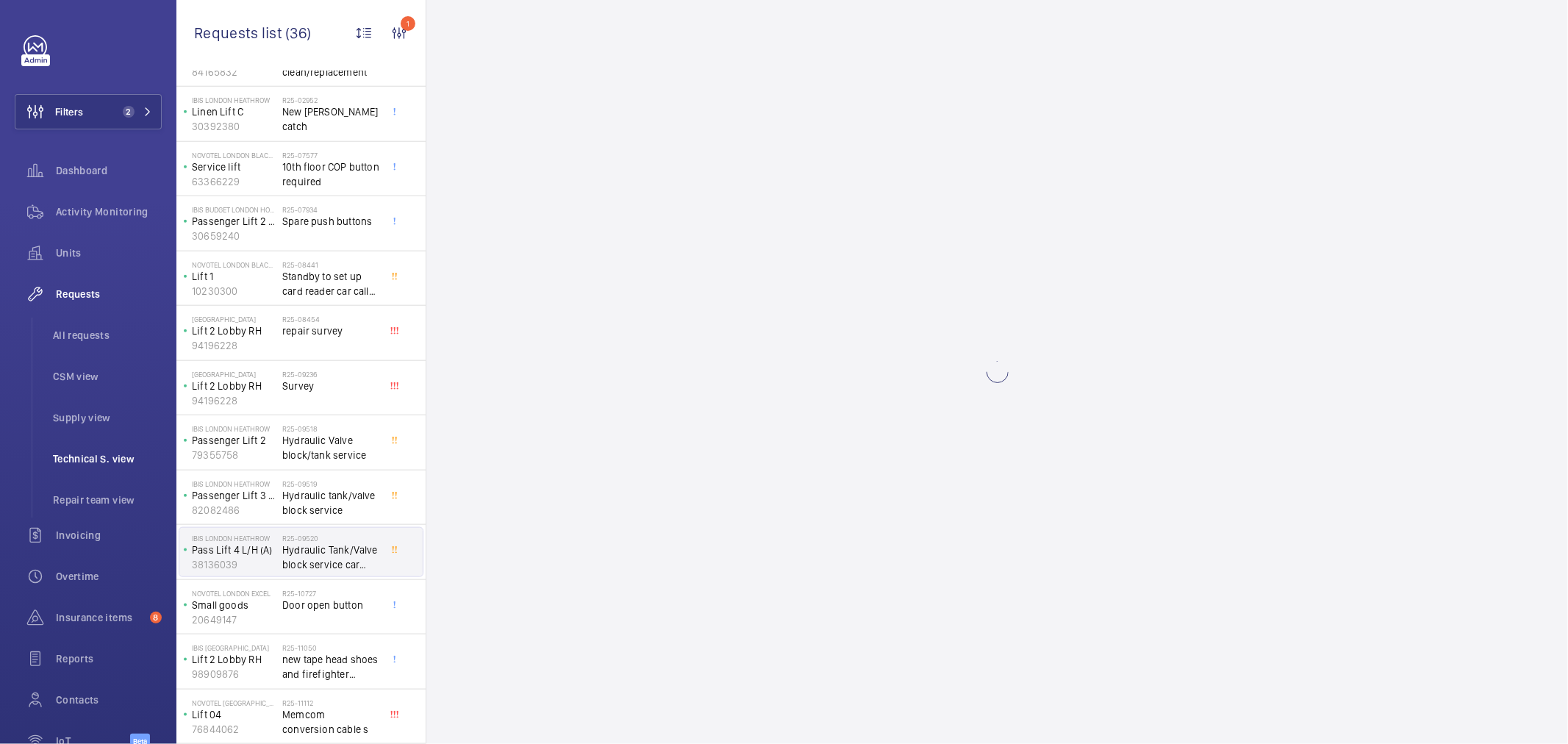
scroll to position [0, 0]
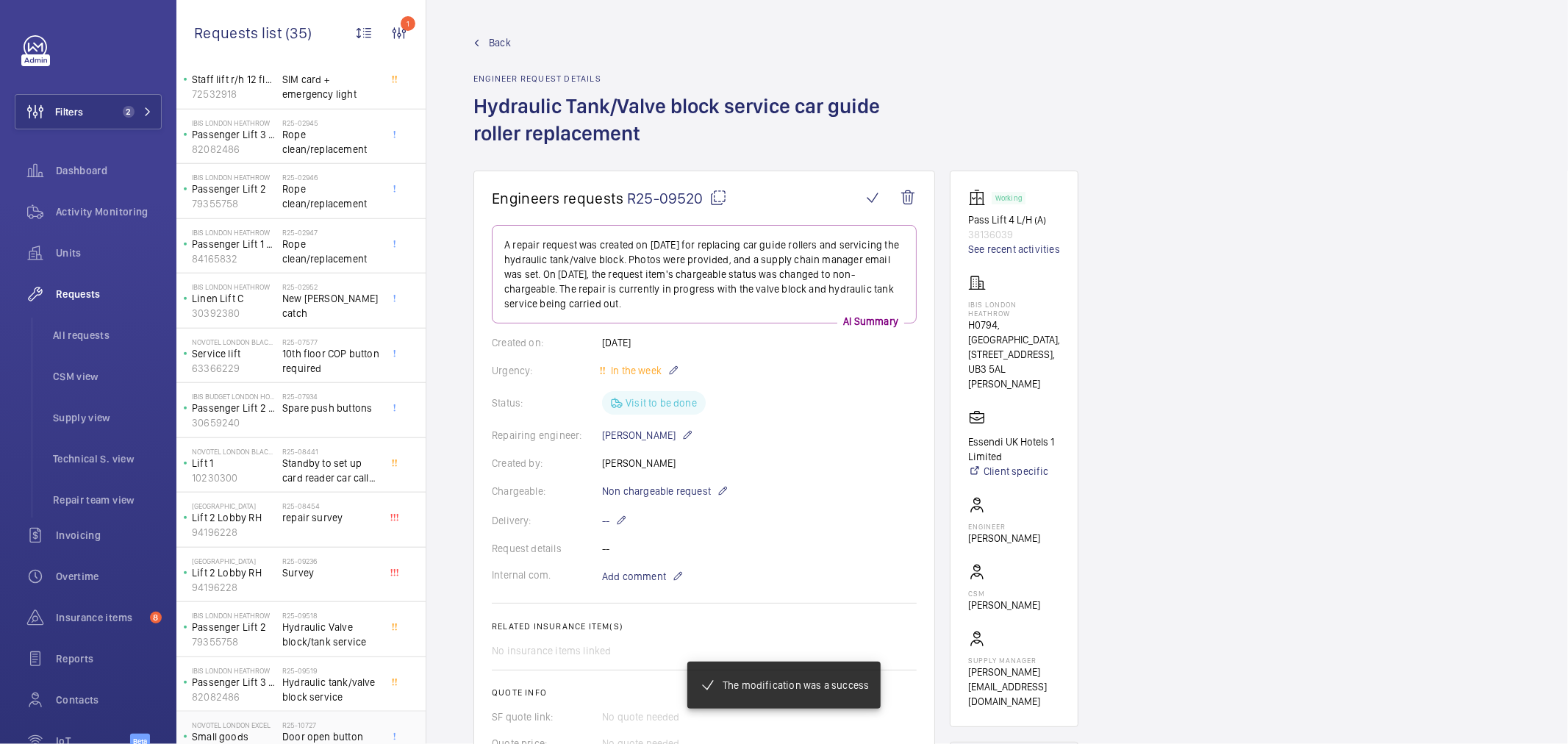
scroll to position [1264, 0]
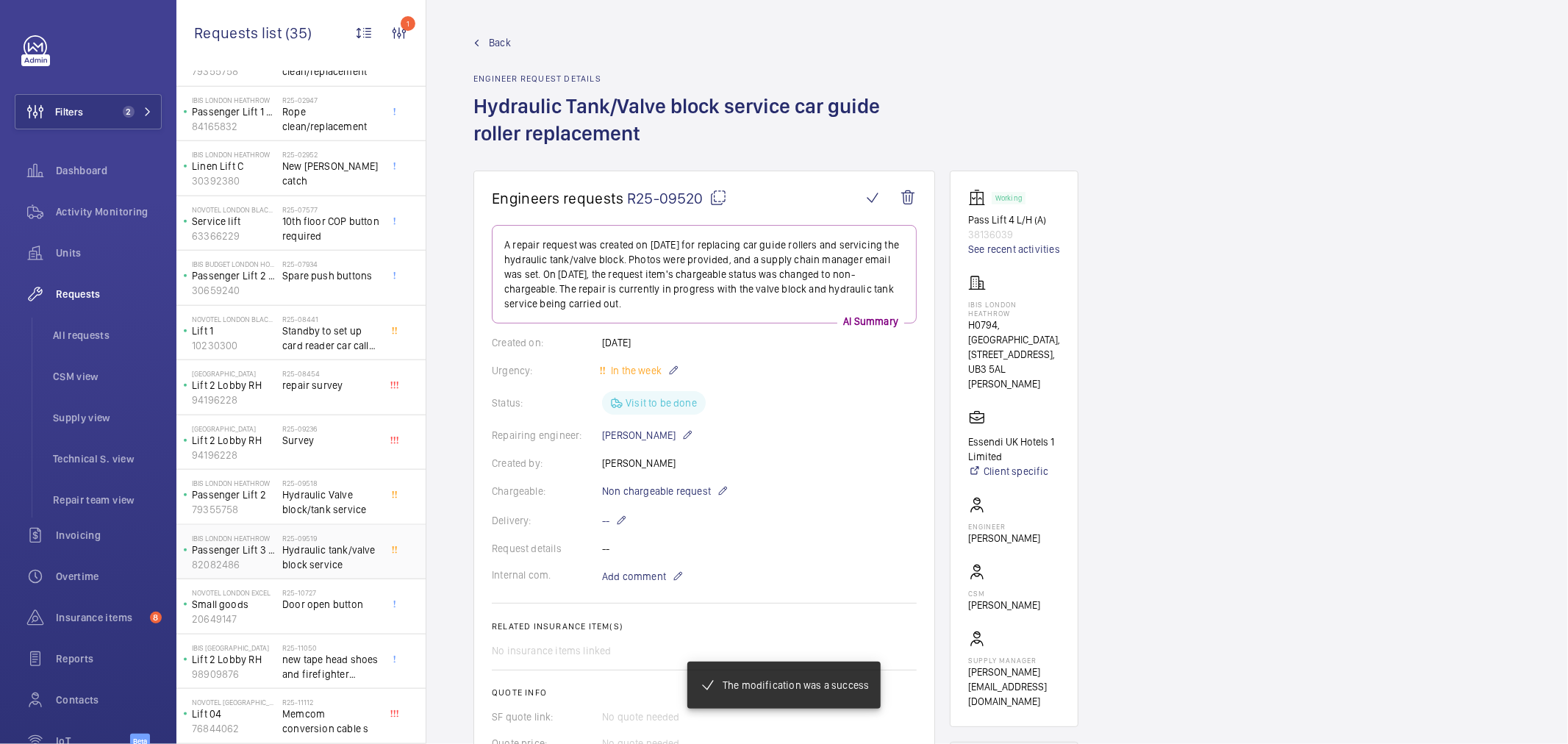
click at [341, 548] on span "Hydraulic tank/valve block service" at bounding box center [331, 558] width 97 height 30
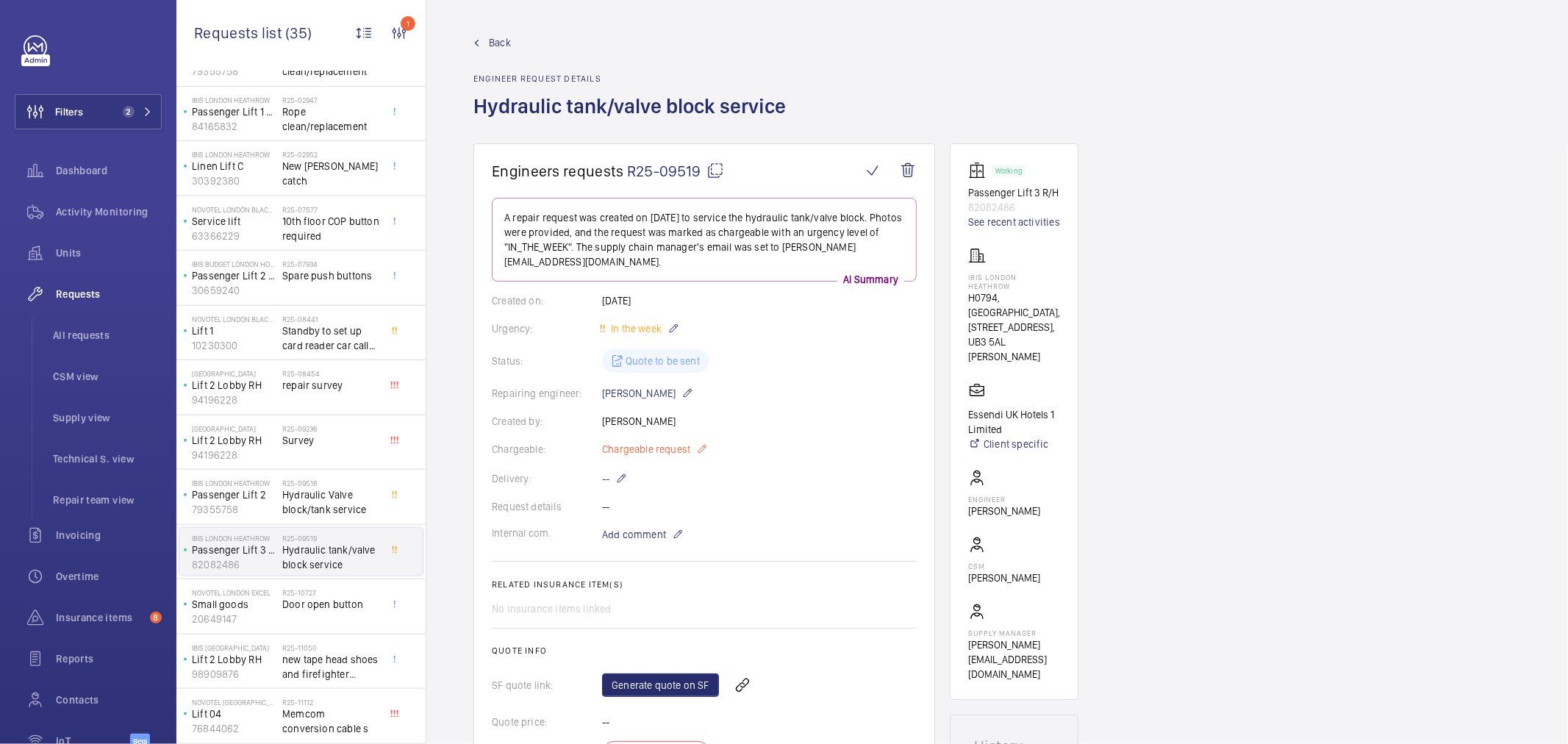
click at [643, 456] on span "Chargeable request" at bounding box center [646, 450] width 88 height 15
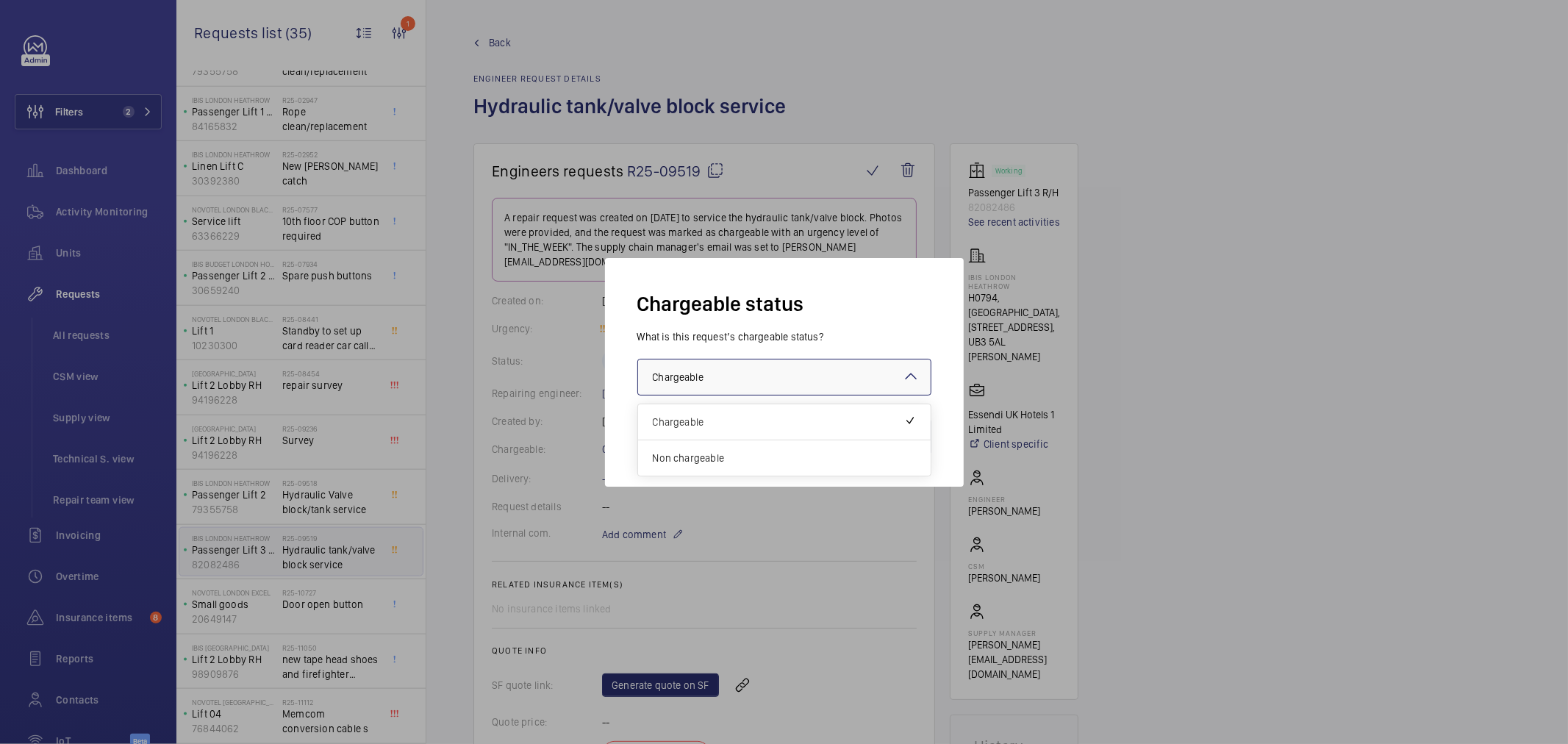
click at [731, 377] on div "× Chargeable" at bounding box center [697, 377] width 87 height 15
click at [709, 461] on span "Non chargeable" at bounding box center [785, 458] width 264 height 15
click at [894, 432] on button "Validate" at bounding box center [898, 437] width 65 height 35
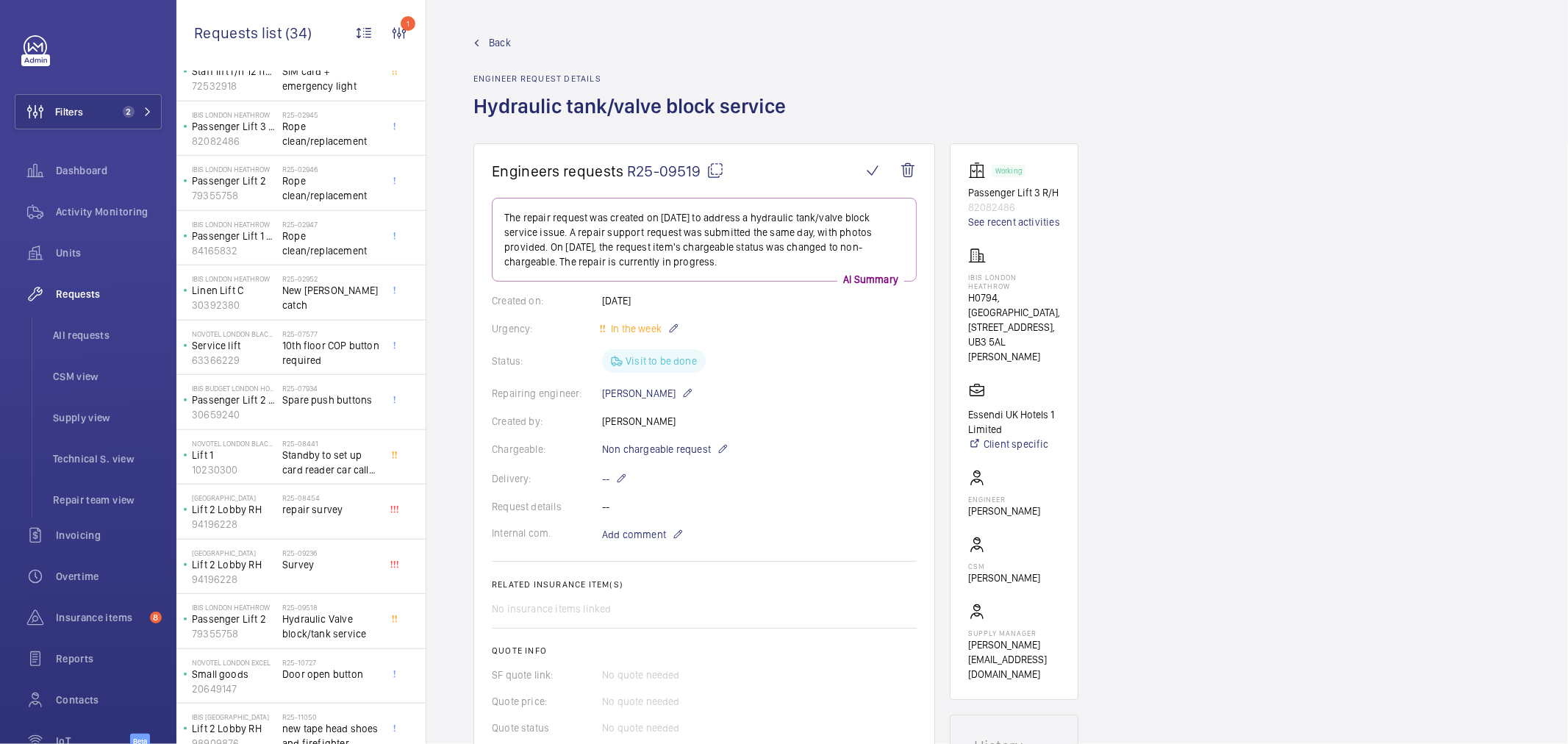
scroll to position [1210, 0]
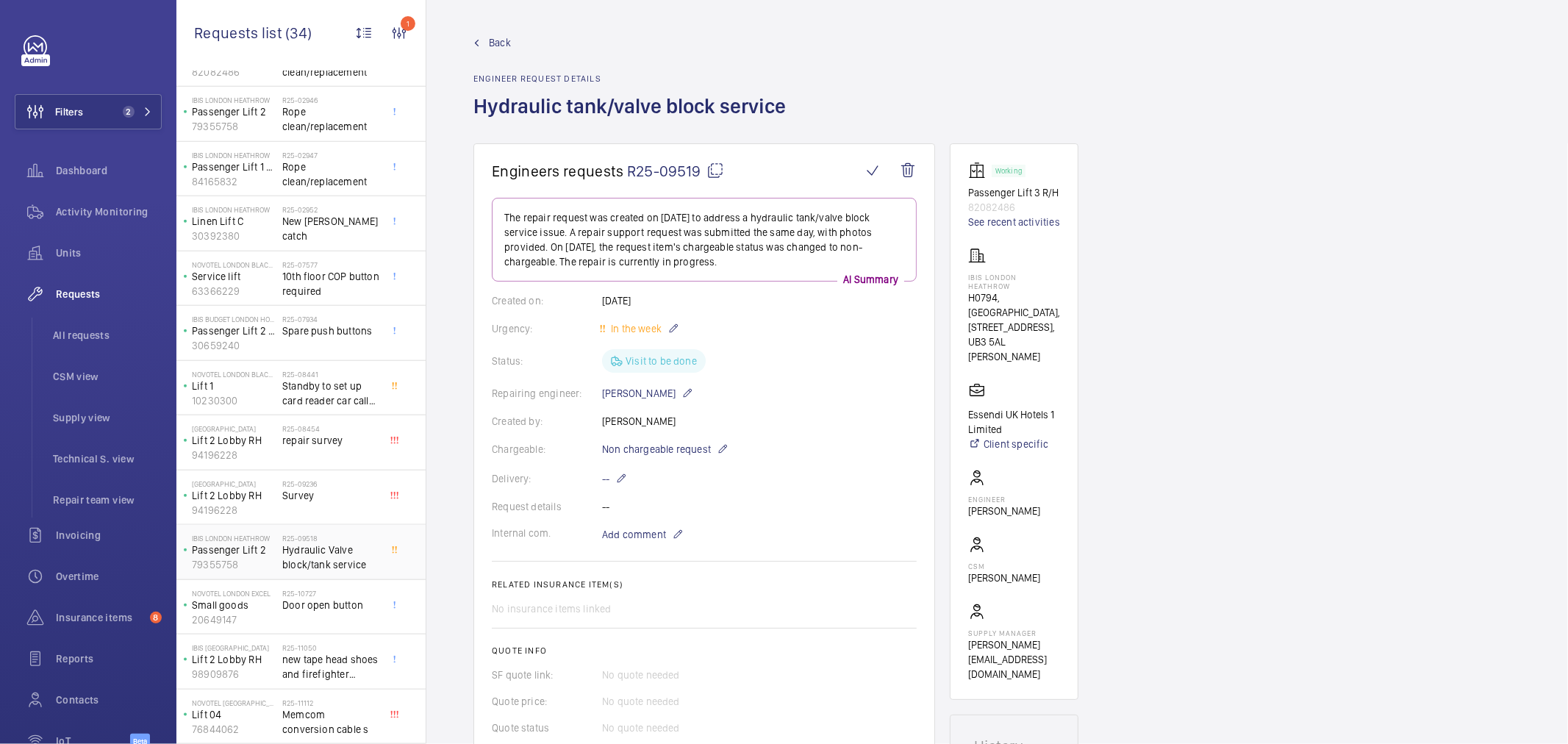
click at [322, 559] on span "Hydraulic Valve block/tank service" at bounding box center [331, 558] width 97 height 30
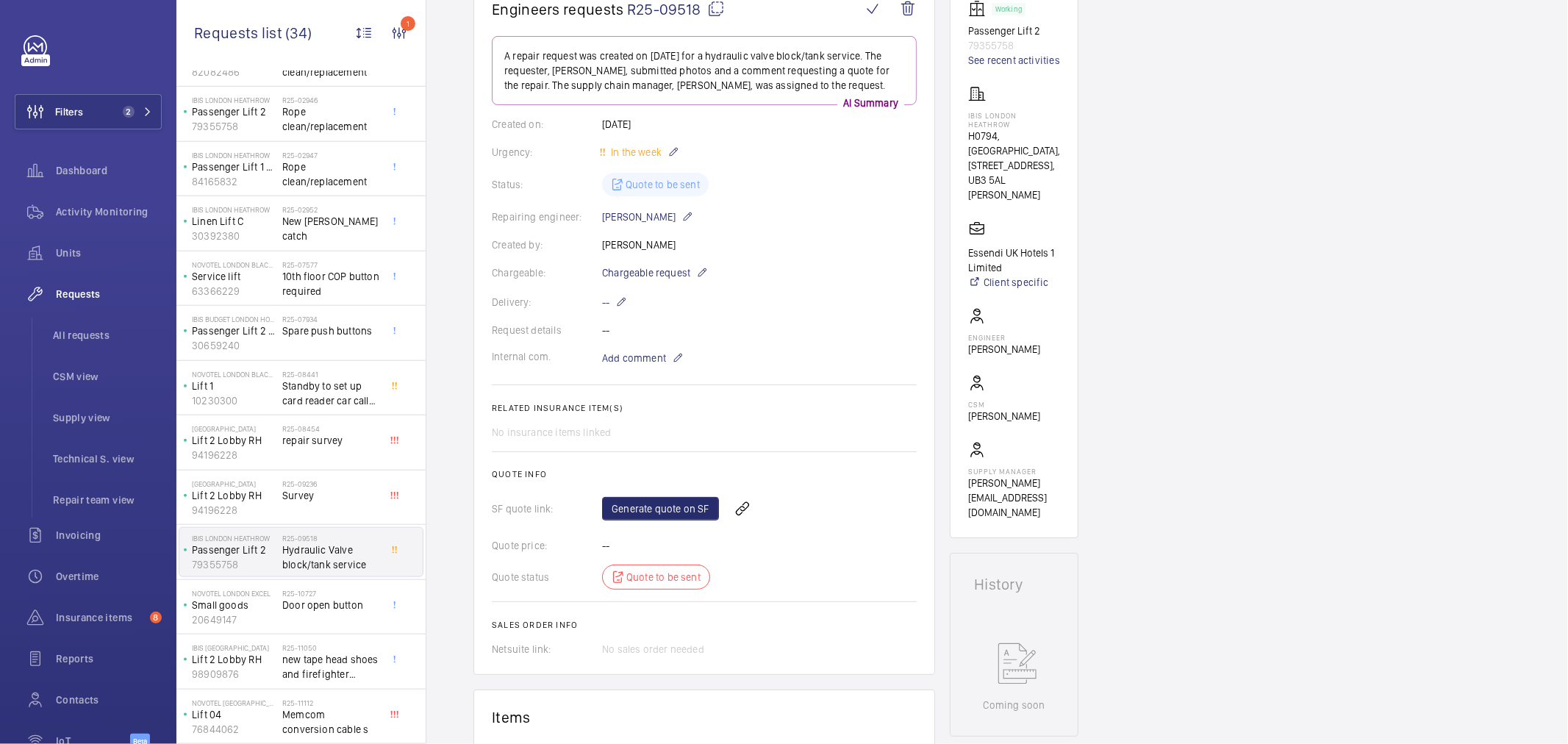
scroll to position [82, 0]
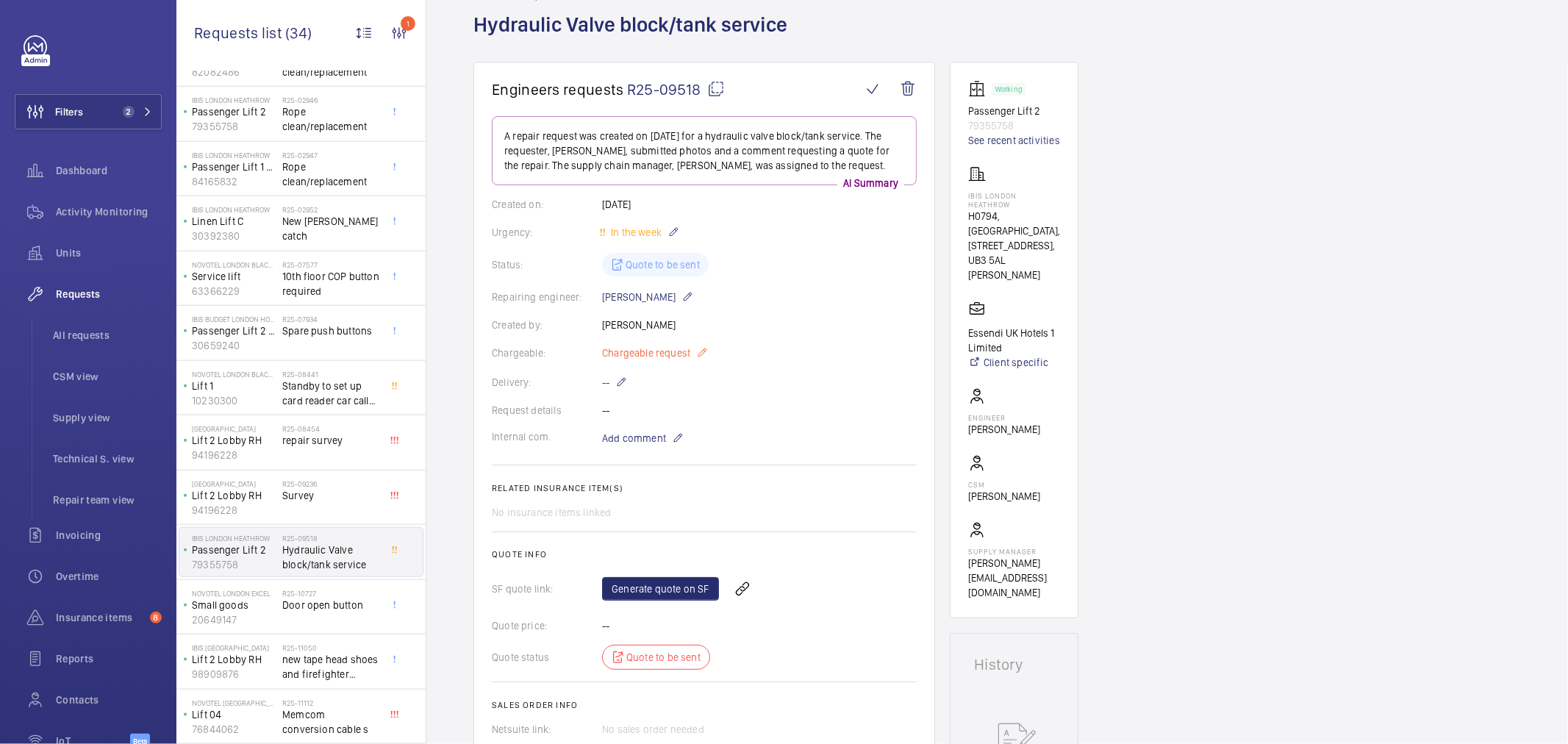
click at [642, 357] on span "Chargeable request" at bounding box center [646, 353] width 88 height 15
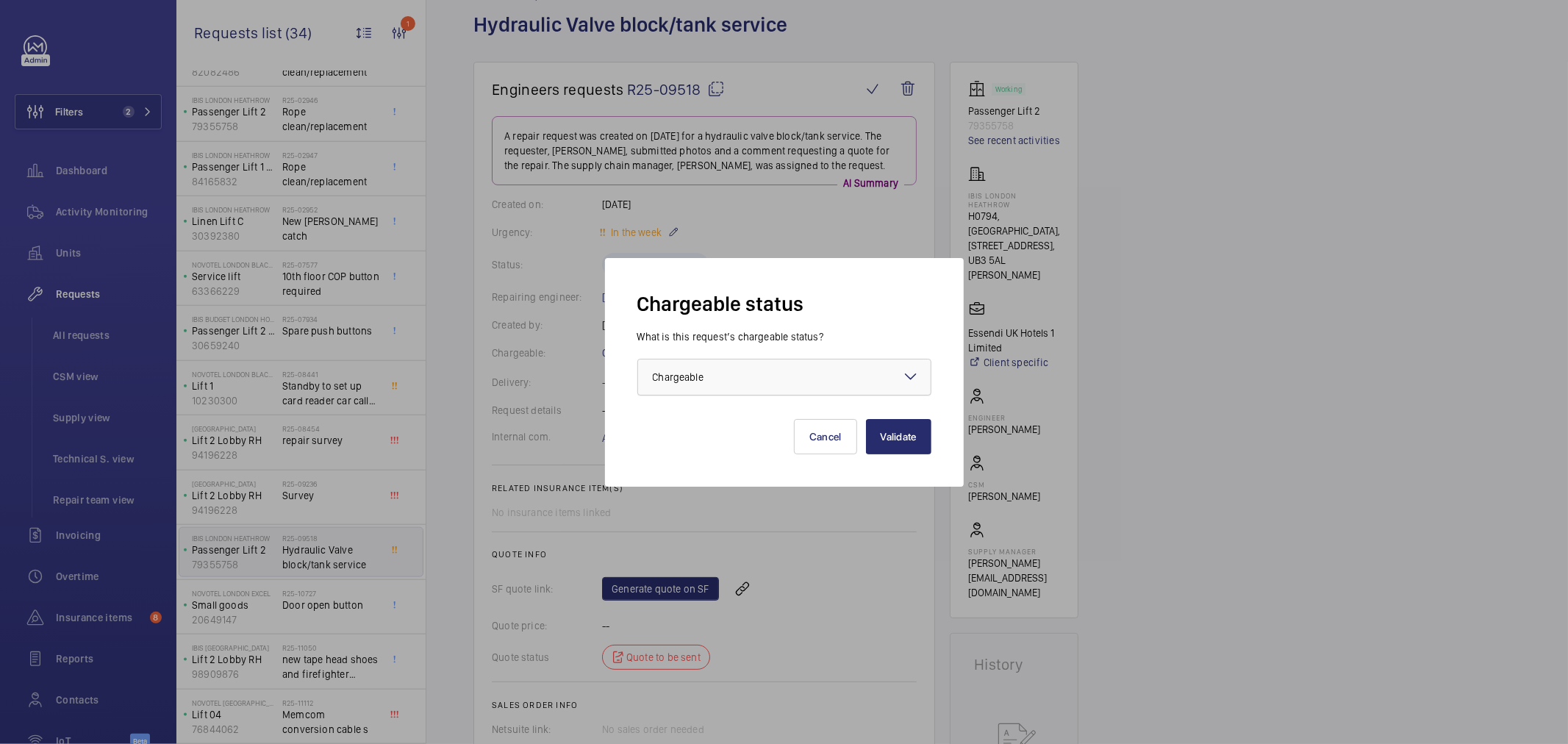
click at [688, 372] on span "Chargeable" at bounding box center [679, 377] width 51 height 12
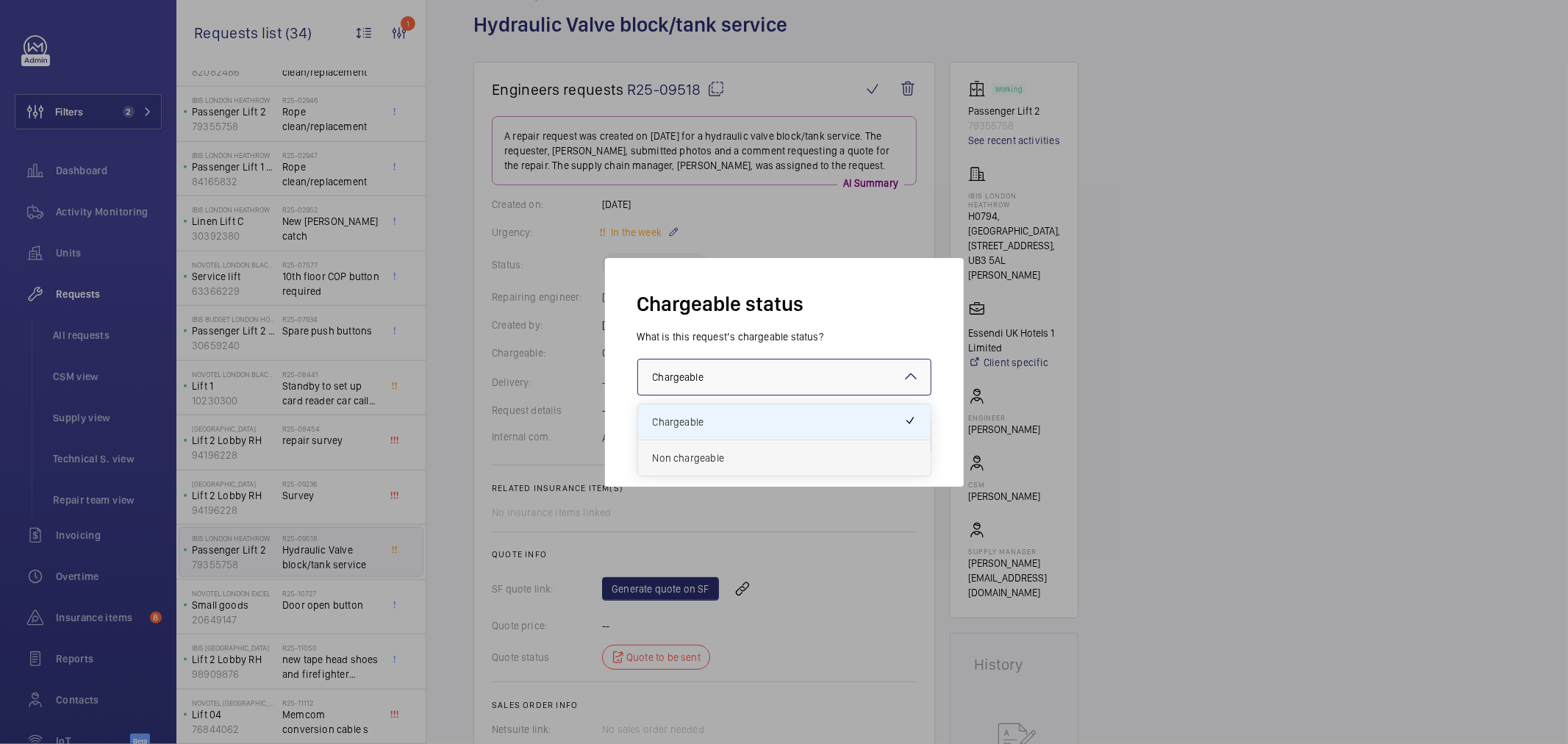
click at [716, 446] on div "Non chargeable" at bounding box center [784, 458] width 292 height 35
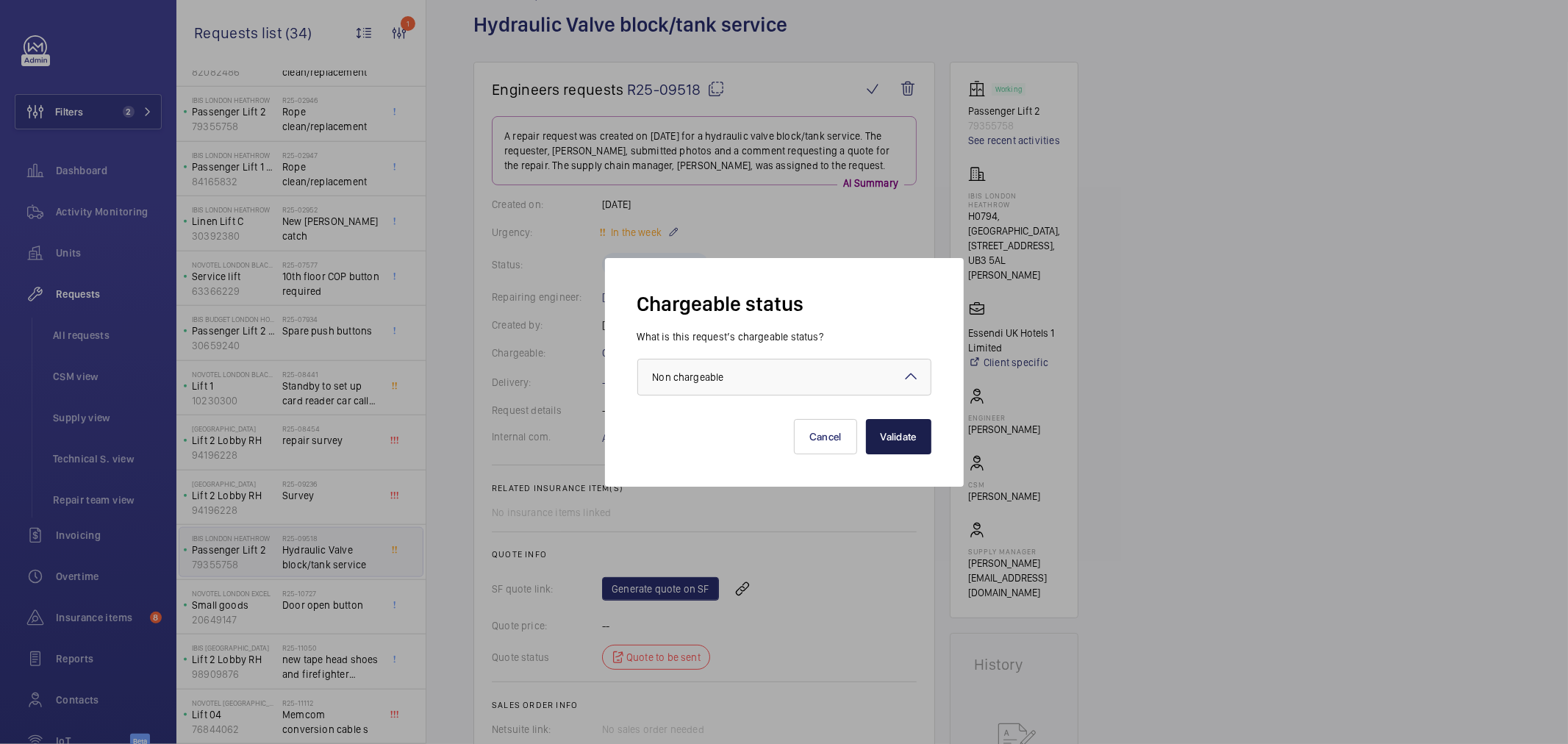
click at [902, 432] on button "Validate" at bounding box center [898, 437] width 65 height 35
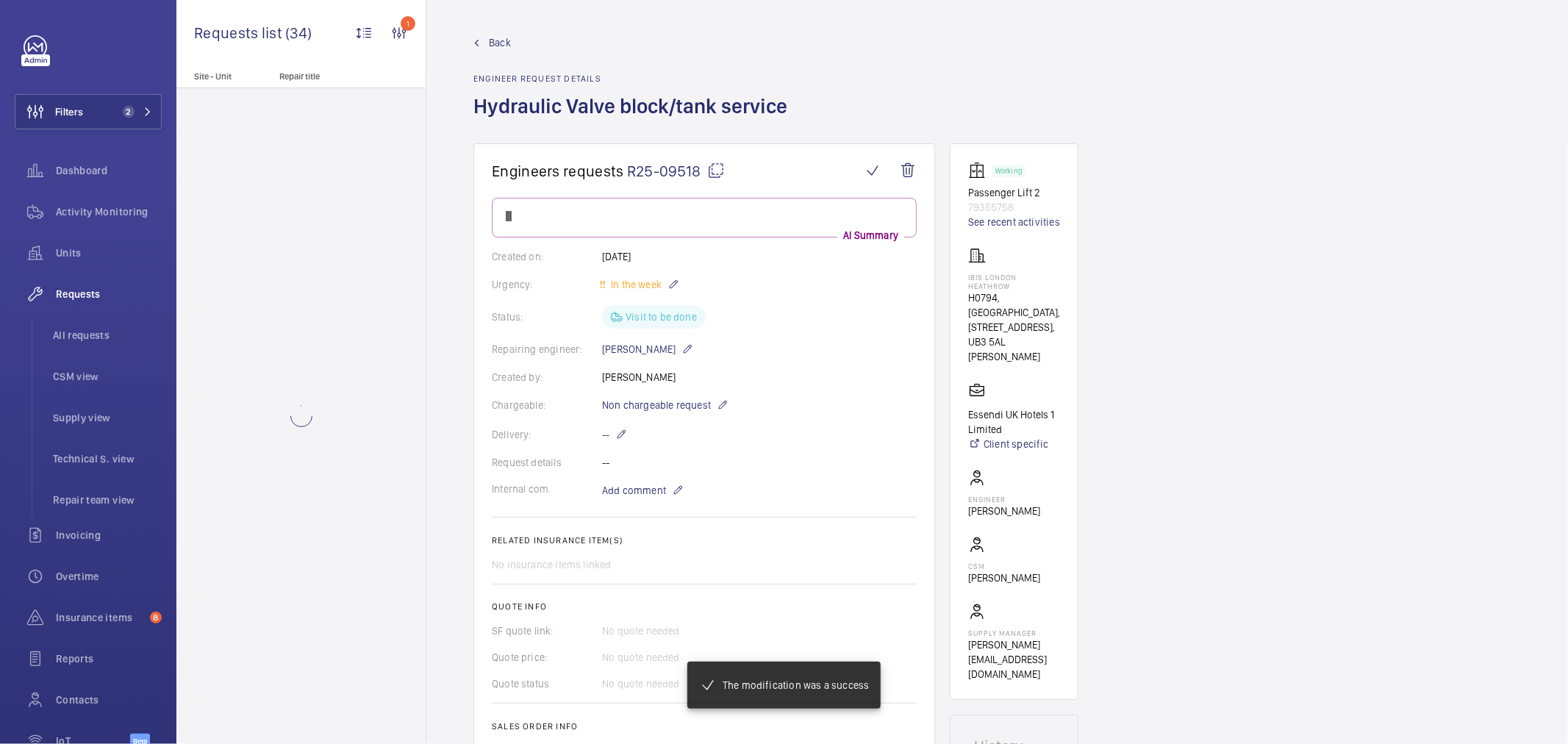
scroll to position [0, 0]
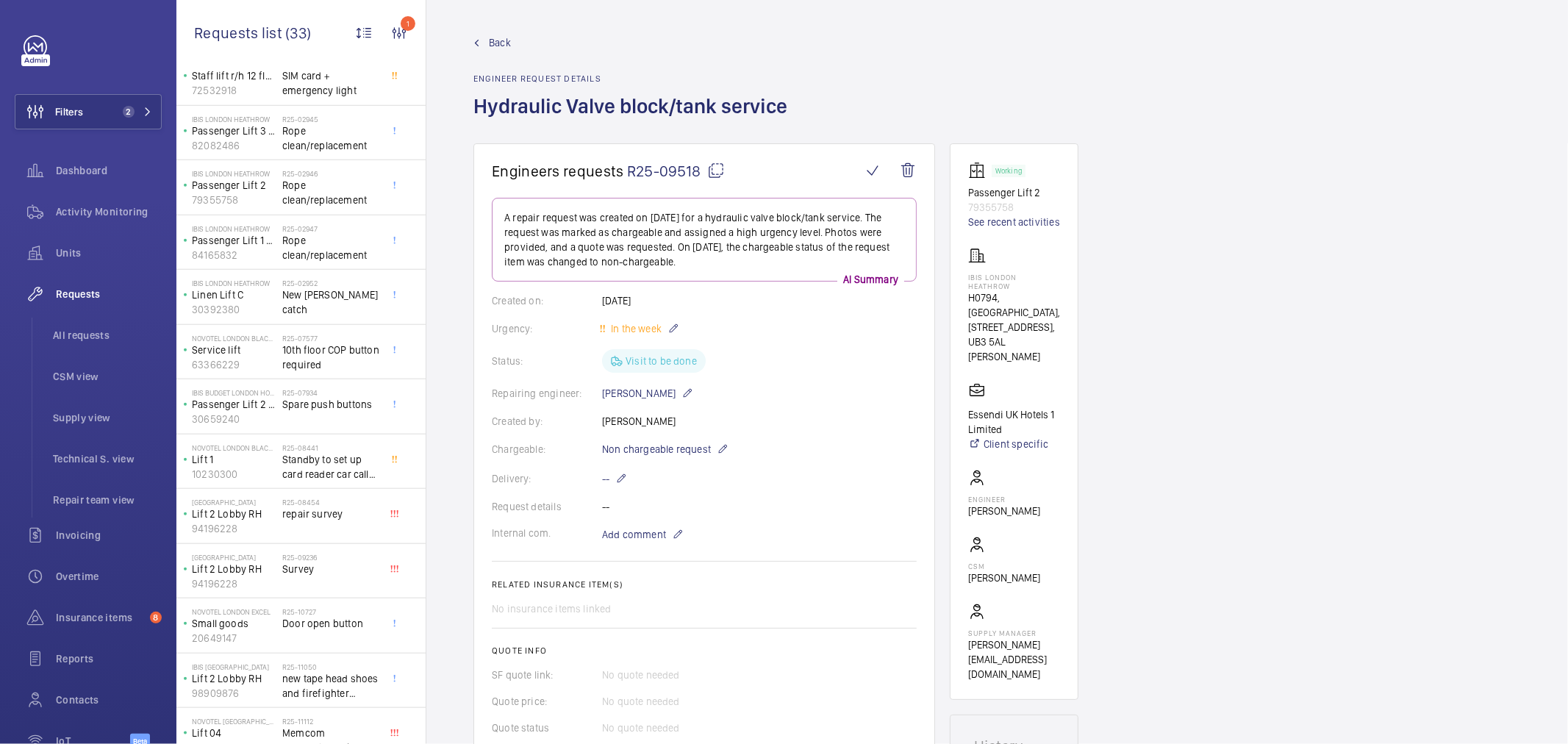
scroll to position [1155, 0]
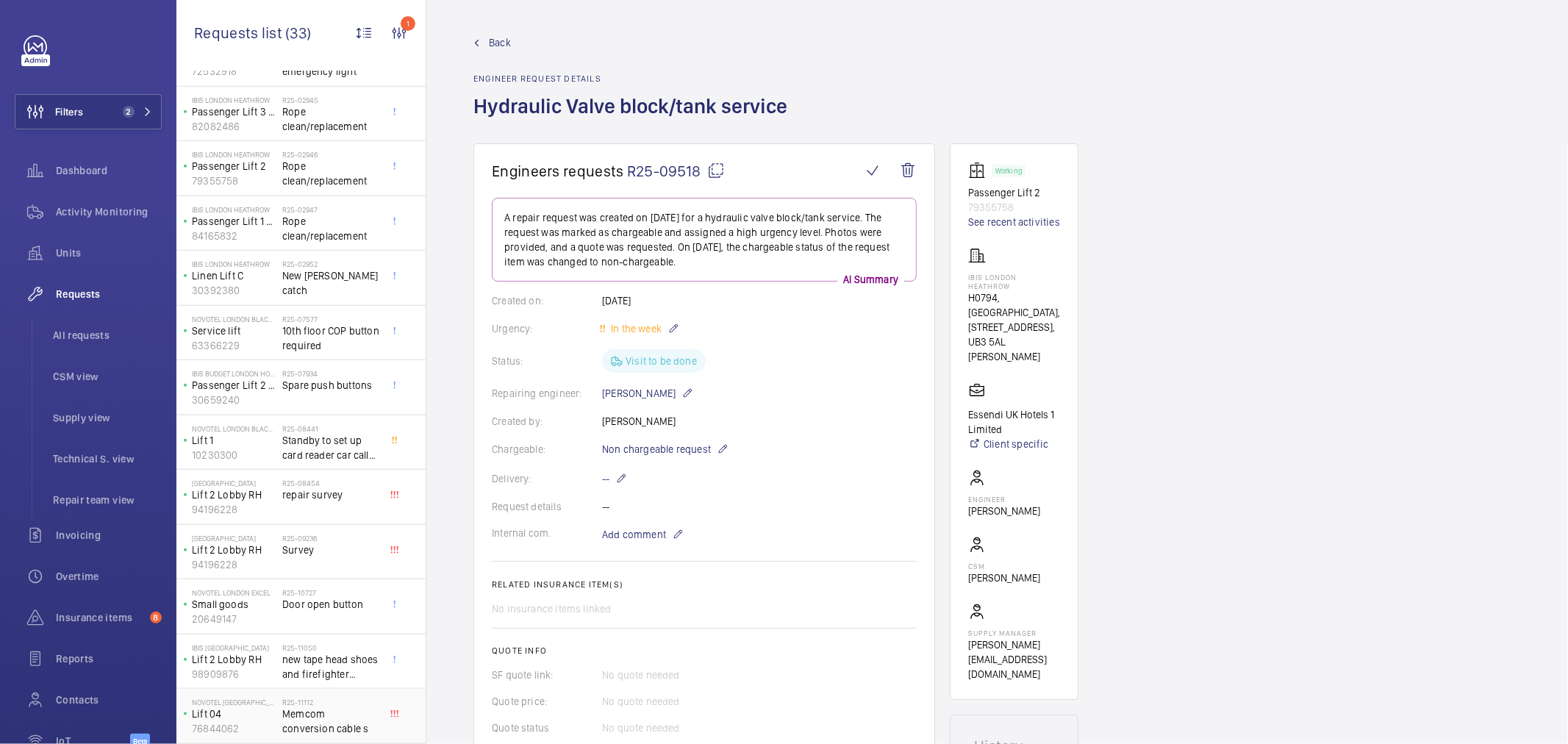
click at [348, 716] on span "Memcom conversion cable s" at bounding box center [331, 722] width 97 height 30
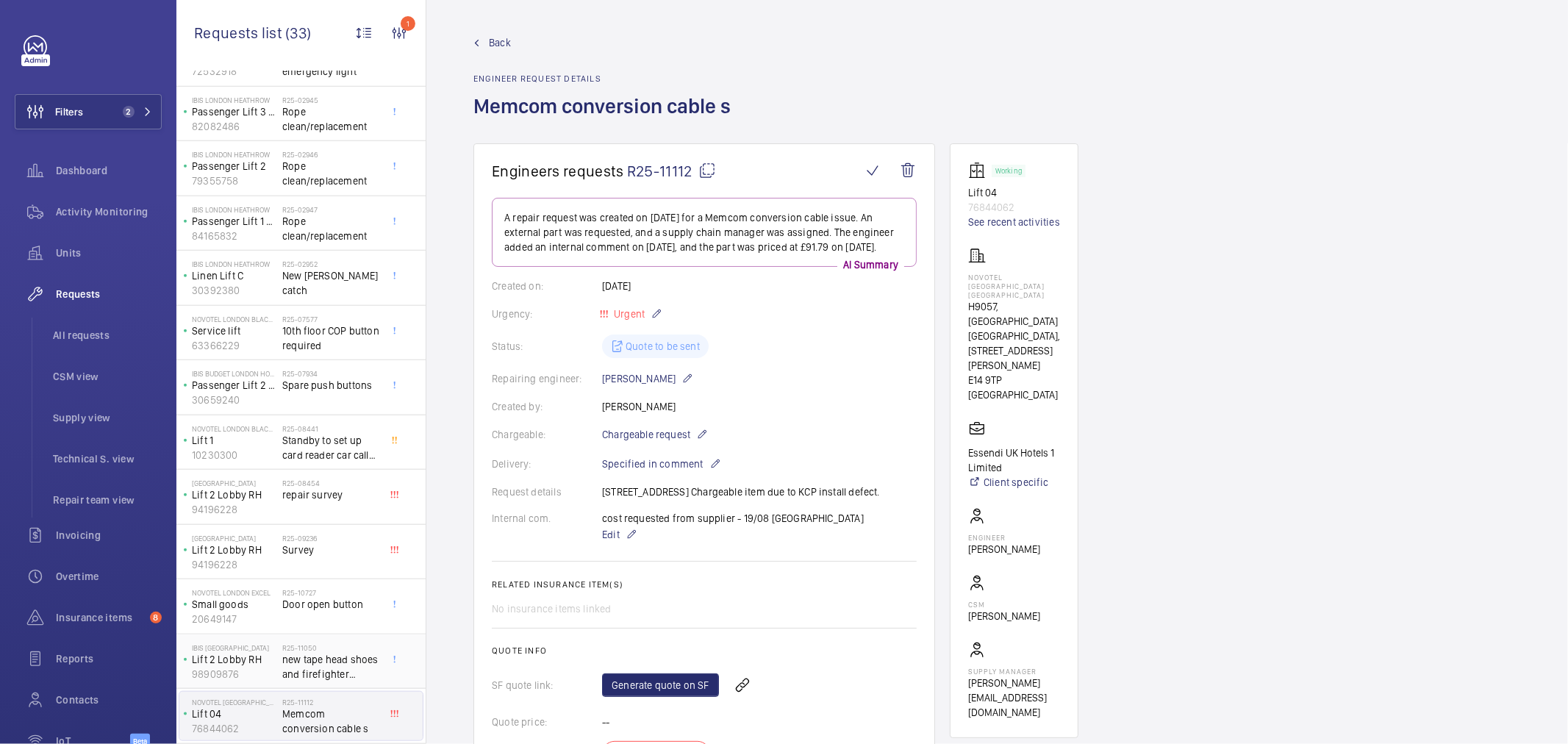
click at [342, 660] on span "new tape head shoes and firefighter switches" at bounding box center [331, 667] width 97 height 30
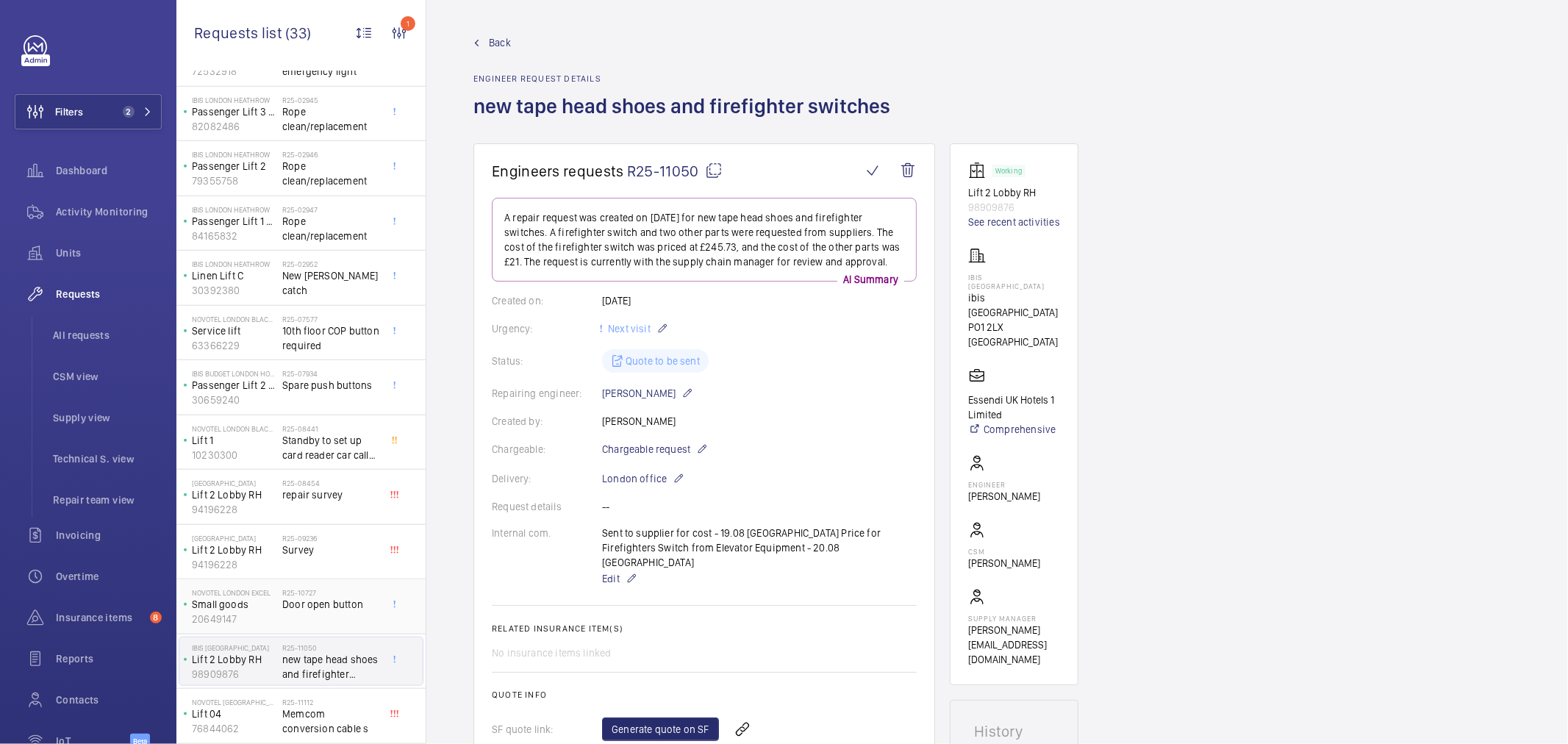
click at [292, 626] on div "R25-10727 Door open button" at bounding box center [331, 610] width 97 height 43
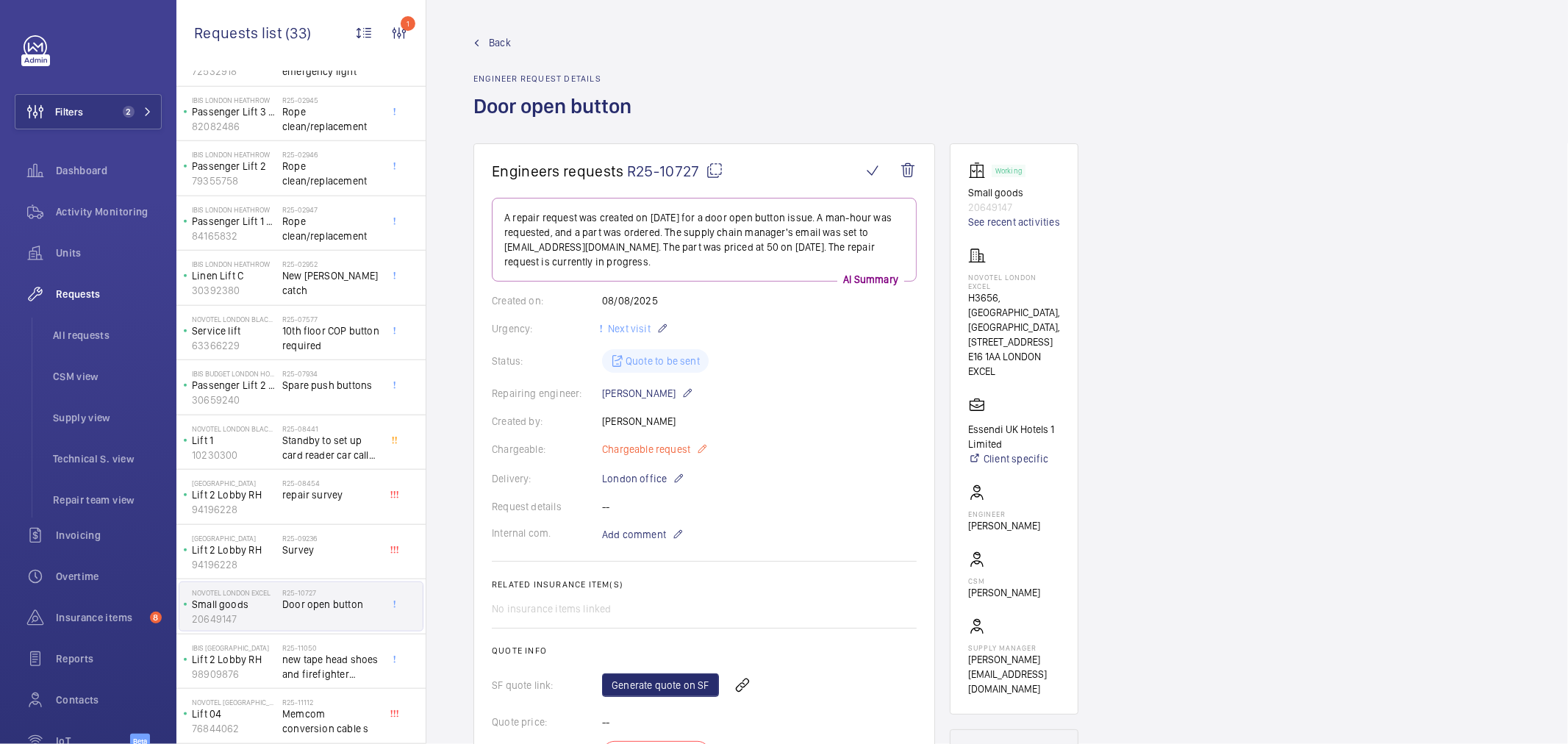
click at [662, 442] on span "Chargeable request" at bounding box center [646, 450] width 88 height 15
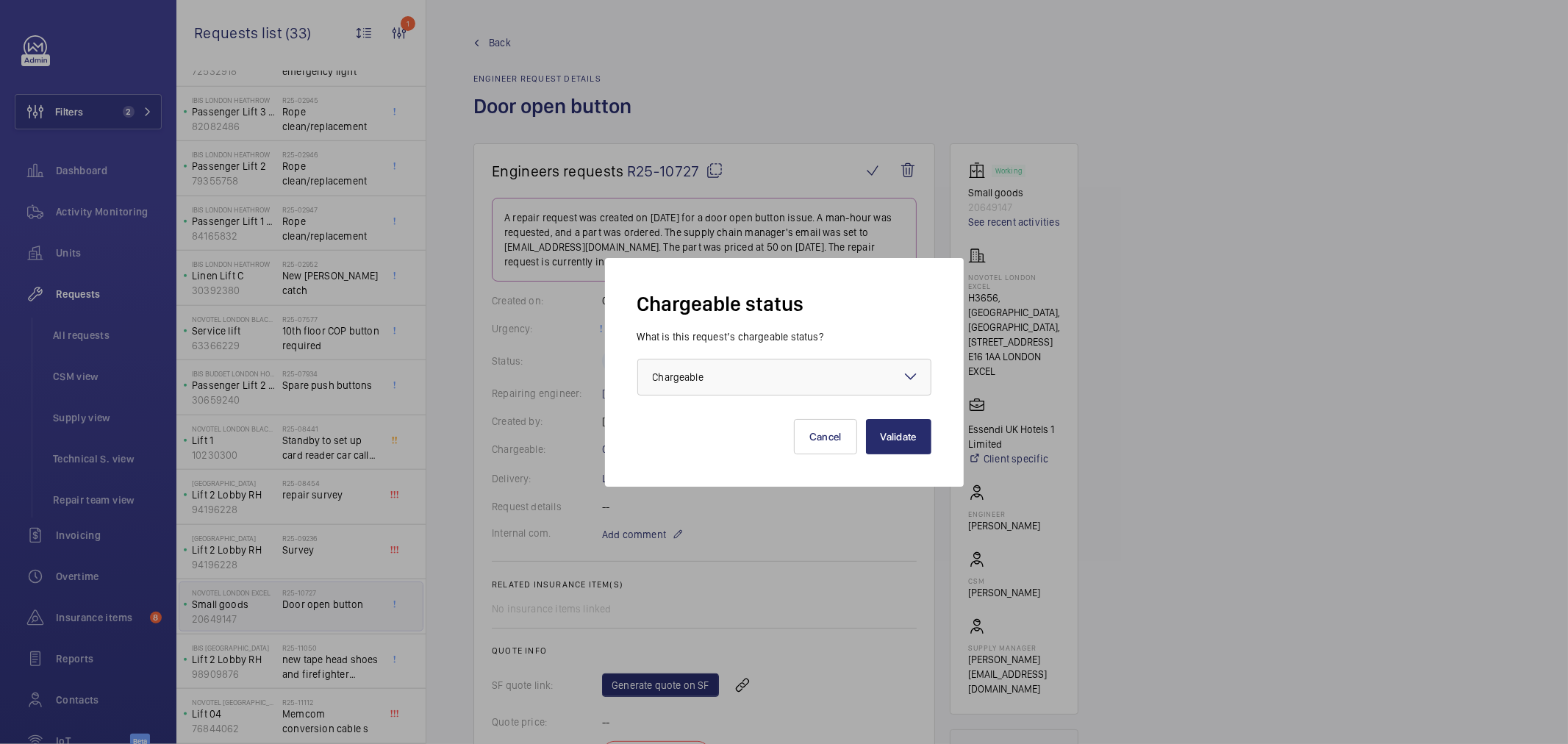
click at [702, 343] on div "What is this request’s chargeable status?" at bounding box center [784, 337] width 294 height 15
click at [707, 373] on div "× Chargeable" at bounding box center [697, 377] width 87 height 15
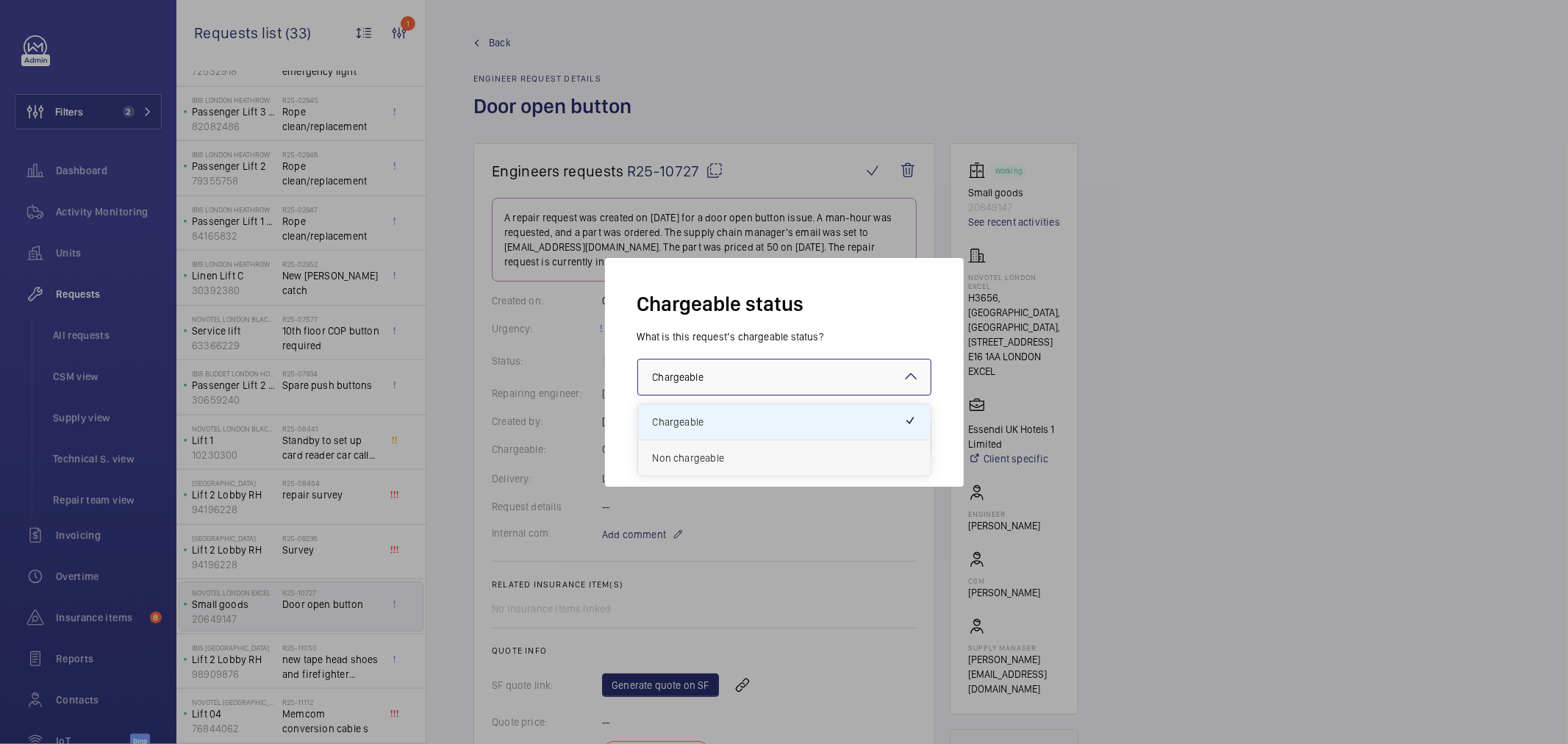
click at [700, 459] on span "Non chargeable" at bounding box center [785, 458] width 264 height 15
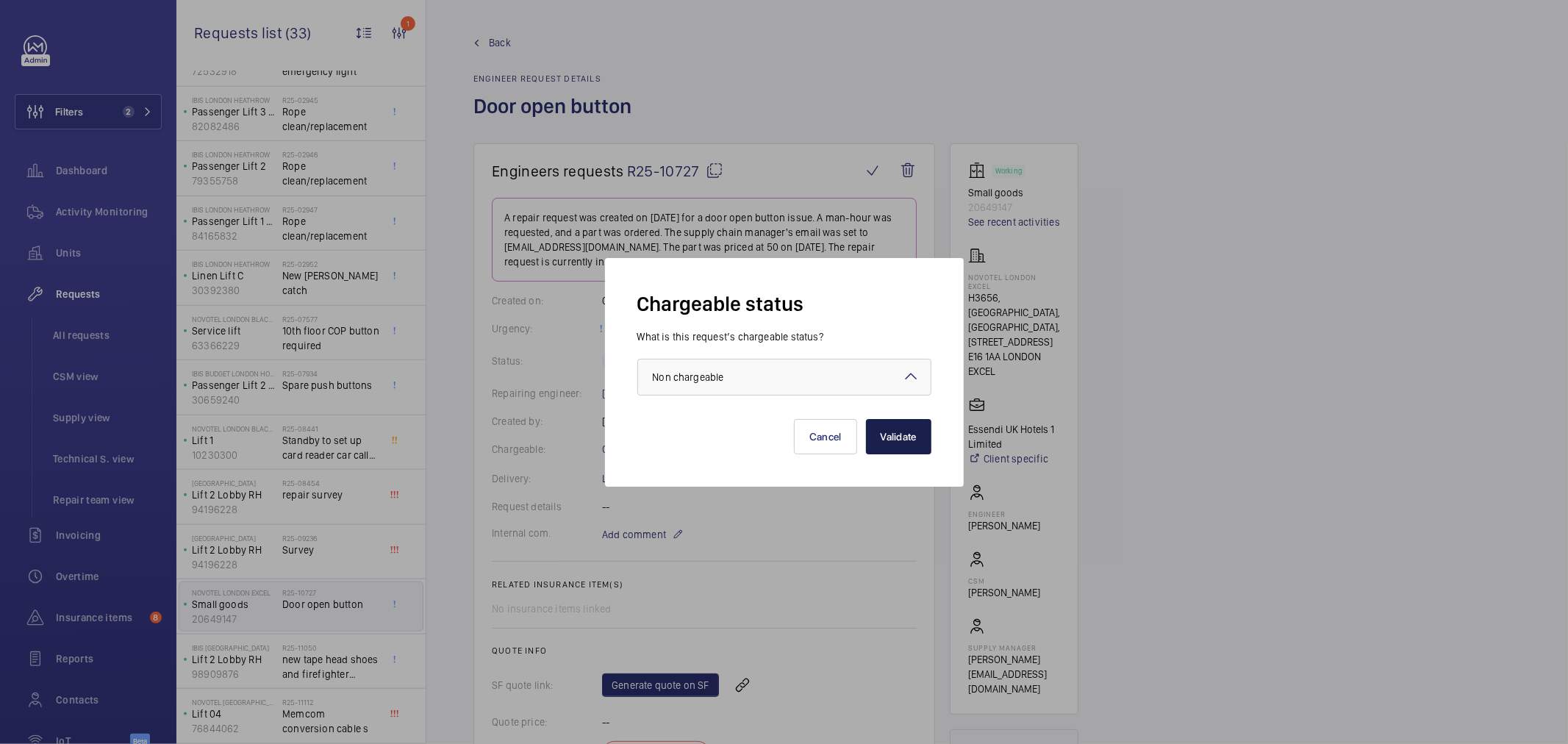
click at [884, 436] on button "Validate" at bounding box center [898, 437] width 65 height 35
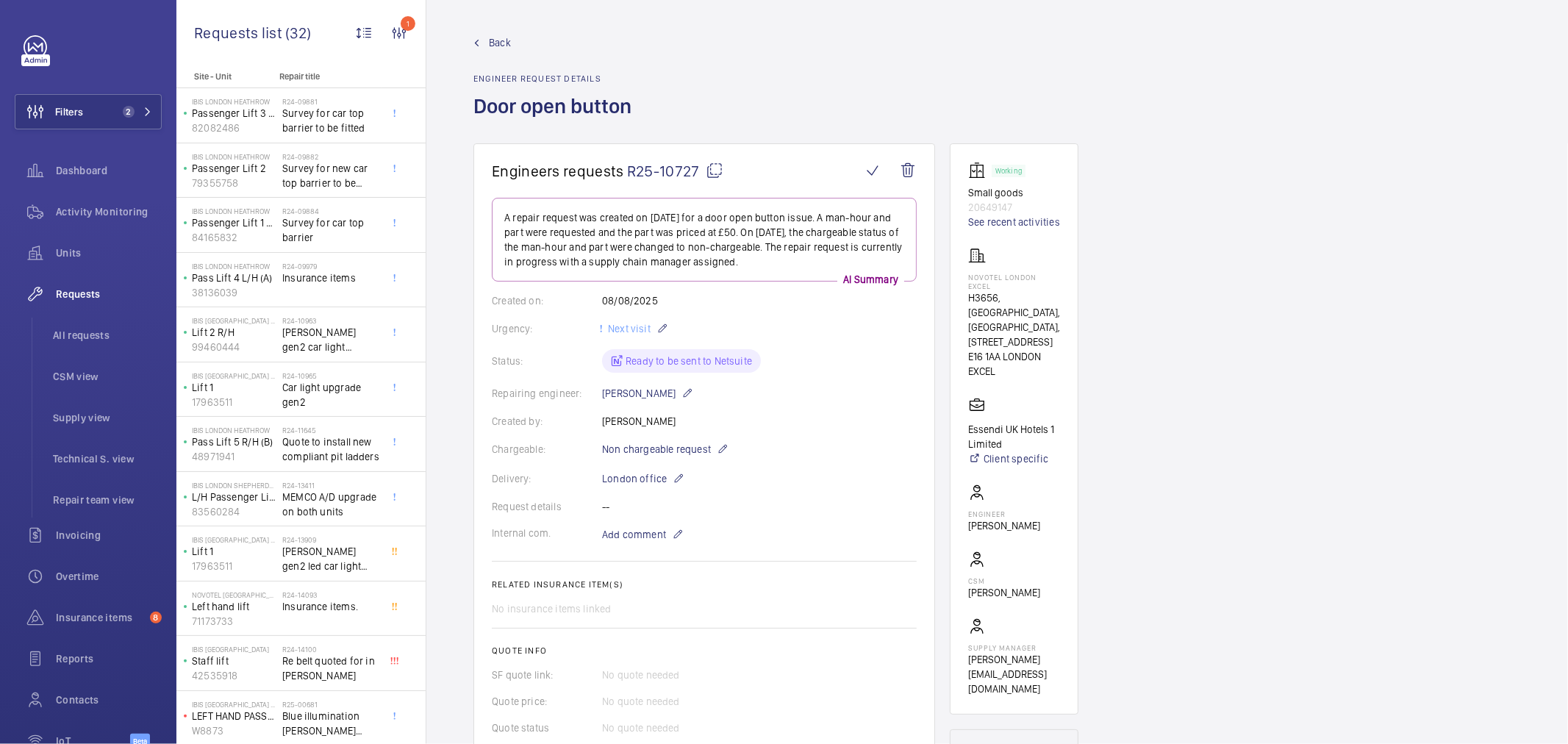
scroll to position [442, 0]
click at [335, 600] on span "Insurance items." at bounding box center [331, 607] width 97 height 15
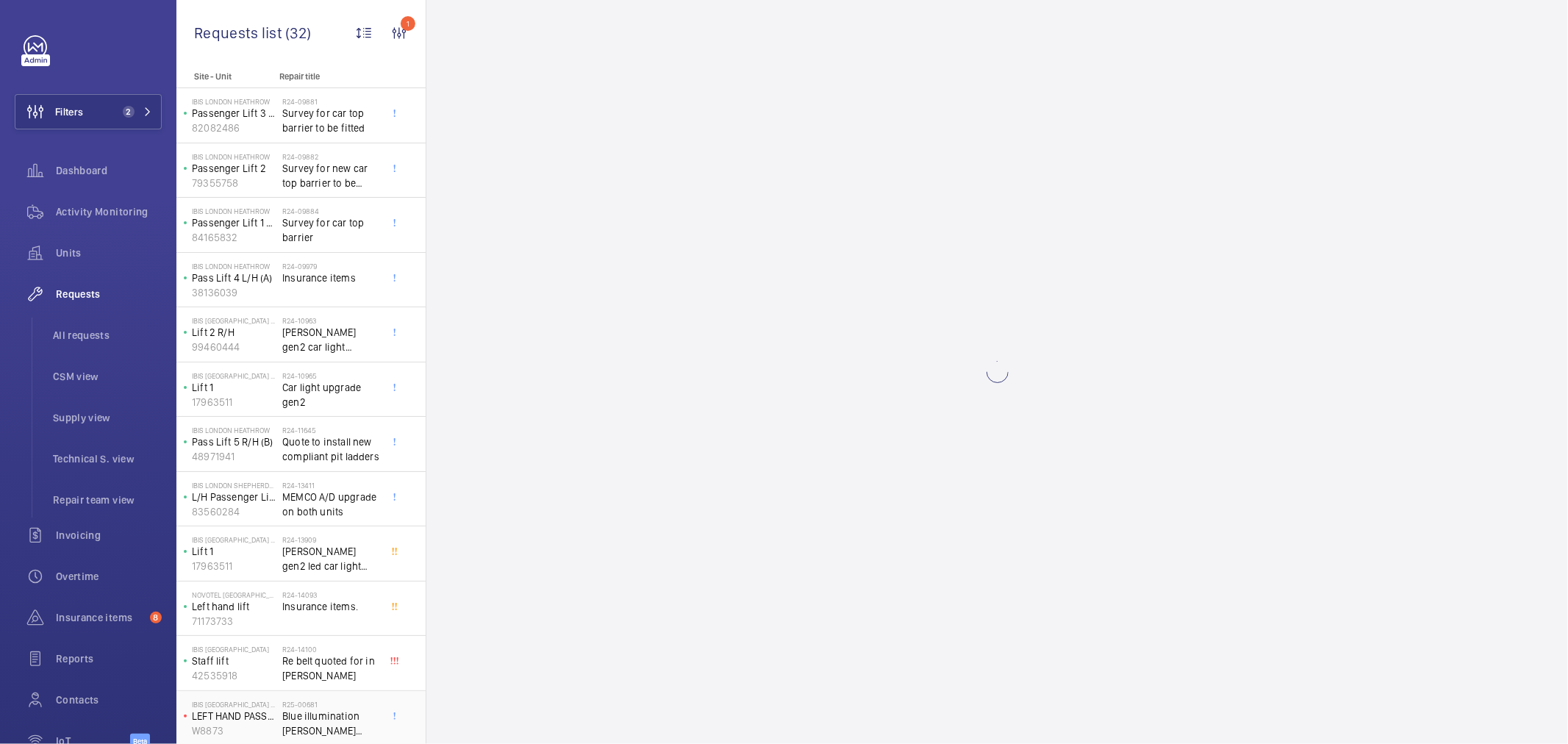
scroll to position [1100, 0]
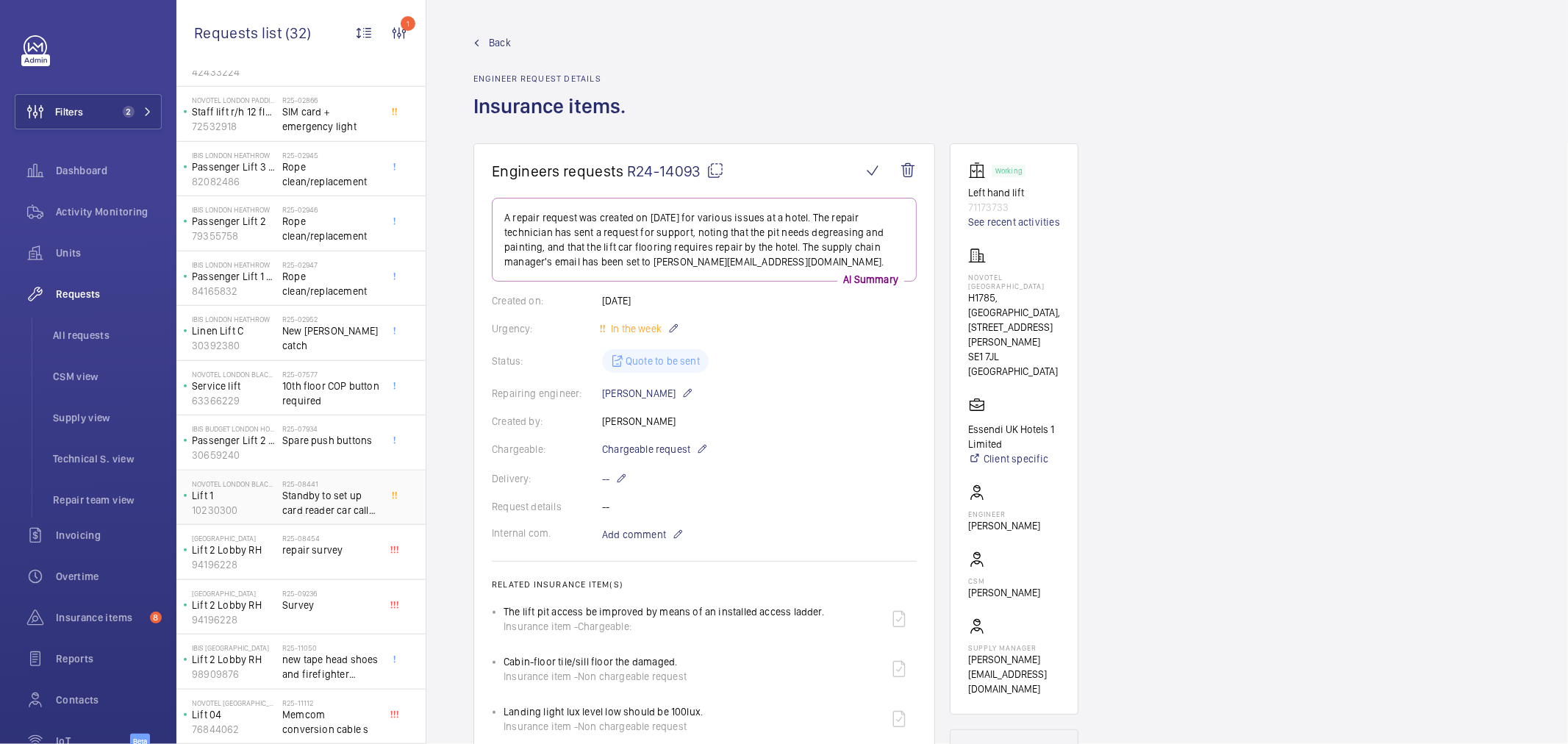
click at [361, 494] on span "Standby to set up card reader car calls with Assa abbloy (card reader contracto…" at bounding box center [331, 503] width 97 height 30
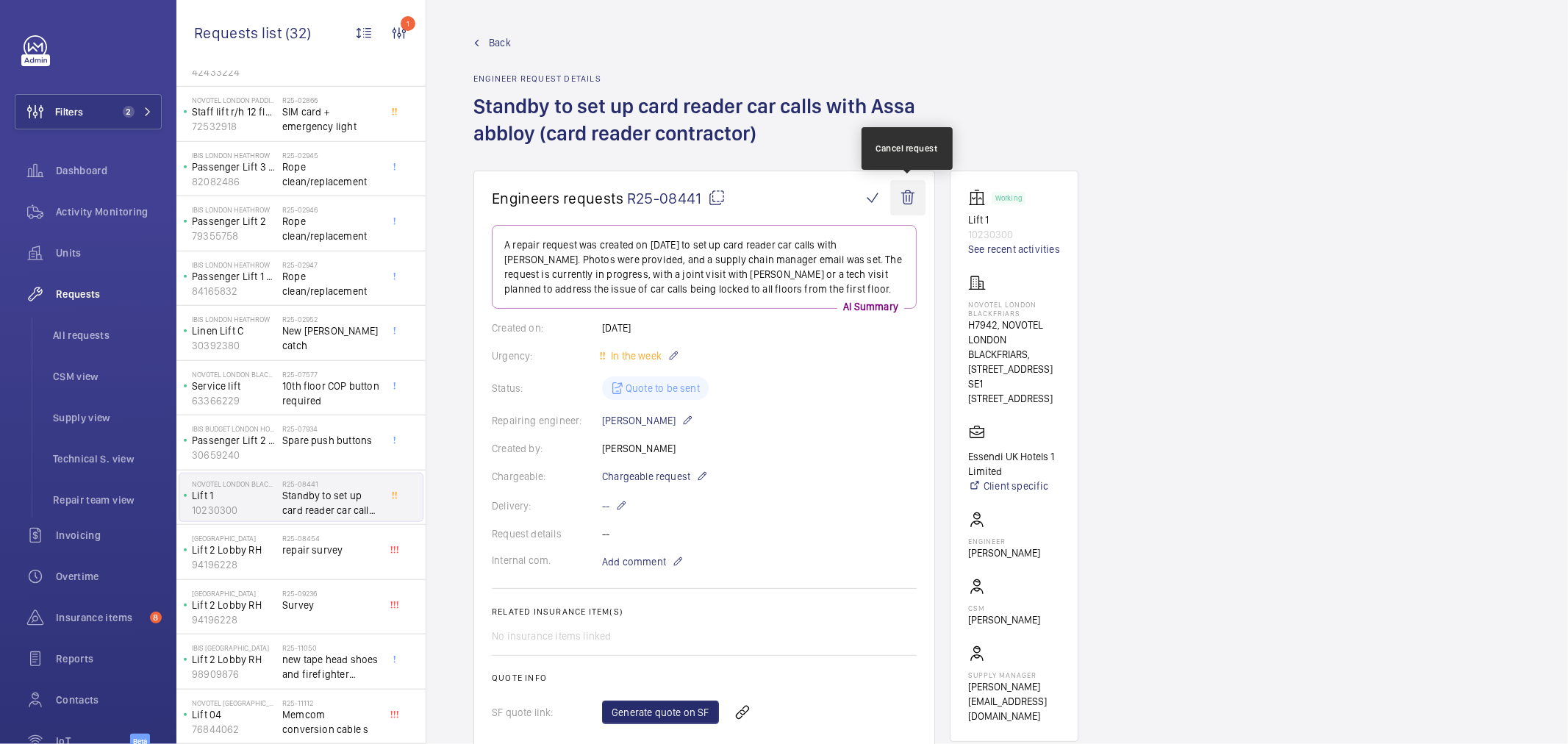
click at [903, 203] on wm-front-icon-button at bounding box center [908, 198] width 35 height 35
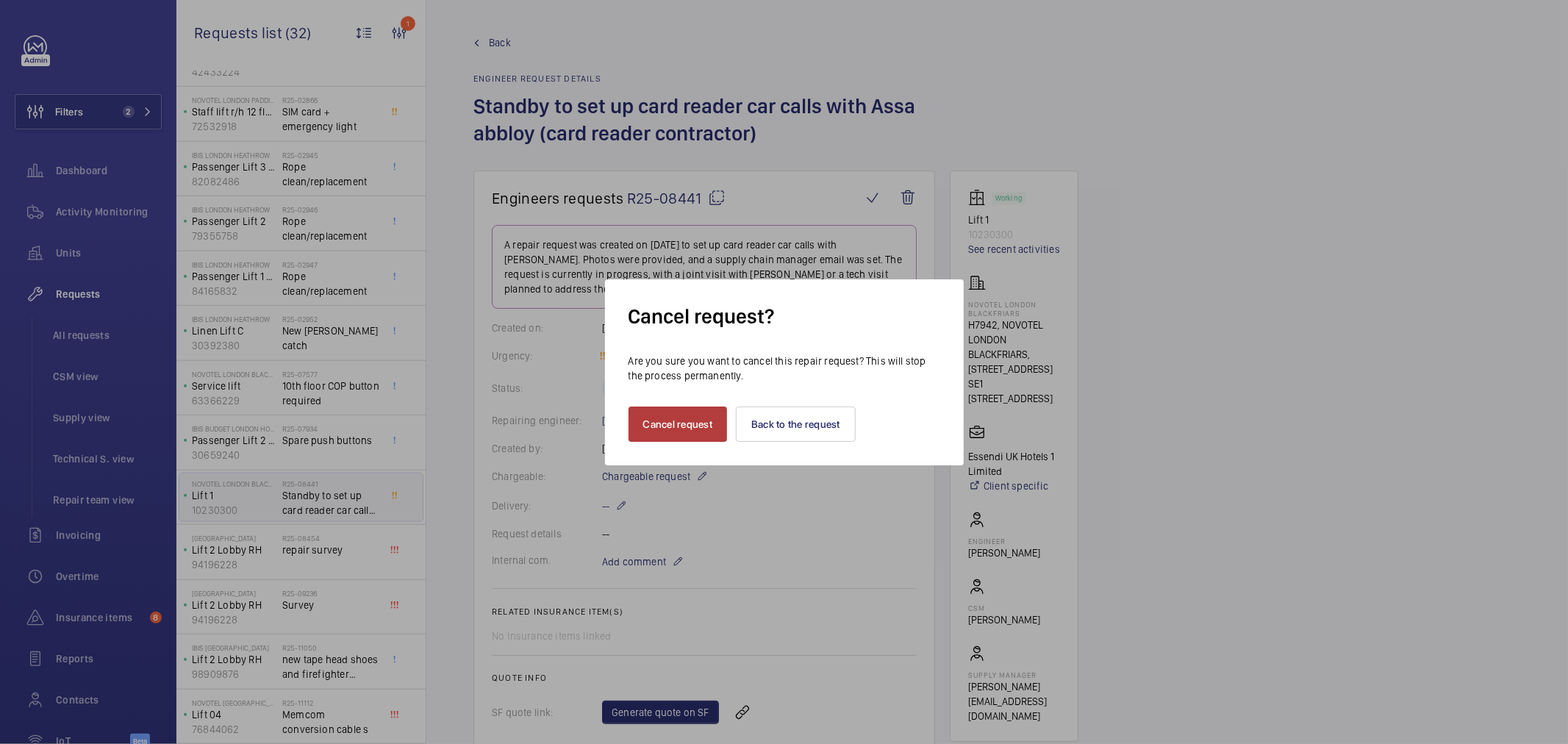
click at [647, 414] on button "Cancel request" at bounding box center [678, 424] width 100 height 35
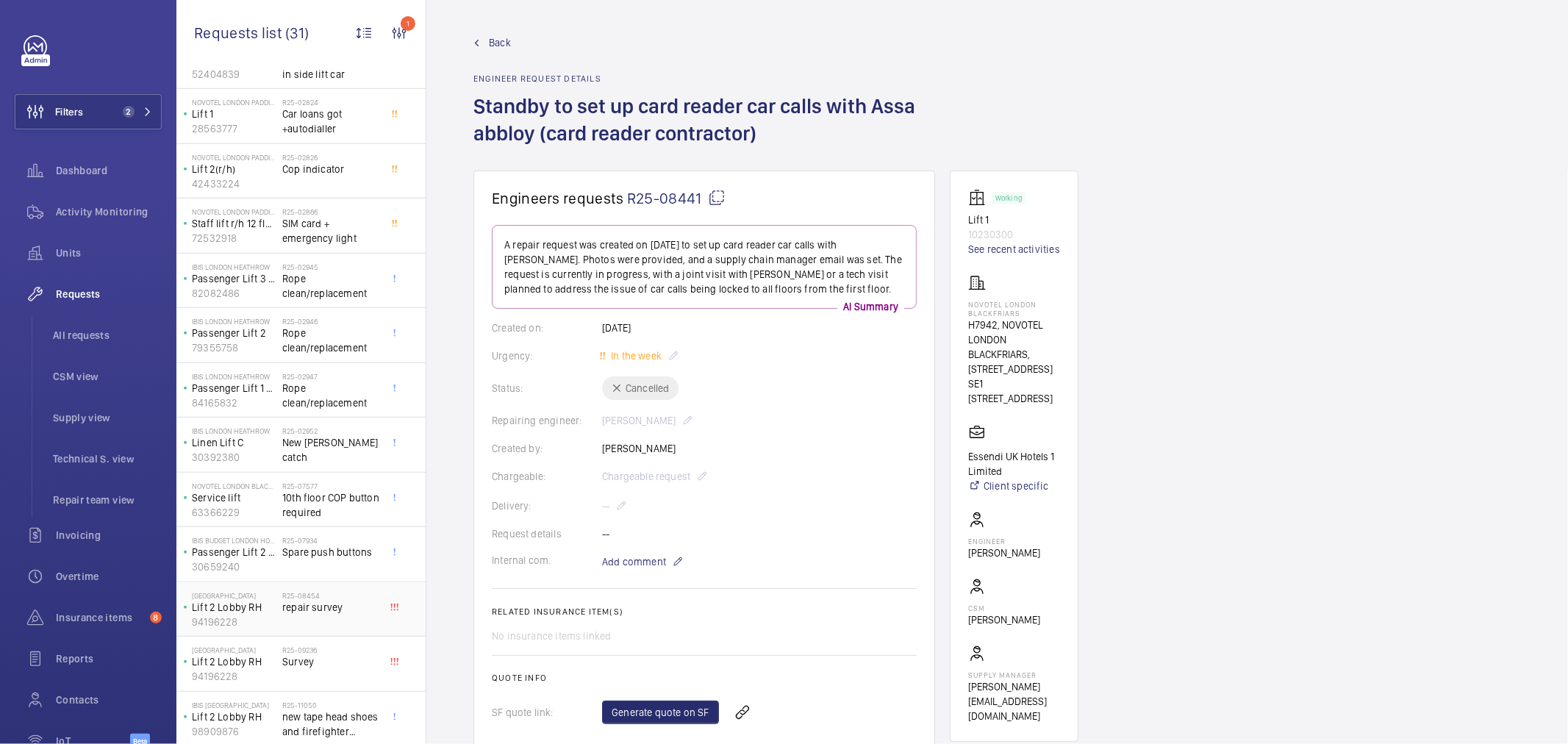
scroll to position [1046, 0]
click at [318, 504] on div "R25-07934 Spare push buttons" at bounding box center [331, 500] width 97 height 43
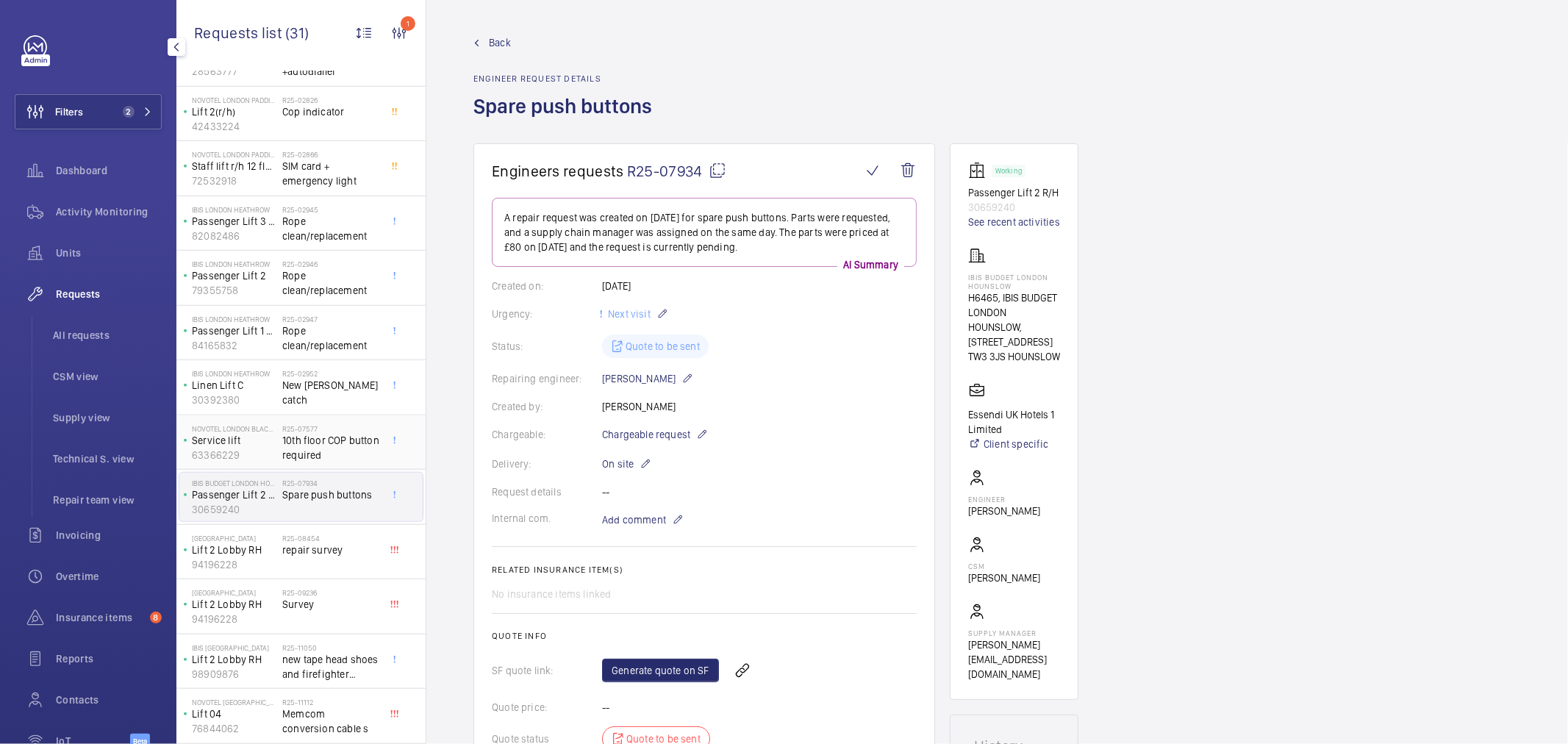
click at [334, 442] on span "10th floor COP button required" at bounding box center [331, 448] width 97 height 30
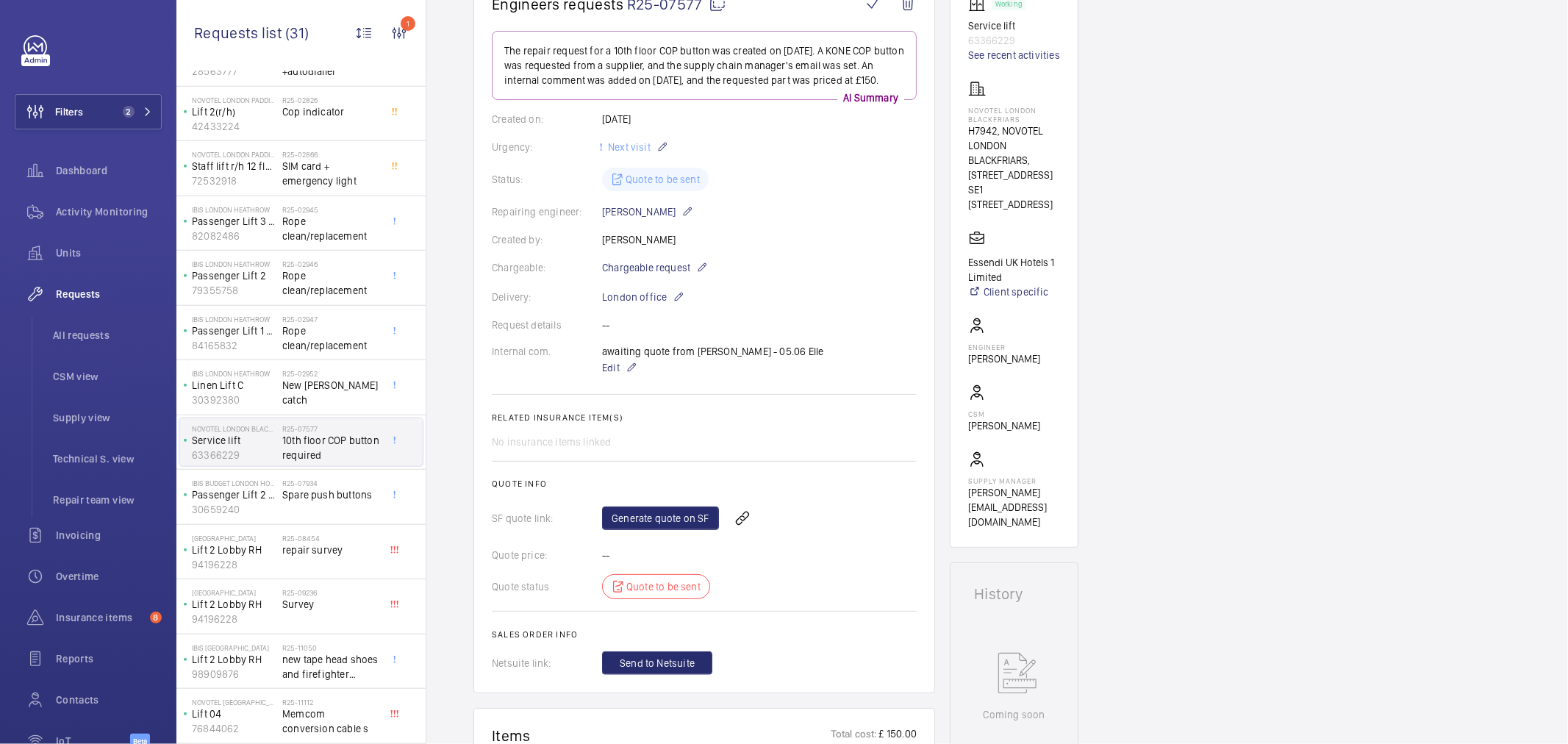
scroll to position [163, 0]
click at [652, 273] on span "Chargeable request" at bounding box center [646, 271] width 88 height 15
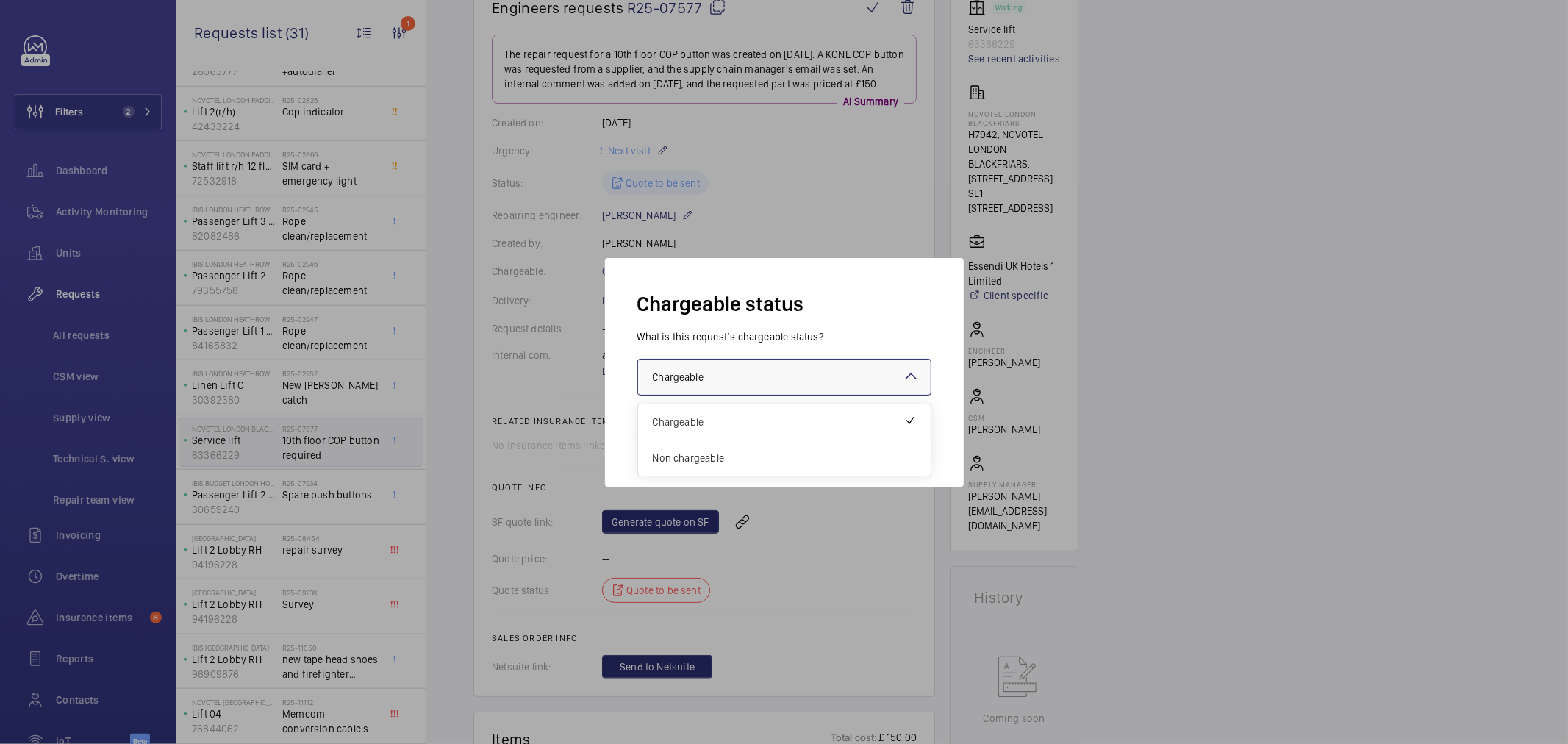
click at [715, 373] on div "× Chargeable" at bounding box center [697, 377] width 87 height 15
click at [709, 452] on span "Non chargeable" at bounding box center [785, 458] width 264 height 15
click at [882, 432] on button "Validate" at bounding box center [898, 437] width 65 height 35
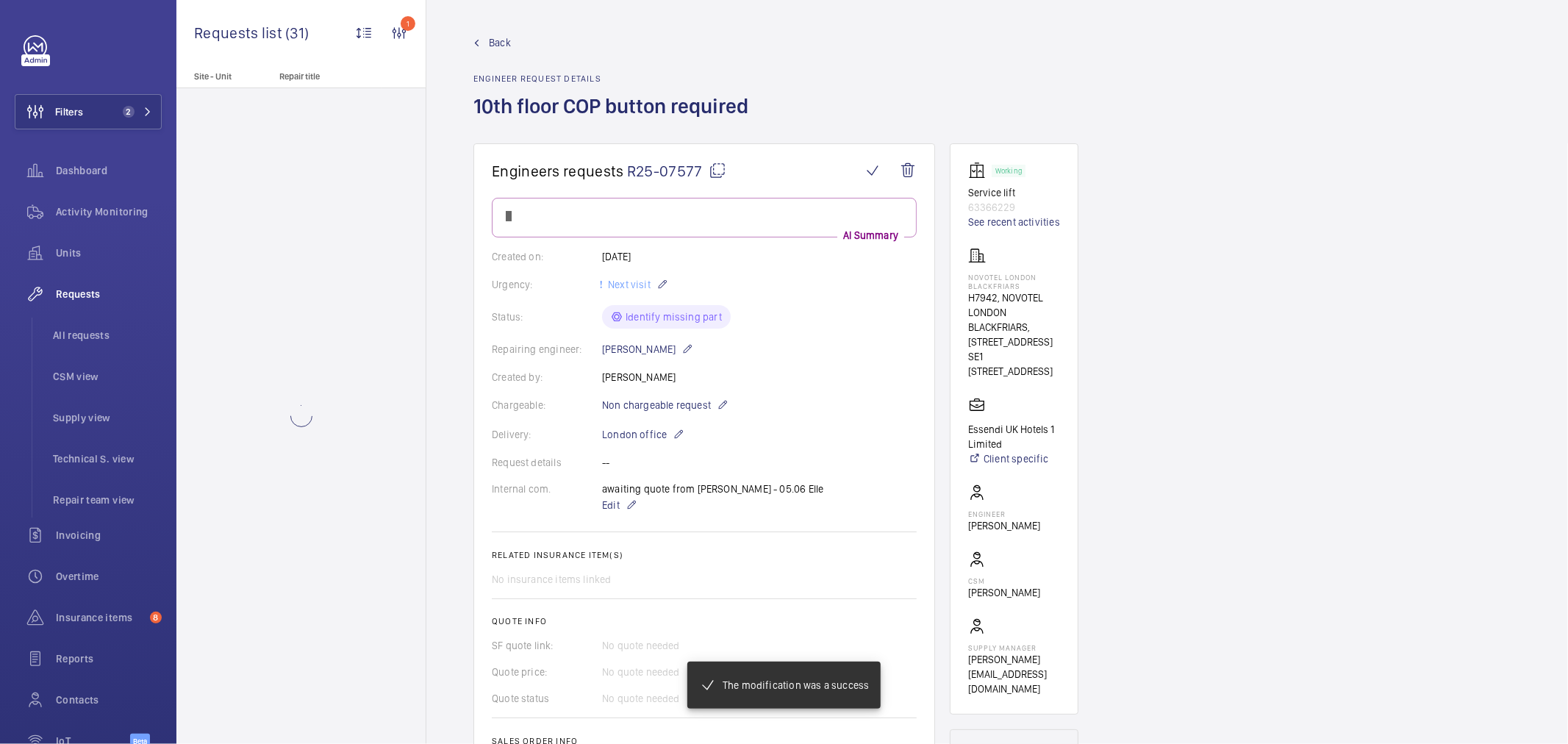
scroll to position [0, 0]
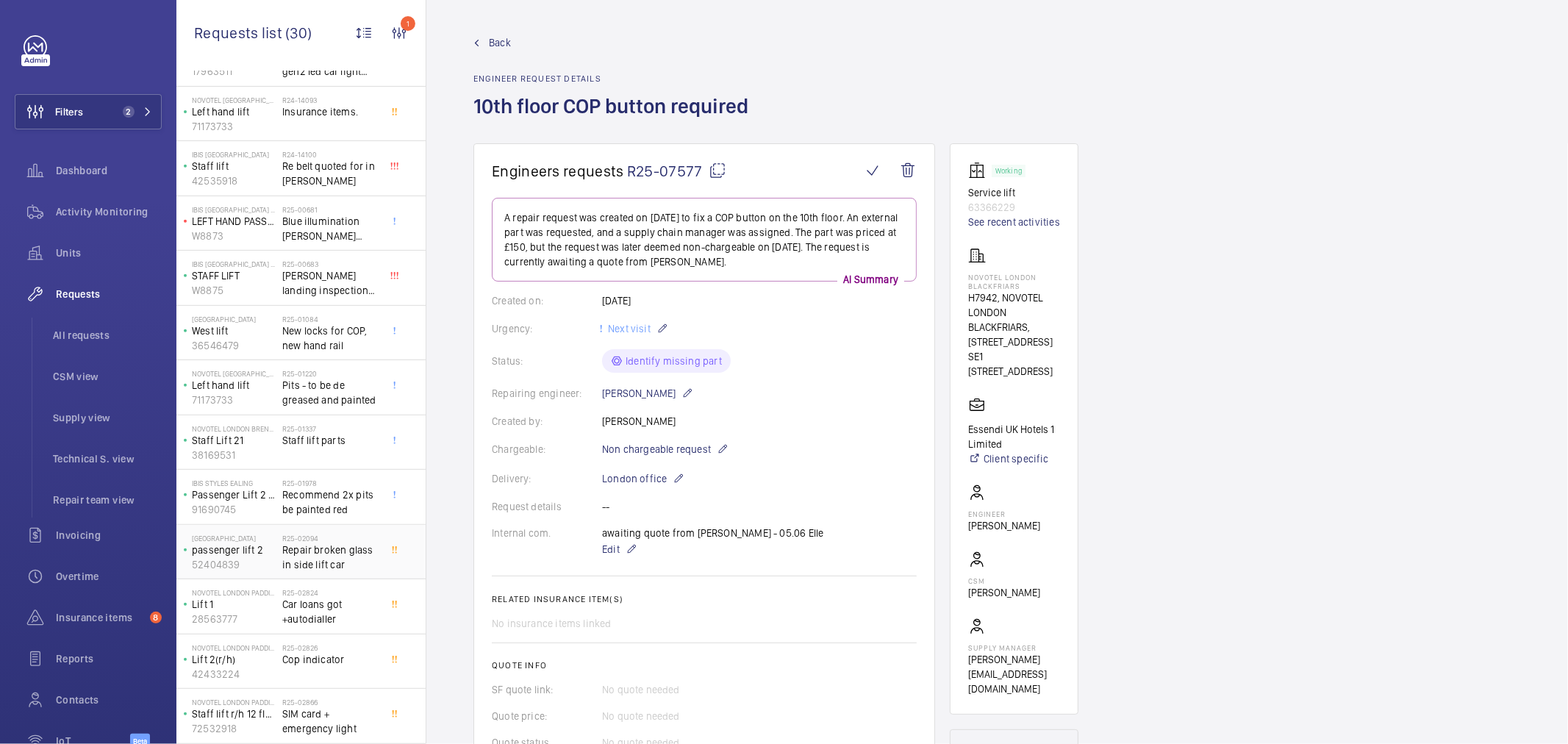
scroll to position [821, 0]
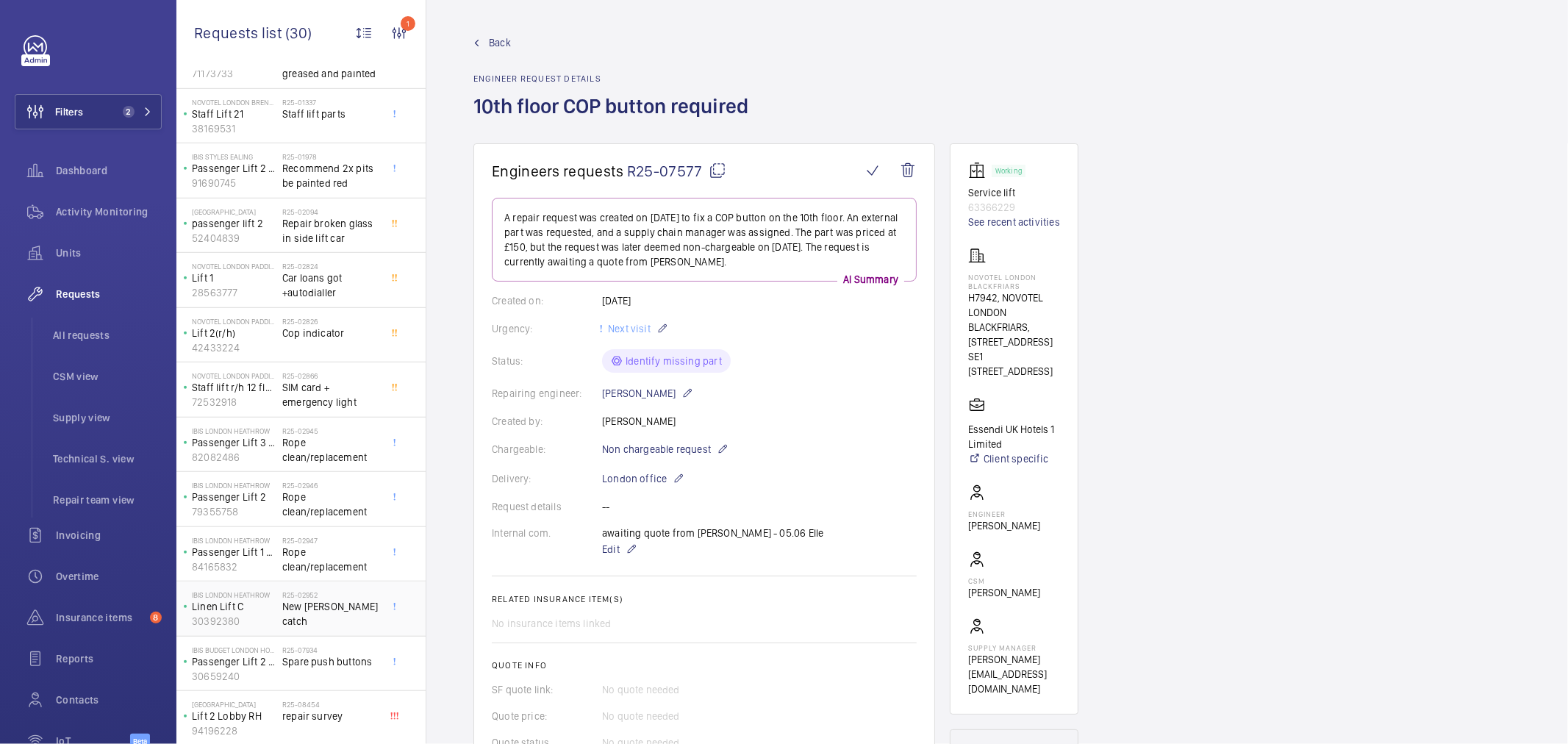
click at [348, 605] on span "New mathews catch" at bounding box center [331, 615] width 97 height 30
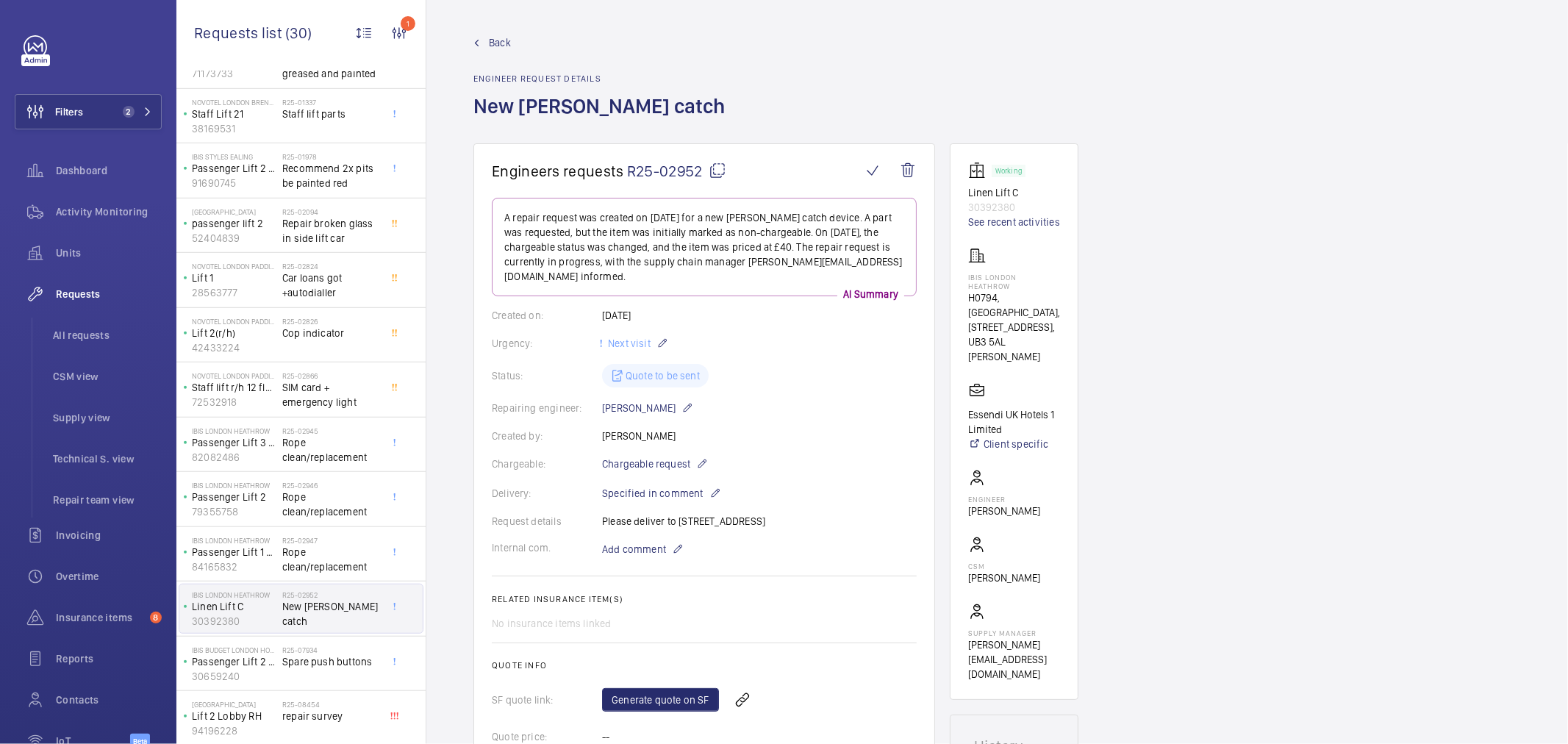
click at [826, 498] on div "Delivery: Specified in comment" at bounding box center [704, 493] width 425 height 17
click at [665, 466] on span "Chargeable request" at bounding box center [646, 464] width 88 height 15
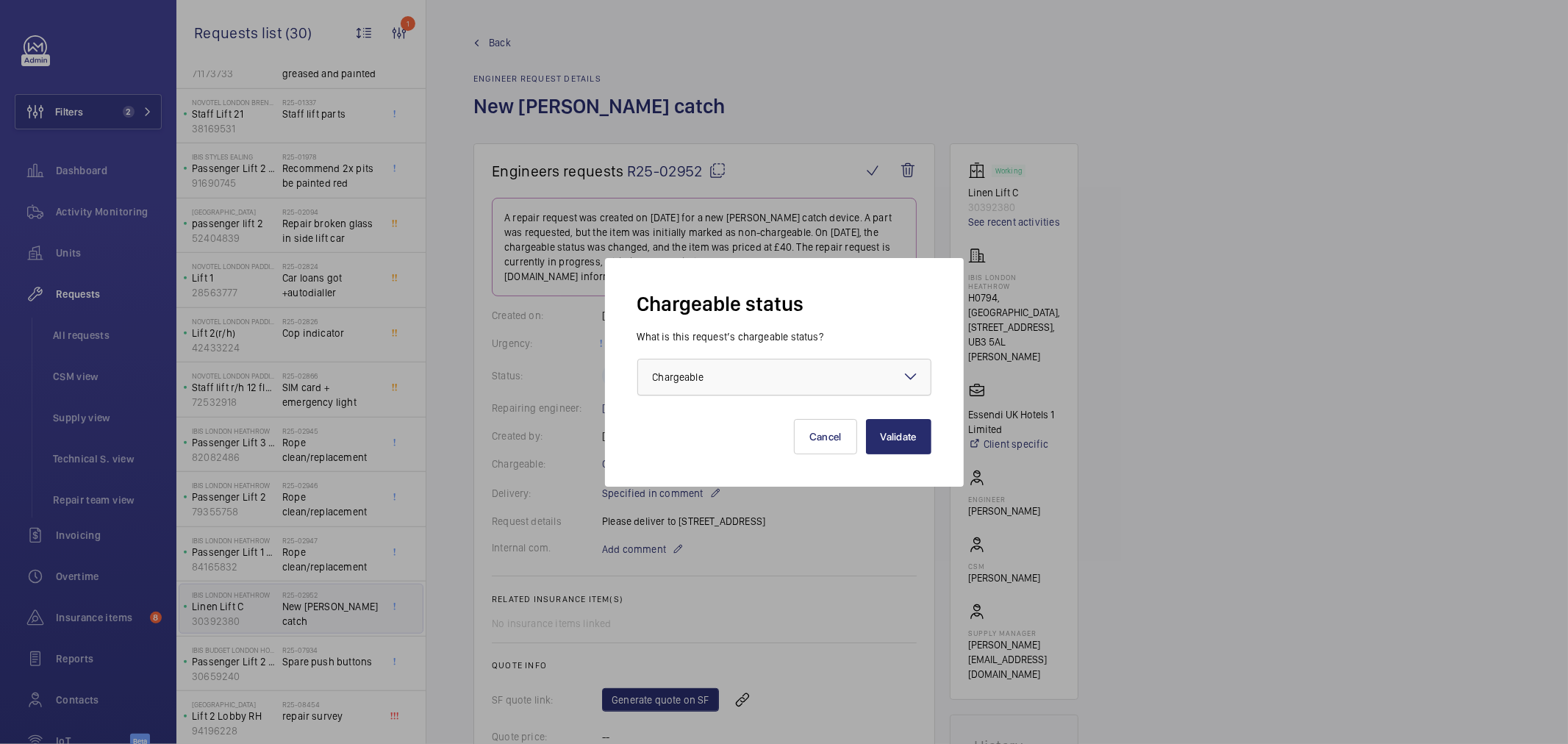
click at [699, 385] on div at bounding box center [784, 377] width 292 height 35
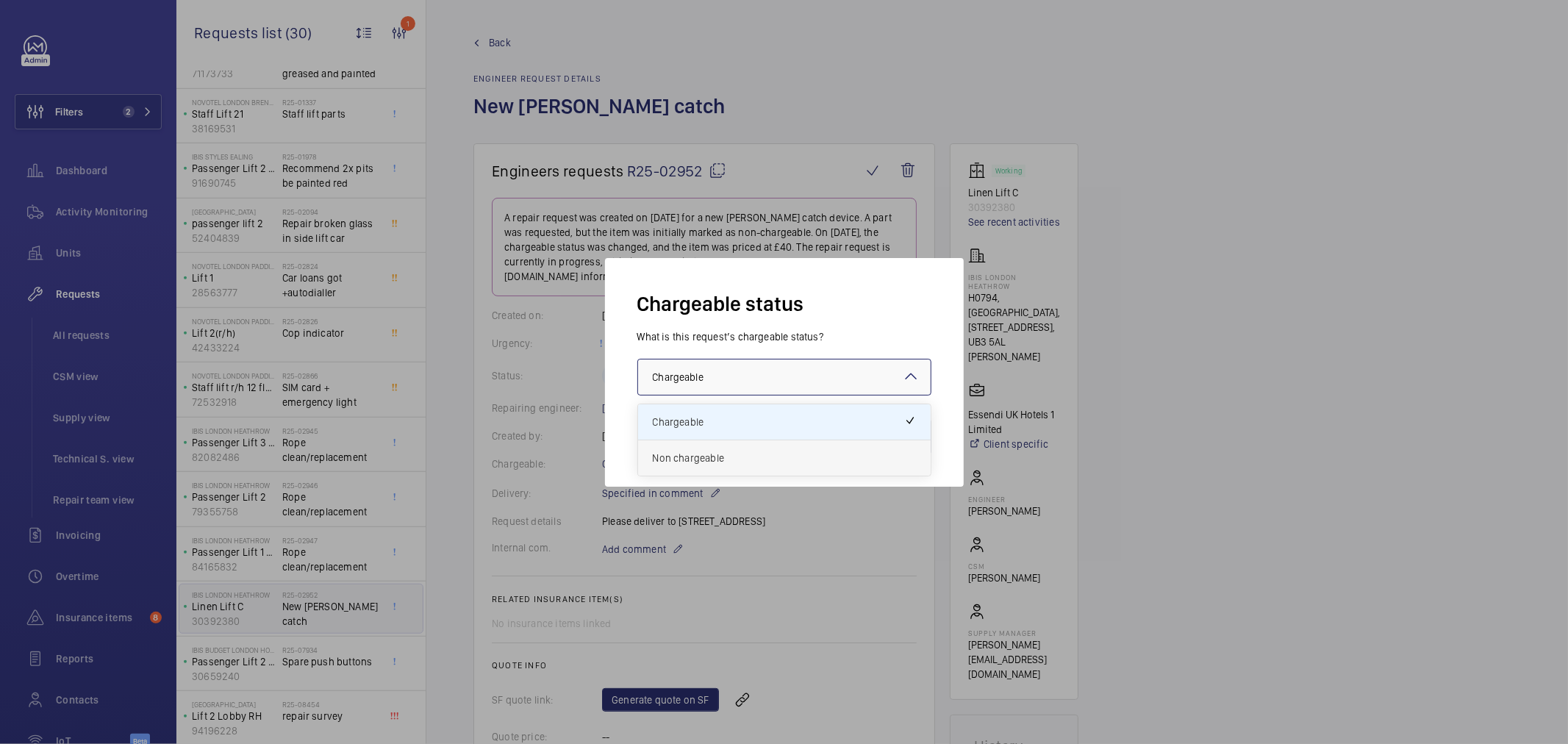
click at [701, 452] on span "Non chargeable" at bounding box center [785, 458] width 264 height 15
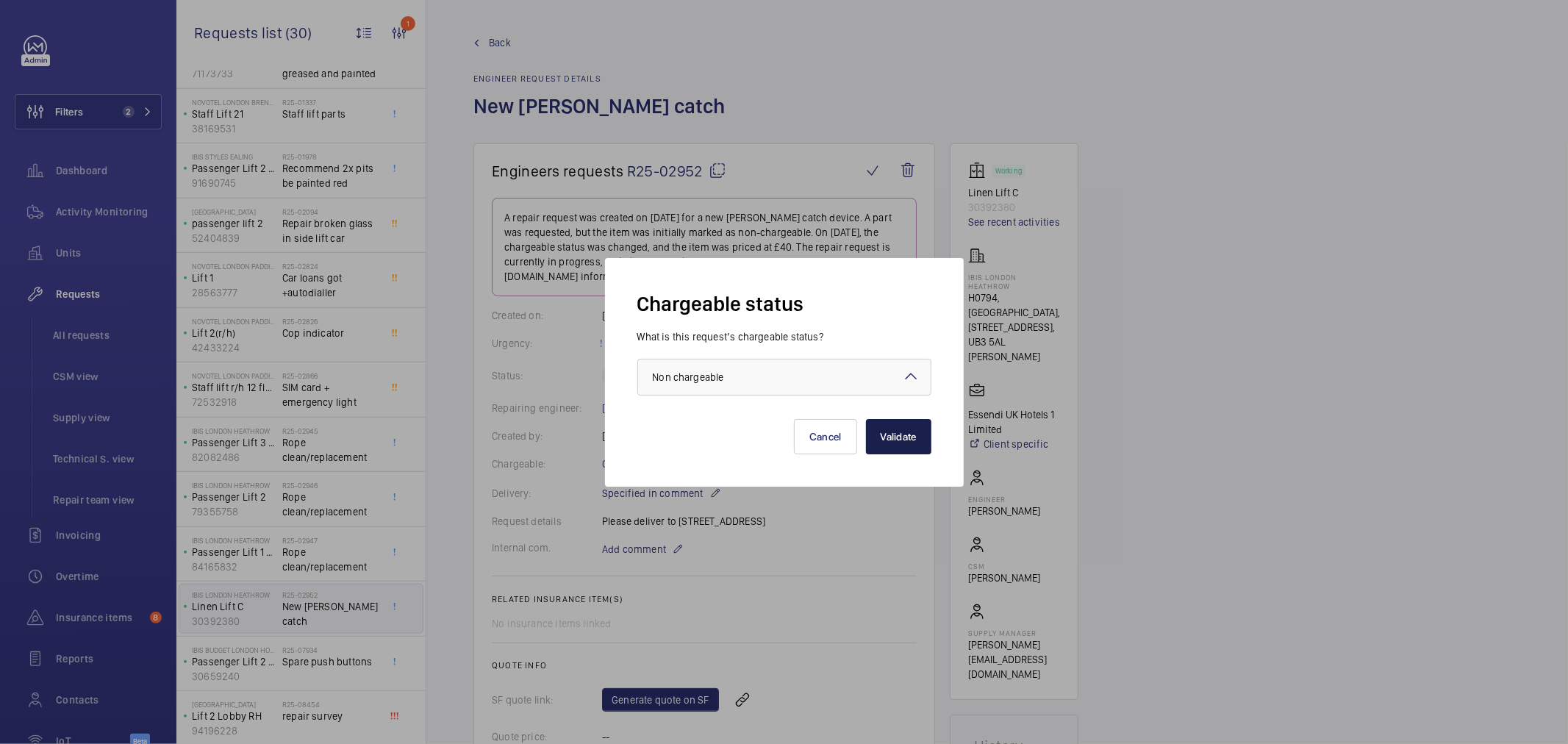
click at [883, 443] on button "Validate" at bounding box center [898, 437] width 65 height 35
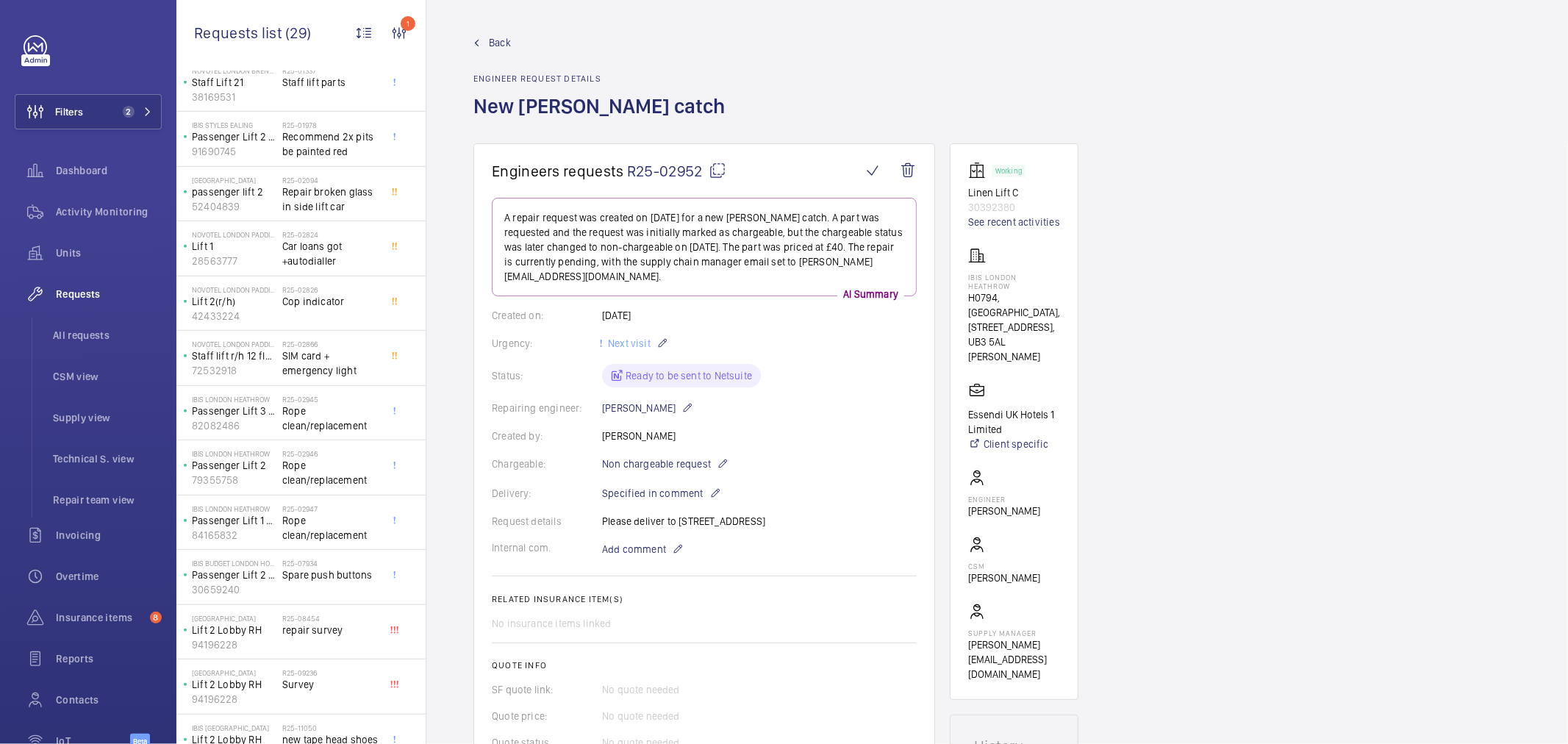
scroll to position [936, 0]
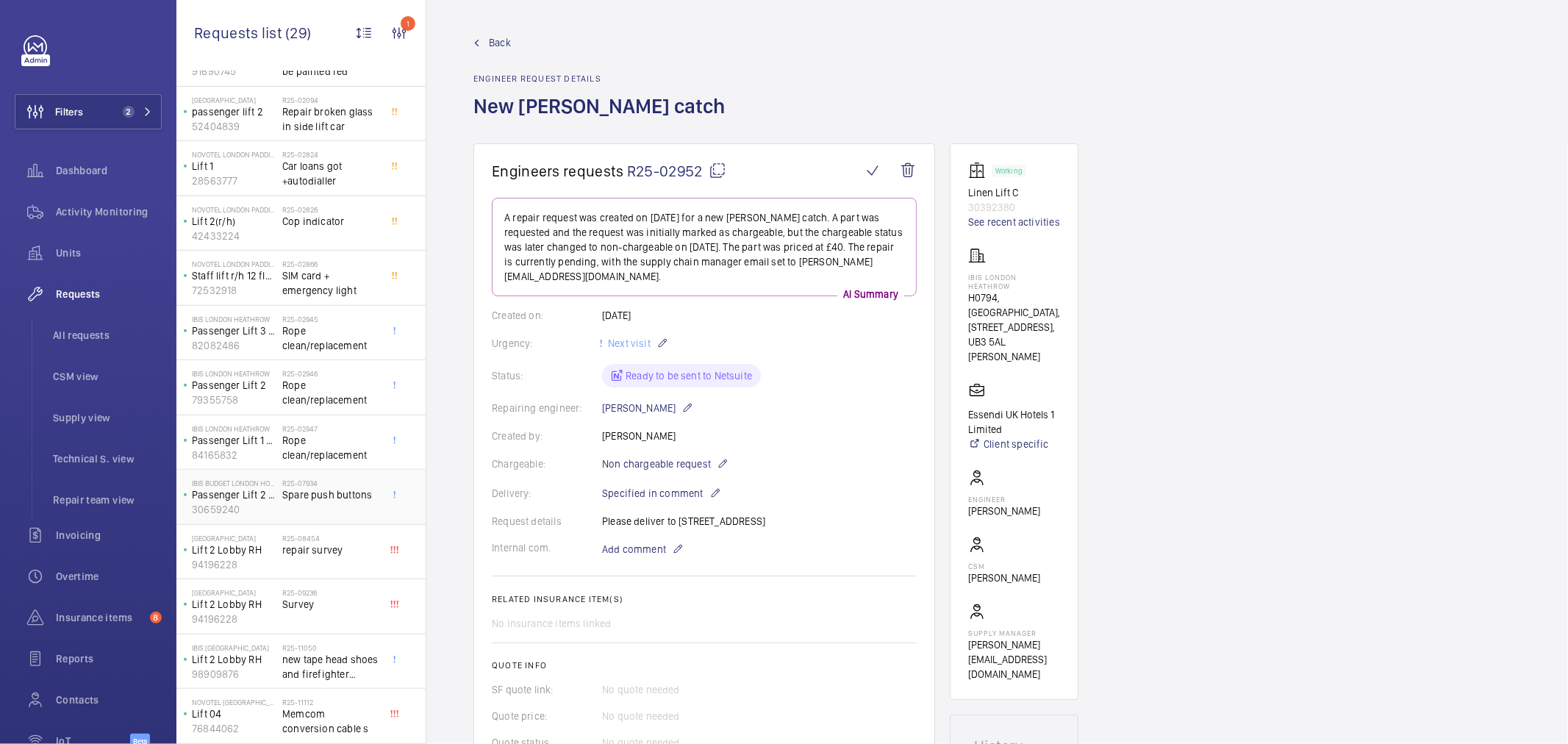
click at [362, 495] on span "Spare push buttons" at bounding box center [331, 495] width 97 height 15
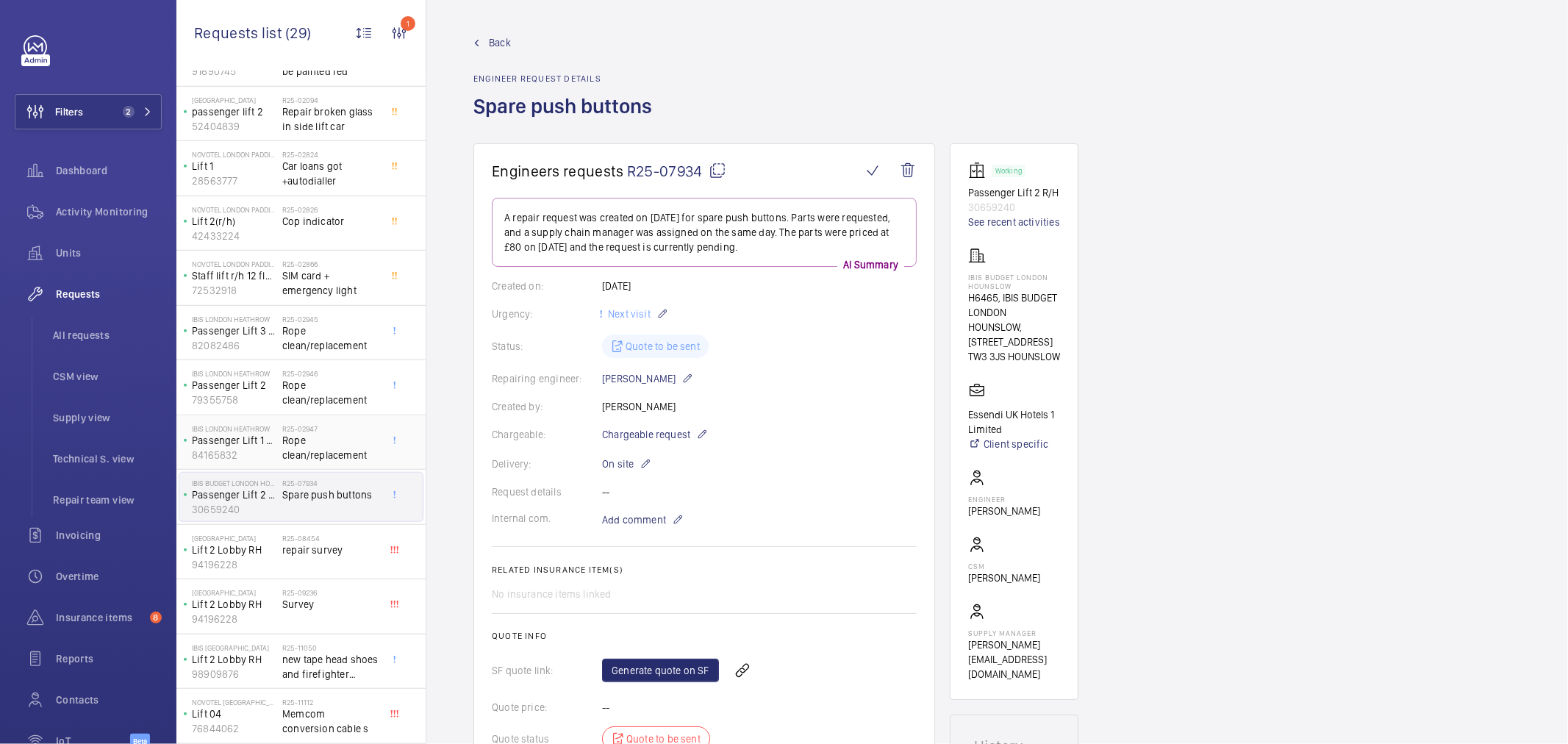
click at [337, 438] on span "Rope clean/replacement" at bounding box center [331, 448] width 97 height 30
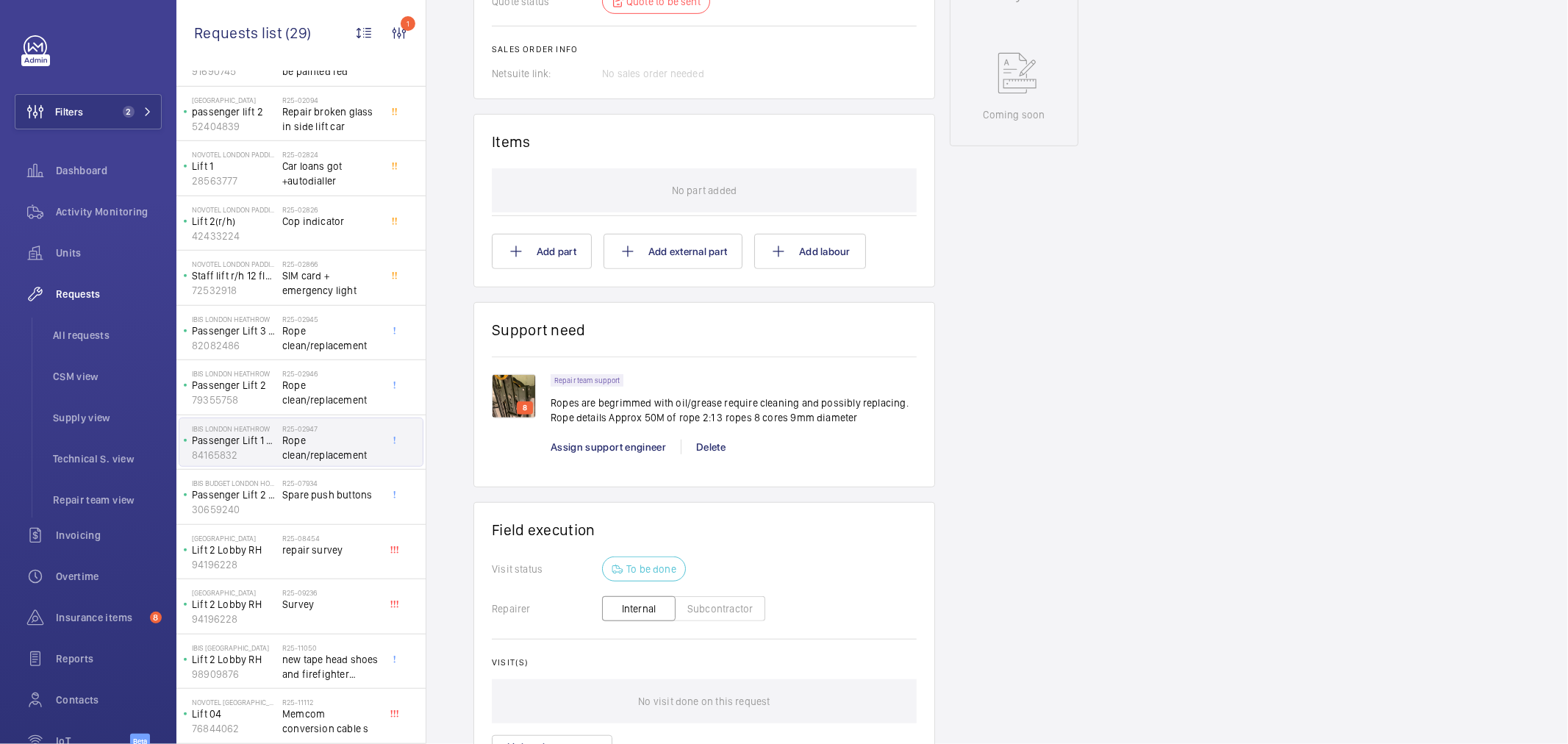
scroll to position [817, 0]
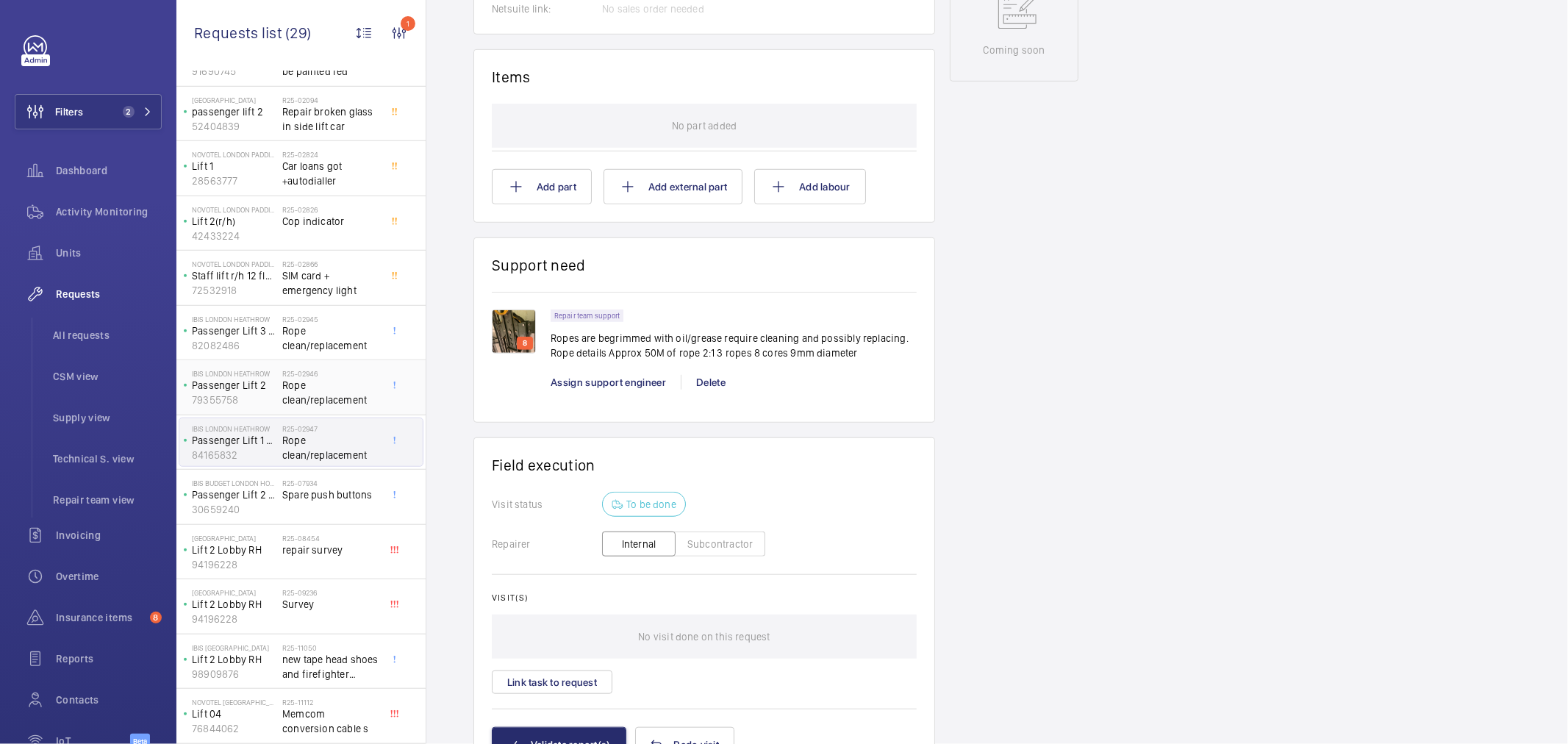
click at [290, 391] on span "Rope clean/replacement" at bounding box center [331, 393] width 97 height 30
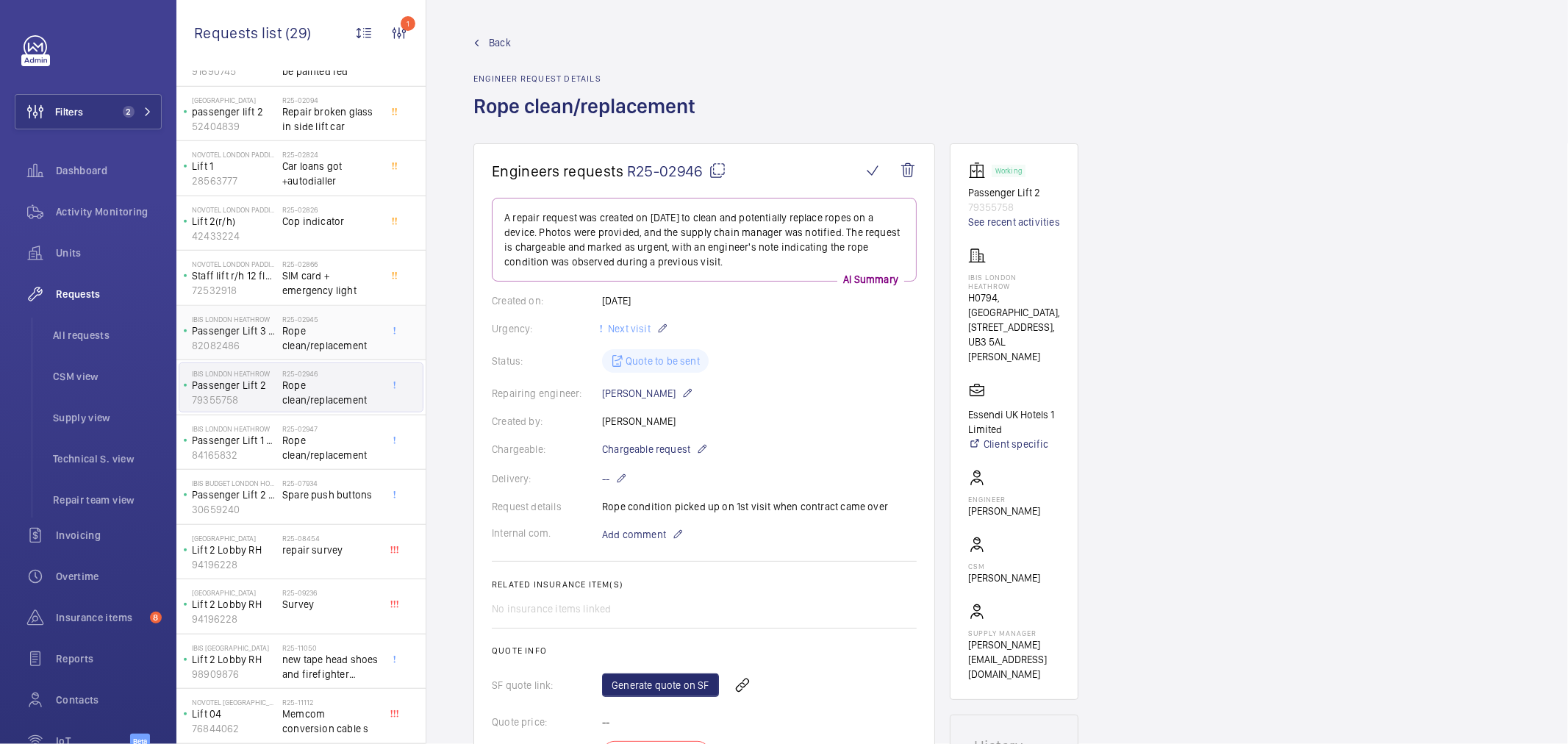
click at [289, 324] on span "Rope clean/replacement" at bounding box center [331, 339] width 97 height 30
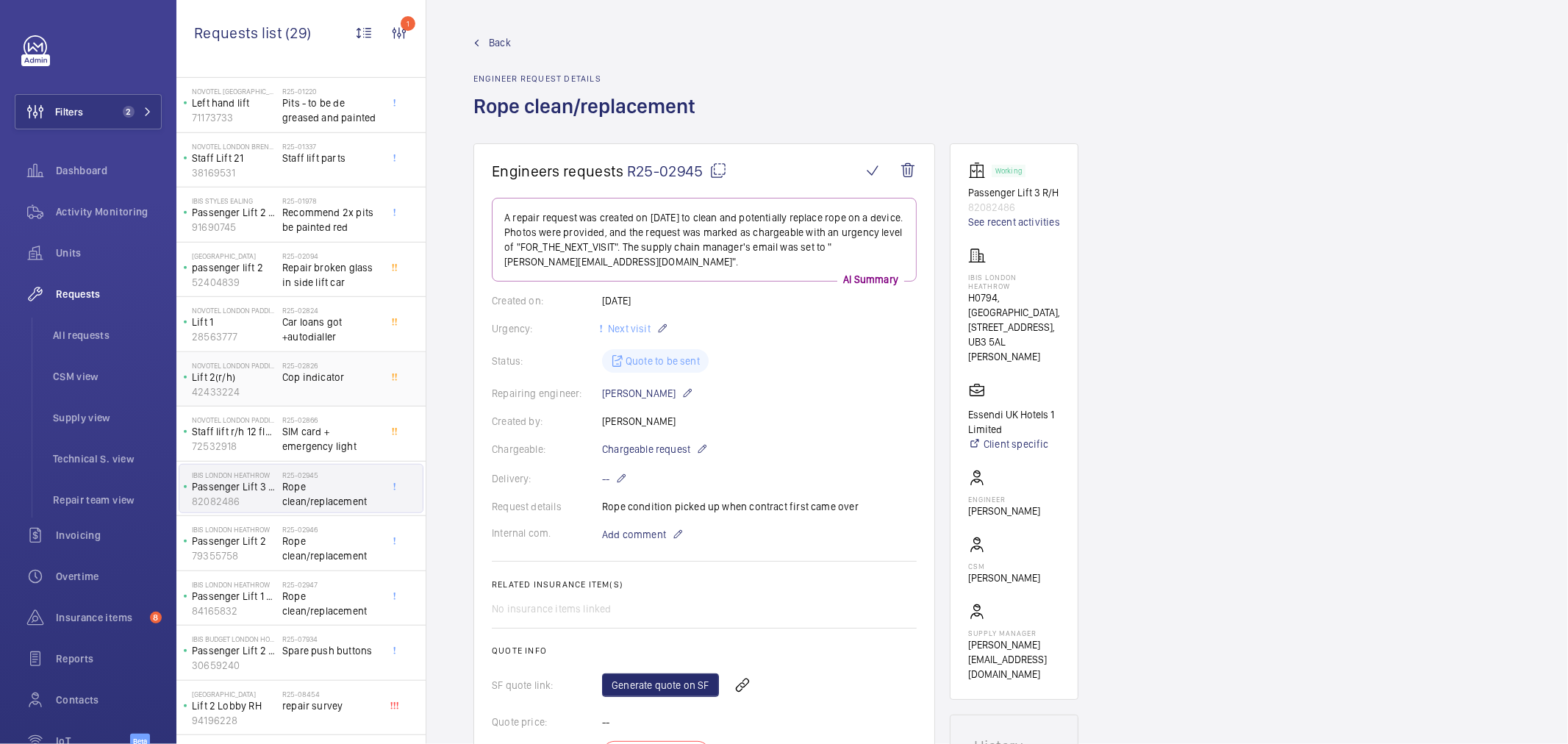
scroll to position [772, 0]
click at [320, 432] on span "SIM card + emergency light" at bounding box center [331, 444] width 97 height 30
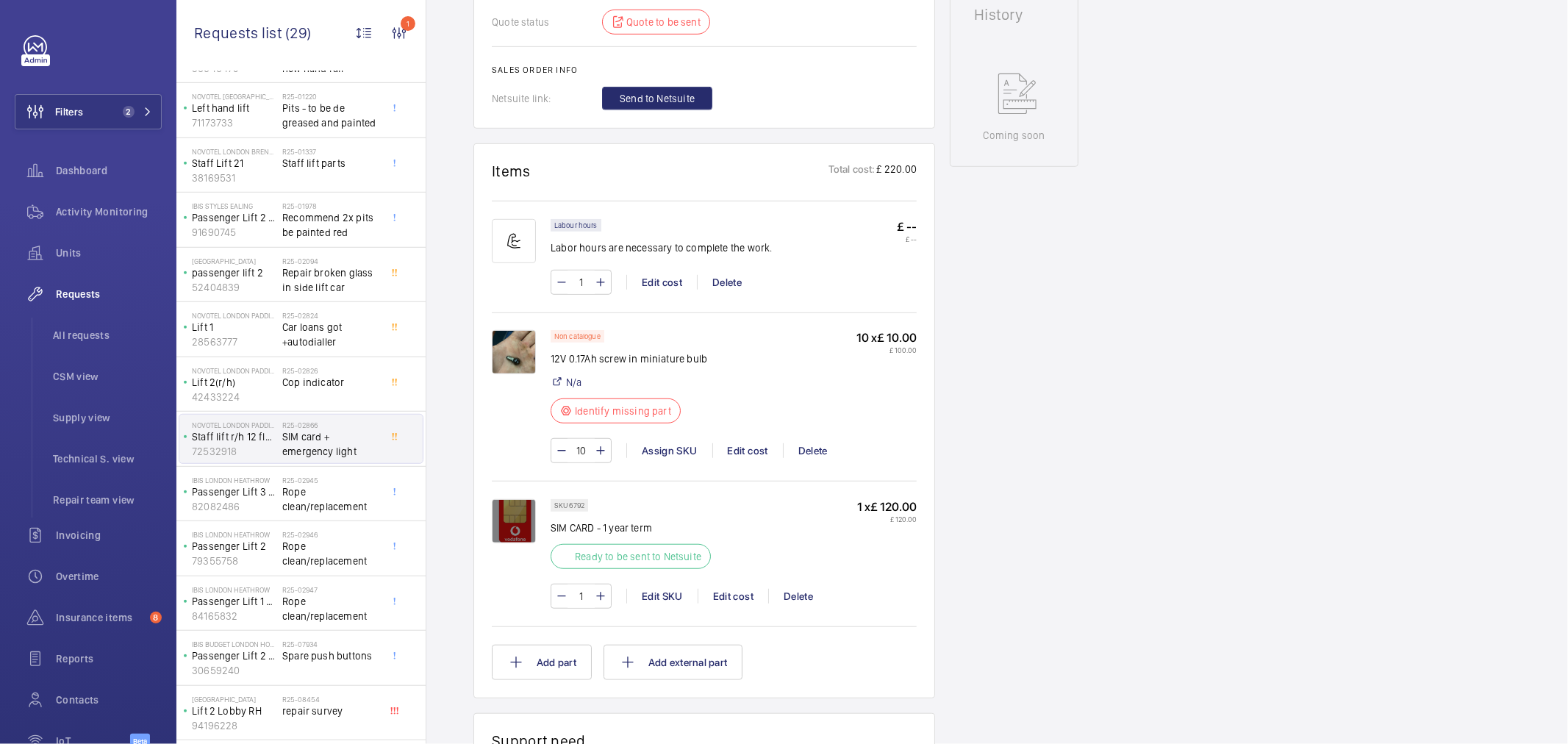
scroll to position [736, 0]
click at [371, 384] on span "Cop indicator" at bounding box center [331, 382] width 97 height 15
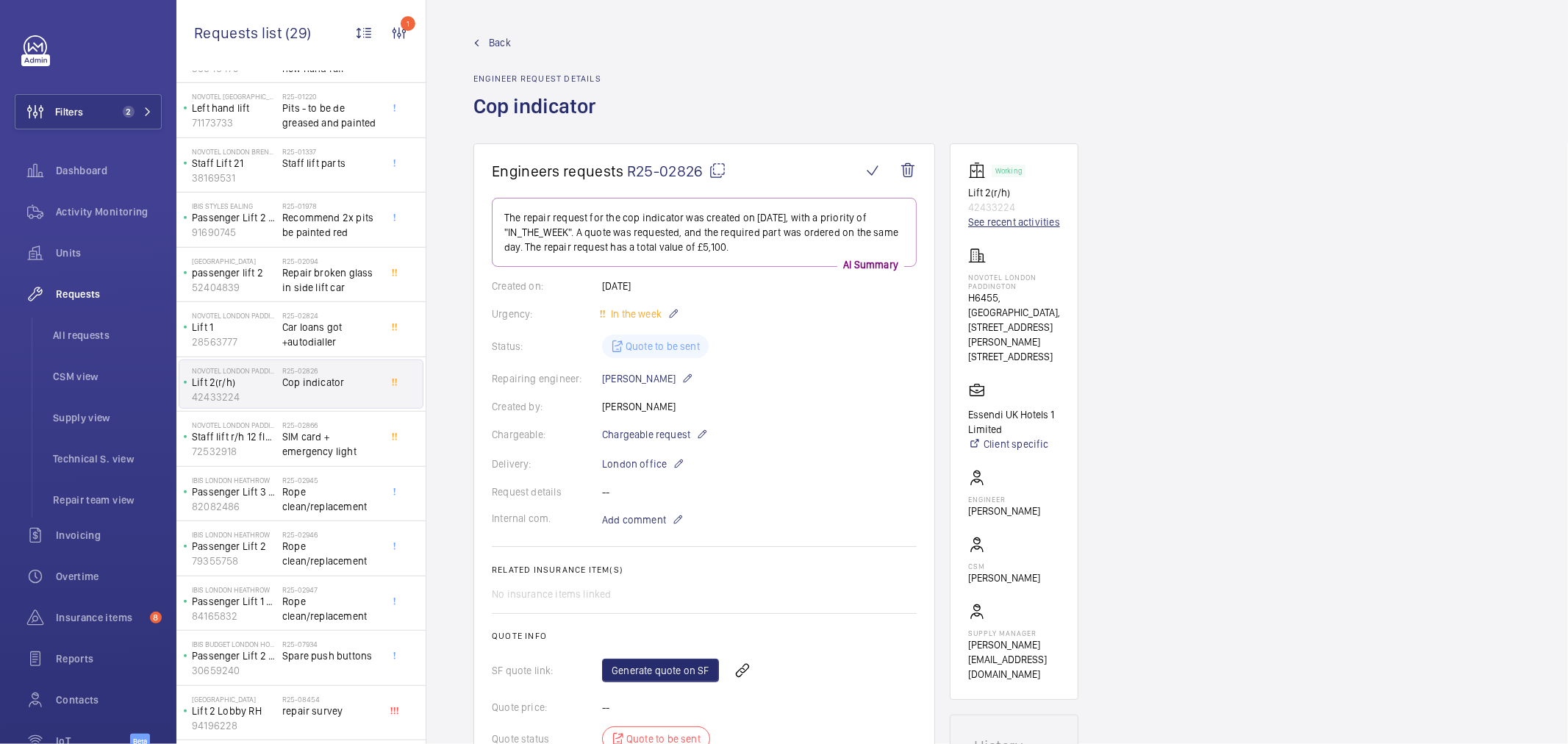
click at [1037, 222] on link "See recent activities" at bounding box center [1015, 222] width 92 height 15
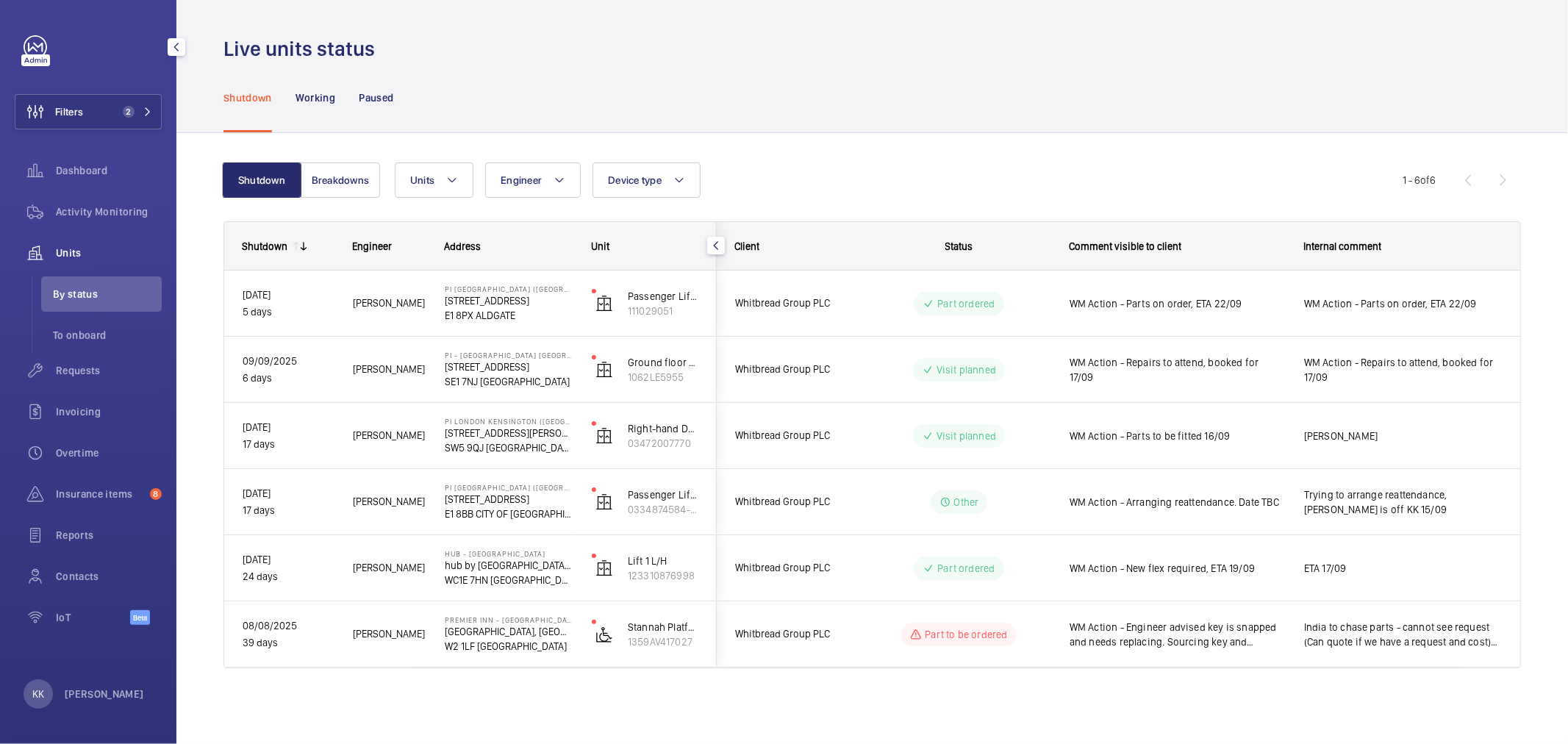
click at [626, 107] on div "Shutdown Working Paused" at bounding box center [872, 97] width 1298 height 70
click at [91, 109] on button "Filters 2" at bounding box center [88, 111] width 147 height 35
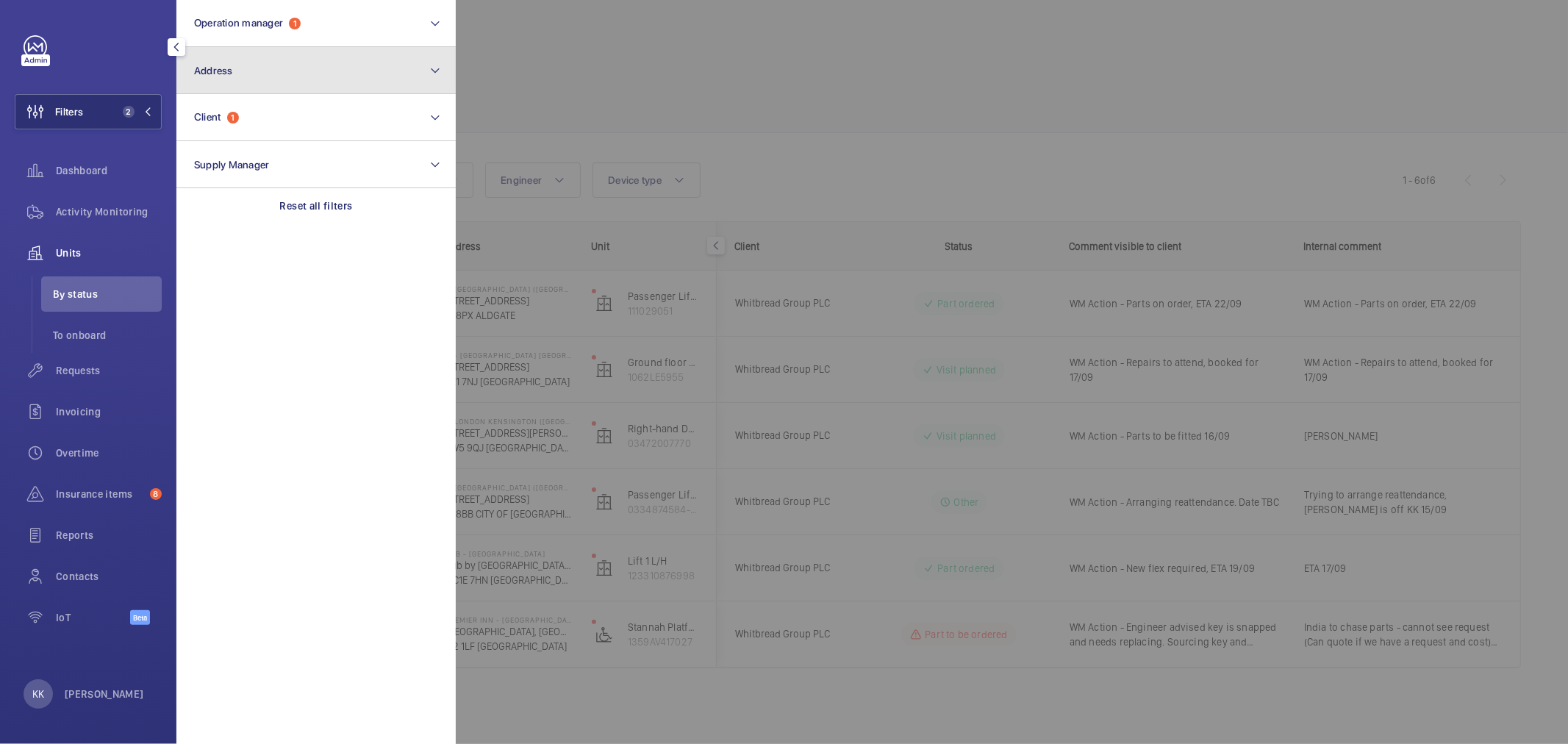
click at [260, 68] on button "Address" at bounding box center [315, 70] width 279 height 47
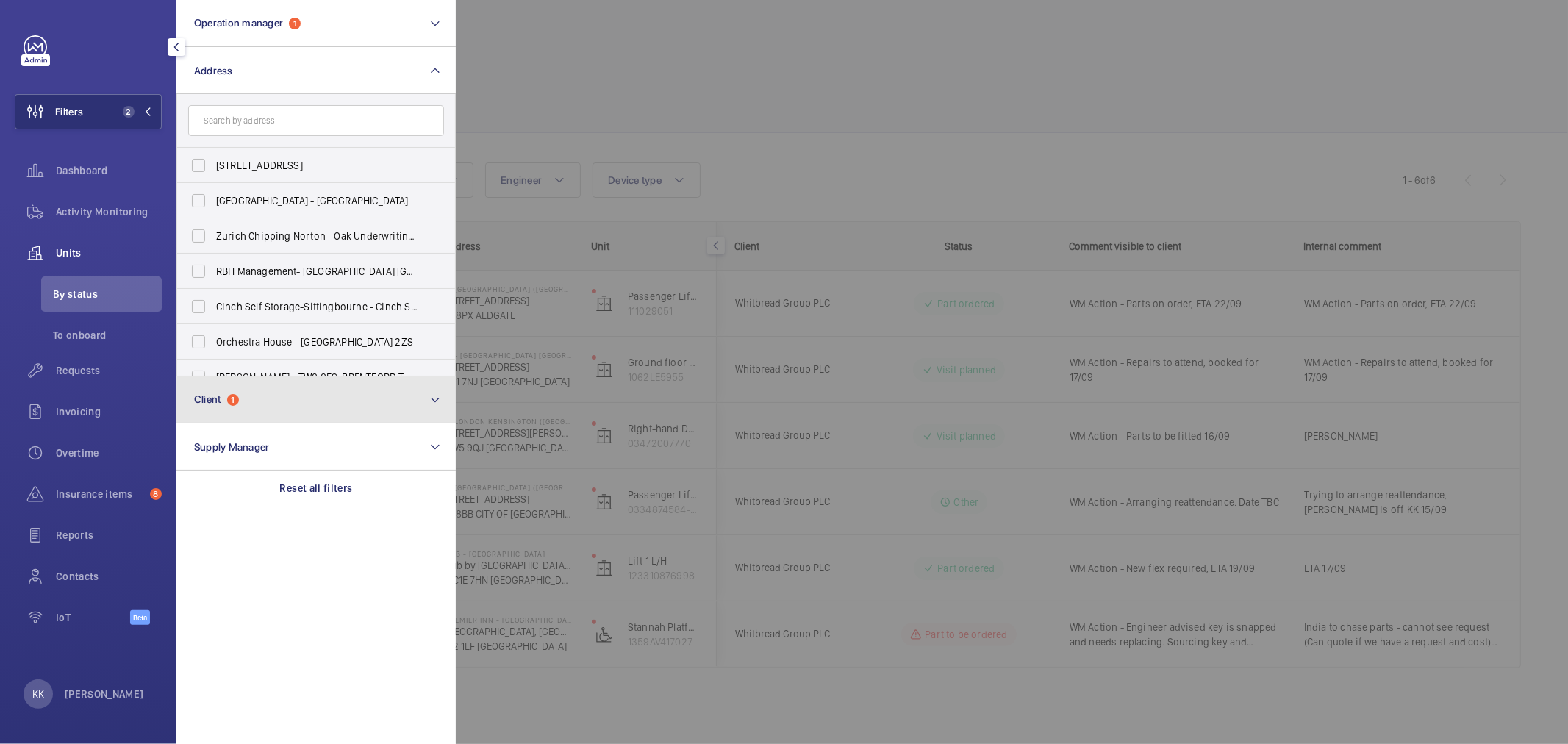
click at [246, 412] on button "Client 1" at bounding box center [315, 400] width 279 height 47
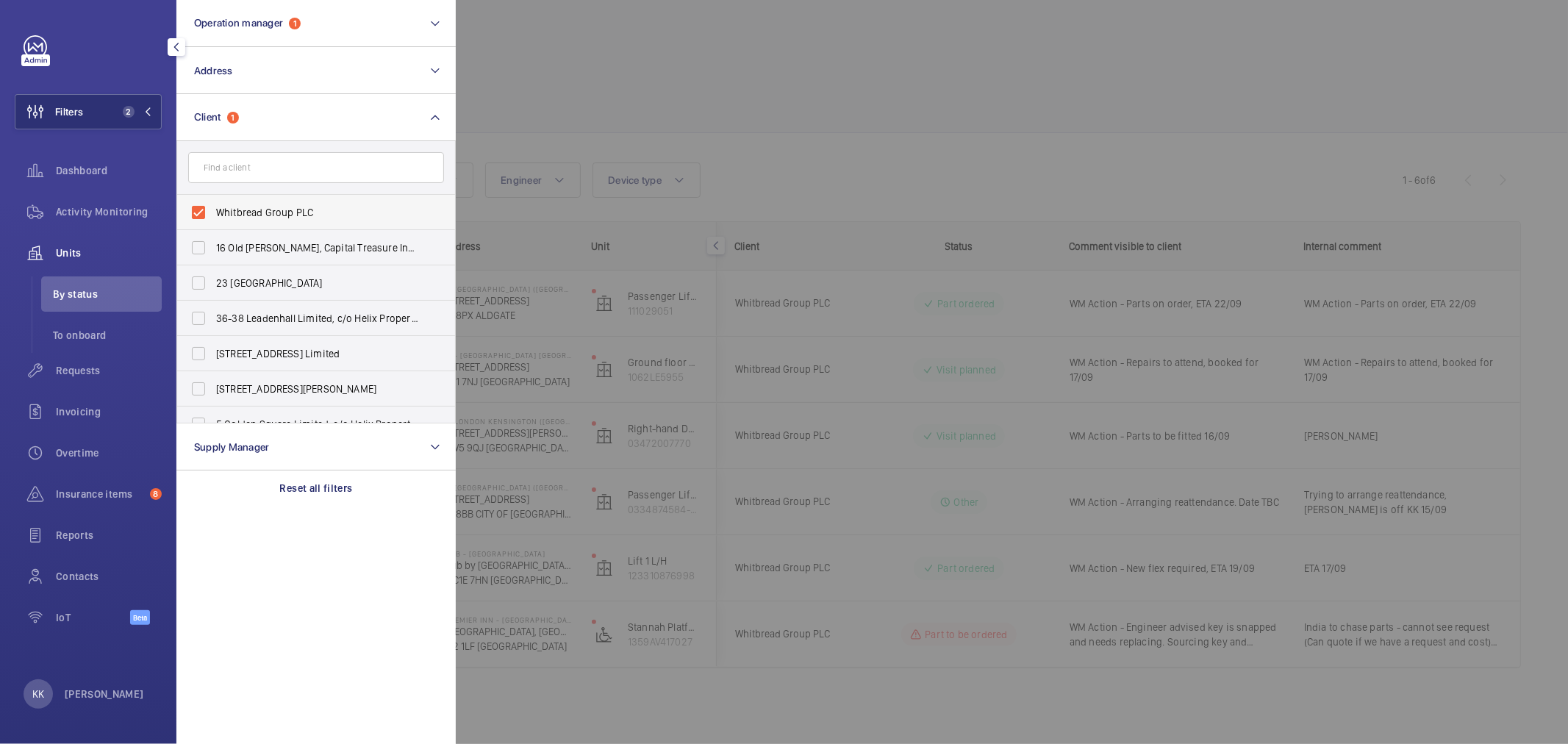
click at [250, 217] on span "Whitbread Group PLC" at bounding box center [316, 213] width 202 height 15
click at [213, 217] on input "Whitbread Group PLC" at bounding box center [198, 213] width 30 height 30
checkbox input "false"
click at [292, 57] on button "Address" at bounding box center [315, 70] width 279 height 47
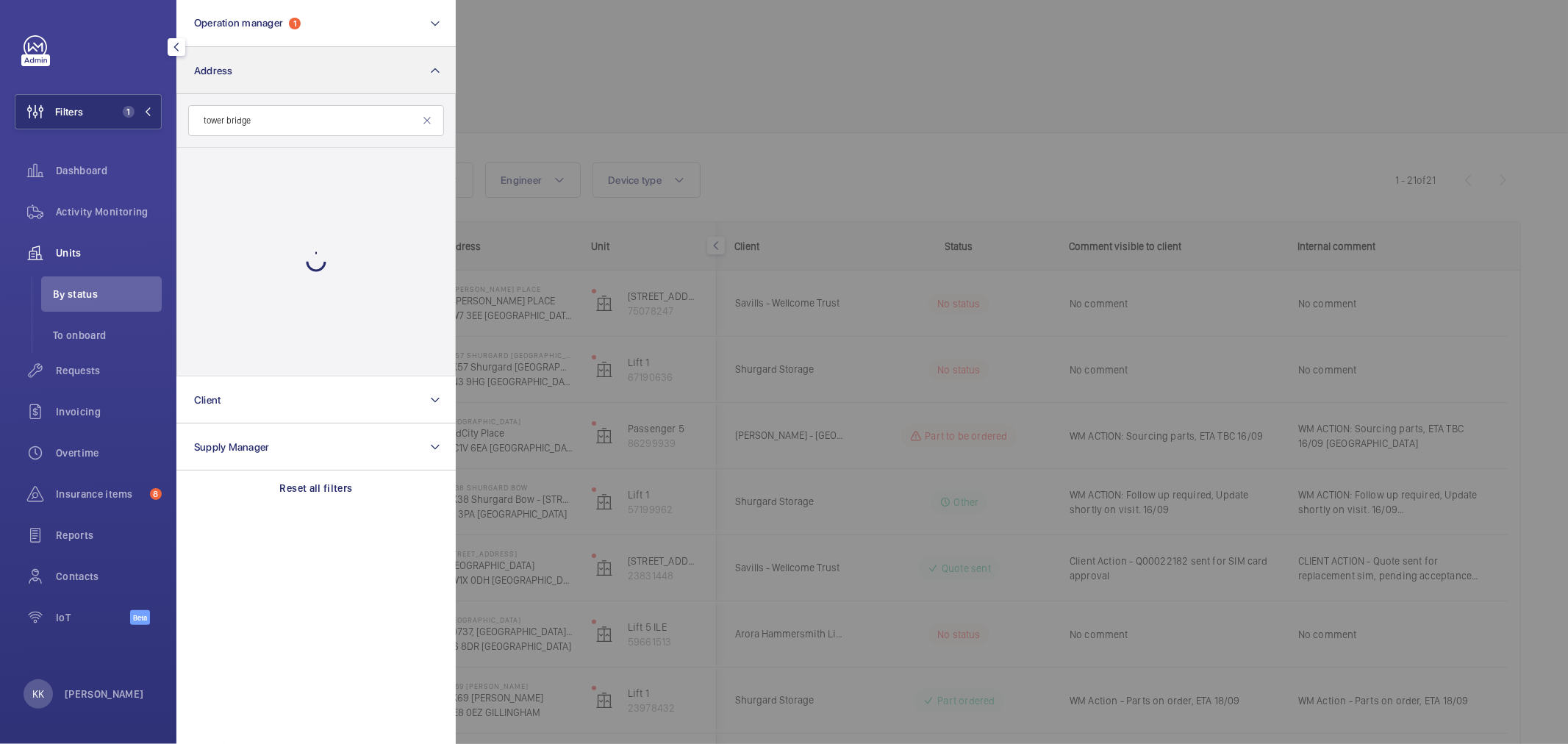
type input "tower bridge"
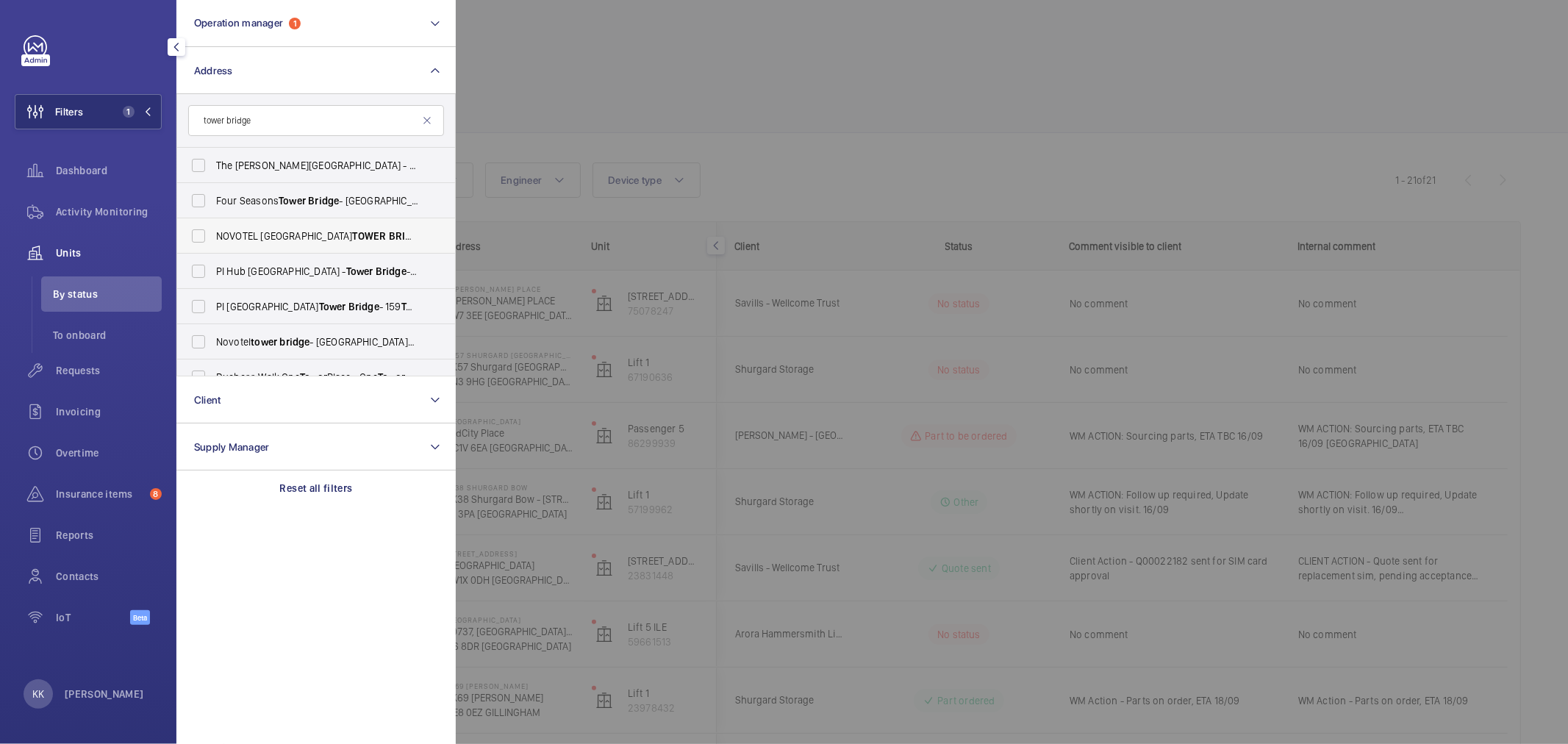
click at [389, 233] on span "BRIDGE" at bounding box center [407, 236] width 36 height 12
click at [213, 233] on input "[GEOGRAPHIC_DATA] - H3107, [GEOGRAPHIC_DATA] , [STREET_ADDRESS][PERSON_NAME]" at bounding box center [198, 236] width 30 height 30
checkbox input "true"
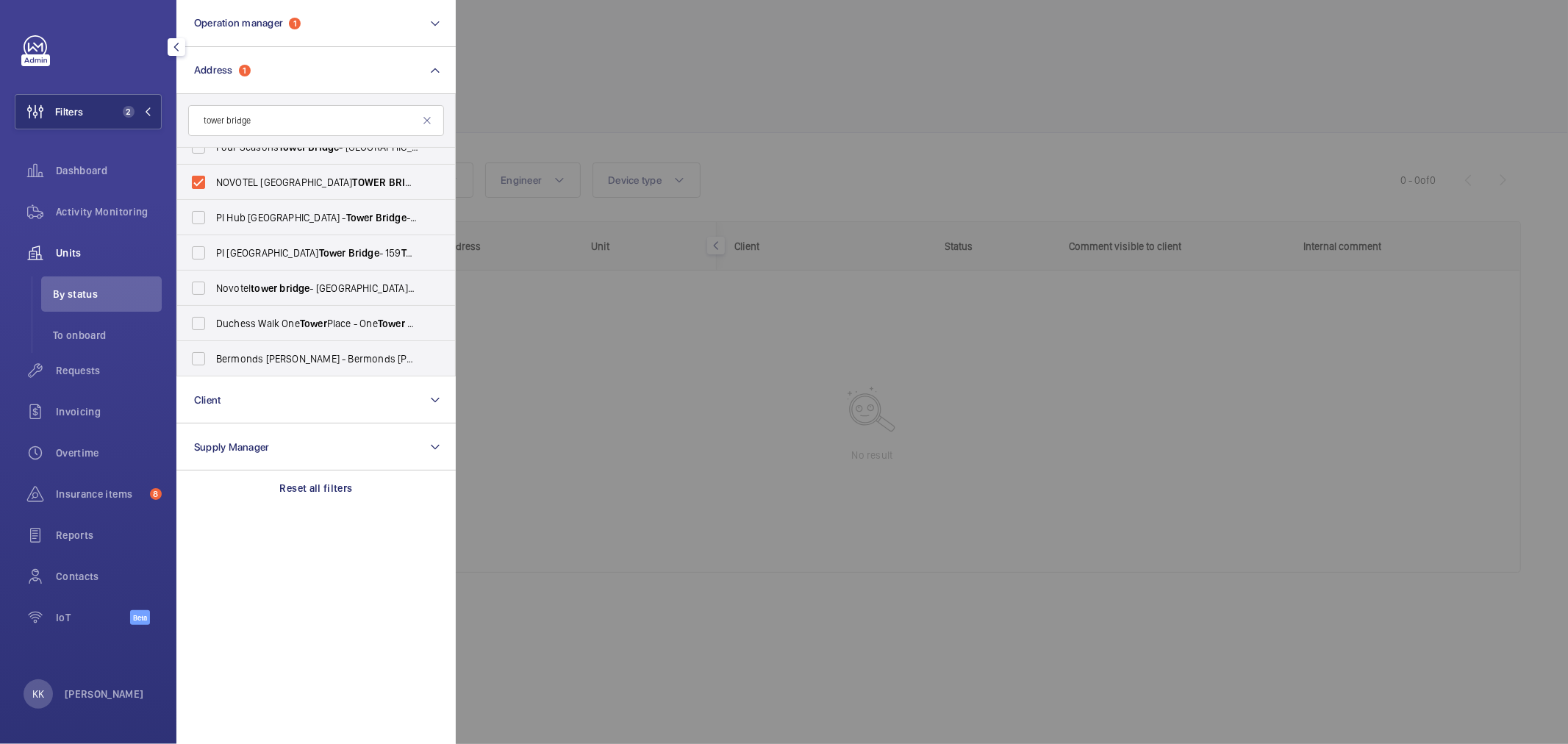
click at [604, 130] on div at bounding box center [1239, 372] width 1568 height 744
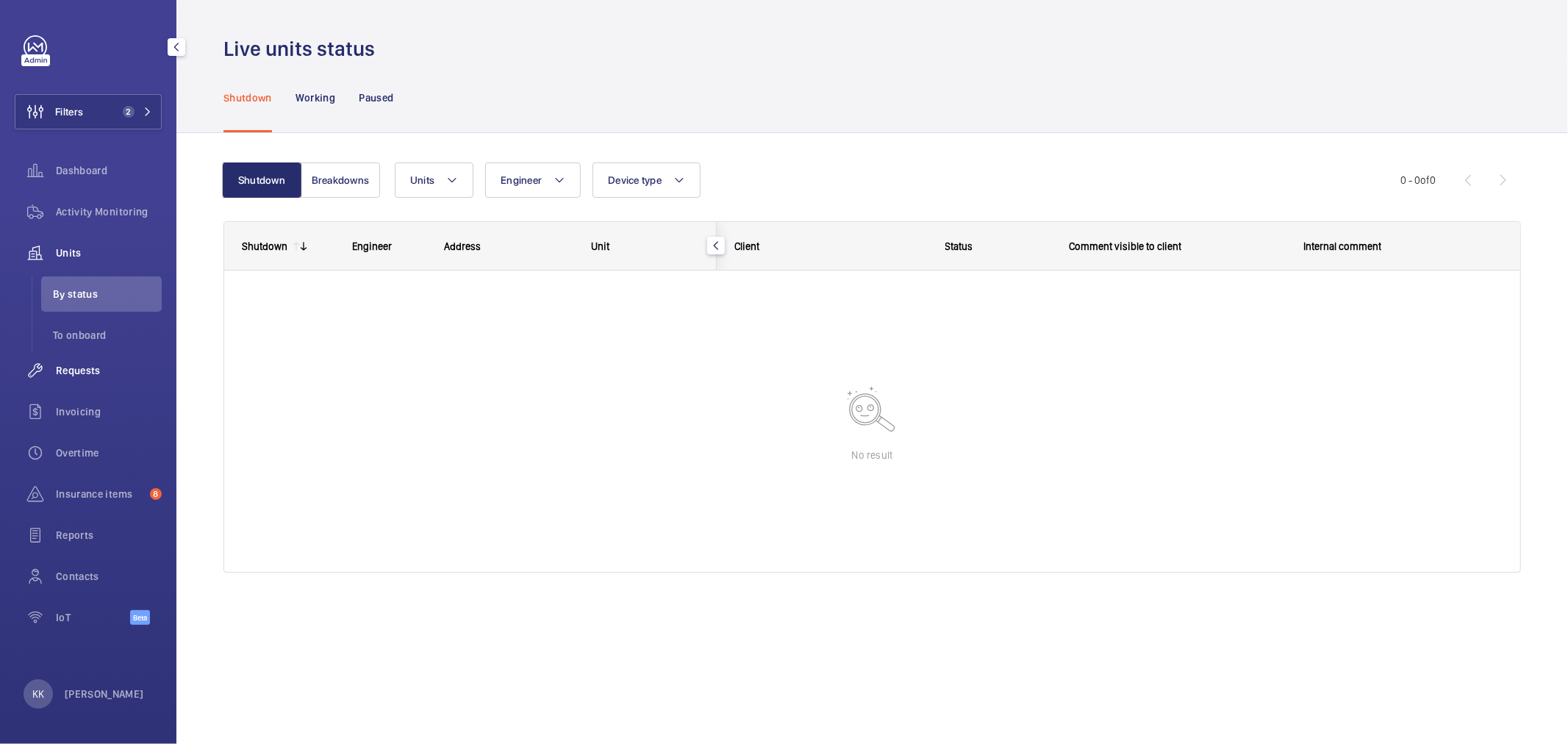
click at [84, 372] on span "Requests" at bounding box center [109, 371] width 106 height 15
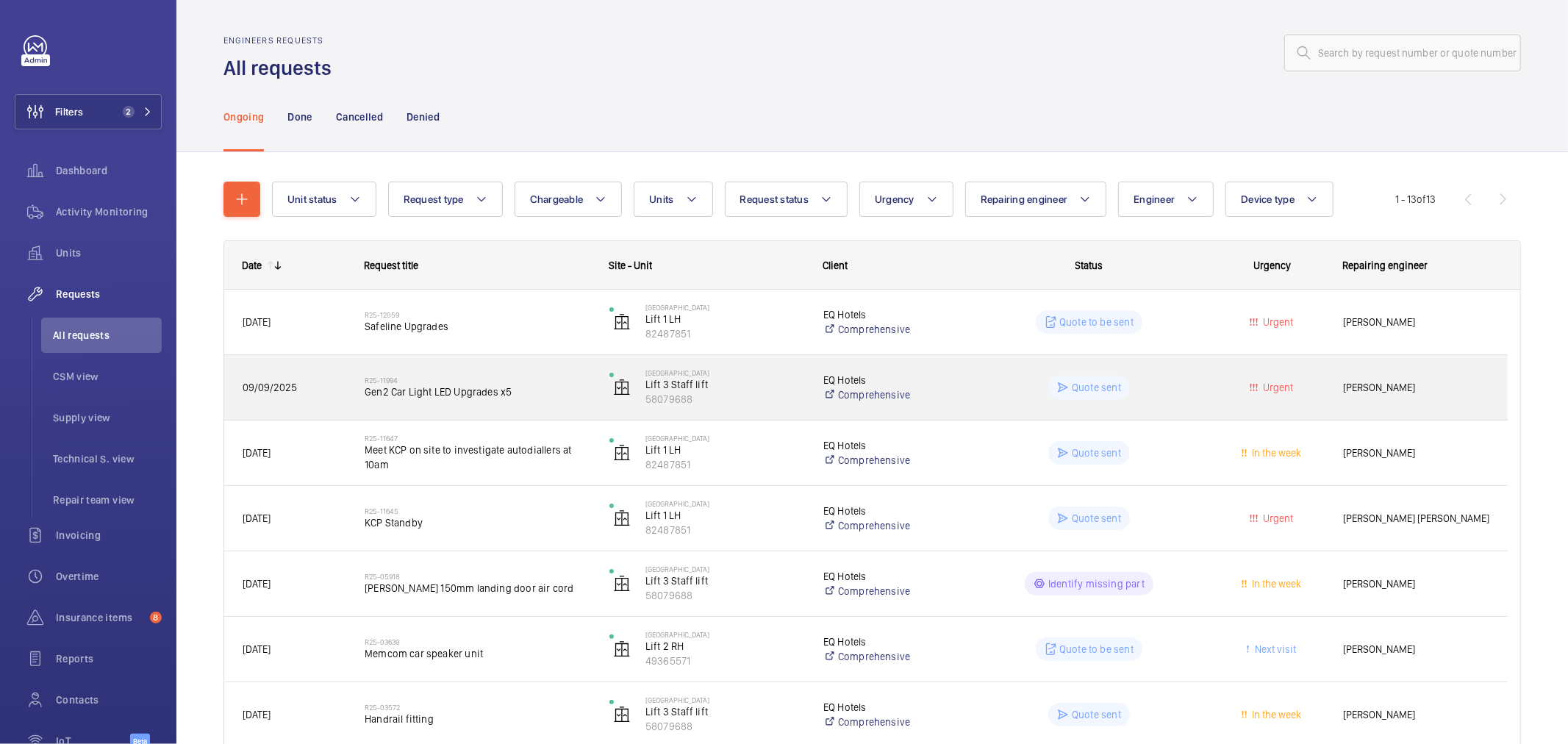
click at [435, 377] on h2 "R25-11994" at bounding box center [478, 380] width 226 height 9
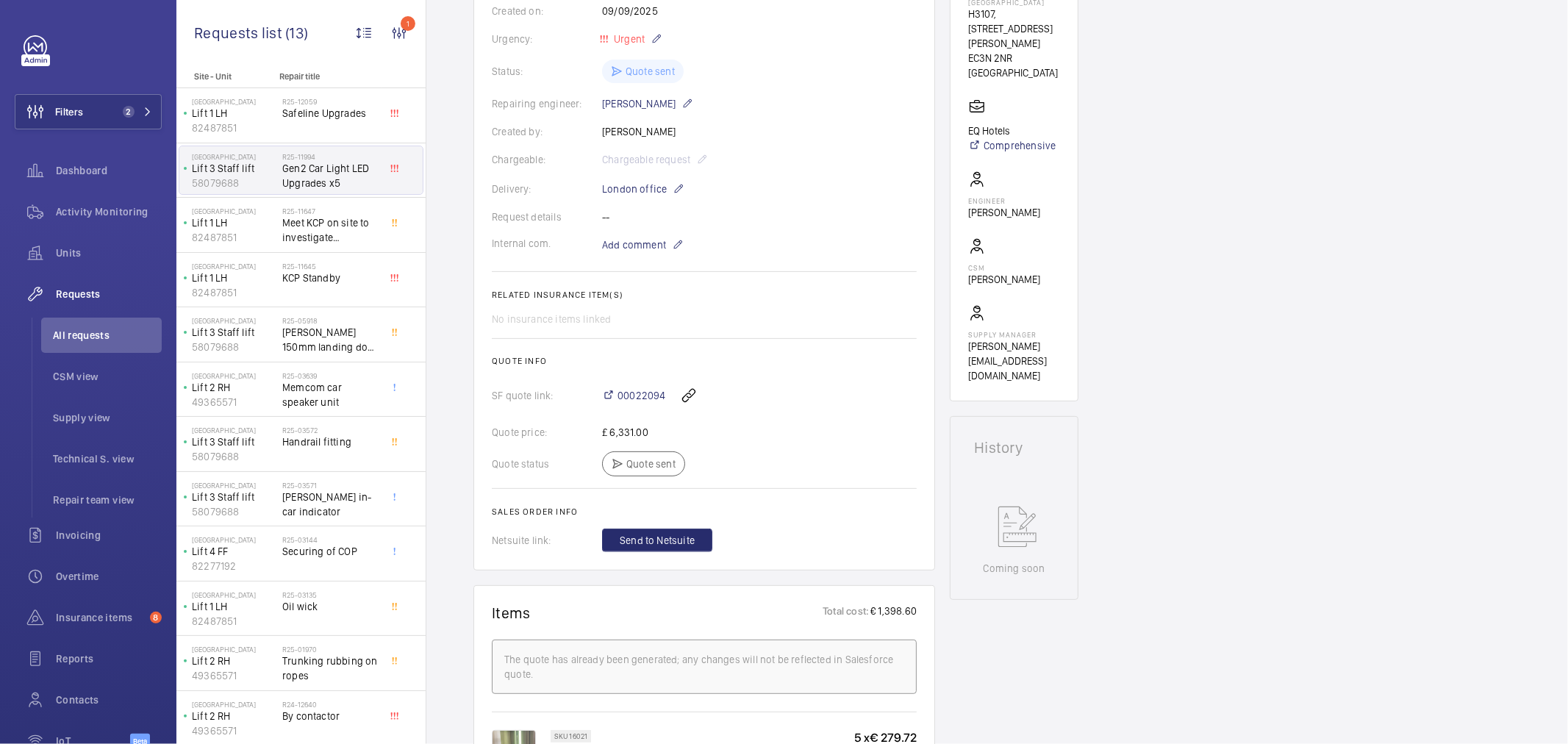
scroll to position [252, 0]
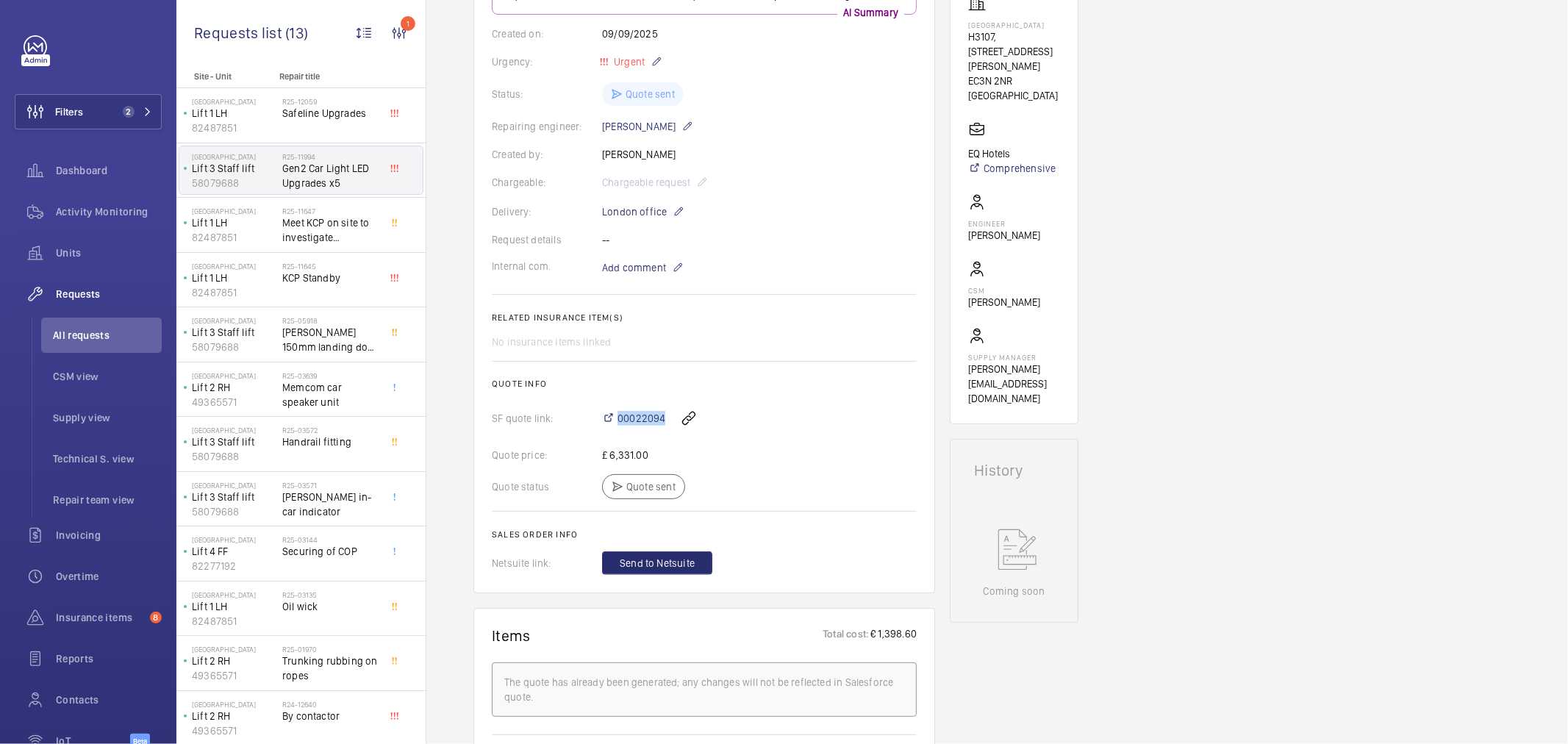
drag, startPoint x: 670, startPoint y: 438, endPoint x: 618, endPoint y: 447, distance: 52.8
click at [616, 436] on div "00022094" at bounding box center [759, 419] width 315 height 35
copy div "00022094"
click at [757, 275] on div "Internal com. Add comment" at bounding box center [704, 267] width 425 height 17
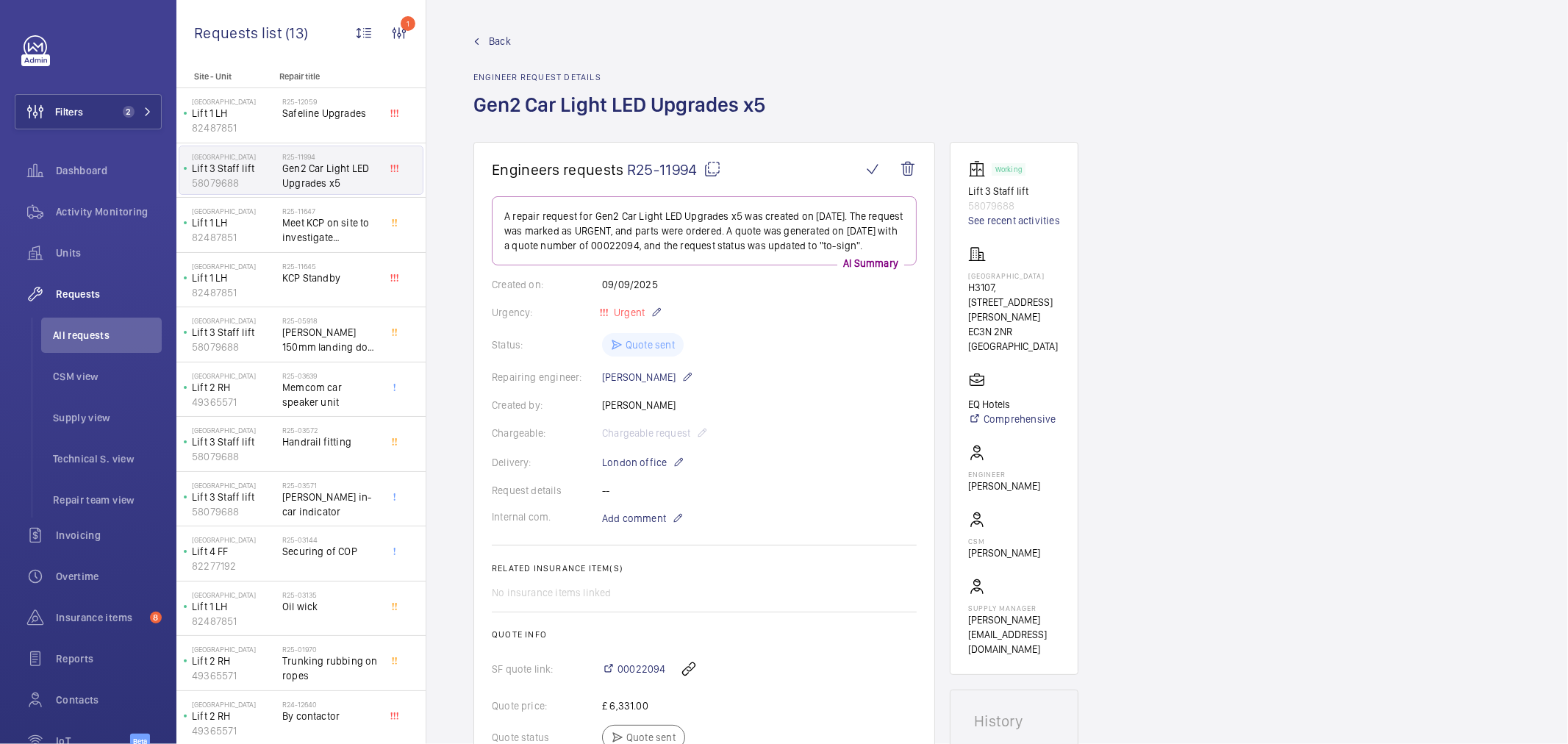
scroll to position [0, 0]
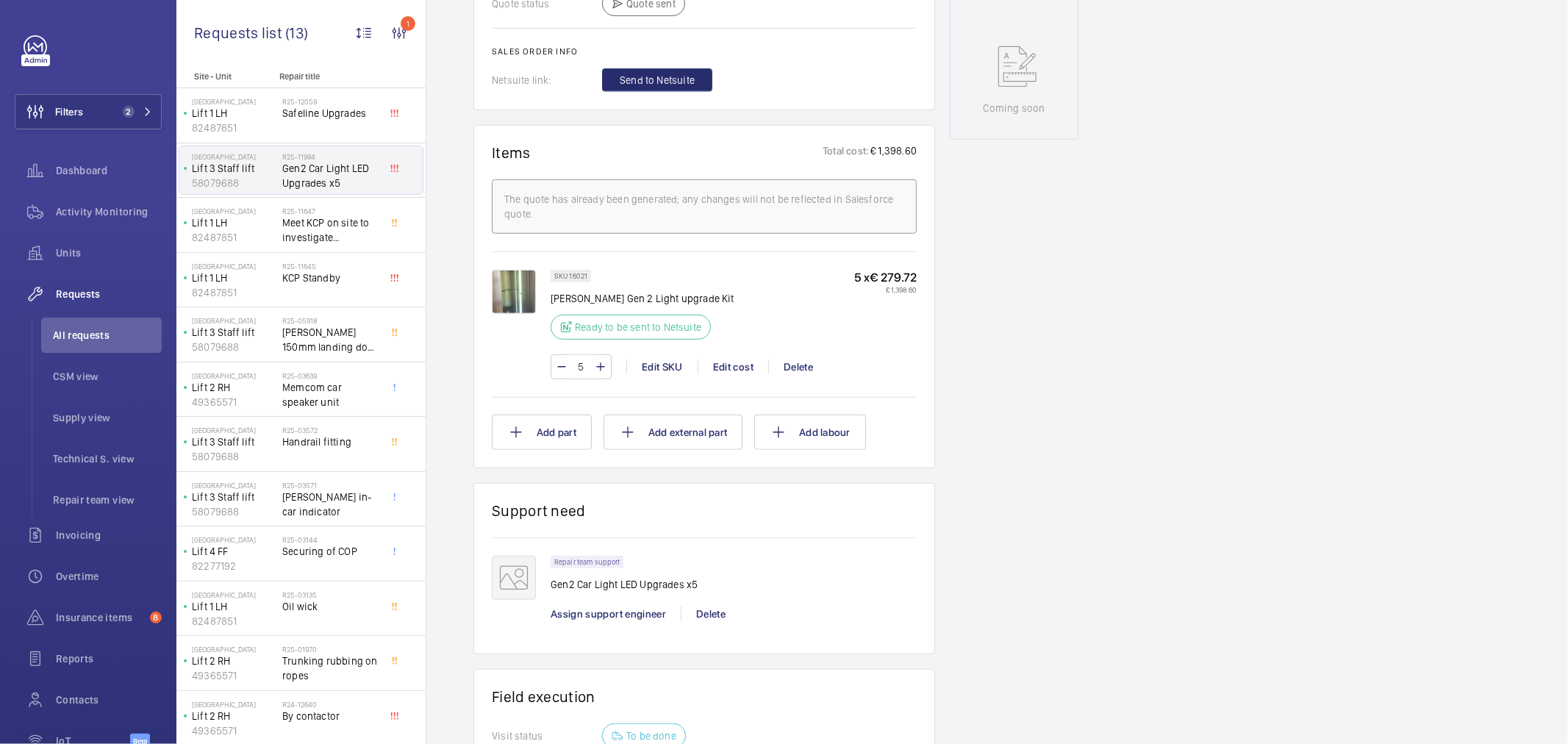
scroll to position [408, 0]
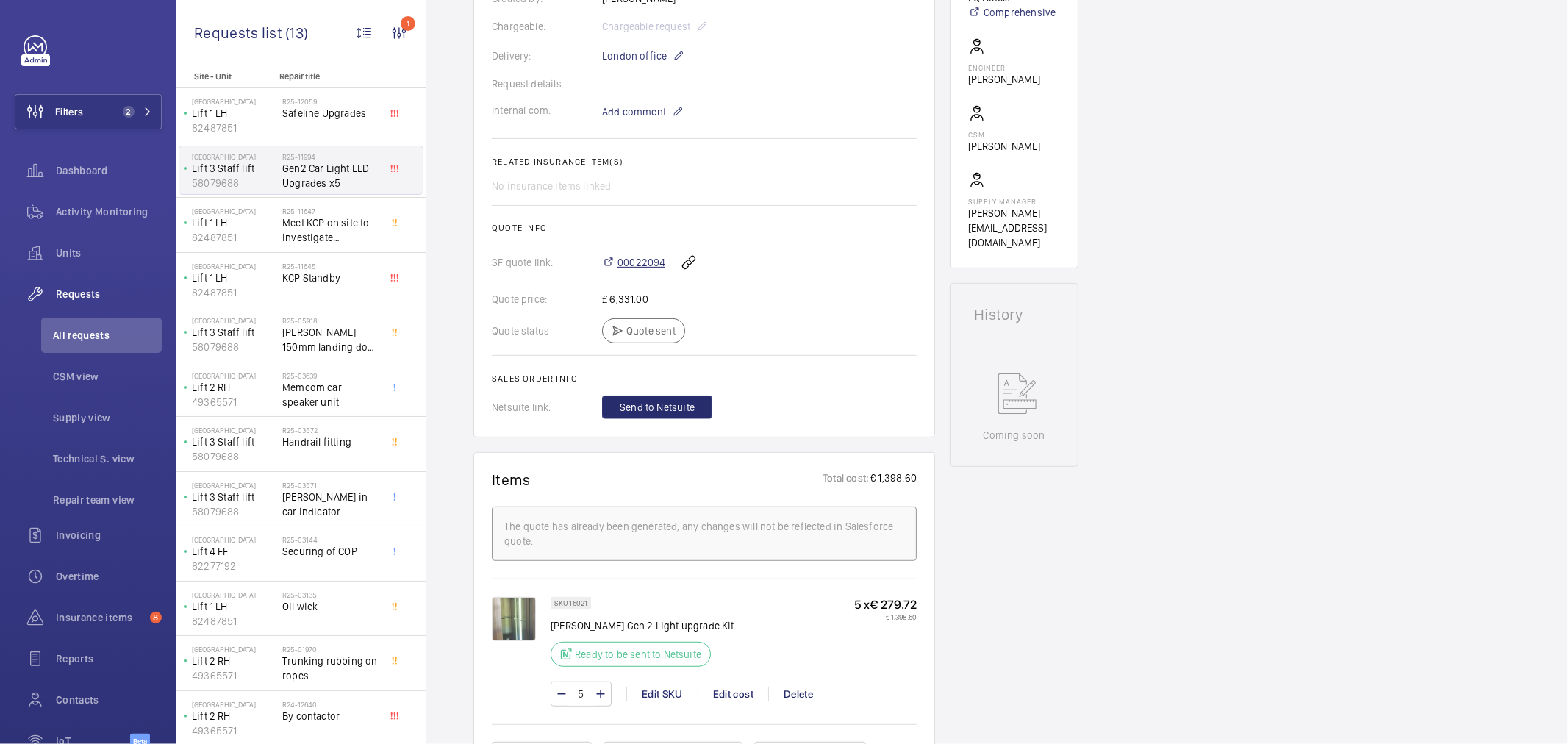
click at [641, 270] on span "00022094" at bounding box center [642, 263] width 48 height 15
click at [319, 115] on span "Safeline Upgrades" at bounding box center [331, 114] width 97 height 15
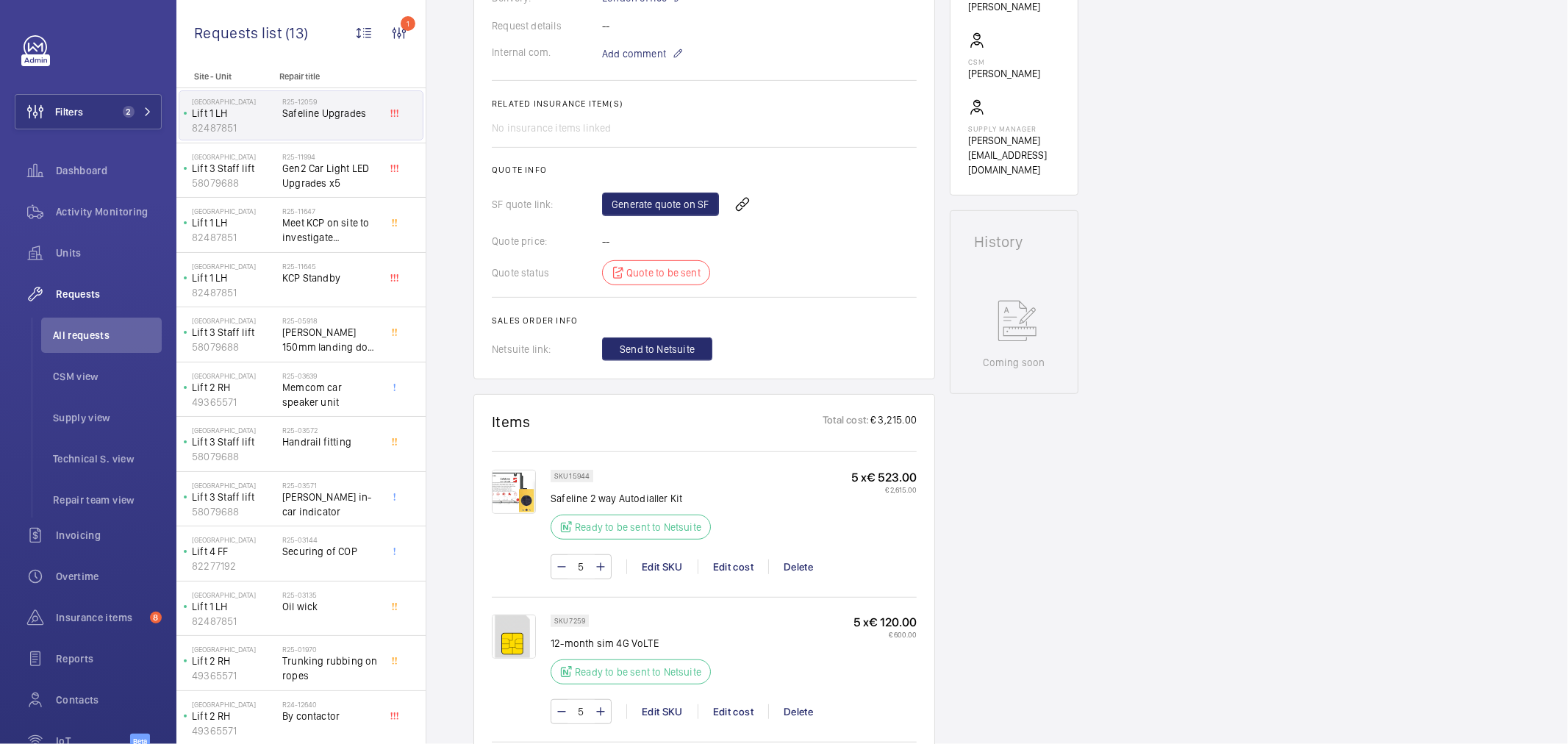
scroll to position [163, 0]
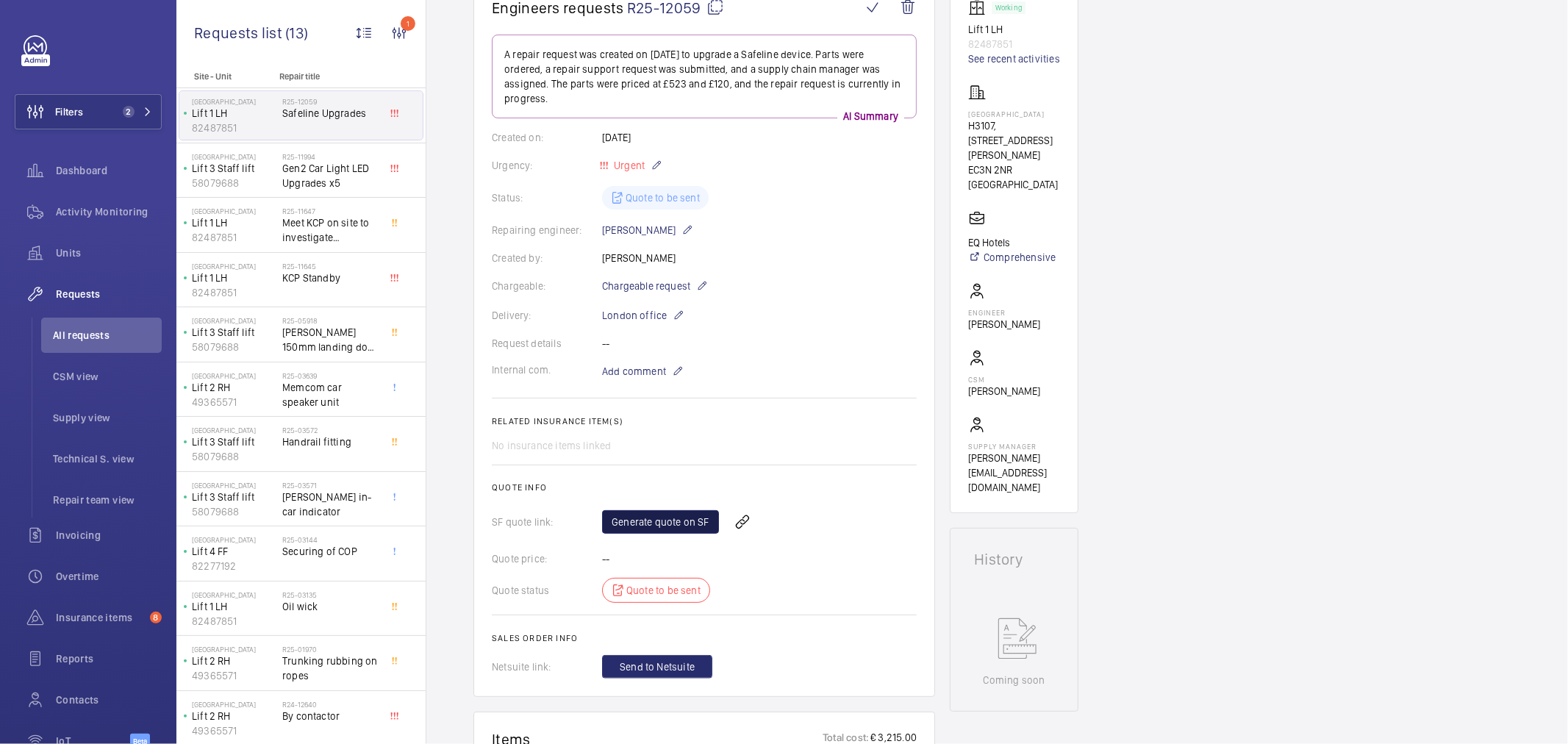
click at [688, 523] on link "Generate quote on SF" at bounding box center [660, 522] width 117 height 24
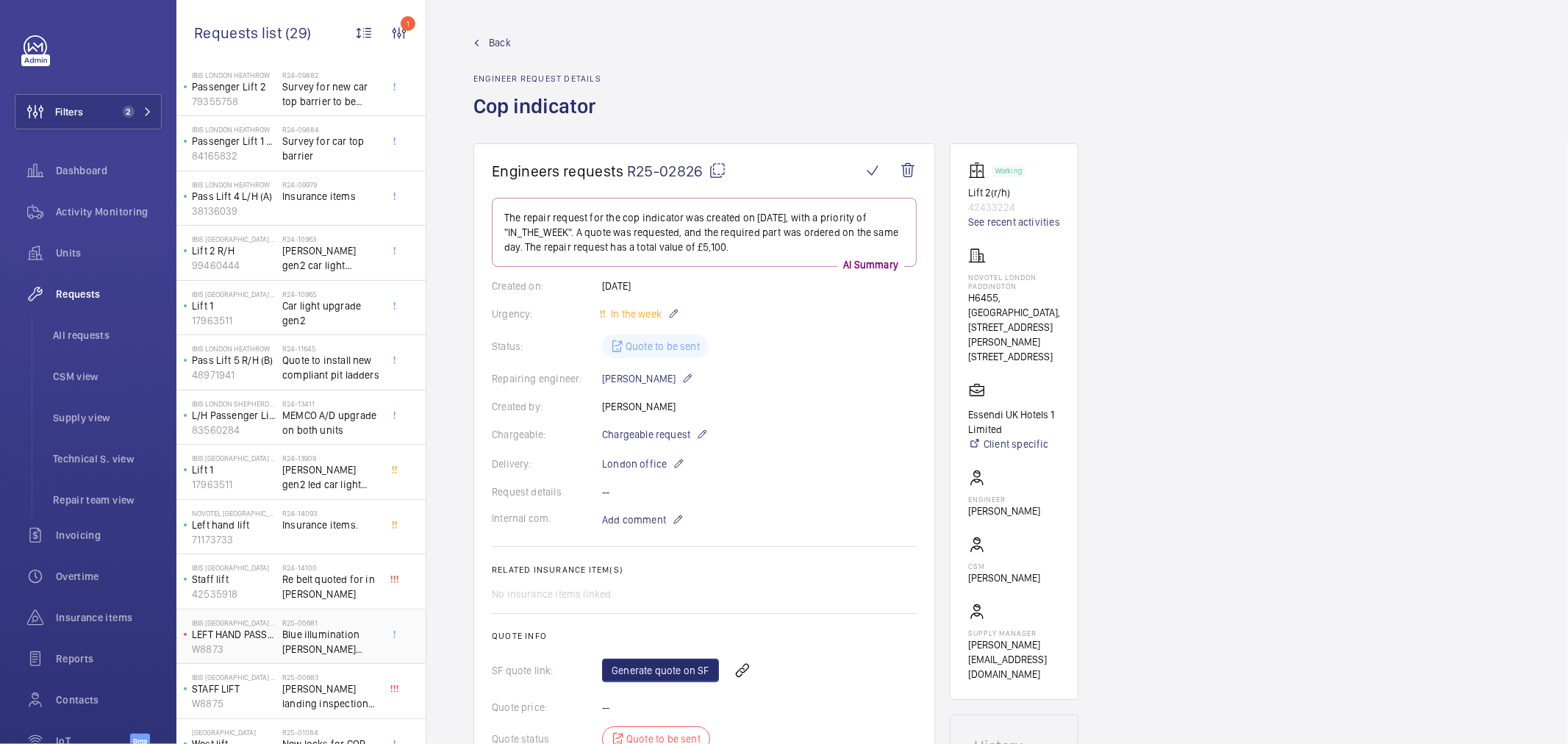
scroll to position [163, 0]
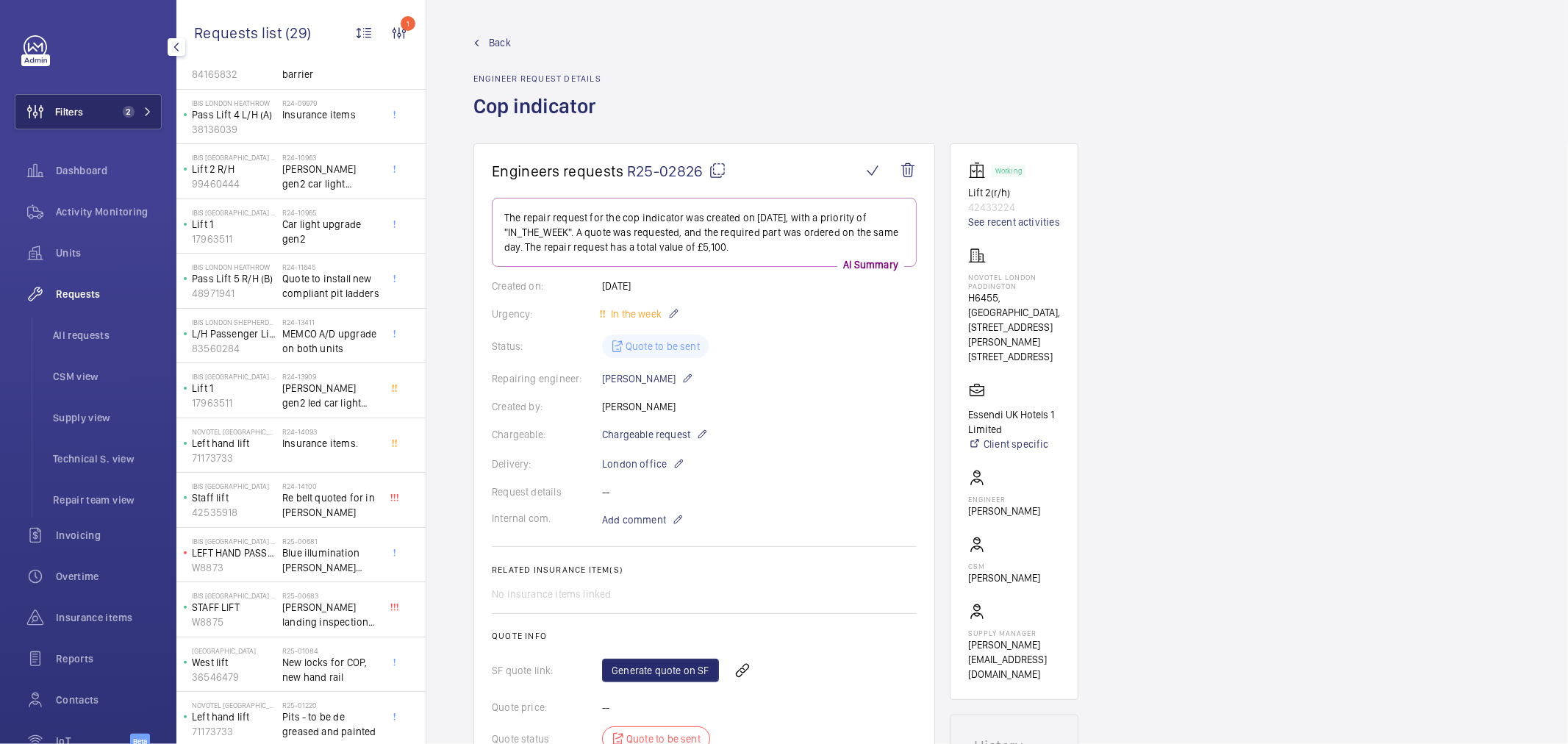
click at [138, 101] on button "Filters 2" at bounding box center [88, 111] width 147 height 35
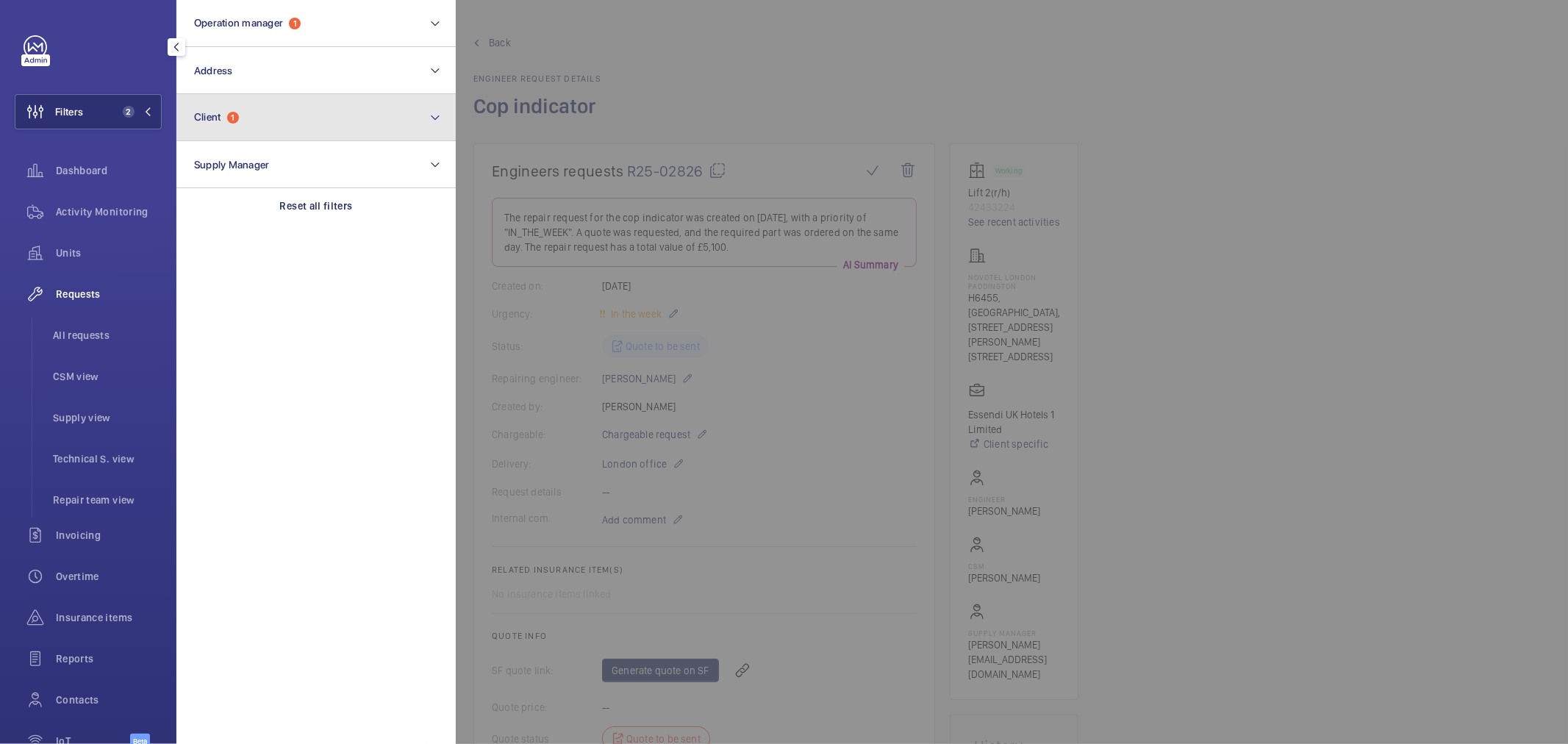
click at [348, 138] on button "Client 1" at bounding box center [315, 117] width 279 height 47
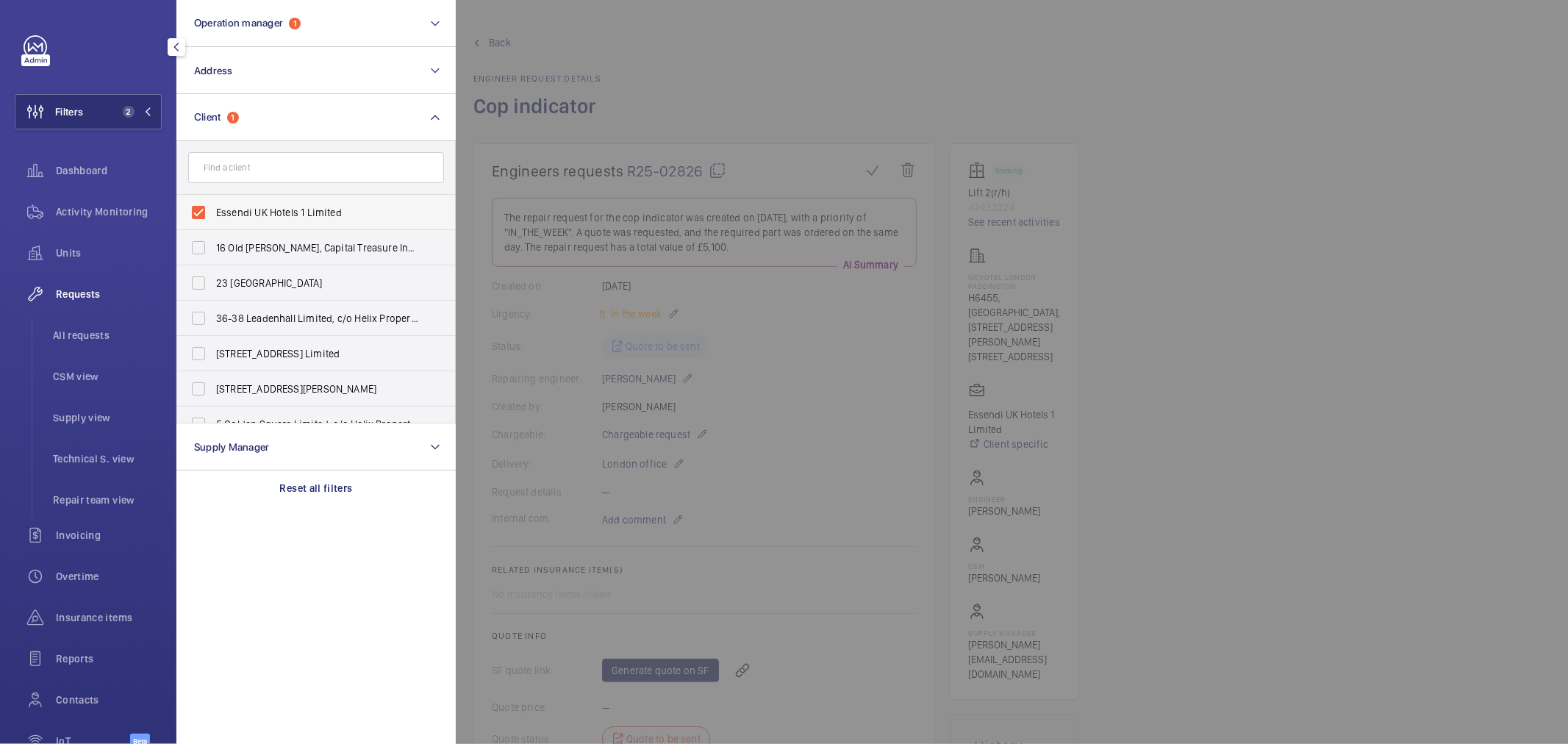
click at [275, 222] on label "Essendi UK Hotels 1 Limited" at bounding box center [305, 213] width 256 height 35
click at [213, 222] on input "Essendi UK Hotels 1 Limited" at bounding box center [198, 213] width 30 height 30
checkbox input "false"
click at [371, 157] on input "text" at bounding box center [316, 167] width 256 height 30
type input "a"
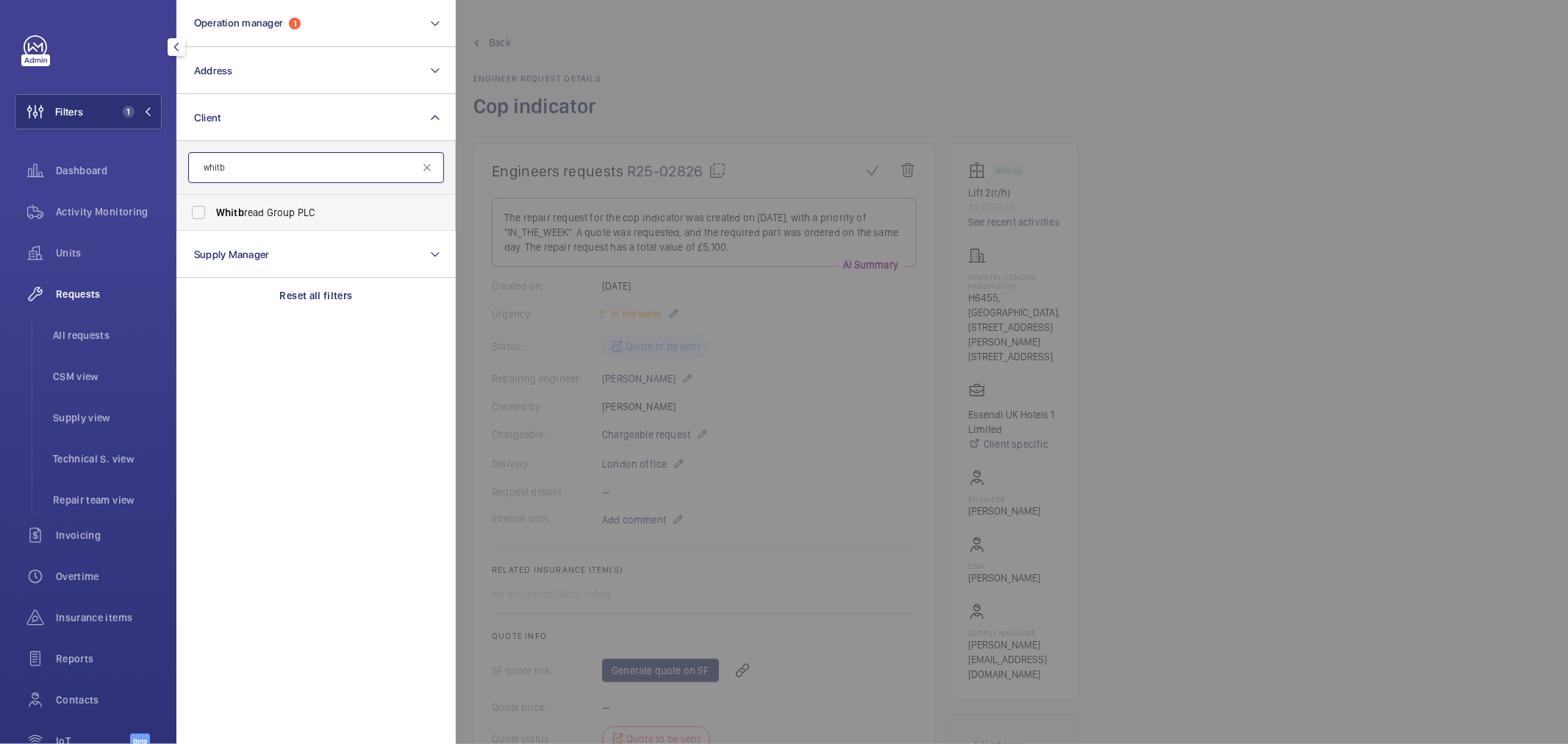
type input "whitb"
click at [269, 217] on span "Whitb read Group PLC" at bounding box center [316, 213] width 202 height 15
click at [213, 217] on input "Whitb read Group PLC" at bounding box center [198, 213] width 30 height 30
checkbox input "true"
click at [703, 94] on div at bounding box center [1239, 372] width 1568 height 744
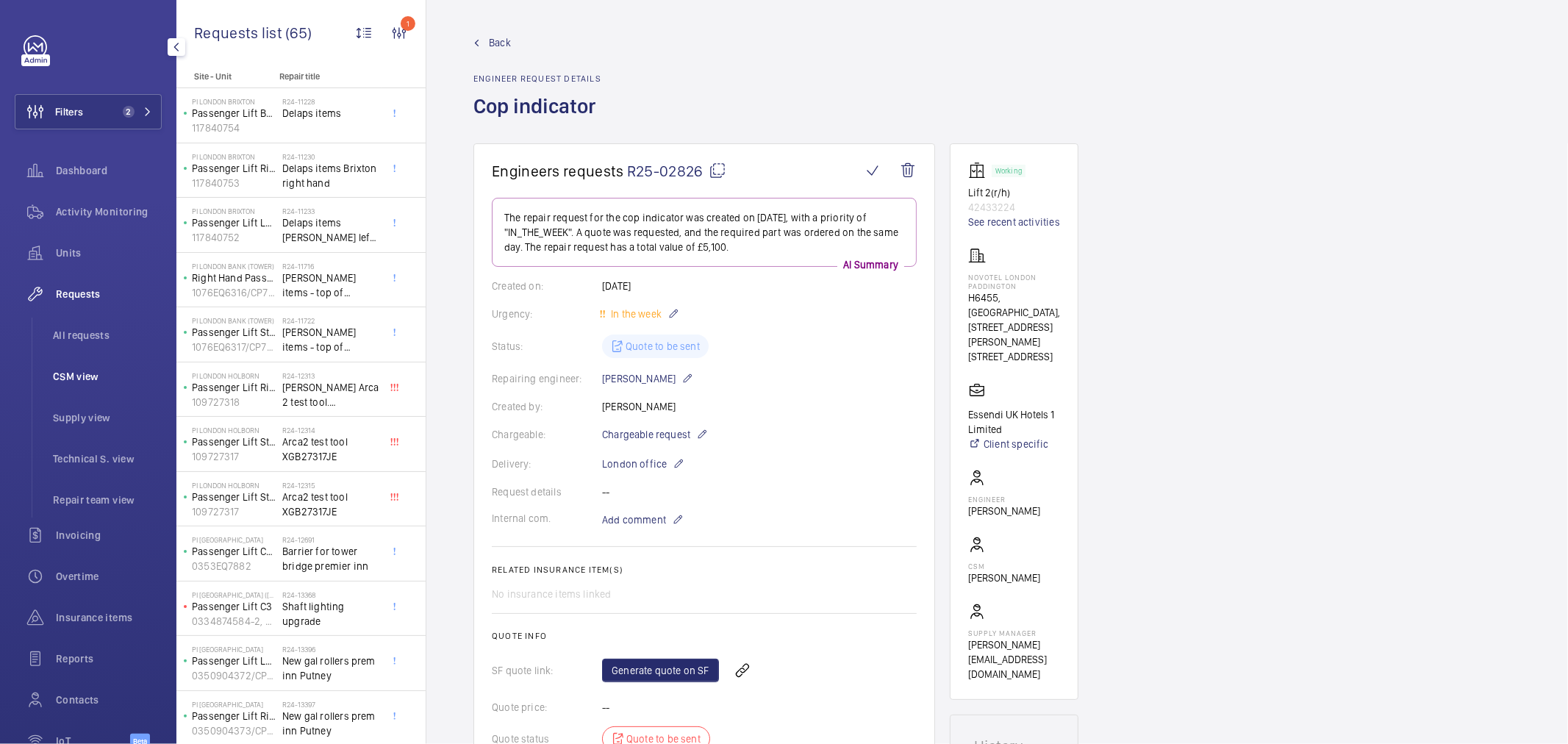
click at [73, 376] on span "CSM view" at bounding box center [107, 377] width 109 height 15
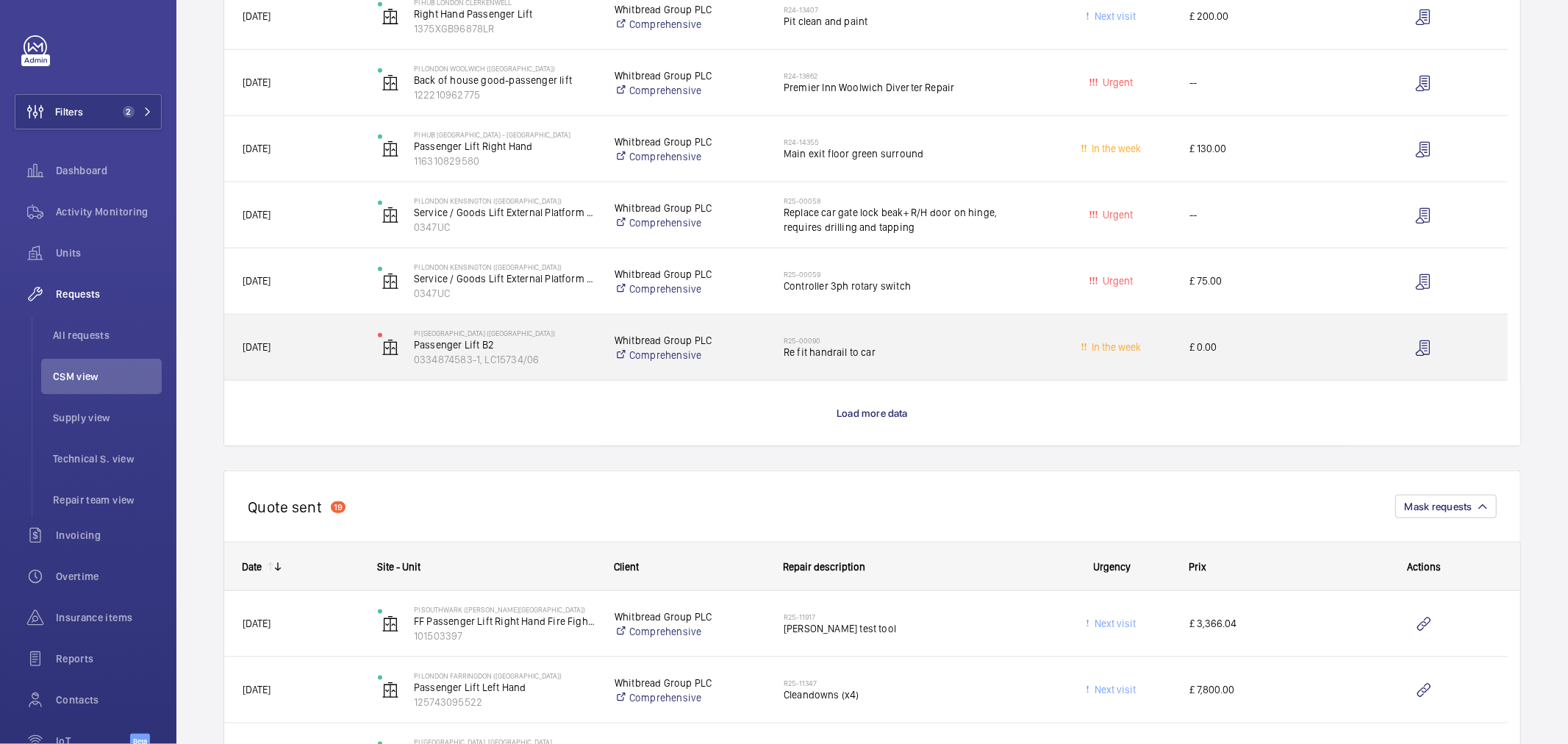
scroll to position [1225, 0]
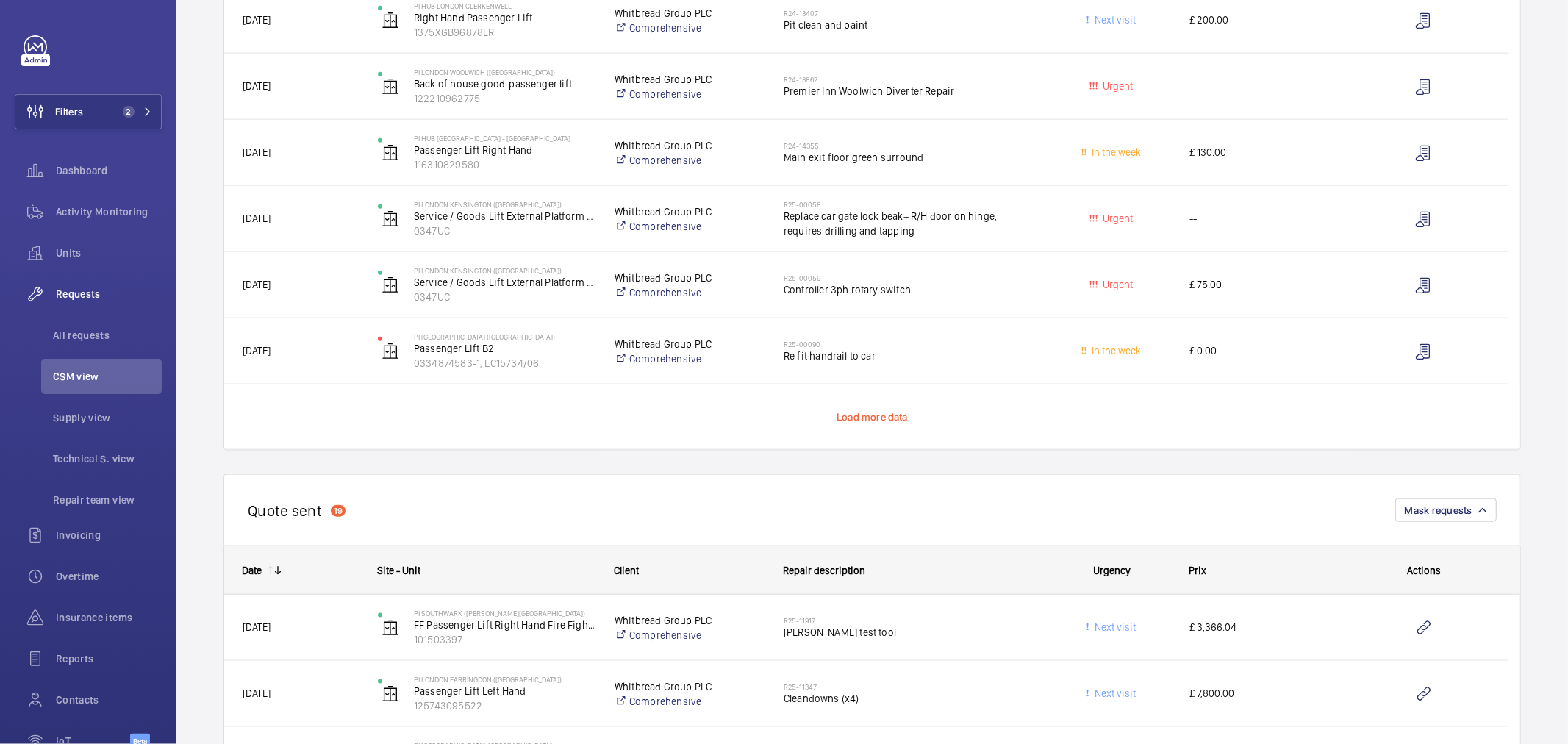
click at [875, 414] on span "Load more data" at bounding box center [872, 417] width 72 height 12
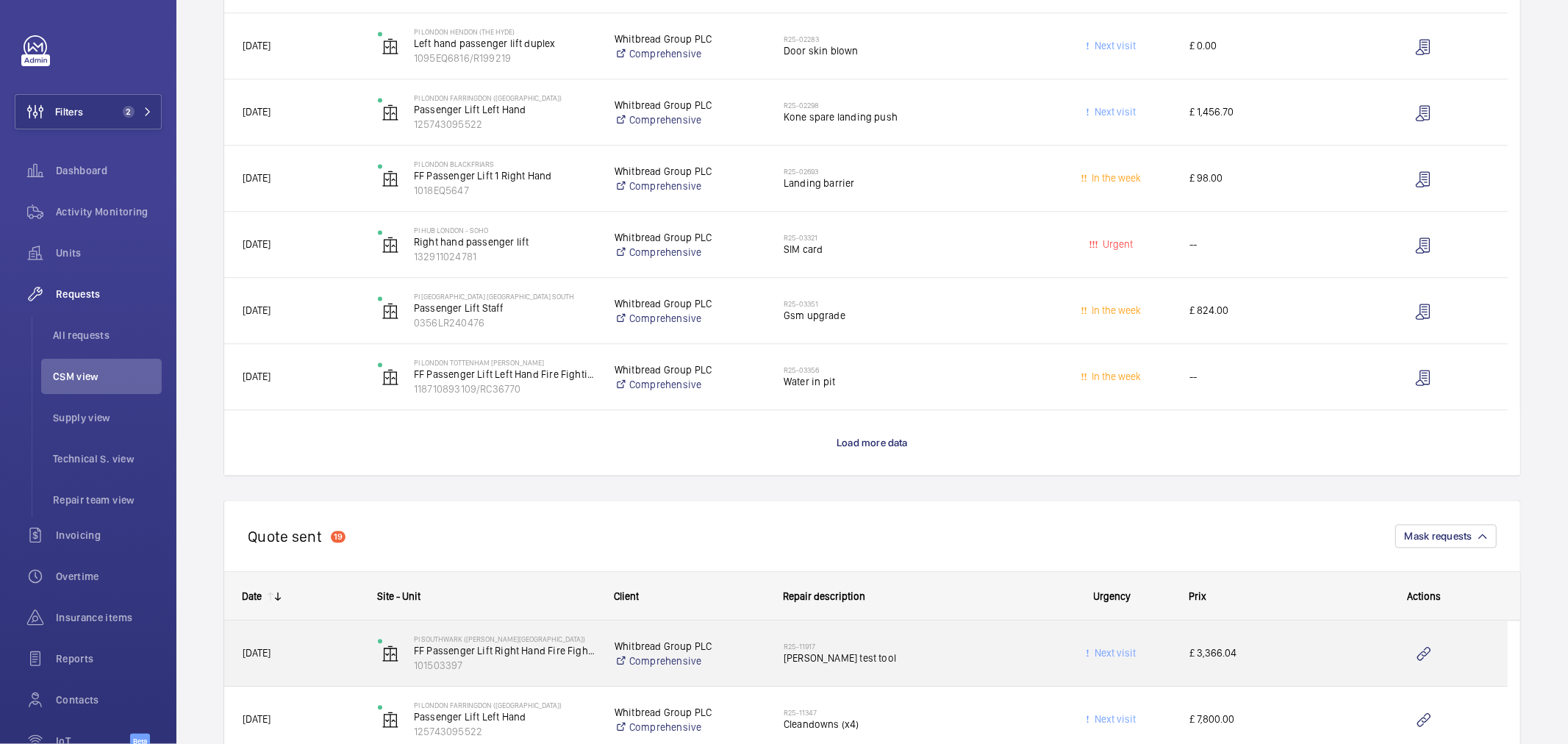
scroll to position [2615, 0]
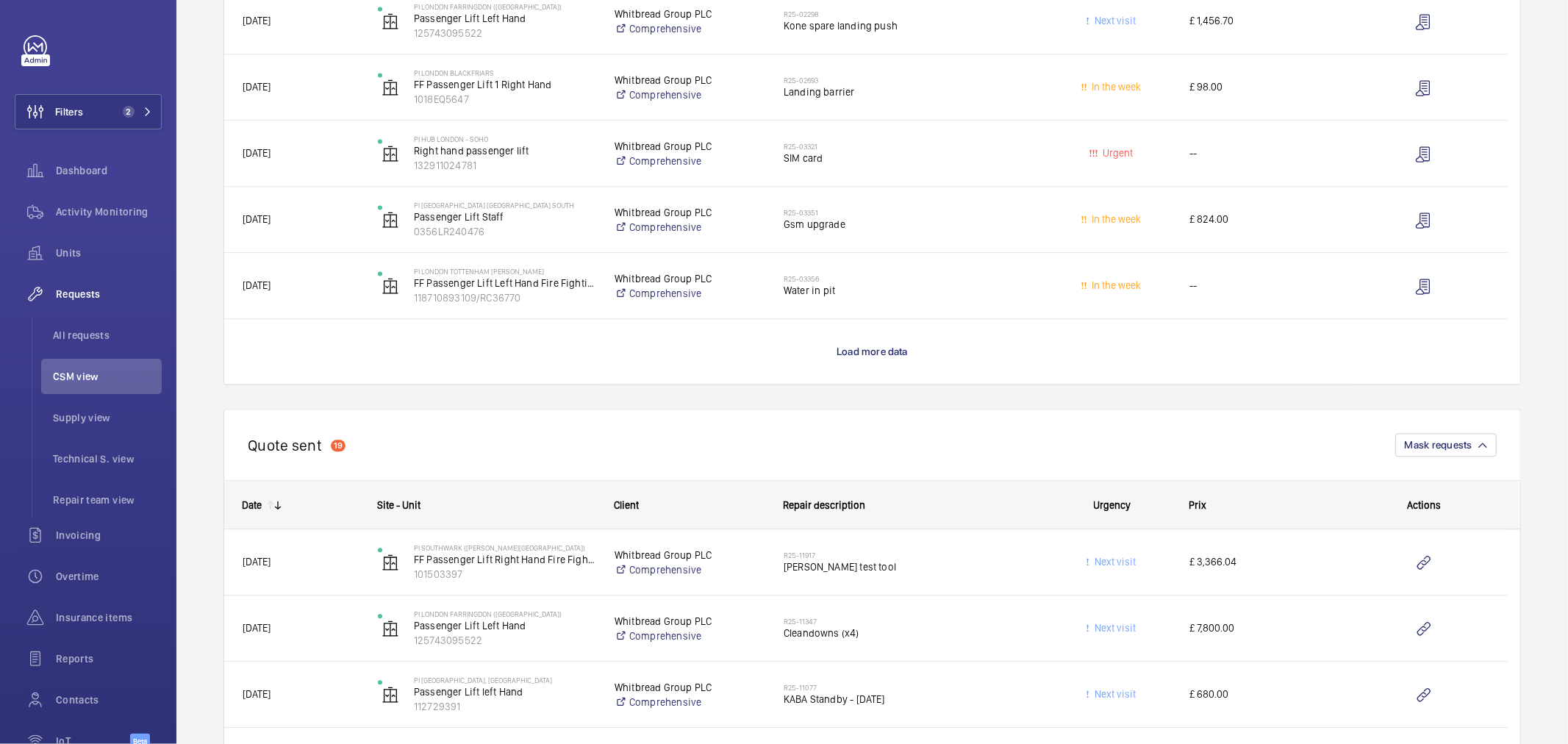
click at [875, 344] on p "Load more data" at bounding box center [872, 352] width 72 height 15
click at [875, 346] on mat-spinner "Press SPACE to select this row." at bounding box center [872, 351] width 19 height 19
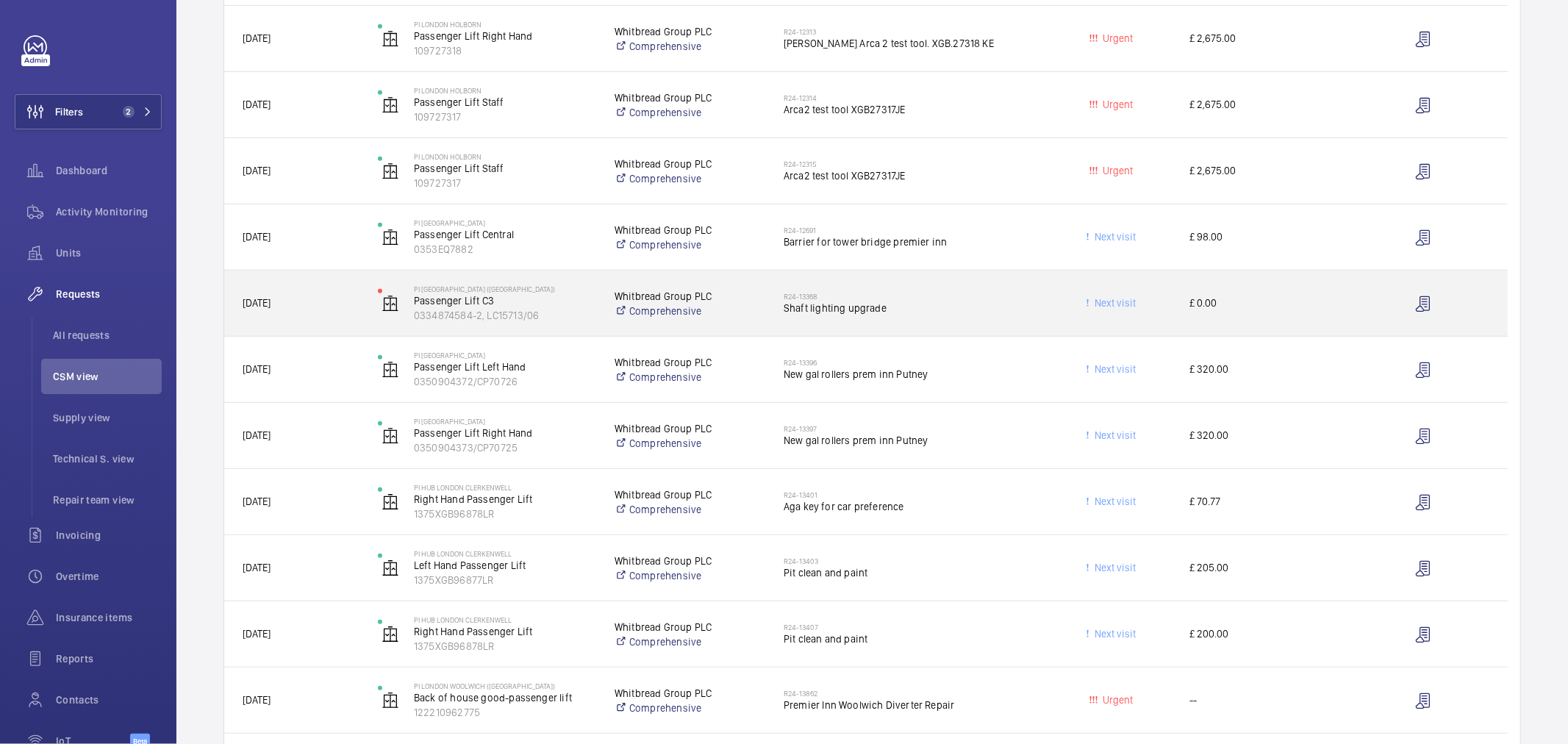
scroll to position [653, 0]
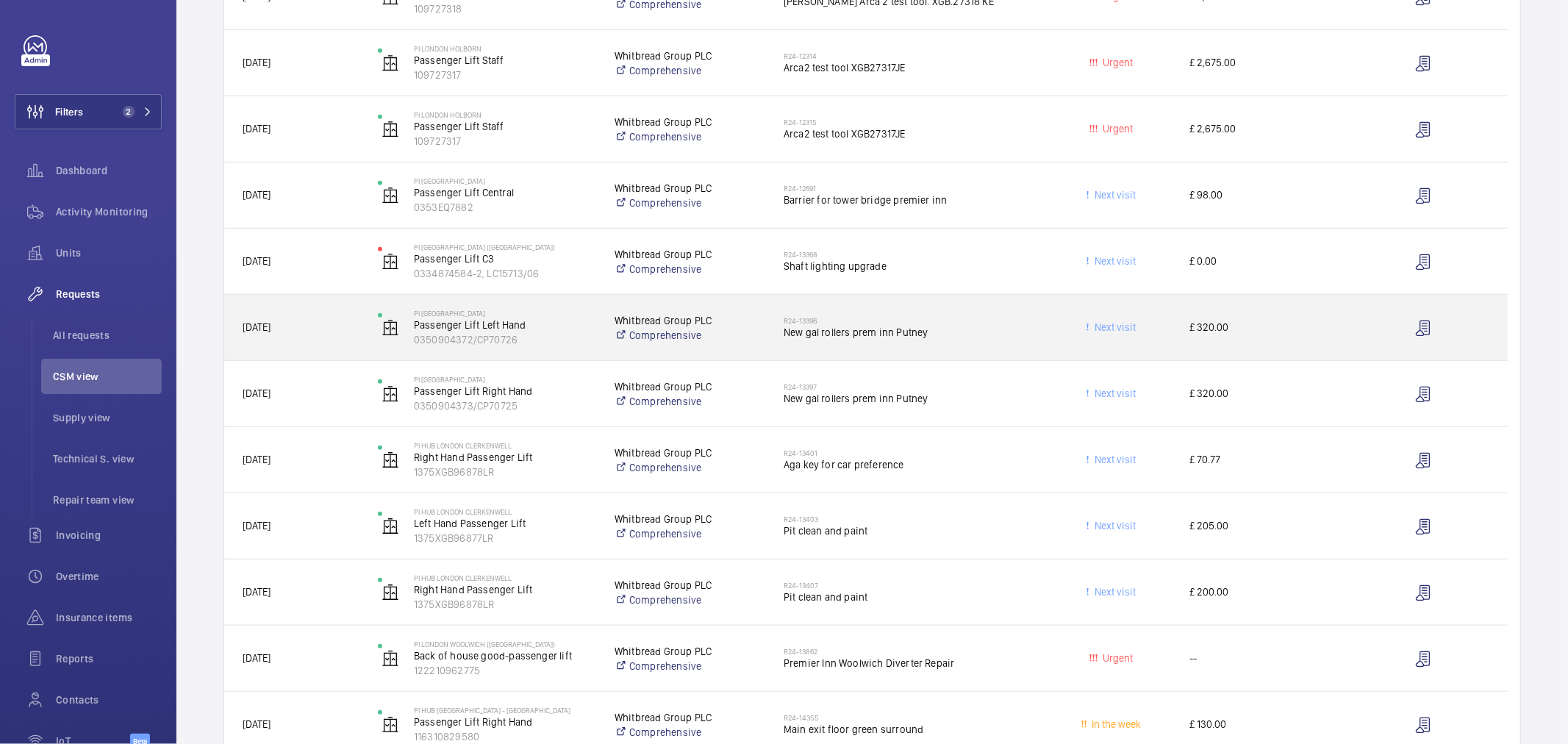
drag, startPoint x: 899, startPoint y: 334, endPoint x: 348, endPoint y: 329, distance: 551.0
click at [348, 329] on span "[DATE]" at bounding box center [301, 327] width 116 height 17
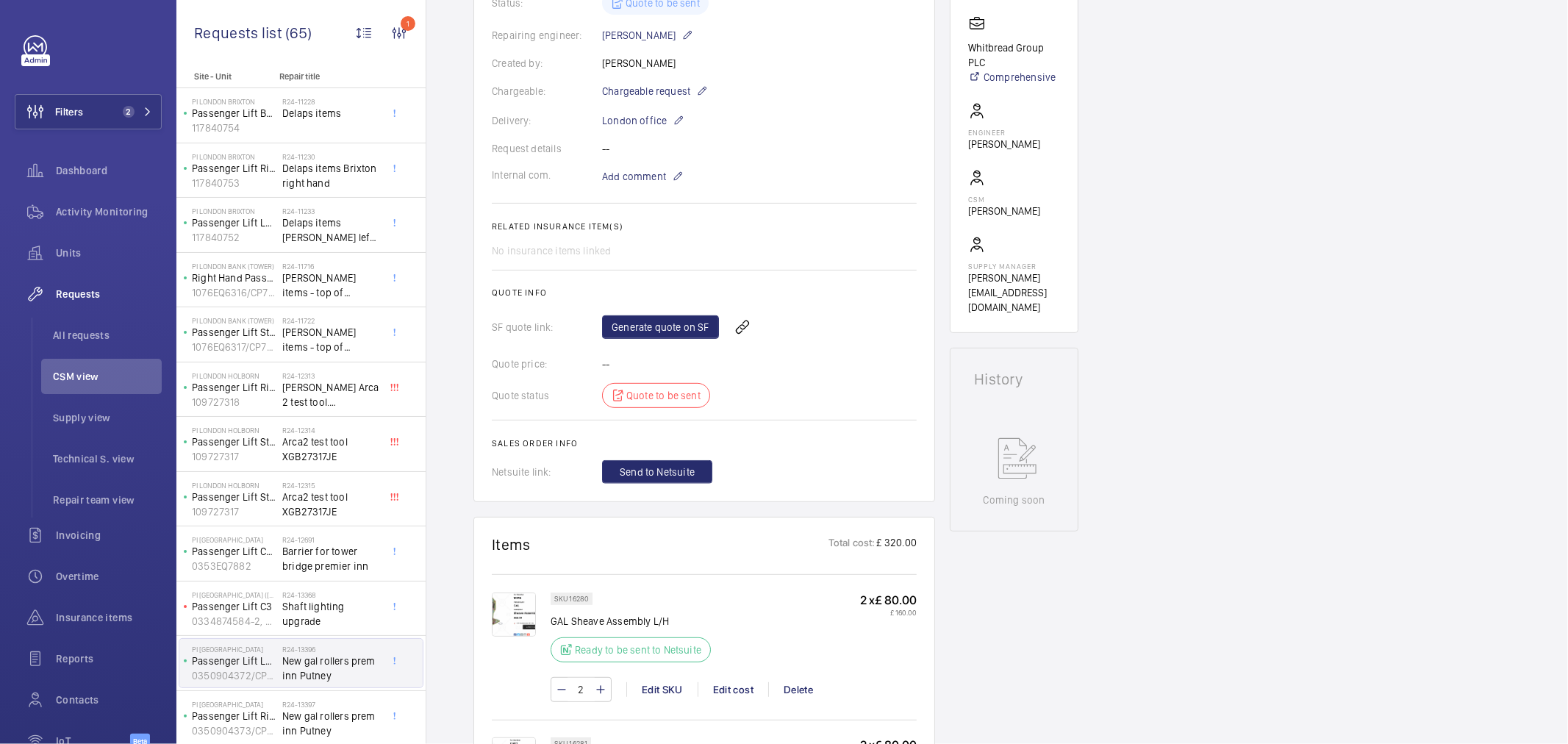
scroll to position [86, 0]
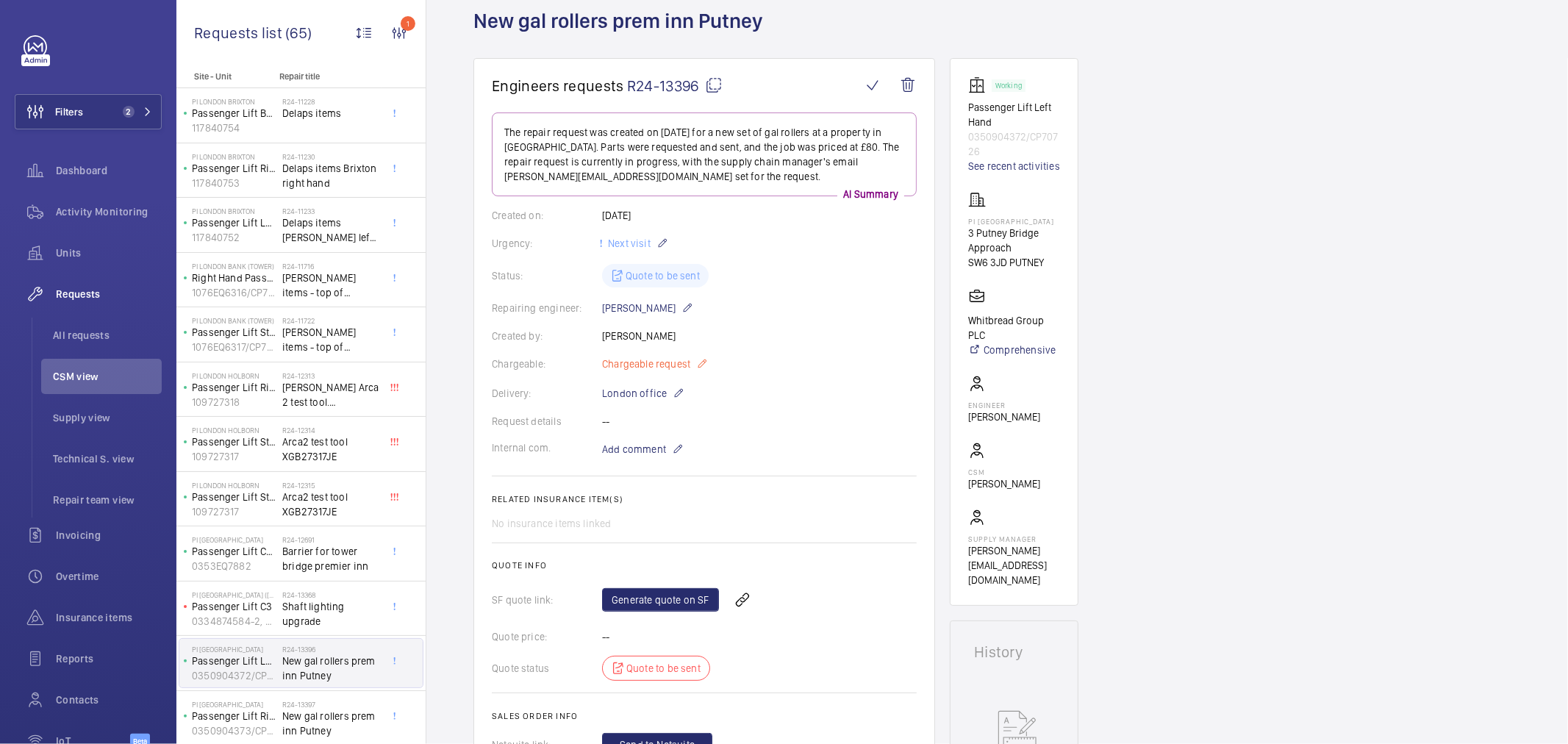
click at [676, 358] on span "Chargeable request" at bounding box center [646, 364] width 88 height 15
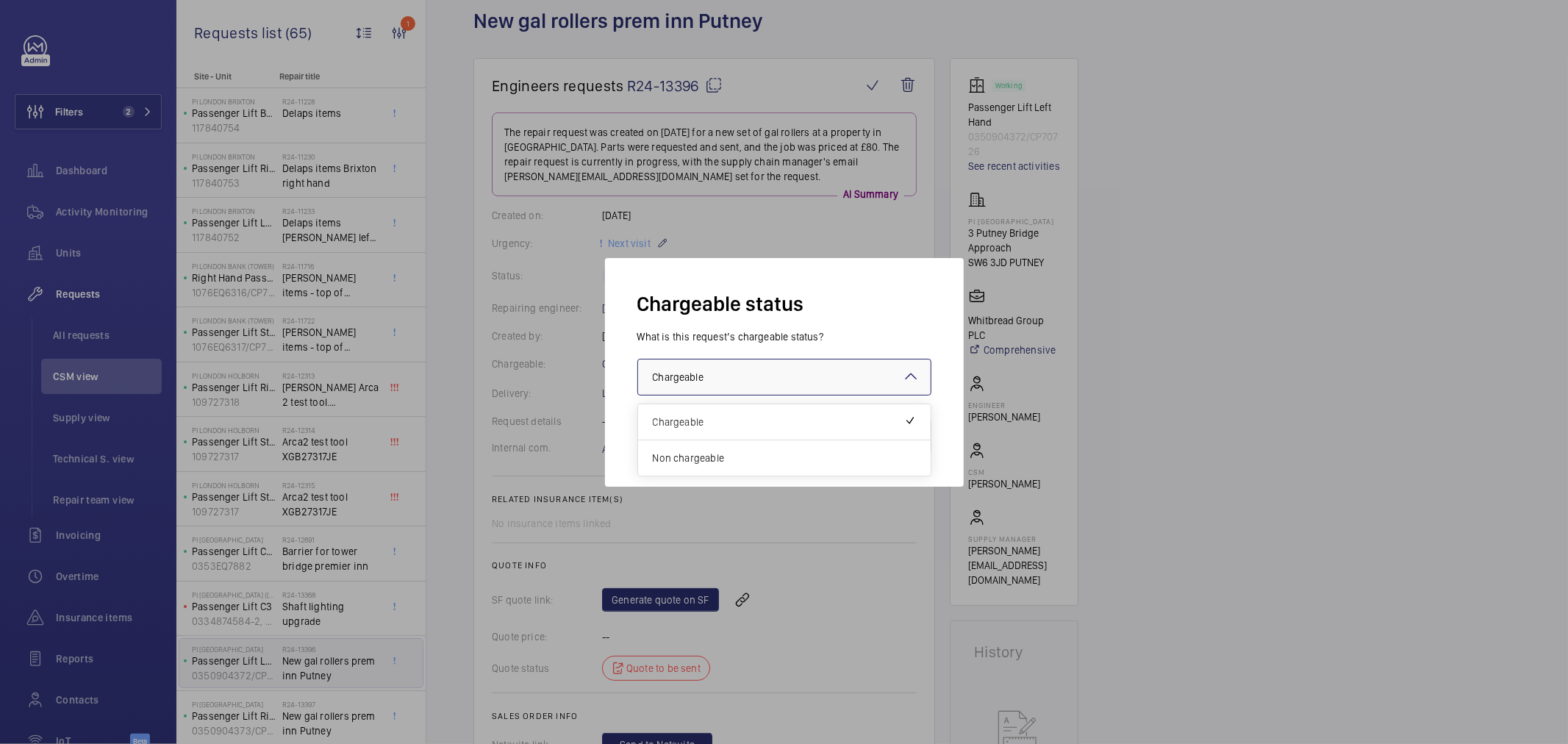
click at [768, 392] on div at bounding box center [784, 377] width 292 height 35
click at [725, 466] on div "Non chargeable" at bounding box center [784, 458] width 292 height 35
click at [898, 442] on button "Validate" at bounding box center [898, 437] width 65 height 35
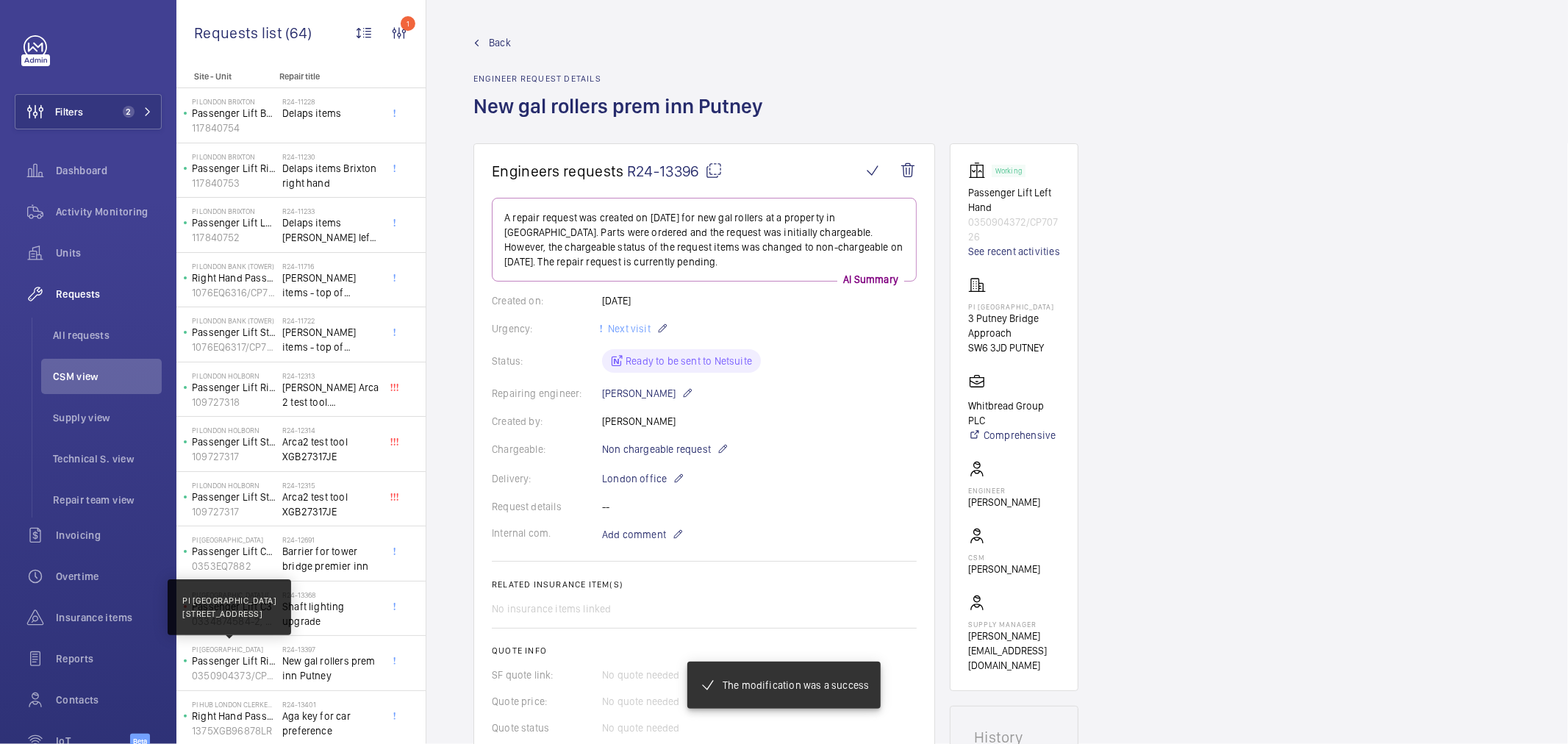
click at [269, 650] on p "PI [GEOGRAPHIC_DATA]" at bounding box center [234, 649] width 85 height 9
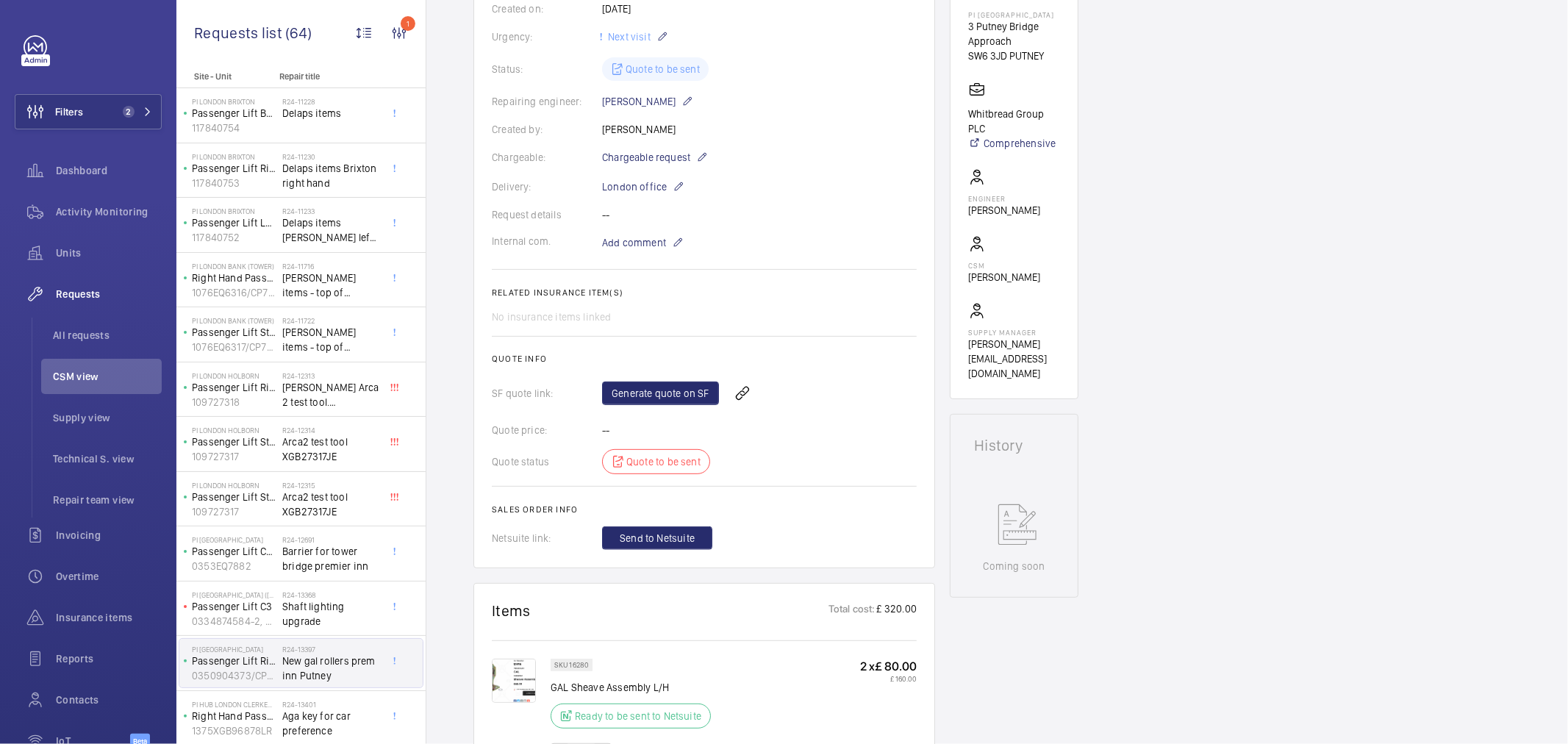
scroll to position [326, 0]
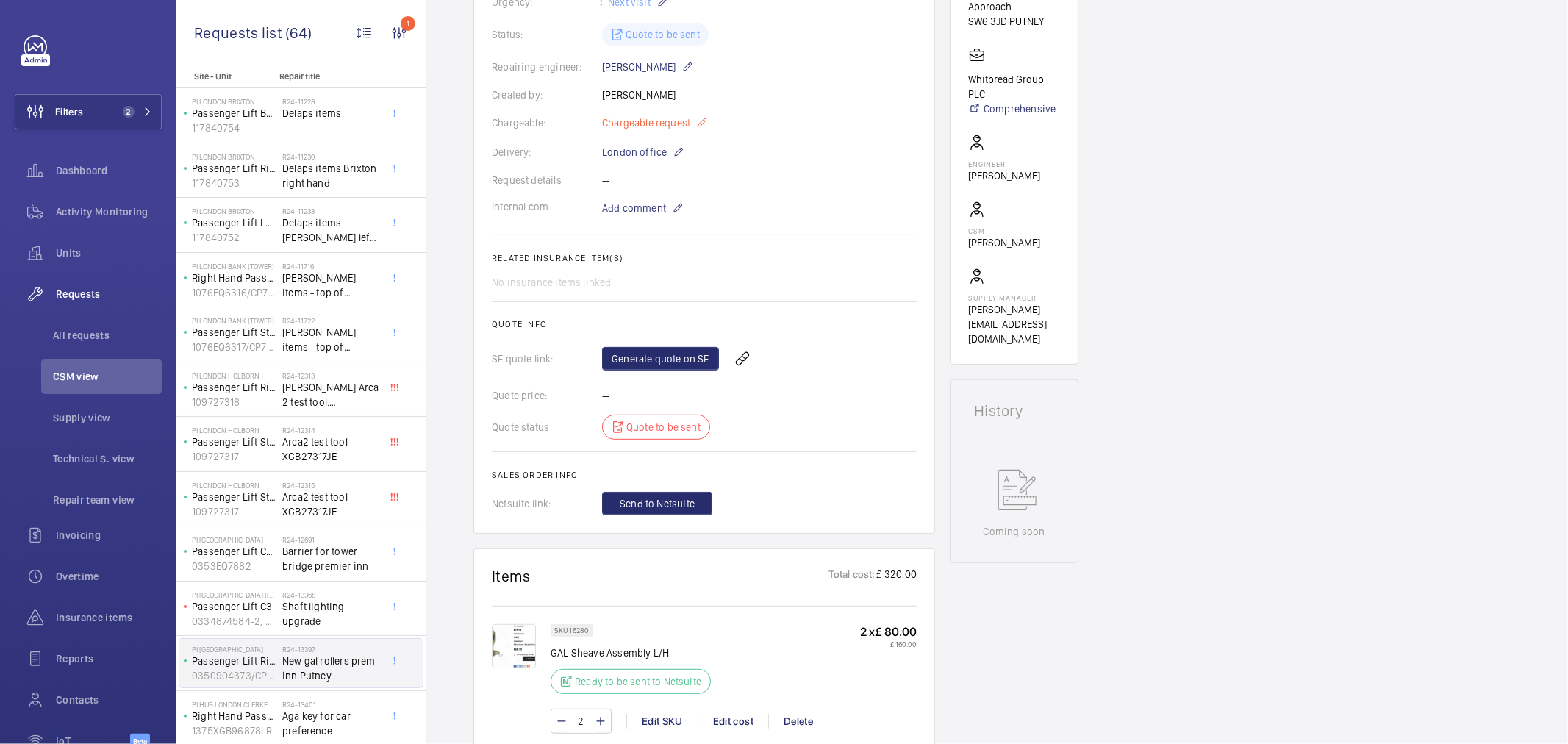
click at [688, 121] on span "Chargeable request" at bounding box center [646, 123] width 88 height 15
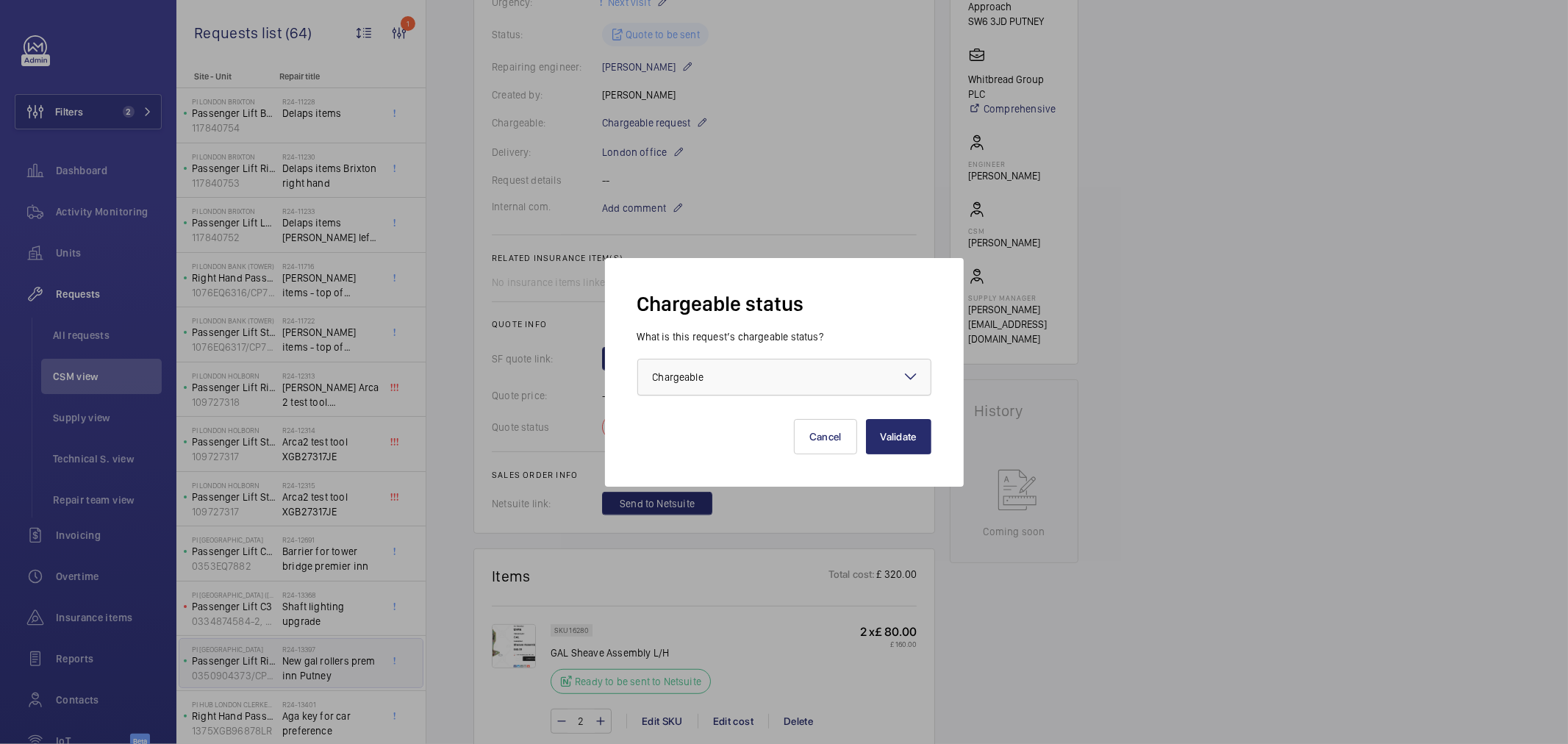
click at [717, 376] on div "× Chargeable" at bounding box center [697, 377] width 87 height 15
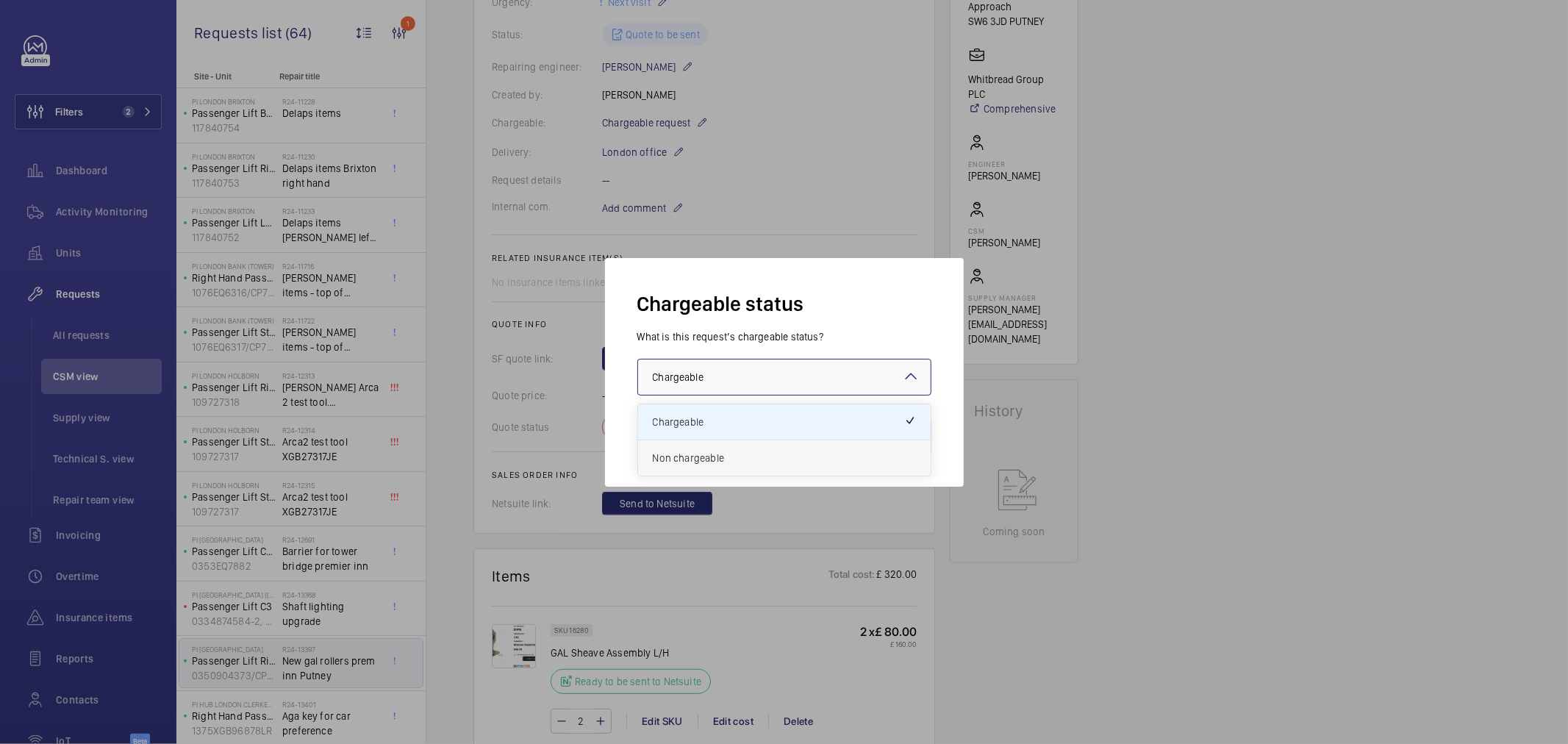
click at [709, 449] on div "Non chargeable" at bounding box center [784, 458] width 292 height 35
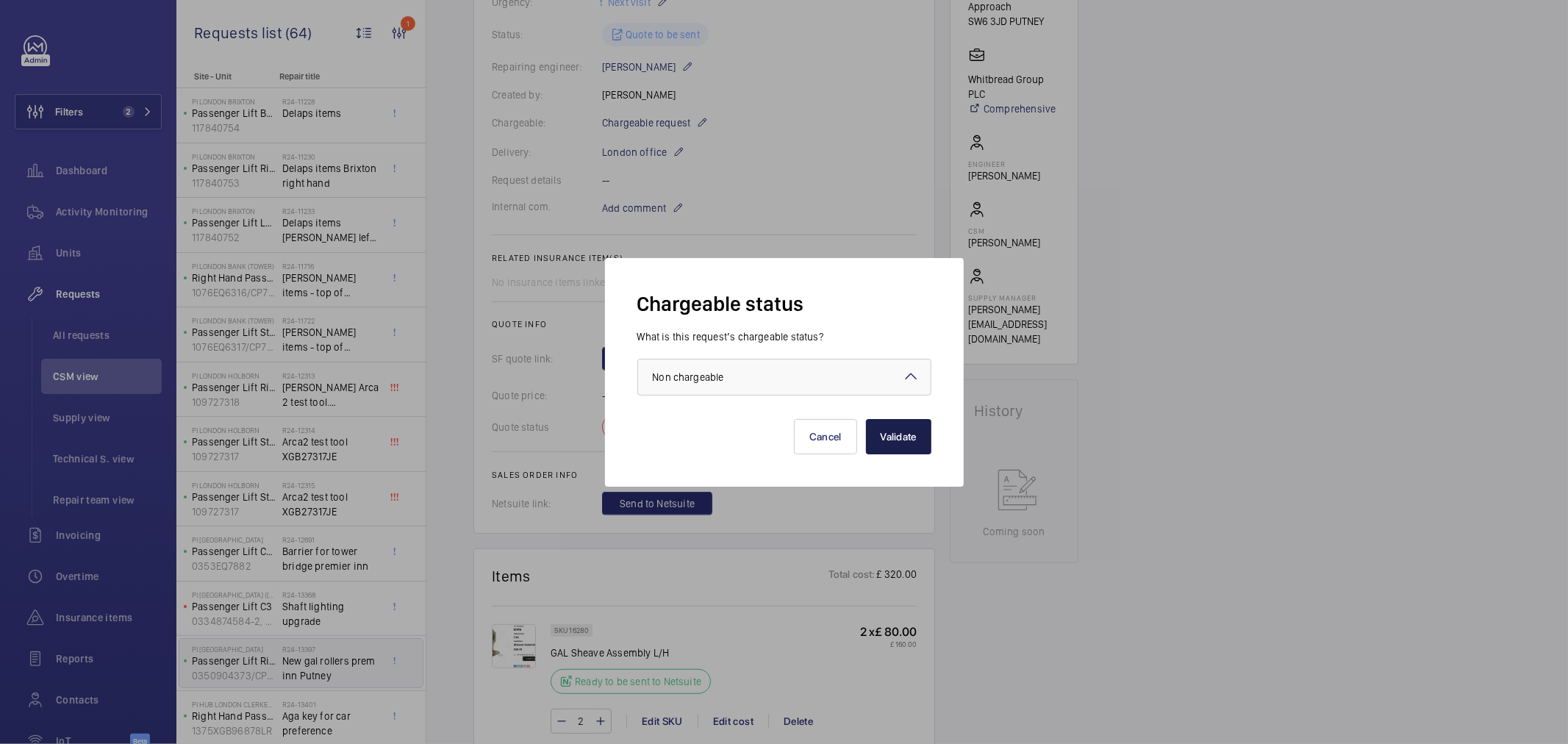
click at [905, 440] on button "Validate" at bounding box center [898, 437] width 65 height 35
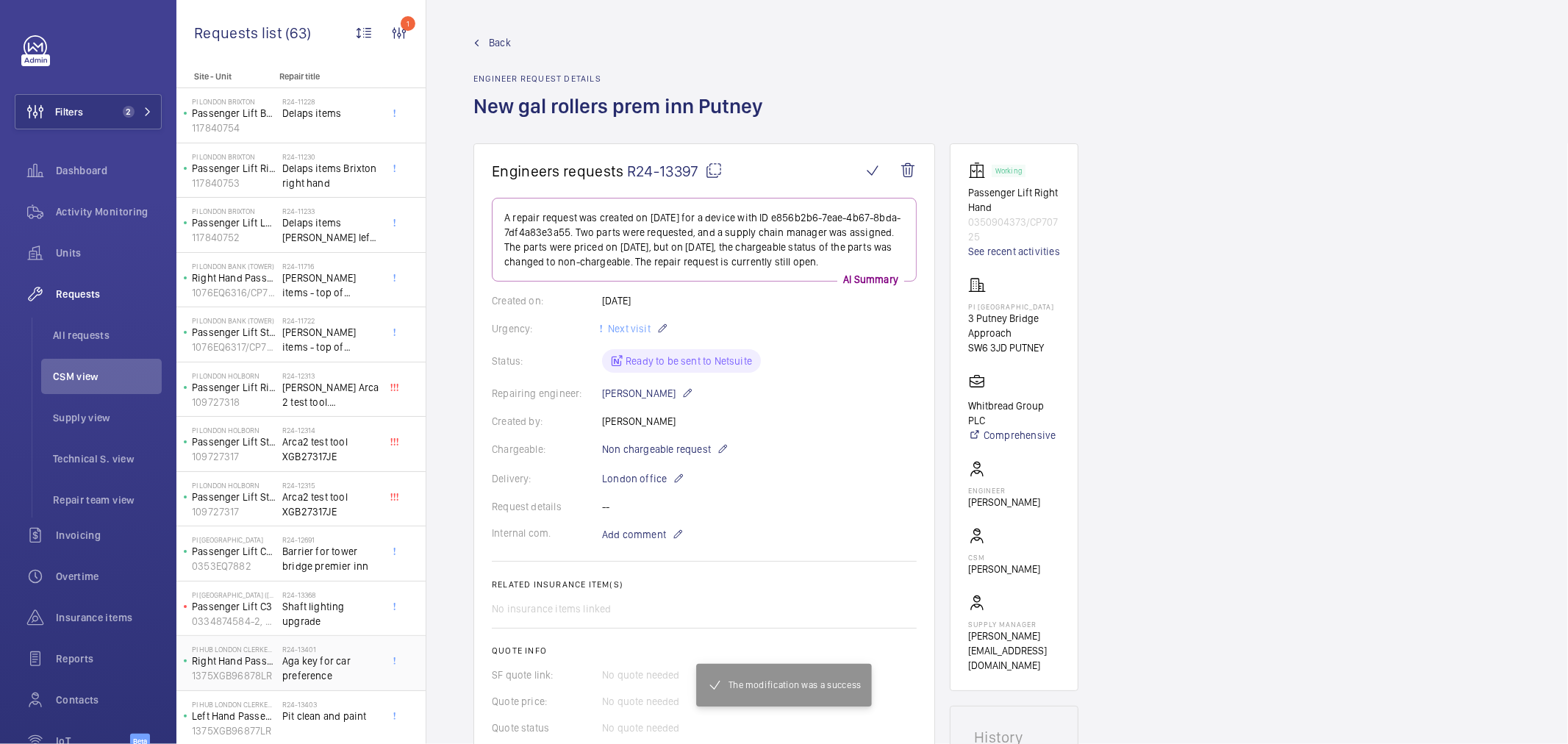
scroll to position [82, 0]
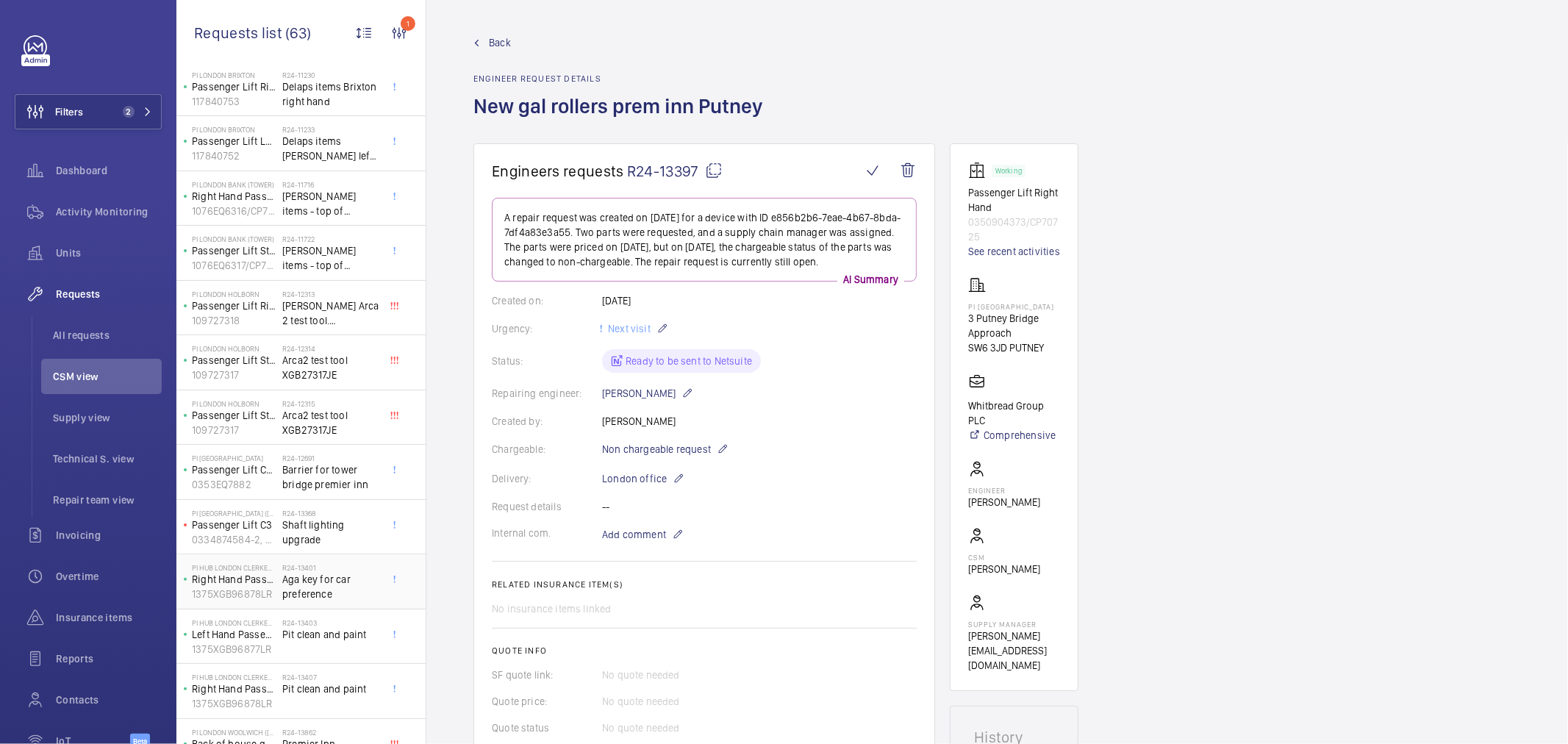
click at [339, 583] on span "Aga key for car preference" at bounding box center [331, 587] width 97 height 30
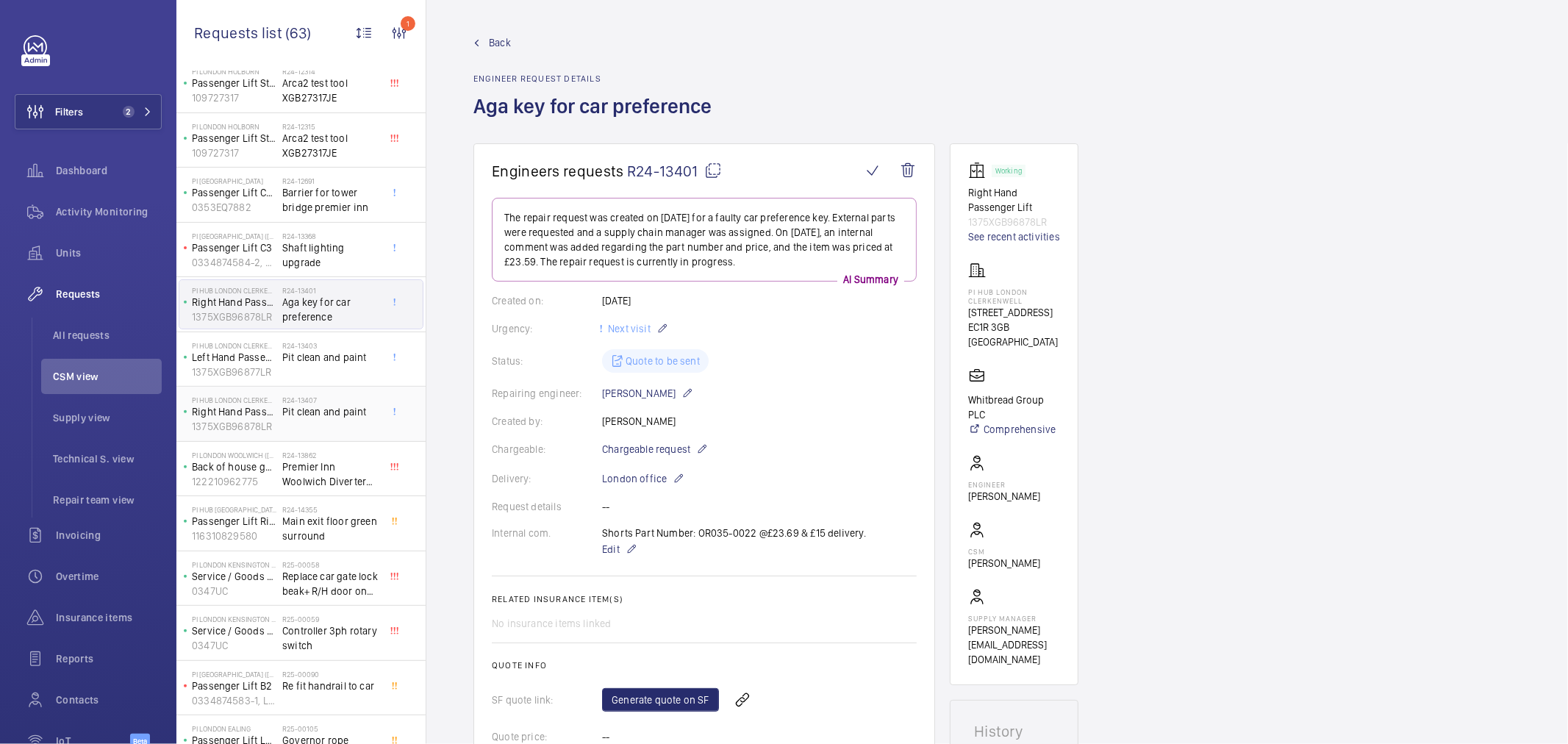
scroll to position [408, 0]
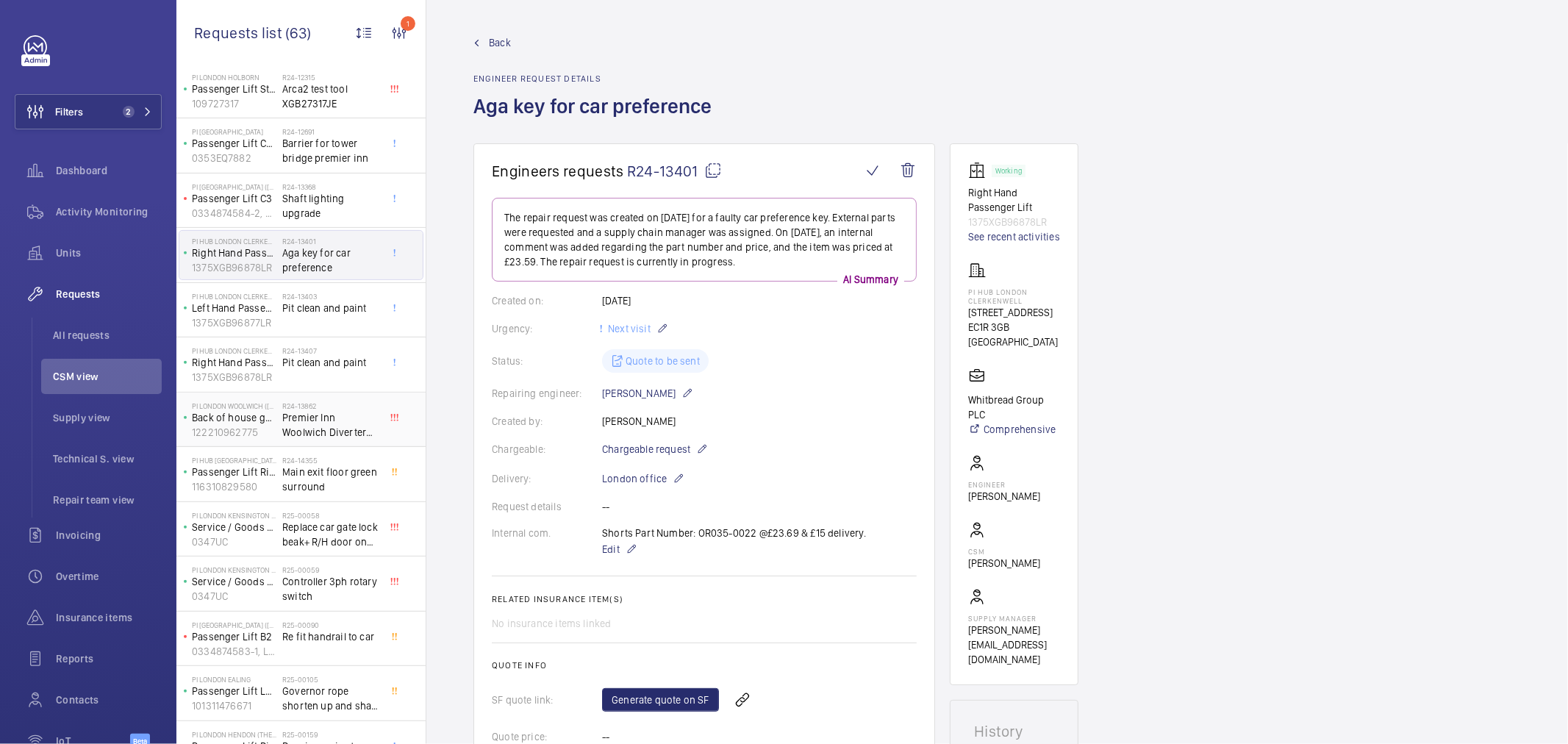
click at [329, 418] on span "Premier Inn Woolwich Diverter Repair" at bounding box center [331, 425] width 97 height 30
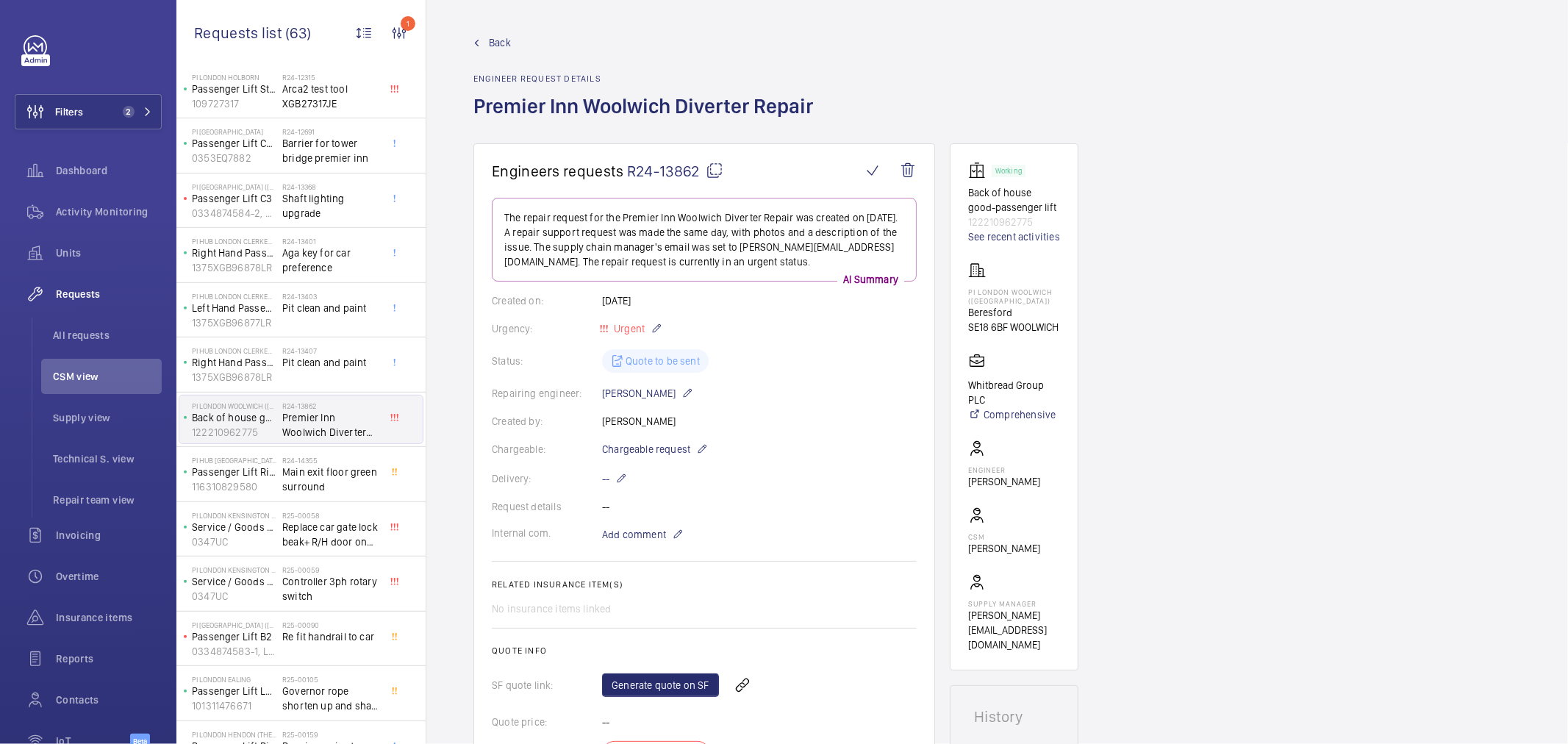
click at [843, 357] on div "Status: Quote to be sent" at bounding box center [704, 361] width 425 height 24
click at [677, 449] on span "Chargeable request" at bounding box center [646, 450] width 88 height 15
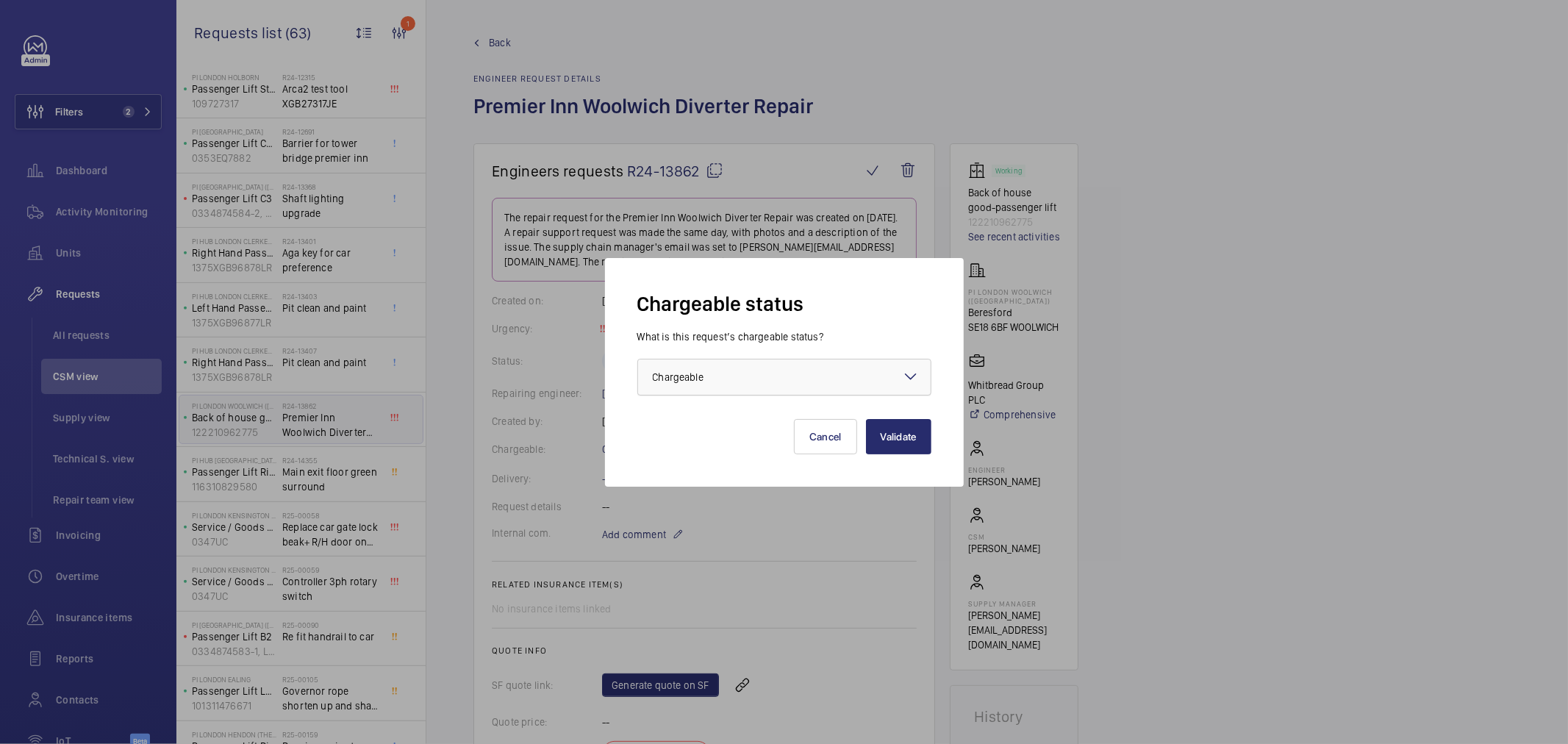
click at [721, 365] on div at bounding box center [784, 377] width 292 height 35
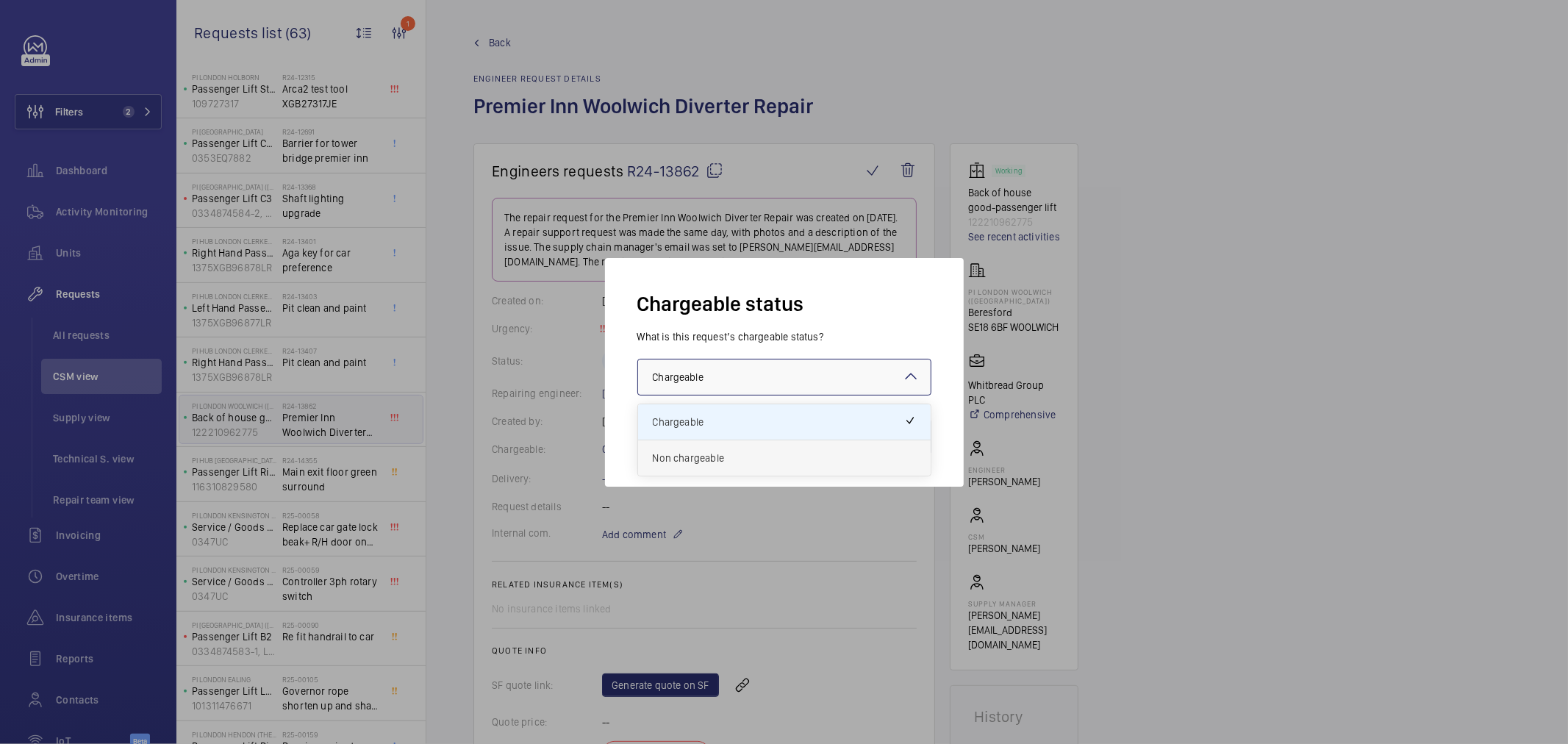
click at [736, 442] on div "Non chargeable" at bounding box center [784, 458] width 292 height 35
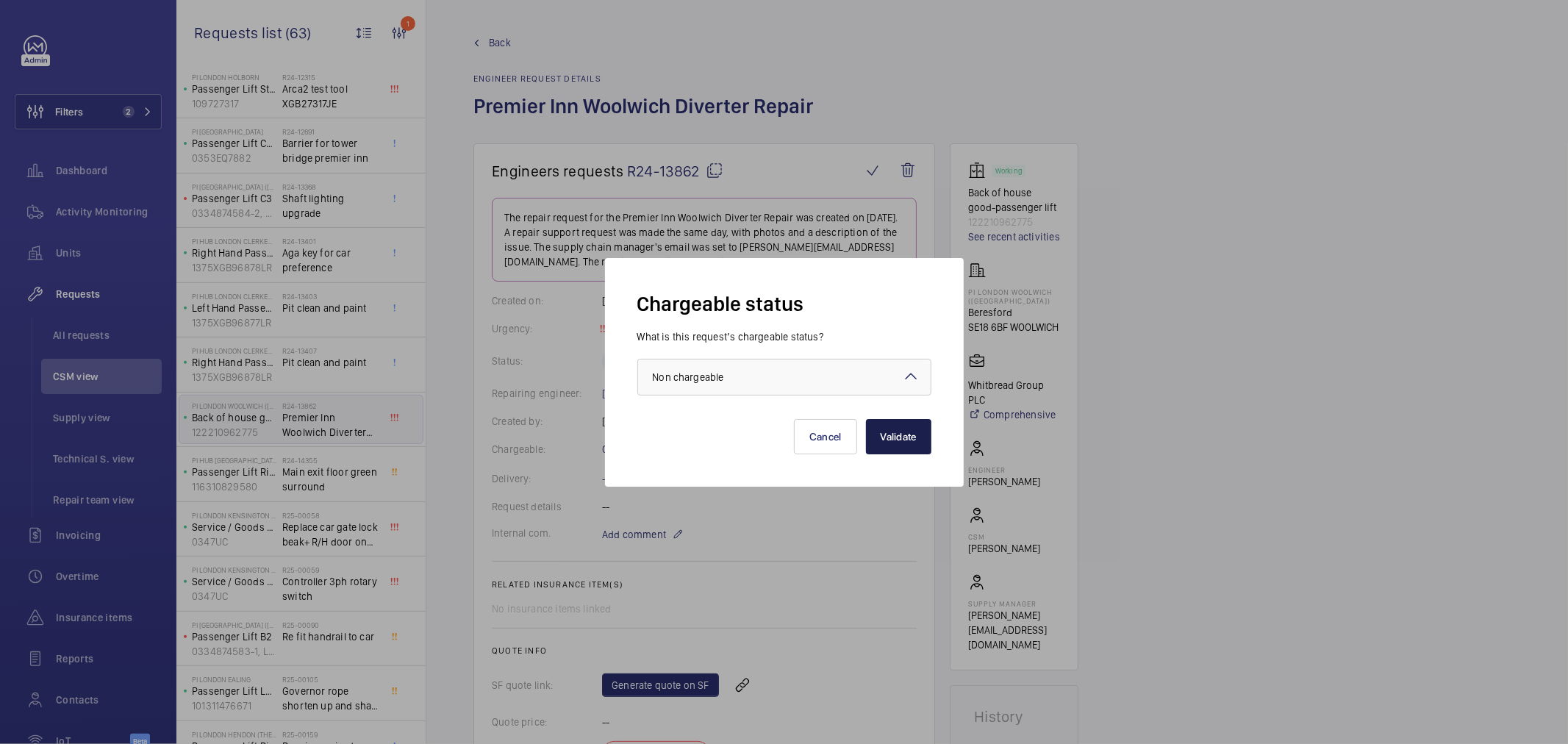
click at [894, 430] on button "Validate" at bounding box center [898, 437] width 65 height 35
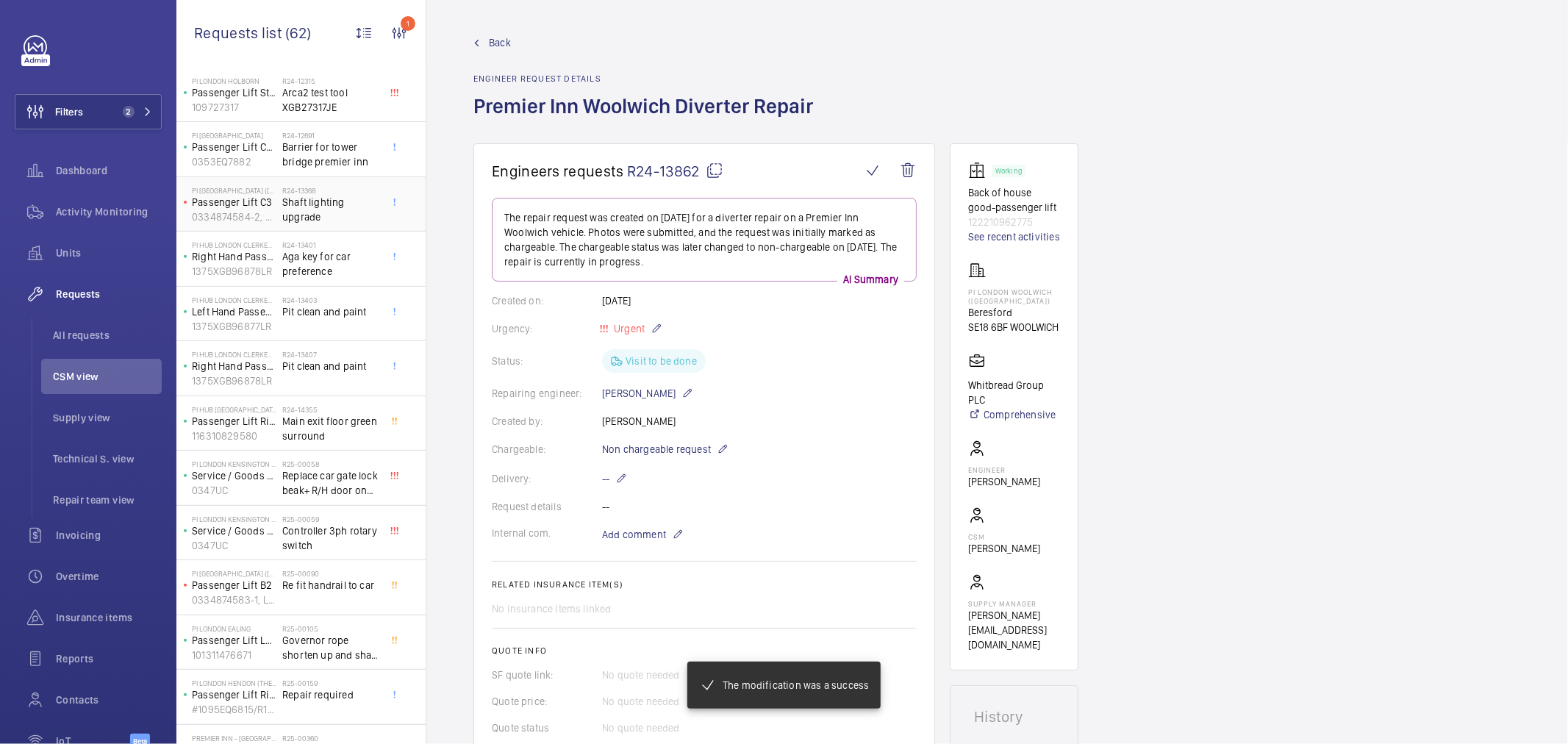
scroll to position [408, 0]
click at [333, 440] on span "Main exit floor green surround" at bounding box center [331, 425] width 97 height 30
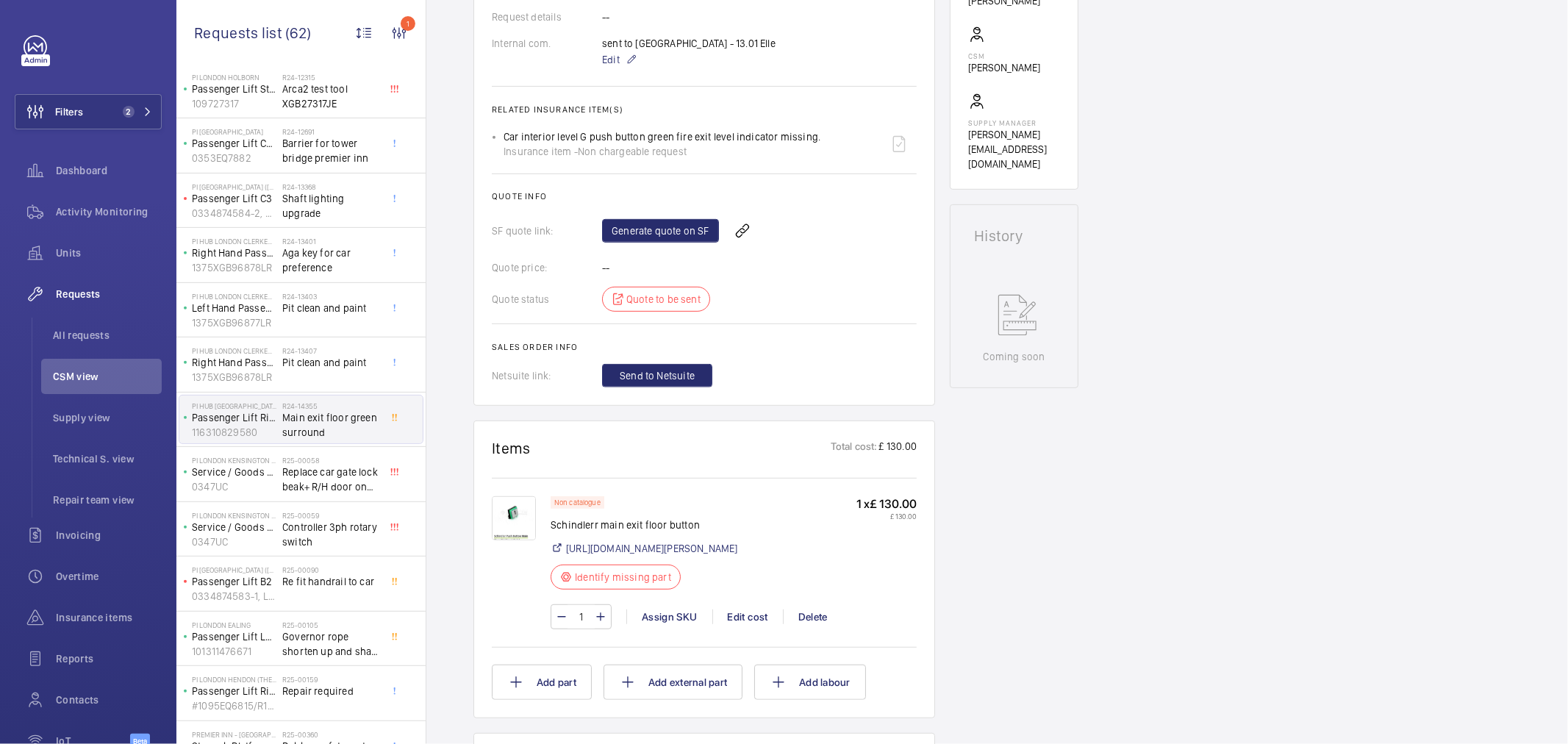
scroll to position [82, 0]
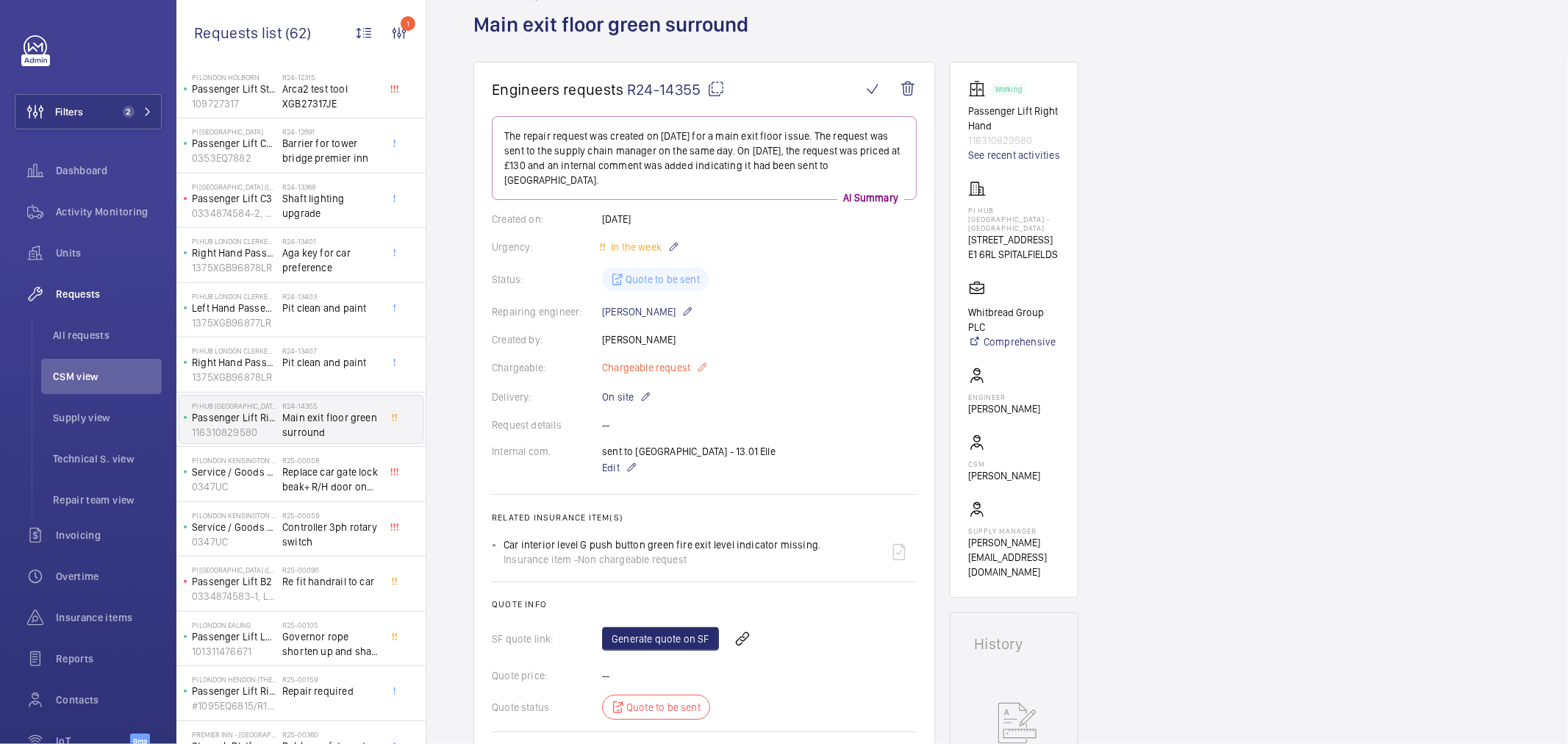
click at [660, 363] on span "Chargeable request" at bounding box center [646, 367] width 88 height 15
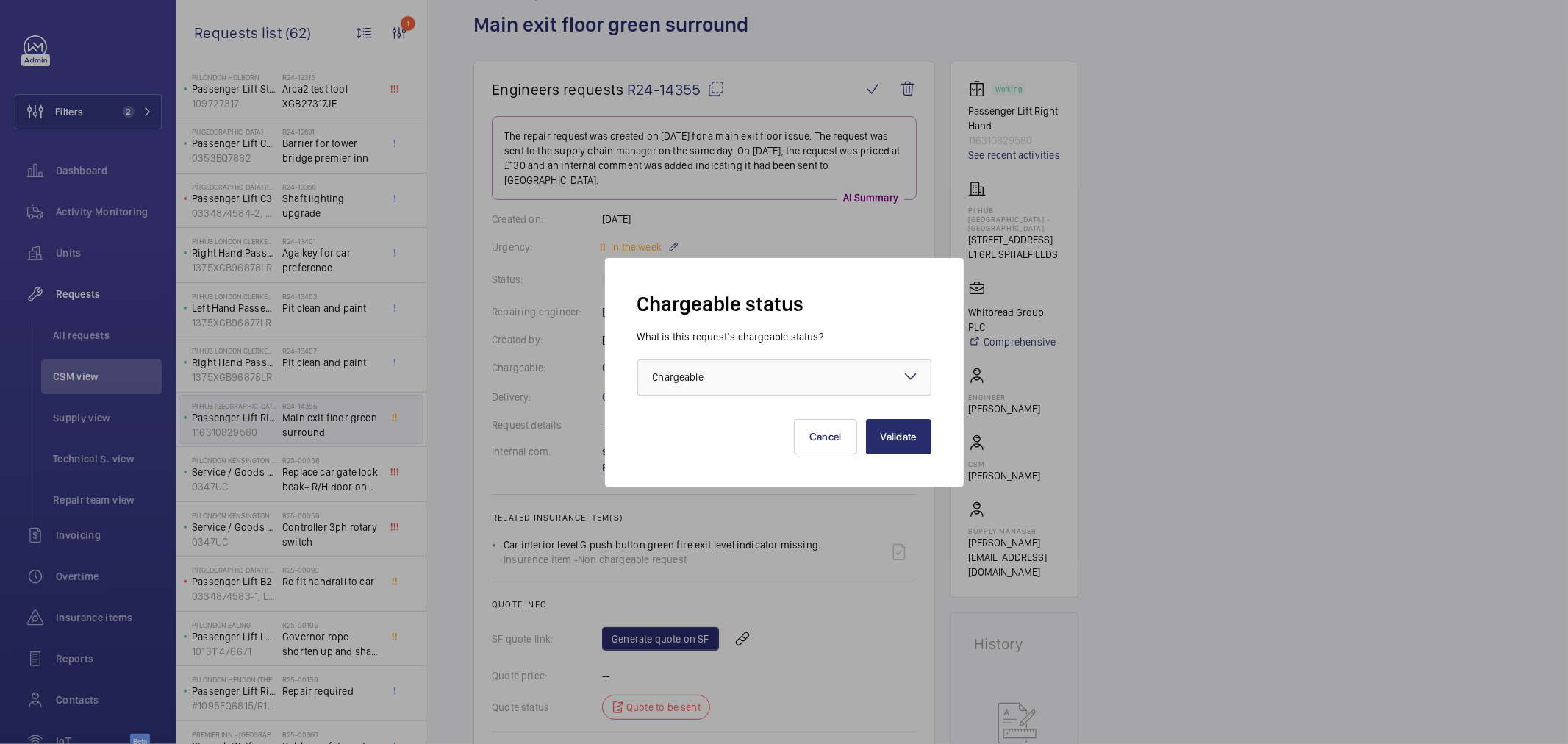
click at [702, 381] on span "Chargeable" at bounding box center [679, 377] width 51 height 12
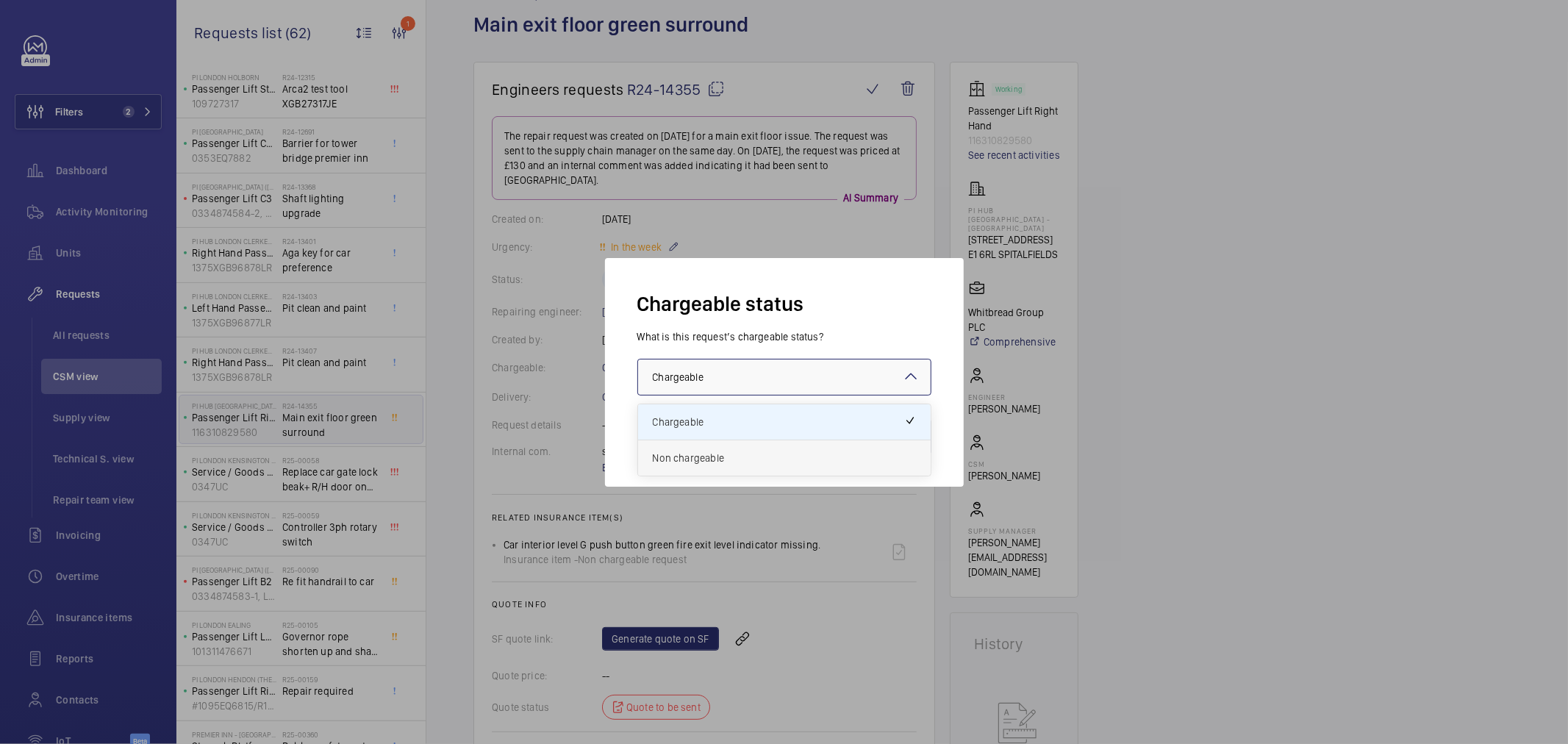
click at [659, 452] on span "Non chargeable" at bounding box center [785, 458] width 264 height 15
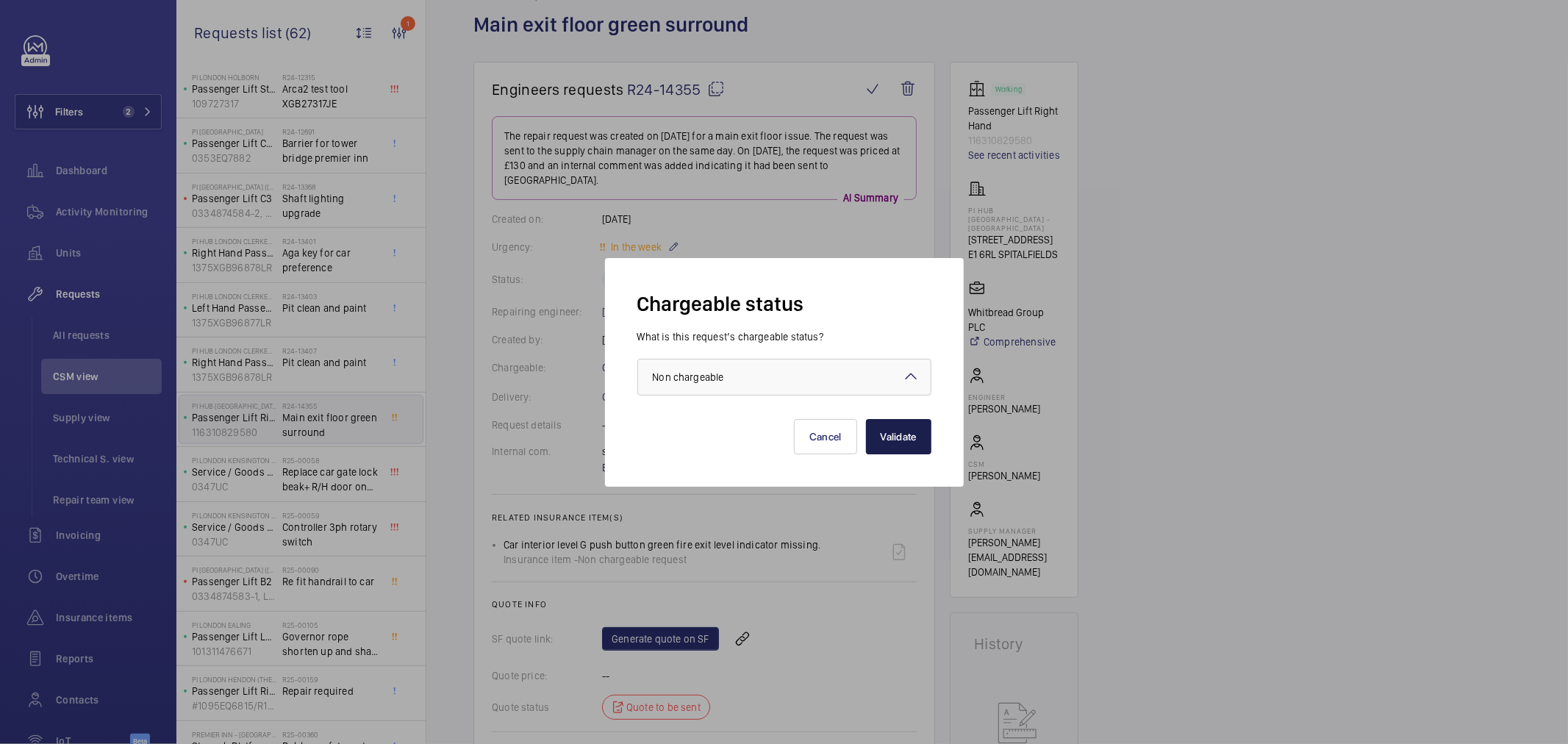
click at [901, 425] on button "Validate" at bounding box center [898, 437] width 65 height 35
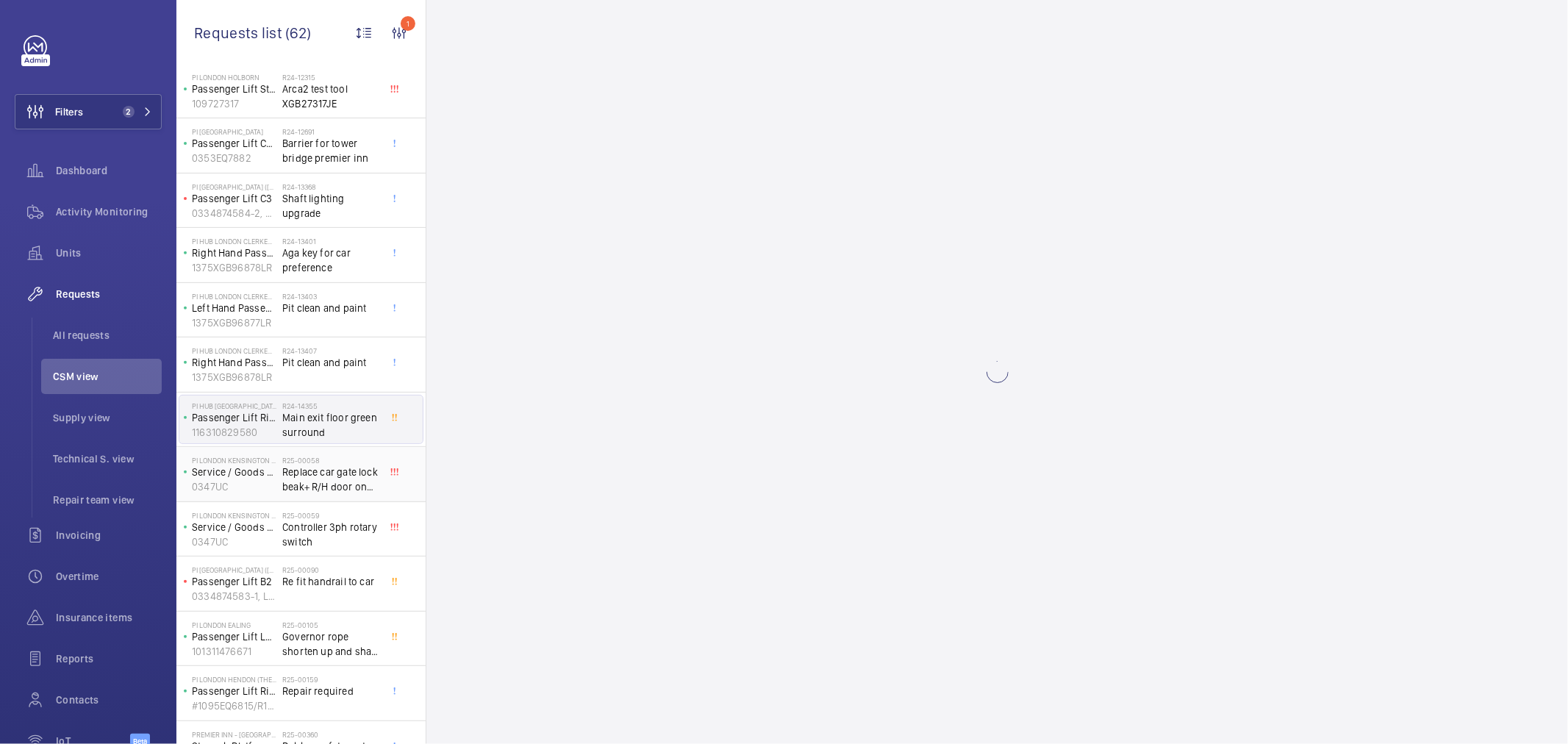
scroll to position [0, 0]
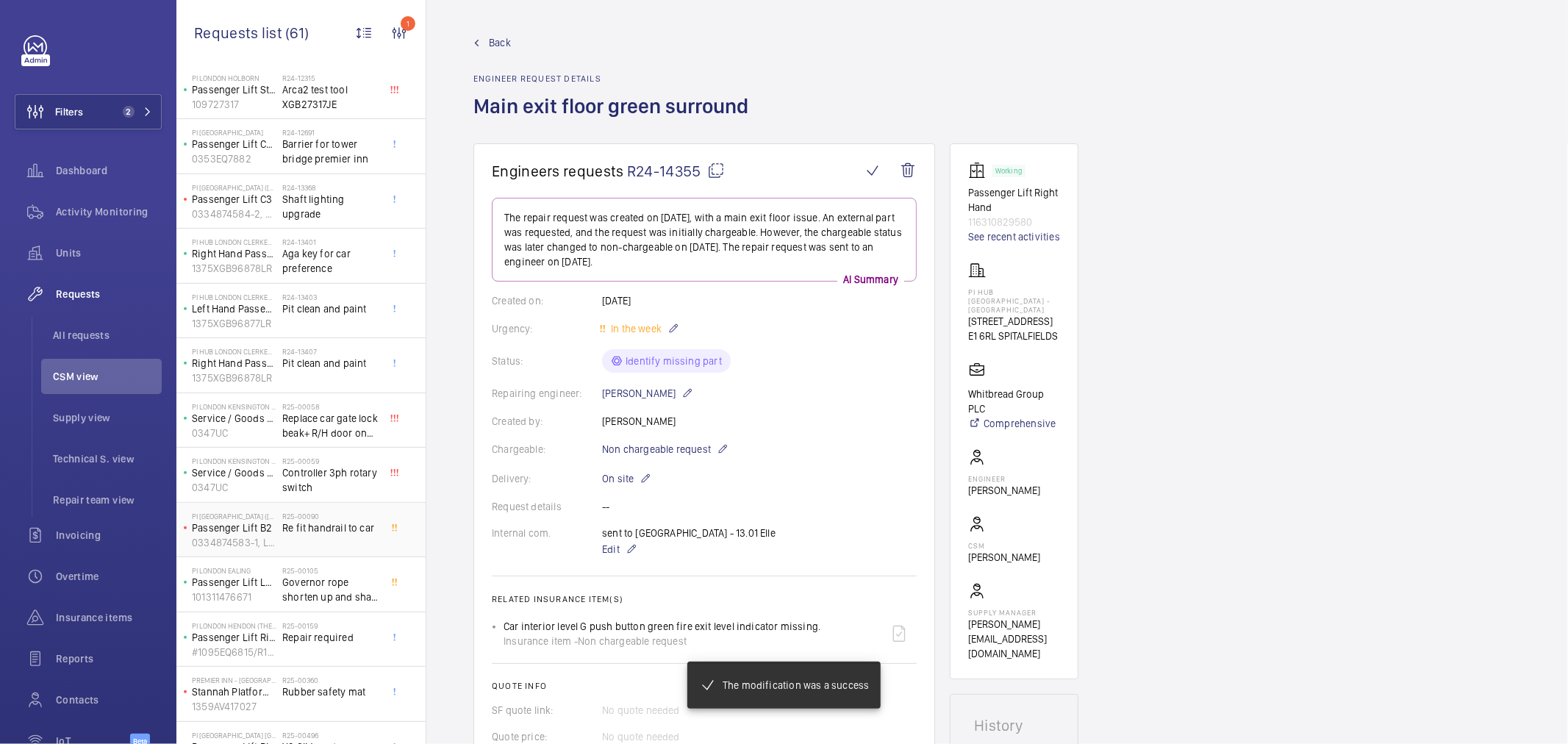
scroll to position [408, 0]
click at [342, 444] on div "R25-00058 Replace car gate lock beak+ R/H door on hinge, requires drilling and …" at bounding box center [331, 423] width 97 height 43
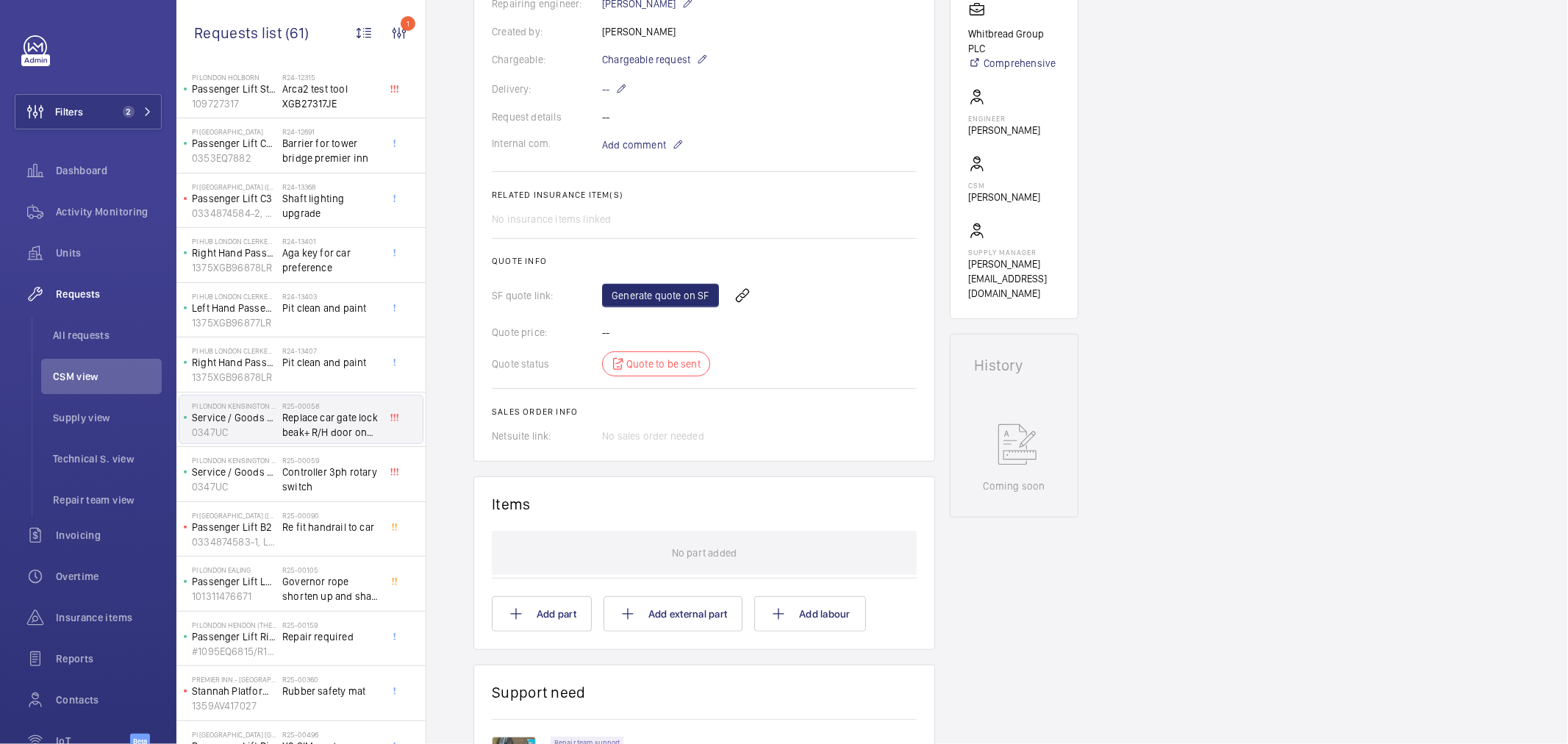
scroll to position [178, 0]
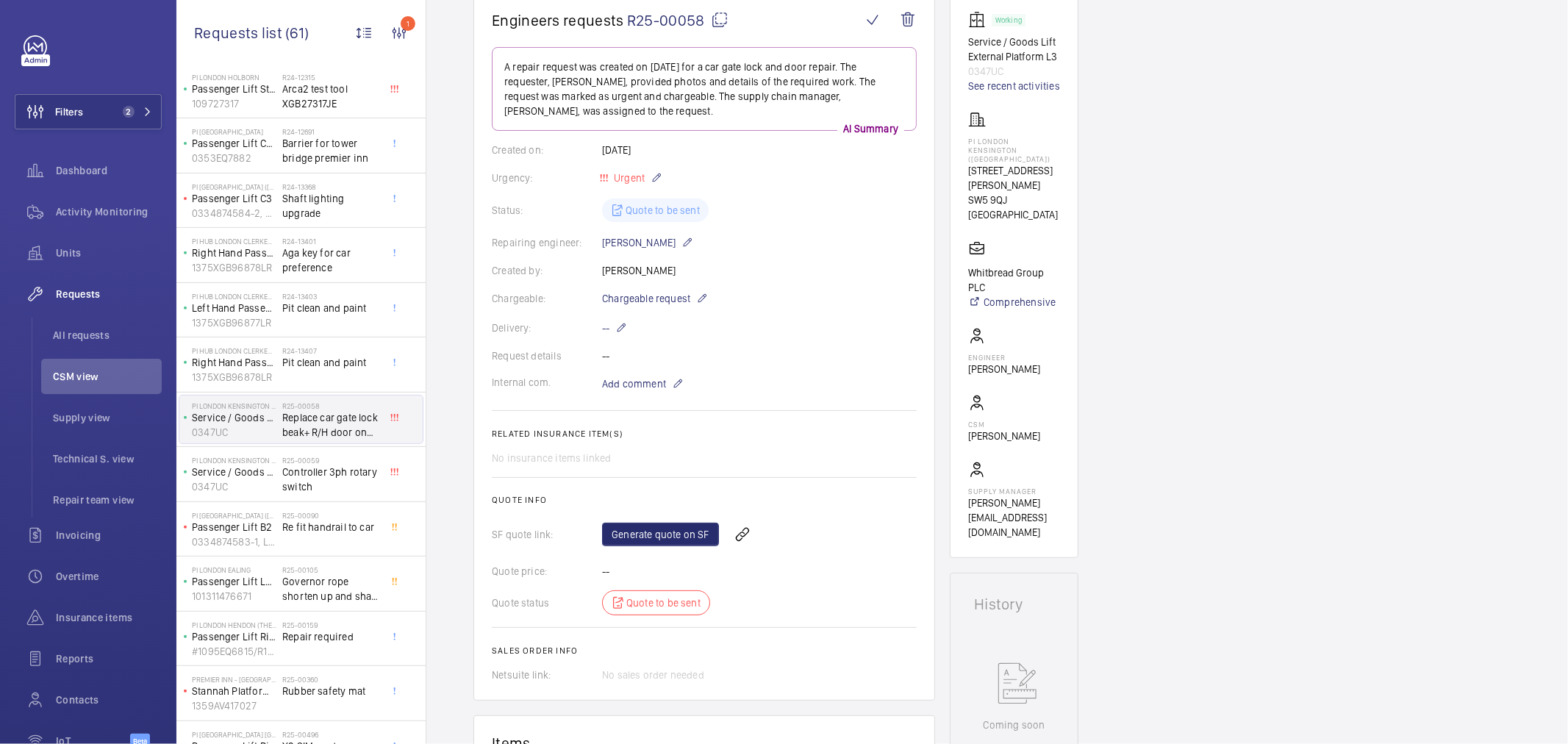
click at [698, 288] on wm-front-card-body "A repair request was created on [DATE] for a car gate lock and door repair. The…" at bounding box center [704, 364] width 425 height 635
click at [687, 302] on span "Chargeable request" at bounding box center [646, 299] width 88 height 15
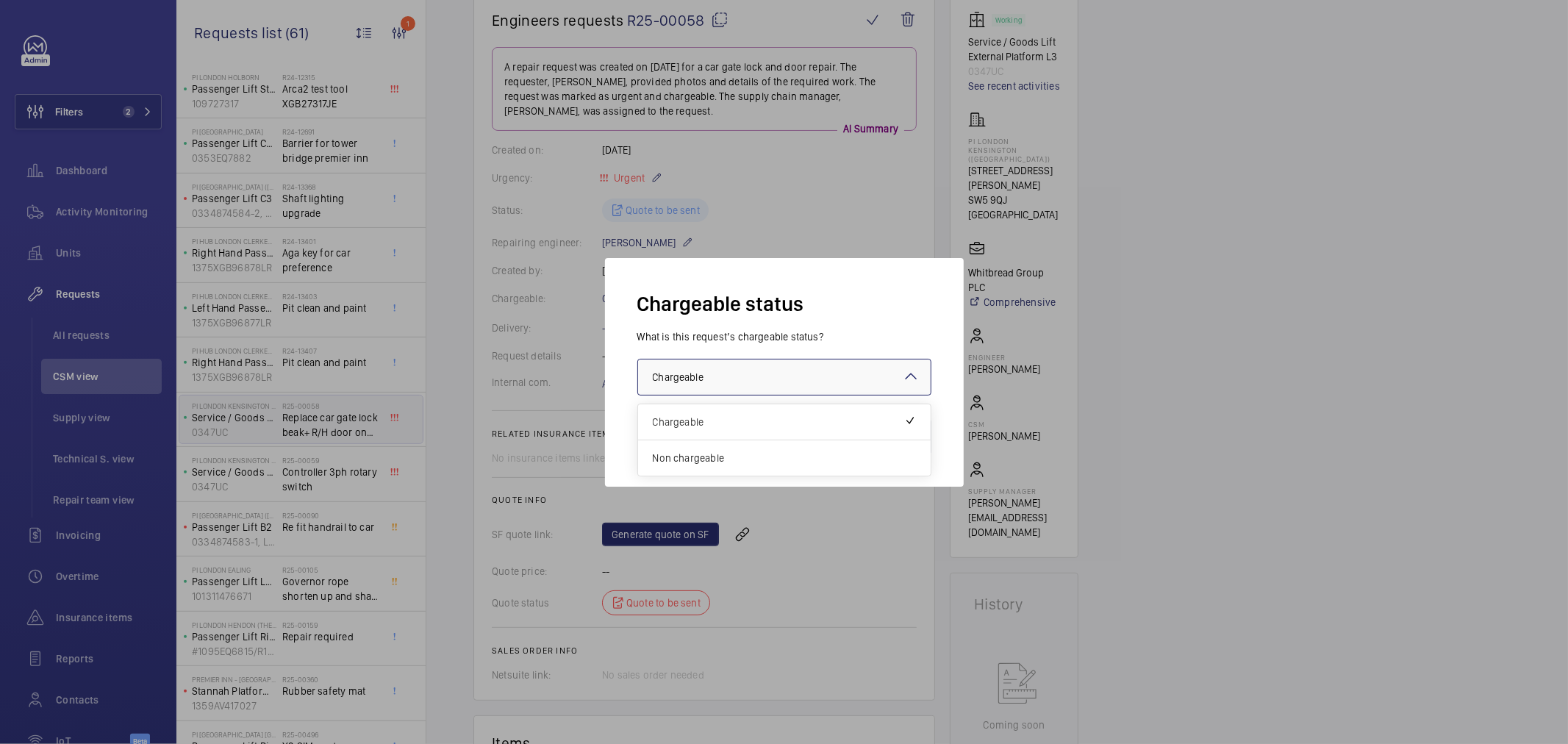
click at [693, 387] on div at bounding box center [784, 377] width 292 height 35
click at [718, 458] on span "Non chargeable" at bounding box center [785, 458] width 264 height 15
click at [884, 440] on button "Validate" at bounding box center [898, 437] width 65 height 35
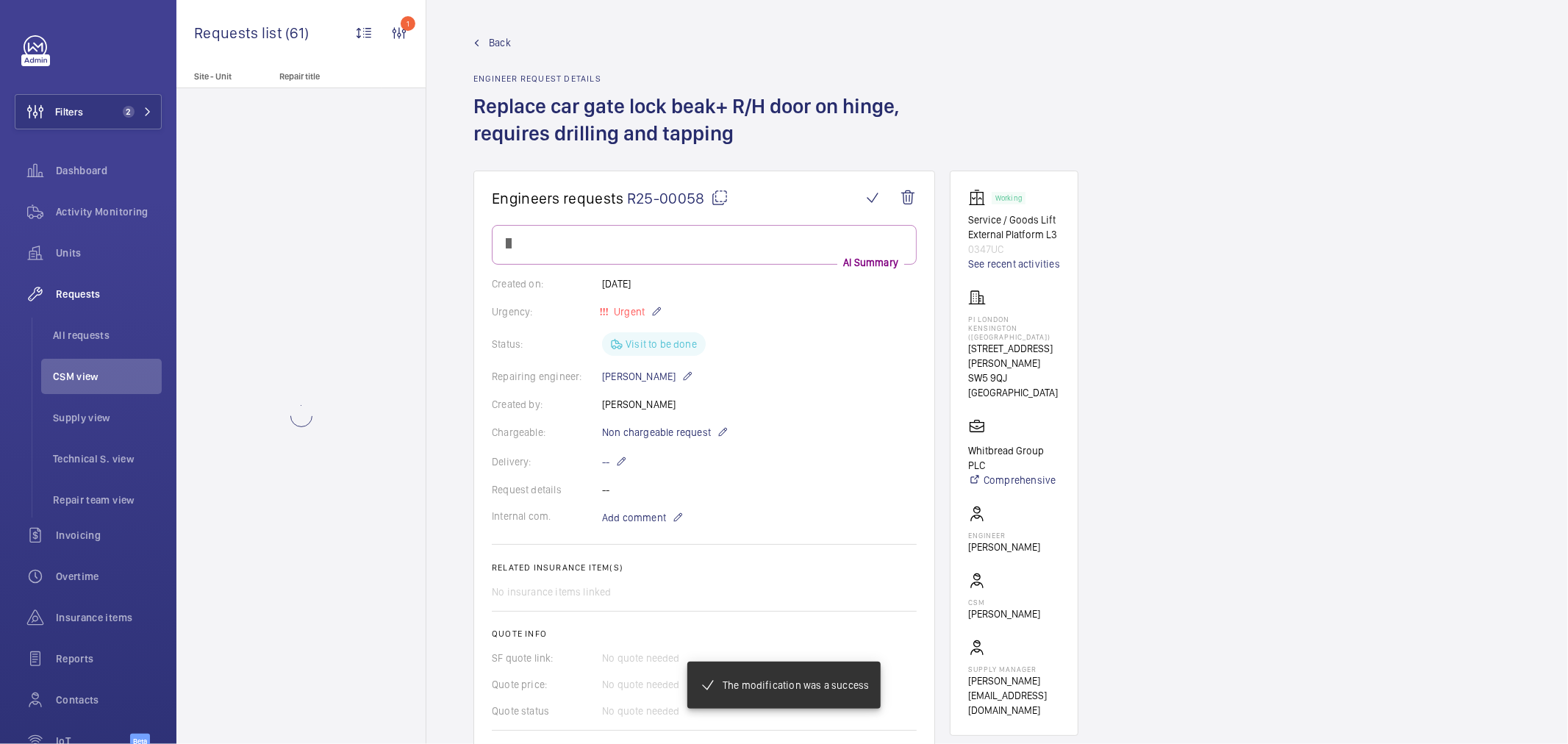
scroll to position [0, 0]
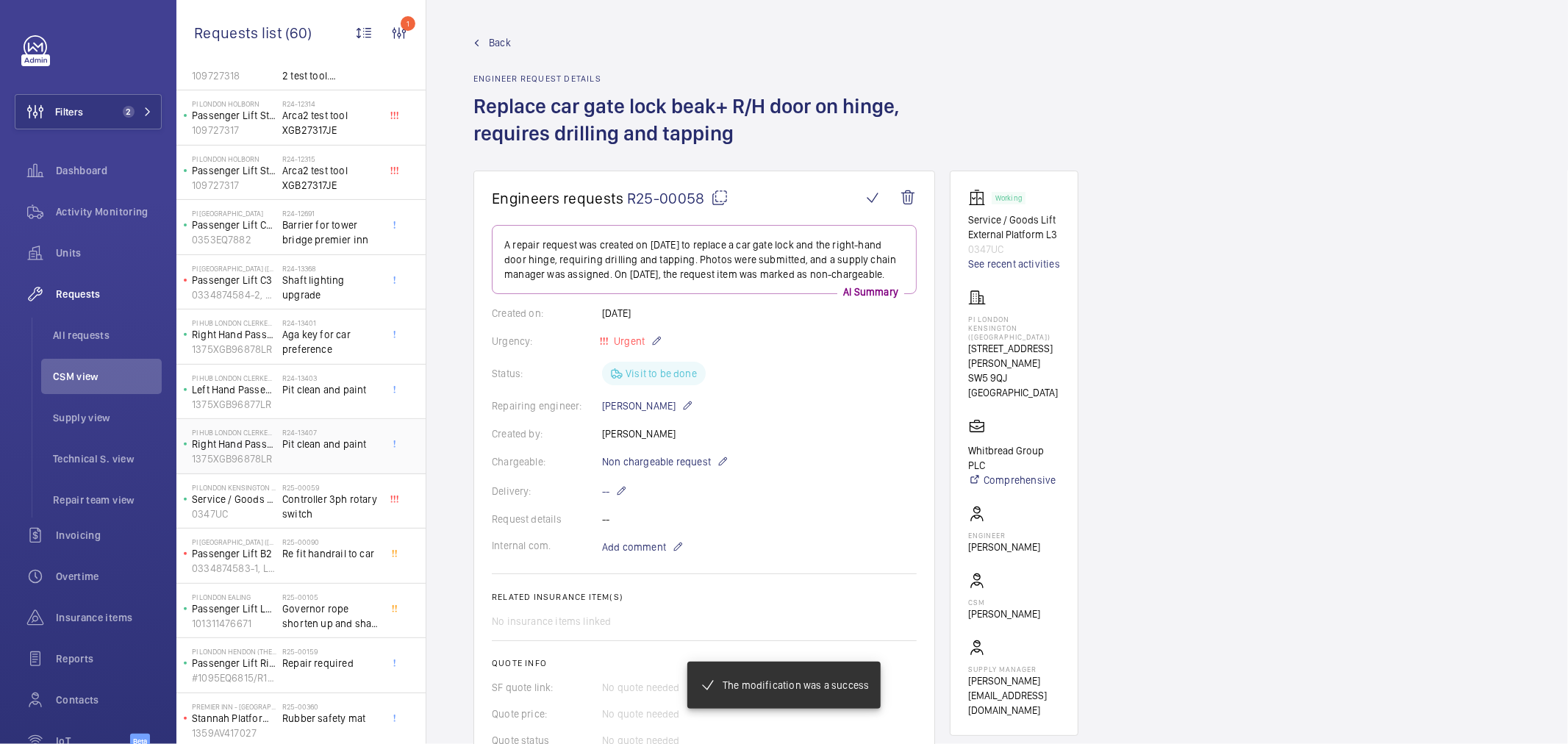
scroll to position [408, 0]
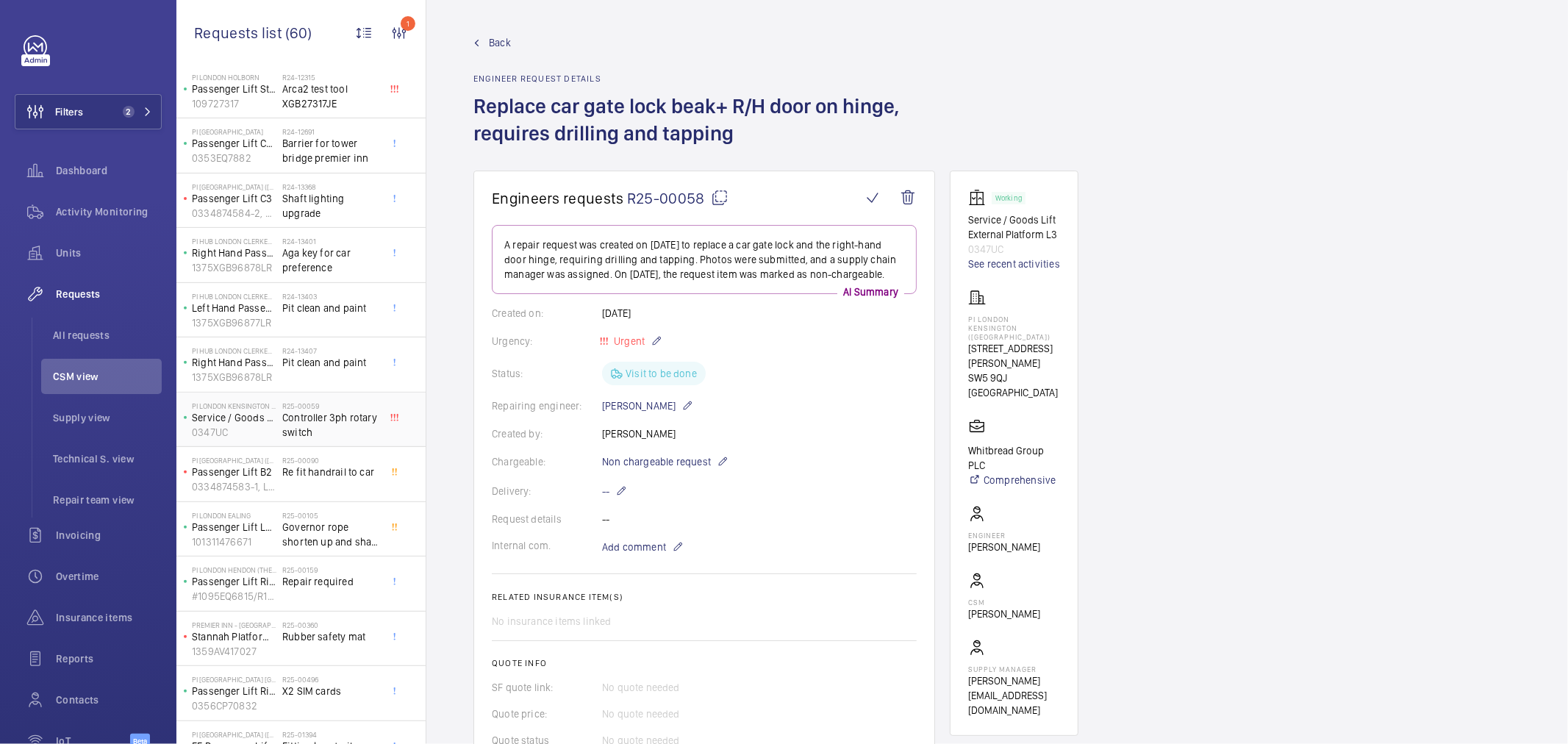
click at [327, 430] on span "Controller 3ph rotary switch" at bounding box center [331, 425] width 97 height 30
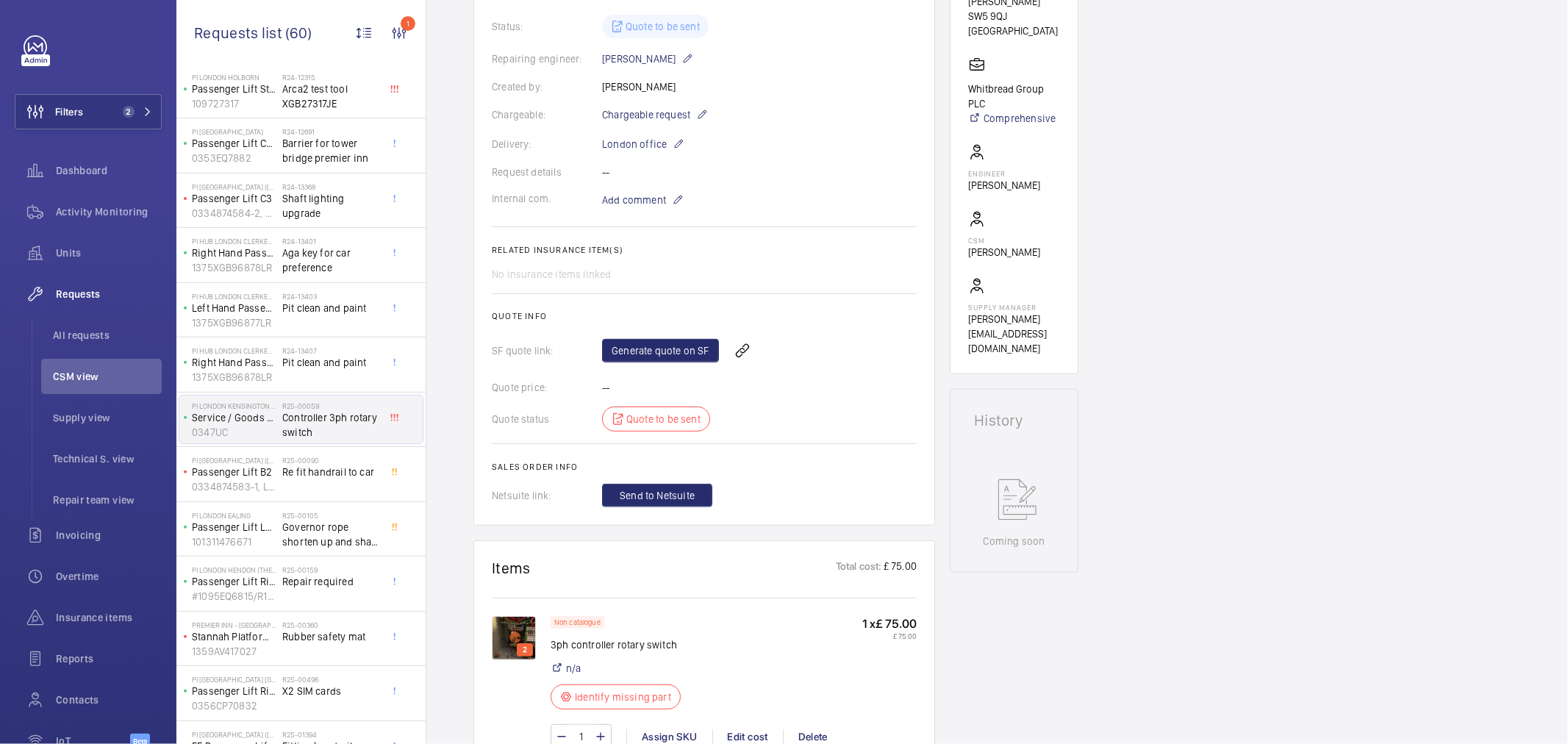
scroll to position [326, 0]
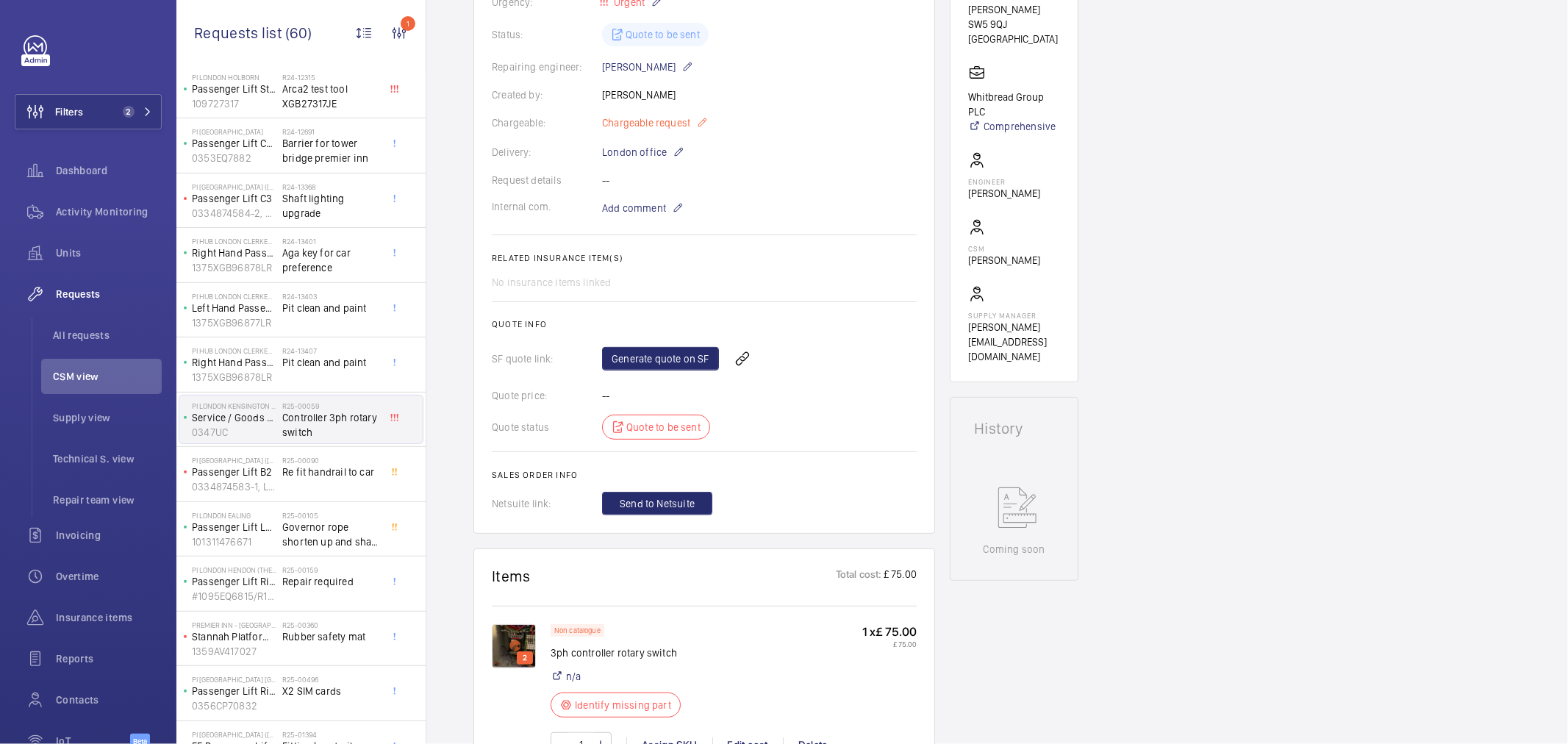
click at [668, 120] on span "Chargeable request" at bounding box center [646, 123] width 88 height 15
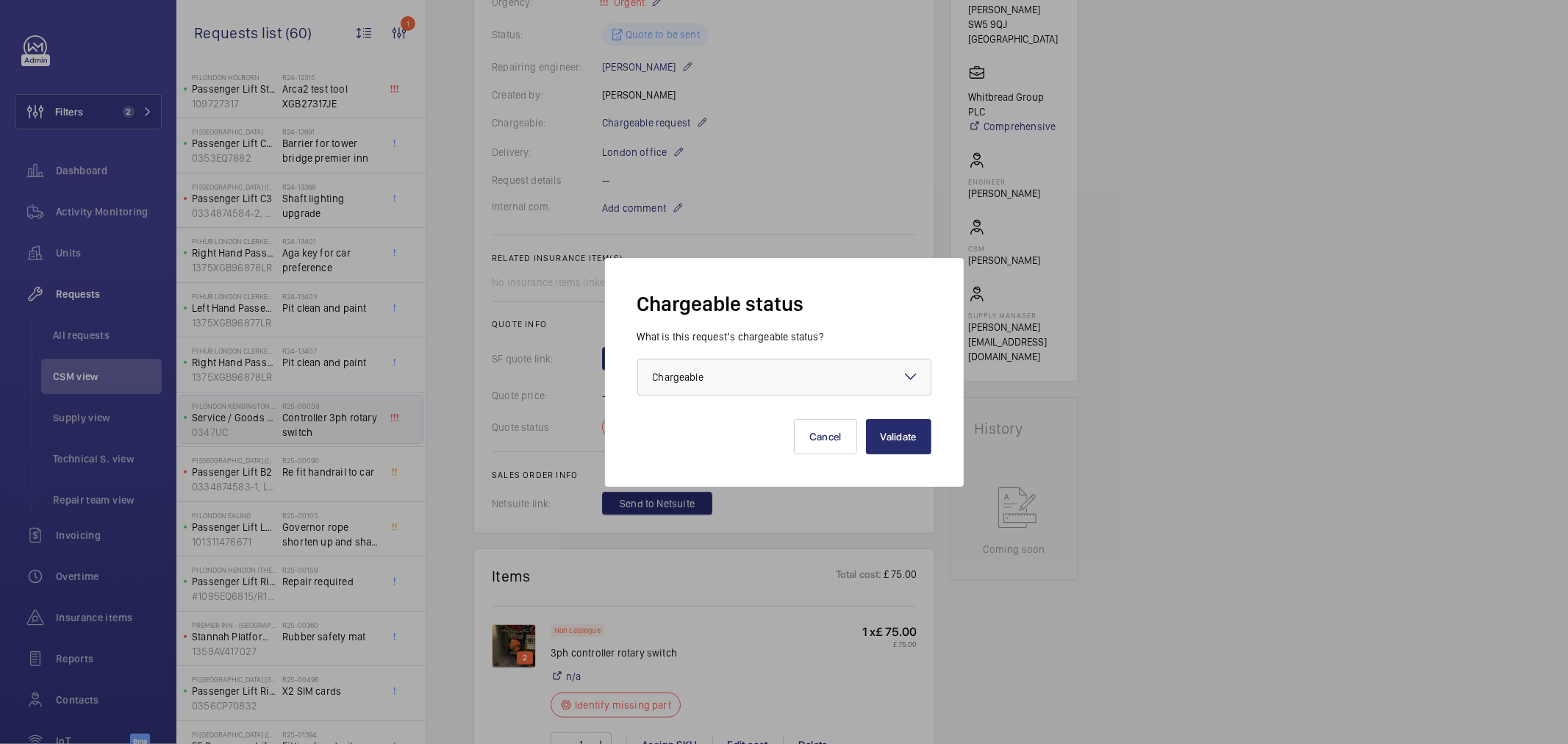
click at [698, 355] on div "What is this request’s chargeable status? Choose one option × Chargeable ×" at bounding box center [784, 363] width 294 height 66
click at [706, 384] on div "× Chargeable" at bounding box center [697, 377] width 87 height 15
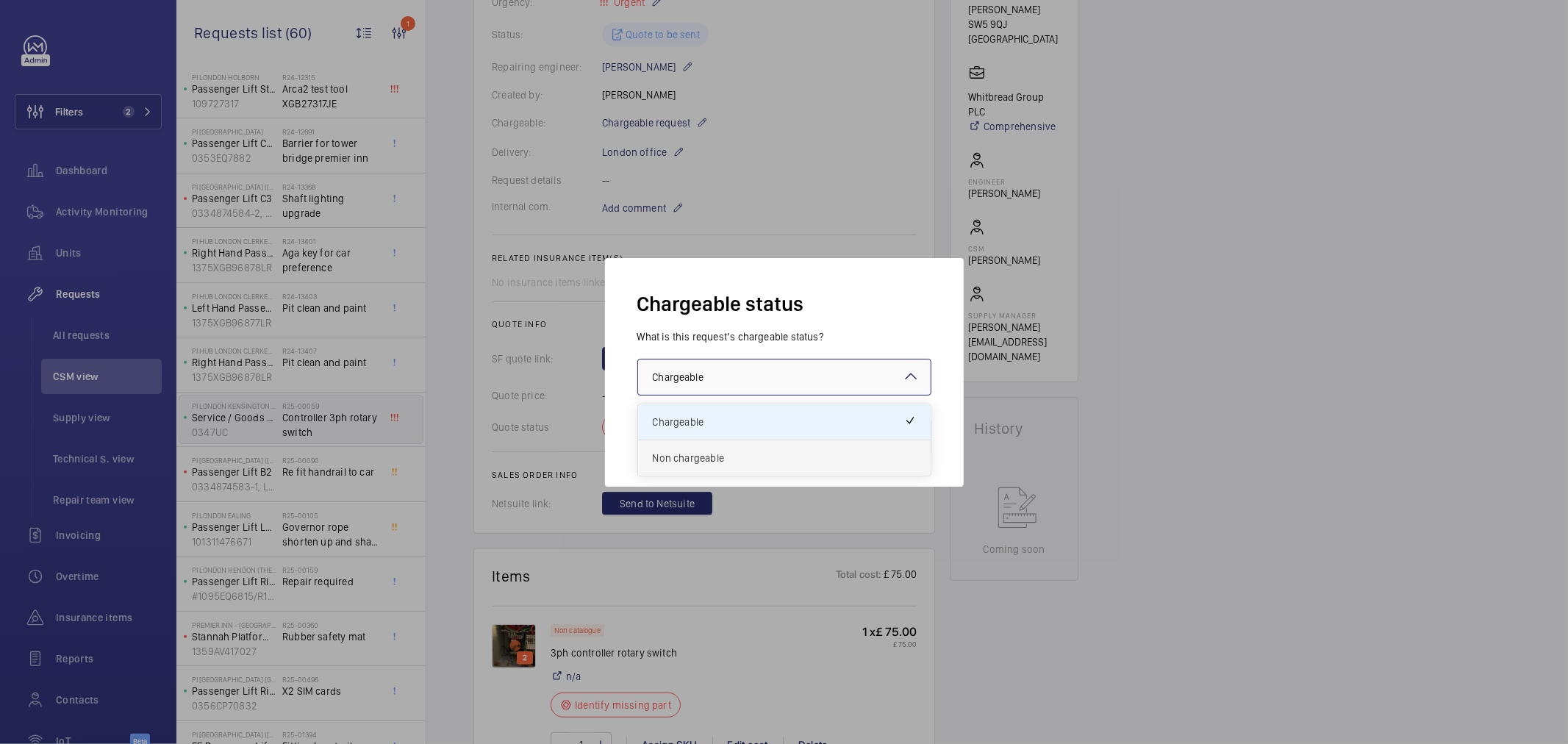
click at [688, 455] on span "Non chargeable" at bounding box center [785, 458] width 264 height 15
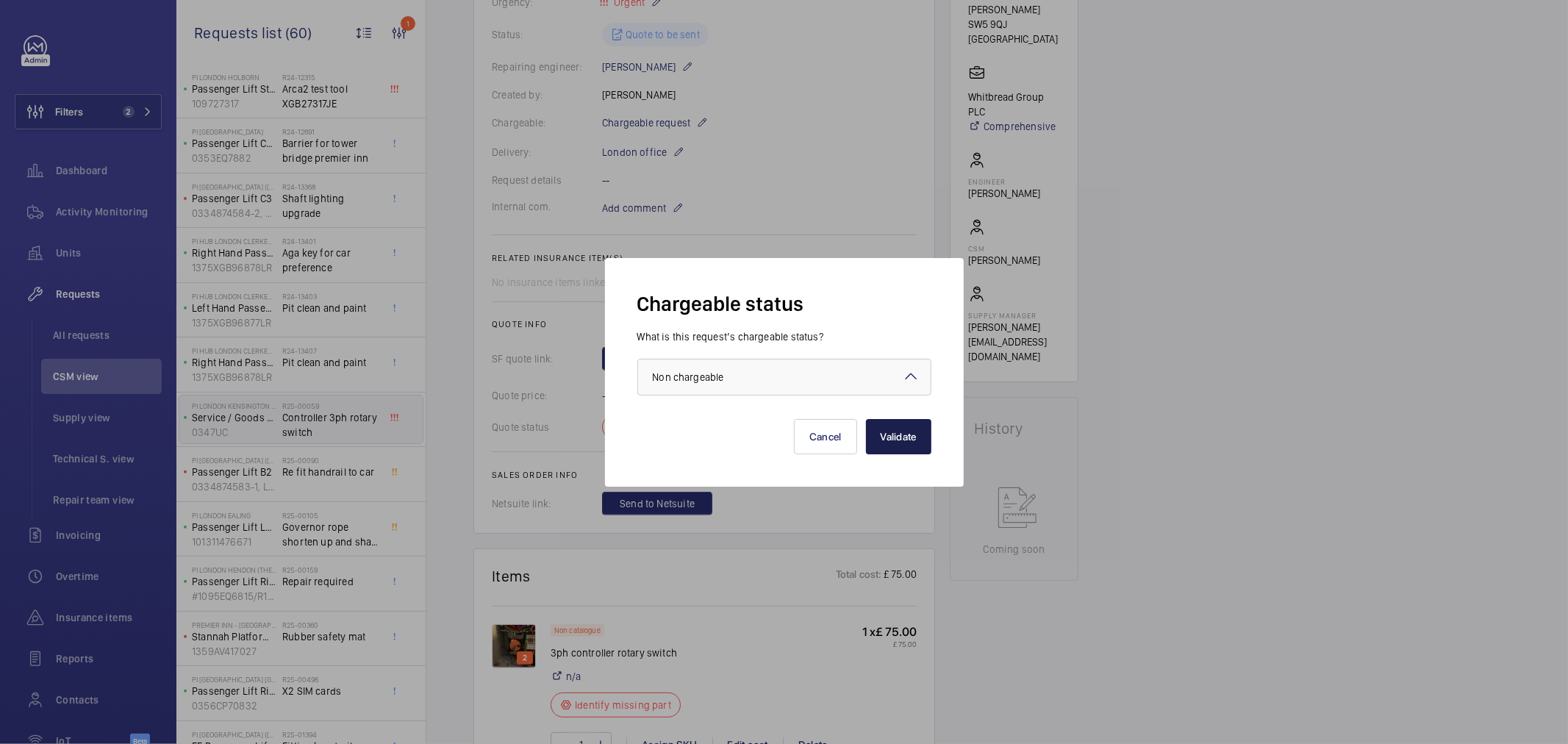
click at [884, 439] on button "Validate" at bounding box center [898, 437] width 65 height 35
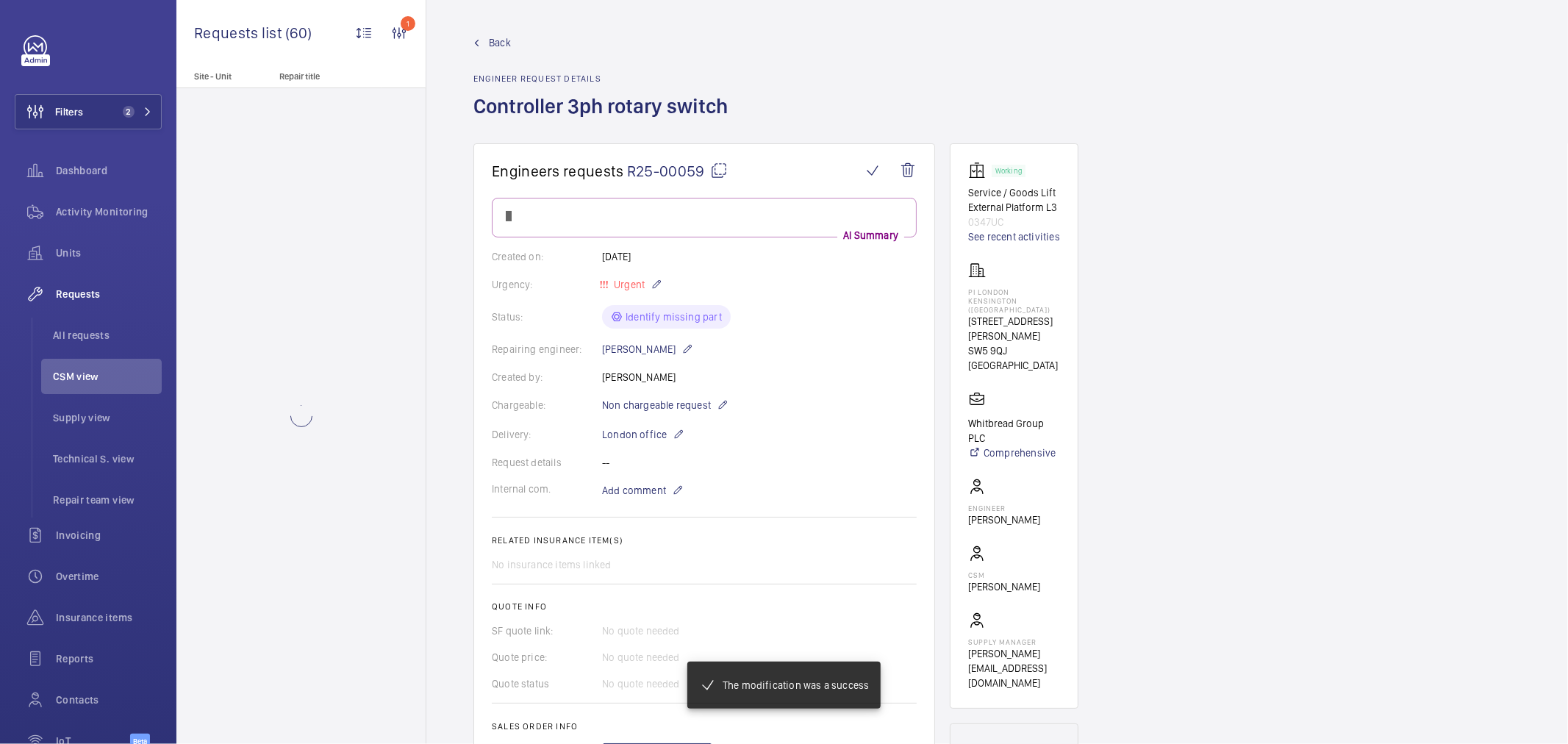
scroll to position [0, 0]
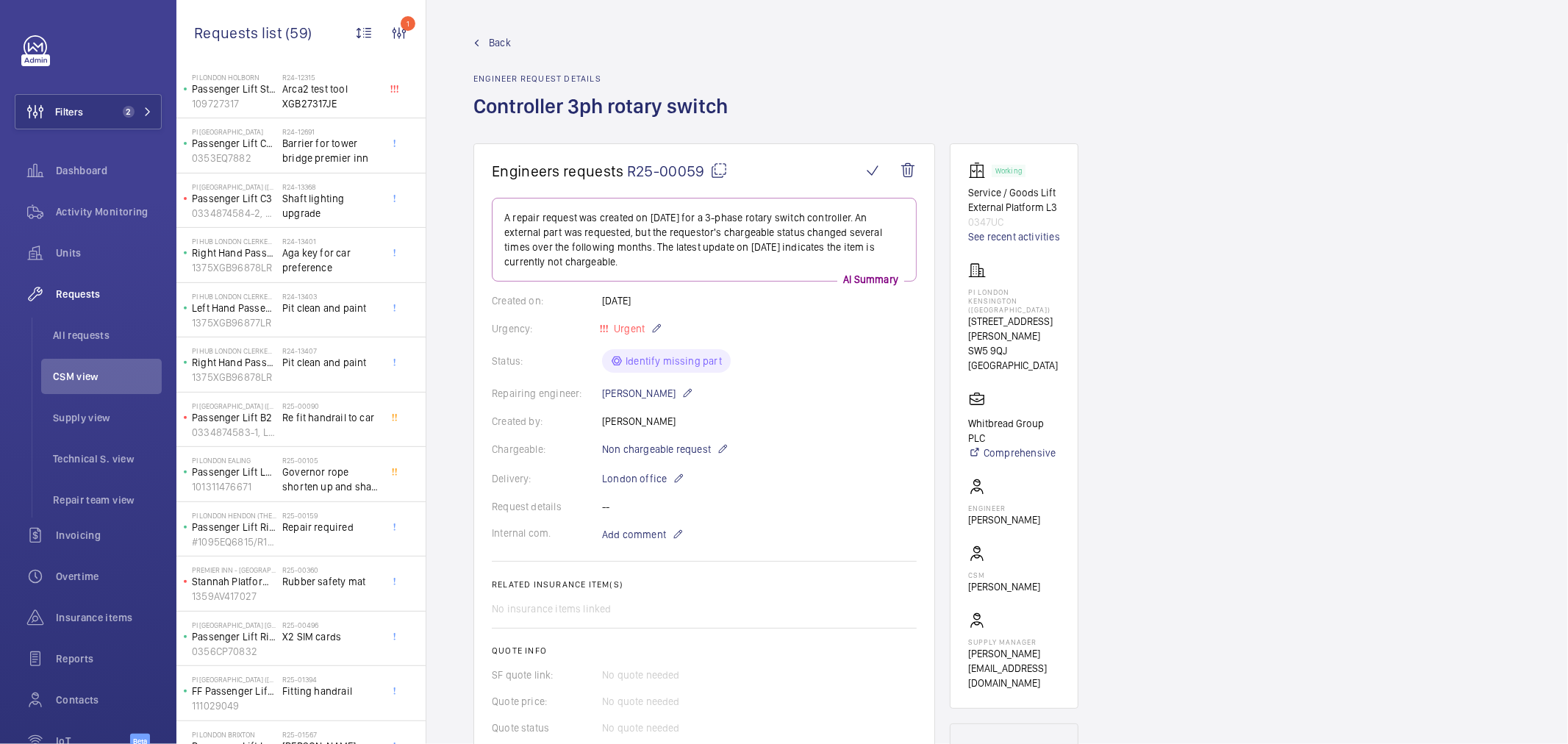
scroll to position [442, 0]
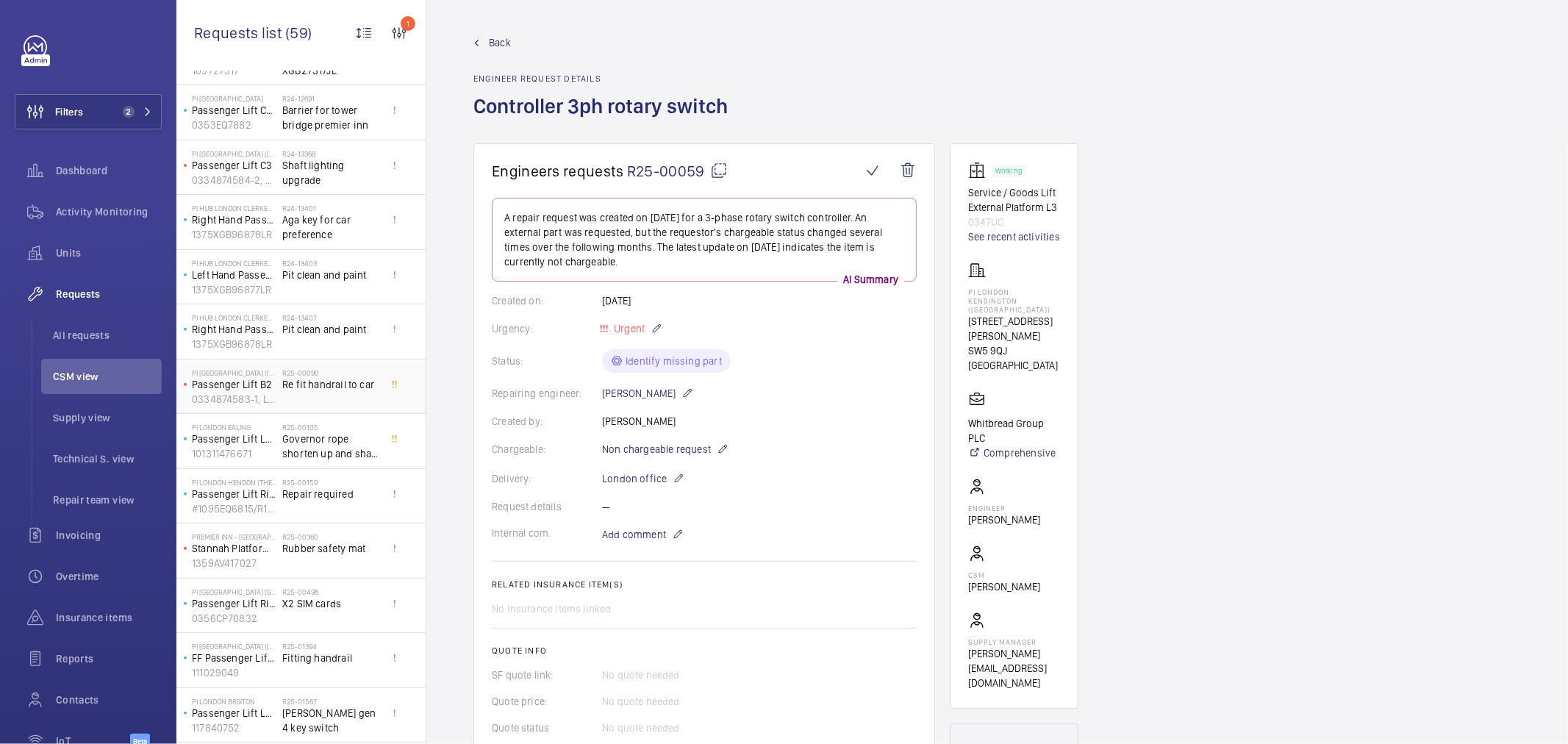
click at [348, 405] on div "R25-00090 Re fit handrail to car" at bounding box center [331, 390] width 97 height 43
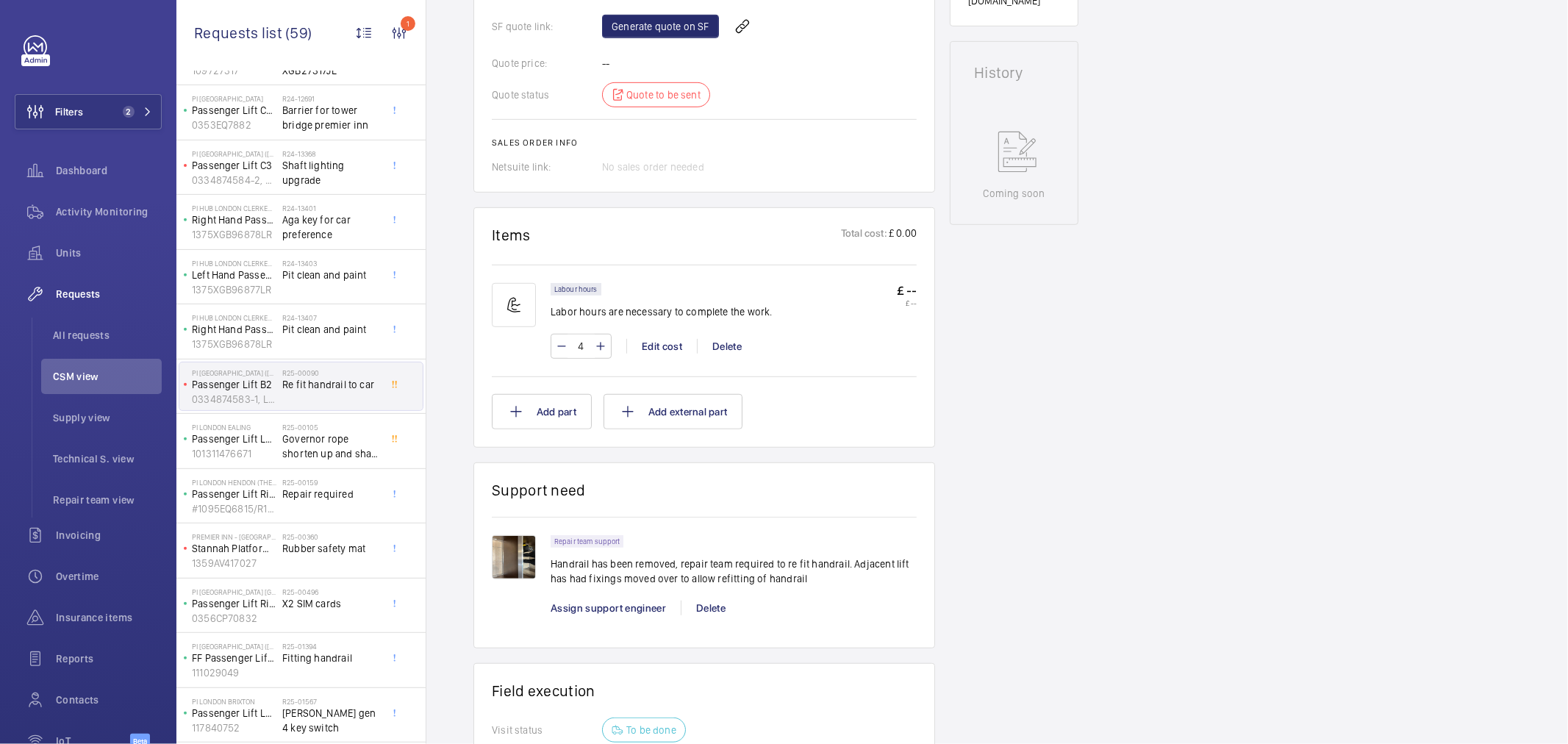
scroll to position [408, 0]
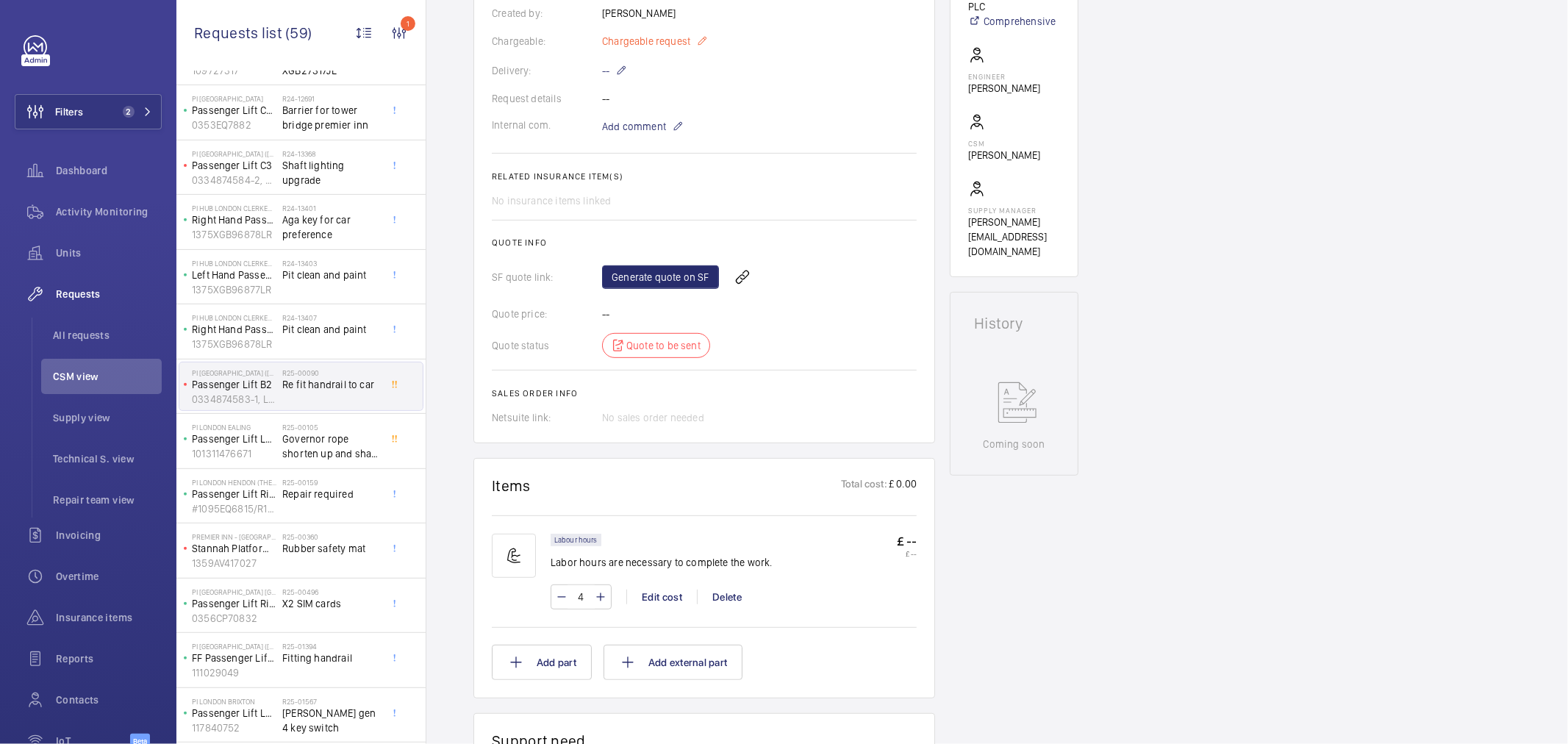
click at [672, 39] on span "Chargeable request" at bounding box center [646, 41] width 88 height 15
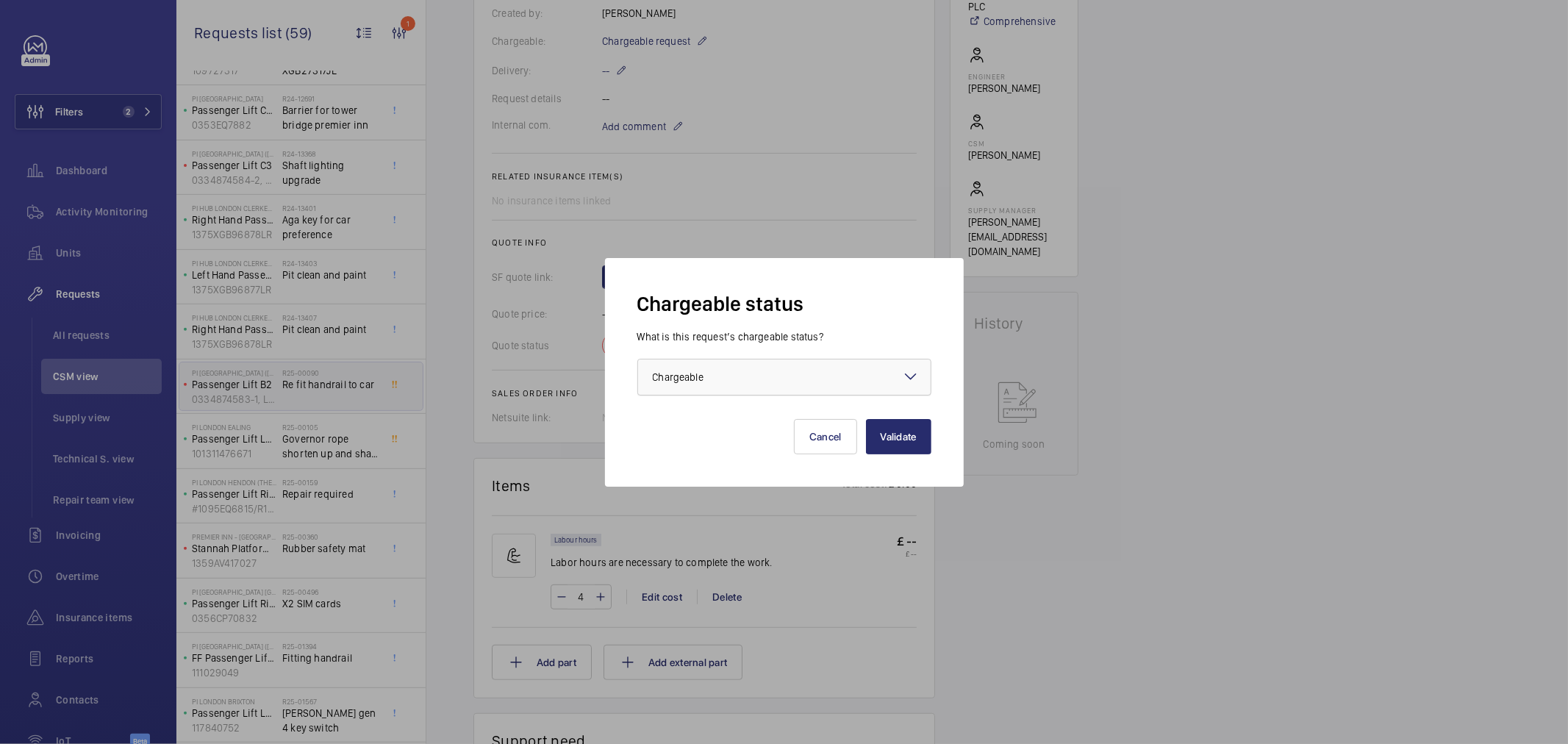
click at [693, 363] on div at bounding box center [784, 377] width 292 height 35
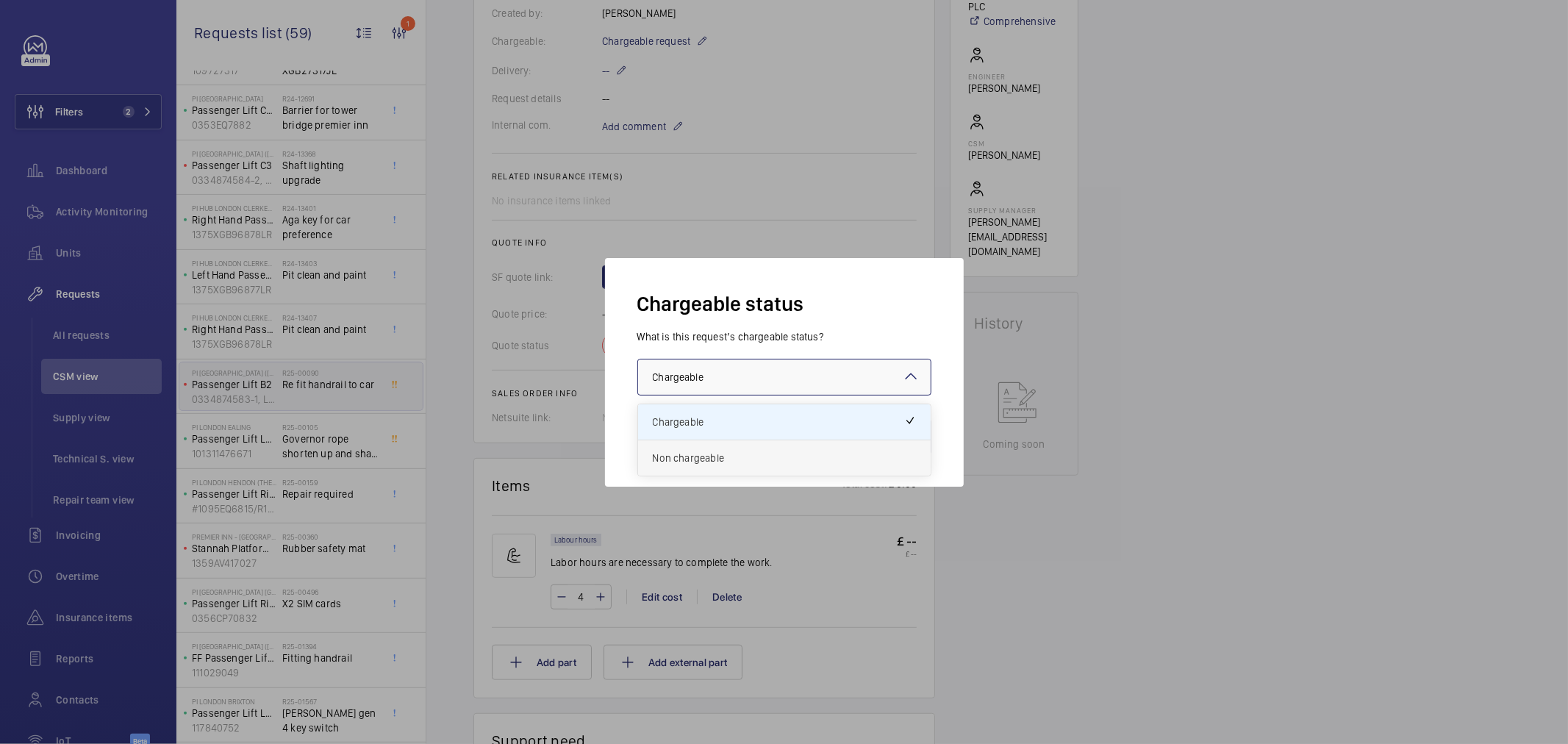
click at [714, 471] on div "Non chargeable" at bounding box center [784, 458] width 292 height 35
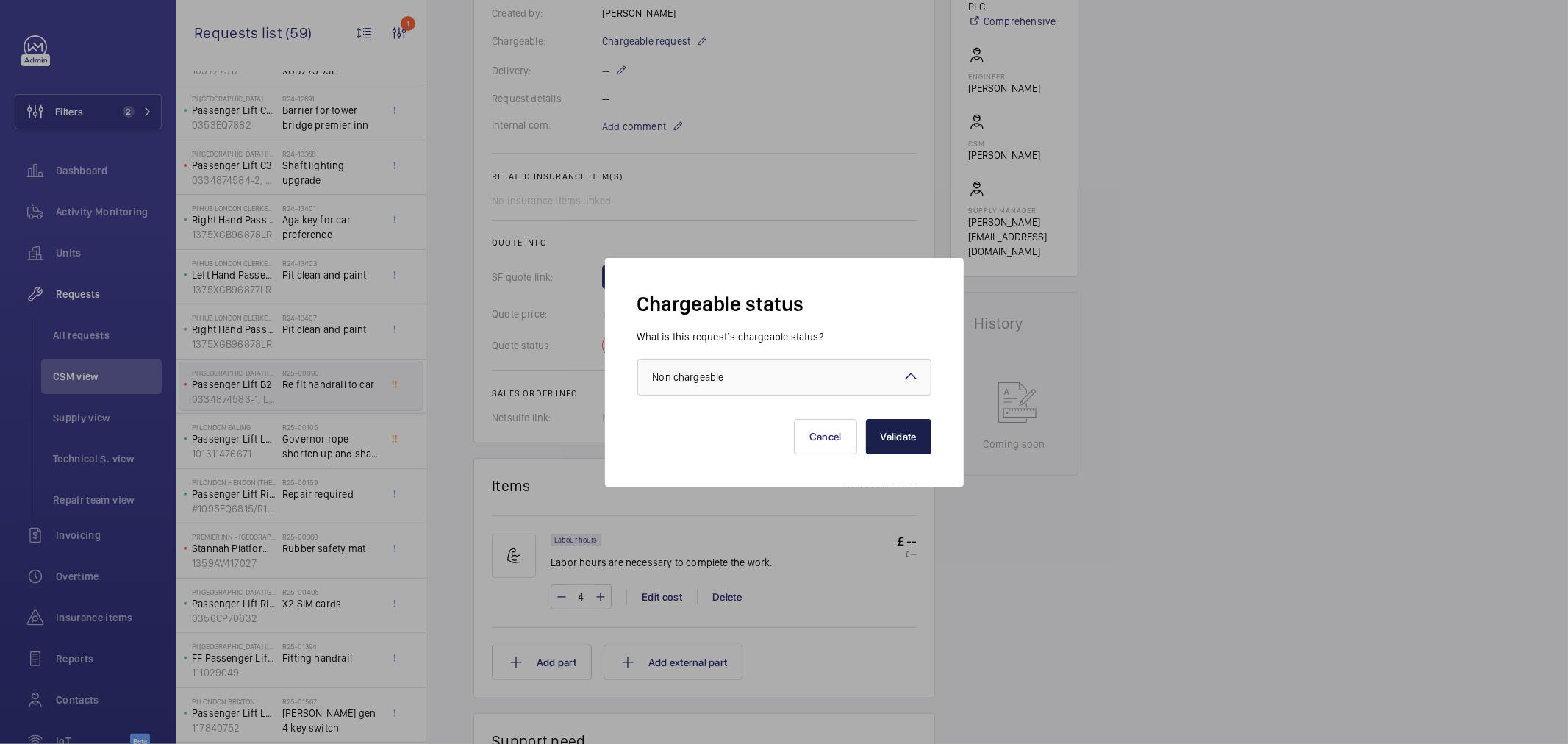
click at [879, 434] on button "Validate" at bounding box center [898, 437] width 65 height 35
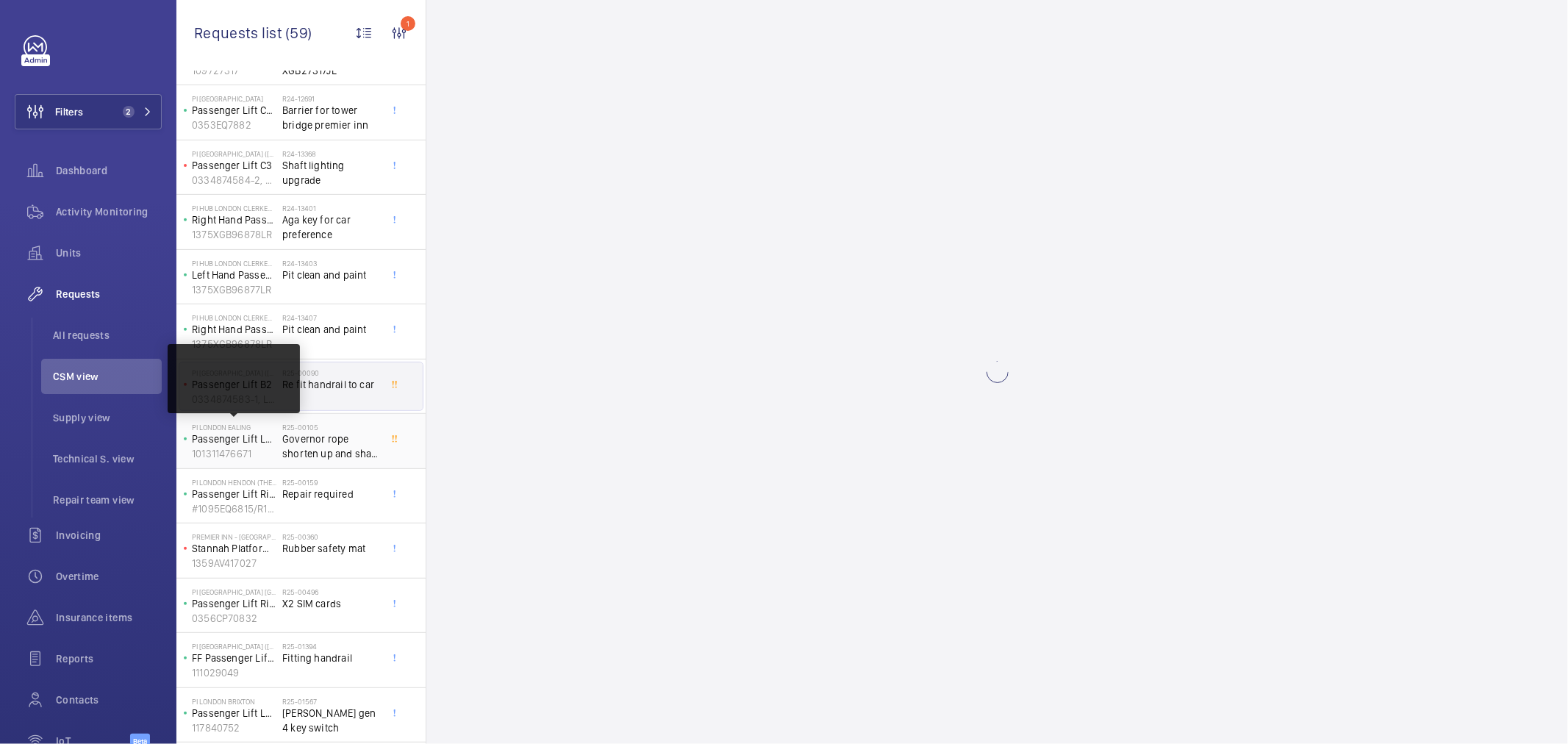
scroll to position [0, 0]
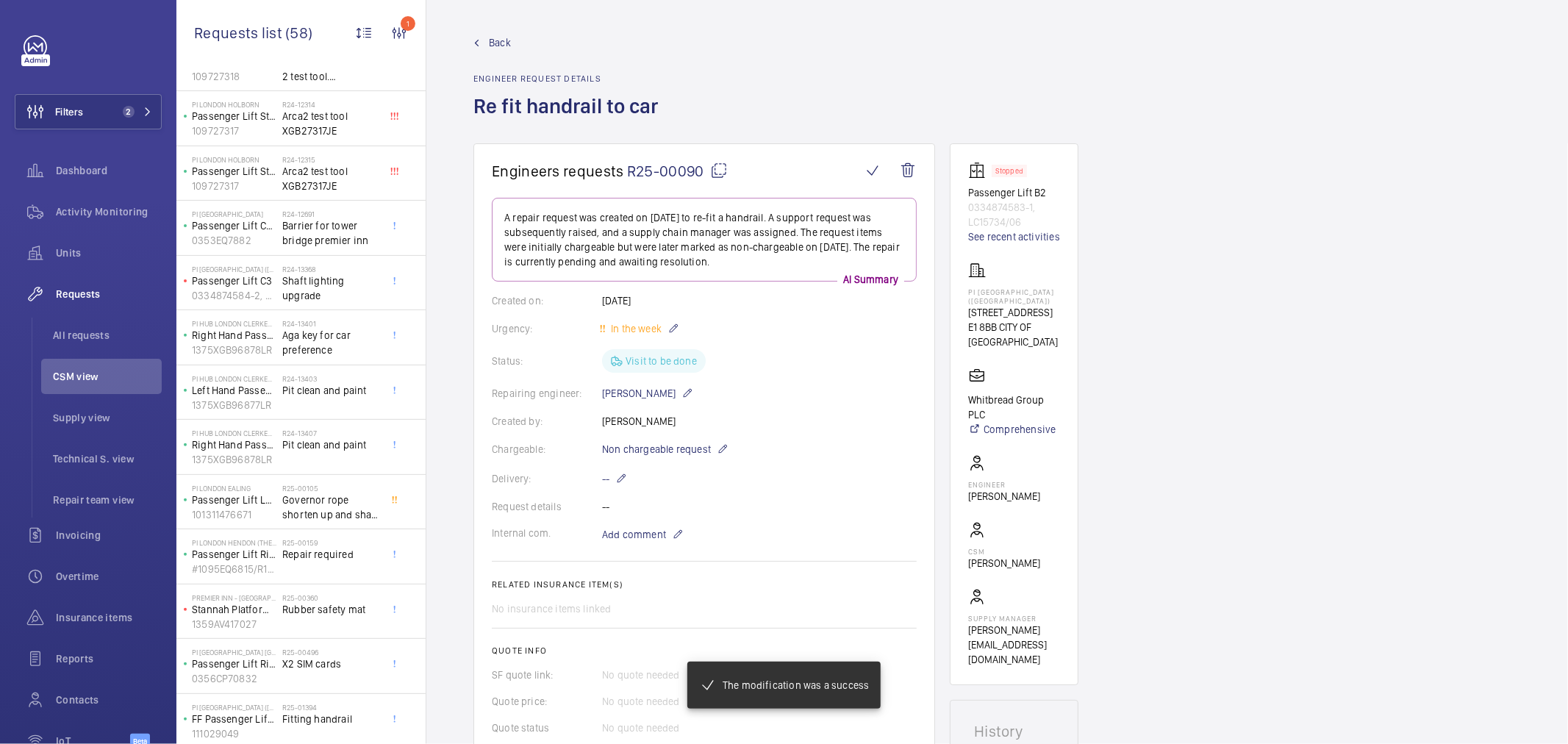
scroll to position [326, 0]
click at [339, 511] on span "Governor rope shorten up and shaft clean down" at bounding box center [331, 507] width 97 height 30
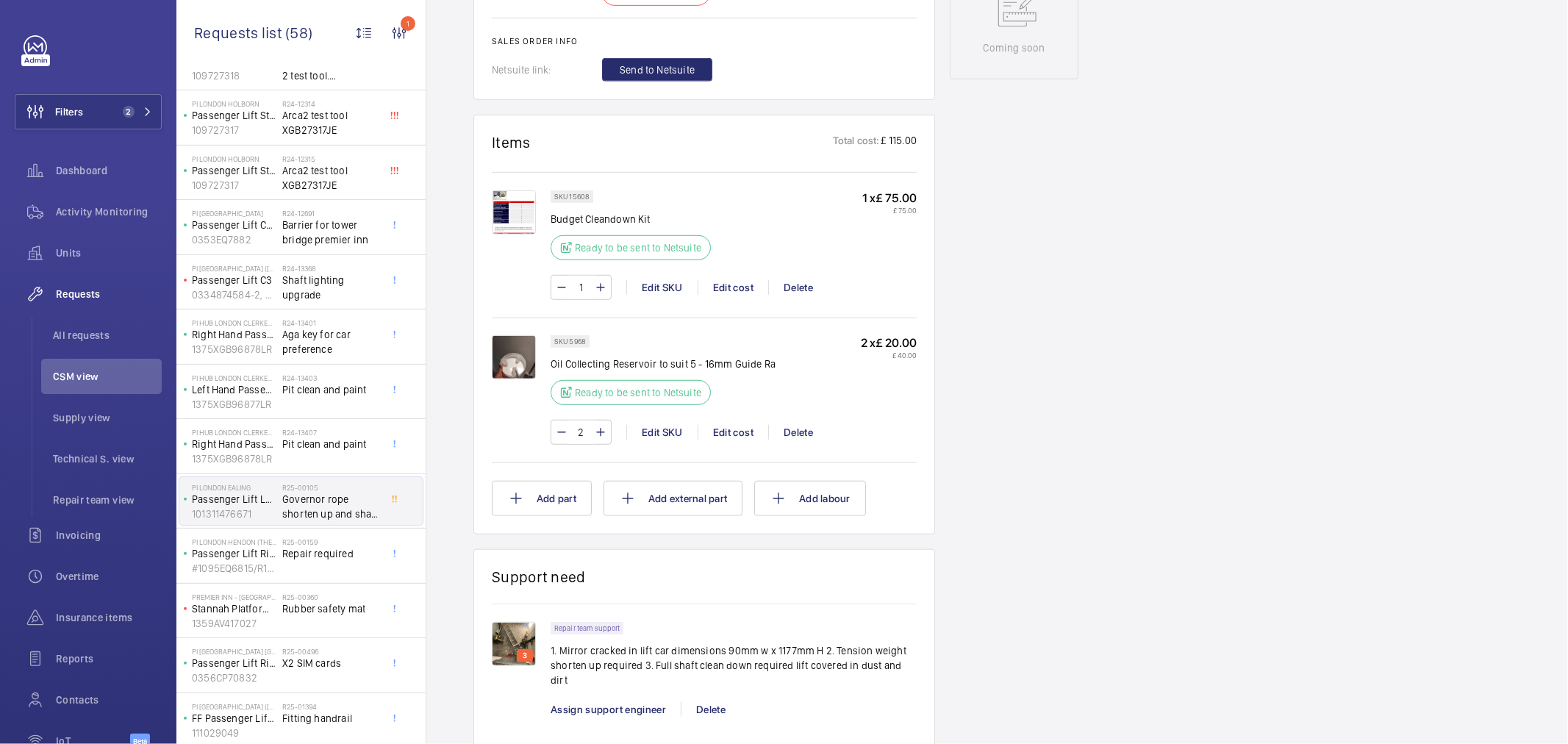
scroll to position [817, 0]
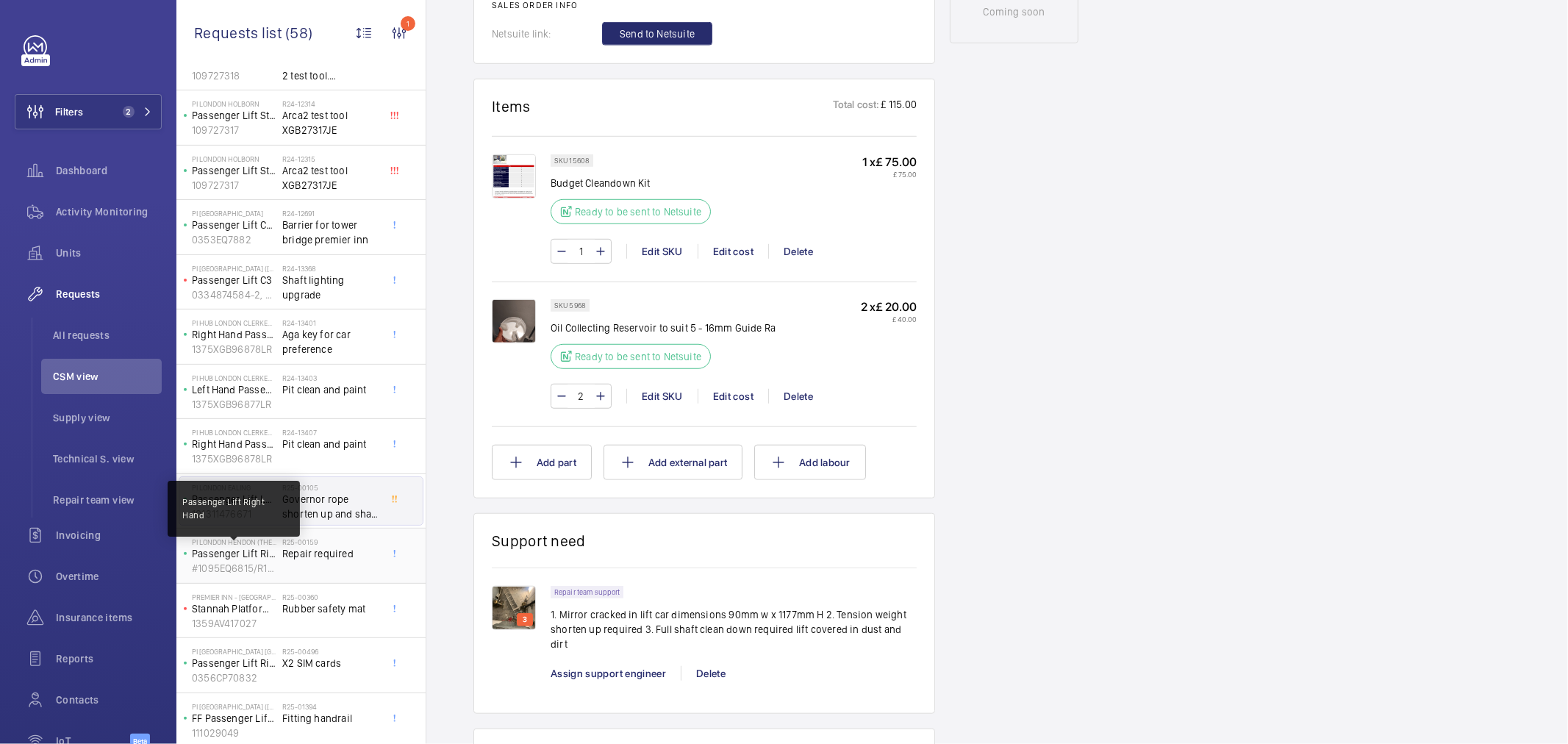
click at [259, 552] on p "Passenger Lift Right Hand" at bounding box center [234, 554] width 85 height 15
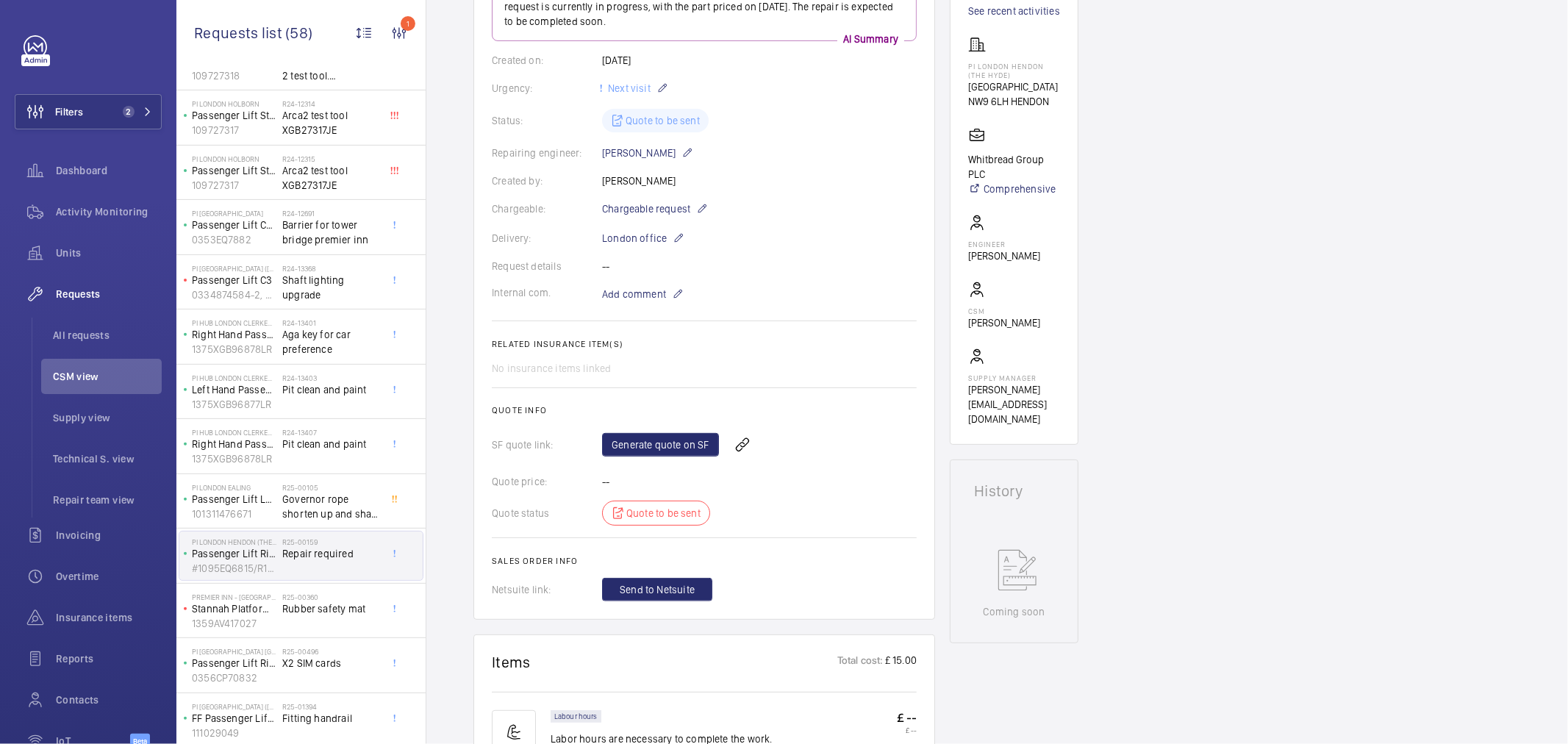
scroll to position [208, 0]
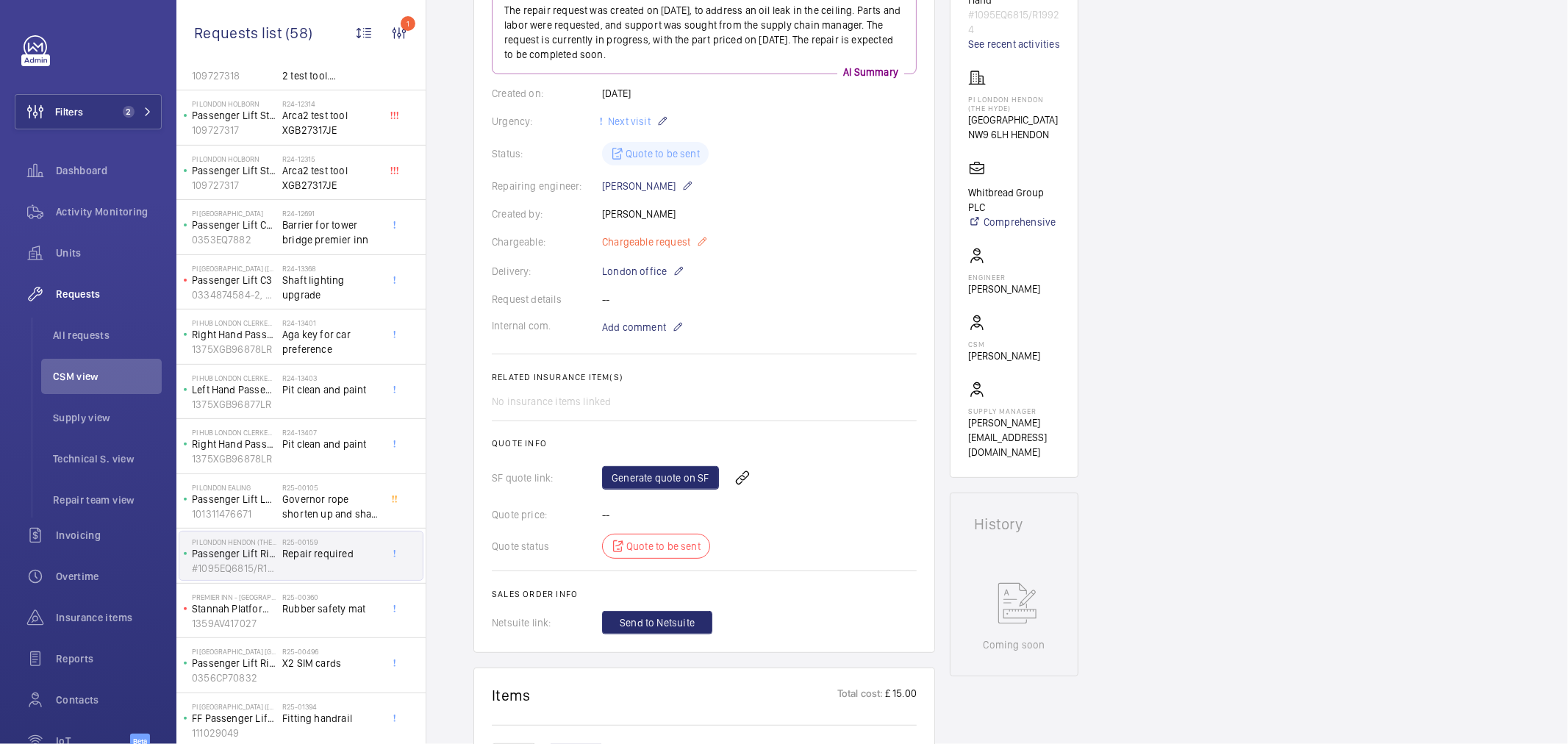
click at [663, 244] on span "Chargeable request" at bounding box center [646, 242] width 88 height 15
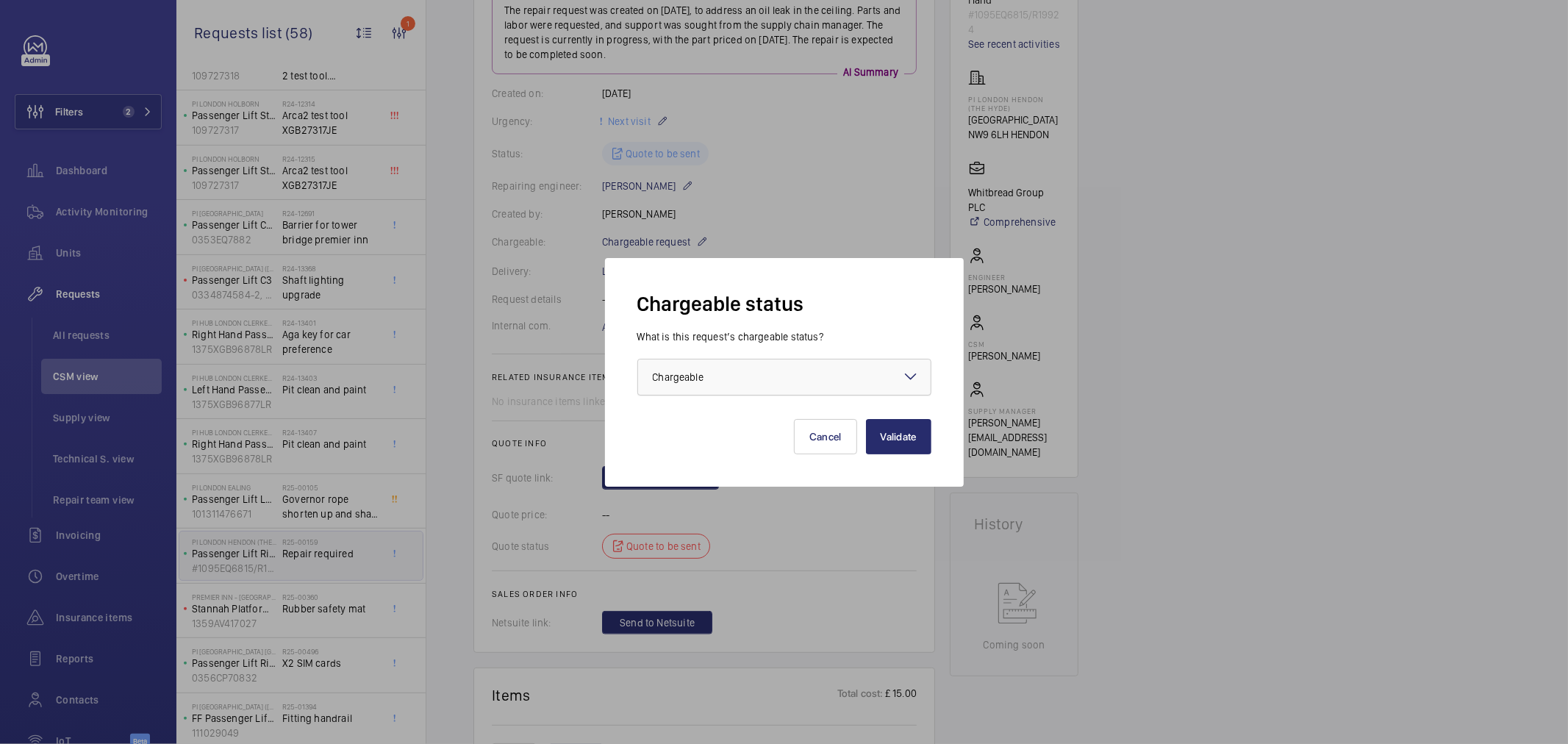
click at [665, 382] on span "Chargeable" at bounding box center [679, 377] width 51 height 12
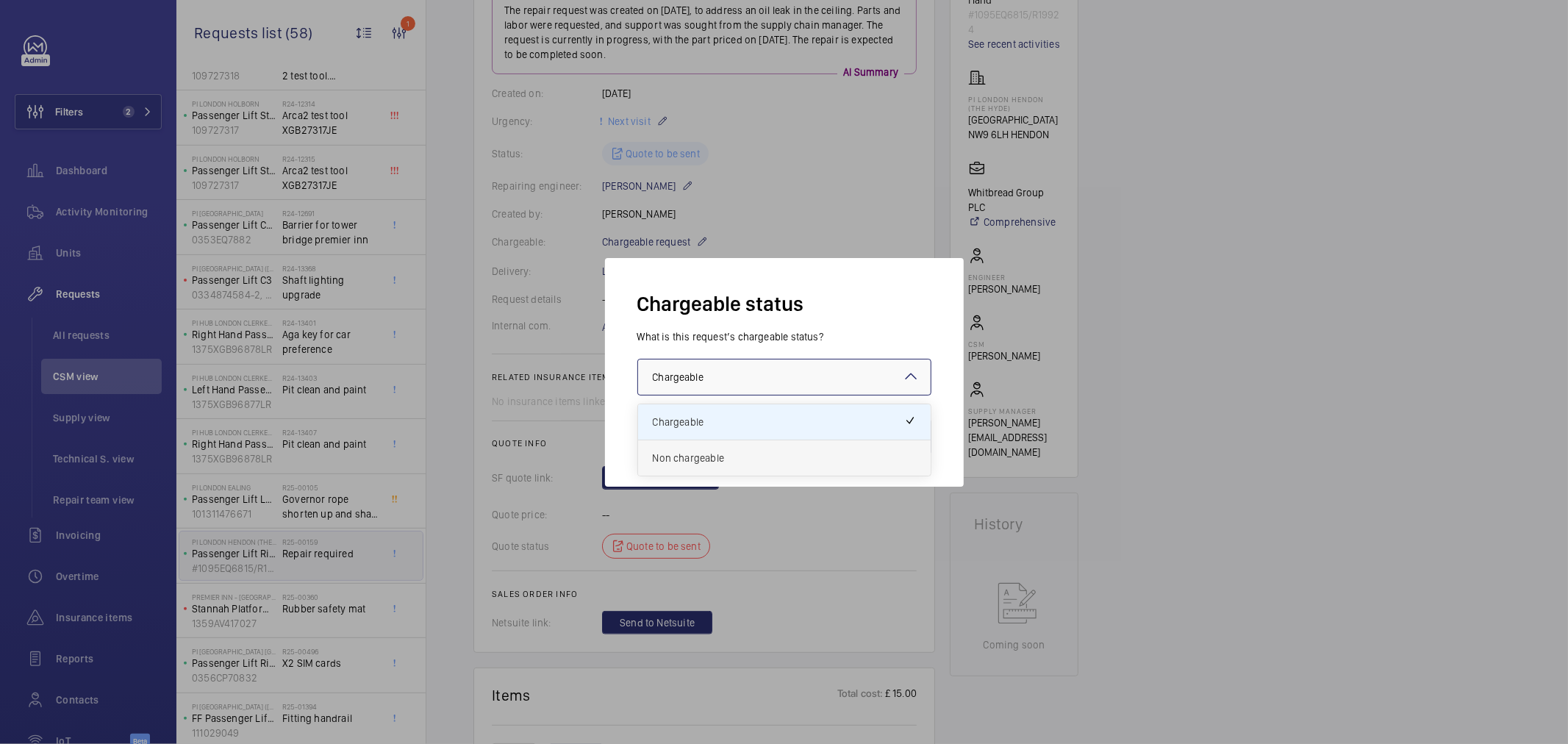
click at [759, 453] on span "Non chargeable" at bounding box center [785, 458] width 264 height 15
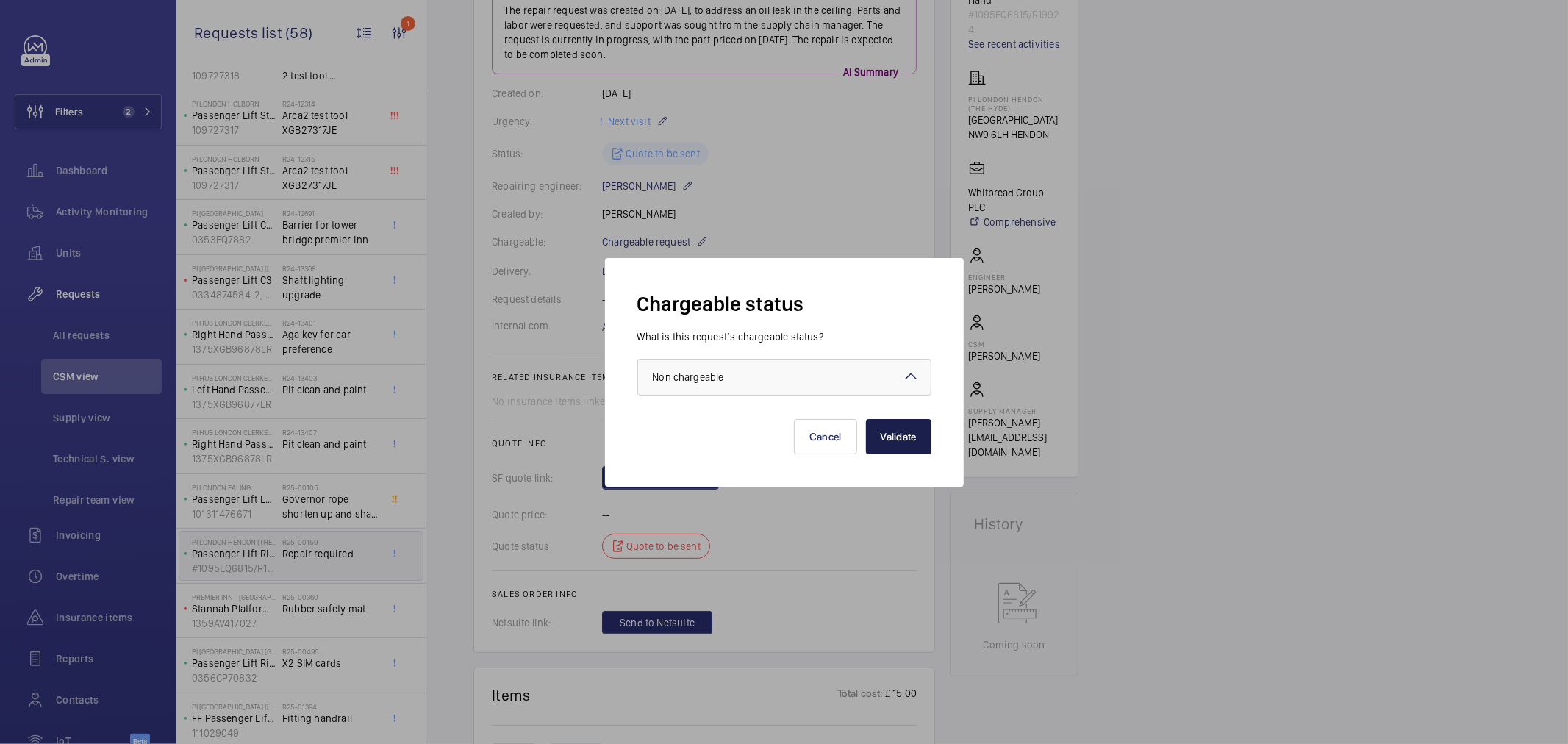
click at [880, 438] on button "Validate" at bounding box center [898, 437] width 65 height 35
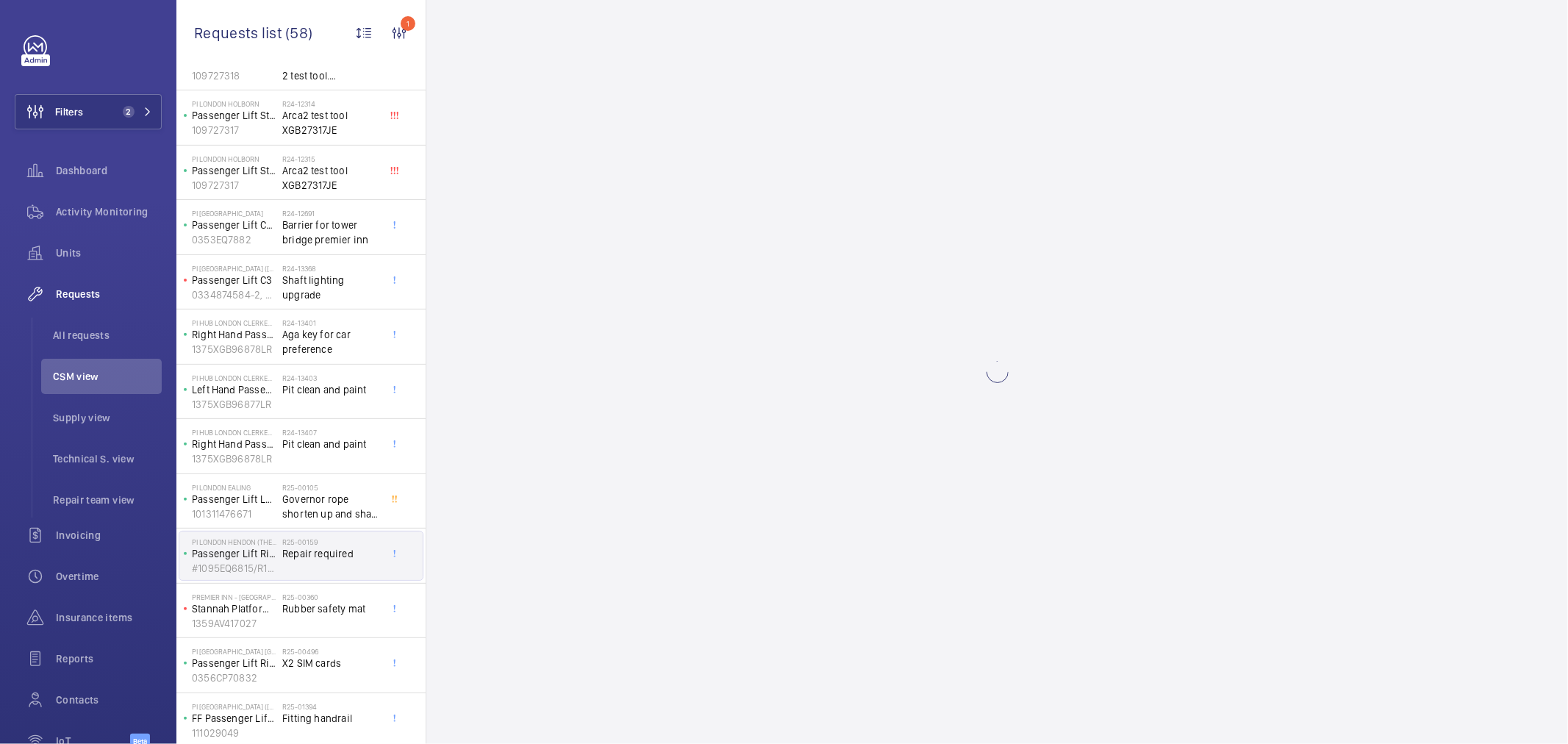
scroll to position [0, 0]
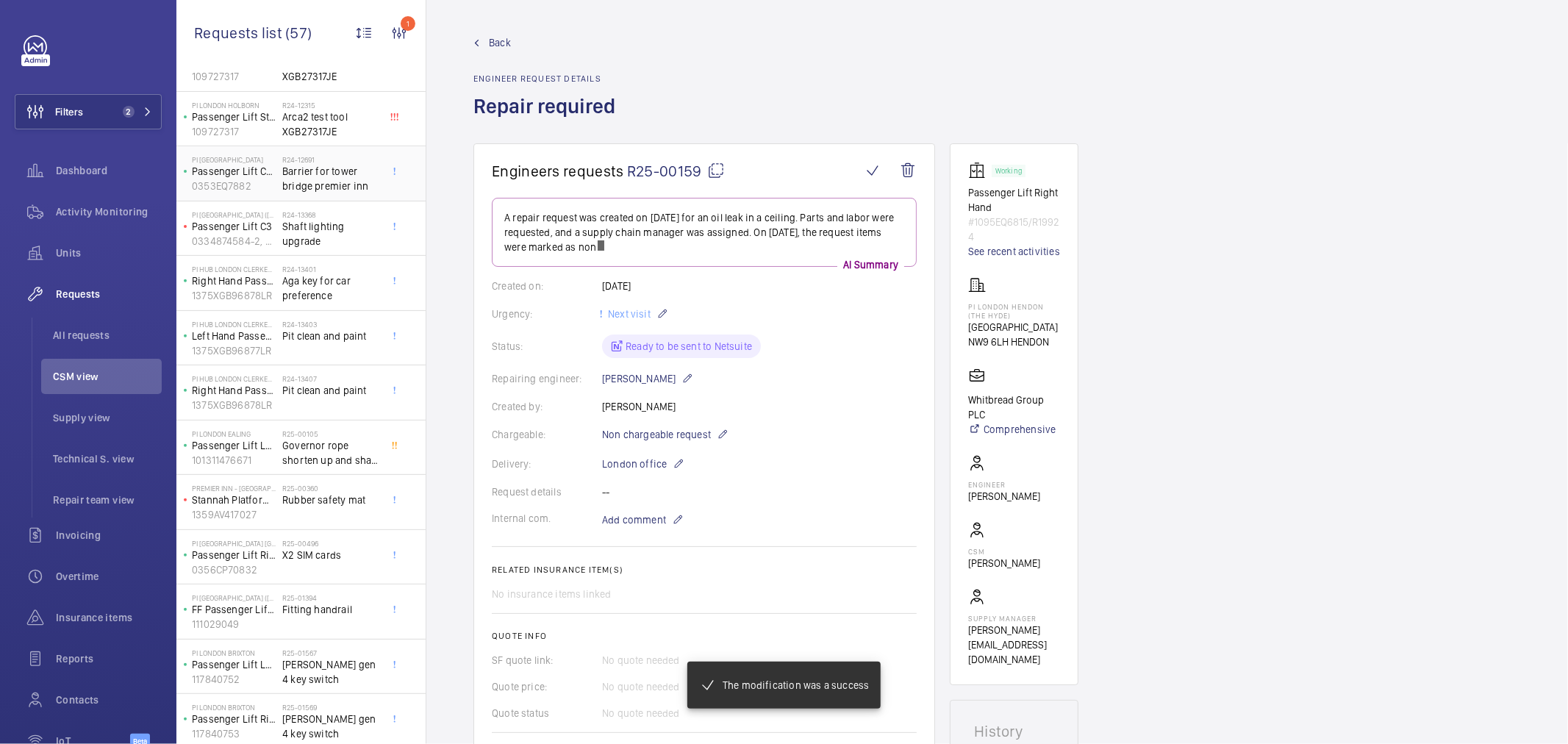
scroll to position [442, 0]
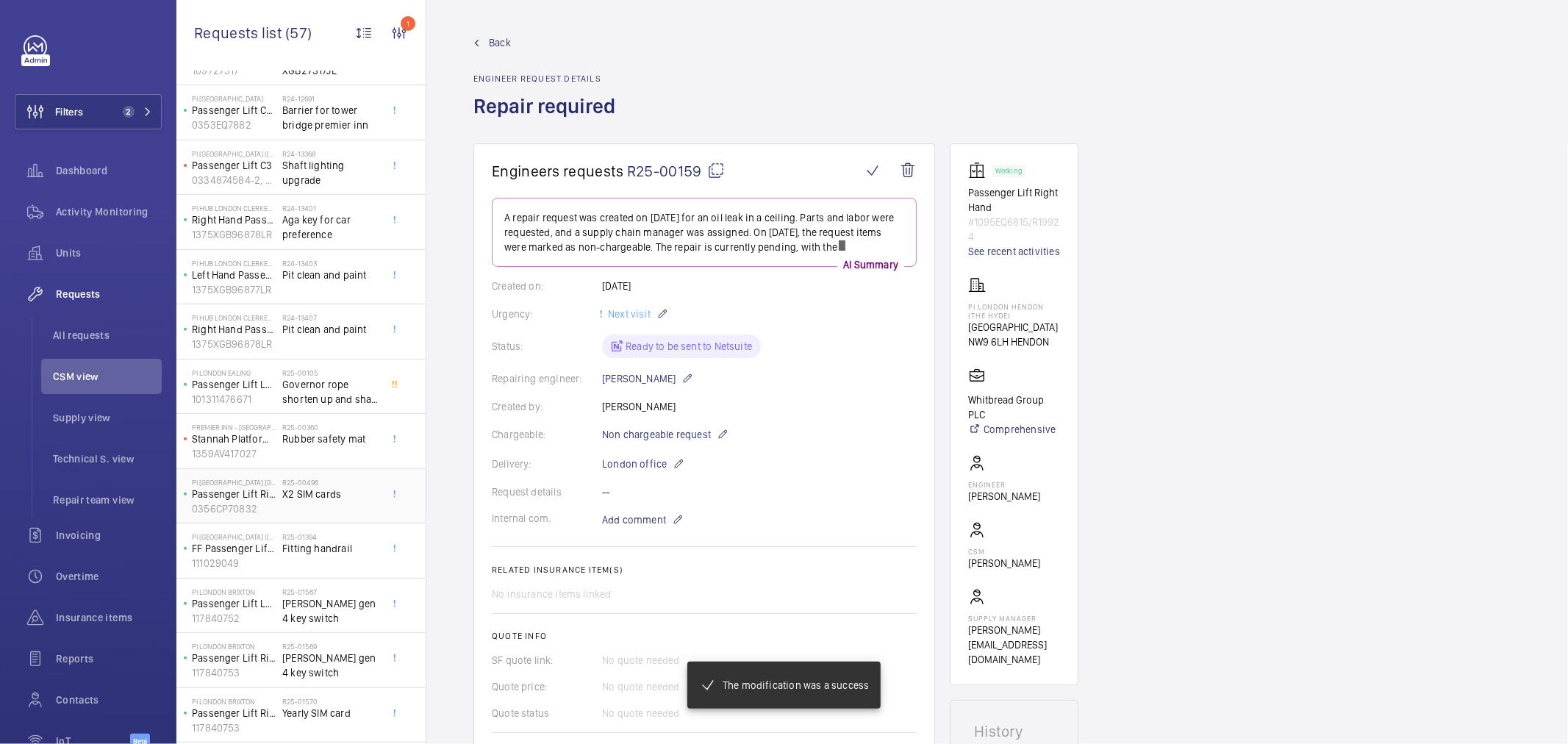
click at [347, 497] on span "X2 SIM cards" at bounding box center [331, 494] width 97 height 15
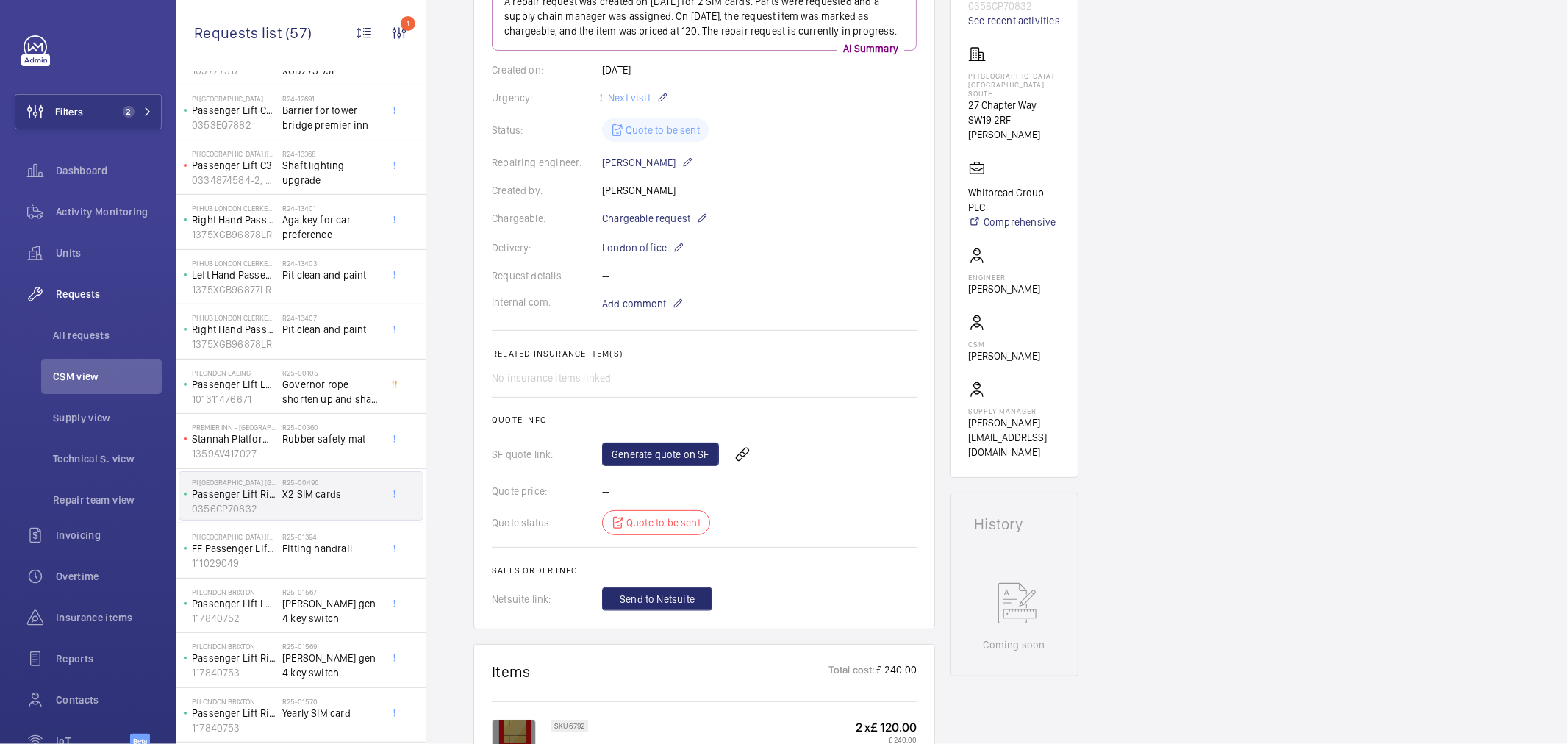
scroll to position [7, 0]
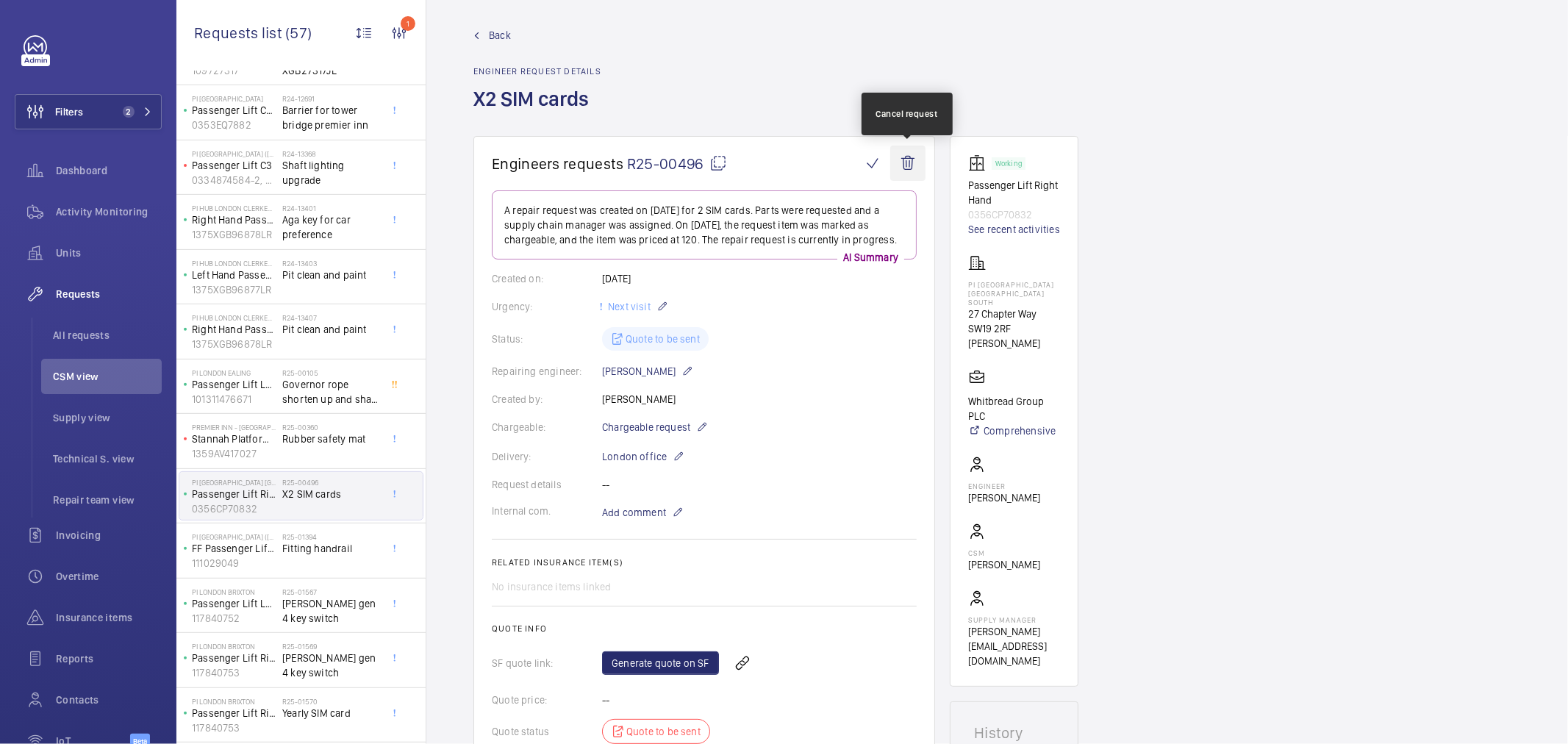
click at [902, 171] on wm-front-icon-button at bounding box center [908, 163] width 35 height 35
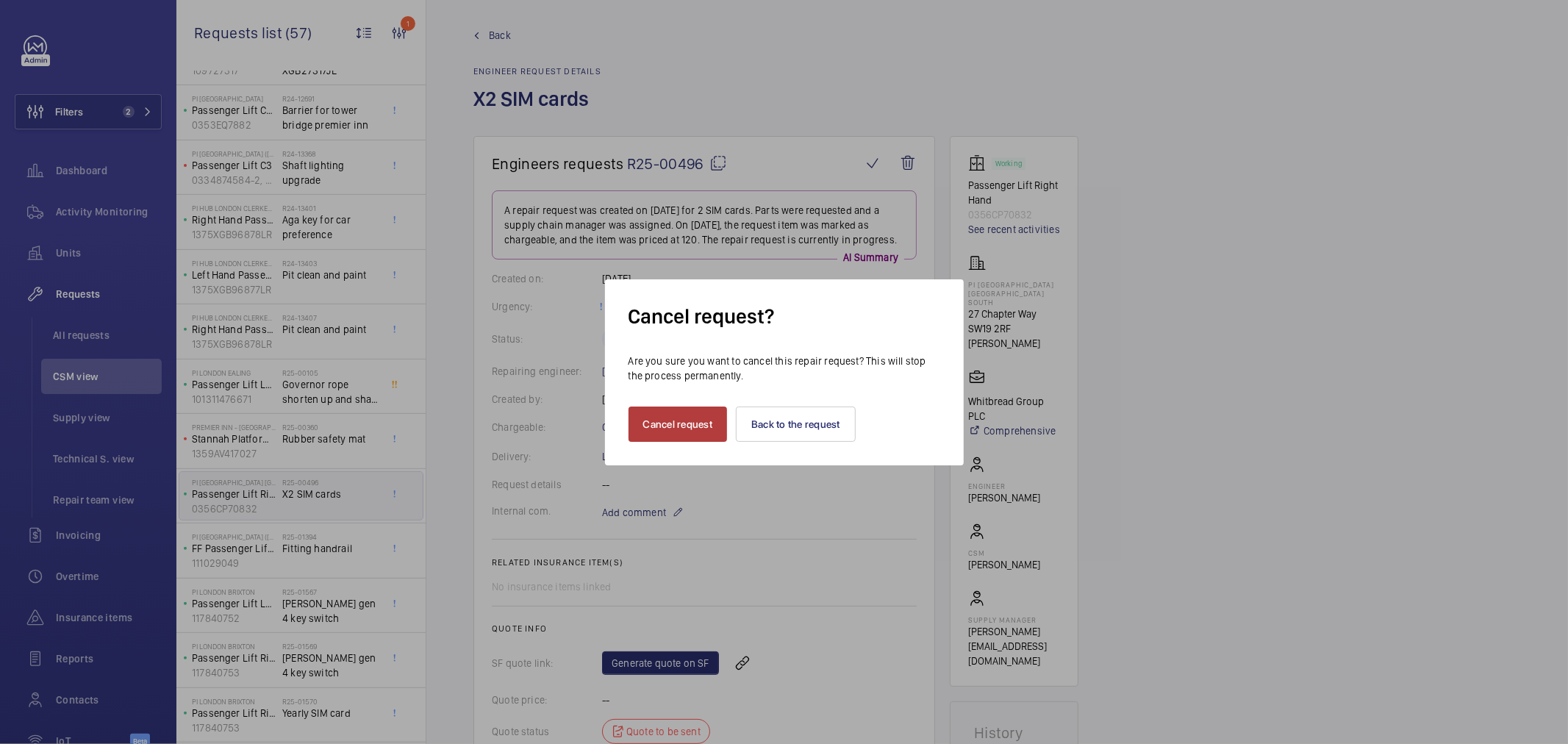
click at [698, 423] on button "Cancel request" at bounding box center [678, 424] width 100 height 35
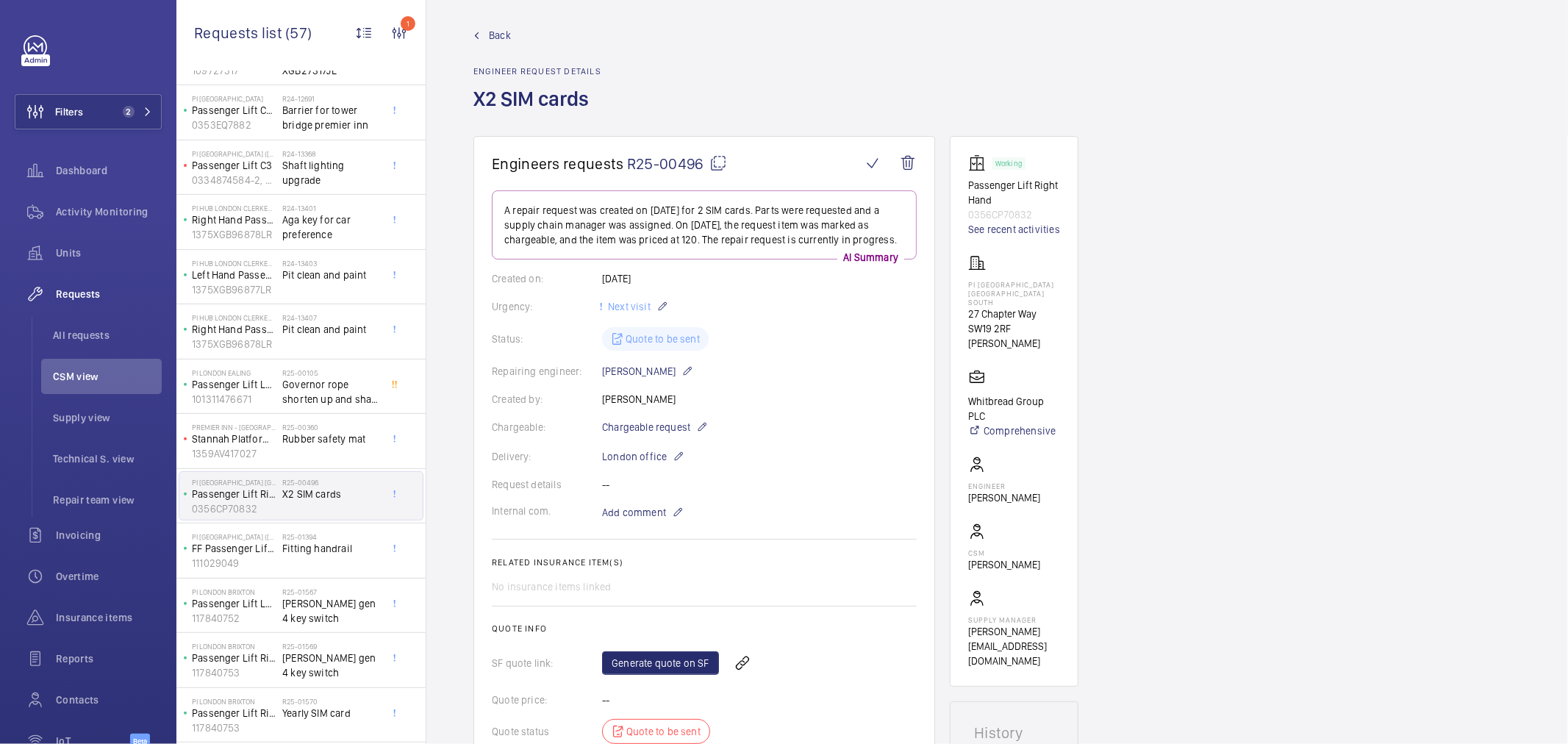
scroll to position [0, 0]
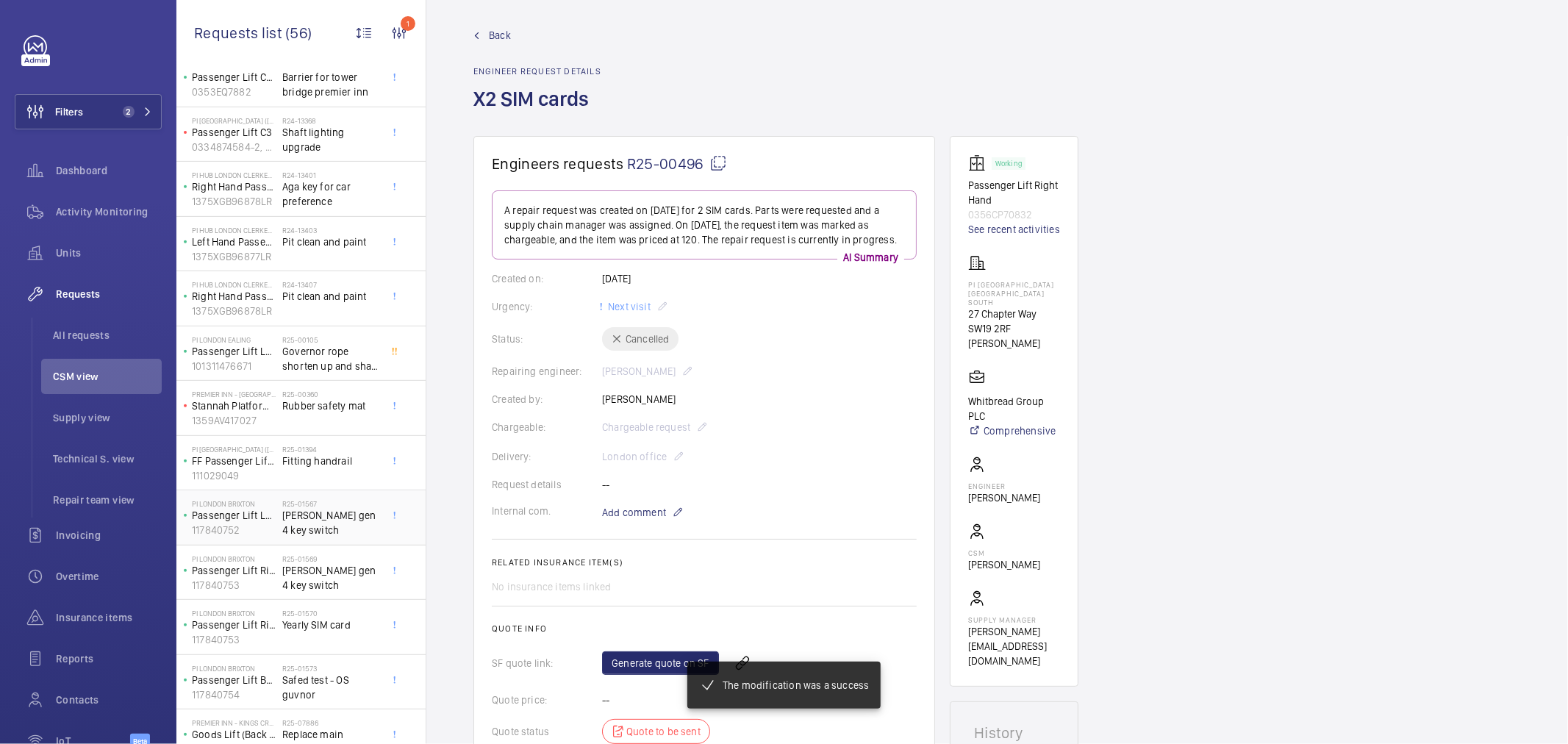
scroll to position [490, 0]
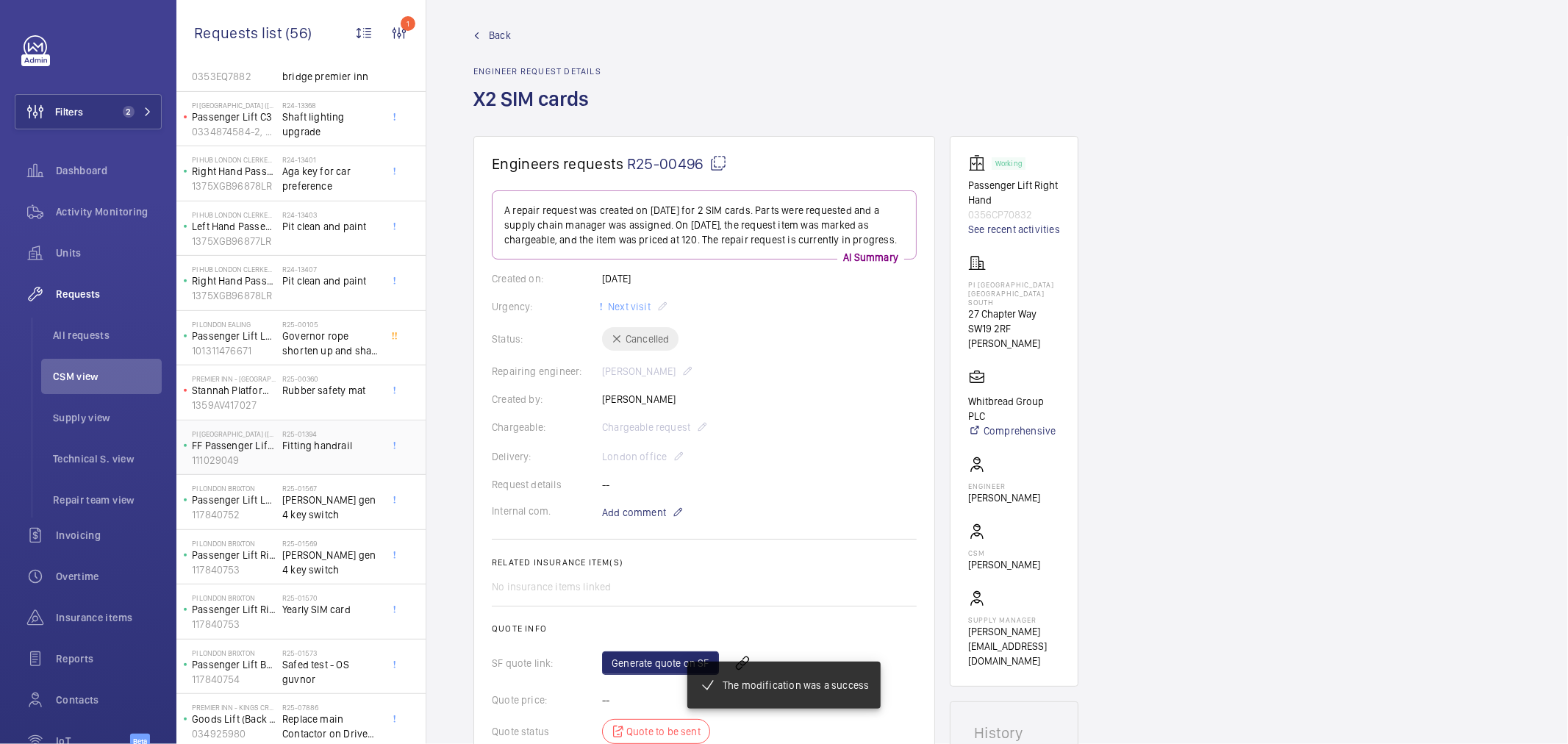
click at [340, 435] on h2 "R25-01394" at bounding box center [331, 433] width 97 height 9
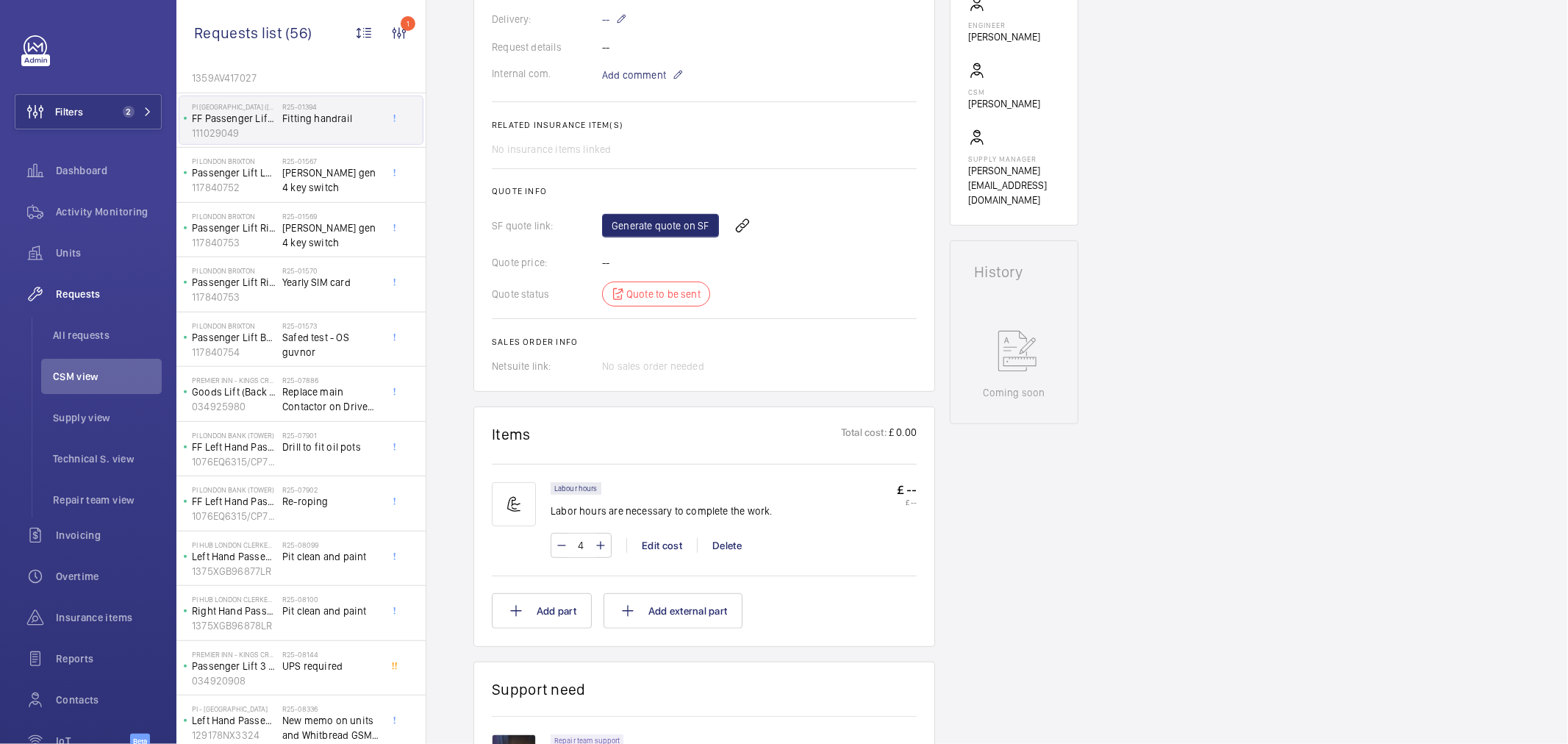
scroll to position [326, 0]
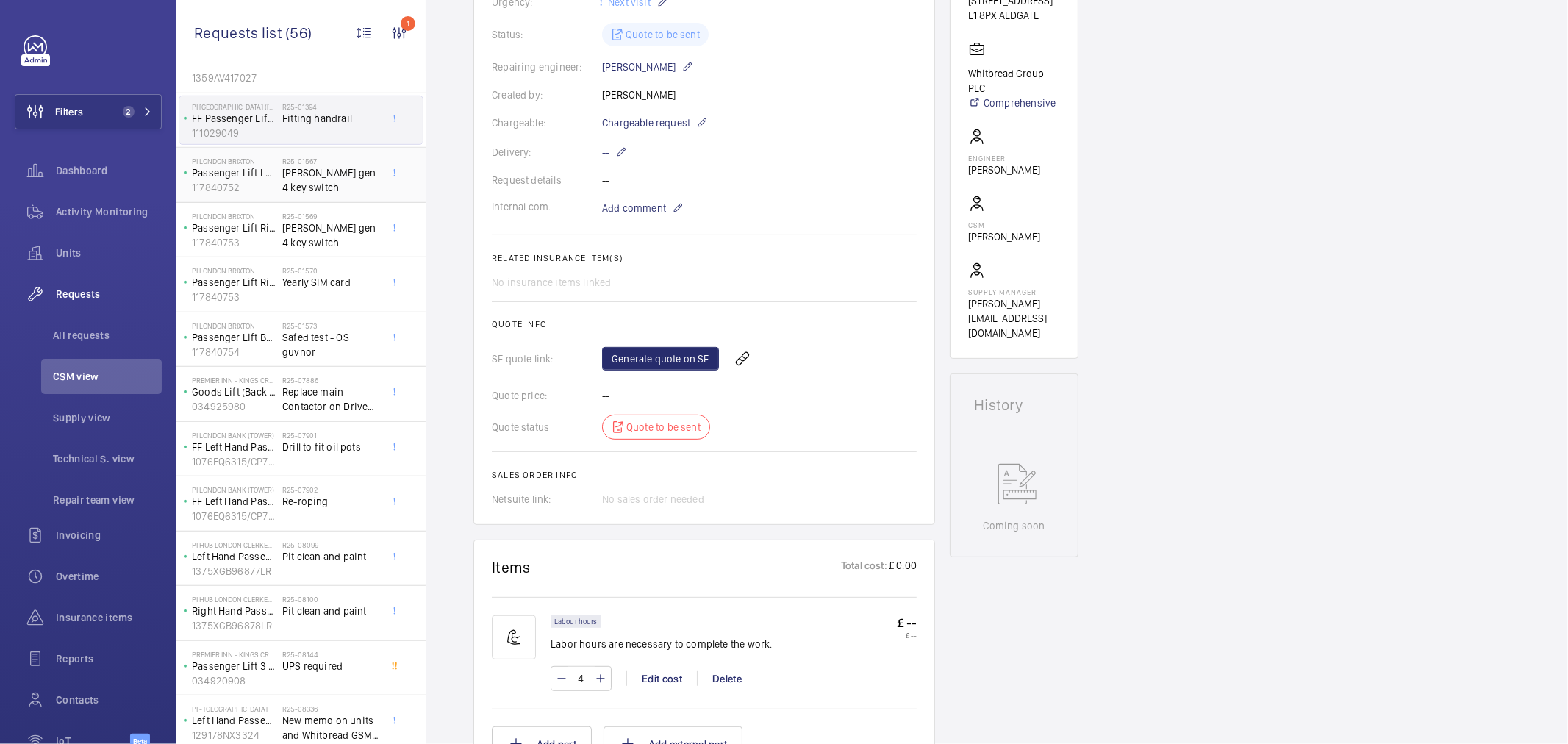
click at [287, 189] on span "[PERSON_NAME] gen 4 key switch" at bounding box center [331, 180] width 97 height 30
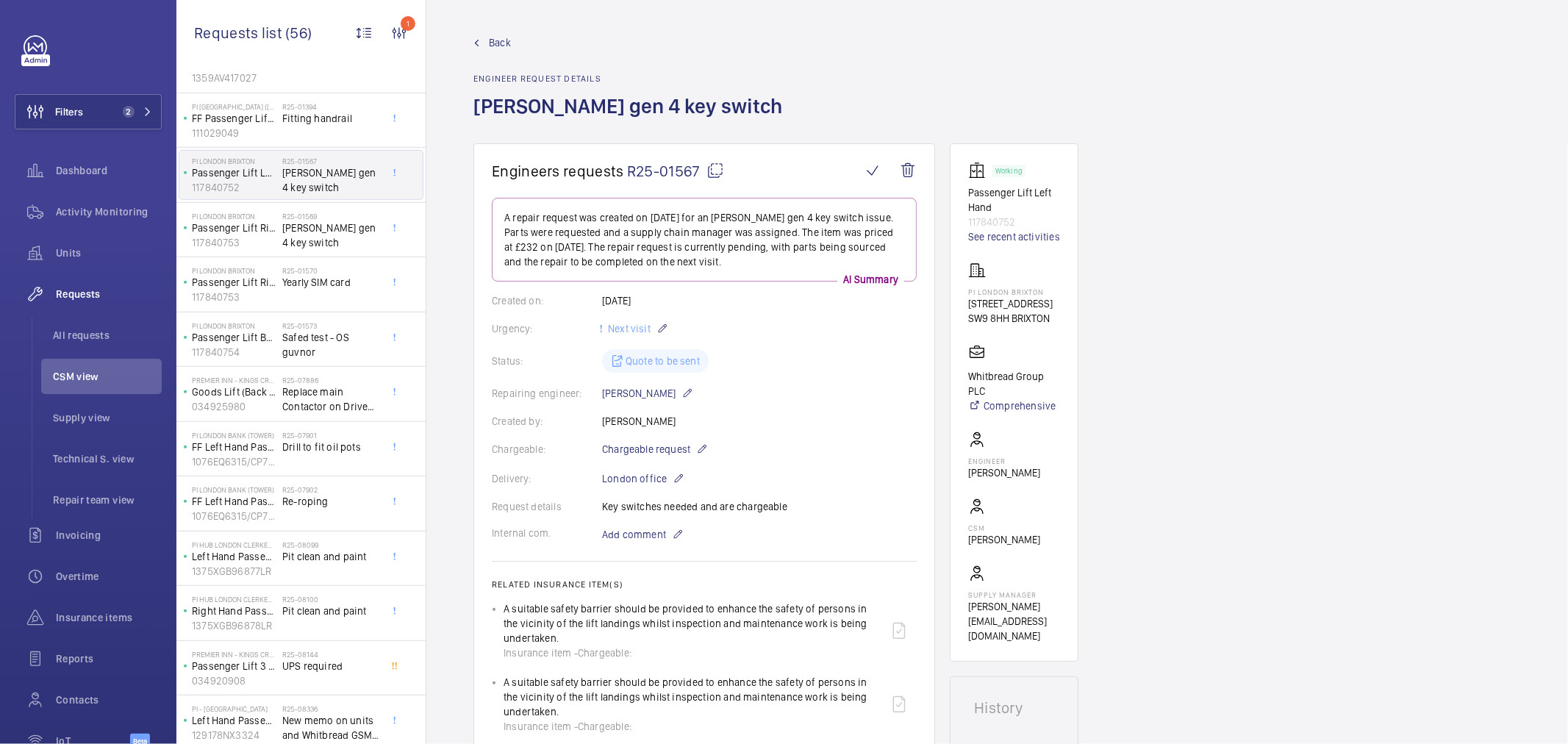
click at [821, 384] on wm-front-card-body "A repair request was created on [DATE] for an [PERSON_NAME] gen 4 key switch is…" at bounding box center [704, 578] width 425 height 762
click at [316, 240] on span "[PERSON_NAME] gen 4 key switch" at bounding box center [331, 236] width 97 height 30
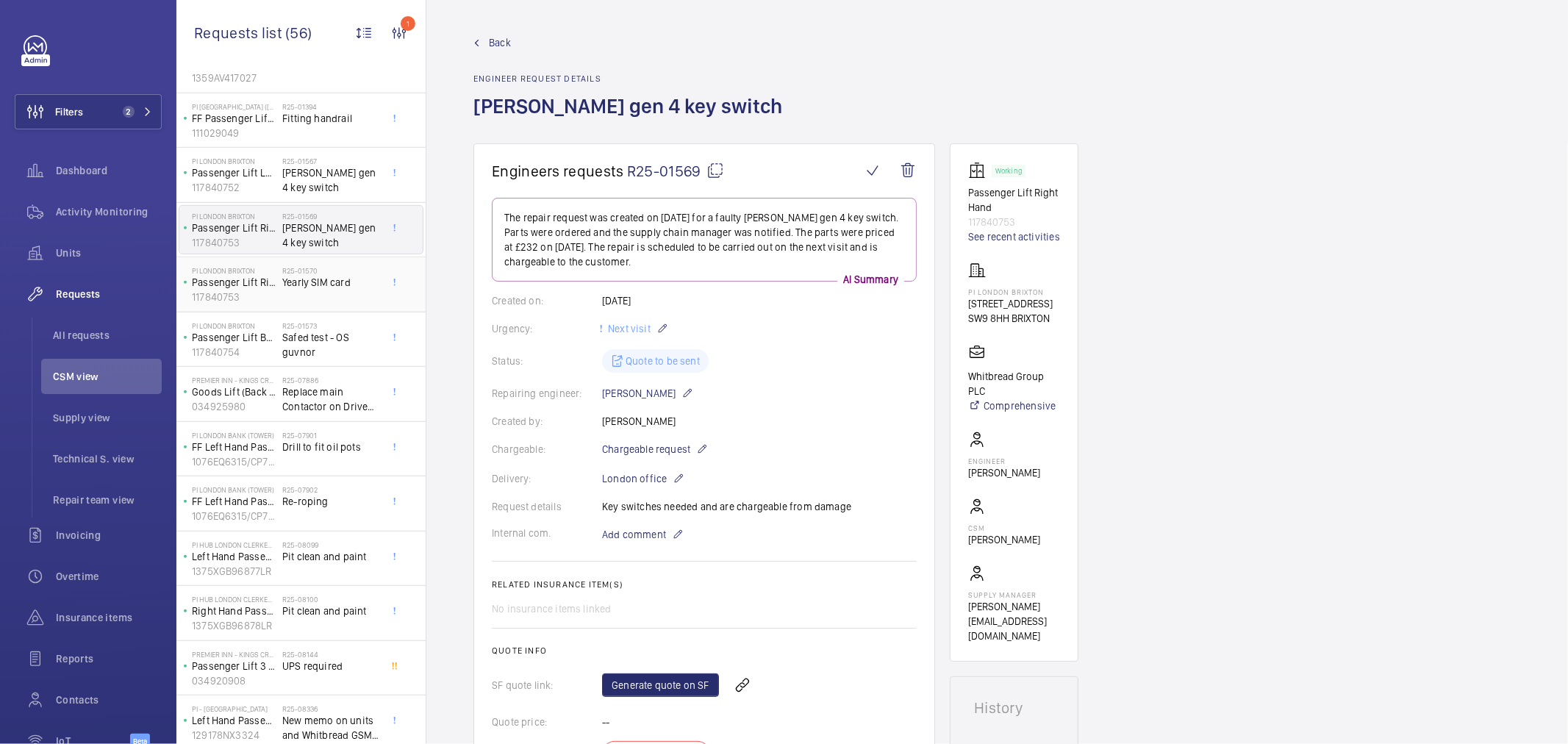
click at [358, 297] on div "R25-01570 Yearly SIM card" at bounding box center [331, 288] width 97 height 43
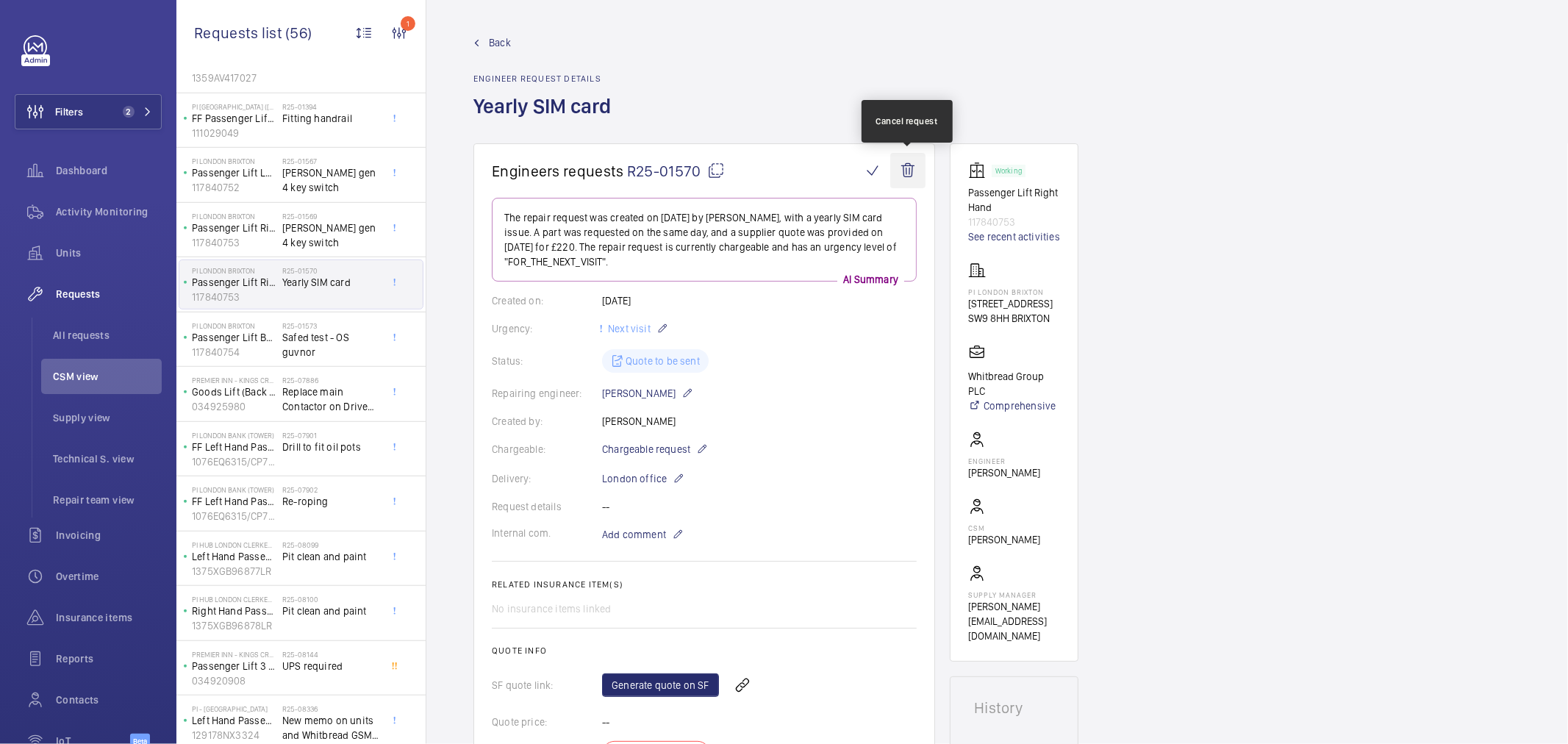
click at [909, 171] on wm-front-icon-button at bounding box center [908, 171] width 35 height 35
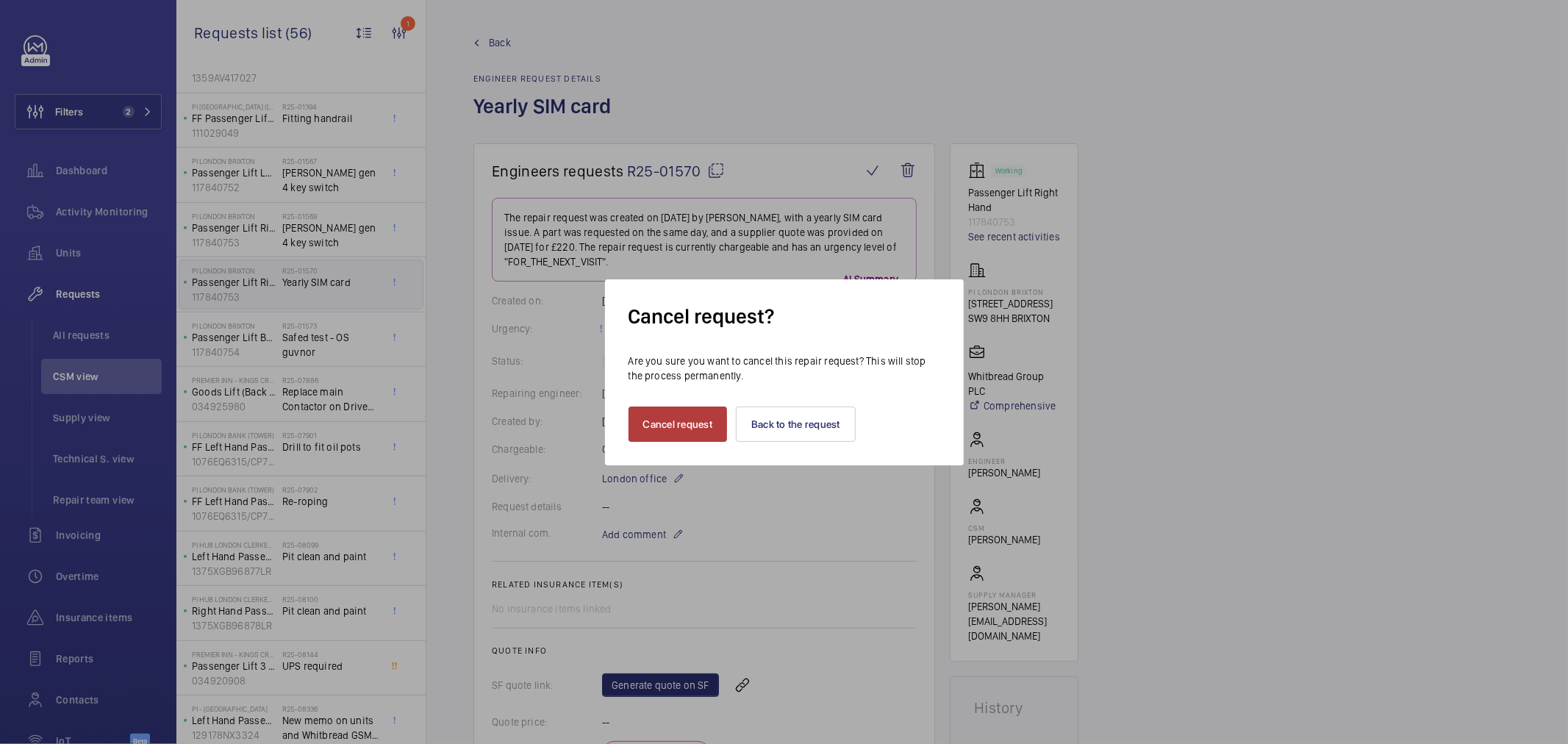
click at [701, 423] on button "Cancel request" at bounding box center [678, 424] width 100 height 35
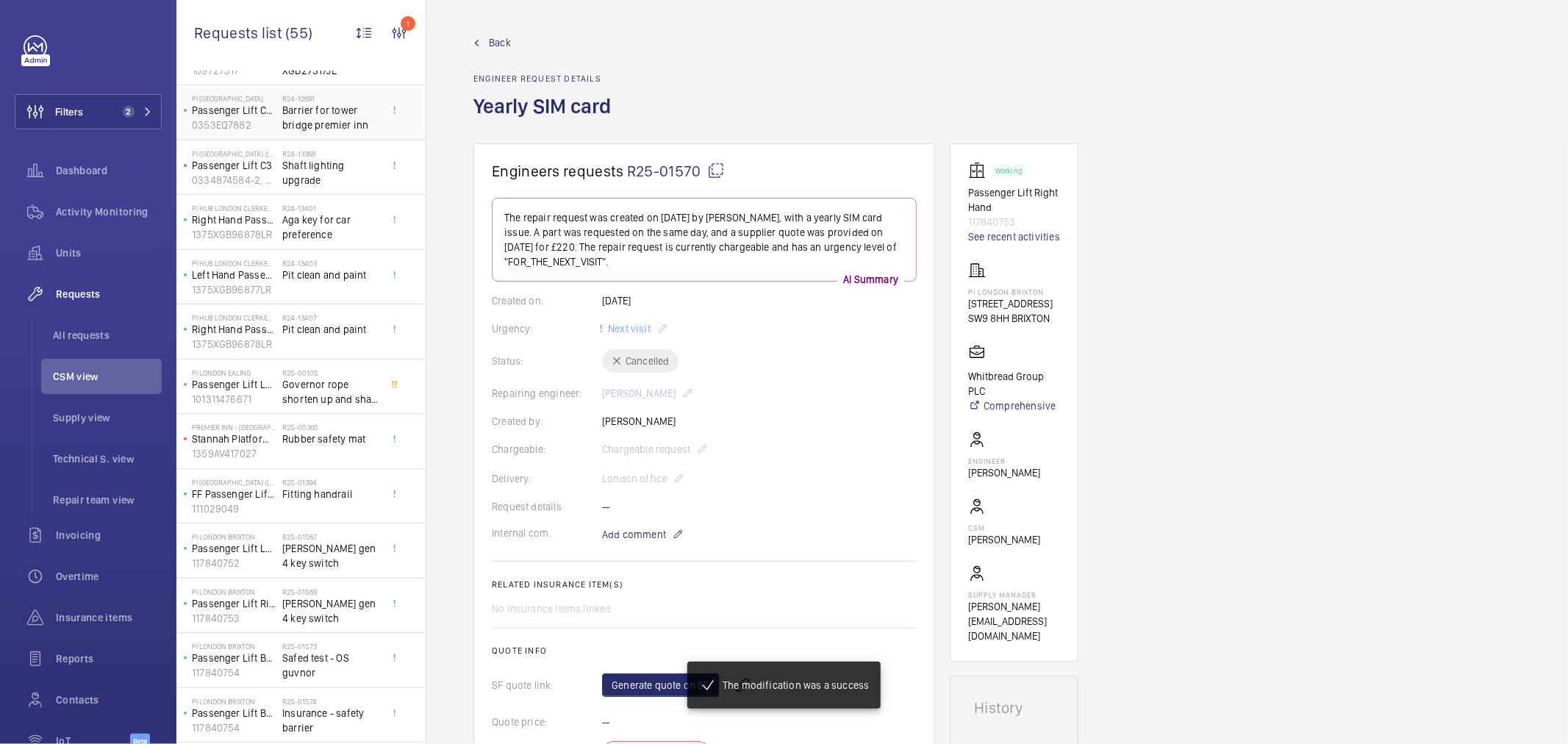
scroll to position [495, 0]
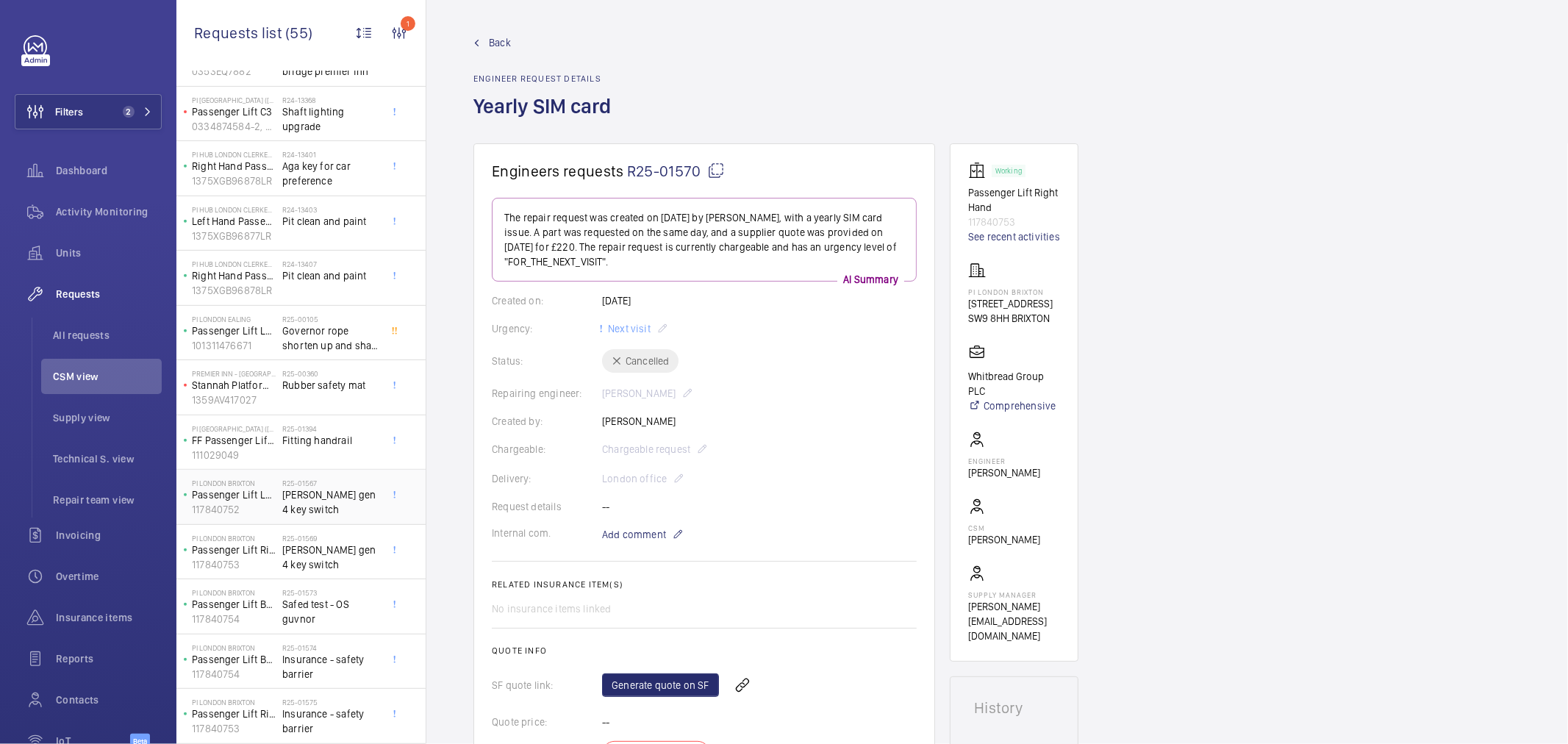
scroll to position [577, 0]
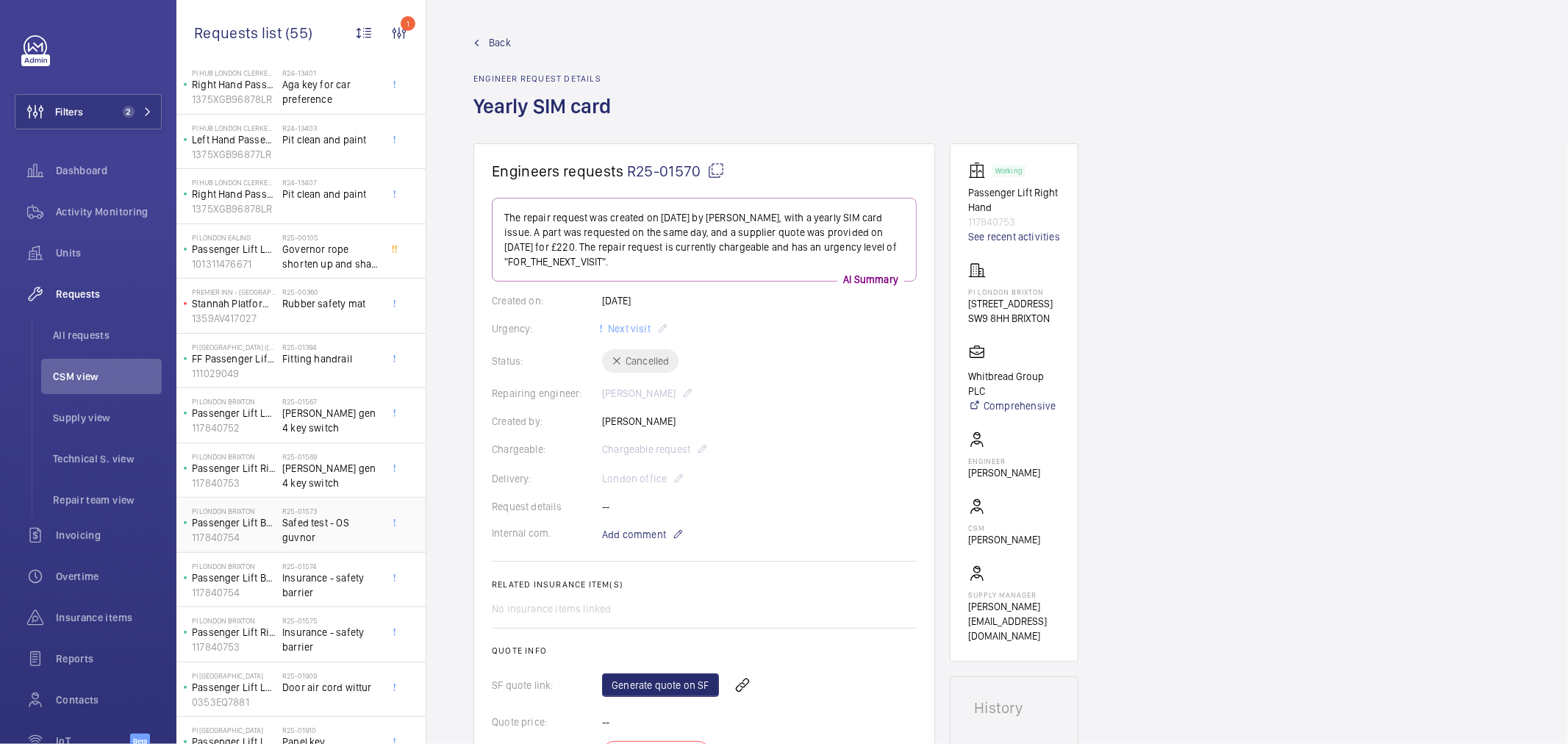
click at [332, 532] on span "Safed test - OS guvnor" at bounding box center [331, 531] width 97 height 30
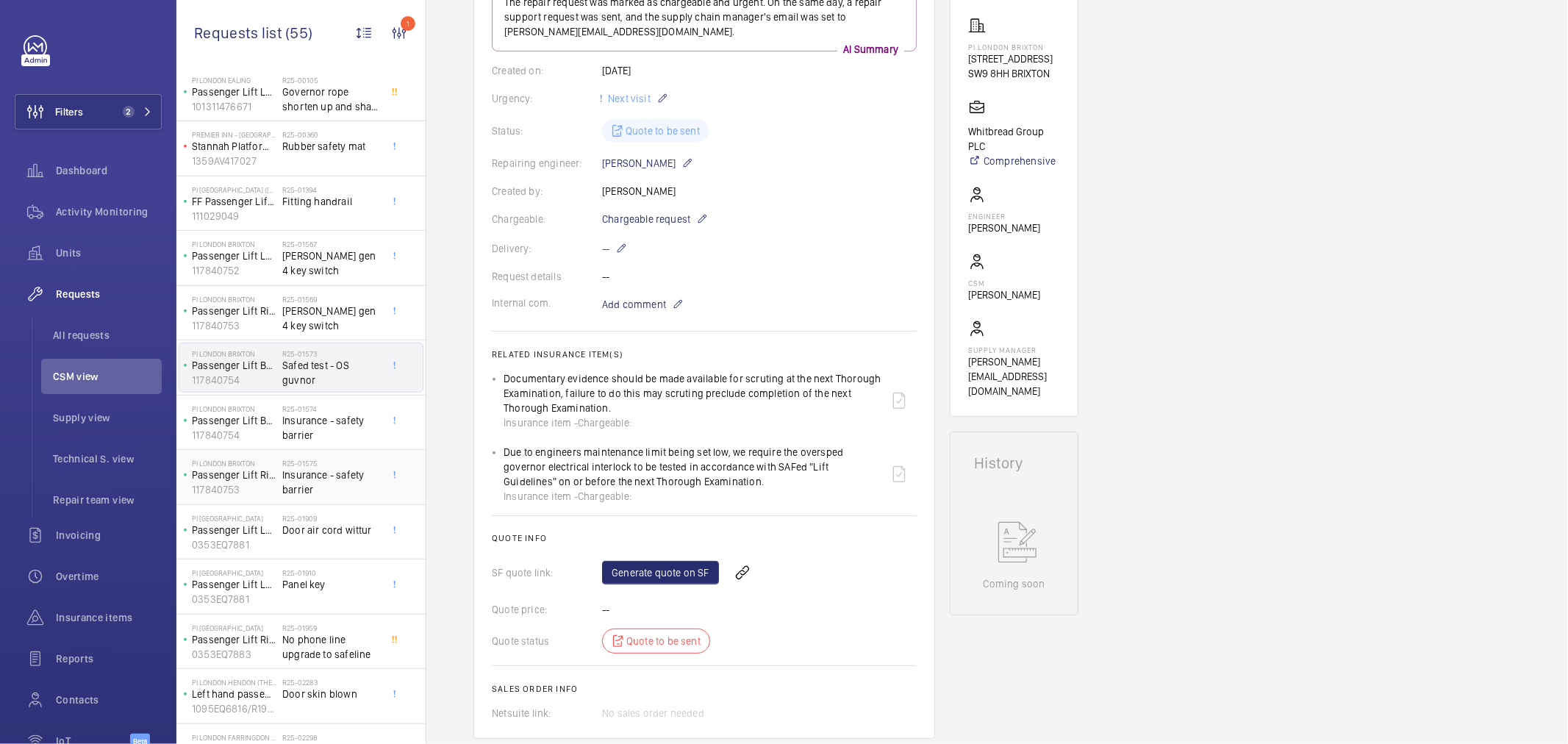
scroll to position [740, 0]
click at [341, 427] on span "Insurance - safety barrier" at bounding box center [331, 423] width 97 height 30
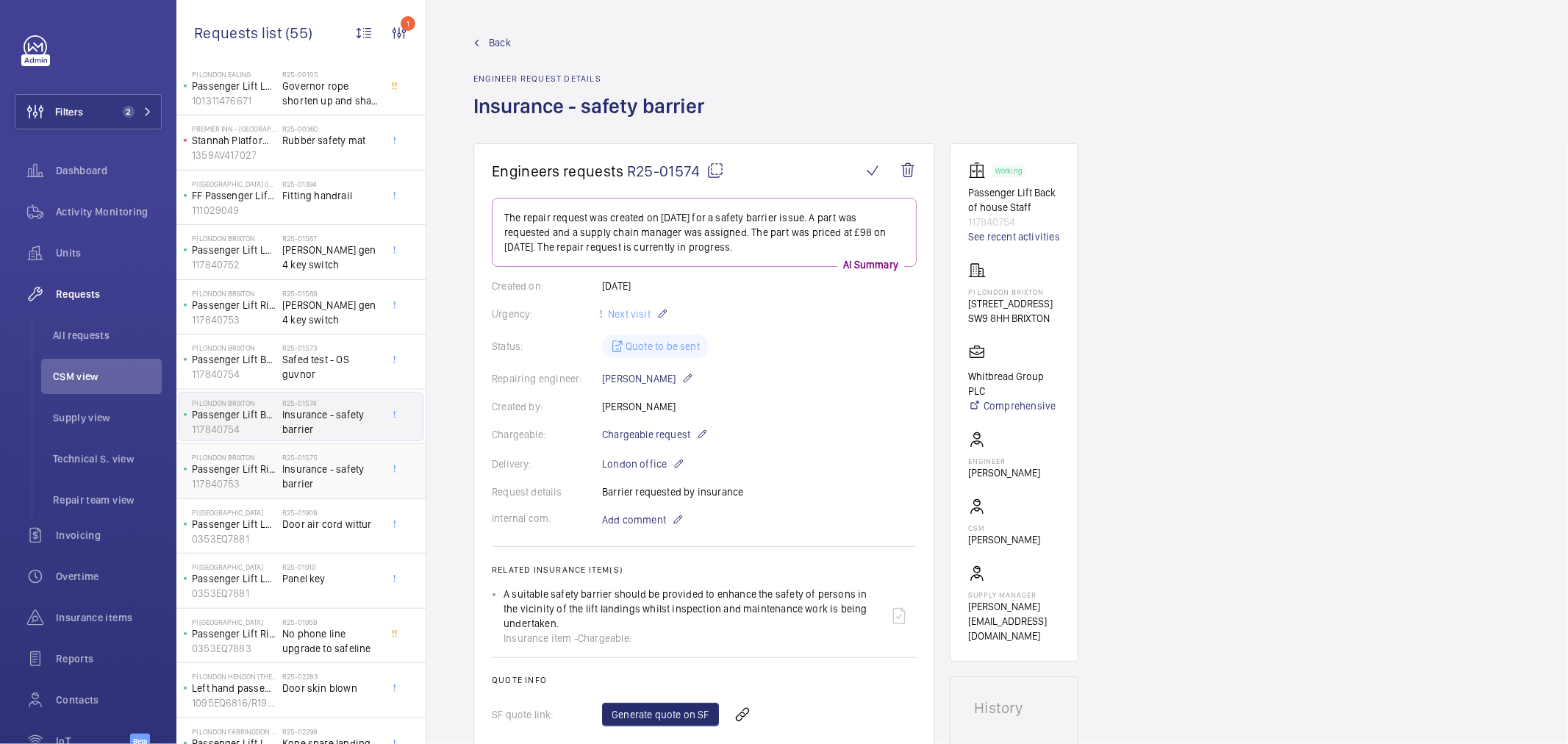
click at [329, 494] on div "R25-01575 Insurance - safety barrier" at bounding box center [331, 475] width 97 height 43
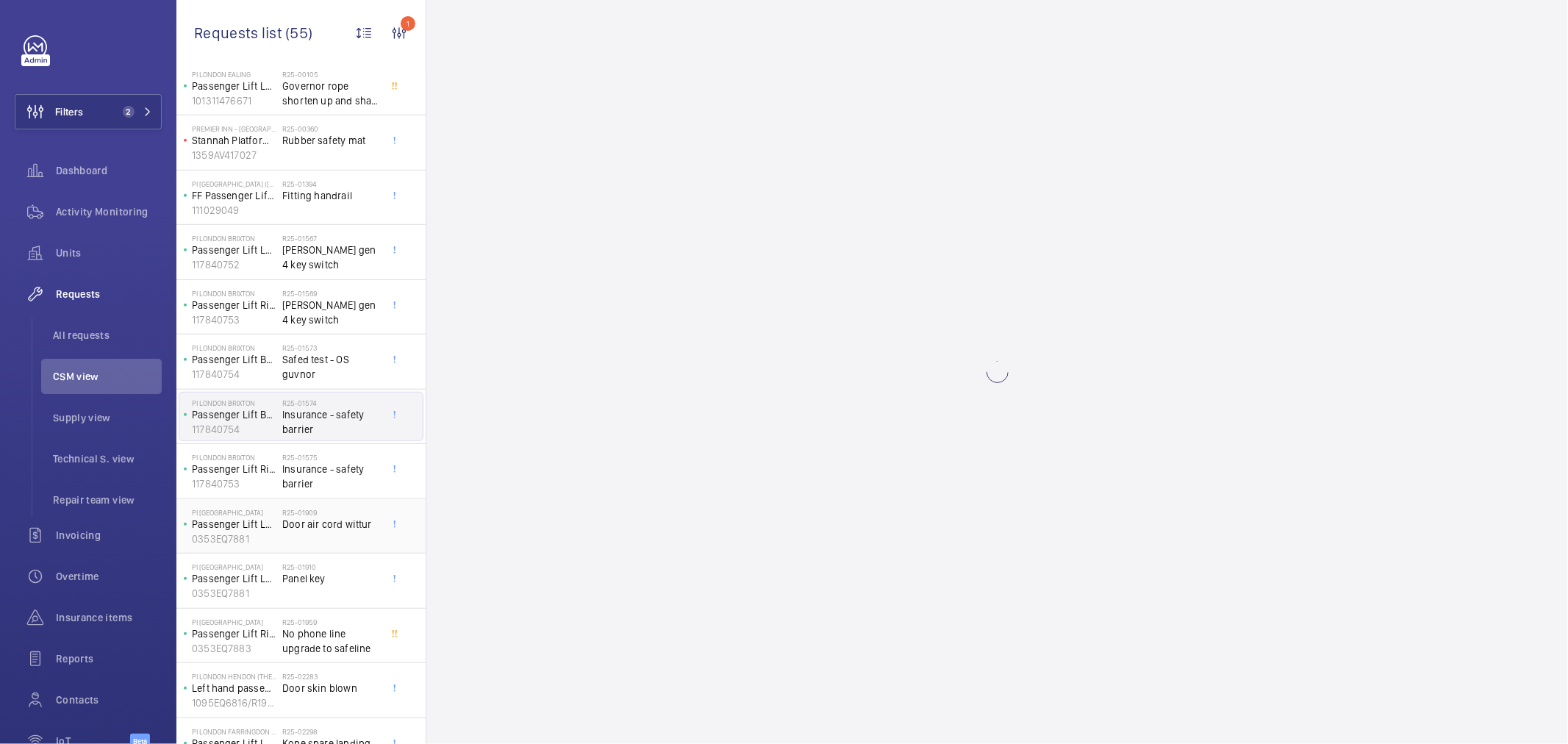
click at [320, 531] on span "Door air cord wittur" at bounding box center [331, 525] width 97 height 15
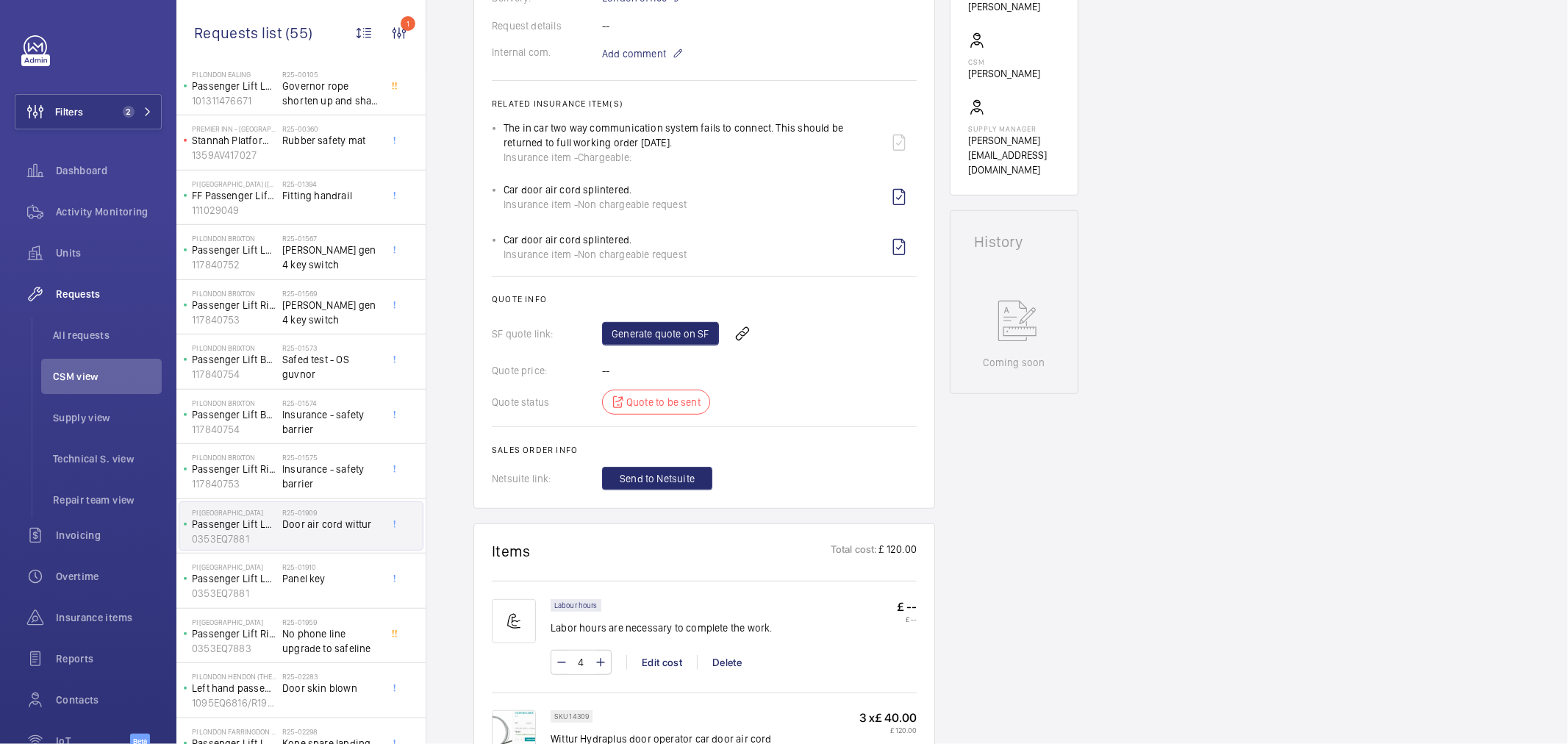
scroll to position [245, 0]
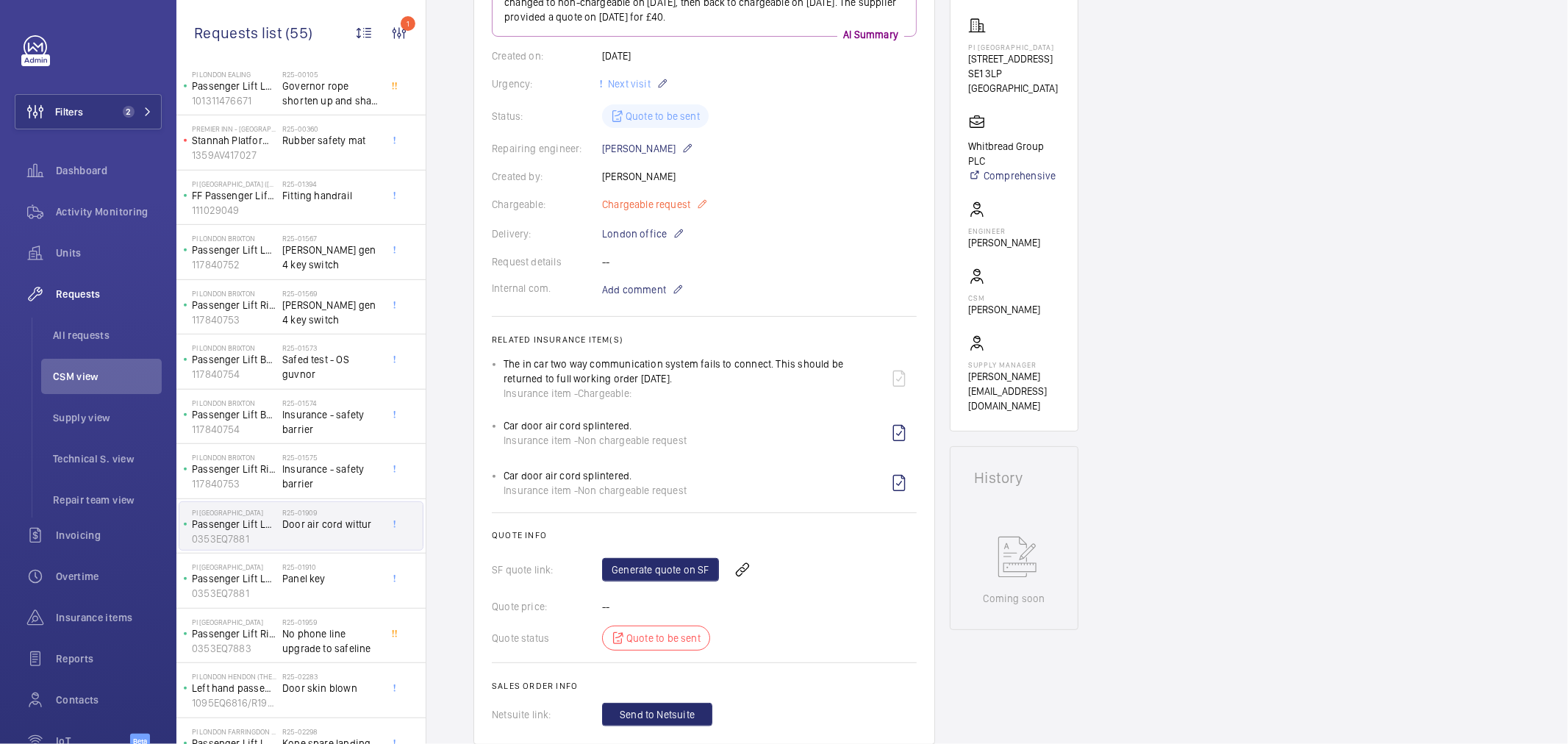
click at [663, 201] on span "Chargeable request" at bounding box center [646, 204] width 88 height 15
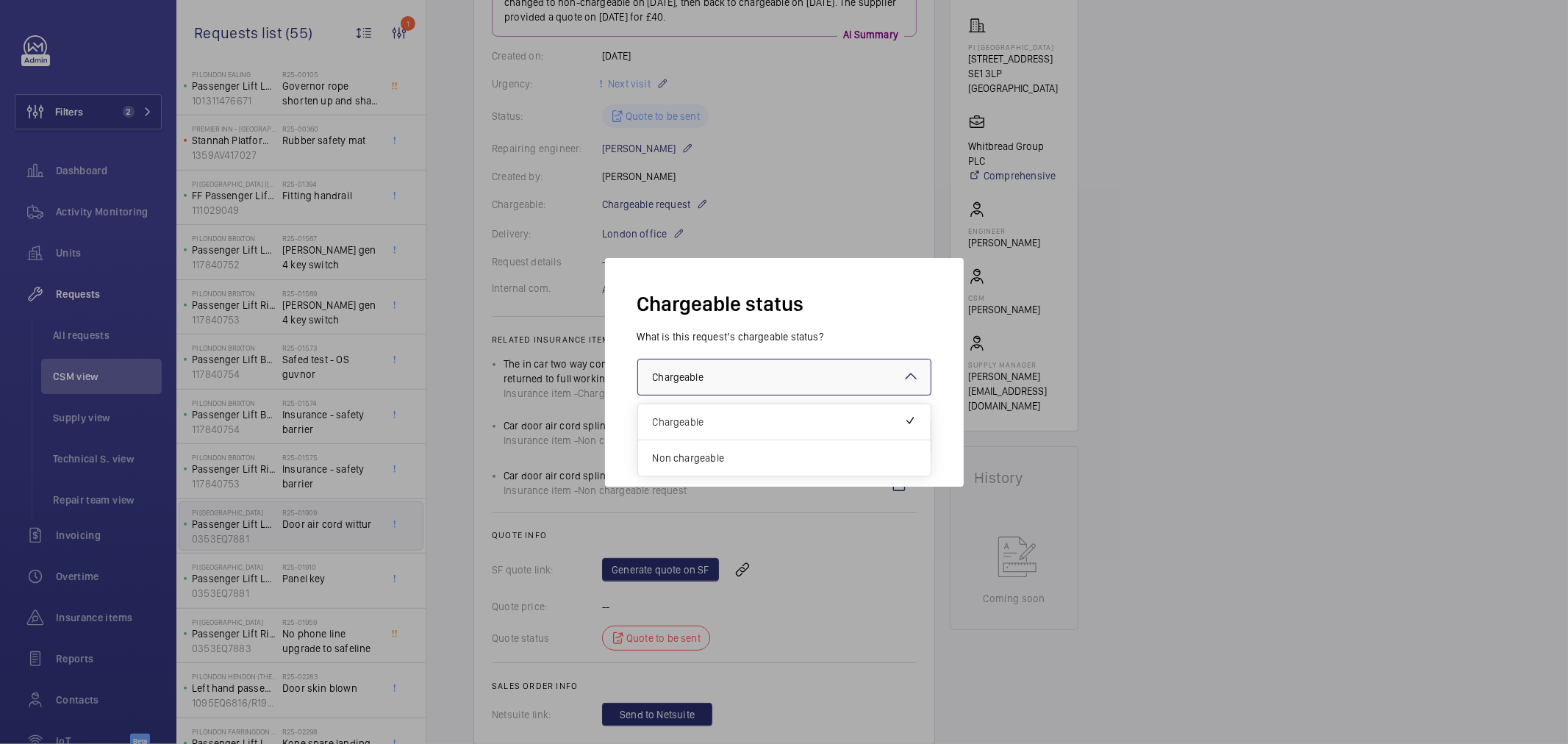
click at [677, 386] on div at bounding box center [784, 377] width 292 height 35
click at [726, 461] on span "Non chargeable" at bounding box center [785, 458] width 264 height 15
click at [891, 435] on button "Validate" at bounding box center [898, 437] width 65 height 35
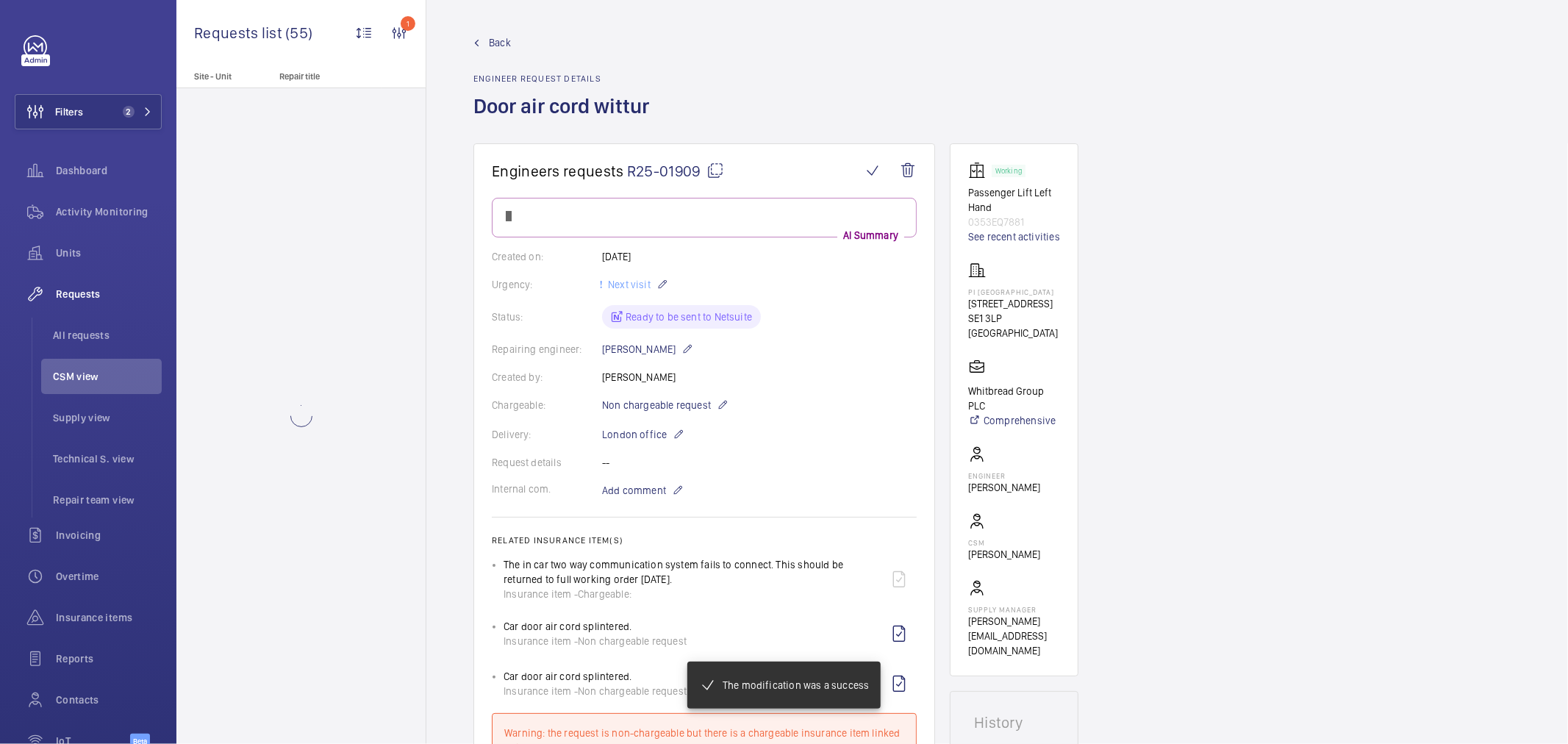
scroll to position [0, 0]
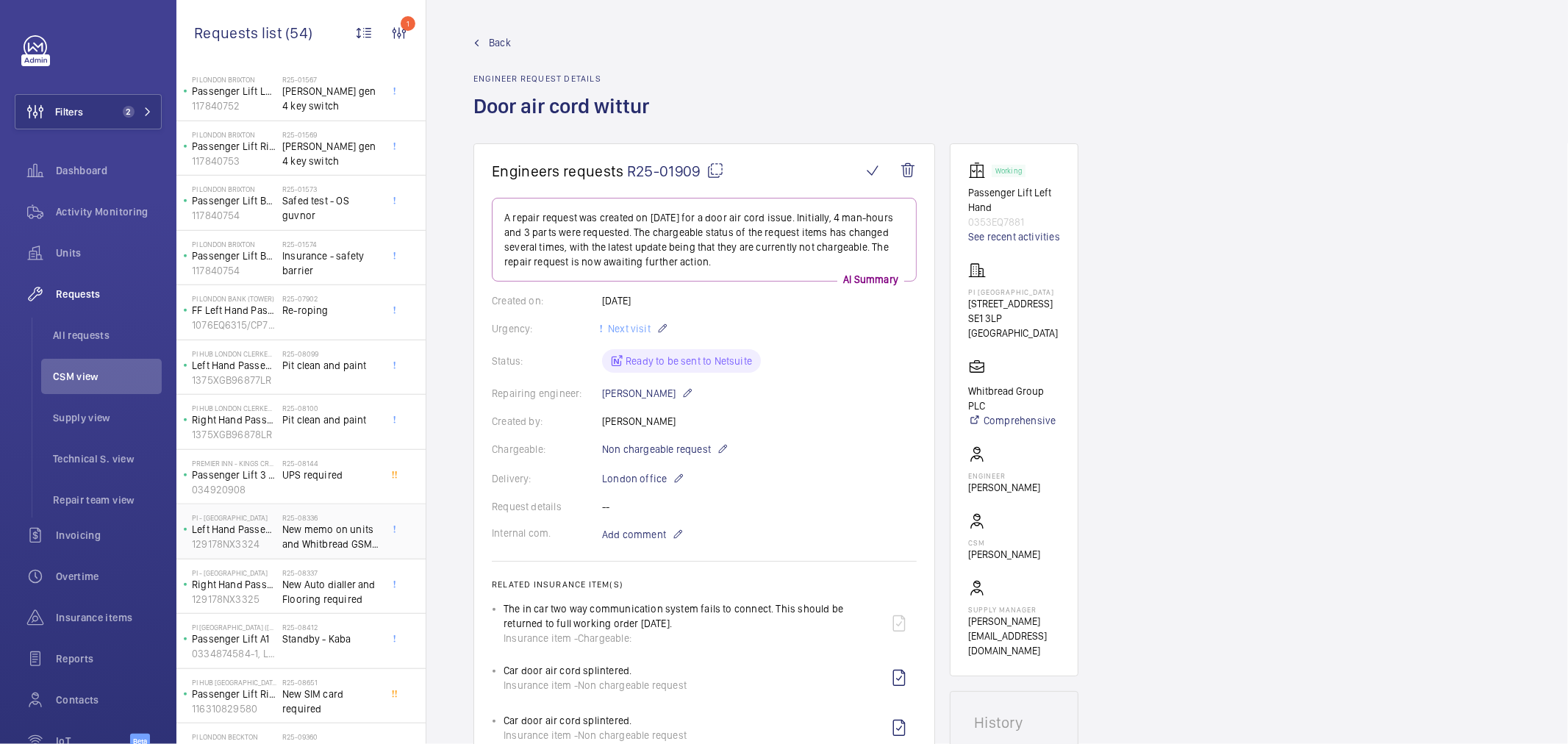
scroll to position [980, 0]
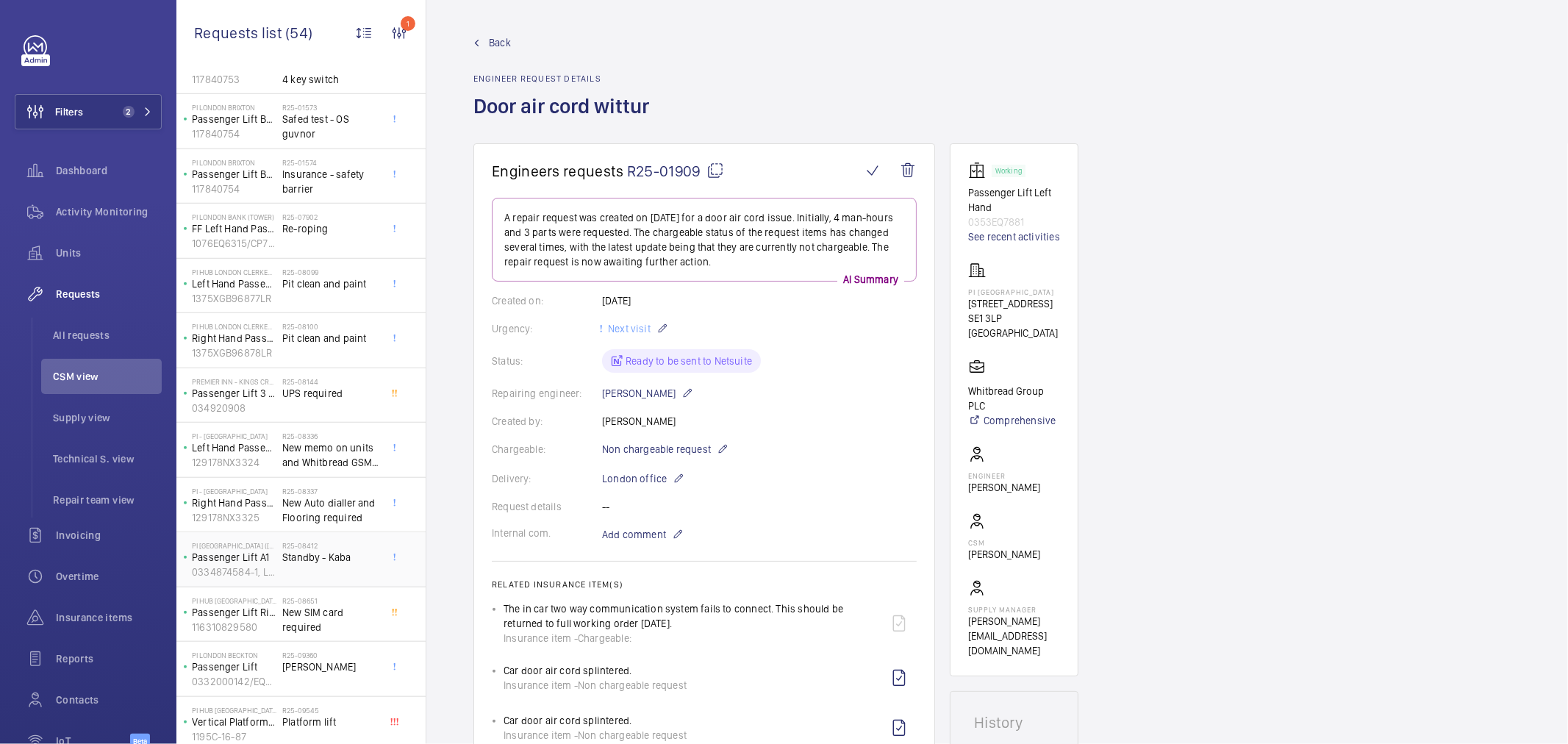
click at [296, 559] on span "Standby - Kaba" at bounding box center [331, 558] width 97 height 15
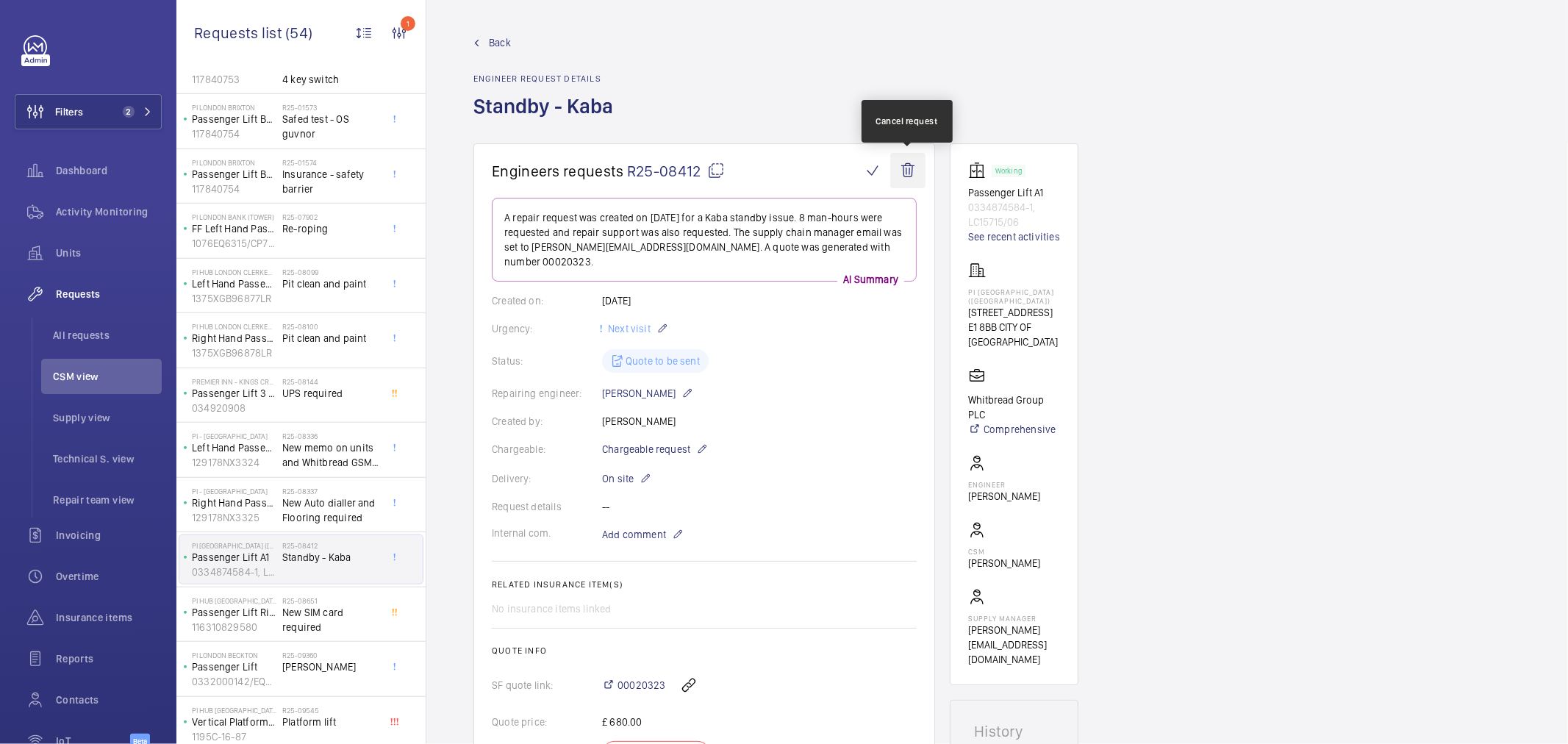
click at [907, 177] on wm-front-icon-button at bounding box center [908, 171] width 35 height 35
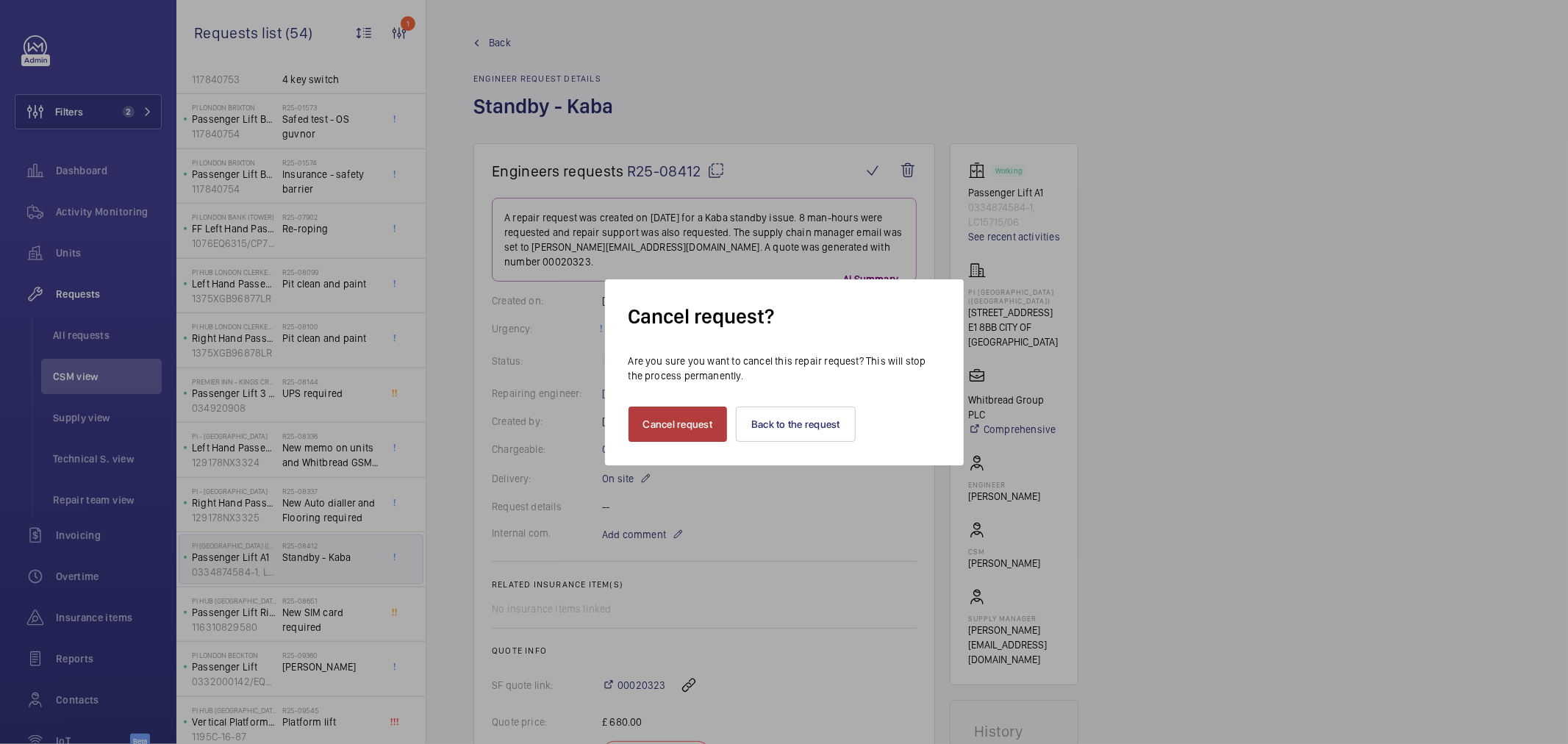
click at [679, 428] on button "Cancel request" at bounding box center [678, 424] width 100 height 35
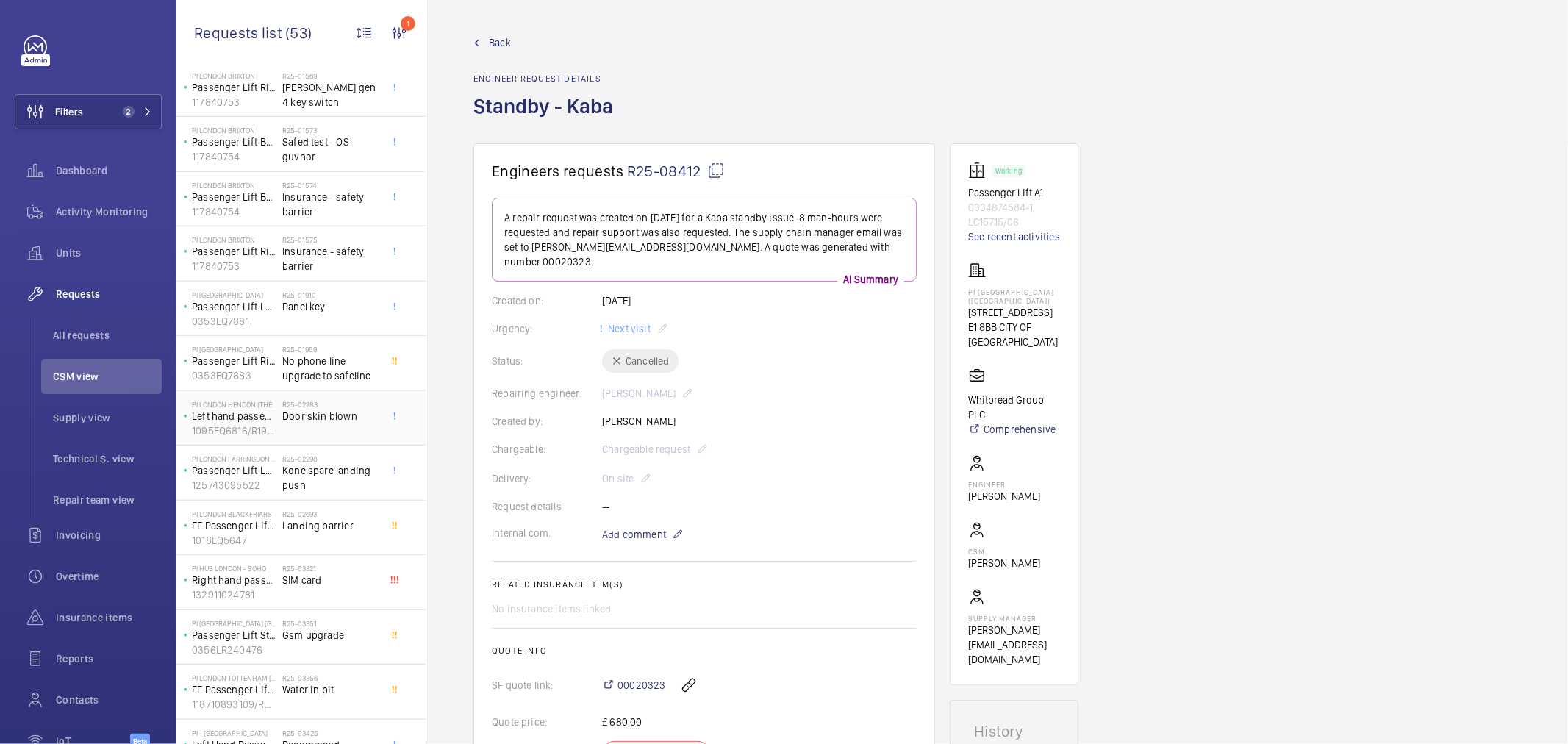
scroll to position [985, 0]
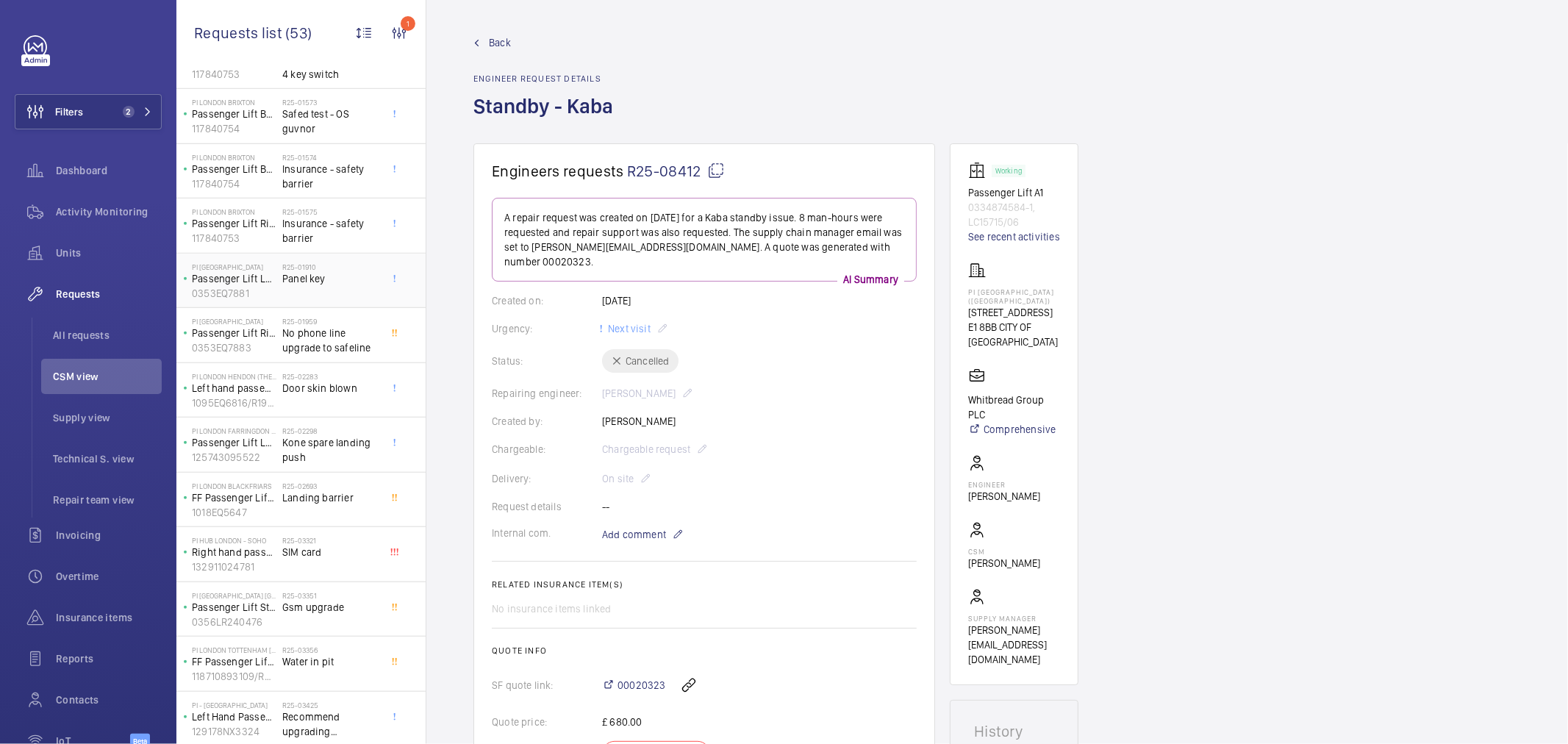
click at [328, 268] on h2 "R25-01910" at bounding box center [331, 267] width 97 height 9
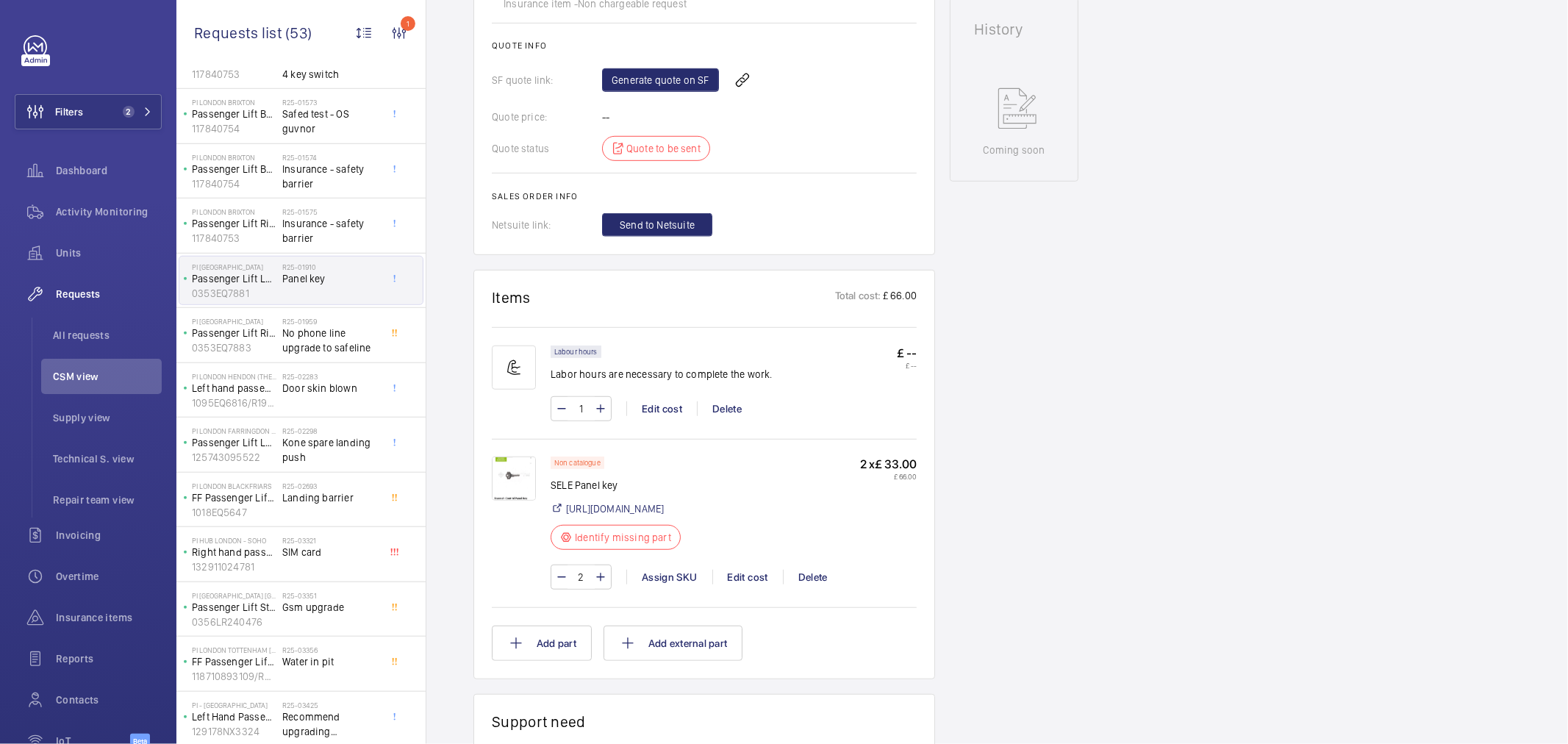
scroll to position [736, 0]
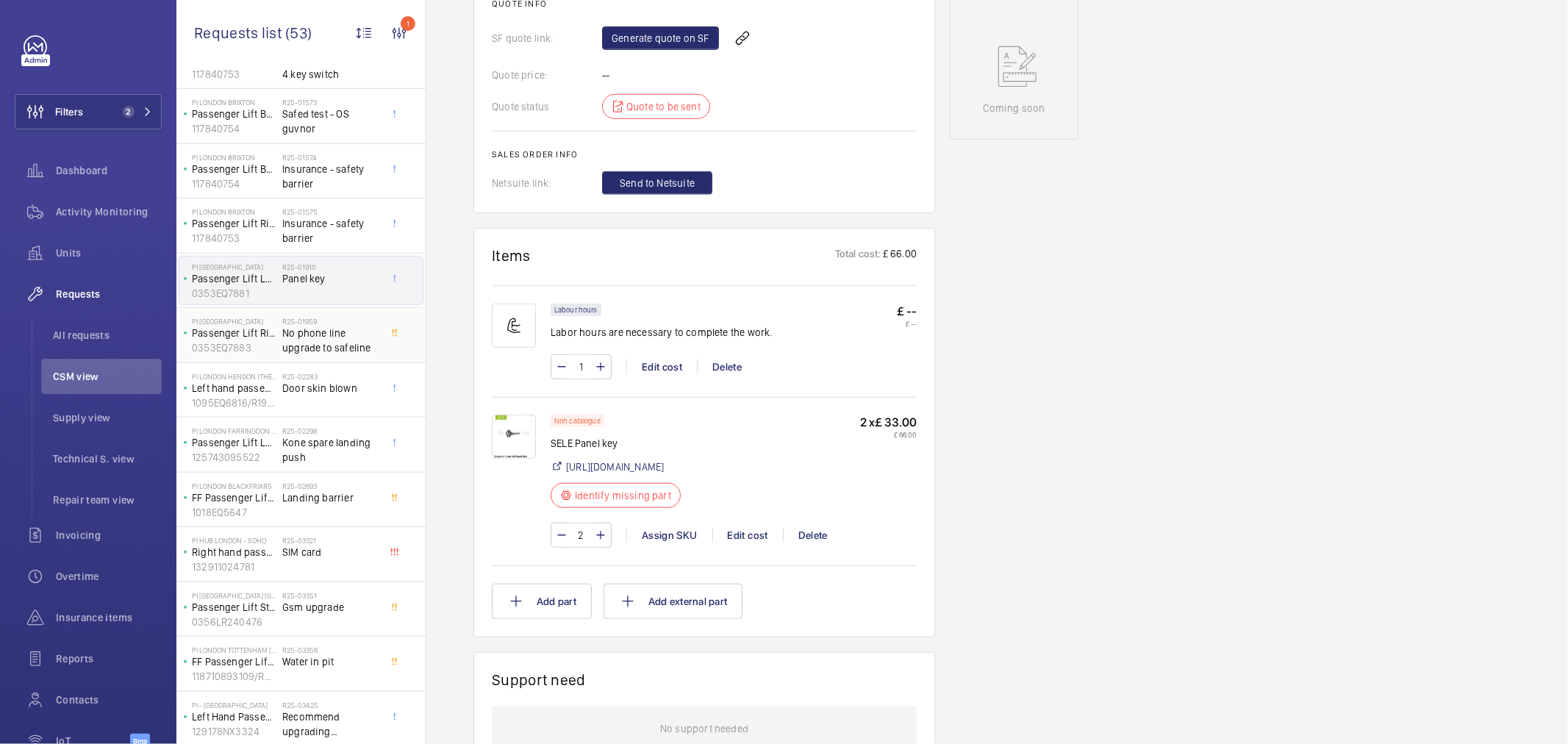
click at [305, 317] on div "R25-01959 No phone line upgrade to safeline" at bounding box center [334, 335] width 103 height 49
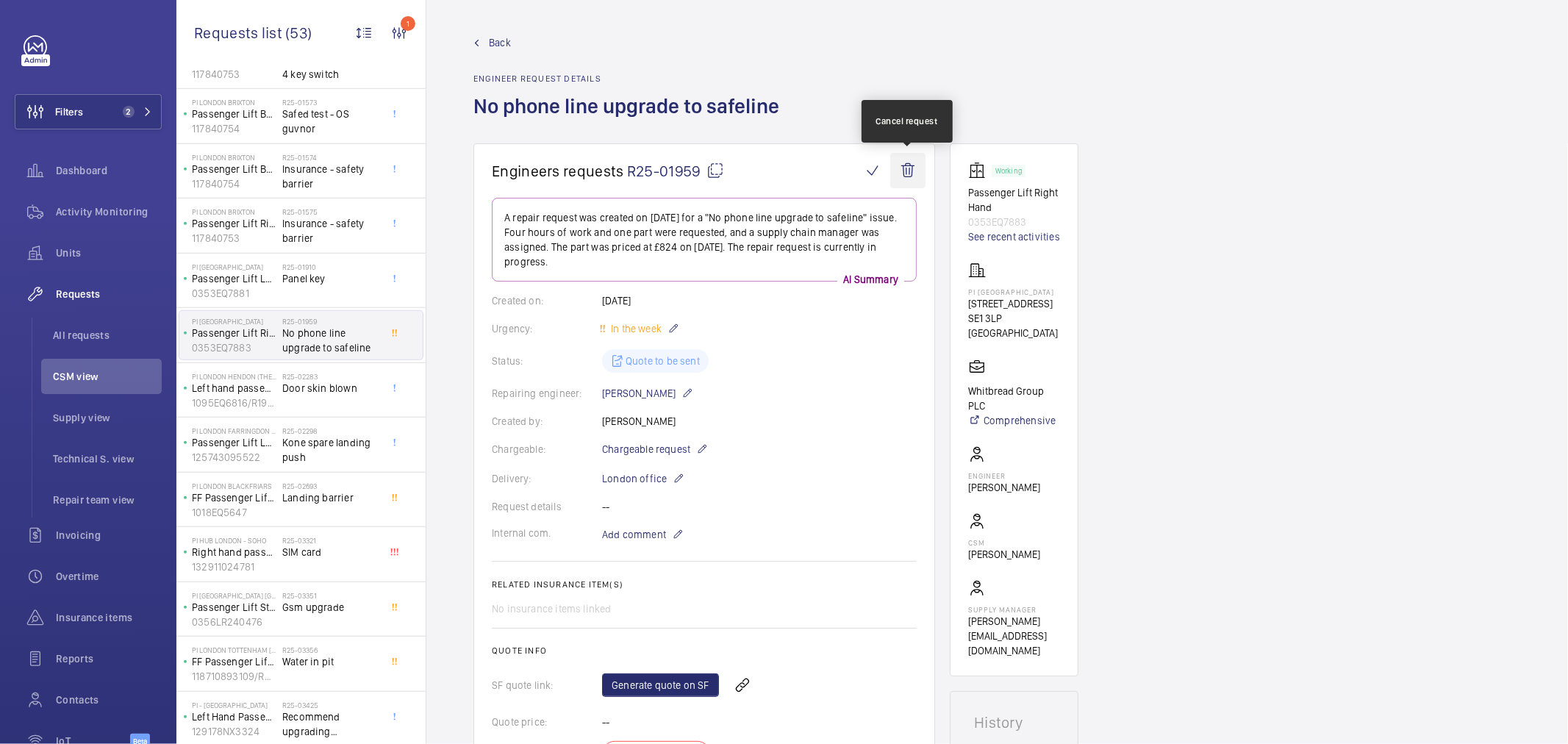
click at [898, 175] on wm-front-icon-button at bounding box center [908, 171] width 35 height 35
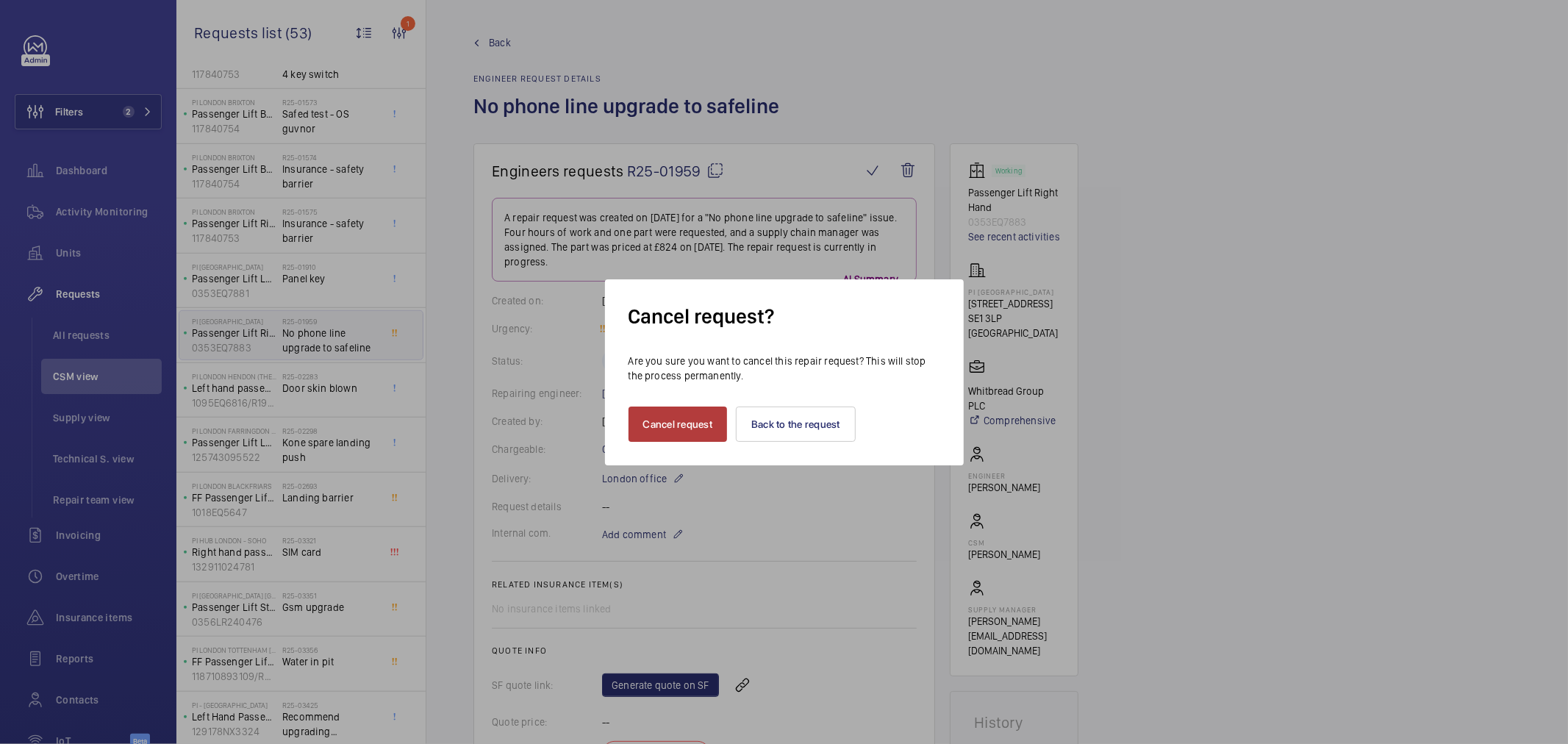
click at [700, 423] on button "Cancel request" at bounding box center [678, 424] width 100 height 35
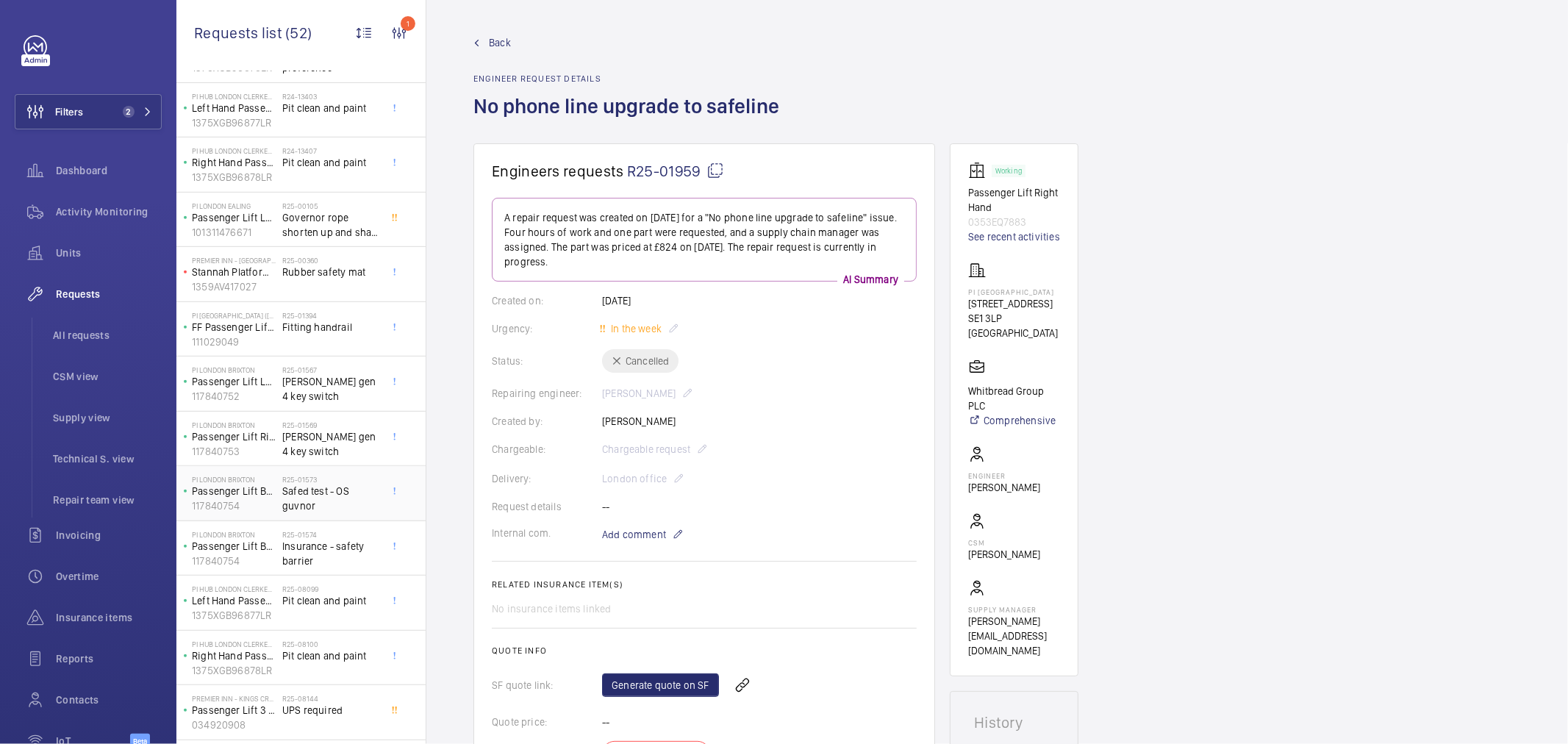
scroll to position [609, 0]
click at [320, 574] on div "PI [GEOGRAPHIC_DATA] Brixton Passenger Lift Back of house Staff 117840754 R25-0…" at bounding box center [301, 548] width 250 height 55
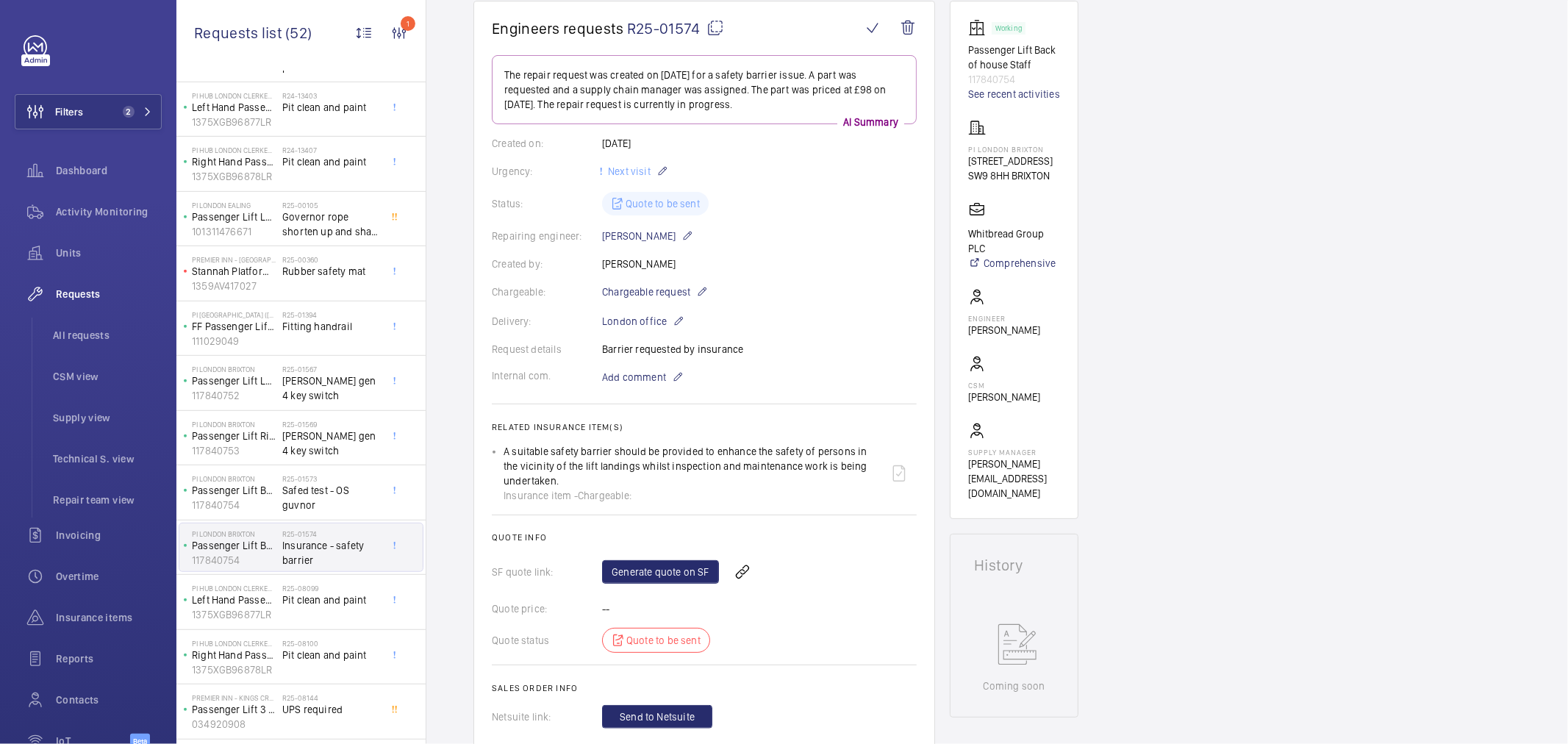
scroll to position [163, 0]
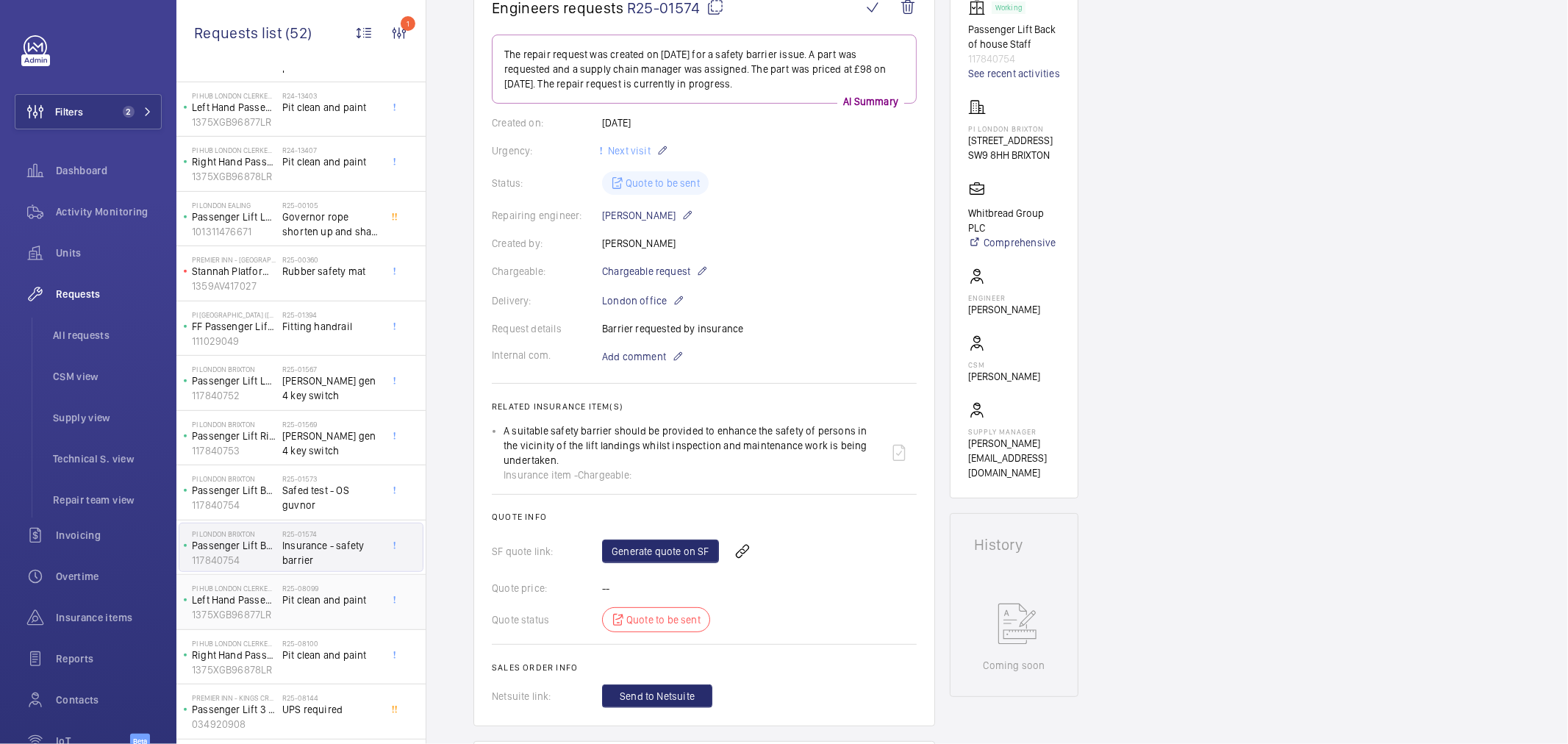
click at [376, 590] on h2 "R25-08099" at bounding box center [331, 588] width 97 height 9
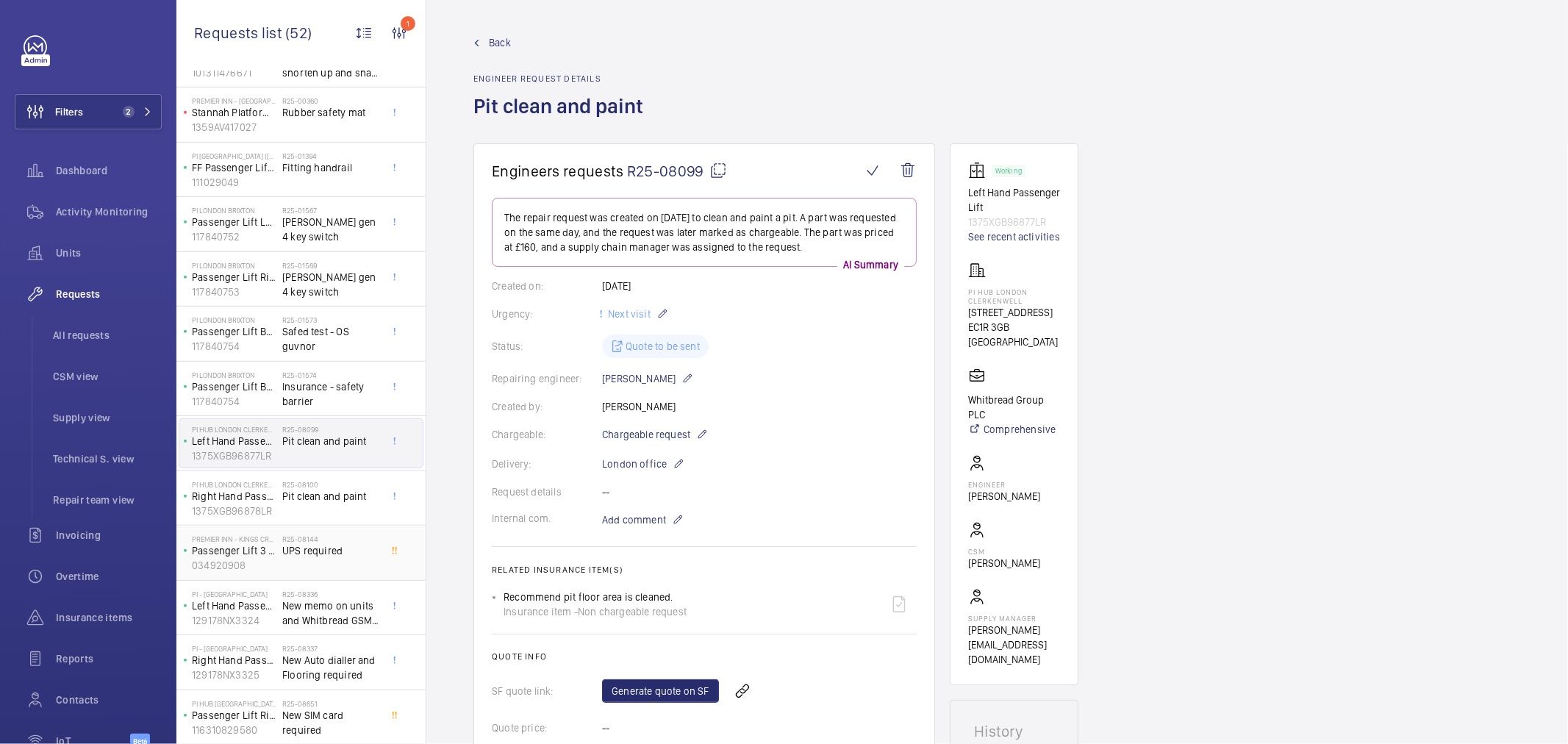
scroll to position [854, 0]
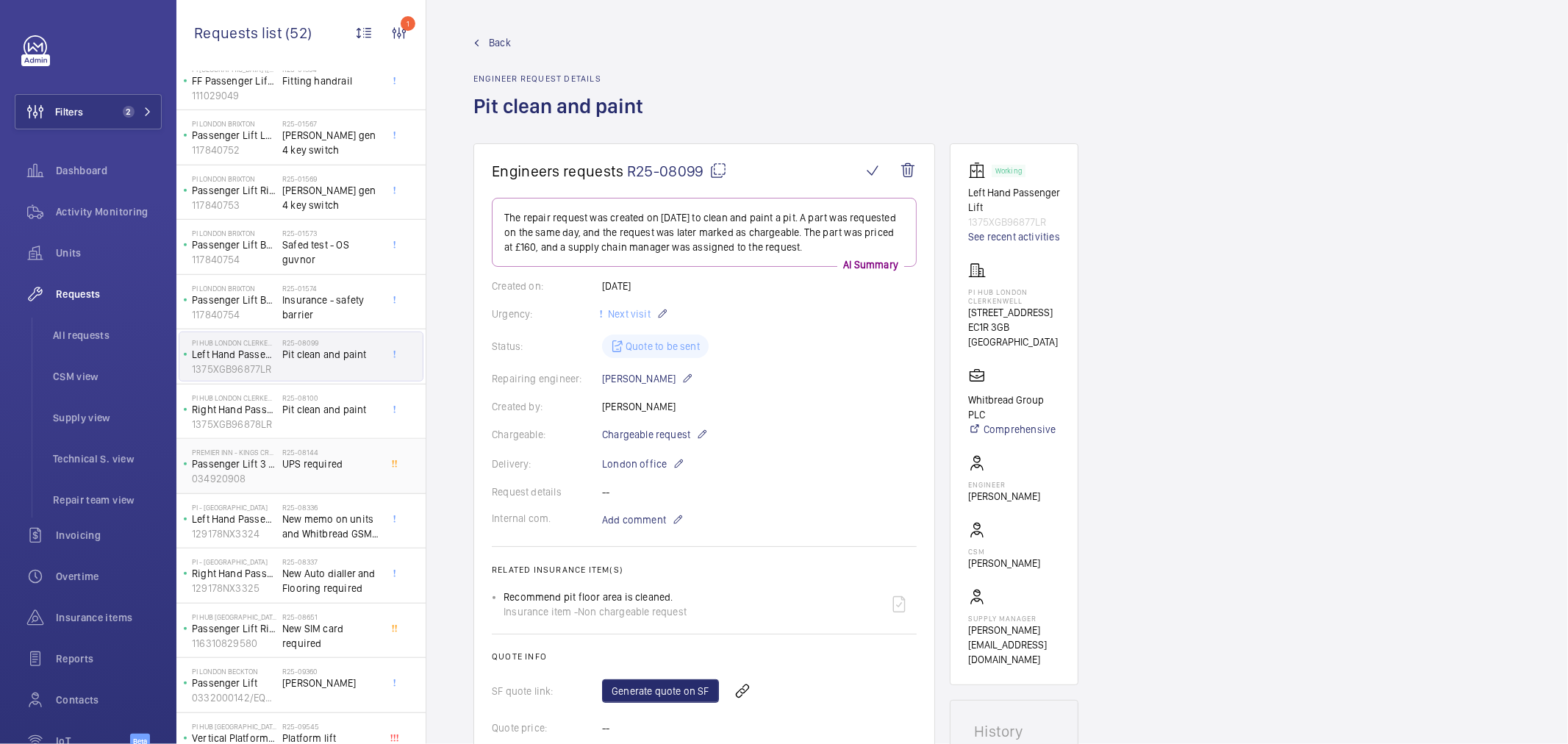
click at [325, 456] on h2 "R25-08144" at bounding box center [331, 452] width 97 height 9
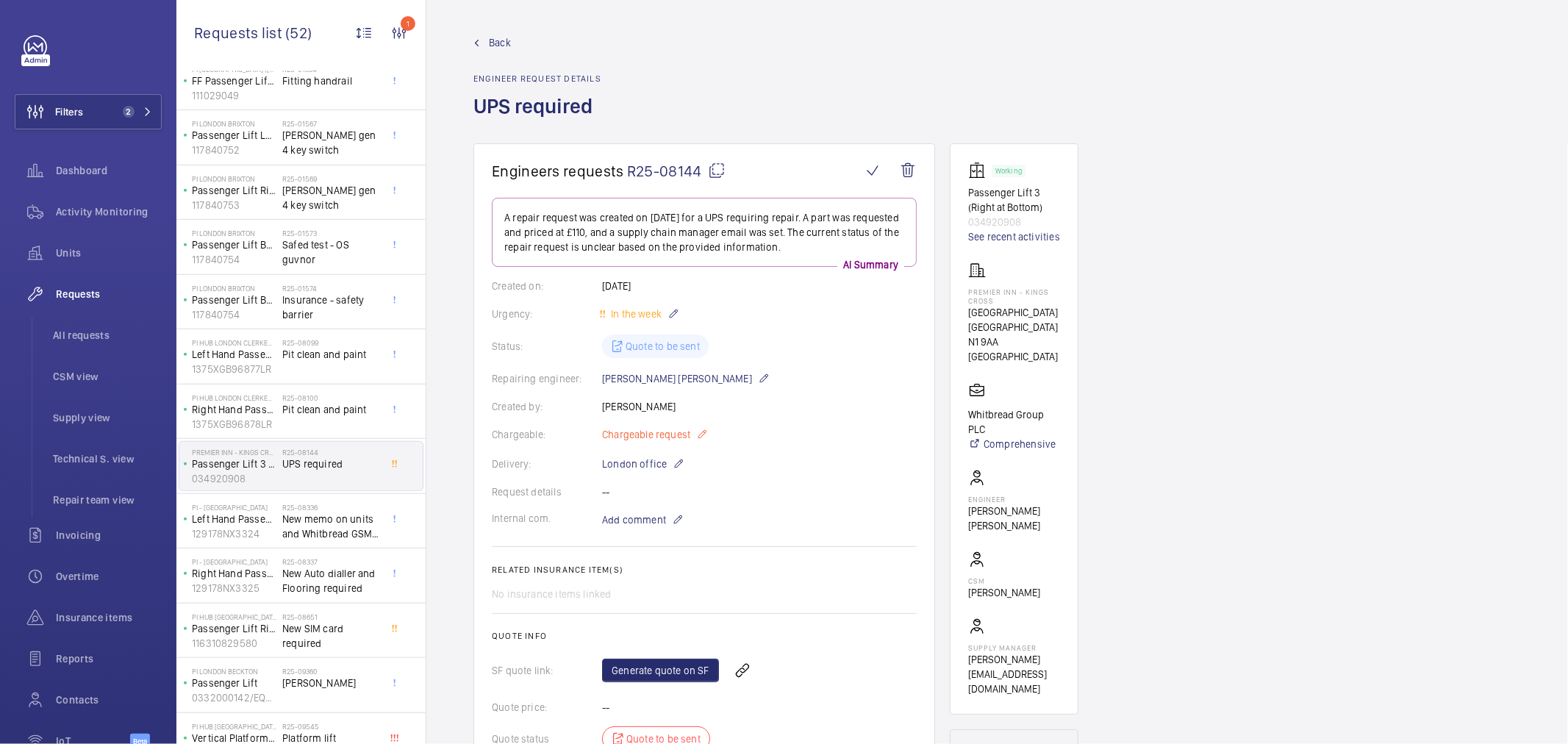
click at [664, 431] on span "Chargeable request" at bounding box center [646, 435] width 88 height 15
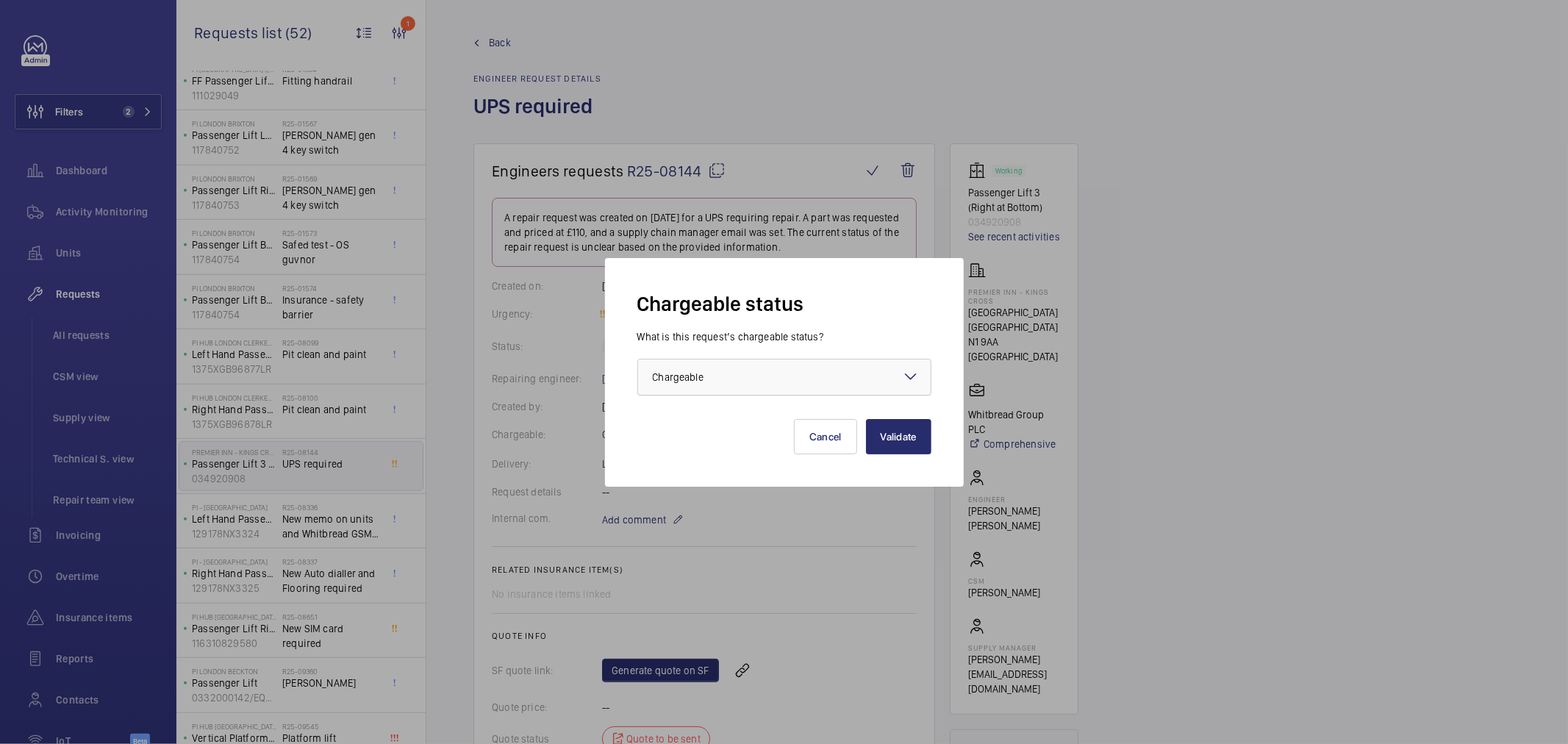
click at [685, 382] on span "Chargeable" at bounding box center [679, 377] width 51 height 12
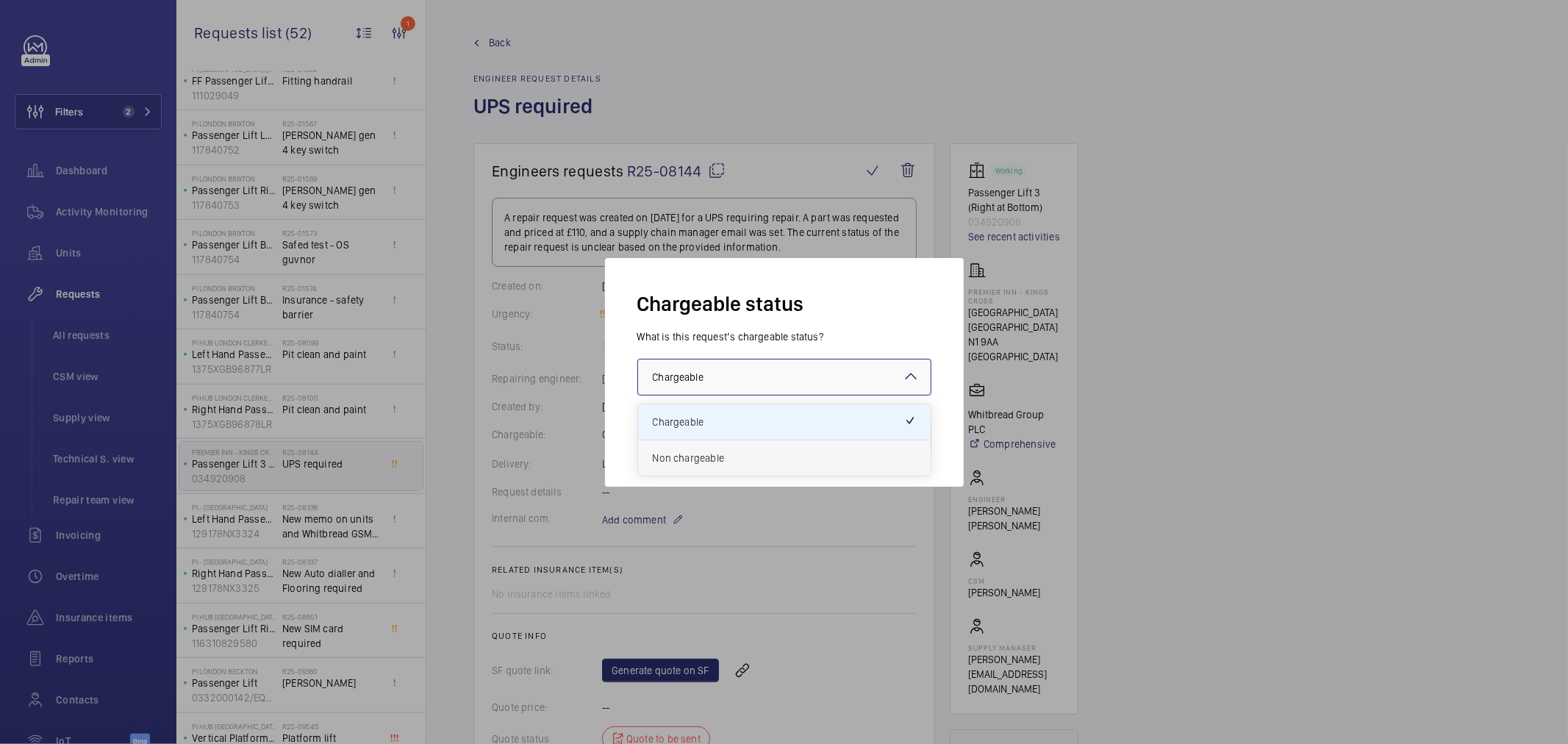
click at [736, 447] on div "Non chargeable" at bounding box center [784, 458] width 292 height 35
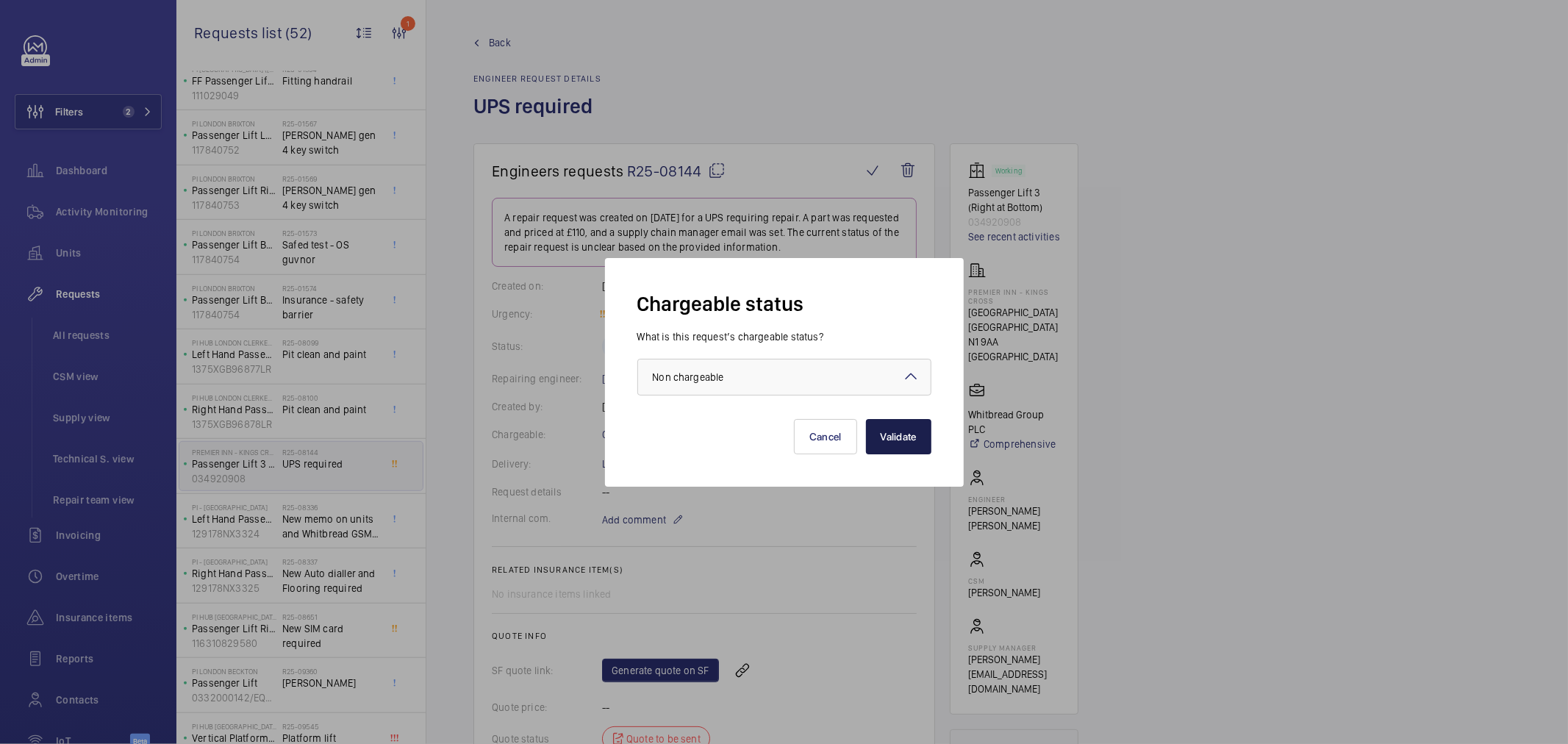
click at [899, 442] on button "Validate" at bounding box center [898, 437] width 65 height 35
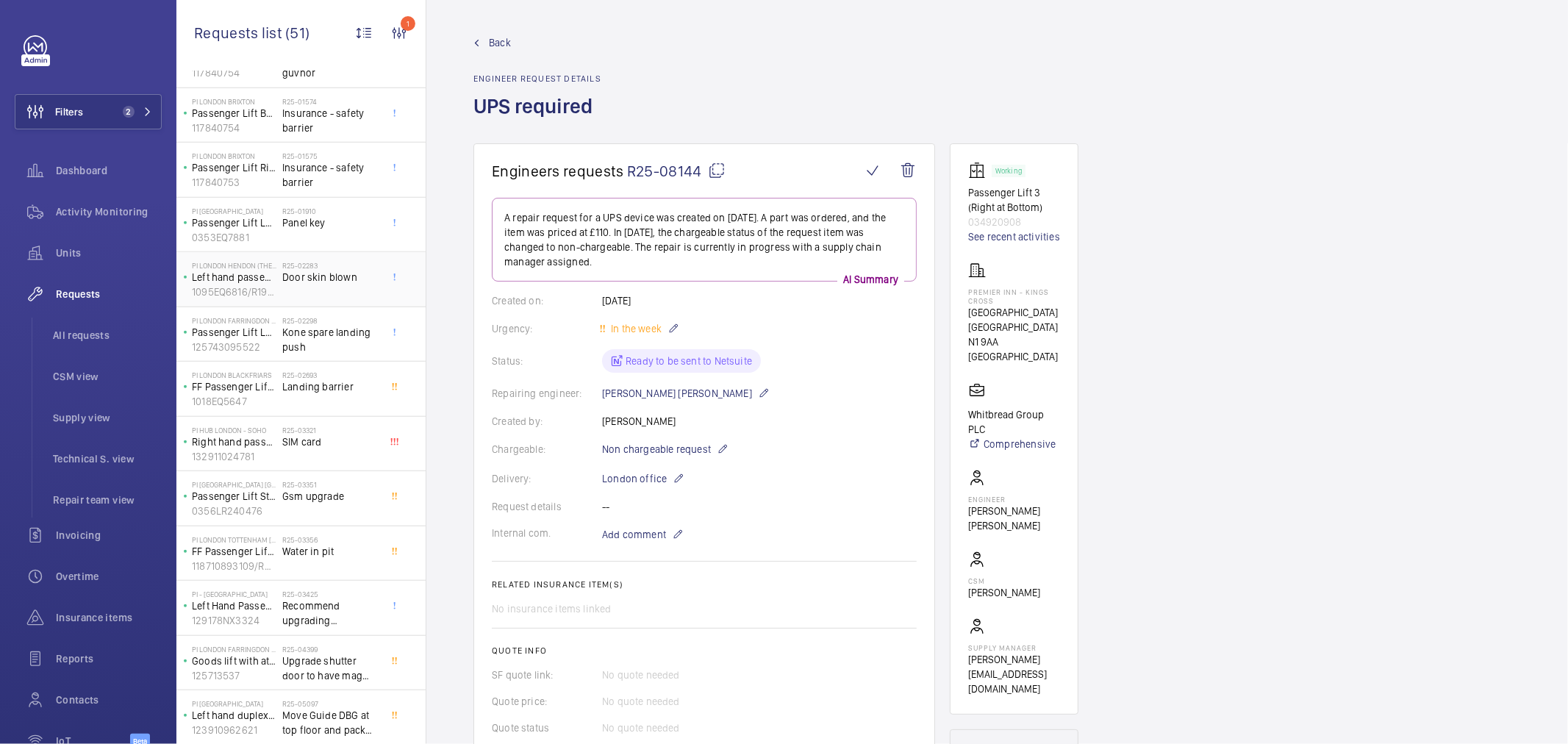
scroll to position [1067, 0]
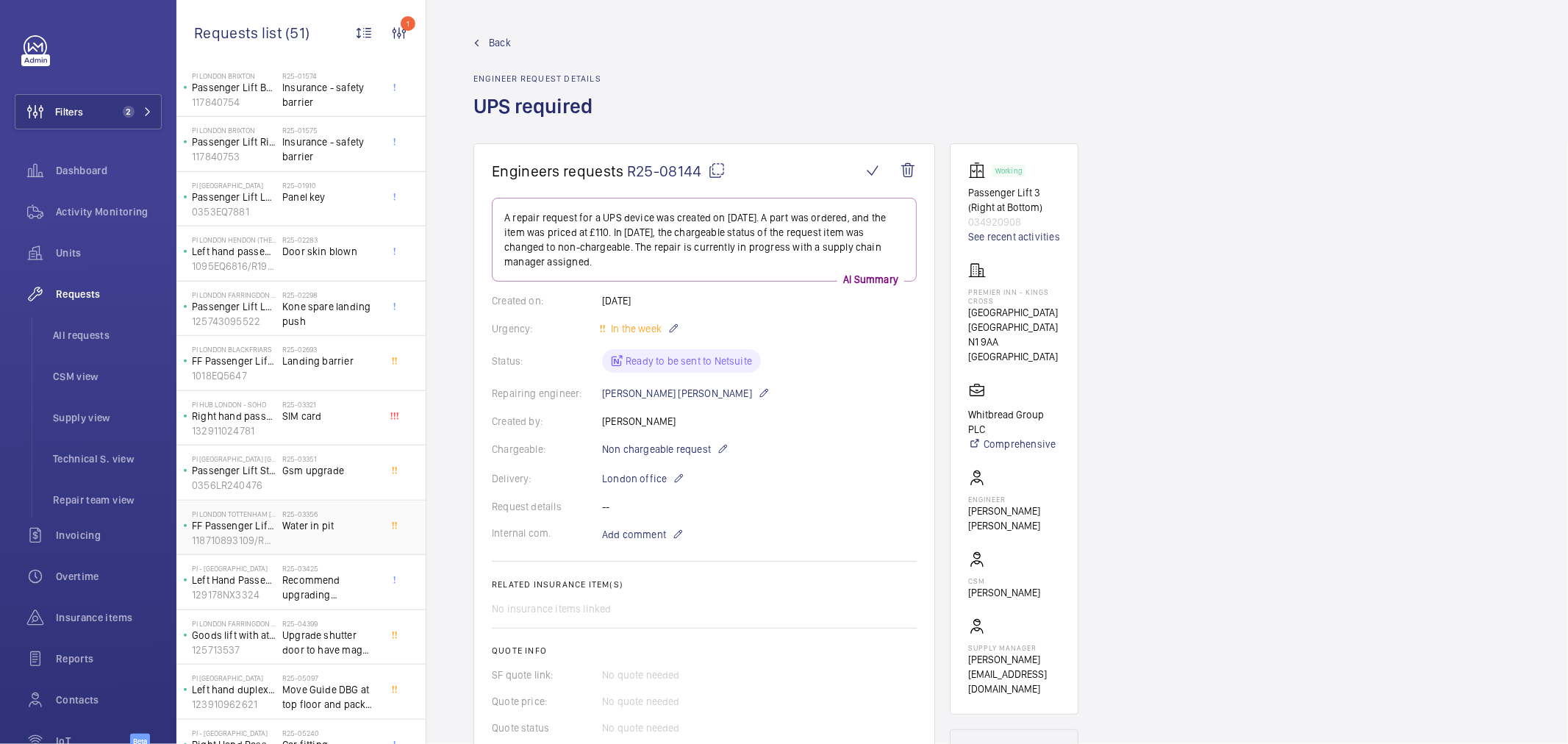
click at [295, 523] on span "Water in pit" at bounding box center [331, 526] width 97 height 15
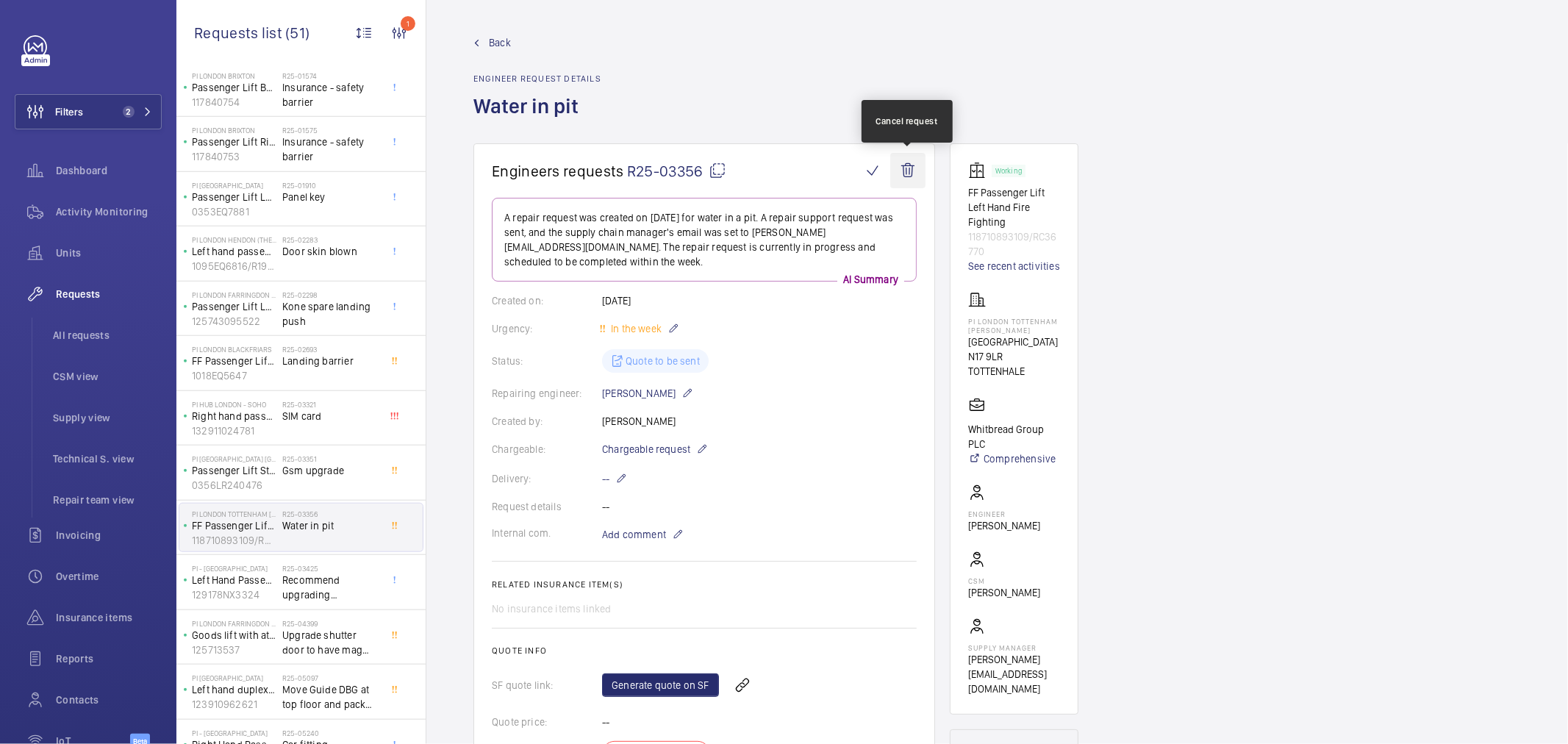
click at [909, 171] on wm-front-icon-button at bounding box center [908, 171] width 35 height 35
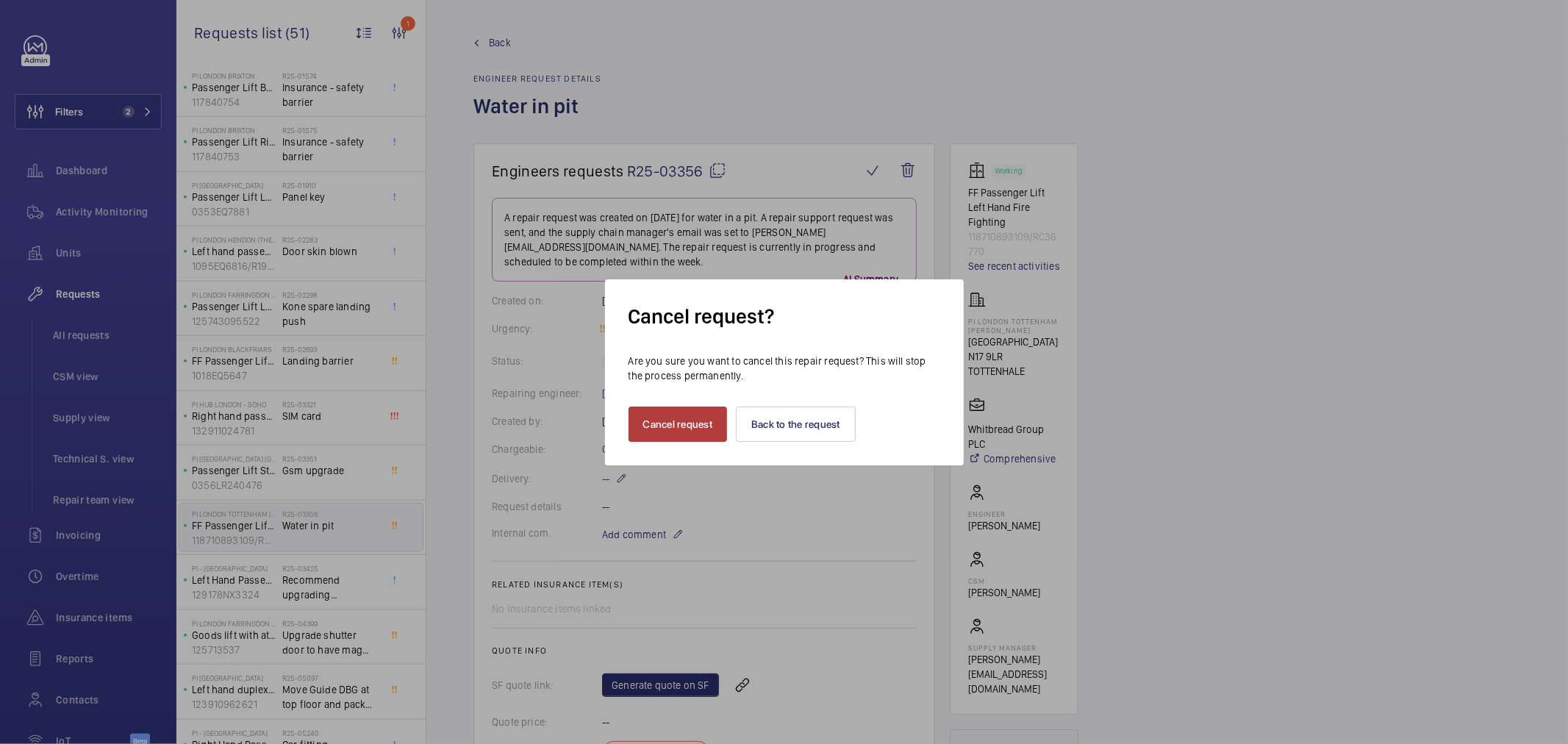
click at [668, 427] on button "Cancel request" at bounding box center [678, 424] width 100 height 35
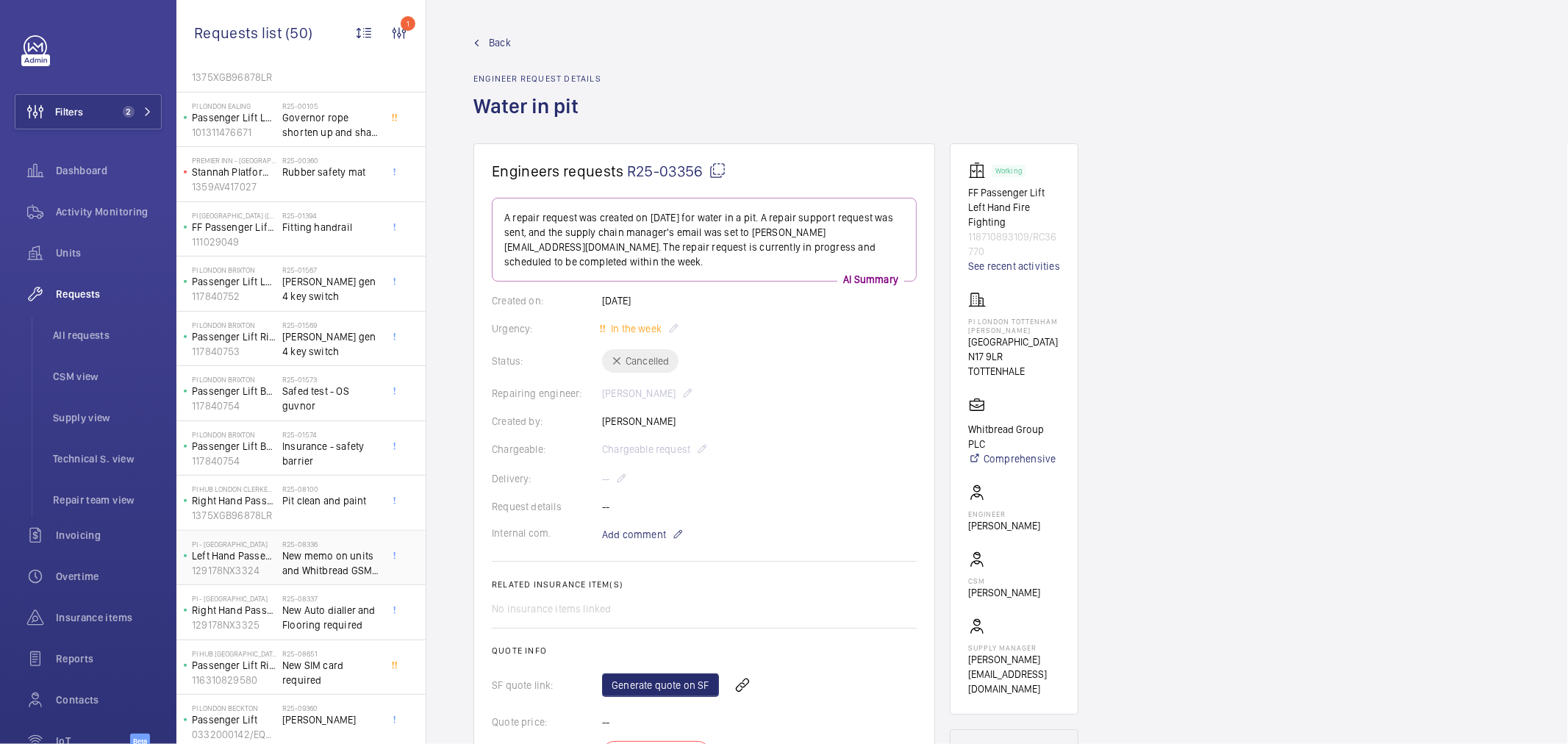
scroll to position [736, 0]
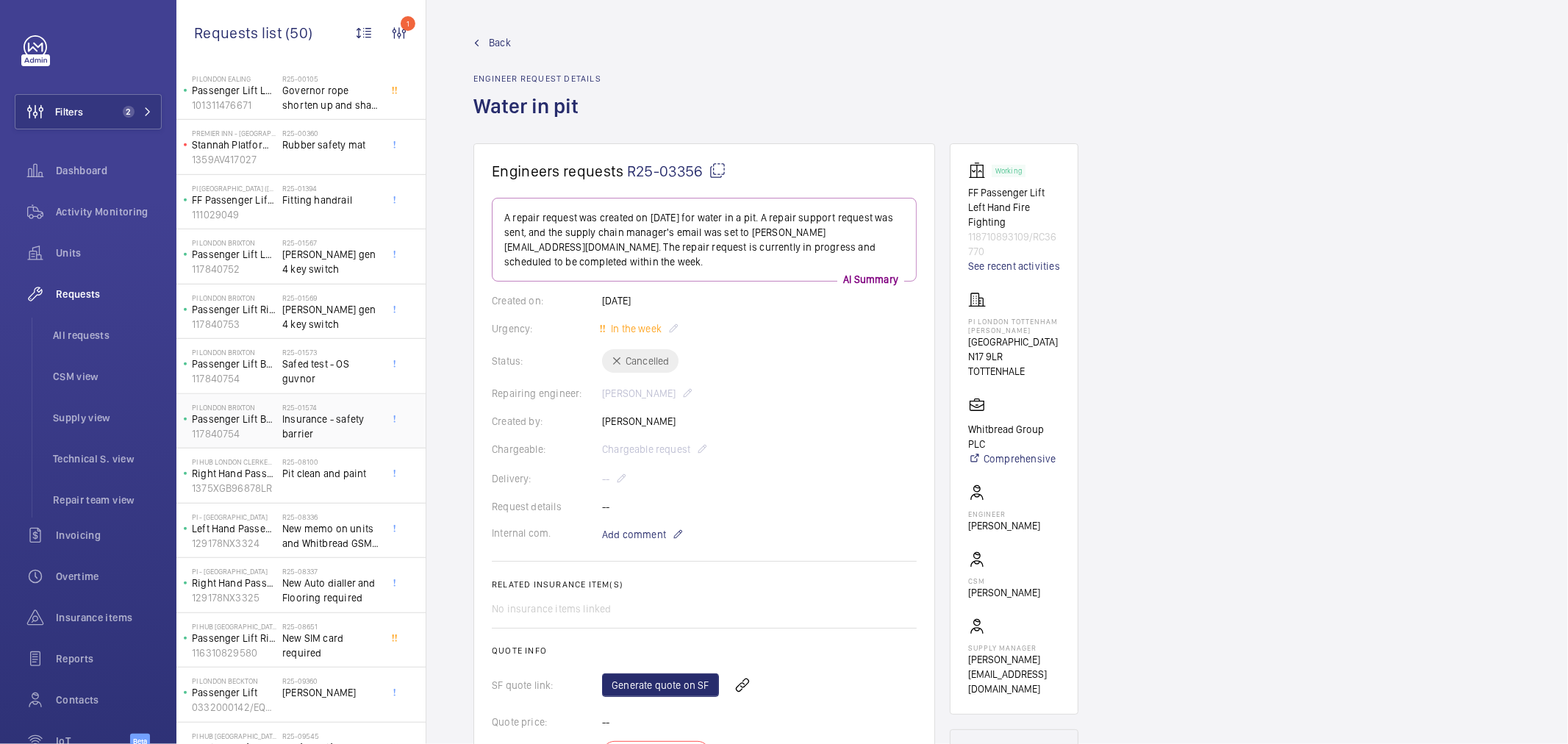
click at [305, 431] on span "Insurance - safety barrier" at bounding box center [331, 427] width 97 height 30
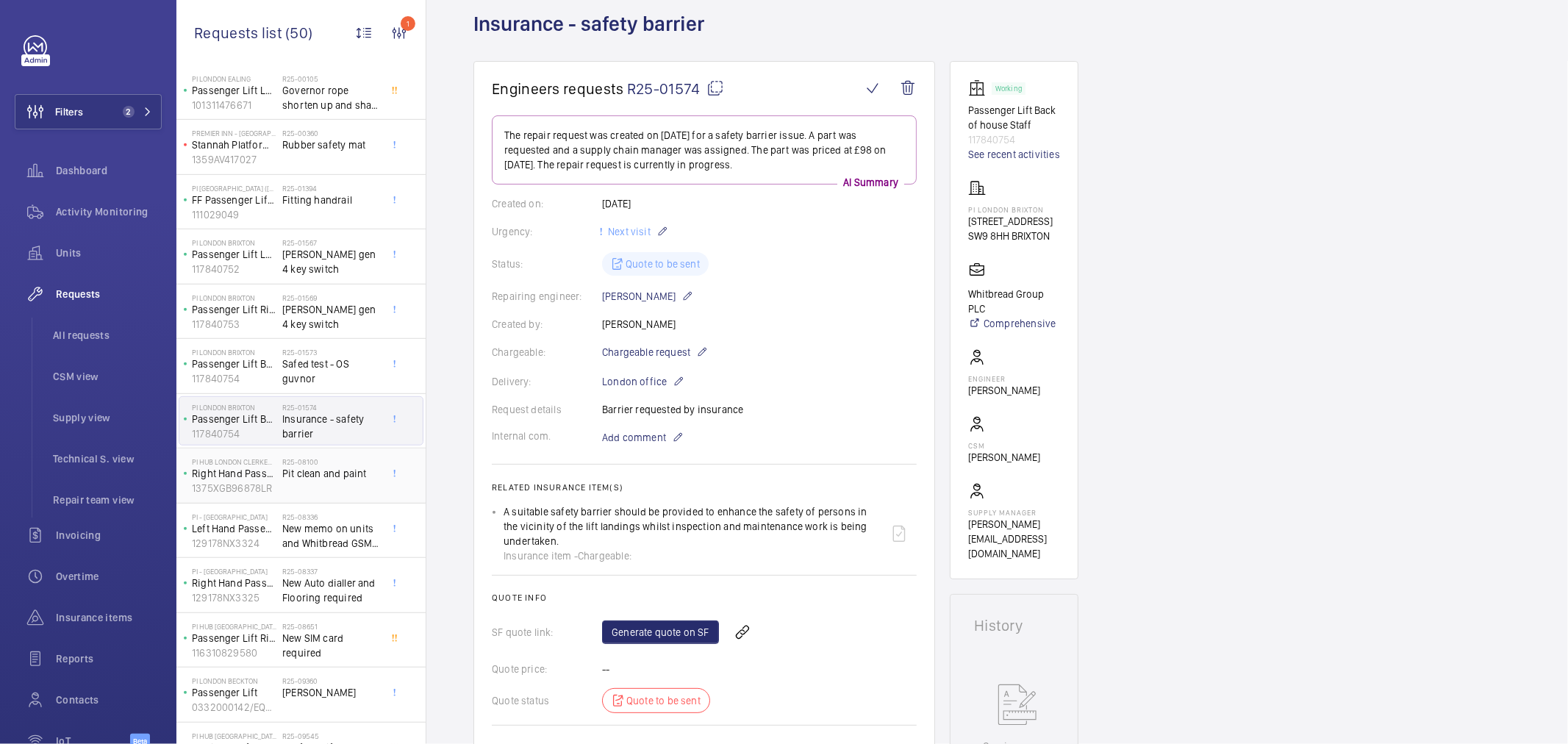
scroll to position [82, 0]
click at [334, 472] on span "Pit clean and paint" at bounding box center [331, 474] width 97 height 15
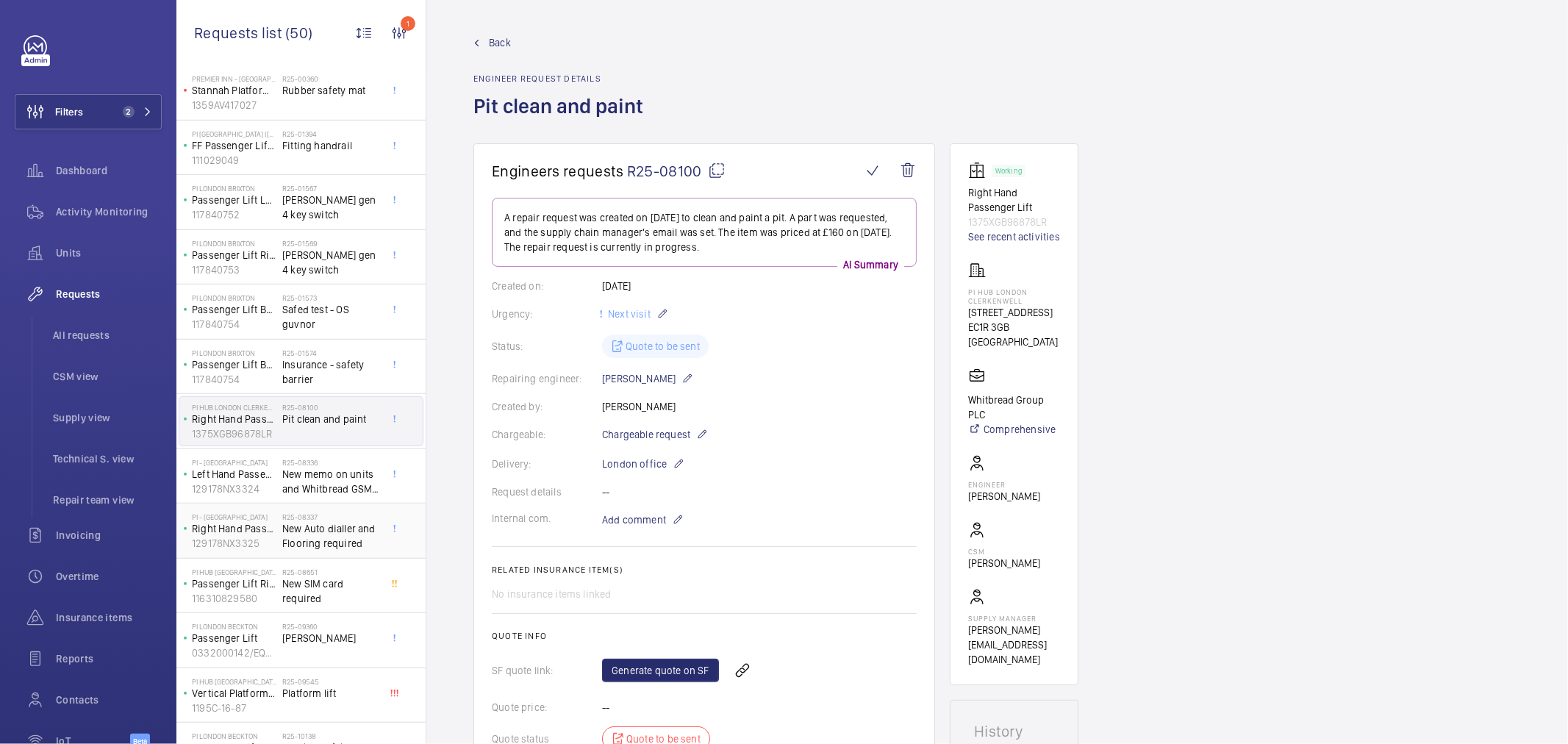
scroll to position [817, 0]
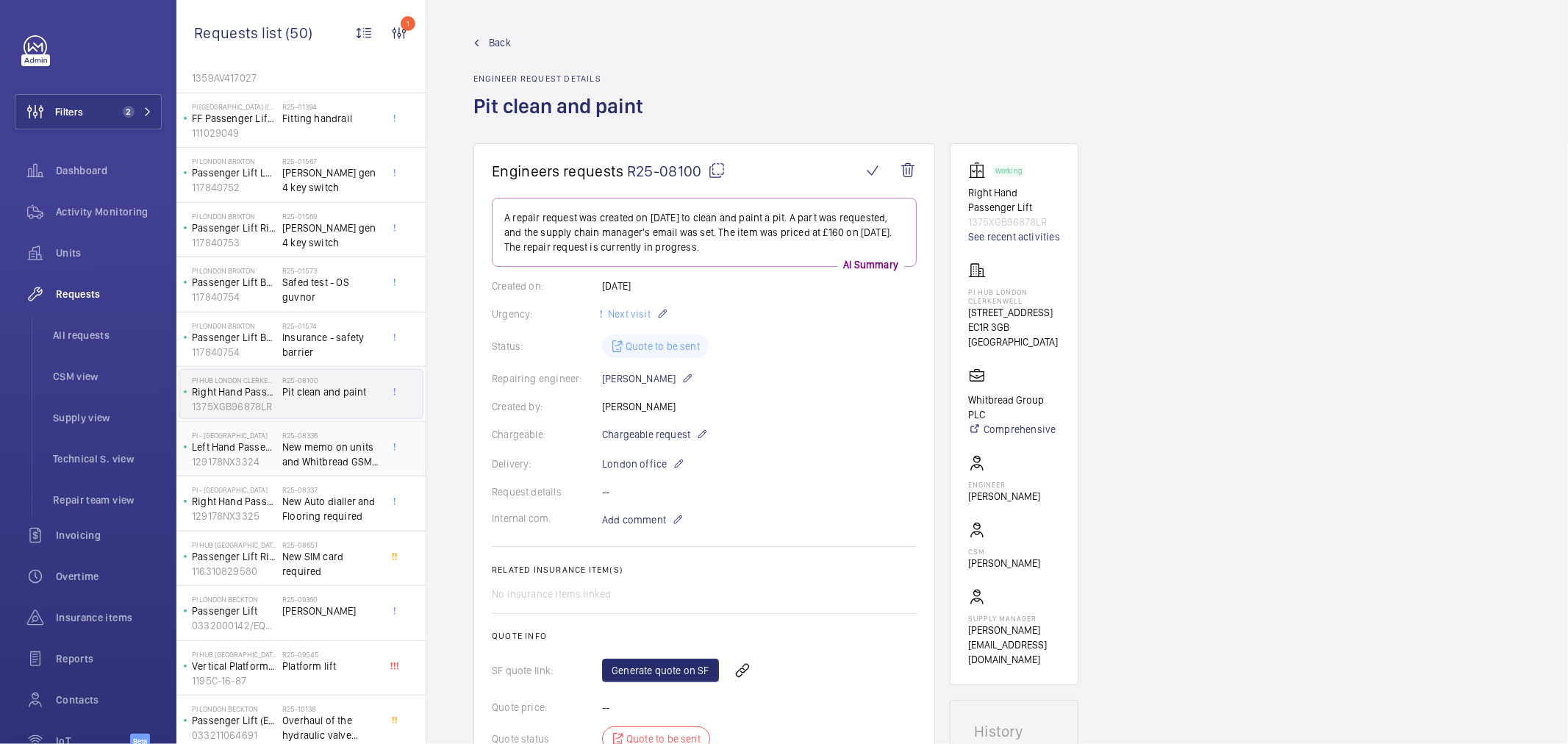
click at [324, 456] on span "New memo on units and Whitbread GSM needed" at bounding box center [331, 455] width 97 height 30
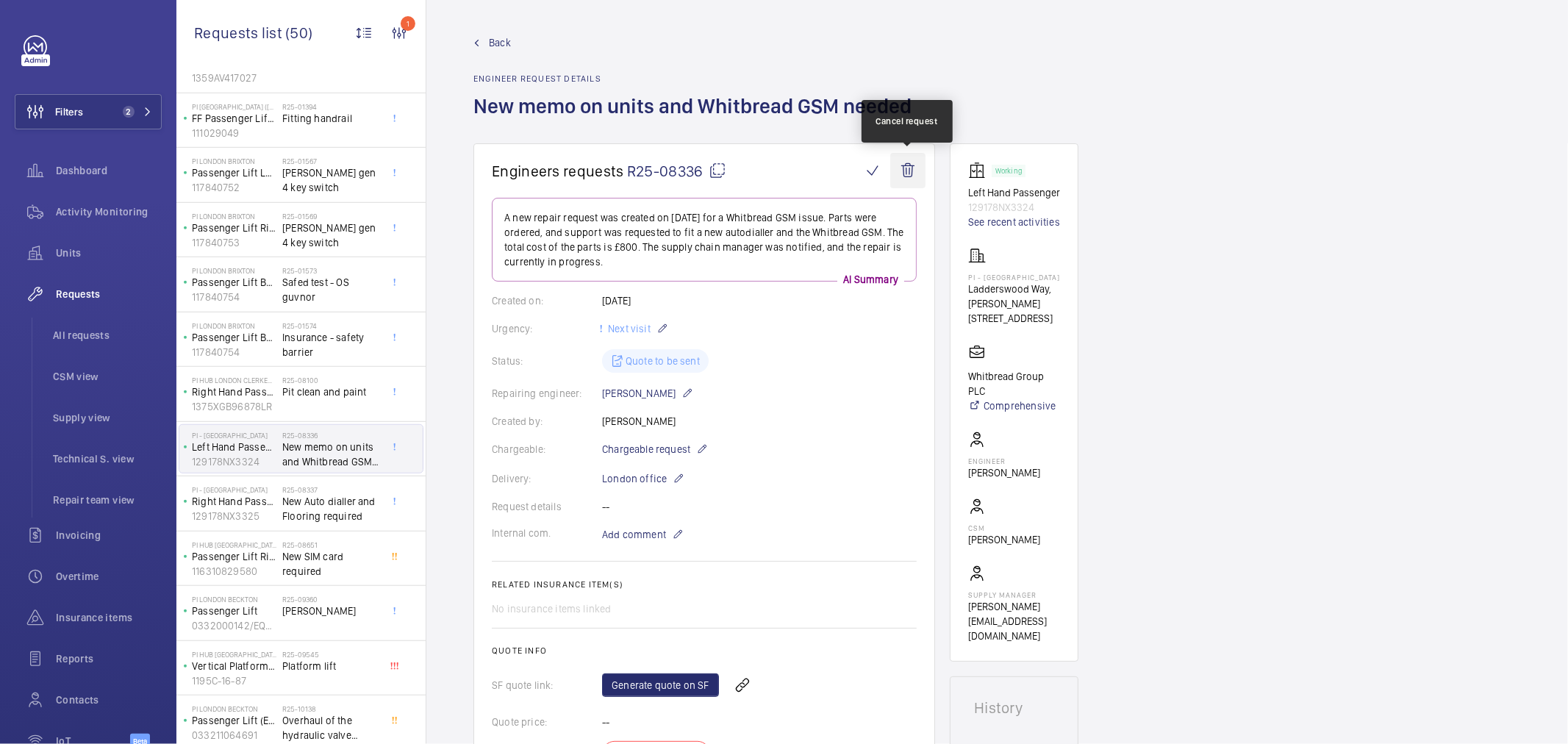
click at [901, 180] on wm-front-icon-button at bounding box center [908, 171] width 35 height 35
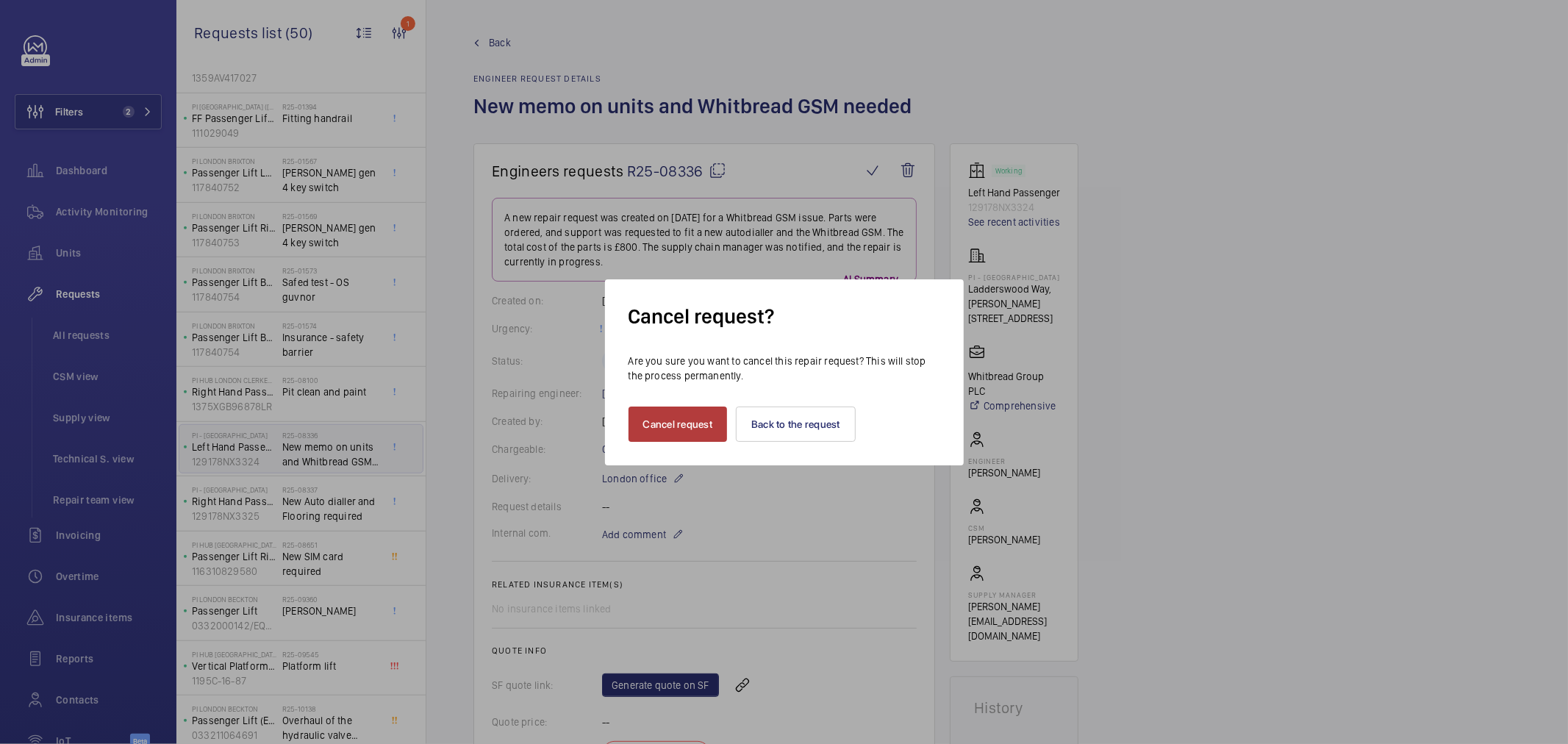
click at [665, 422] on button "Cancel request" at bounding box center [678, 424] width 100 height 35
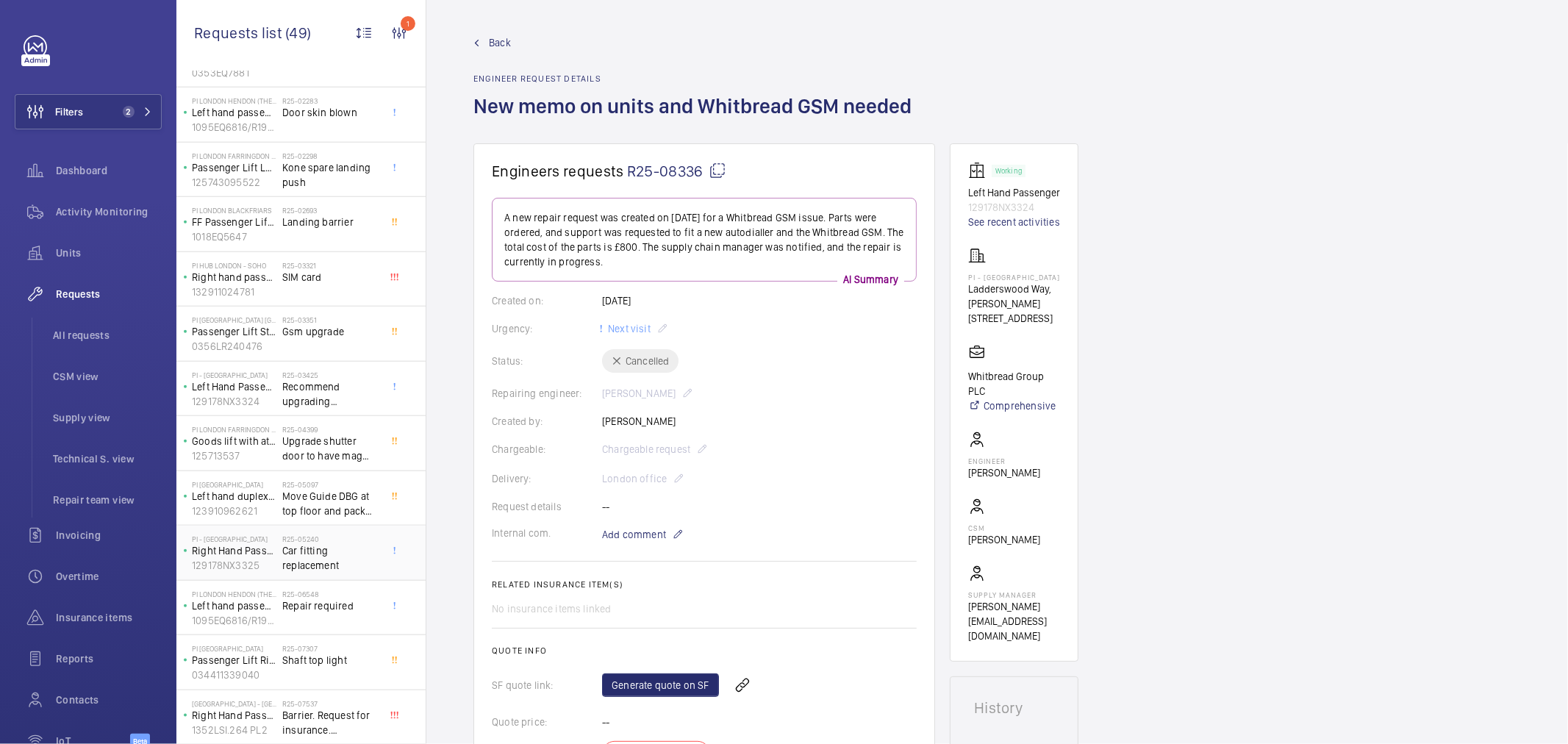
scroll to position [1230, 0]
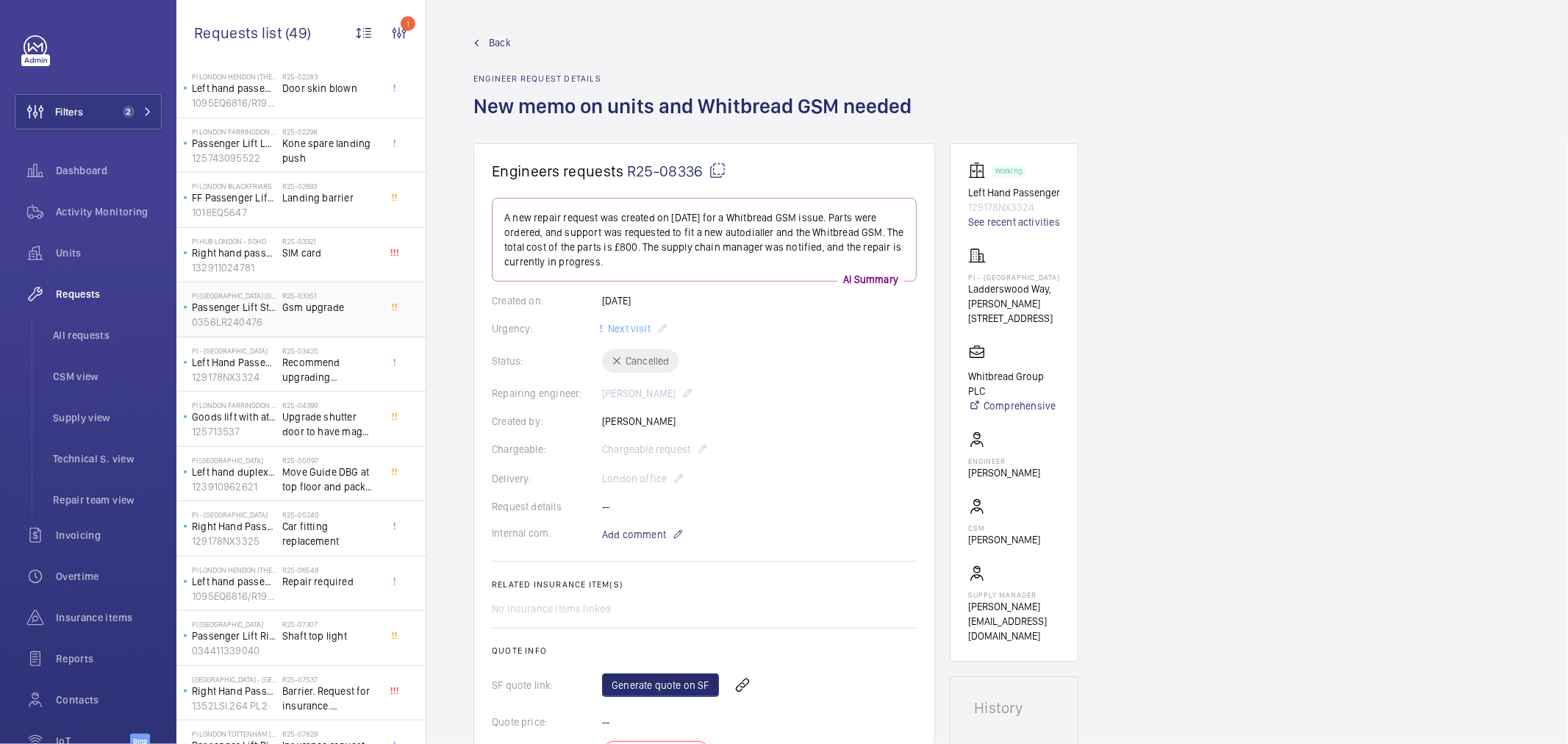
click at [327, 321] on div "R25-03351 Gsm upgrade" at bounding box center [331, 313] width 97 height 43
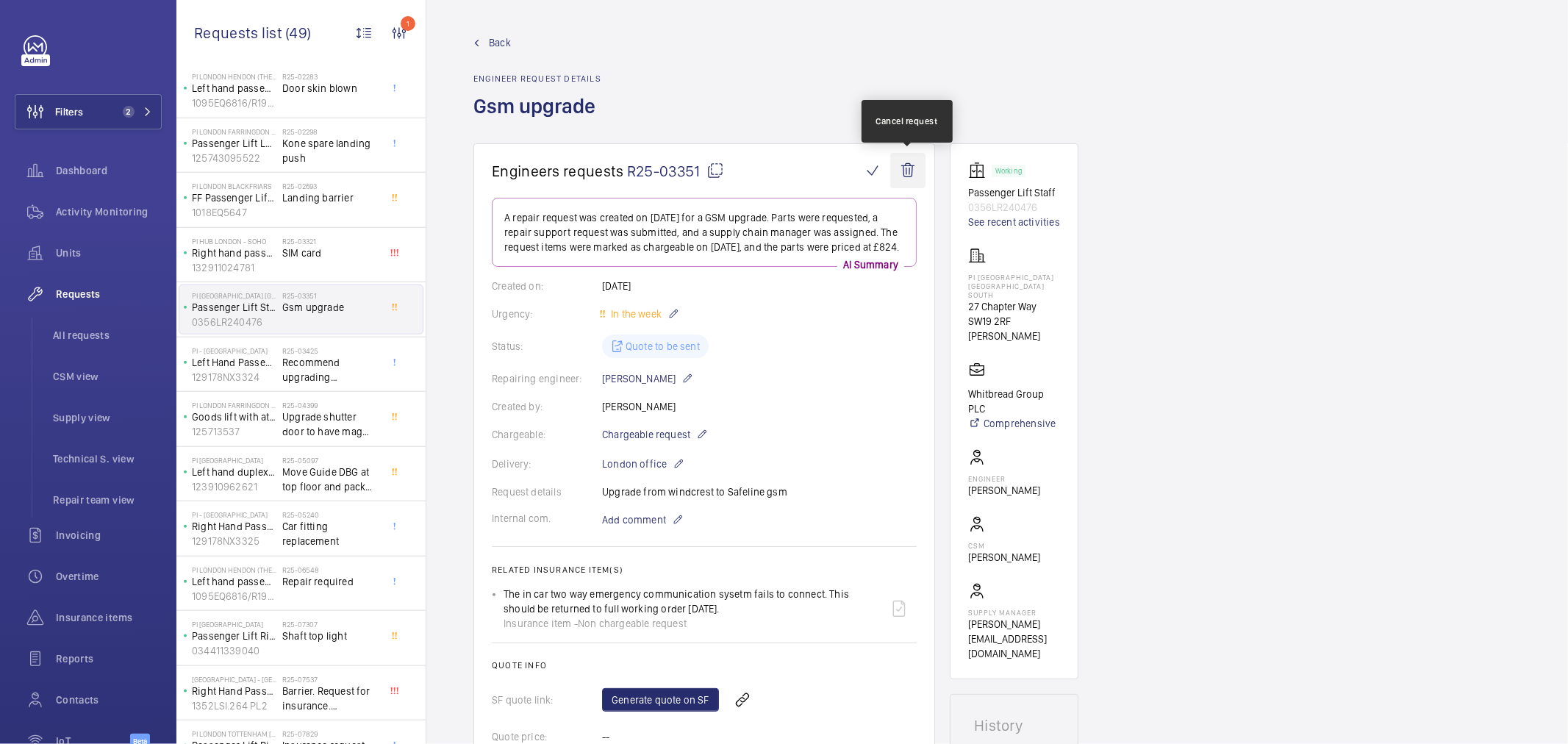
click at [915, 168] on wm-front-icon-button at bounding box center [908, 171] width 35 height 35
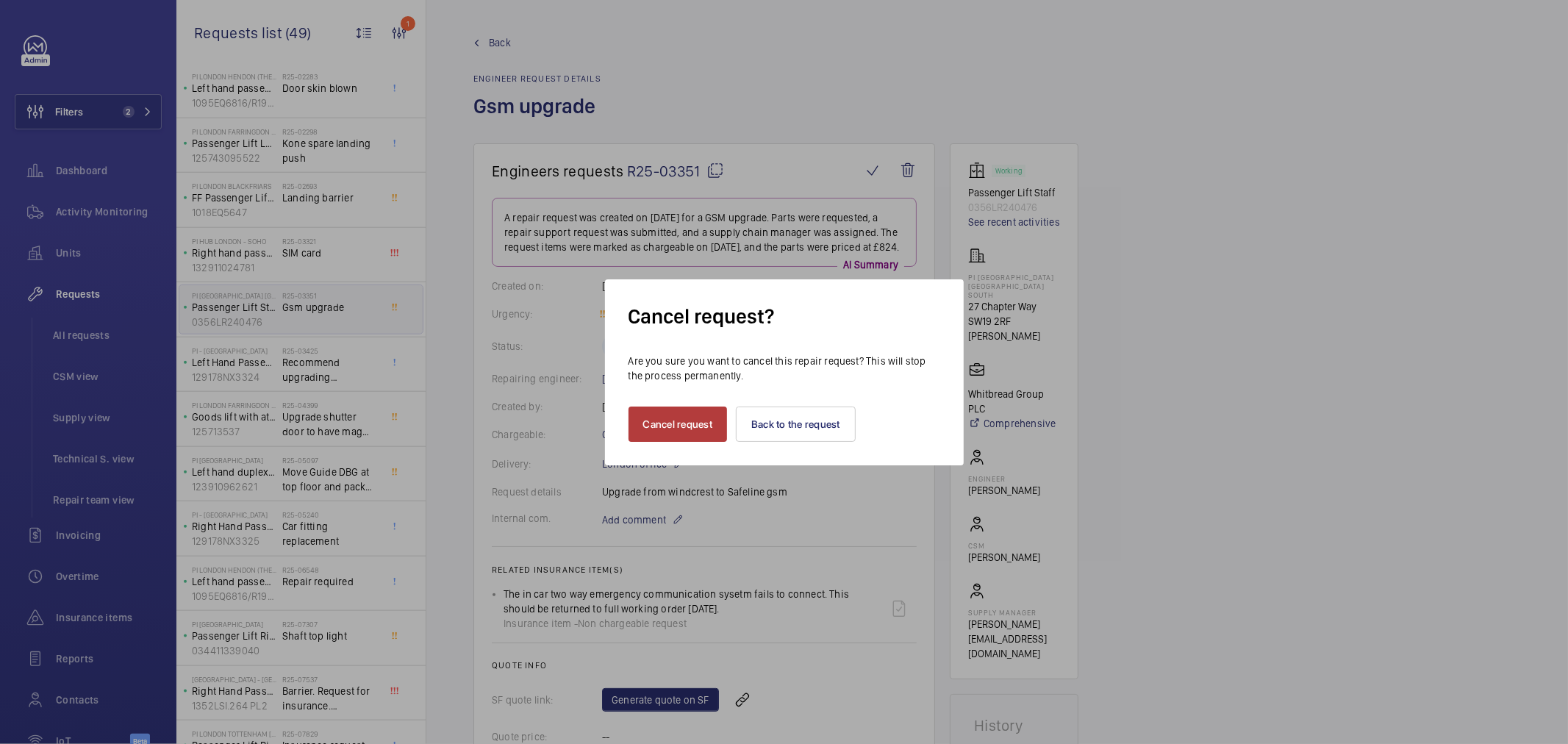
click at [661, 428] on button "Cancel request" at bounding box center [678, 424] width 100 height 35
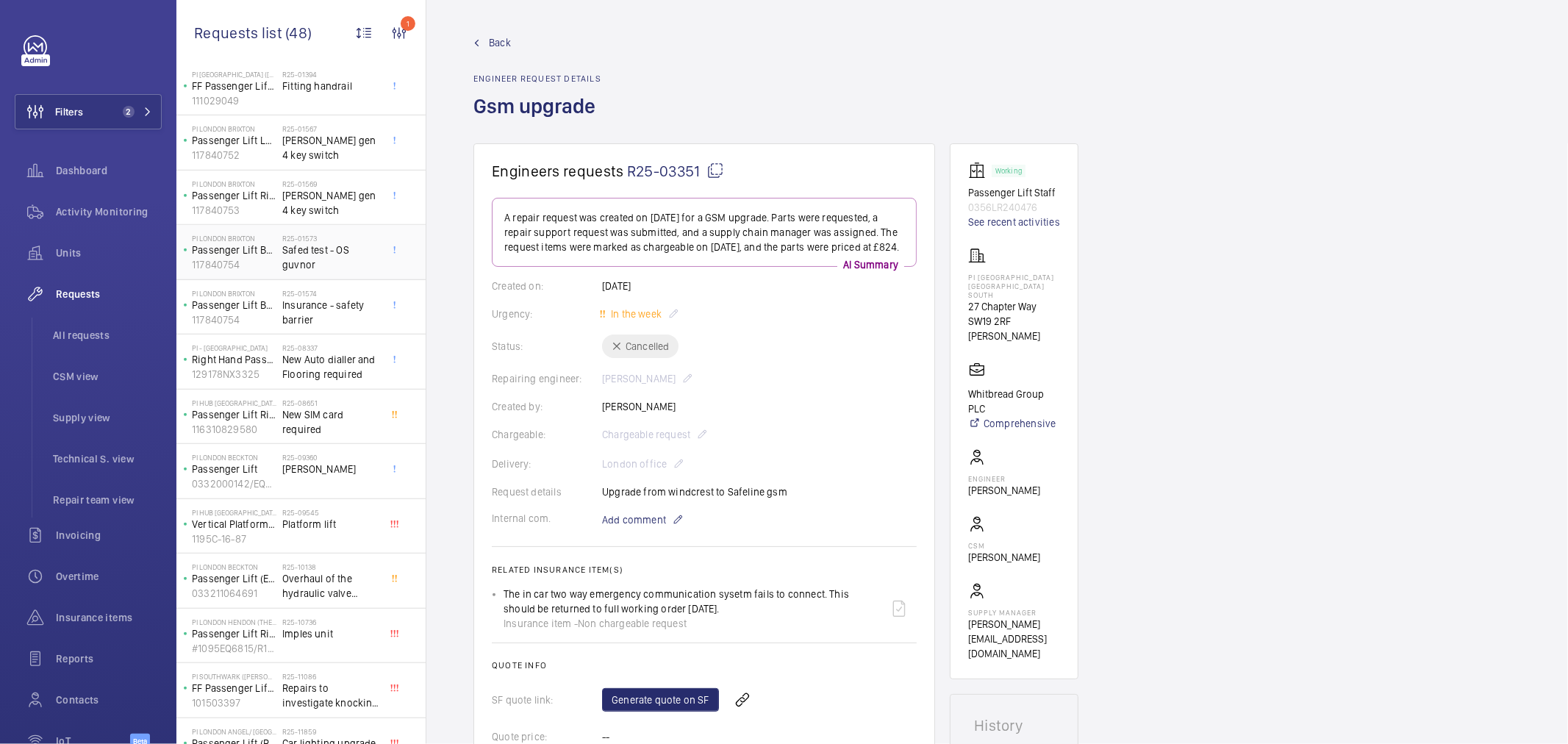
scroll to position [880, 0]
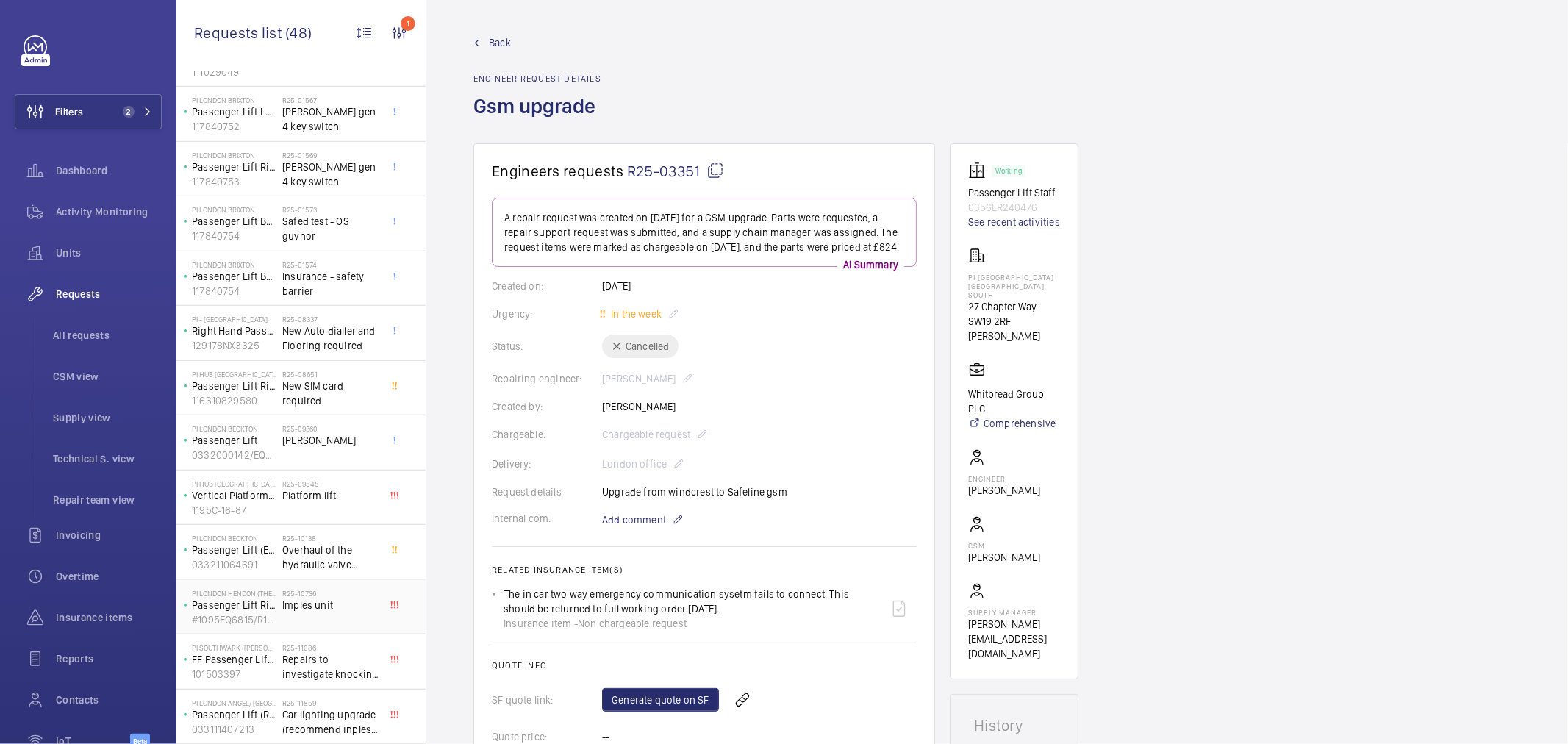
click at [310, 612] on span "Imples unit" at bounding box center [331, 606] width 97 height 15
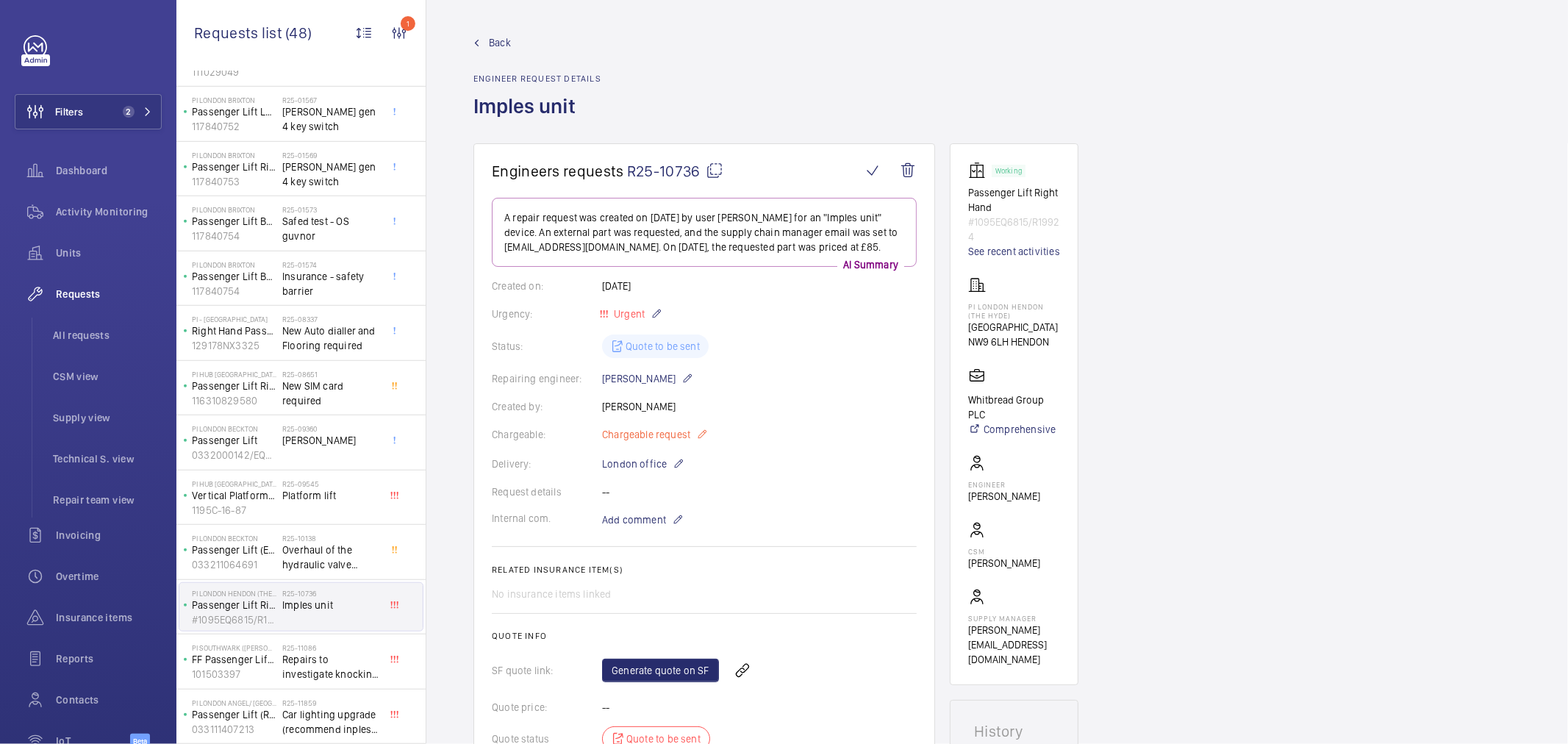
click at [619, 435] on span "Chargeable request" at bounding box center [646, 435] width 88 height 15
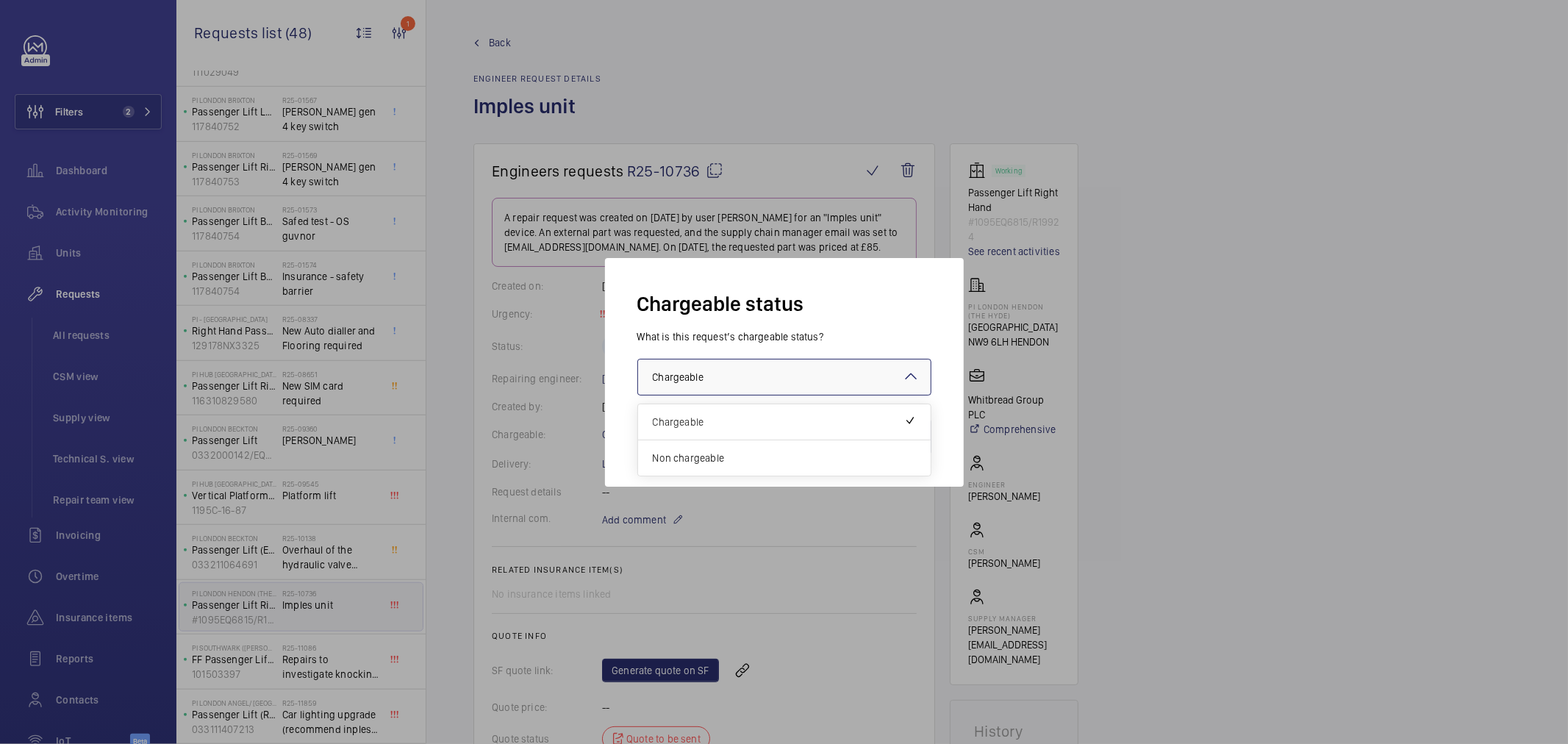
click at [716, 380] on div "× Chargeable" at bounding box center [697, 377] width 87 height 15
click at [715, 454] on span "Non chargeable" at bounding box center [785, 458] width 264 height 15
click at [884, 438] on button "Validate" at bounding box center [898, 437] width 65 height 35
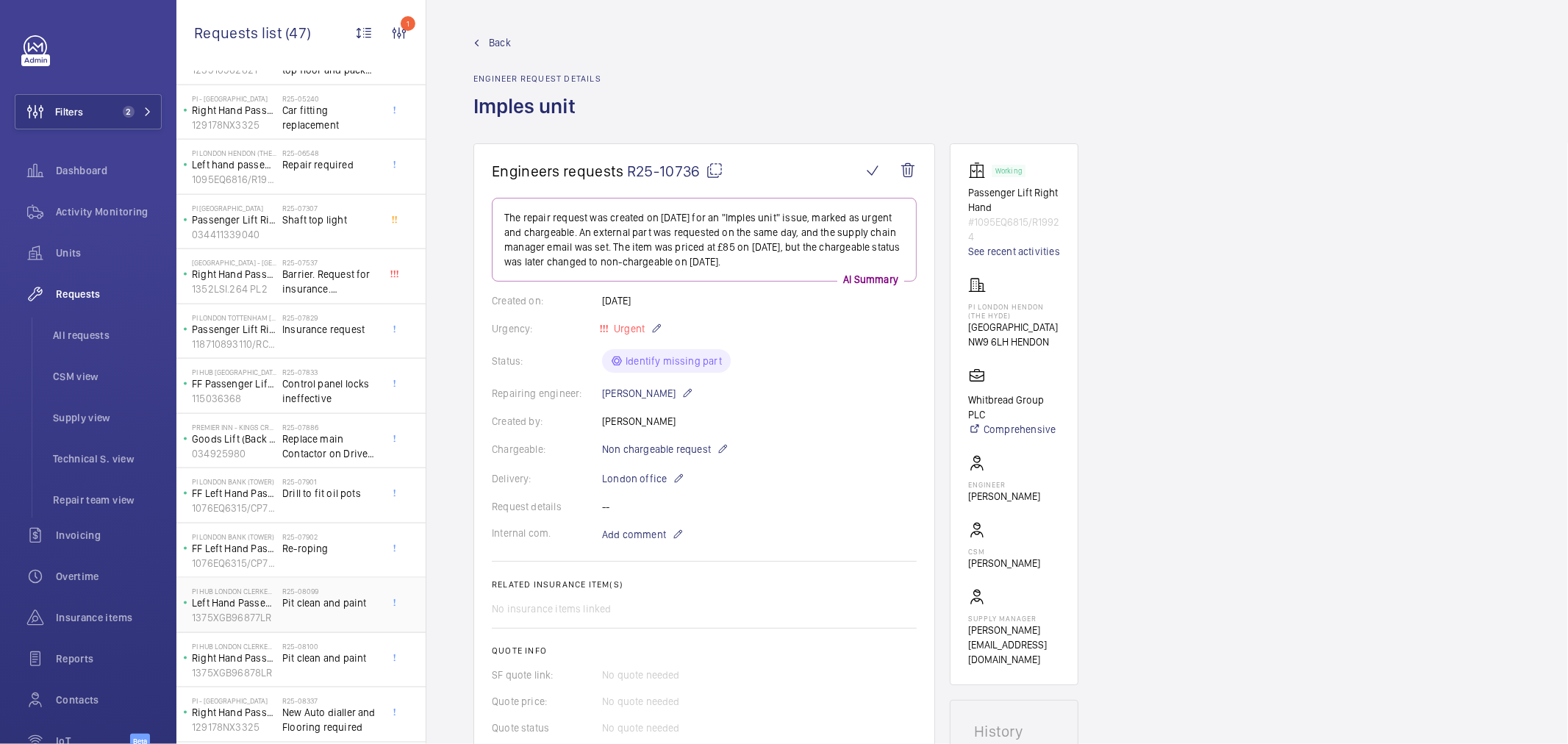
scroll to position [1923, 0]
click at [333, 733] on span "Car lighting upgrade (recommend inples for both units)." at bounding box center [331, 722] width 97 height 30
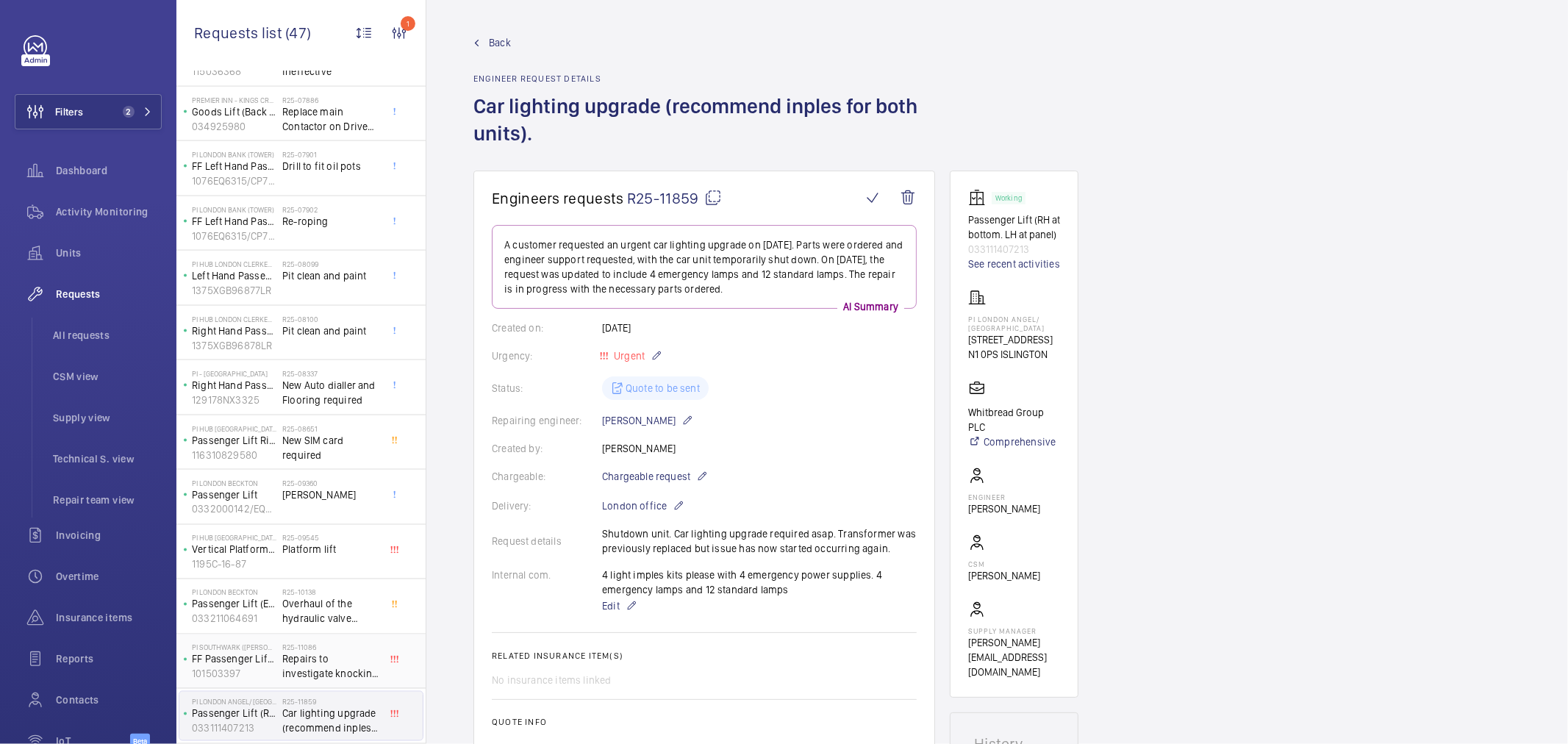
click at [328, 649] on h2 "R25-11086" at bounding box center [331, 648] width 97 height 9
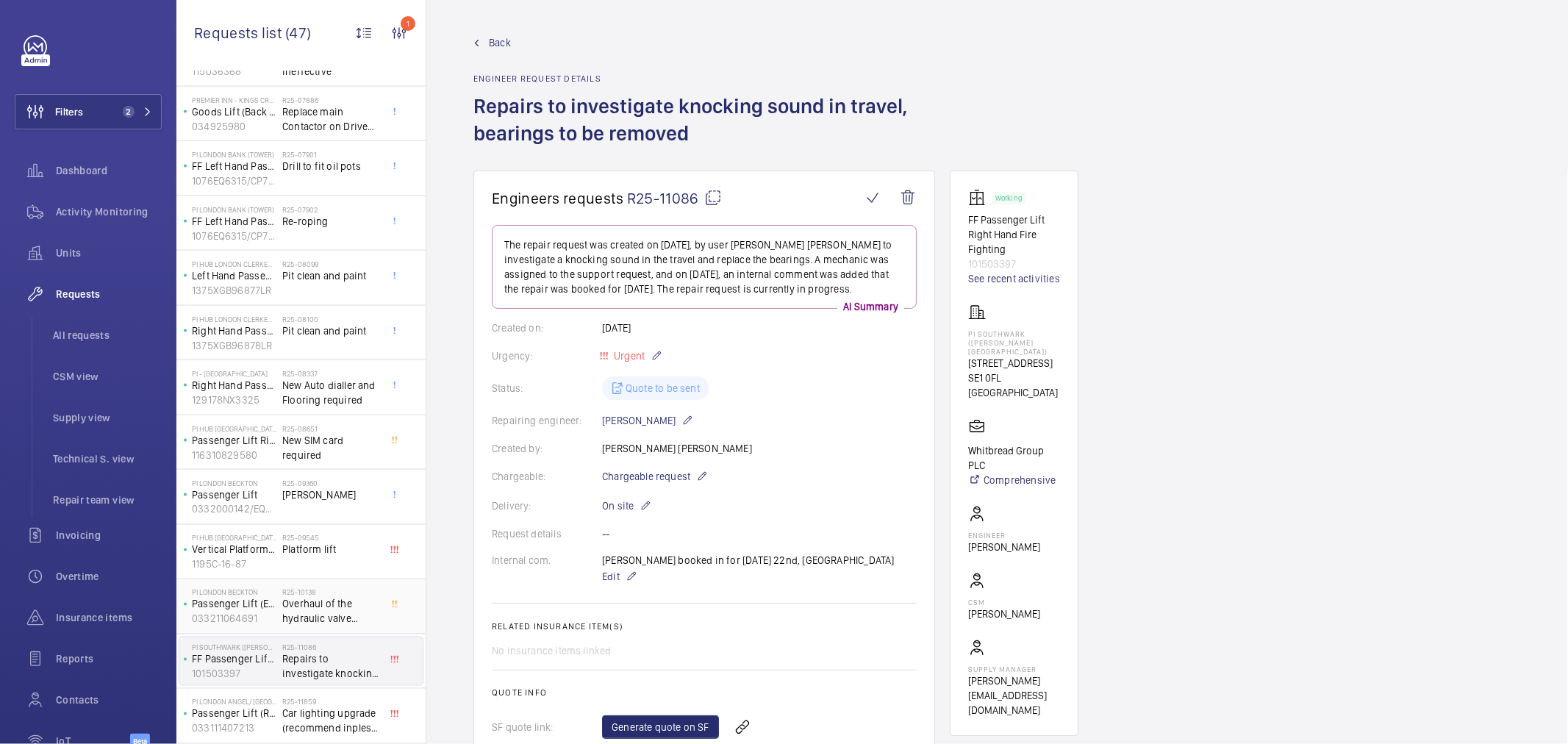
click at [304, 596] on h2 "R25-10138" at bounding box center [331, 592] width 97 height 9
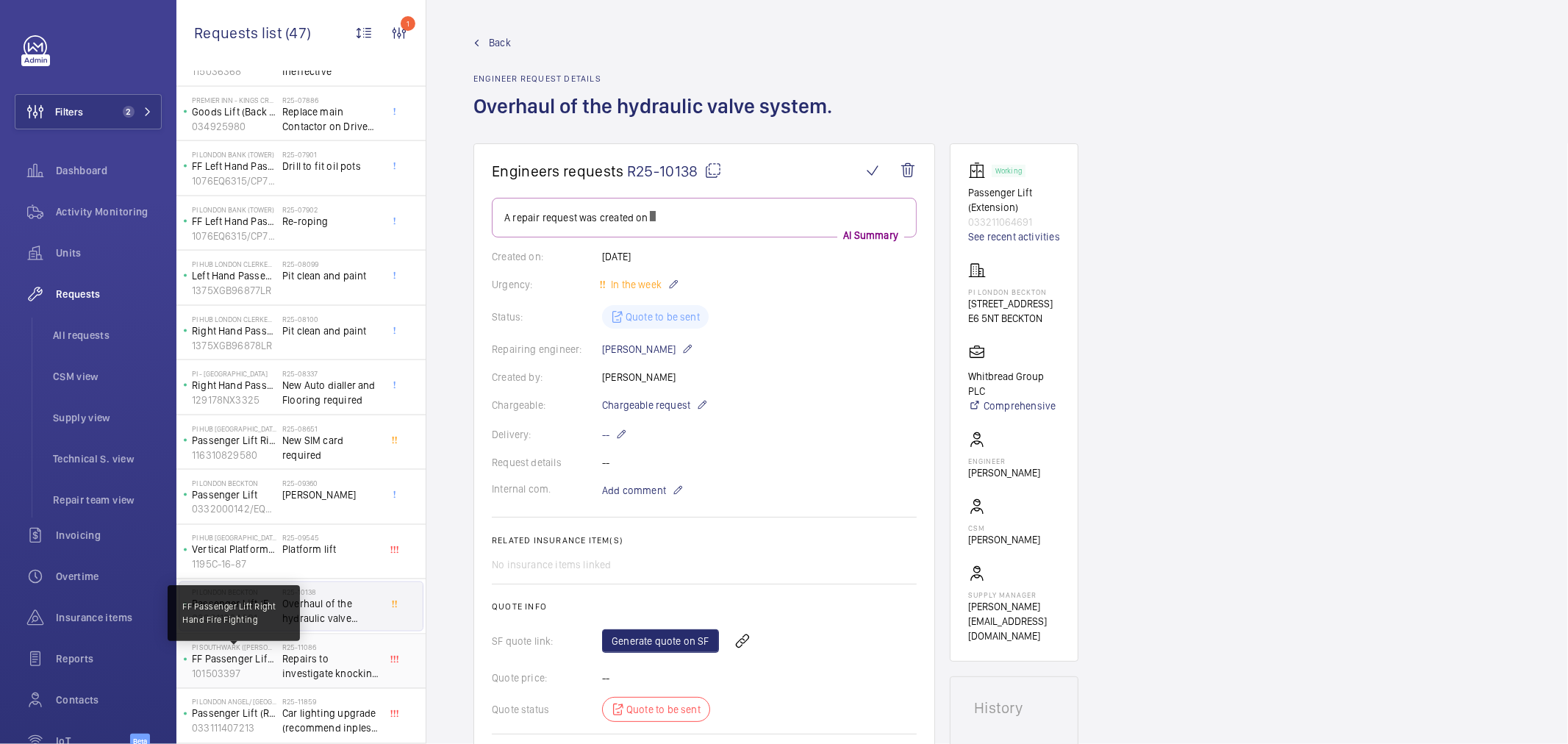
click at [272, 658] on p "FF Passenger Lift Right Hand Fire Fighting" at bounding box center [234, 660] width 85 height 15
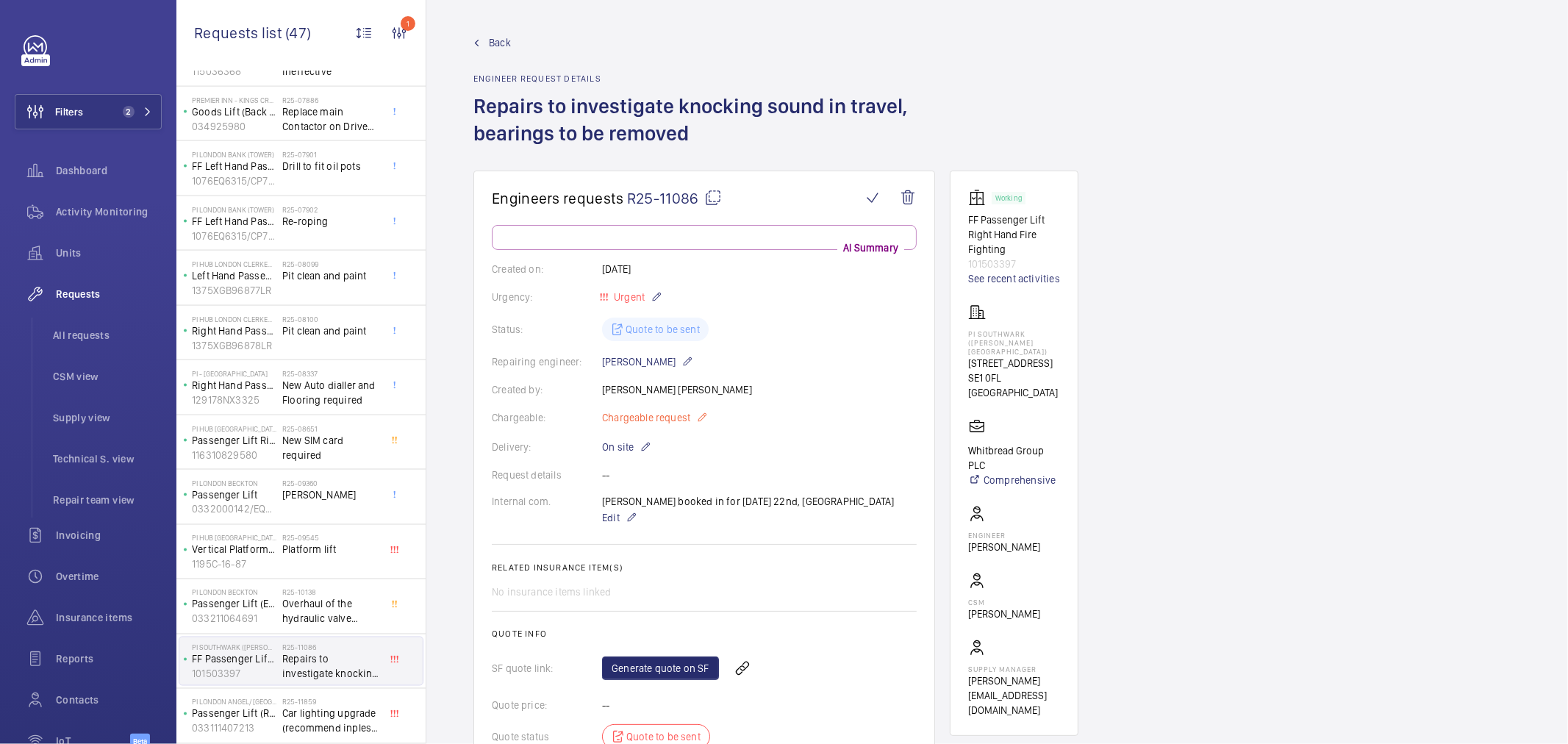
click at [630, 421] on span "Chargeable request" at bounding box center [646, 418] width 88 height 15
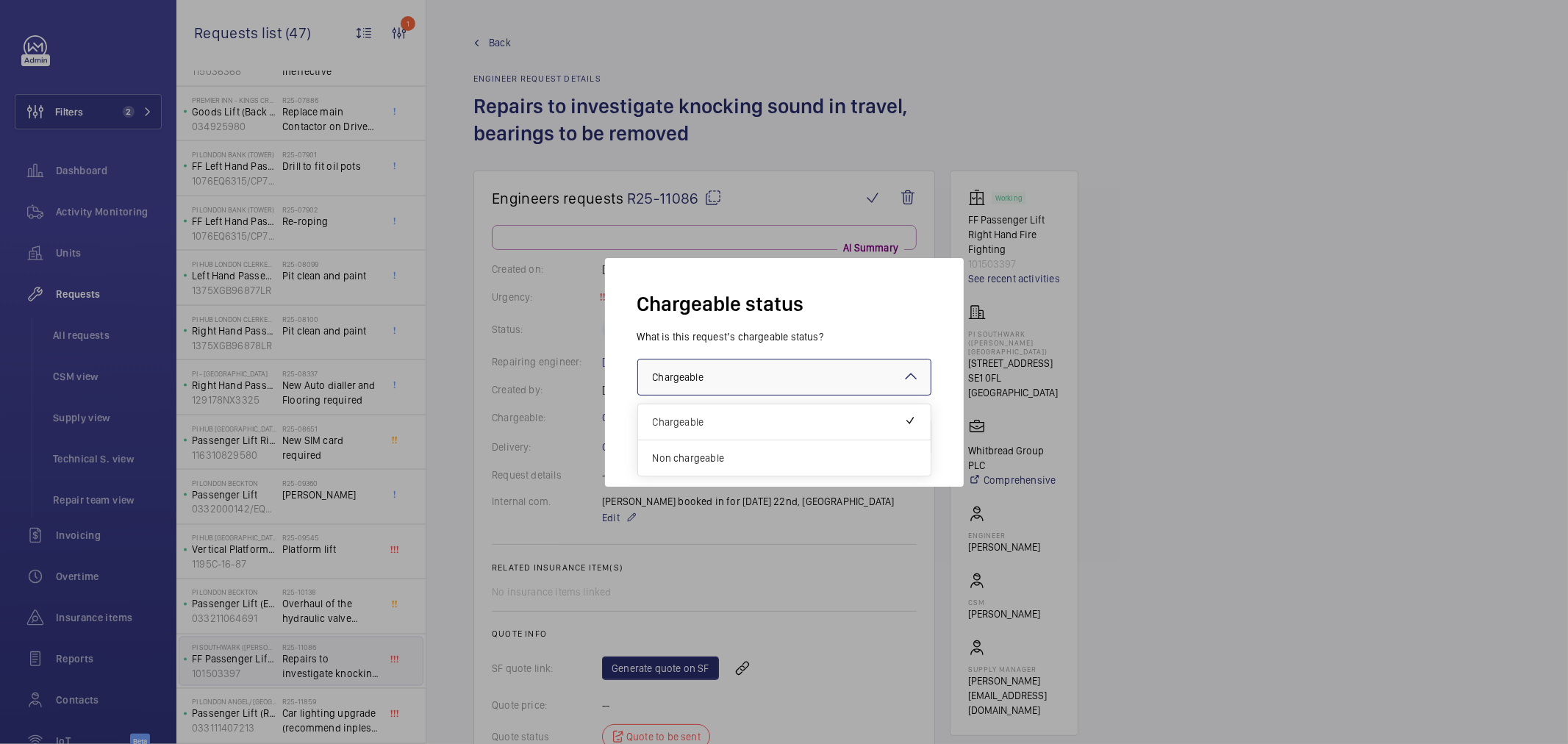
click at [662, 377] on span "Chargeable" at bounding box center [679, 377] width 51 height 12
click at [684, 456] on span "Non chargeable" at bounding box center [785, 458] width 264 height 15
click at [890, 447] on button "Validate" at bounding box center [898, 437] width 65 height 35
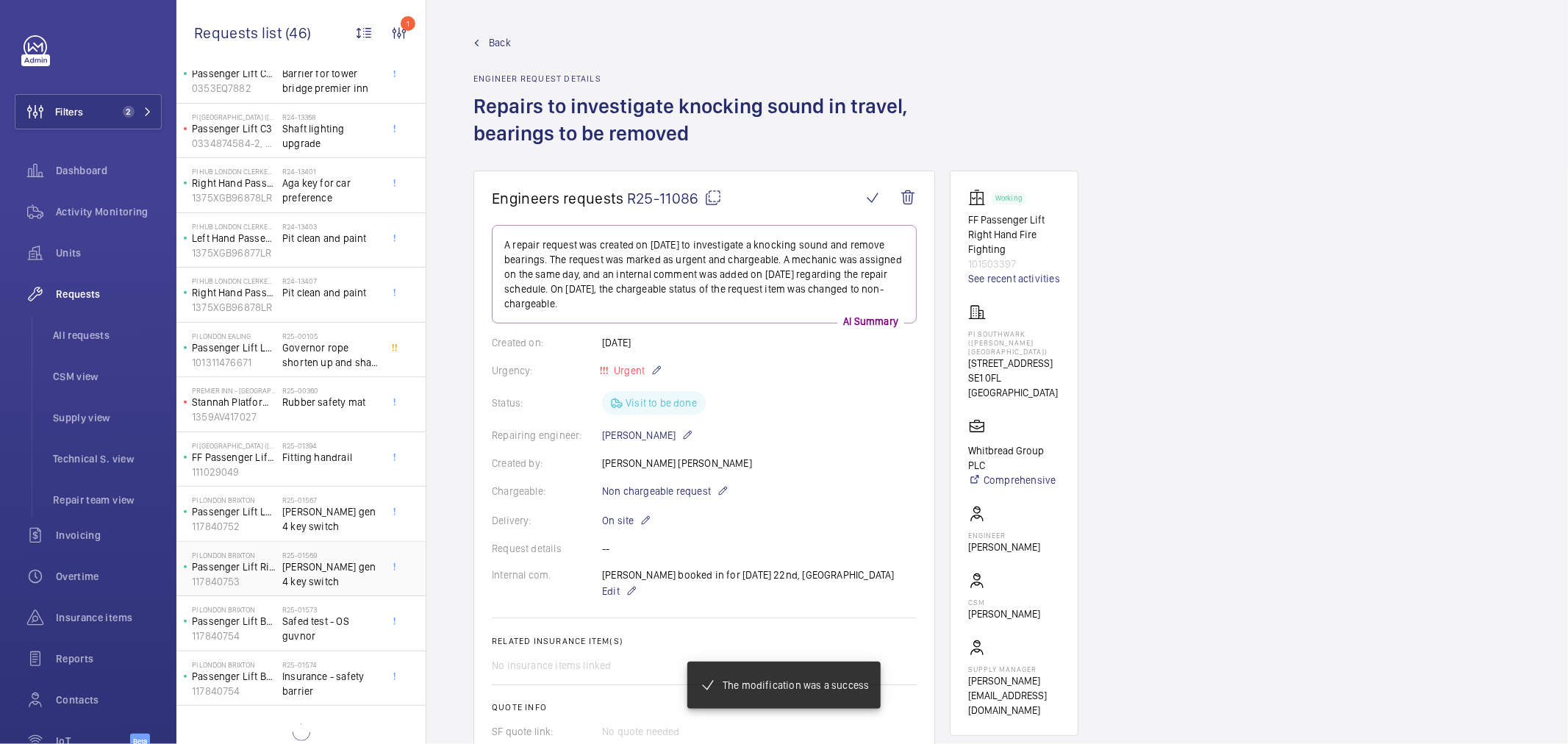
scroll to position [495, 0]
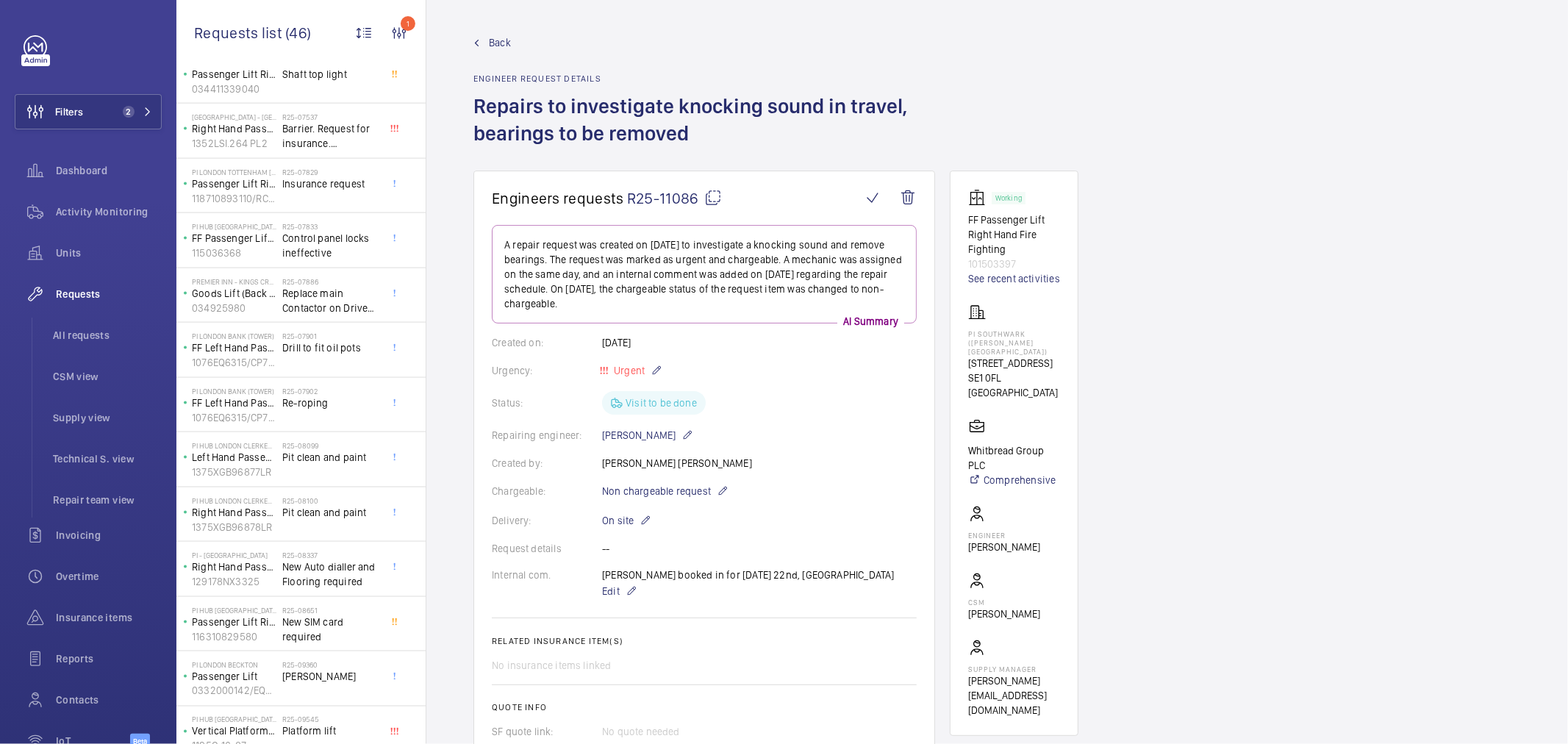
scroll to position [1868, 0]
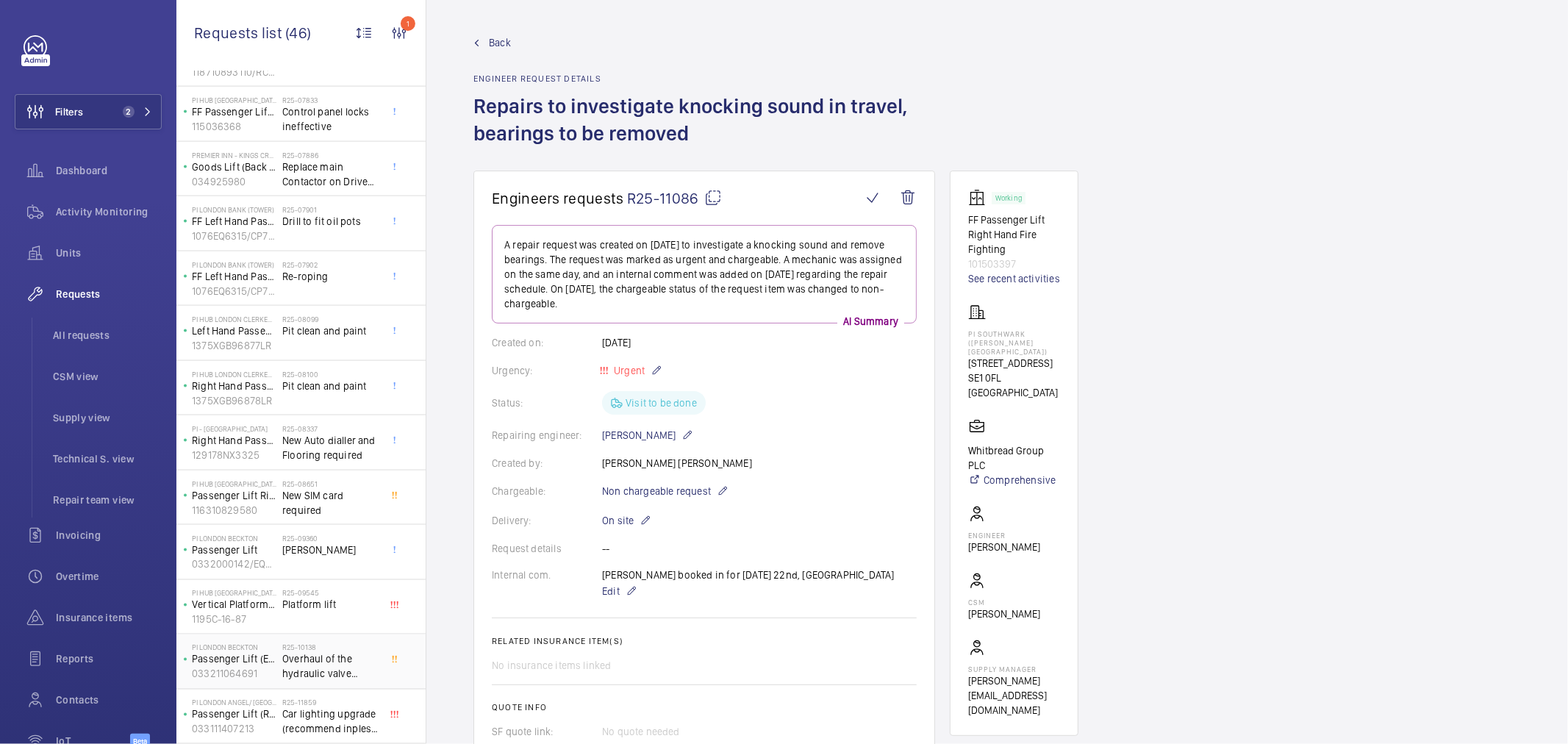
click at [307, 658] on span "Overhaul of the hydraulic valve system." at bounding box center [331, 667] width 97 height 30
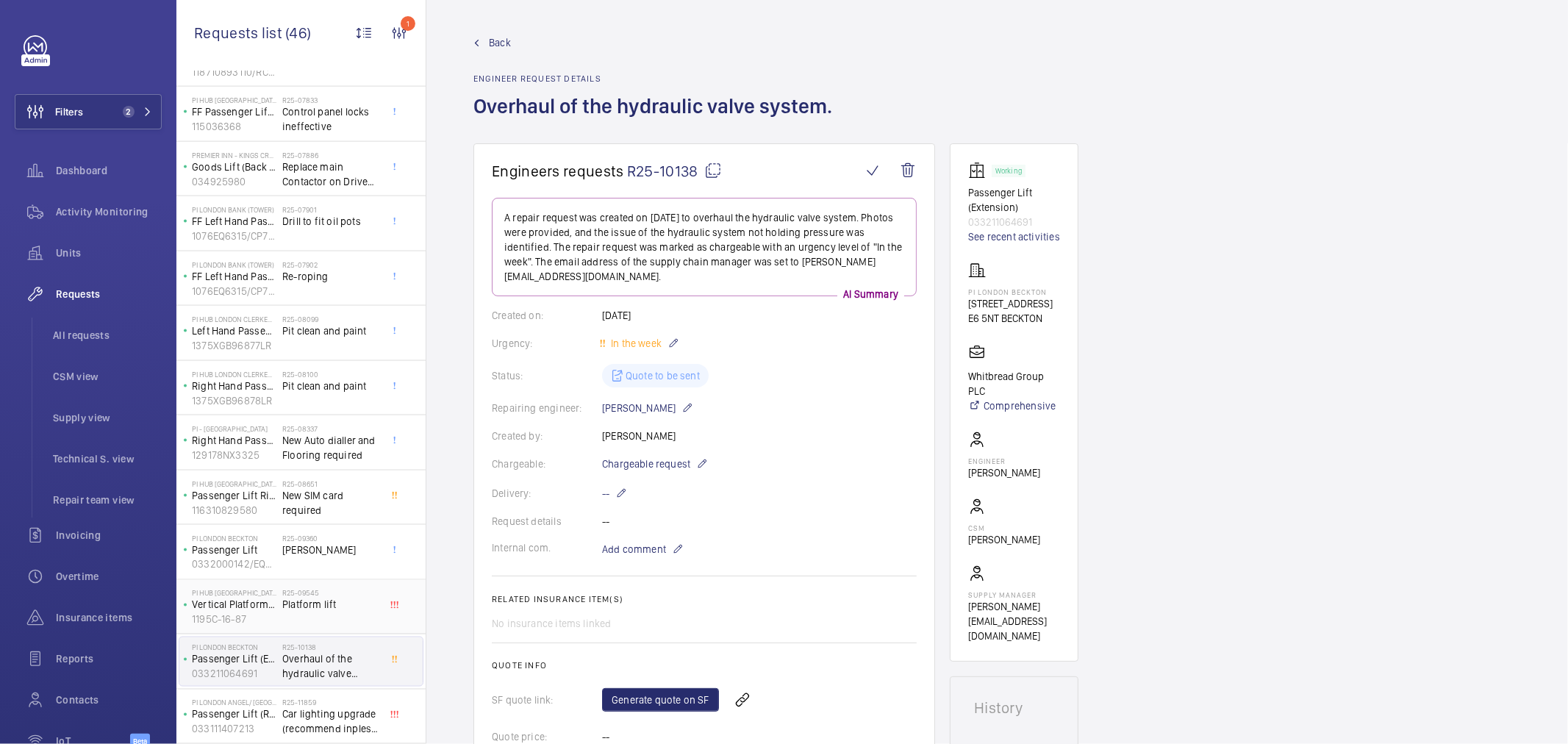
click at [306, 616] on div "R25-09545 Platform lift" at bounding box center [331, 611] width 97 height 43
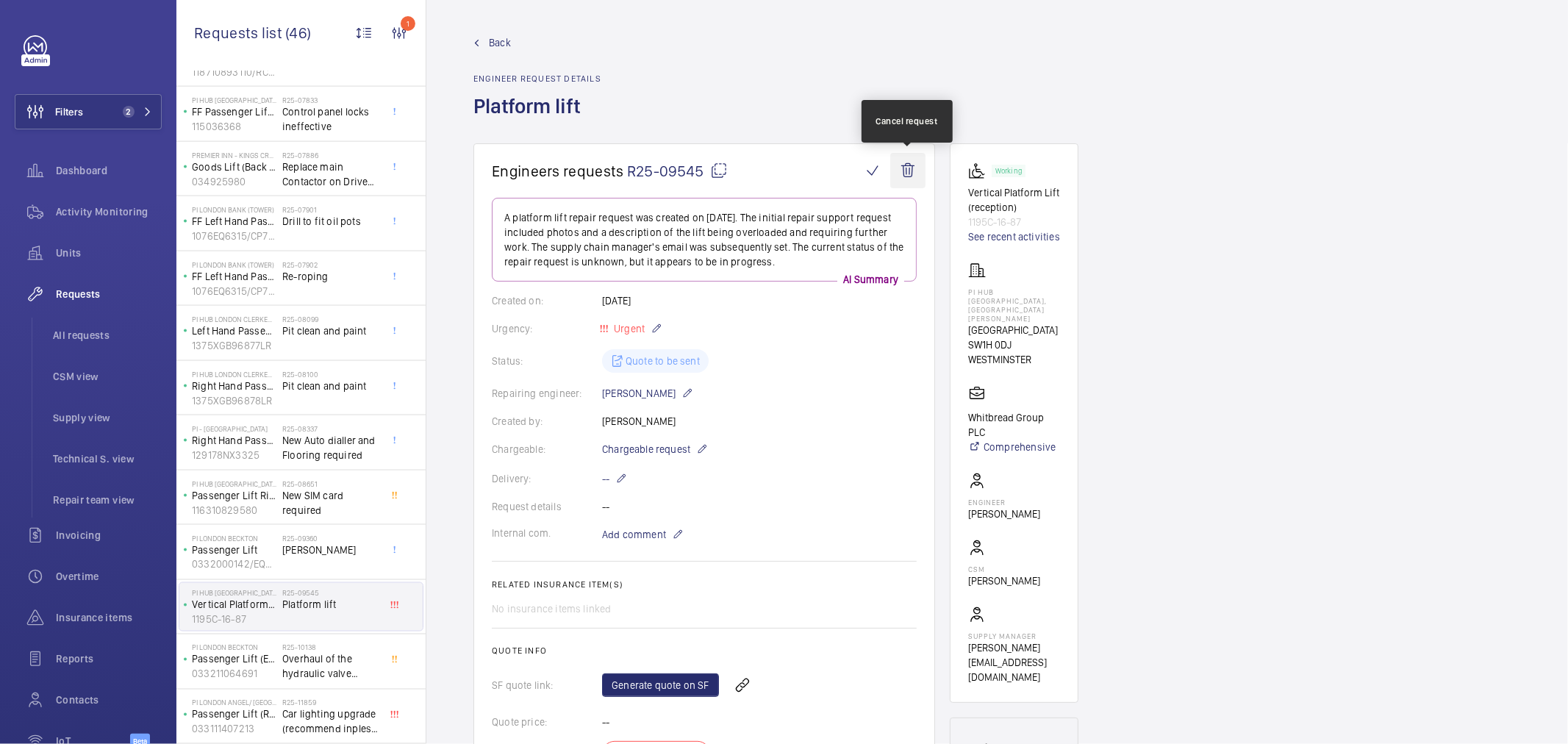
click at [914, 167] on wm-front-icon-button at bounding box center [908, 171] width 35 height 35
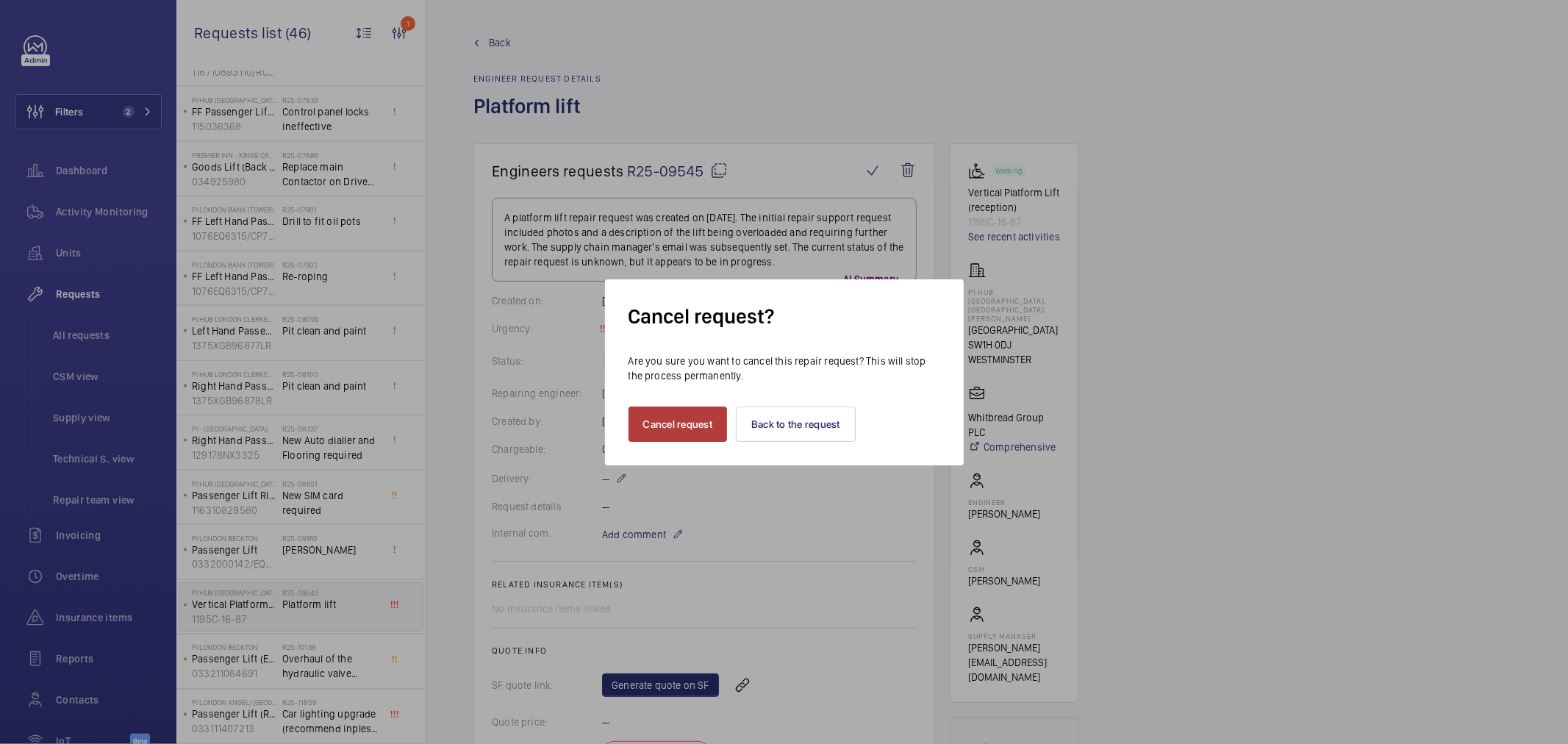
click at [670, 419] on button "Cancel request" at bounding box center [678, 424] width 100 height 35
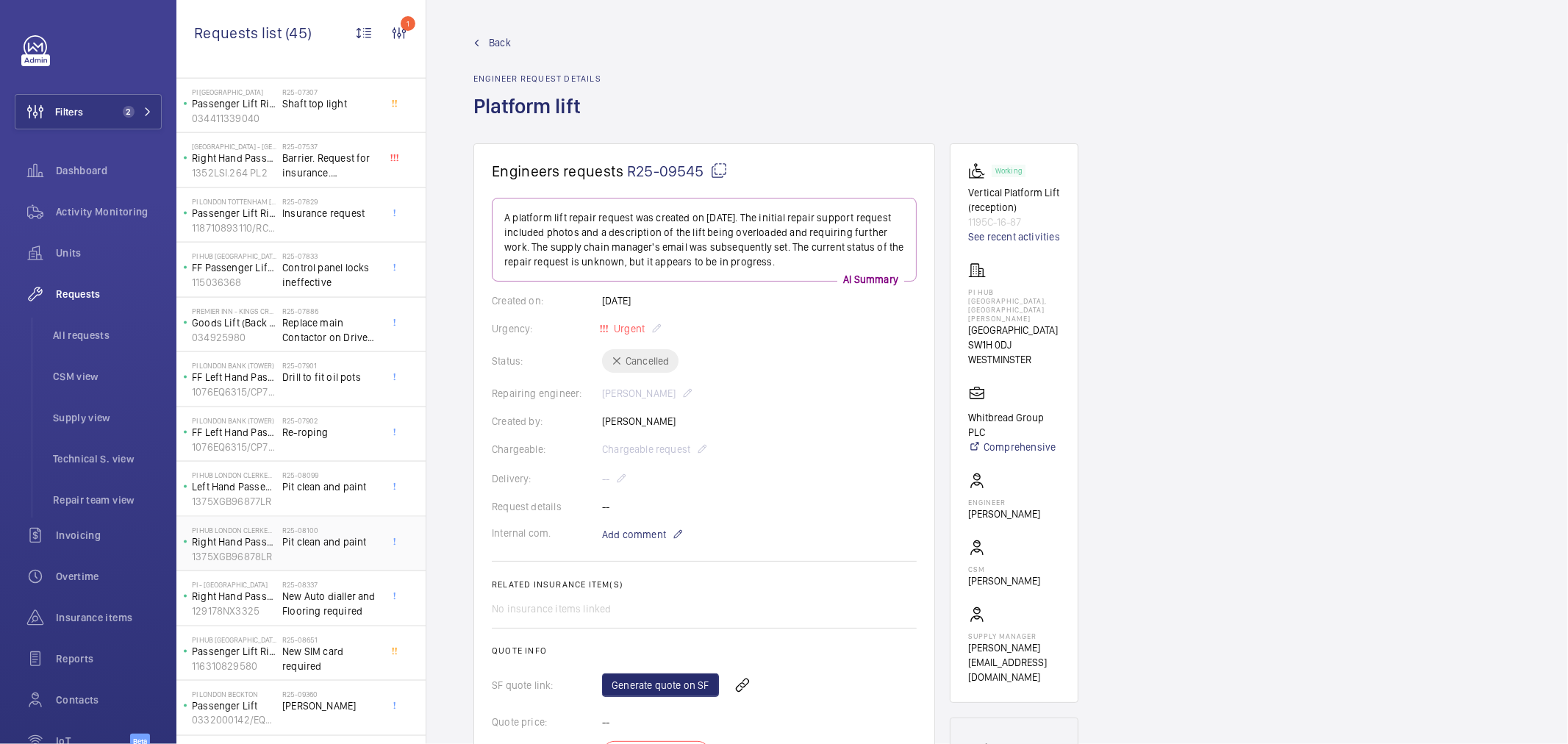
scroll to position [1813, 0]
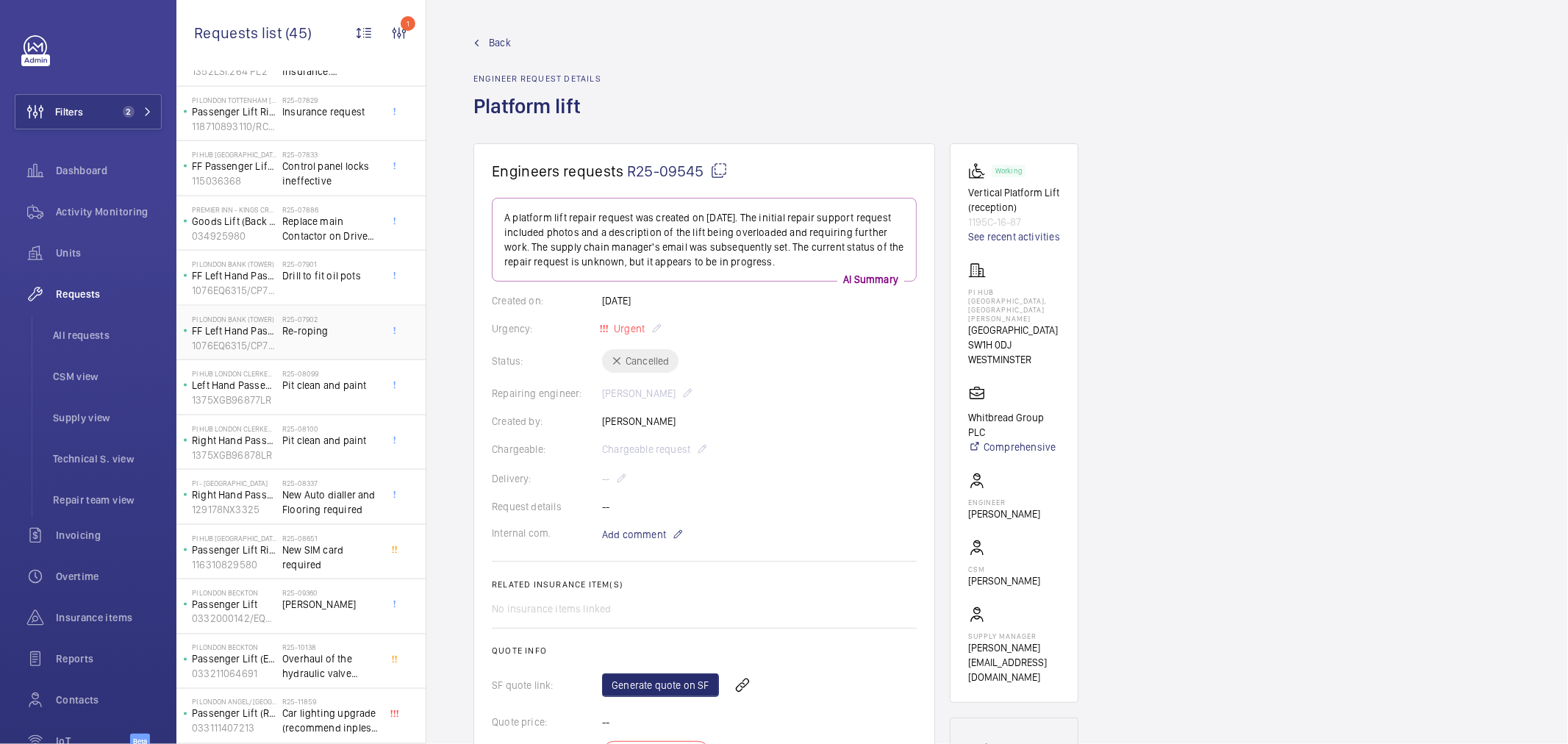
click at [324, 332] on span "Re-roping" at bounding box center [331, 331] width 97 height 15
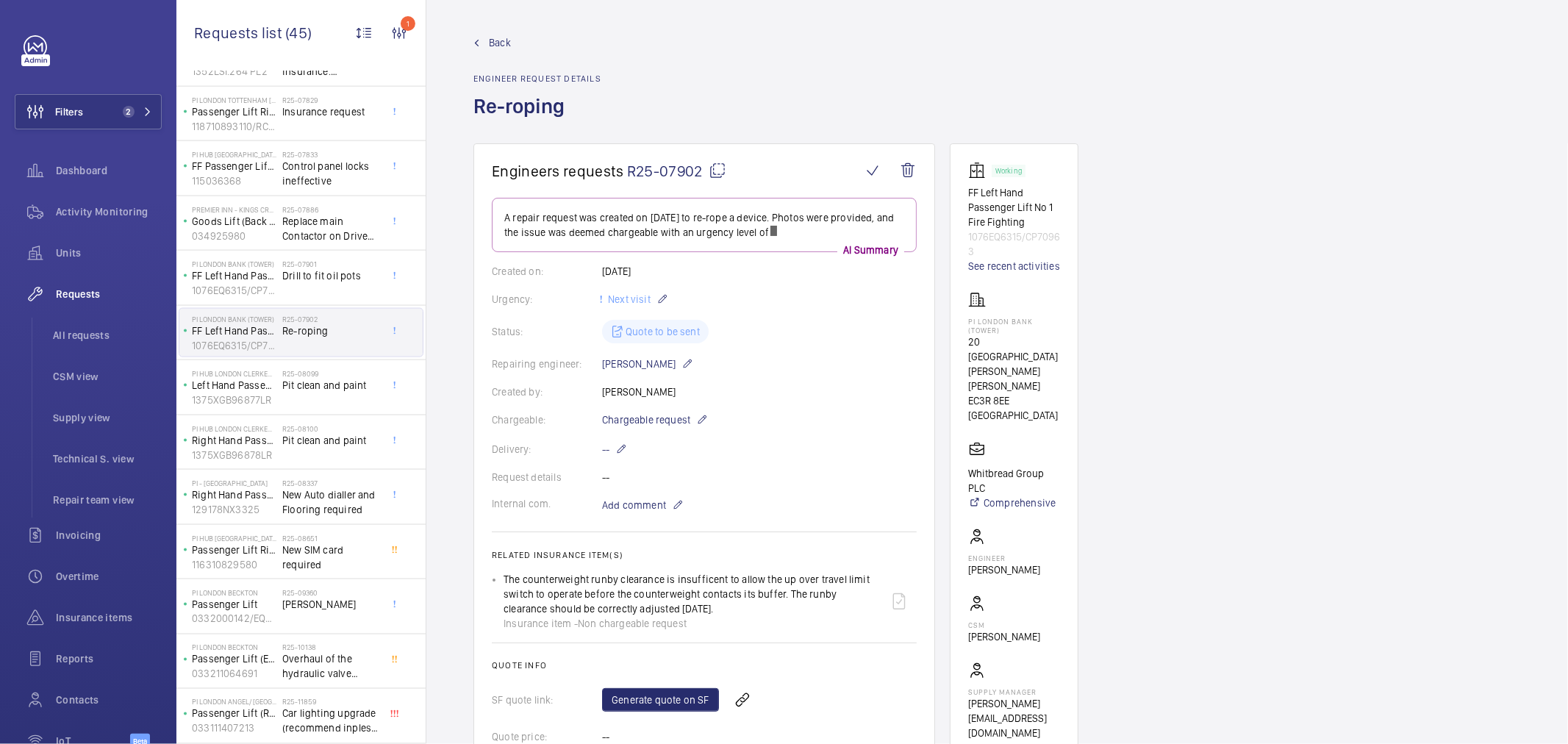
click at [646, 403] on wm-front-card-body "A repair request was created on [DATE] to re-rope a device. Photos were provide…" at bounding box center [704, 522] width 425 height 650
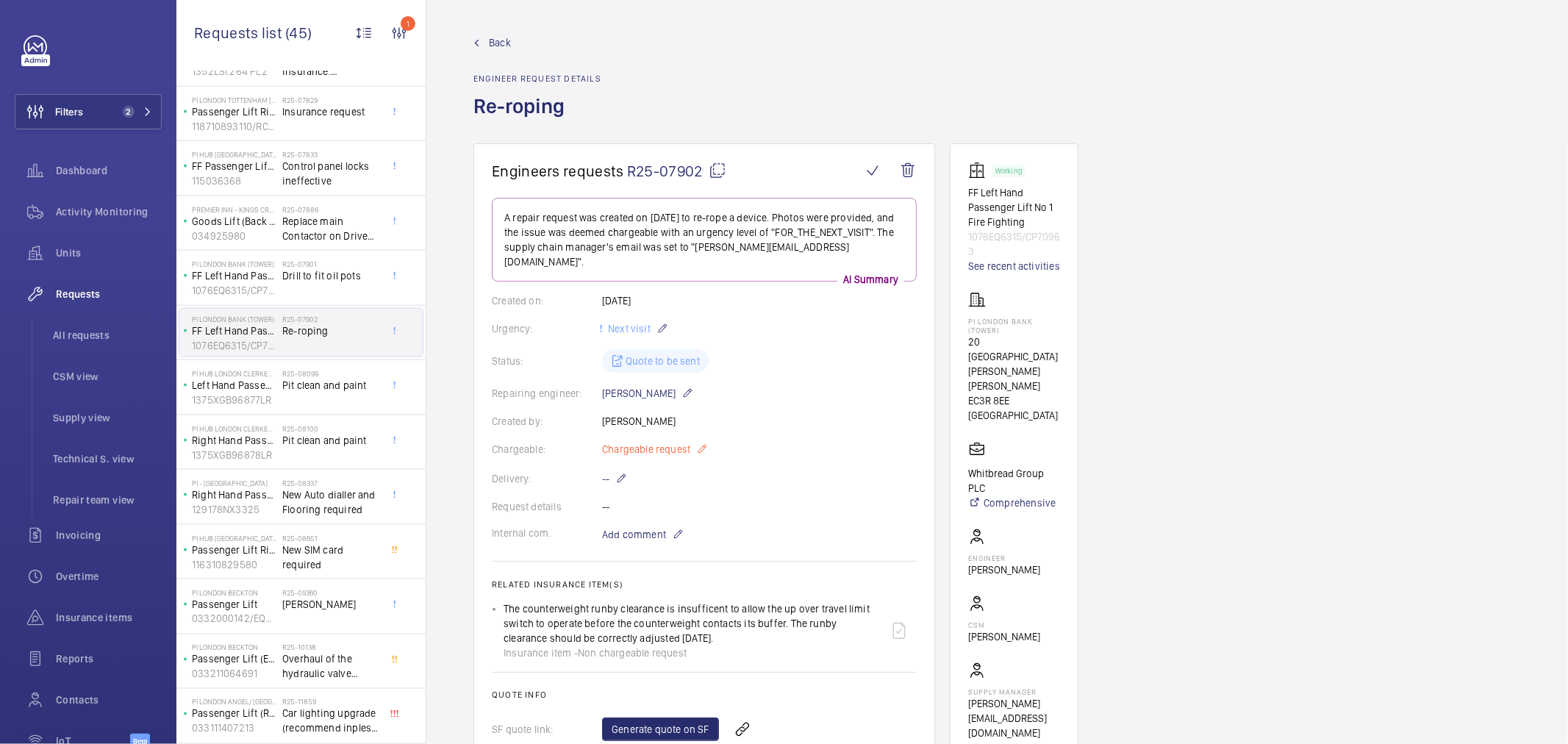
click at [645, 442] on span "Chargeable request" at bounding box center [646, 450] width 88 height 15
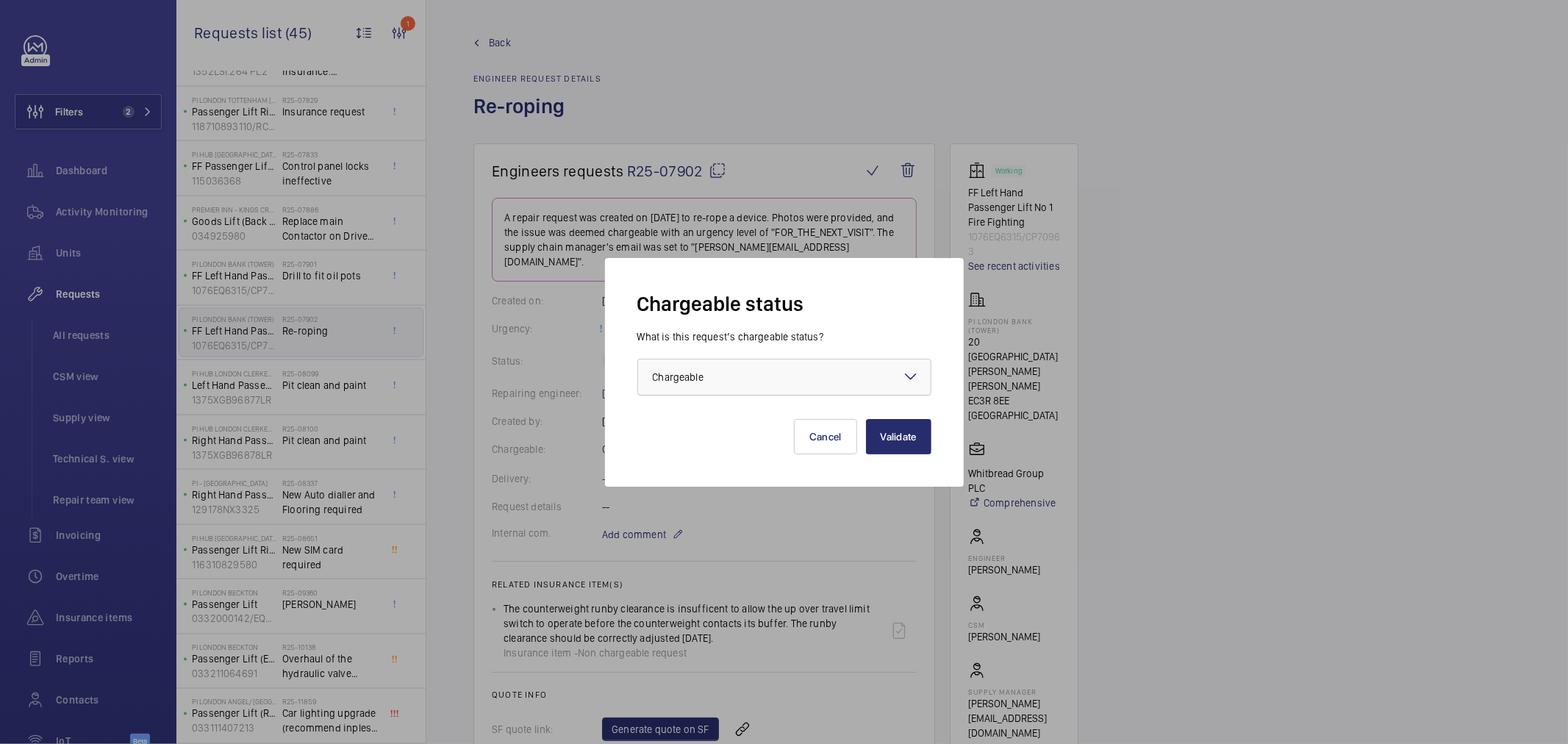
click at [694, 372] on span "Chargeable" at bounding box center [679, 377] width 51 height 12
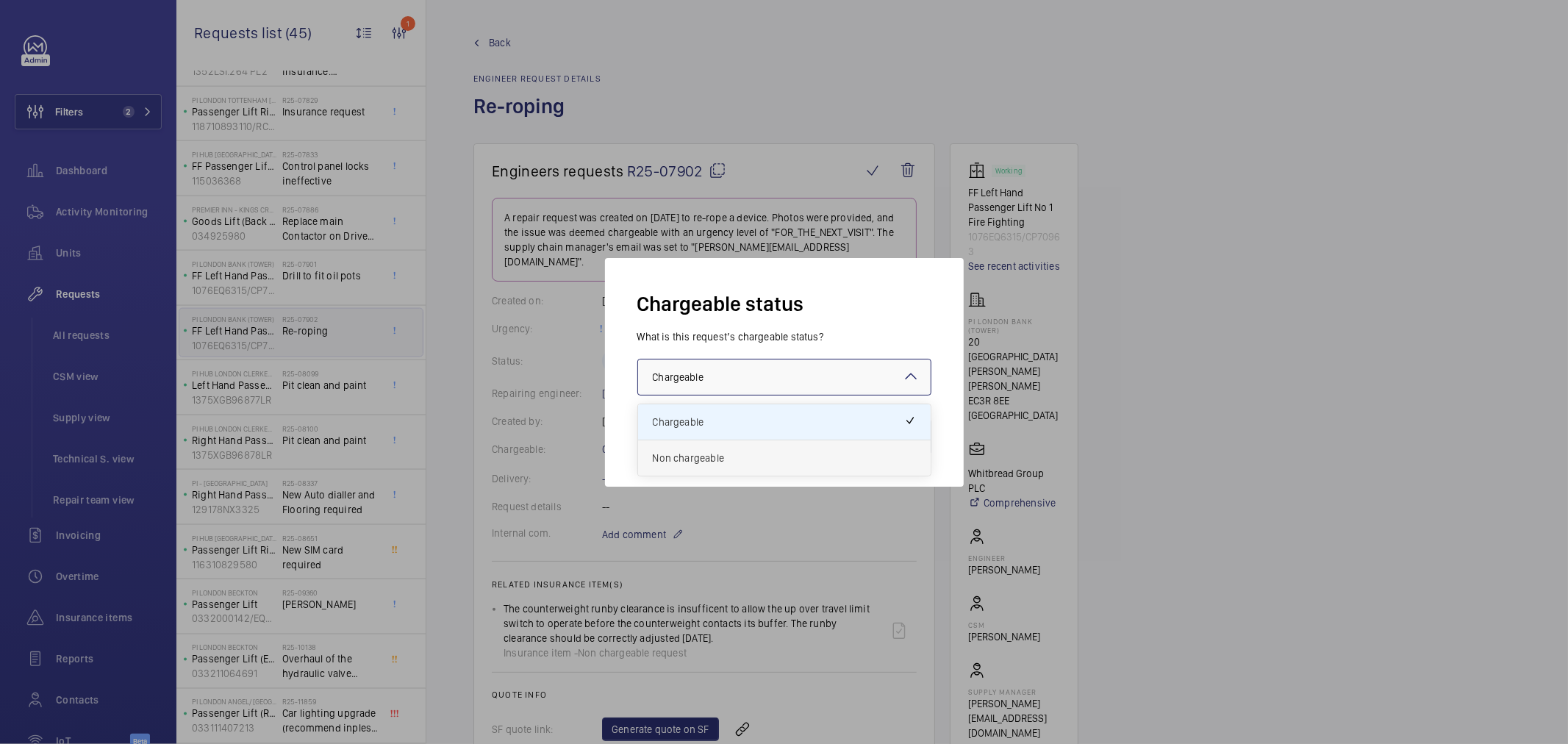
click at [695, 451] on span "Non chargeable" at bounding box center [785, 458] width 264 height 15
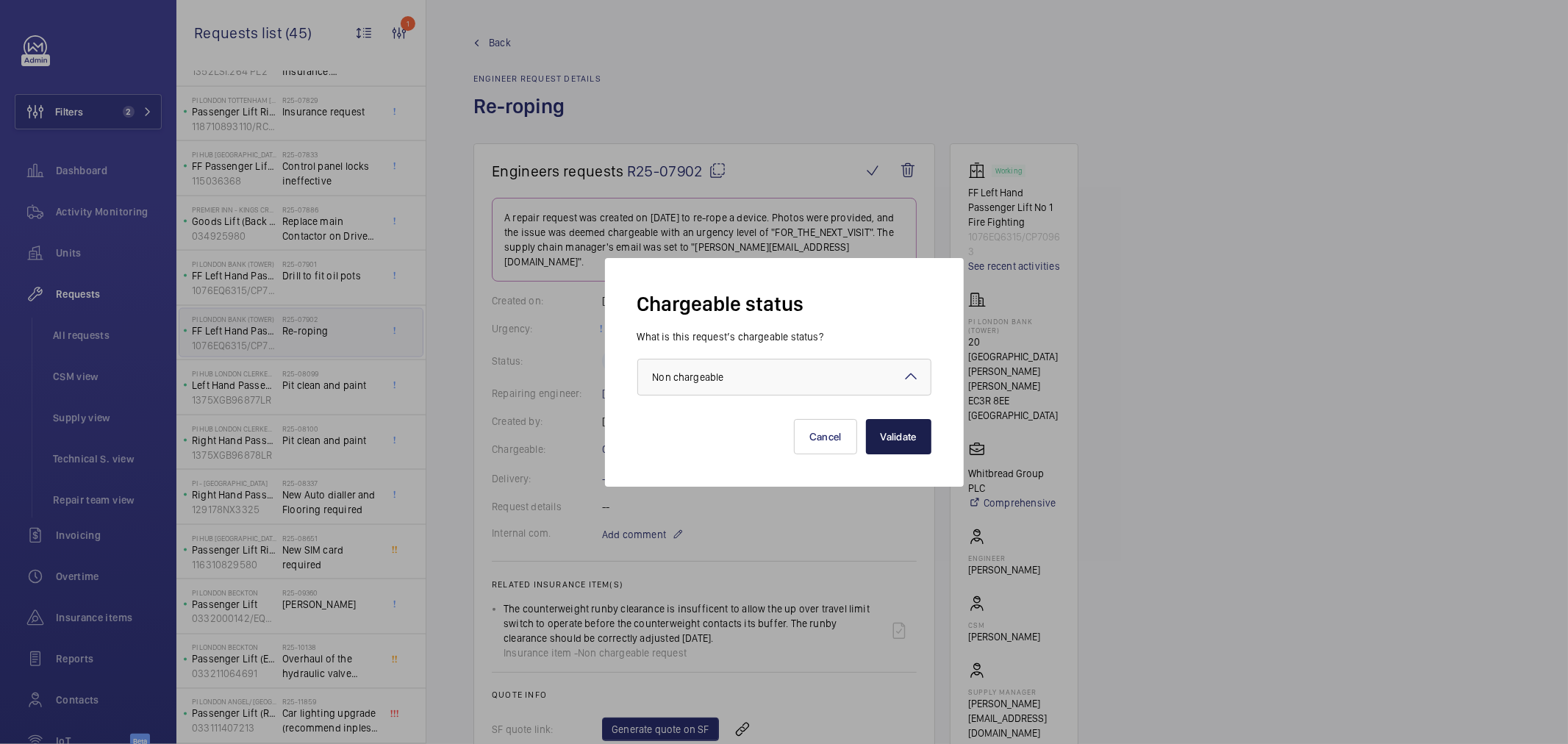
click at [908, 438] on button "Validate" at bounding box center [898, 437] width 65 height 35
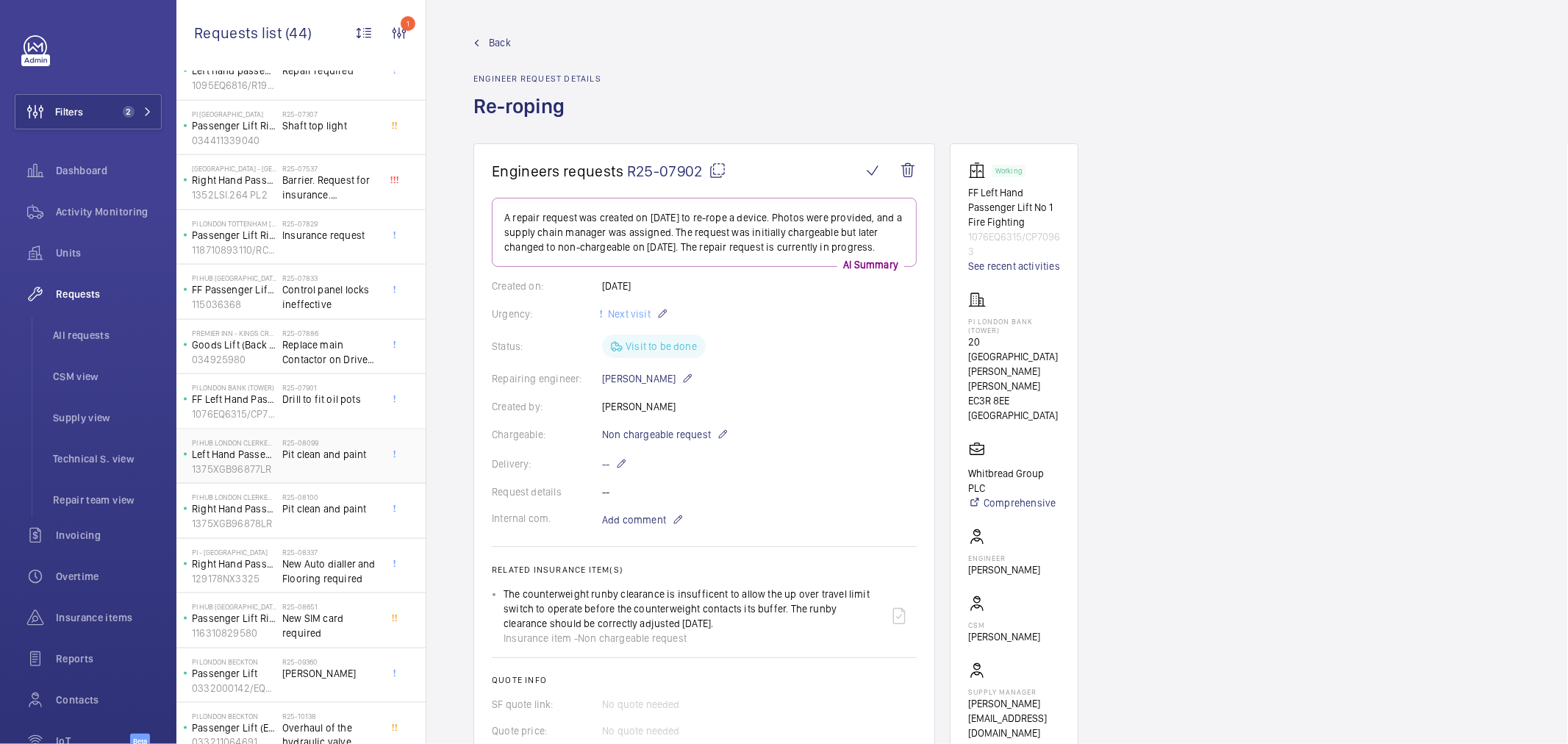
scroll to position [1758, 0]
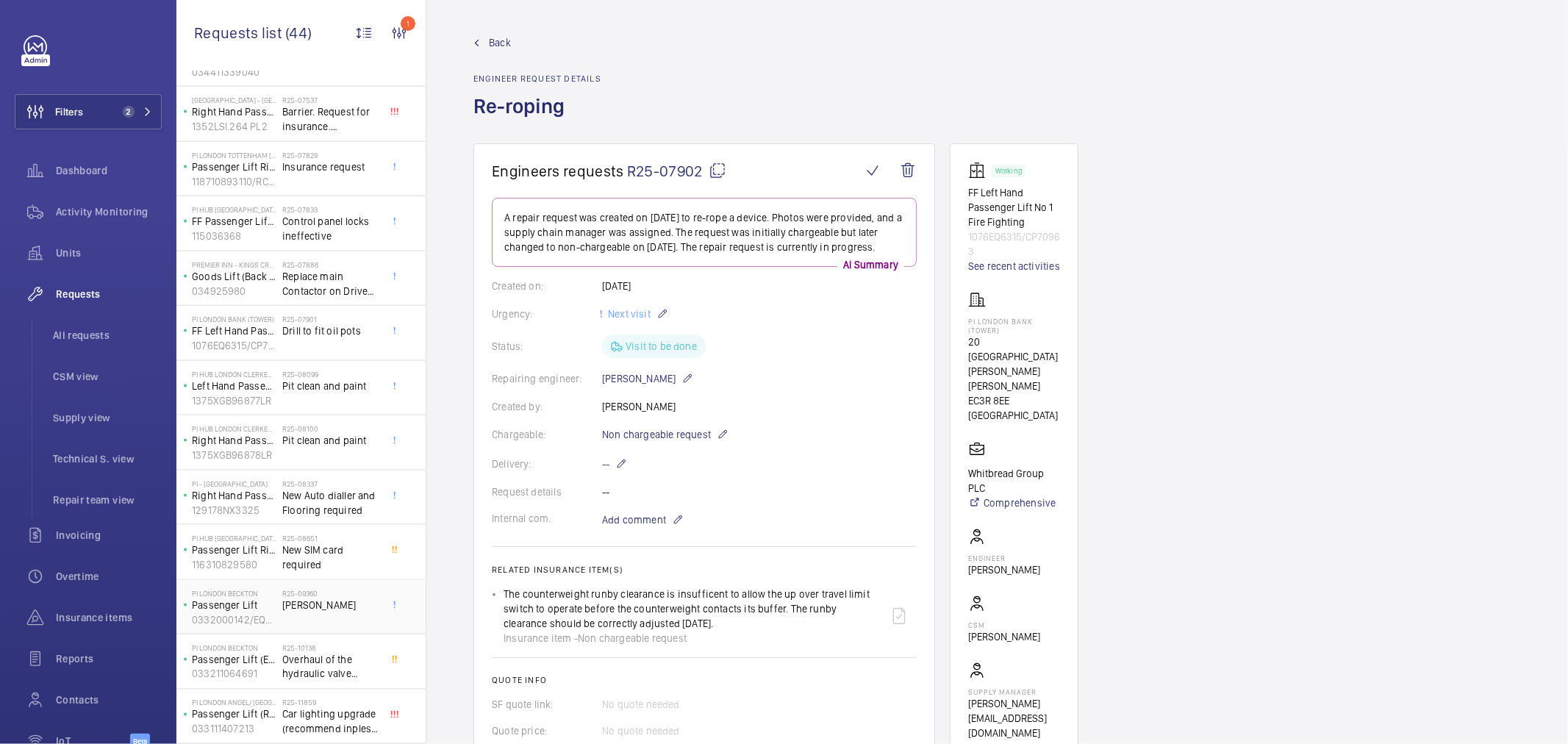
click at [317, 593] on h2 "R25-09360" at bounding box center [331, 593] width 97 height 9
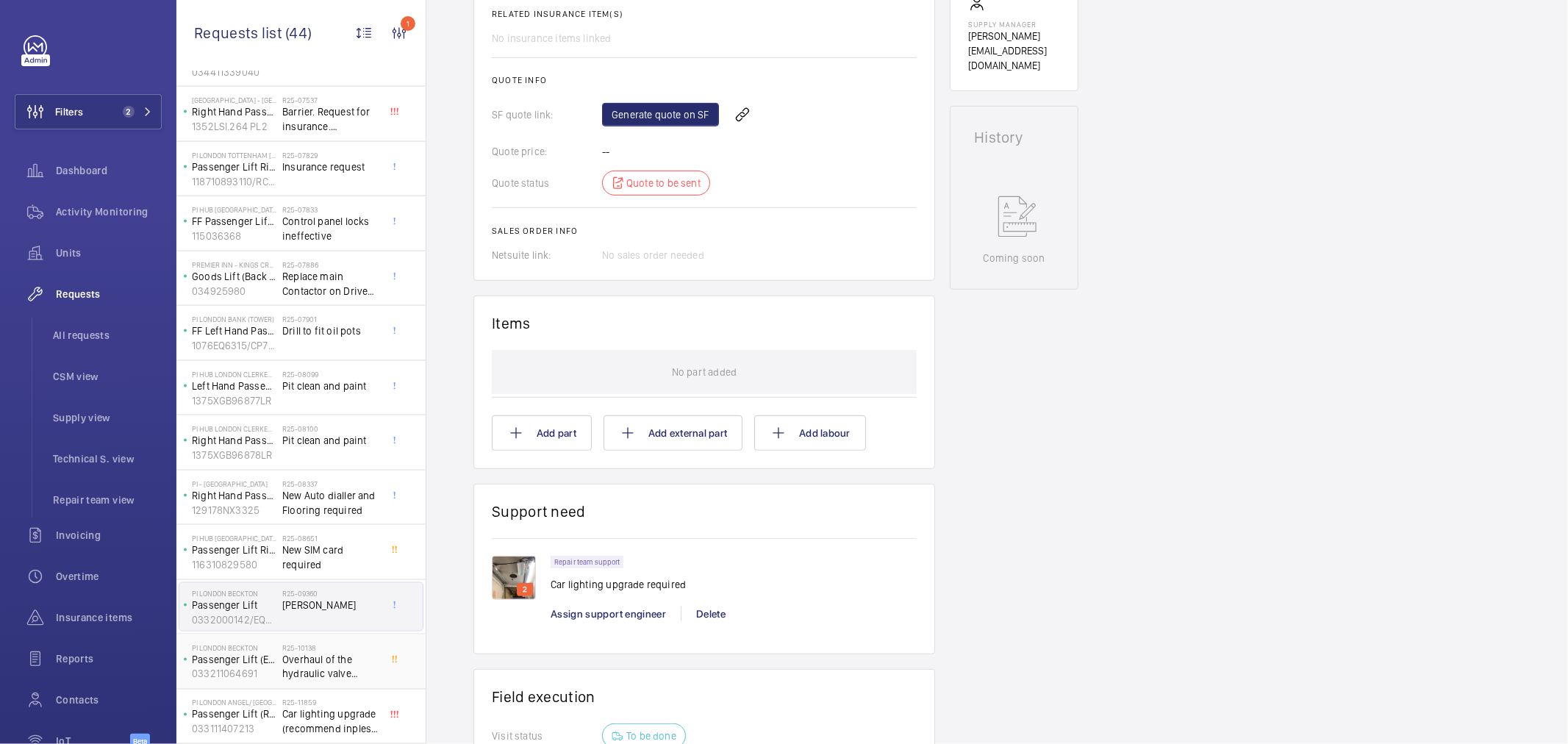
scroll to position [572, 0]
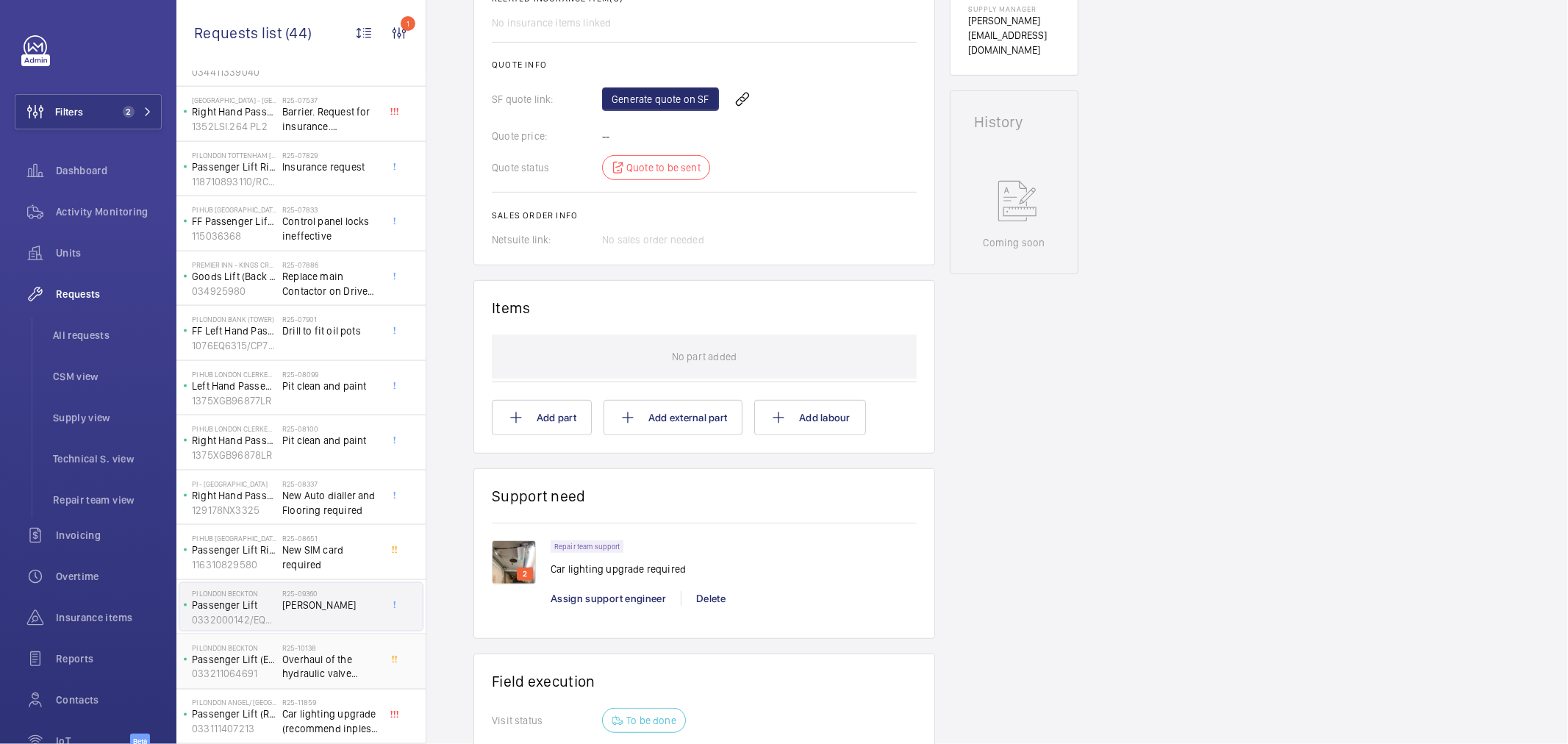
click at [290, 663] on span "Overhaul of the hydraulic valve system." at bounding box center [331, 667] width 97 height 30
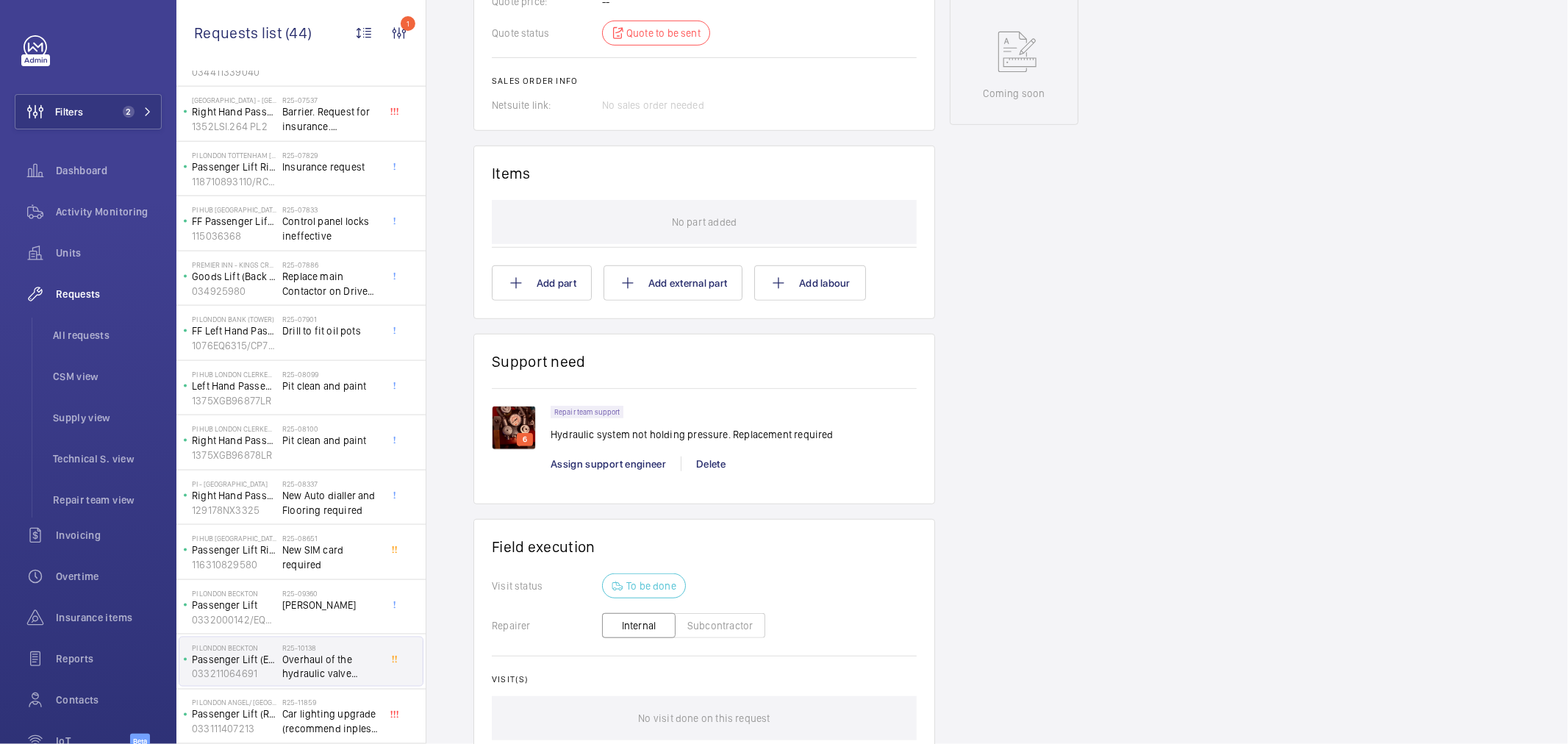
scroll to position [245, 0]
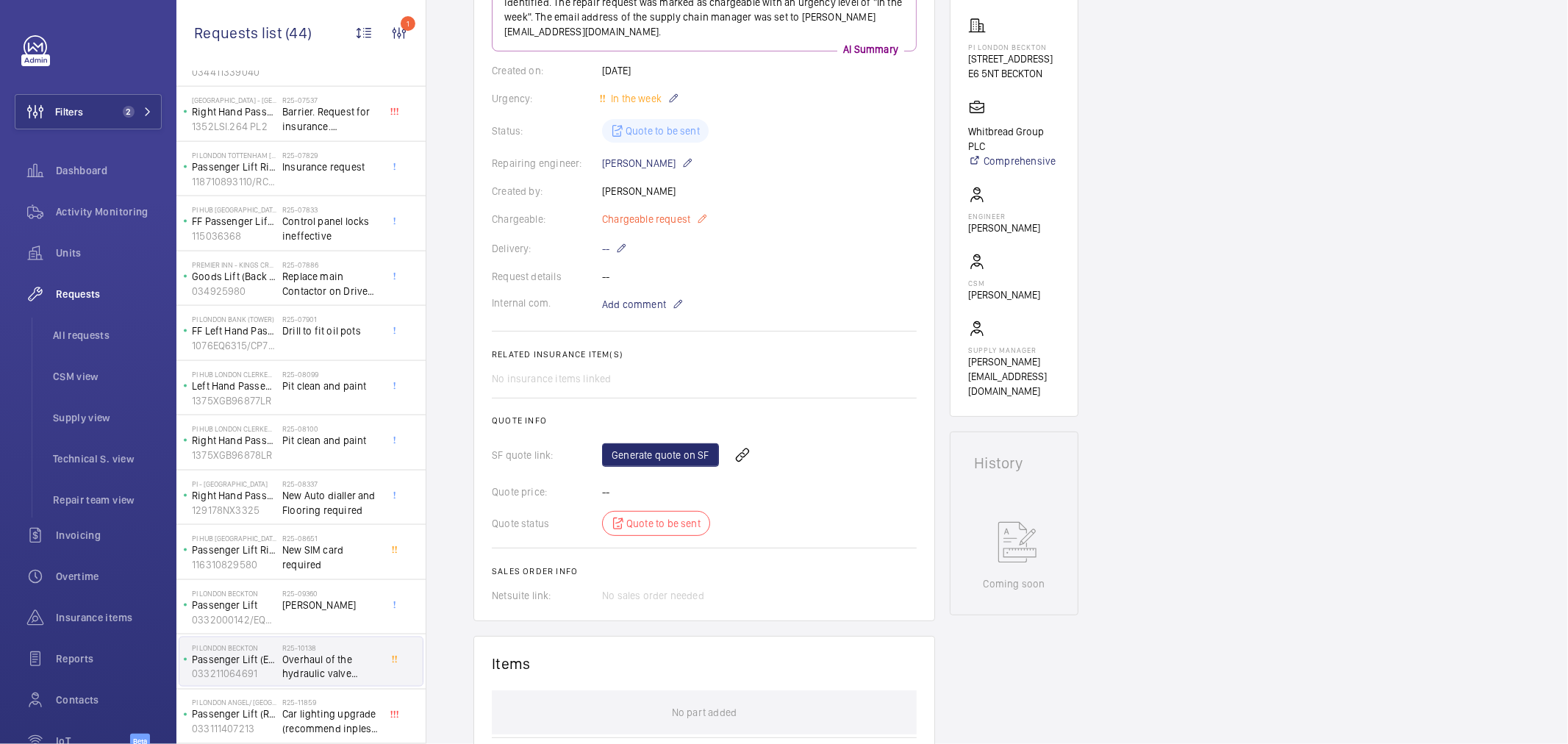
click at [641, 214] on span "Chargeable request" at bounding box center [646, 219] width 88 height 15
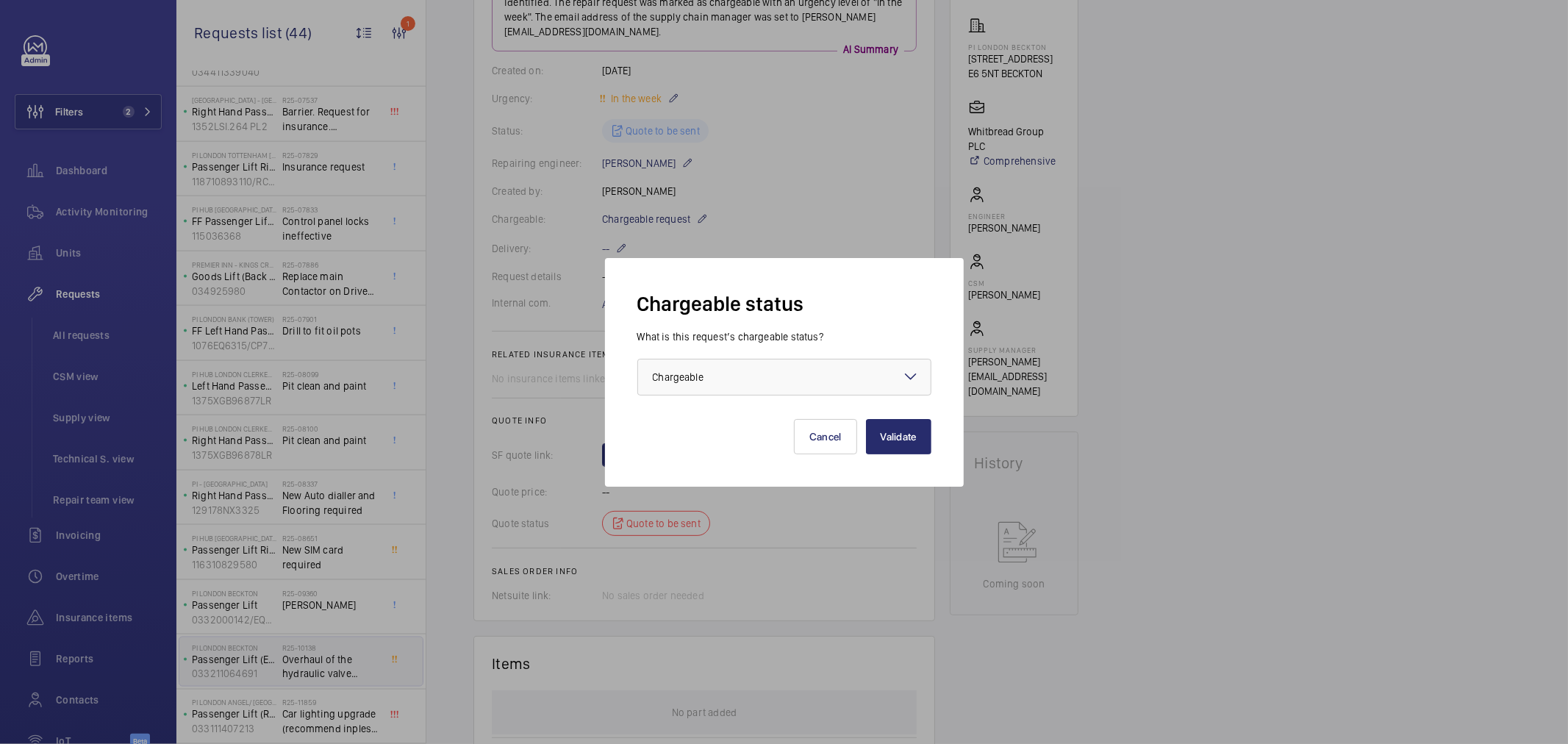
click at [679, 357] on div "What is this request’s chargeable status? Choose one option × Chargeable ×" at bounding box center [784, 363] width 294 height 66
click at [684, 366] on div at bounding box center [784, 377] width 292 height 35
click at [736, 452] on span "Non chargeable" at bounding box center [785, 458] width 264 height 15
click at [902, 442] on button "Validate" at bounding box center [898, 437] width 65 height 35
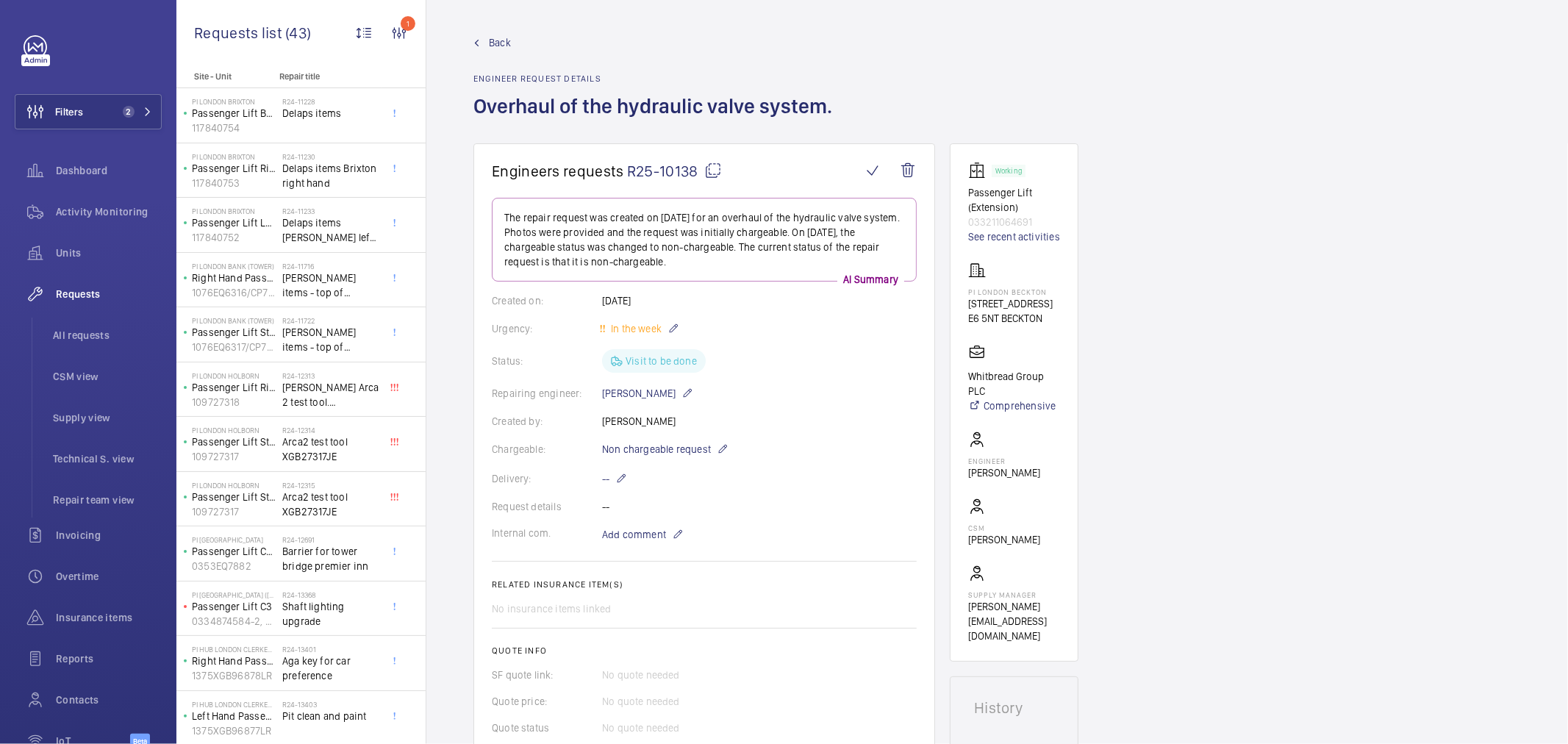
scroll to position [442, 0]
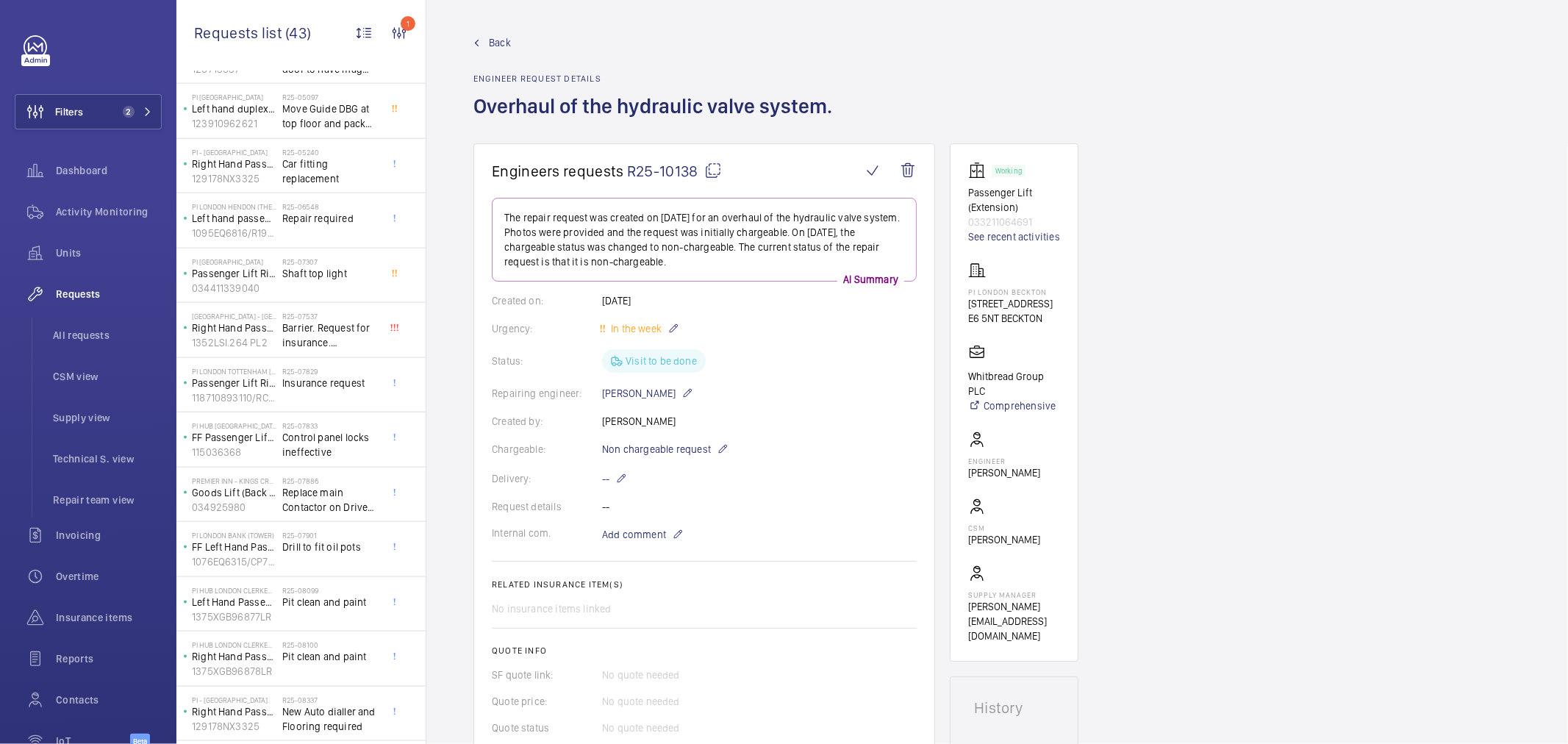
scroll to position [1703, 0]
click at [329, 660] on span "[PERSON_NAME]" at bounding box center [331, 660] width 97 height 15
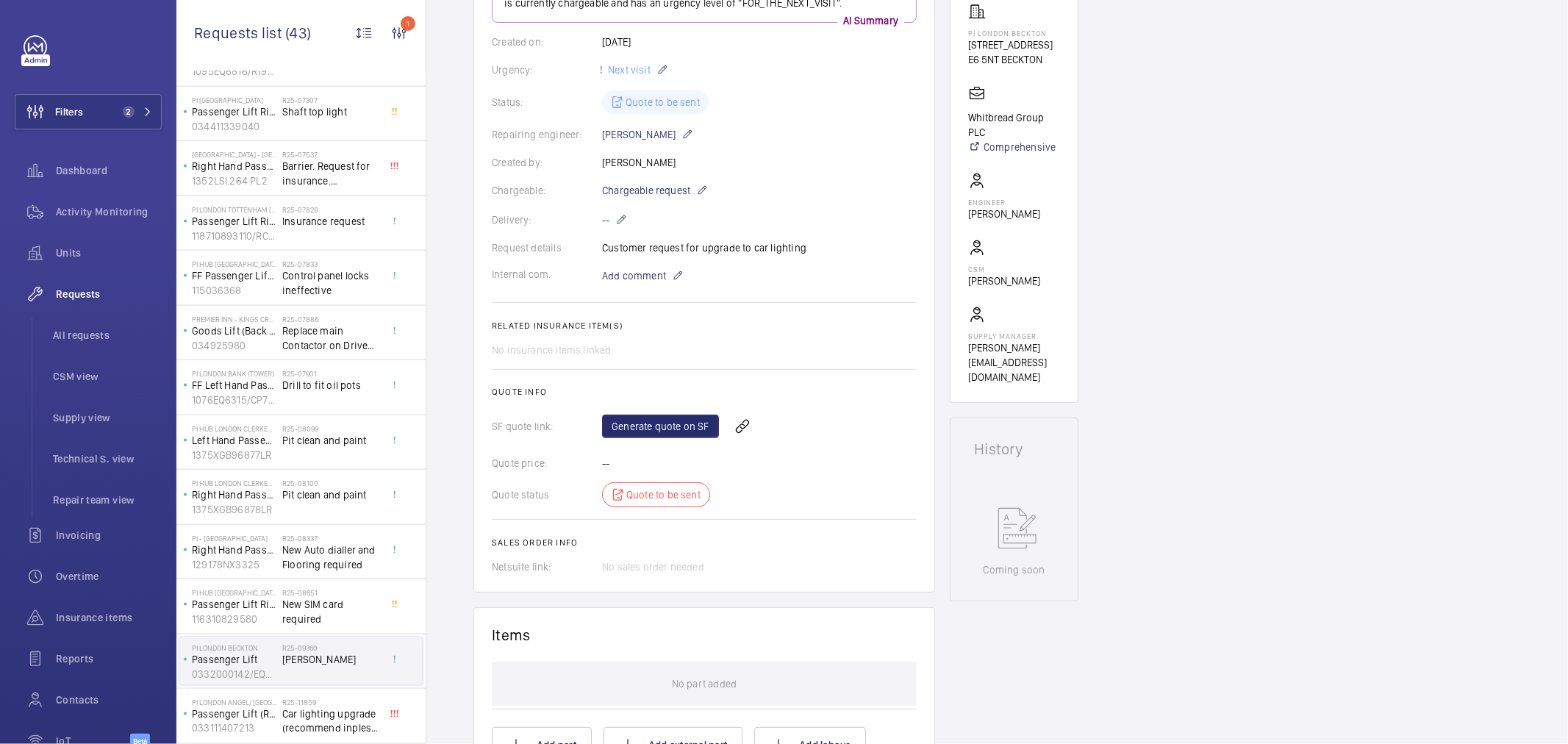
scroll to position [245, 0]
click at [276, 615] on p "116310829580" at bounding box center [234, 620] width 85 height 15
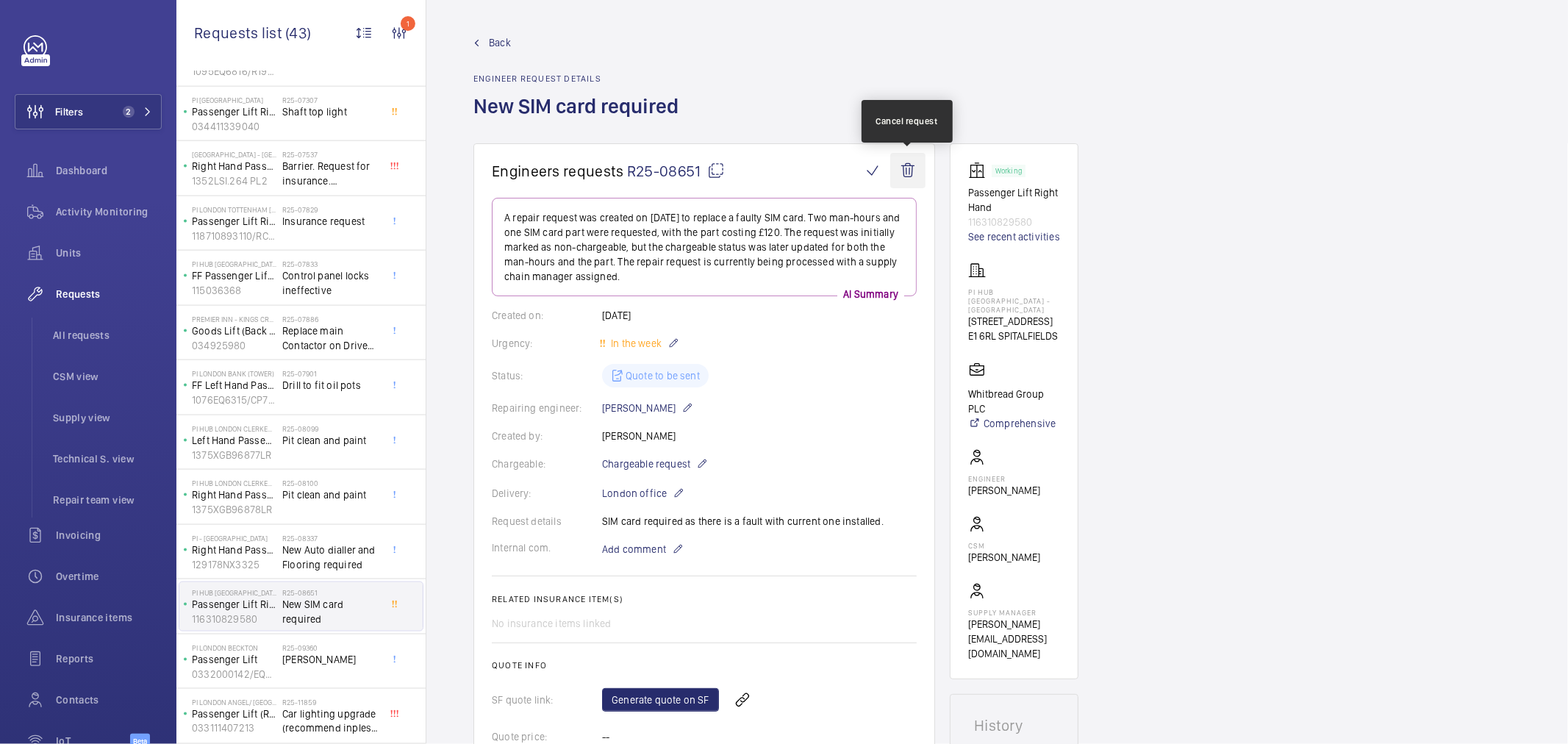
click at [913, 171] on wm-front-icon-button at bounding box center [908, 171] width 35 height 35
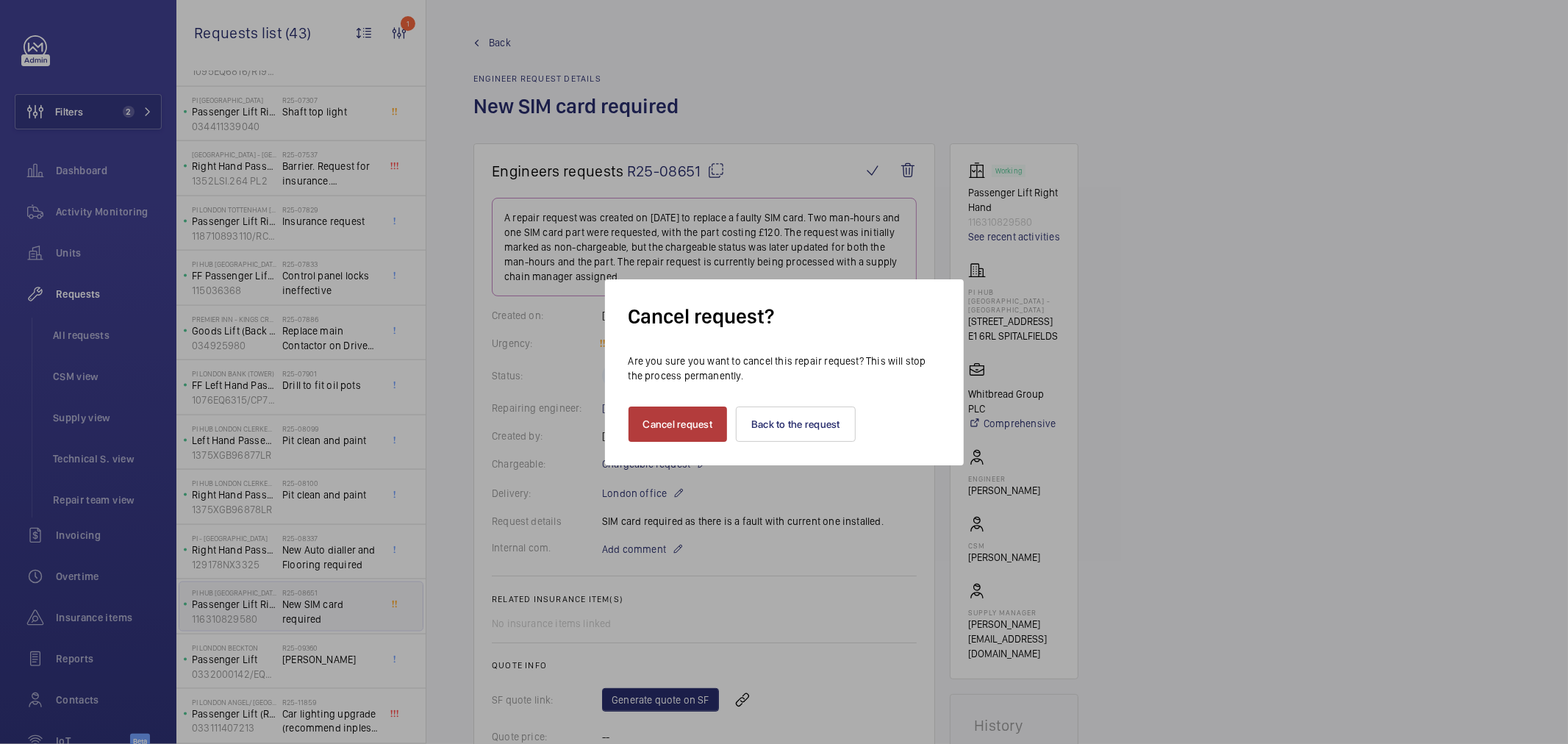
click at [668, 414] on button "Cancel request" at bounding box center [678, 424] width 100 height 35
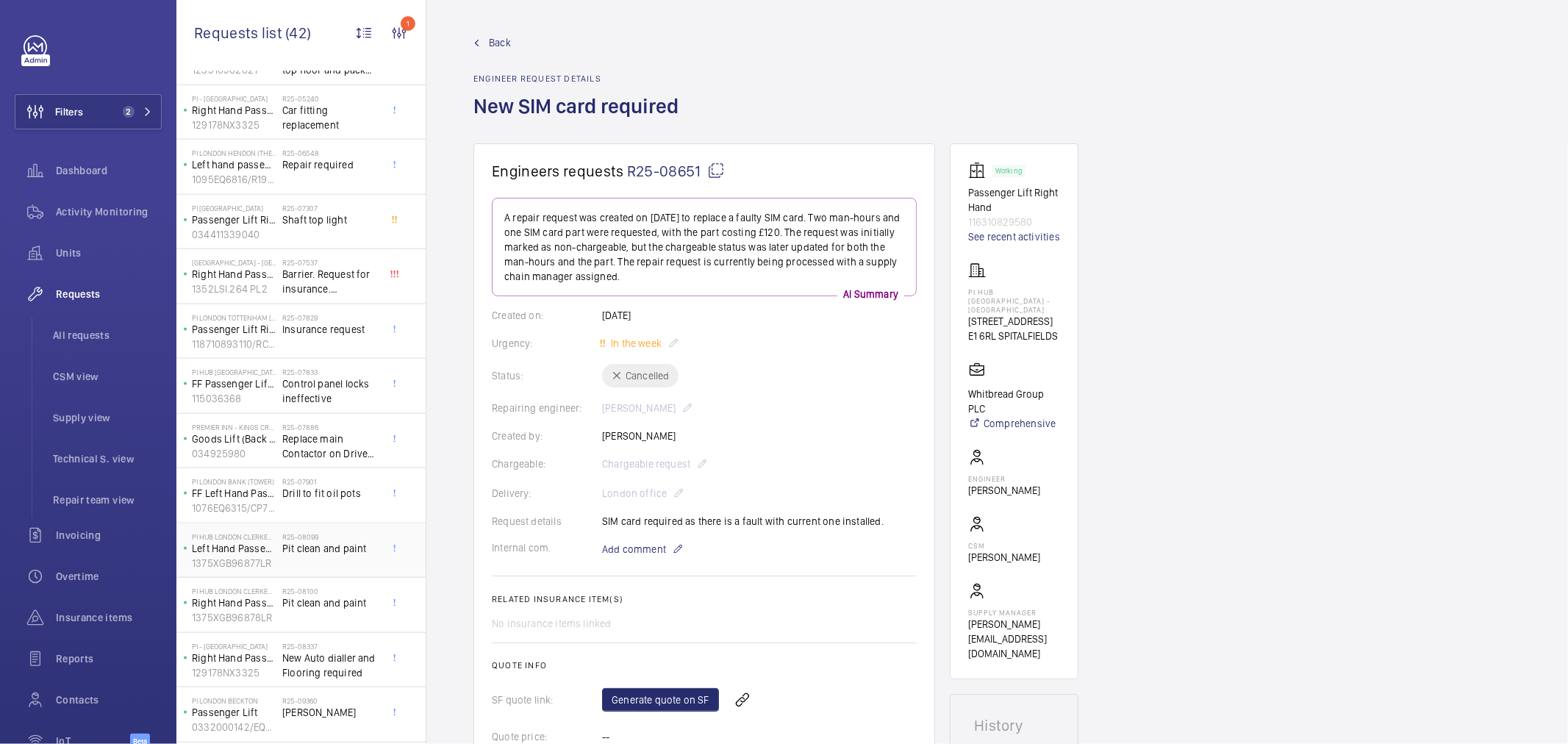
scroll to position [1649, 0]
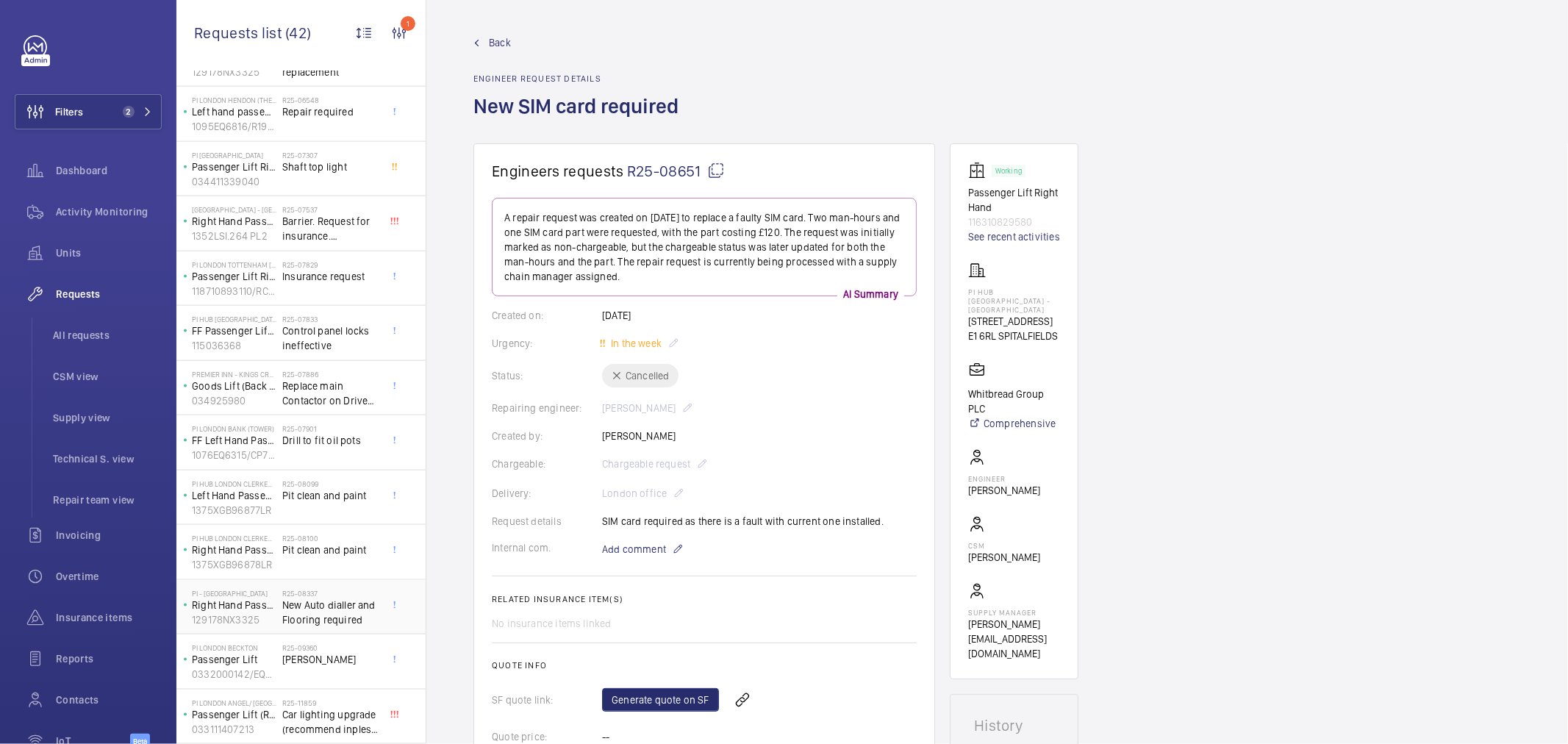
click at [325, 612] on span "New Auto dialler and Flooring required" at bounding box center [331, 613] width 97 height 30
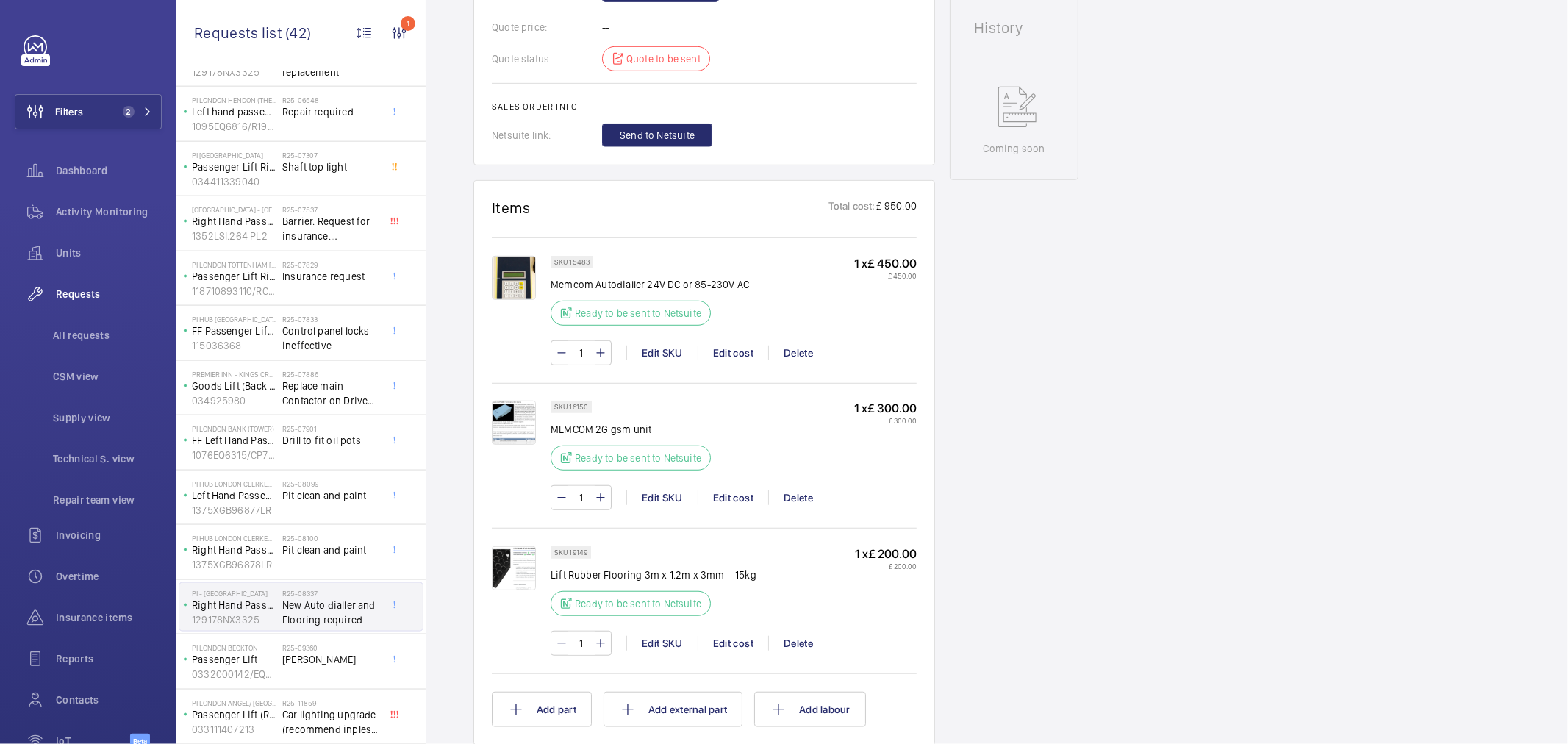
scroll to position [736, 0]
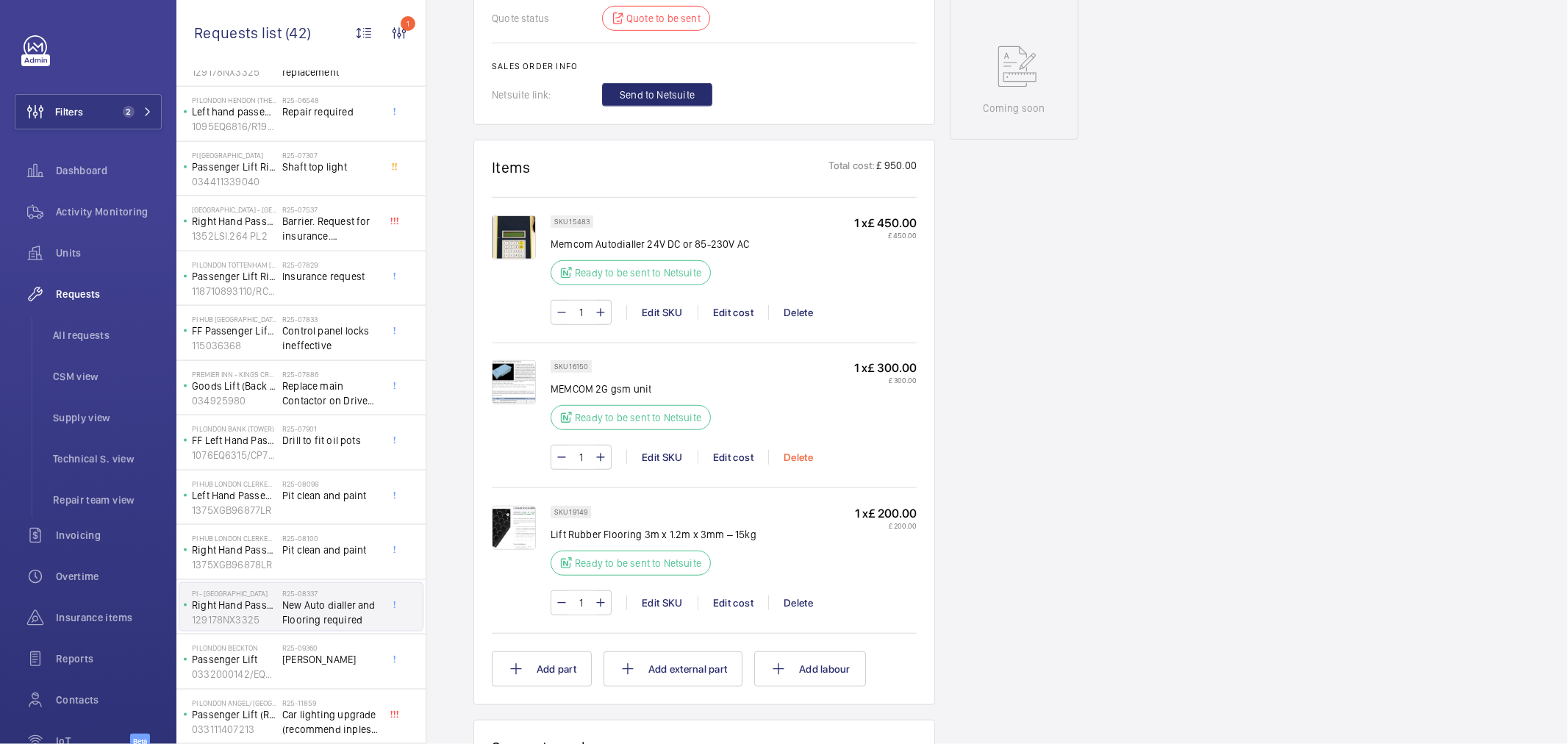
click at [798, 461] on div "Delete" at bounding box center [798, 457] width 59 height 15
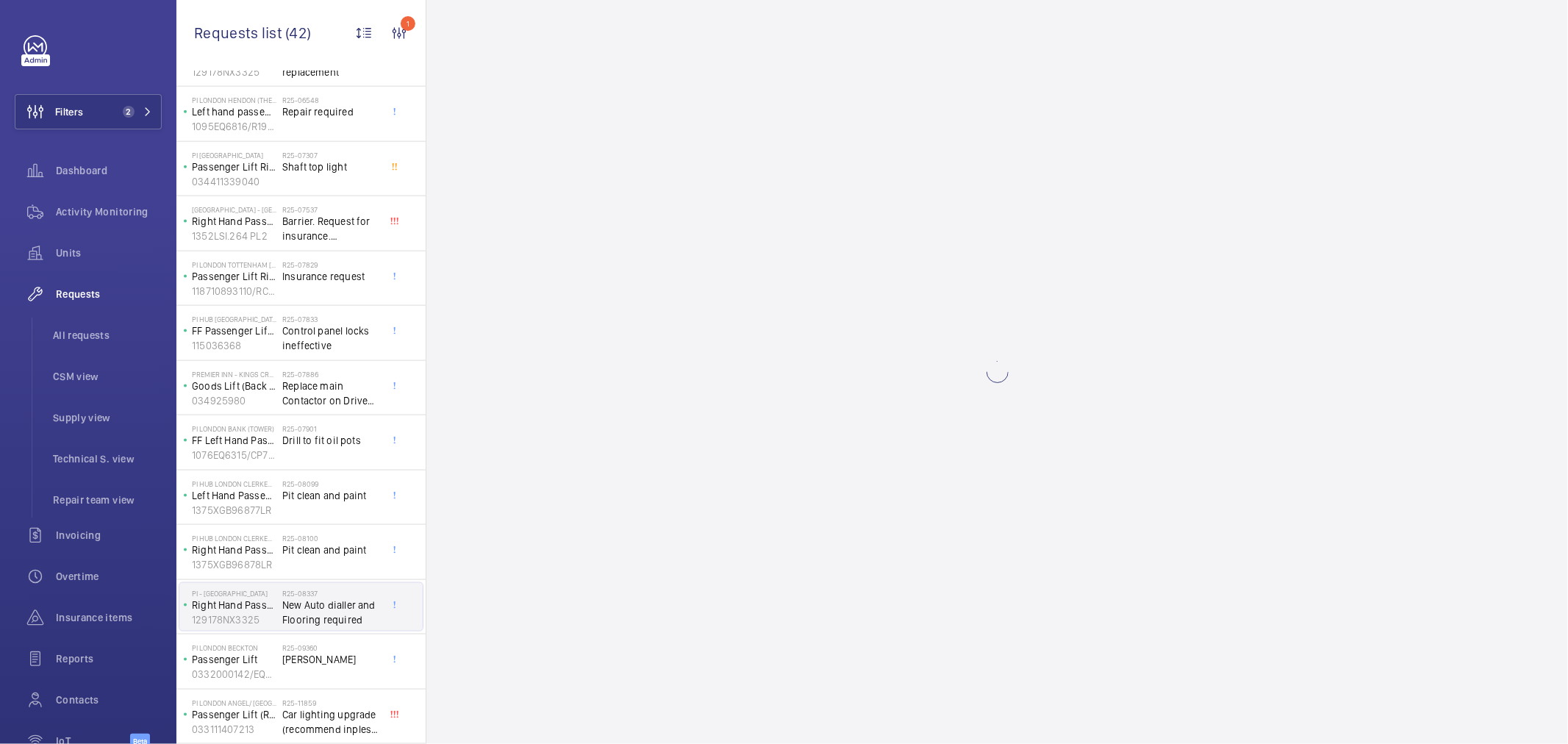
scroll to position [0, 0]
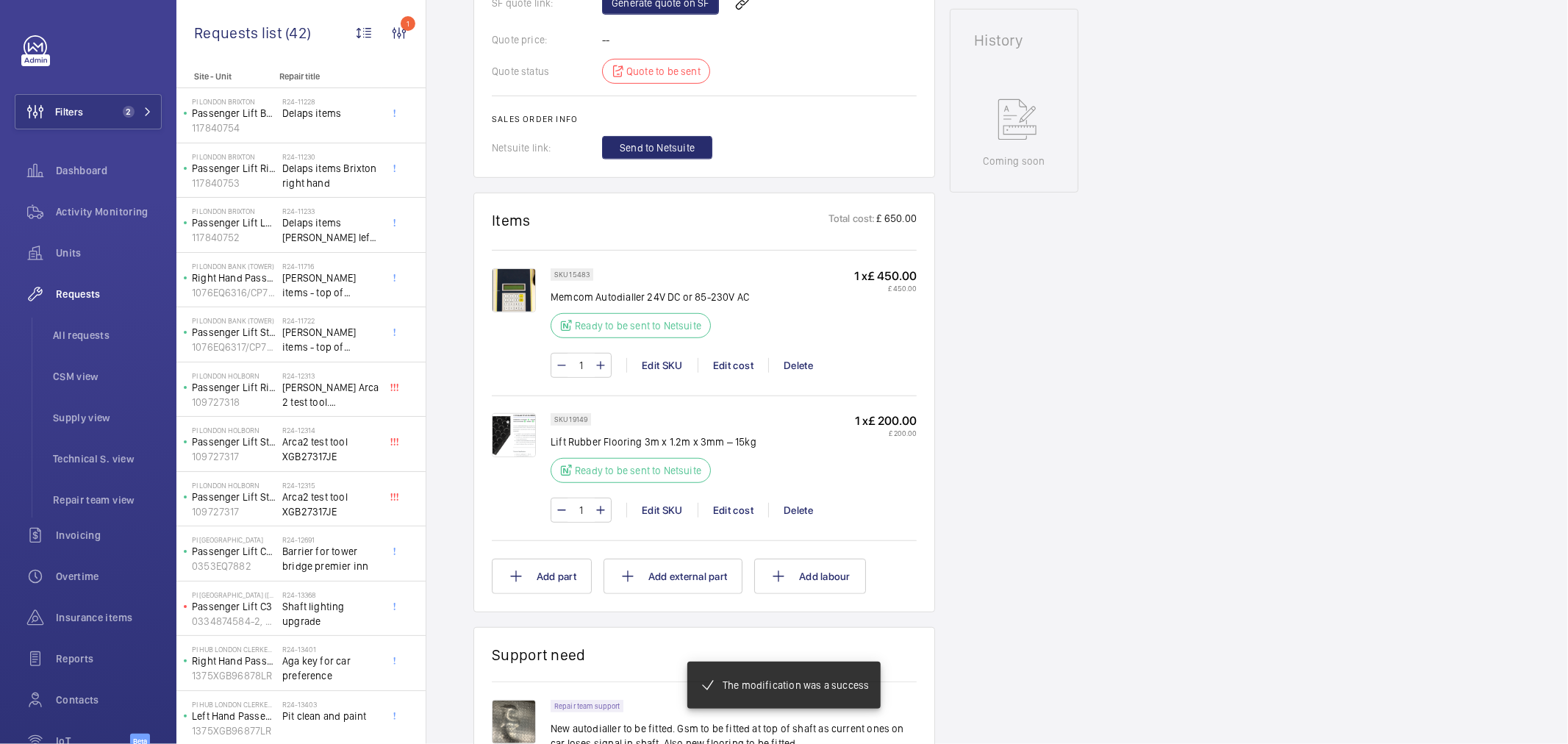
scroll to position [697, 0]
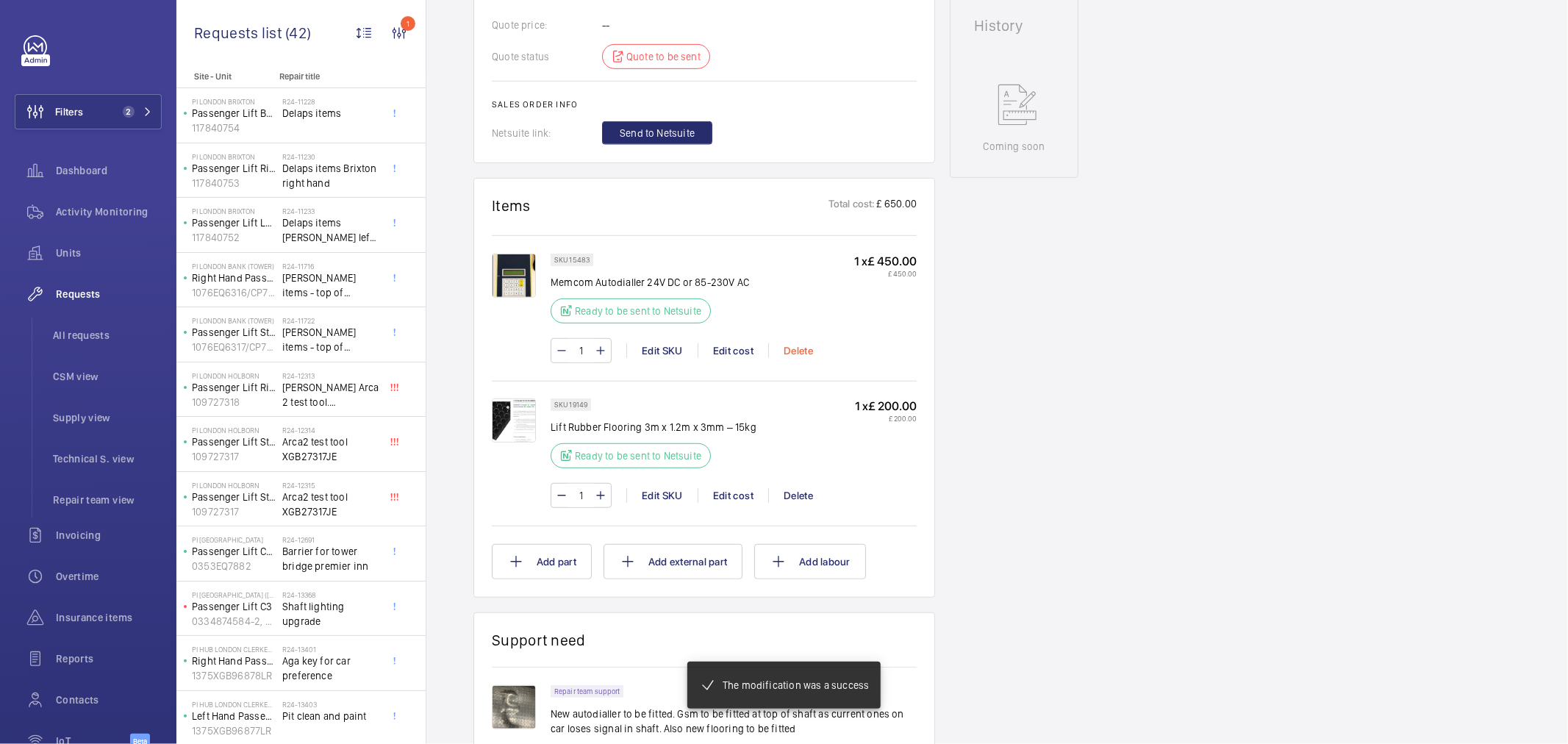
click at [794, 352] on div "Delete" at bounding box center [798, 351] width 59 height 15
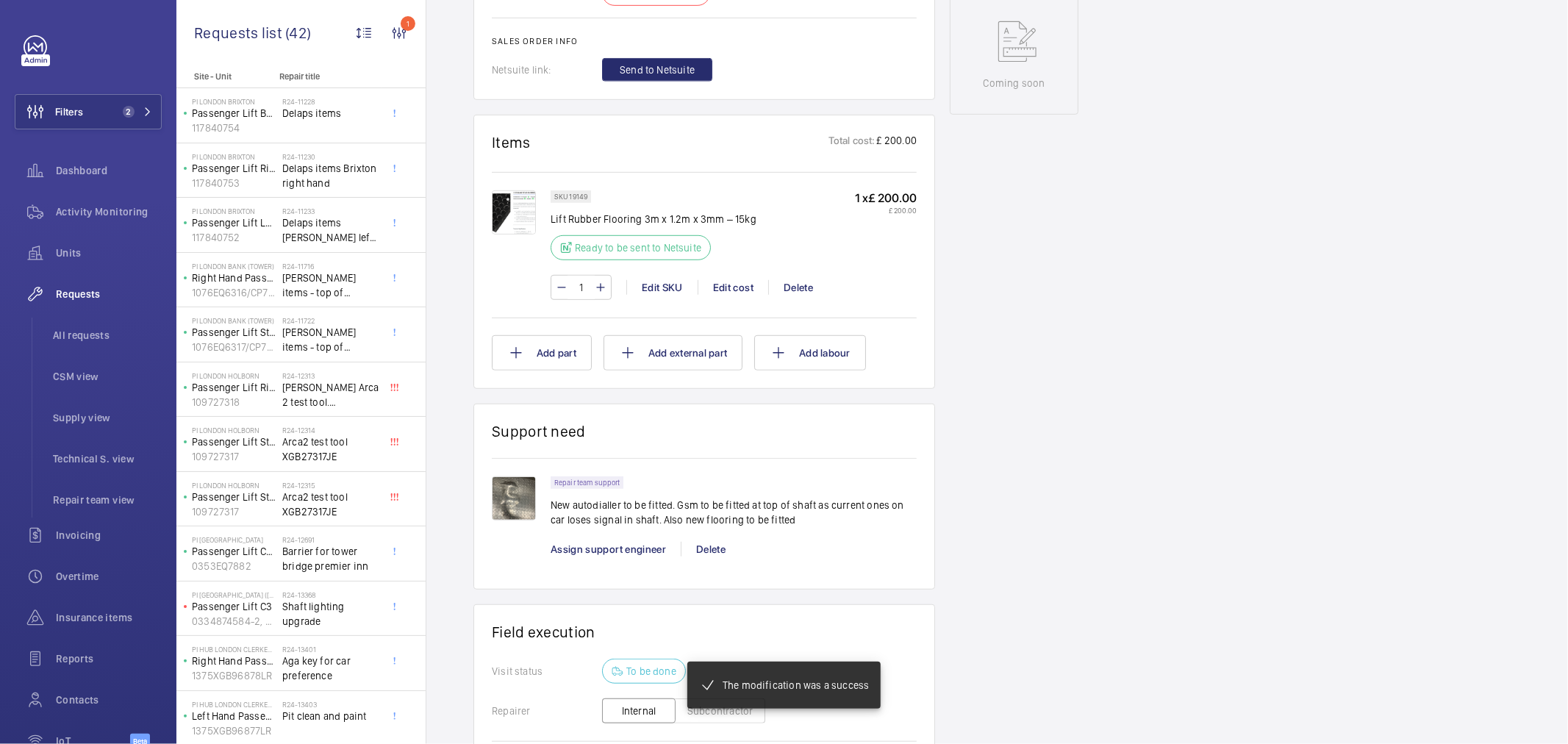
scroll to position [779, 0]
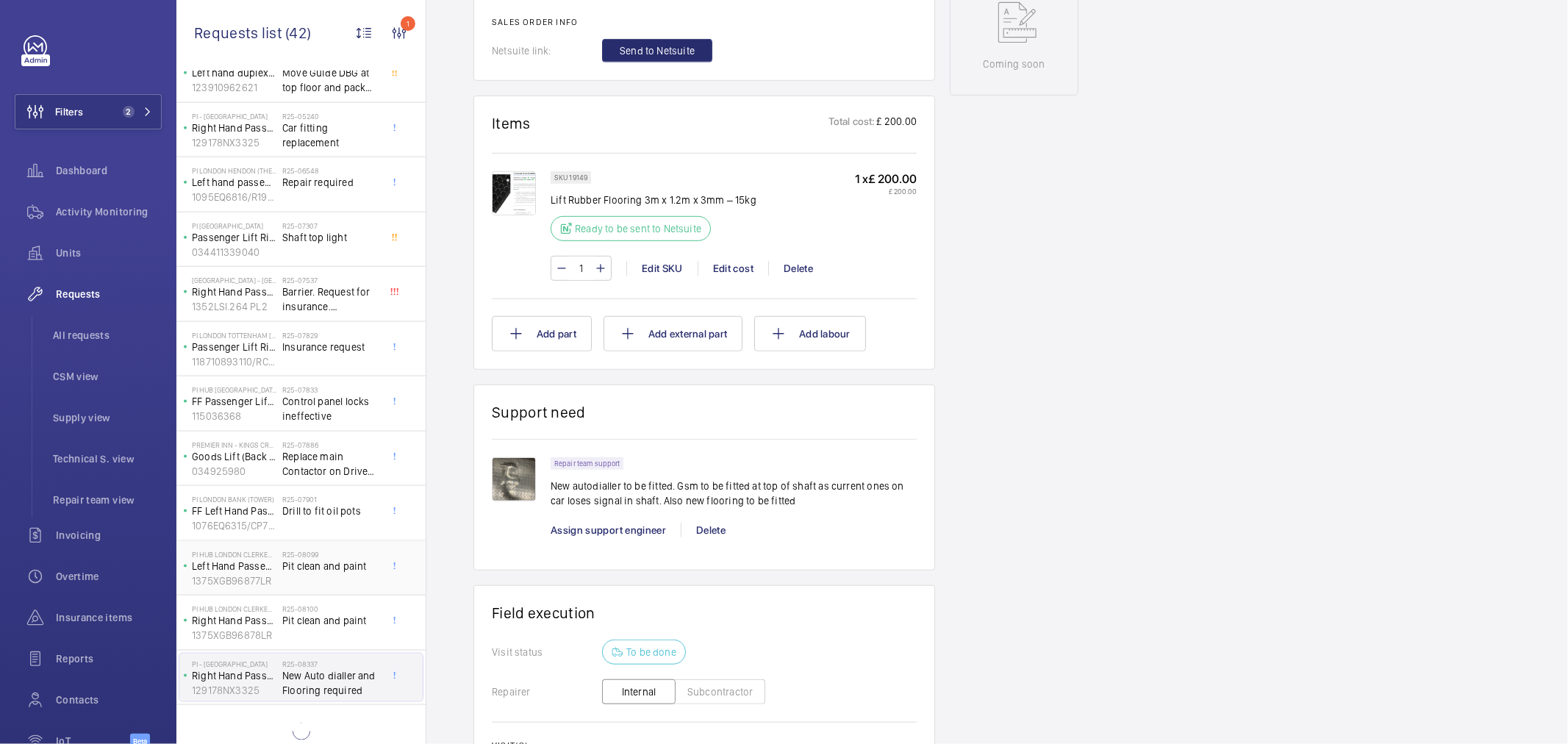
scroll to position [1593, 0]
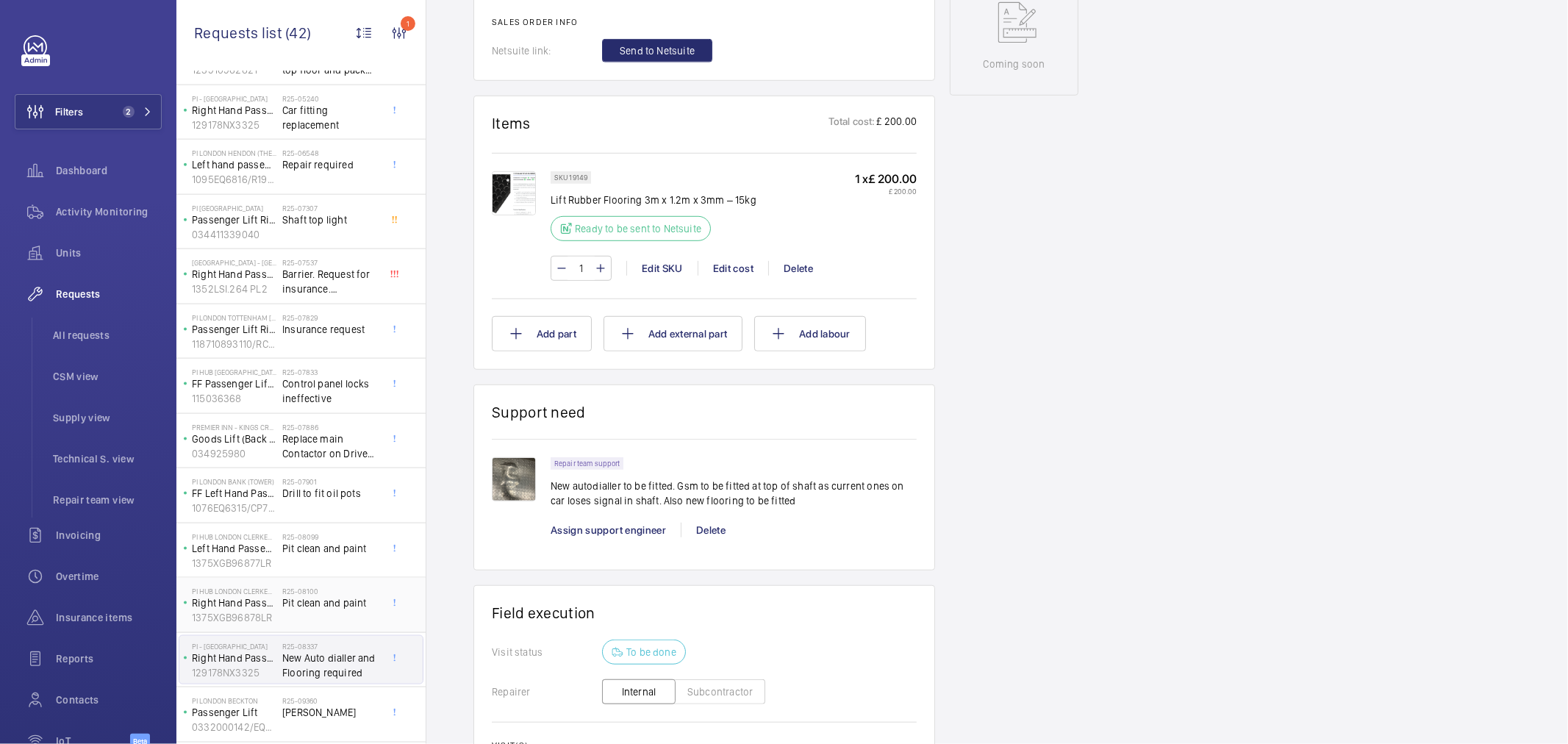
click at [340, 596] on h2 "R25-08100" at bounding box center [331, 591] width 97 height 9
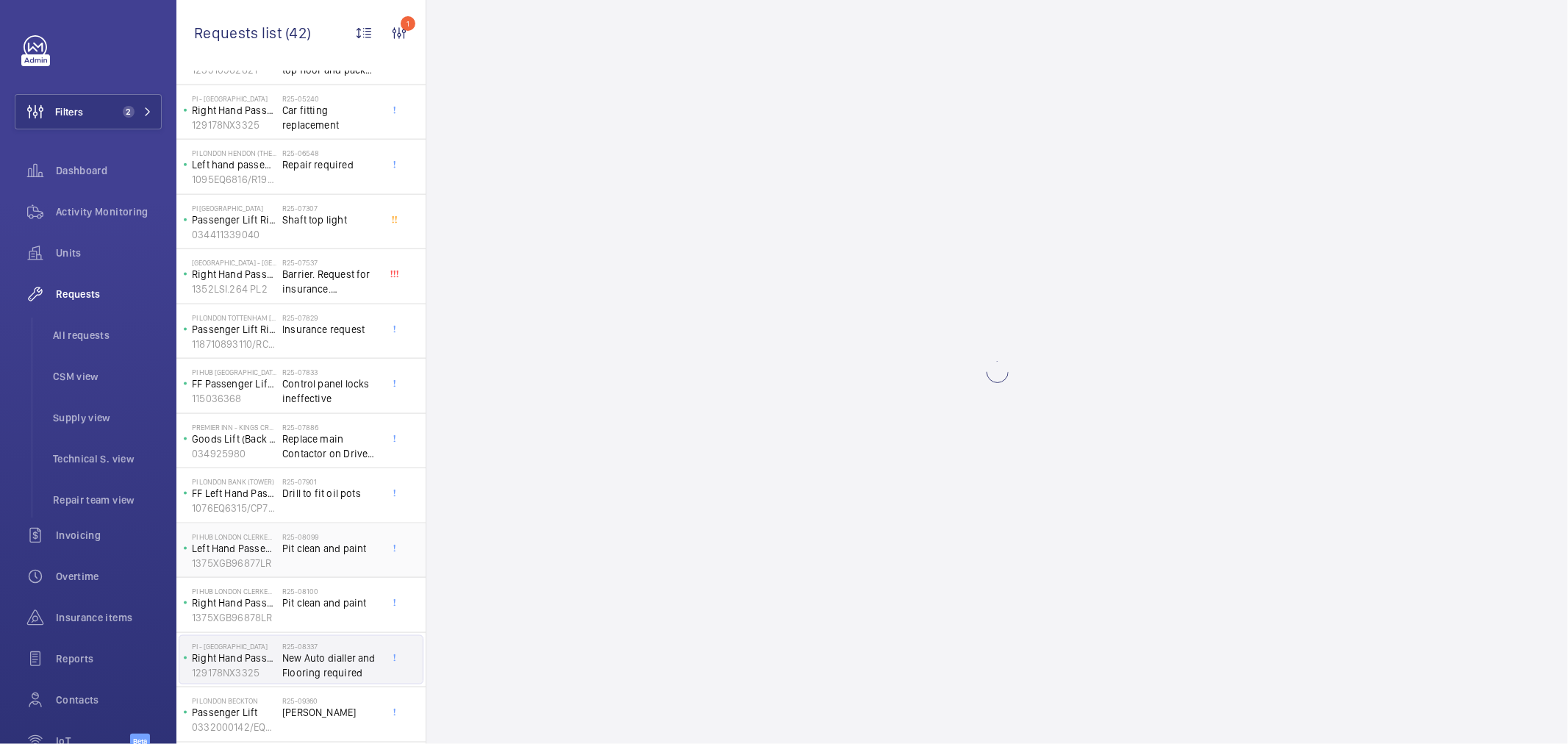
click at [327, 552] on span "Pit clean and paint" at bounding box center [331, 549] width 97 height 15
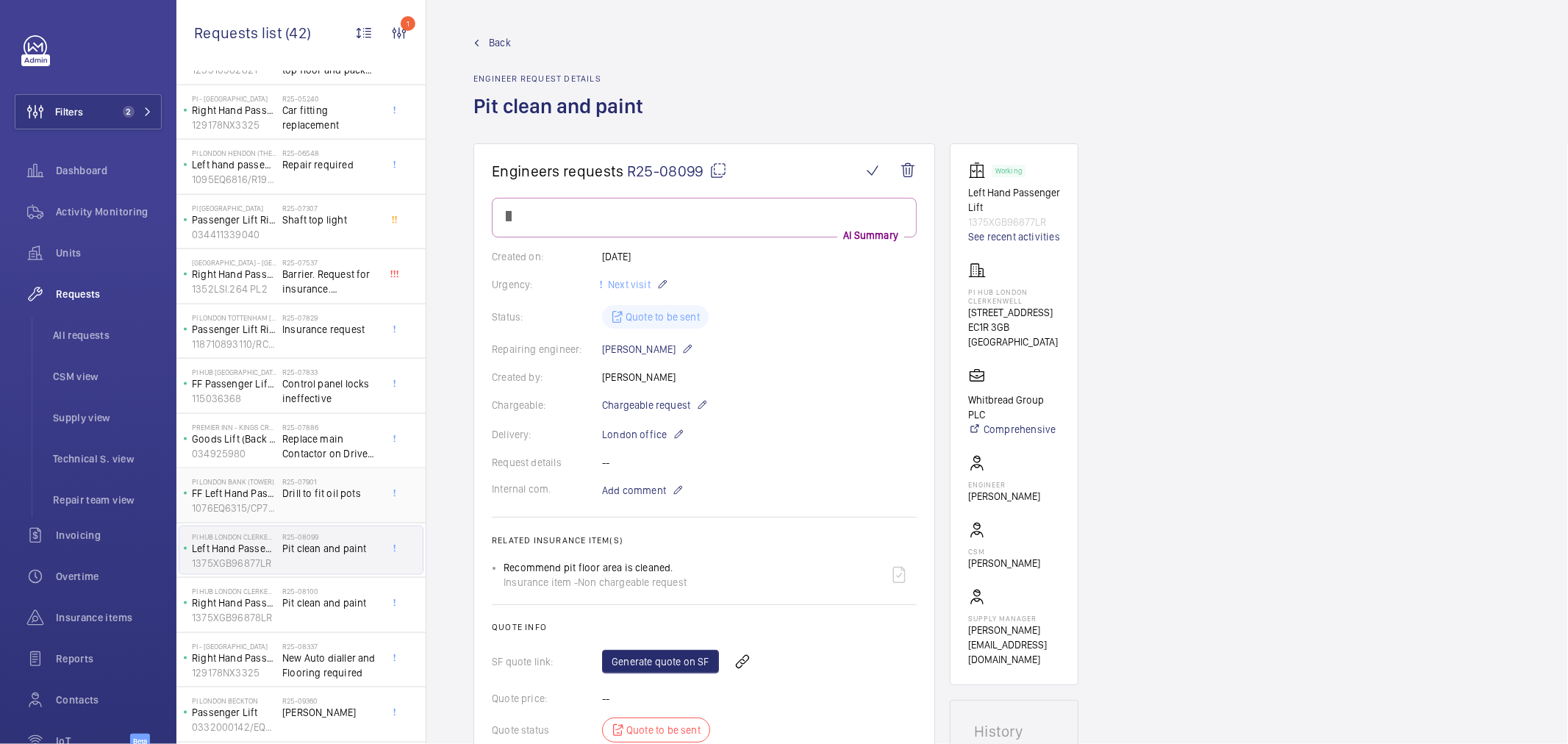
click at [343, 495] on span "Drill to fit oil pots" at bounding box center [331, 494] width 97 height 15
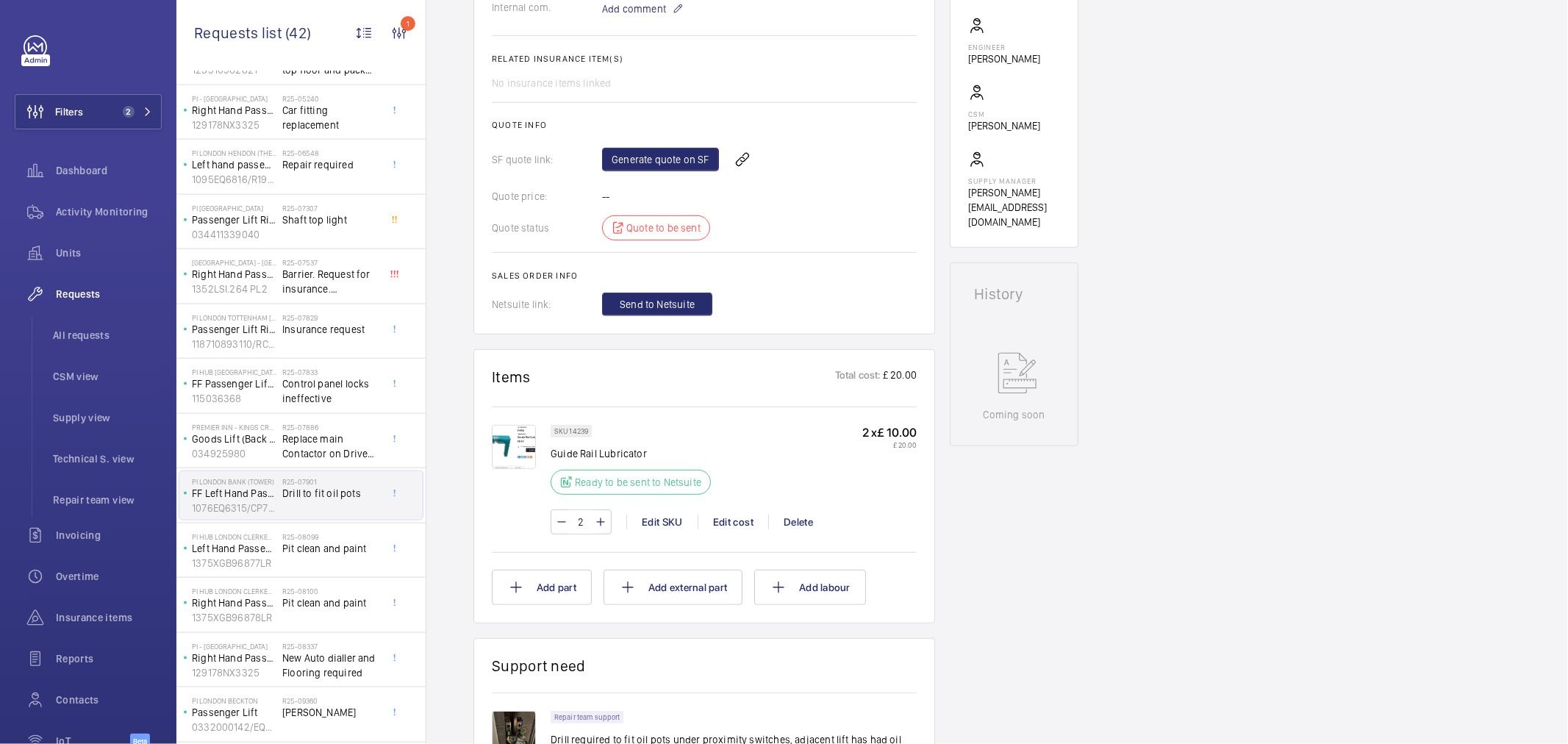
scroll to position [245, 0]
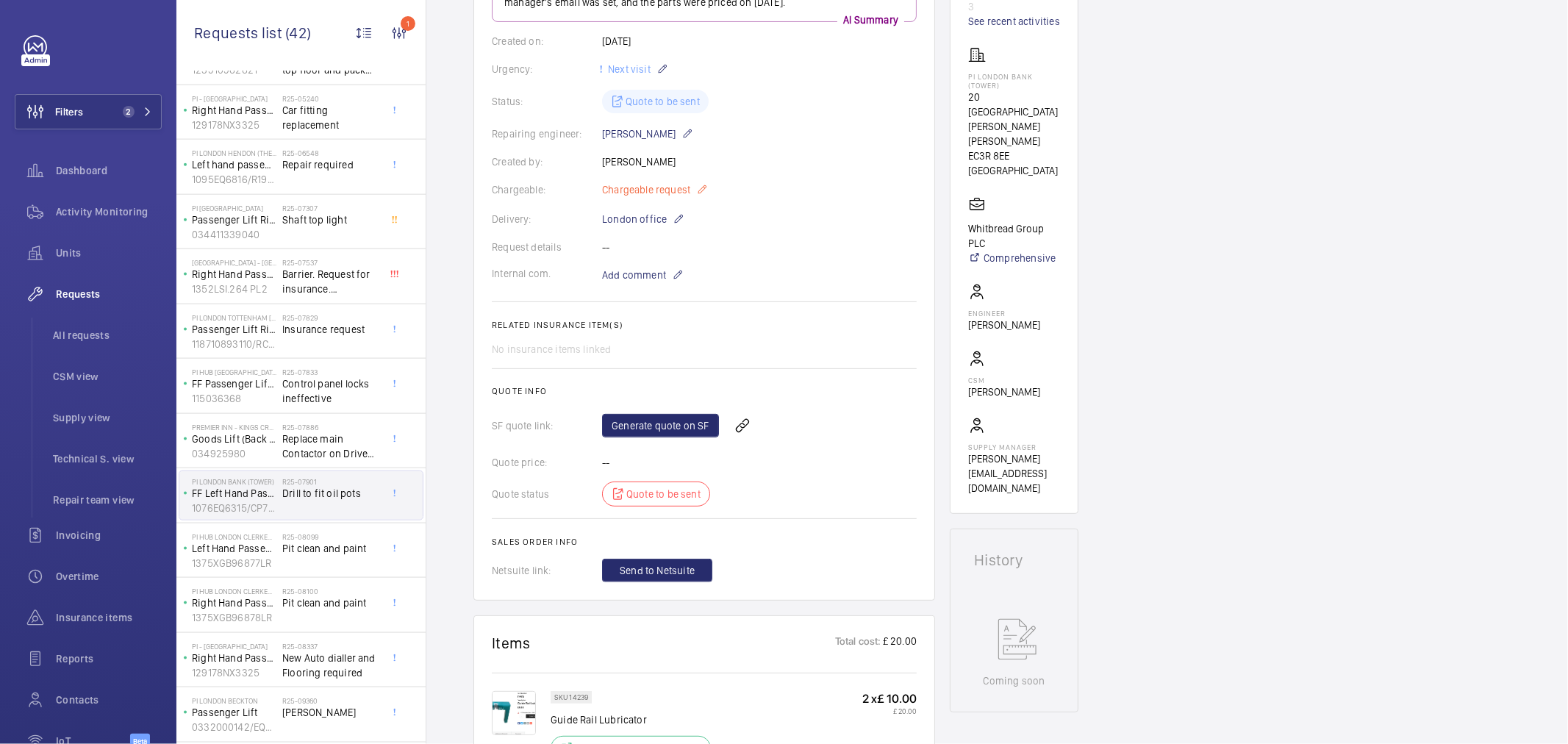
click at [638, 191] on span "Chargeable request" at bounding box center [646, 190] width 88 height 15
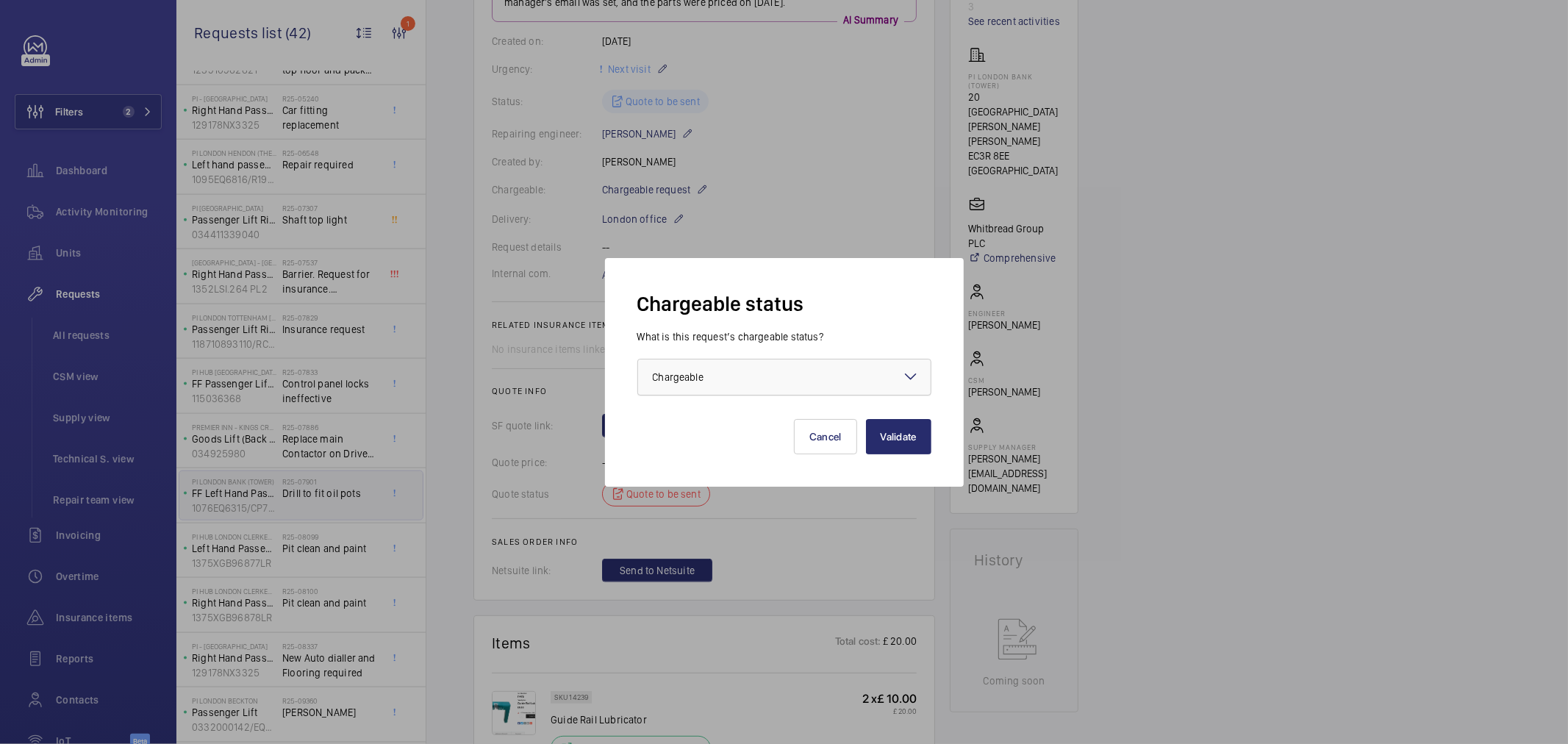
click at [656, 378] on span "Chargeable" at bounding box center [679, 377] width 51 height 12
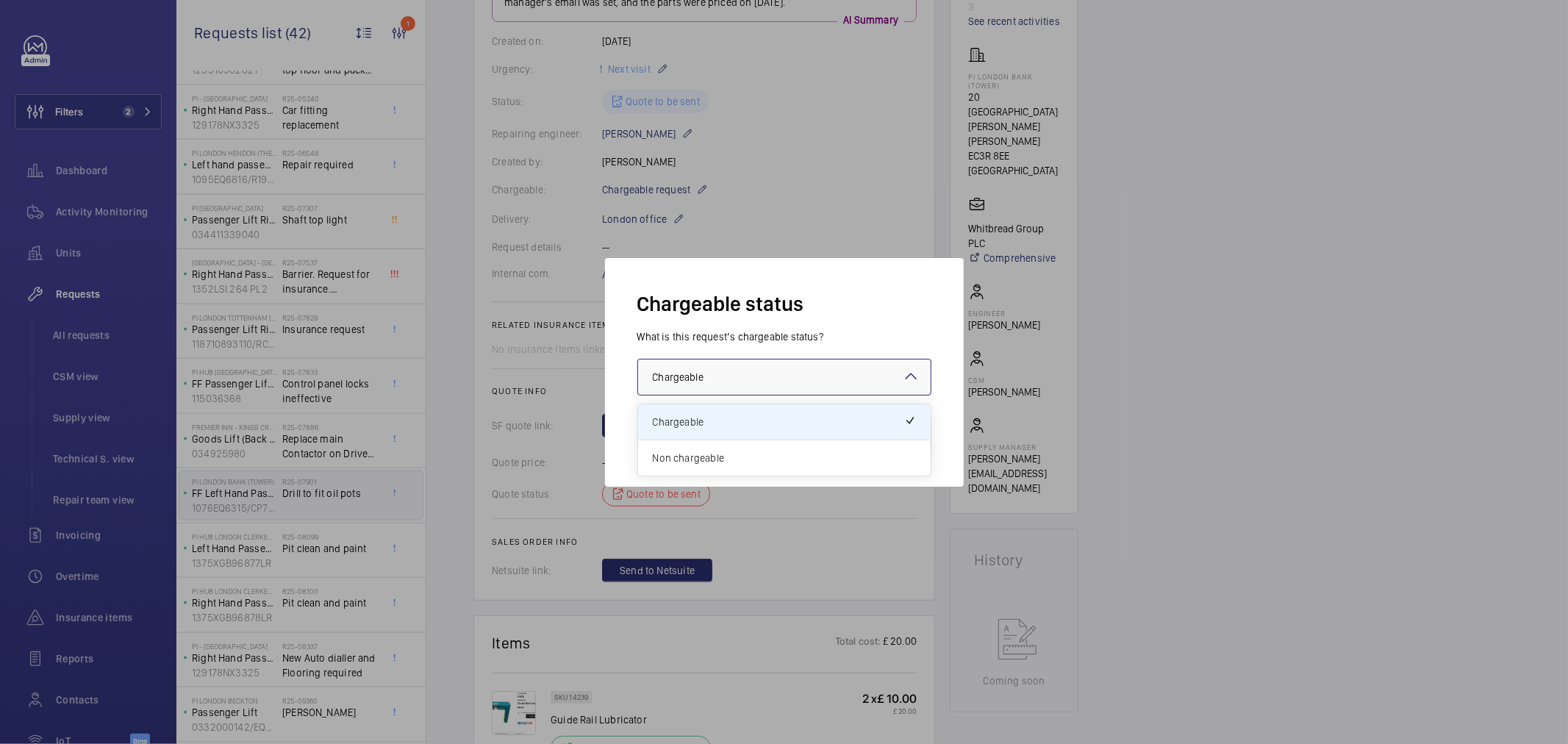
click at [701, 456] on span "Non chargeable" at bounding box center [785, 458] width 264 height 15
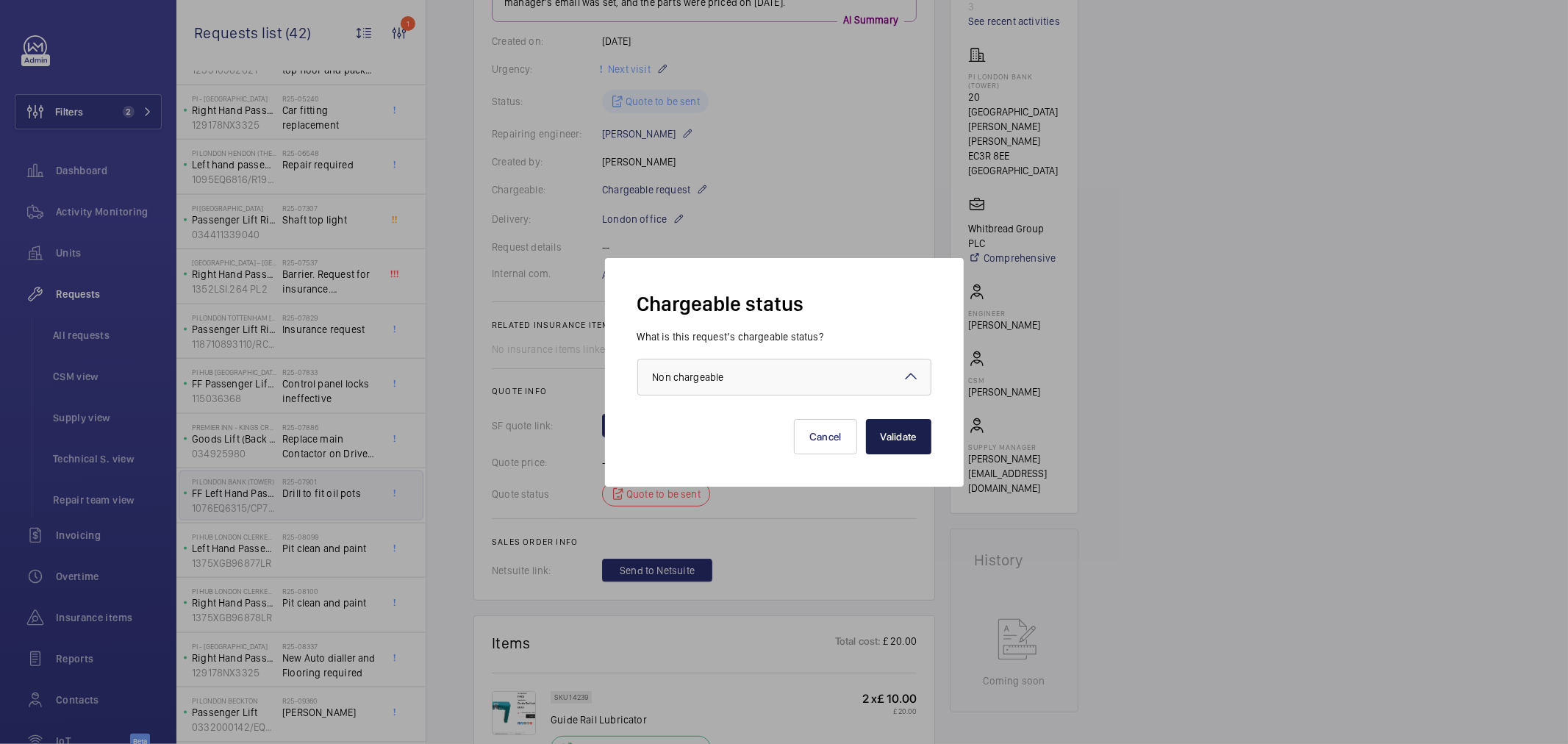
click at [890, 435] on button "Validate" at bounding box center [898, 437] width 65 height 35
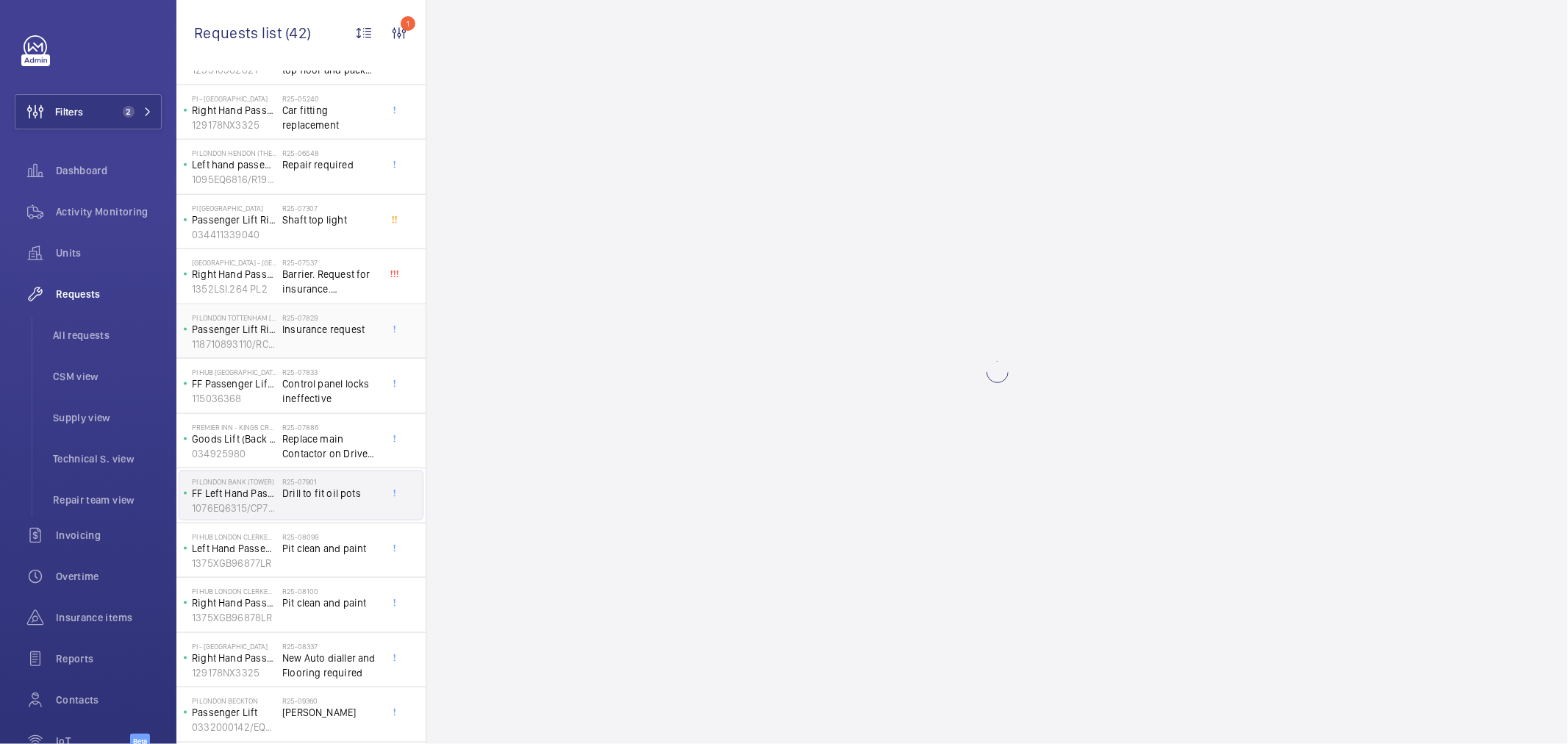
scroll to position [0, 0]
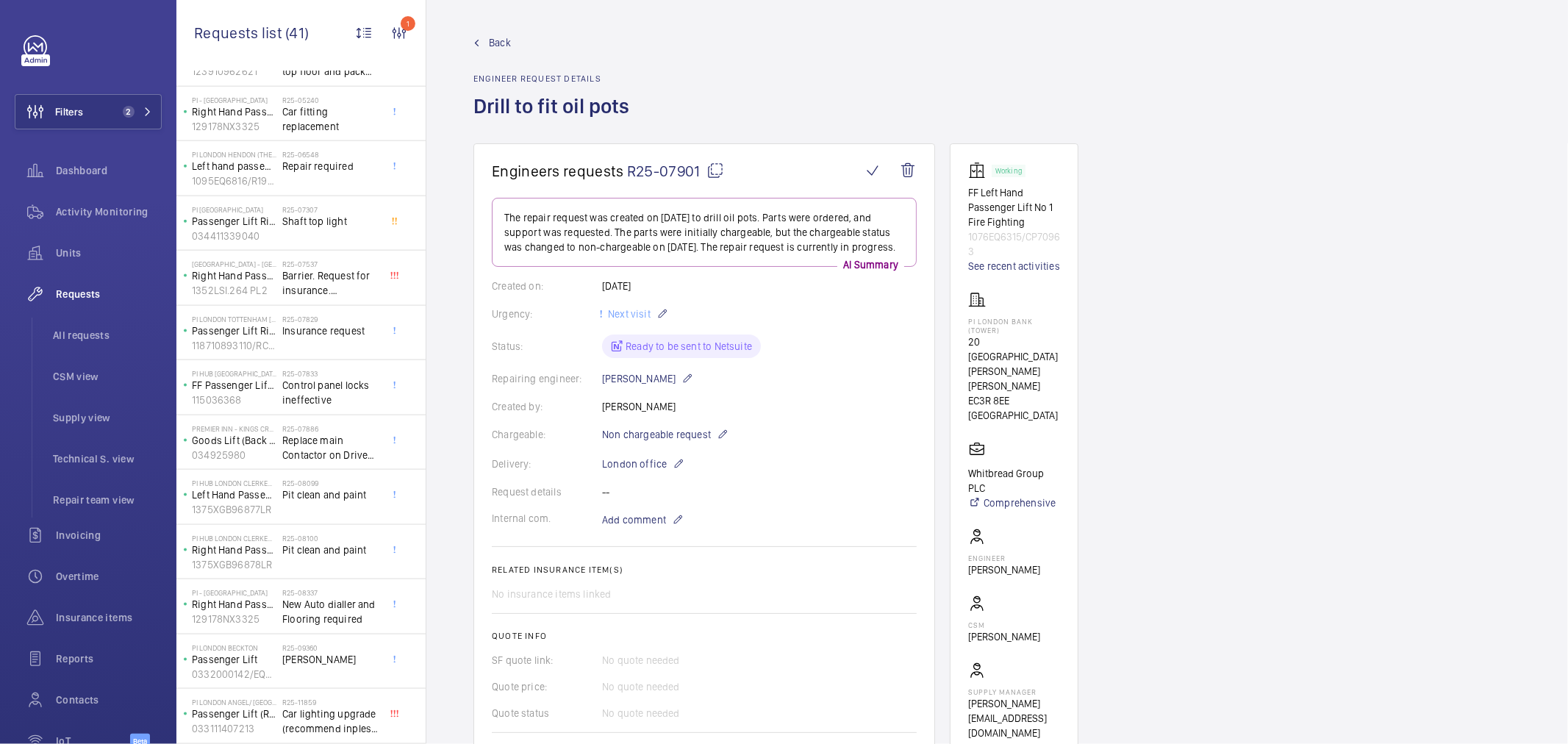
scroll to position [1593, 0]
click at [349, 440] on span "Replace main Contactor on Drive Band C1 main supply for brake urgent" at bounding box center [331, 448] width 97 height 30
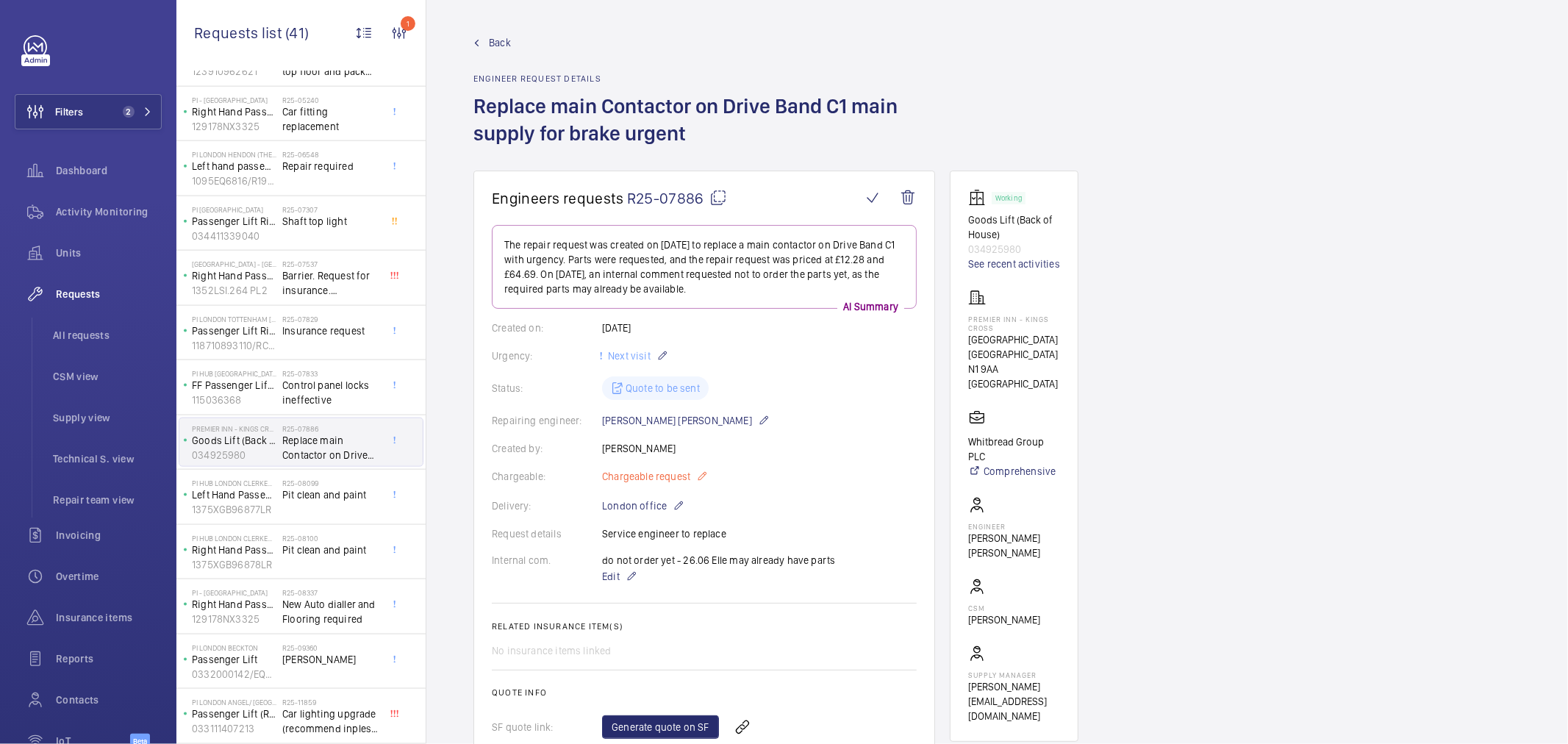
click at [666, 478] on span "Chargeable request" at bounding box center [646, 477] width 88 height 15
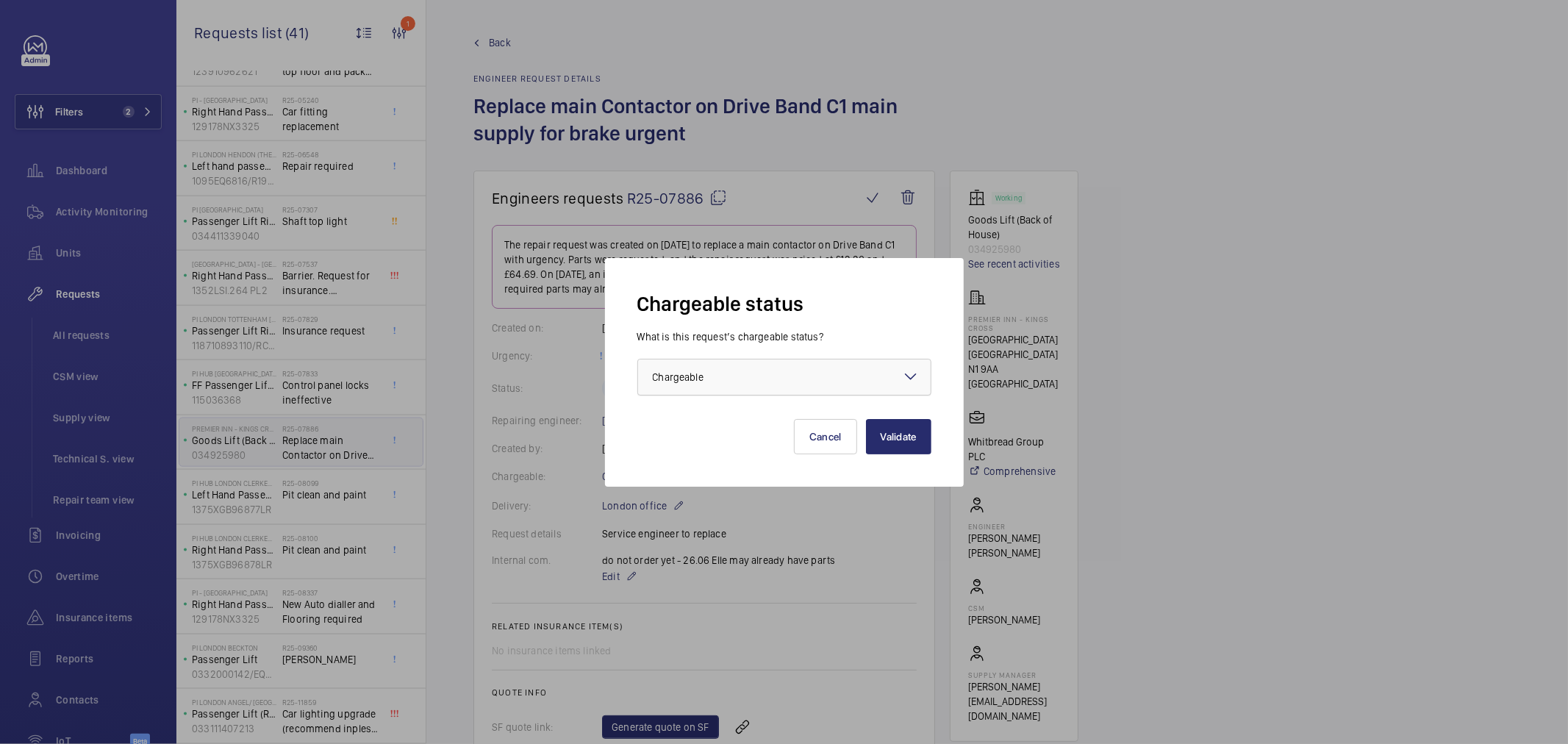
click at [689, 372] on span "Chargeable" at bounding box center [679, 377] width 51 height 12
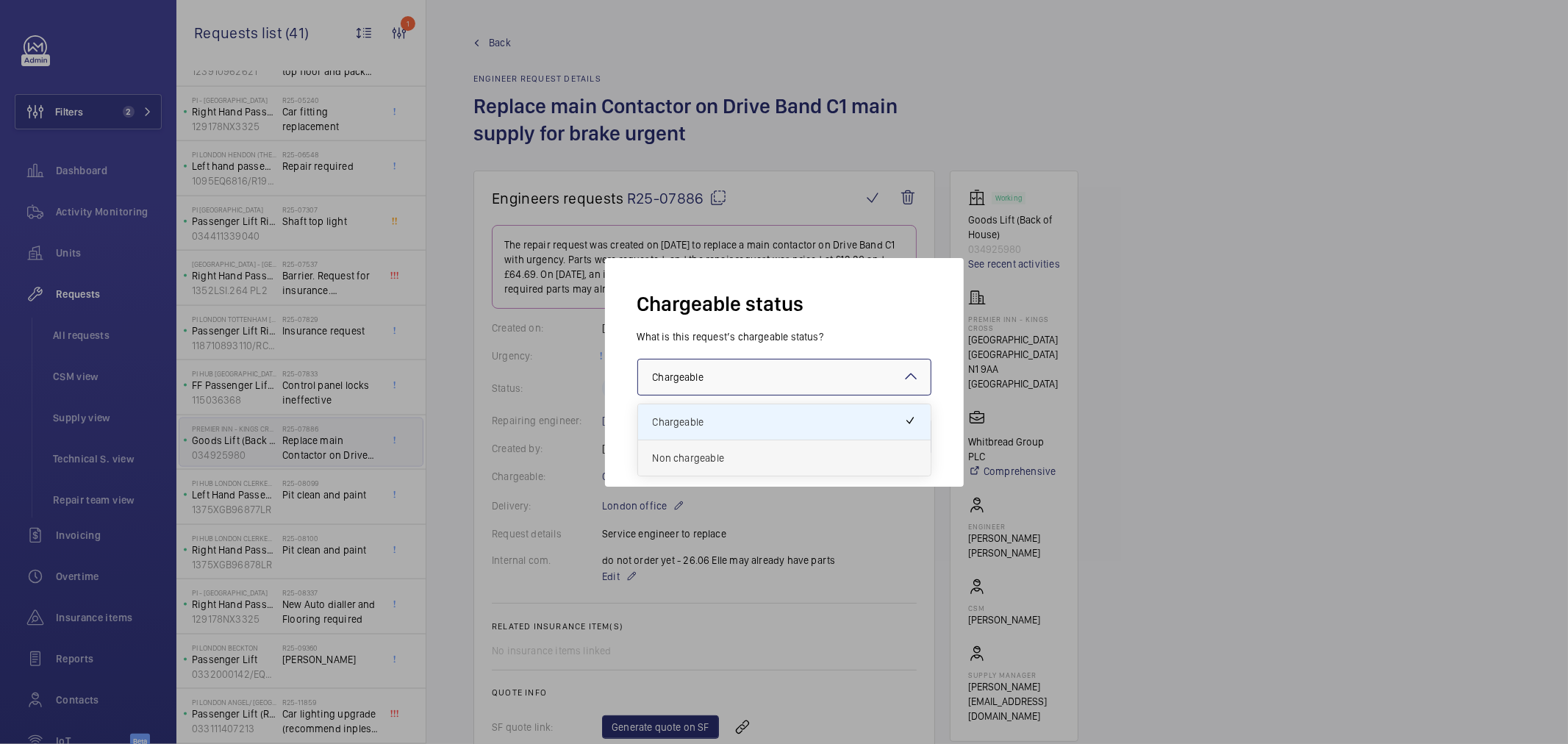
click at [692, 456] on span "Non chargeable" at bounding box center [785, 458] width 264 height 15
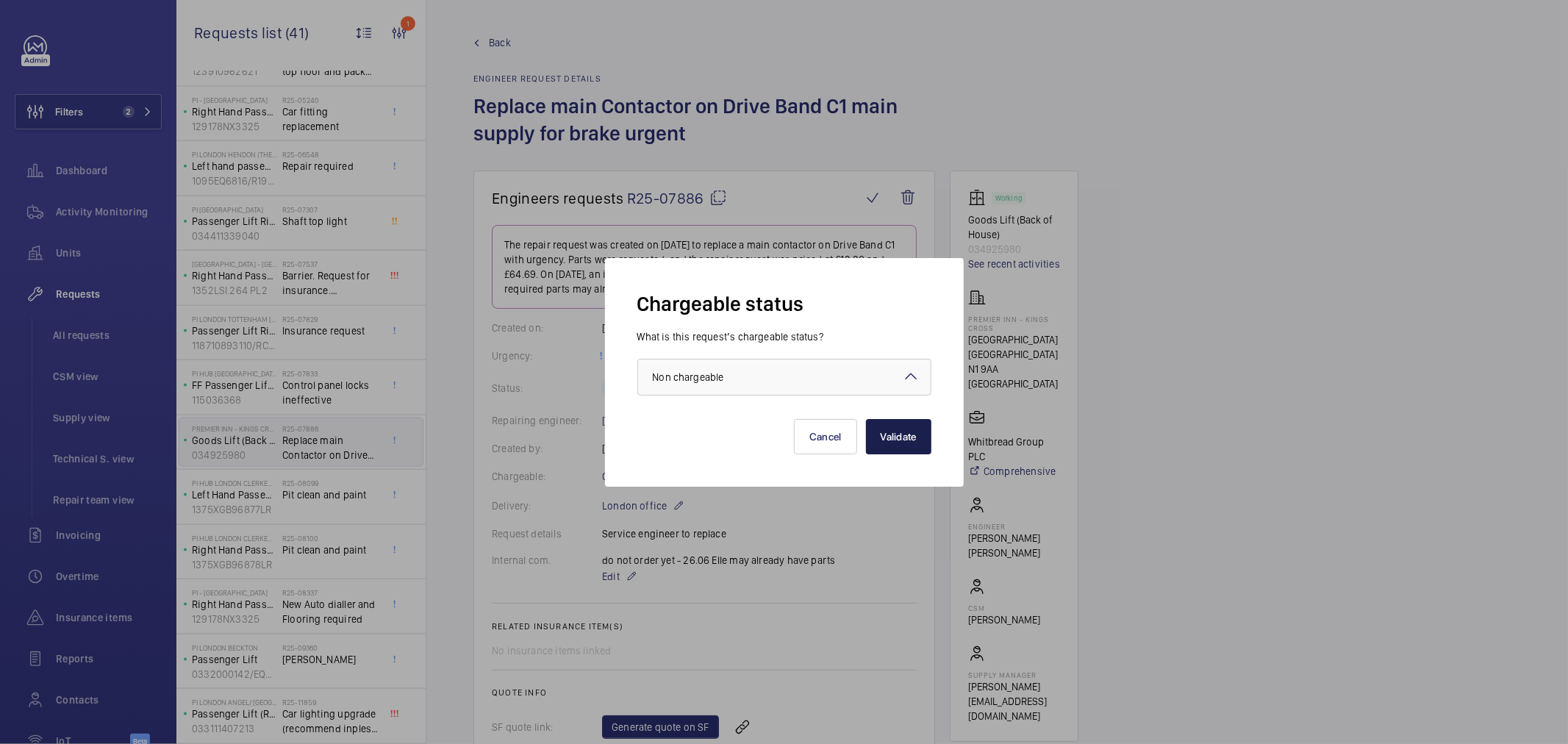
click at [892, 436] on button "Validate" at bounding box center [898, 437] width 65 height 35
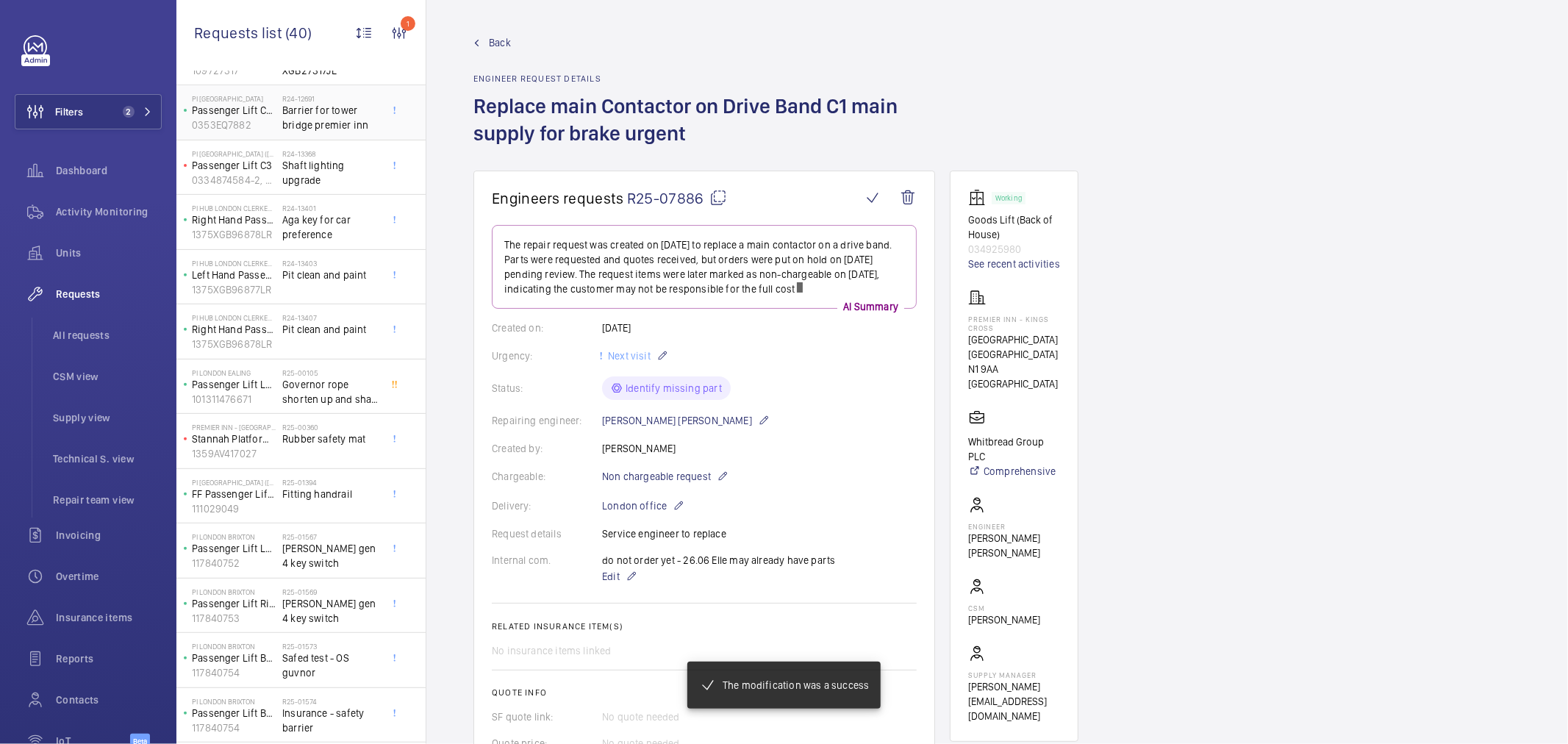
scroll to position [495, 0]
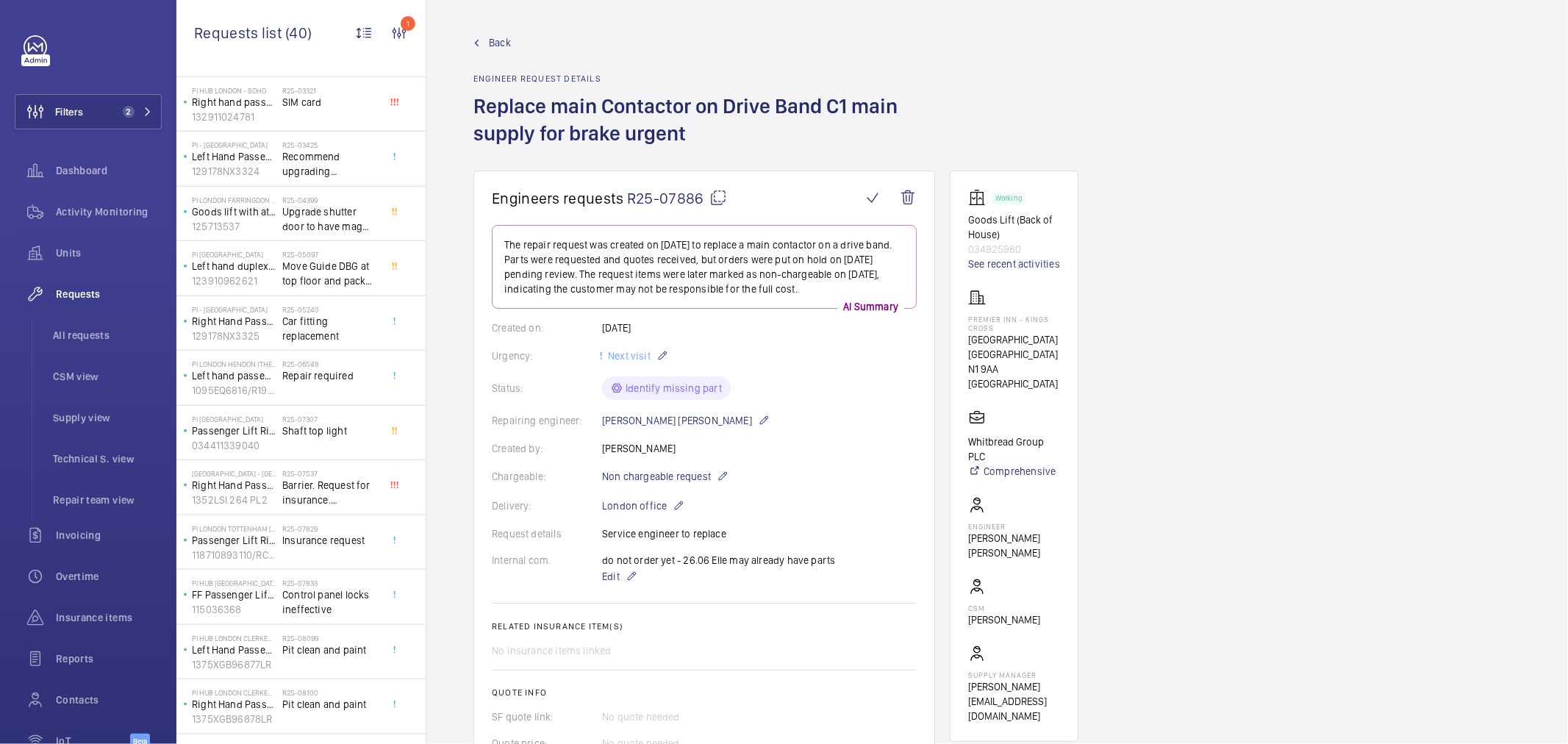
scroll to position [1476, 0]
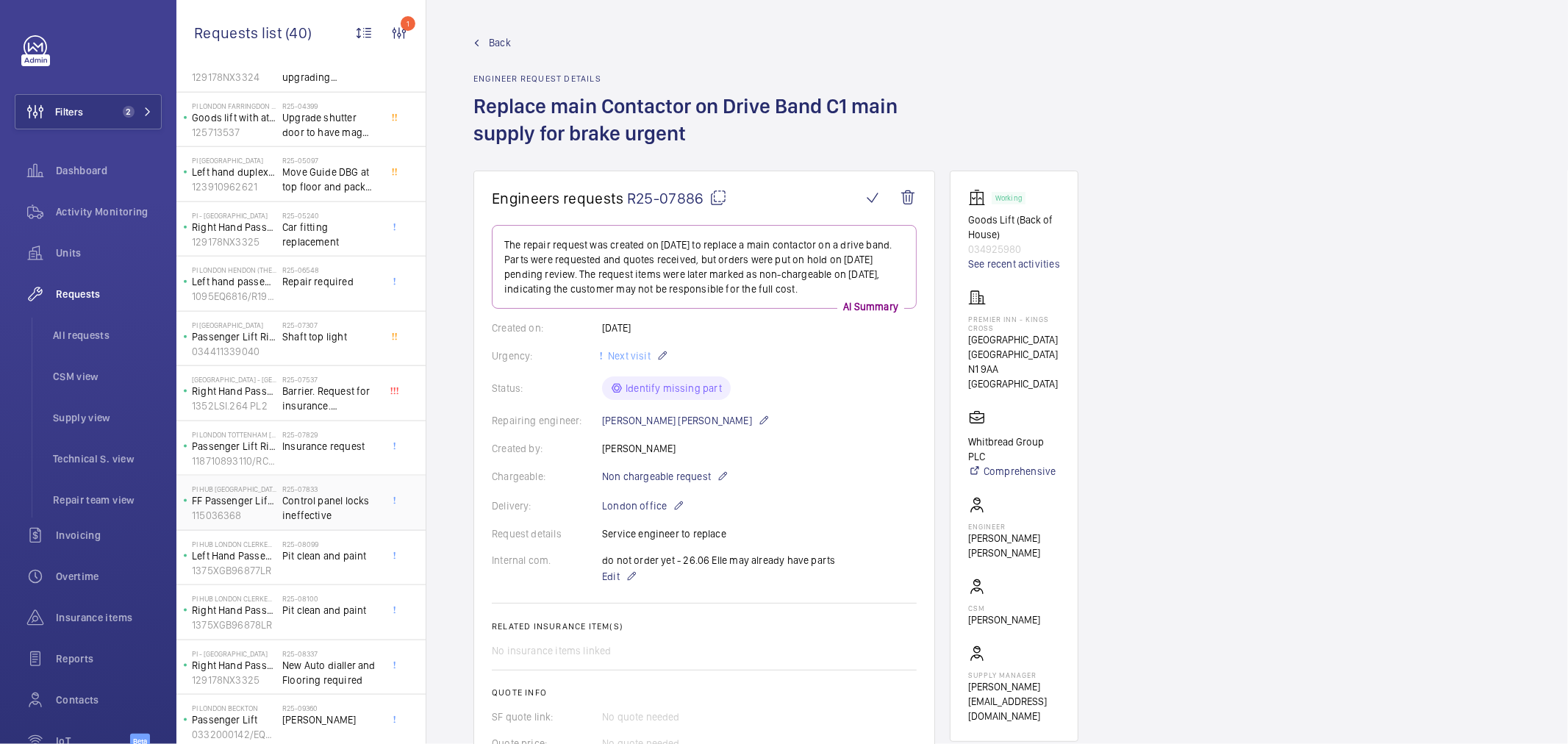
click at [324, 515] on span "Control panel locks ineffective" at bounding box center [331, 508] width 97 height 30
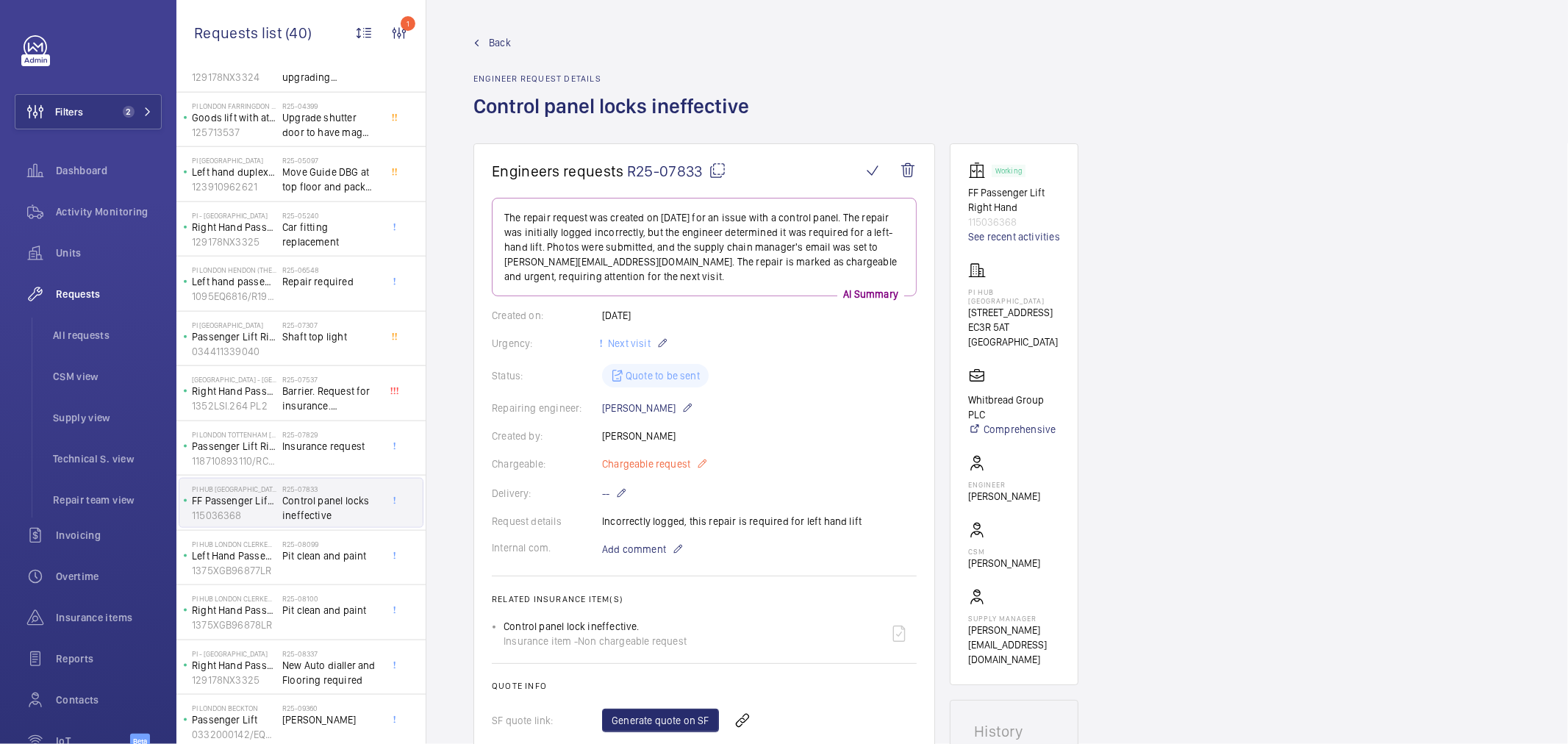
click at [637, 464] on span "Chargeable request" at bounding box center [646, 464] width 88 height 15
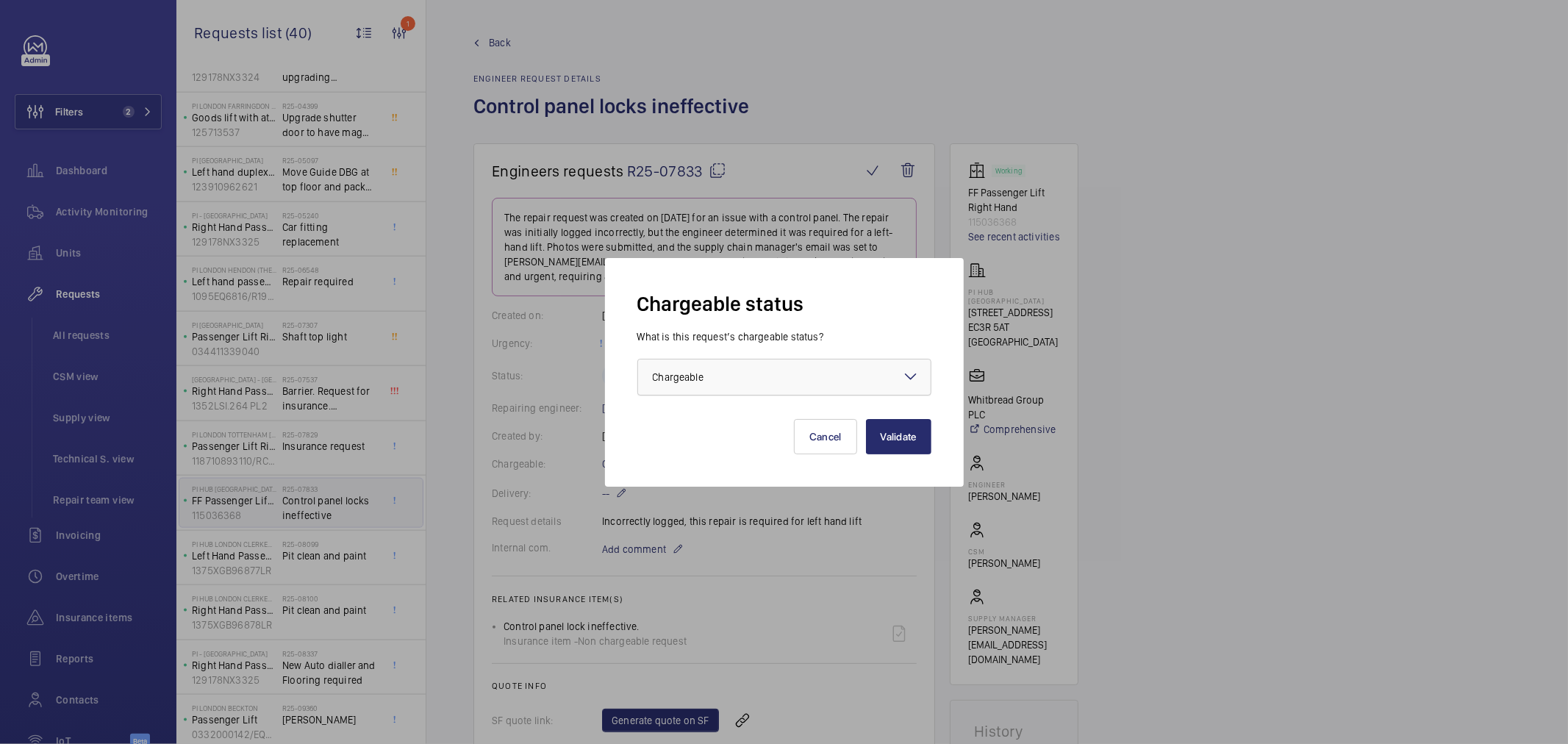
click at [682, 364] on div at bounding box center [784, 377] width 292 height 35
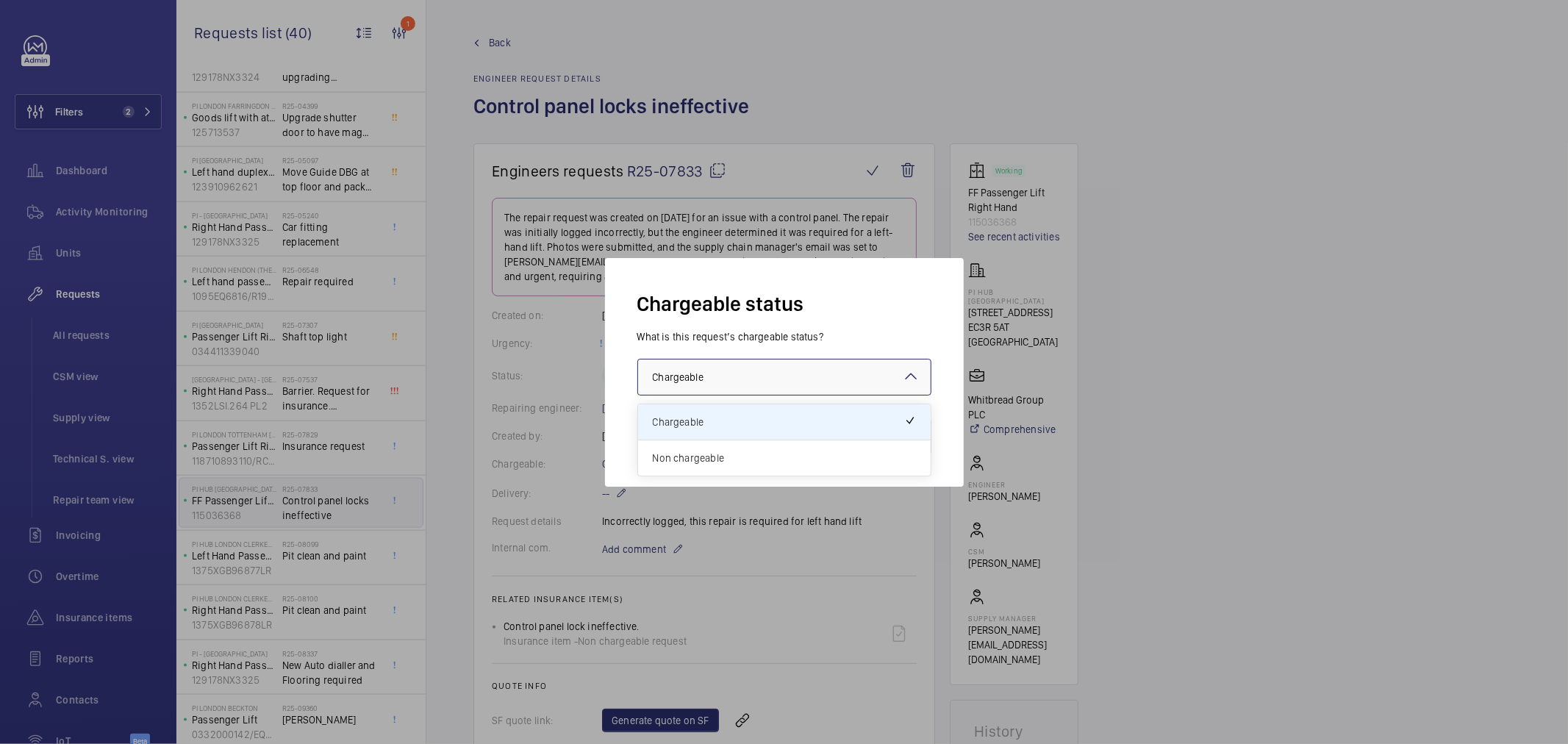
click at [704, 462] on span "Non chargeable" at bounding box center [785, 458] width 264 height 15
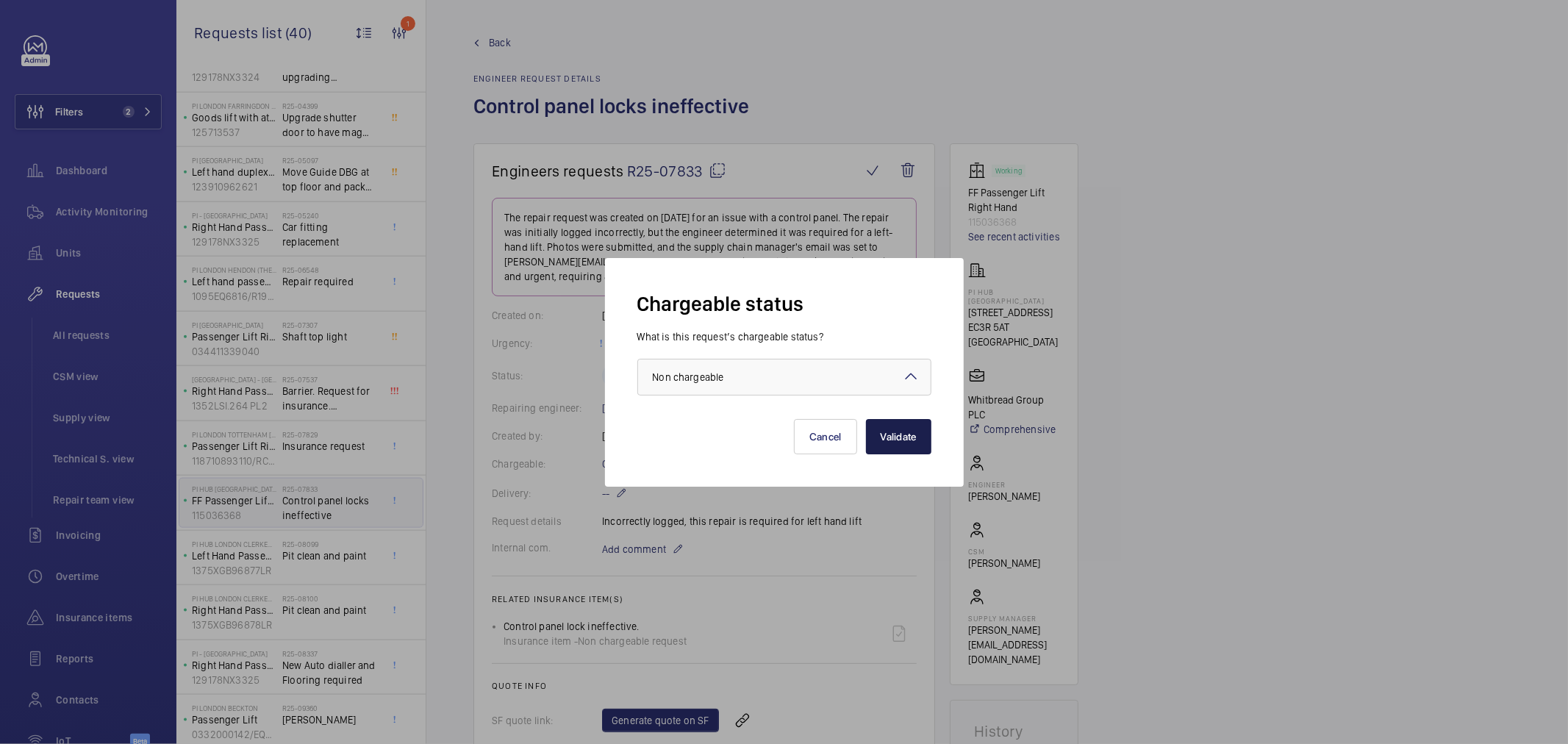
click at [904, 435] on button "Validate" at bounding box center [898, 437] width 65 height 35
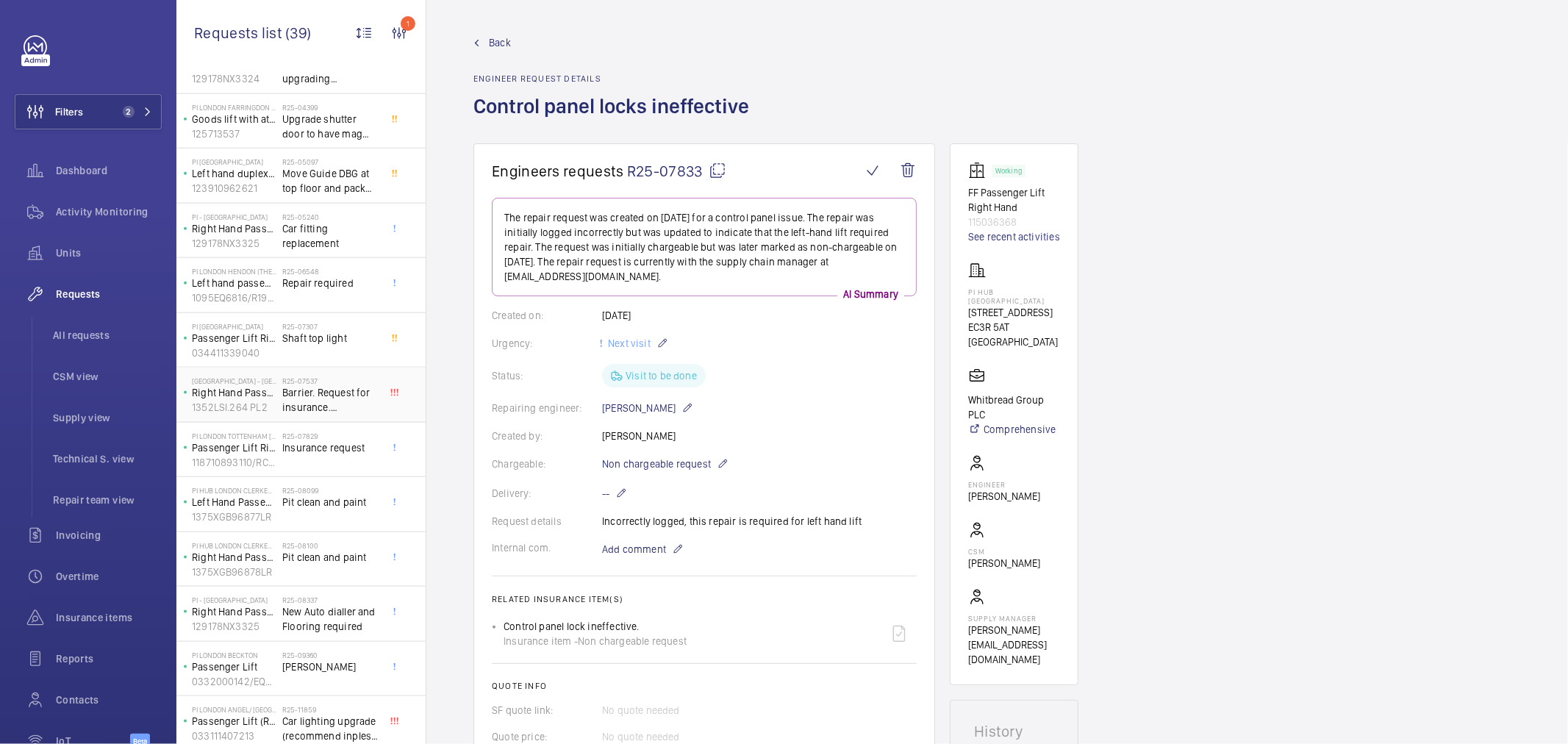
scroll to position [1476, 0]
click at [324, 442] on span "Insurance request" at bounding box center [331, 447] width 97 height 15
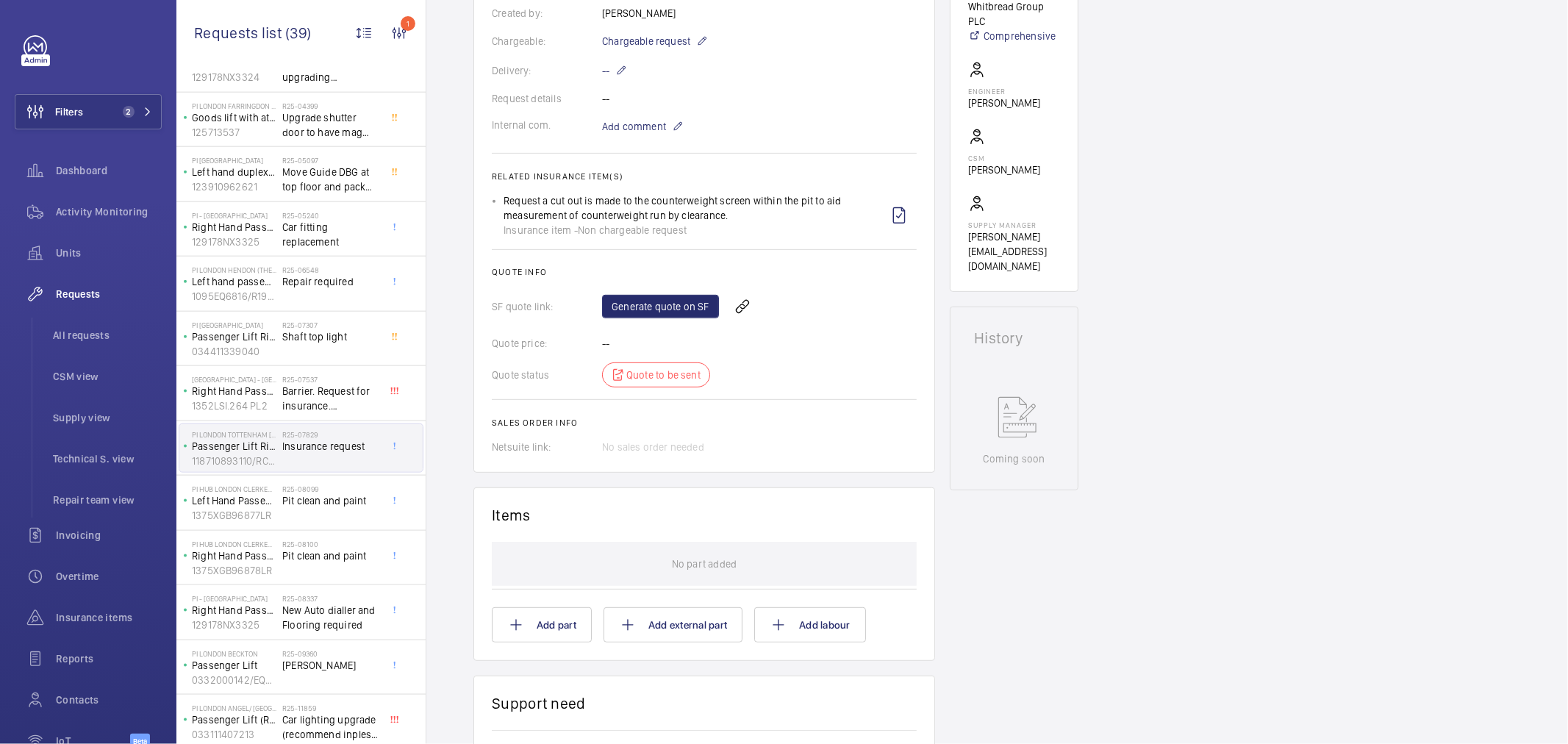
scroll to position [653, 0]
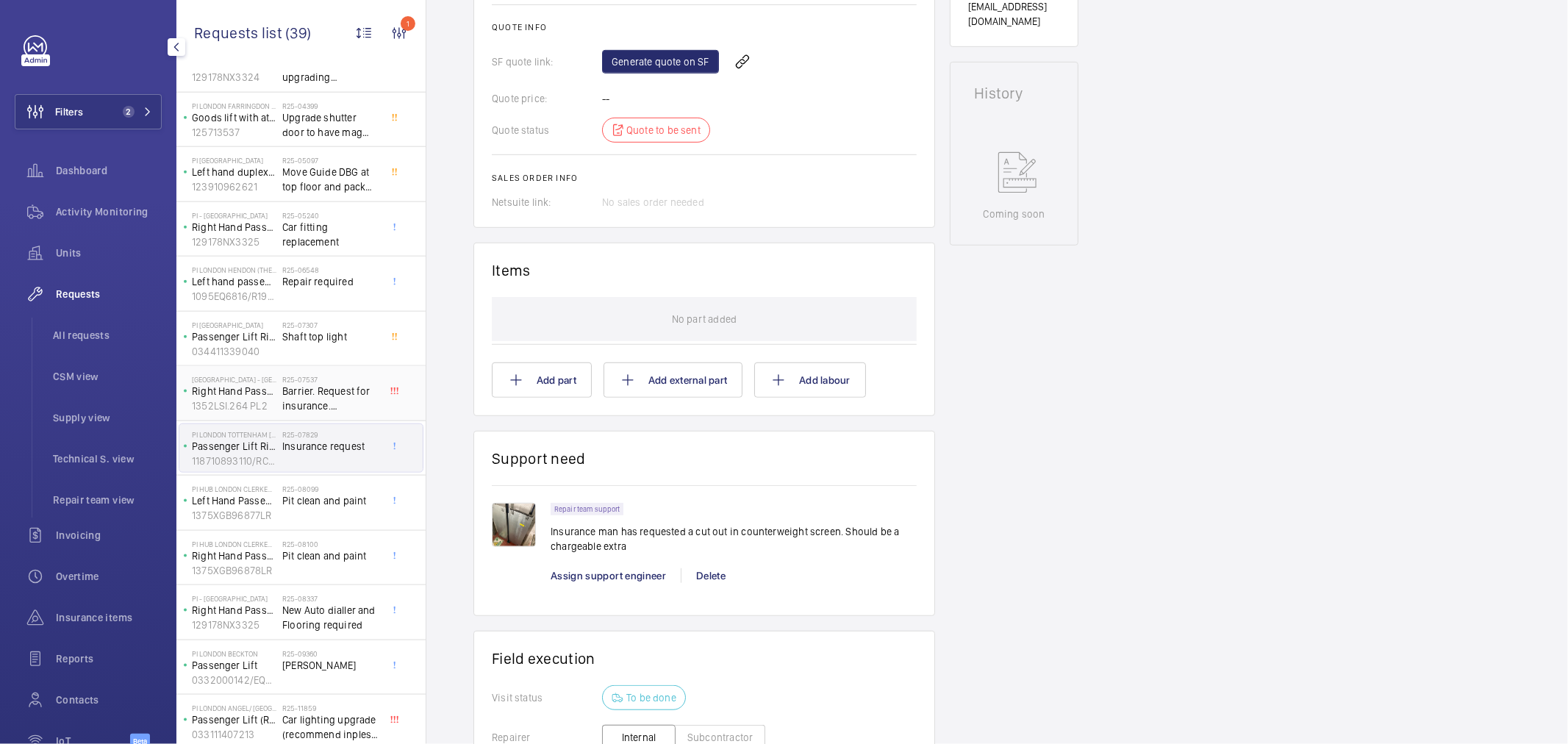
click at [305, 405] on span "Barrier. Request for insurance. [GEOGRAPHIC_DATA] PI" at bounding box center [331, 399] width 97 height 30
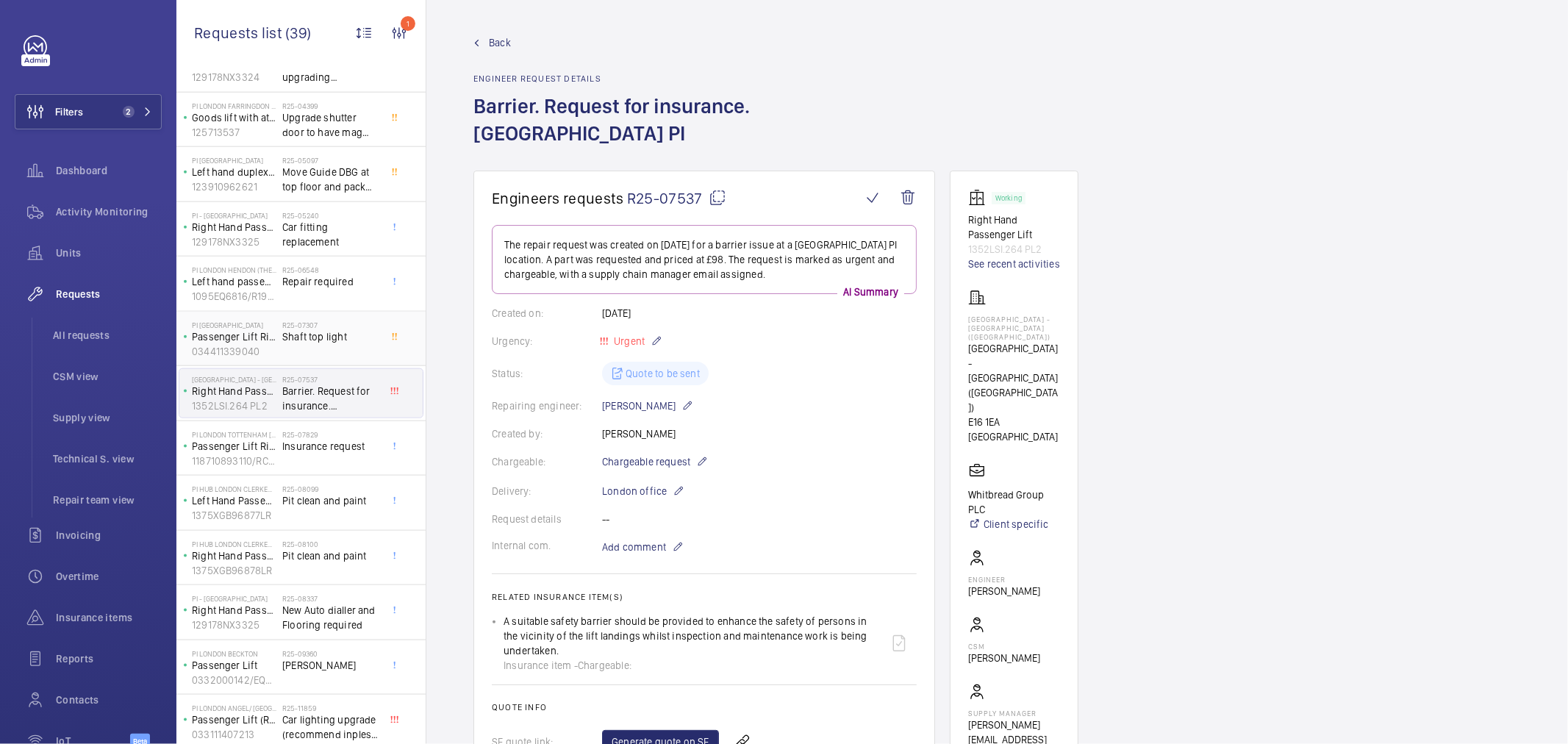
click at [334, 342] on span "Shaft top light" at bounding box center [331, 337] width 97 height 15
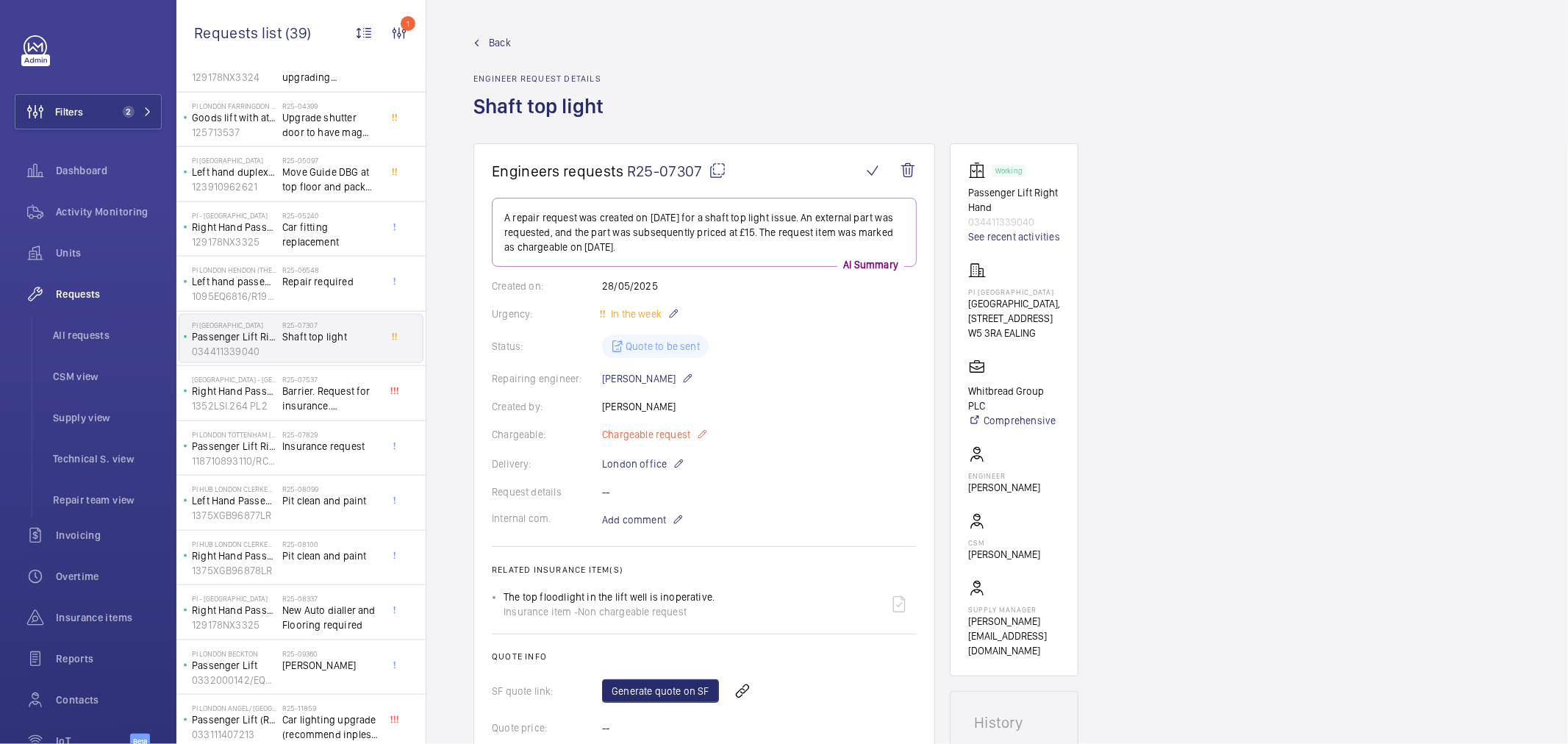
click at [671, 435] on span "Chargeable request" at bounding box center [646, 435] width 88 height 15
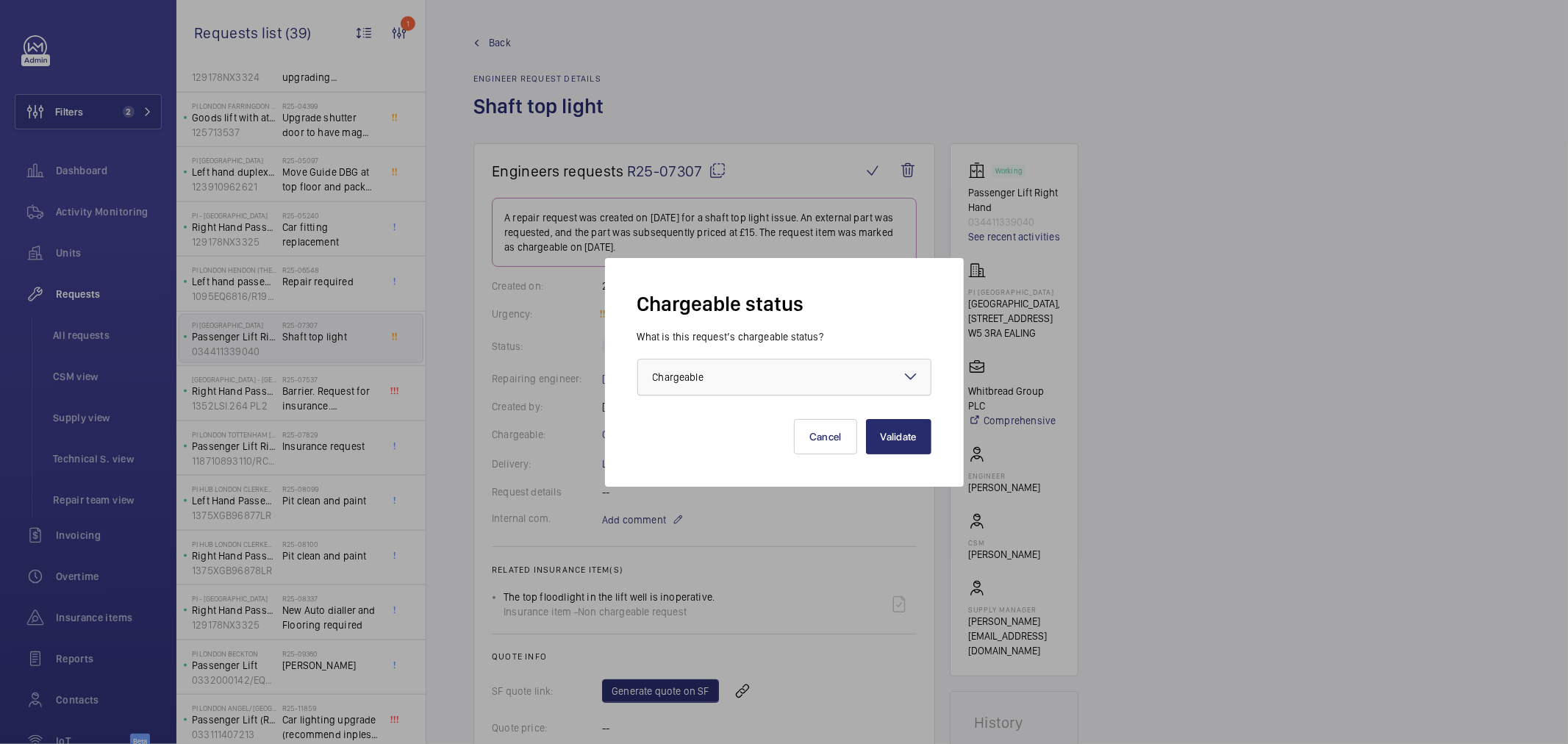
click at [691, 377] on span "Chargeable" at bounding box center [679, 377] width 51 height 12
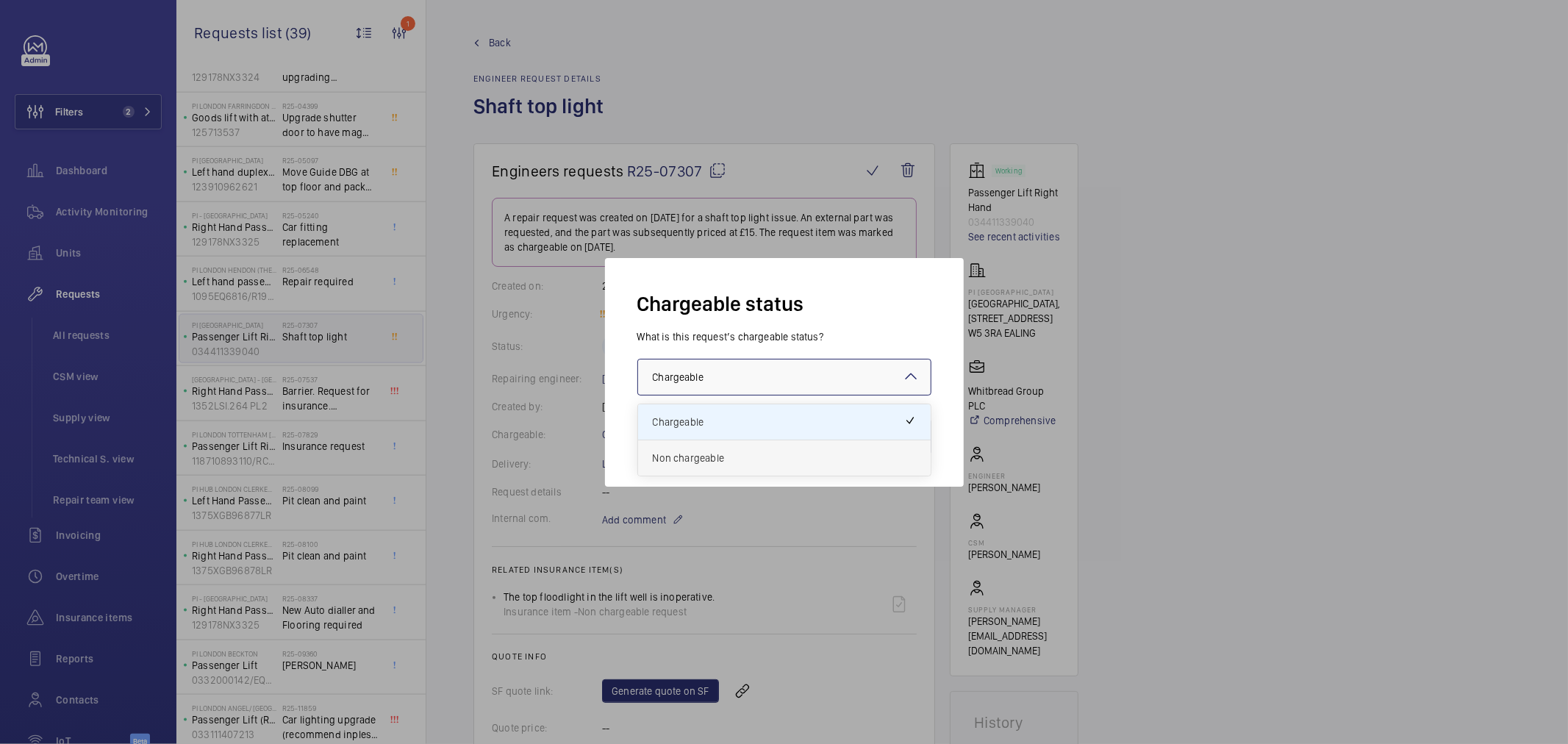
click at [722, 449] on div "Non chargeable" at bounding box center [784, 458] width 292 height 35
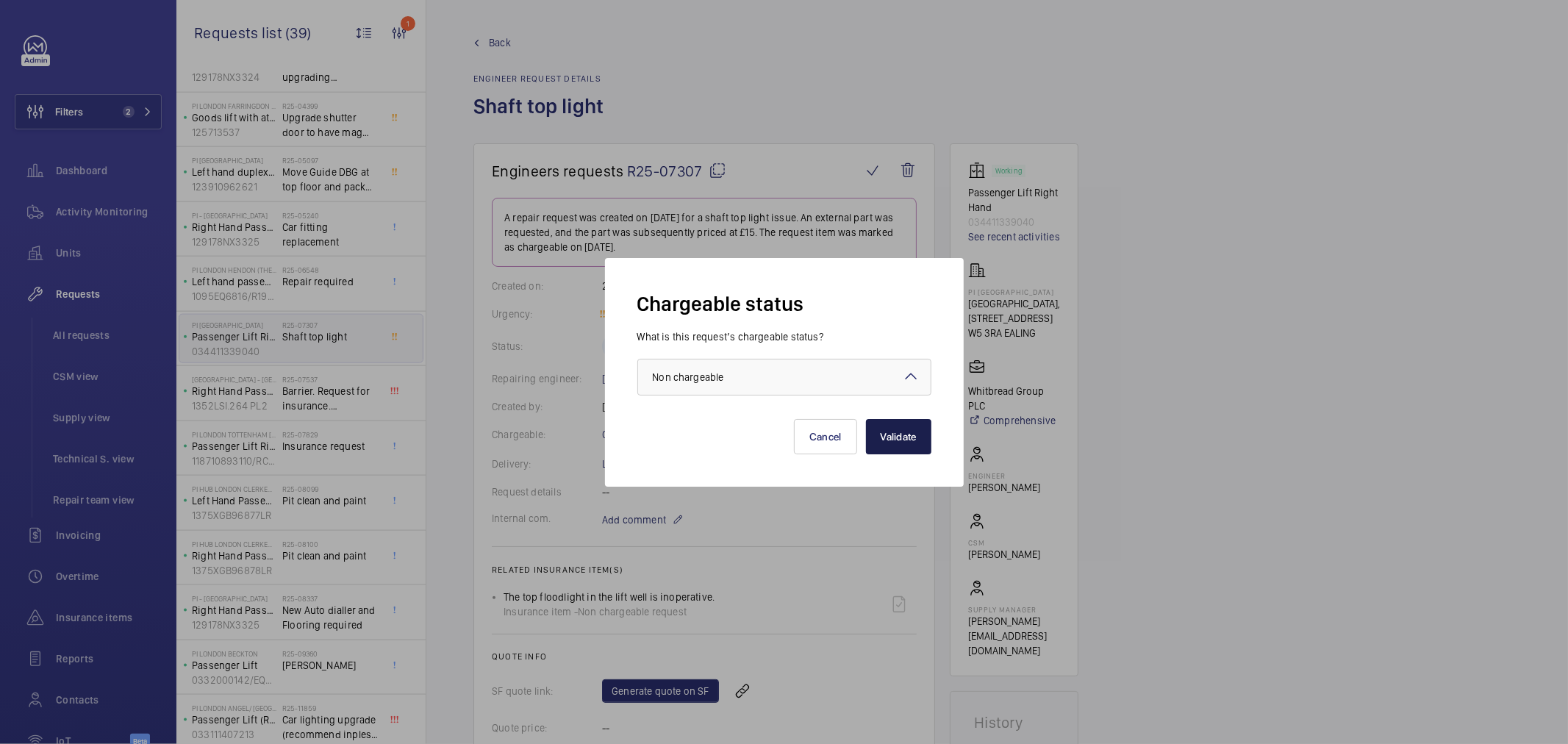
click at [901, 446] on button "Validate" at bounding box center [898, 437] width 65 height 35
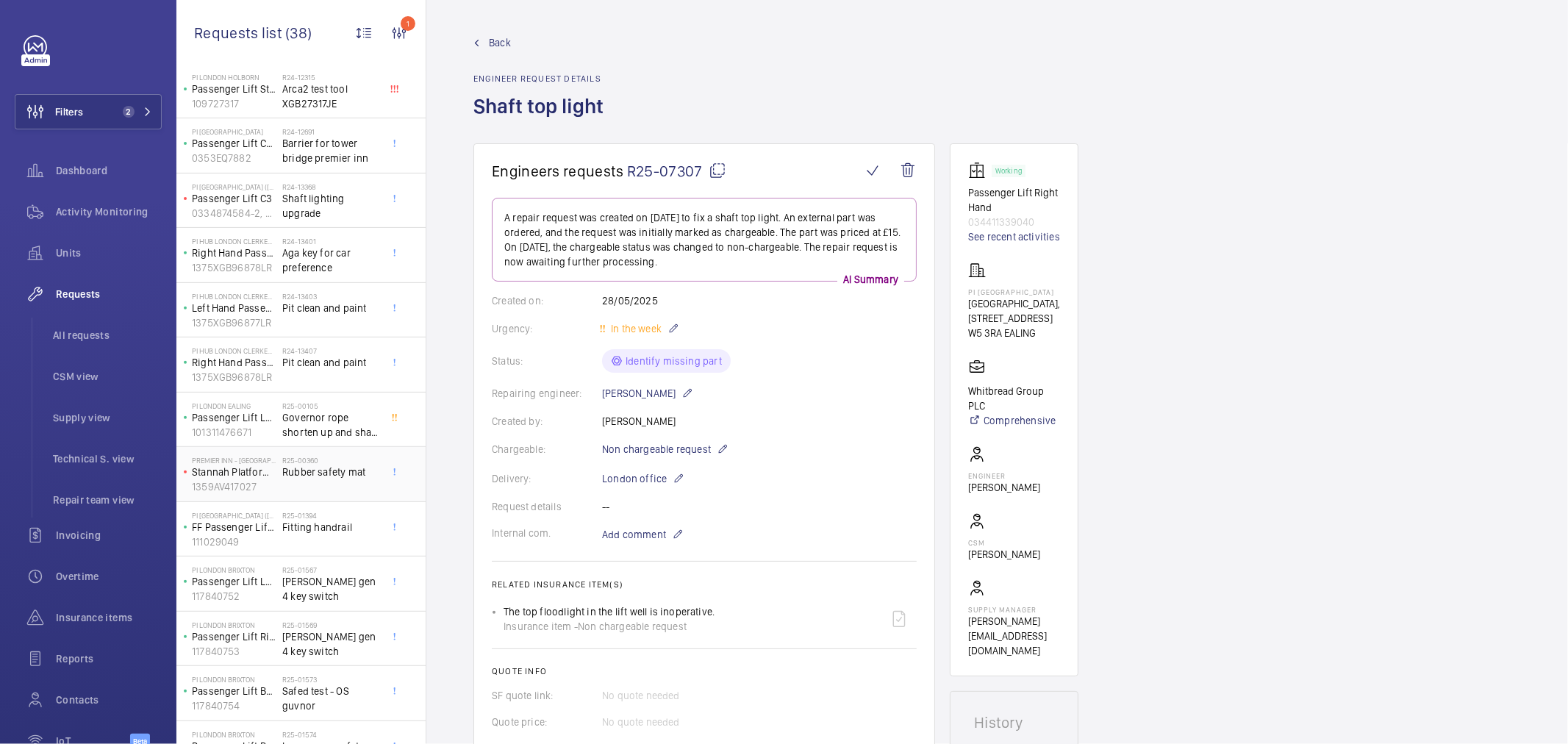
scroll to position [442, 0]
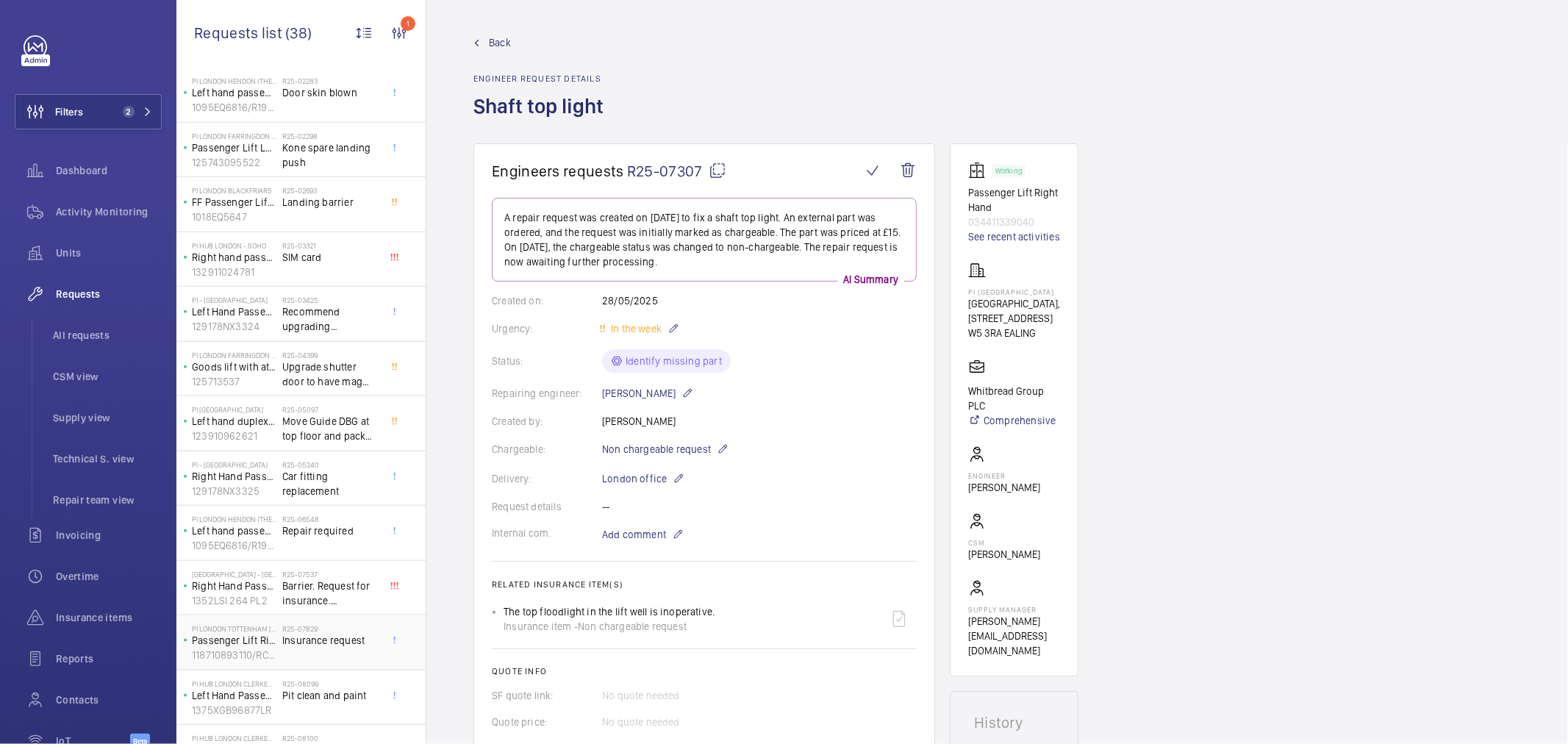
scroll to position [1230, 0]
click at [336, 537] on div "R25-06548 Repair required" at bounding box center [331, 532] width 97 height 43
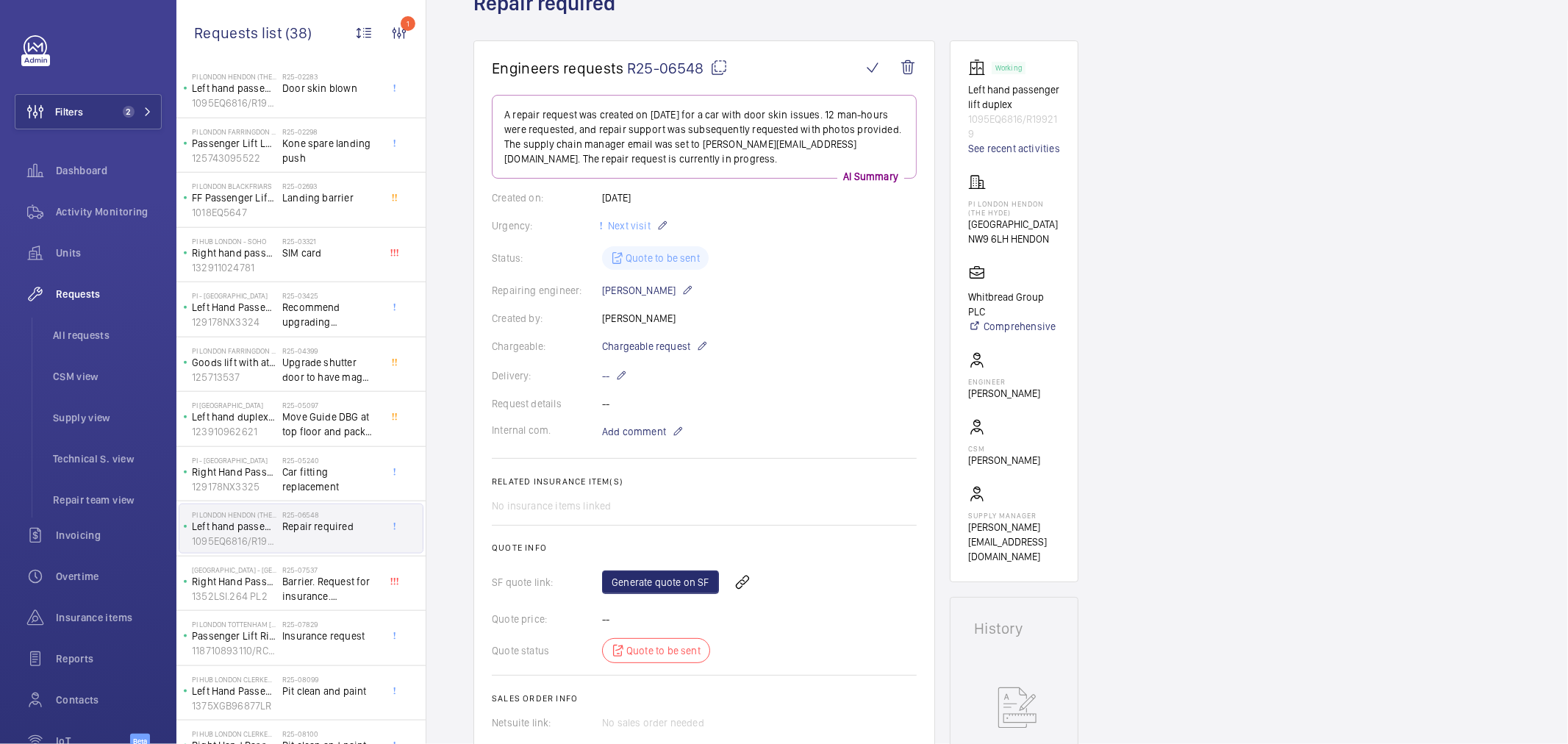
scroll to position [82, 0]
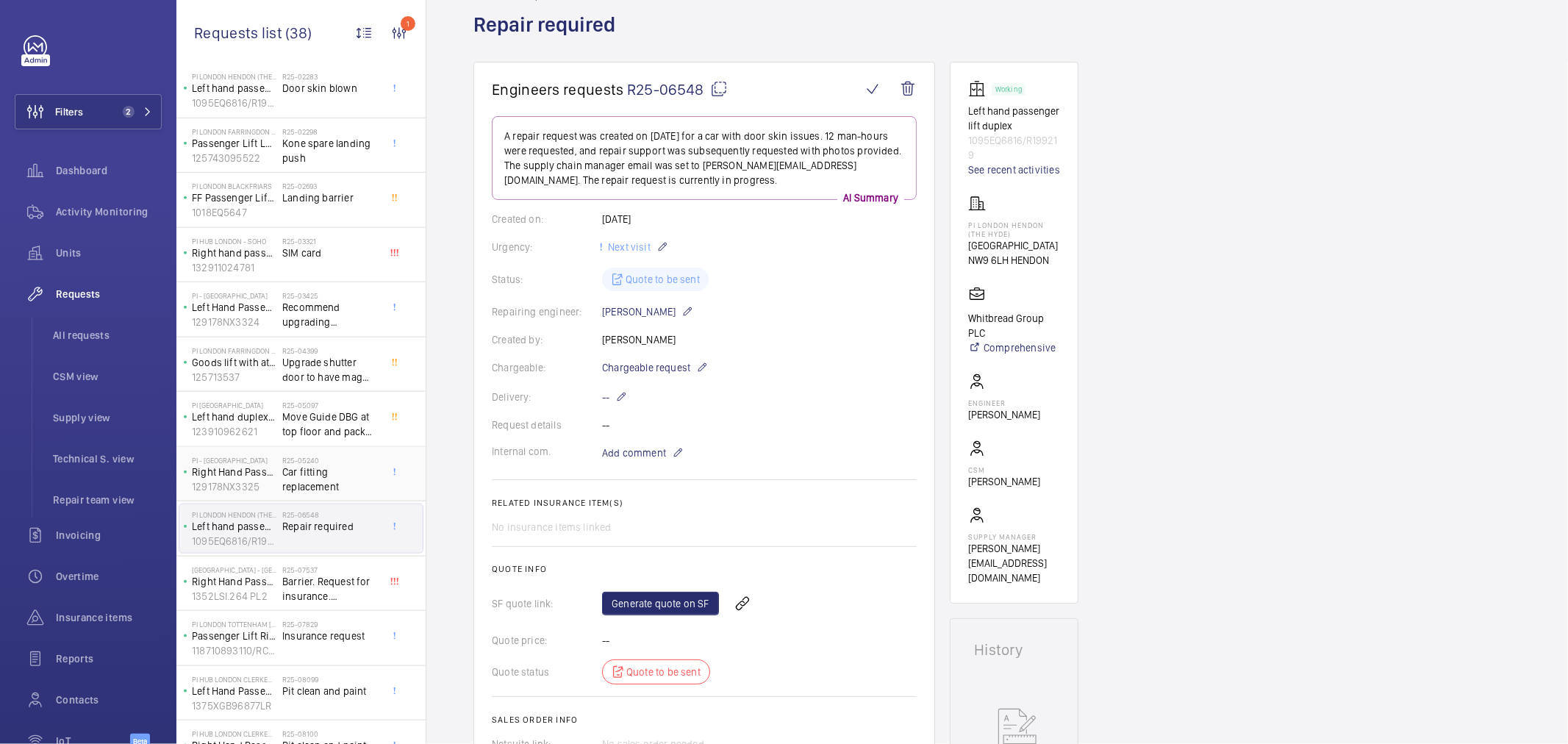
click at [317, 481] on span "Car fitting replacement" at bounding box center [331, 480] width 97 height 30
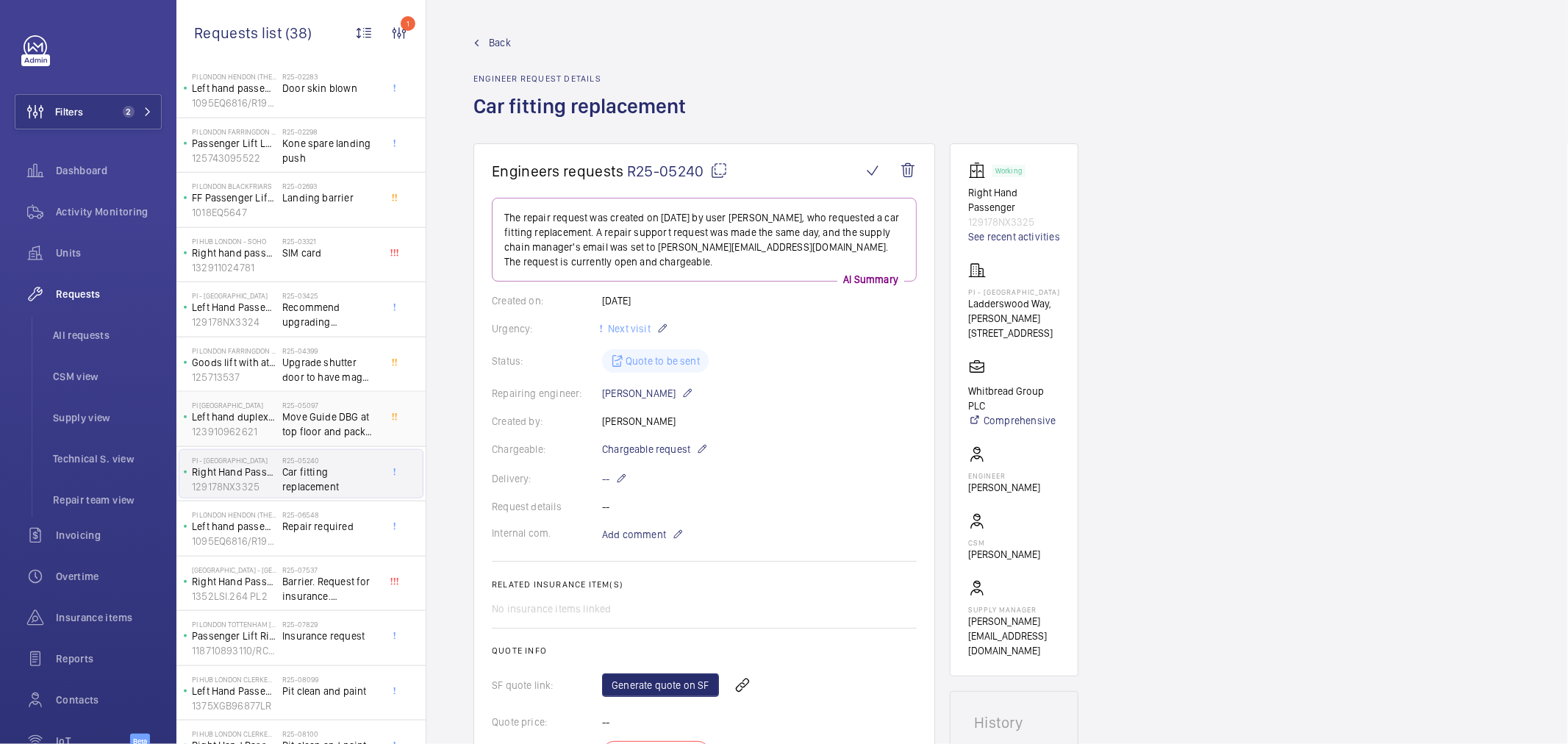
click at [333, 421] on span "Move Guide DBG at top floor and pack out [PERSON_NAME] [PERSON_NAME]" at bounding box center [331, 424] width 97 height 30
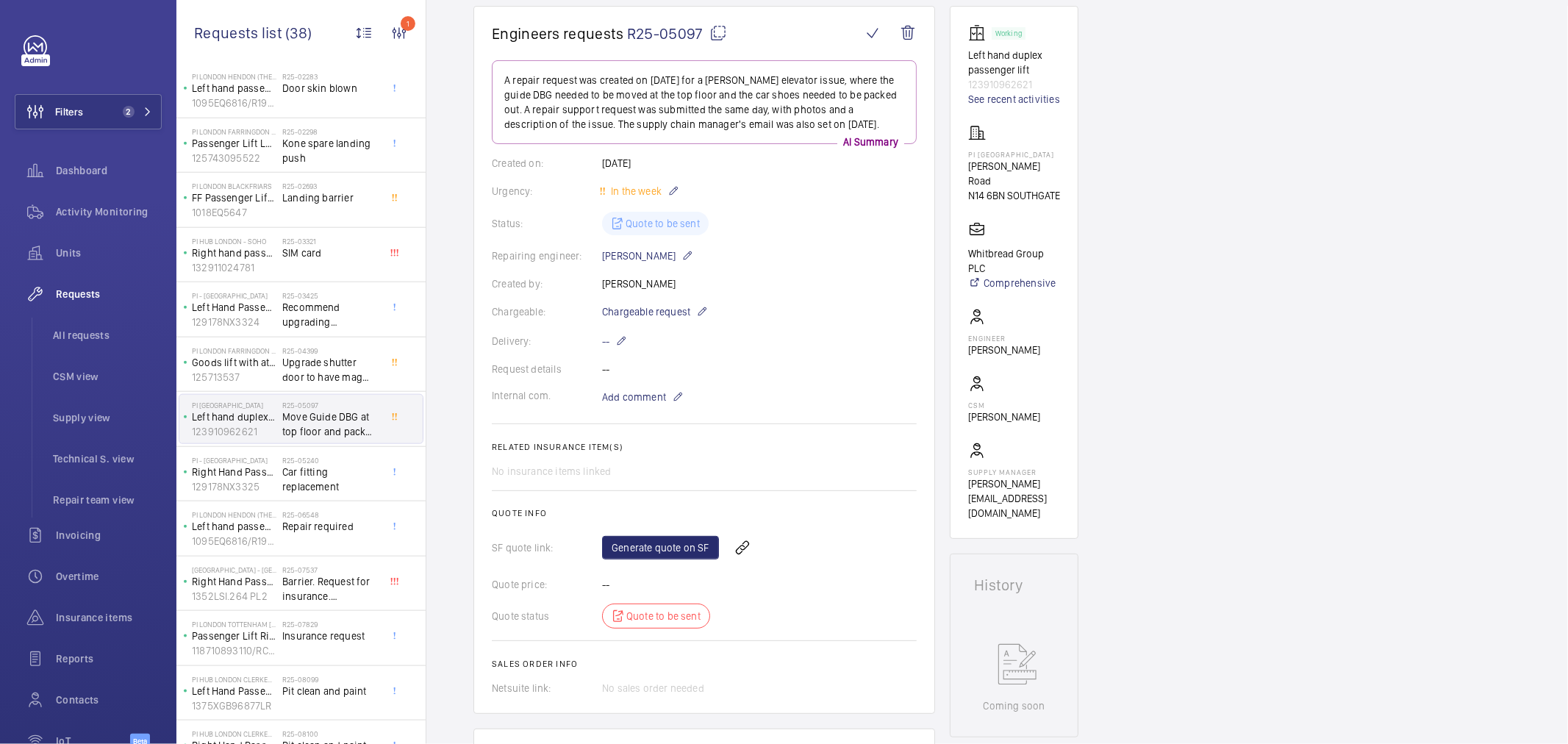
scroll to position [163, 0]
click at [657, 314] on span "Chargeable request" at bounding box center [646, 313] width 88 height 15
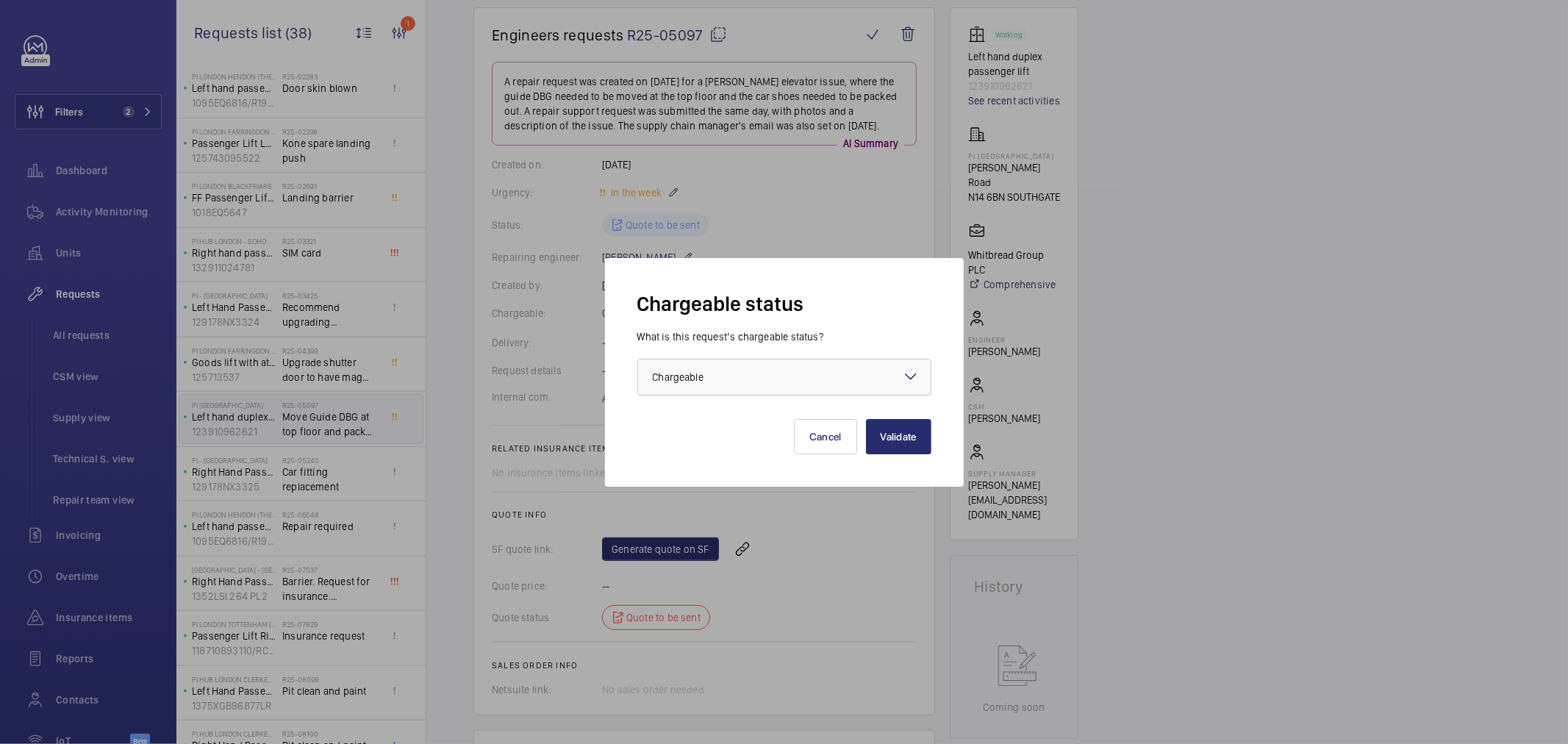
click at [751, 390] on div at bounding box center [784, 377] width 292 height 35
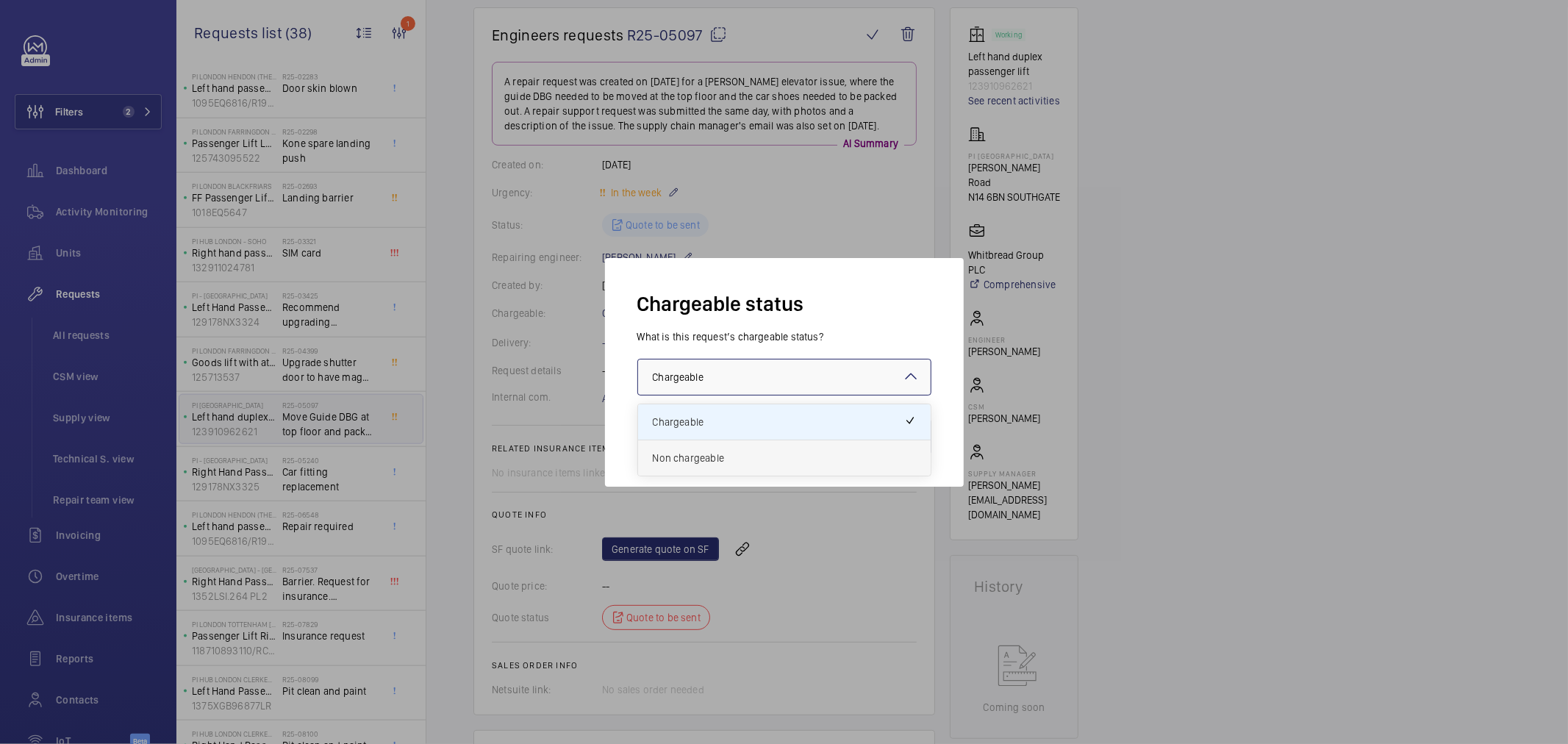
click at [728, 455] on span "Non chargeable" at bounding box center [785, 458] width 264 height 15
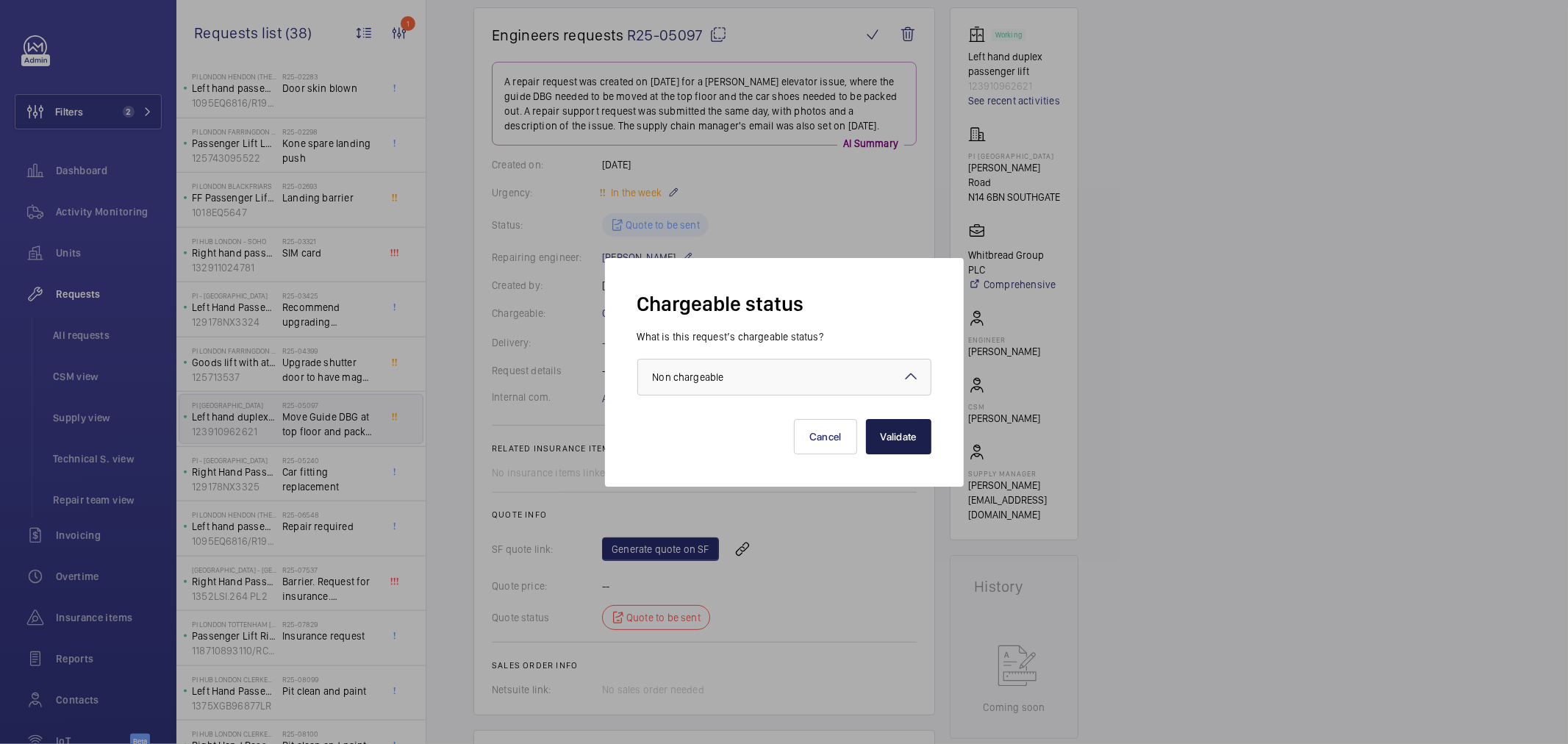
click at [892, 445] on button "Validate" at bounding box center [898, 437] width 65 height 35
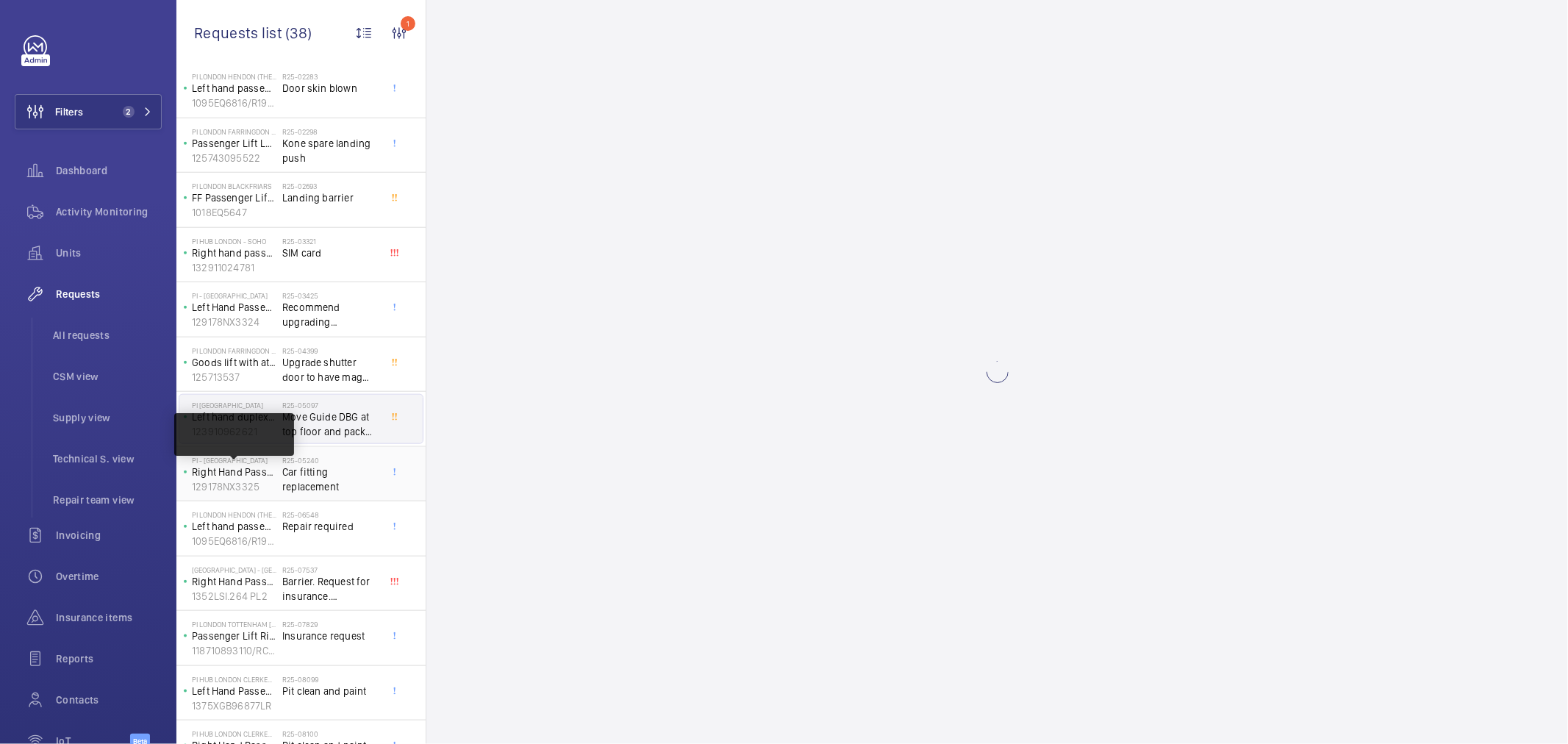
scroll to position [0, 0]
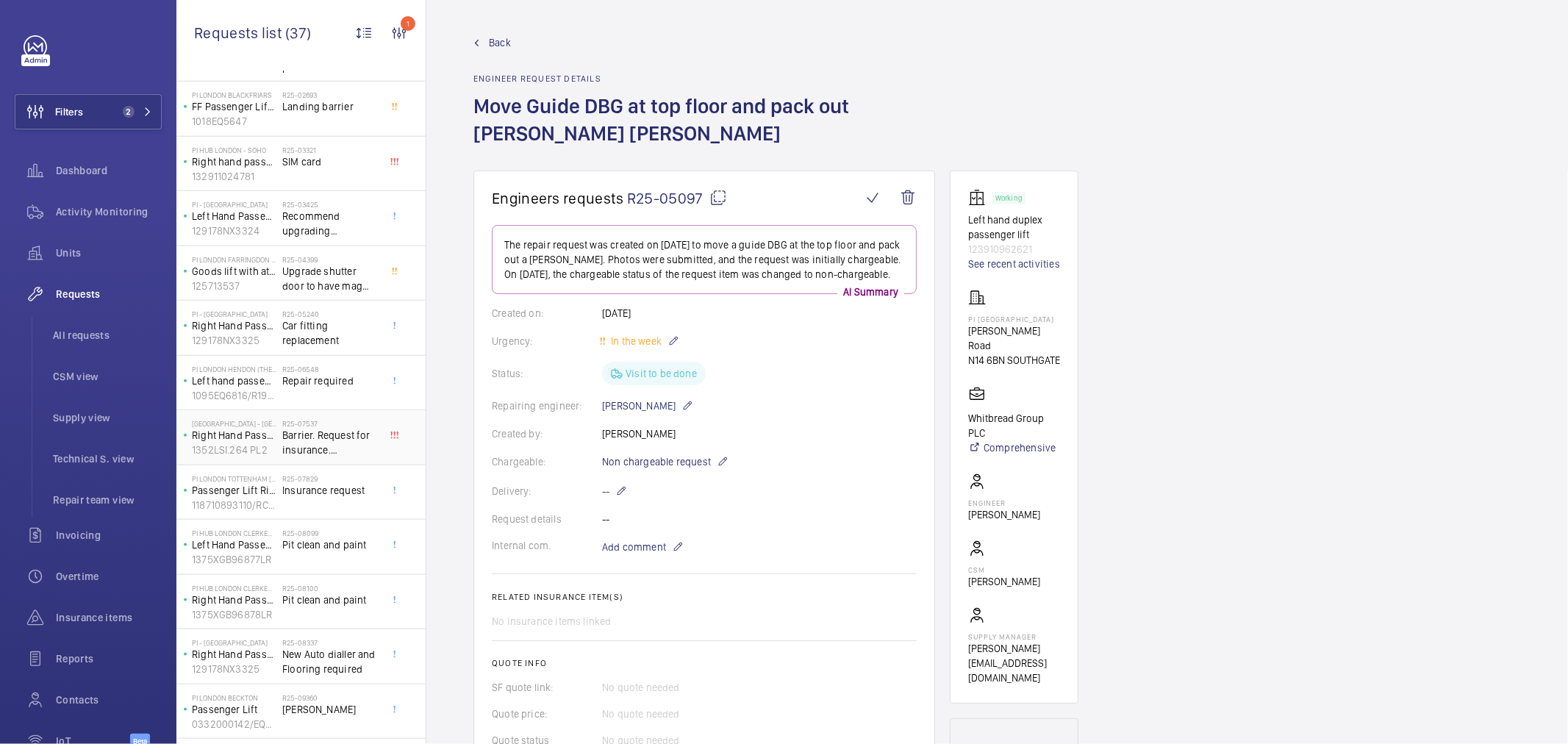
scroll to position [1292, 0]
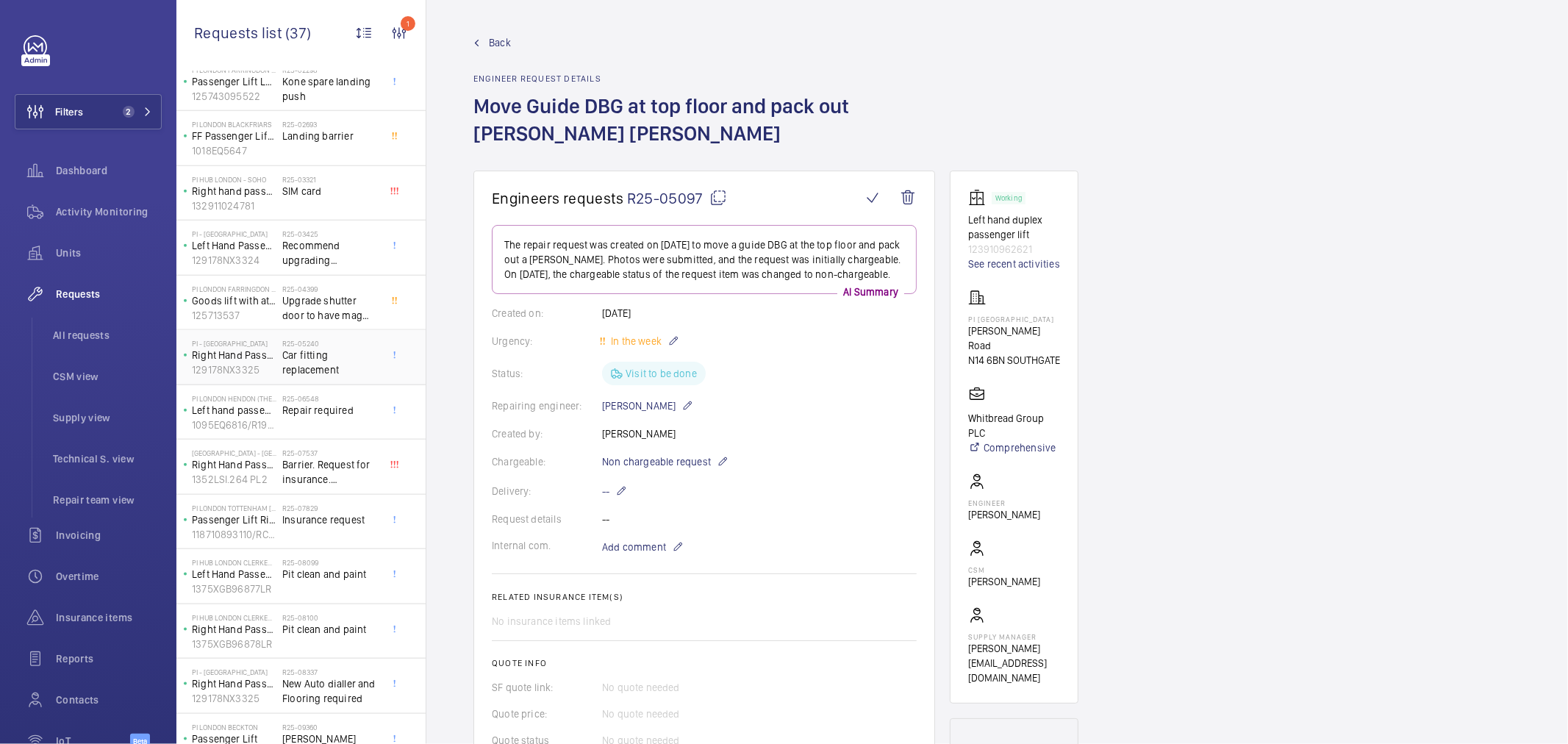
click at [349, 377] on span "Car fitting replacement" at bounding box center [331, 363] width 97 height 30
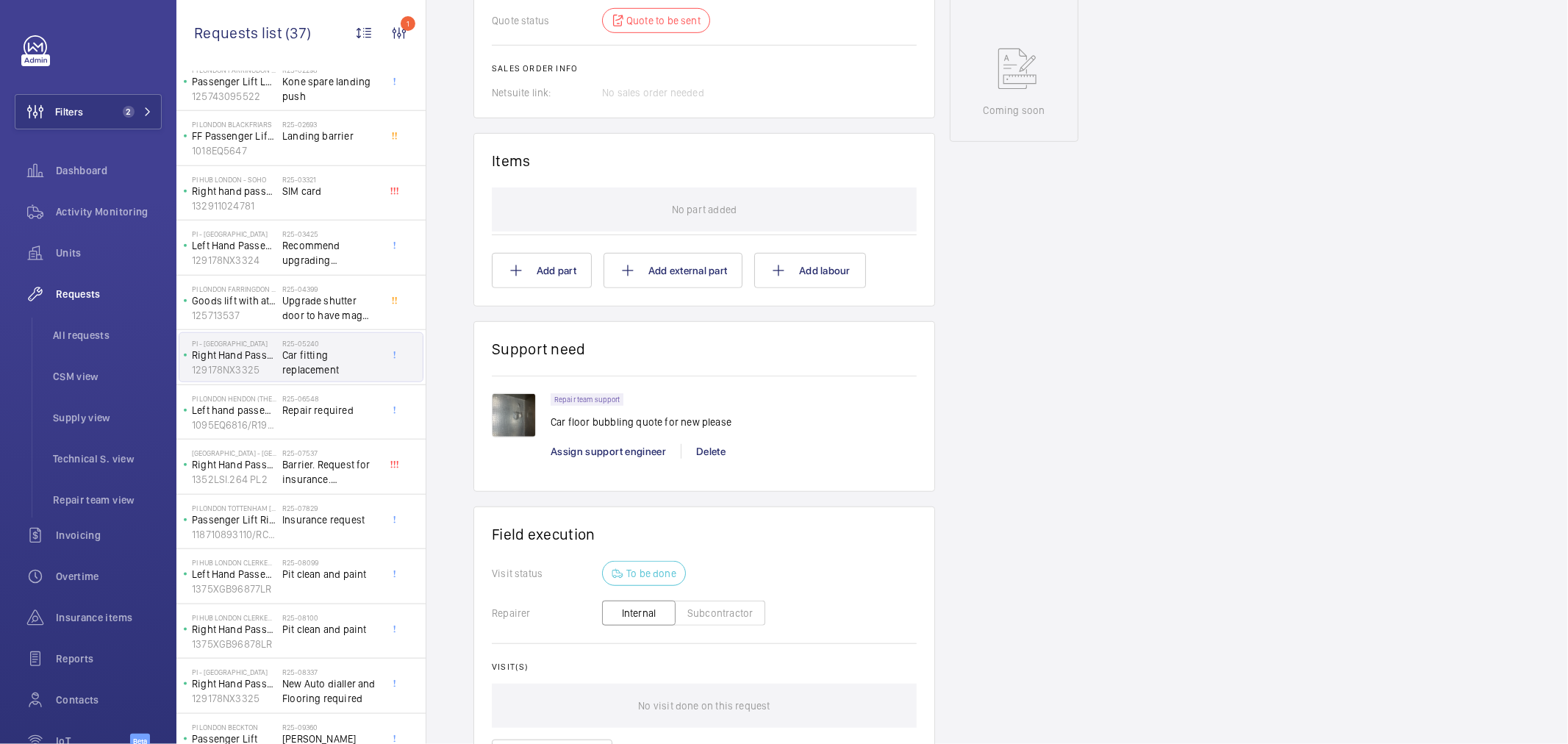
scroll to position [736, 0]
click at [297, 306] on span "Upgrade shutter door to have mag plate locking." at bounding box center [331, 308] width 97 height 30
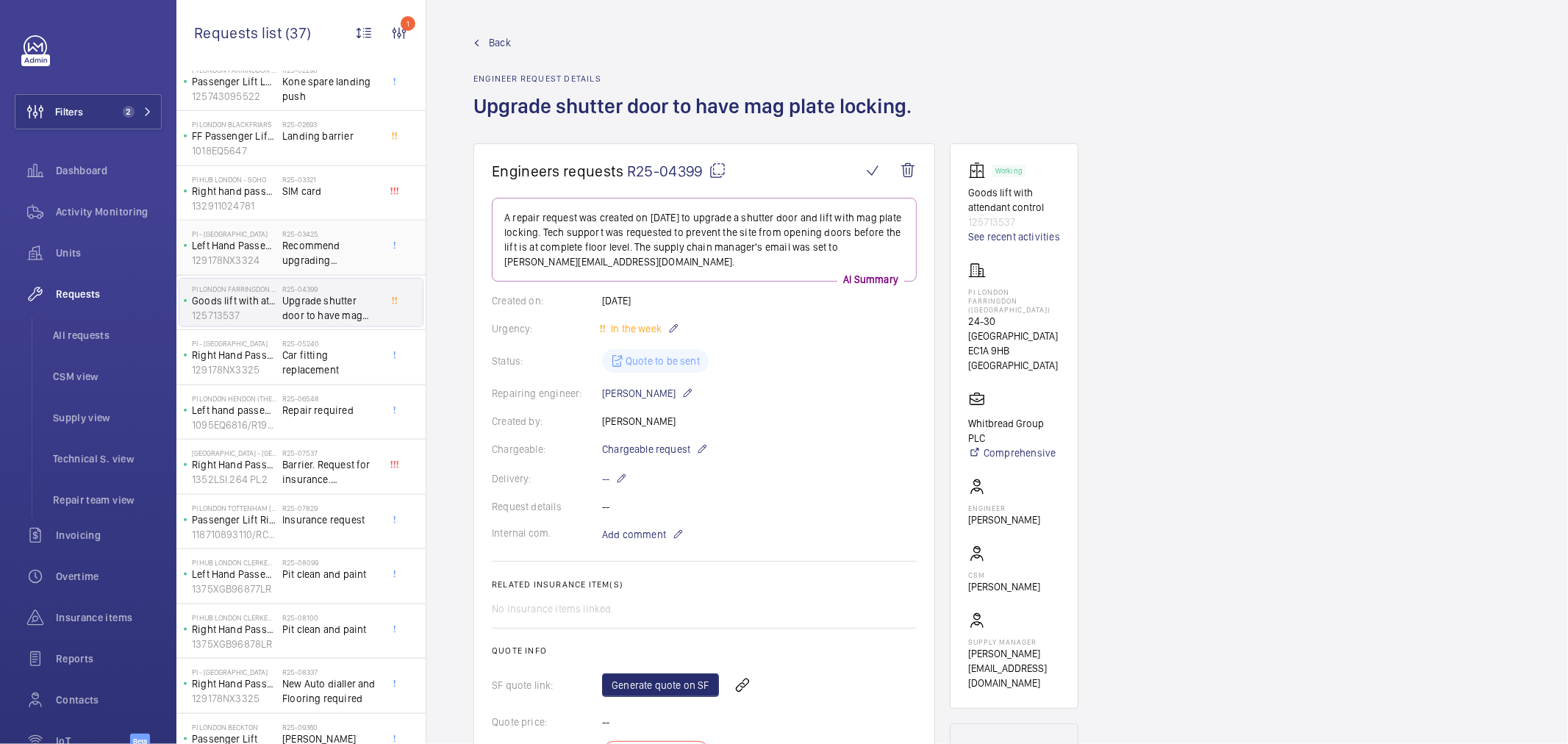
click at [314, 254] on span "Recommend upgrading autodialler as current one has poor connection due to poor …" at bounding box center [331, 253] width 97 height 30
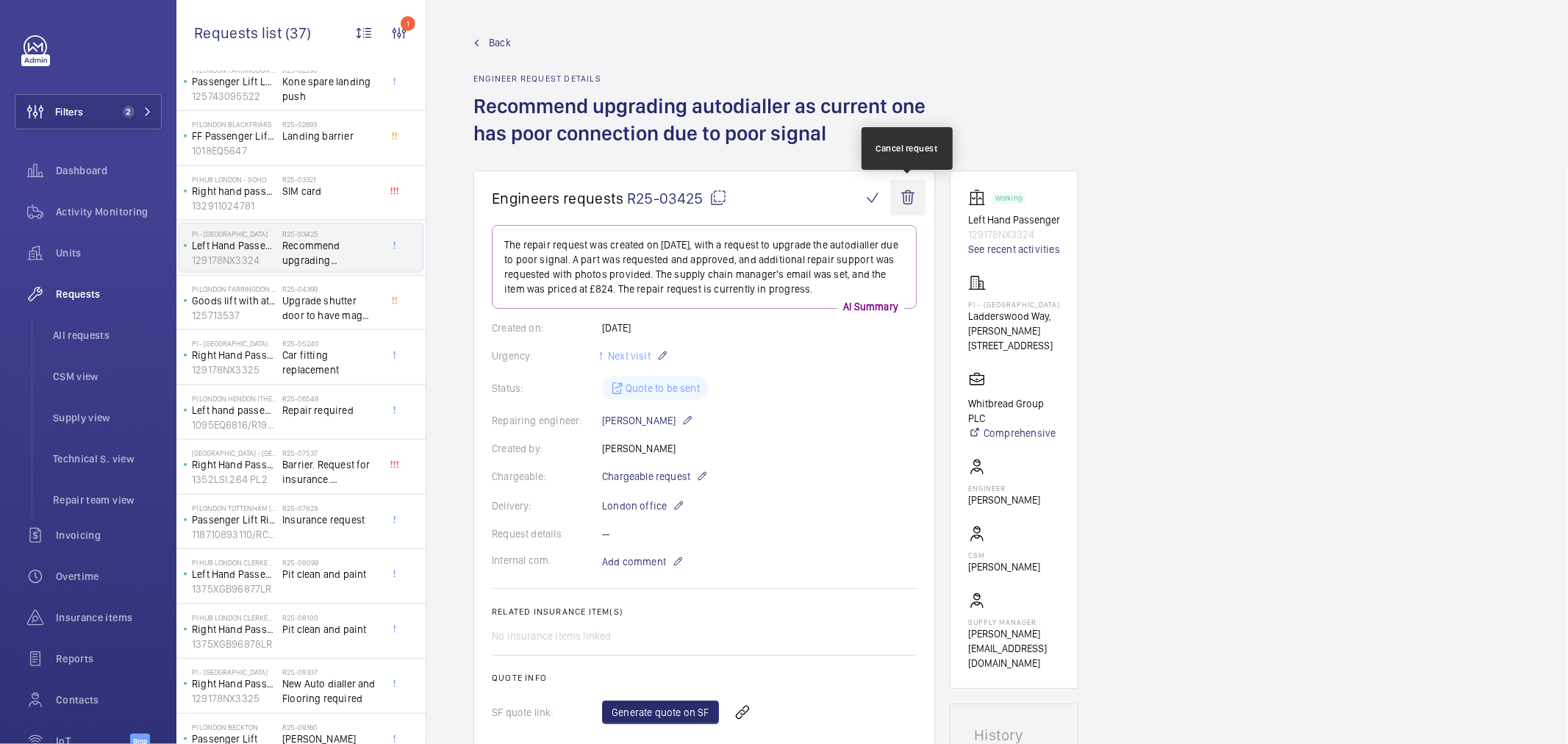
click at [917, 194] on wm-front-icon-button at bounding box center [908, 198] width 35 height 35
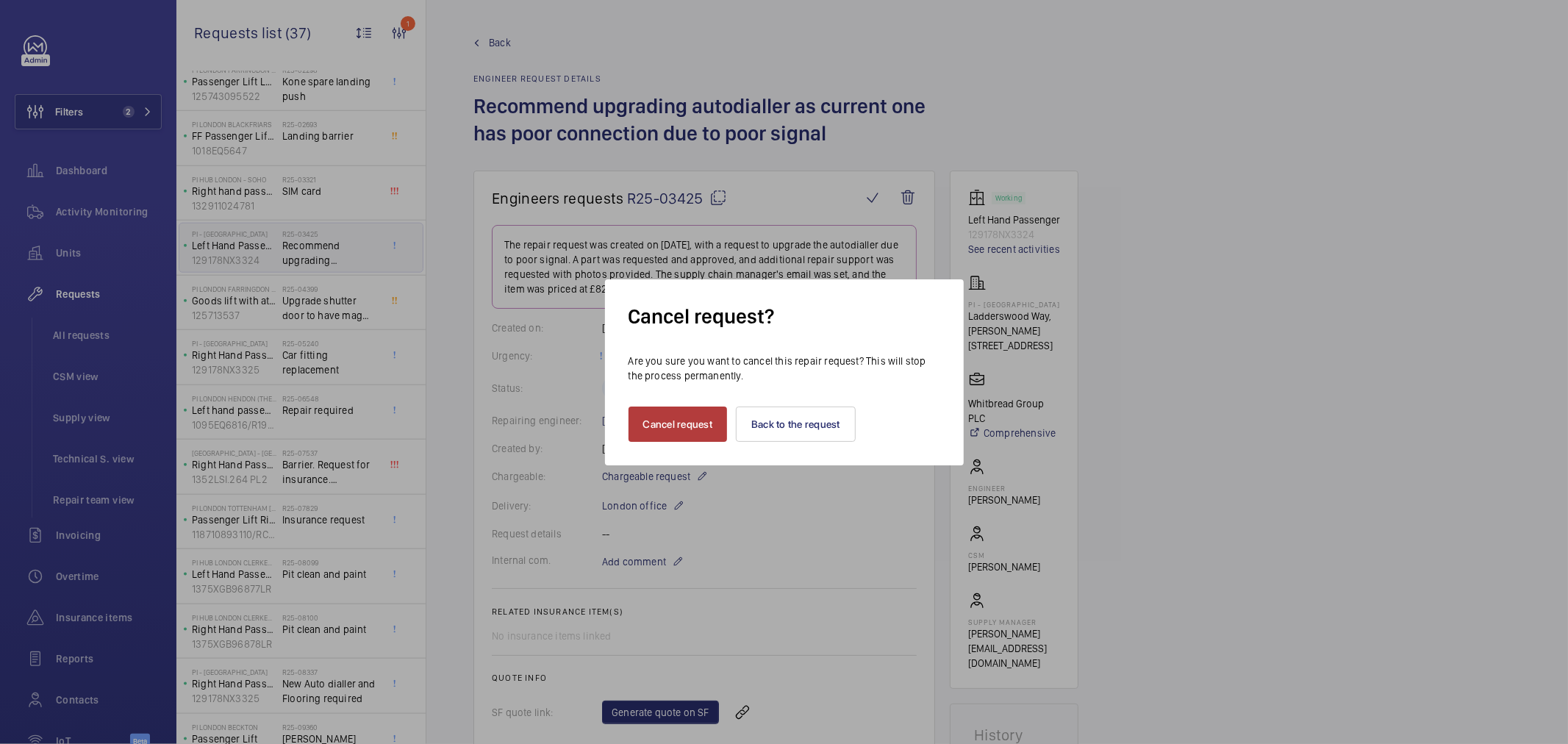
click at [702, 428] on button "Cancel request" at bounding box center [678, 424] width 100 height 35
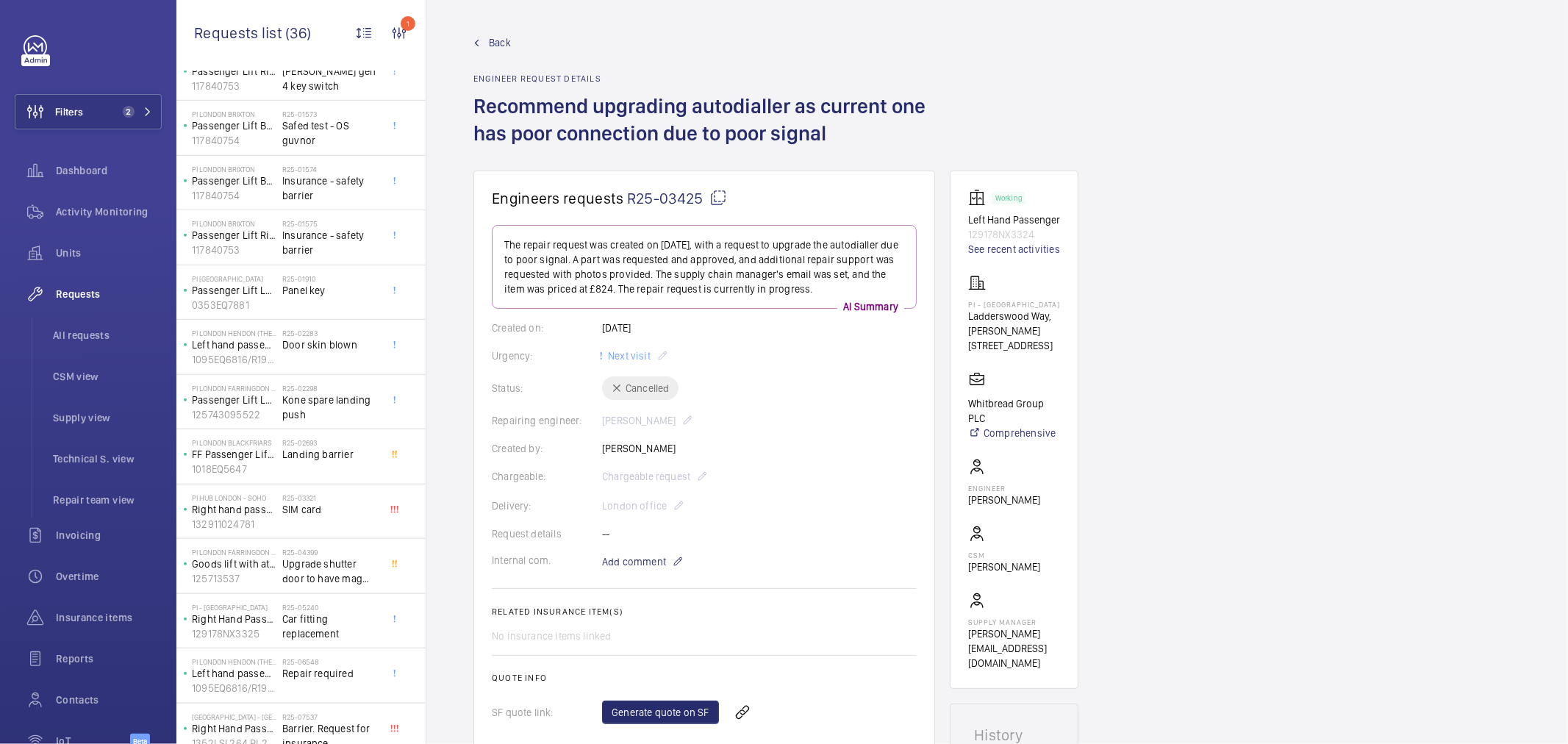
scroll to position [985, 0]
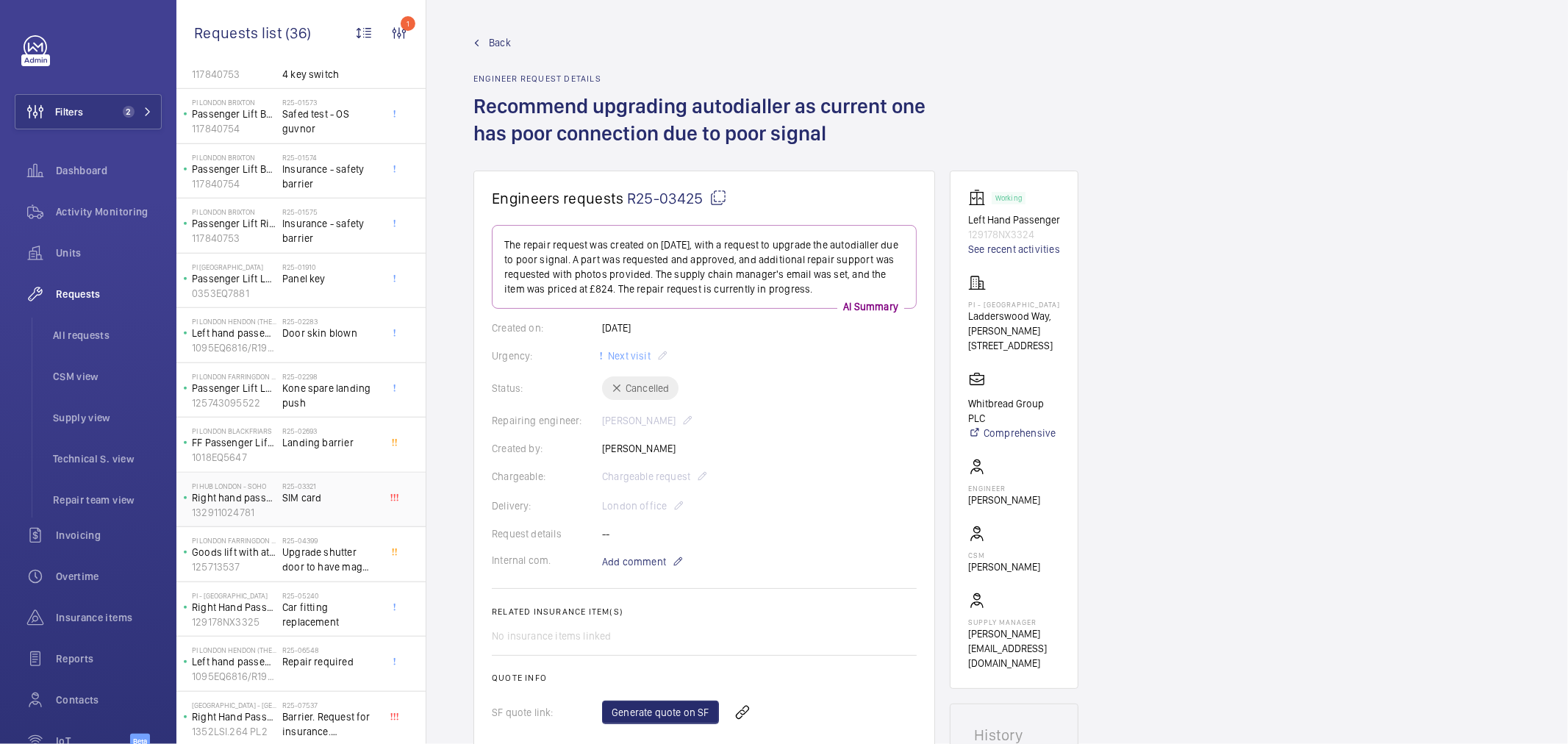
click at [319, 505] on span "SIM card" at bounding box center [331, 498] width 97 height 15
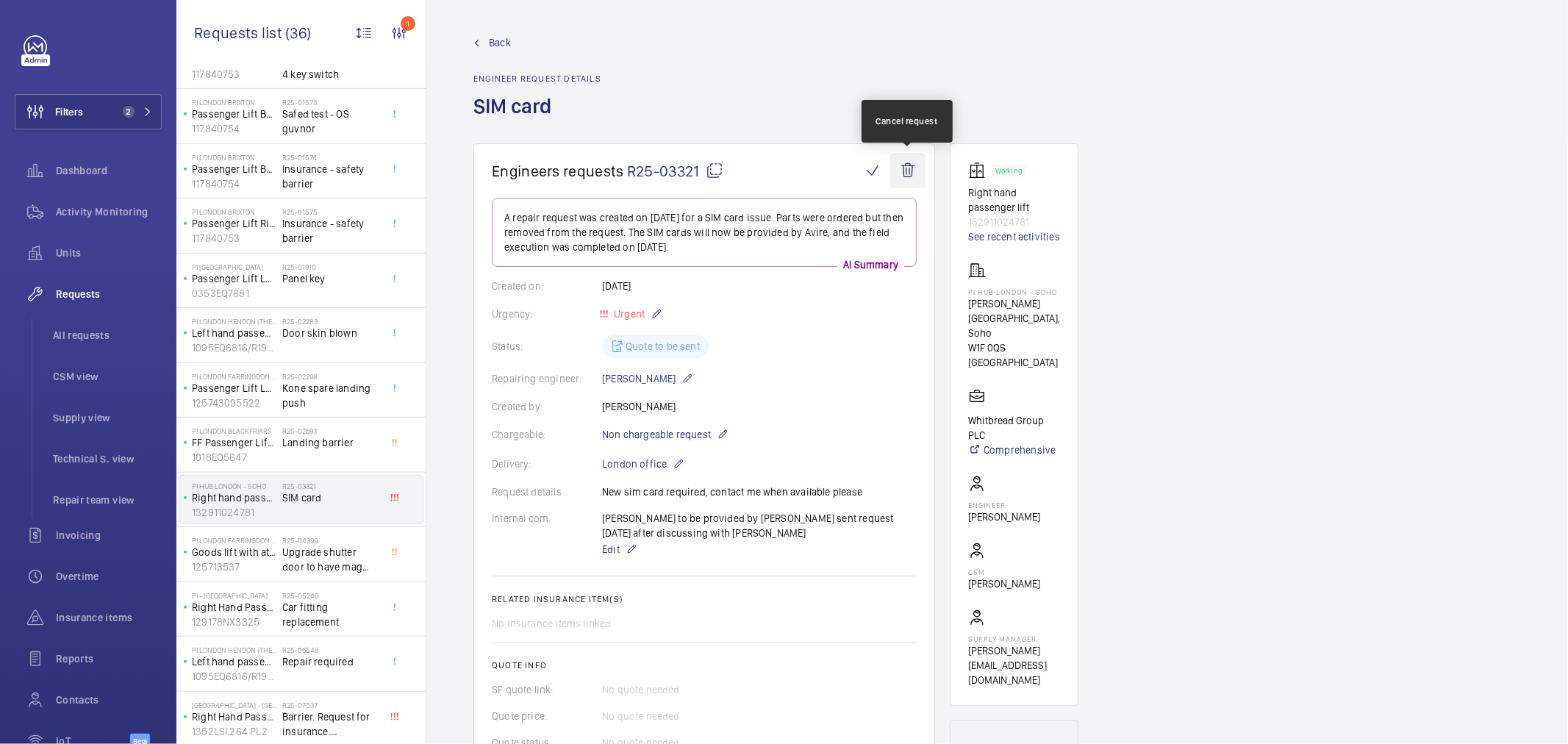
click at [902, 170] on wm-front-icon-button at bounding box center [908, 171] width 35 height 35
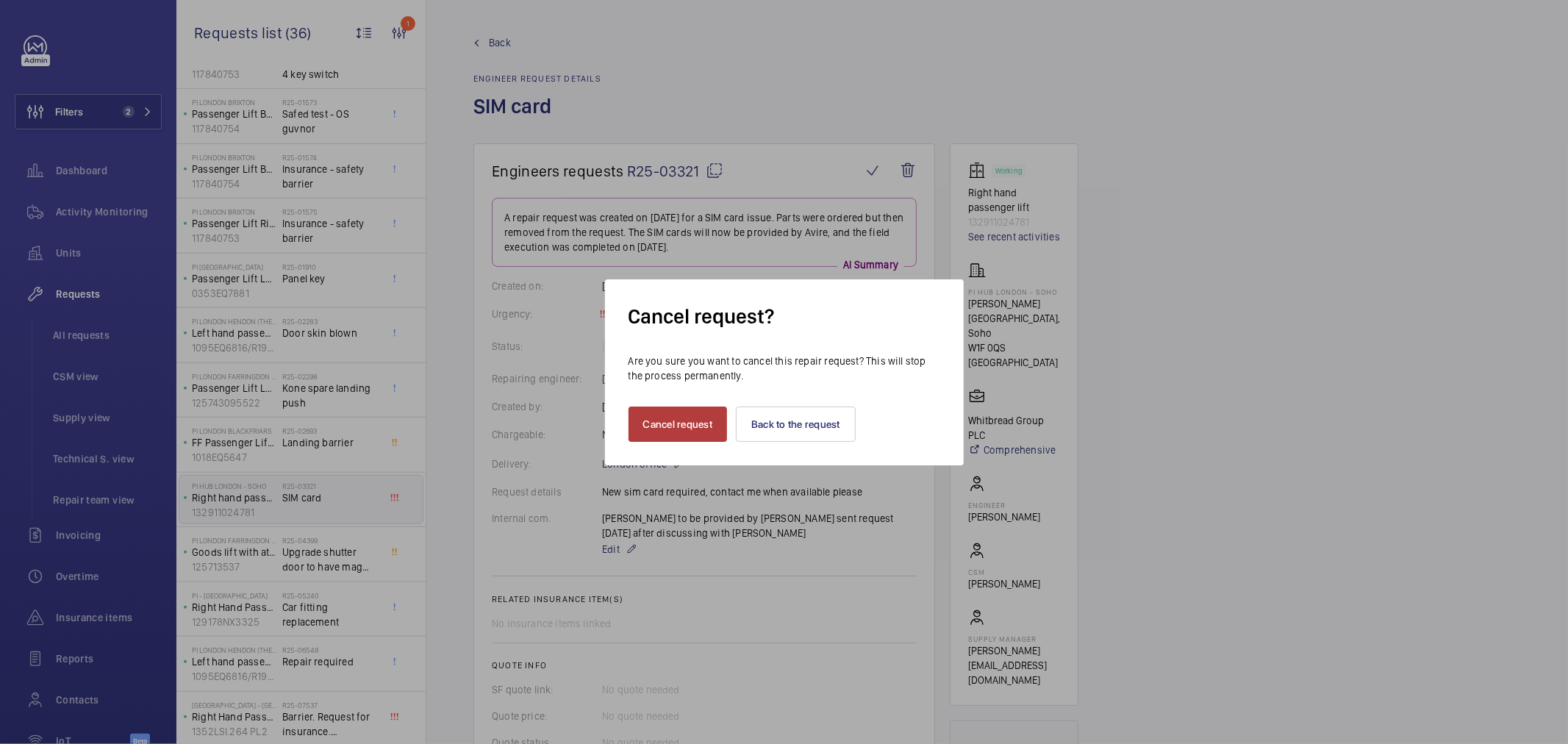
click at [716, 414] on button "Cancel request" at bounding box center [678, 424] width 100 height 35
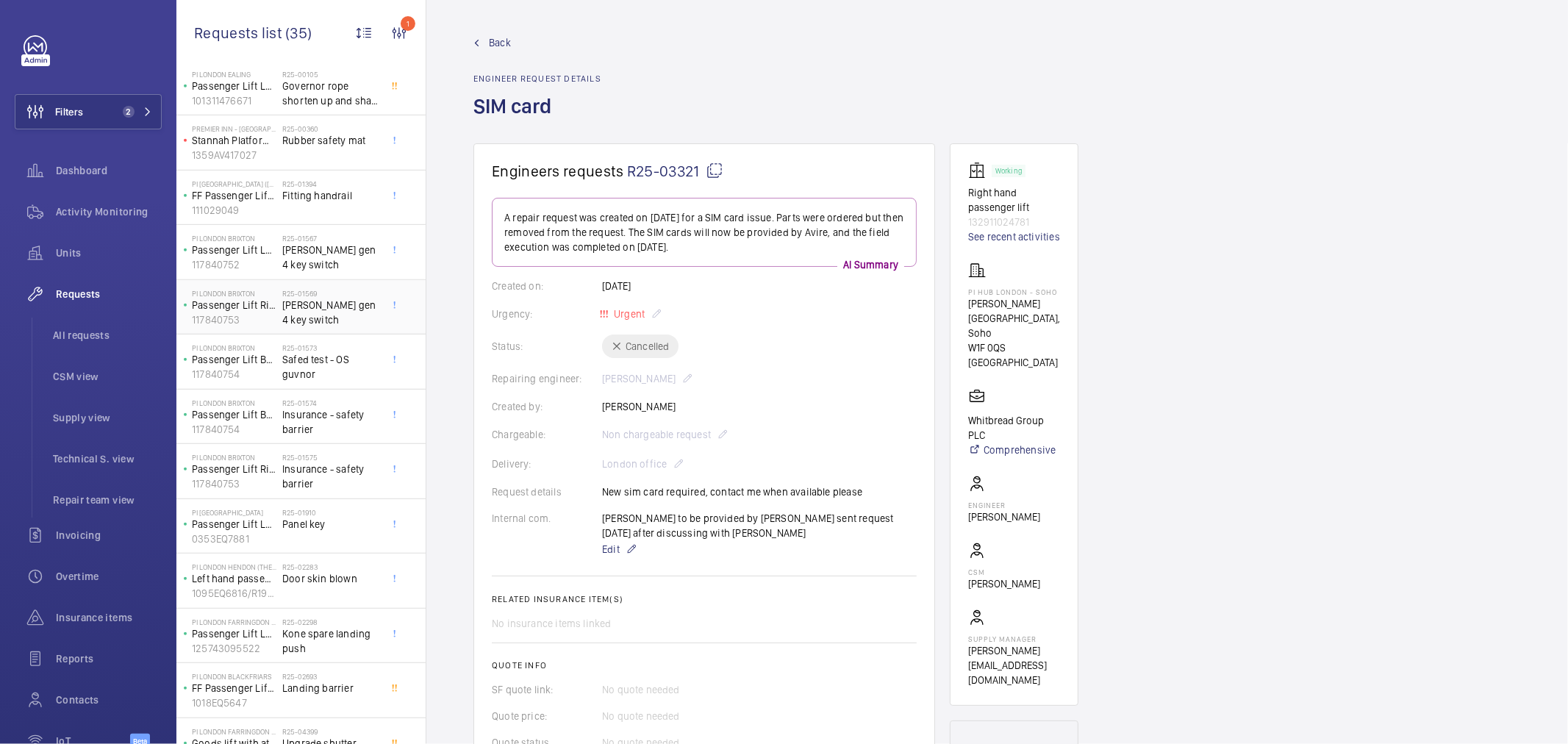
scroll to position [821, 0]
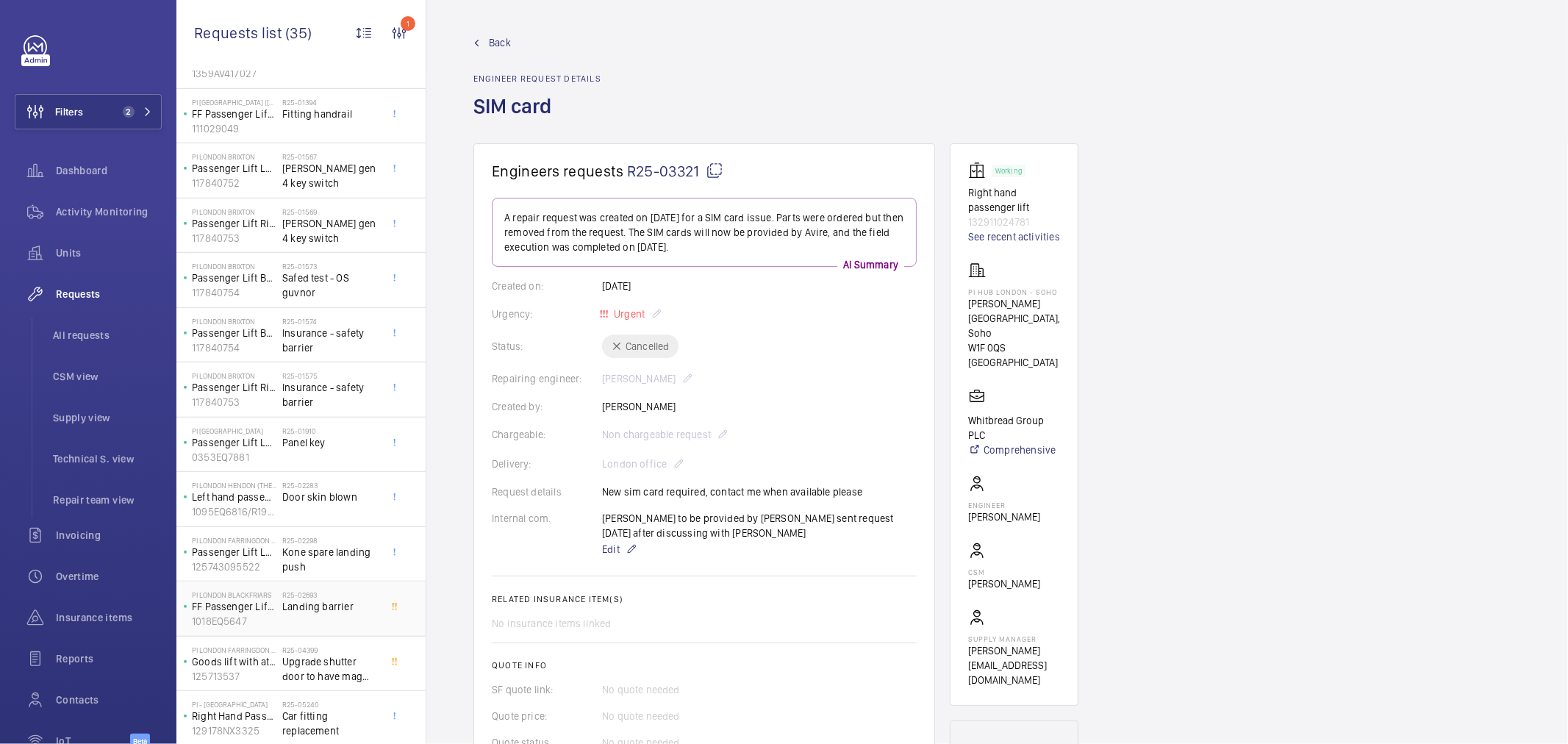
click at [333, 620] on div "R25-02693 Landing barrier" at bounding box center [331, 612] width 97 height 43
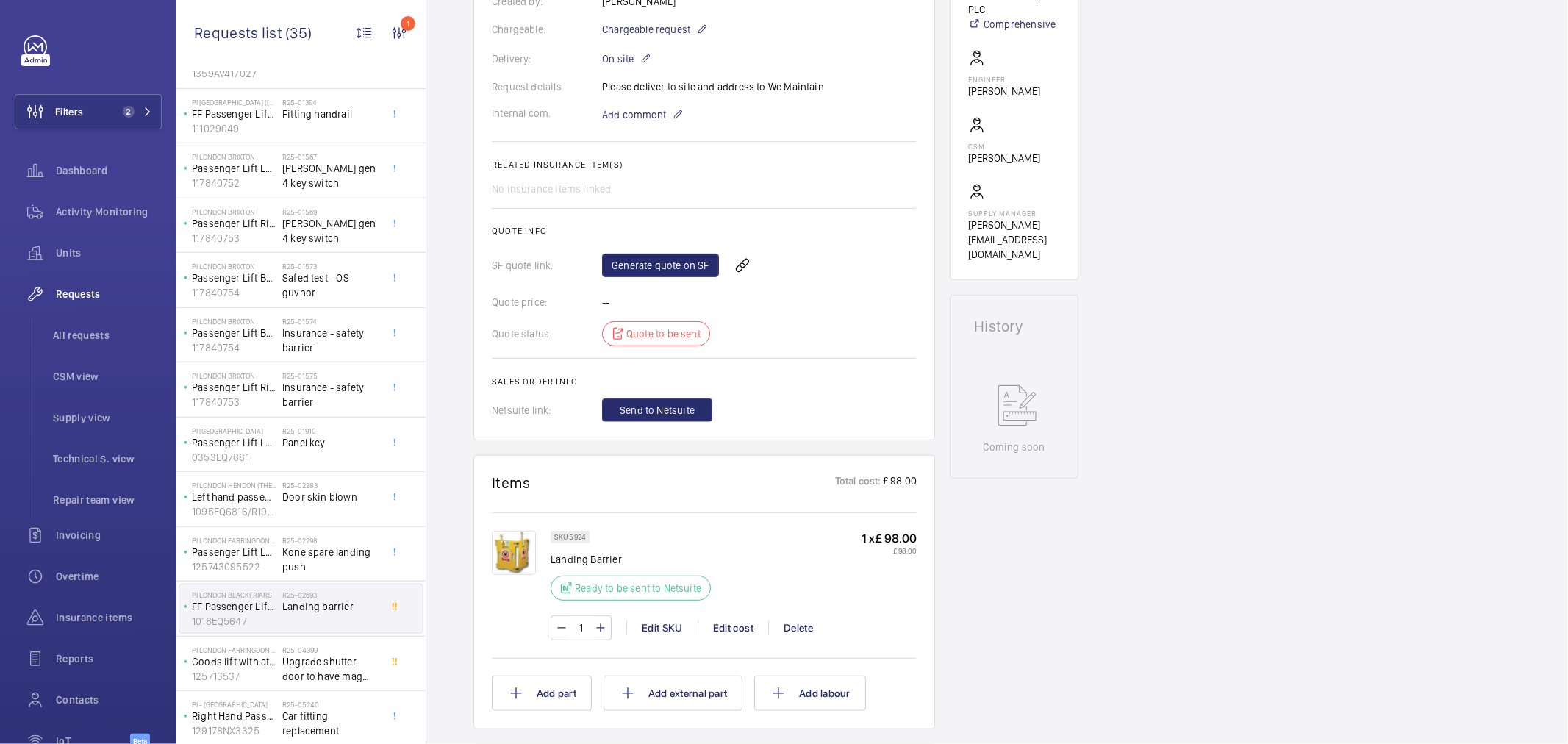
scroll to position [653, 0]
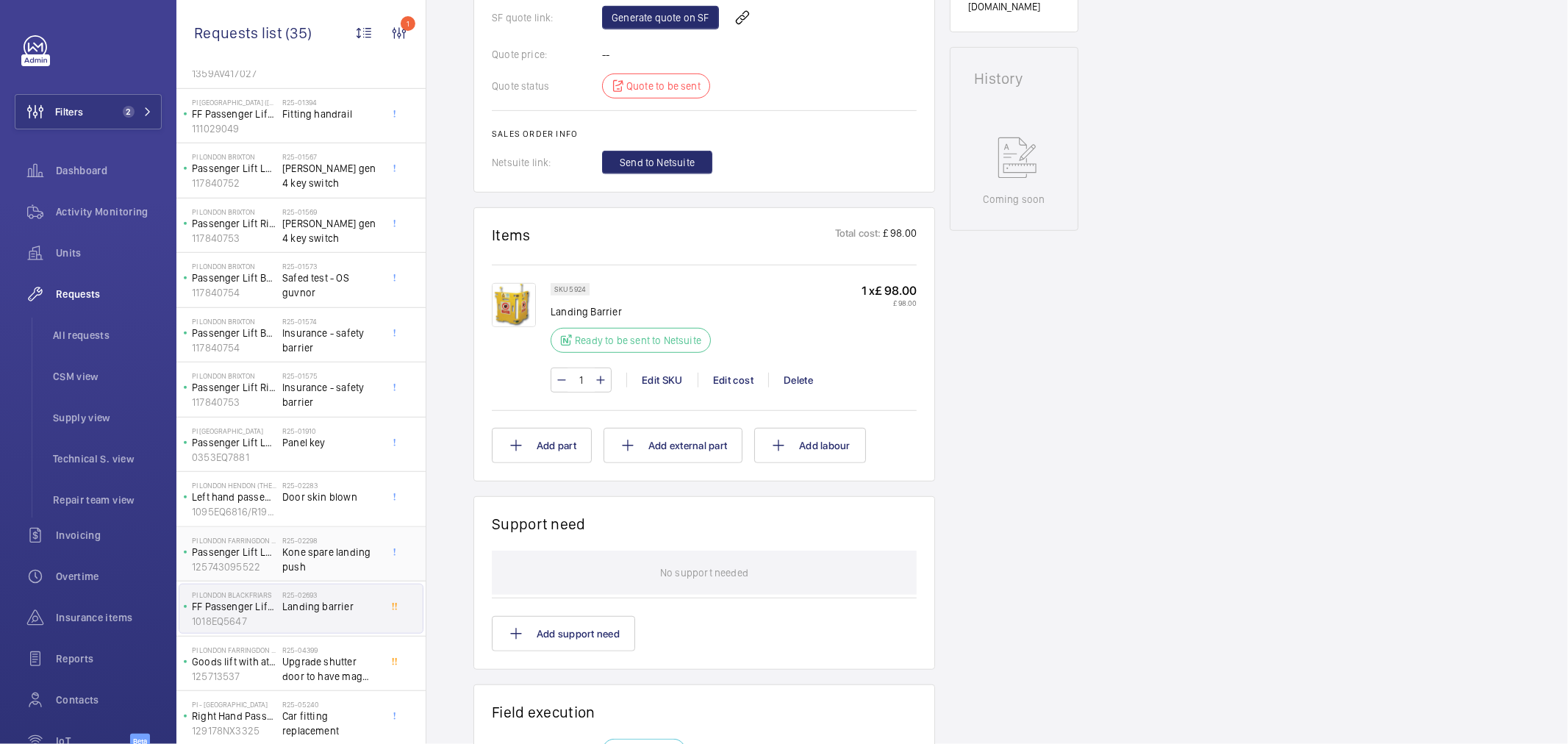
click at [294, 554] on span "Kone spare landing push" at bounding box center [331, 559] width 97 height 30
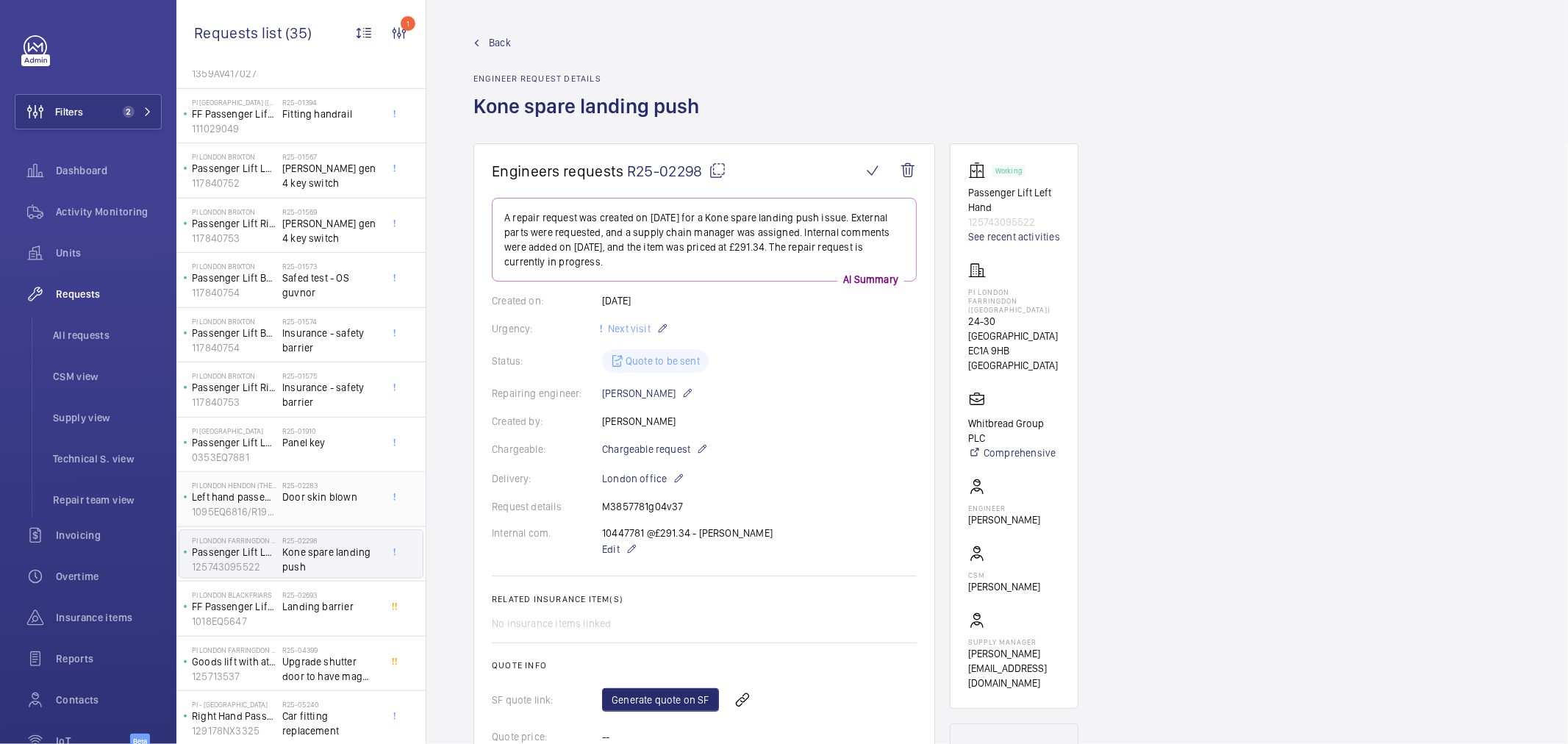
click at [275, 522] on div "PI London Hendon (The Hyde) Left hand passenger lift duplex 1095EQ6816/R199219" at bounding box center [231, 499] width 103 height 49
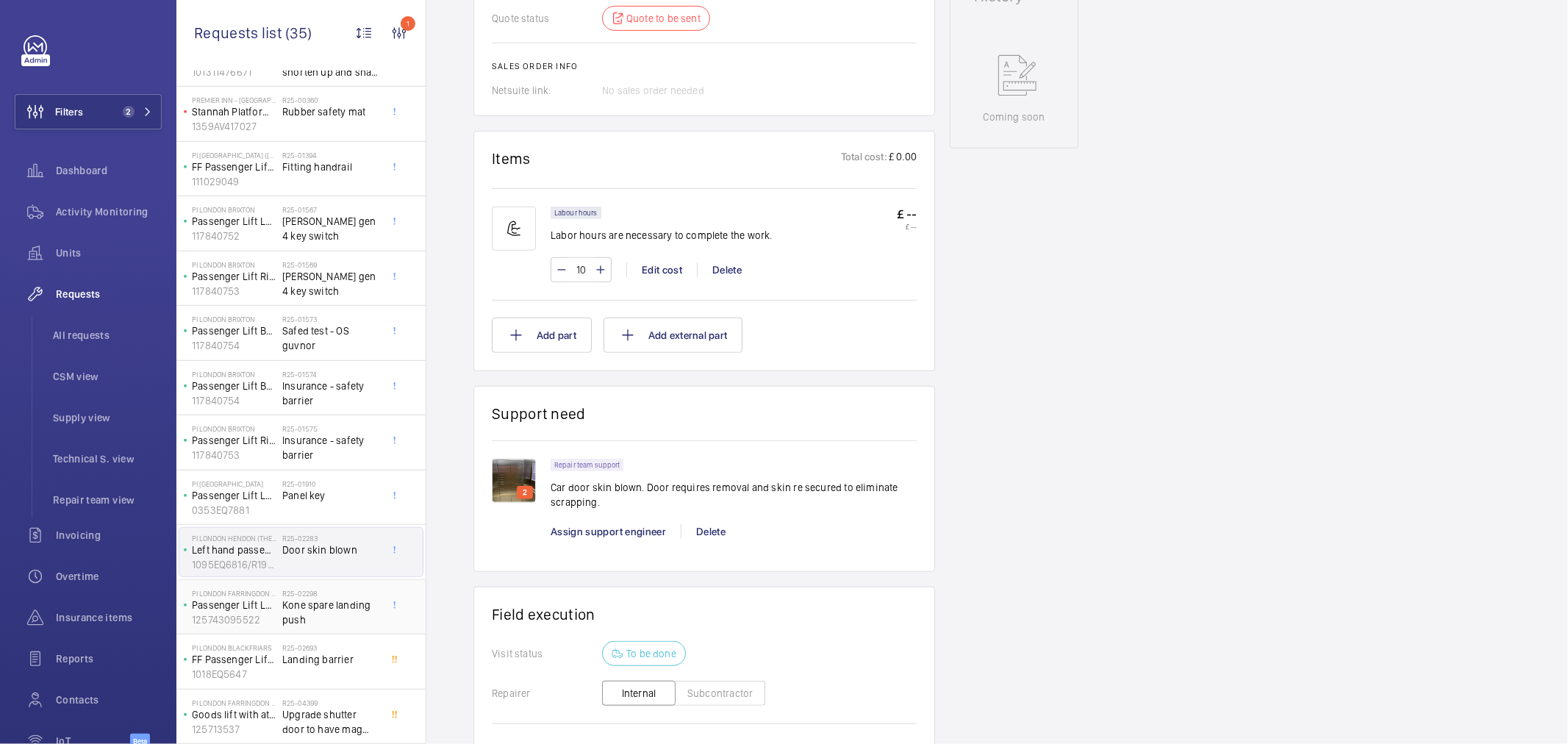
scroll to position [740, 0]
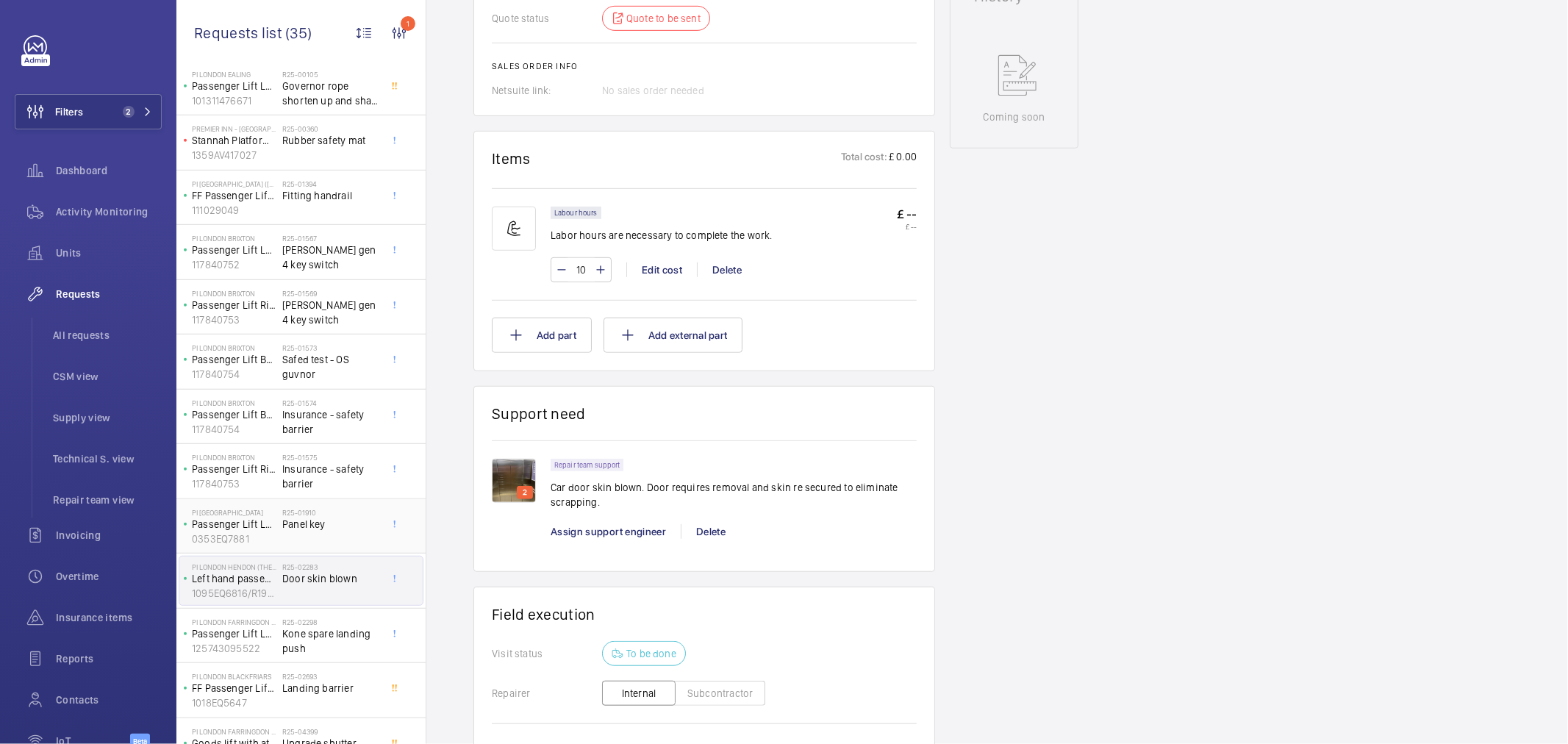
click at [284, 536] on div "R25-01910 Panel key" at bounding box center [331, 530] width 97 height 43
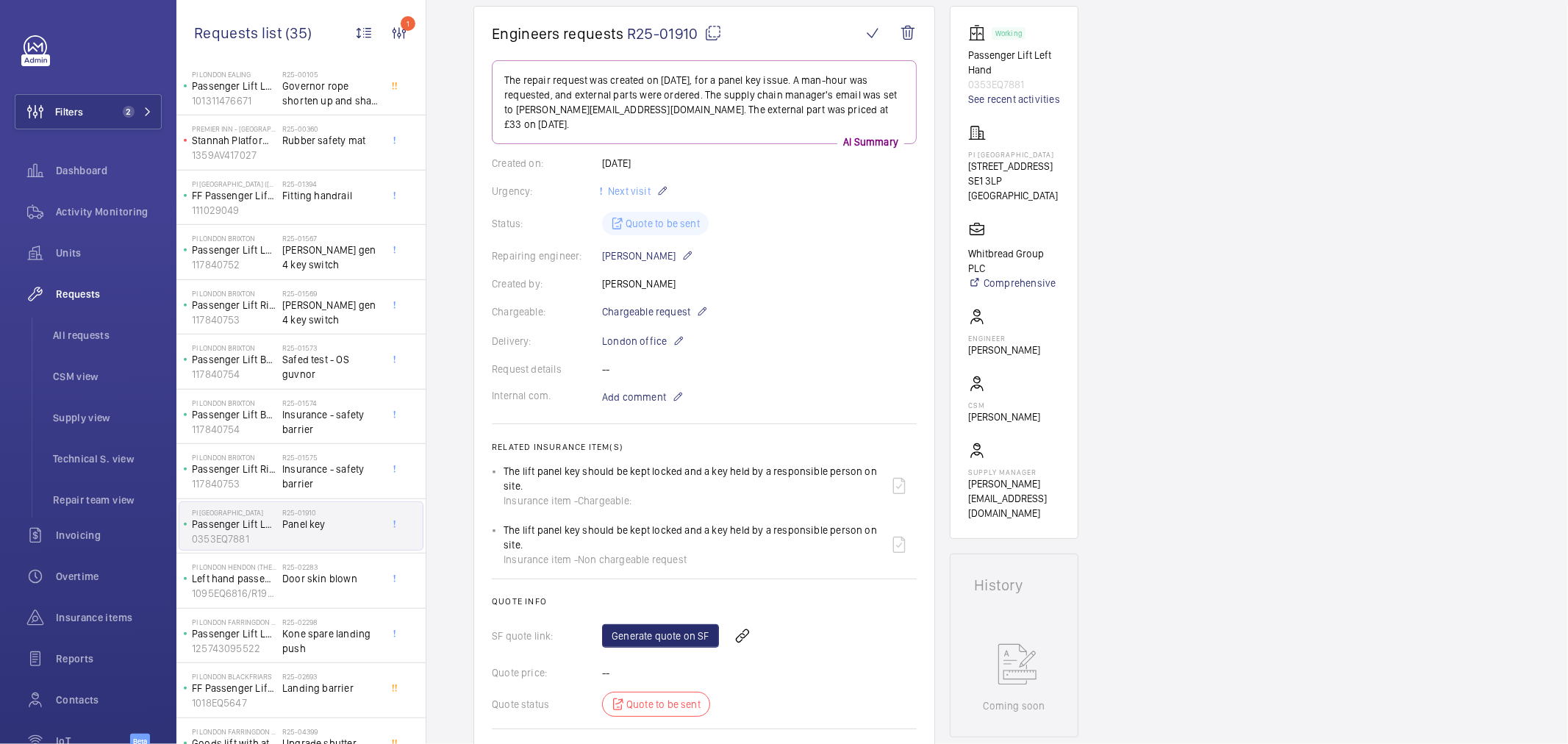
scroll to position [163, 0]
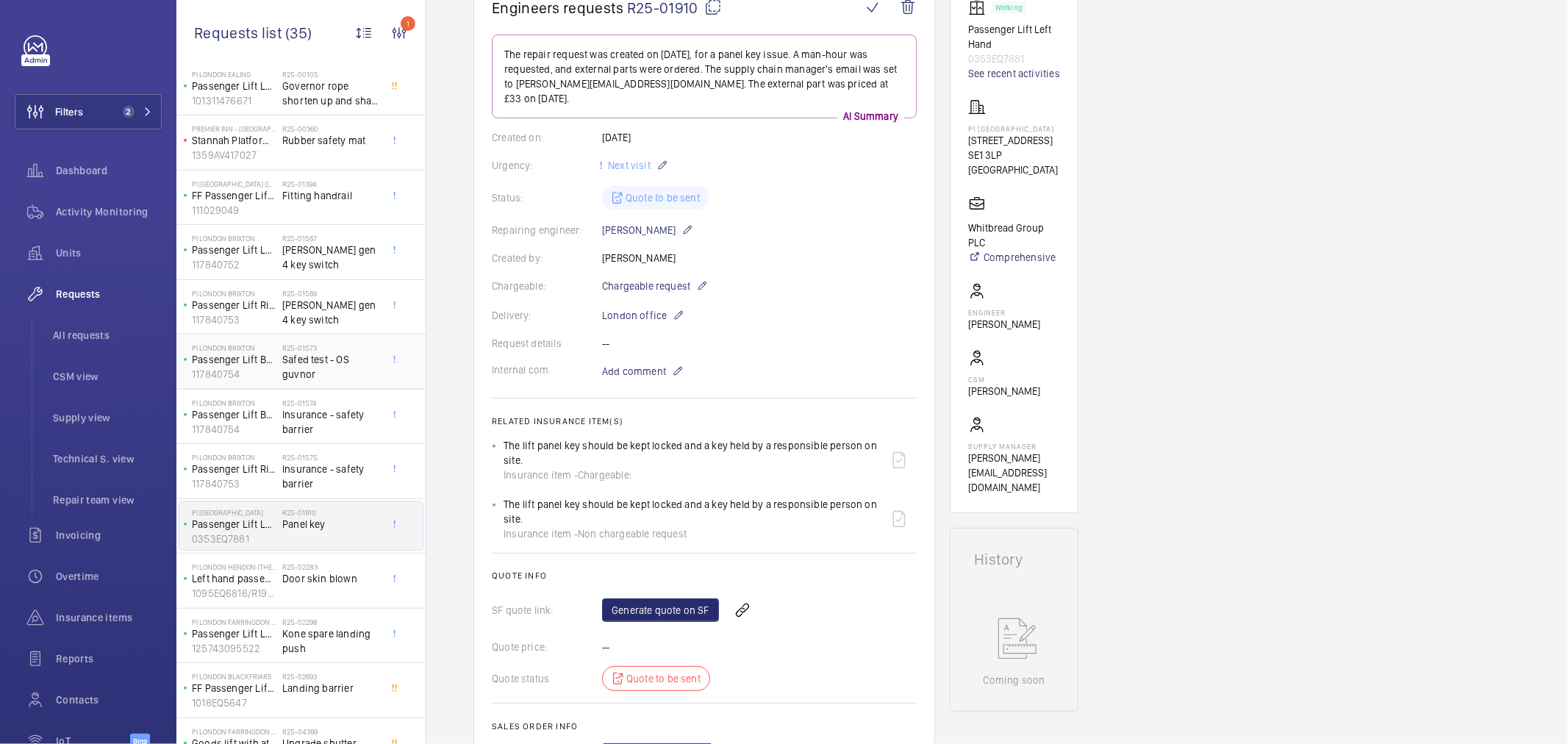
click at [313, 361] on span "Safed test - OS guvnor" at bounding box center [331, 367] width 97 height 30
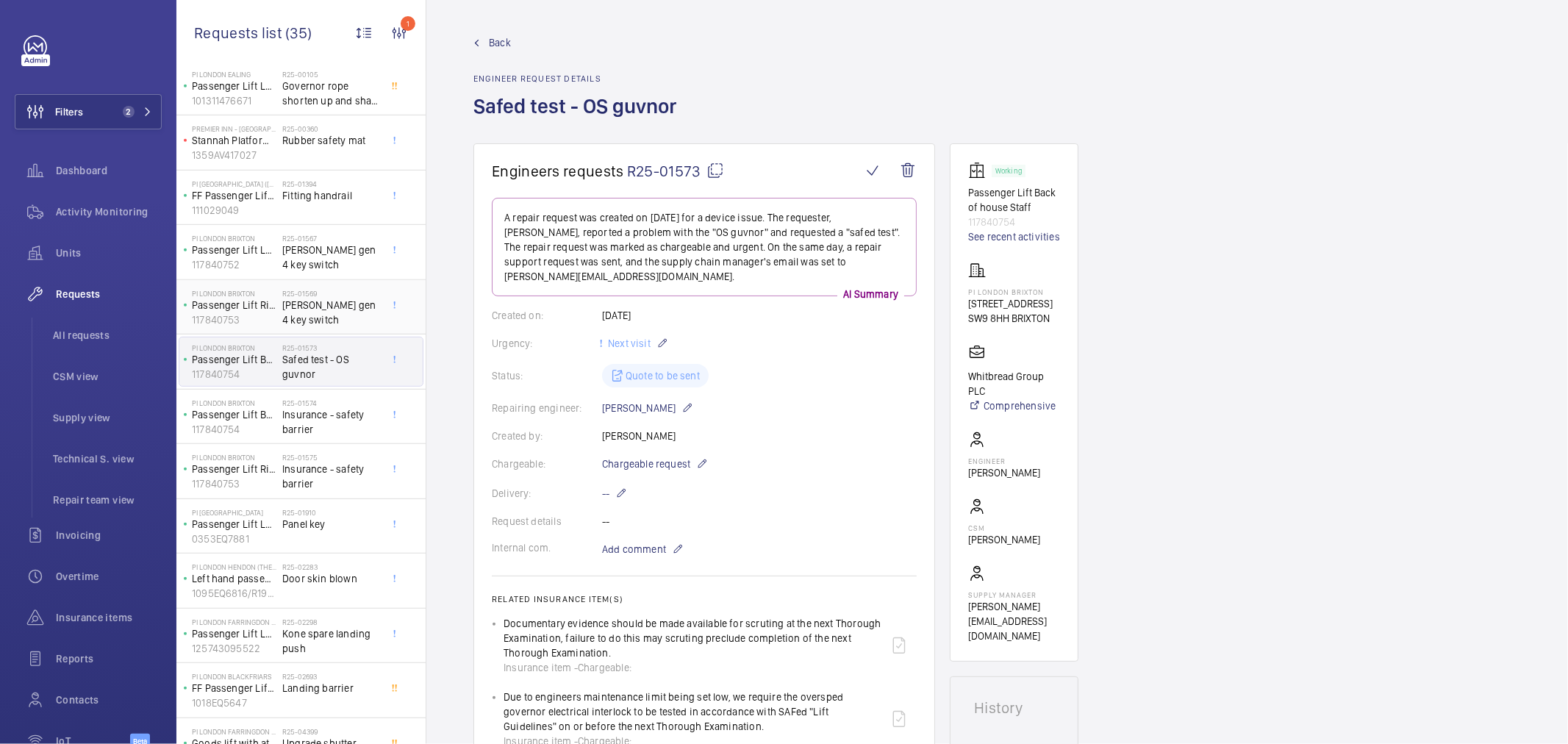
click at [324, 300] on span "[PERSON_NAME] gen 4 key switch" at bounding box center [331, 313] width 97 height 30
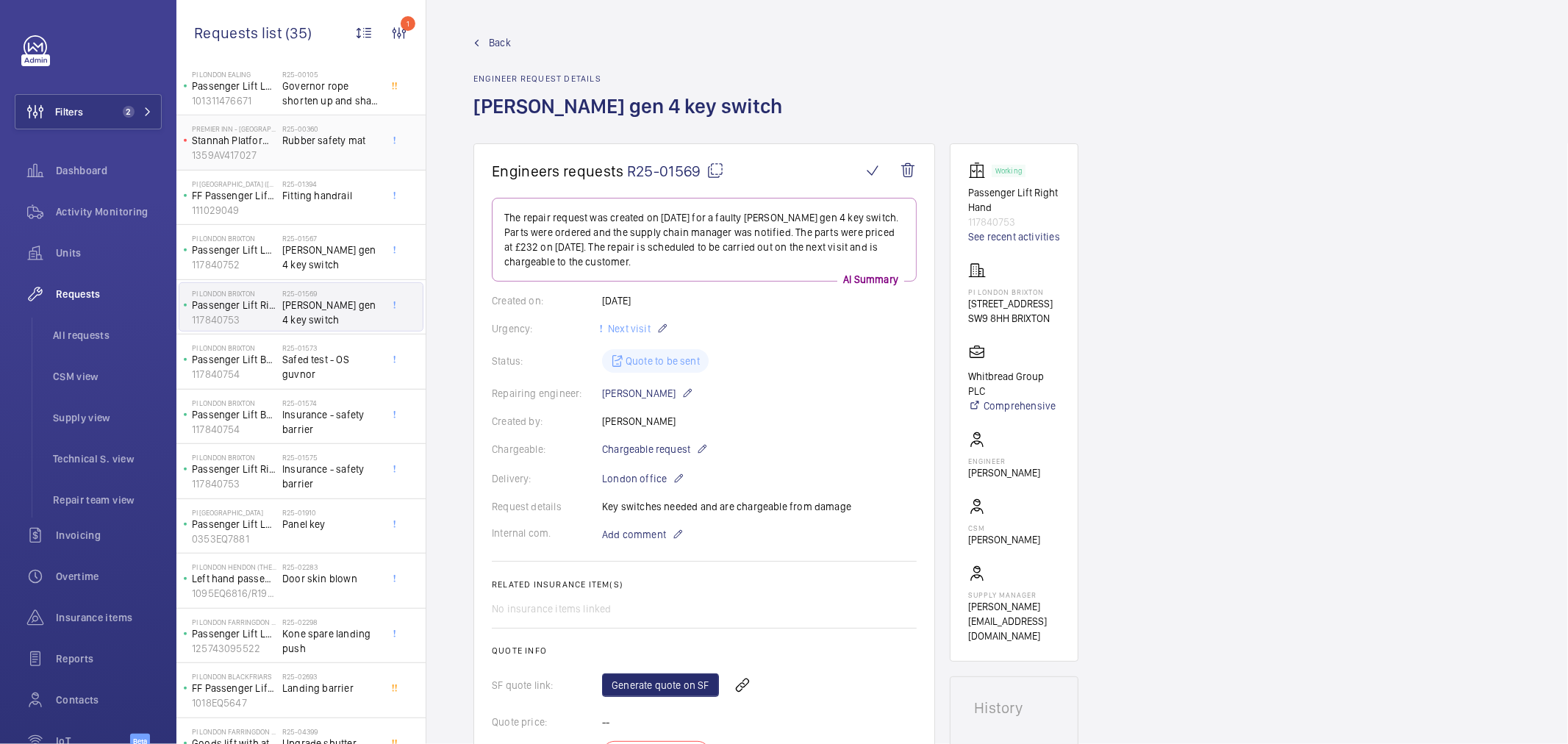
scroll to position [495, 0]
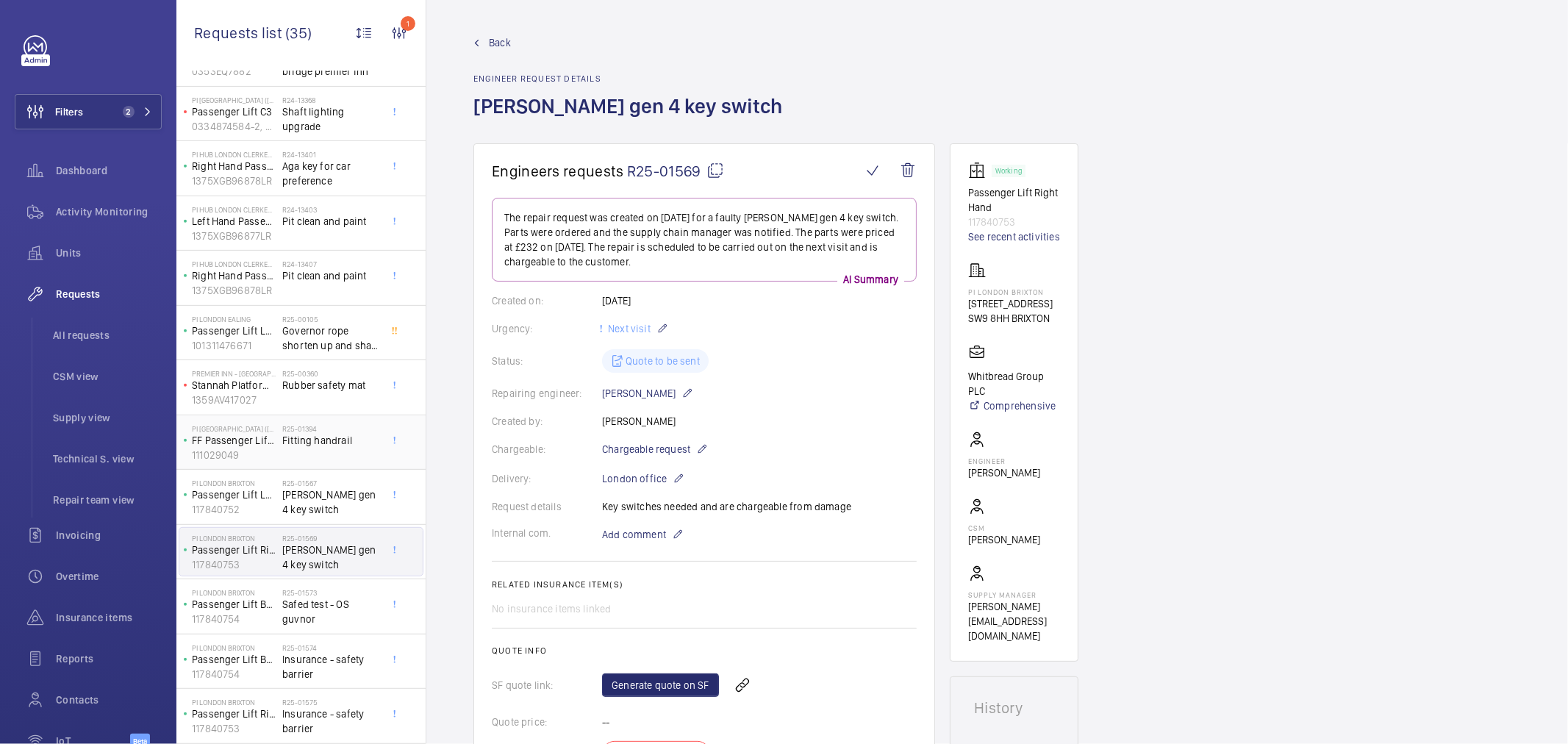
click at [336, 456] on div "R25-01394 Fitting handrail" at bounding box center [331, 446] width 97 height 43
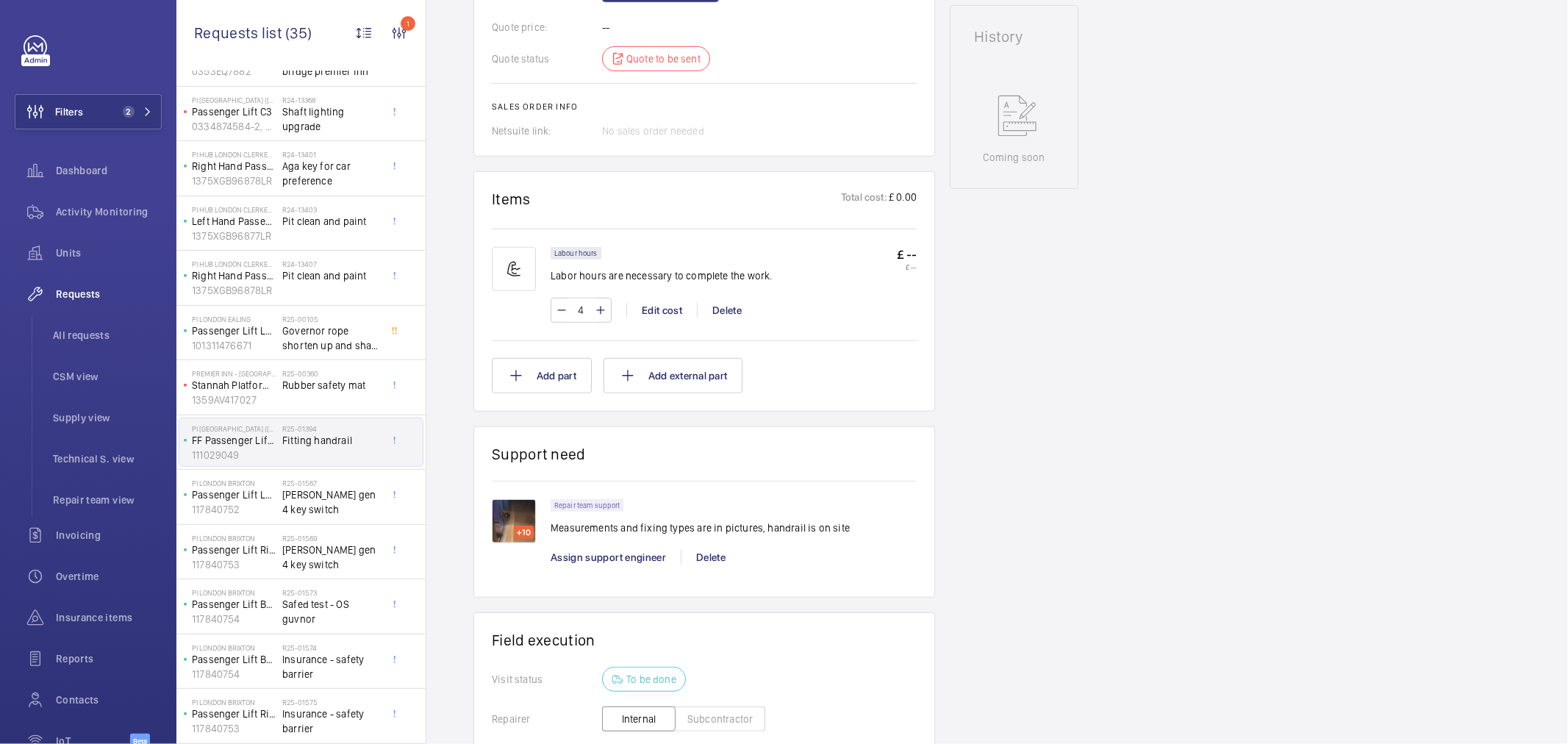
scroll to position [736, 0]
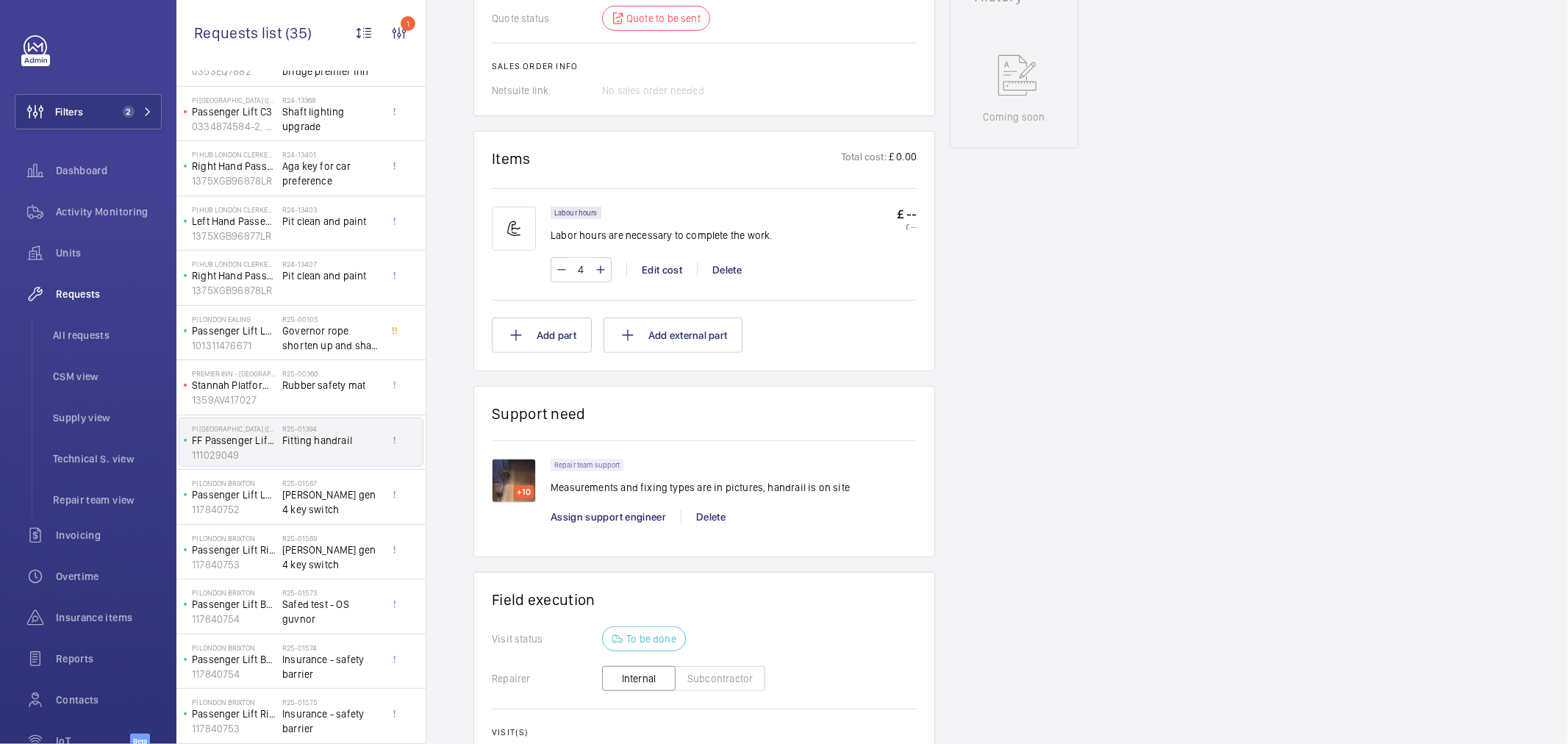
click at [516, 482] on img at bounding box center [514, 481] width 44 height 44
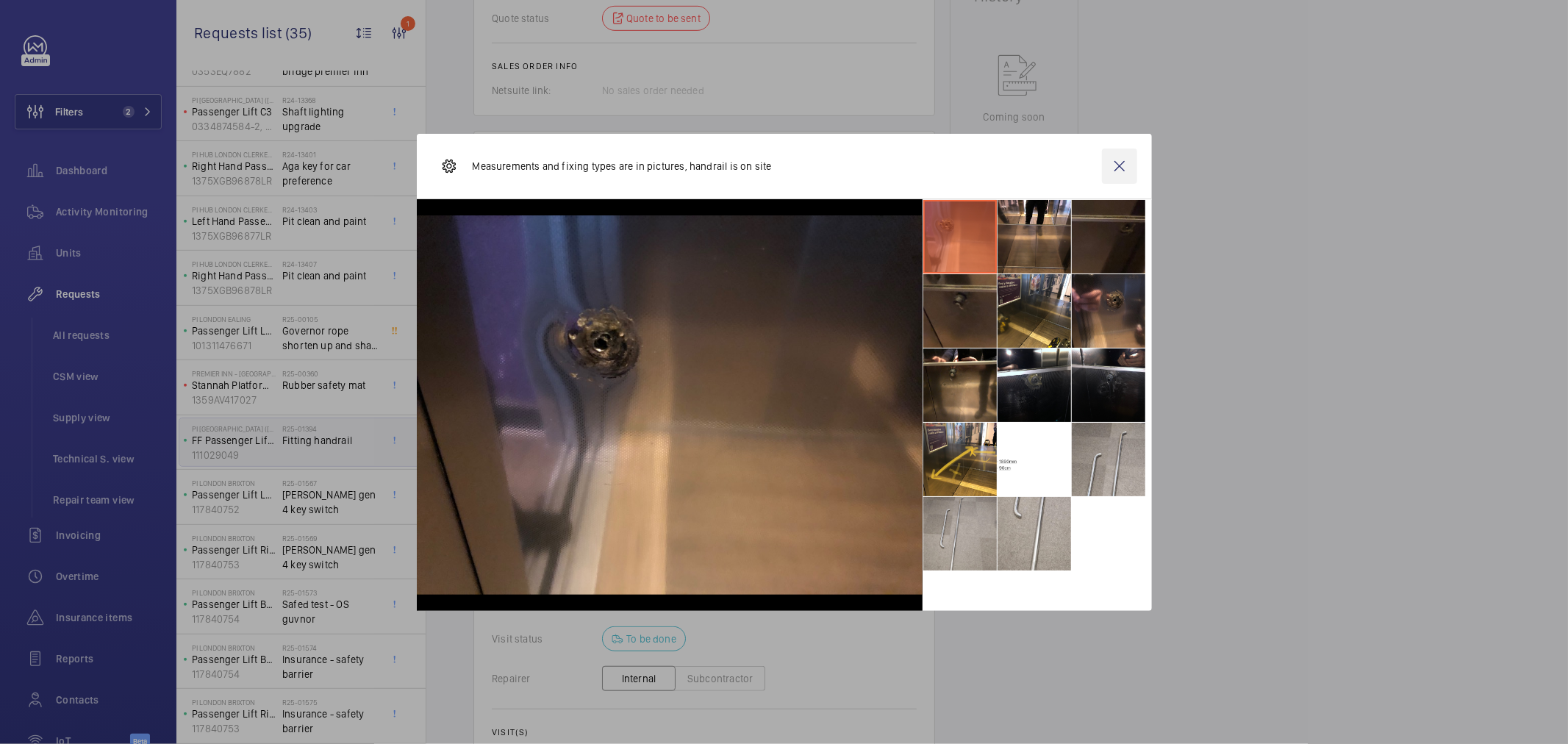
click at [1115, 171] on wm-front-icon-button at bounding box center [1119, 166] width 35 height 35
click at [339, 393] on span "Rubber safety mat" at bounding box center [331, 386] width 97 height 15
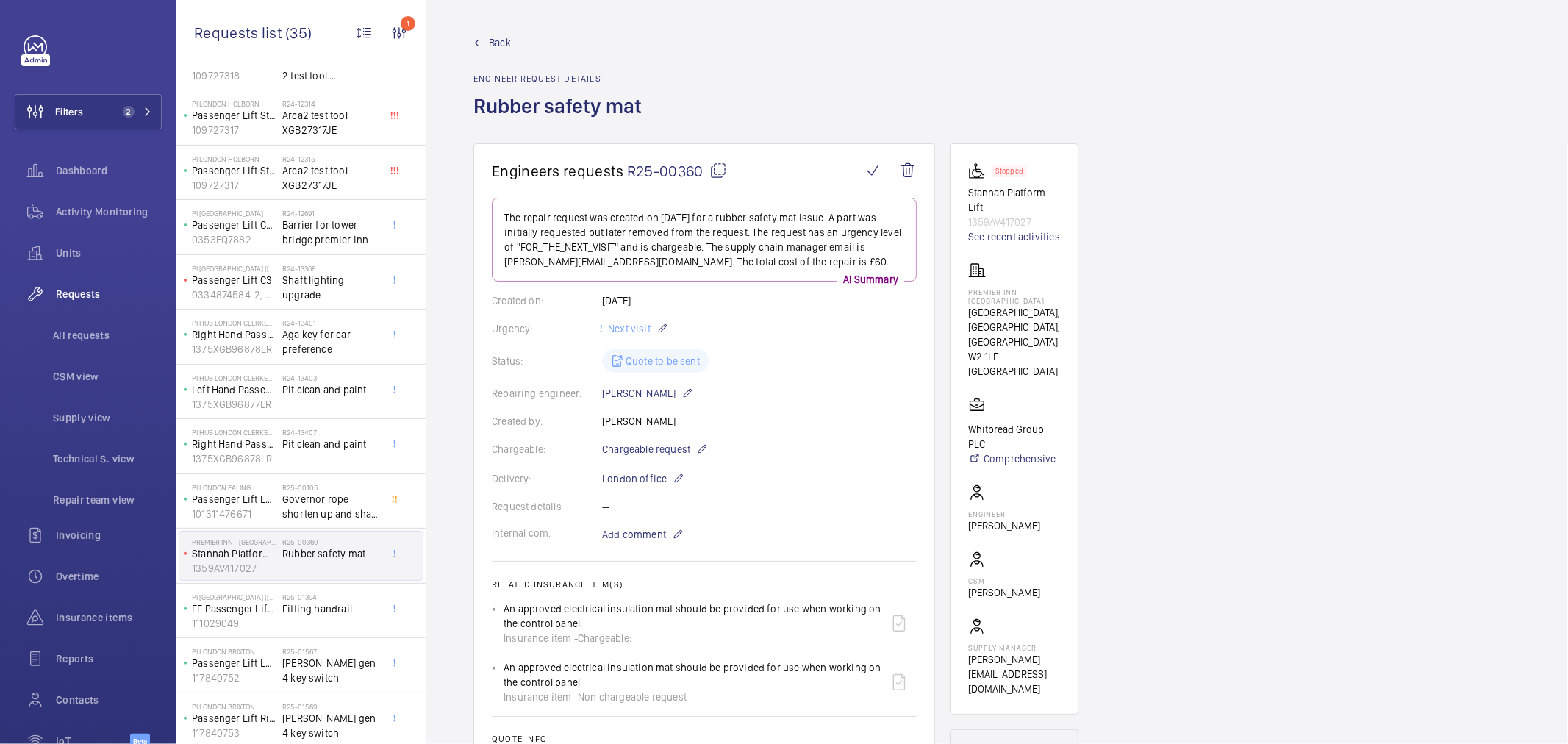
scroll to position [250, 0]
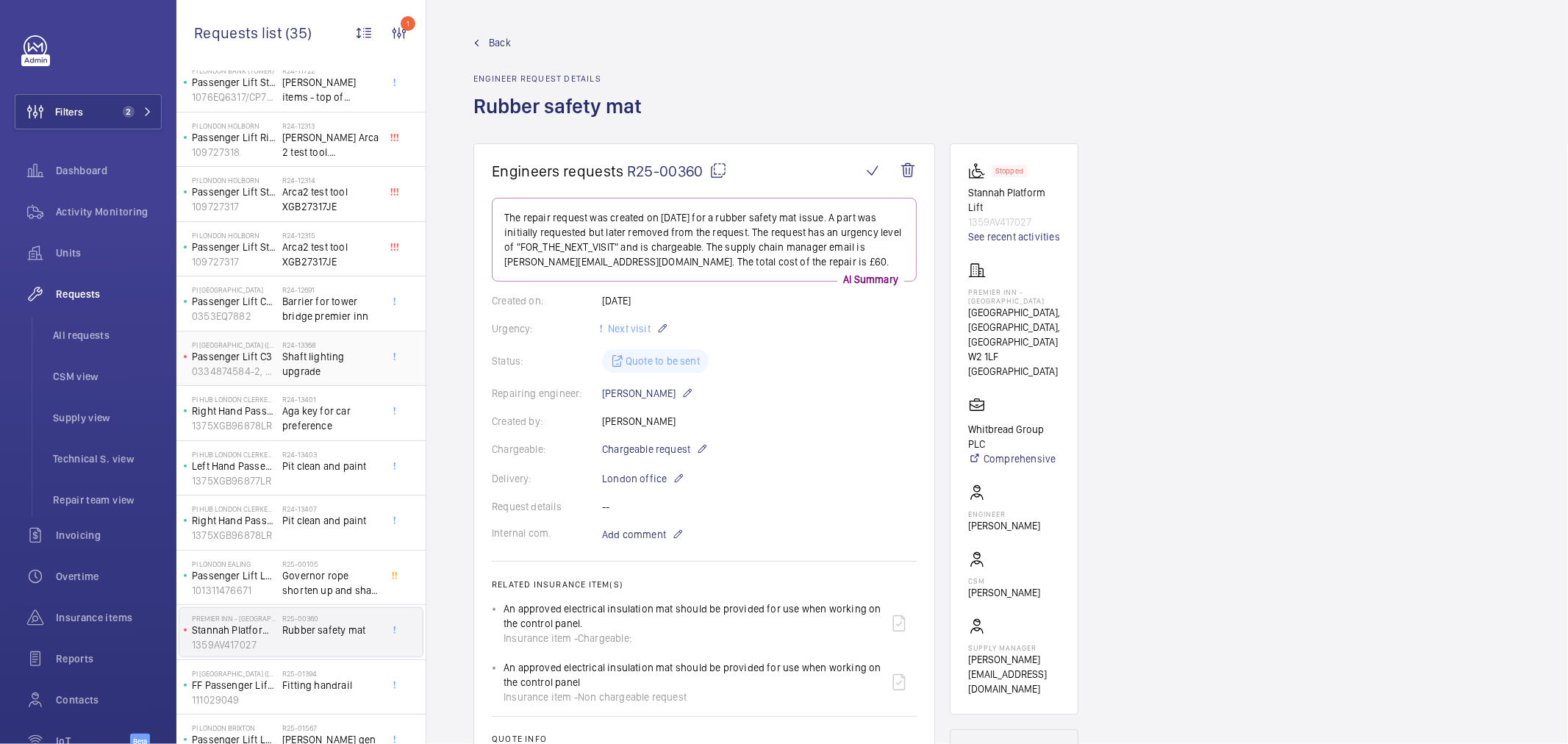
click at [326, 371] on span "Shaft lighting upgrade" at bounding box center [331, 364] width 97 height 30
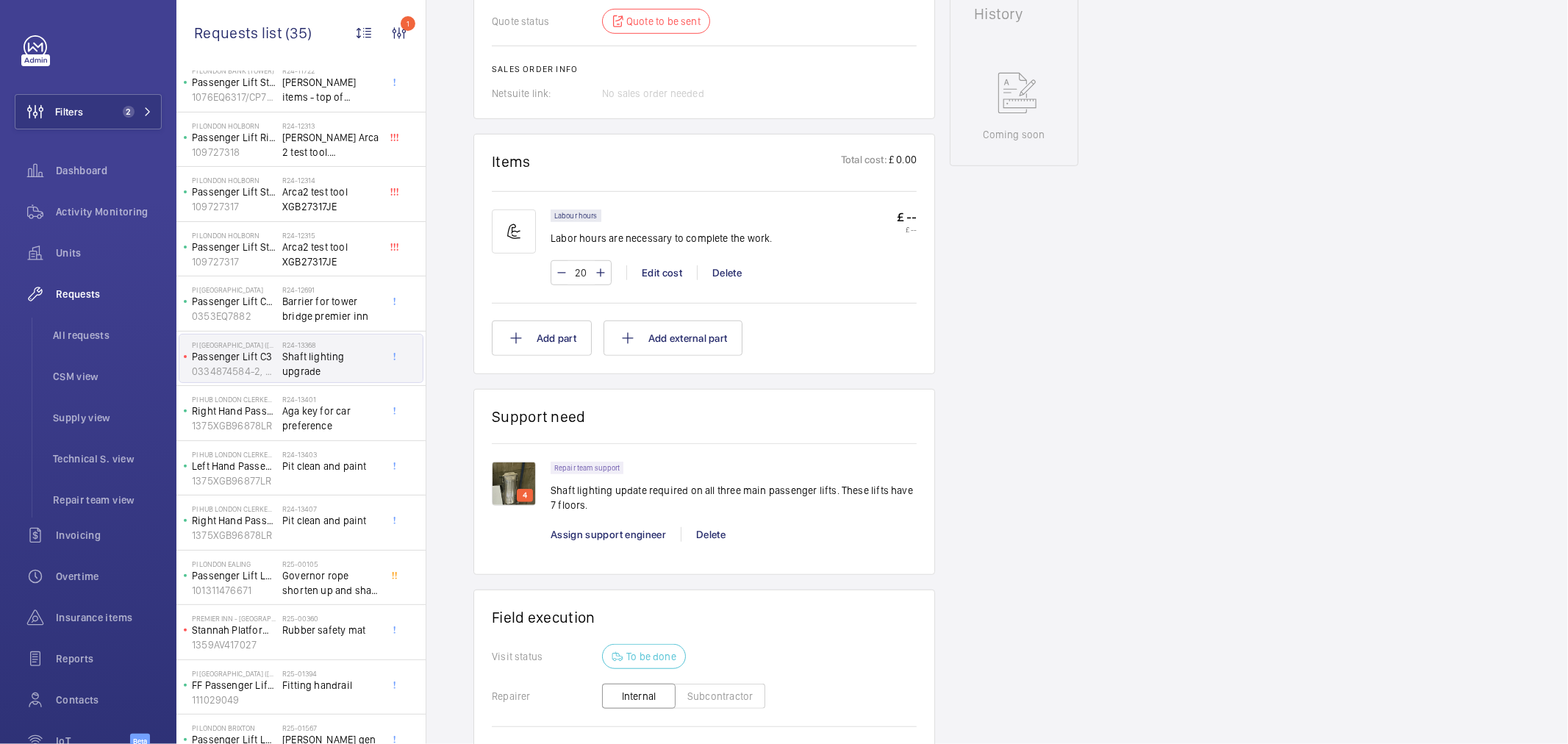
scroll to position [736, 0]
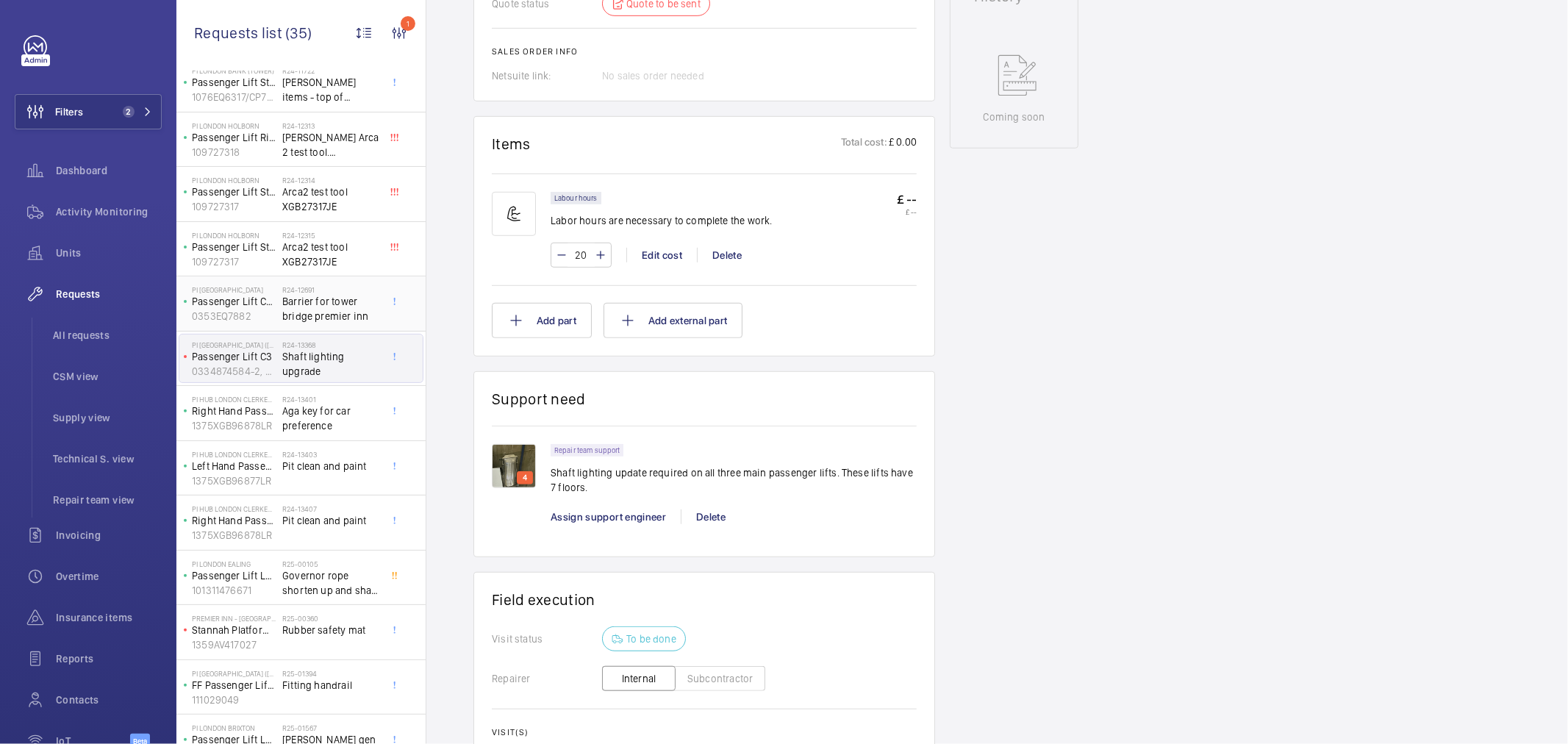
click at [331, 312] on span "Barrier for tower bridge premier inn" at bounding box center [331, 309] width 97 height 30
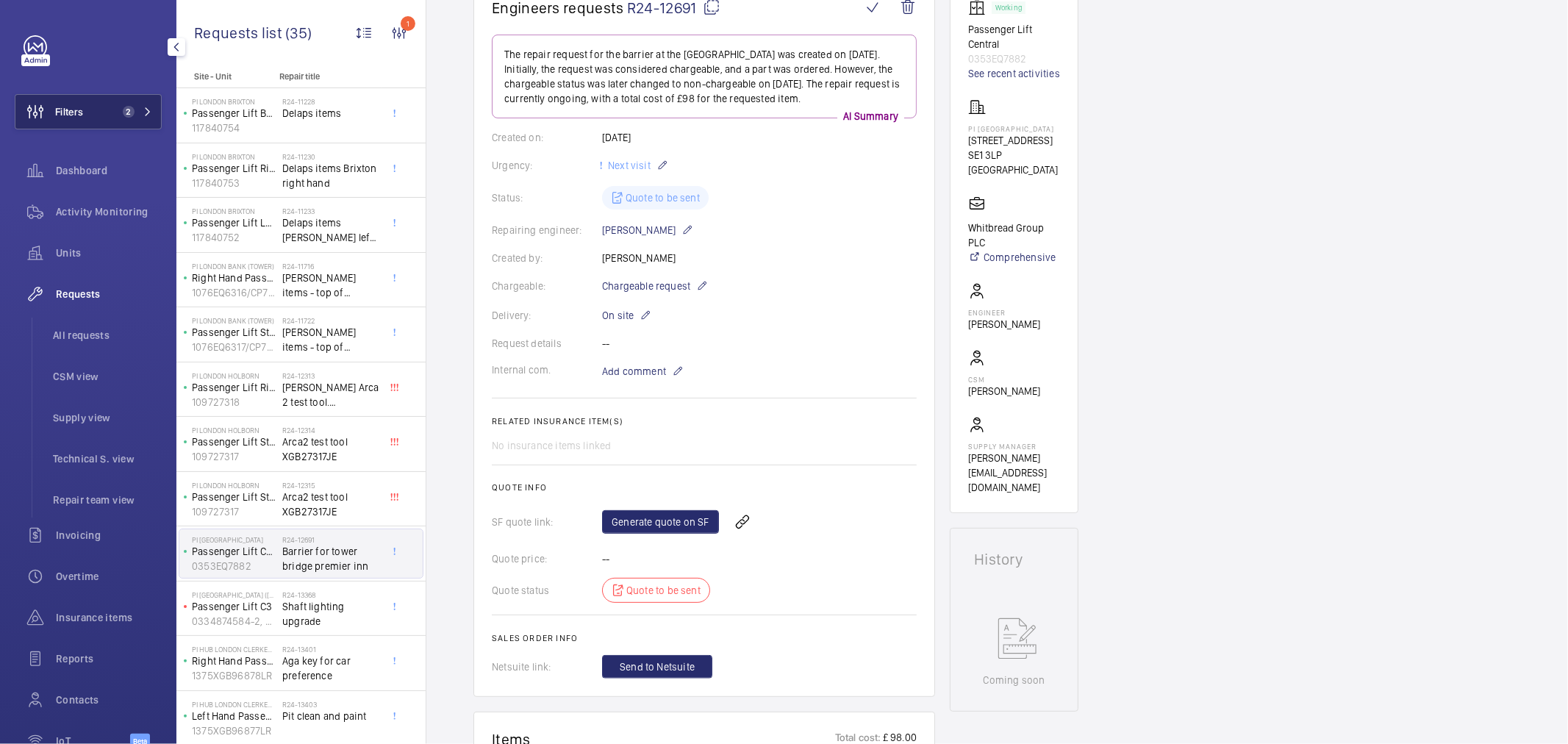
click at [103, 111] on button "Filters 2" at bounding box center [88, 111] width 147 height 35
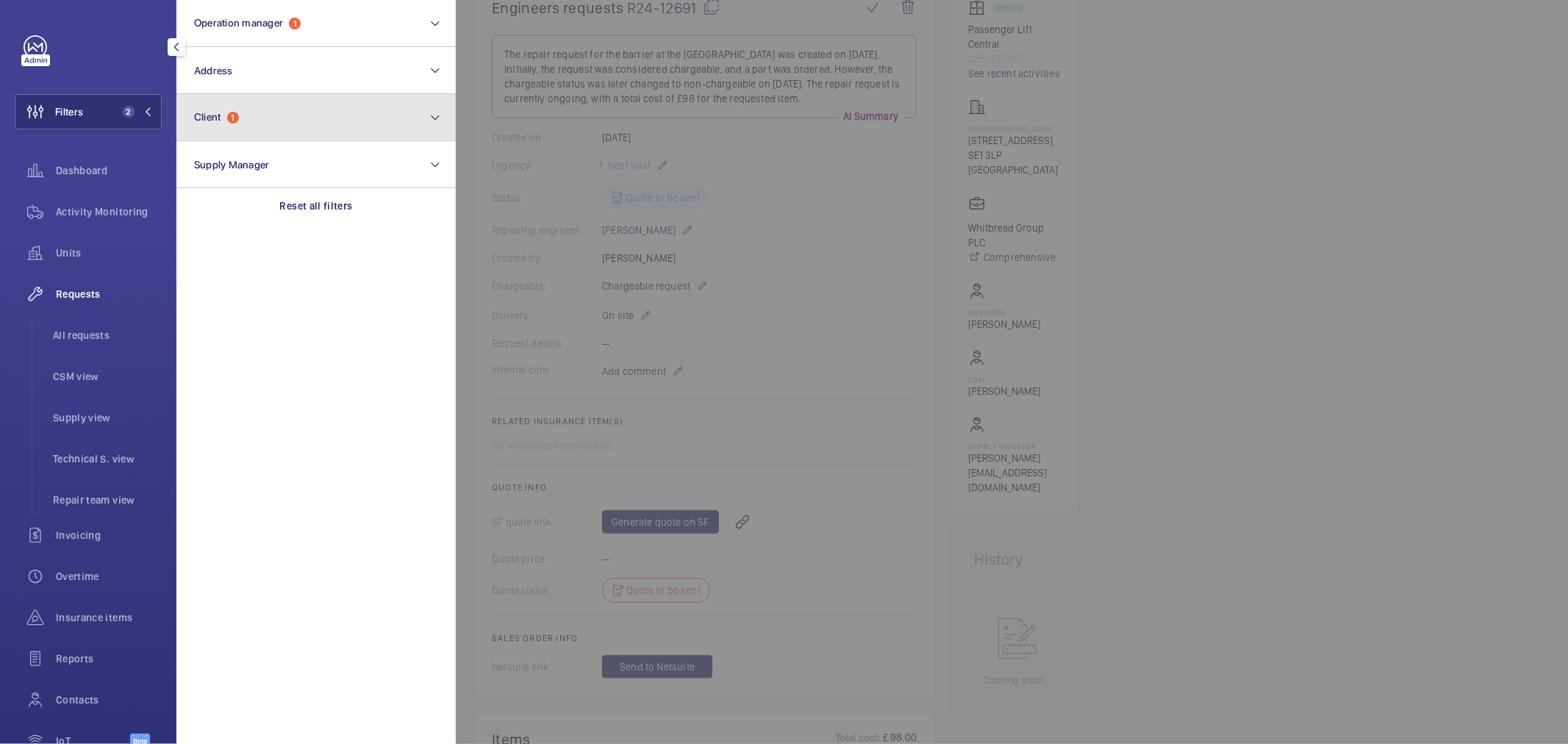
click at [246, 127] on button "Client 1" at bounding box center [315, 117] width 279 height 47
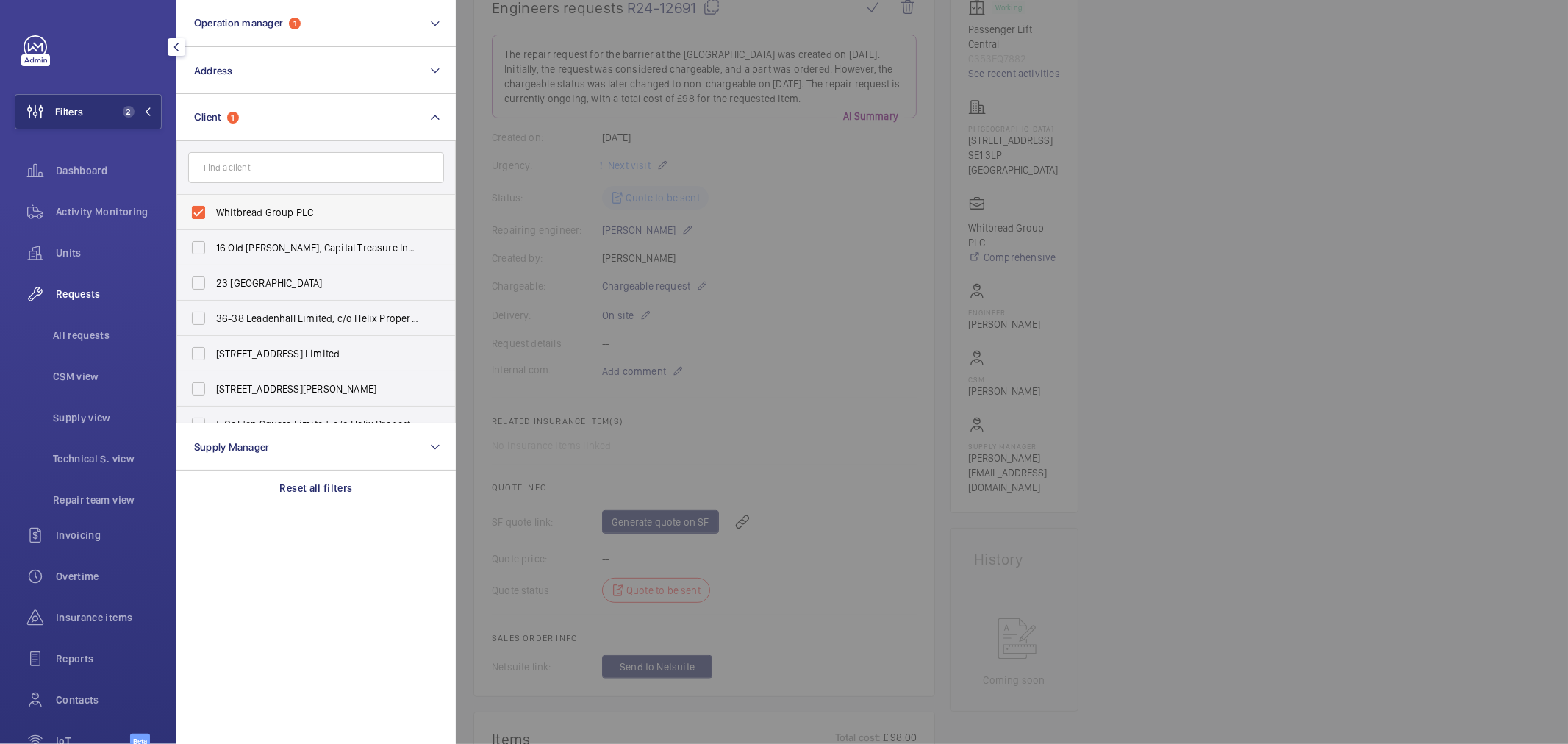
click at [282, 209] on span "Whitbread Group PLC" at bounding box center [316, 213] width 202 height 15
click at [213, 209] on input "Whitbread Group PLC" at bounding box center [198, 213] width 30 height 30
checkbox input "false"
click at [292, 185] on form at bounding box center [315, 167] width 278 height 54
click at [282, 180] on input "text" at bounding box center [316, 167] width 256 height 30
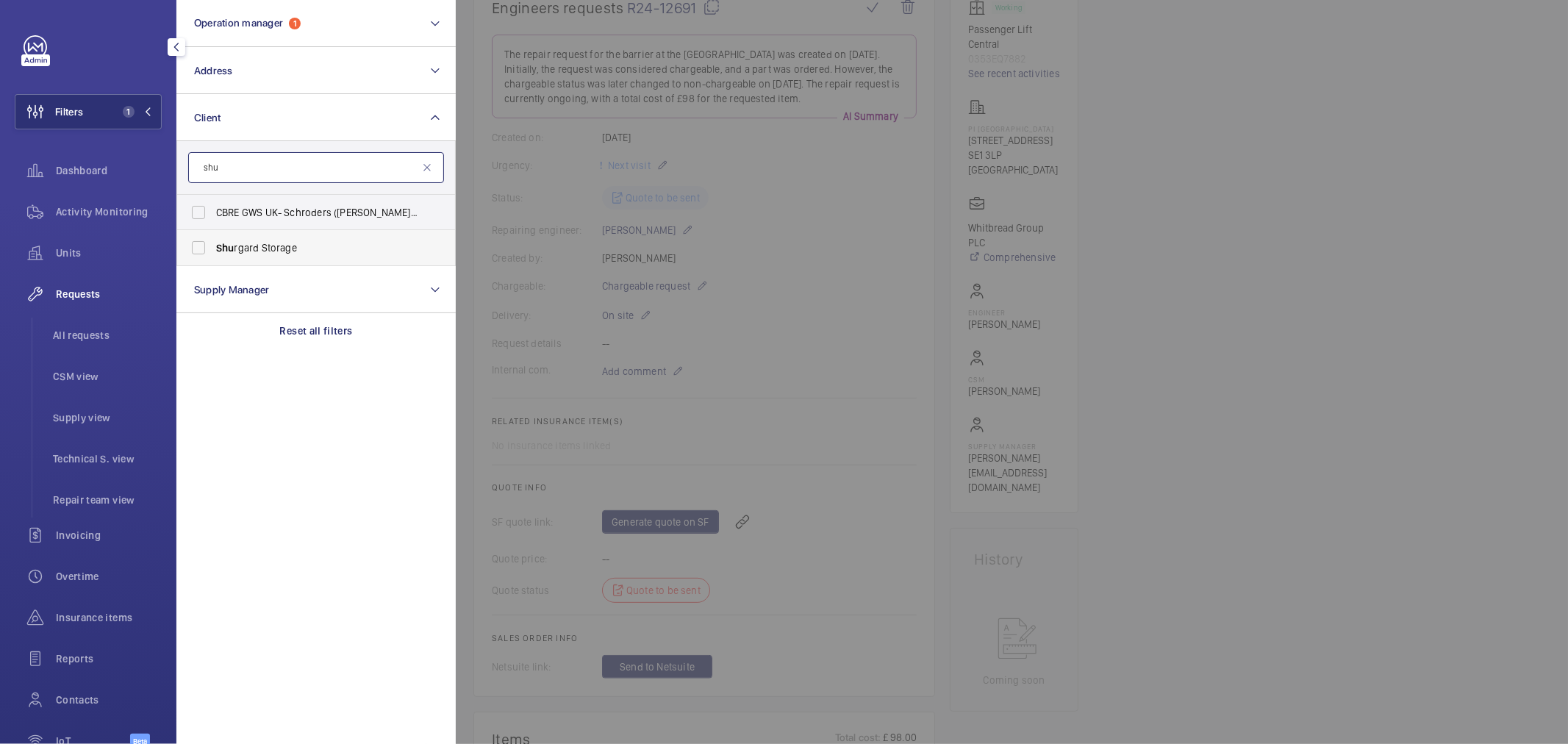
type input "shu"
click at [268, 252] on span "Shu rgard Storage" at bounding box center [316, 248] width 202 height 15
click at [213, 252] on input "Shu rgard Storage" at bounding box center [198, 248] width 30 height 30
checkbox input "true"
click at [883, 234] on div at bounding box center [1239, 372] width 1568 height 744
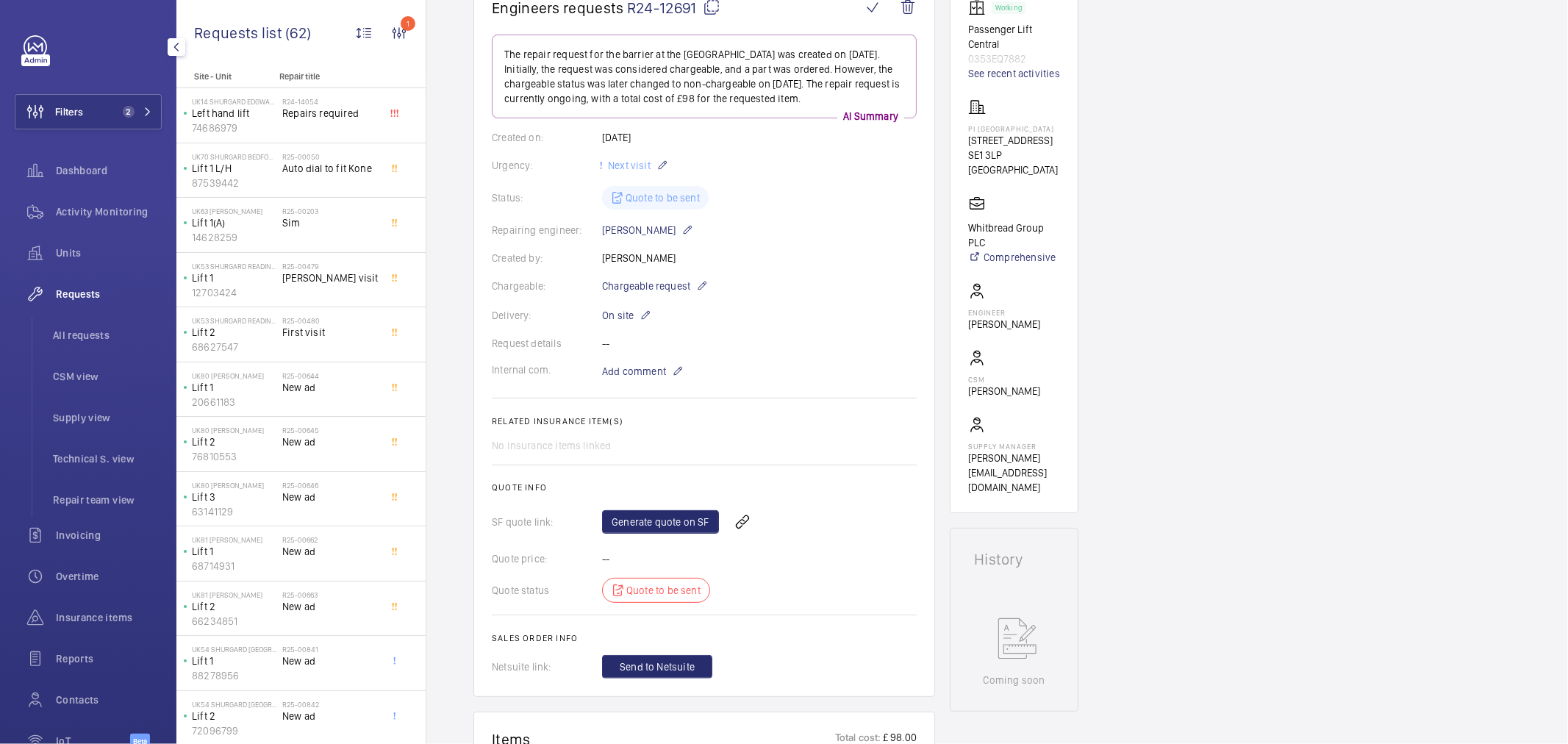
click at [67, 291] on span "Requests" at bounding box center [109, 294] width 106 height 15
click at [79, 363] on li "CSM view" at bounding box center [101, 377] width 120 height 35
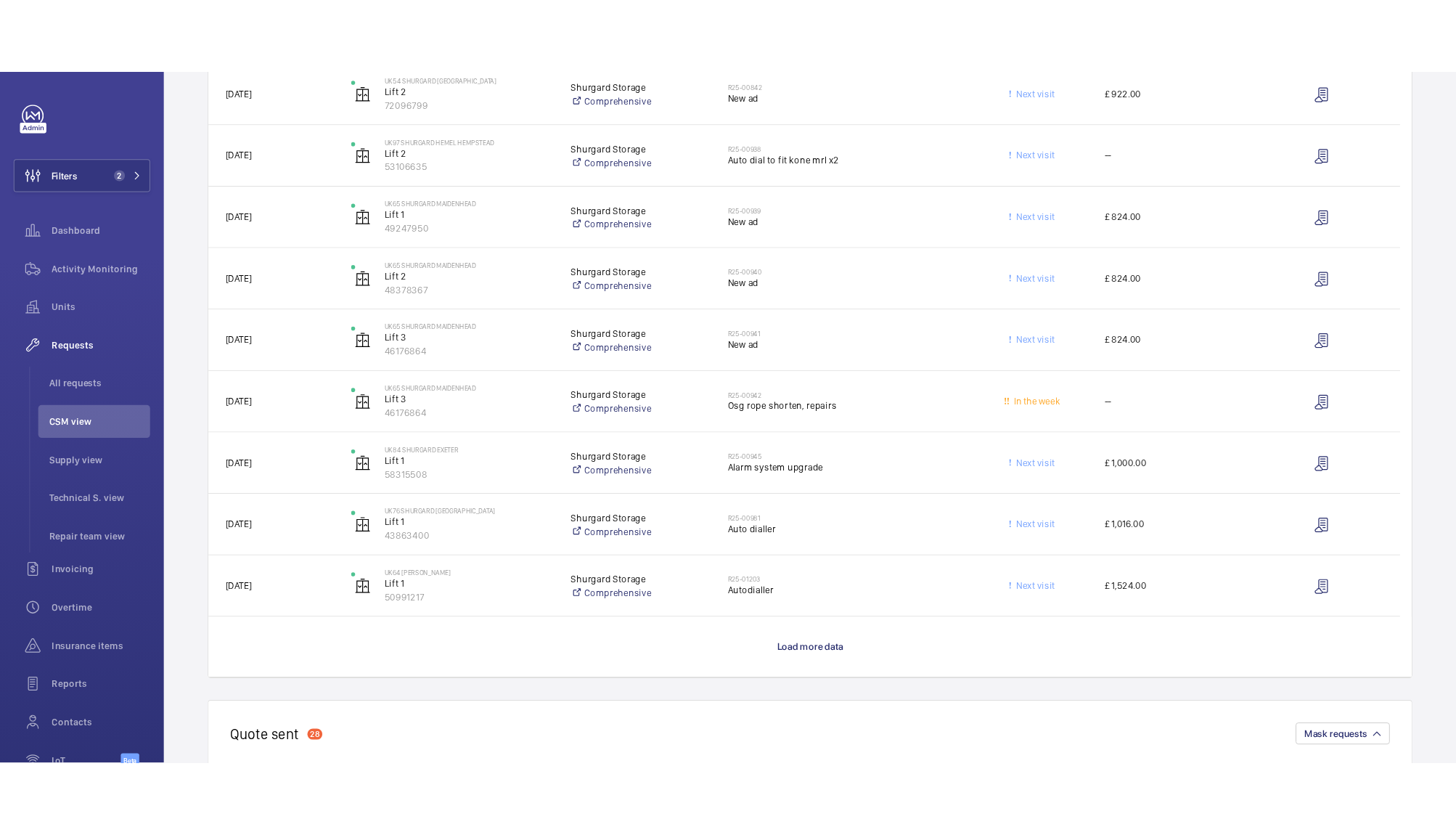
scroll to position [1048, 0]
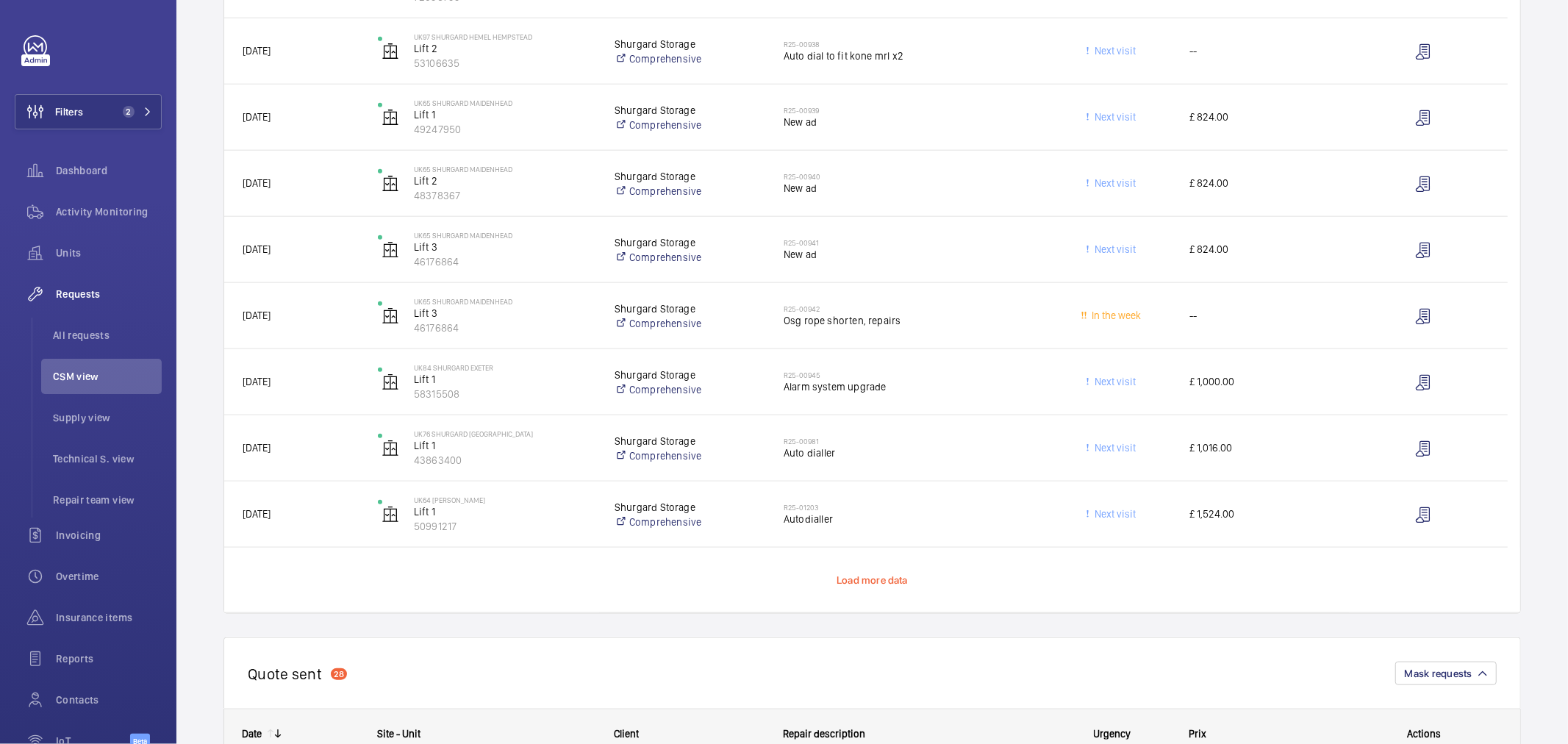
click at [861, 579] on span "Load more data" at bounding box center [872, 580] width 72 height 12
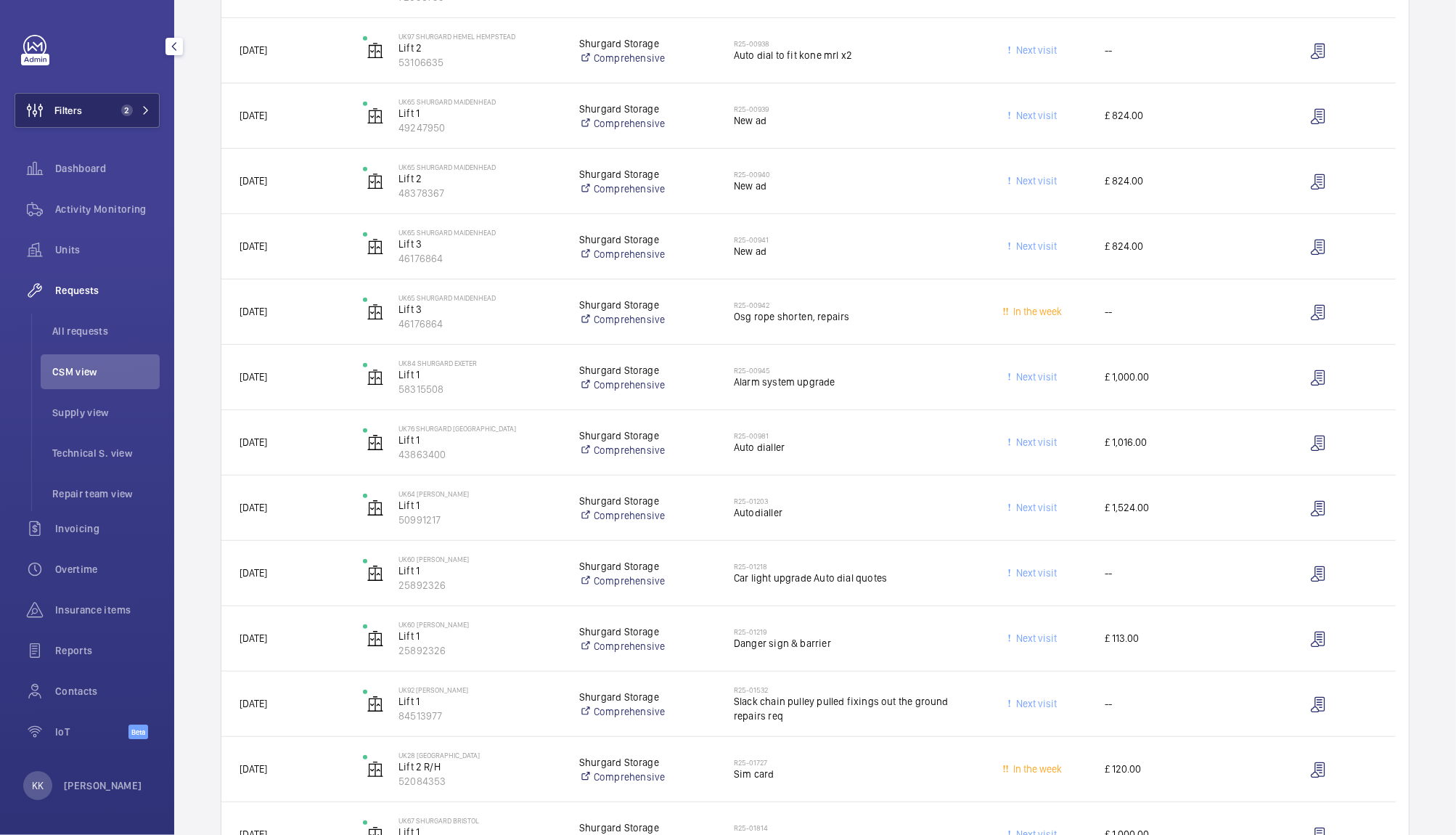
click at [104, 98] on button "Filters 2" at bounding box center [87, 110] width 146 height 35
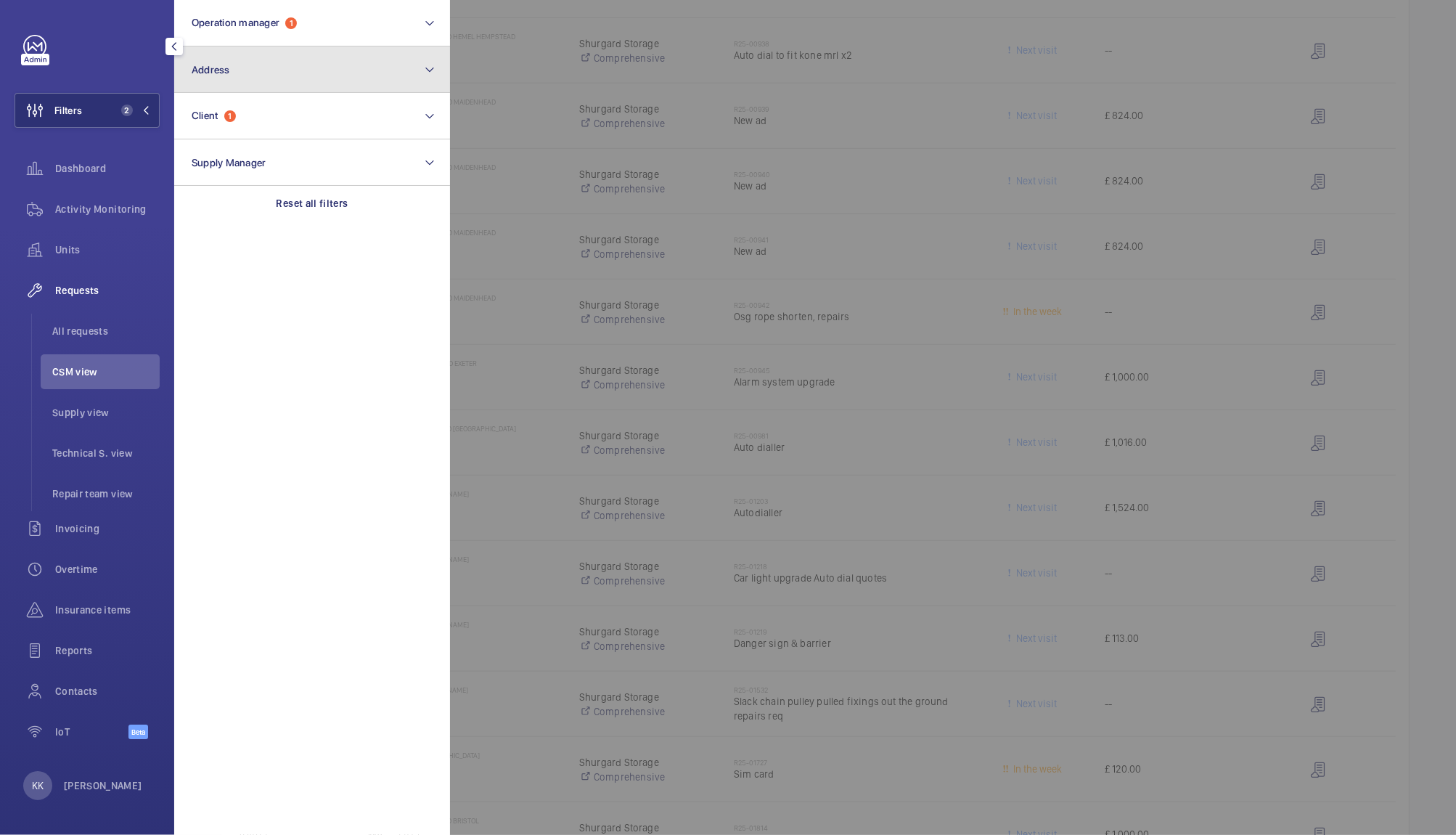
click at [234, 63] on button "Address" at bounding box center [311, 69] width 276 height 46
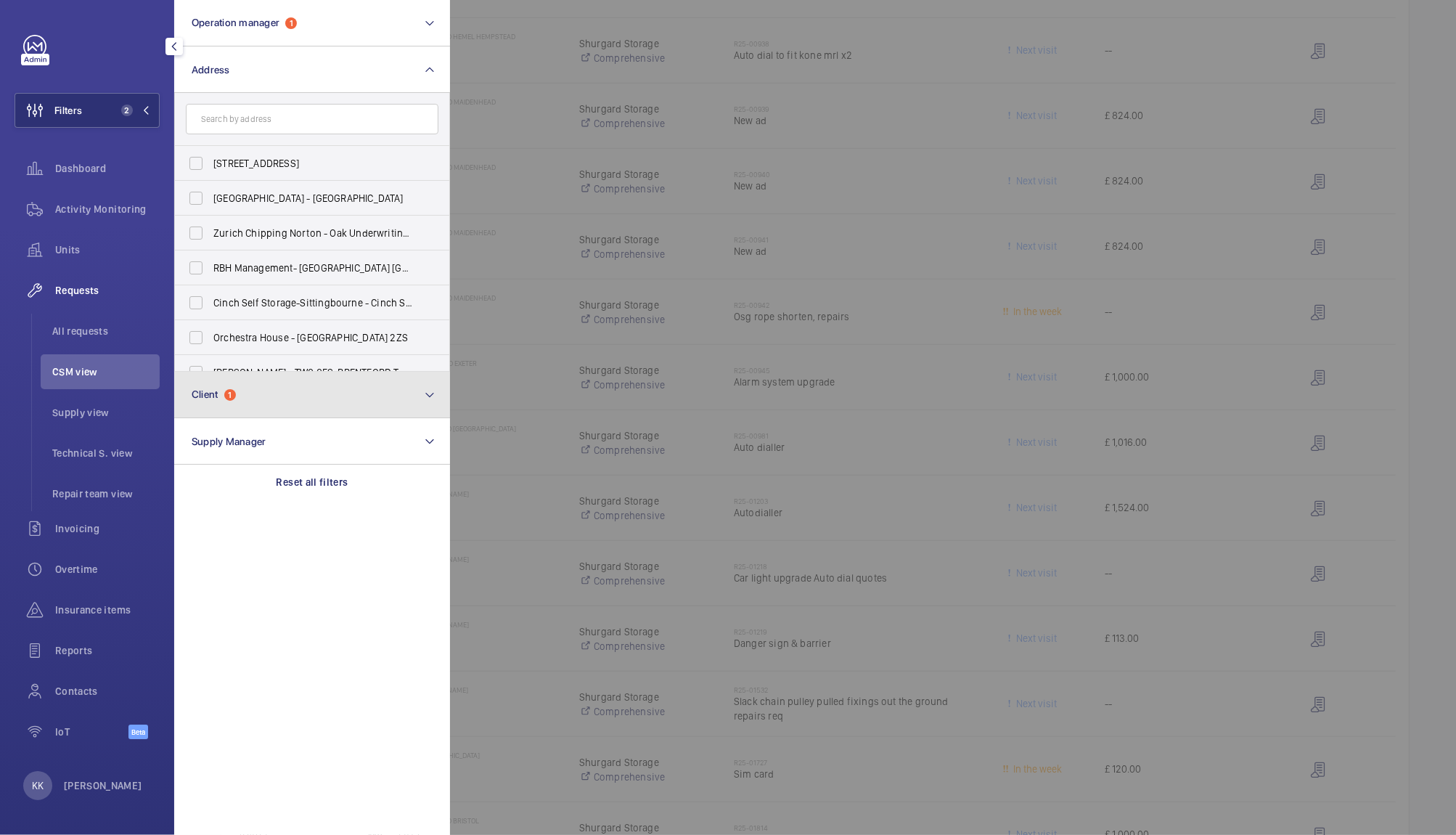
click at [240, 402] on button "Client 1" at bounding box center [311, 394] width 276 height 46
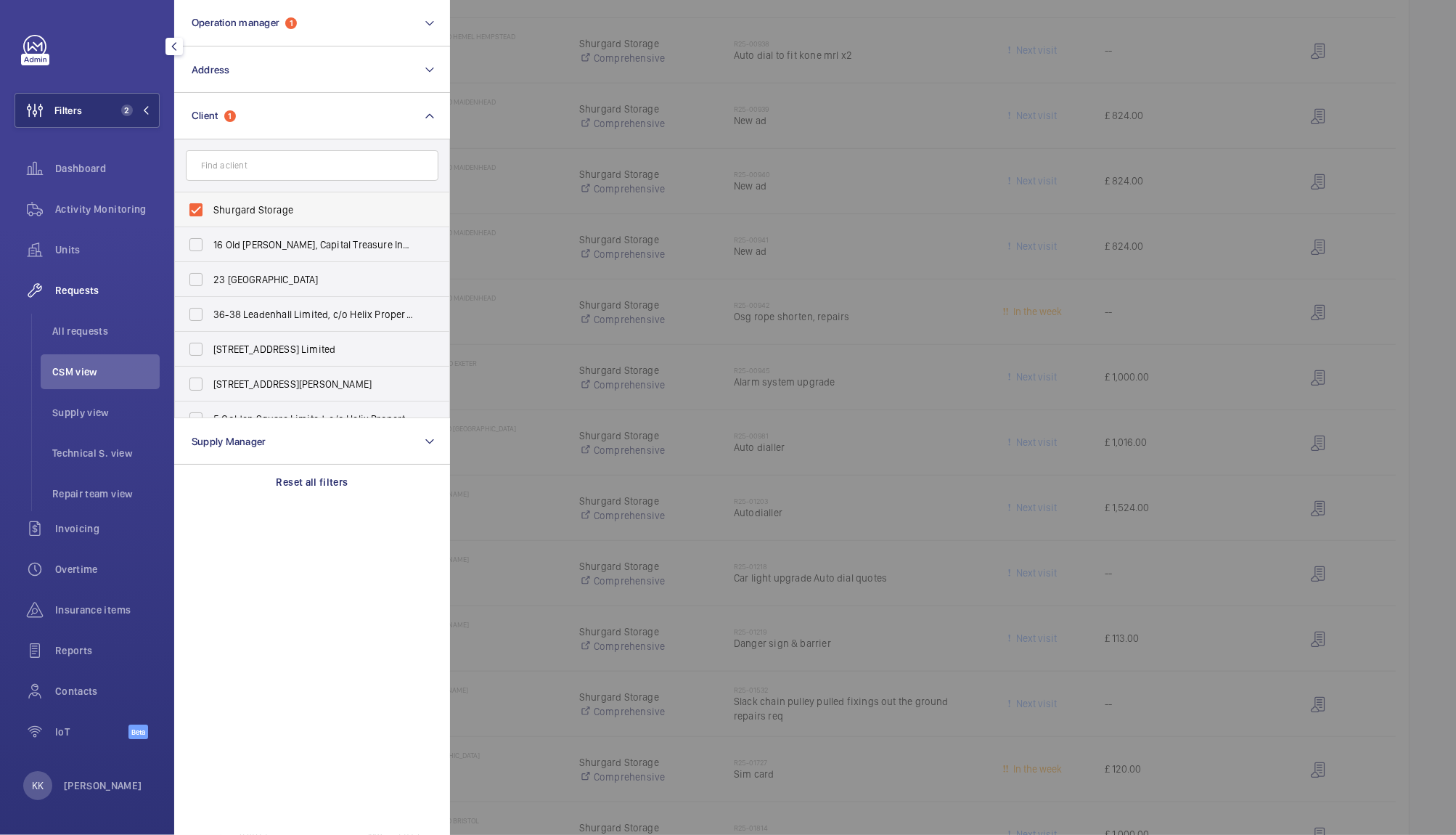
click at [253, 194] on label "Shurgard Storage" at bounding box center [301, 210] width 253 height 35
click at [211, 195] on input "Shurgard Storage" at bounding box center [196, 210] width 29 height 29
checkbox input "false"
click at [247, 176] on input "text" at bounding box center [312, 165] width 253 height 30
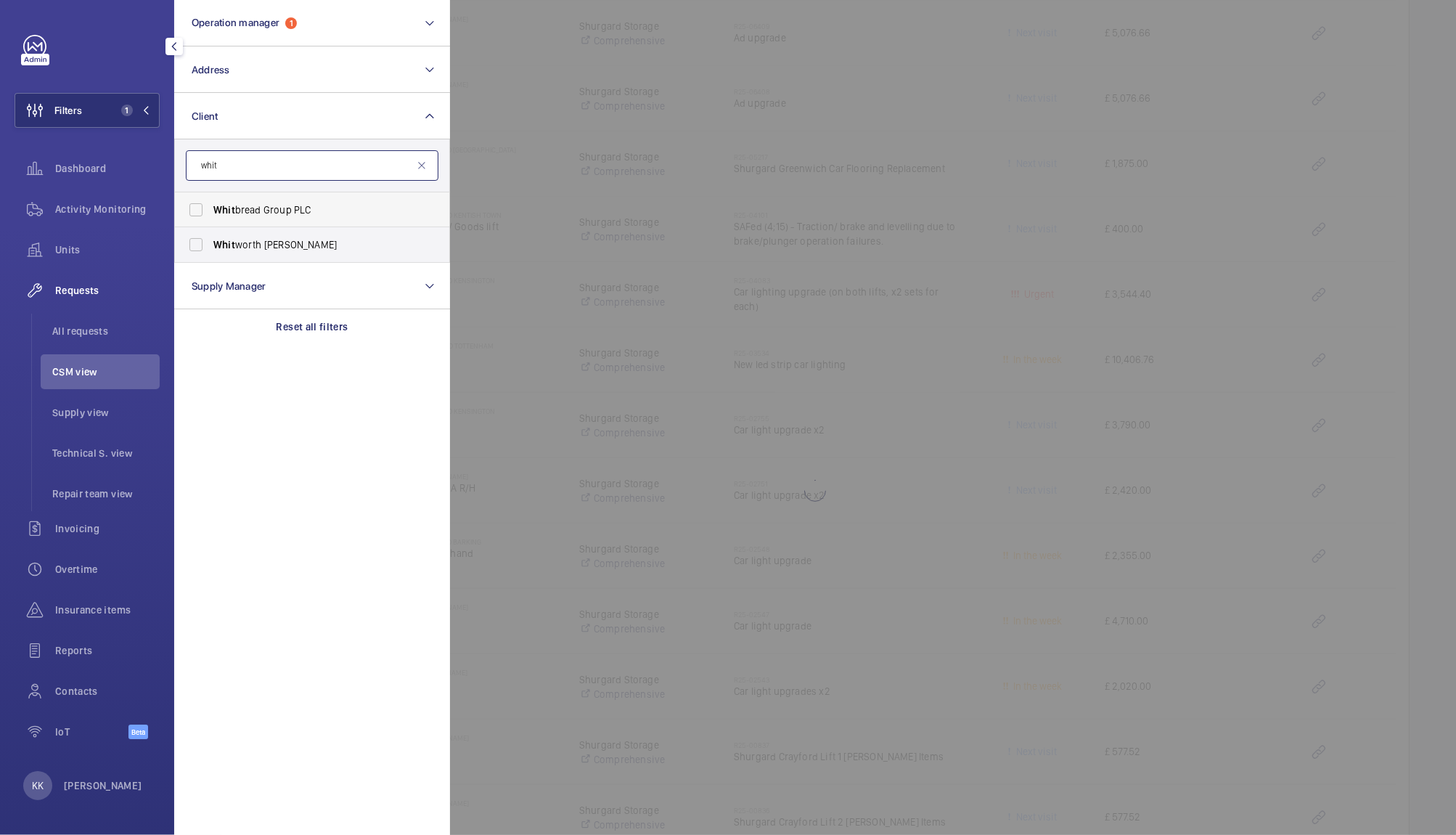
type input "whit"
click at [256, 212] on span "Whit bread Group PLC" at bounding box center [312, 210] width 199 height 15
click at [211, 212] on input "Whit bread Group PLC" at bounding box center [196, 210] width 29 height 29
checkbox input "true"
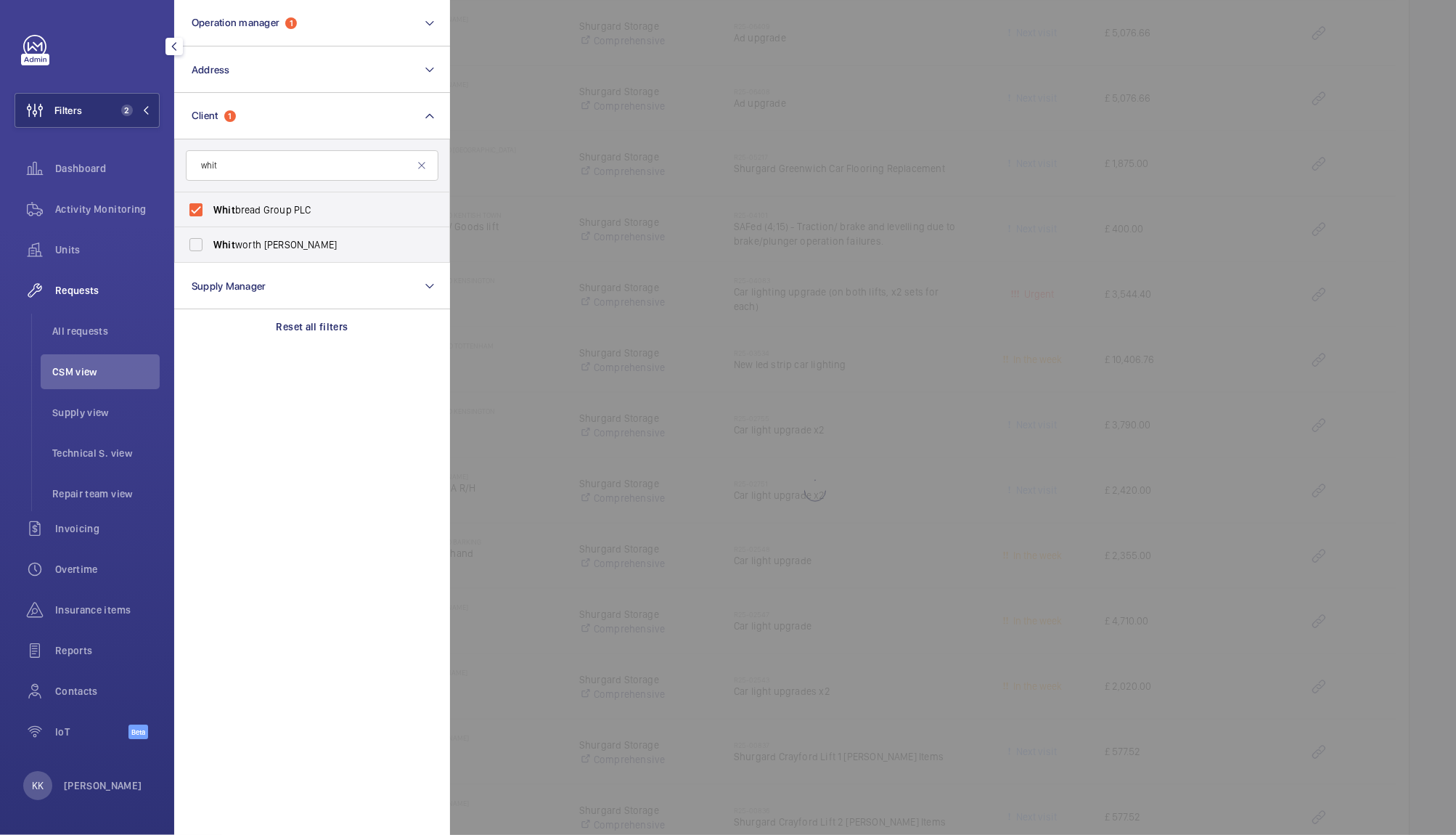
click at [691, 79] on div at bounding box center [1177, 417] width 1456 height 835
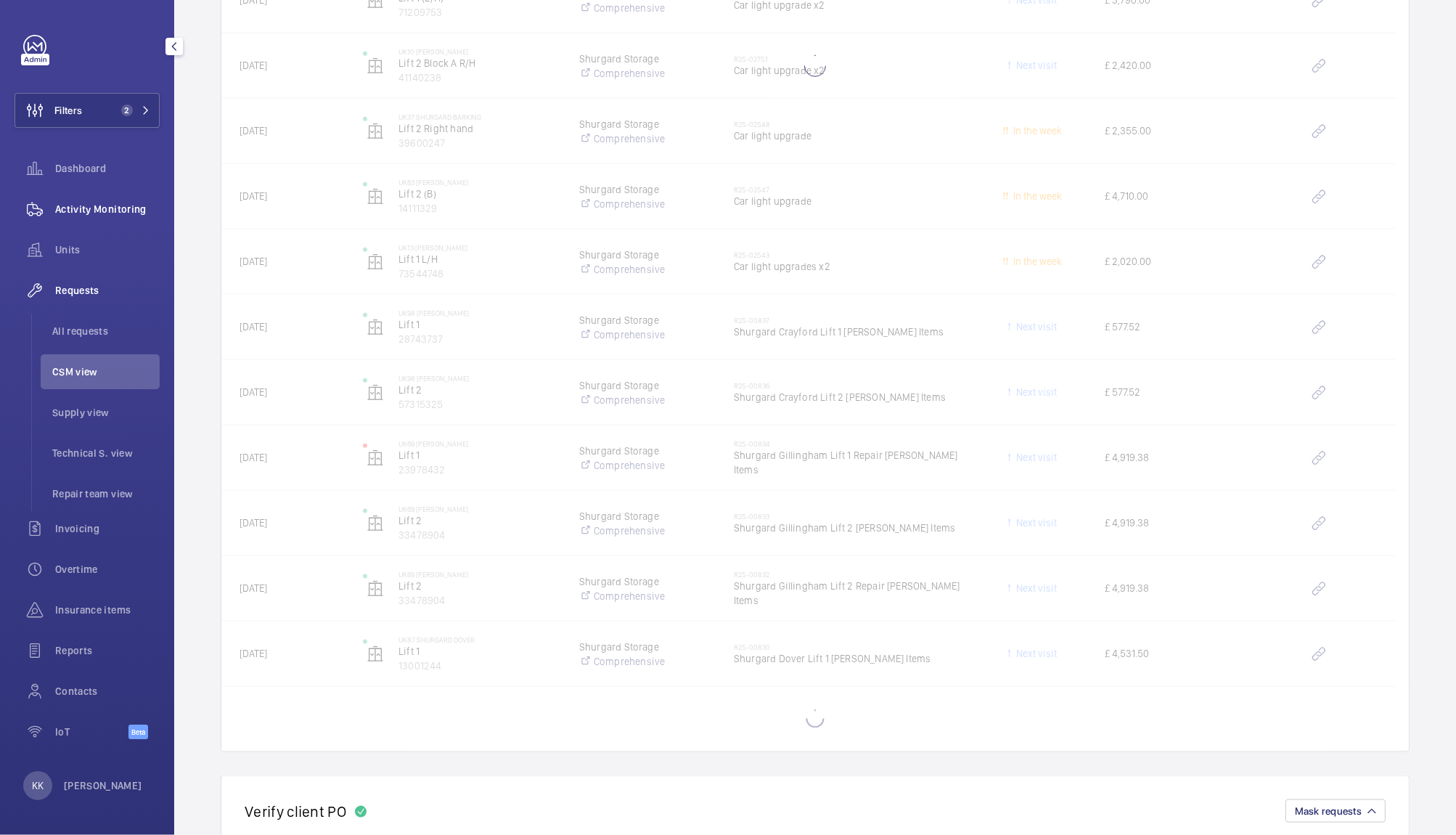
scroll to position [1567, 0]
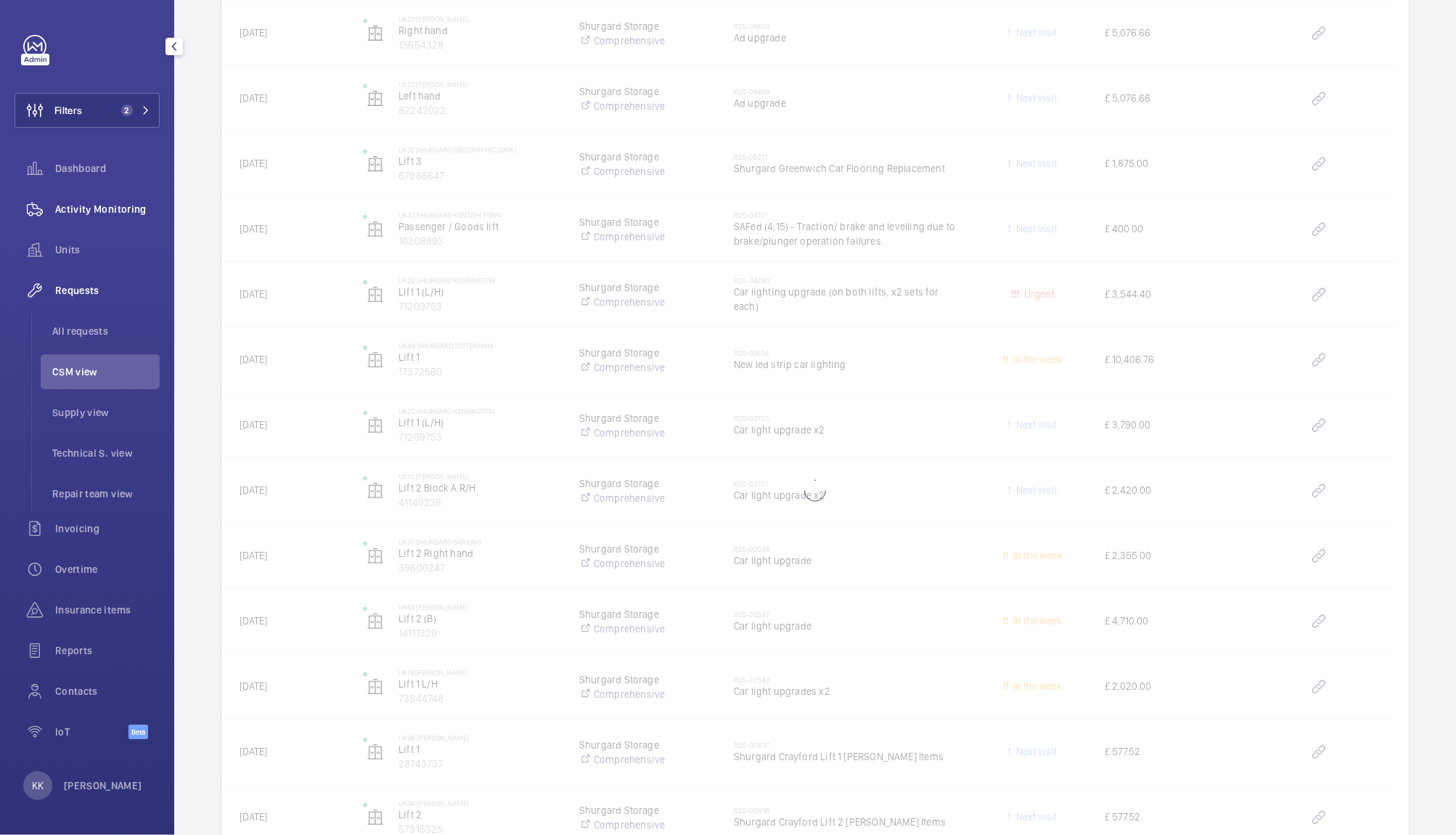
click at [60, 211] on span "Activity Monitoring" at bounding box center [107, 209] width 105 height 15
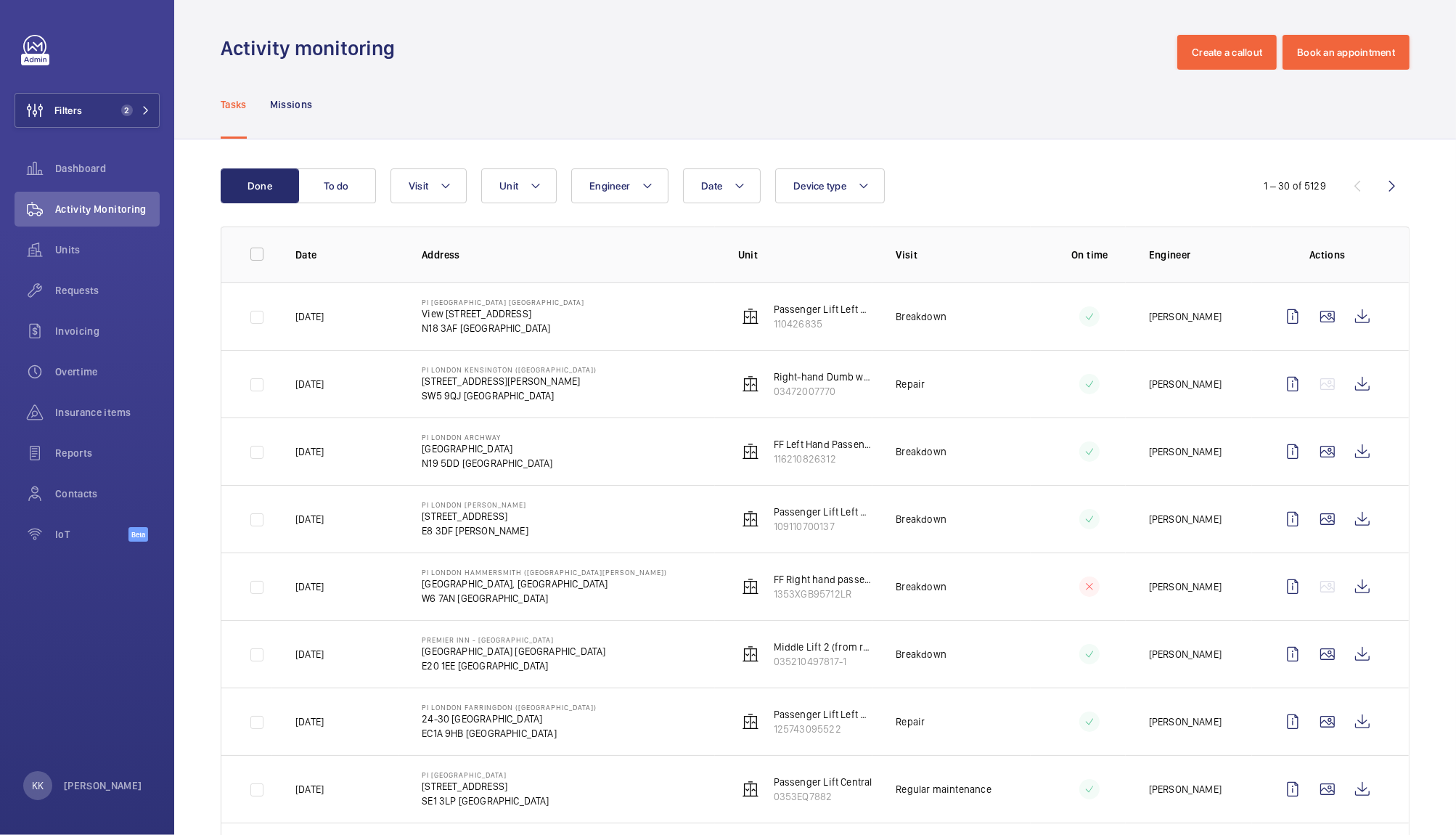
click at [432, 98] on div "Tasks Missions" at bounding box center [815, 104] width 1189 height 69
click at [490, 75] on div "Tasks Missions" at bounding box center [815, 104] width 1189 height 69
click at [550, 73] on div "Tasks Missions" at bounding box center [815, 104] width 1189 height 69
click at [72, 242] on span "Units" at bounding box center [107, 250] width 105 height 15
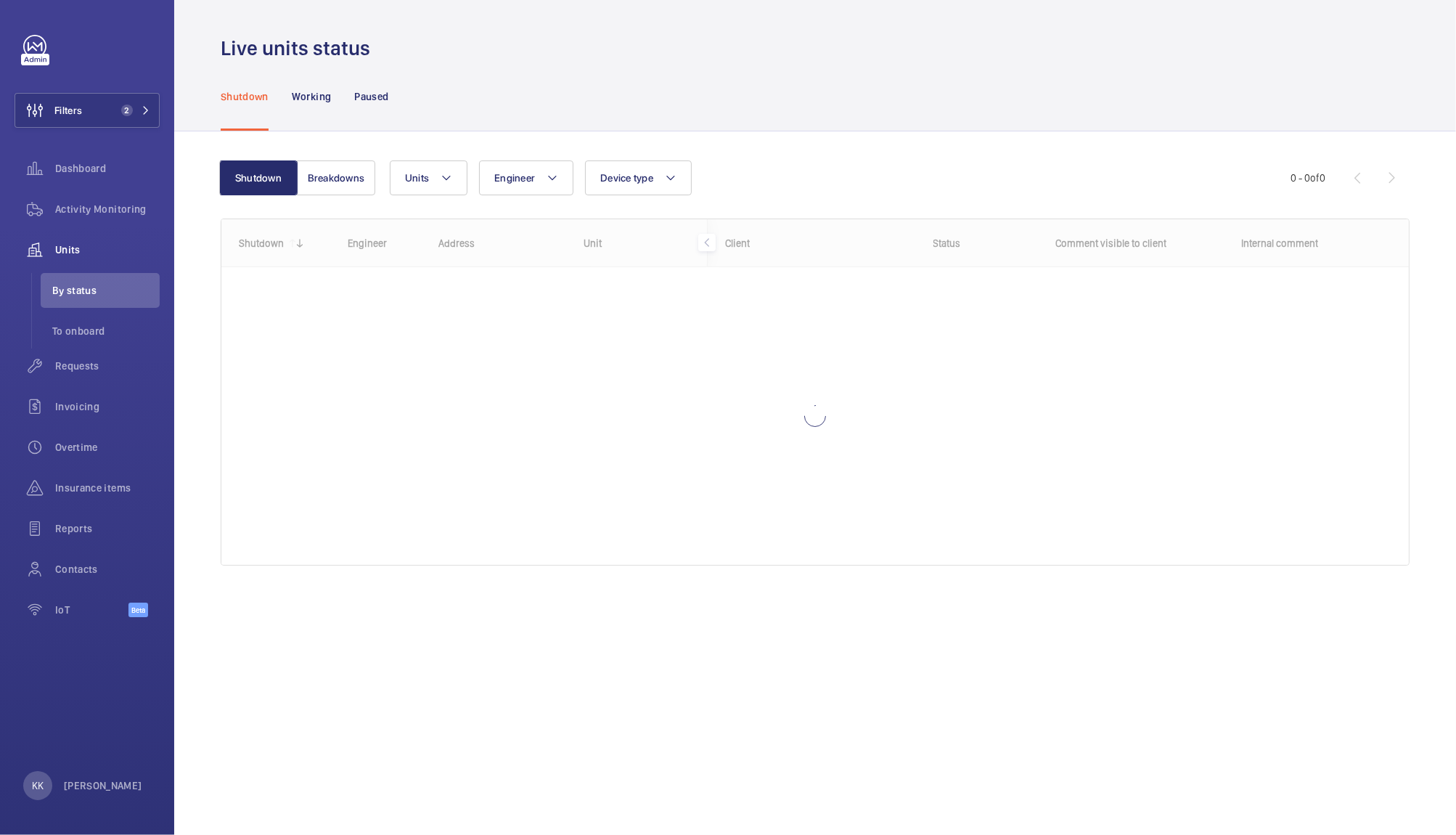
click at [554, 76] on div "Shutdown Working Paused" at bounding box center [815, 96] width 1189 height 69
